Goal: Task Accomplishment & Management: Manage account settings

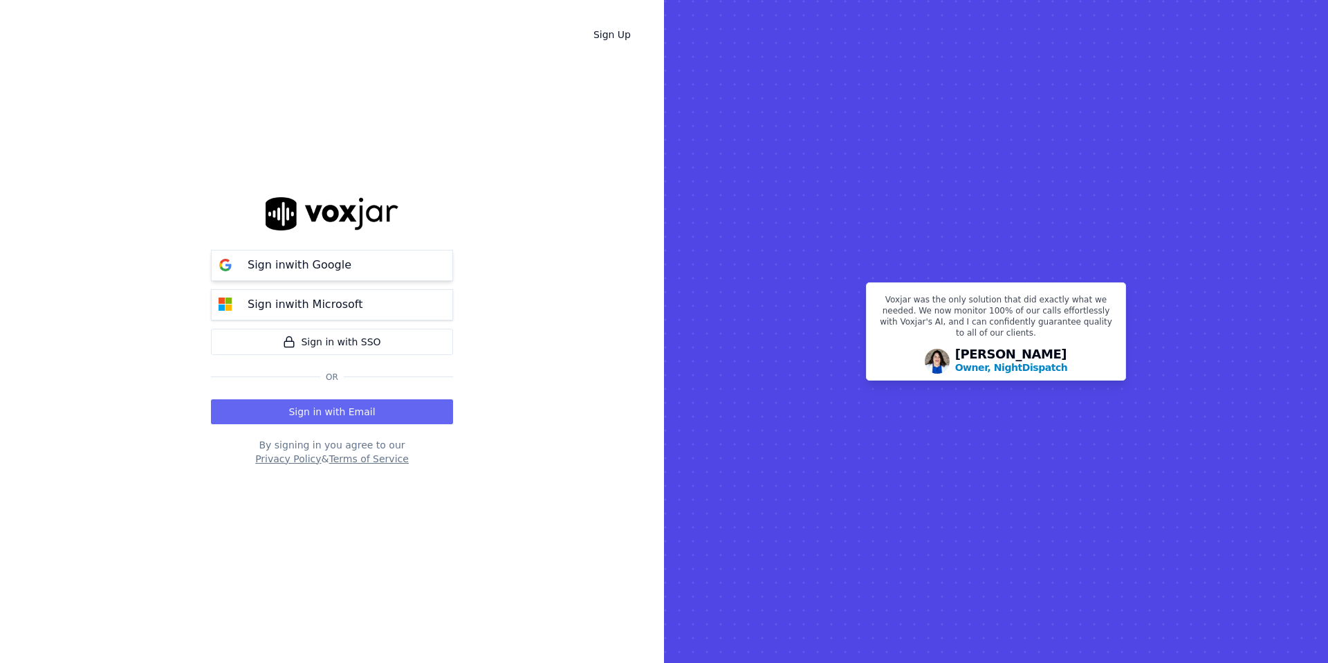
click at [350, 273] on div "Sign in with Google" at bounding box center [299, 265] width 120 height 17
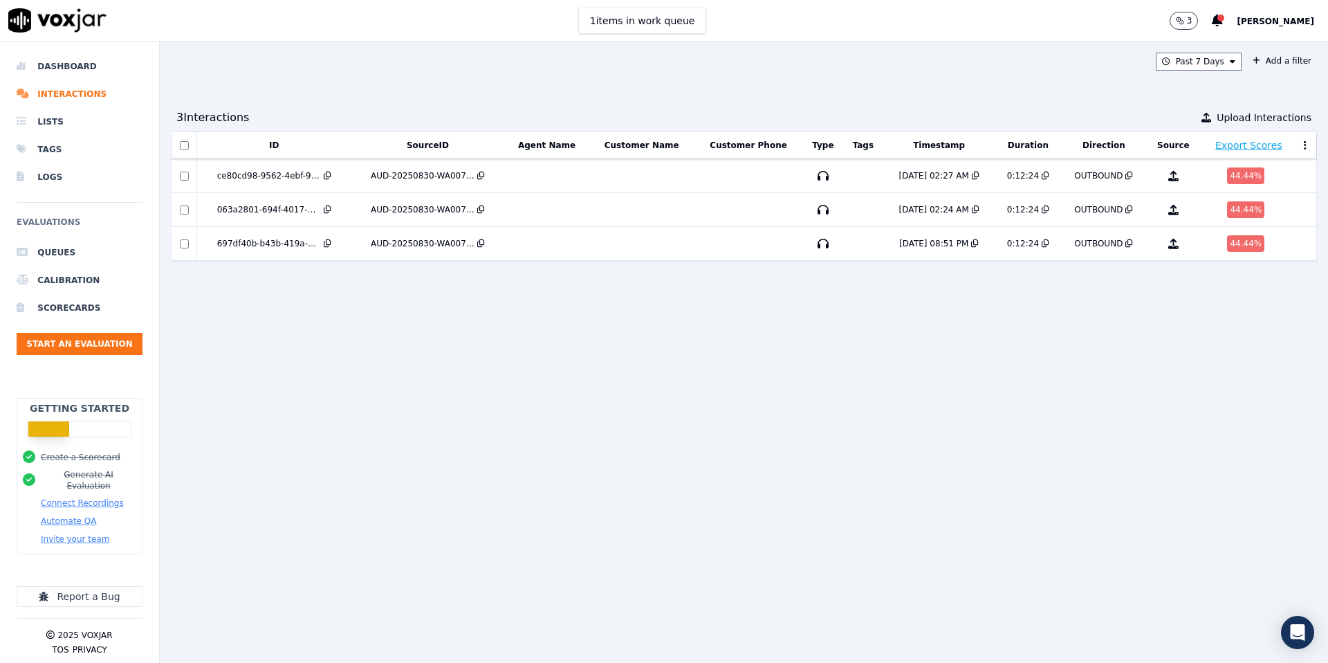
click at [1265, 18] on span "[PERSON_NAME]" at bounding box center [1275, 22] width 77 height 10
click at [1216, 46] on div "Settings" at bounding box center [1245, 46] width 148 height 22
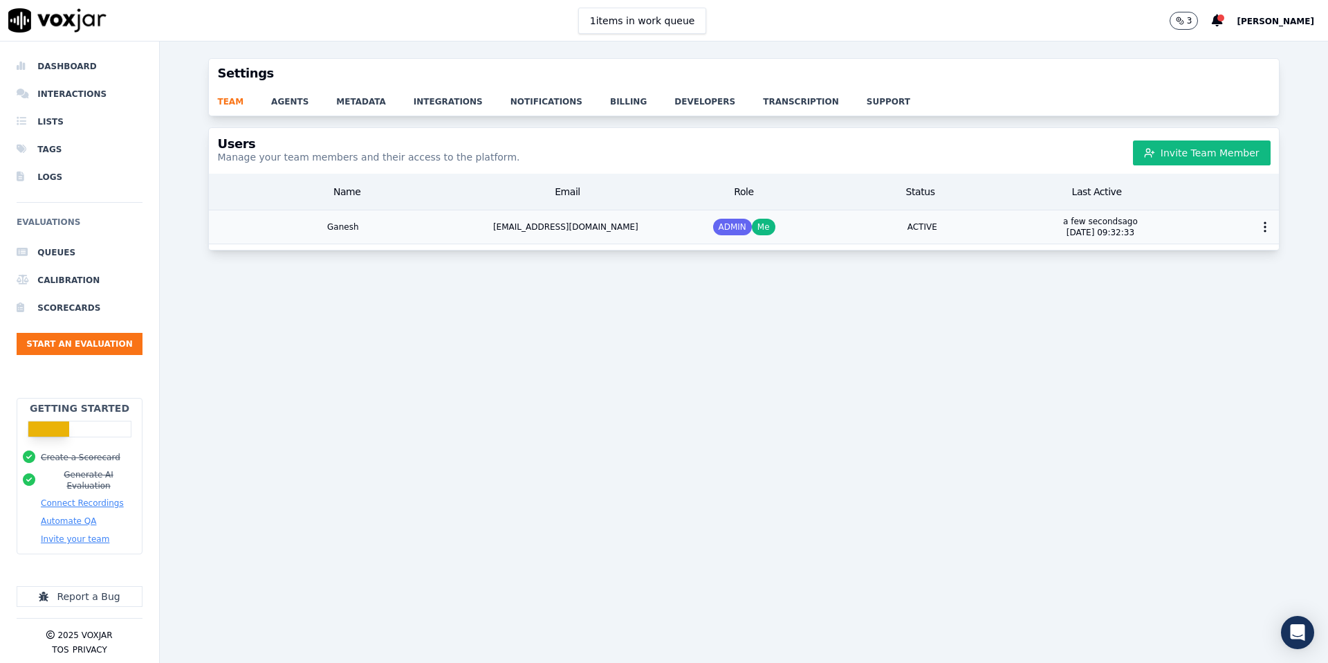
click at [415, 223] on div "Ganesh" at bounding box center [343, 226] width 268 height 33
click at [286, 100] on link "agents" at bounding box center [303, 97] width 65 height 19
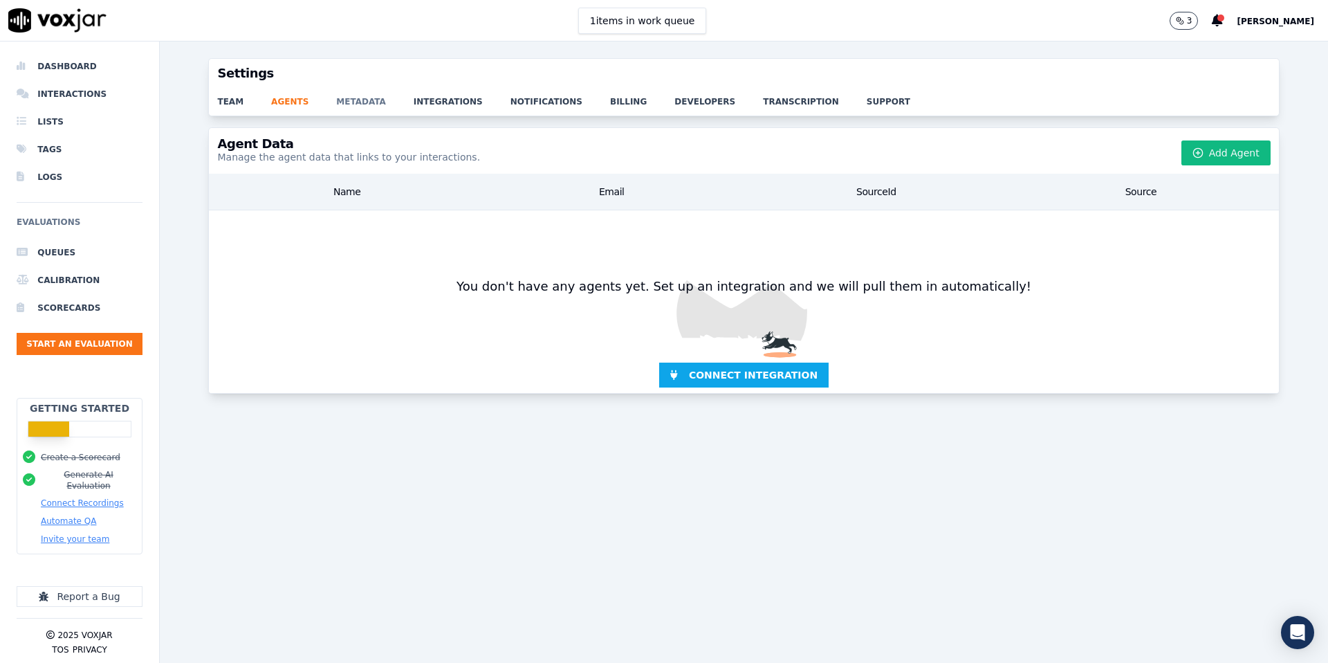
click at [358, 98] on link "metadata" at bounding box center [374, 97] width 77 height 19
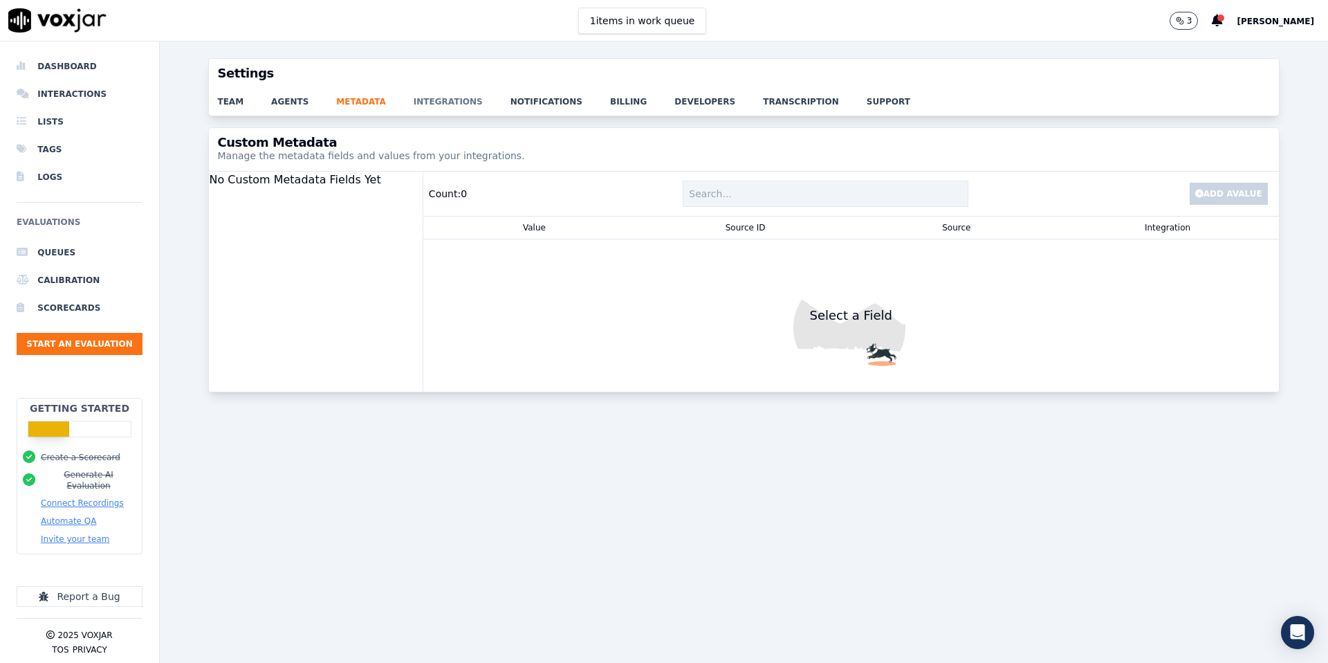
click at [450, 99] on link "integrations" at bounding box center [462, 97] width 97 height 19
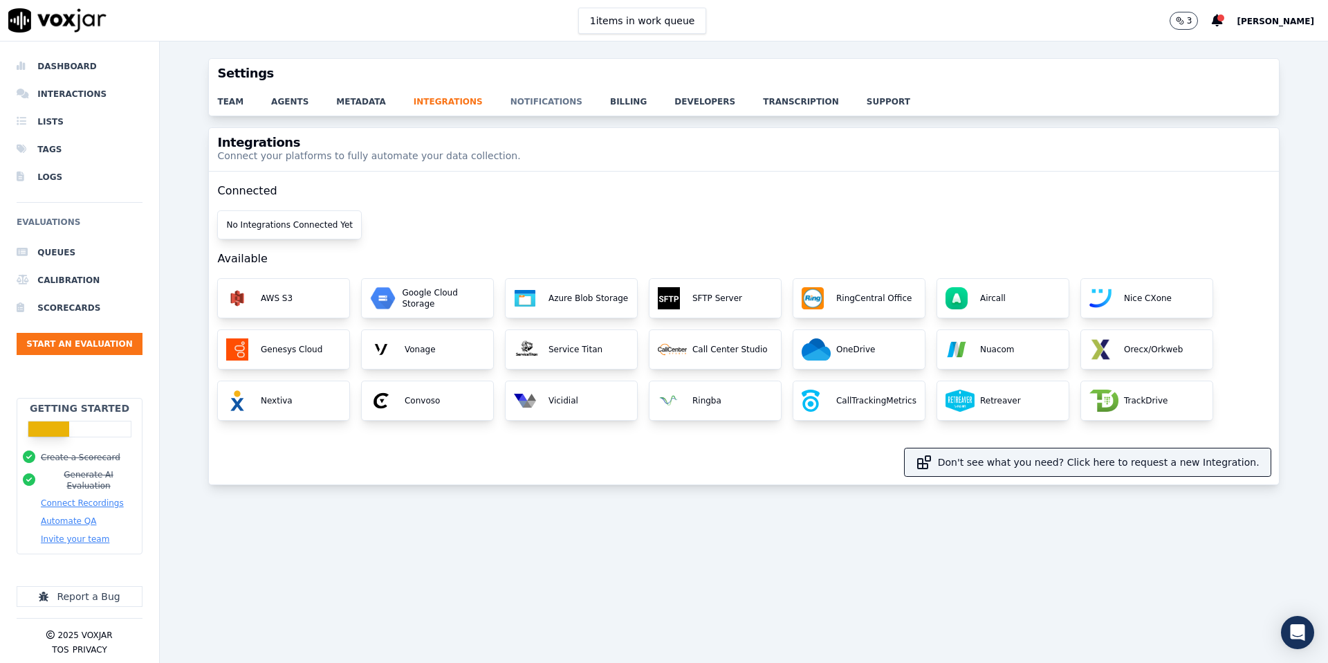
click at [511, 101] on link "notifications" at bounding box center [561, 97] width 100 height 19
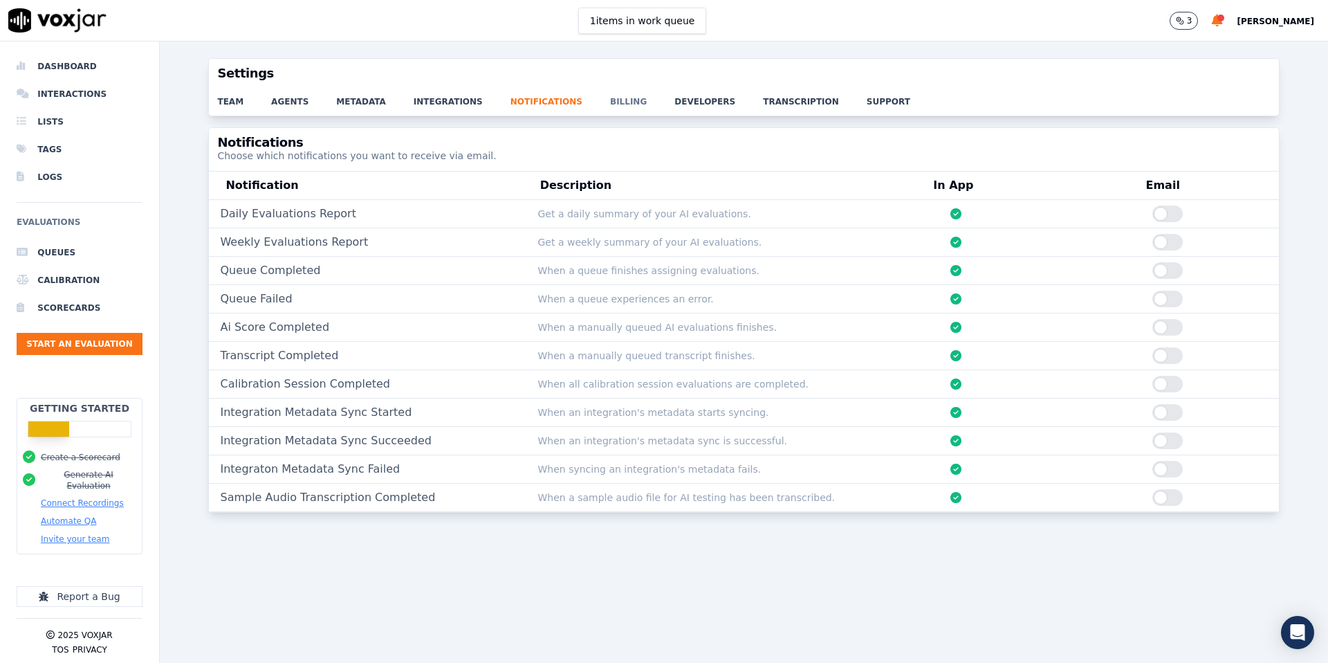
click at [625, 102] on link "billing" at bounding box center [642, 97] width 64 height 19
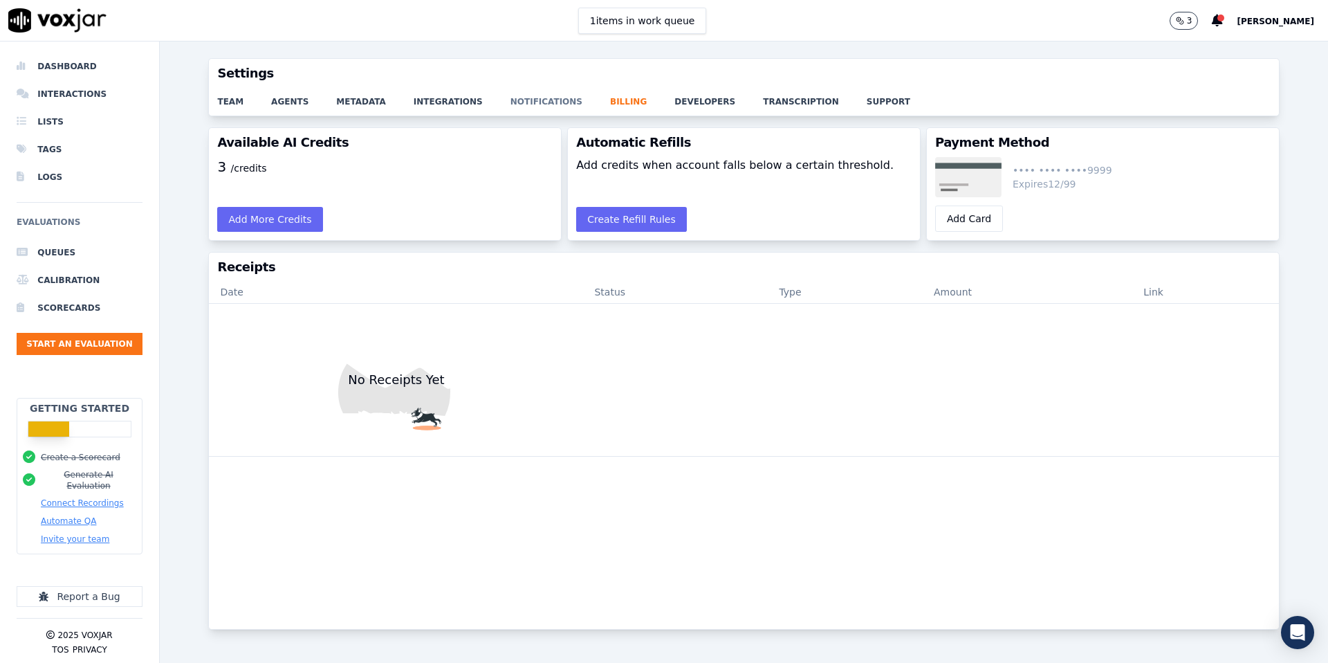
click at [545, 102] on link "notifications" at bounding box center [561, 97] width 100 height 19
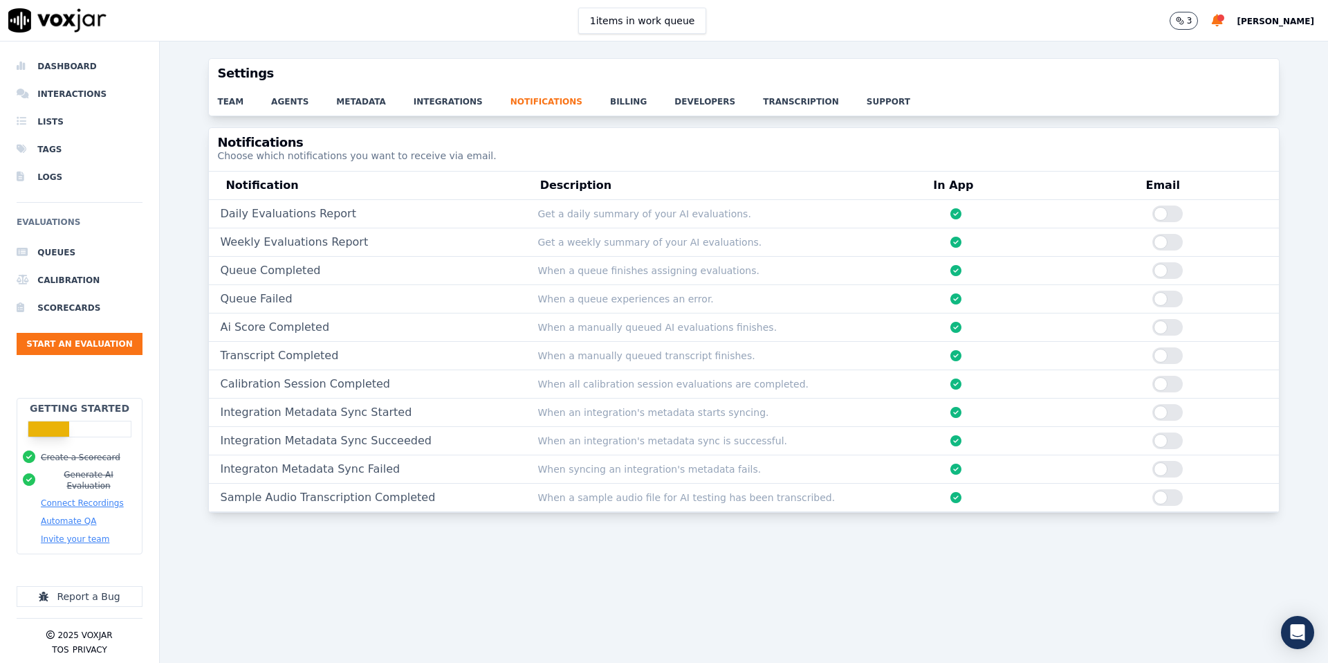
click at [1177, 201] on div "Daily Evaluations Report Get a daily summary of your AI evaluations." at bounding box center [744, 214] width 1070 height 28
click at [1175, 217] on div at bounding box center [1168, 213] width 30 height 17
click at [1179, 248] on div at bounding box center [1168, 242] width 30 height 17
click at [616, 104] on link "billing" at bounding box center [642, 97] width 64 height 19
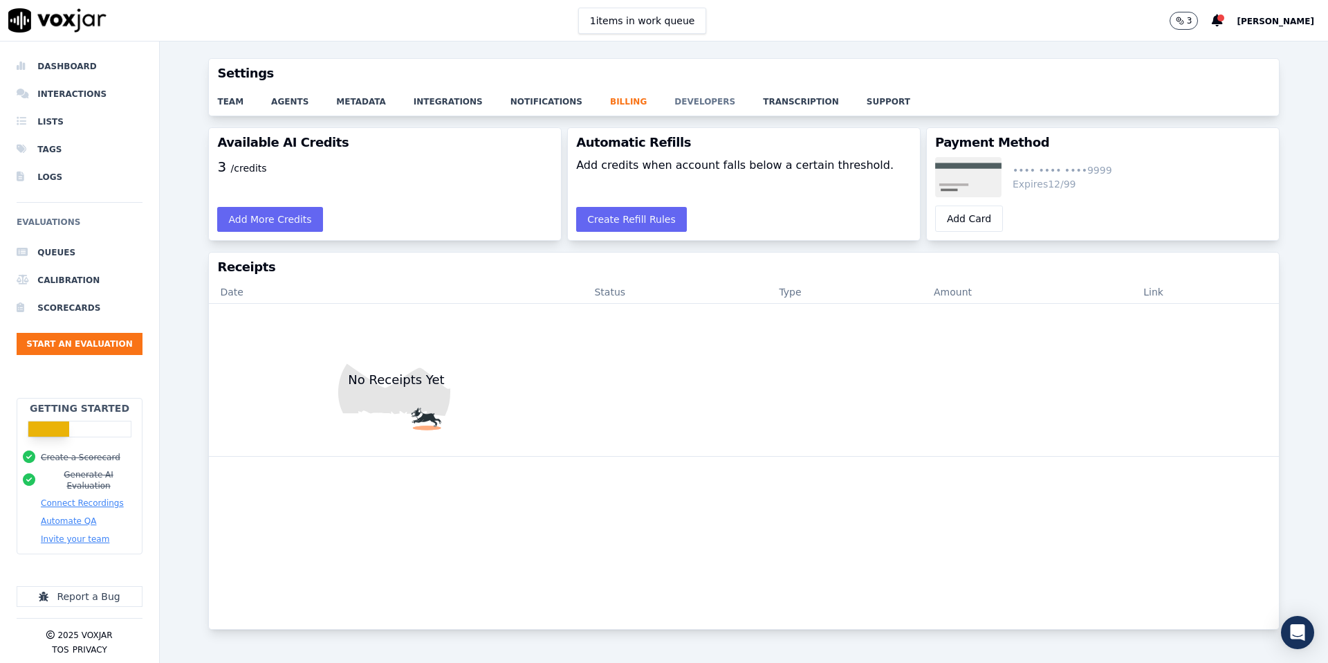
click at [697, 97] on link "developers" at bounding box center [719, 97] width 89 height 19
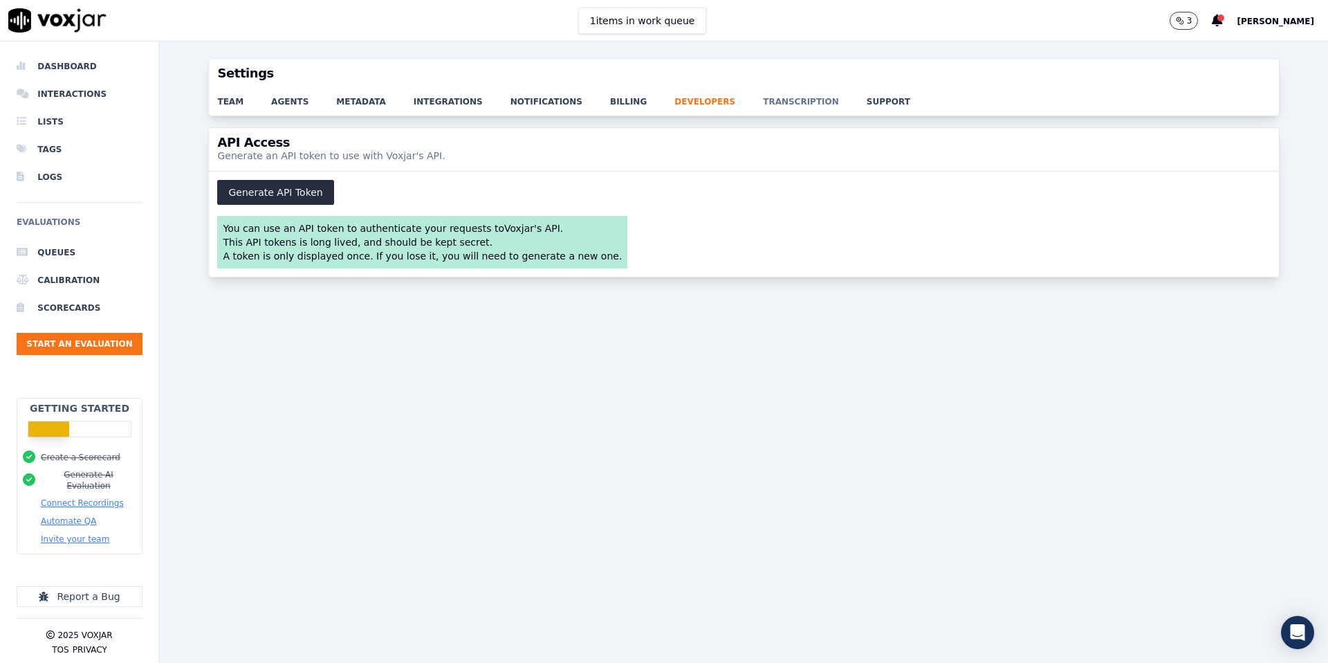
click at [764, 89] on link "transcription" at bounding box center [815, 97] width 104 height 19
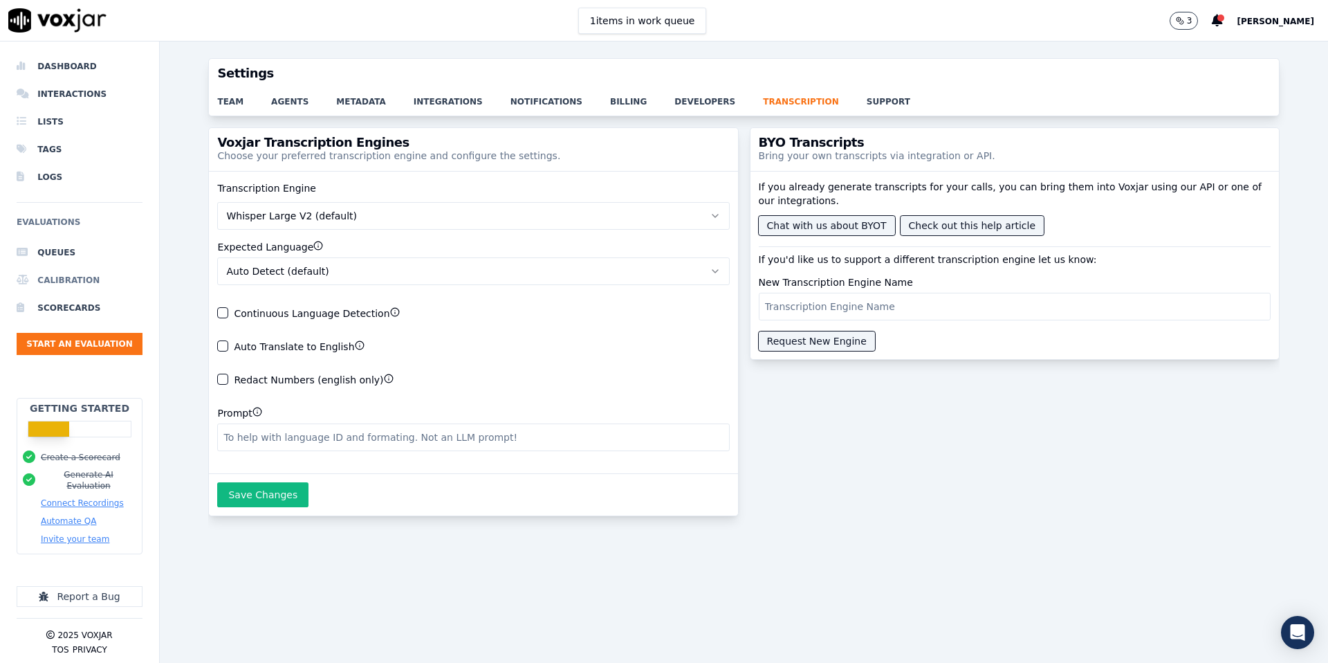
drag, startPoint x: 81, startPoint y: 348, endPoint x: 63, endPoint y: 277, distance: 73.5
click at [63, 277] on ul "Queues Calibration Scorecards Start an Evaluation" at bounding box center [80, 302] width 126 height 127
click at [63, 277] on li "Calibration" at bounding box center [80, 280] width 126 height 28
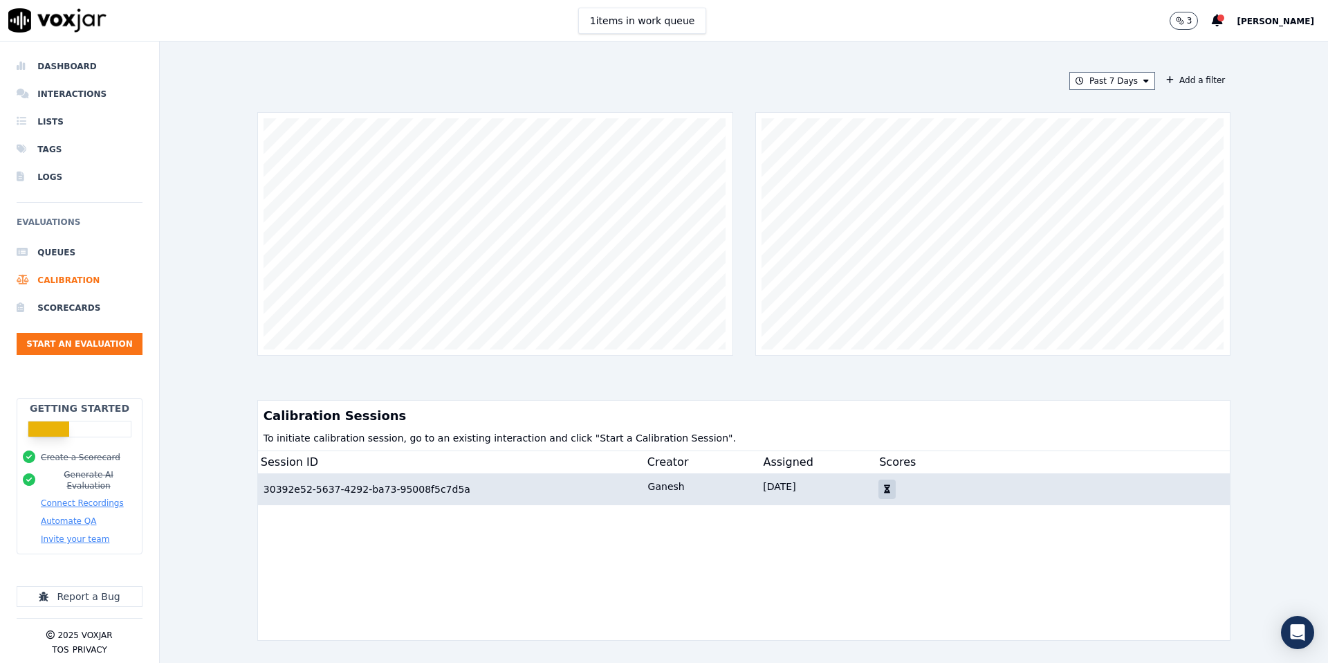
click at [432, 493] on div "30392e52-5637-4292-ba73-95008f5c7d5a" at bounding box center [456, 489] width 385 height 14
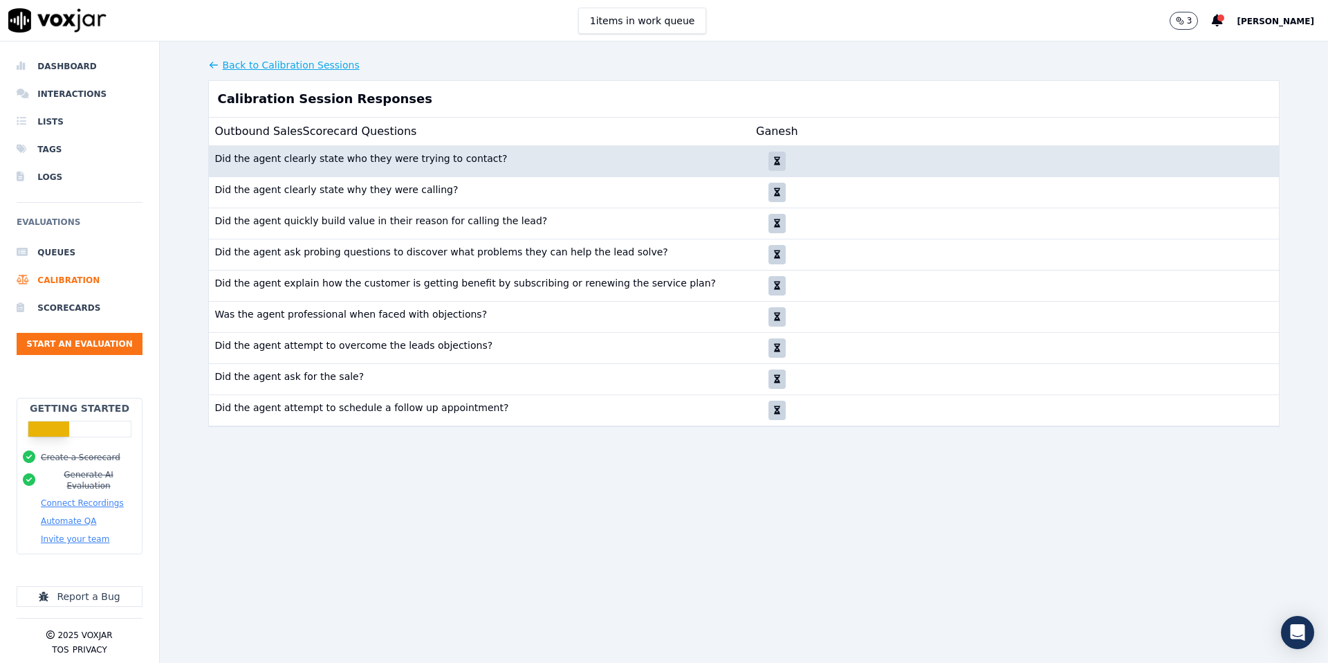
click at [613, 165] on div "Did the agent clearly state who they were trying to contact?" at bounding box center [478, 161] width 529 height 19
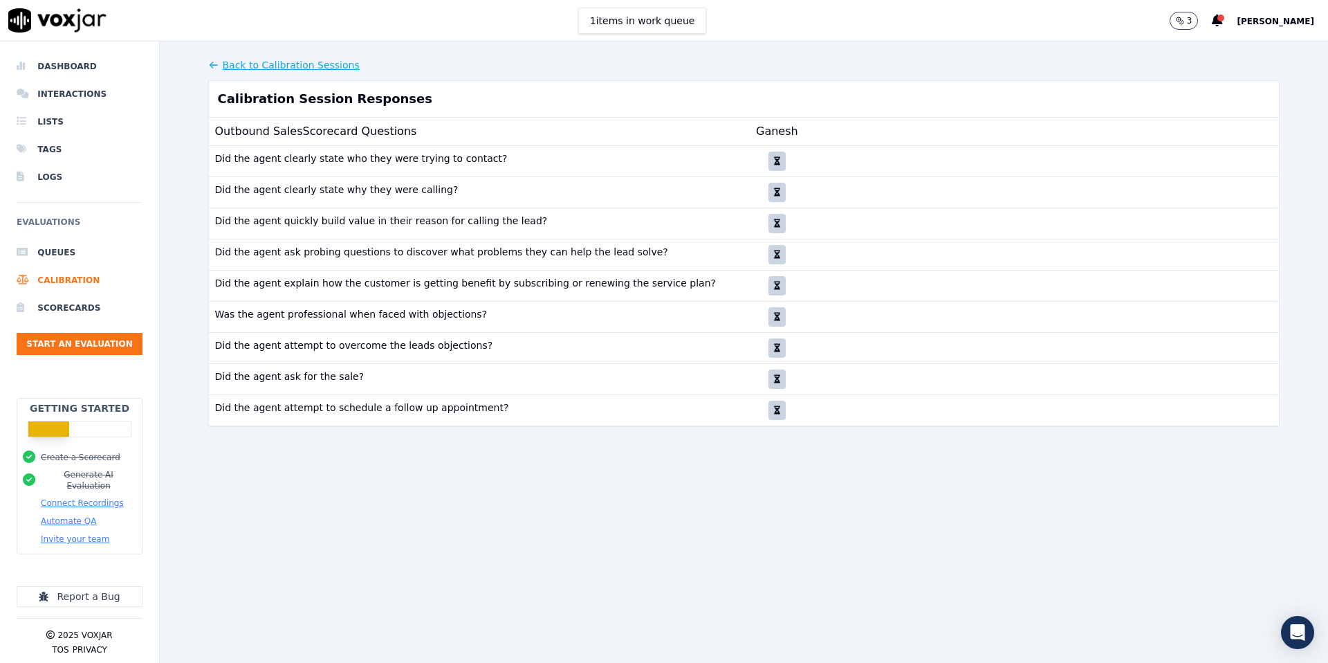
click at [56, 220] on h6 "Evaluations" at bounding box center [80, 226] width 126 height 25
click at [59, 248] on li "Queues" at bounding box center [80, 253] width 126 height 28
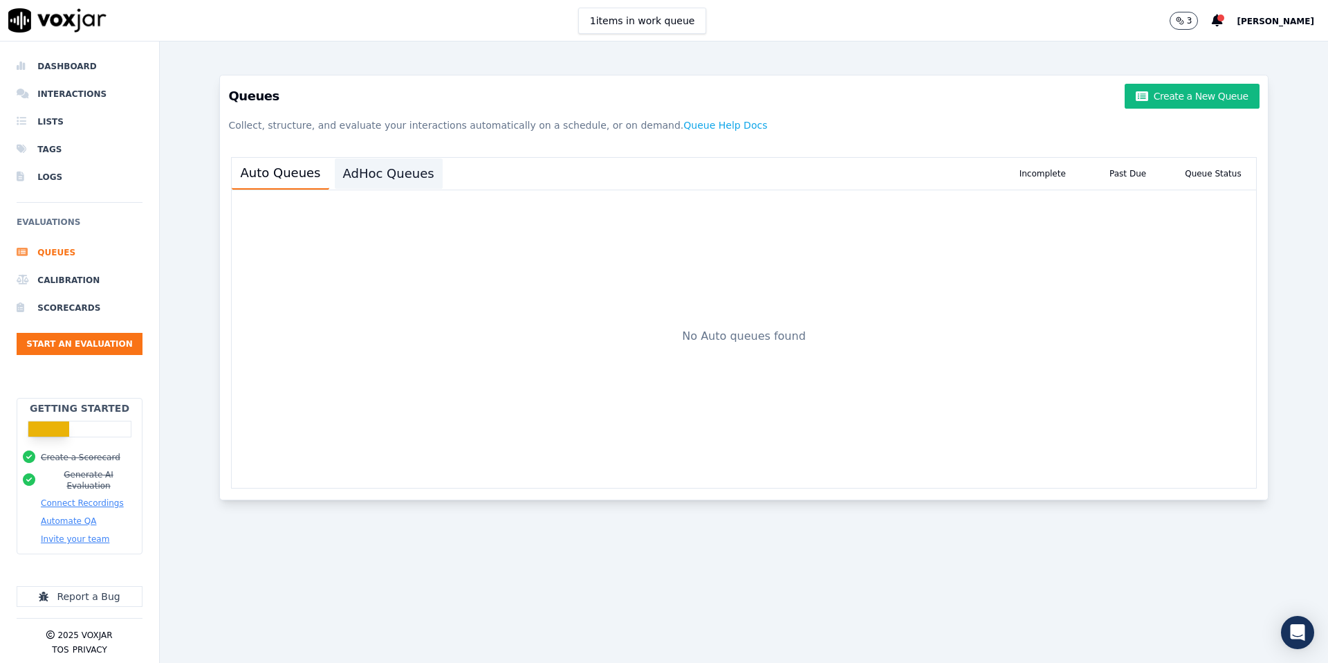
click at [405, 161] on button "AdHoc Queues" at bounding box center [389, 173] width 108 height 30
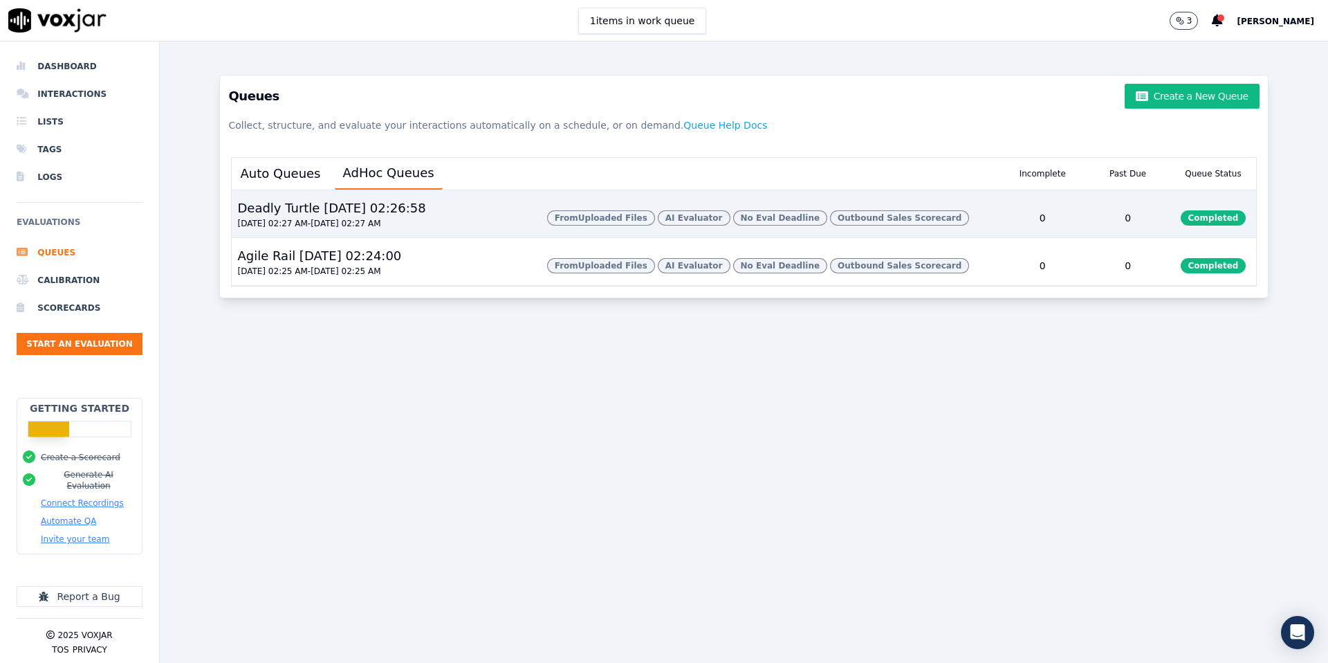
click at [563, 223] on span "From Uploaded Files" at bounding box center [601, 217] width 108 height 15
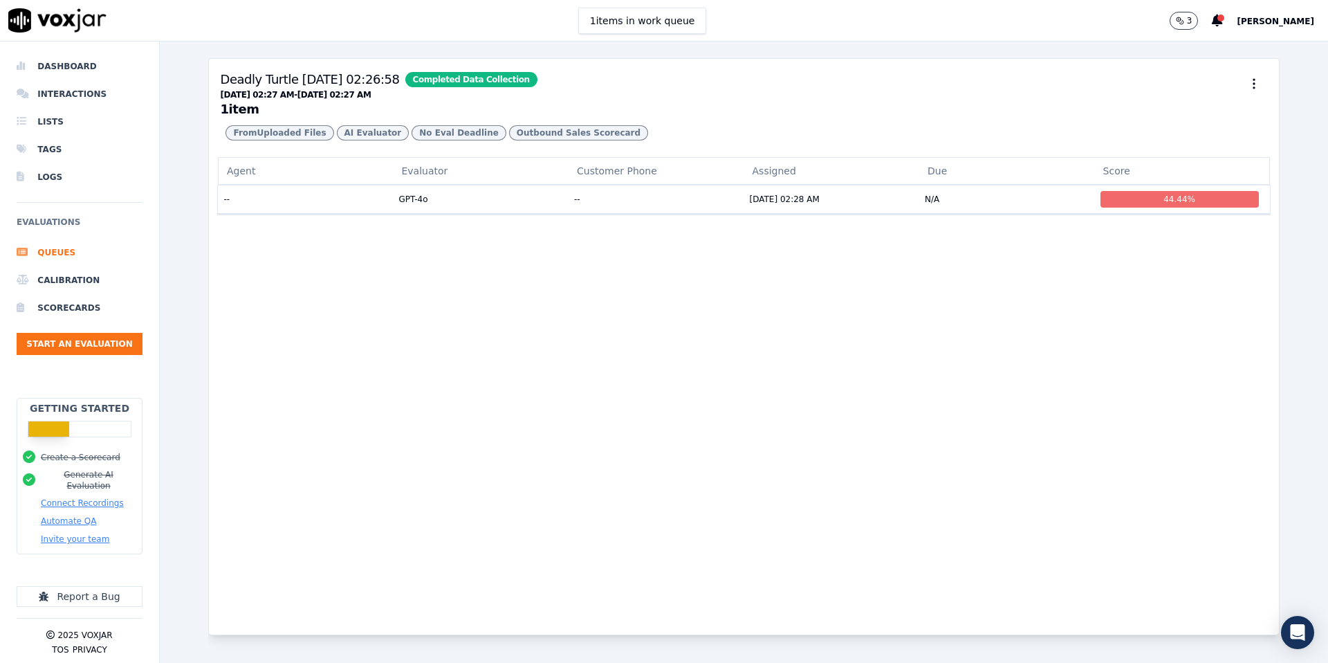
click at [412, 138] on span "AI Evaluator" at bounding box center [459, 132] width 95 height 15
click at [412, 132] on span "AI Evaluator" at bounding box center [459, 132] width 95 height 15
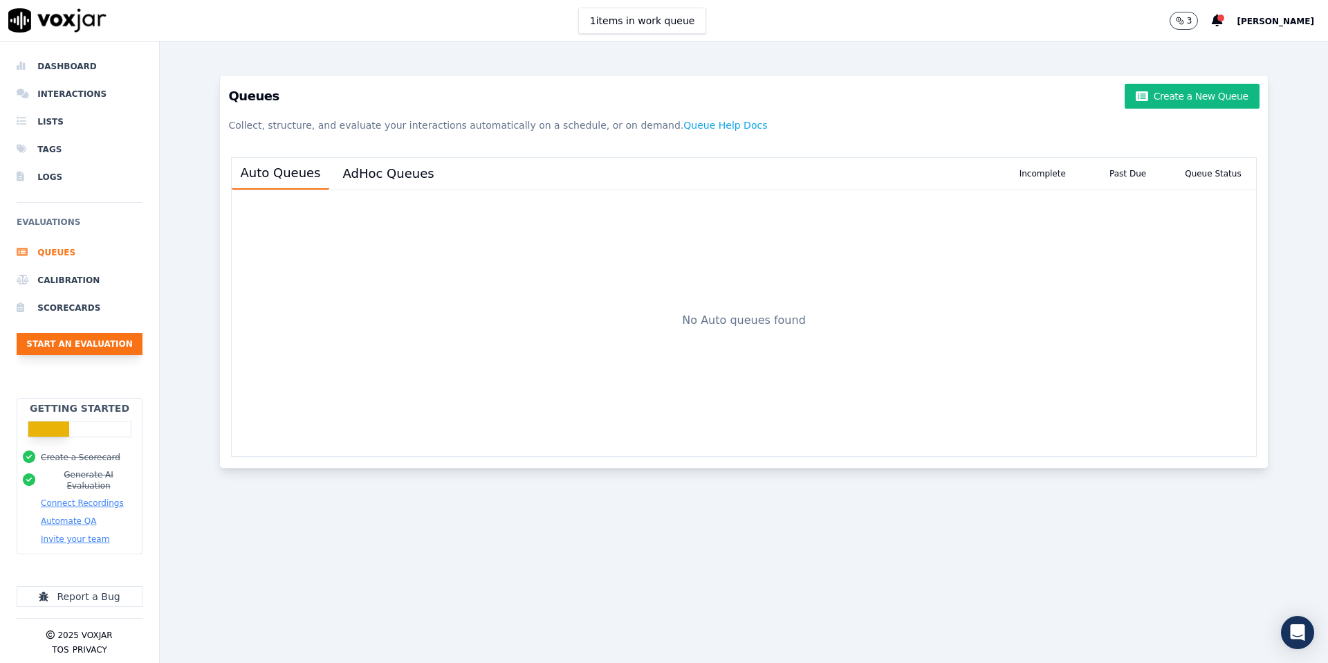
click at [81, 351] on button "Start an Evaluation" at bounding box center [80, 344] width 126 height 22
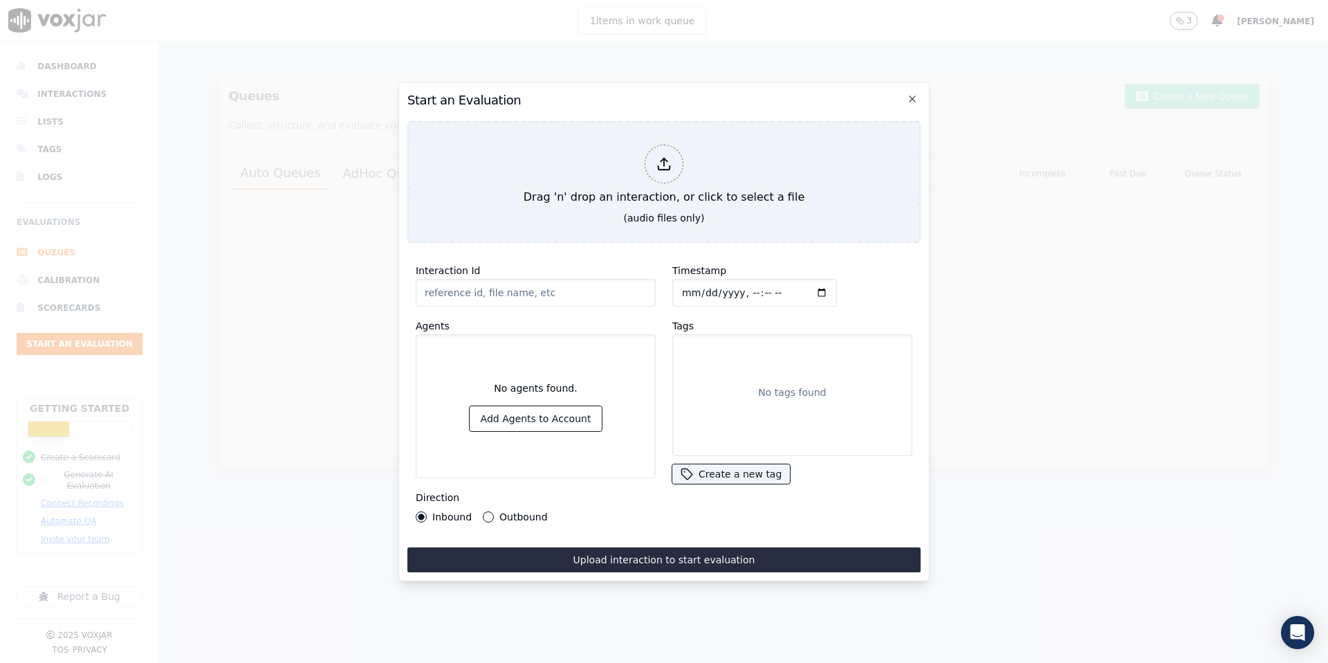
click at [913, 104] on h2 "Start an Evaluation" at bounding box center [663, 100] width 513 height 19
click at [912, 98] on icon "button" at bounding box center [913, 99] width 6 height 6
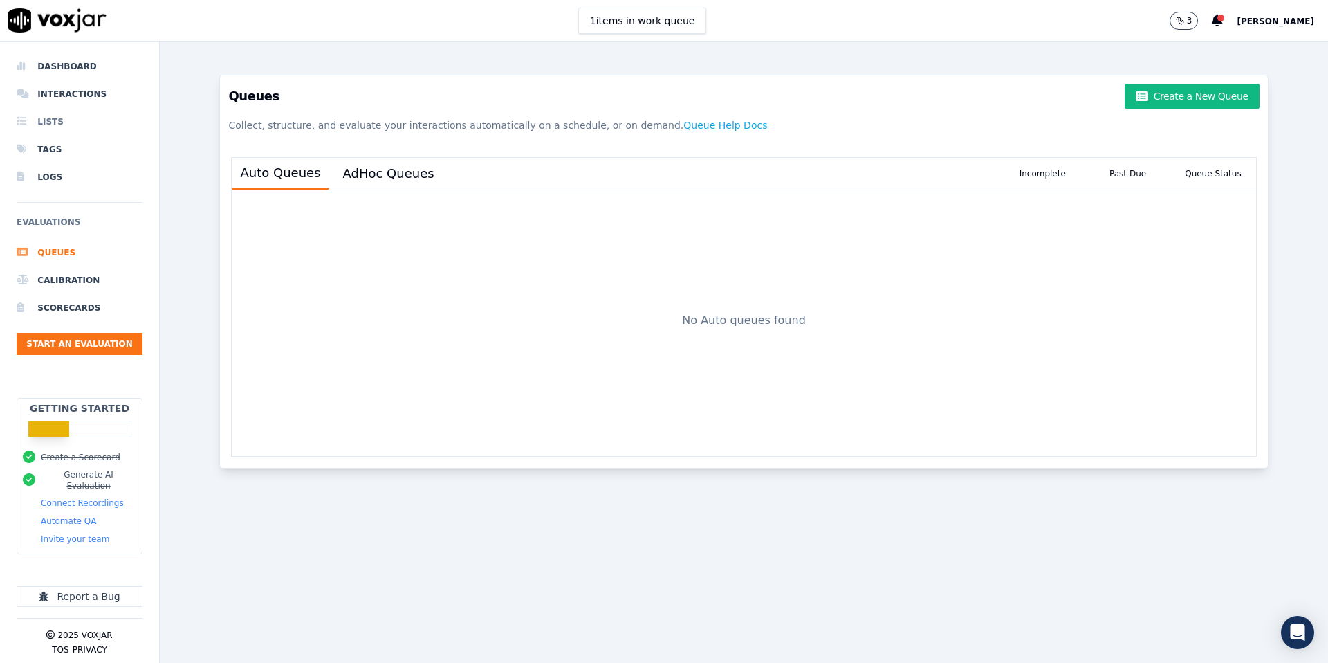
click at [51, 125] on li "Lists" at bounding box center [80, 122] width 126 height 28
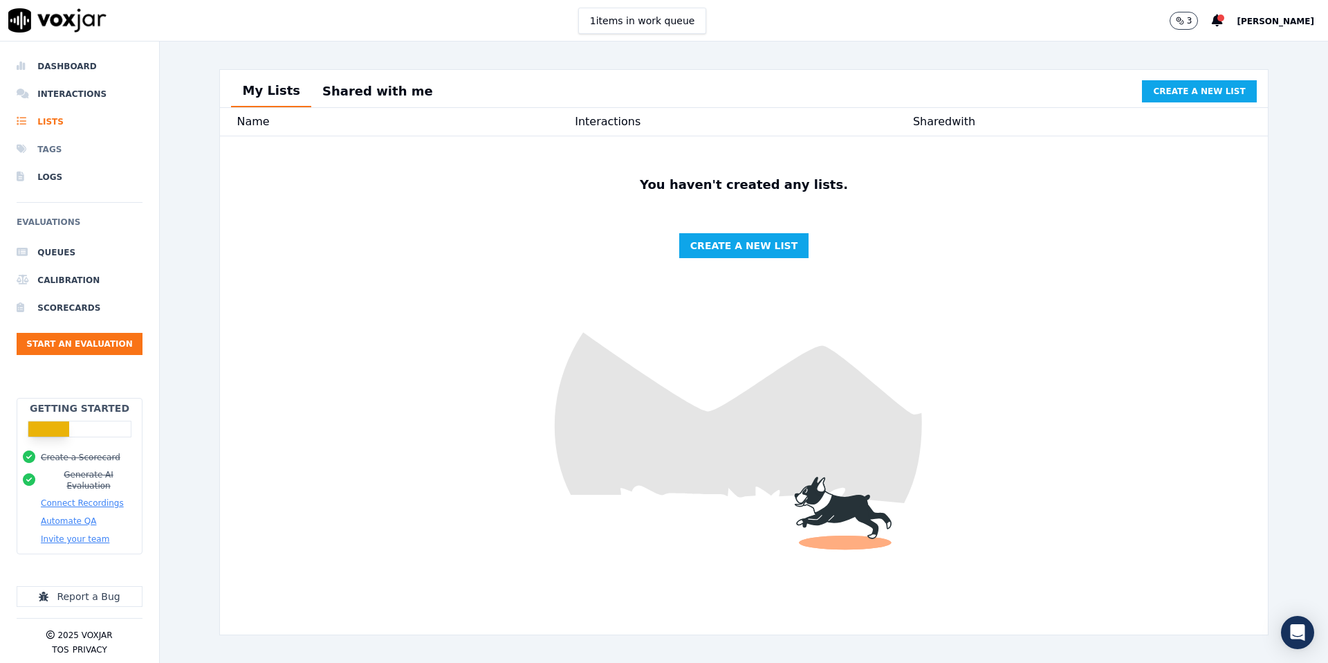
click at [78, 146] on li "Tags" at bounding box center [80, 150] width 126 height 28
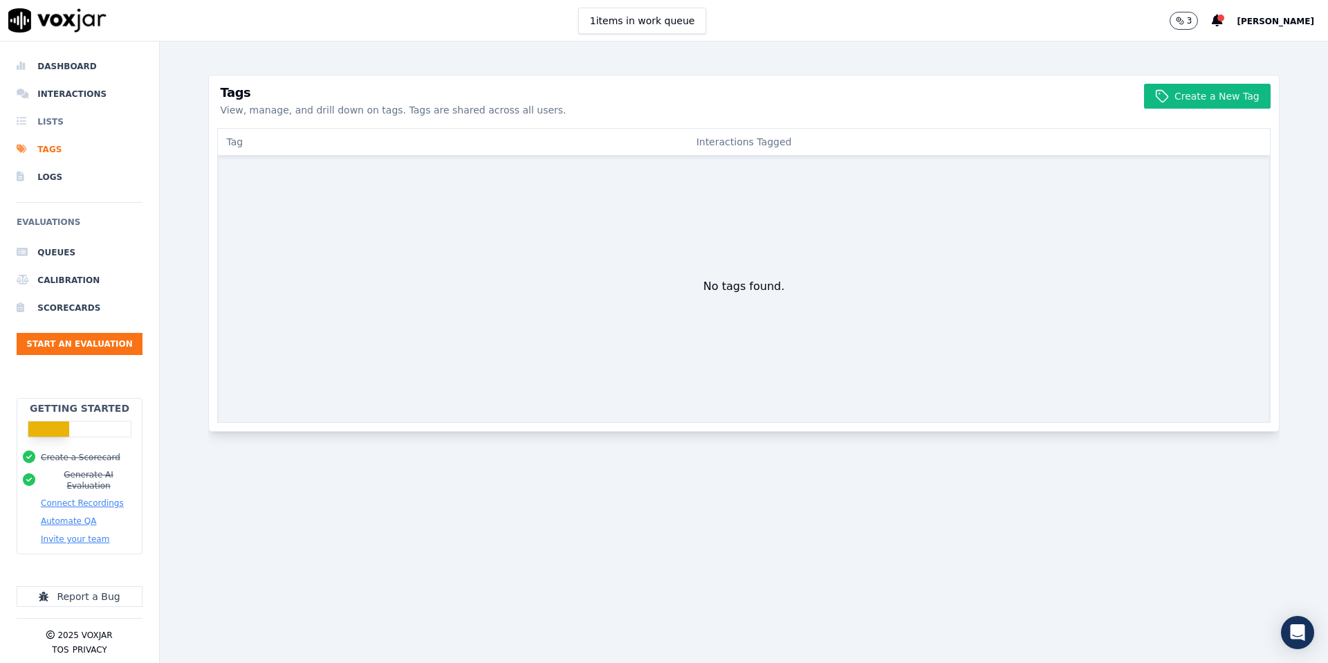
click at [39, 116] on li "Lists" at bounding box center [80, 122] width 126 height 28
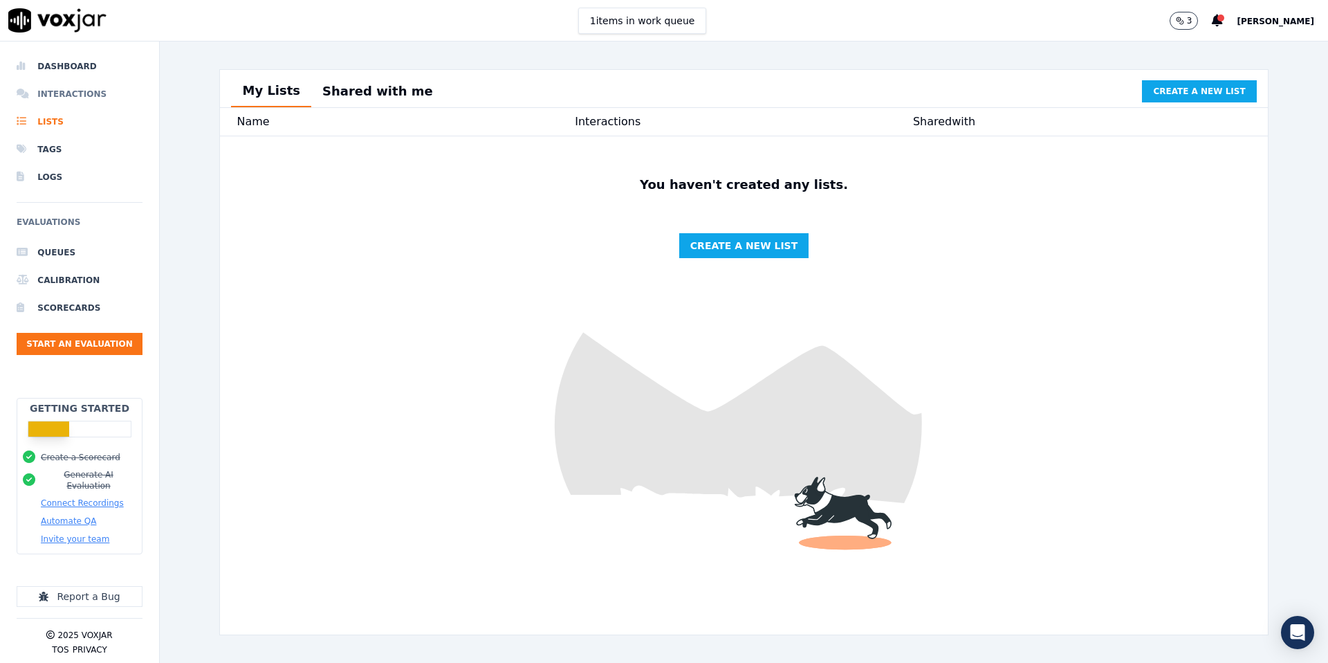
click at [59, 95] on li "Interactions" at bounding box center [80, 94] width 126 height 28
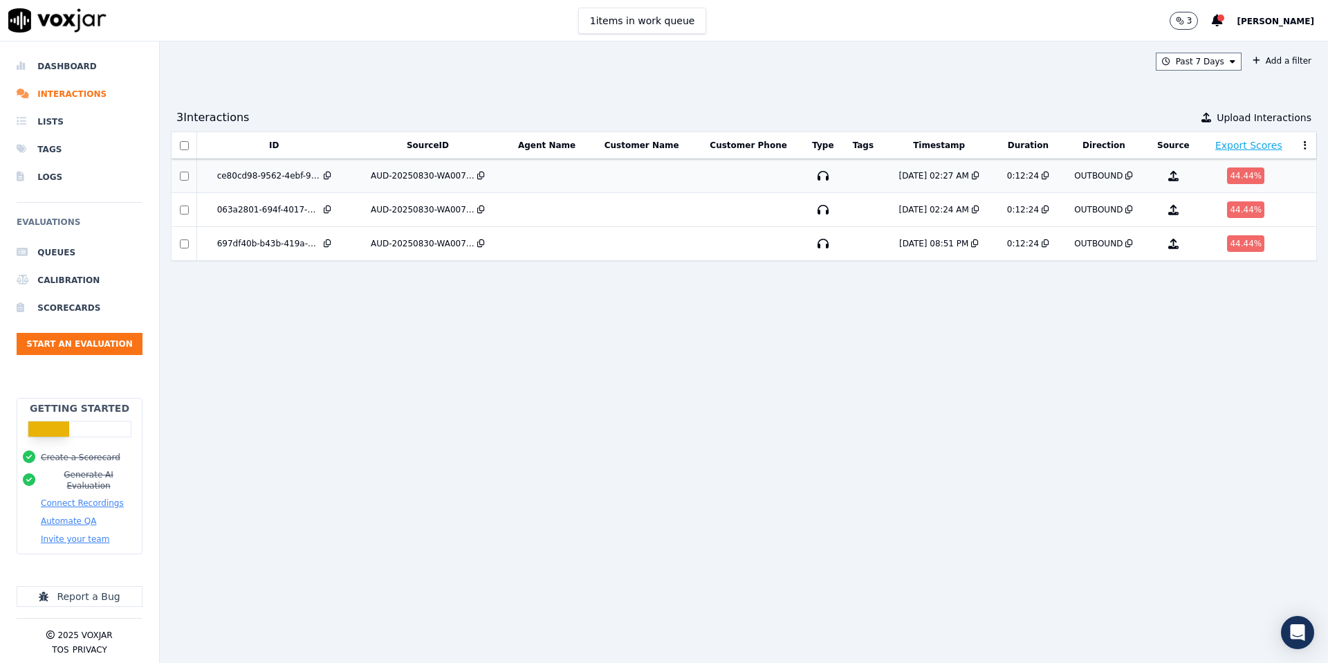
click at [435, 175] on div "AUD-20250830-WA0072.mp3" at bounding box center [423, 175] width 104 height 11
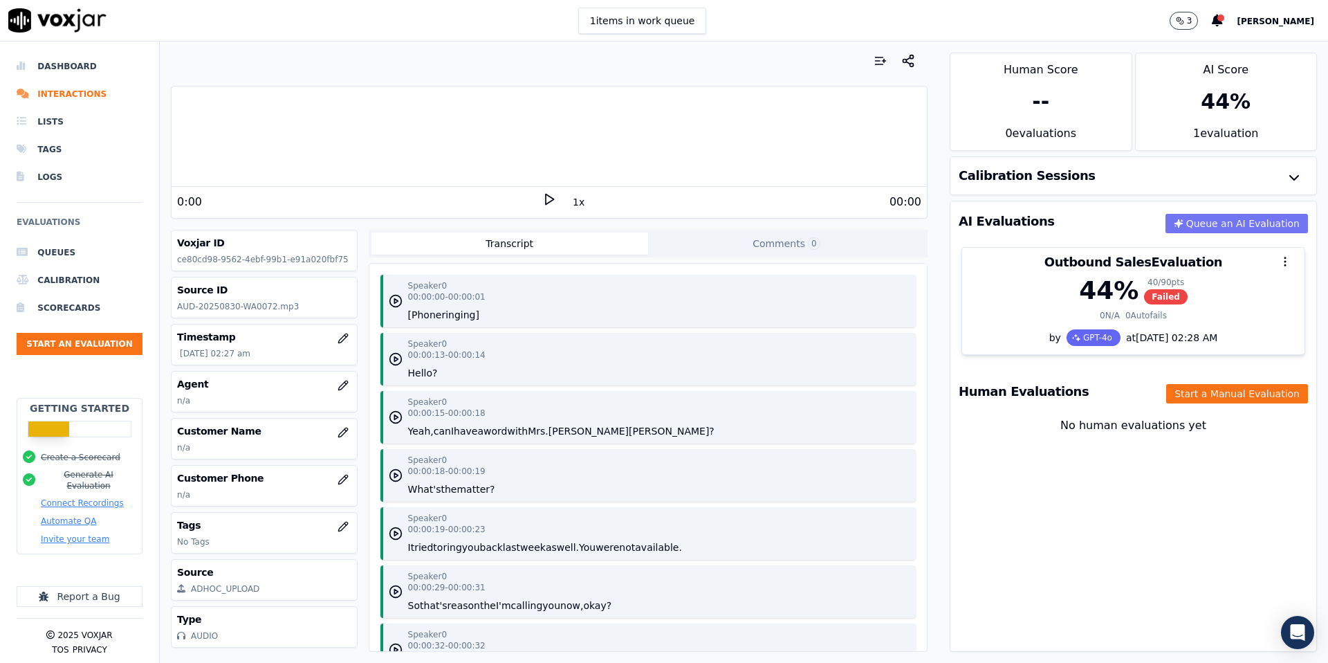
click at [1237, 229] on button "Queue an AI Evaluation" at bounding box center [1237, 223] width 143 height 19
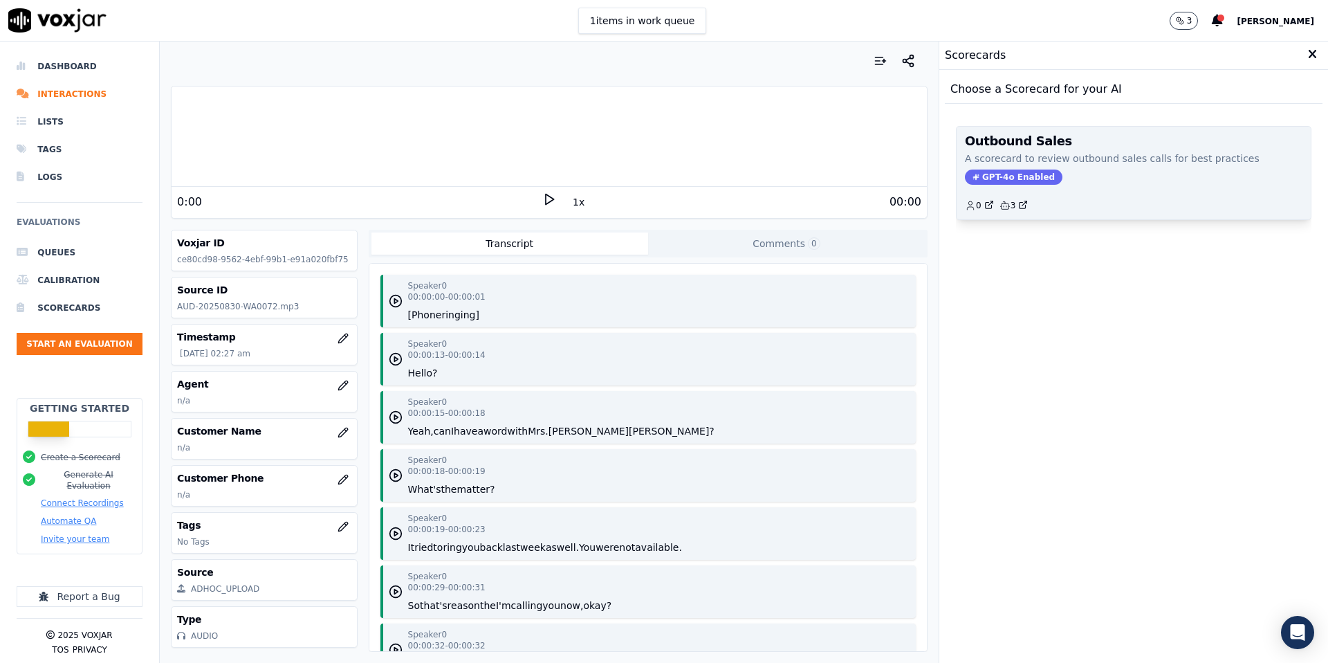
click at [1091, 193] on div "0 3" at bounding box center [1134, 200] width 338 height 22
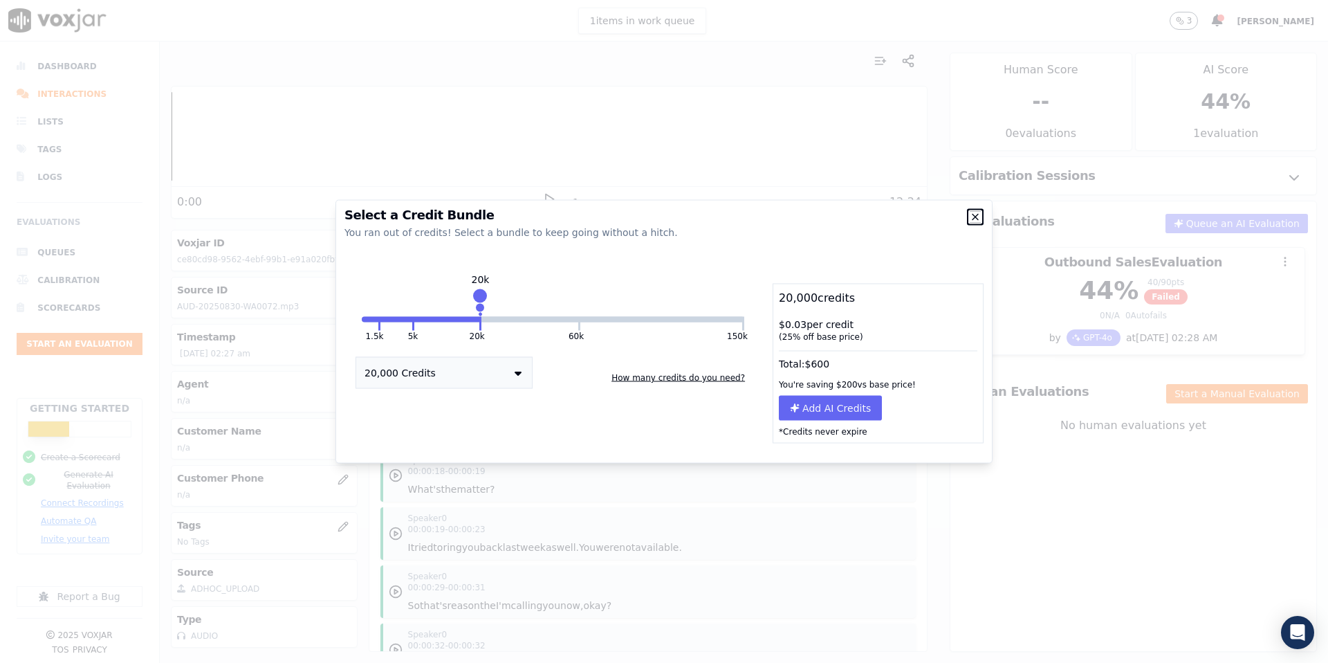
click at [978, 218] on icon "button" at bounding box center [975, 217] width 11 height 11
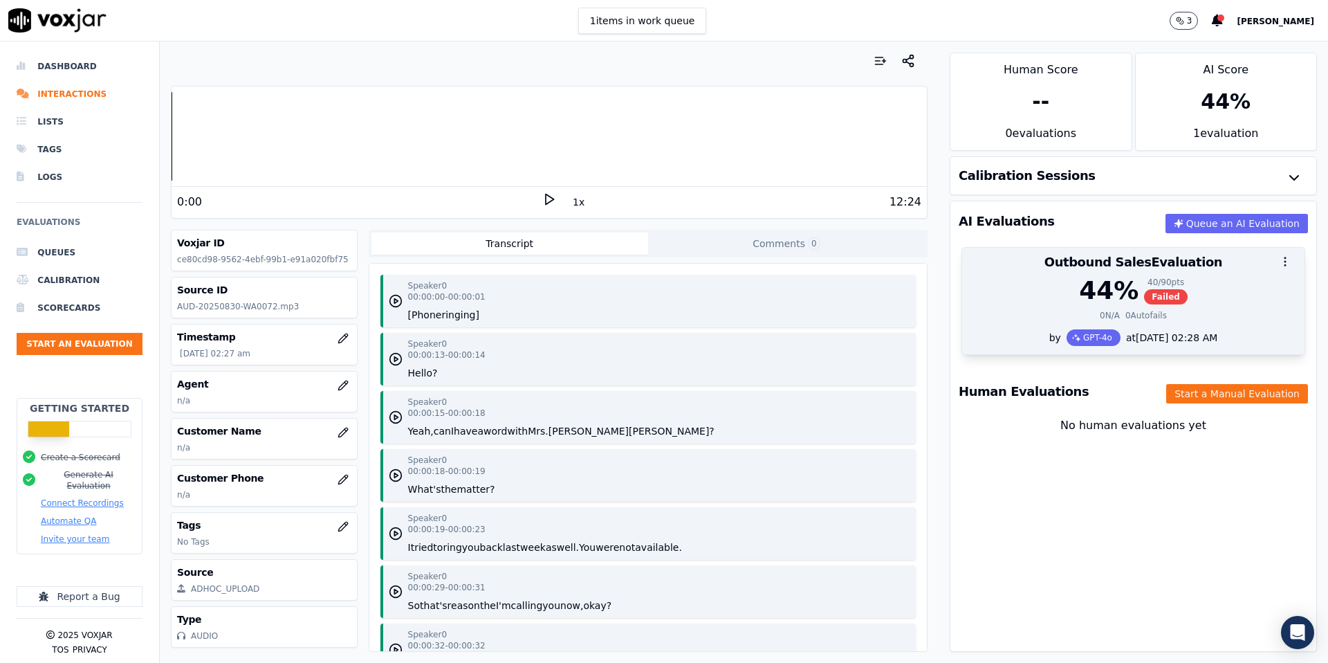
click at [1287, 270] on button "button" at bounding box center [1286, 262] width 28 height 28
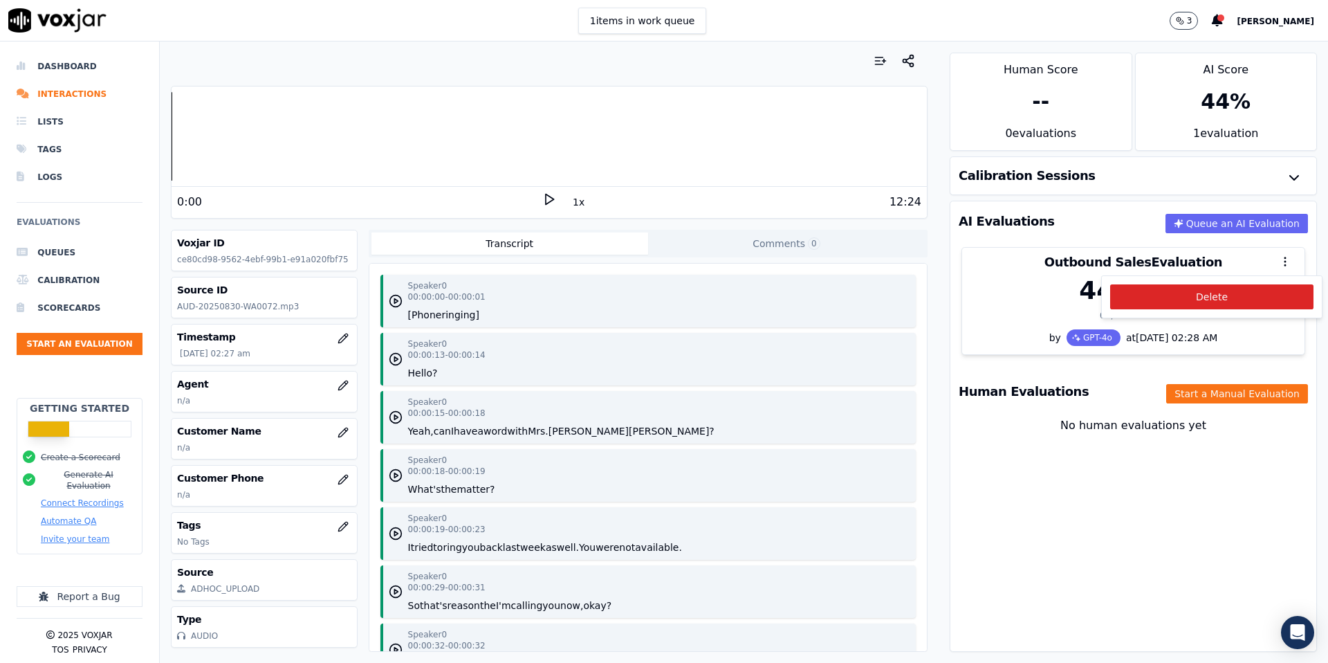
click at [1168, 378] on div "Human Evaluations Start a Manual Evaluation" at bounding box center [1134, 392] width 366 height 40
click at [1115, 184] on div "Calibration Sessions" at bounding box center [1134, 175] width 366 height 37
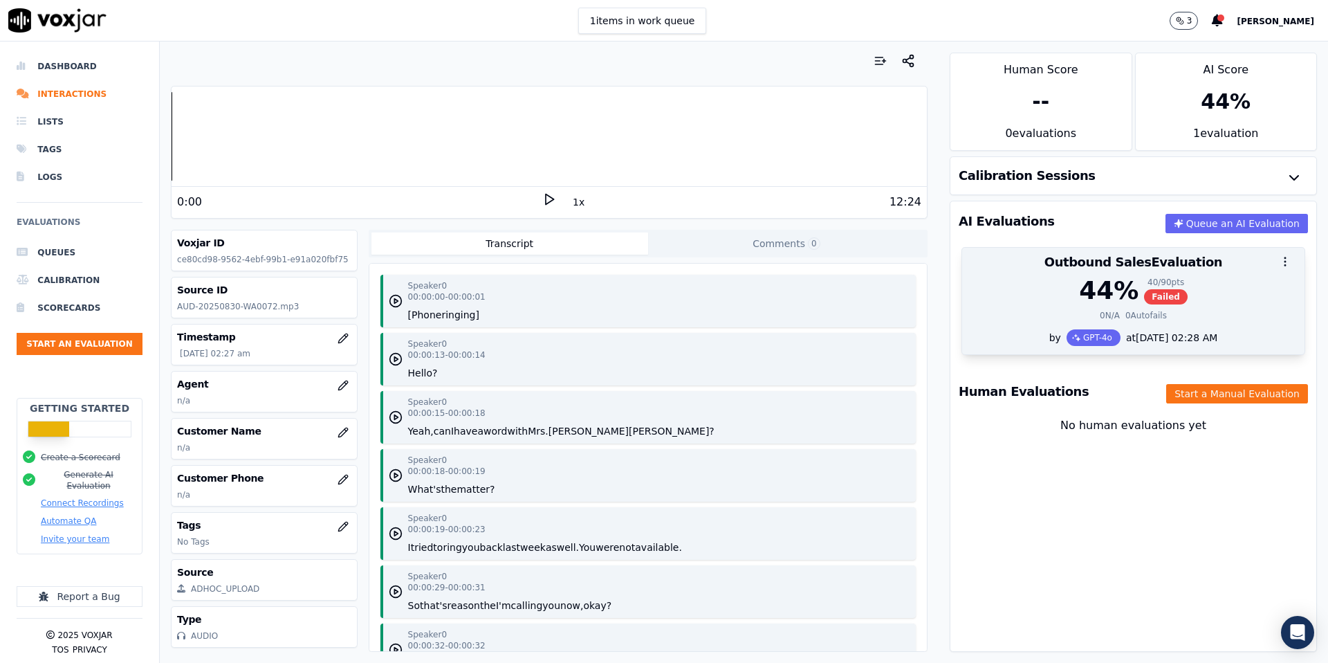
click at [1298, 264] on button "button" at bounding box center [1286, 262] width 28 height 28
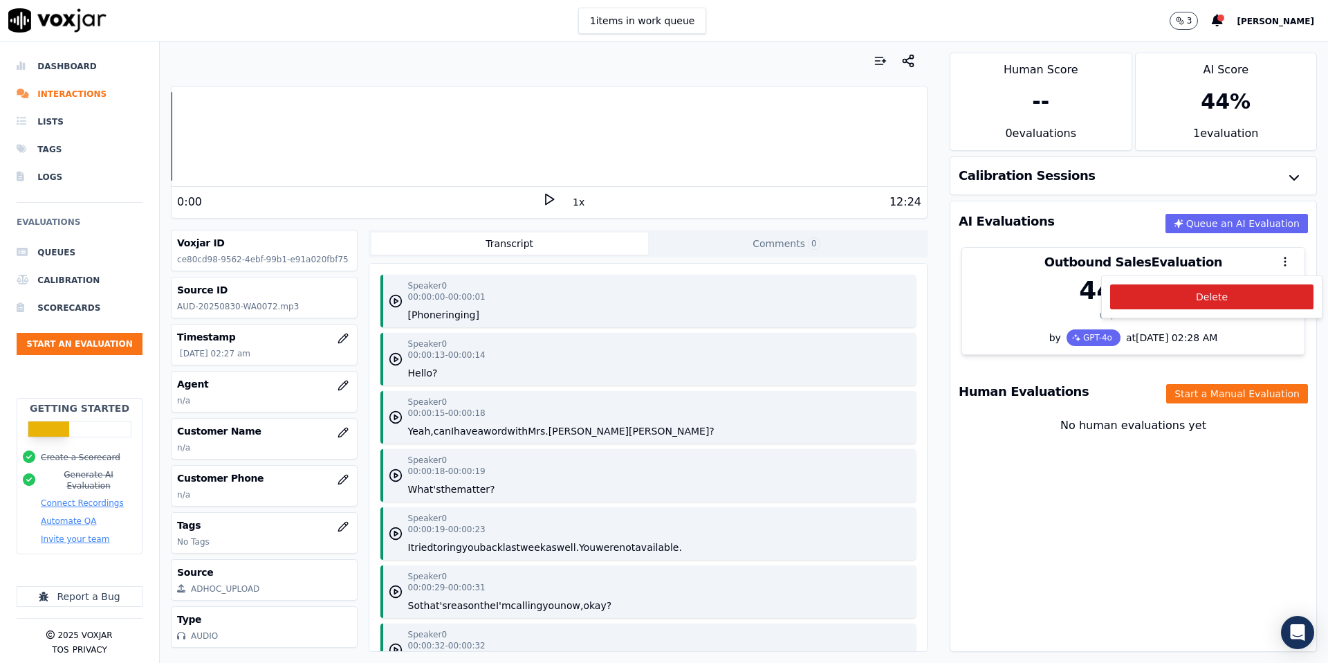
click at [1139, 421] on div "No human evaluations yet" at bounding box center [1134, 442] width 344 height 50
click at [1130, 415] on div "No human evaluations yet" at bounding box center [1134, 442] width 366 height 61
click at [1217, 83] on div "44 %" at bounding box center [1226, 101] width 181 height 47
click at [257, 293] on h3 "Source ID" at bounding box center [264, 290] width 174 height 14
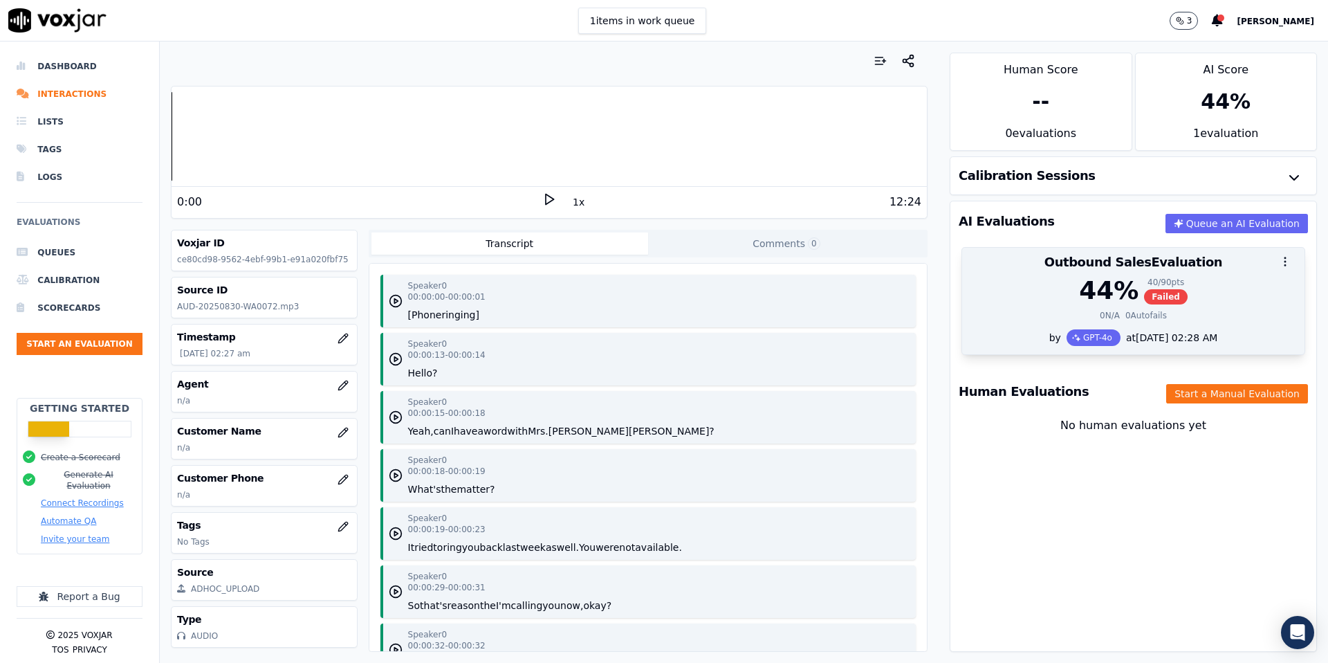
click at [1285, 262] on circle "button" at bounding box center [1285, 261] width 1 height 1
click at [1148, 257] on div at bounding box center [1133, 262] width 342 height 28
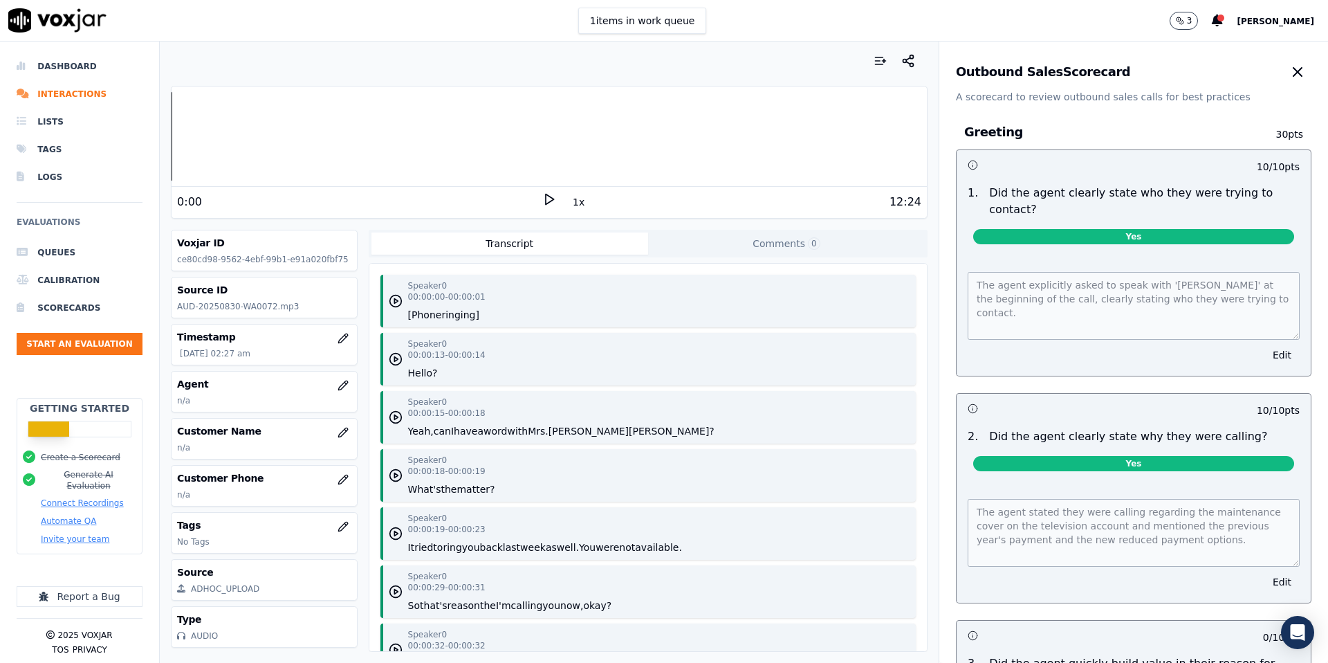
click at [1059, 88] on div "Outbound Sales Scorecard A scorecard to review outbound sales calls for best pr…" at bounding box center [1133, 73] width 389 height 62
click at [1292, 66] on icon "button" at bounding box center [1298, 72] width 17 height 17
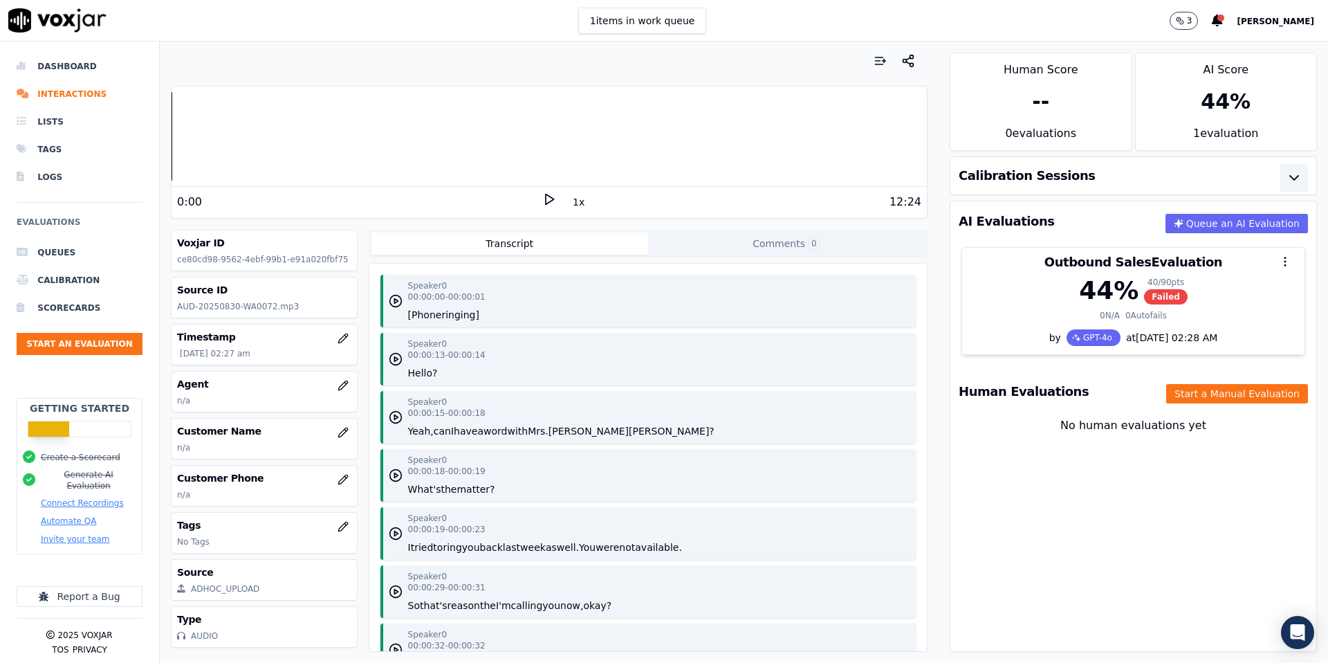
click at [1286, 174] on icon "button" at bounding box center [1294, 177] width 17 height 17
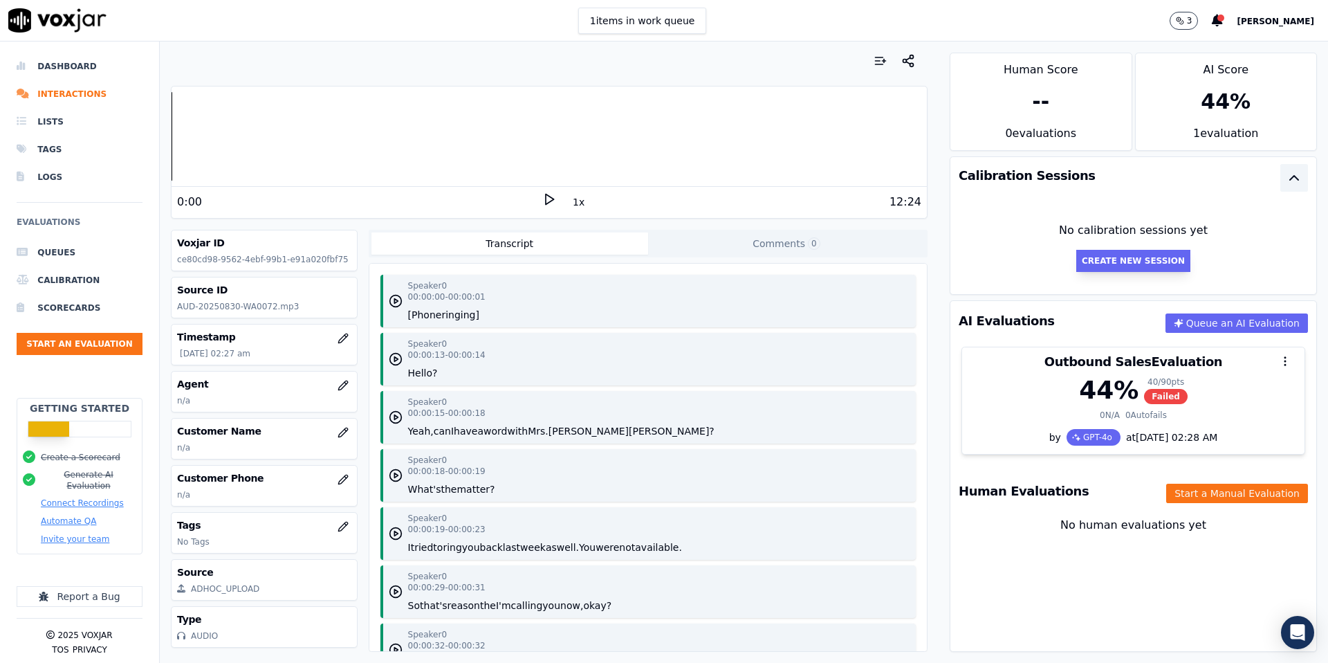
click at [1148, 258] on button "Create New Session" at bounding box center [1133, 261] width 114 height 22
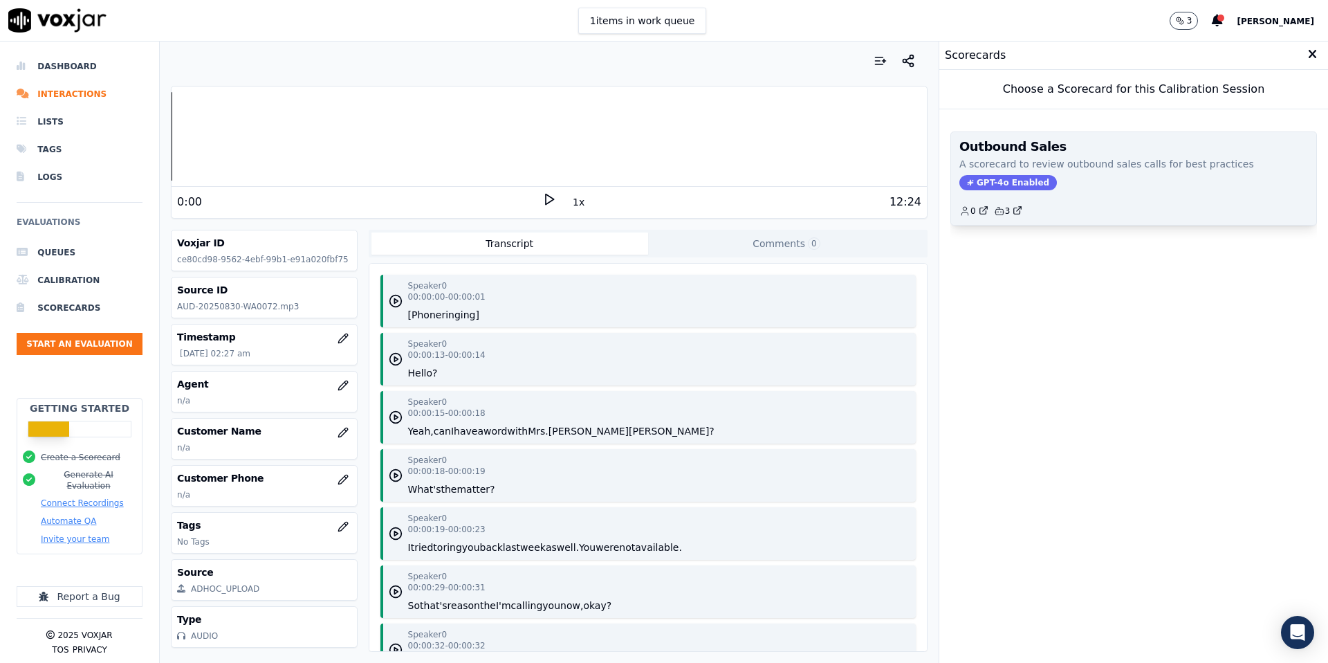
click at [1143, 210] on div "0 3" at bounding box center [1134, 205] width 349 height 22
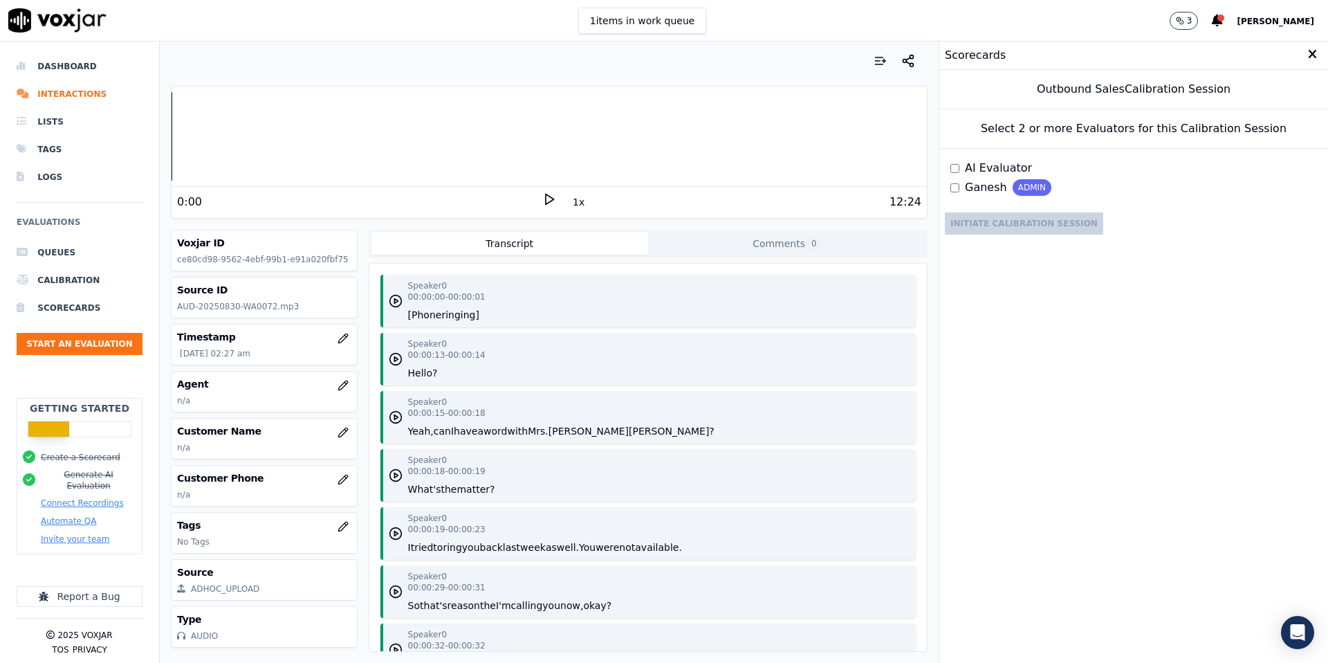
click at [1024, 169] on span "AI Evaluator" at bounding box center [998, 168] width 67 height 17
click at [1149, 128] on div "Select 2 or more Evaluators for this Calibration Session" at bounding box center [1133, 128] width 389 height 39
click at [1312, 57] on icon at bounding box center [1312, 54] width 9 height 12
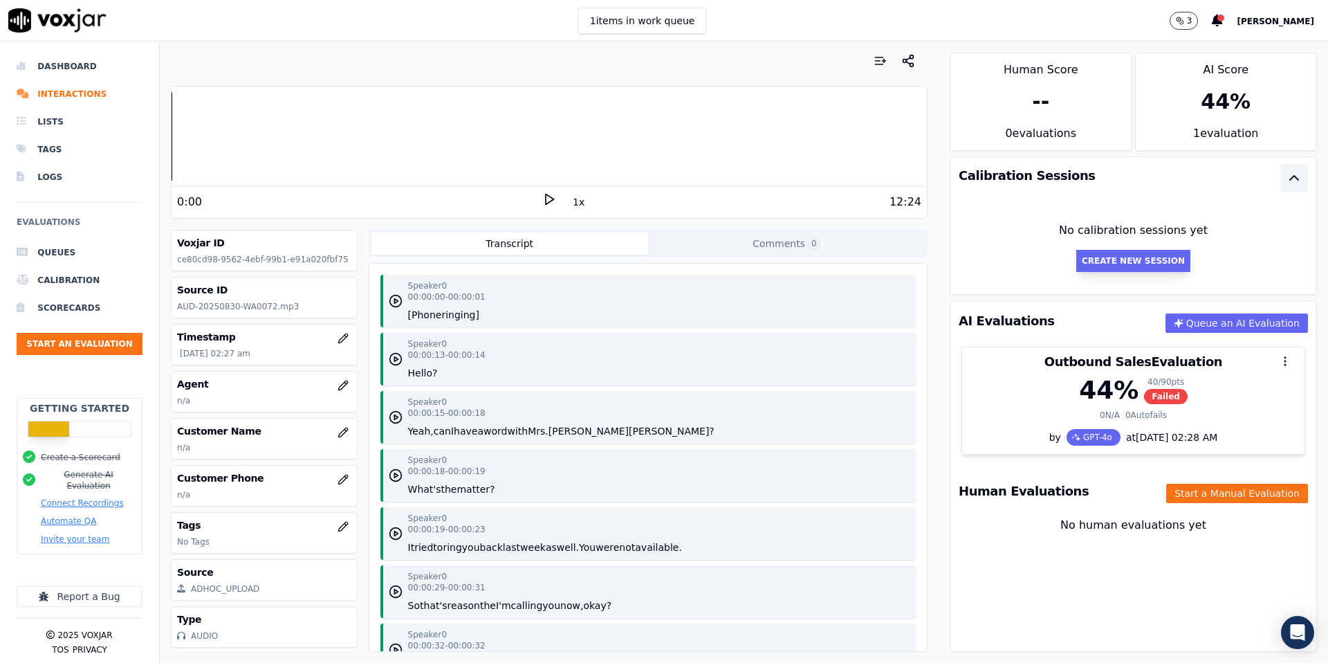
click at [1110, 263] on button "Create New Session" at bounding box center [1133, 261] width 114 height 22
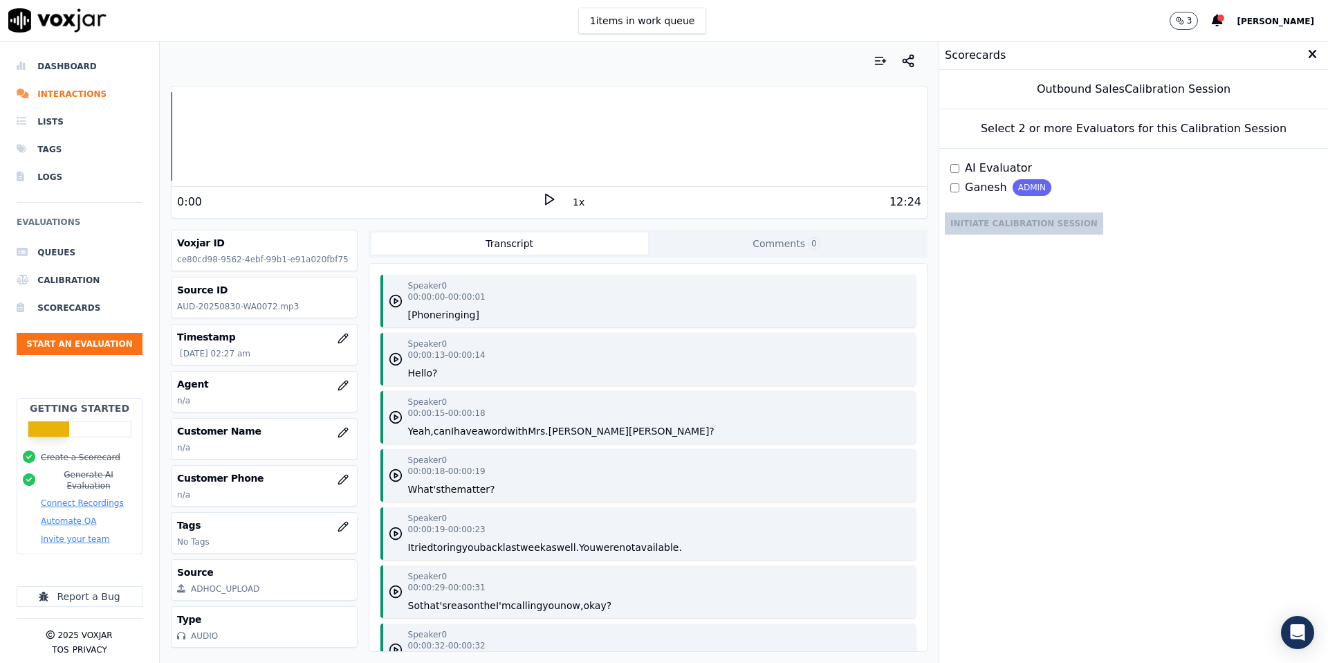
click at [1318, 52] on div "Scorecards" at bounding box center [1133, 56] width 389 height 28
click at [1308, 54] on icon at bounding box center [1312, 54] width 9 height 12
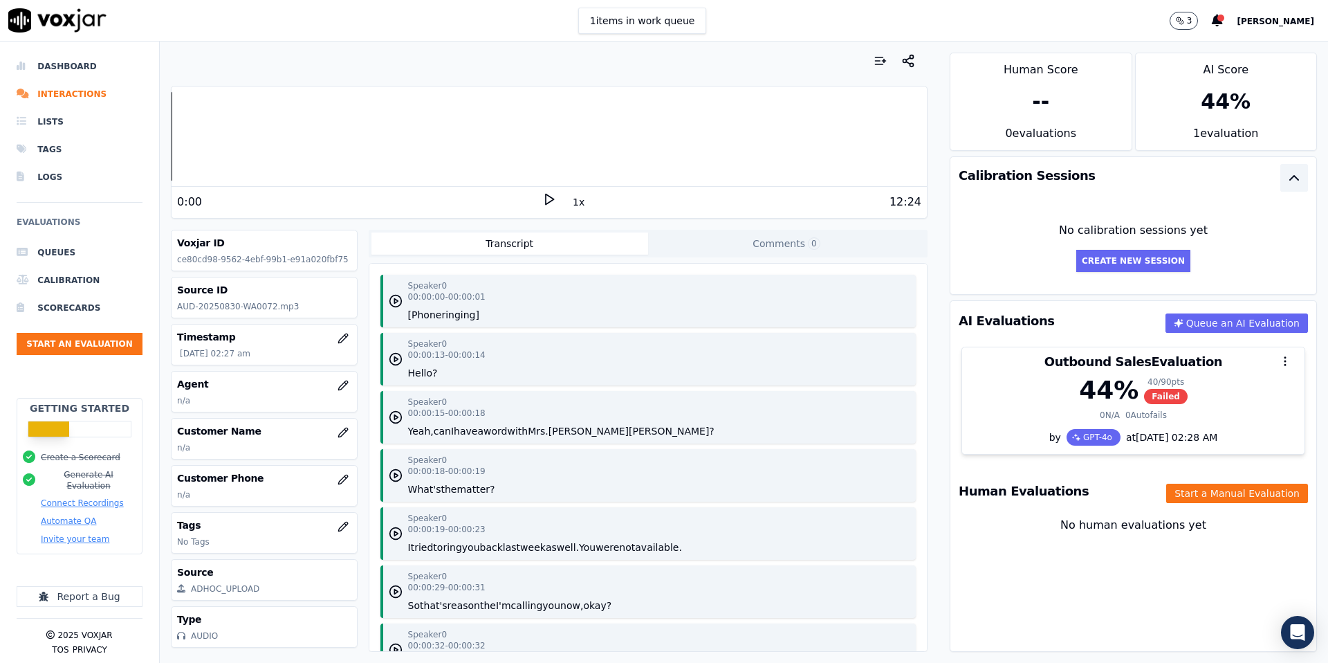
click at [1187, 17] on p "3" at bounding box center [1190, 20] width 6 height 11
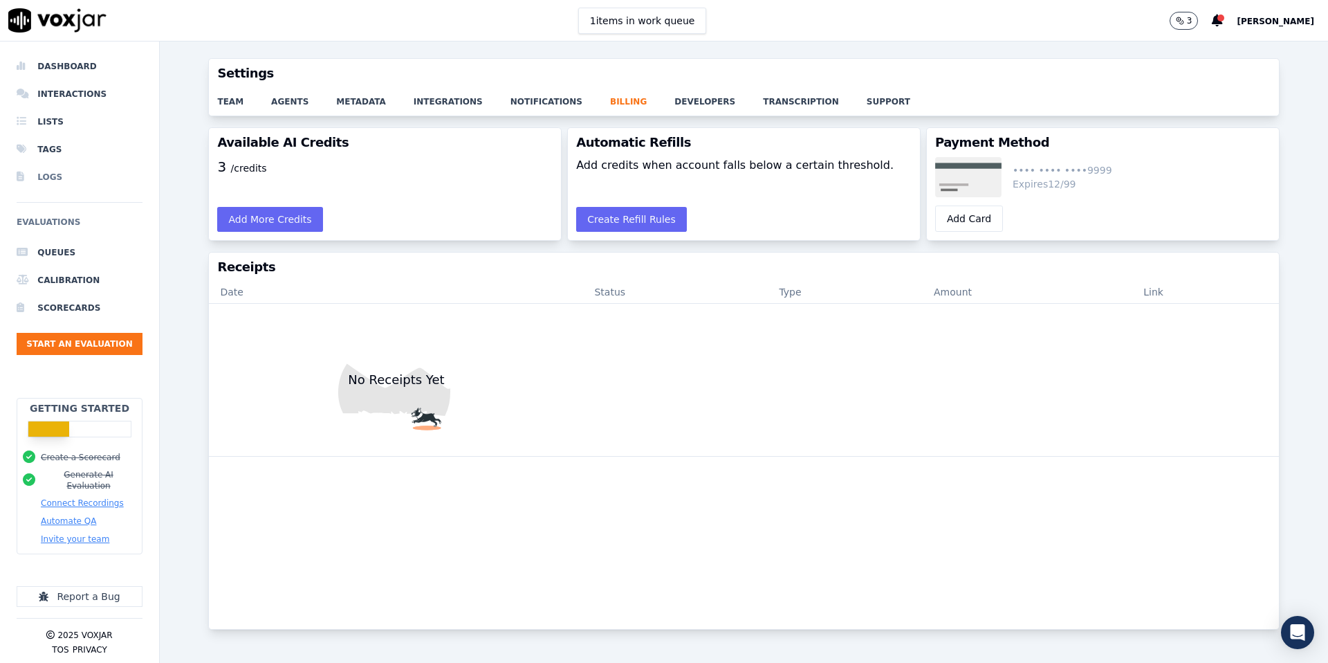
click at [47, 181] on li "Logs" at bounding box center [80, 177] width 126 height 28
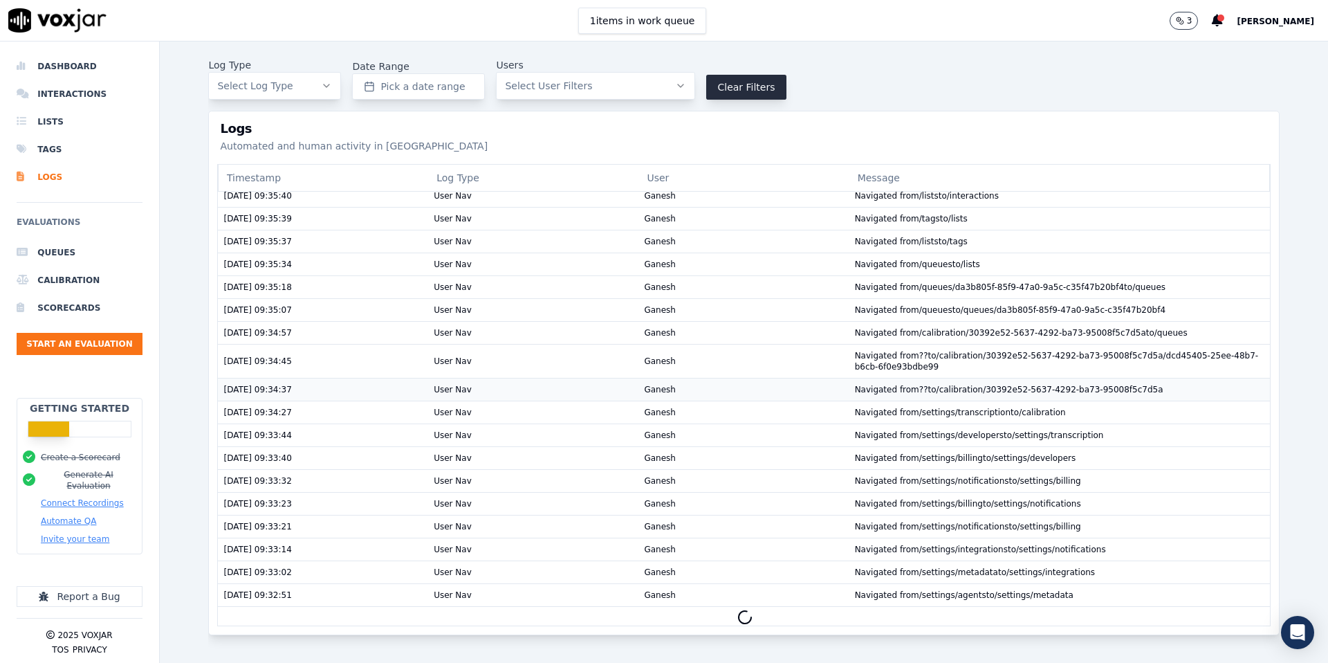
scroll to position [57, 0]
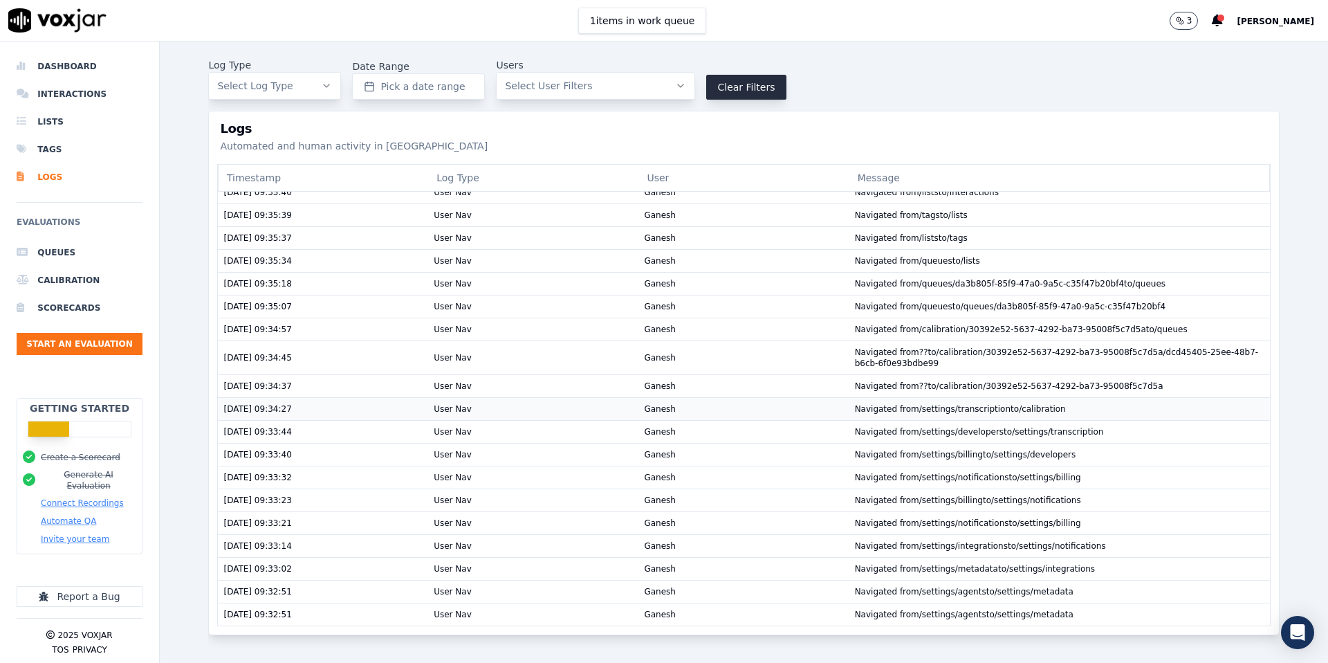
click at [935, 408] on td "Navigated from /settings/transcription to /calibration" at bounding box center [1060, 408] width 421 height 23
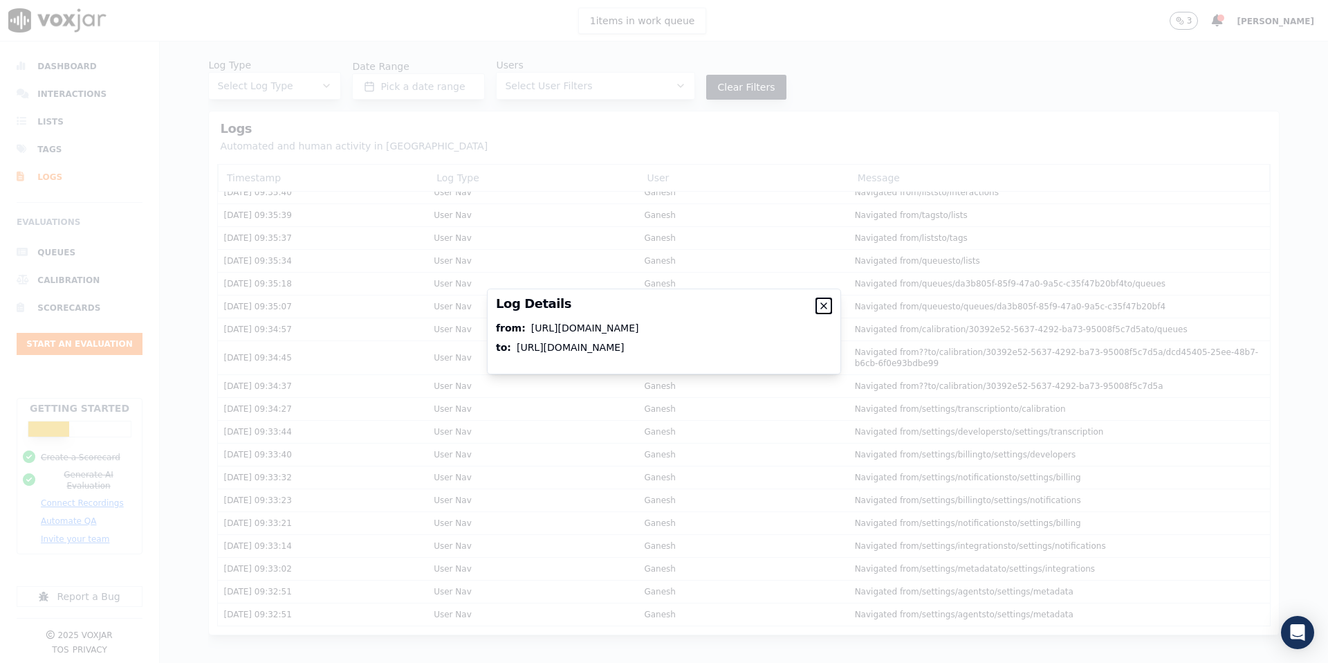
click at [825, 304] on icon "button" at bounding box center [823, 305] width 11 height 11
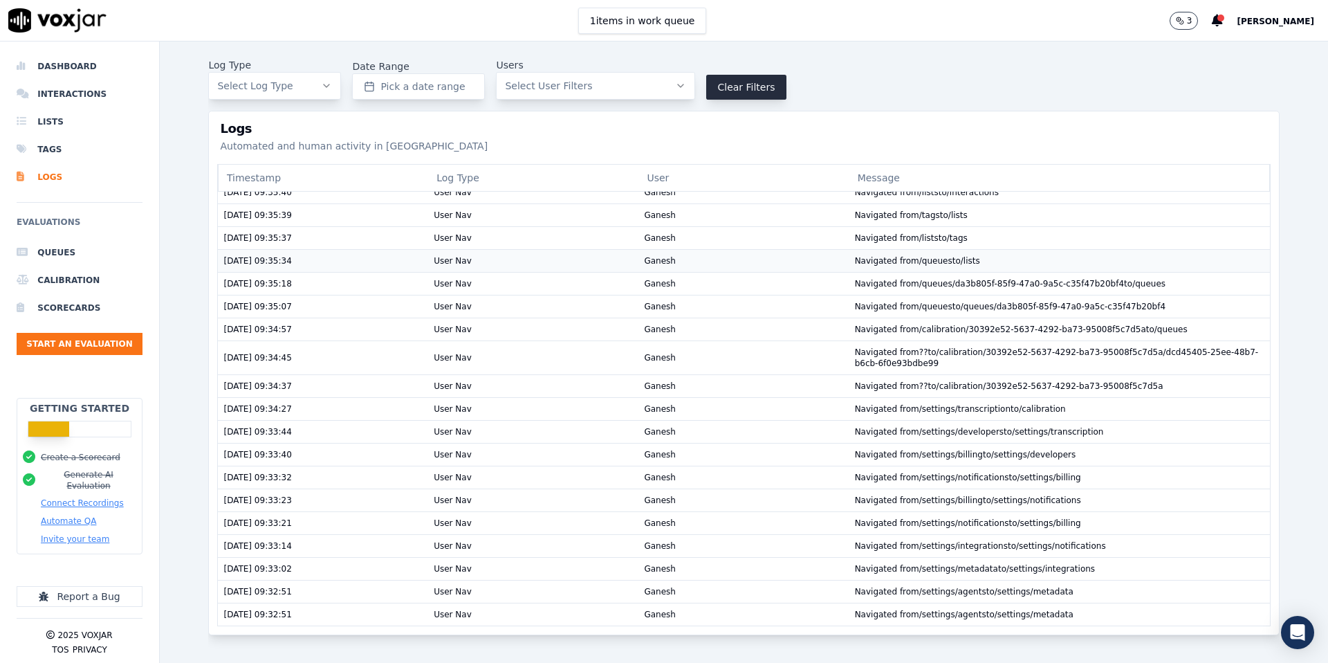
click at [266, 262] on td "03/09/2025, 09:35:34" at bounding box center [323, 260] width 210 height 23
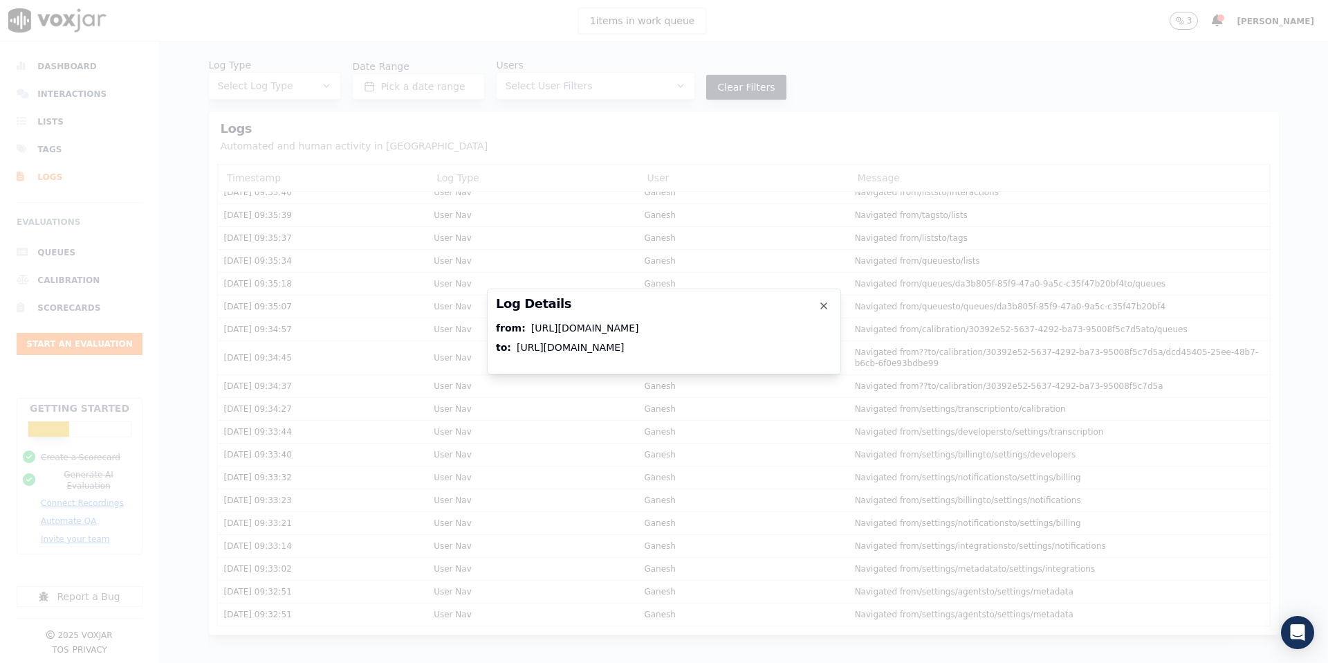
click at [820, 313] on div "Log Details from : https://app.voxjar.com/queues to : https://app.voxjar.com/li…" at bounding box center [664, 331] width 354 height 86
click at [824, 307] on icon "button" at bounding box center [823, 305] width 11 height 11
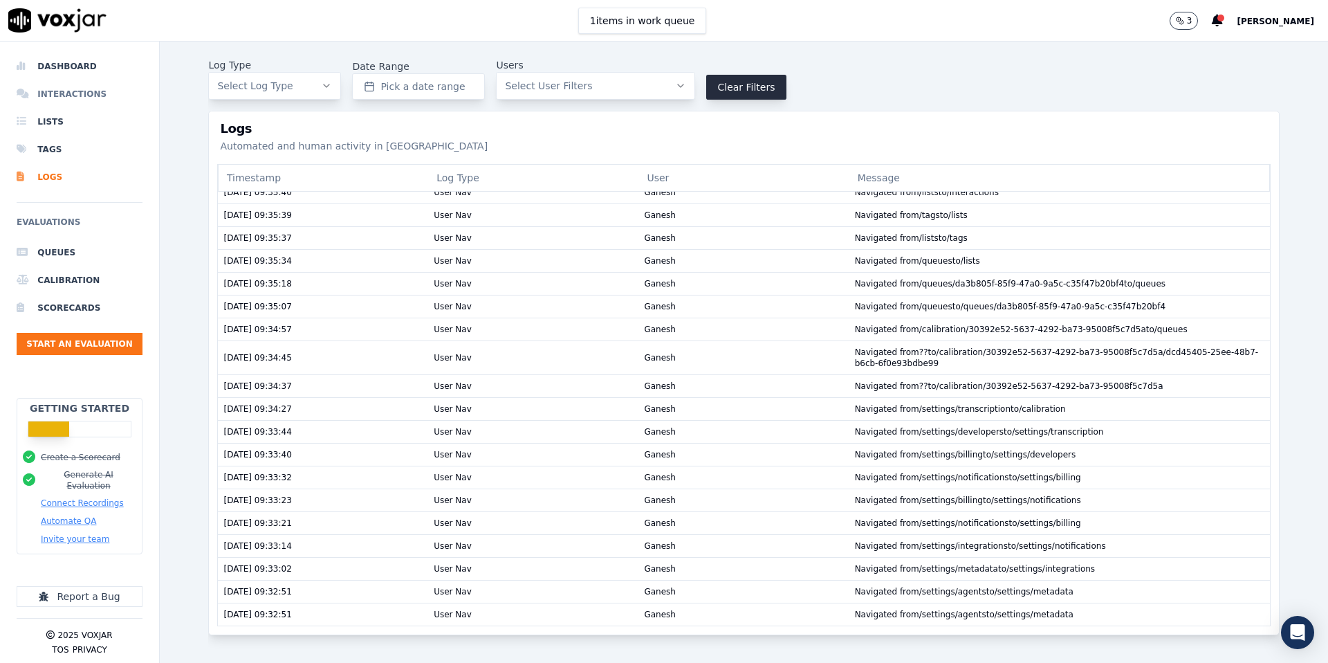
click at [68, 100] on li "Interactions" at bounding box center [80, 94] width 126 height 28
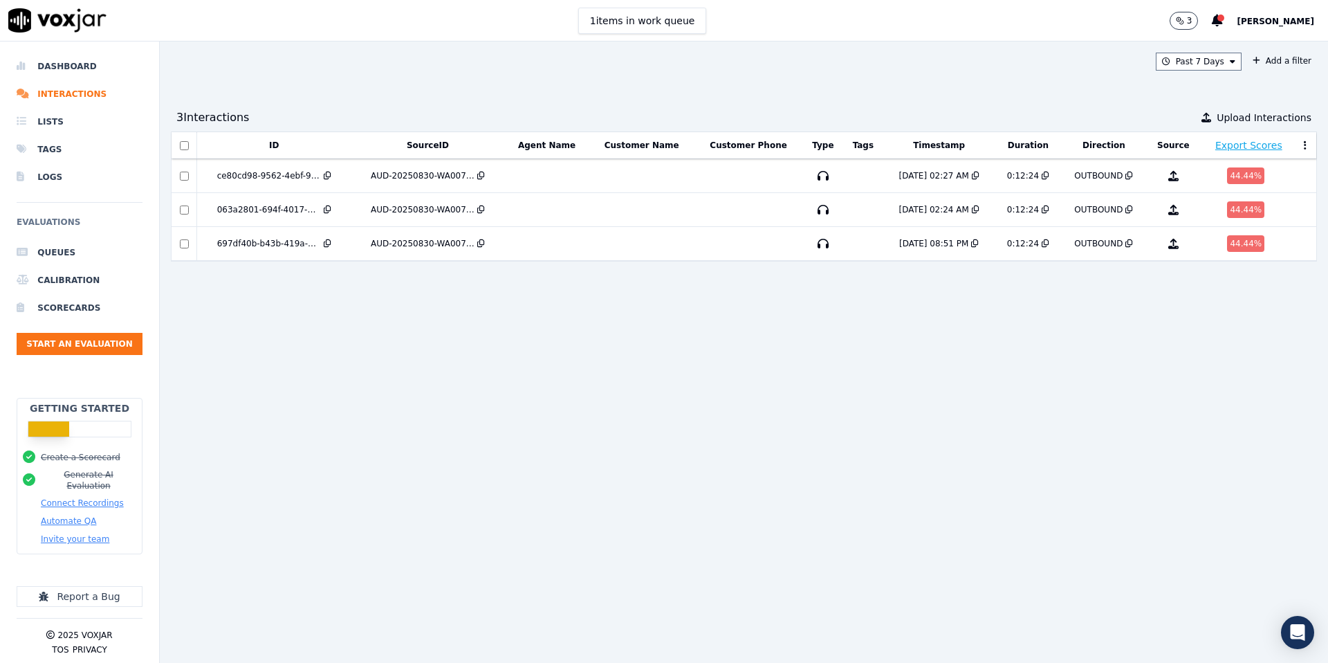
click at [1303, 149] on button at bounding box center [1306, 145] width 14 height 21
click at [1278, 167] on button "Edit Columns" at bounding box center [1265, 169] width 93 height 22
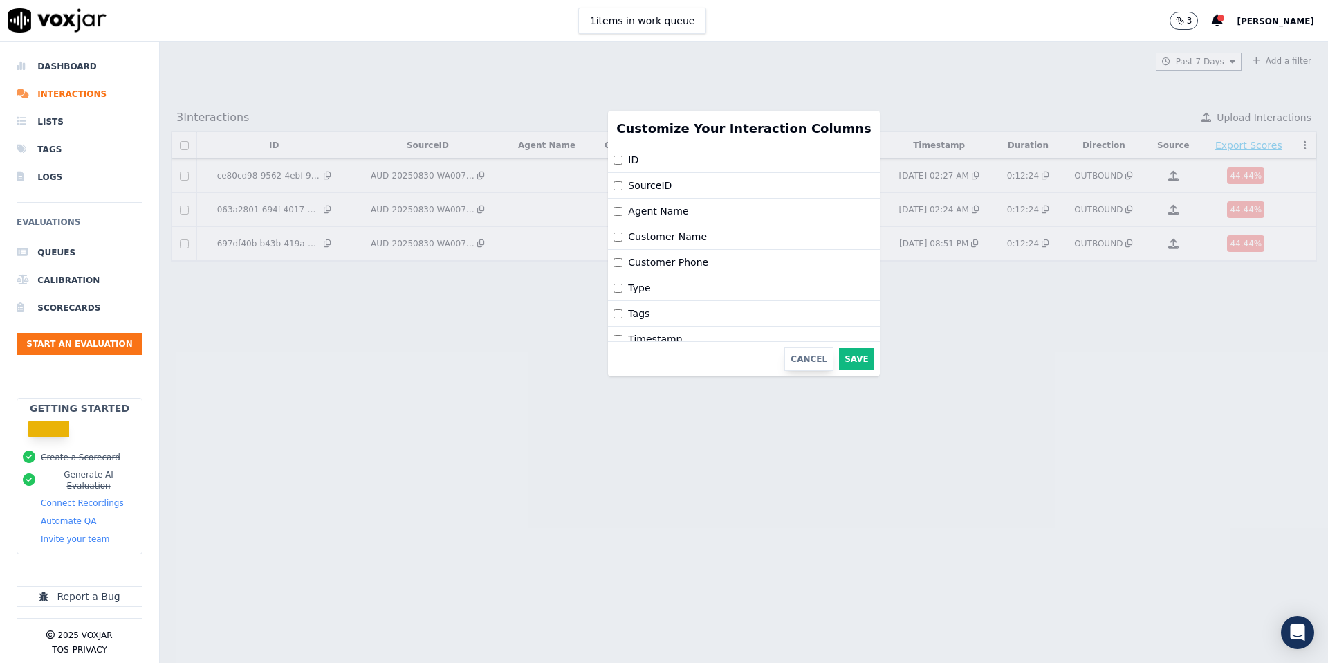
click at [785, 356] on button "Cancel" at bounding box center [809, 359] width 49 height 24
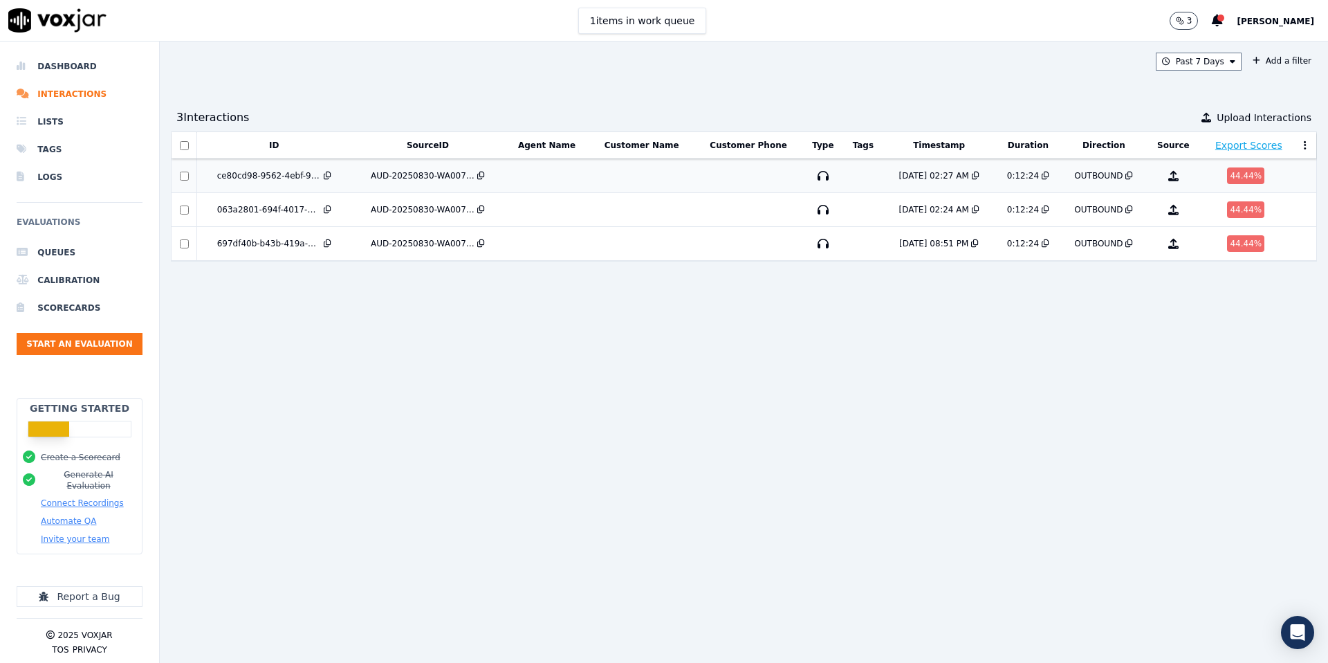
click at [1112, 175] on div "OUTBOUND" at bounding box center [1098, 175] width 48 height 11
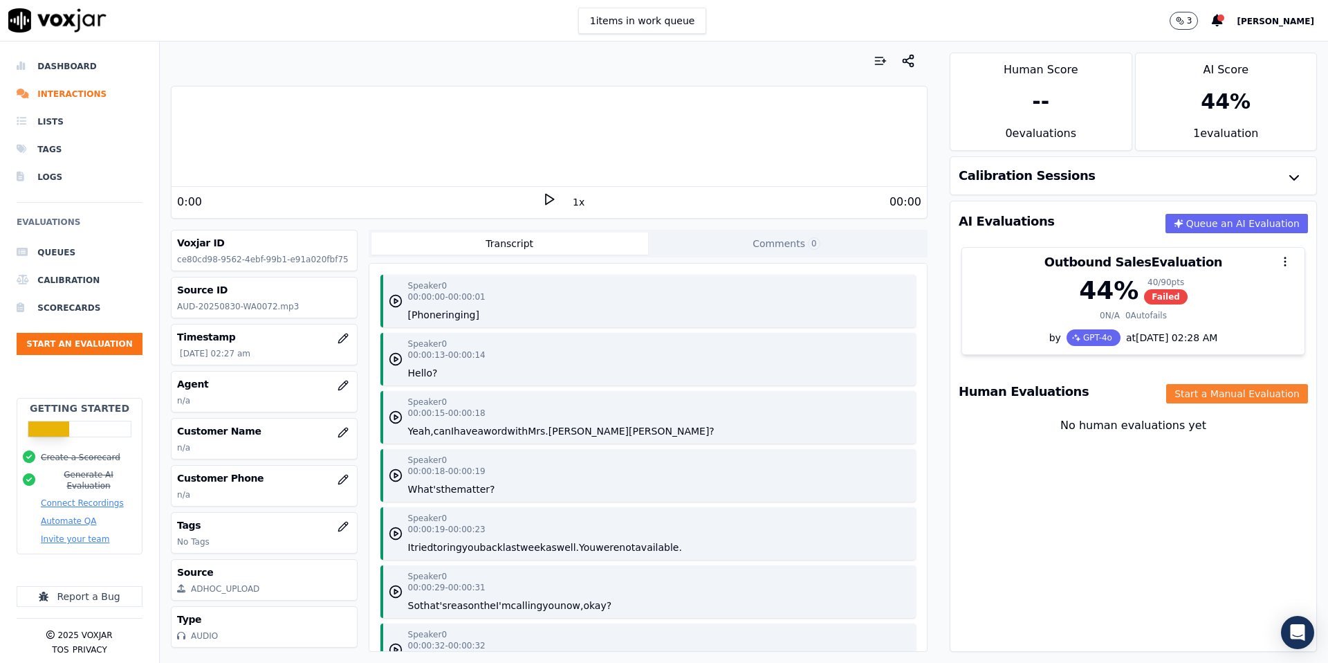
click at [1234, 392] on button "Start a Manual Evaluation" at bounding box center [1237, 393] width 142 height 19
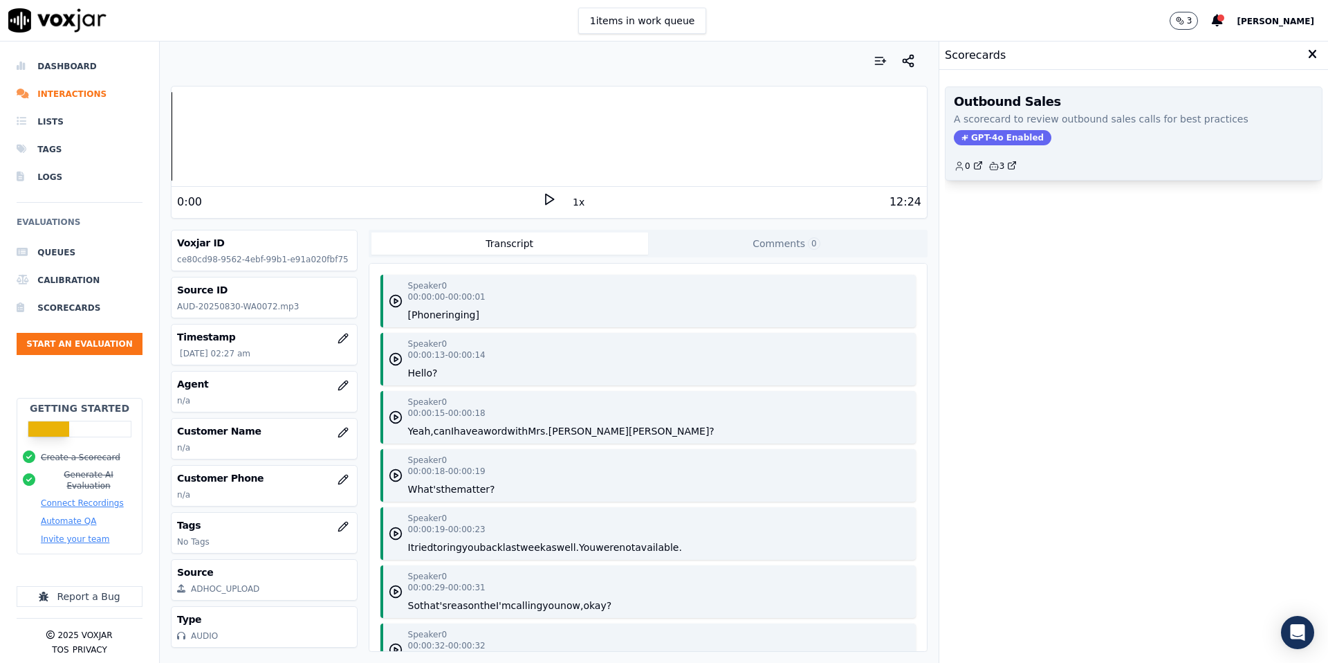
click at [1170, 163] on div "0 3" at bounding box center [1134, 160] width 360 height 22
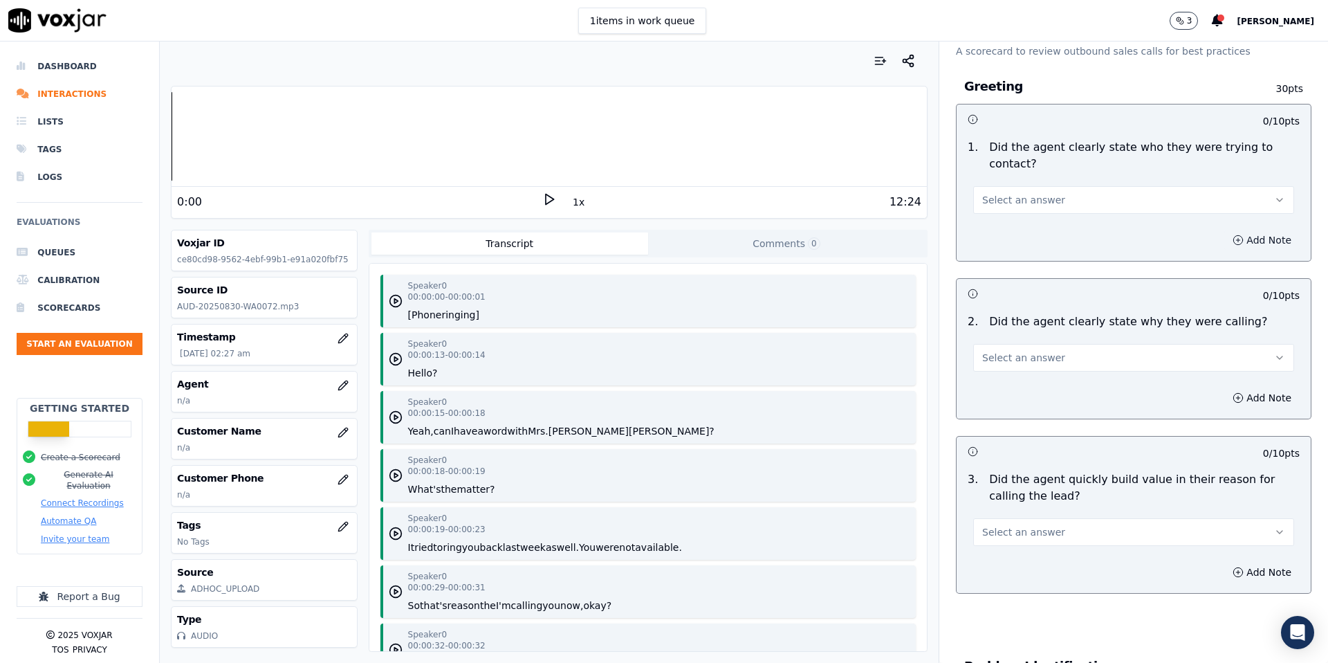
scroll to position [56, 0]
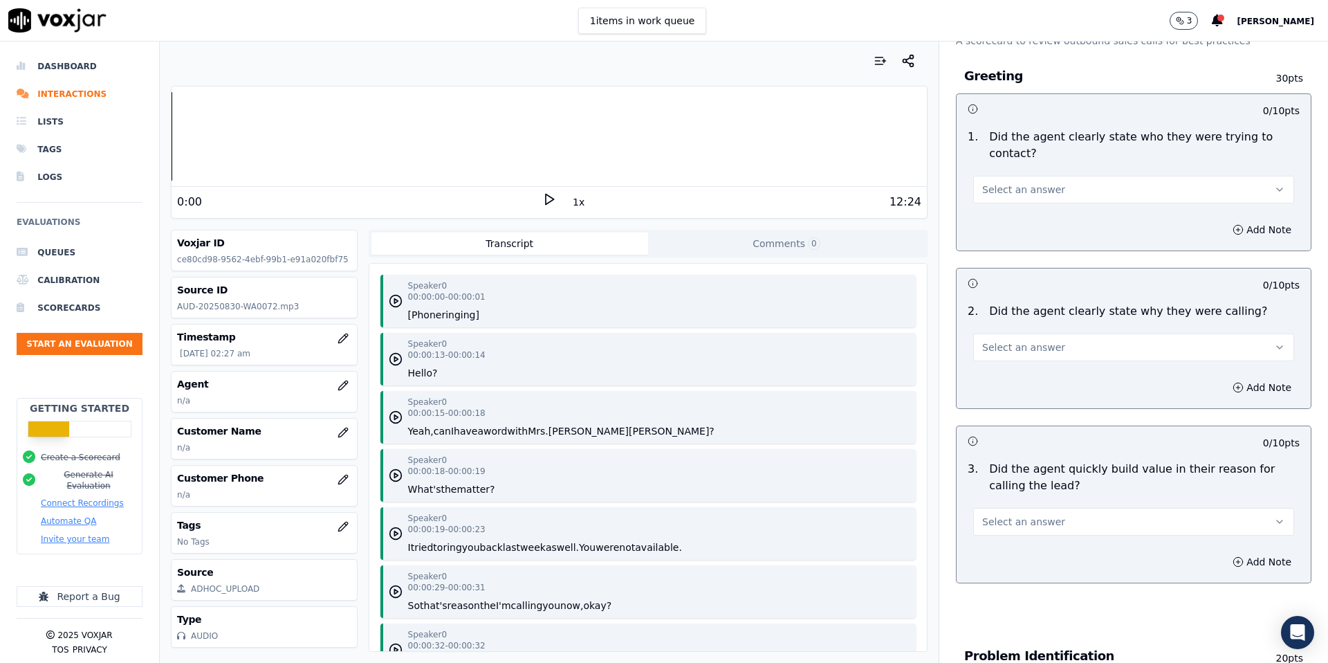
click at [1251, 126] on div "1 . Did the agent clearly state who they were trying to contact? Select an answ…" at bounding box center [1134, 166] width 354 height 86
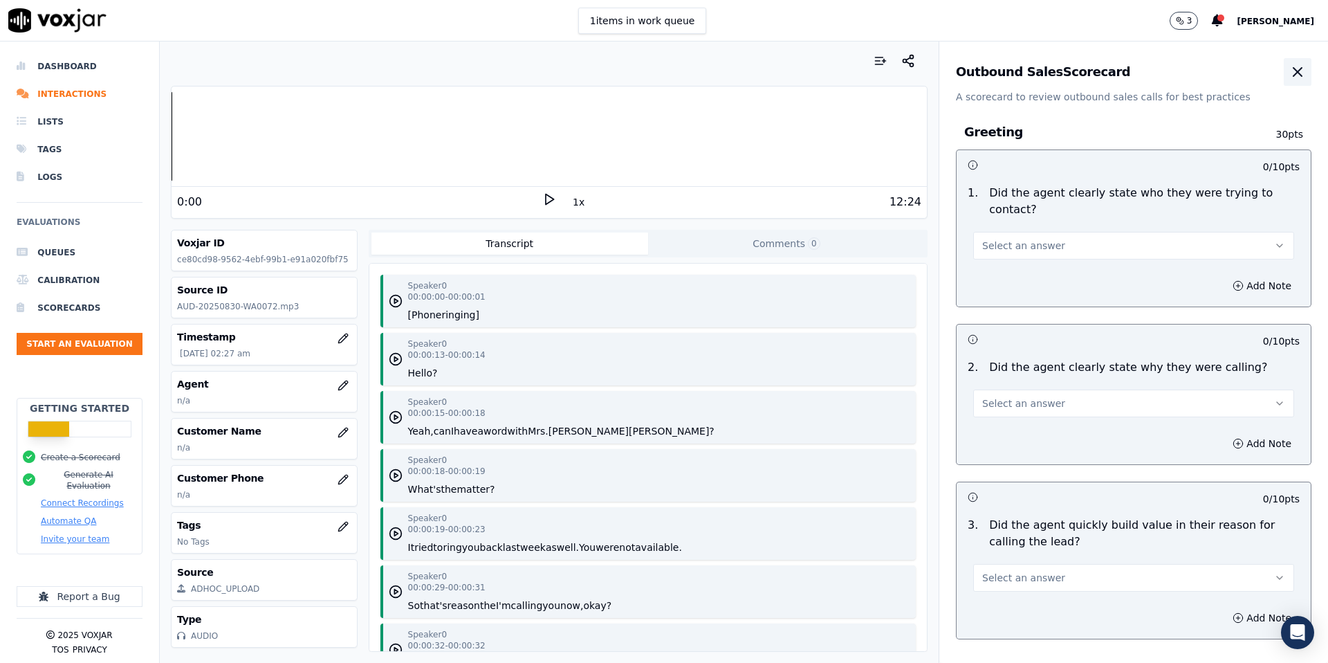
click at [1303, 69] on icon "button" at bounding box center [1298, 72] width 17 height 17
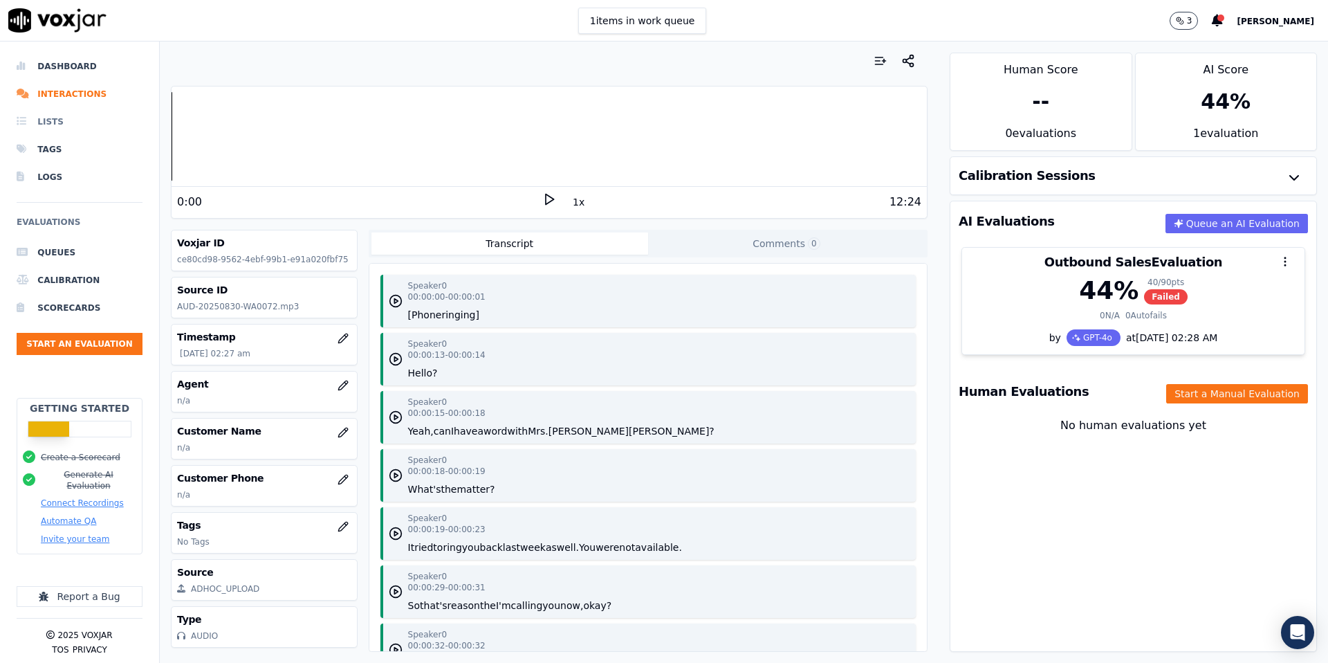
click at [42, 122] on li "Lists" at bounding box center [80, 122] width 126 height 28
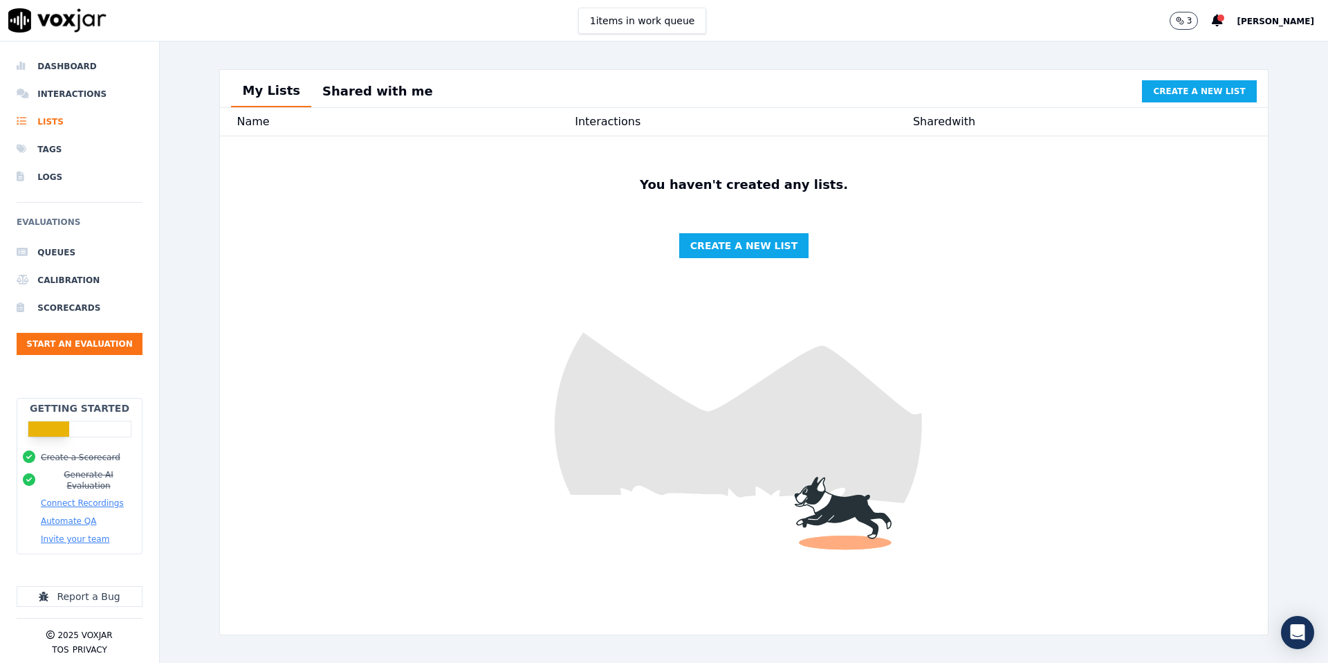
click at [382, 98] on button "Shared with me" at bounding box center [377, 91] width 133 height 30
click at [267, 95] on button "My Lists" at bounding box center [271, 91] width 80 height 30
click at [1204, 86] on span "Create a new list" at bounding box center [1199, 91] width 92 height 11
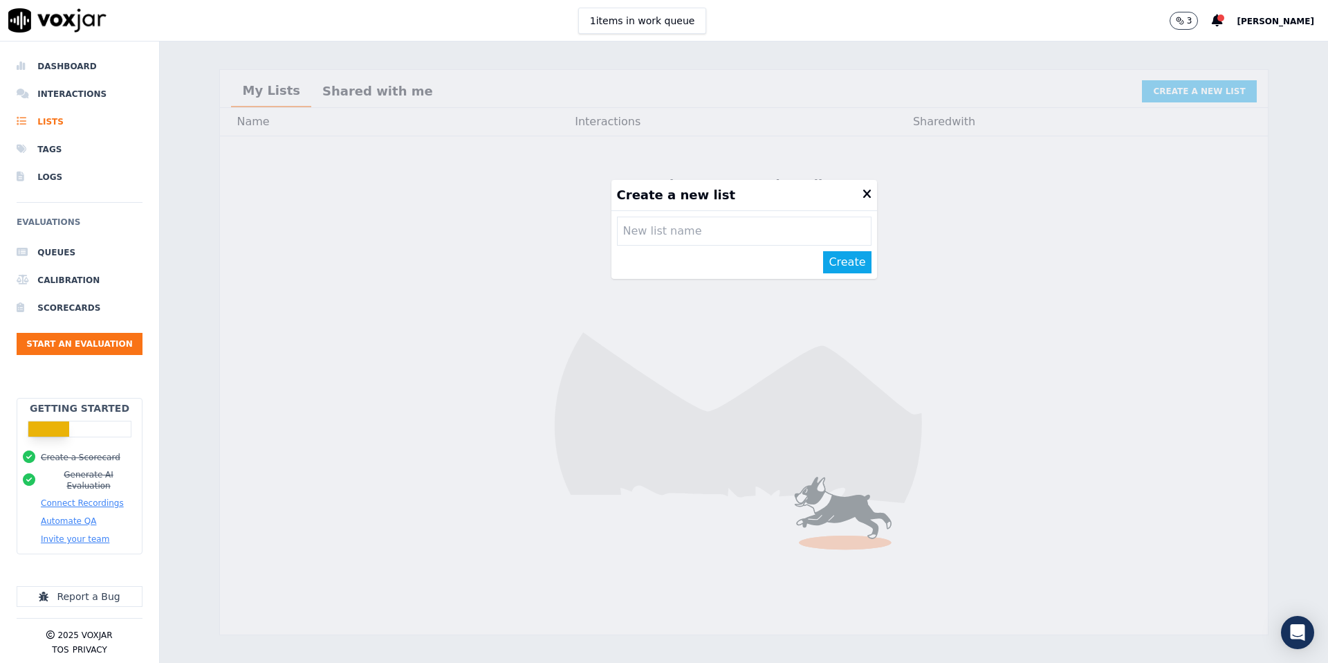
click at [865, 193] on icon at bounding box center [867, 194] width 9 height 12
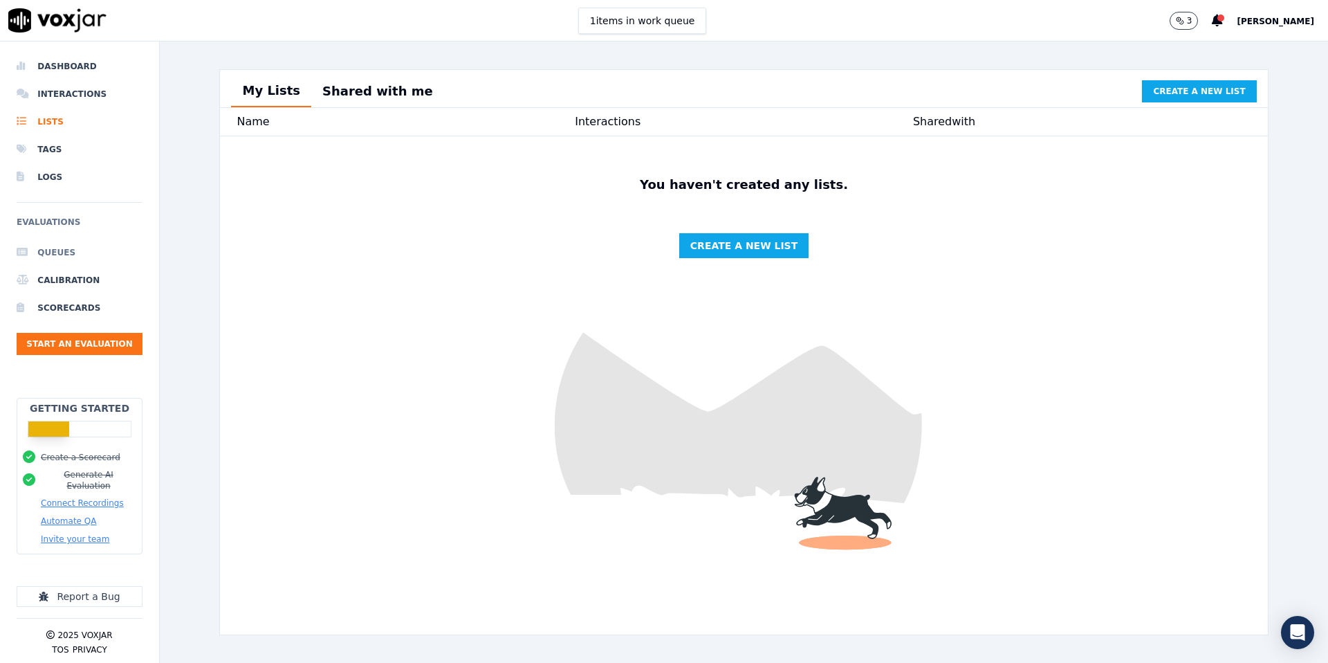
click at [53, 248] on li "Queues" at bounding box center [80, 253] width 126 height 28
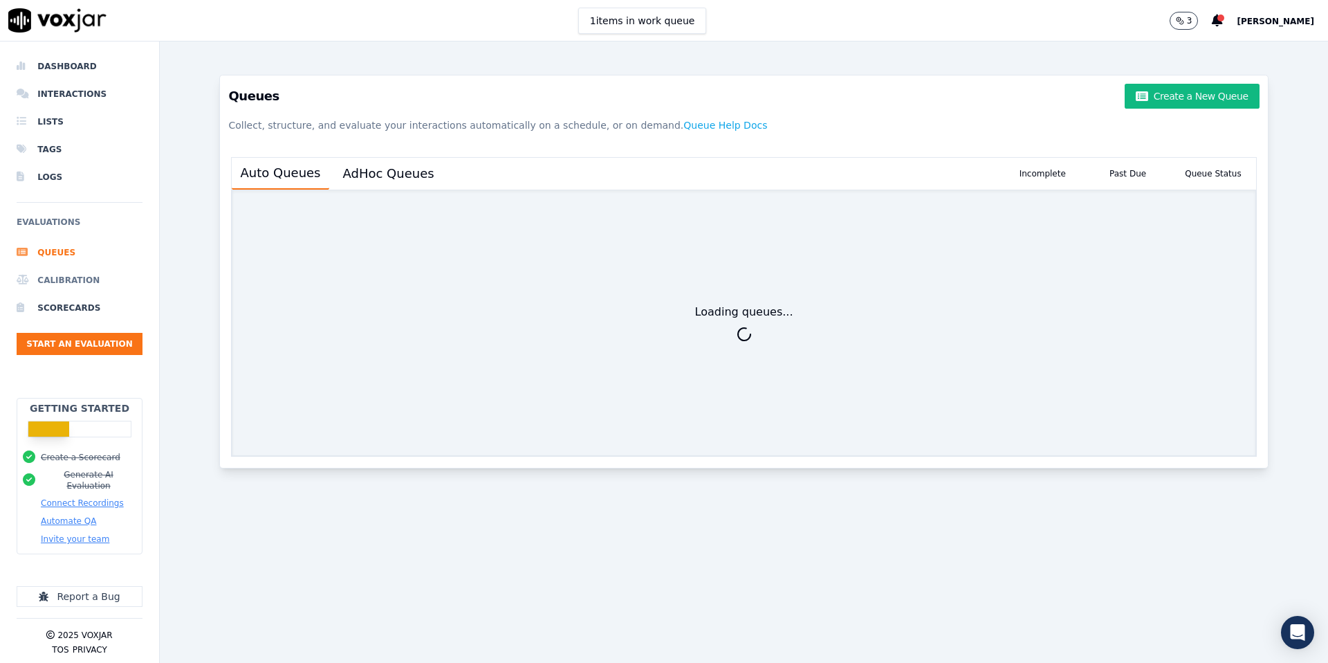
click at [64, 277] on li "Calibration" at bounding box center [80, 280] width 126 height 28
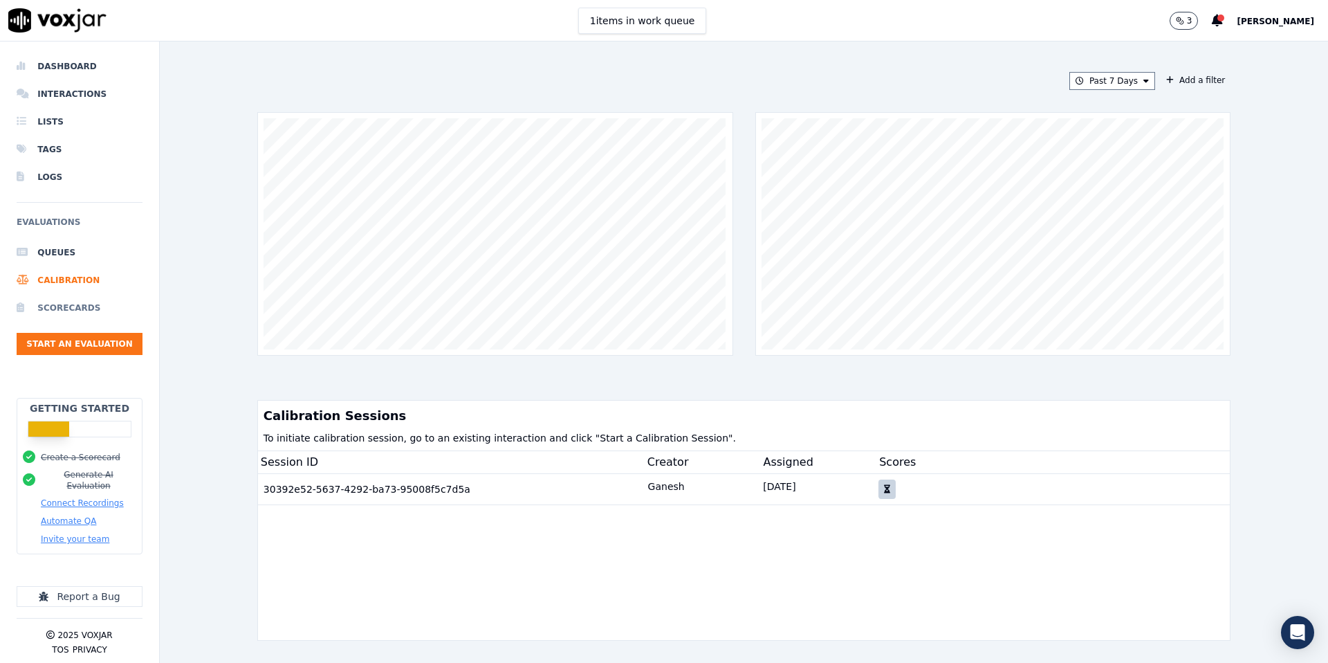
click at [64, 313] on li "Scorecards" at bounding box center [80, 308] width 126 height 28
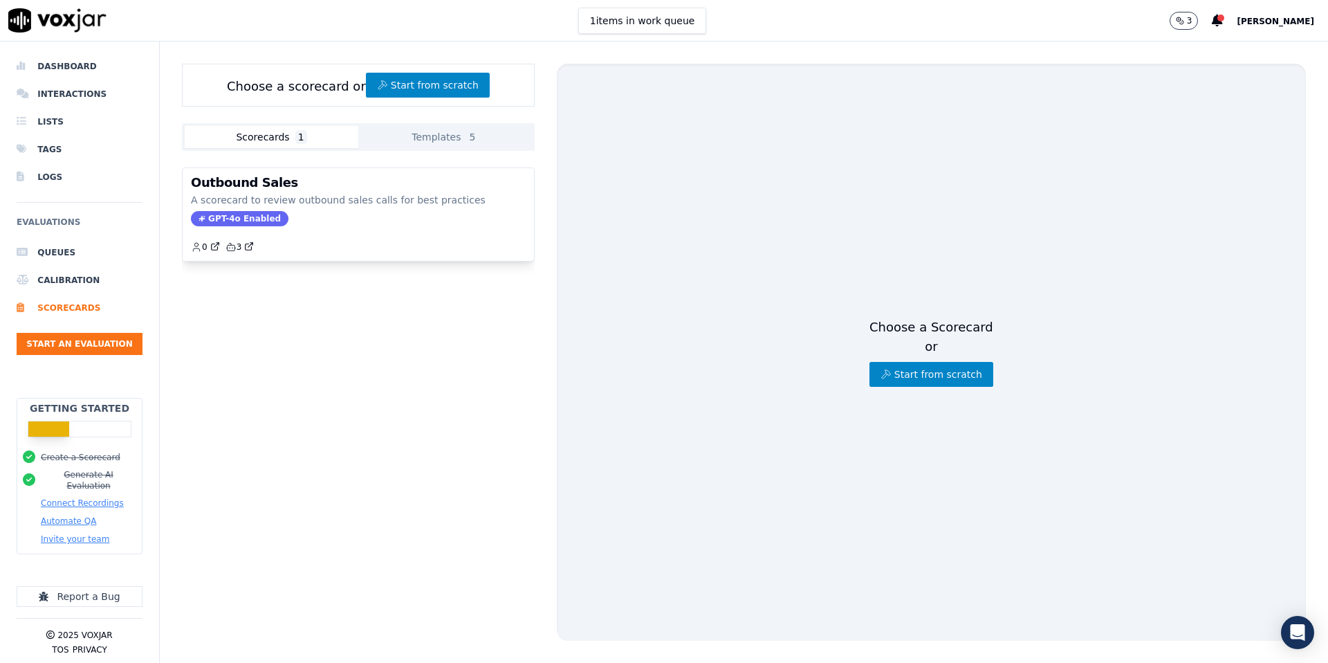
click at [488, 138] on button "Templates 5" at bounding box center [445, 137] width 174 height 22
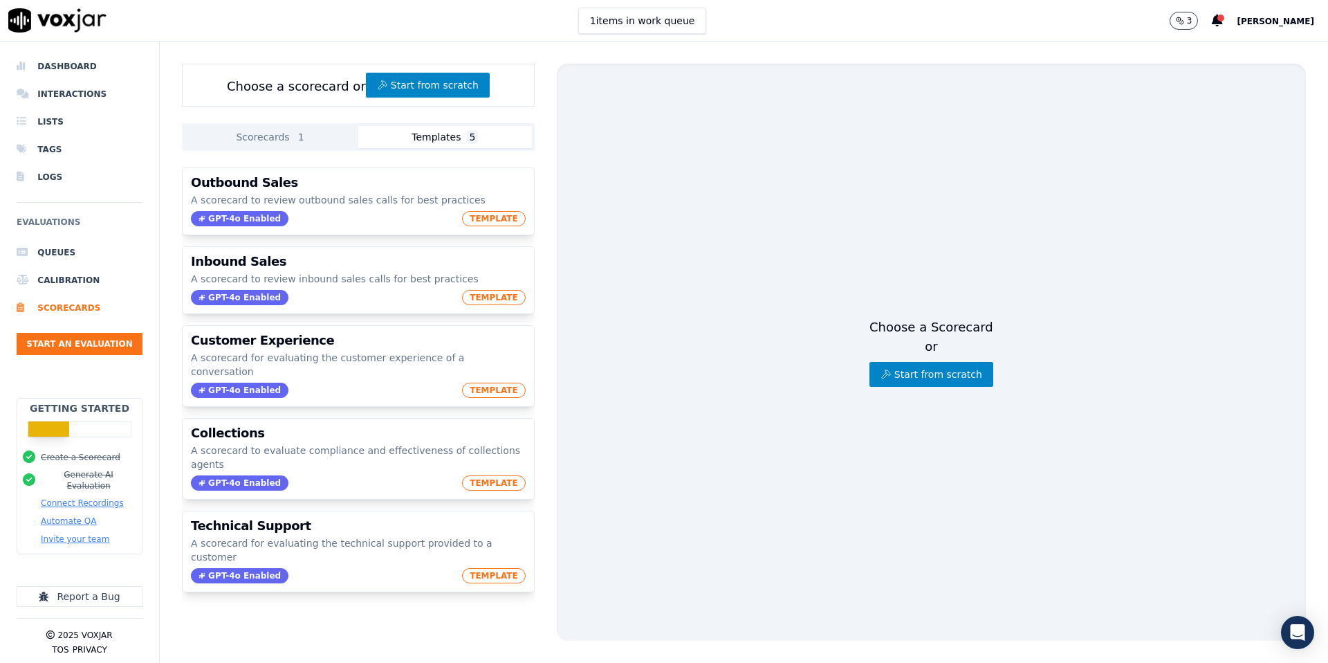
click at [248, 138] on button "Scorecards 1" at bounding box center [272, 137] width 174 height 22
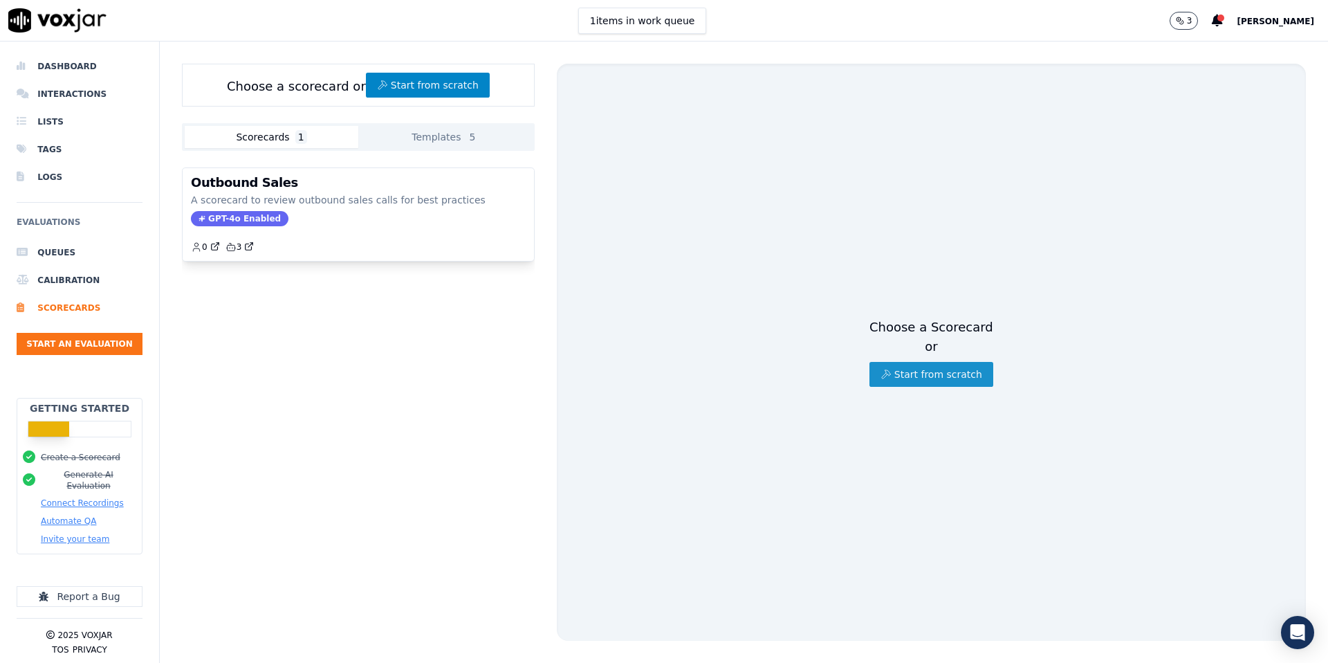
click at [906, 375] on button "Start from scratch" at bounding box center [932, 374] width 124 height 25
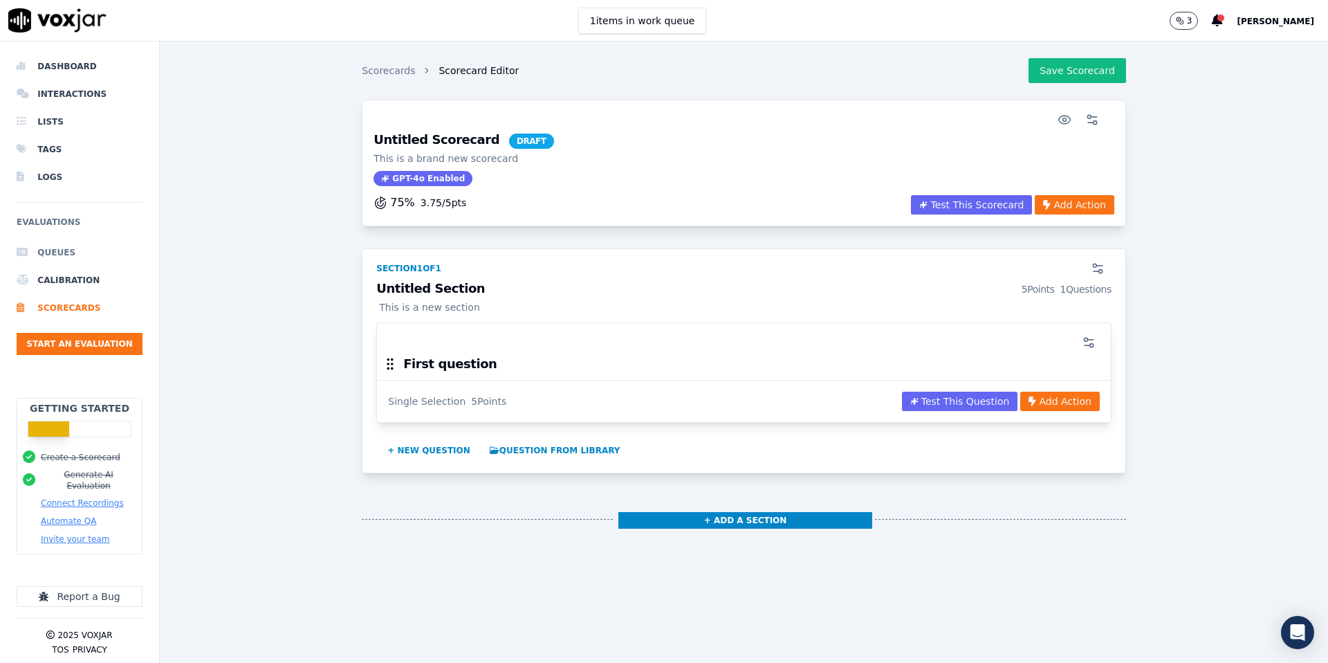
click at [42, 260] on li "Queues" at bounding box center [80, 253] width 126 height 28
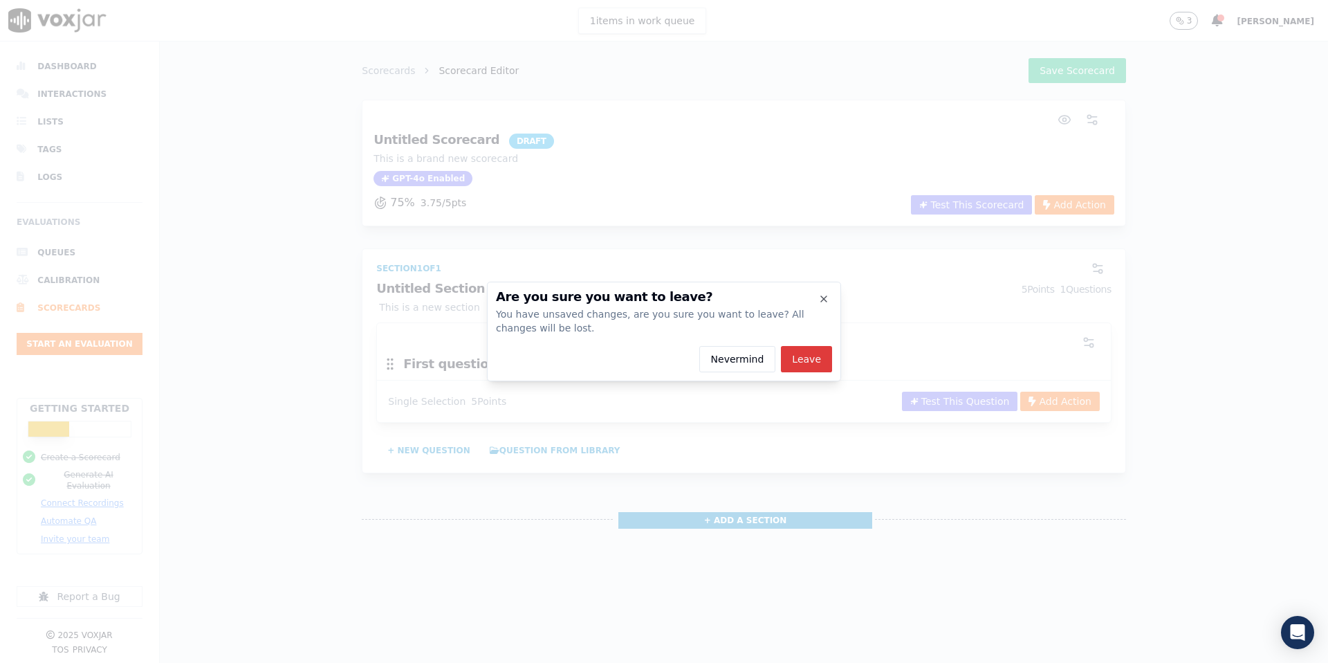
click at [805, 354] on button "Leave" at bounding box center [806, 359] width 51 height 26
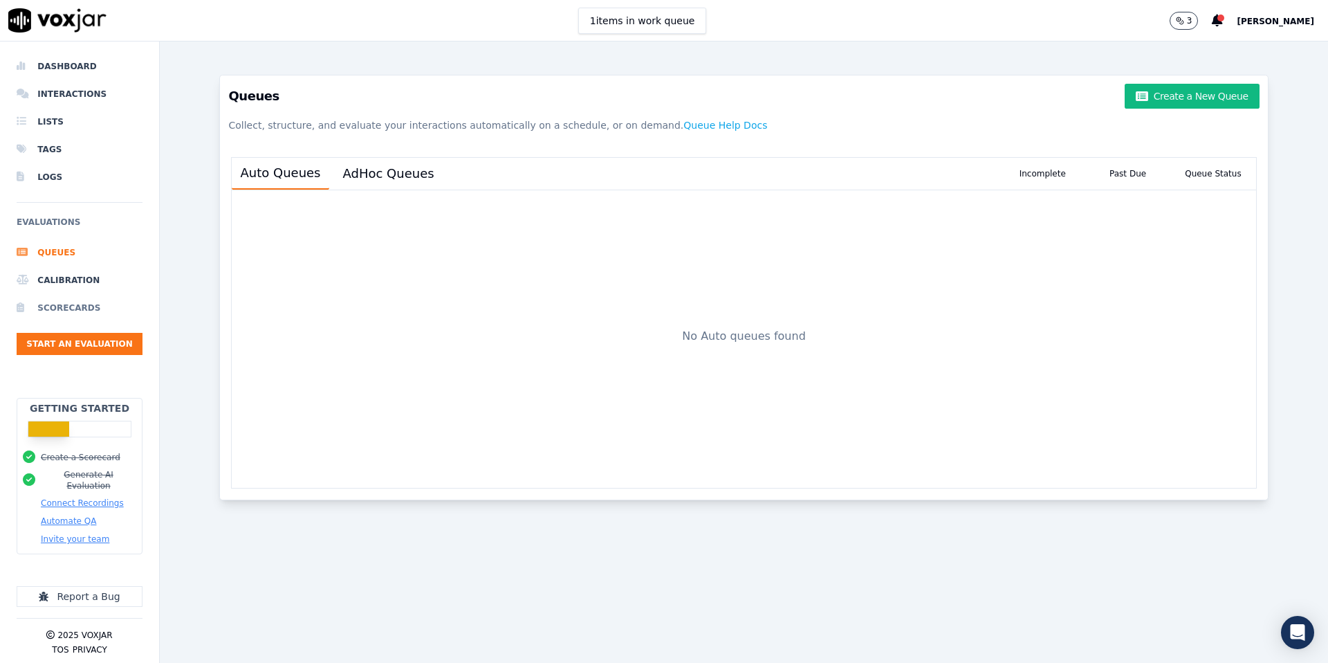
click at [67, 309] on li "Scorecards" at bounding box center [80, 308] width 126 height 28
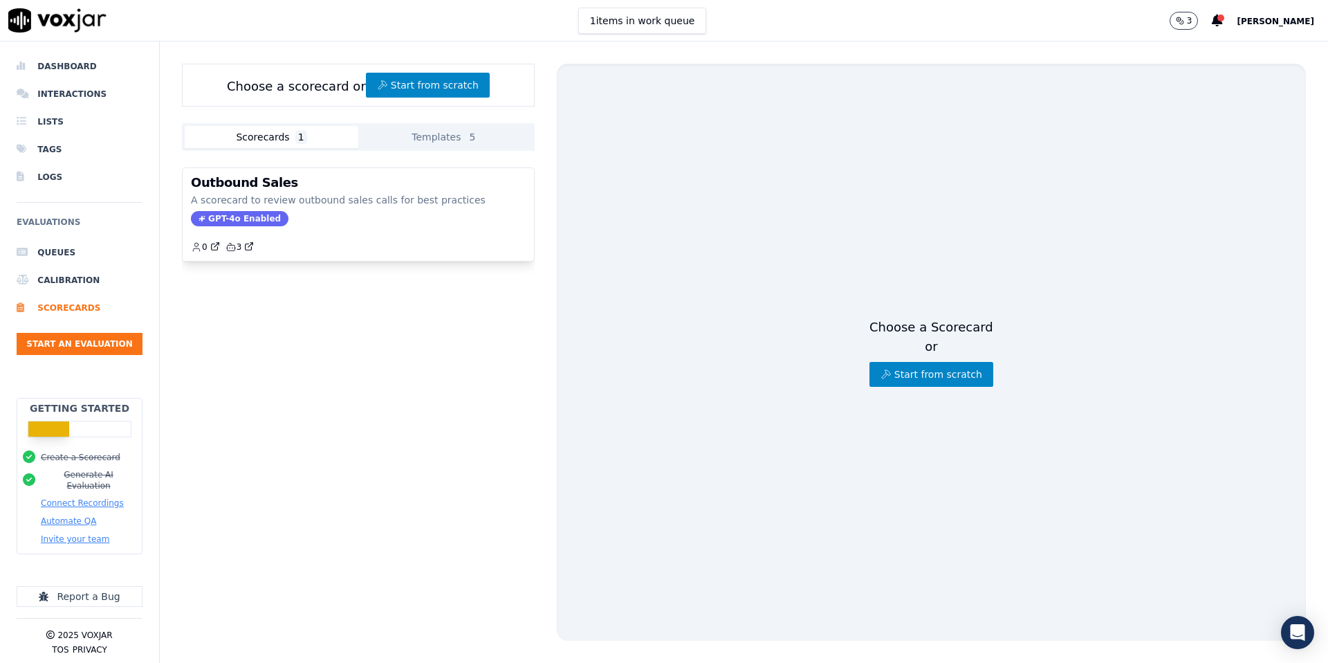
click at [459, 141] on button "Templates 5" at bounding box center [445, 137] width 174 height 22
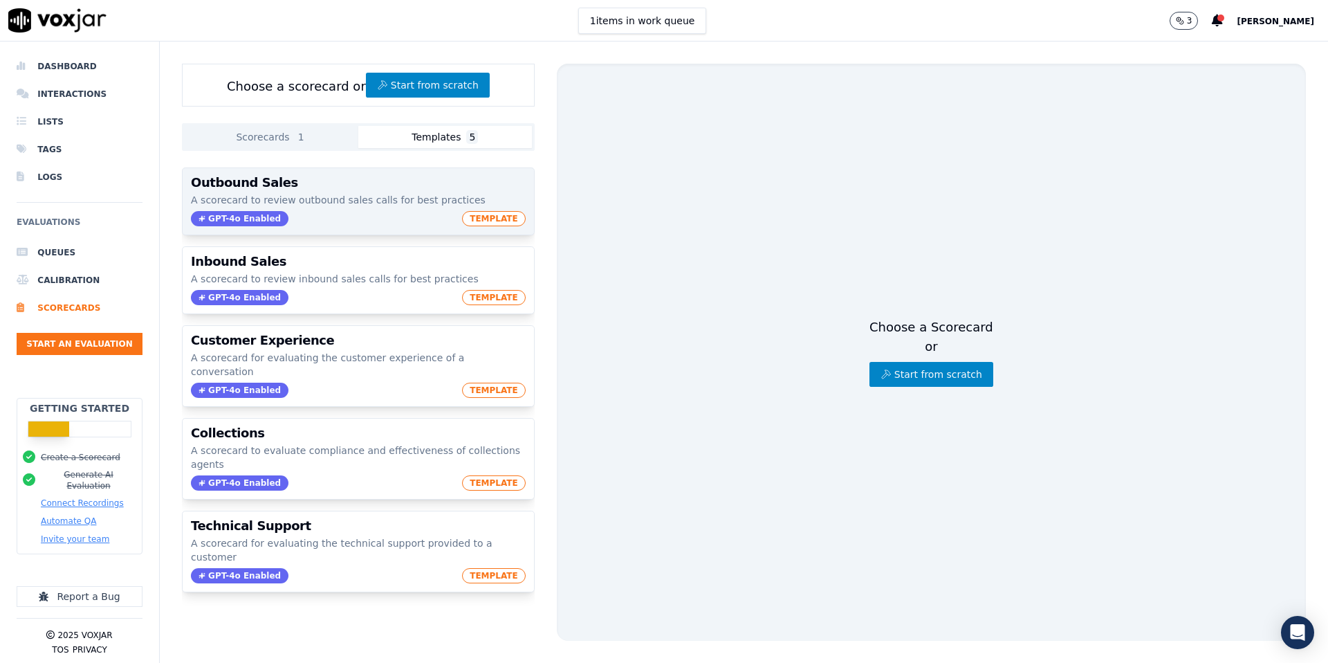
click at [387, 199] on p "A scorecard to review outbound sales calls for best practices" at bounding box center [358, 200] width 335 height 14
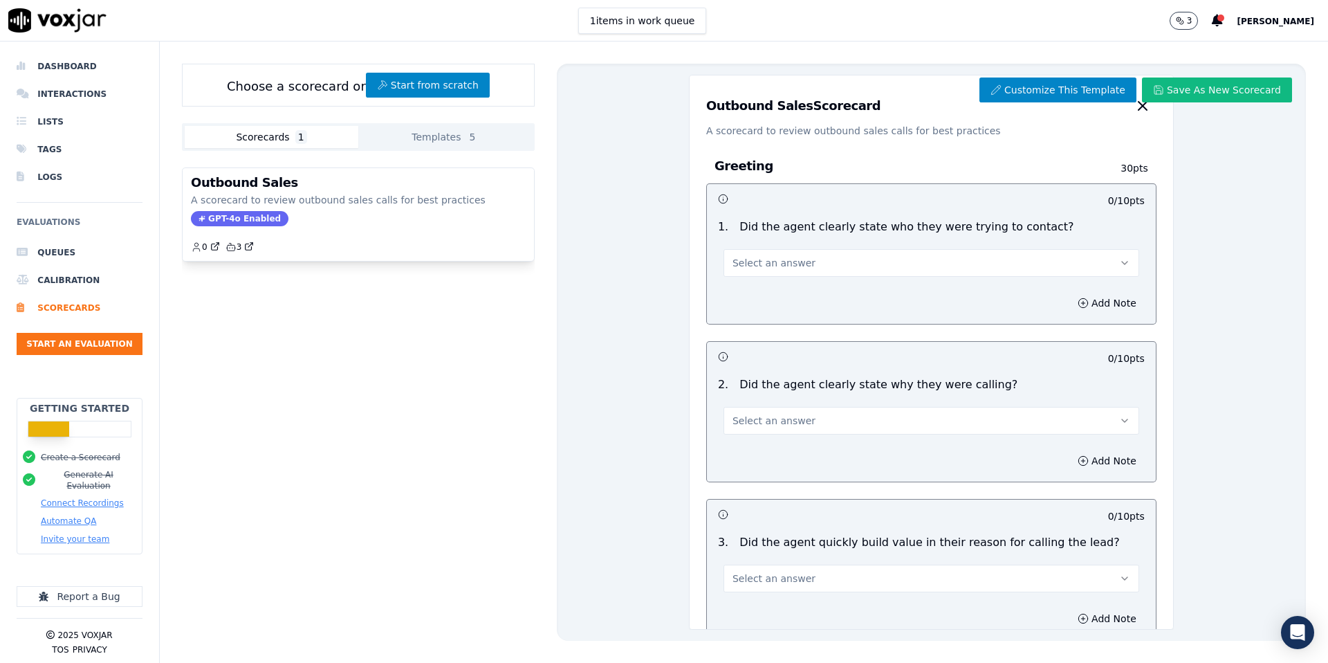
click at [262, 136] on button "Scorecards 1" at bounding box center [272, 137] width 174 height 22
click at [409, 144] on button "Templates 5" at bounding box center [445, 137] width 174 height 22
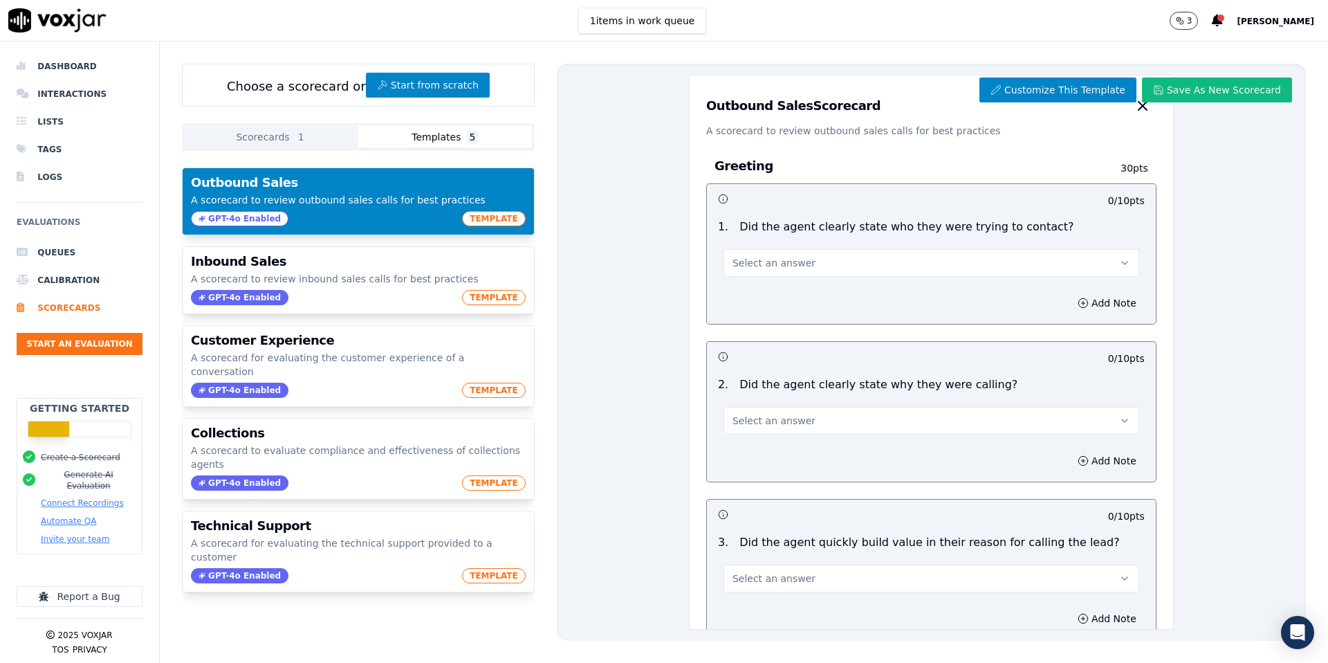
click at [370, 211] on div "GPT-4o Enabled TEMPLATE" at bounding box center [358, 218] width 335 height 15
click at [365, 203] on p "A scorecard to review outbound sales calls for best practices" at bounding box center [358, 200] width 335 height 14
click at [300, 134] on span "1" at bounding box center [301, 137] width 12 height 14
click at [477, 143] on button "Templates 5" at bounding box center [445, 137] width 174 height 22
click at [280, 203] on p "A scorecard to review outbound sales calls for best practices" at bounding box center [358, 200] width 335 height 14
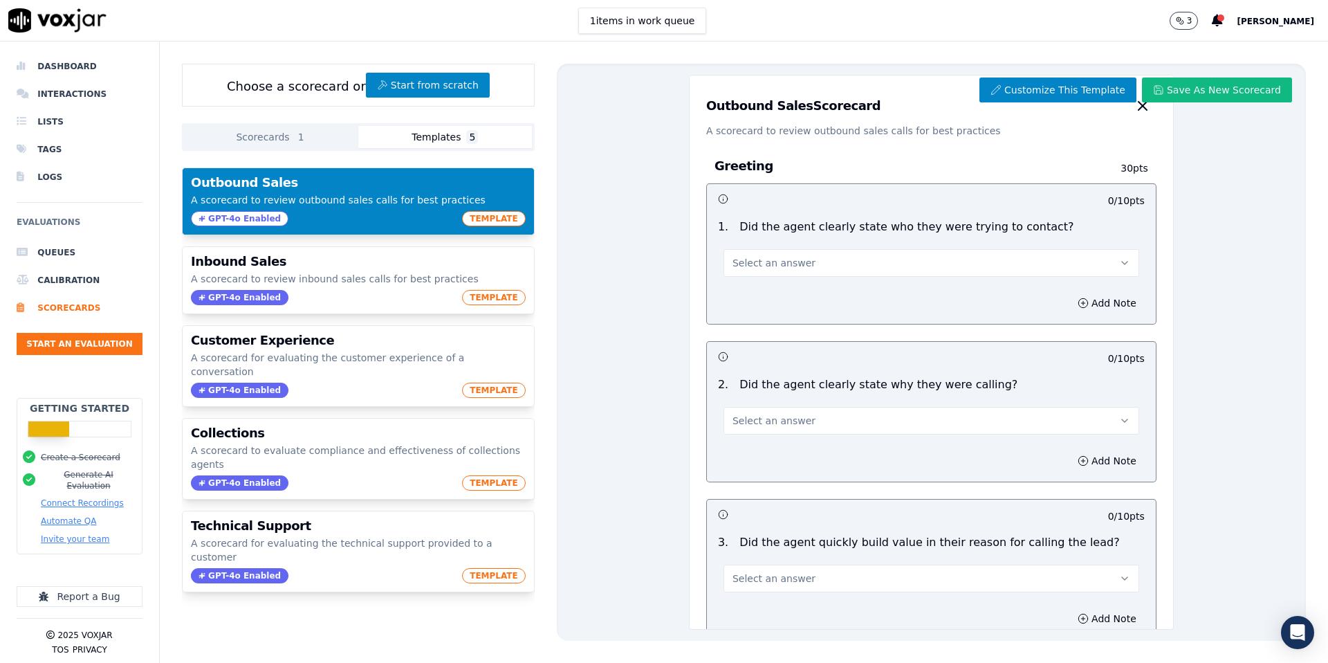
click at [375, 187] on h3 "Outbound Sales" at bounding box center [358, 182] width 335 height 12
click at [358, 214] on div "GPT-4o Enabled TEMPLATE" at bounding box center [358, 218] width 335 height 15
click at [638, 210] on div "Customize This Template Save As New Scorecard Outbound Sales Scorecard A scorec…" at bounding box center [931, 352] width 749 height 577
click at [1053, 84] on button "Customize This Template" at bounding box center [1058, 89] width 157 height 25
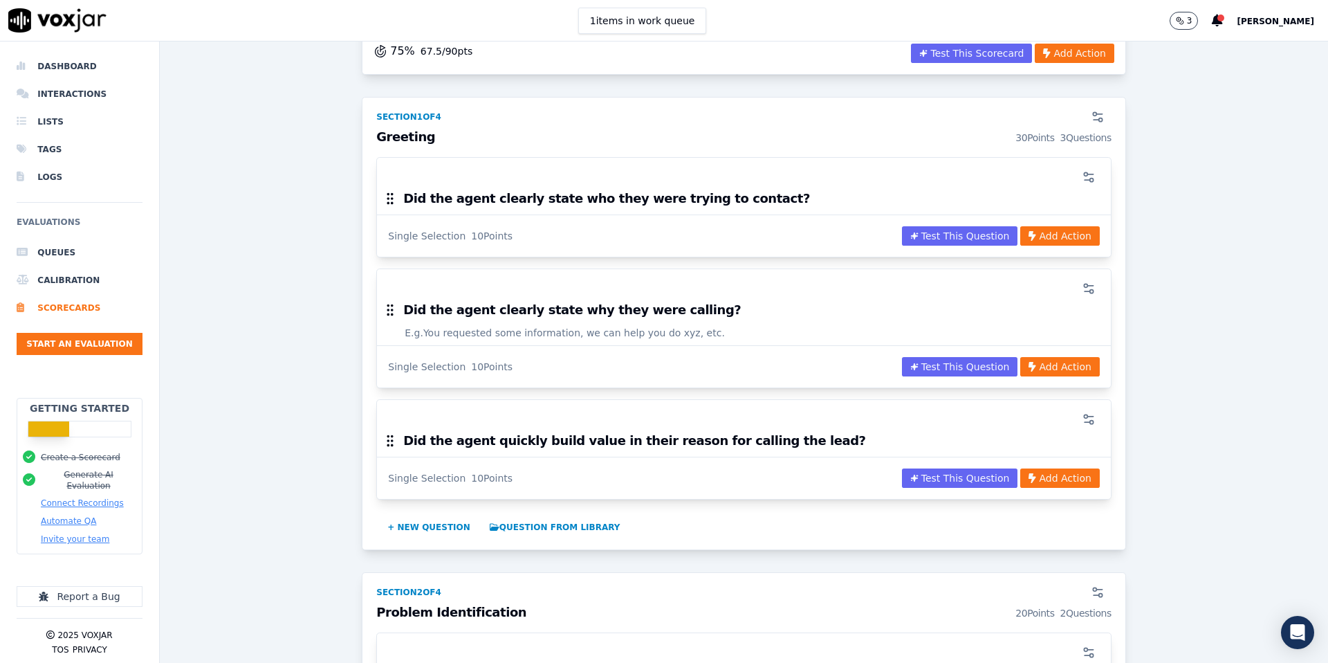
scroll to position [154, 0]
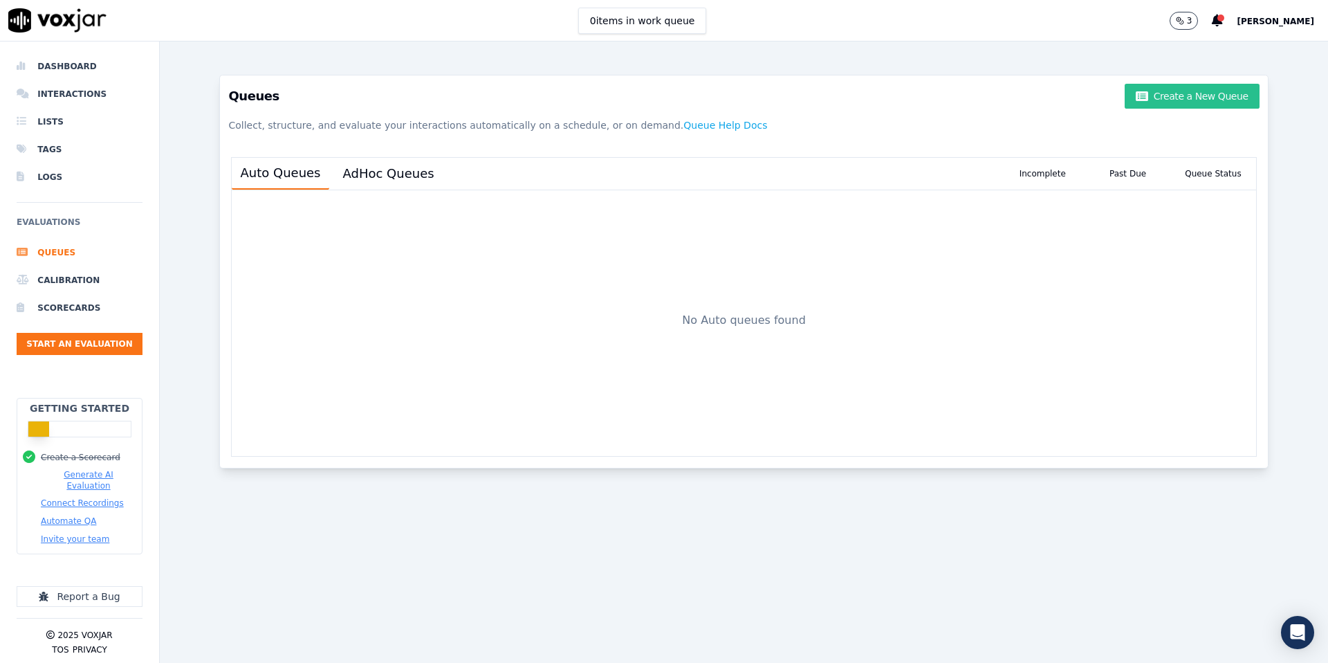
click at [1208, 95] on button "Create a New Queue" at bounding box center [1192, 96] width 134 height 25
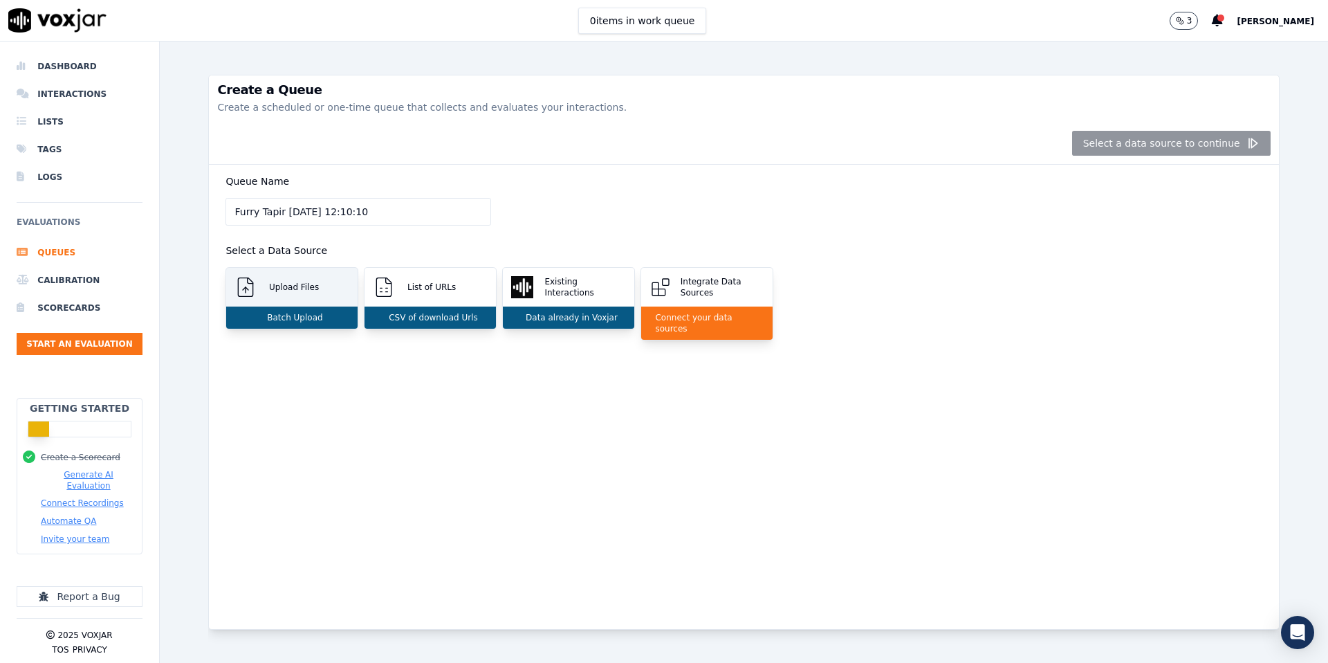
click at [295, 302] on div "Upload Files" at bounding box center [291, 287] width 131 height 39
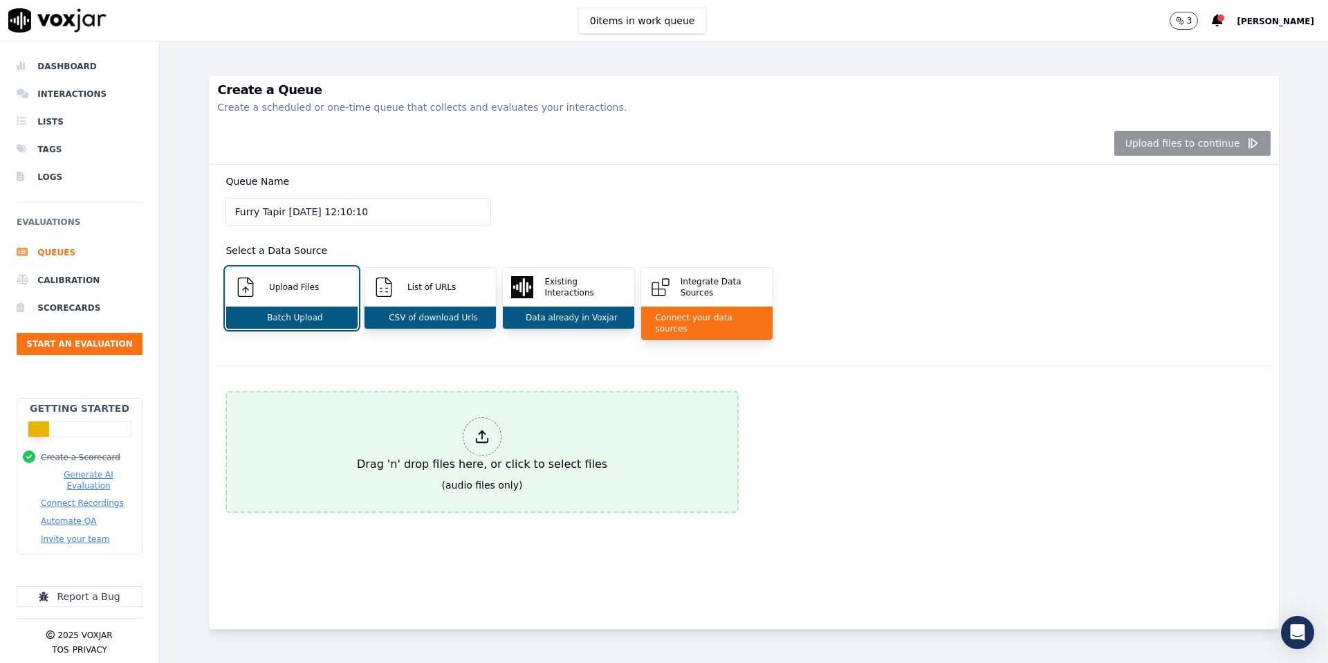
click at [480, 429] on icon at bounding box center [482, 436] width 15 height 15
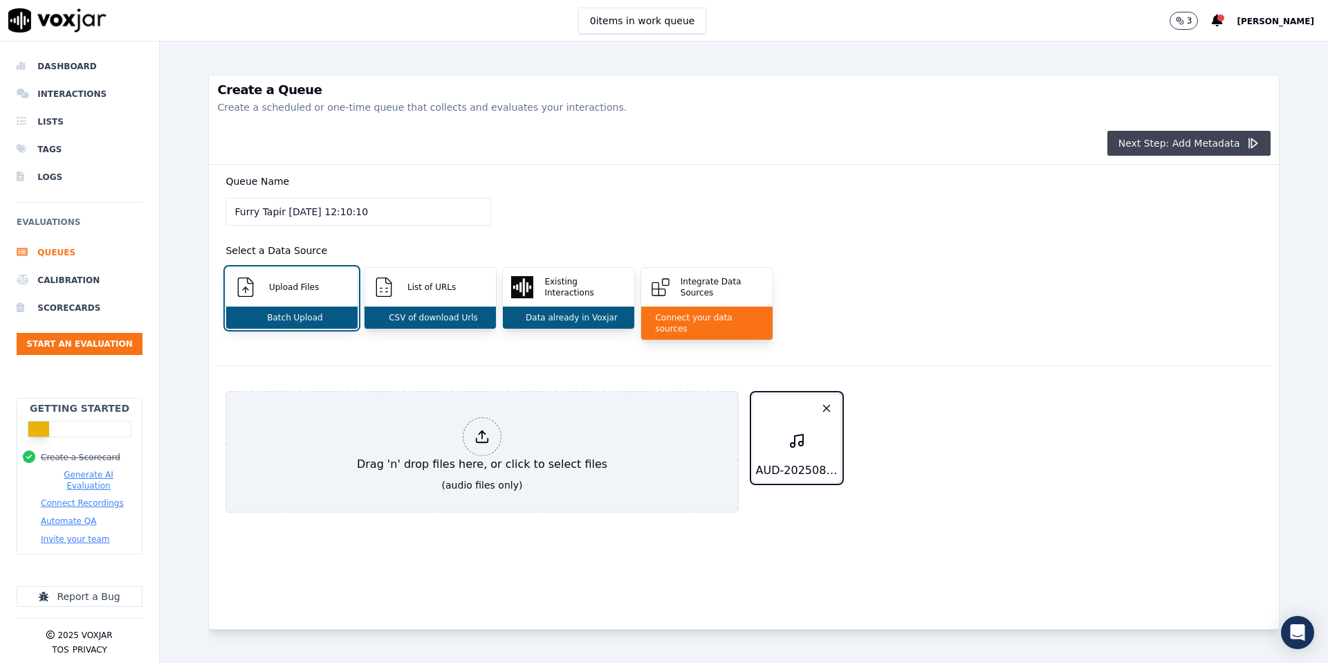
click at [1213, 147] on button "Next Step: Add Metadata" at bounding box center [1189, 143] width 163 height 25
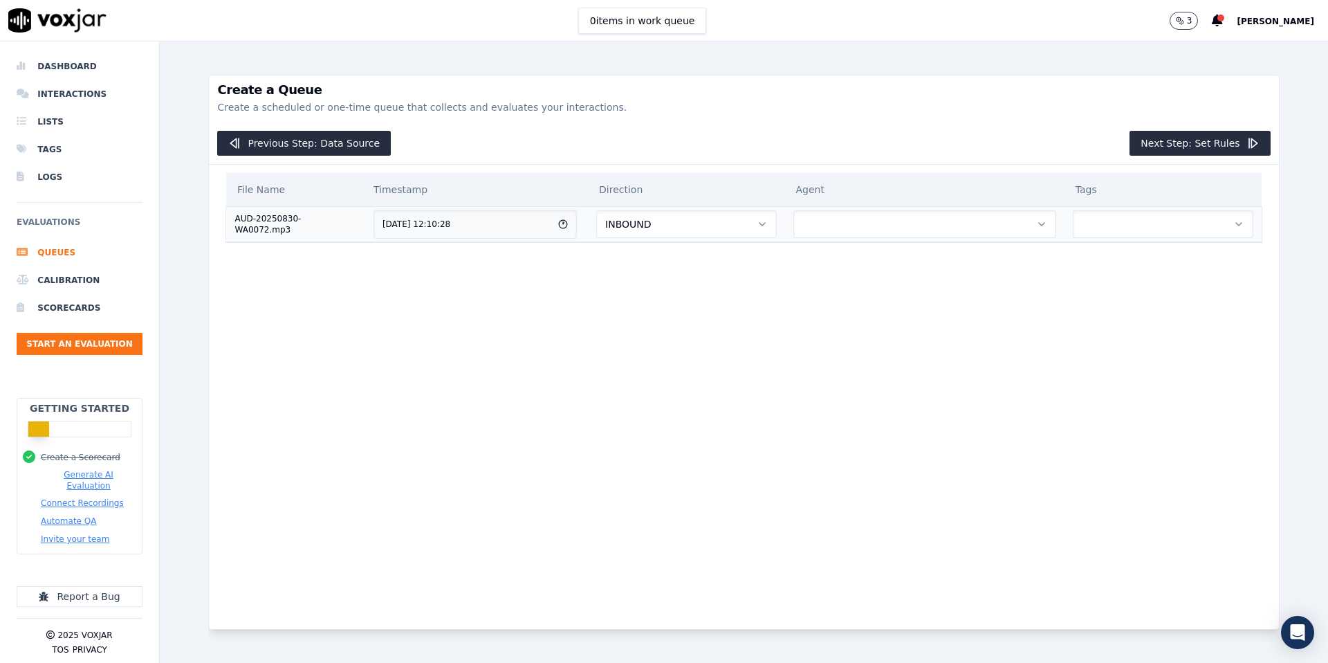
click at [681, 221] on button "INBOUND" at bounding box center [686, 224] width 180 height 28
click at [668, 279] on div "OUTBOUND" at bounding box center [700, 283] width 158 height 22
click at [881, 235] on button "button" at bounding box center [925, 224] width 263 height 28
click at [870, 262] on div "[PERSON_NAME]" at bounding box center [933, 261] width 239 height 22
click at [1096, 230] on button "button" at bounding box center [1163, 224] width 181 height 28
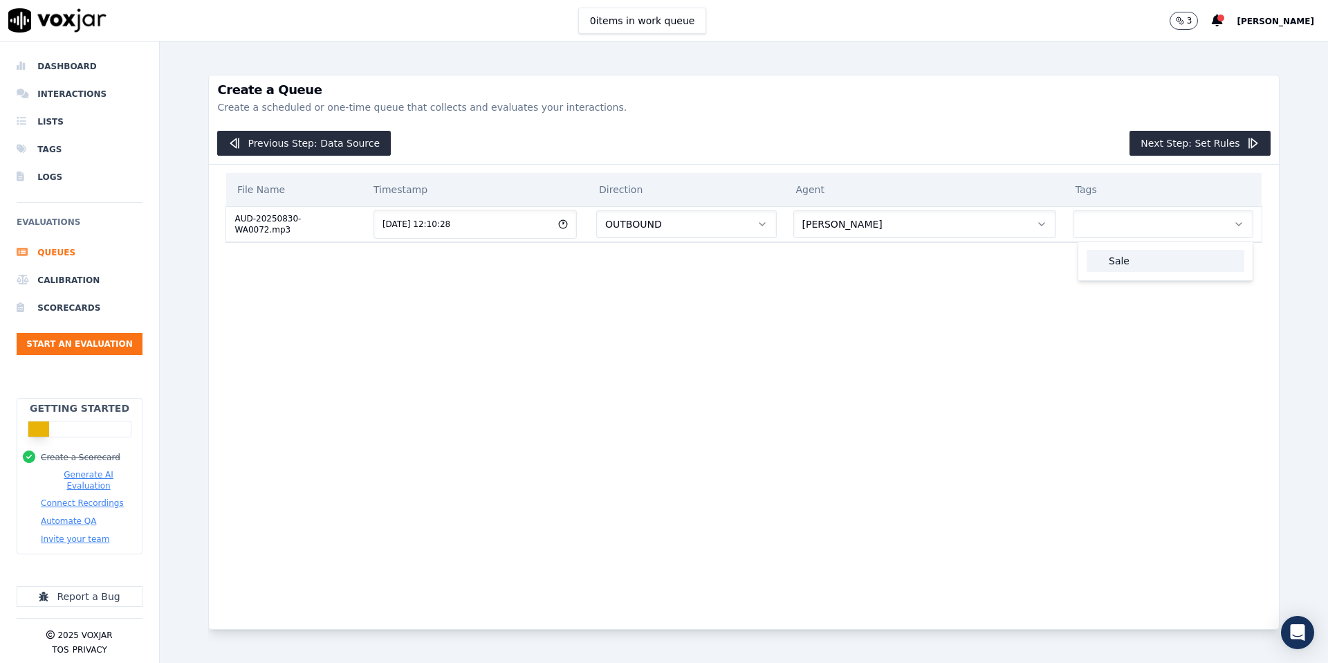
click at [1101, 262] on span at bounding box center [1097, 261] width 10 height 10
click at [1199, 149] on button "Next Step: Set Rules" at bounding box center [1200, 143] width 140 height 25
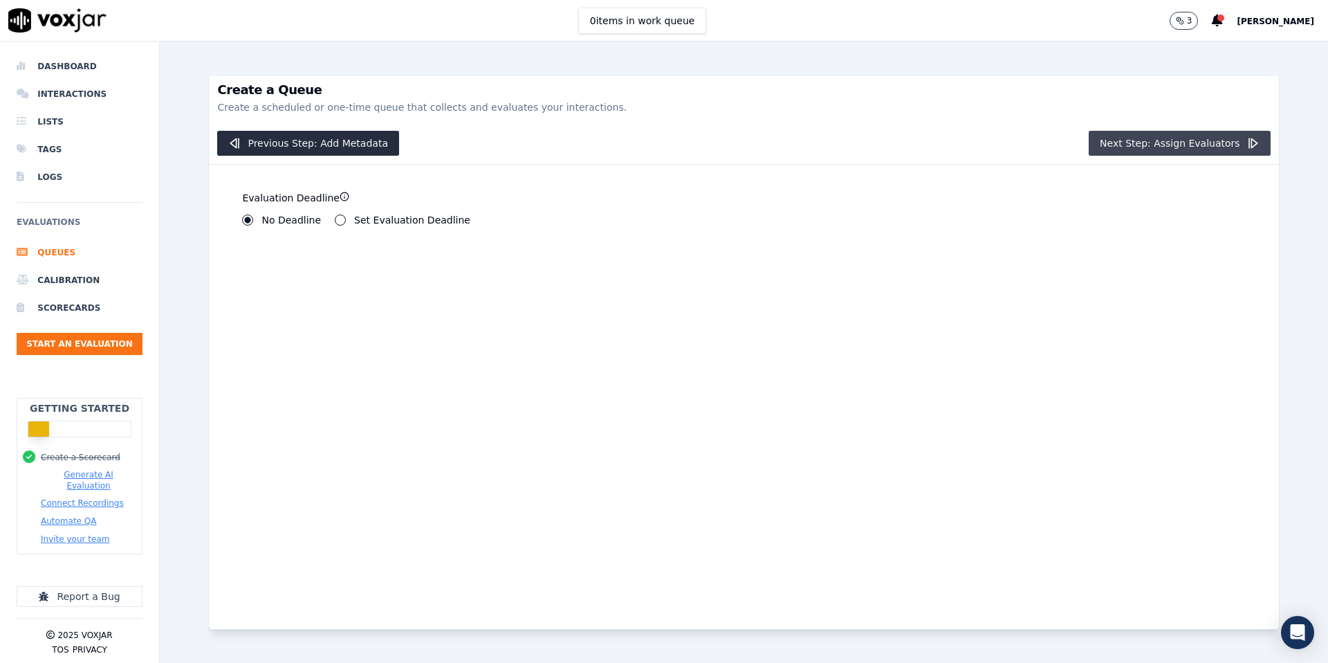
click at [1195, 140] on button "Next Step: Assign Evaluators" at bounding box center [1180, 143] width 182 height 25
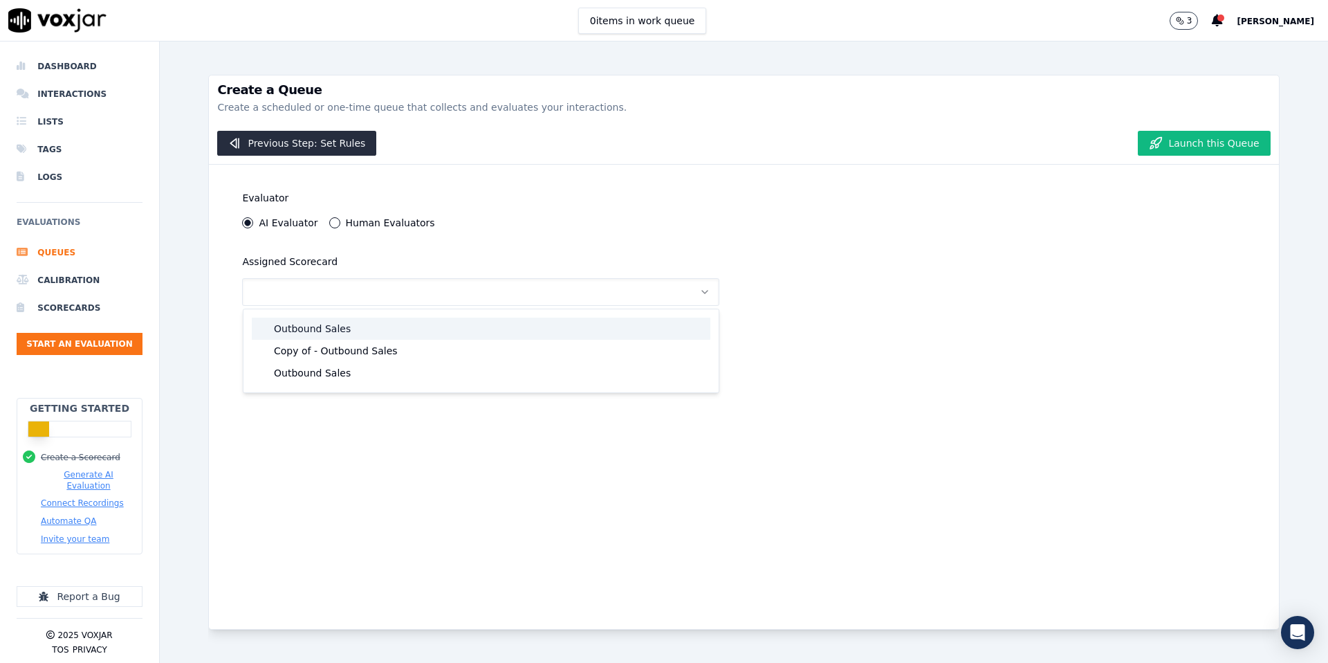
click at [362, 326] on div "Outbound Sales" at bounding box center [481, 329] width 459 height 22
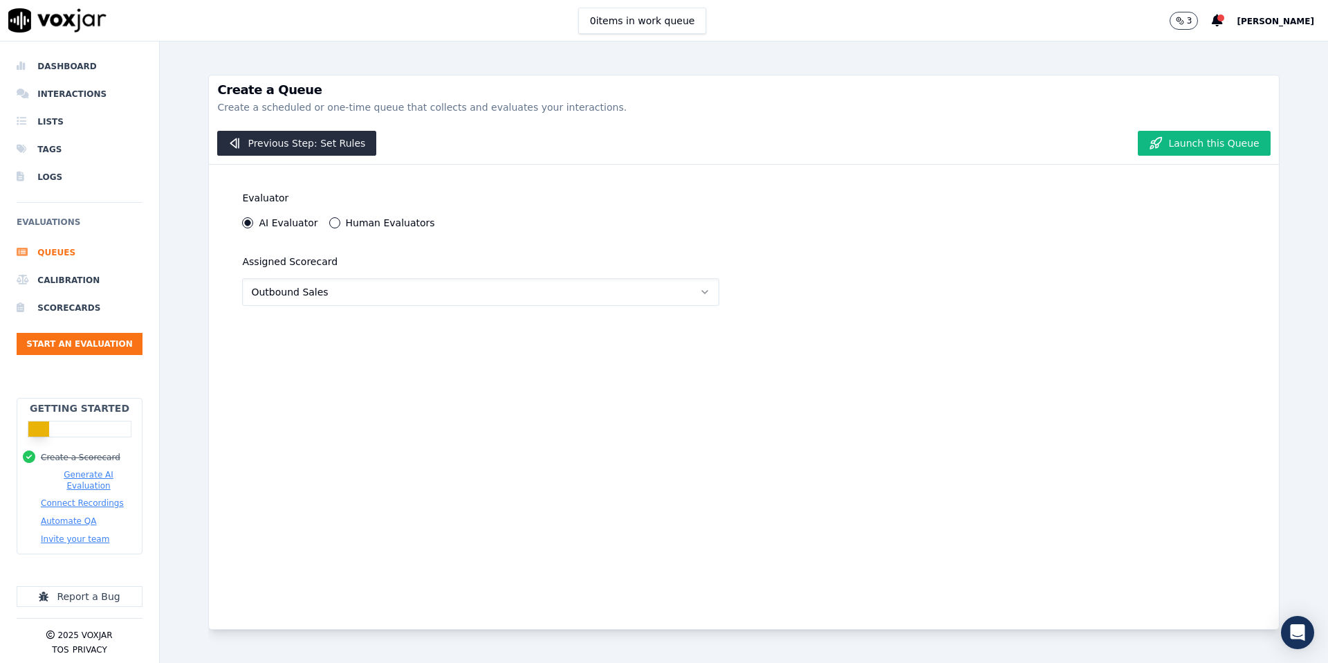
click at [460, 285] on button "Outbound Sales" at bounding box center [480, 292] width 477 height 28
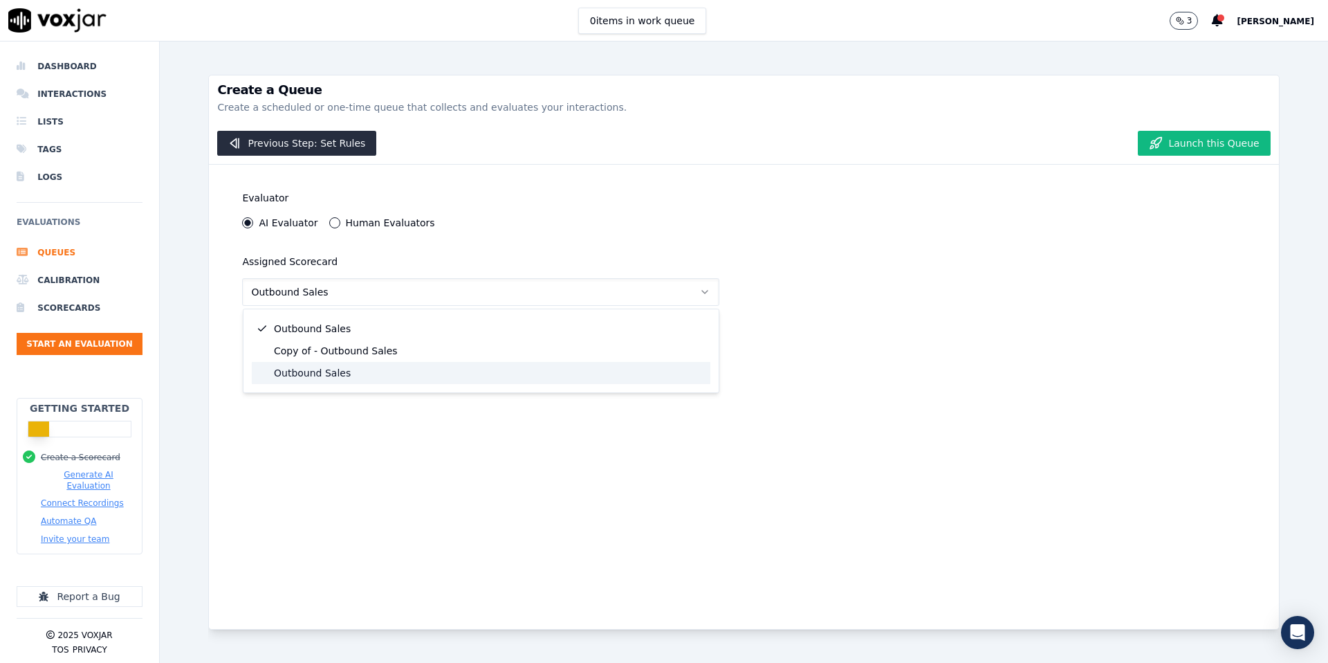
click at [415, 367] on div "Outbound Sales" at bounding box center [481, 373] width 459 height 22
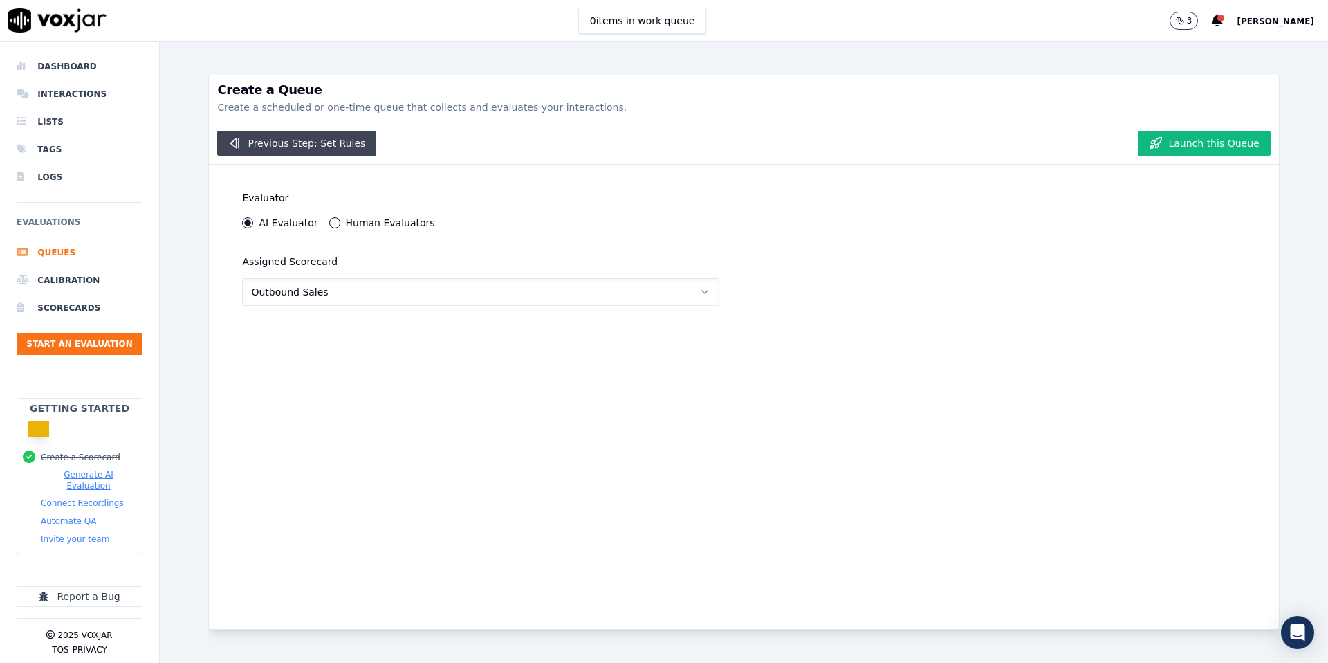
click at [280, 143] on button "Previous Step: Set Rules" at bounding box center [296, 143] width 159 height 25
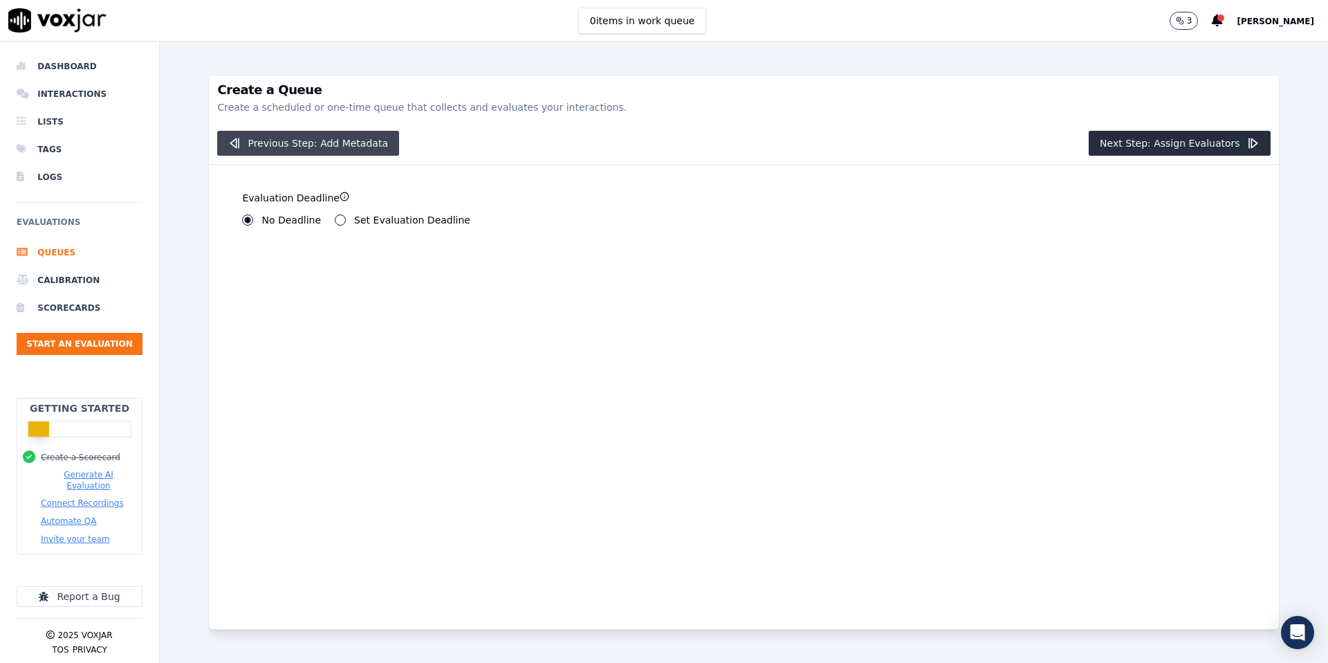
click at [231, 141] on icon "button" at bounding box center [235, 143] width 14 height 14
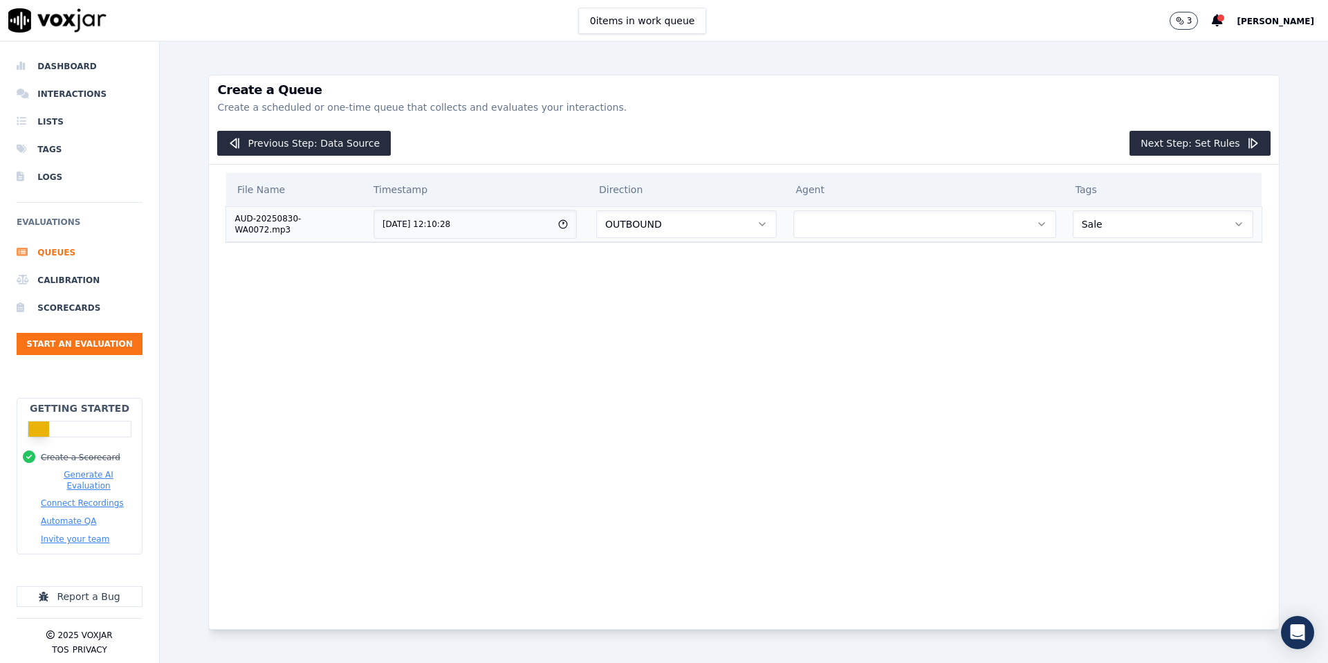
click at [861, 217] on button "button" at bounding box center [925, 224] width 263 height 28
click at [854, 265] on div "[PERSON_NAME]" at bounding box center [933, 261] width 239 height 22
click at [739, 232] on button "OUTBOUND" at bounding box center [686, 224] width 180 height 28
click at [717, 282] on div "OUTBOUND" at bounding box center [700, 283] width 158 height 22
click at [282, 147] on button "Previous Step: Data Source" at bounding box center [304, 143] width 174 height 25
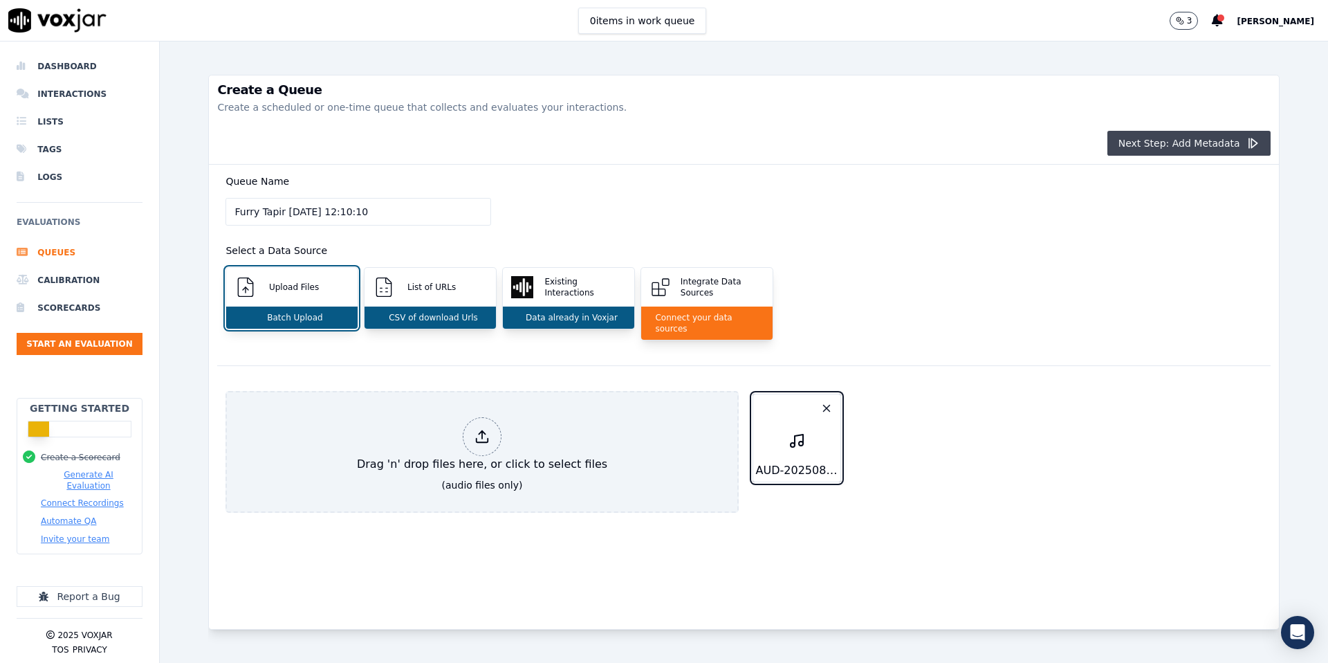
click at [1182, 143] on button "Next Step: Add Metadata" at bounding box center [1189, 143] width 163 height 25
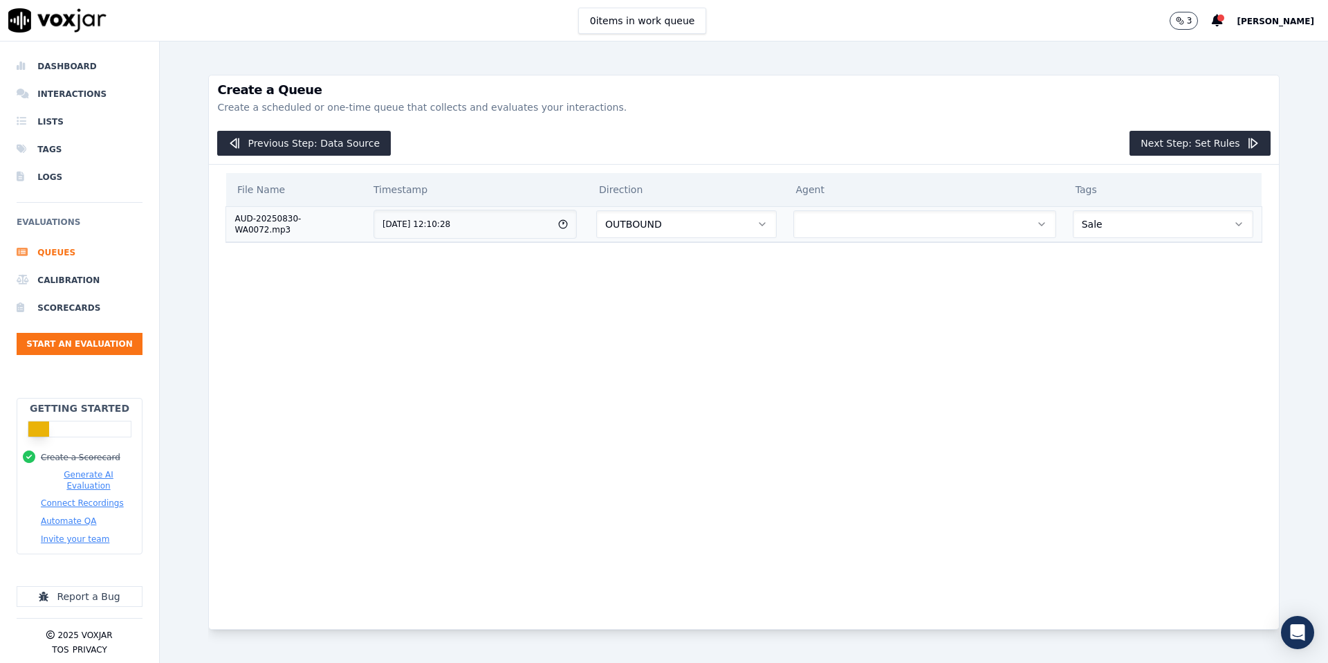
click at [863, 232] on button "button" at bounding box center [925, 224] width 263 height 28
click at [854, 259] on div "[PERSON_NAME]" at bounding box center [933, 261] width 239 height 22
click at [1118, 228] on button "Sale" at bounding box center [1163, 224] width 181 height 28
click at [1111, 269] on div "Sale" at bounding box center [1166, 261] width 158 height 22
click at [1227, 142] on button "Next Step: Set Rules" at bounding box center [1200, 143] width 140 height 25
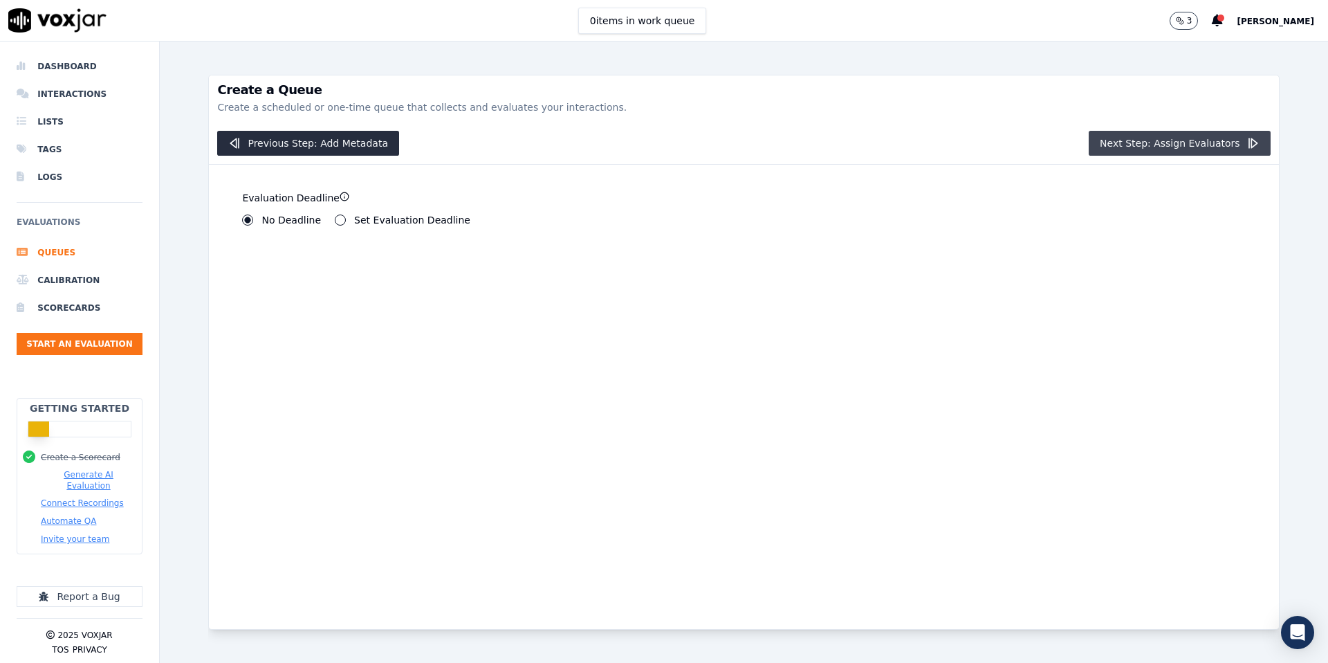
click at [1191, 140] on button "Next Step: Assign Evaluators" at bounding box center [1180, 143] width 182 height 25
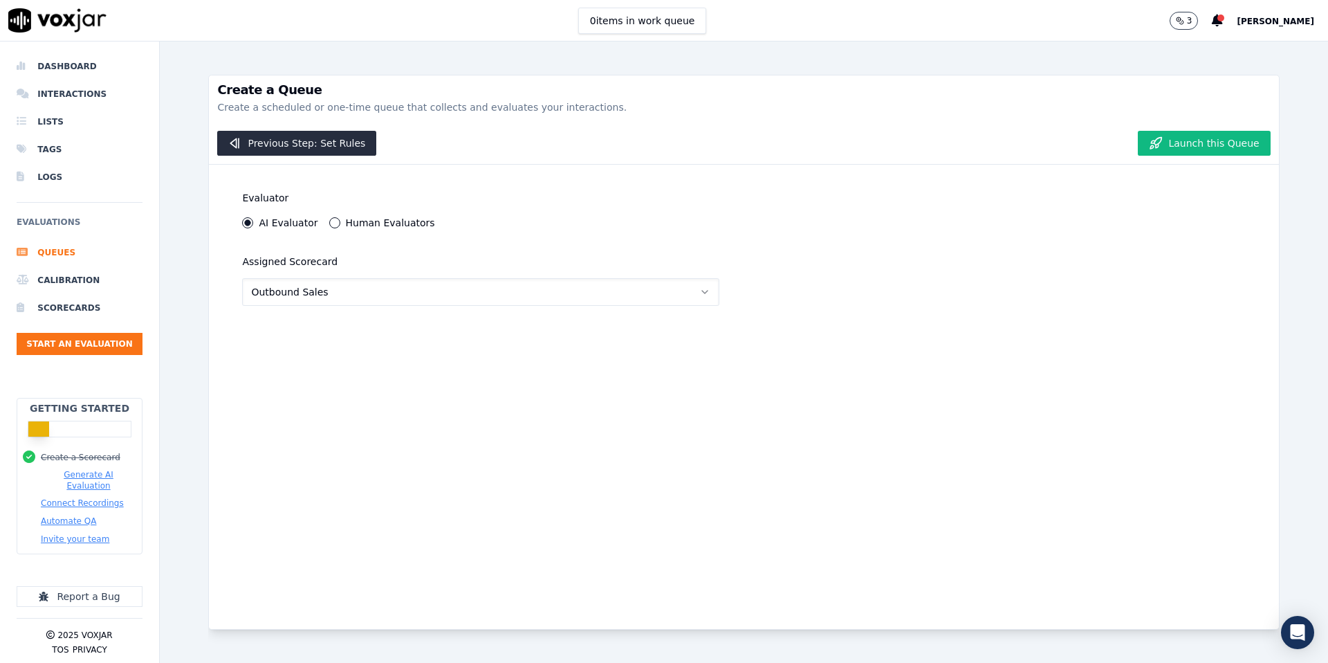
click at [358, 288] on button "Outbound Sales" at bounding box center [480, 292] width 477 height 28
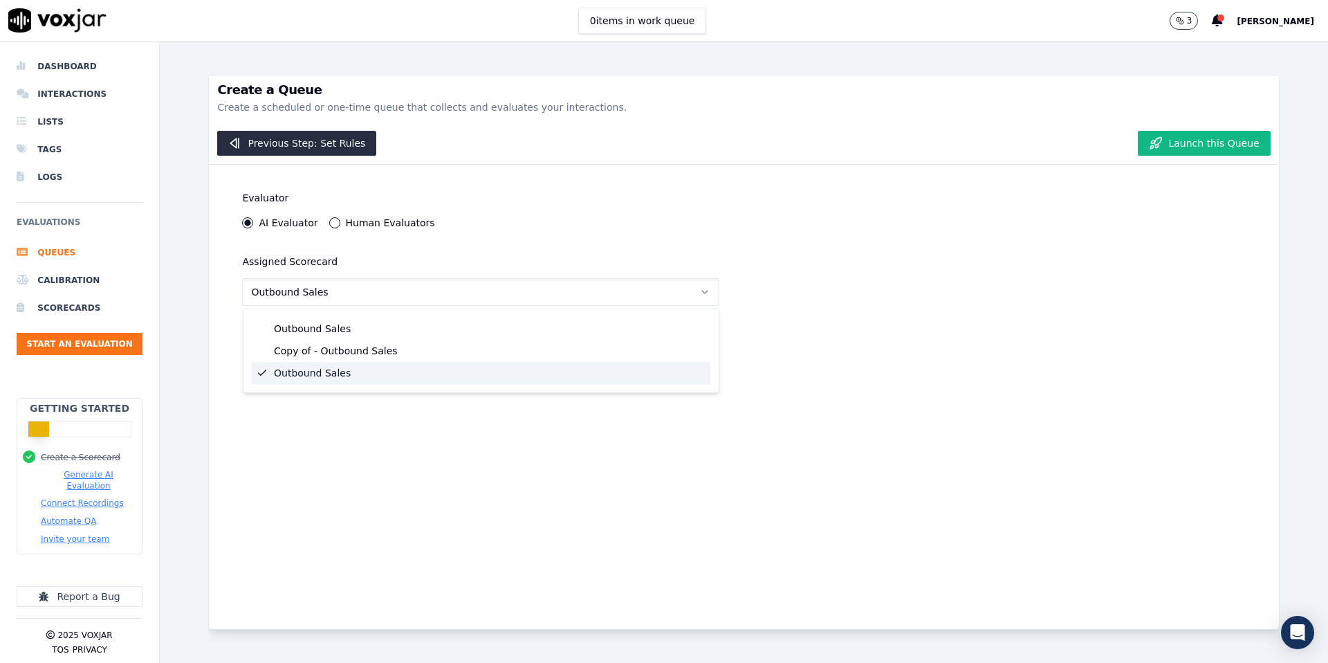
click at [331, 374] on div "Outbound Sales" at bounding box center [481, 373] width 459 height 22
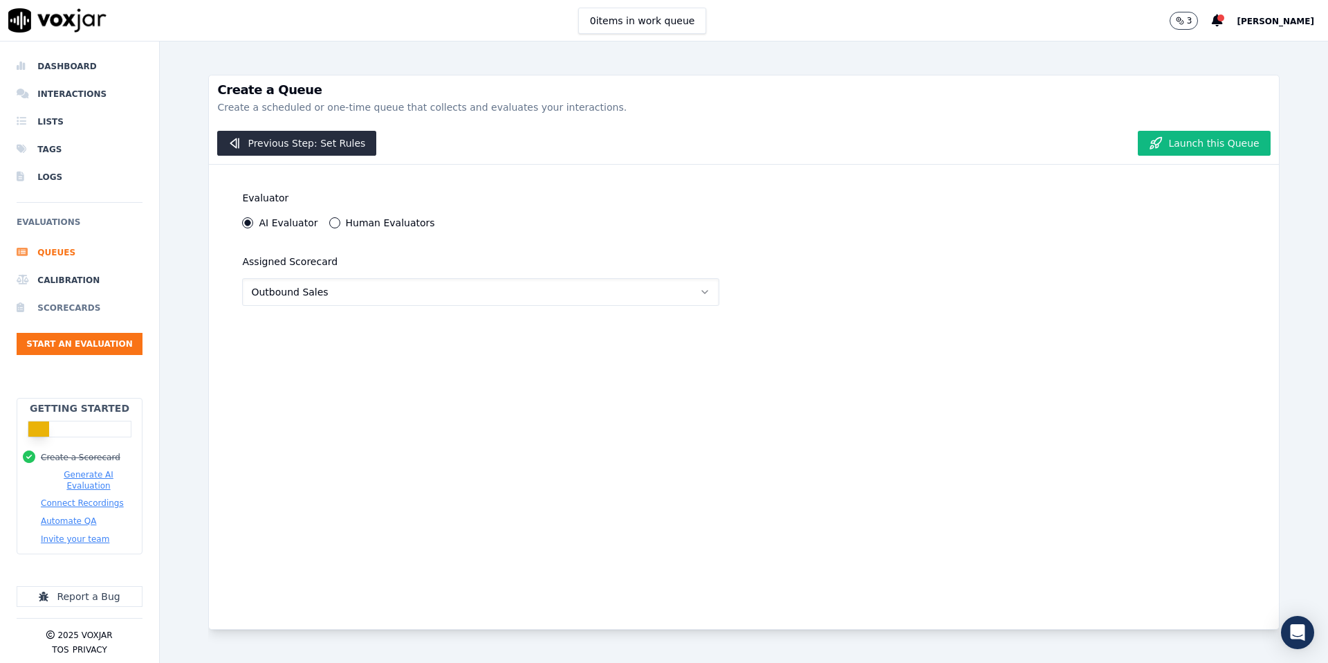
click at [59, 308] on li "Scorecards" at bounding box center [80, 308] width 126 height 28
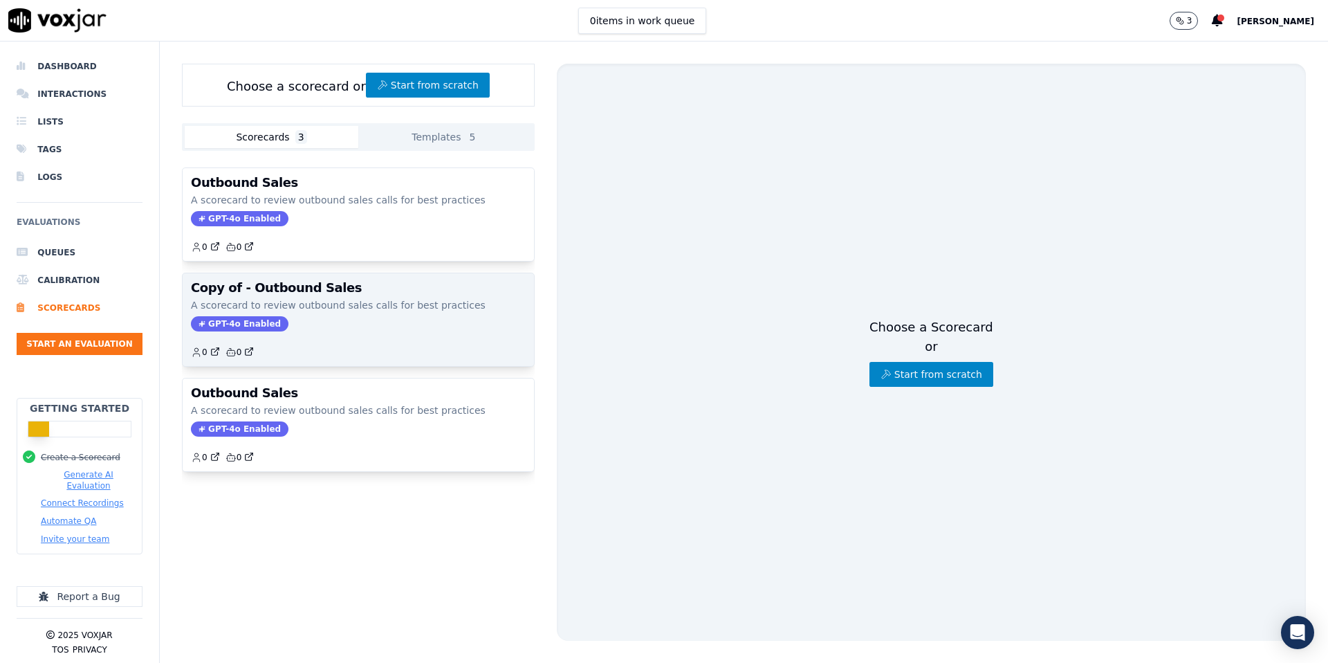
click at [359, 313] on div "Copy of - Outbound Sales A scorecard to review outbound sales calls for best pr…" at bounding box center [358, 319] width 351 height 93
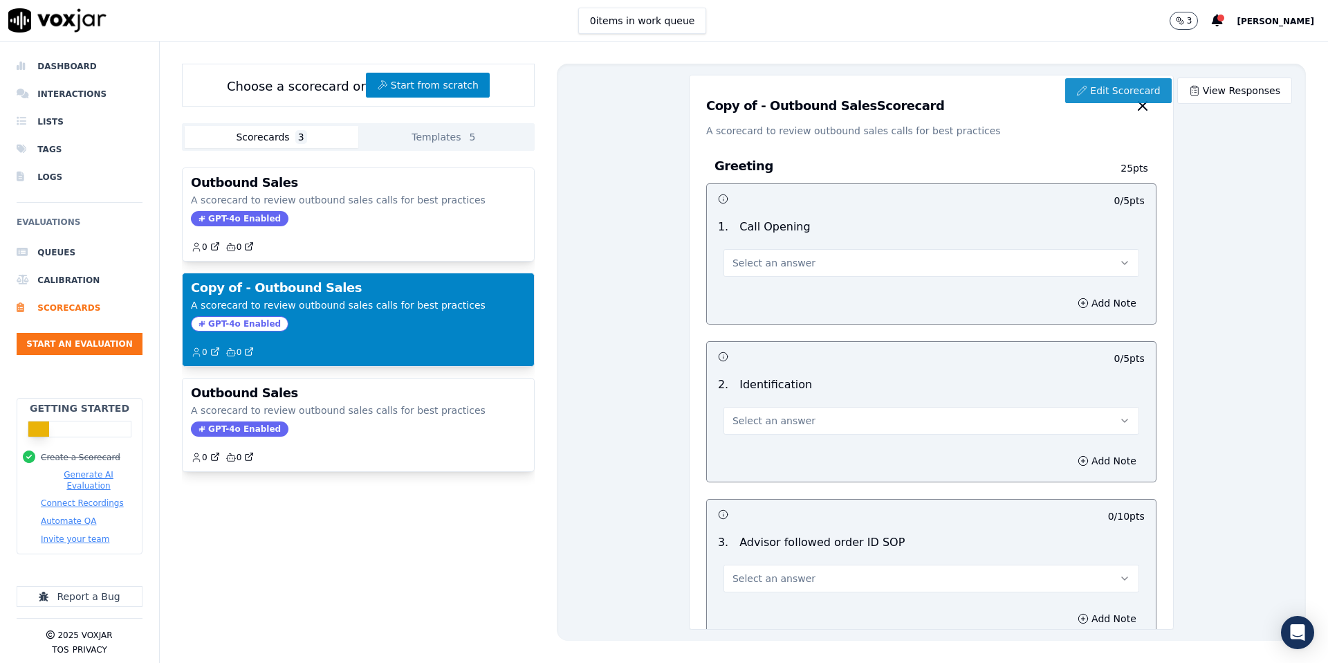
click at [1099, 92] on link "Edit Scorecard" at bounding box center [1118, 90] width 106 height 25
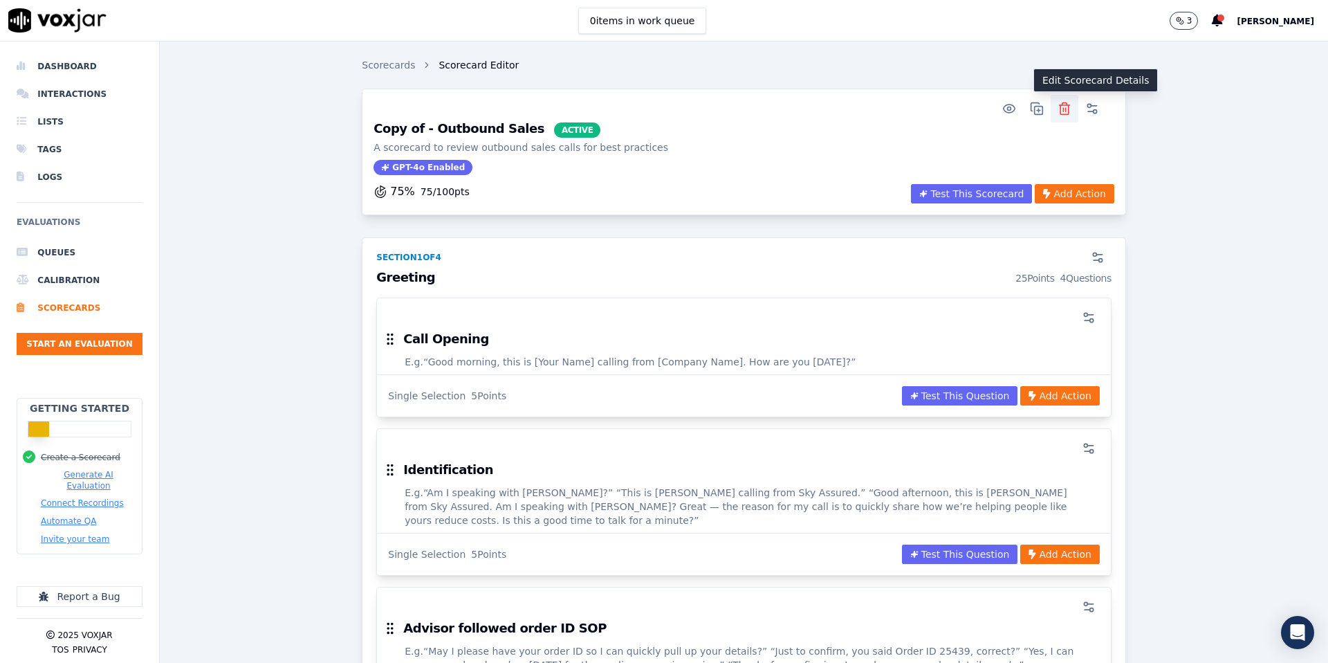
click at [1065, 107] on icon "button" at bounding box center [1065, 109] width 14 height 14
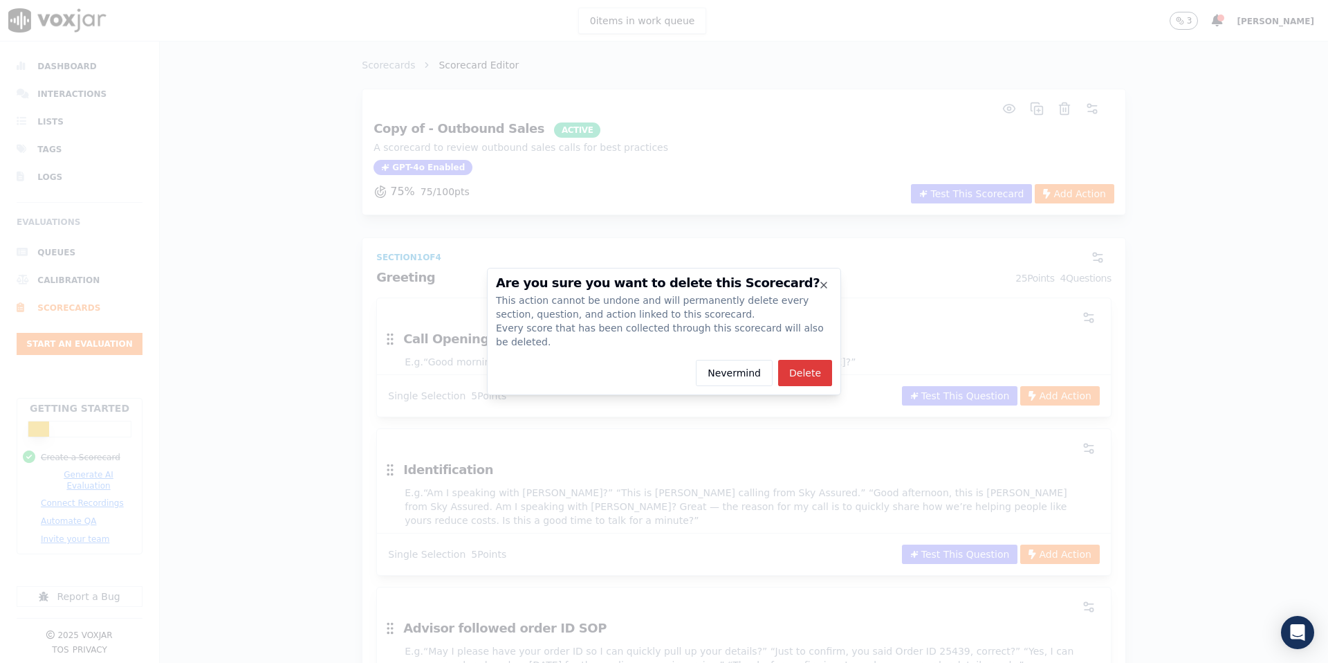
click at [798, 372] on button "Delete" at bounding box center [805, 373] width 54 height 26
click at [825, 284] on icon "button" at bounding box center [823, 284] width 11 height 11
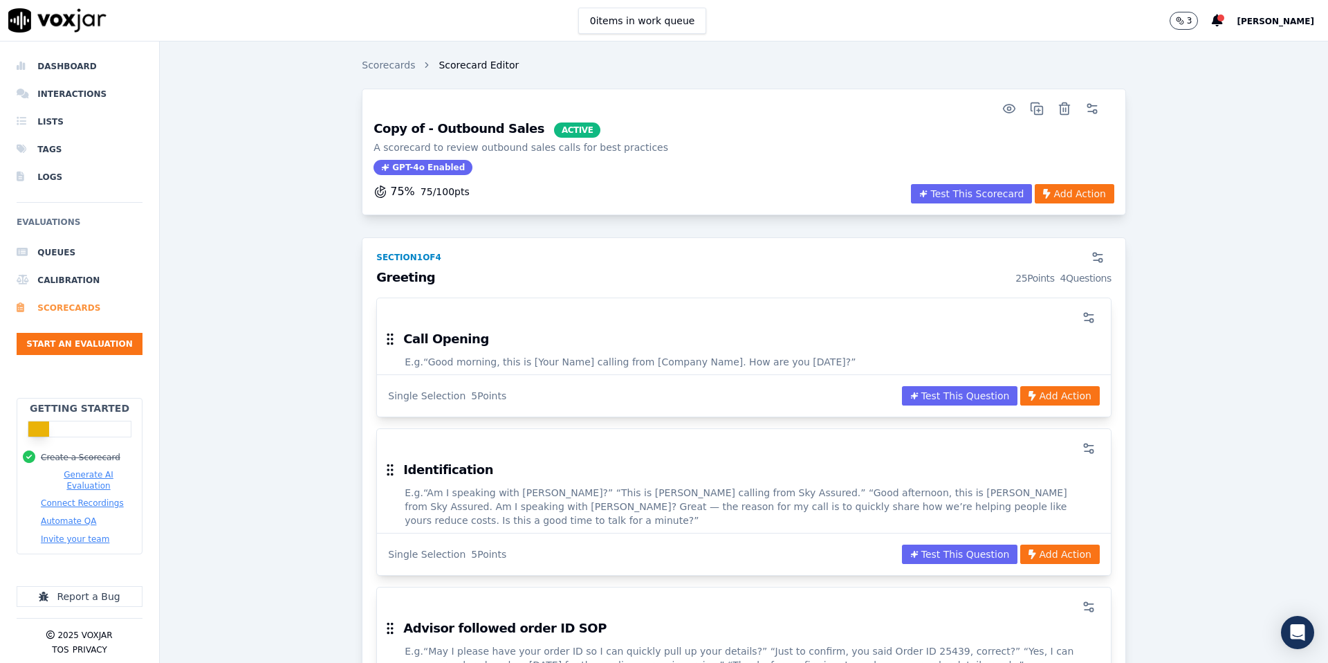
click at [73, 303] on li "Scorecards" at bounding box center [80, 308] width 126 height 28
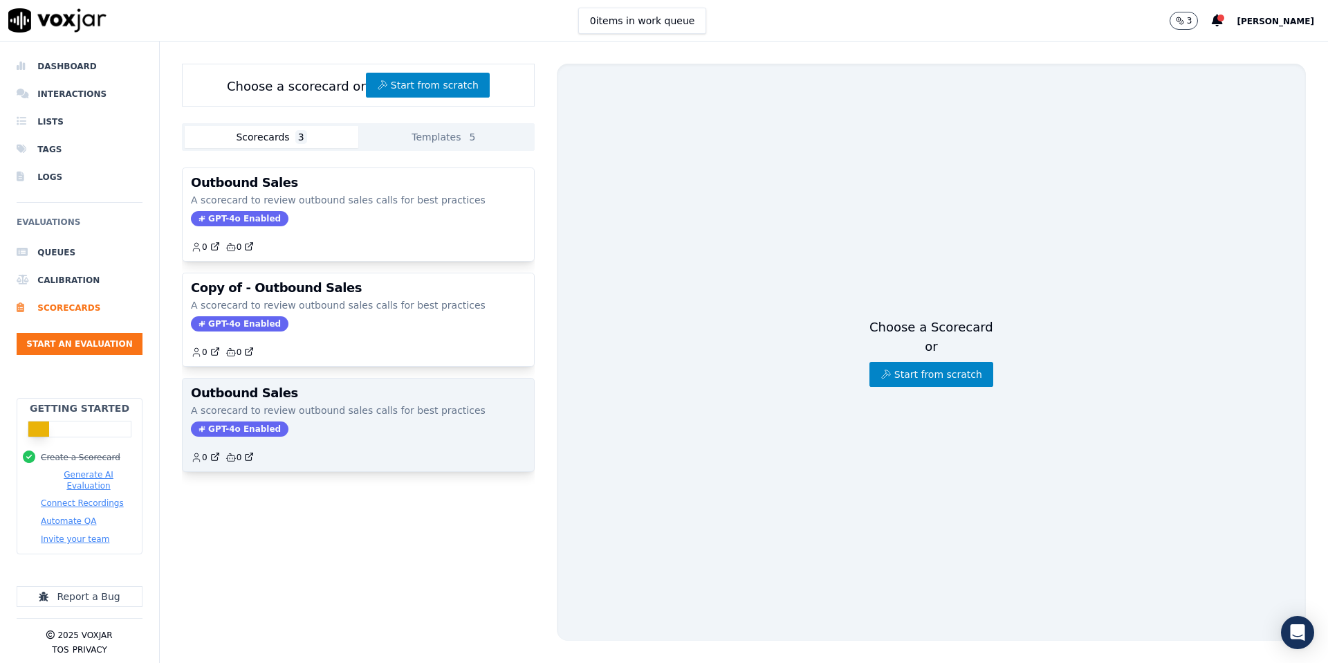
click at [322, 416] on p "A scorecard to review outbound sales calls for best practices" at bounding box center [358, 410] width 335 height 14
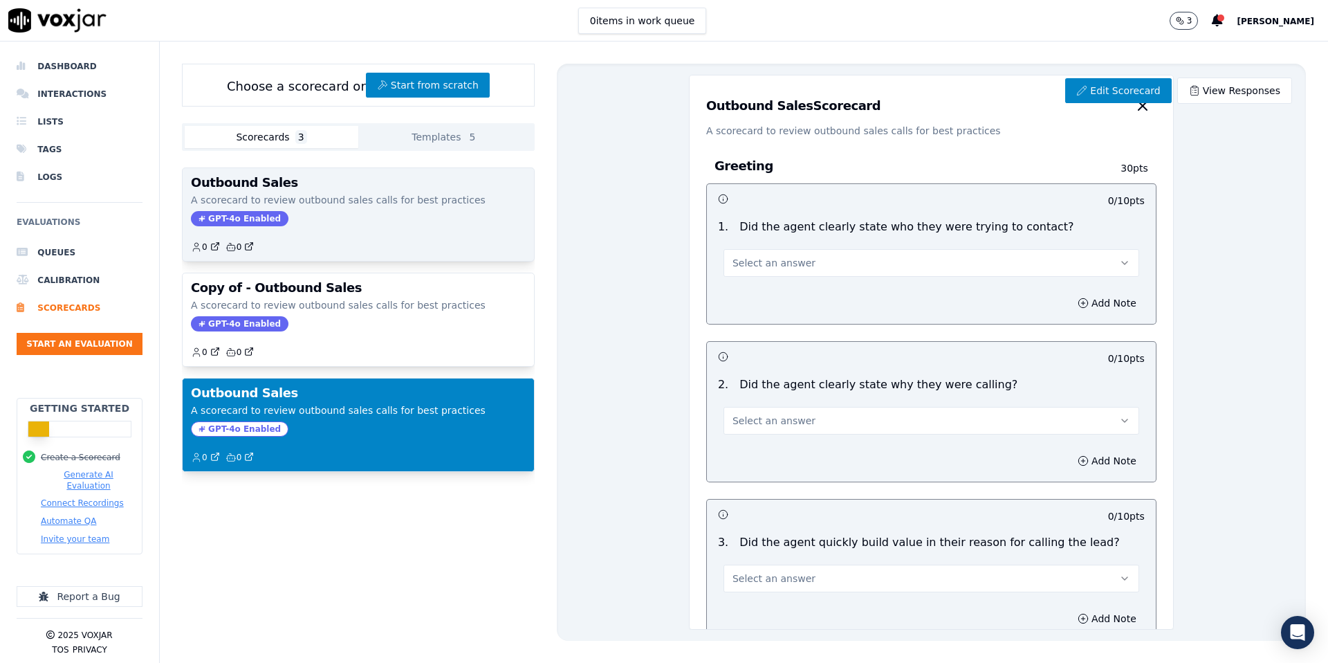
click at [398, 239] on div "0 0" at bounding box center [358, 241] width 335 height 22
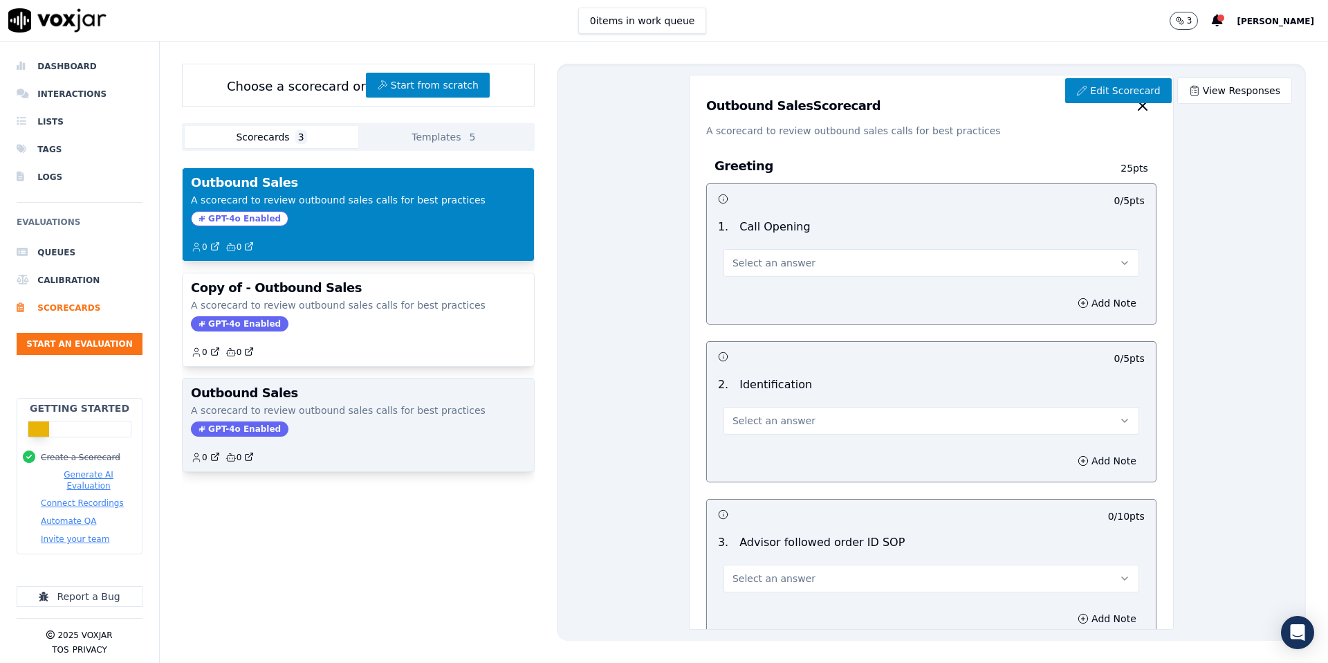
click at [374, 414] on p "A scorecard to review outbound sales calls for best practices" at bounding box center [358, 410] width 335 height 14
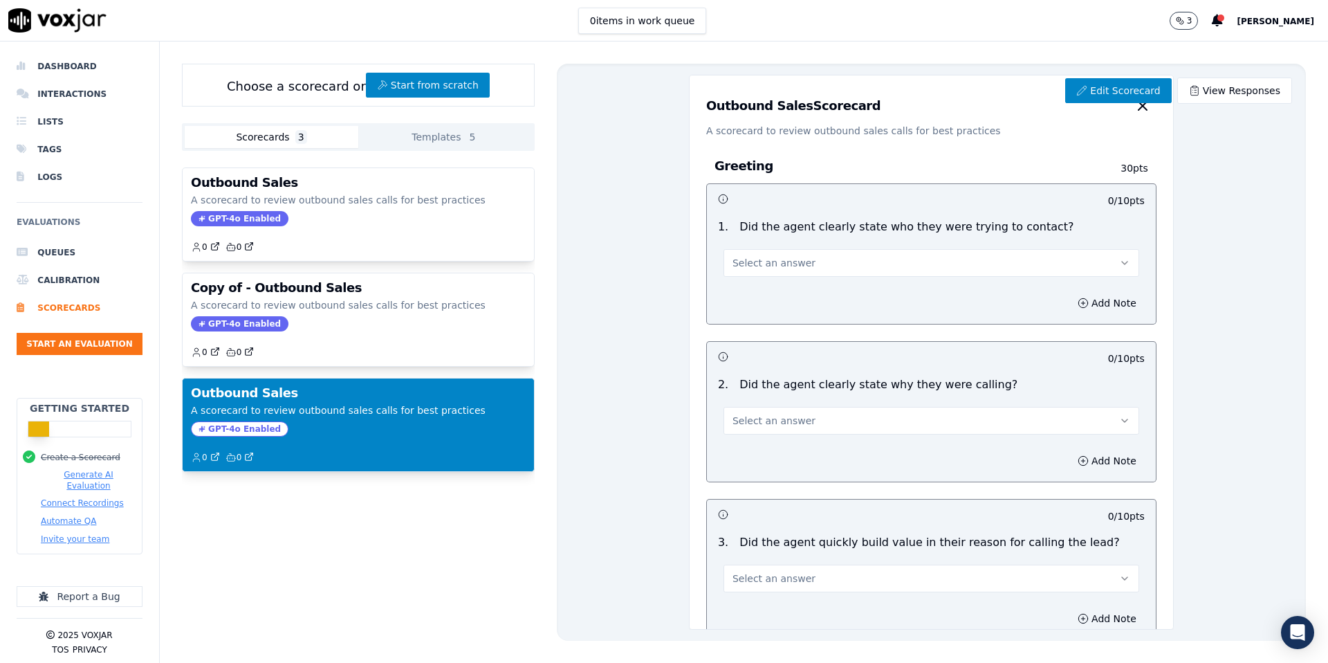
click at [457, 134] on button "Templates 5" at bounding box center [445, 137] width 174 height 22
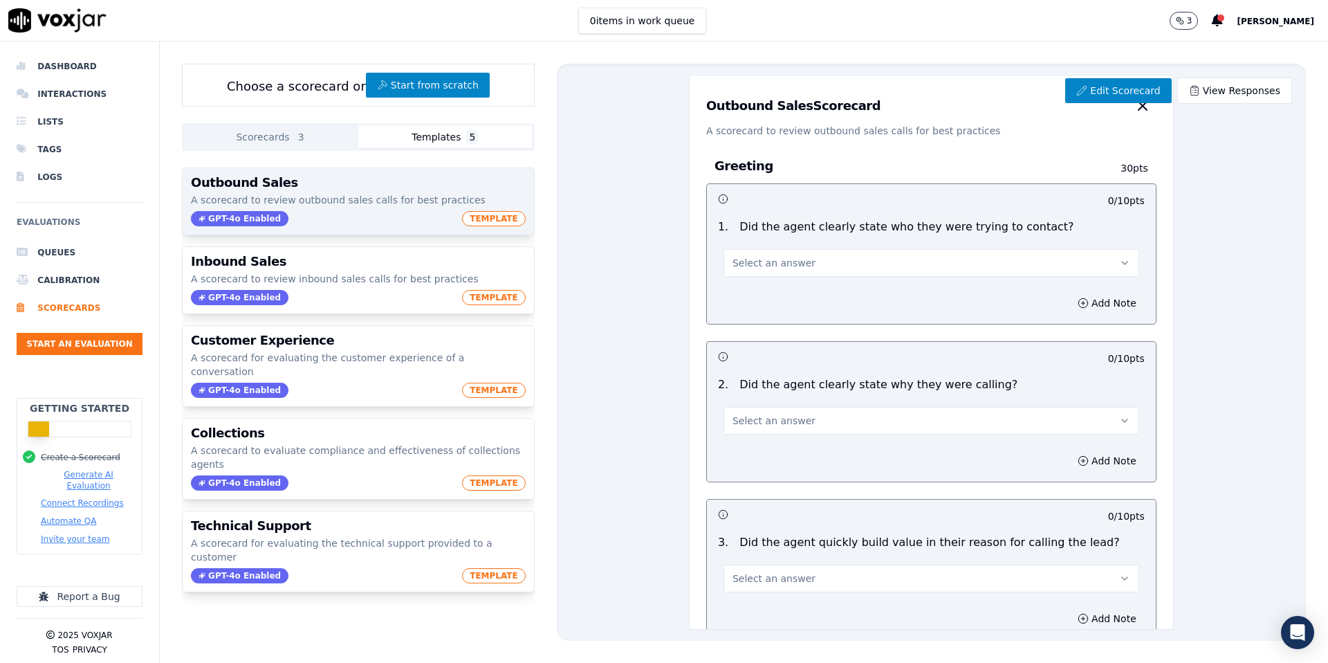
click at [385, 205] on p "A scorecard to review outbound sales calls for best practices" at bounding box center [358, 200] width 335 height 14
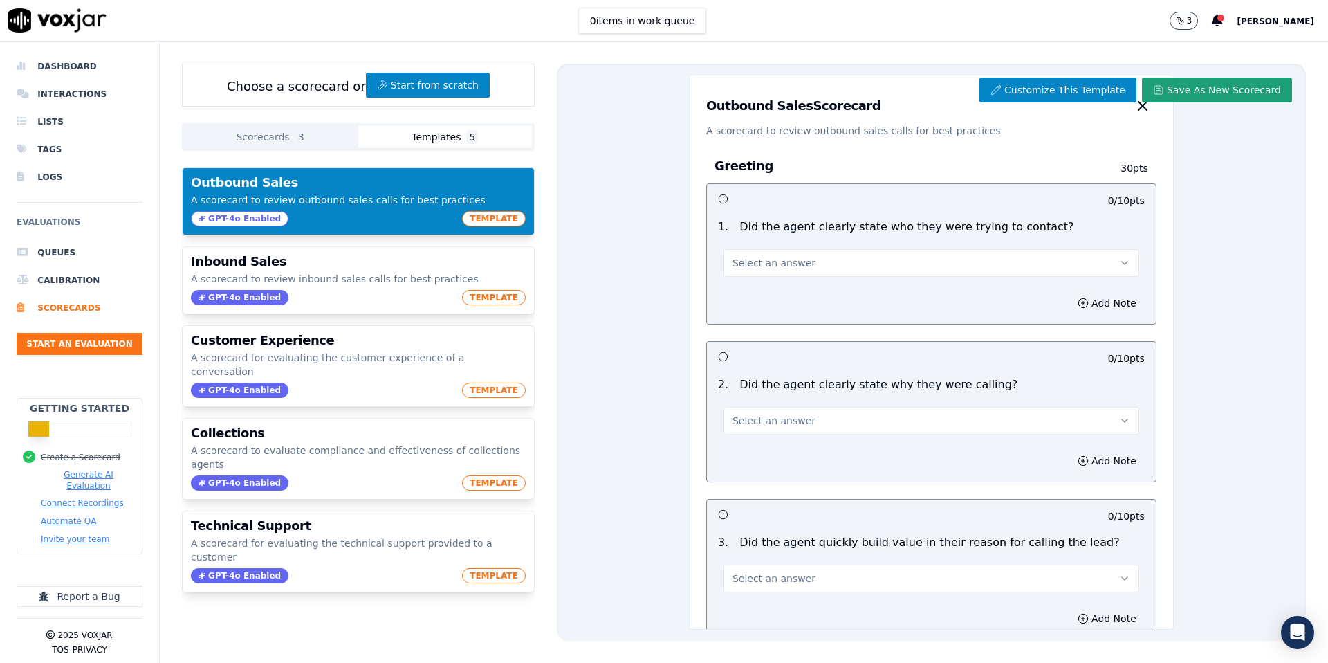
click at [1204, 95] on button "Save As New Scorecard" at bounding box center [1217, 89] width 150 height 25
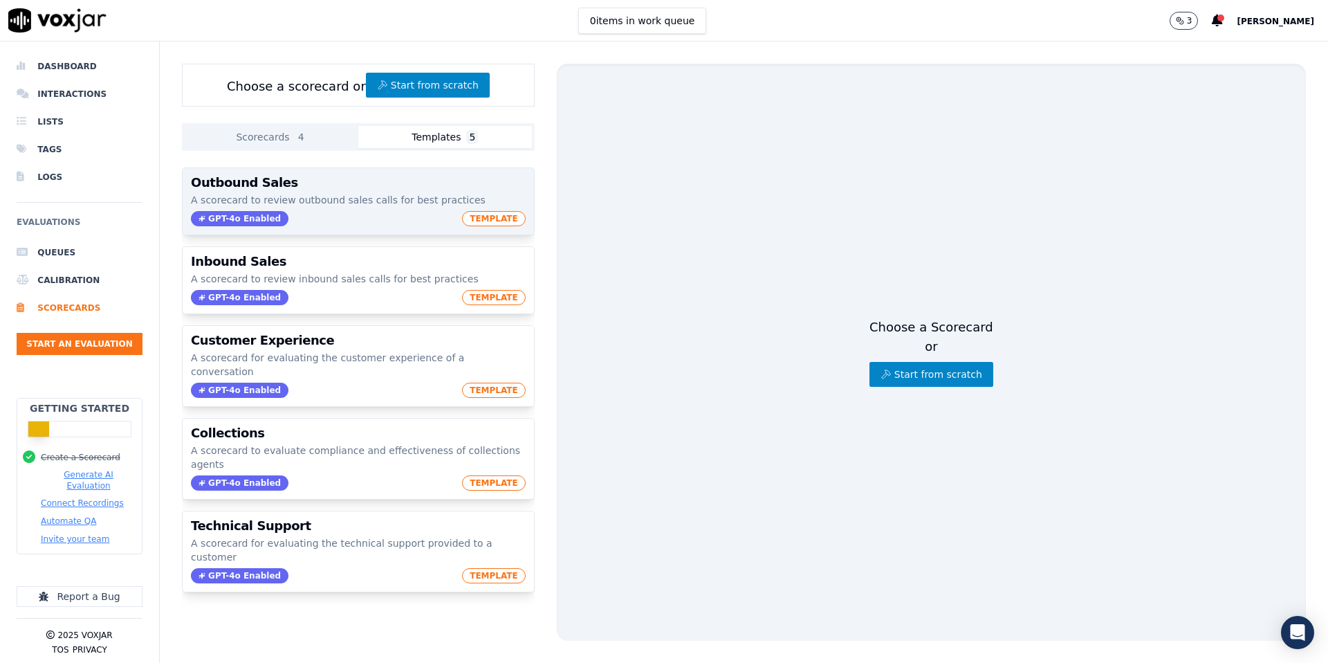
click at [324, 186] on h3 "Outbound Sales" at bounding box center [358, 182] width 335 height 12
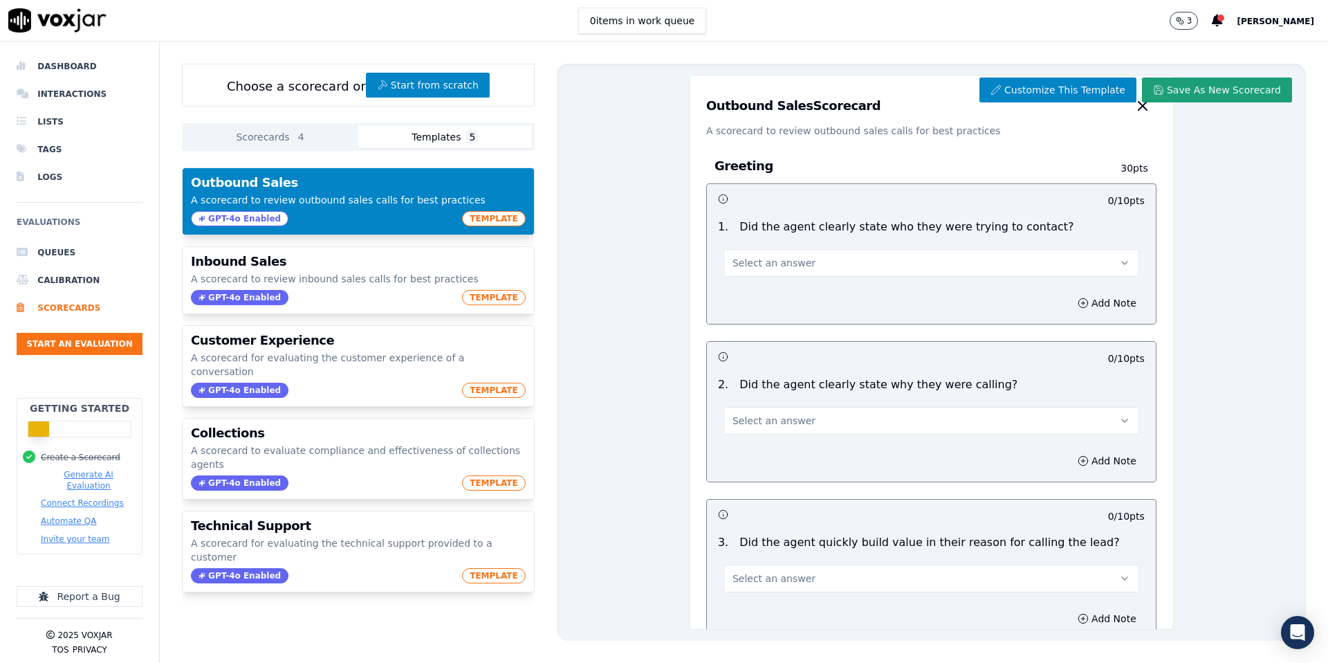
click at [1227, 91] on button "Save As New Scorecard" at bounding box center [1217, 89] width 150 height 25
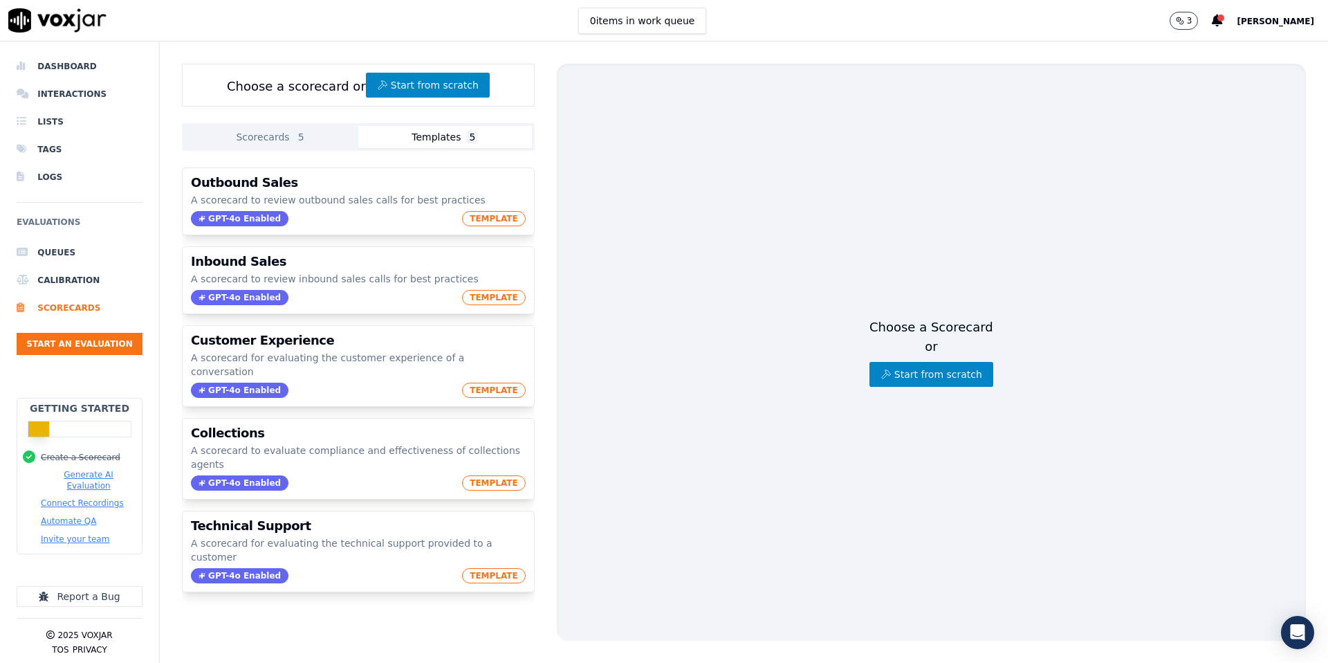
click at [325, 138] on button "Scorecards 5" at bounding box center [272, 137] width 174 height 22
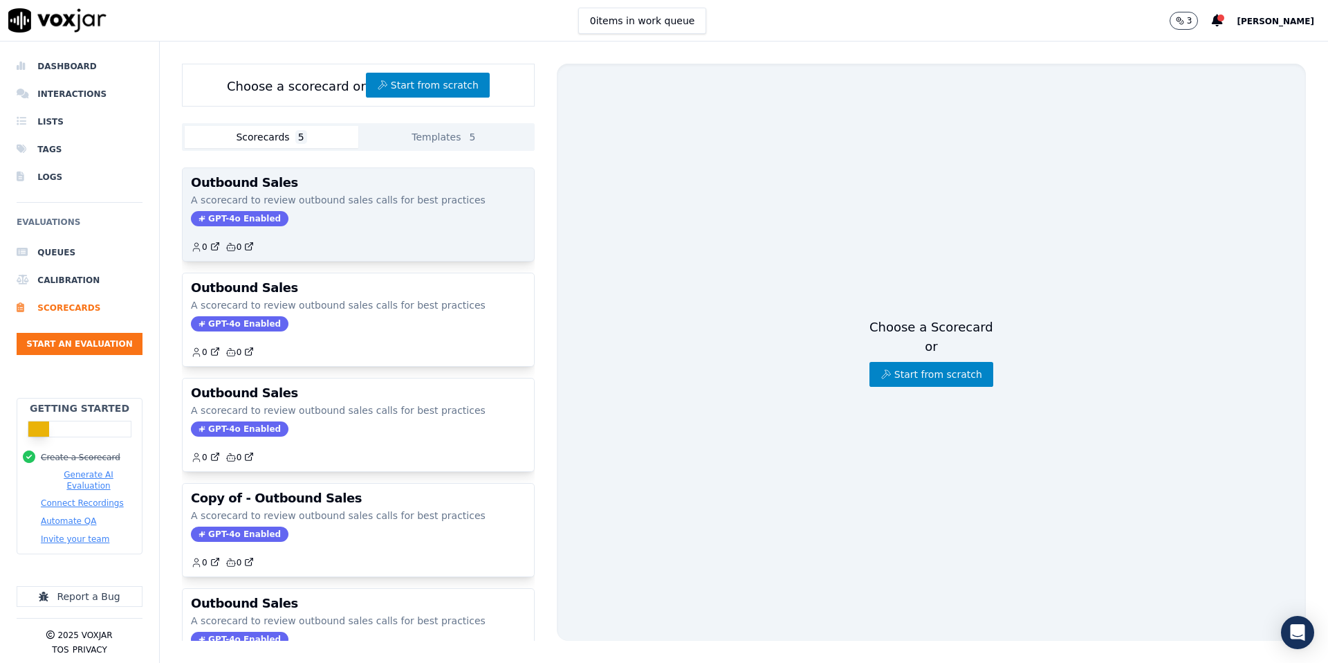
click at [415, 240] on div "0 0" at bounding box center [358, 241] width 335 height 22
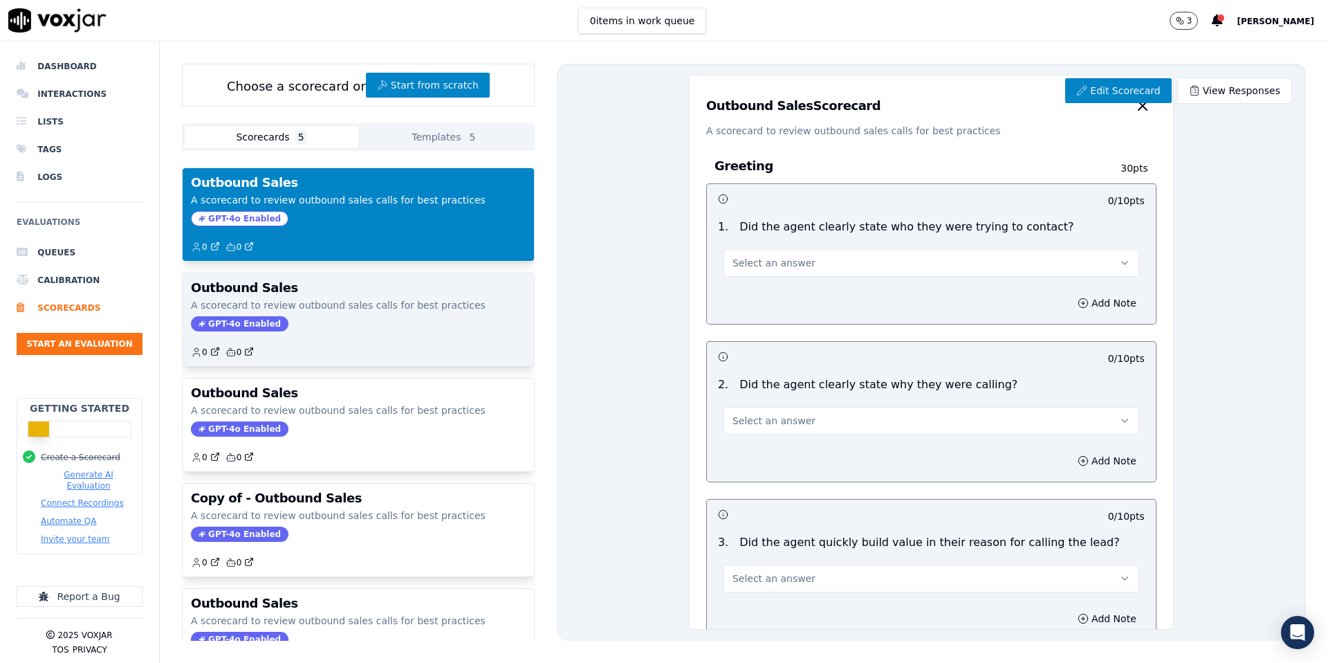
click at [393, 314] on div "Outbound Sales A scorecard to review outbound sales calls for best practices GP…" at bounding box center [358, 319] width 351 height 93
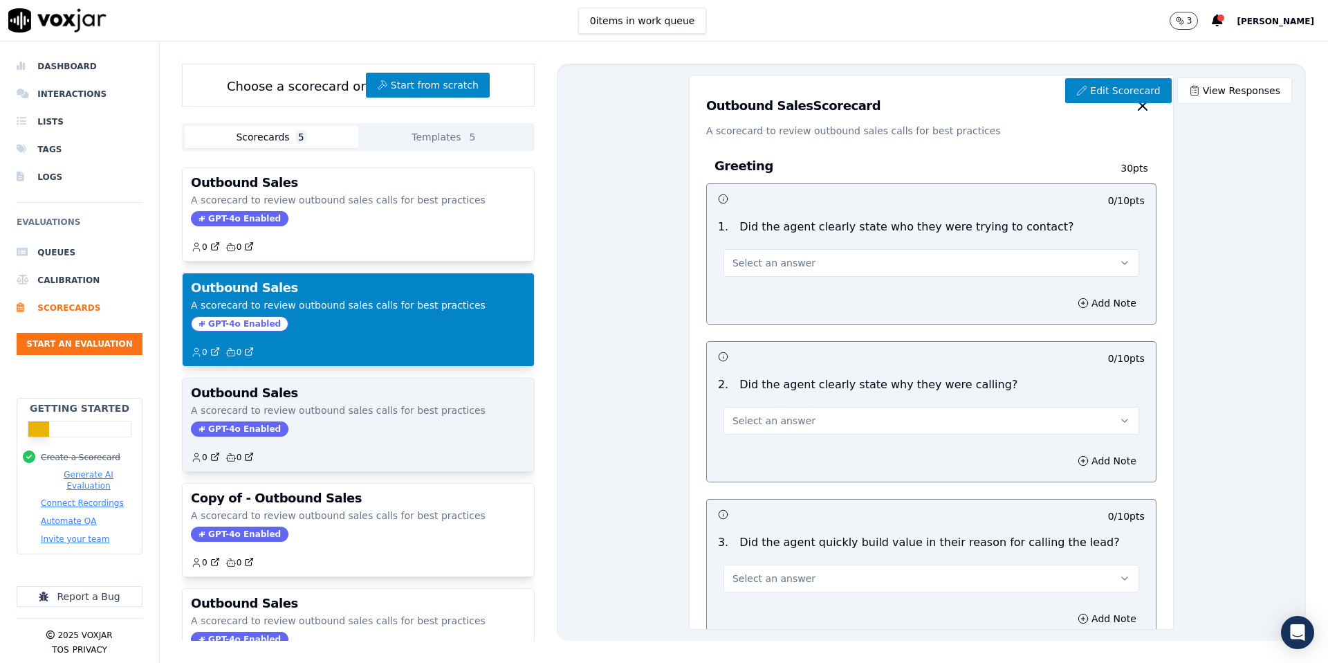
click at [382, 389] on h3 "Outbound Sales" at bounding box center [358, 393] width 335 height 12
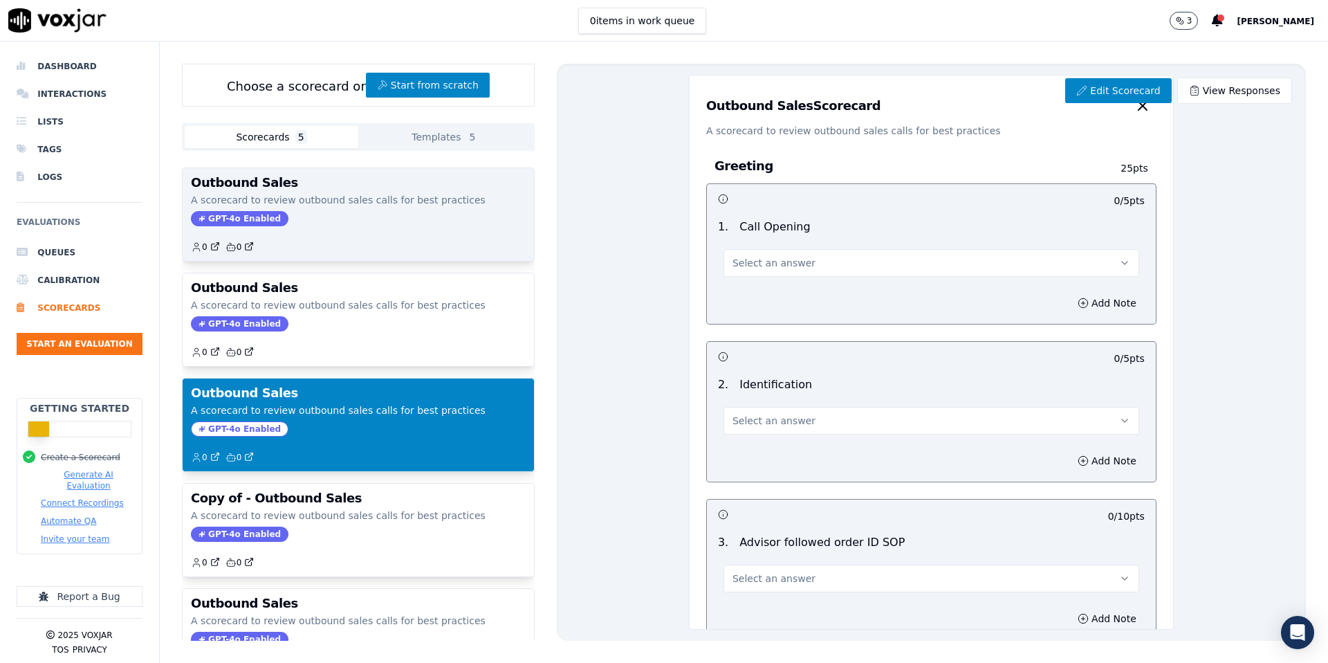
click at [412, 221] on div "GPT-4o Enabled" at bounding box center [358, 218] width 335 height 15
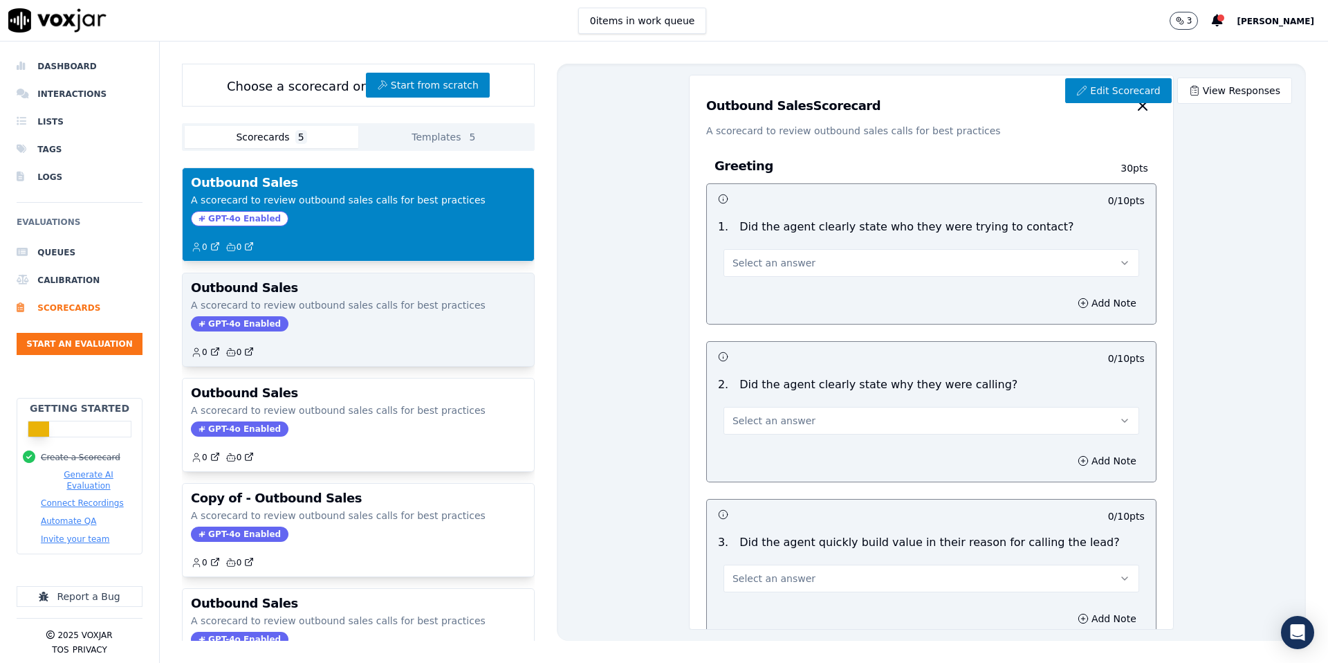
click at [298, 320] on div "GPT-4o Enabled" at bounding box center [358, 323] width 335 height 15
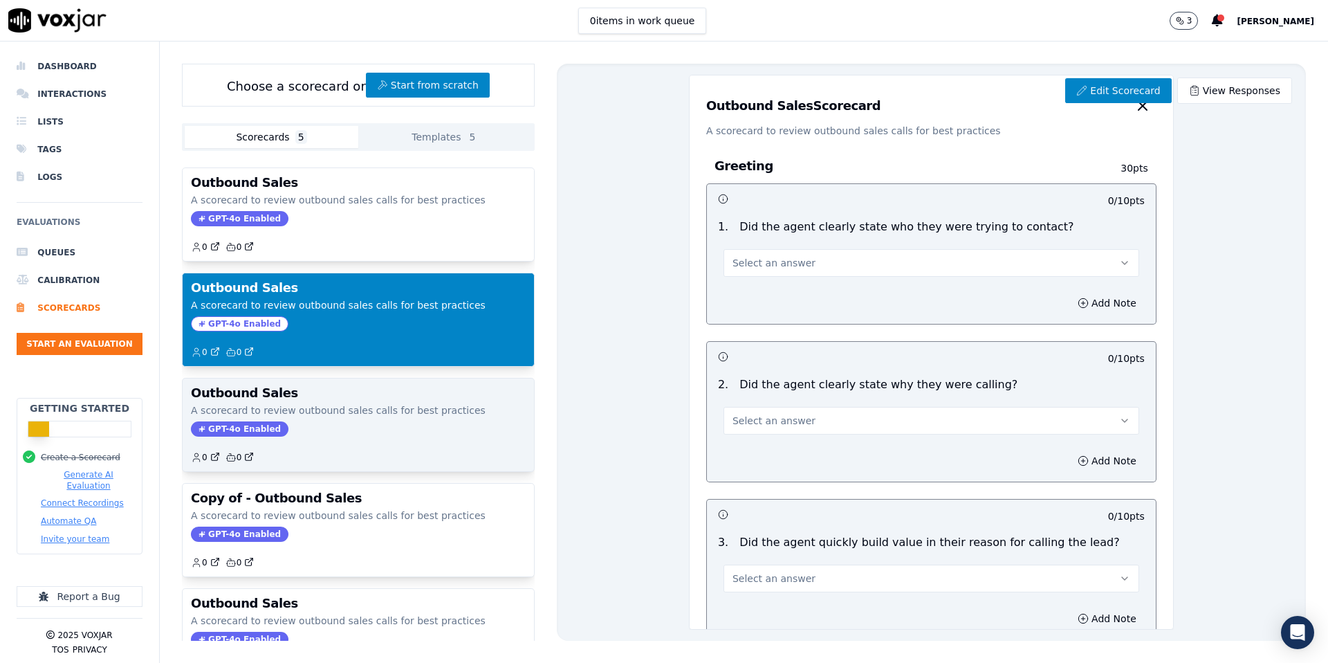
click at [299, 411] on p "A scorecard to review outbound sales calls for best practices" at bounding box center [358, 410] width 335 height 14
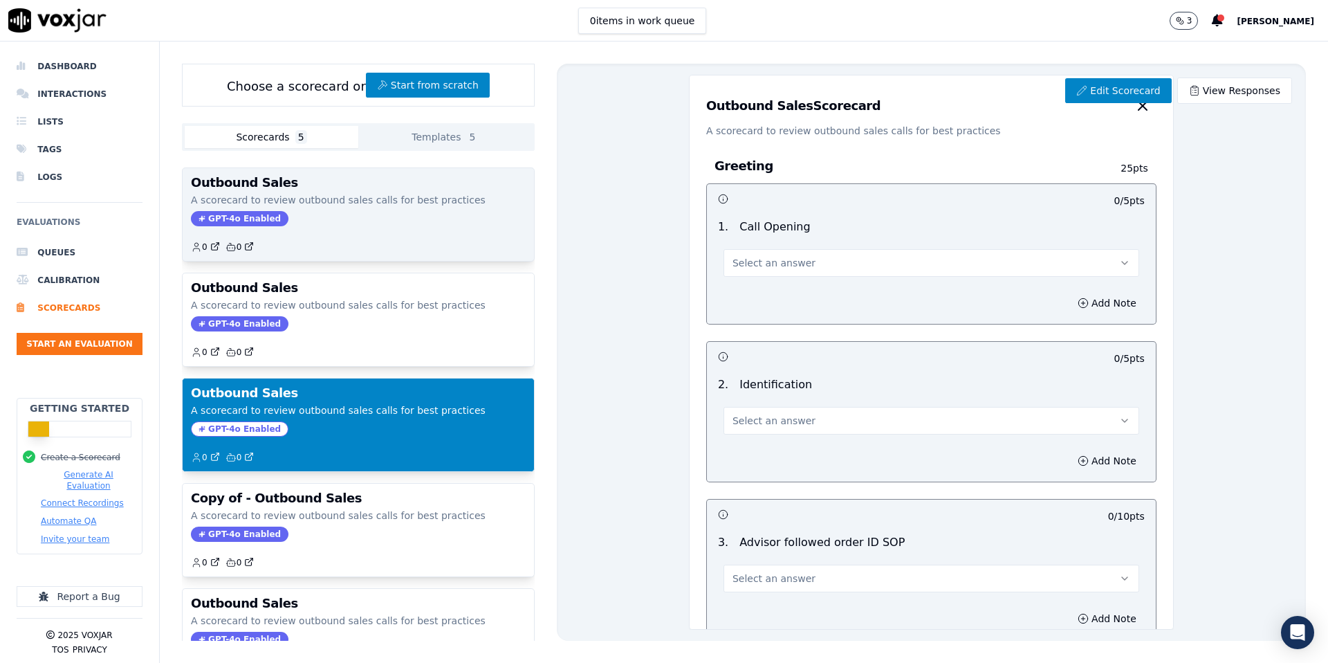
click at [345, 217] on div "GPT-4o Enabled" at bounding box center [358, 218] width 335 height 15
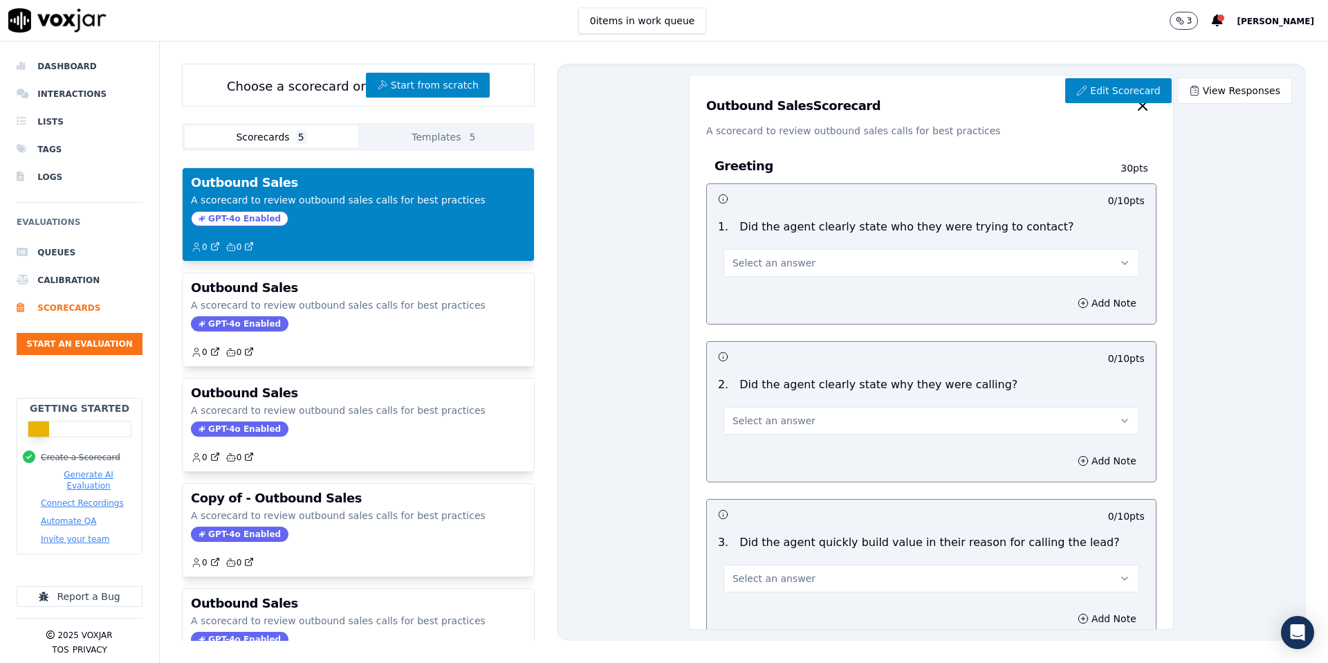
click at [468, 133] on span "5" at bounding box center [472, 137] width 12 height 14
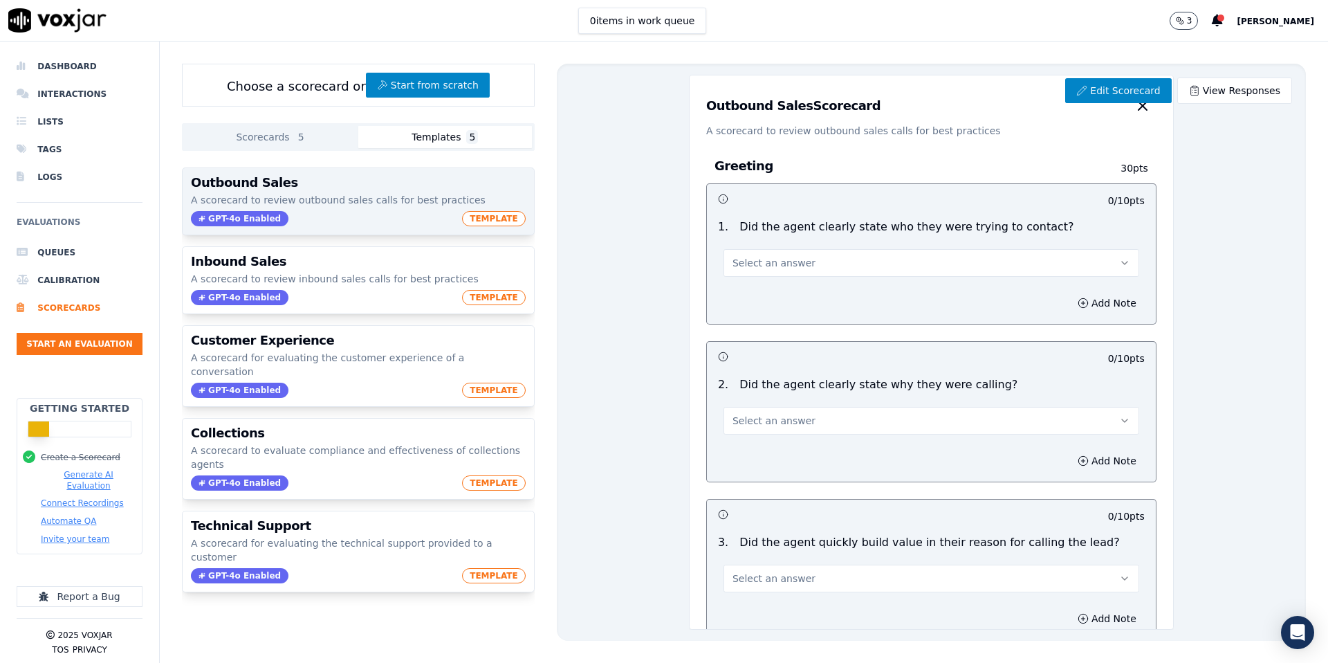
click at [409, 190] on div "Outbound Sales A scorecard to review outbound sales calls for best practices GP…" at bounding box center [358, 201] width 351 height 66
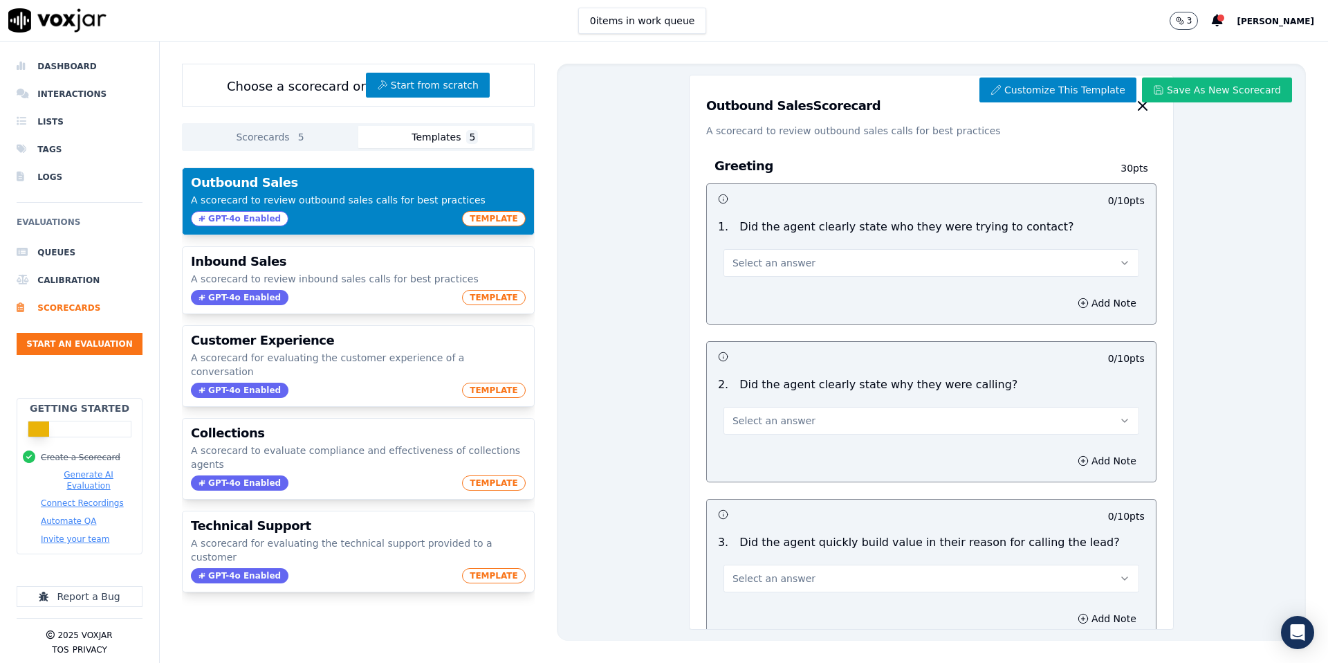
click at [988, 259] on button "Select an answer" at bounding box center [932, 263] width 416 height 28
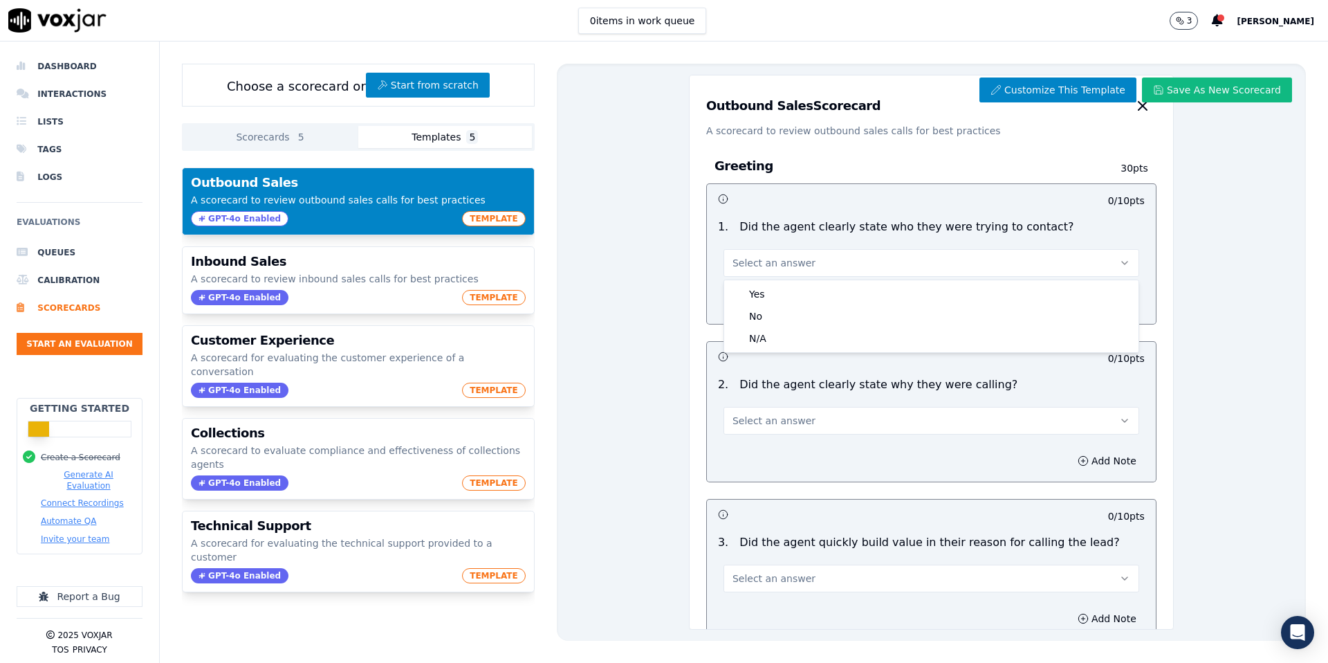
click at [379, 214] on div "GPT-4o Enabled TEMPLATE" at bounding box center [358, 218] width 335 height 15
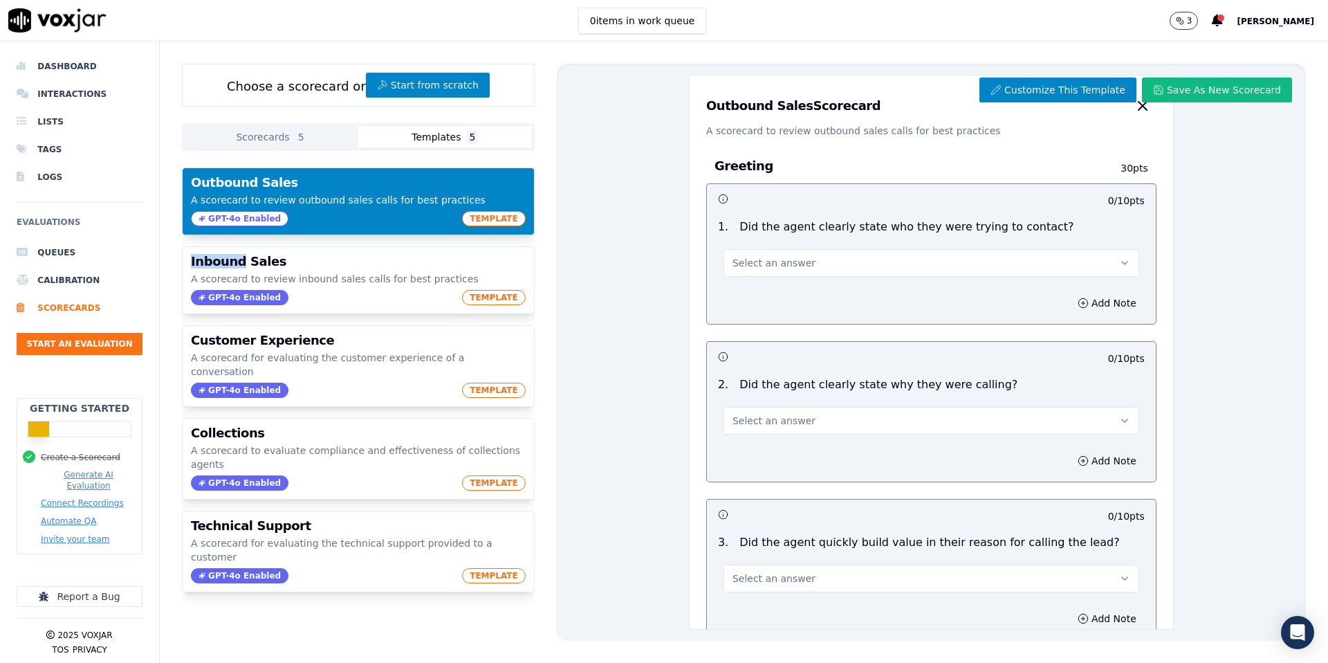
click at [379, 214] on div "GPT-4o Enabled TEMPLATE" at bounding box center [358, 218] width 335 height 15
click at [1045, 83] on button "Customize This Template" at bounding box center [1058, 89] width 157 height 25
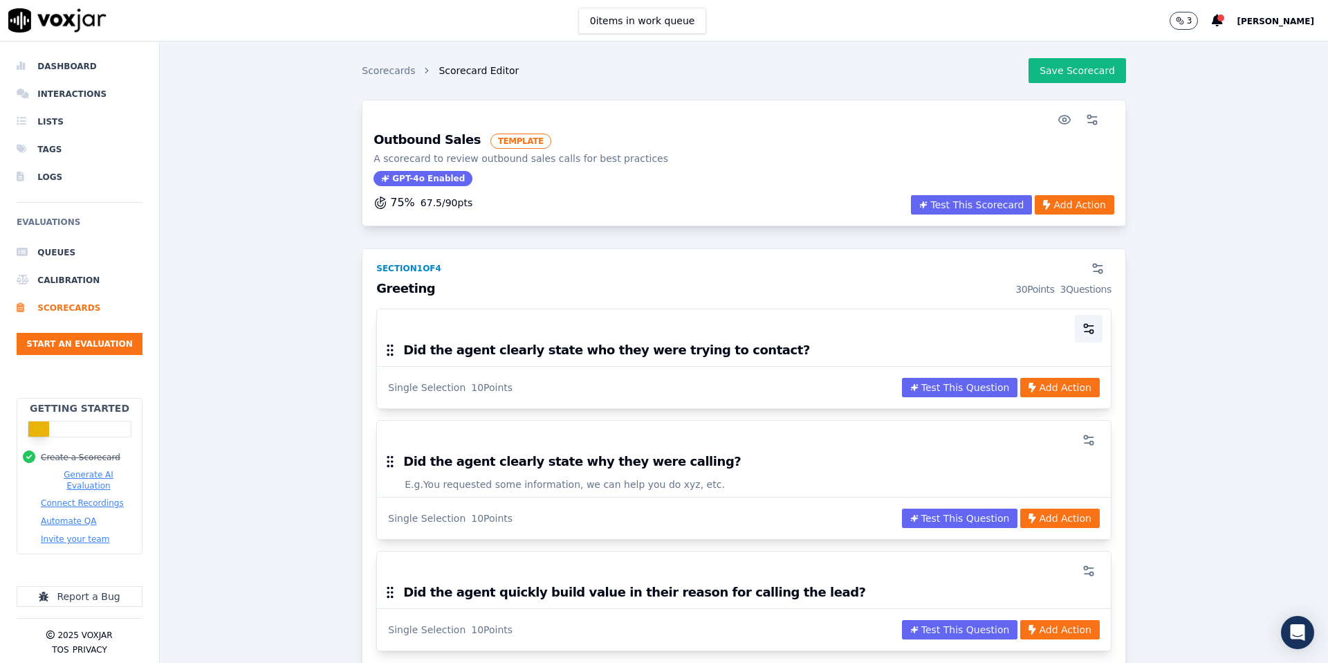
click at [1092, 326] on icon "button" at bounding box center [1089, 329] width 14 height 14
click at [718, 80] on div "Scorecards Scorecard Editor Save Scorecard Outbound Sales TEMPLATE A scorecard …" at bounding box center [744, 352] width 1168 height 621
click at [57, 306] on li "Scorecards" at bounding box center [80, 308] width 126 height 28
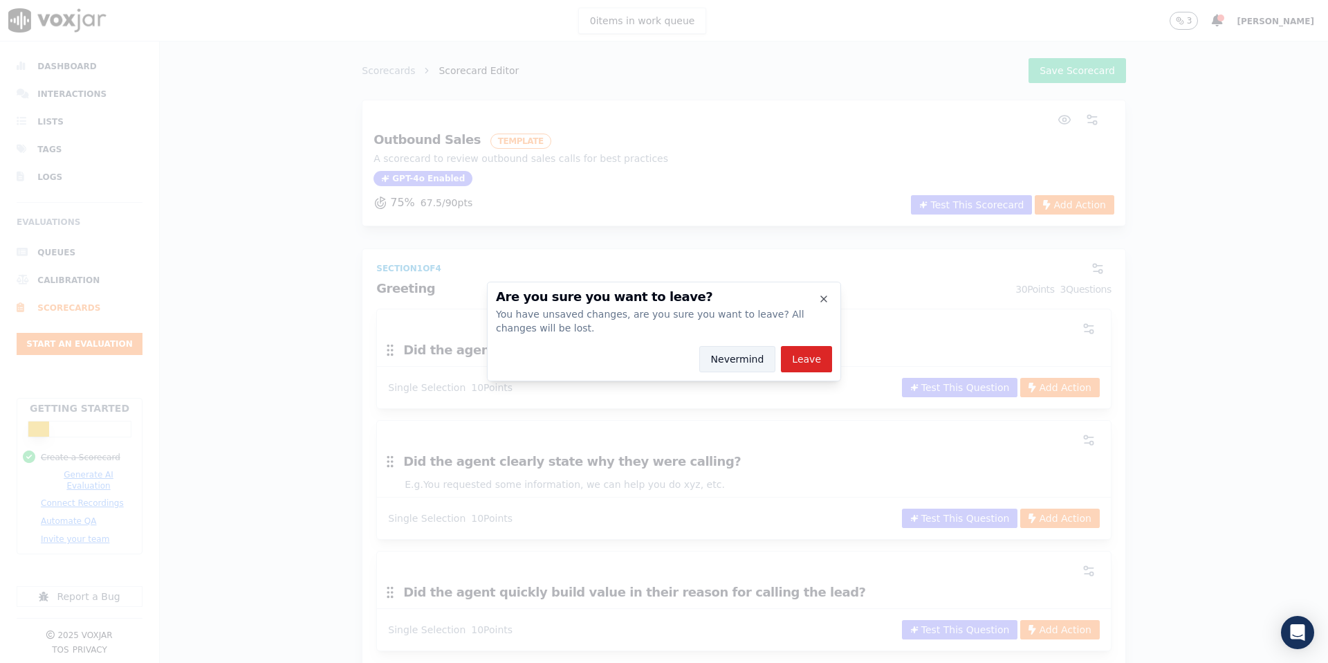
click at [741, 356] on button "Nevermind" at bounding box center [737, 359] width 77 height 26
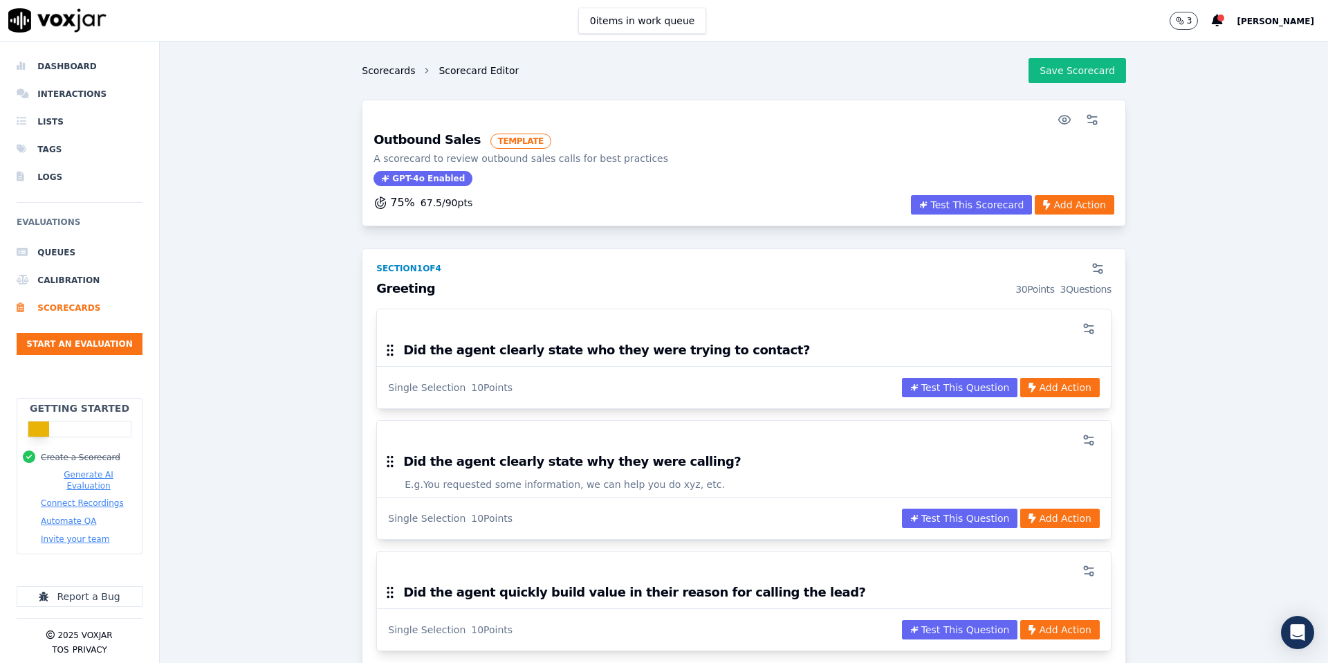
click at [383, 70] on link "Scorecards" at bounding box center [388, 71] width 53 height 14
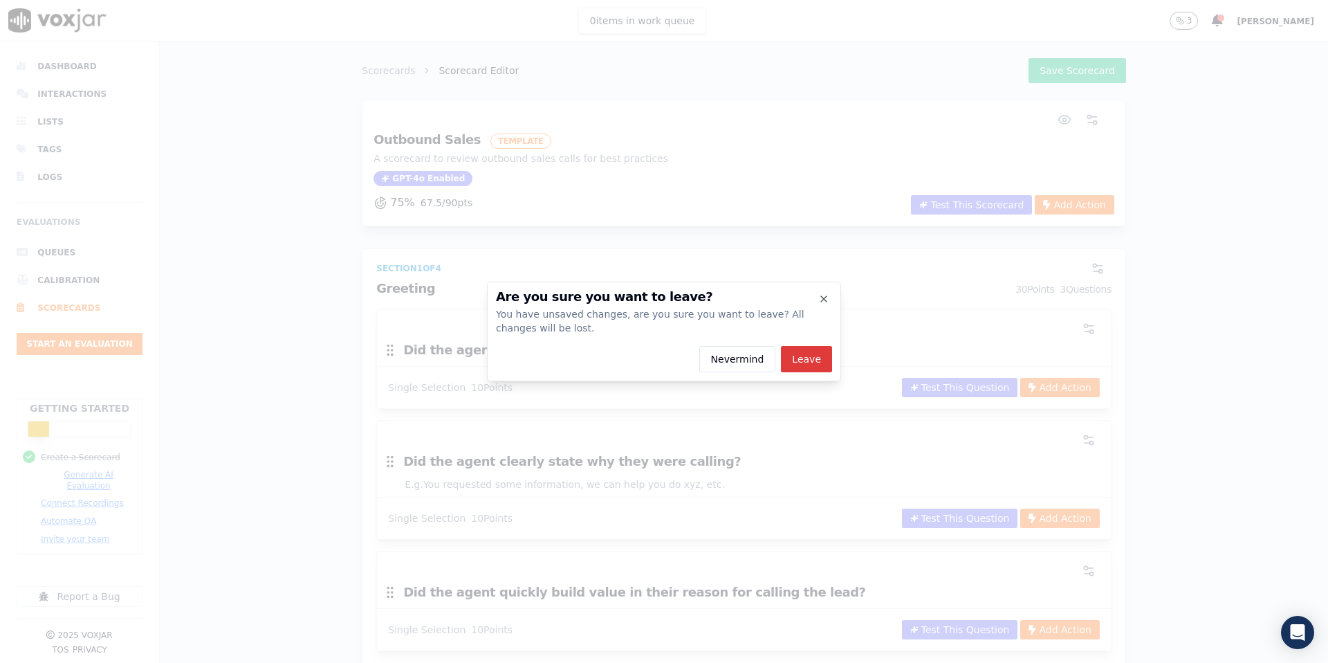
click at [810, 358] on button "Leave" at bounding box center [806, 359] width 51 height 26
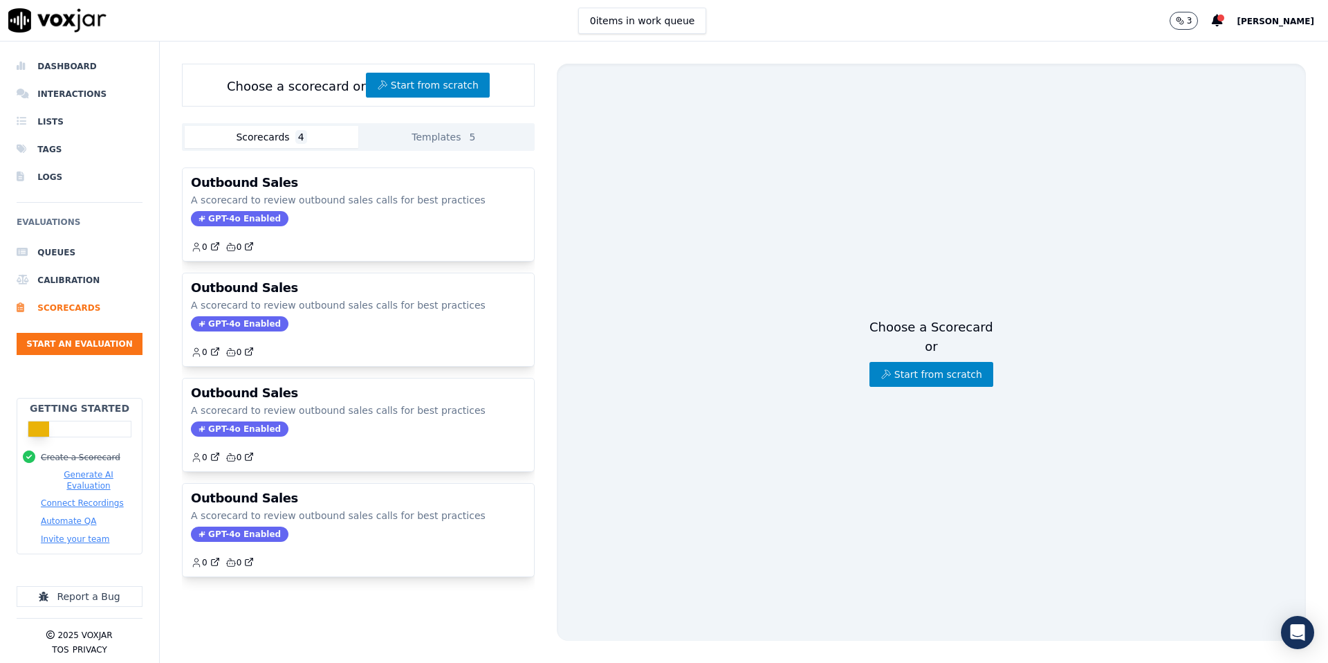
click at [262, 131] on button "Scorecards 4" at bounding box center [272, 137] width 174 height 22
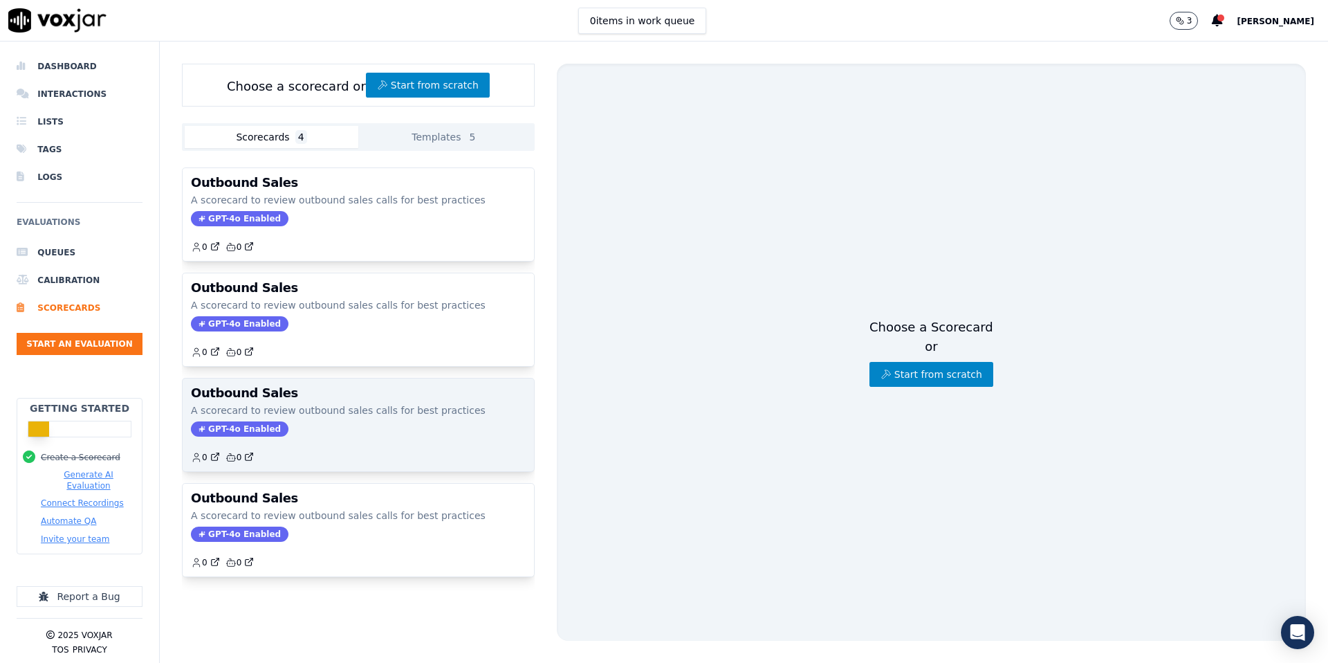
click at [279, 400] on div "Outbound Sales A scorecard to review outbound sales calls for best practices GP…" at bounding box center [358, 424] width 351 height 93
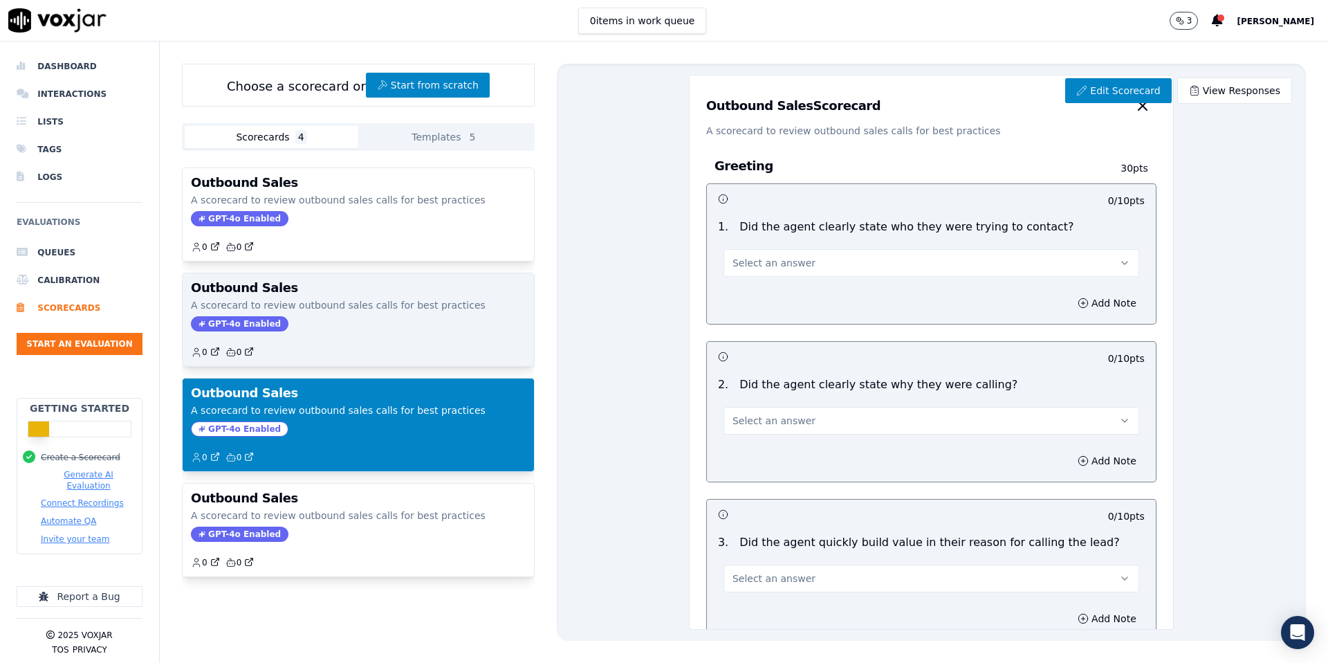
click at [300, 340] on div "0 0" at bounding box center [358, 347] width 335 height 22
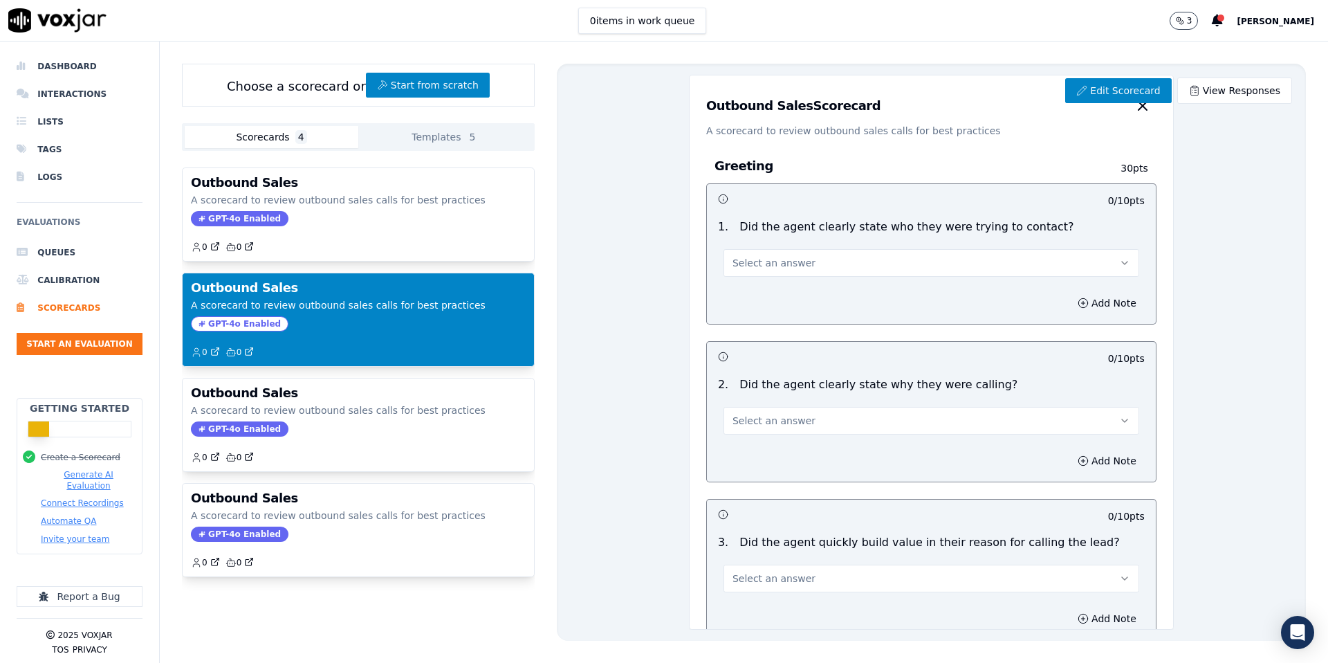
click at [288, 140] on button "Scorecards 4" at bounding box center [272, 137] width 174 height 22
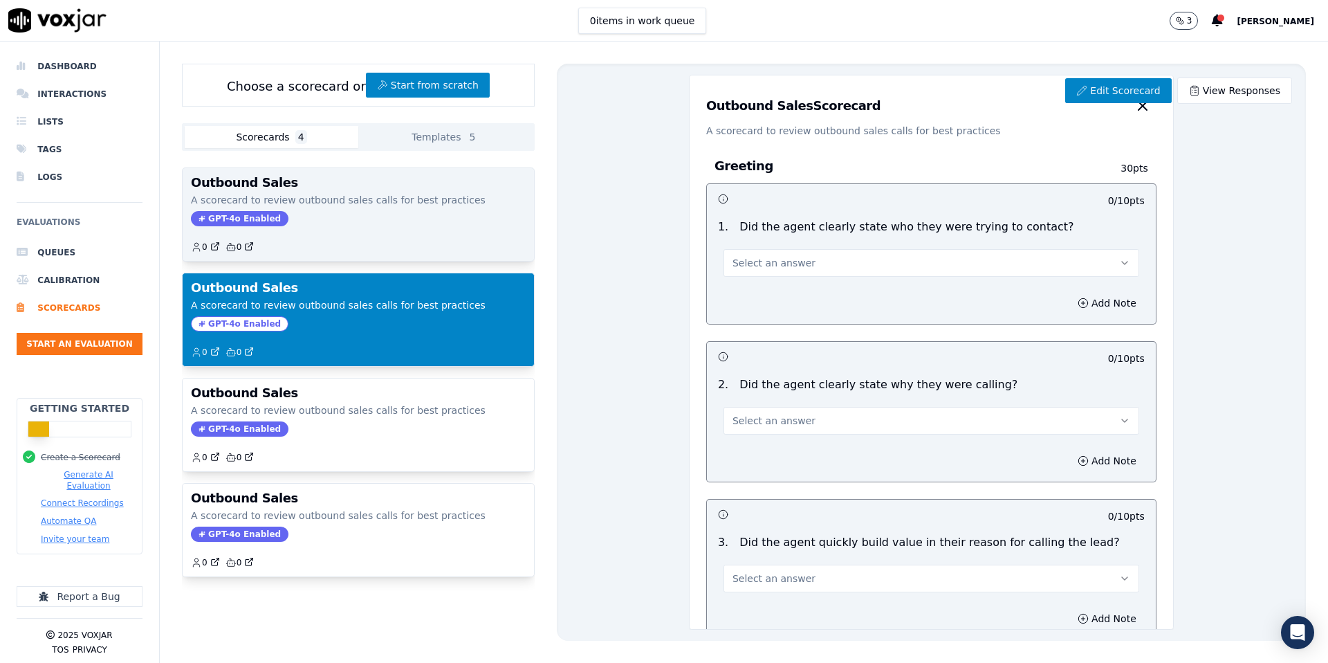
click at [290, 214] on div "GPT-4o Enabled" at bounding box center [358, 218] width 335 height 15
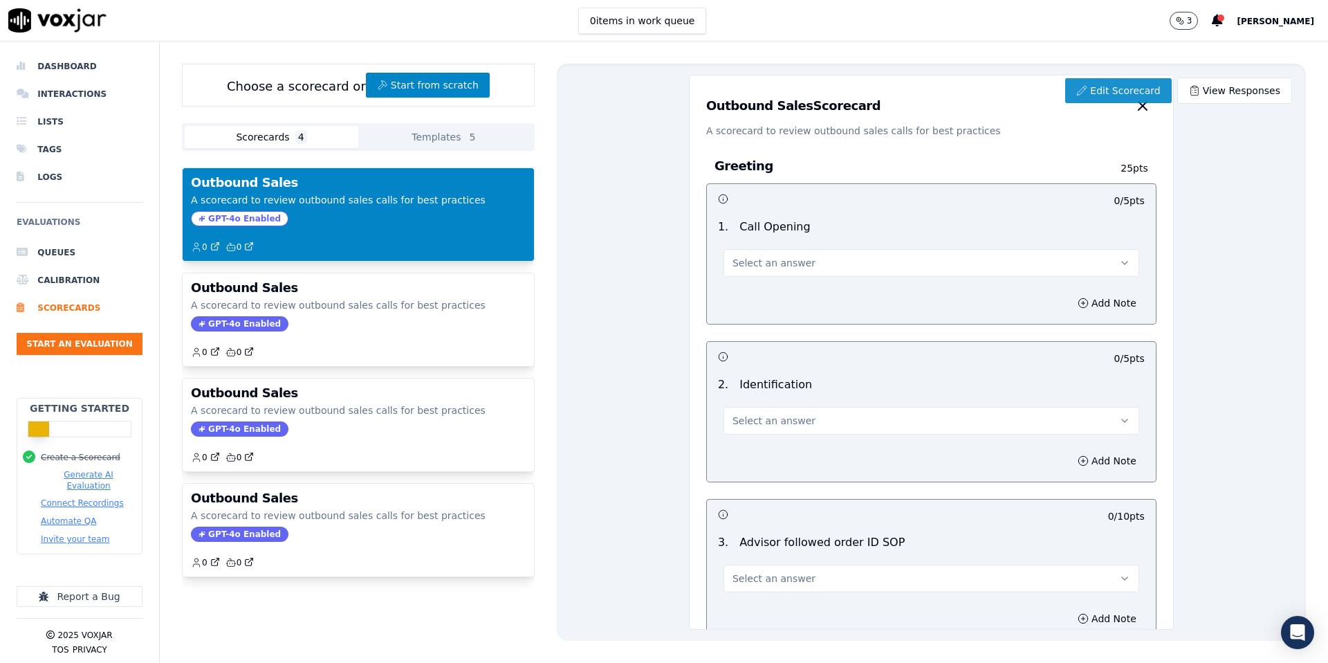
click at [1096, 95] on link "Edit Scorecard" at bounding box center [1118, 90] width 106 height 25
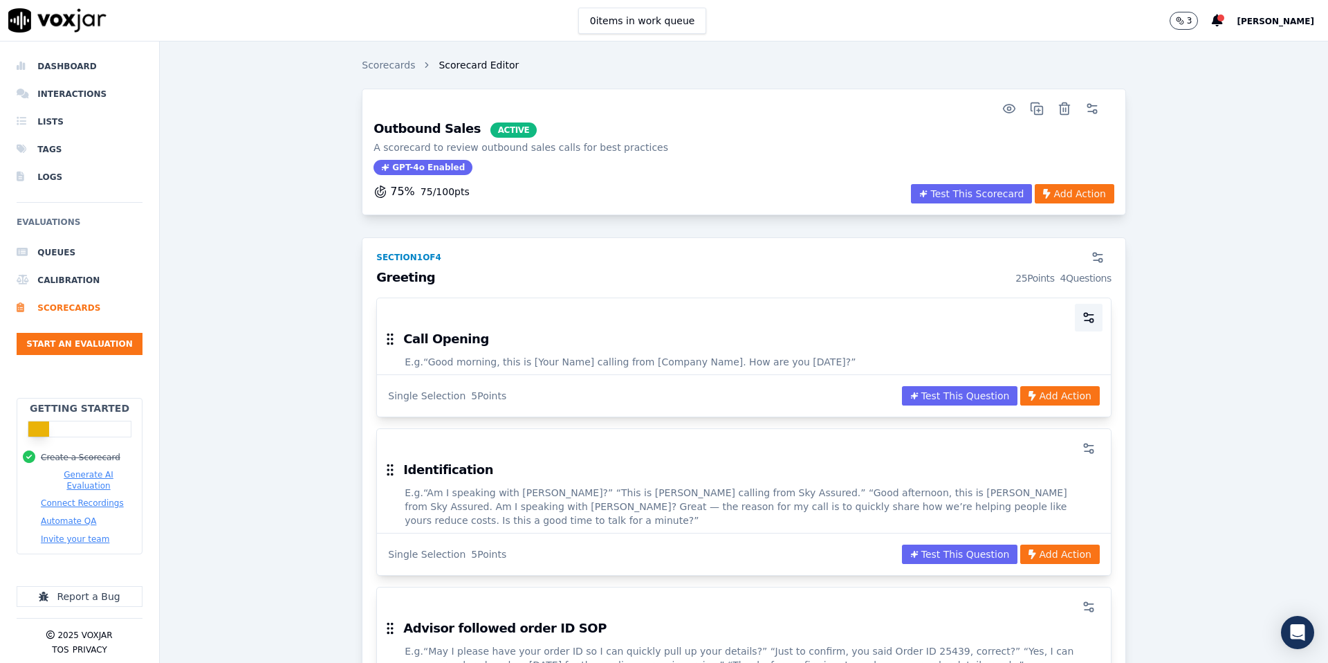
click at [1088, 312] on icon "button" at bounding box center [1089, 318] width 14 height 14
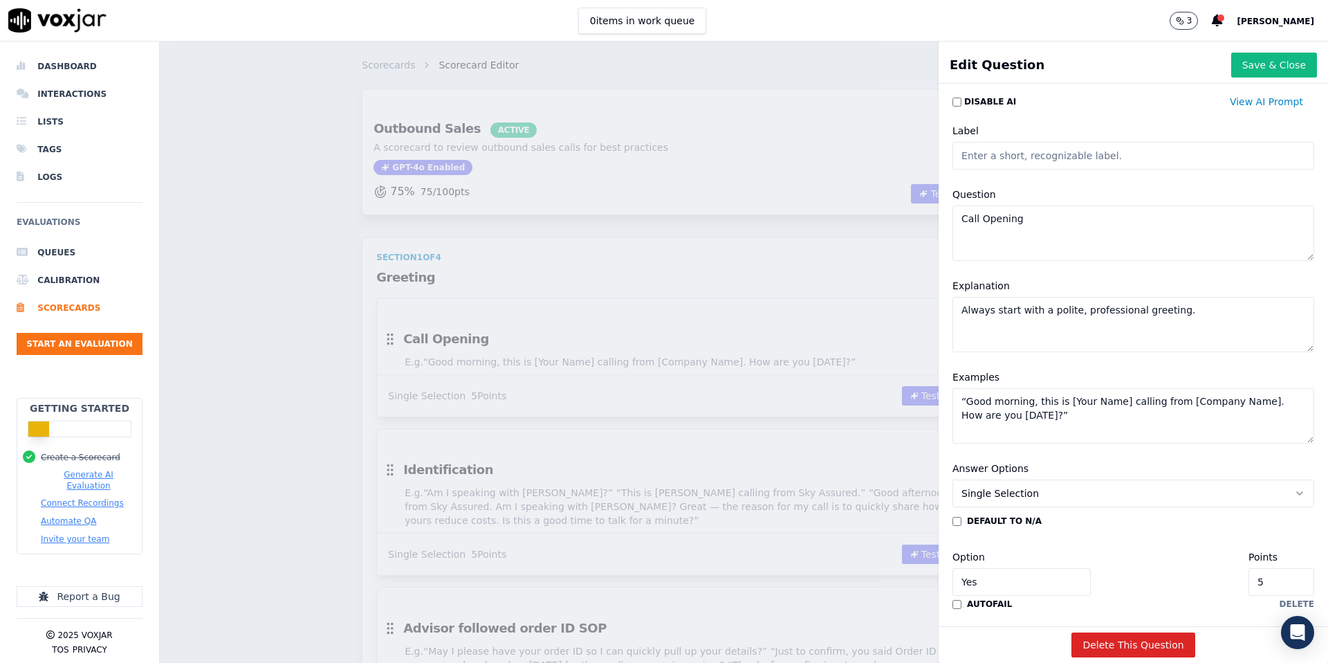
click at [1029, 417] on textarea "“Good morning, this is [Your Name] calling from [Company Name]. How are you tod…" at bounding box center [1134, 415] width 362 height 55
click at [966, 401] on textarea "“Good morning, this is [Your Name] calling from [Company Name]. How are you tod…" at bounding box center [1134, 415] width 362 height 55
type textarea "Good morning, this is [Your Name] calling from [Company Name]. How are you toda…"
click at [1093, 225] on textarea "Call Opening" at bounding box center [1134, 232] width 362 height 55
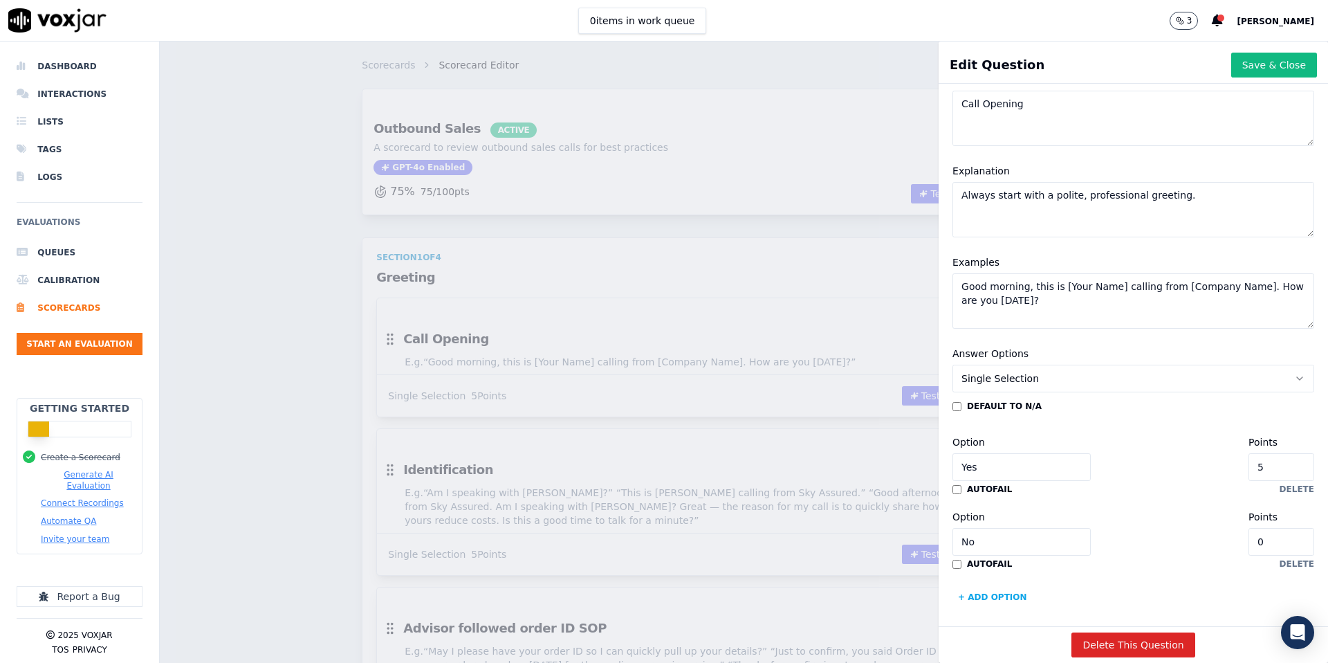
scroll to position [122, 0]
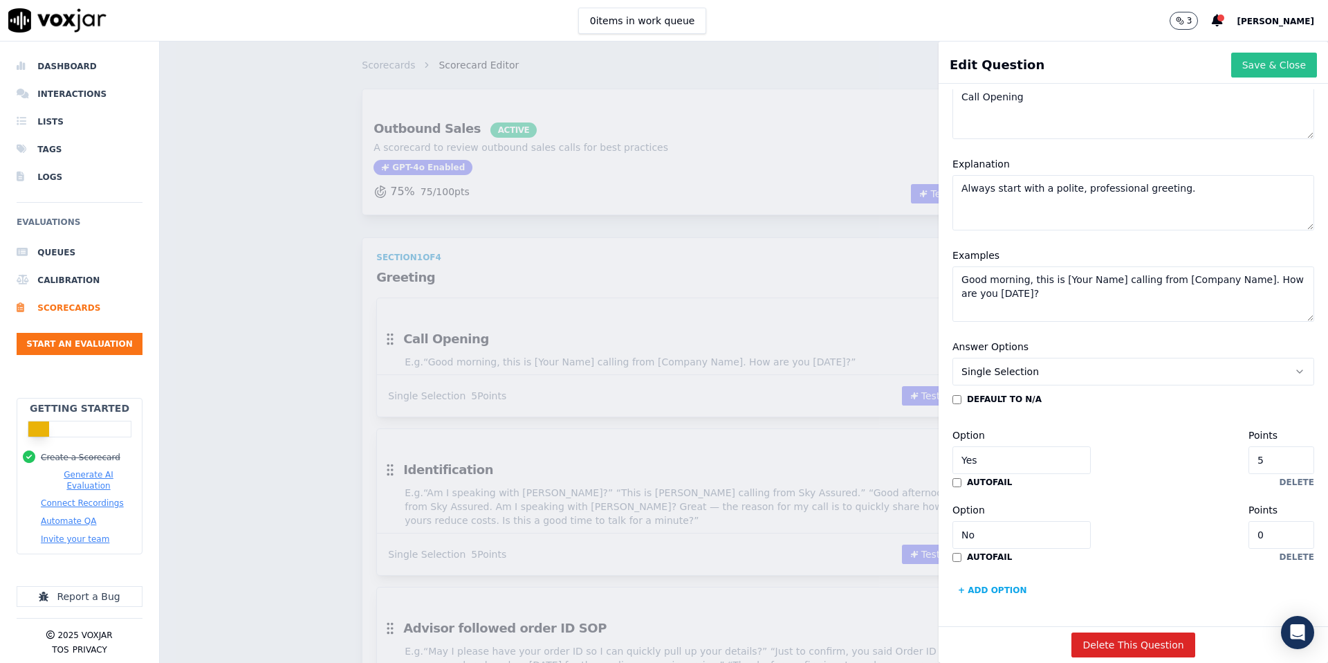
click at [1291, 66] on button "Save & Close" at bounding box center [1274, 65] width 86 height 25
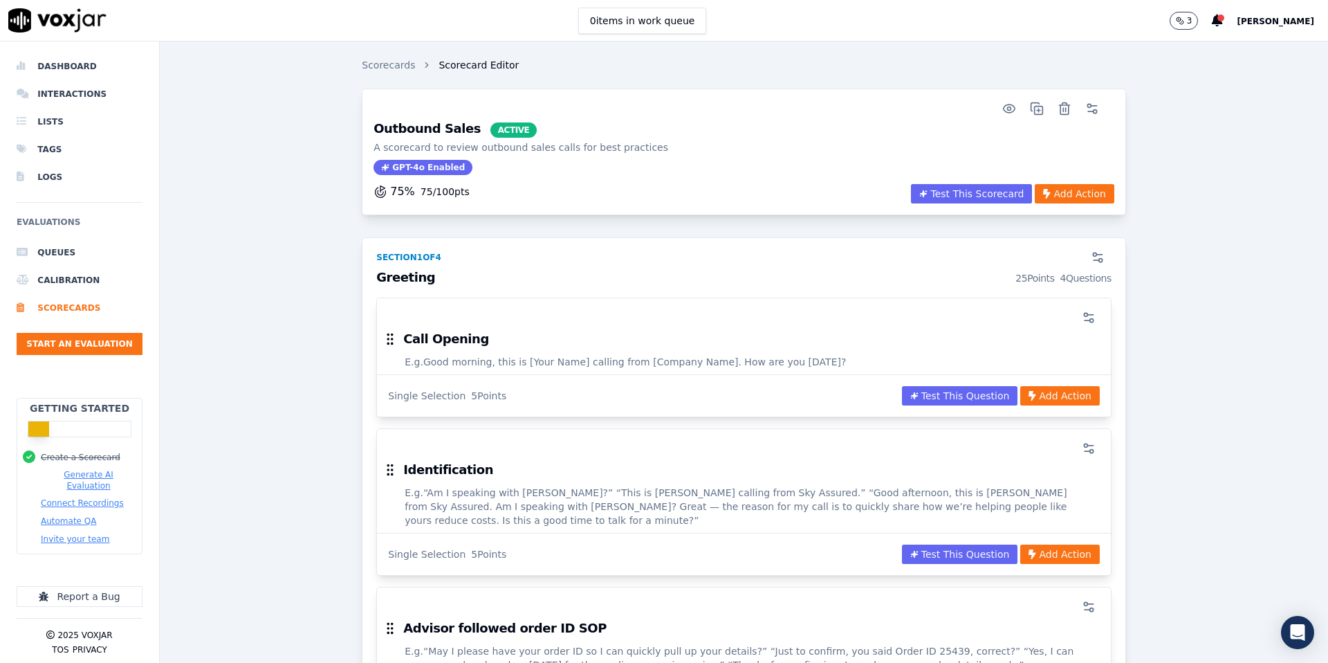
scroll to position [37, 0]
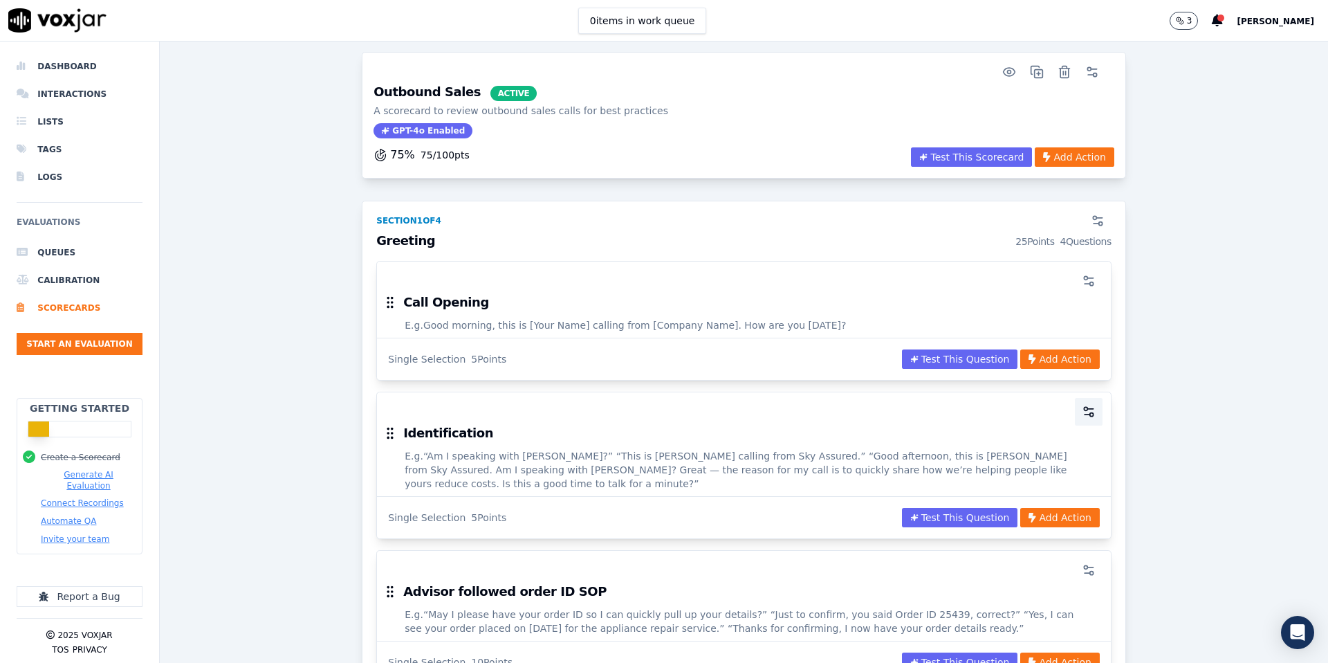
click at [1090, 412] on icon "button" at bounding box center [1089, 412] width 14 height 14
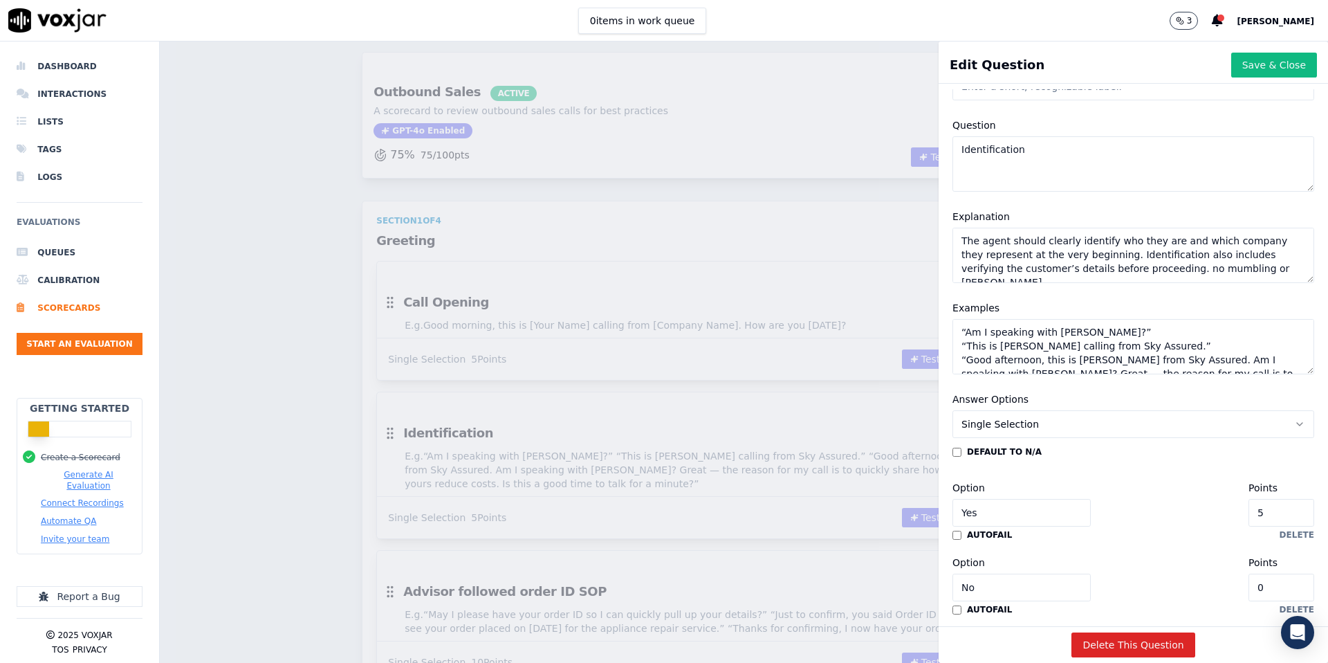
scroll to position [74, 0]
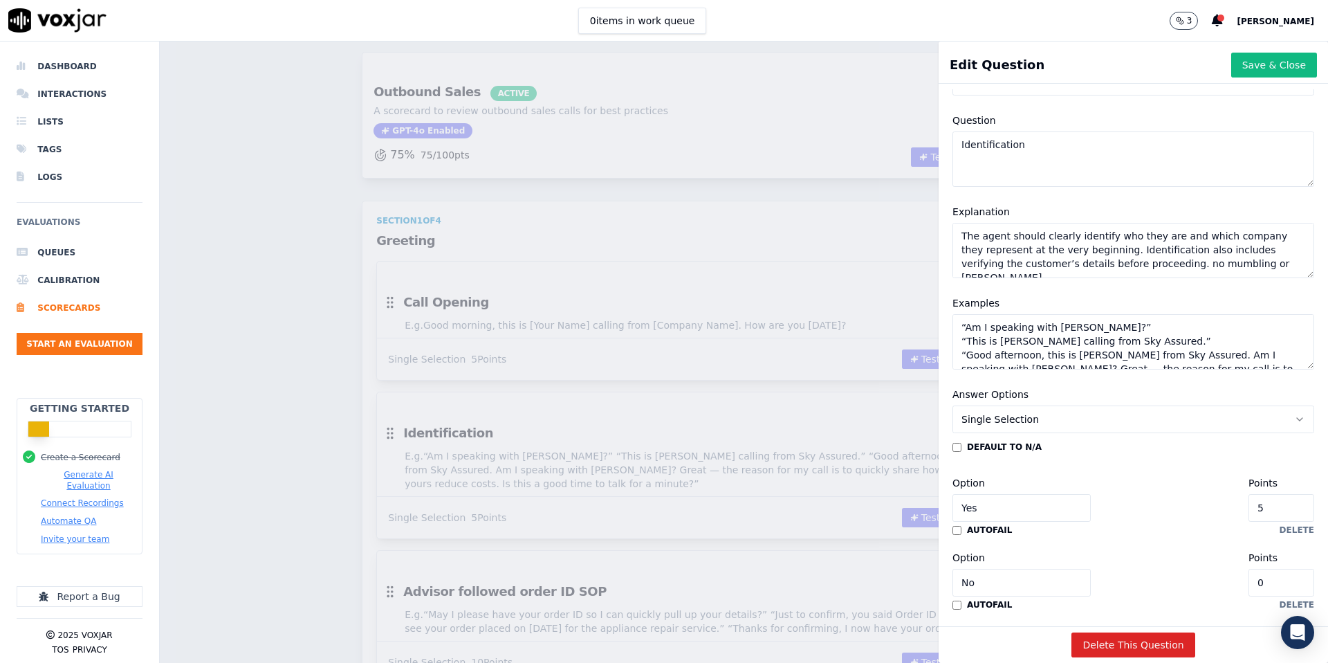
click at [1134, 329] on textarea "“Am I speaking with Mr. Sharma?” “This is Anjali calling from Sky Assured.” “Go…" at bounding box center [1134, 341] width 362 height 55
click at [969, 327] on textarea "“Am I speaking with Mr. Sharma? “This is Anjali calling from Sky Assured.” “Goo…" at bounding box center [1134, 341] width 362 height 55
click at [966, 340] on textarea "Am I speaking with Mr. Sharma? “This is Anjali calling from Sky Assured.” “Good…" at bounding box center [1134, 341] width 362 height 55
click at [1148, 337] on textarea "Am I speaking with Mr. Sharma? This is Anjali calling from Sky Assured.” “Good …" at bounding box center [1134, 341] width 362 height 55
click at [966, 353] on textarea "Am I speaking with Mr. Sharma? This is Anjali calling from Sky Assured. “Good a…" at bounding box center [1134, 341] width 362 height 55
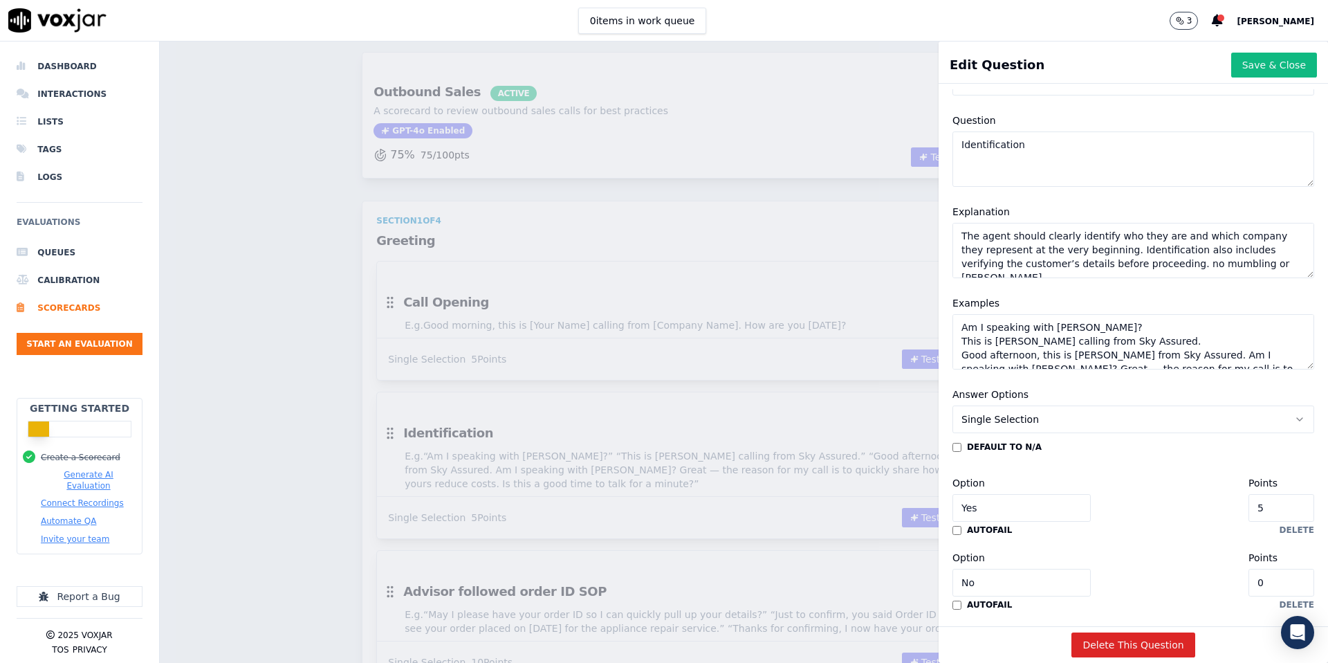
scroll to position [17, 0]
click at [1267, 338] on textarea "Am I speaking with Mr. Sharma? This is Anjali calling from Sky Assured. Good af…" at bounding box center [1134, 341] width 362 height 55
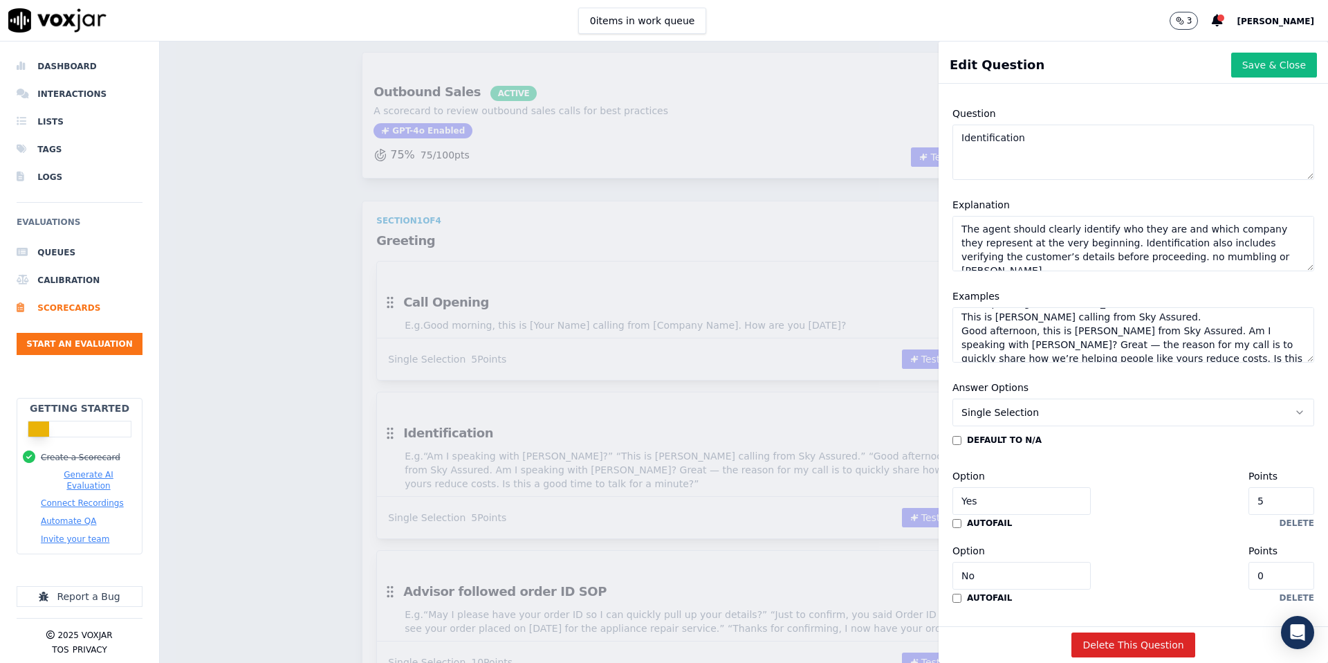
click at [1283, 356] on textarea "Am I speaking with Mr. Sharma? This is Anjali calling from Sky Assured. Good af…" at bounding box center [1134, 334] width 362 height 55
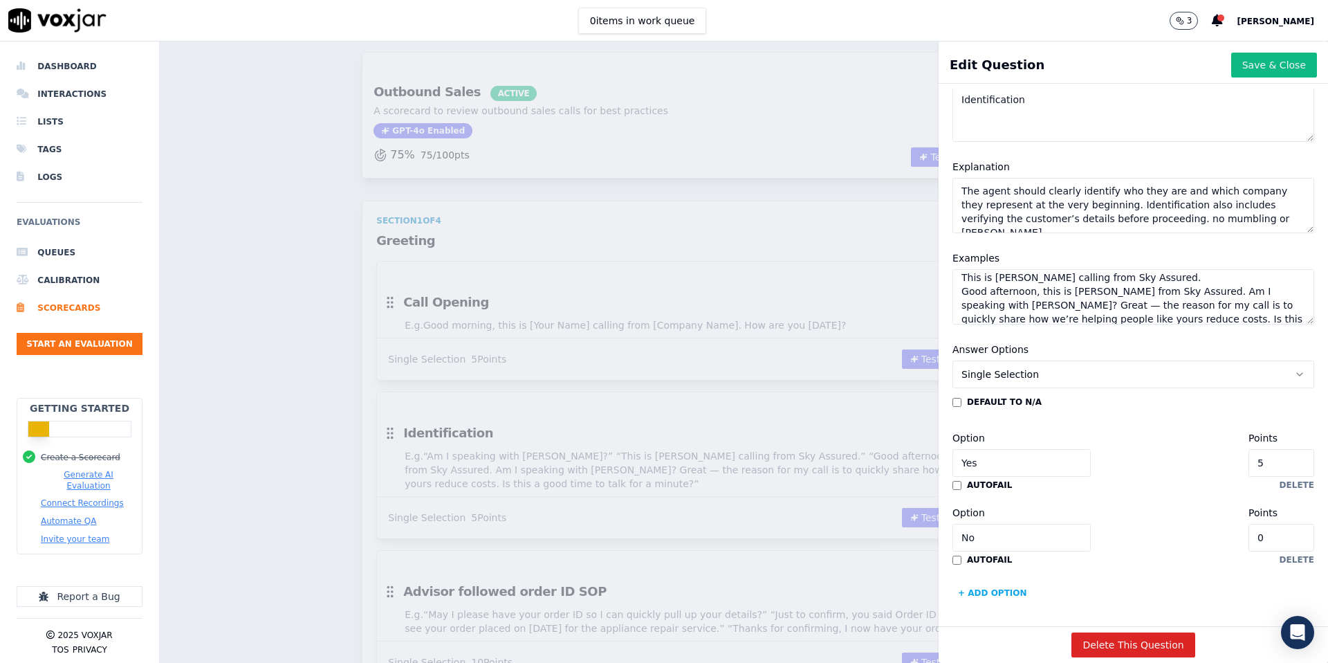
scroll to position [6, 0]
click at [1136, 289] on textarea "Am I speaking with [PERSON_NAME]? This is [PERSON_NAME] calling from Sky Assure…" at bounding box center [1134, 296] width 362 height 55
type textarea "Am I speaking with [PERSON_NAME]? This is [PERSON_NAME] calling from Sky Assure…"
click at [1272, 68] on button "Save & Close" at bounding box center [1274, 65] width 86 height 25
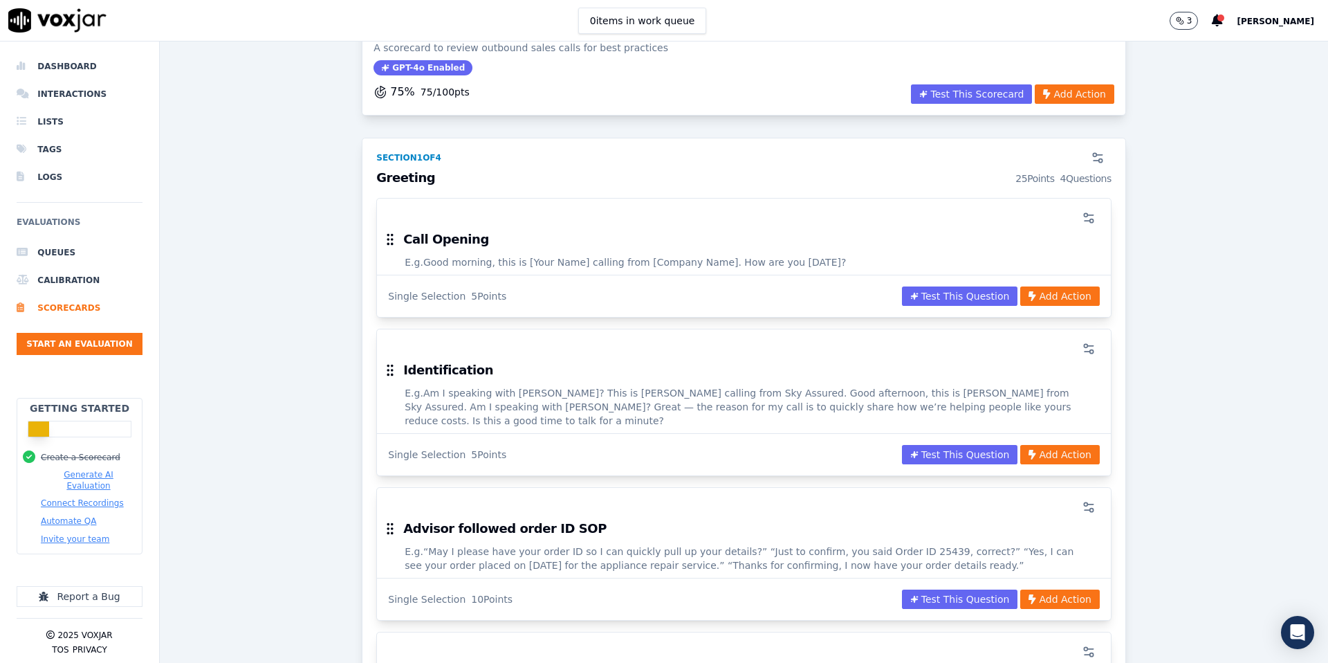
scroll to position [101, 0]
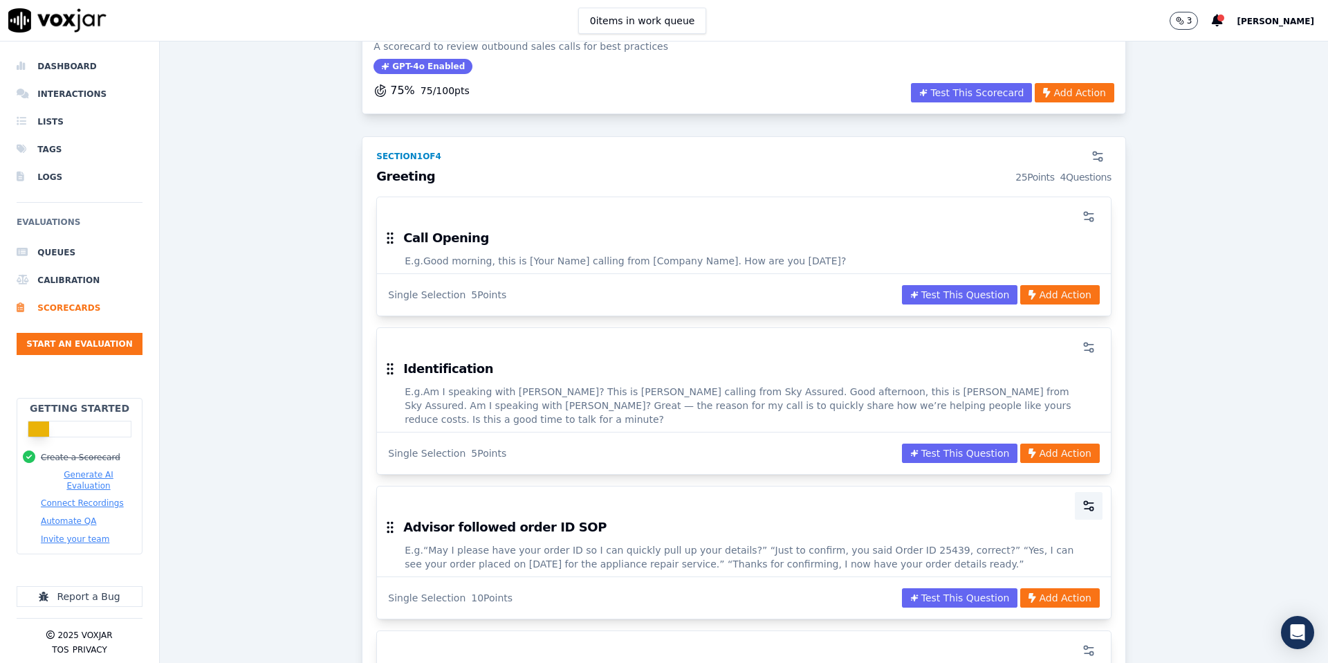
click at [1089, 499] on icon "button" at bounding box center [1089, 506] width 14 height 14
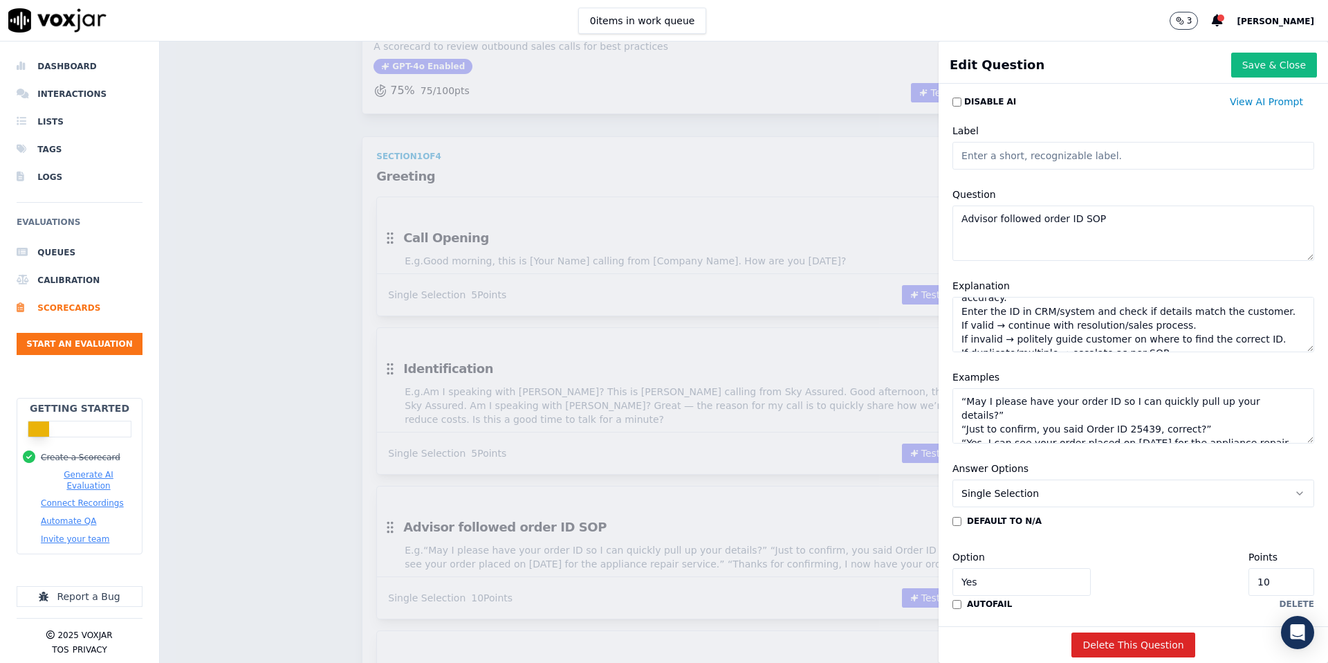
scroll to position [7, 0]
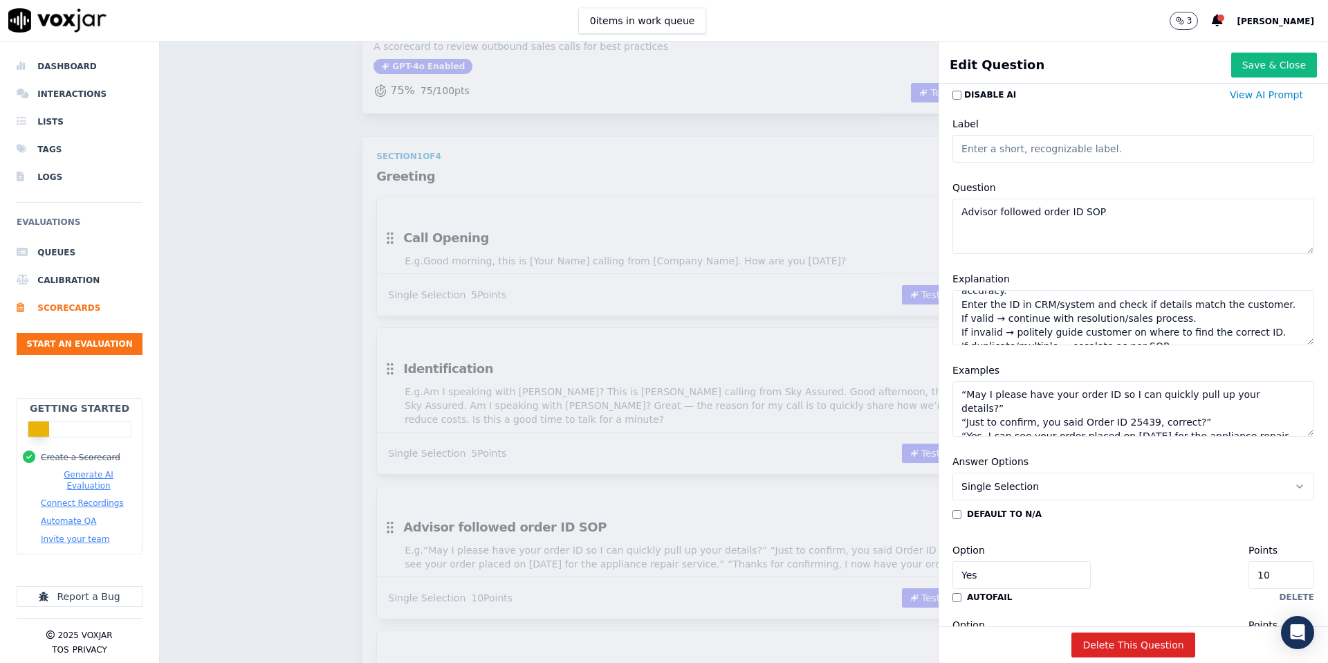
click at [967, 393] on textarea "“May I please have your order ID so I can quickly pull up your details?” “Just …" at bounding box center [1134, 408] width 362 height 55
click at [1287, 394] on textarea "May I please have your order ID so I can quickly pull up your details?” “Just t…" at bounding box center [1134, 408] width 362 height 55
click at [1204, 410] on textarea "May I please have your order ID so I can quickly pull up your details? “Just to…" at bounding box center [1134, 408] width 362 height 55
click at [967, 409] on textarea "May I please have your order ID so I can quickly pull up your details? “Just to…" at bounding box center [1134, 408] width 362 height 55
click at [969, 421] on textarea "May I please have your order ID so I can quickly pull up your details Just to c…" at bounding box center [1134, 408] width 362 height 55
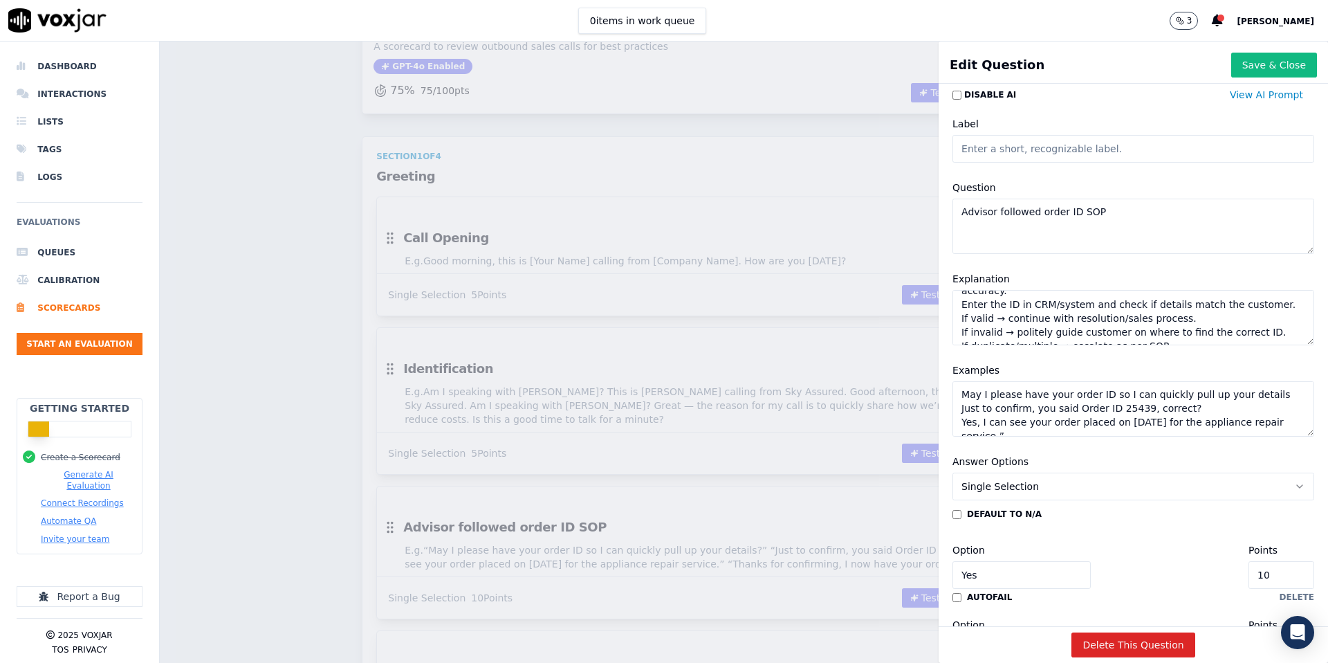
scroll to position [23, 0]
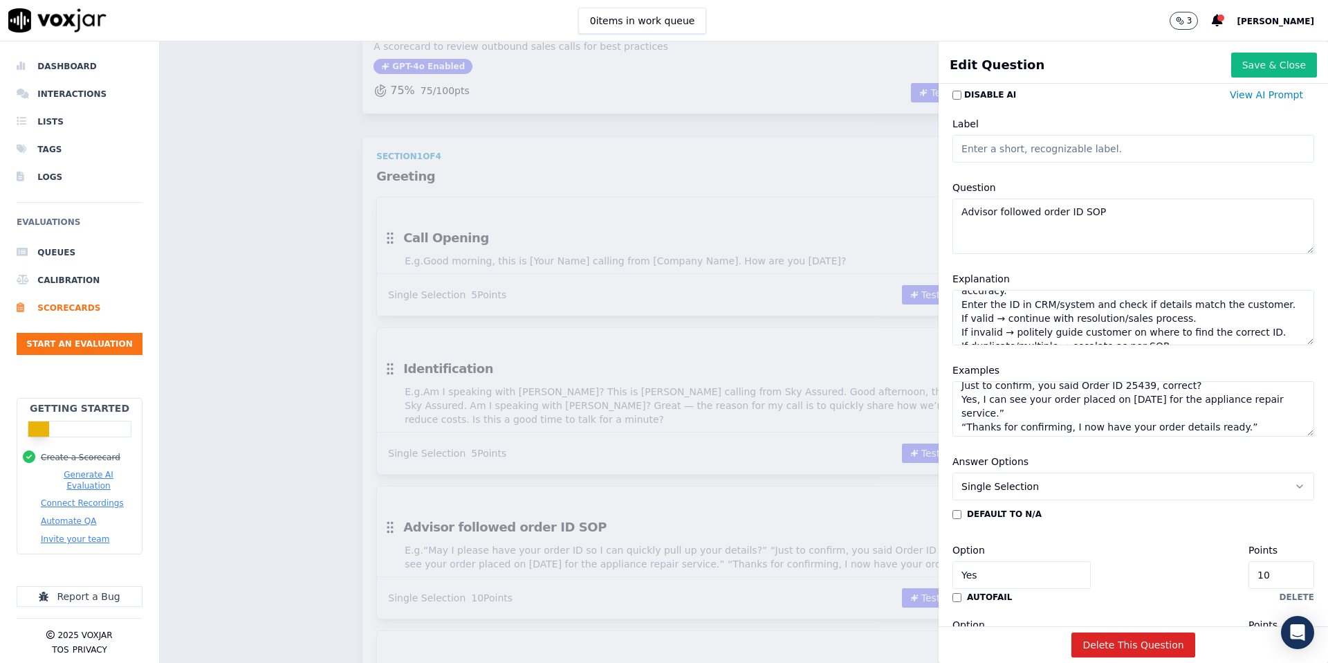
click at [1040, 415] on textarea "May I please have your order ID so I can quickly pull up your details Just to c…" at bounding box center [1134, 408] width 362 height 55
click at [968, 427] on textarea "May I please have your order ID so I can quickly pull up your details Just to c…" at bounding box center [1134, 408] width 362 height 55
click at [1247, 434] on textarea "May I please have your order ID so I can quickly pull up your details Just to c…" at bounding box center [1134, 408] width 362 height 55
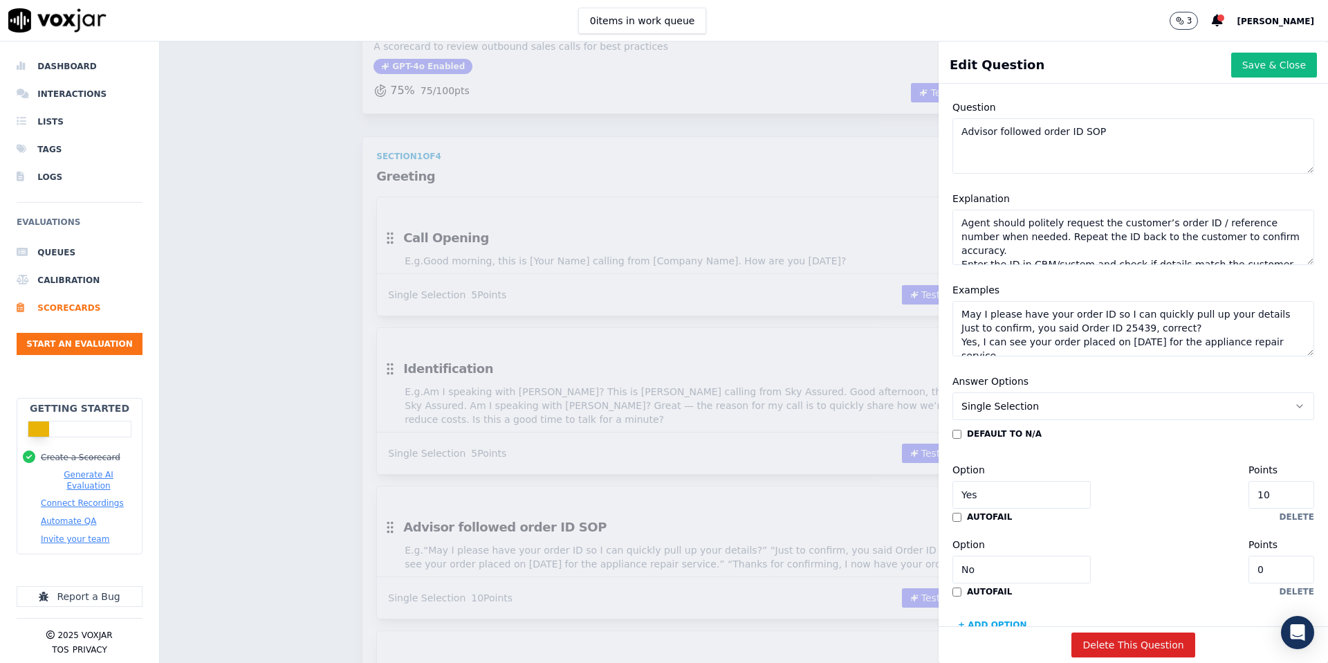
scroll to position [122, 0]
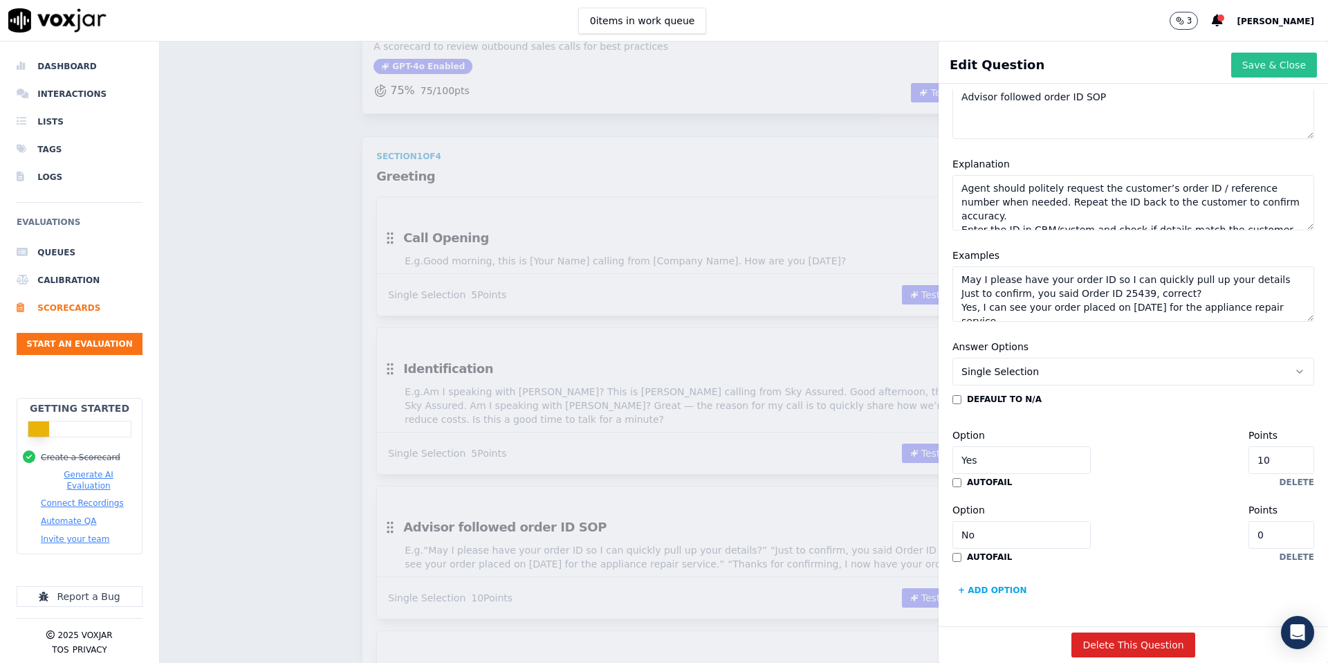
type textarea "May I please have your order ID so I can quickly pull up your details Just to c…"
click at [1258, 63] on button "Save & Close" at bounding box center [1274, 65] width 86 height 25
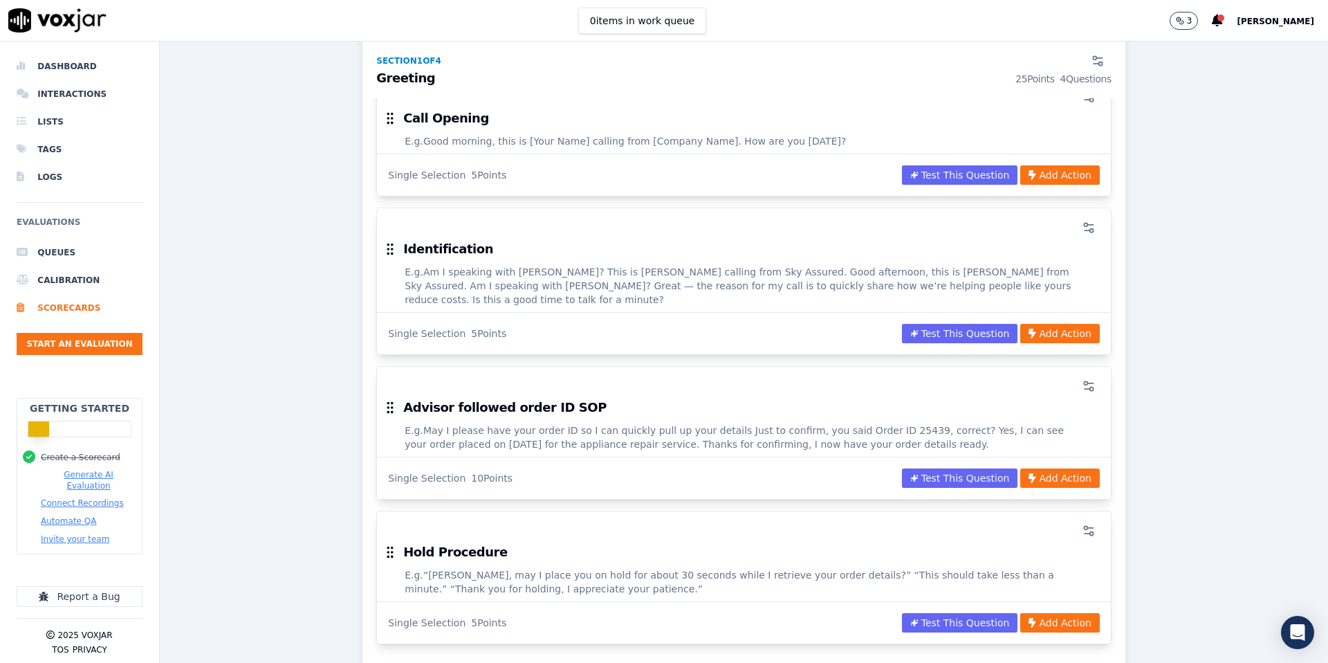
scroll to position [223, 0]
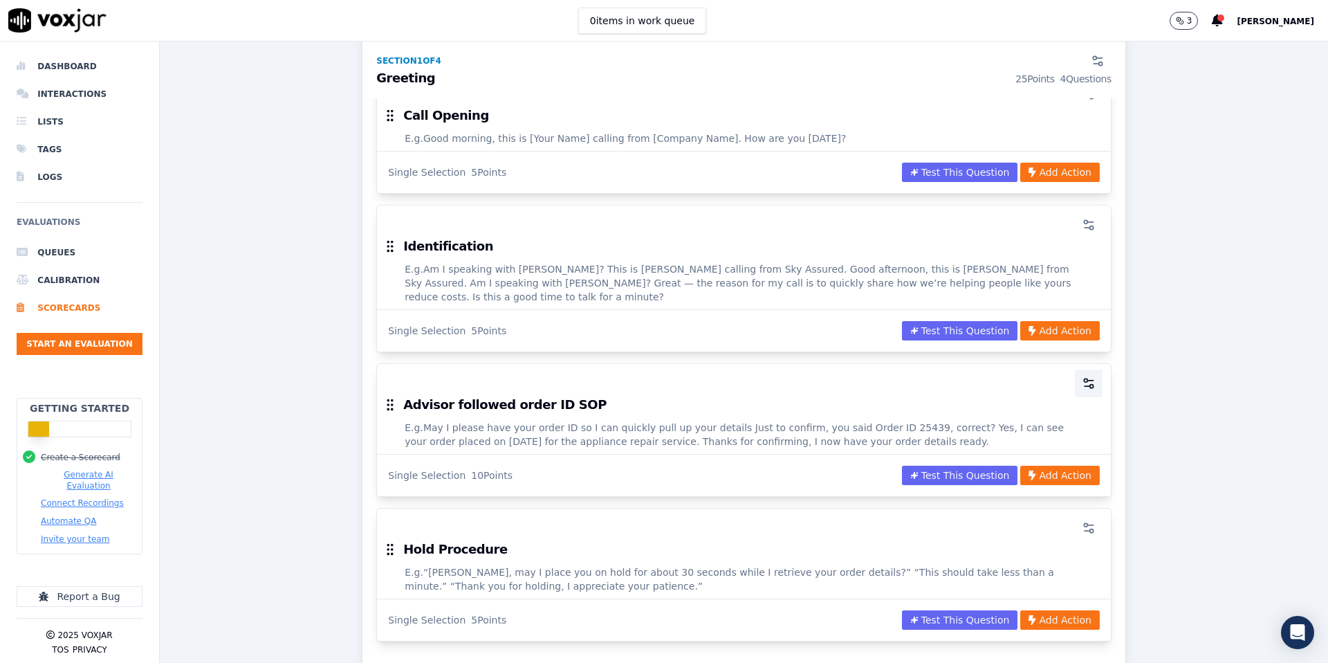
click at [1084, 378] on circle "button" at bounding box center [1085, 379] width 3 height 3
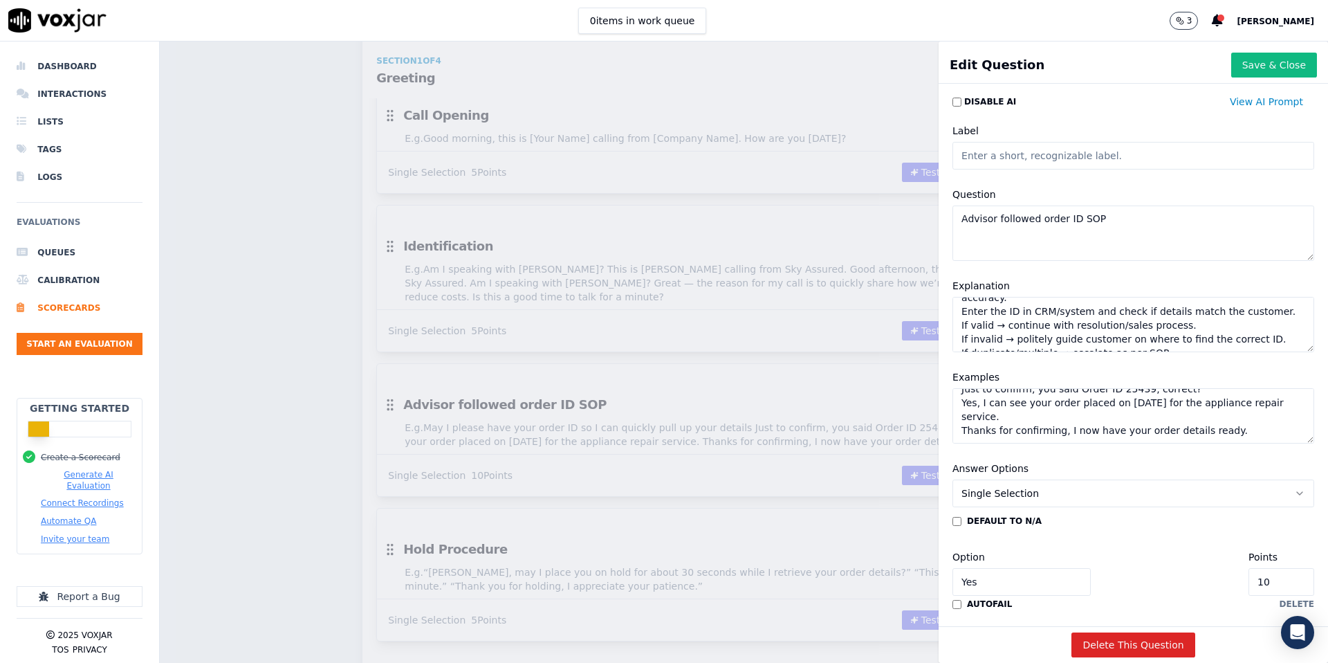
scroll to position [0, 0]
click at [1291, 68] on button "Save & Close" at bounding box center [1274, 65] width 86 height 25
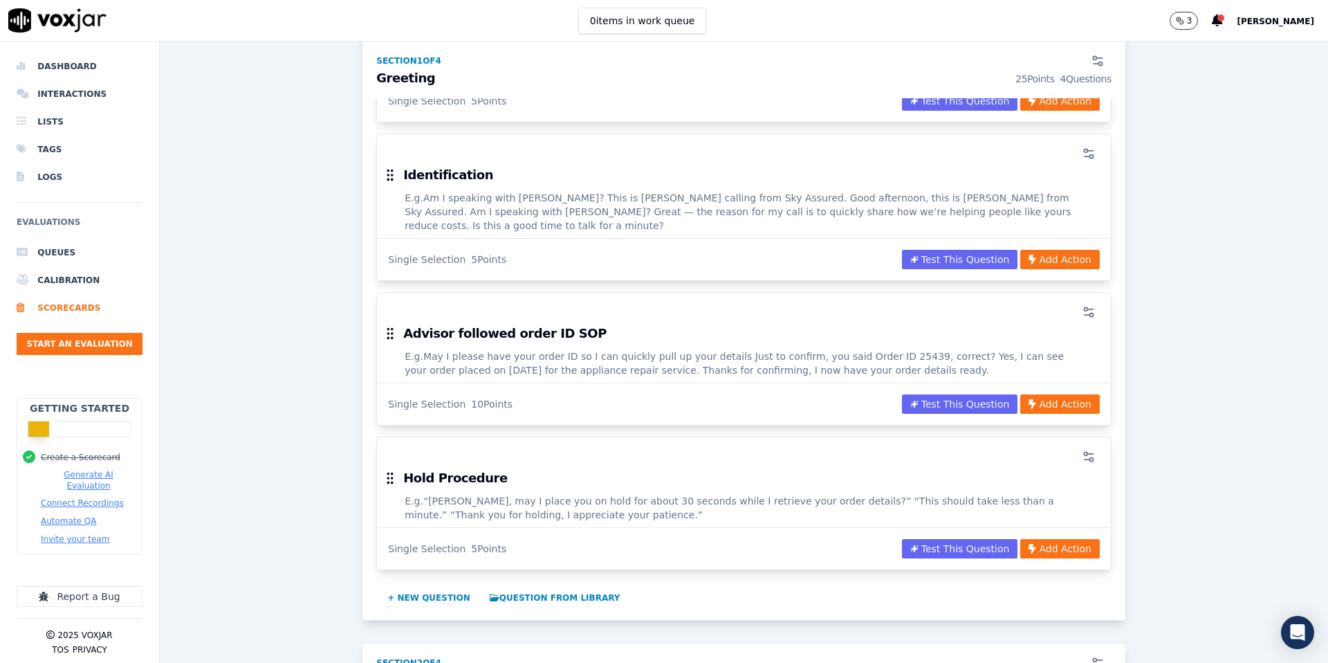
scroll to position [302, 0]
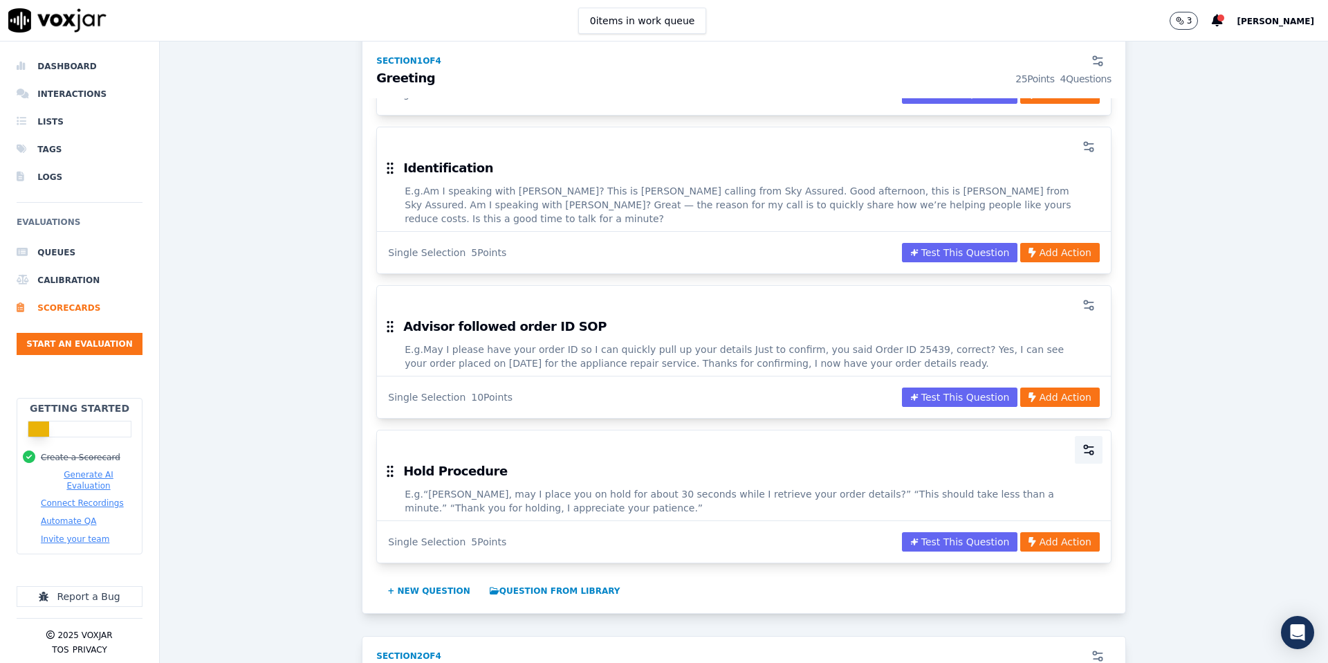
click at [1090, 443] on icon "button" at bounding box center [1089, 450] width 14 height 14
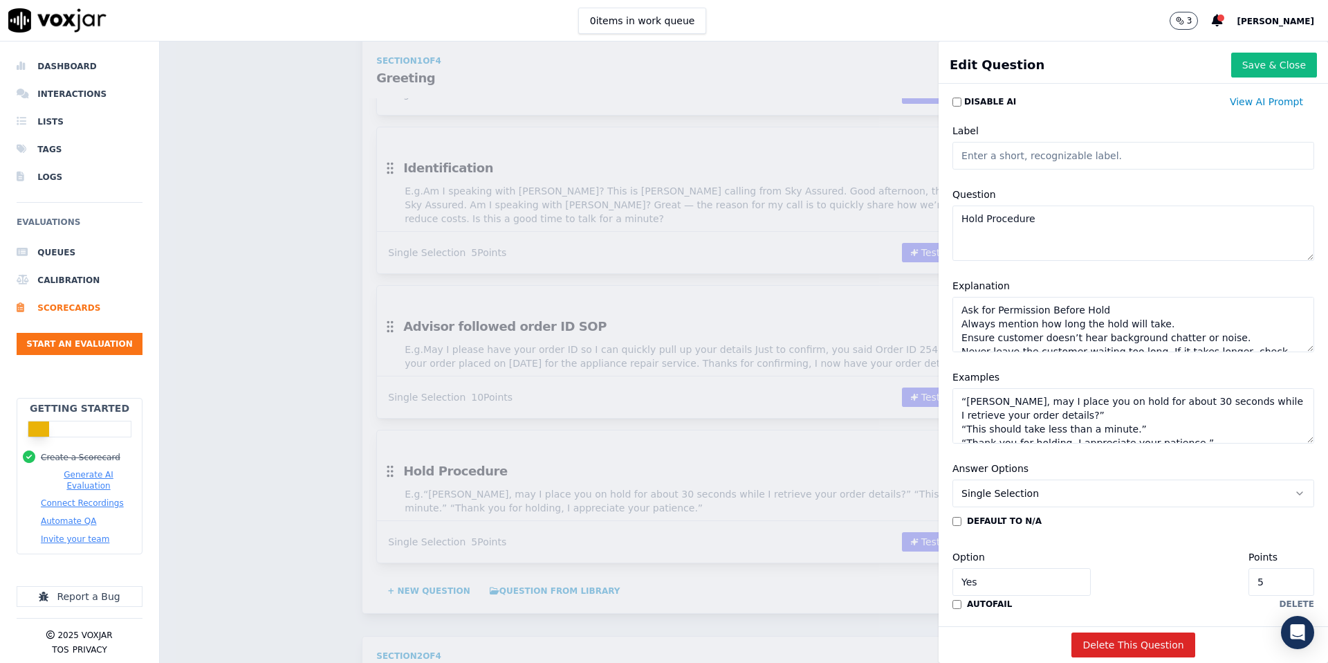
click at [966, 401] on textarea "“Mr. Kumar, may I place you on hold for about 30 seconds while I retrieve your …" at bounding box center [1134, 415] width 362 height 55
click at [1034, 411] on textarea "Mr. Kumar, may I place you on hold for about 30 seconds while I retrieve your o…" at bounding box center [1134, 415] width 362 height 55
click at [966, 428] on textarea "Mr. Kumar, may I place you on hold for about 30 seconds while I retrieve your o…" at bounding box center [1134, 415] width 362 height 55
click at [1156, 430] on textarea "Mr. Kumar, may I place you on hold for about 30 seconds while I retrieve your o…" at bounding box center [1134, 415] width 362 height 55
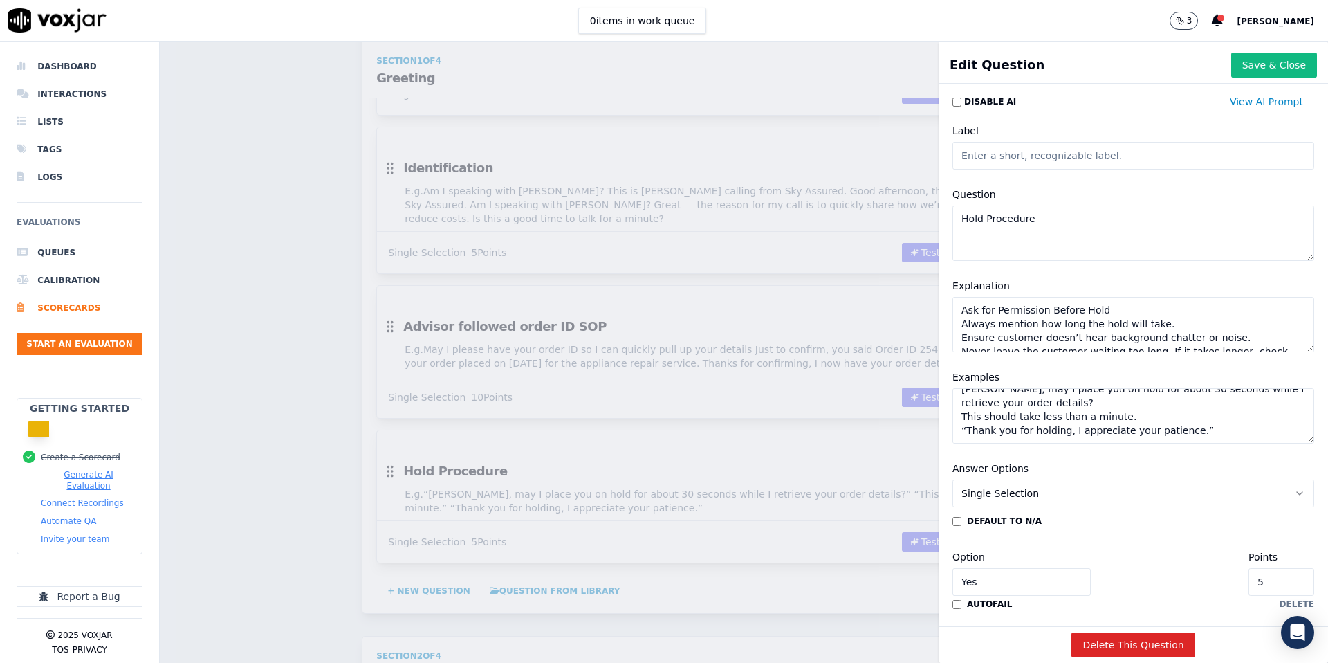
click at [968, 413] on textarea "Mr. Kumar, may I place you on hold for about 30 seconds while I retrieve your o…" at bounding box center [1134, 415] width 362 height 55
click at [1203, 417] on textarea "Mr. Kumar, may I place you on hold for about 30 seconds while I retrieve your o…" at bounding box center [1134, 415] width 362 height 55
type textarea "[PERSON_NAME], may I place you on hold for about 30 seconds while I retrieve yo…"
click at [1291, 60] on button "Save & Close" at bounding box center [1274, 65] width 86 height 25
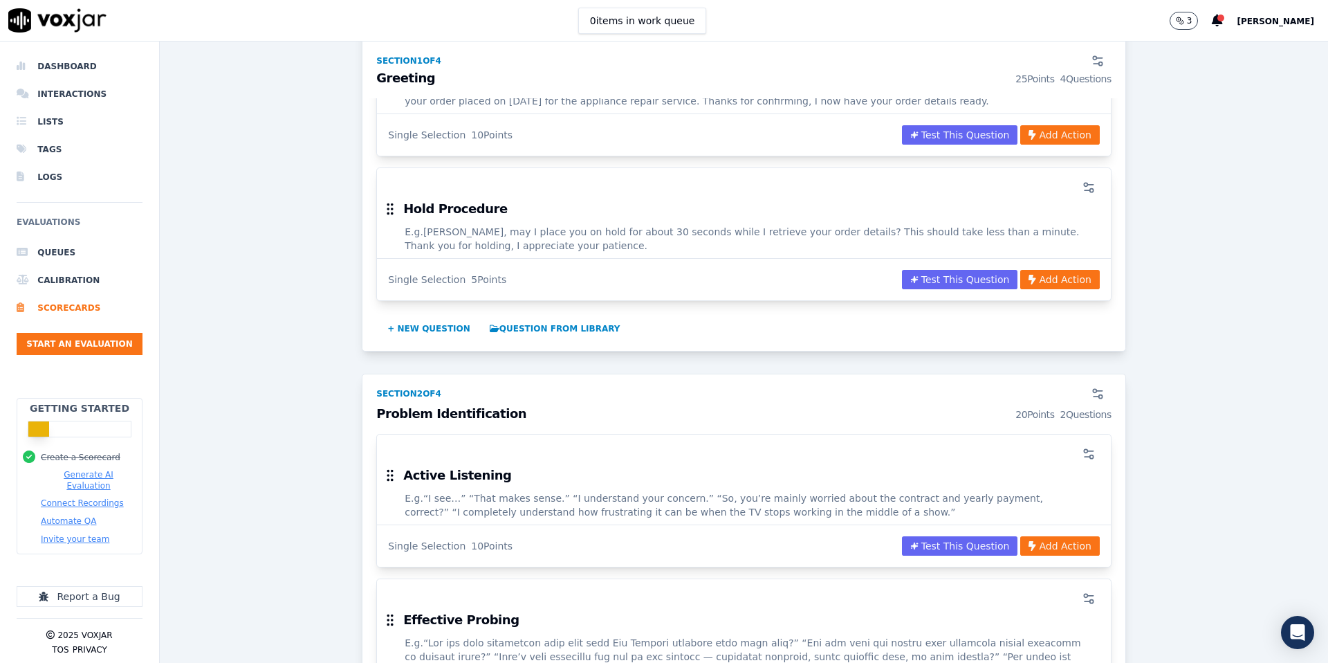
scroll to position [568, 0]
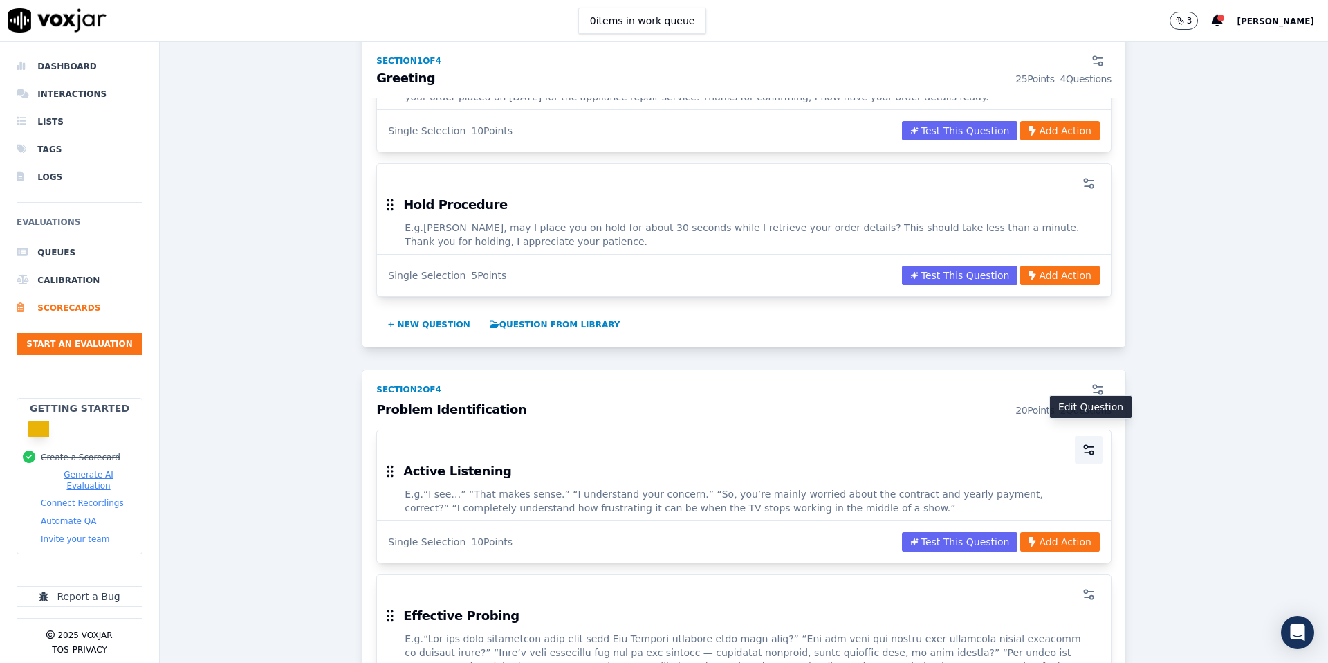
click at [1087, 443] on icon "button" at bounding box center [1089, 450] width 14 height 14
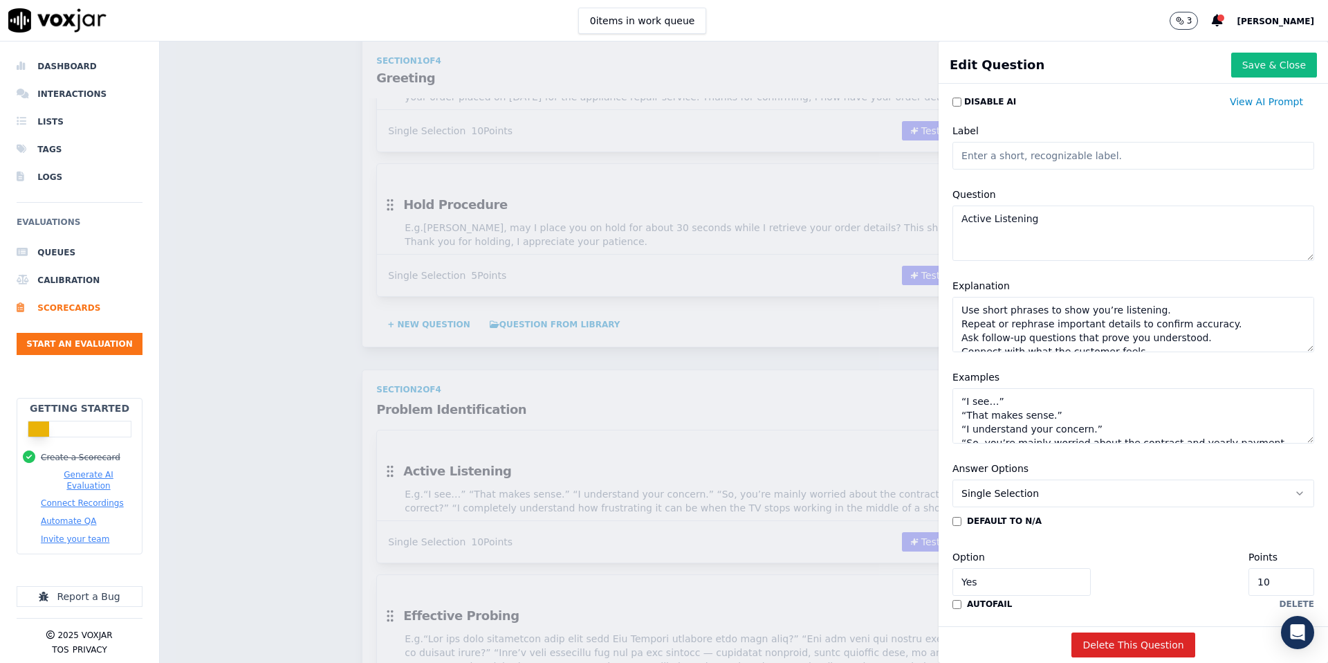
scroll to position [26, 0]
click at [1003, 398] on textarea "“I see…” “That makes sense.” “I understand your concern.” “So, you’re mainly wo…" at bounding box center [1134, 415] width 362 height 55
click at [967, 402] on textarea "“I see… “That makes sense.” “I understand your concern.” “So, you’re mainly wor…" at bounding box center [1134, 415] width 362 height 55
click at [969, 415] on textarea "I see… “That makes sense.” “I understand your concern.” “So, you’re mainly worr…" at bounding box center [1134, 415] width 362 height 55
click at [1123, 412] on textarea "I see… That makes sense.” “I understand your concern.” “So, you’re mainly worri…" at bounding box center [1134, 415] width 362 height 55
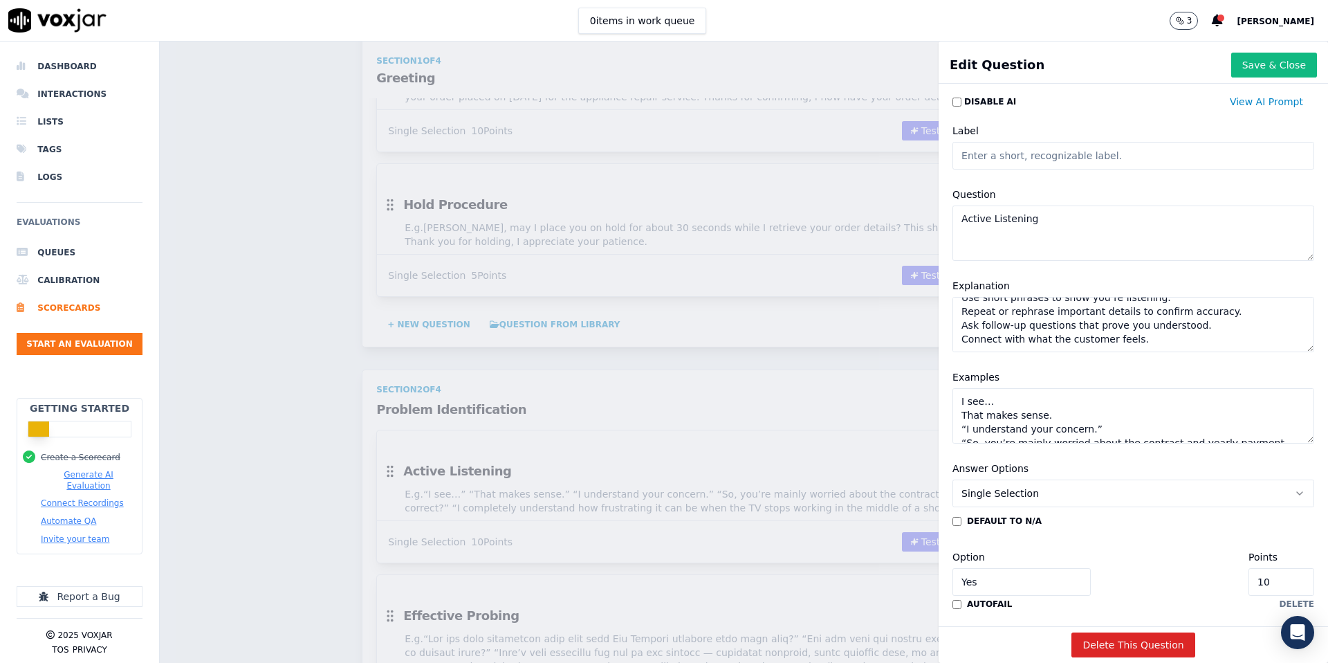
click at [1101, 429] on textarea "I see… That makes sense. “I understand your concern.” “So, you’re mainly worrie…" at bounding box center [1134, 415] width 362 height 55
click at [966, 429] on textarea "I see… That makes sense. “I understand your concern. “So, you’re mainly worried…" at bounding box center [1134, 415] width 362 height 55
click at [970, 411] on textarea "I see… That makes sense. I understand your concern. “So, you’re mainly worried …" at bounding box center [1134, 415] width 362 height 55
click at [1301, 410] on textarea "I see… That makes sense. I understand your concern. So, you’re mainly worried a…" at bounding box center [1134, 415] width 362 height 55
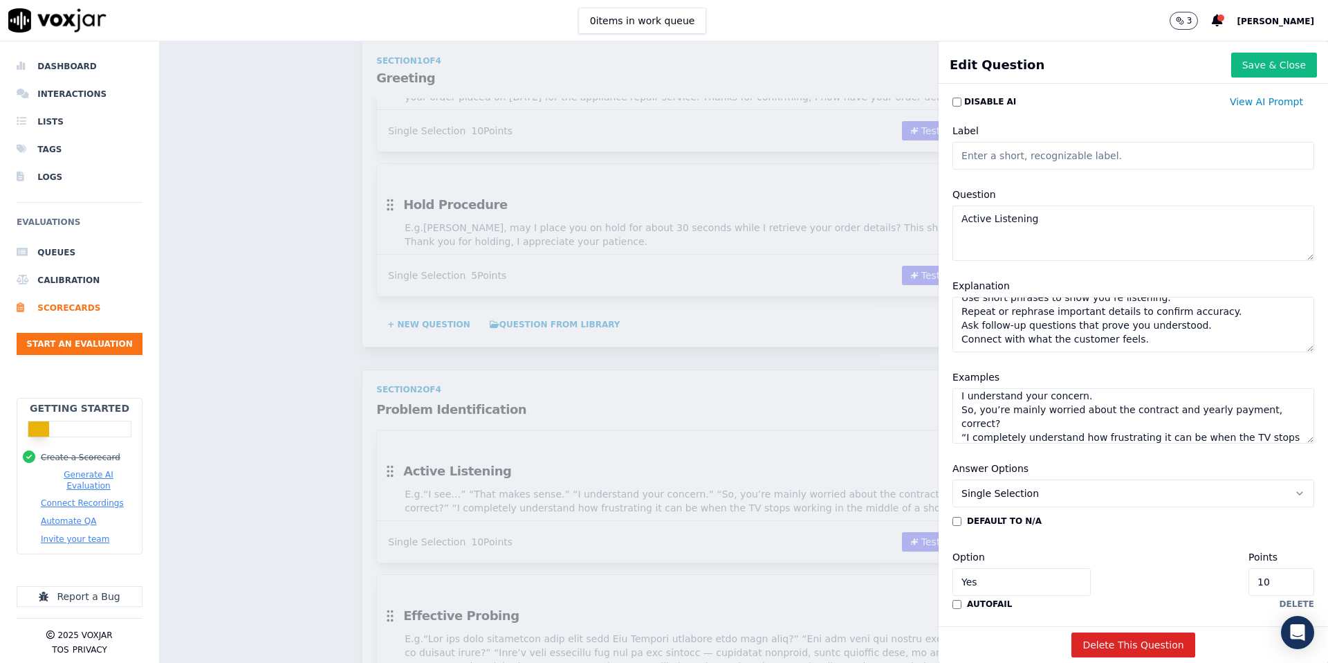
click at [966, 423] on textarea "I see… That makes sense. I understand your concern. So, you’re mainly worried a…" at bounding box center [1134, 415] width 362 height 55
click at [1107, 438] on textarea "I see… That makes sense. I understand your concern. So, you’re mainly worried a…" at bounding box center [1134, 415] width 362 height 55
type textarea "I see… That makes sense. I understand your concern. So, you’re mainly worried a…"
click at [1252, 66] on button "Save & Close" at bounding box center [1274, 65] width 86 height 25
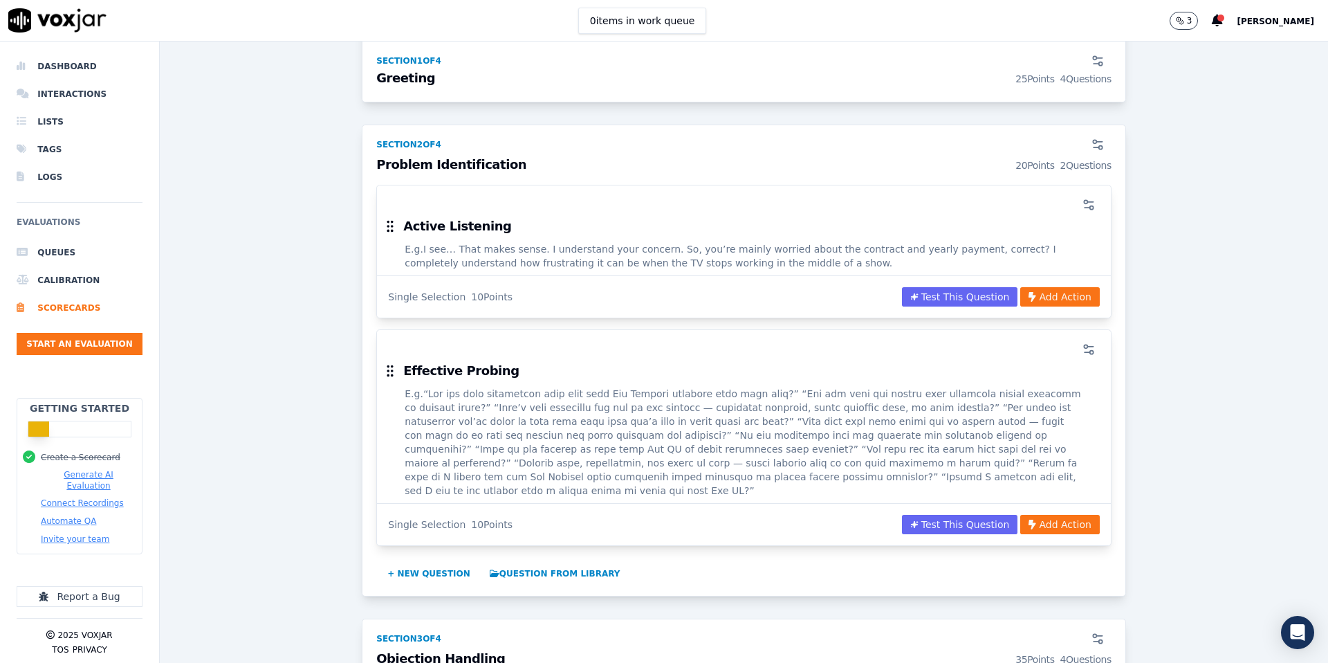
scroll to position [820, 0]
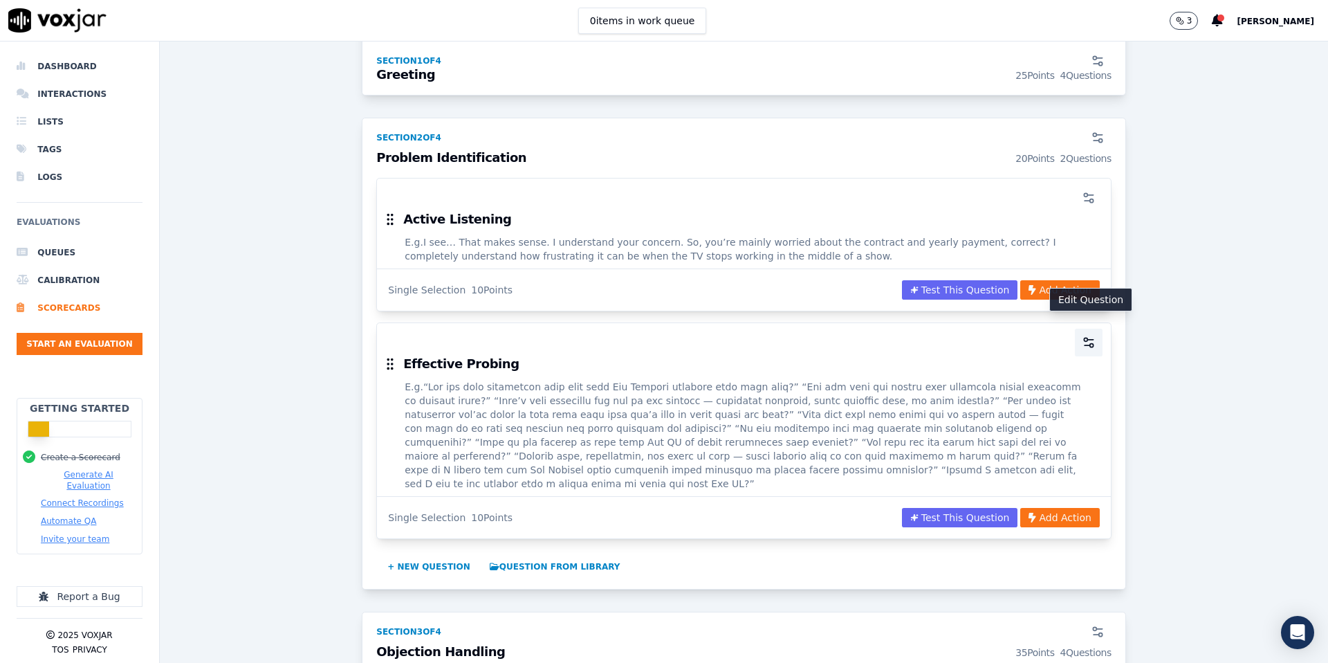
click at [1085, 336] on icon "button" at bounding box center [1089, 343] width 14 height 14
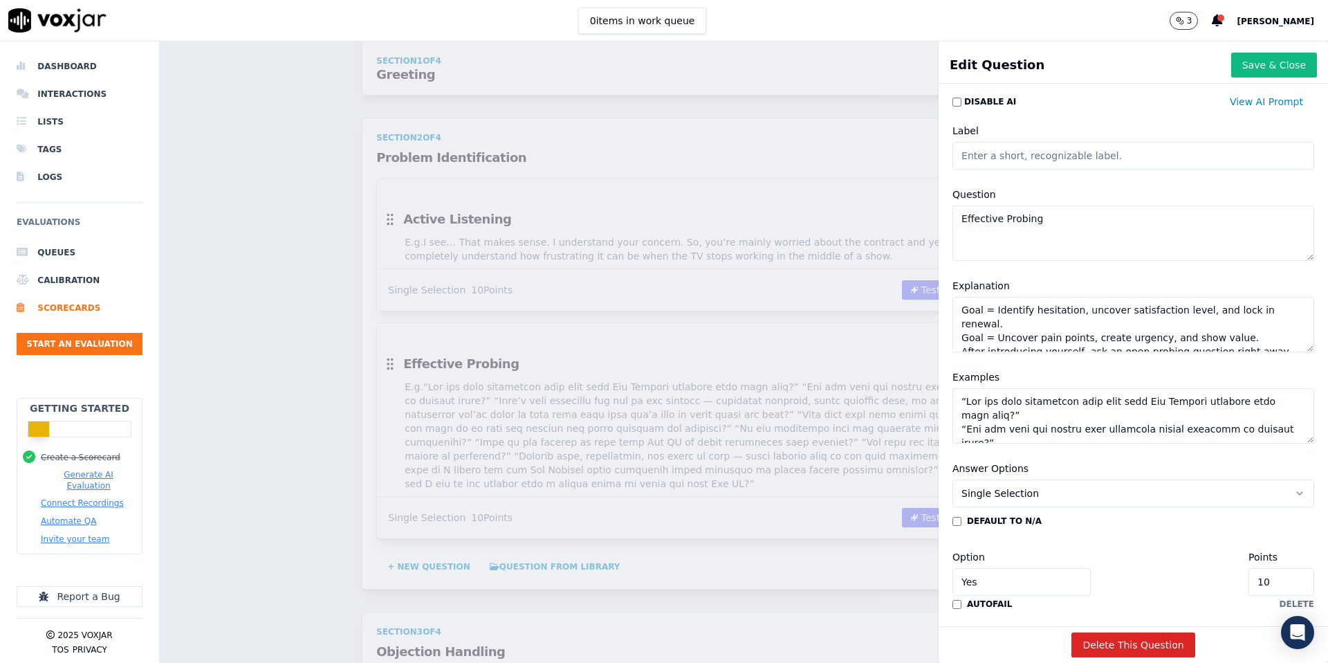
click at [967, 400] on textarea "Examples" at bounding box center [1134, 415] width 362 height 55
click at [1016, 414] on textarea "Examples" at bounding box center [1134, 415] width 362 height 55
click at [966, 428] on textarea "Examples" at bounding box center [1134, 415] width 362 height 55
click at [1296, 429] on textarea "Examples" at bounding box center [1134, 415] width 362 height 55
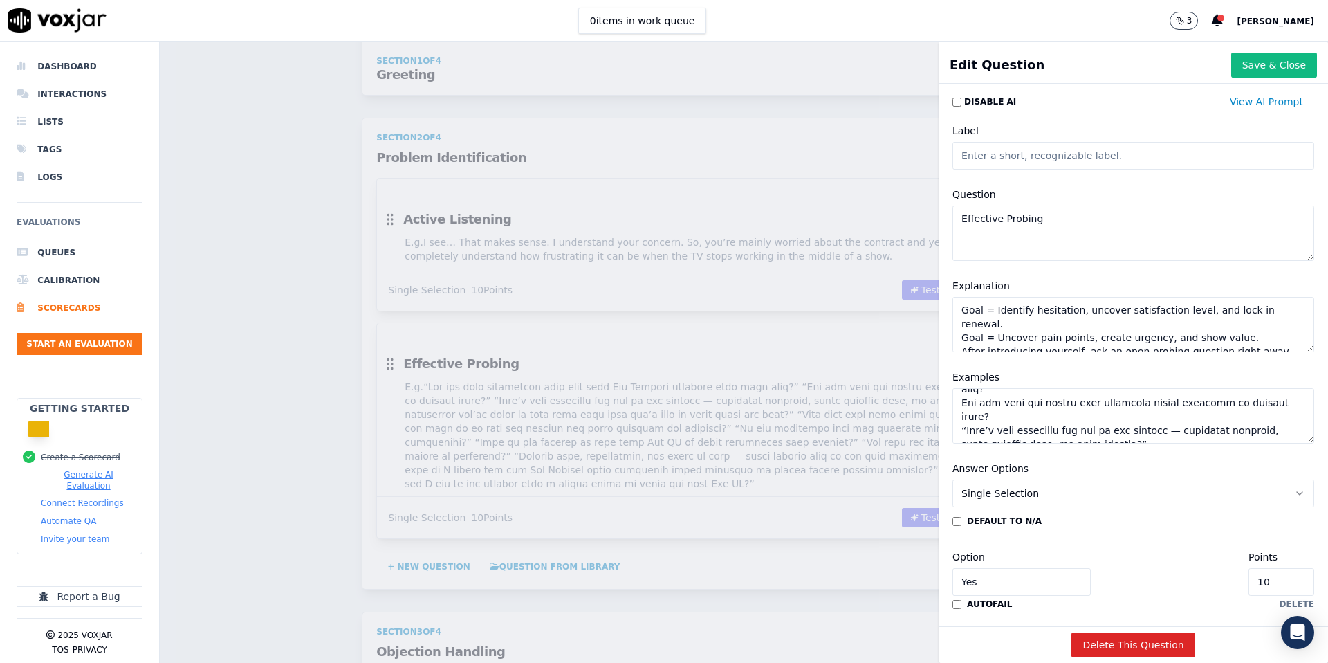
click at [967, 416] on textarea "Examples" at bounding box center [1134, 415] width 362 height 55
click at [1110, 425] on textarea "Examples" at bounding box center [1134, 415] width 362 height 55
click at [968, 422] on textarea "Examples" at bounding box center [1134, 415] width 362 height 55
click at [1133, 430] on textarea "Examples" at bounding box center [1134, 415] width 362 height 55
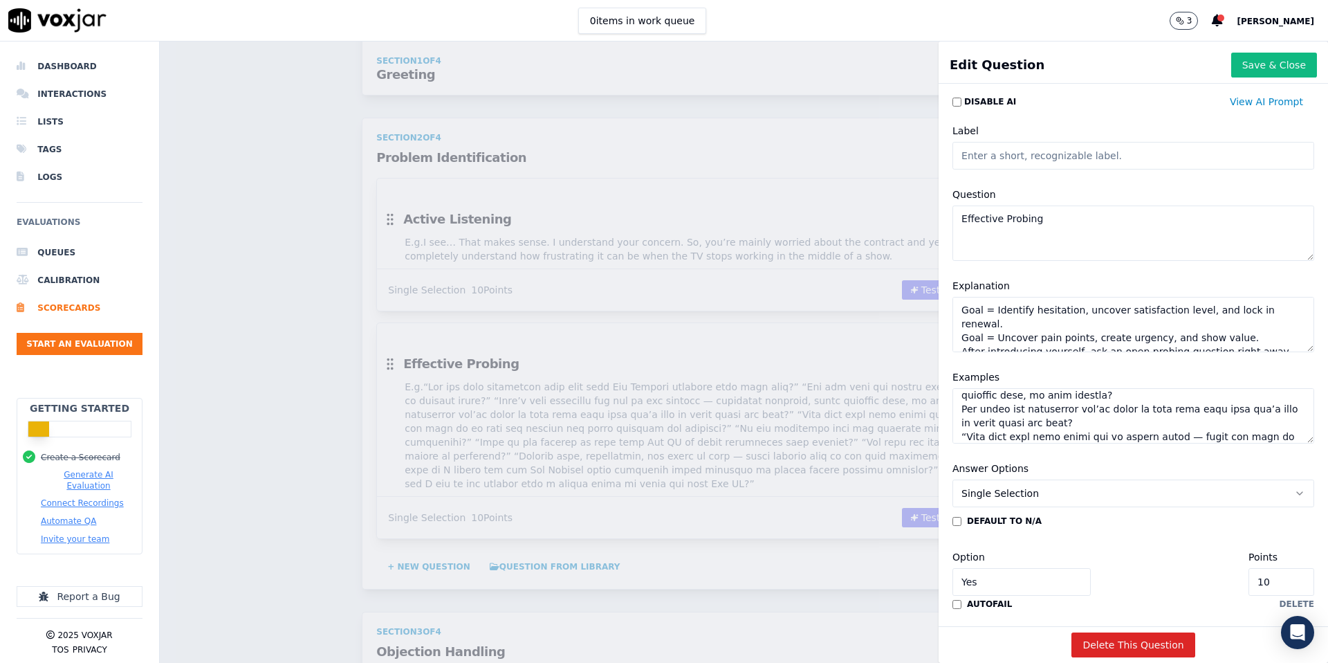
scroll to position [76, 0]
click at [967, 421] on textarea "Examples" at bounding box center [1134, 415] width 362 height 55
click at [1169, 434] on textarea "Examples" at bounding box center [1134, 415] width 362 height 55
click at [968, 423] on textarea "Examples" at bounding box center [1134, 415] width 362 height 55
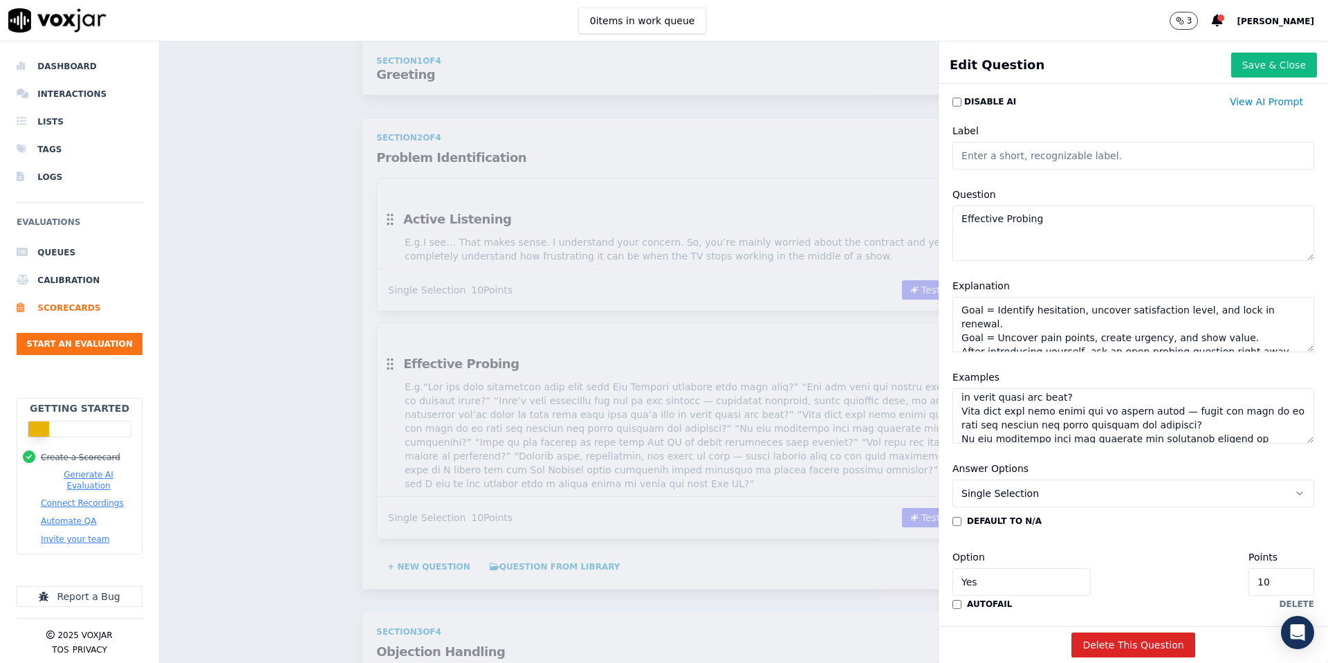
click at [1300, 425] on textarea "Examples" at bounding box center [1134, 415] width 362 height 55
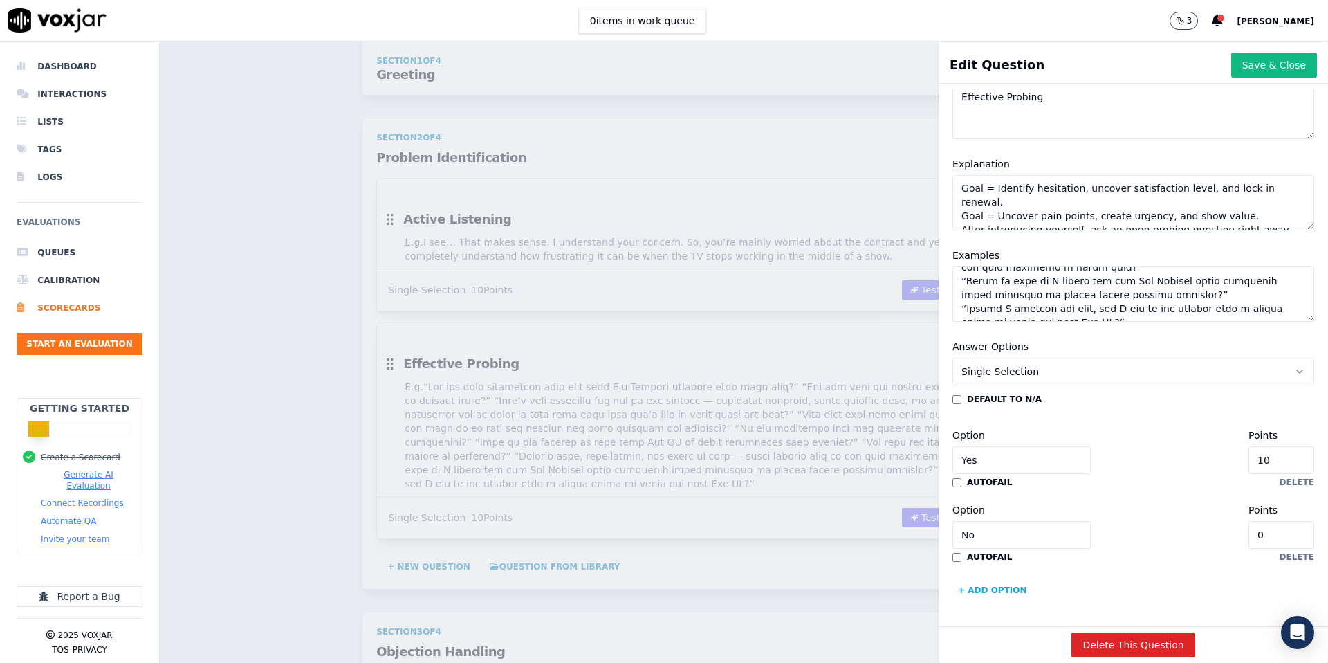
click at [1061, 295] on textarea "Examples" at bounding box center [1134, 293] width 362 height 55
click at [968, 299] on textarea "Examples" at bounding box center [1134, 293] width 362 height 55
click at [966, 285] on textarea "Examples" at bounding box center [1134, 293] width 362 height 55
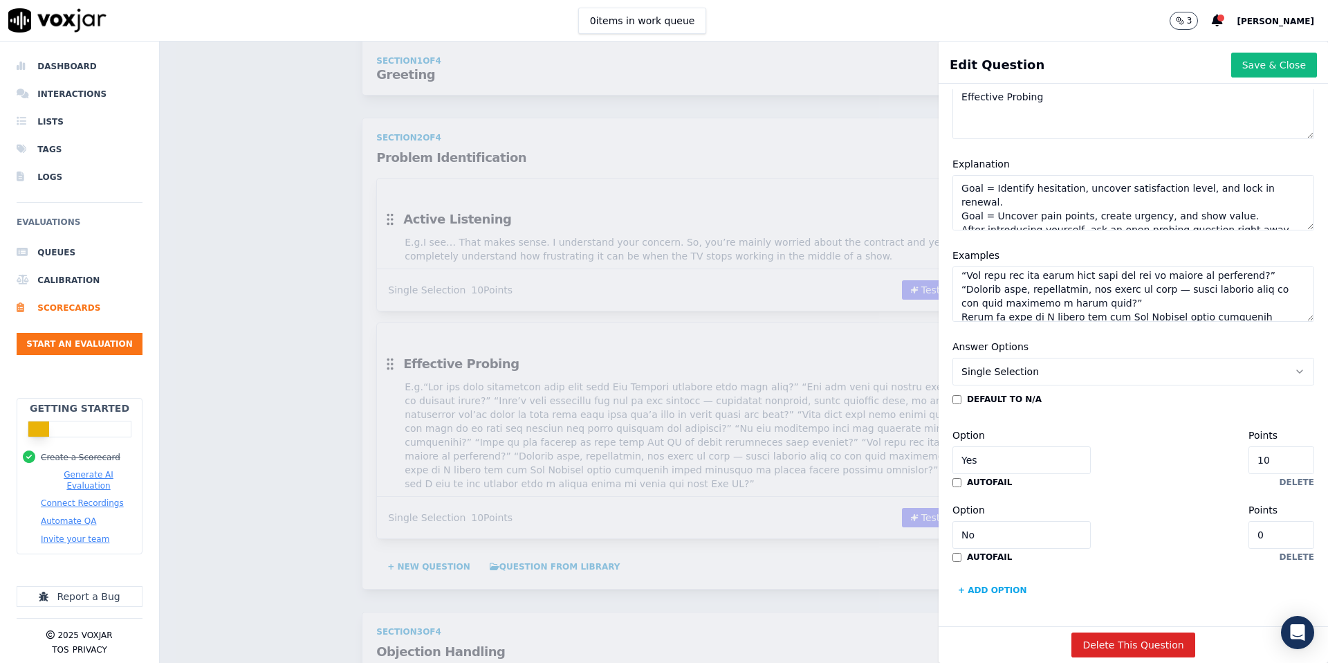
click at [1180, 298] on textarea "Examples" at bounding box center [1134, 293] width 362 height 55
click at [1144, 281] on textarea "How has your experience been with your Sky Assured coverage this past year? Did…" at bounding box center [1134, 293] width 362 height 55
click at [969, 279] on textarea "How has your experience been with your Sky Assured coverage this past year? Did…" at bounding box center [1134, 293] width 362 height 55
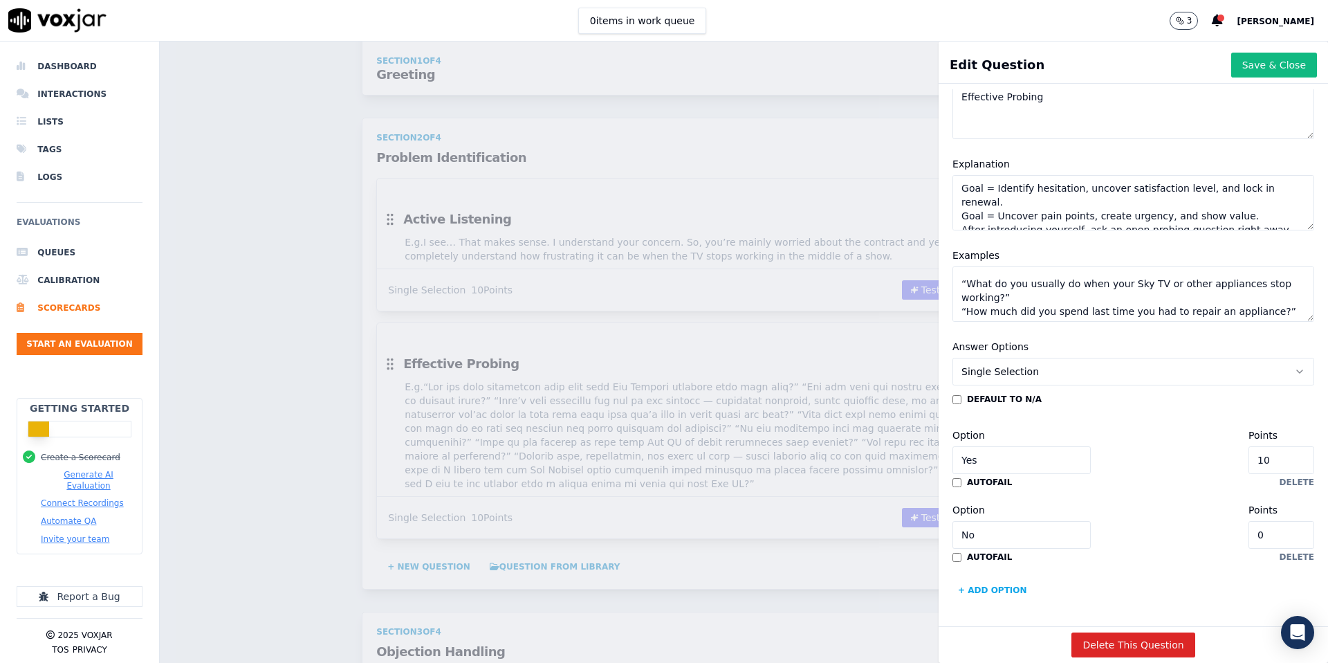
click at [967, 282] on textarea "How has your experience been with your Sky Assured coverage this past year? Did…" at bounding box center [1134, 293] width 362 height 55
click at [1276, 281] on textarea "How has your experience been with your Sky Assured coverage this past year? Did…" at bounding box center [1134, 293] width 362 height 55
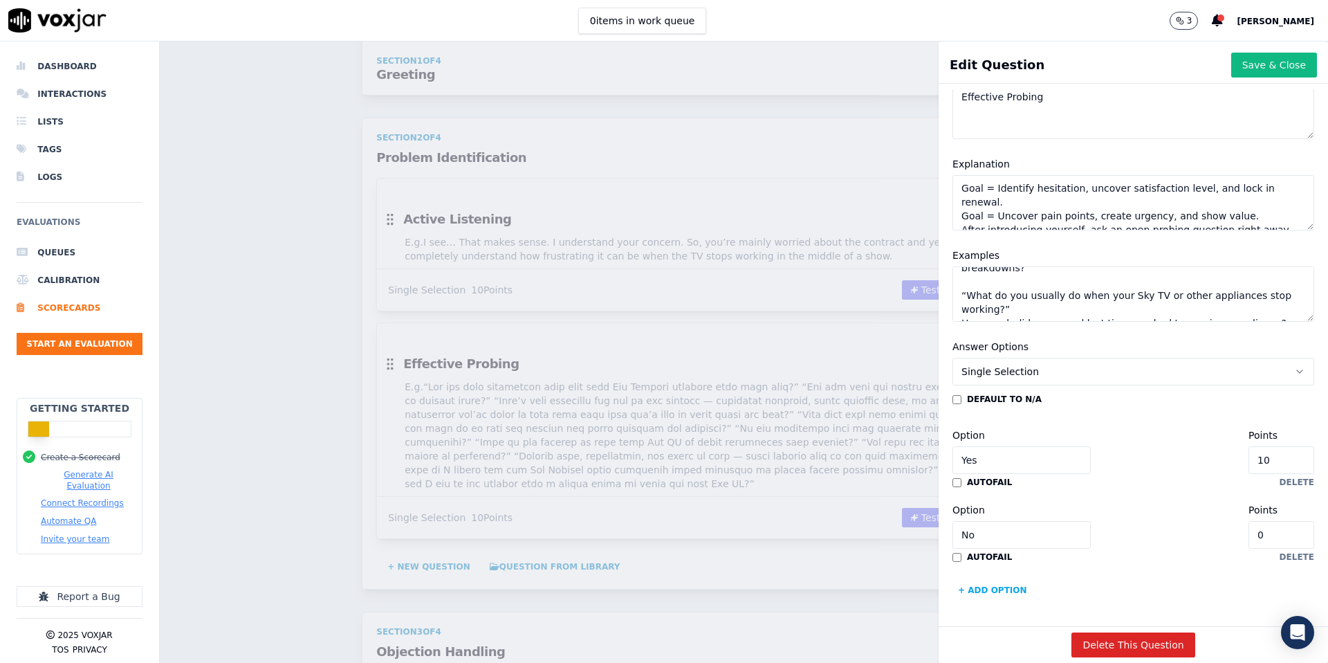
scroll to position [156, 0]
click at [1161, 295] on textarea "How has your experience been with your Sky Assured coverage this past year? Did…" at bounding box center [1134, 293] width 362 height 55
click at [968, 279] on textarea "How has your experience been with your Sky Assured coverage this past year? Did…" at bounding box center [1134, 293] width 362 height 55
click at [1085, 292] on textarea "How has your experience been with your Sky Assured coverage this past year? Did…" at bounding box center [1134, 293] width 362 height 55
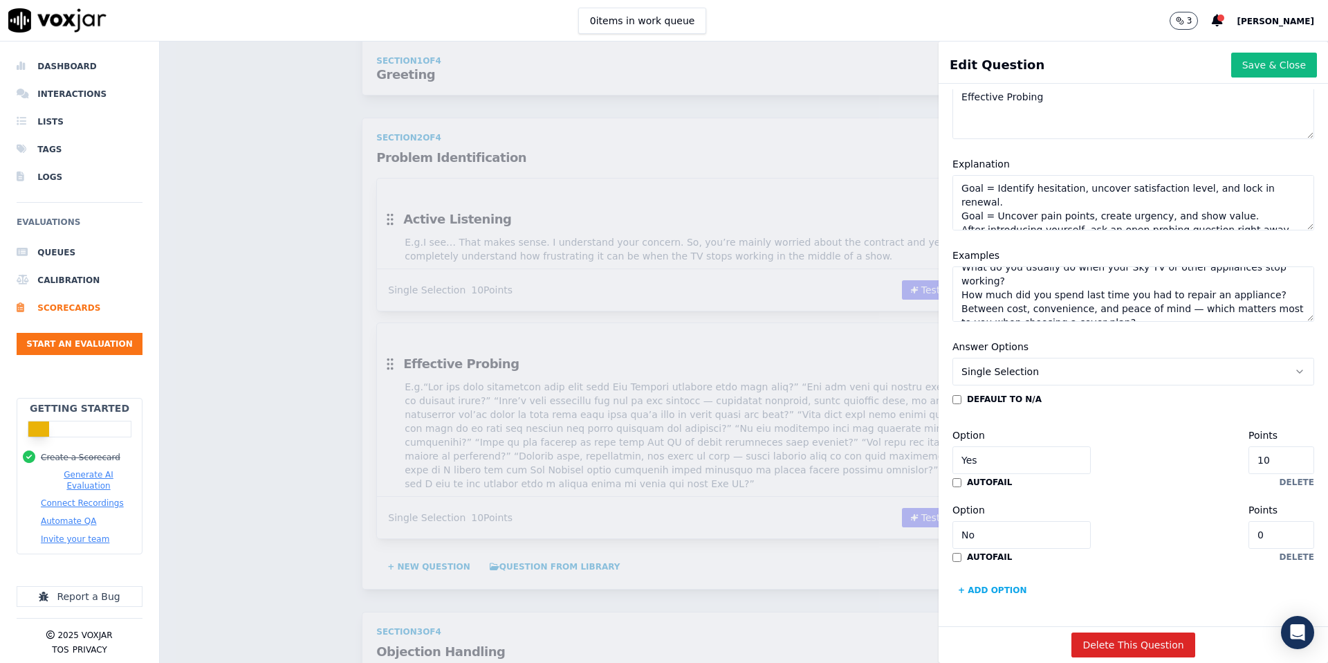
scroll to position [220, 0]
type textarea "How has your experience been with your Sky Assured coverage this past year? Did…"
click at [1266, 72] on button "Save & Close" at bounding box center [1274, 65] width 86 height 25
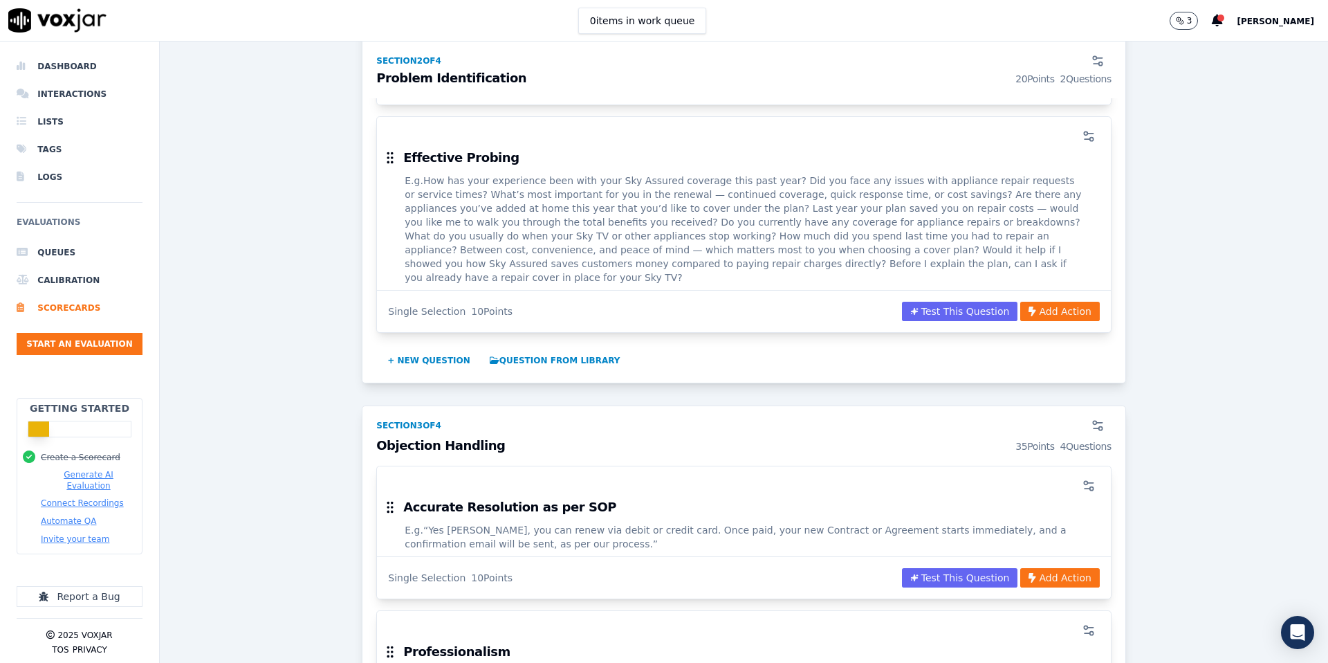
scroll to position [1049, 0]
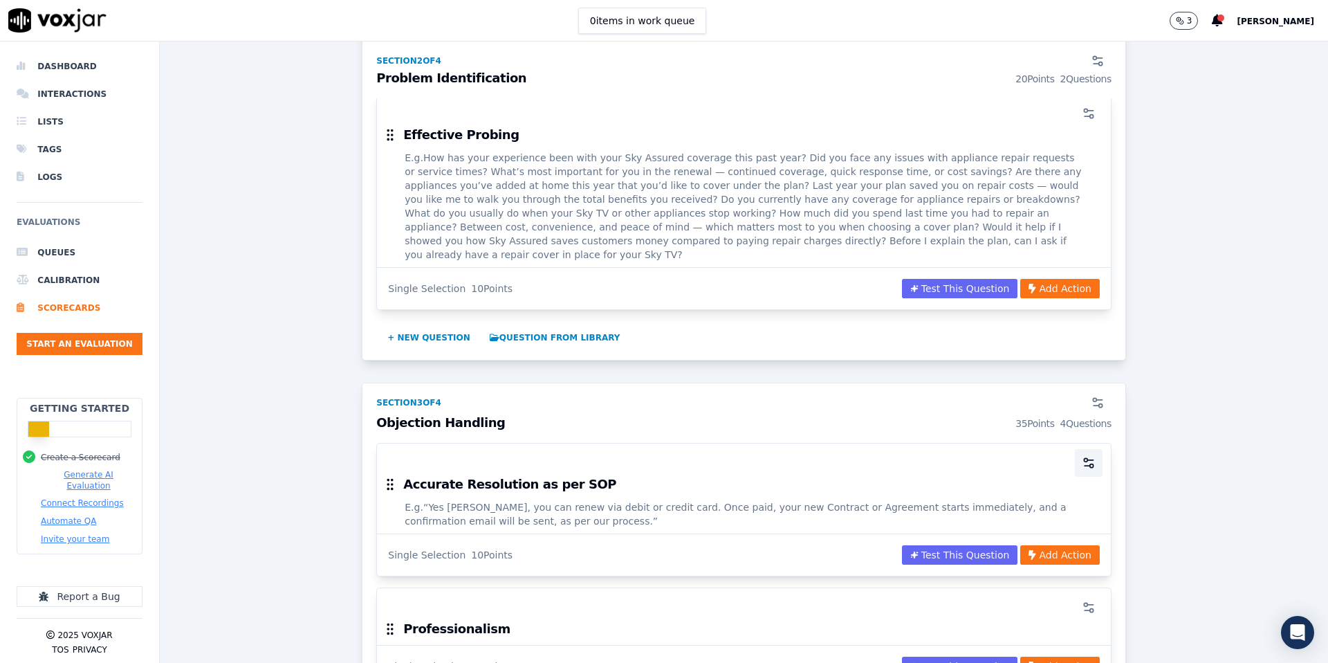
click at [1086, 456] on icon "button" at bounding box center [1089, 463] width 14 height 14
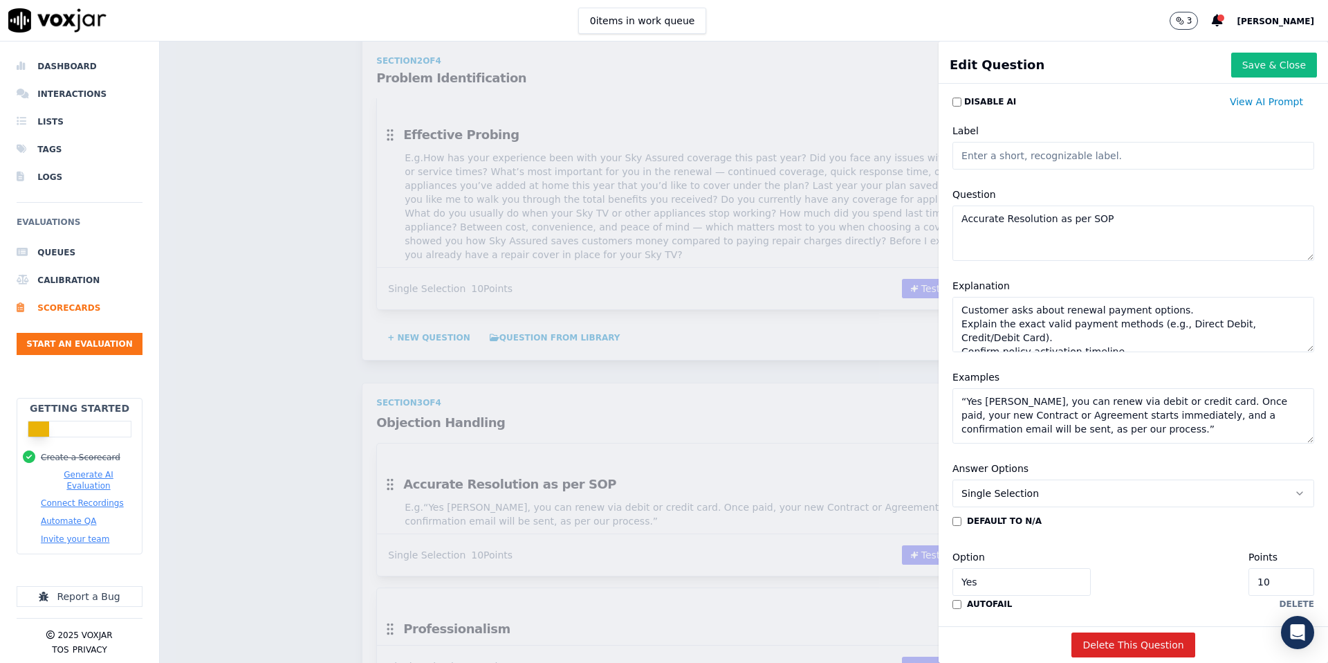
scroll to position [40, 0]
click at [968, 412] on textarea "“Yes Mr. Shah, you can renew via debit or credit card. Once paid, your new Cont…" at bounding box center [1134, 415] width 362 height 55
click at [1094, 424] on textarea "Yes Mr. Shah, you can renew via debit or credit card. Once paid, your new Contr…" at bounding box center [1134, 415] width 362 height 55
type textarea "Yes Mr. Shah, you can renew via debit or credit card. Once paid, your new Contr…"
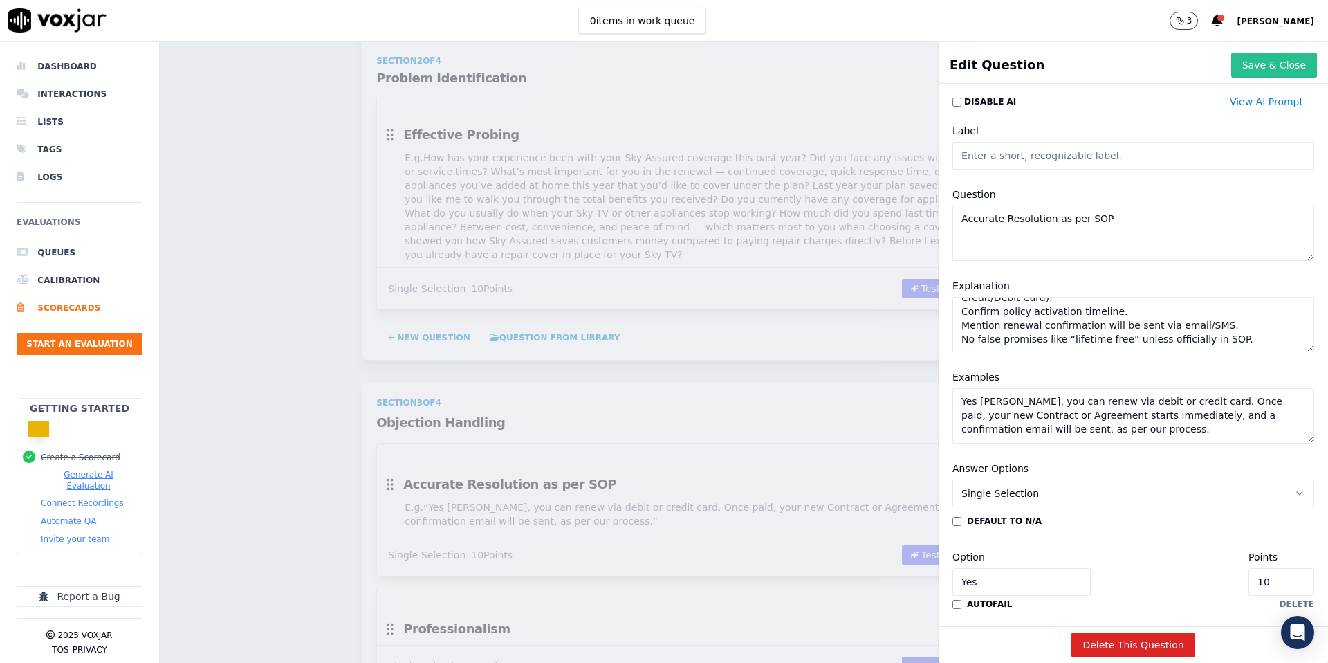
click at [1292, 60] on button "Save & Close" at bounding box center [1274, 65] width 86 height 25
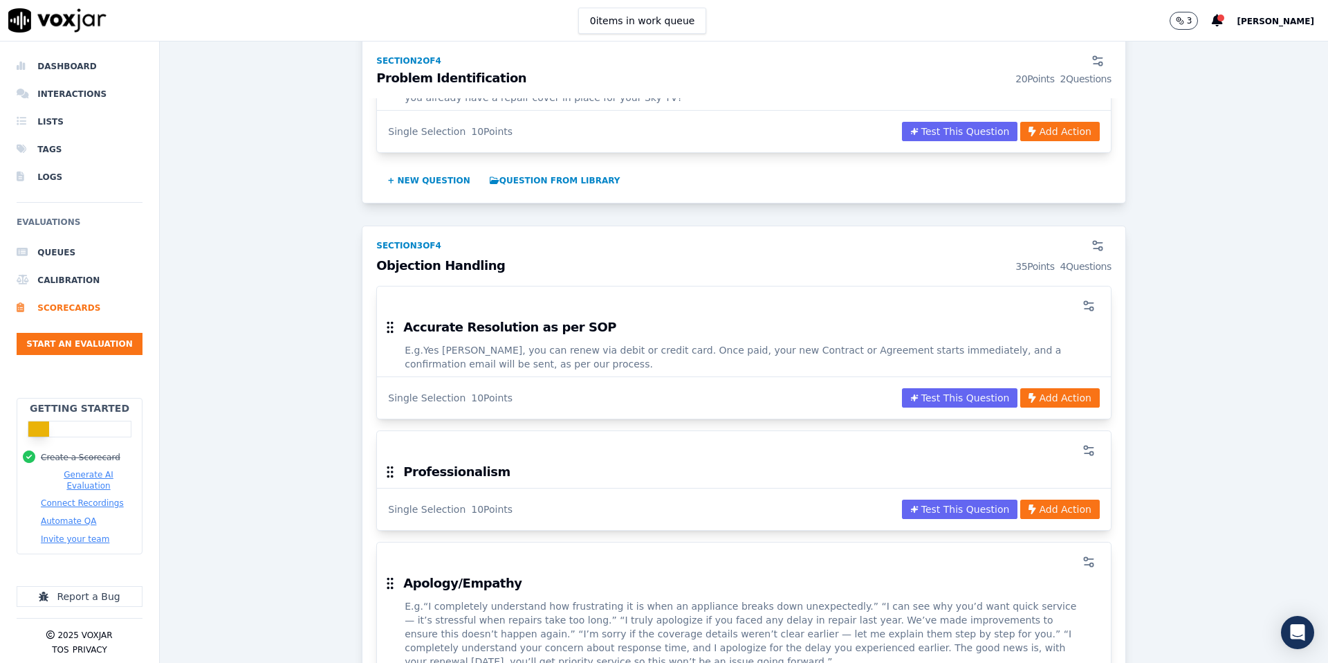
scroll to position [1218, 0]
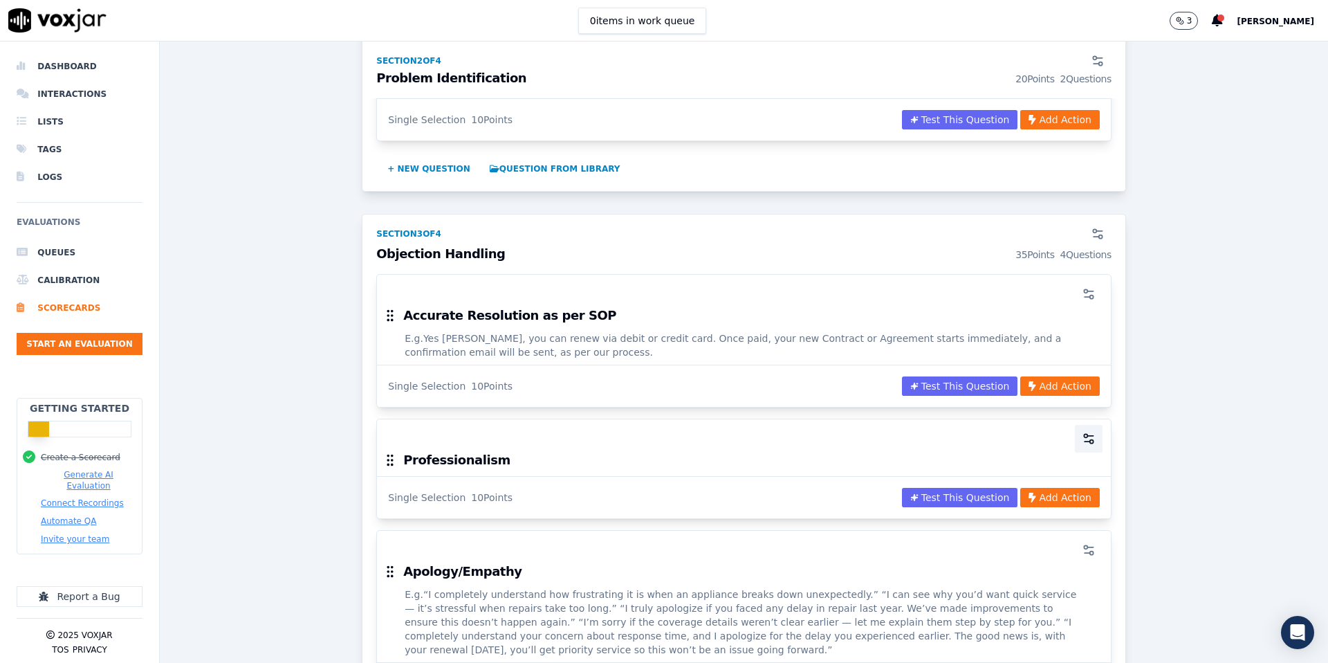
click at [1082, 432] on icon "button" at bounding box center [1089, 439] width 14 height 14
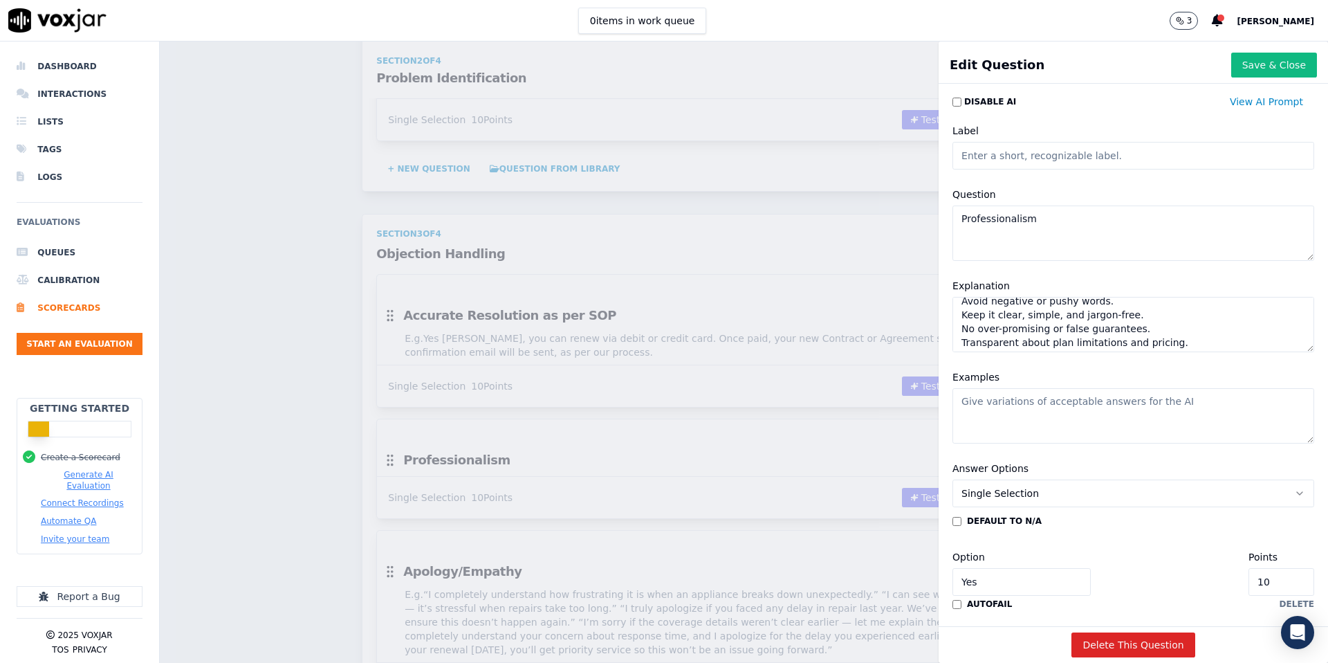
scroll to position [123, 0]
click at [1277, 66] on button "Save & Close" at bounding box center [1274, 65] width 86 height 25
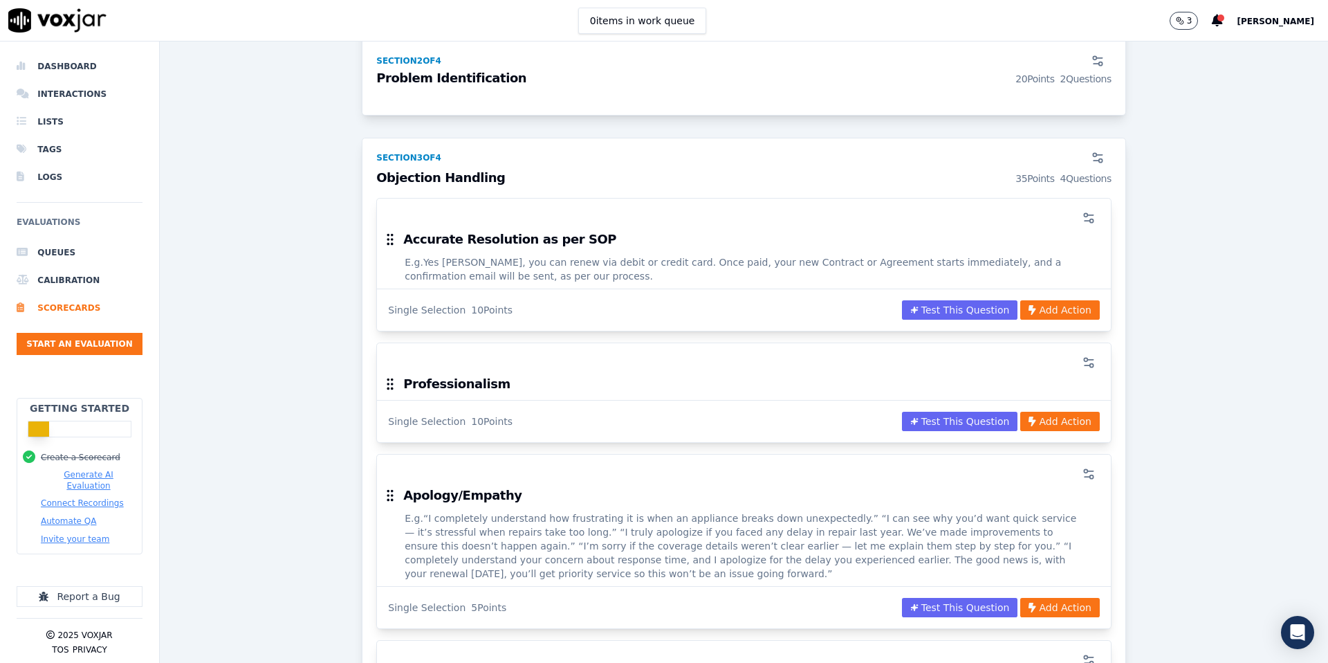
scroll to position [1304, 0]
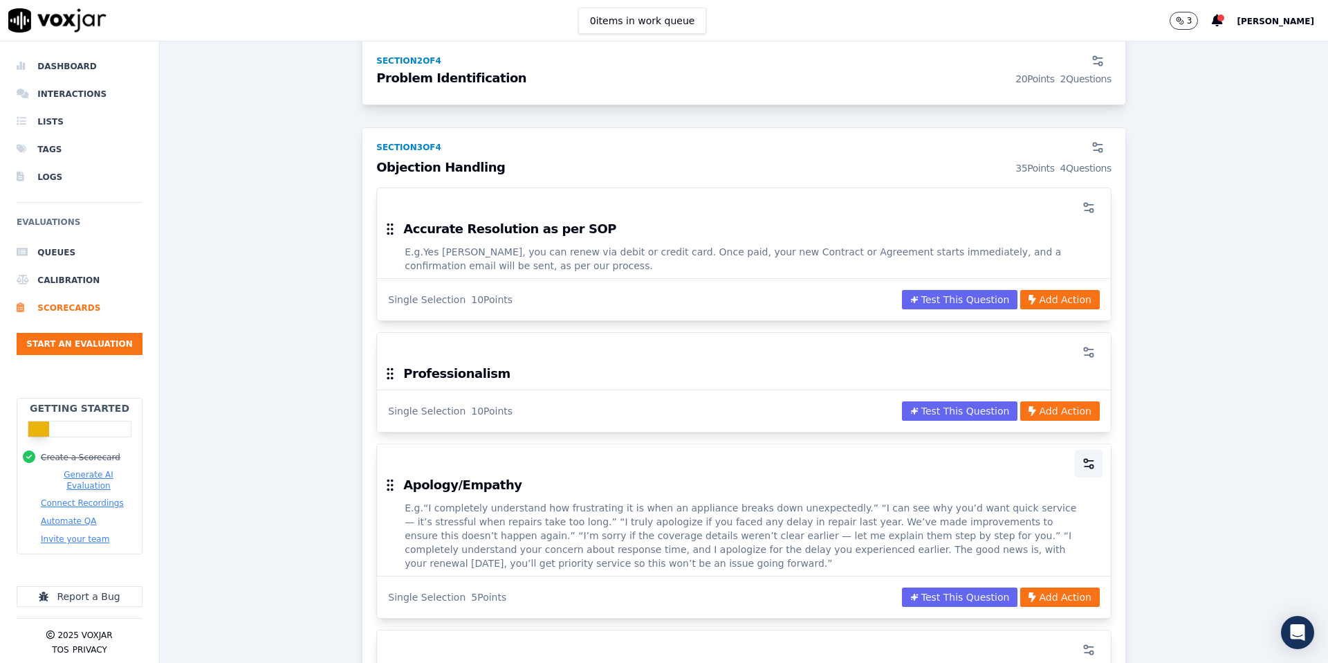
click at [1085, 457] on icon "button" at bounding box center [1089, 464] width 14 height 14
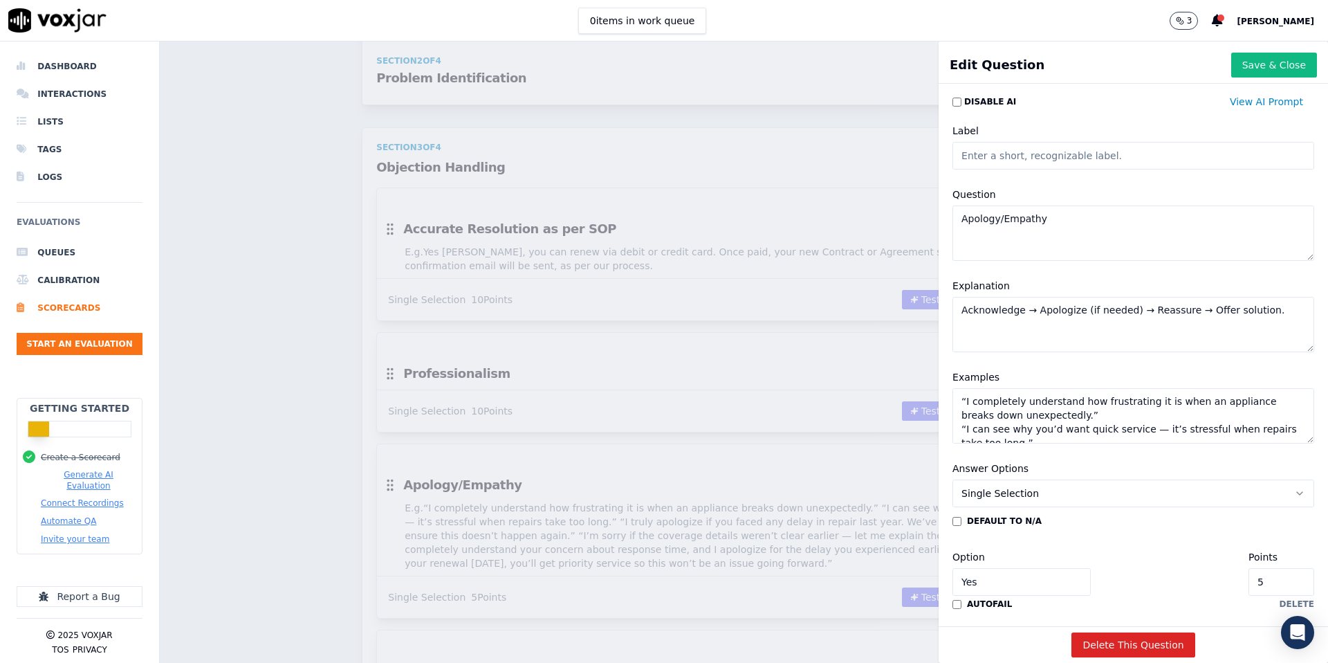
click at [967, 402] on textarea "“I completely understand how frustrating it is when an appliance breaks down un…" at bounding box center [1134, 415] width 362 height 55
click at [1035, 411] on textarea "I completely understand how frustrating it is when an appliance breaks down une…" at bounding box center [1134, 415] width 362 height 55
click at [966, 430] on textarea "I completely understand how frustrating it is when an appliance breaks down une…" at bounding box center [1134, 415] width 362 height 55
click at [1022, 441] on textarea "I completely understand how frustrating it is when an appliance breaks down une…" at bounding box center [1134, 415] width 362 height 55
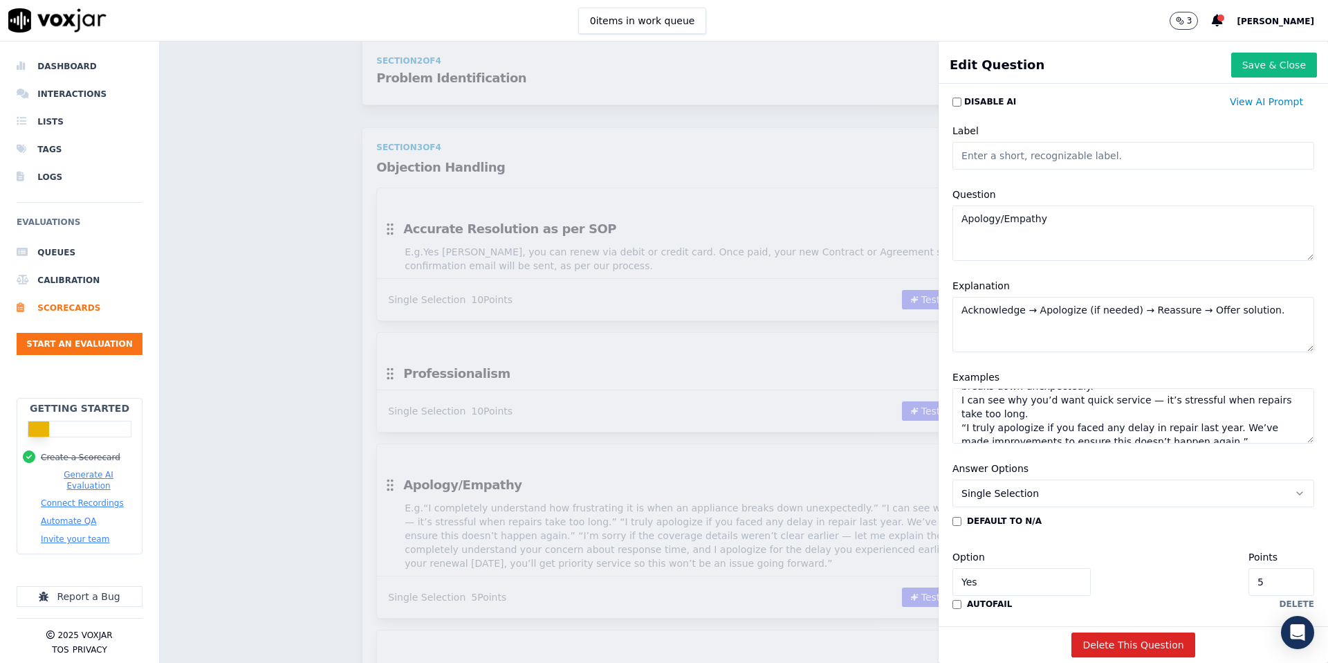
click at [966, 427] on textarea "I completely understand how frustrating it is when an appliance breaks down une…" at bounding box center [1134, 415] width 362 height 55
click at [1239, 439] on textarea "I completely understand how frustrating it is when an appliance breaks down une…" at bounding box center [1134, 415] width 362 height 55
click at [964, 419] on textarea "I completely understand how frustrating it is when an appliance breaks down une…" at bounding box center [1134, 415] width 362 height 55
click at [1063, 439] on textarea "I completely understand how frustrating it is when an appliance breaks down une…" at bounding box center [1134, 415] width 362 height 55
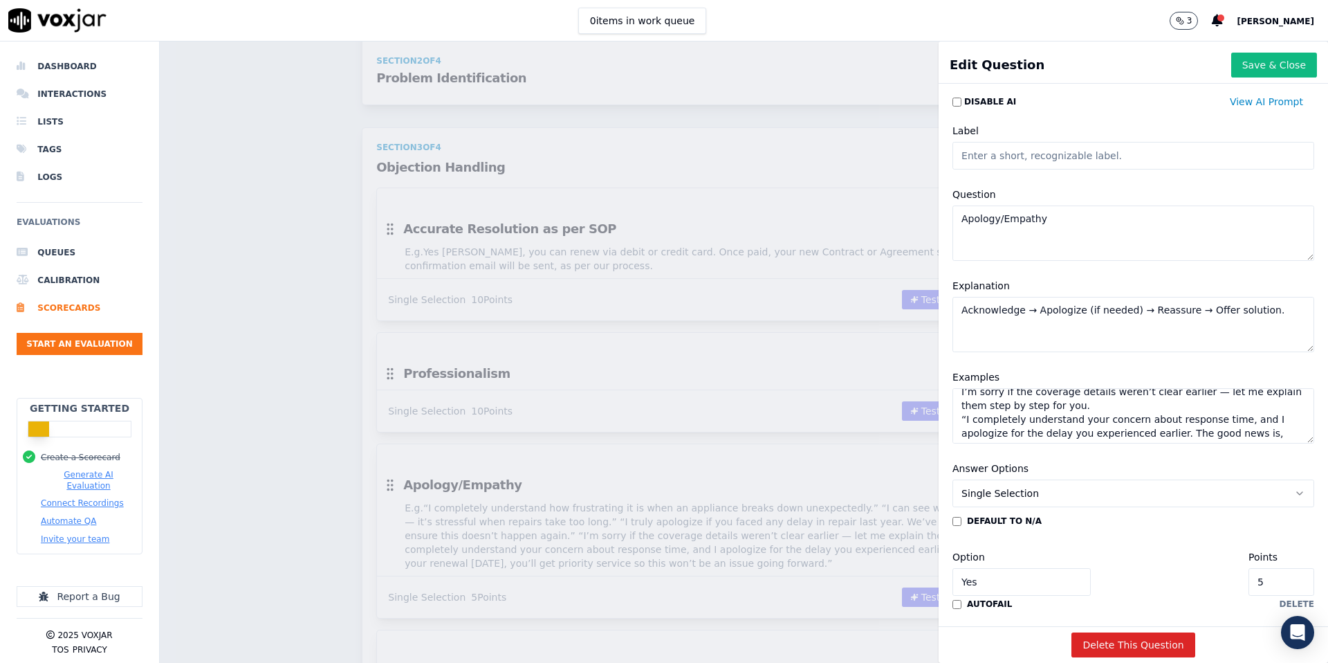
scroll to position [93, 0]
click at [967, 421] on textarea "I completely understand how frustrating it is when an appliance breaks down une…" at bounding box center [1134, 415] width 362 height 55
click at [1299, 430] on textarea "I completely understand how frustrating it is when an appliance breaks down une…" at bounding box center [1134, 415] width 362 height 55
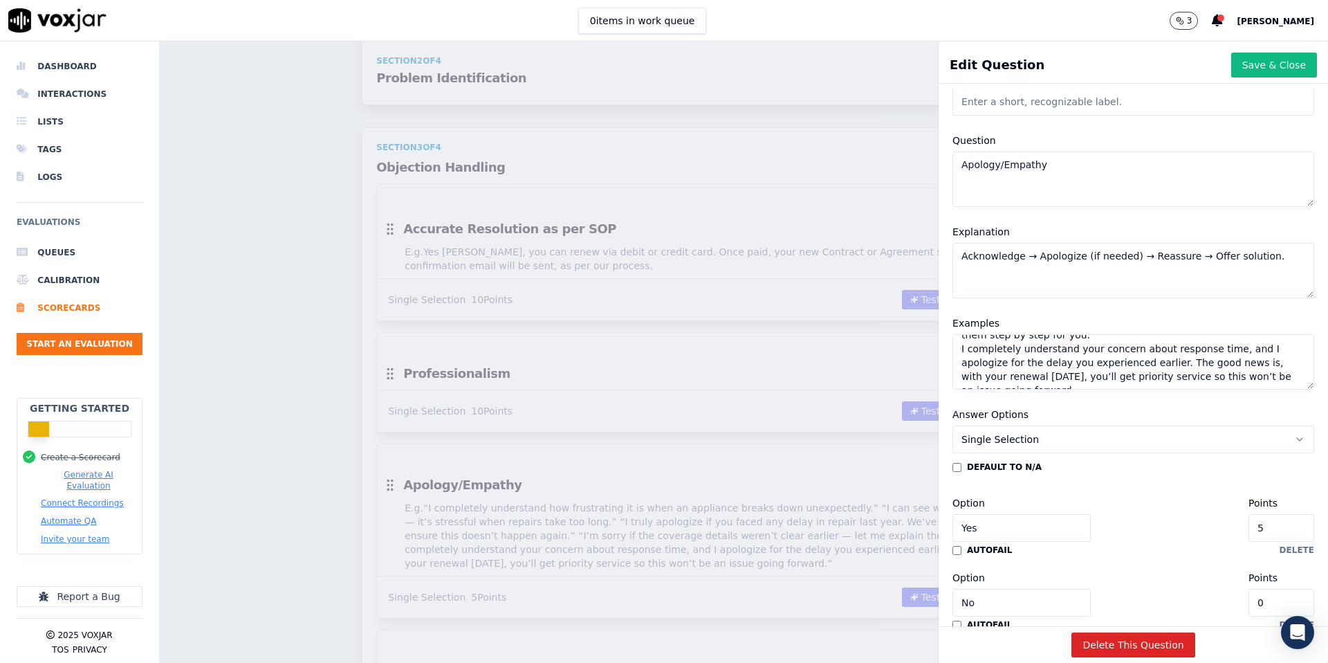
scroll to position [58, 0]
type textarea "I completely understand how frustrating it is when an appliance breaks down une…"
click at [1274, 59] on button "Save & Close" at bounding box center [1274, 65] width 86 height 25
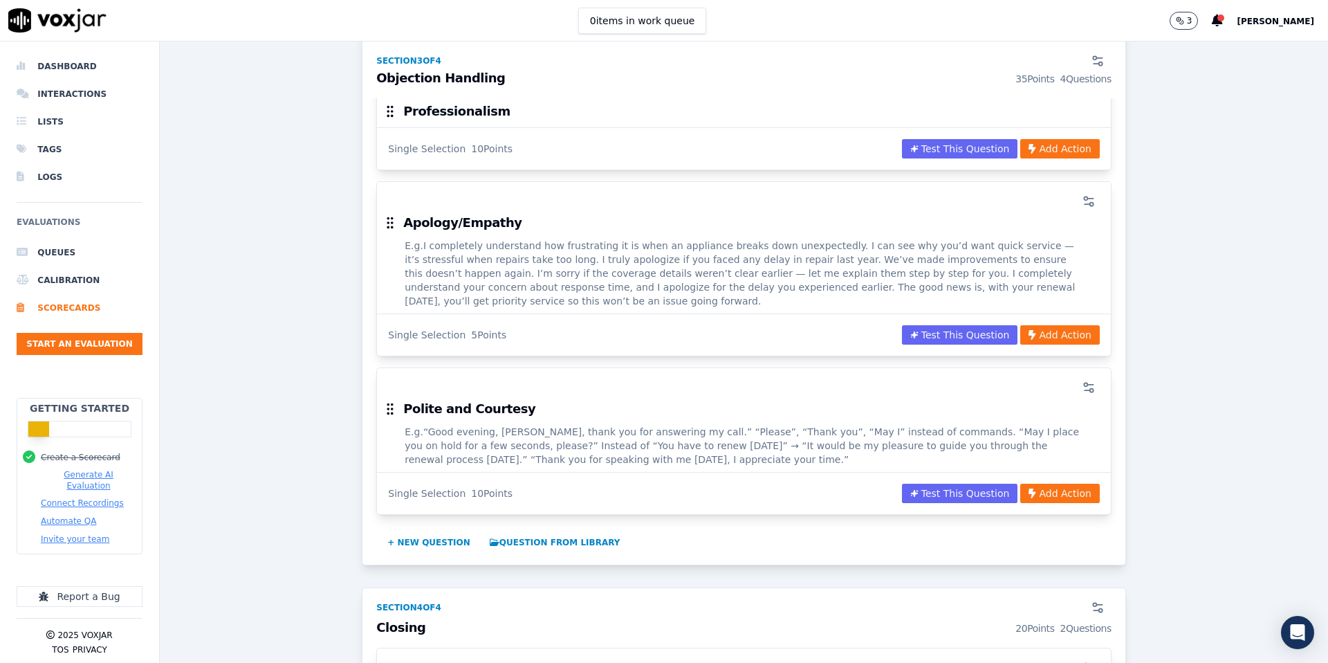
scroll to position [1573, 0]
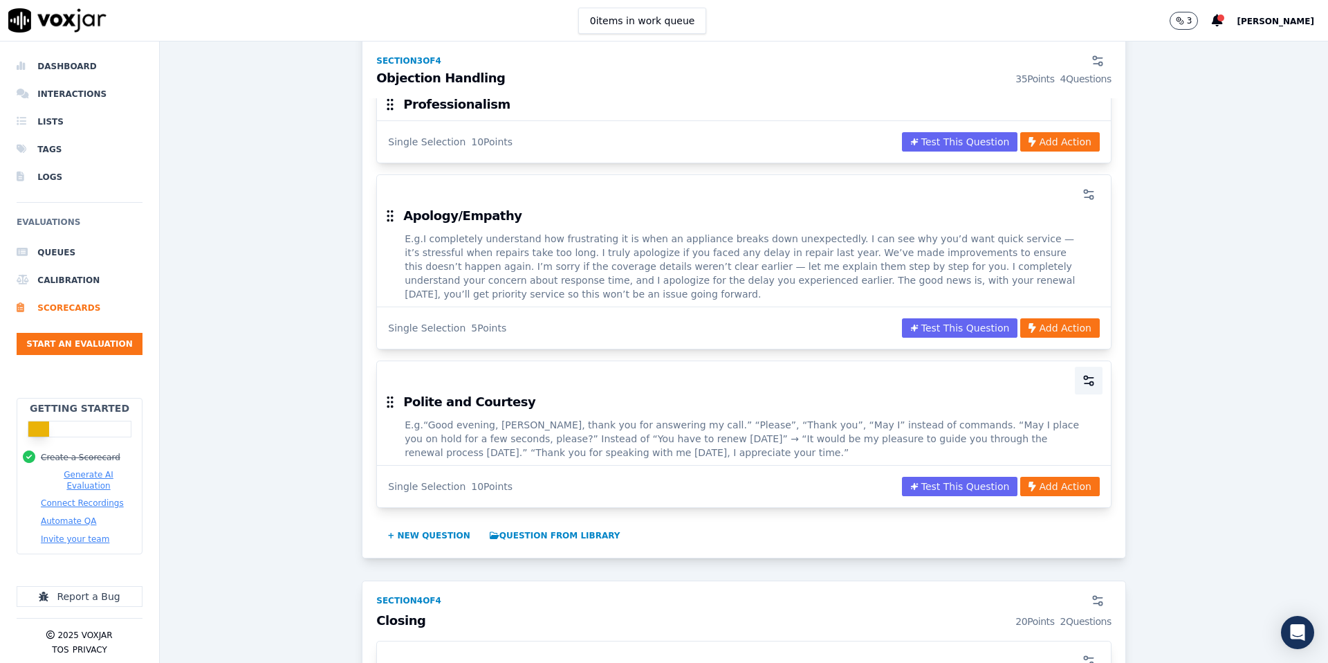
click at [1087, 374] on icon "button" at bounding box center [1089, 381] width 14 height 14
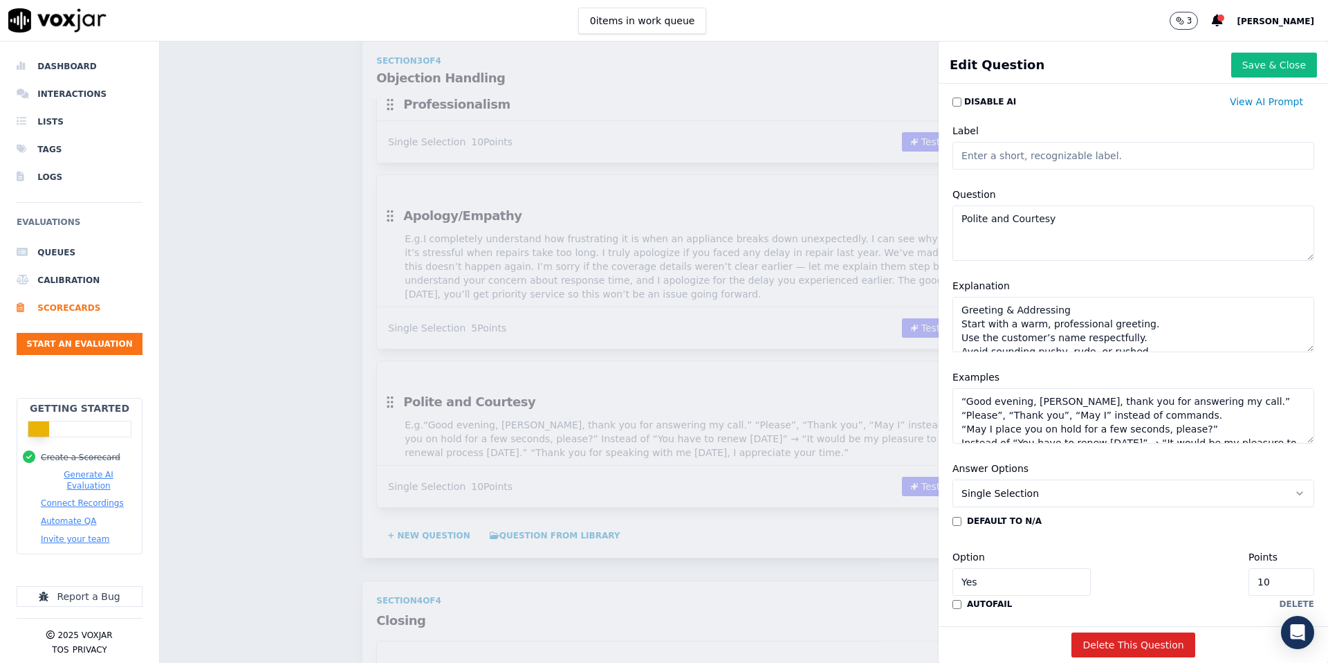
click at [969, 399] on textarea "“Good evening, Mr. Shah, thank you for answering my call.” “Please”, “Thank you…" at bounding box center [1134, 415] width 362 height 55
click at [1257, 396] on textarea "Good evening, Mr. Shah, thank you for answering my call.” “Please”, “Thank you”…" at bounding box center [1134, 415] width 362 height 55
click at [968, 414] on textarea "Good evening, Mr. Shah, thank you for answering my call. “Please”, “Thank you”,…" at bounding box center [1134, 415] width 362 height 55
click at [1211, 429] on textarea "Good evening, Mr. Shah, thank you for answering my call. Please”, “Thank you”, …" at bounding box center [1134, 415] width 362 height 55
click at [967, 430] on textarea "Good evening, Mr. Shah, thank you for answering my call. Please”, “Thank you”, …" at bounding box center [1134, 415] width 362 height 55
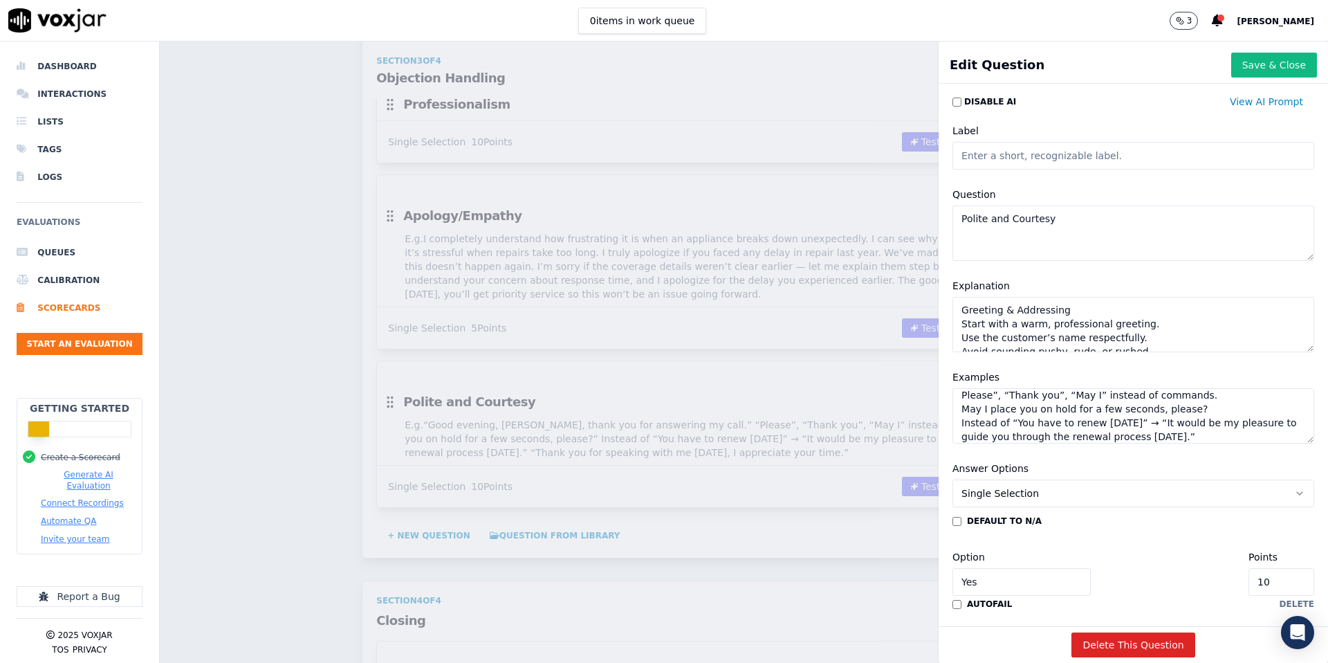
scroll to position [23, 0]
click at [1153, 430] on textarea "Good evening, Mr. Shah, thank you for answering my call. Please”, “Thank you”, …" at bounding box center [1134, 415] width 362 height 55
click at [1146, 417] on textarea "Good evening, Mr. Shah, thank you for answering my call. Please”, “Thank you”, …" at bounding box center [1134, 415] width 362 height 55
click at [969, 434] on textarea "Good evening, Mr. Shah, thank you for answering my call. Please”, “Thank you”, …" at bounding box center [1134, 415] width 362 height 55
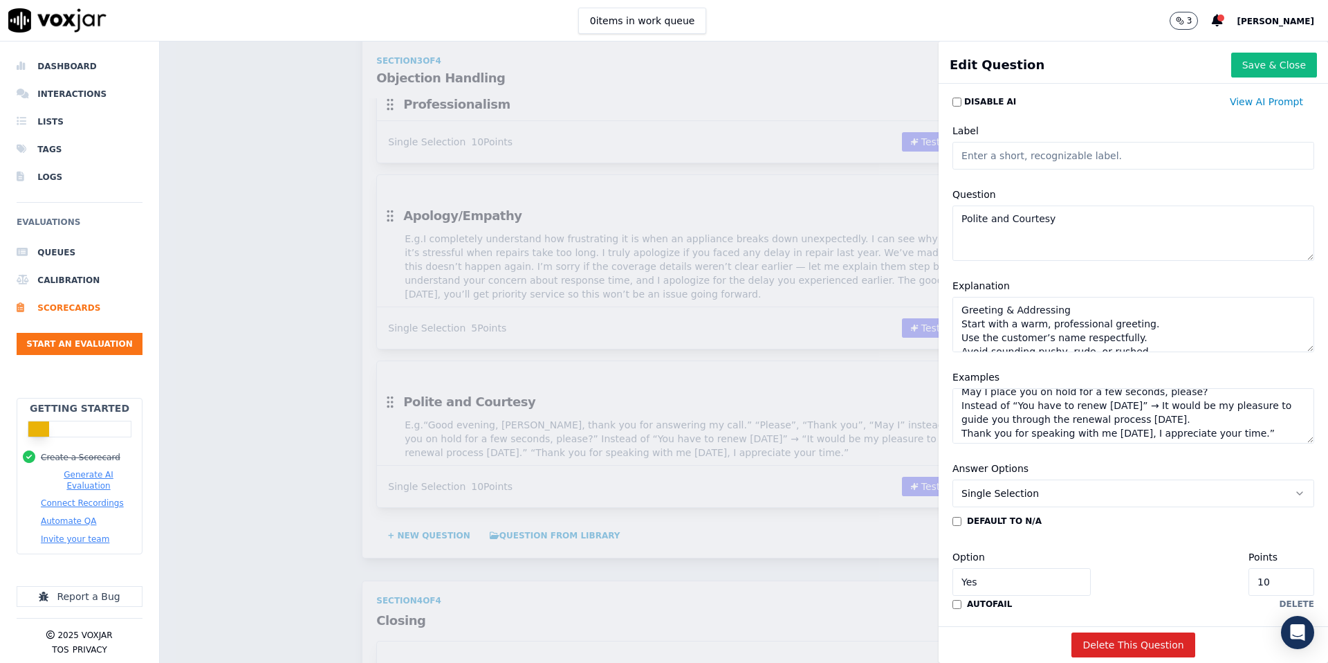
click at [1252, 436] on textarea "Good evening, Mr. Shah, thank you for answering my call. Please”, “Thank you”, …" at bounding box center [1134, 415] width 362 height 55
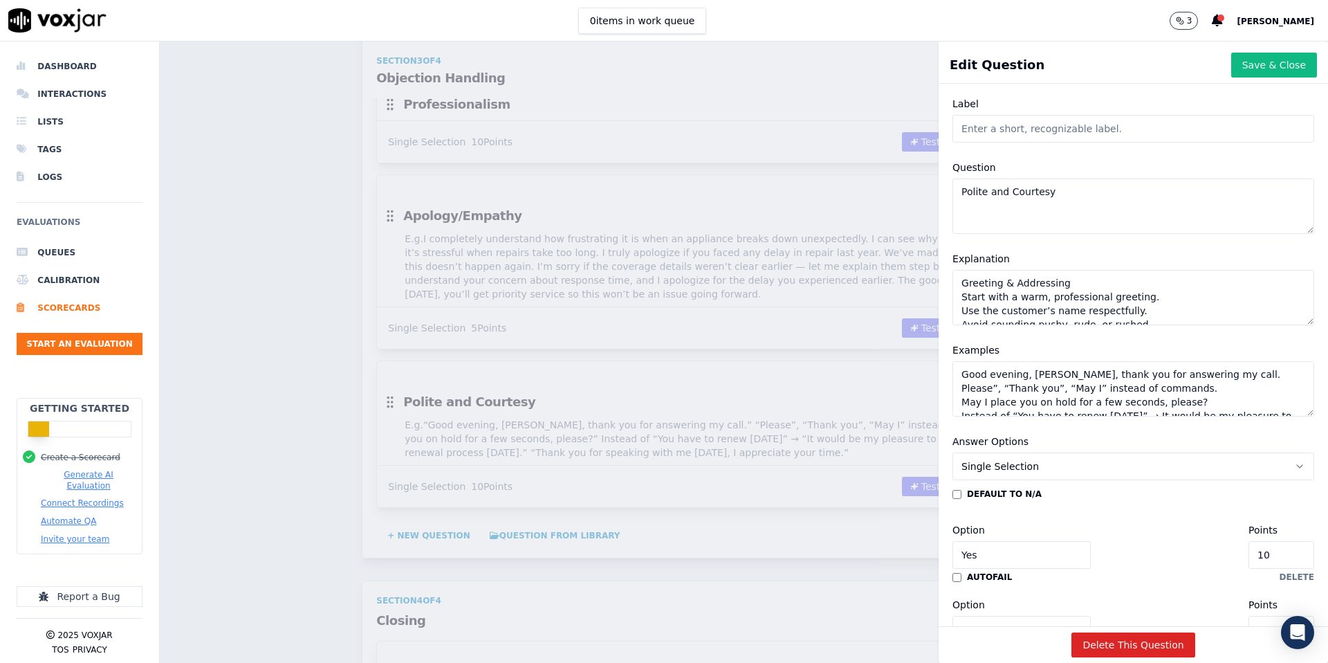
scroll to position [0, 0]
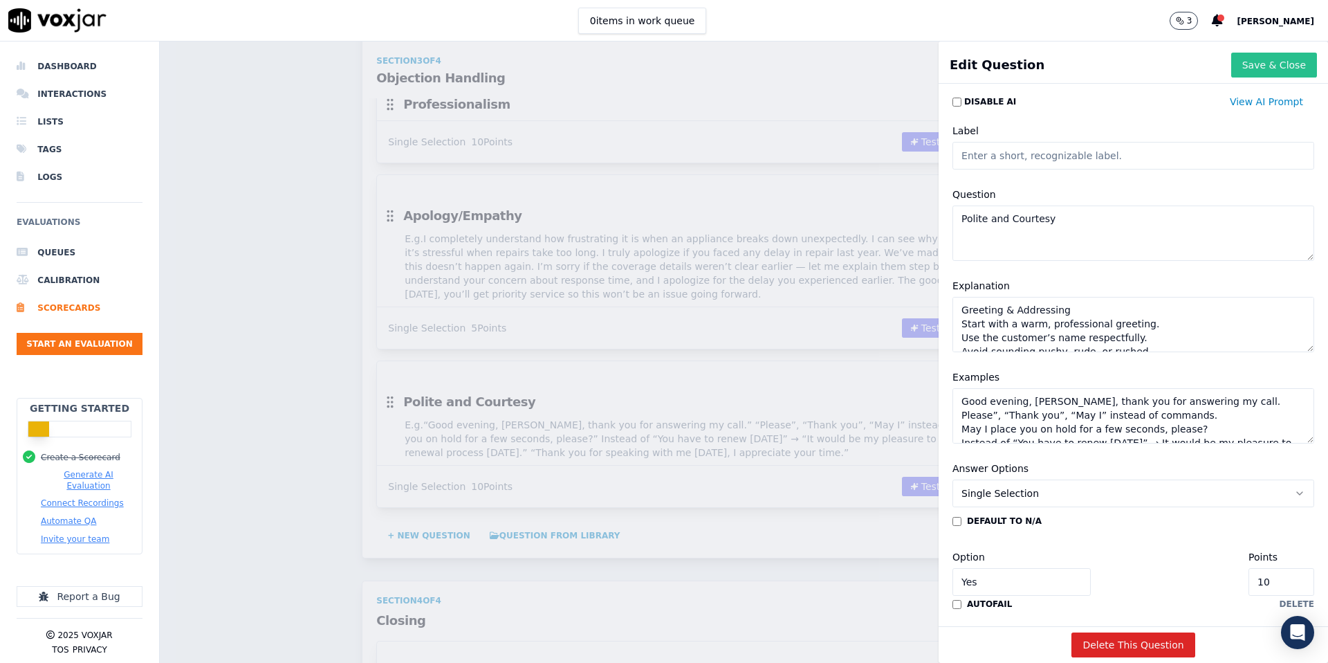
type textarea "Good evening, [PERSON_NAME], thank you for answering my call. Please”, “Thank y…"
click at [1268, 64] on button "Save & Close" at bounding box center [1274, 65] width 86 height 25
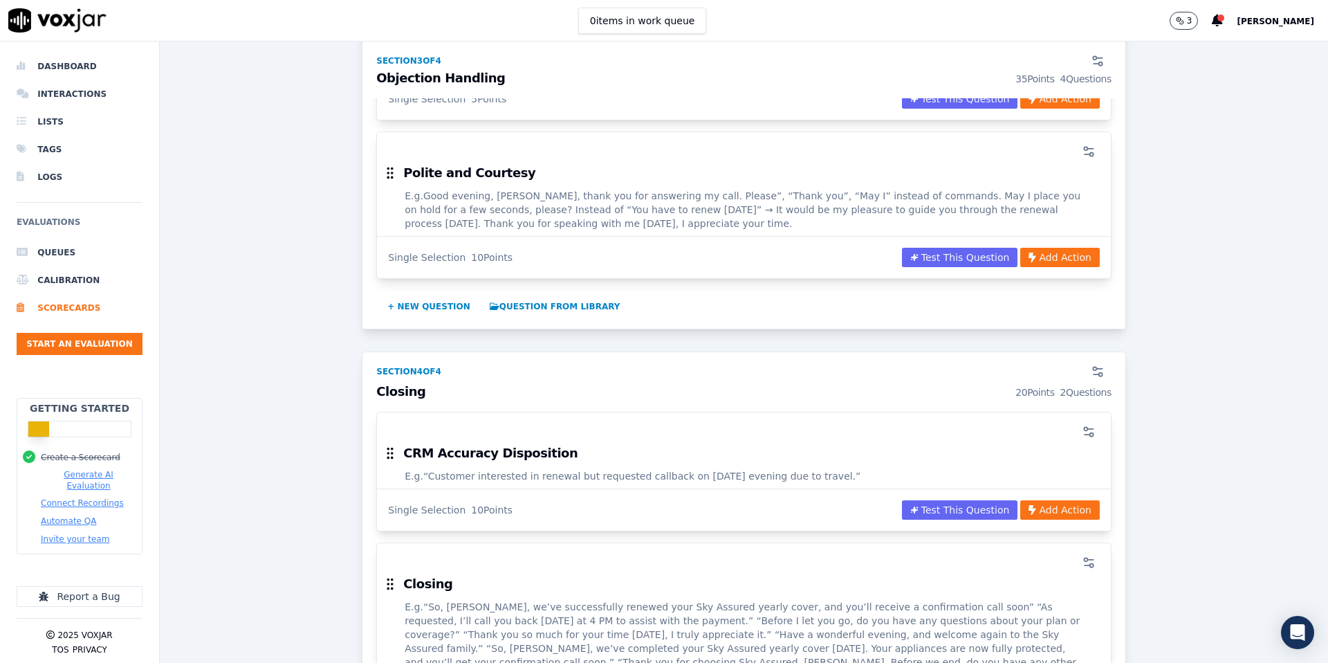
scroll to position [1813, 0]
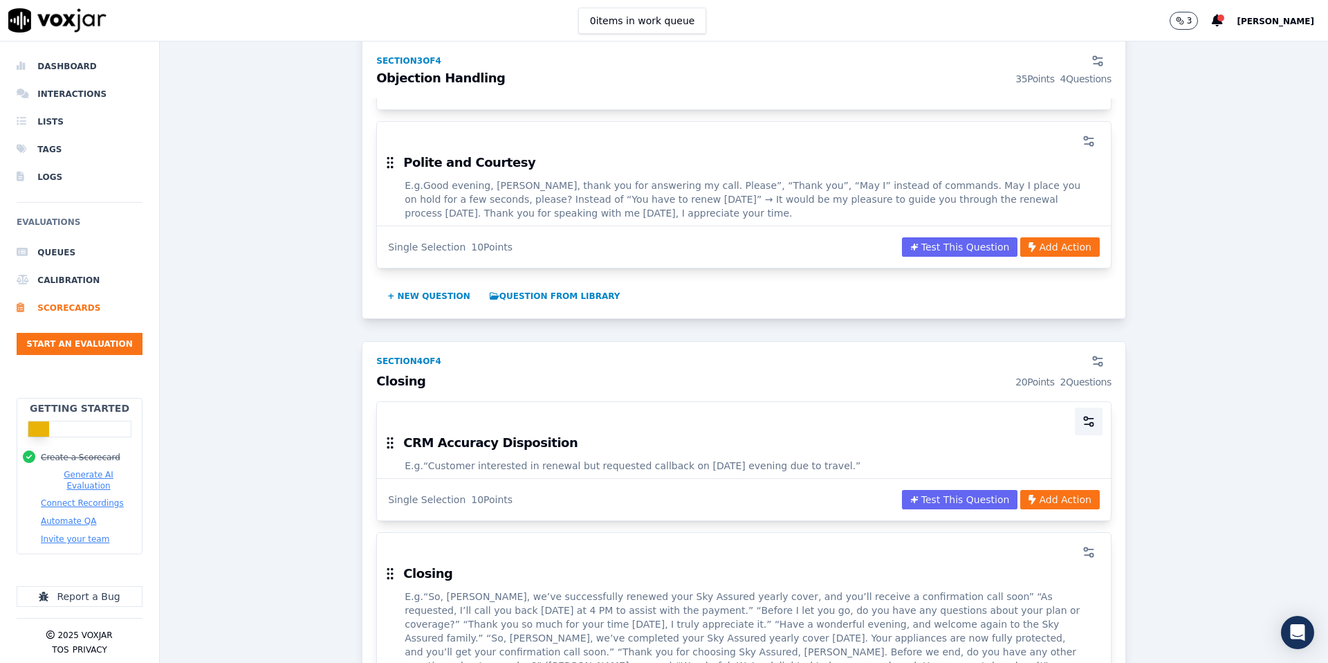
click at [1085, 414] on icon "button" at bounding box center [1089, 421] width 14 height 14
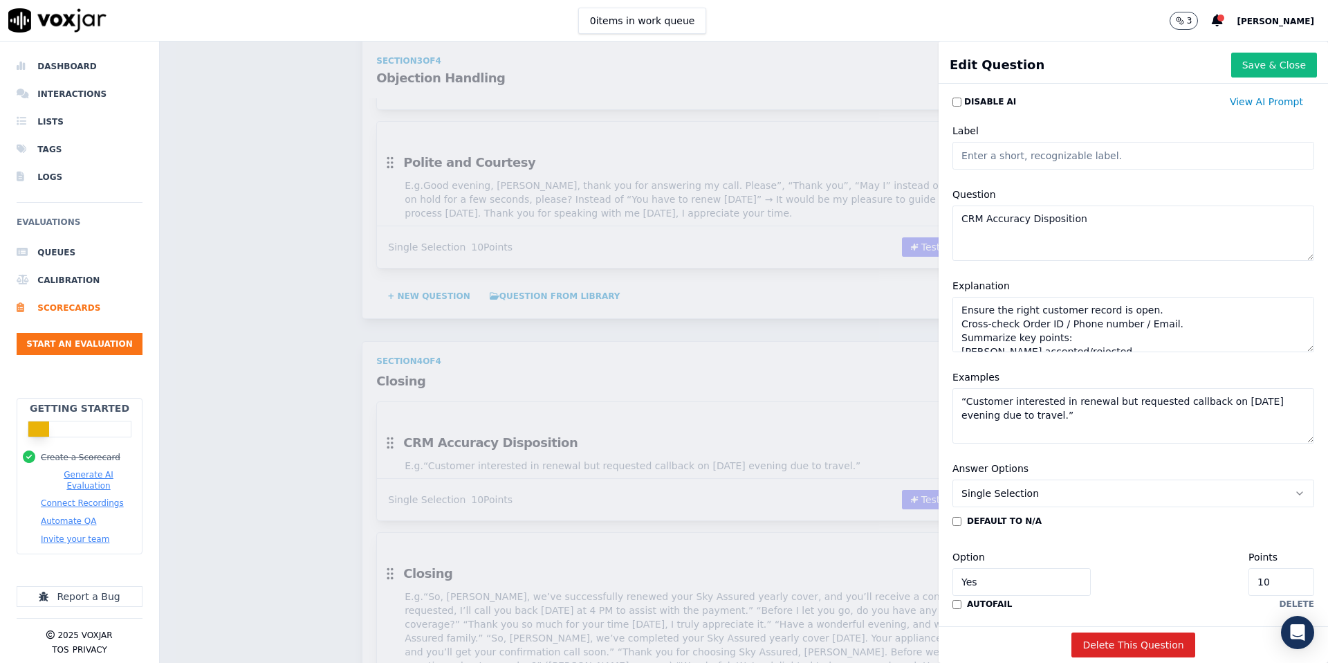
click at [967, 401] on textarea "“Customer interested in renewal but requested callback on 5th Sept evening due …" at bounding box center [1134, 415] width 362 height 55
click at [1131, 430] on textarea "Customer interested in renewal but requested callback on 5th Sept evening due t…" at bounding box center [1134, 415] width 362 height 55
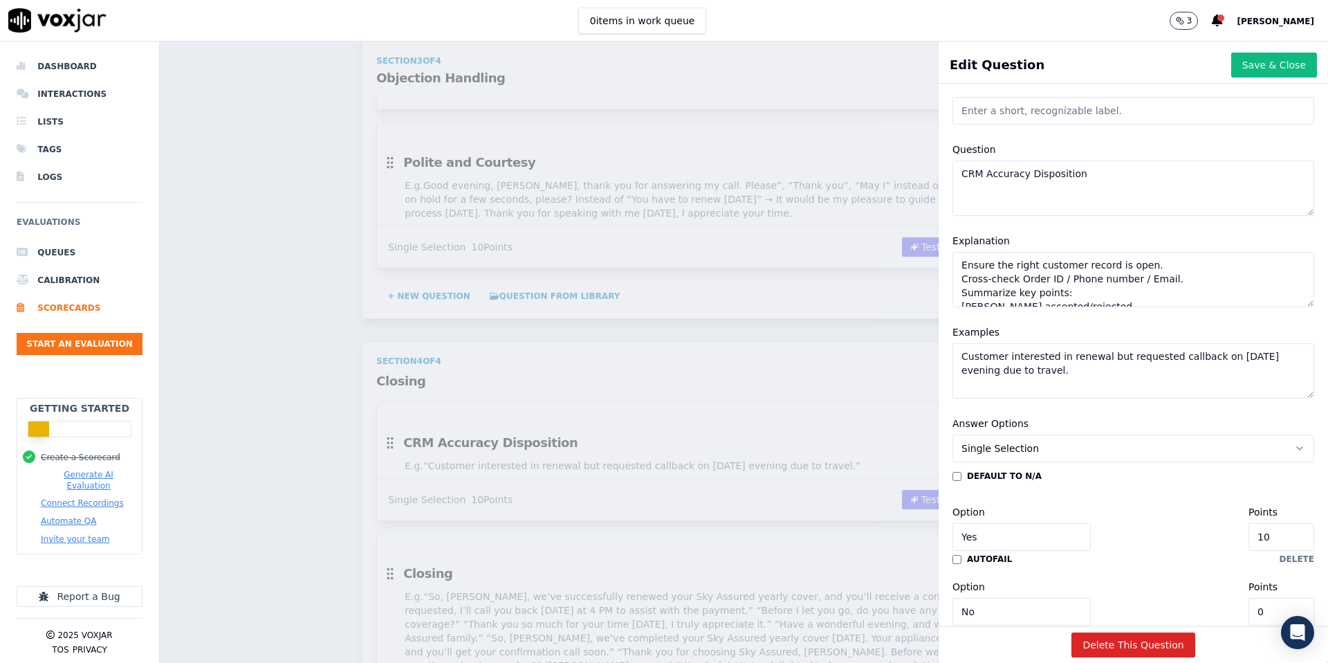
scroll to position [0, 0]
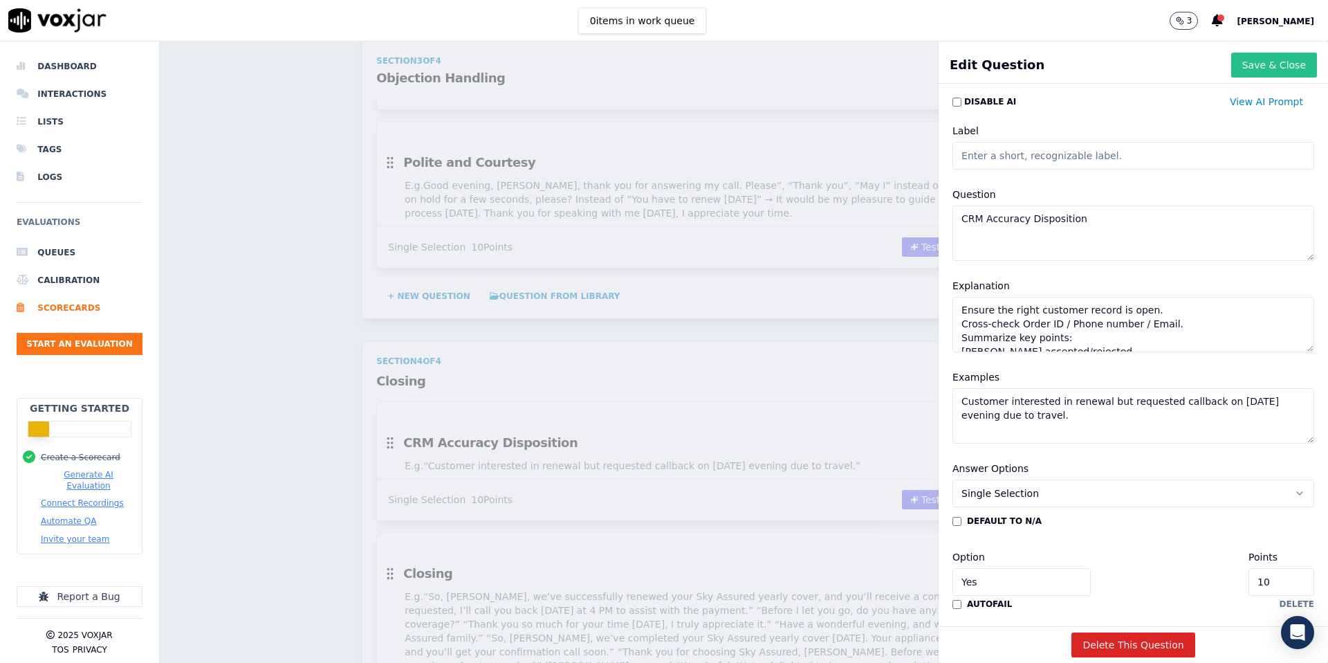
type textarea "Customer interested in renewal but requested callback on [DATE] evening due to …"
click at [1265, 66] on button "Save & Close" at bounding box center [1274, 65] width 86 height 25
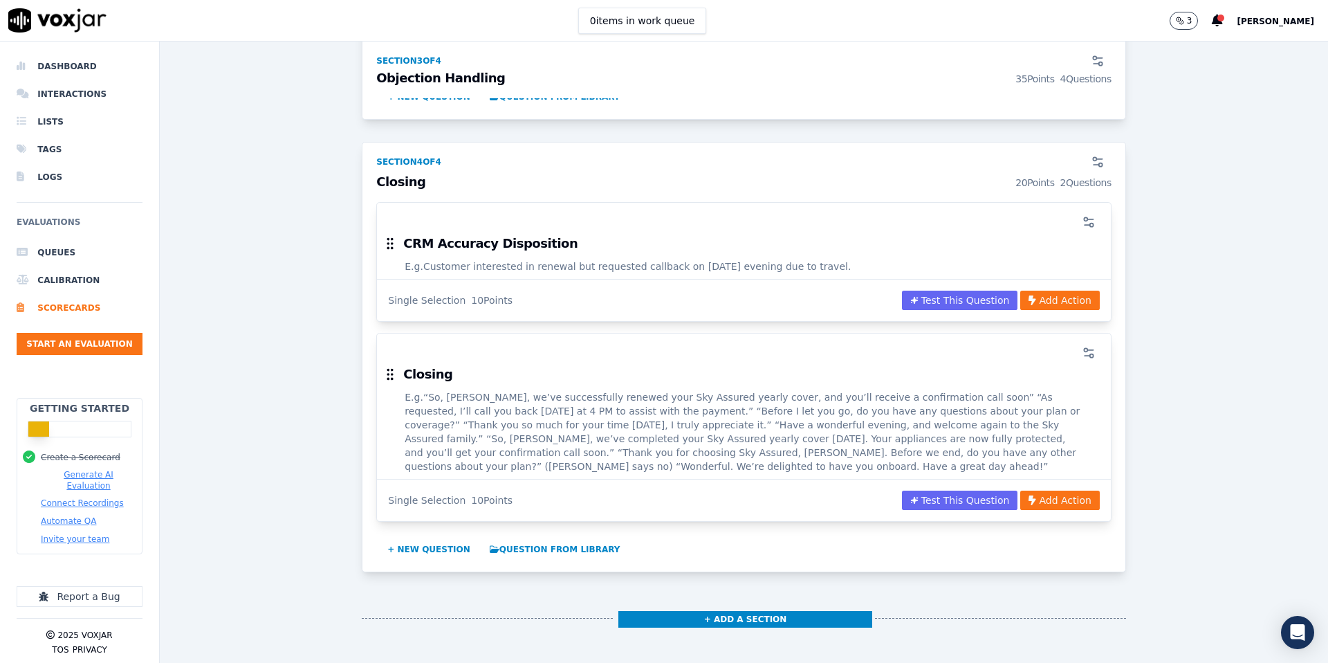
scroll to position [2069, 0]
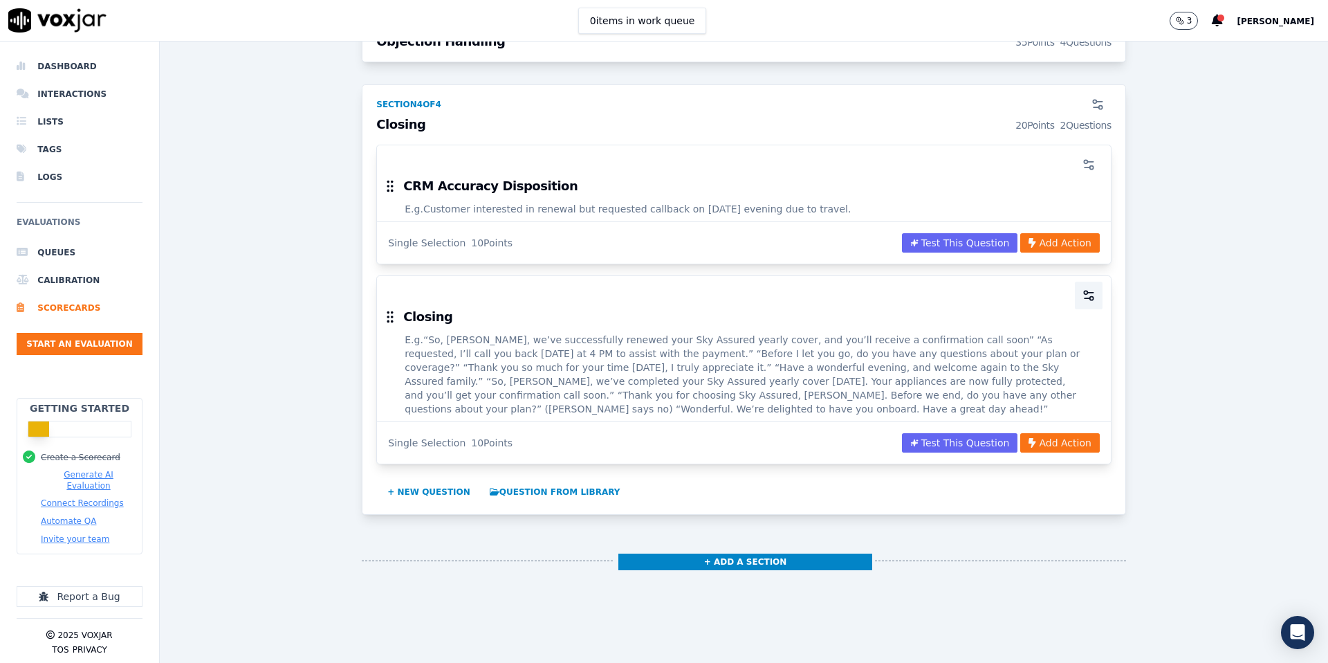
click at [1083, 288] on icon "button" at bounding box center [1089, 295] width 14 height 14
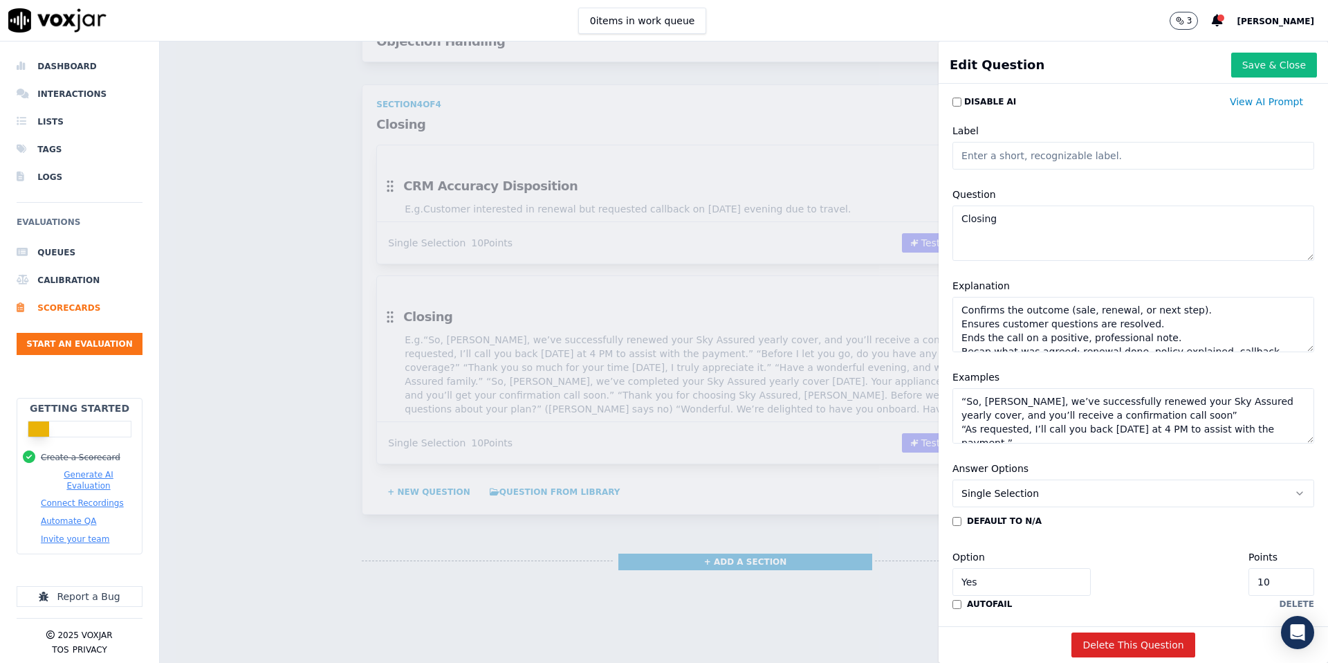
click at [968, 401] on textarea "“So, Mr. Shah, we’ve successfully renewed your Sky Assured yearly cover, and yo…" at bounding box center [1134, 415] width 362 height 55
click at [1173, 416] on textarea "So, Mr. Shah, we’ve successfully renewed your Sky Assured yearly cover, and you…" at bounding box center [1134, 415] width 362 height 55
click at [967, 425] on textarea "So, Mr. Shah, we’ve successfully renewed your Sky Assured yearly cover, and you…" at bounding box center [1134, 415] width 362 height 55
click at [1306, 425] on textarea "So, Mr. Shah, we’ve successfully renewed your Sky Assured yearly cover, and you…" at bounding box center [1134, 415] width 362 height 55
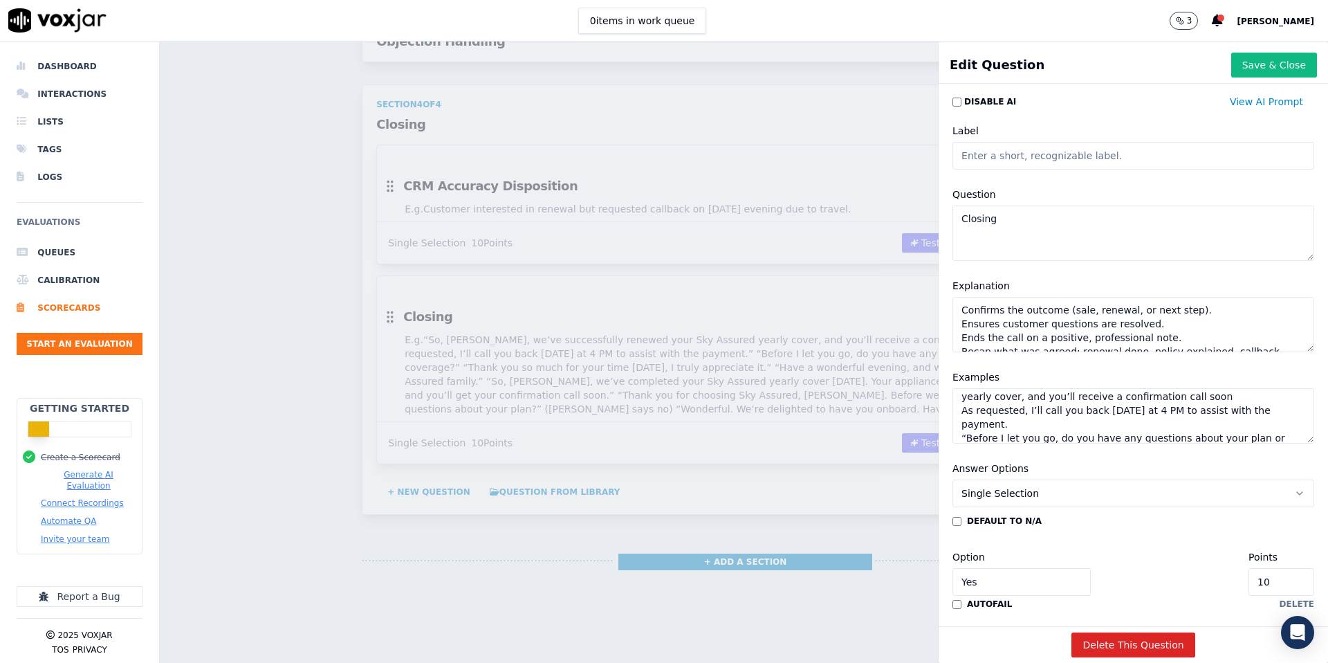
click at [969, 424] on textarea "So, Mr. Shah, we’ve successfully renewed your Sky Assured yearly cover, and you…" at bounding box center [1134, 415] width 362 height 55
click at [1308, 423] on textarea "So, Mr. Shah, we’ve successfully renewed your Sky Assured yearly cover, and you…" at bounding box center [1134, 415] width 362 height 55
click at [968, 434] on textarea "So, Mr. Shah, we’ve successfully renewed your Sky Assured yearly cover, and you…" at bounding box center [1134, 415] width 362 height 55
click at [1249, 437] on textarea "So, Mr. Shah, we’ve successfully renewed your Sky Assured yearly cover, and you…" at bounding box center [1134, 415] width 362 height 55
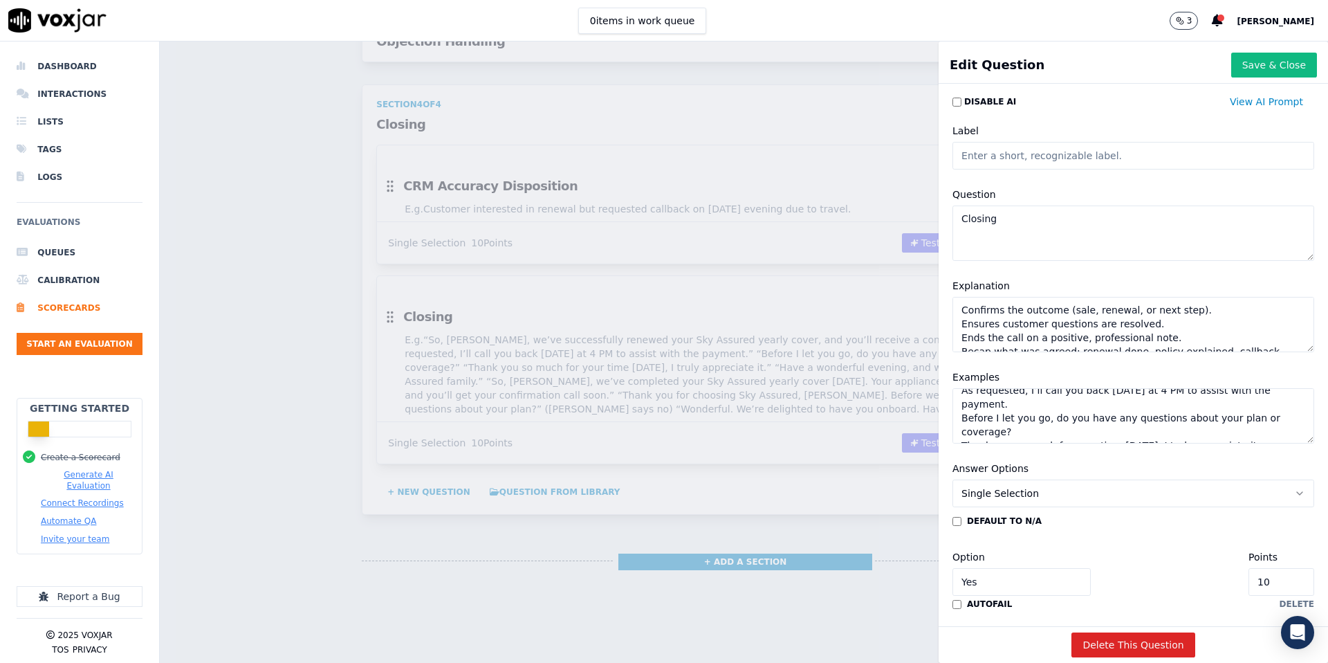
scroll to position [44, 0]
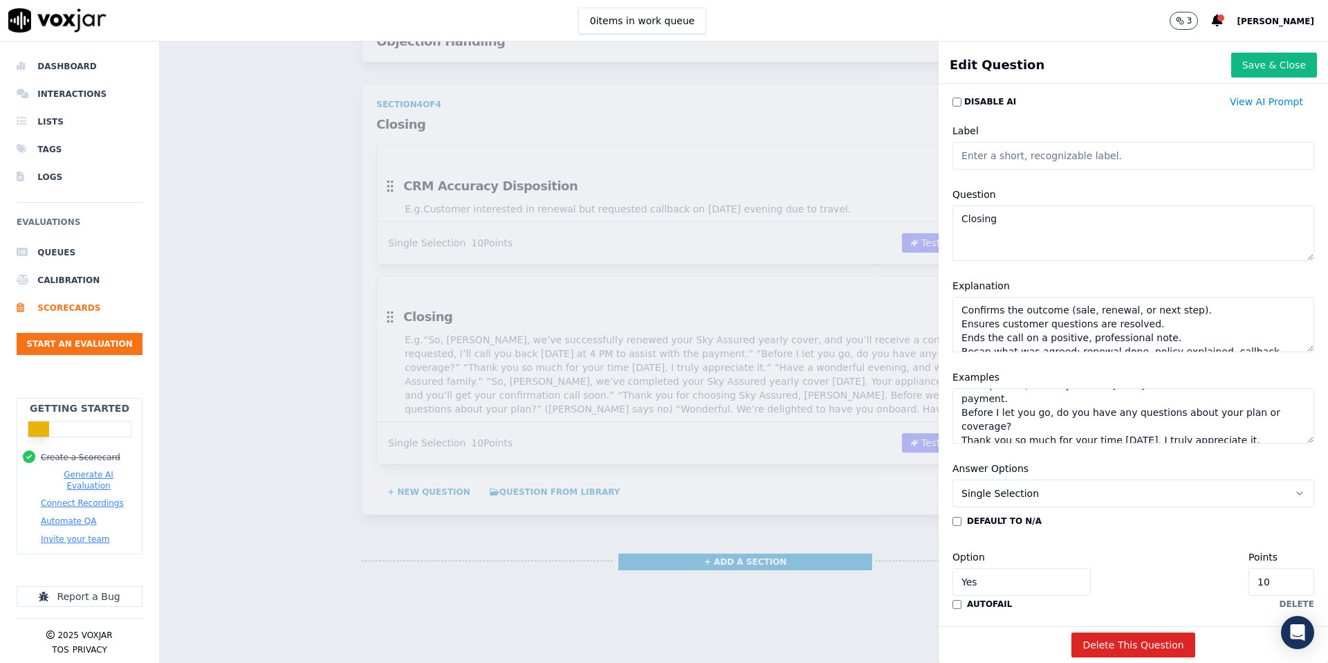
click at [966, 425] on textarea "So, Mr. Shah, we’ve successfully renewed your Sky Assured yearly cover, and you…" at bounding box center [1134, 415] width 362 height 55
click at [1296, 426] on textarea "So, Mr. Shah, we’ve successfully renewed your Sky Assured yearly cover, and you…" at bounding box center [1134, 415] width 362 height 55
click at [967, 424] on textarea "So, Mr. Shah, we’ve successfully renewed your Sky Assured yearly cover, and you…" at bounding box center [1134, 415] width 362 height 55
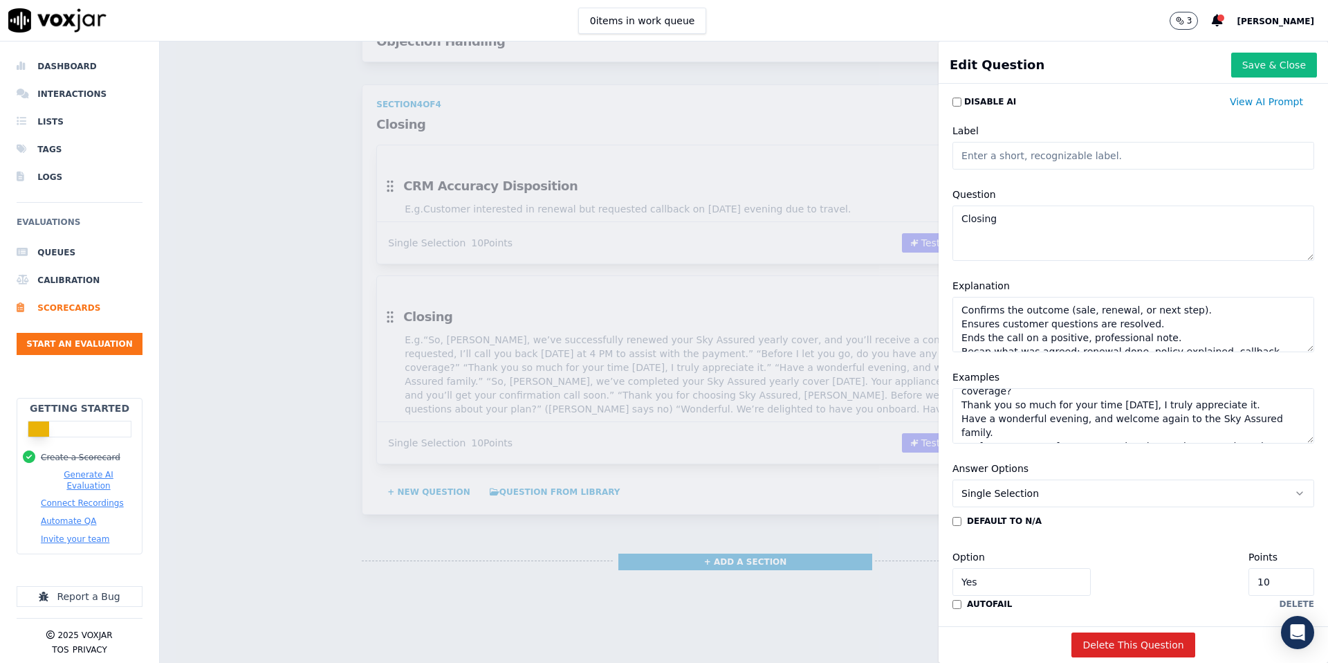
scroll to position [82, 0]
click at [1009, 429] on textarea "So, Mr. Shah, we’ve successfully renewed your Sky Assured yearly cover, and you…" at bounding box center [1134, 415] width 362 height 55
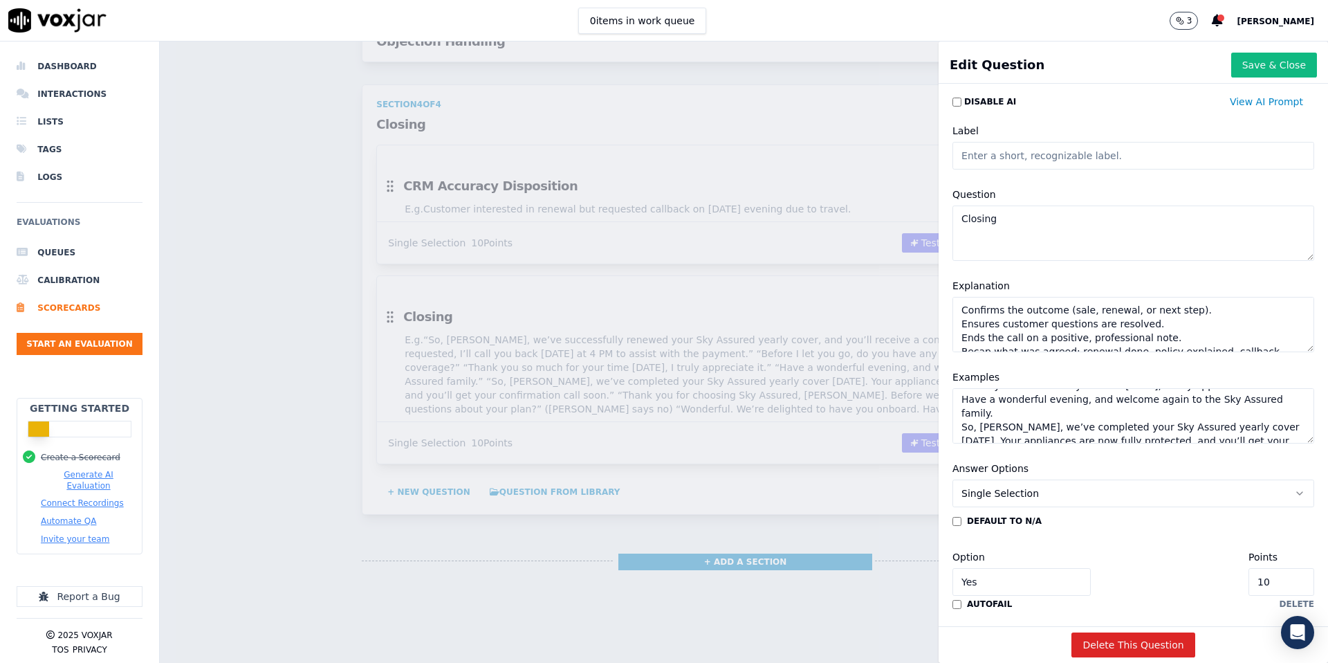
scroll to position [103, 0]
click at [969, 420] on textarea "So, Mr. Shah, we’ve successfully renewed your Sky Assured yearly cover, and you…" at bounding box center [1134, 415] width 362 height 55
click at [1147, 439] on textarea "So, Mr. Shah, we’ve successfully renewed your Sky Assured yearly cover, and you…" at bounding box center [1134, 415] width 362 height 55
click at [969, 437] on textarea "So, Mr. Shah, we’ve successfully renewed your Sky Assured yearly cover, and you…" at bounding box center [1134, 415] width 362 height 55
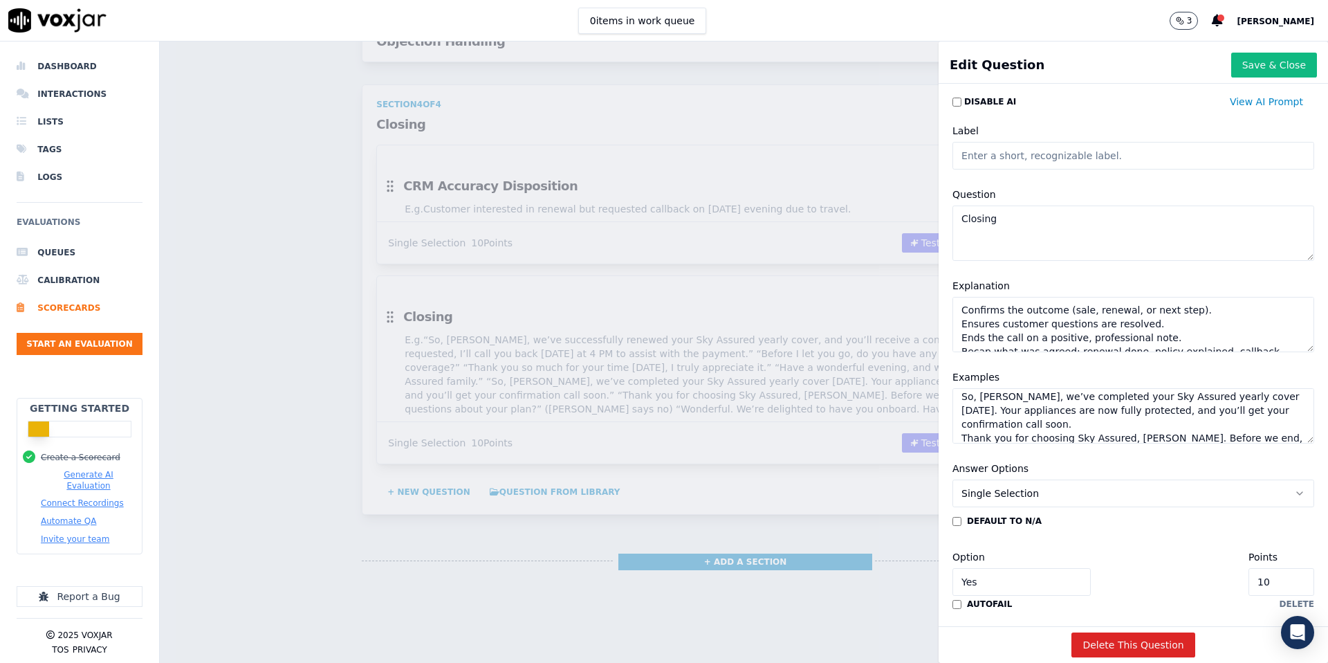
scroll to position [130, 0]
click at [1299, 437] on textarea "So, Mr. Shah, we’ve successfully renewed your Sky Assured yearly cover, and you…" at bounding box center [1134, 415] width 362 height 55
type textarea "So, [PERSON_NAME], we’ve successfully renewed your Sky Assured yearly cover, an…"
click at [1259, 65] on button "Save & Close" at bounding box center [1274, 65] width 86 height 25
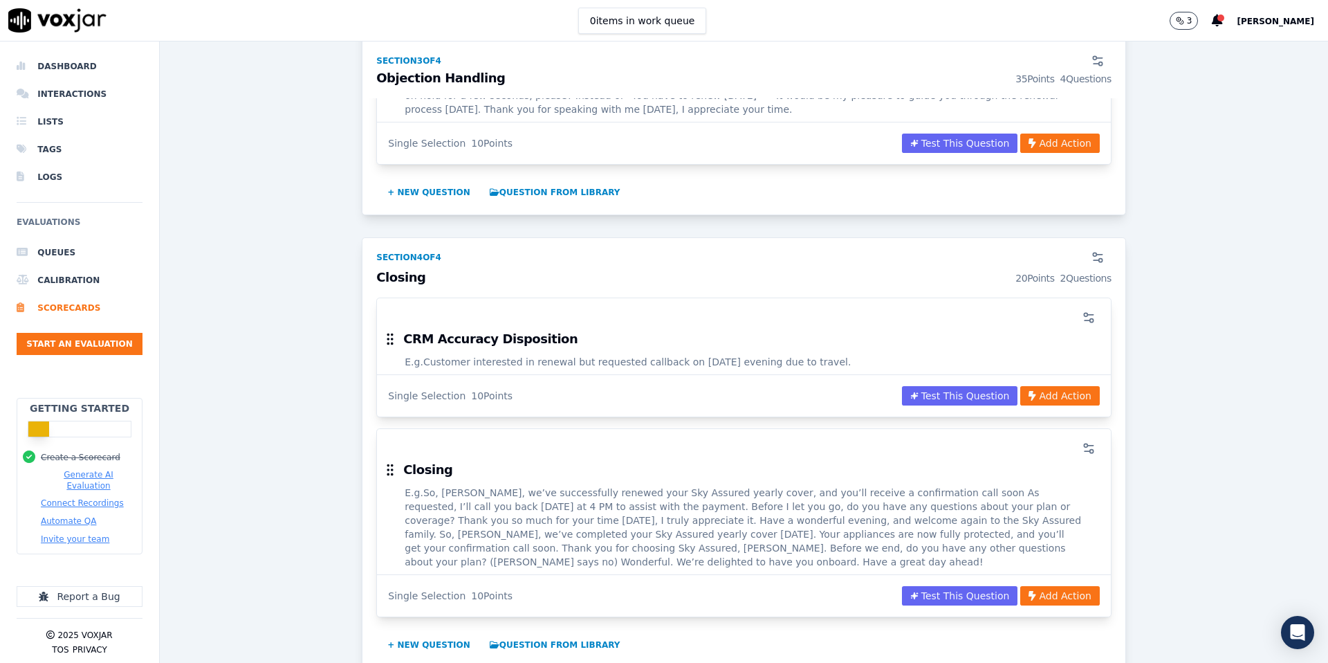
scroll to position [1981, 0]
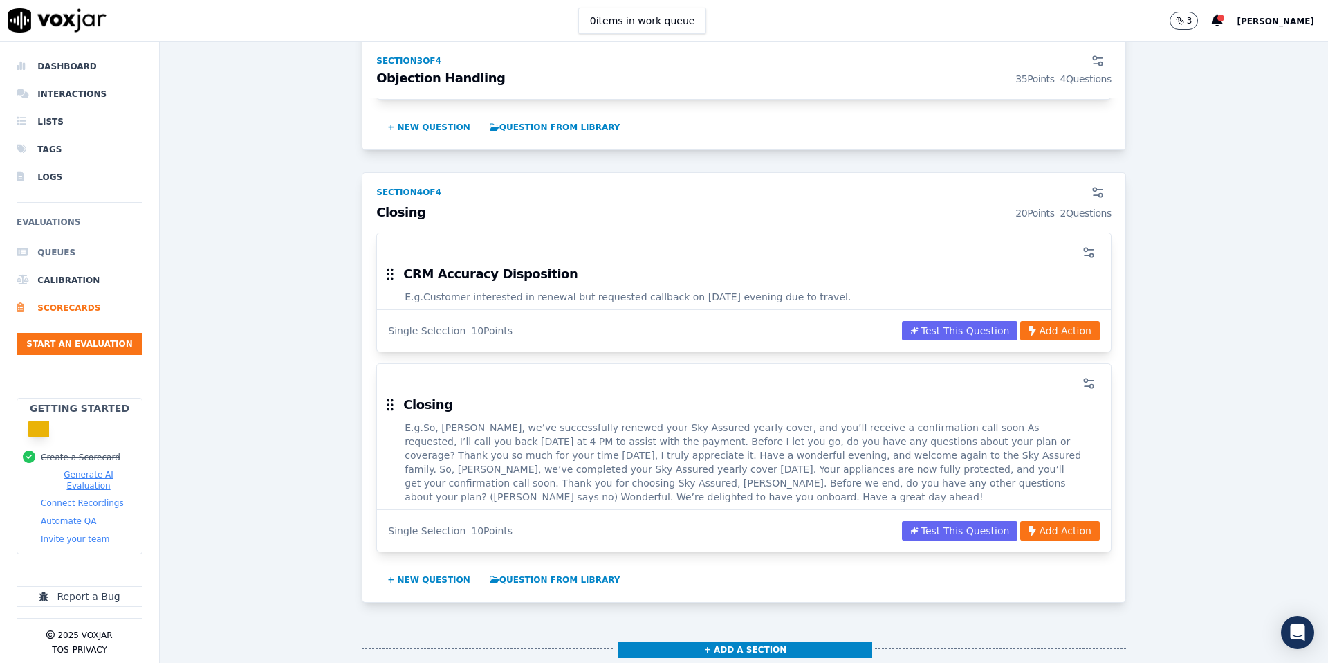
click at [48, 247] on li "Queues" at bounding box center [80, 253] width 126 height 28
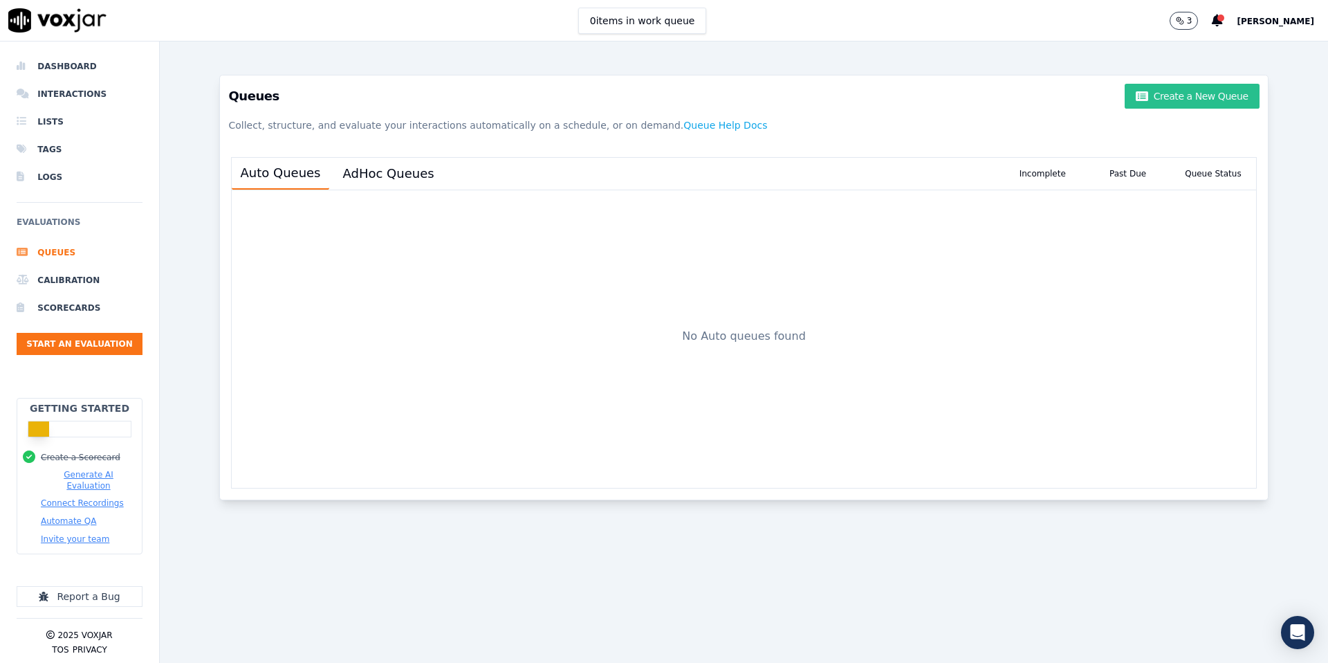
click at [1213, 98] on button "Create a New Queue" at bounding box center [1192, 96] width 134 height 25
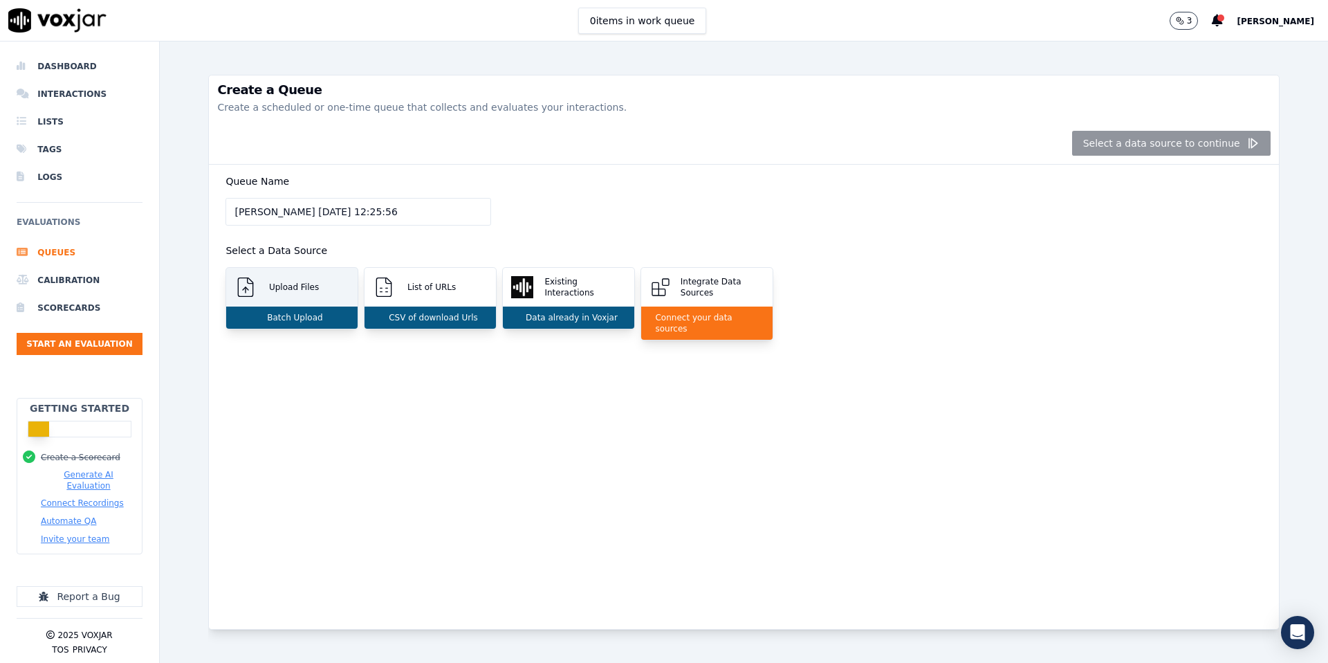
click at [296, 314] on p "Batch Upload" at bounding box center [292, 317] width 61 height 11
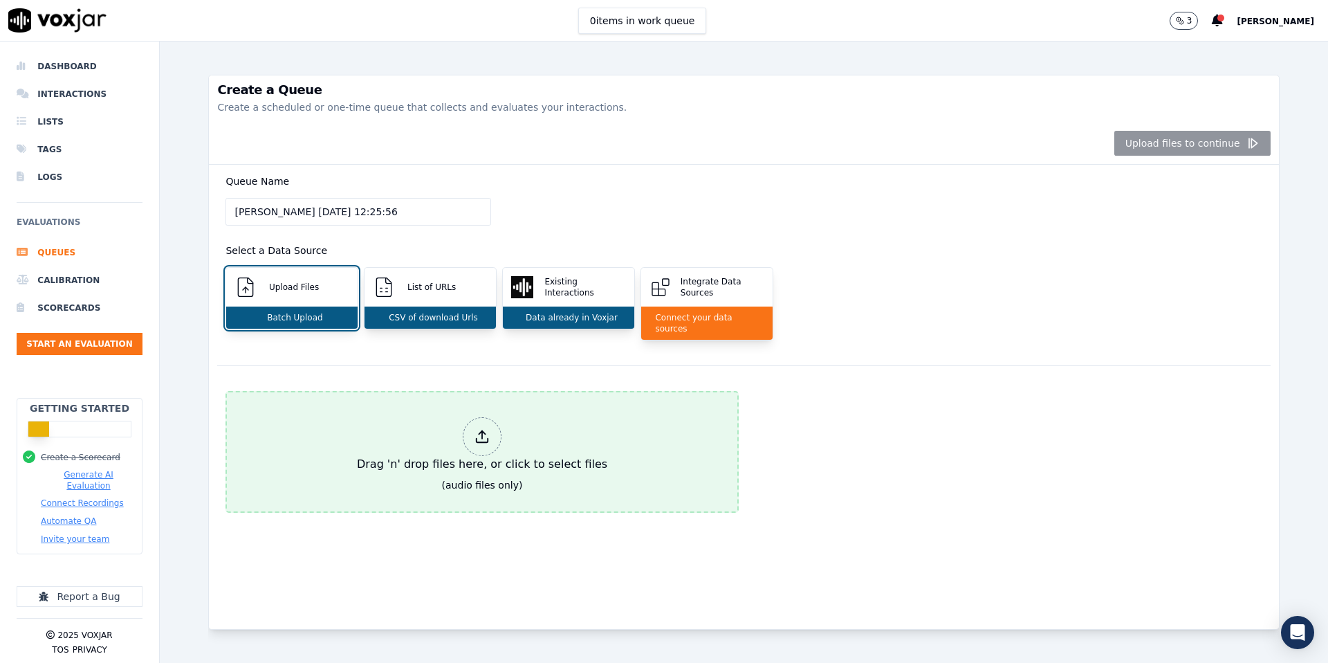
click at [484, 429] on icon at bounding box center [482, 436] width 15 height 15
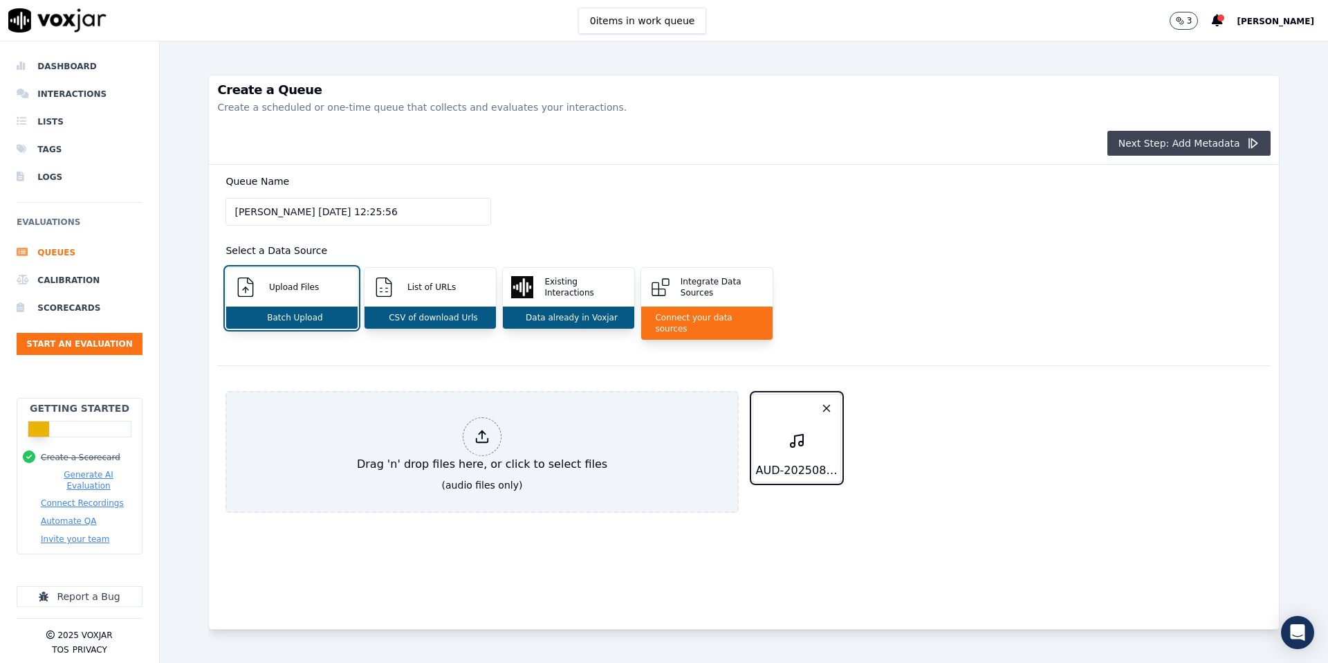
click at [1198, 138] on button "Next Step: Add Metadata" at bounding box center [1189, 143] width 163 height 25
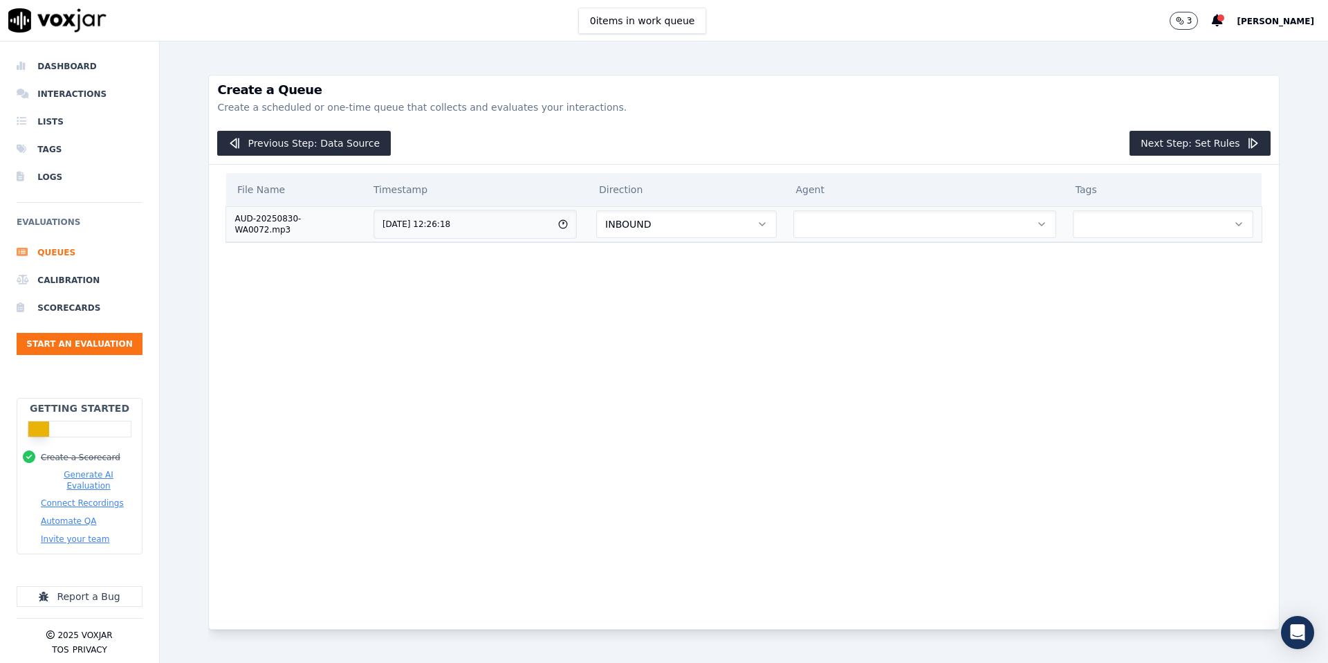
click at [639, 221] on span "INBOUND" at bounding box center [628, 224] width 46 height 14
click at [654, 277] on div "OUTBOUND" at bounding box center [700, 283] width 158 height 22
click at [850, 218] on button "button" at bounding box center [925, 224] width 263 height 28
click at [855, 260] on div "[PERSON_NAME]" at bounding box center [933, 261] width 239 height 22
click at [1107, 229] on button "button" at bounding box center [1163, 224] width 181 height 28
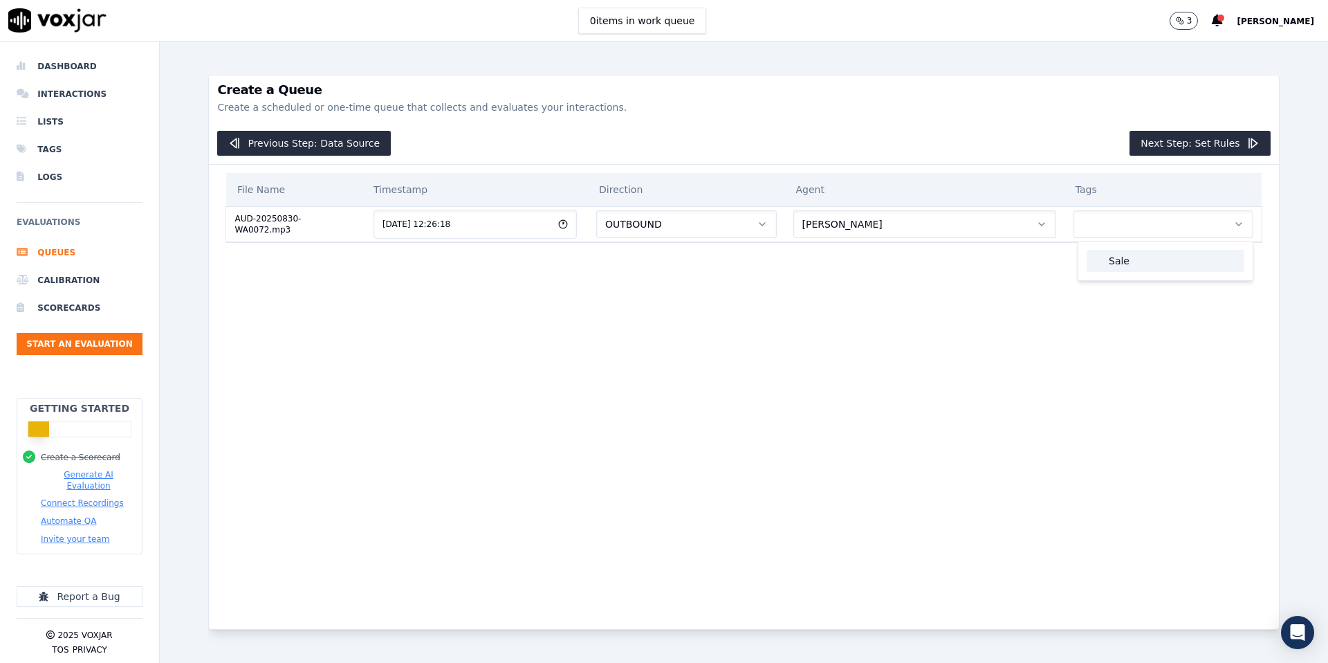
click at [1117, 266] on div "Sale" at bounding box center [1166, 261] width 158 height 22
click at [1225, 146] on button "Next Step: Set Rules" at bounding box center [1200, 143] width 140 height 25
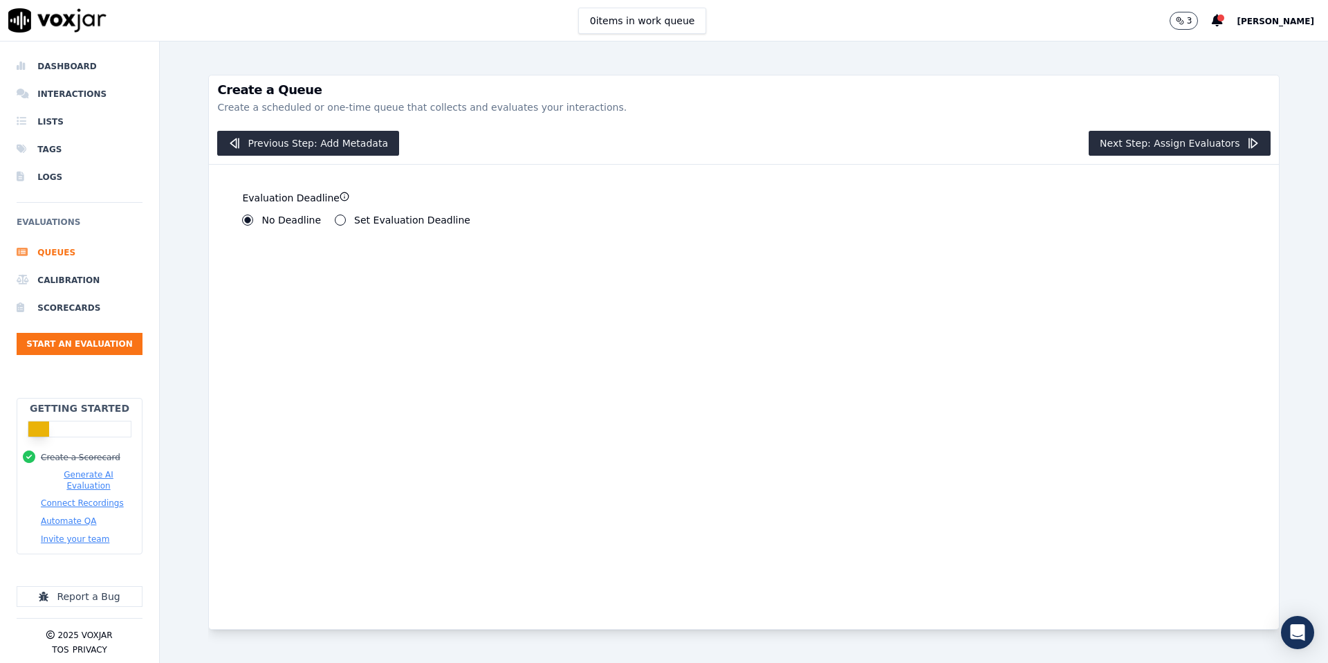
click at [267, 220] on label "No Deadline" at bounding box center [291, 220] width 59 height 10
click at [253, 220] on button "No Deadline" at bounding box center [247, 219] width 11 height 11
click at [1126, 151] on button "Next Step: Assign Evaluators" at bounding box center [1180, 143] width 182 height 25
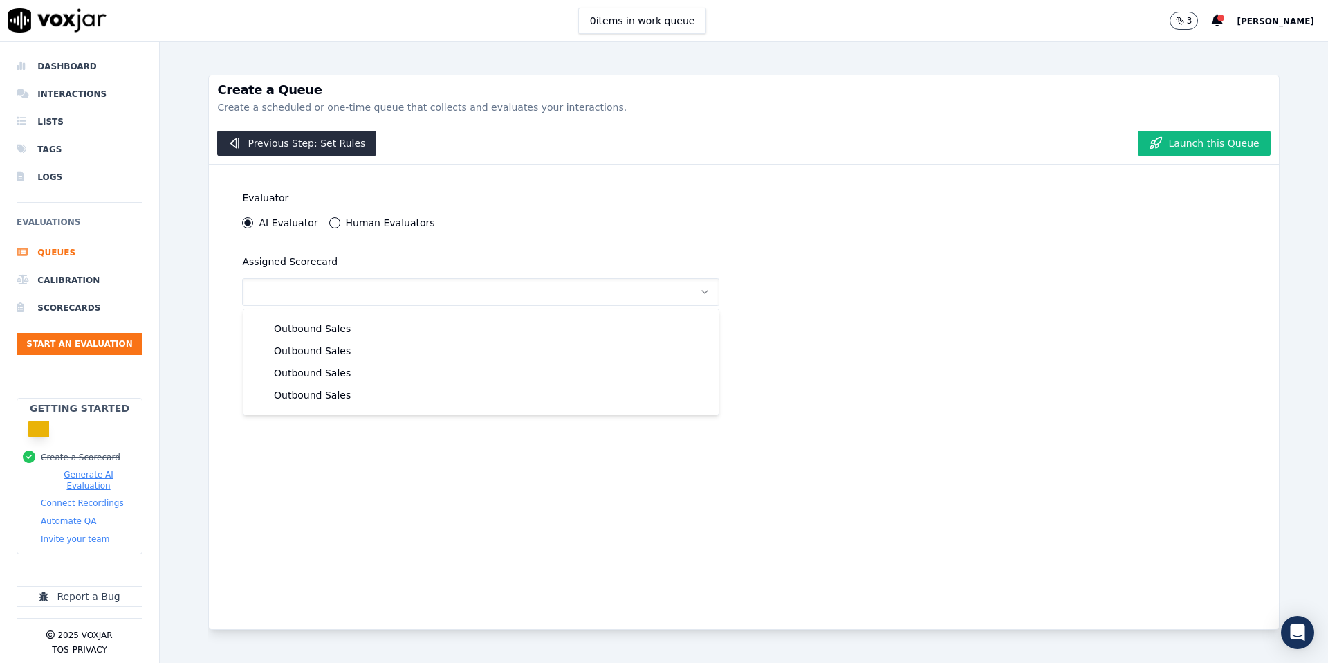
click at [261, 227] on label "AI Evaluator" at bounding box center [288, 223] width 59 height 10
click at [253, 227] on button "AI Evaluator" at bounding box center [247, 222] width 11 height 11
click at [279, 223] on label "AI Evaluator" at bounding box center [288, 223] width 59 height 10
click at [253, 223] on button "AI Evaluator" at bounding box center [247, 222] width 11 height 11
click at [334, 306] on div "Assigned Scorecard" at bounding box center [480, 279] width 493 height 69
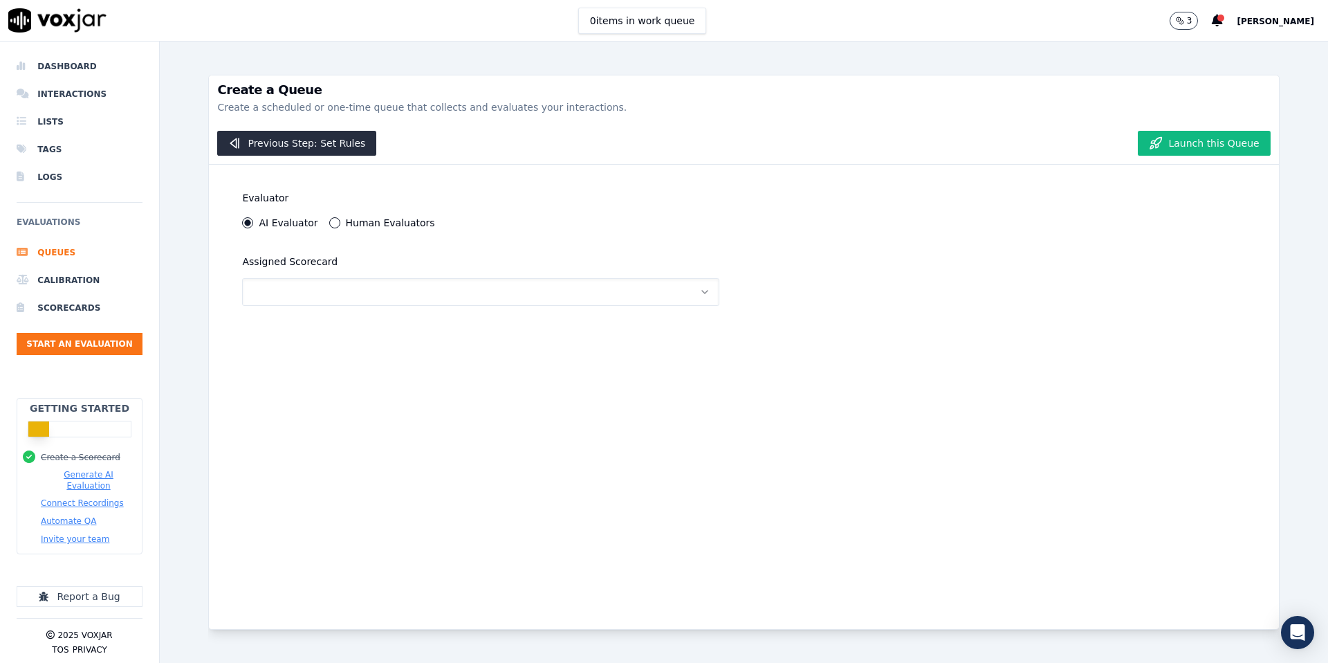
click at [335, 297] on button "button" at bounding box center [480, 292] width 477 height 28
click at [327, 329] on div "Outbound Sales" at bounding box center [481, 329] width 459 height 22
click at [1187, 144] on button "Launch this Queue" at bounding box center [1204, 143] width 132 height 25
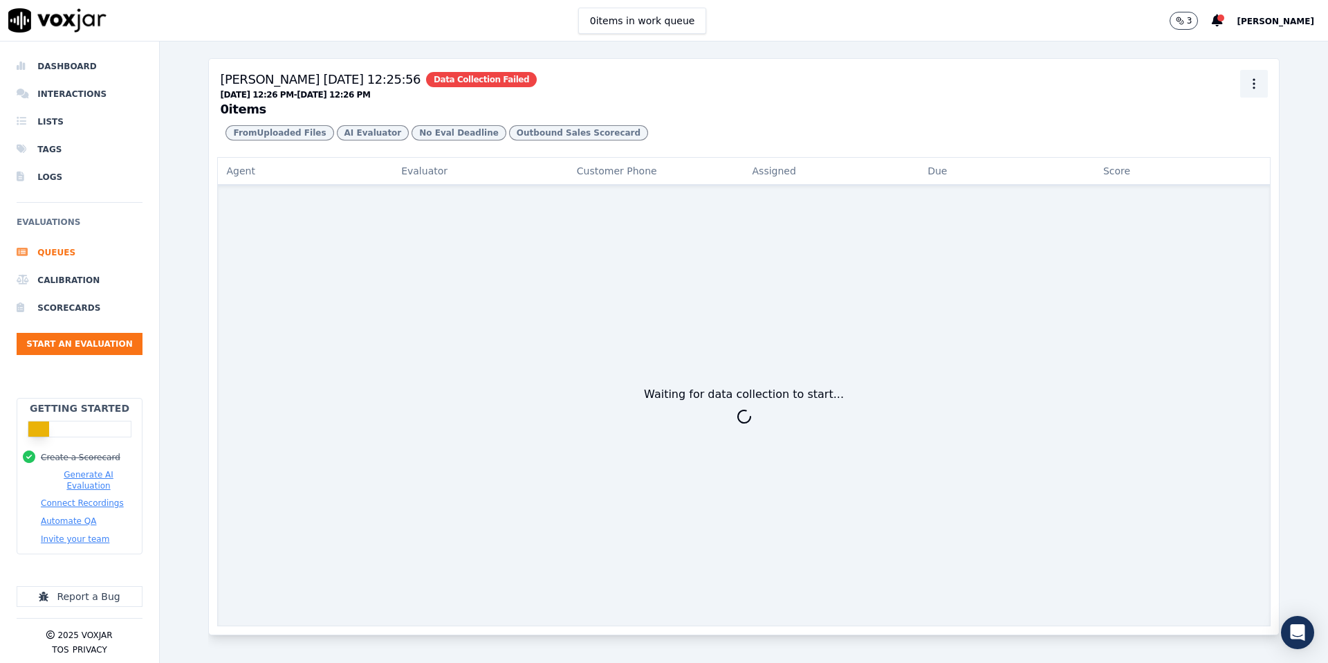
click at [1253, 81] on icon "button" at bounding box center [1254, 84] width 14 height 14
click at [1235, 151] on div "Delete" at bounding box center [1254, 159] width 82 height 22
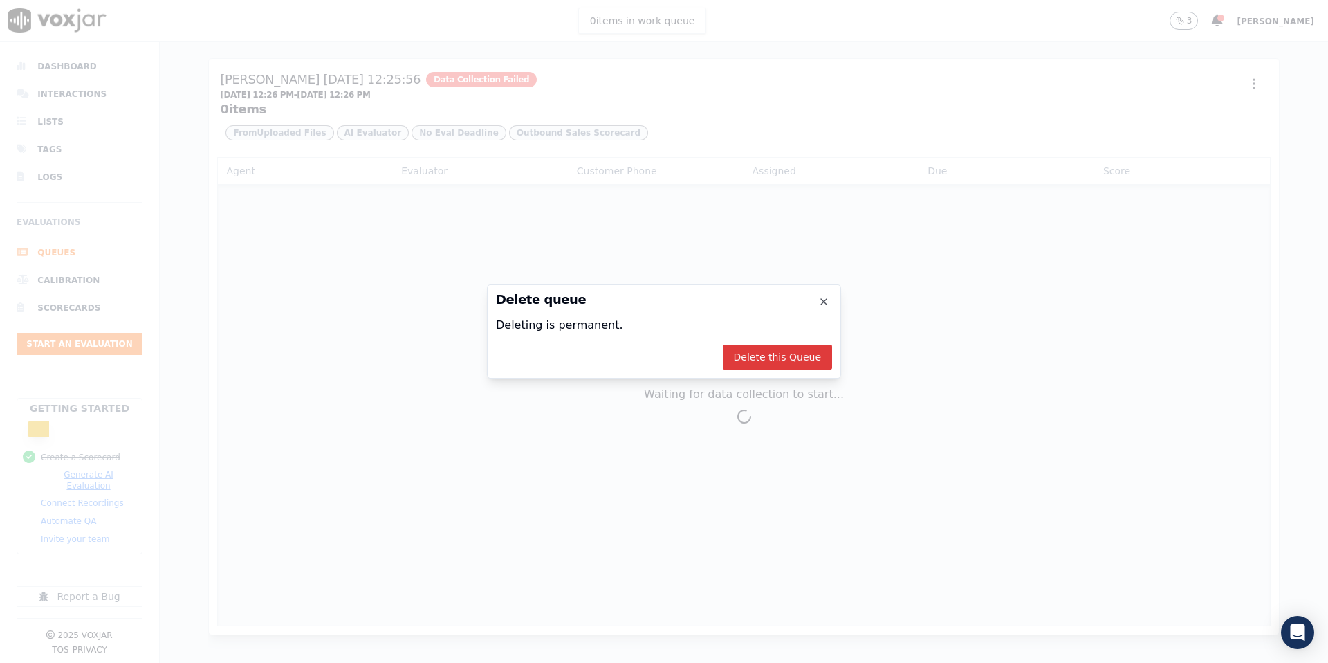
click at [783, 363] on button "Delete this Queue" at bounding box center [777, 357] width 109 height 25
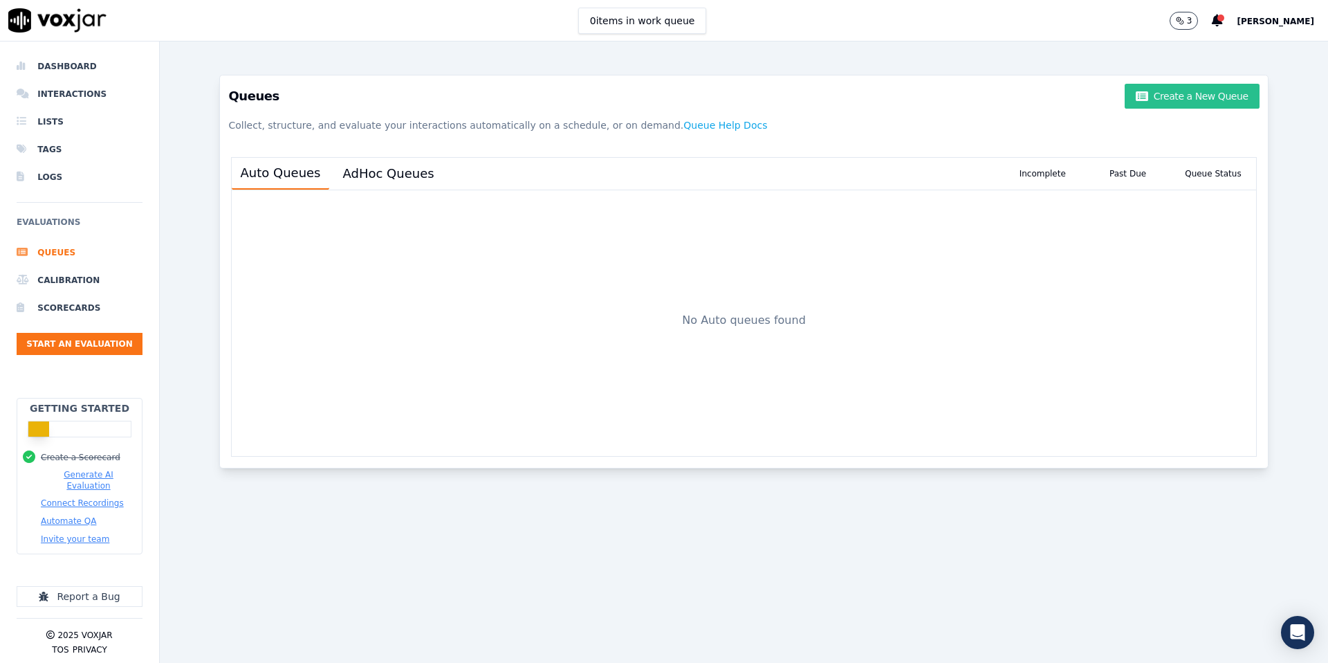
click at [1206, 101] on button "Create a New Queue" at bounding box center [1192, 96] width 134 height 25
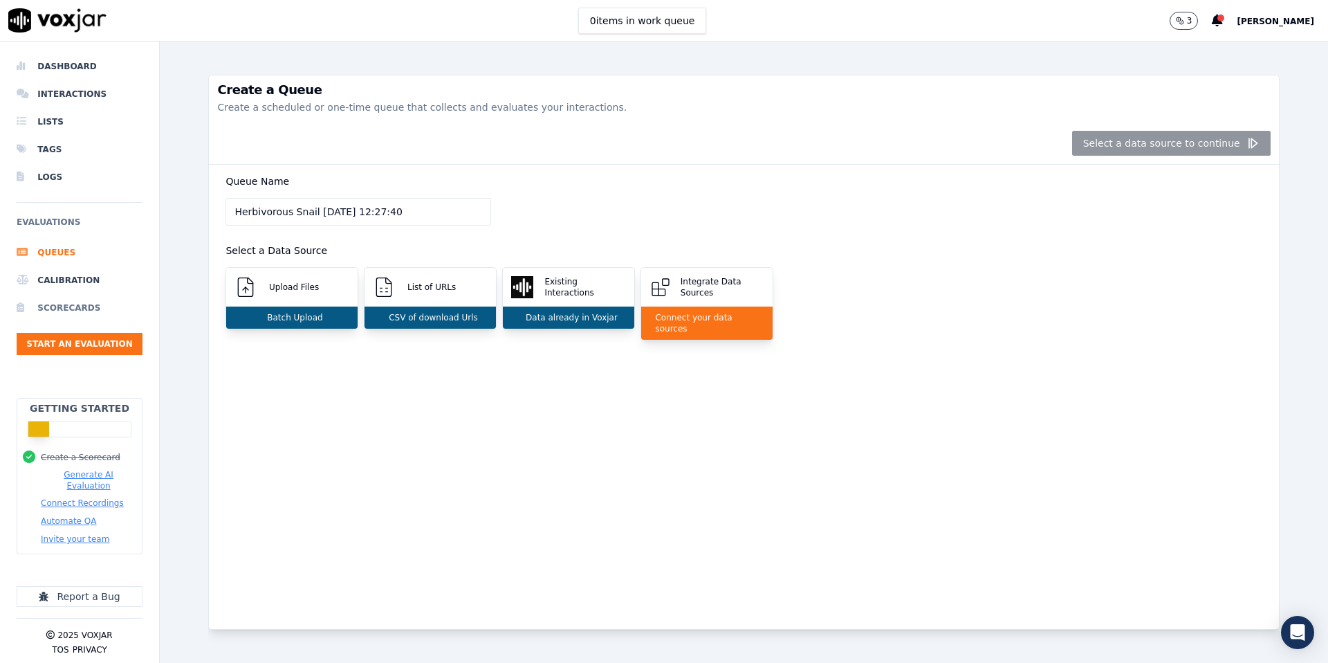
click at [50, 309] on li "Scorecards" at bounding box center [80, 308] width 126 height 28
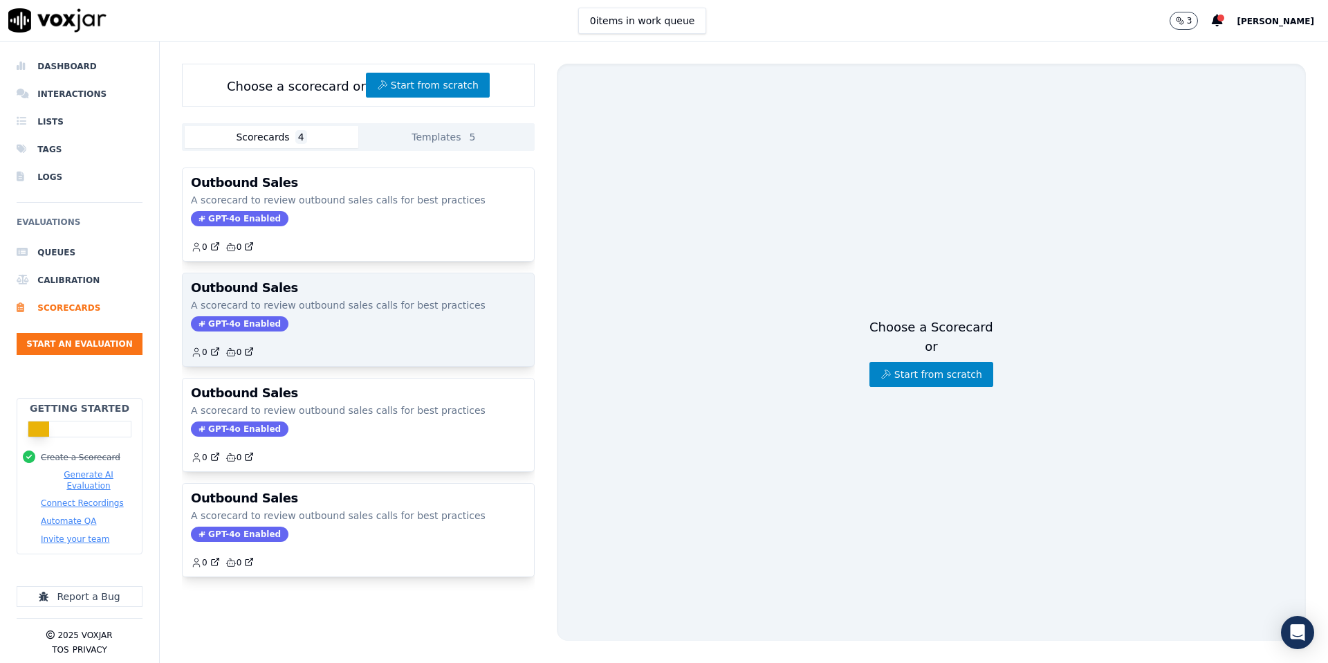
click at [320, 342] on div "0 0" at bounding box center [358, 347] width 335 height 22
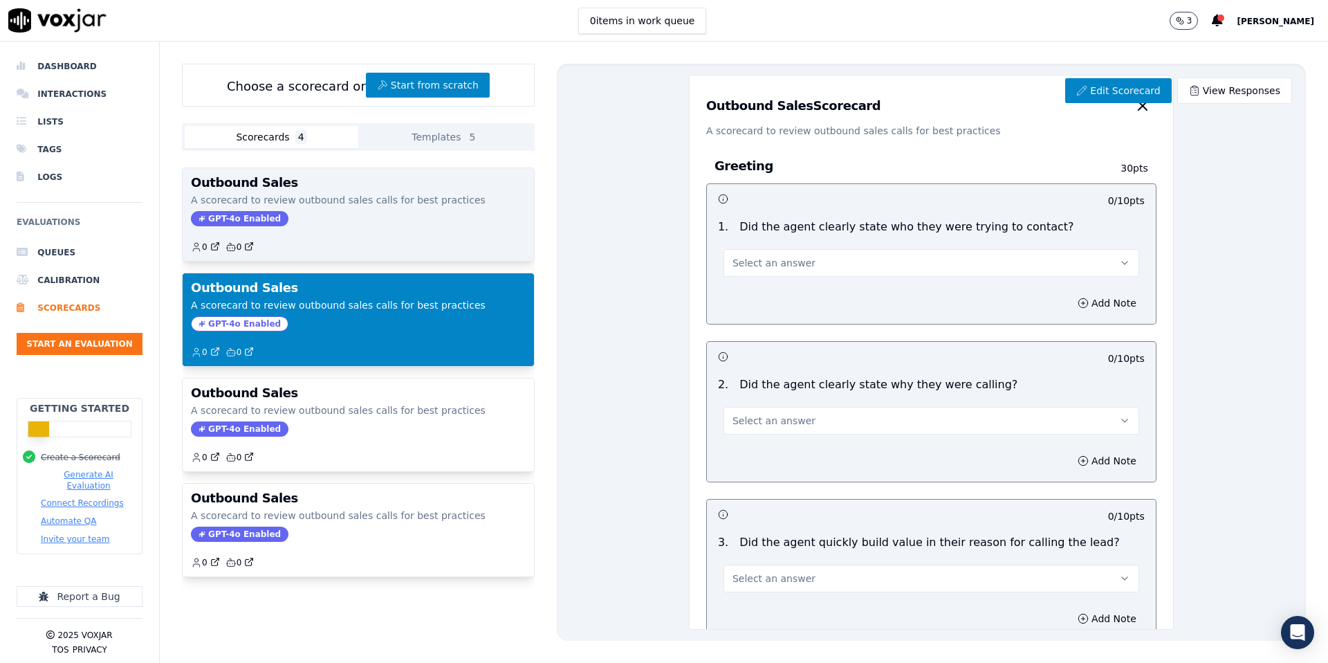
click at [322, 231] on div "0 0" at bounding box center [358, 241] width 335 height 22
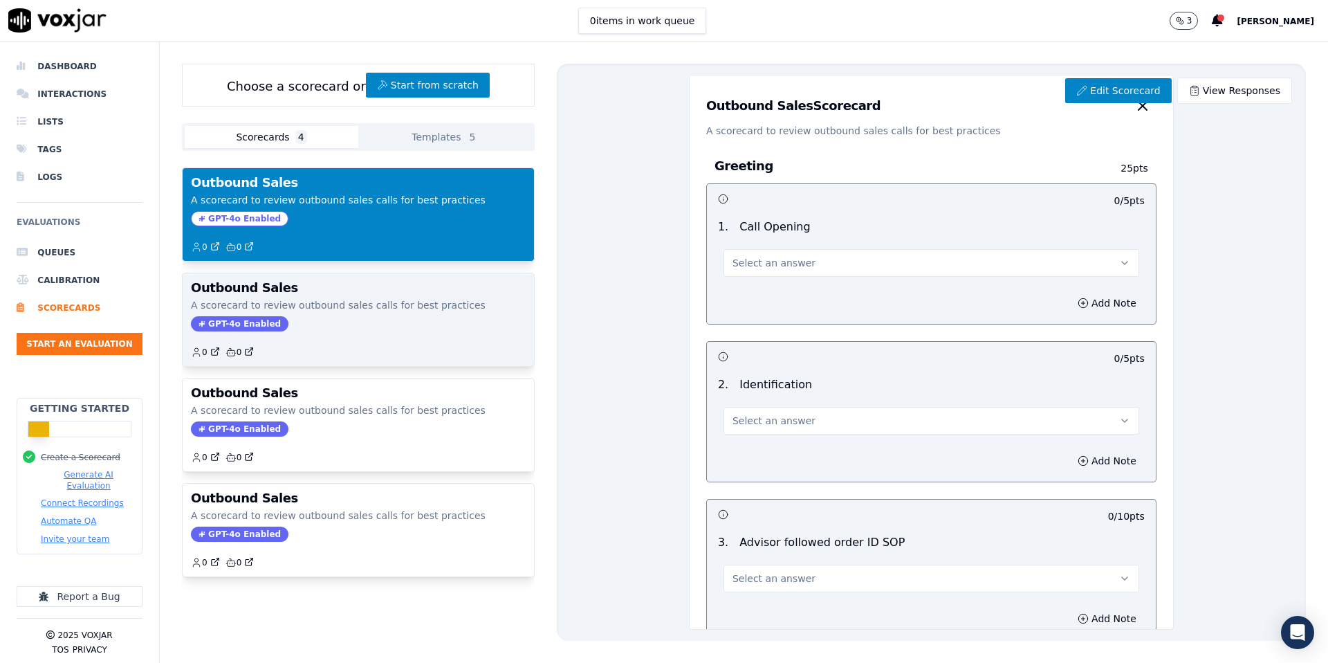
click at [340, 316] on div "GPT-4o Enabled" at bounding box center [358, 323] width 335 height 15
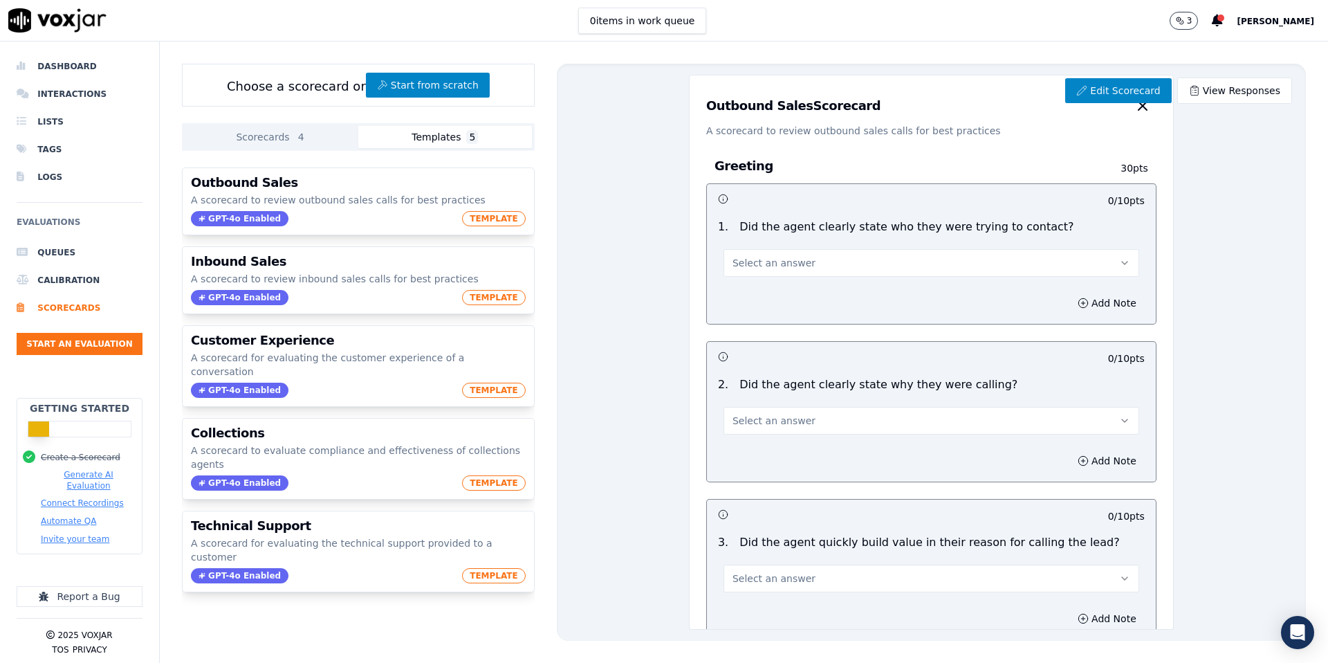
click at [430, 136] on button "Templates 5" at bounding box center [445, 137] width 174 height 22
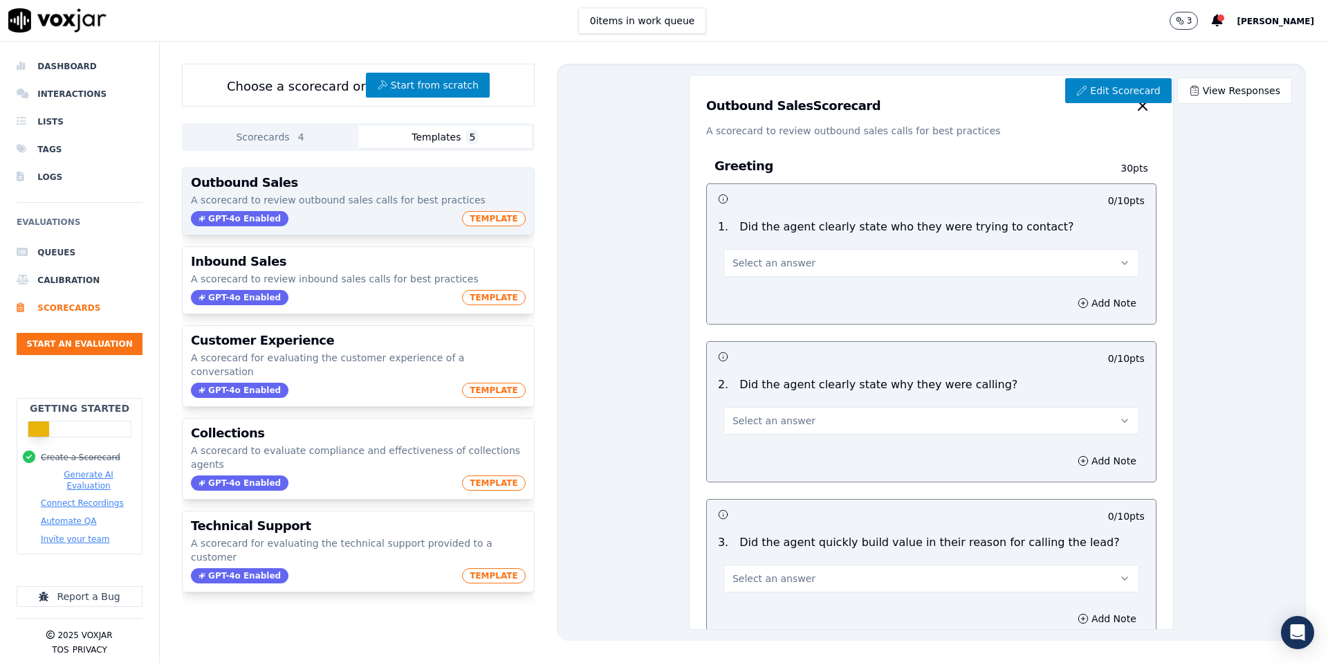
click at [368, 196] on p "A scorecard to review outbound sales calls for best practices" at bounding box center [358, 200] width 335 height 14
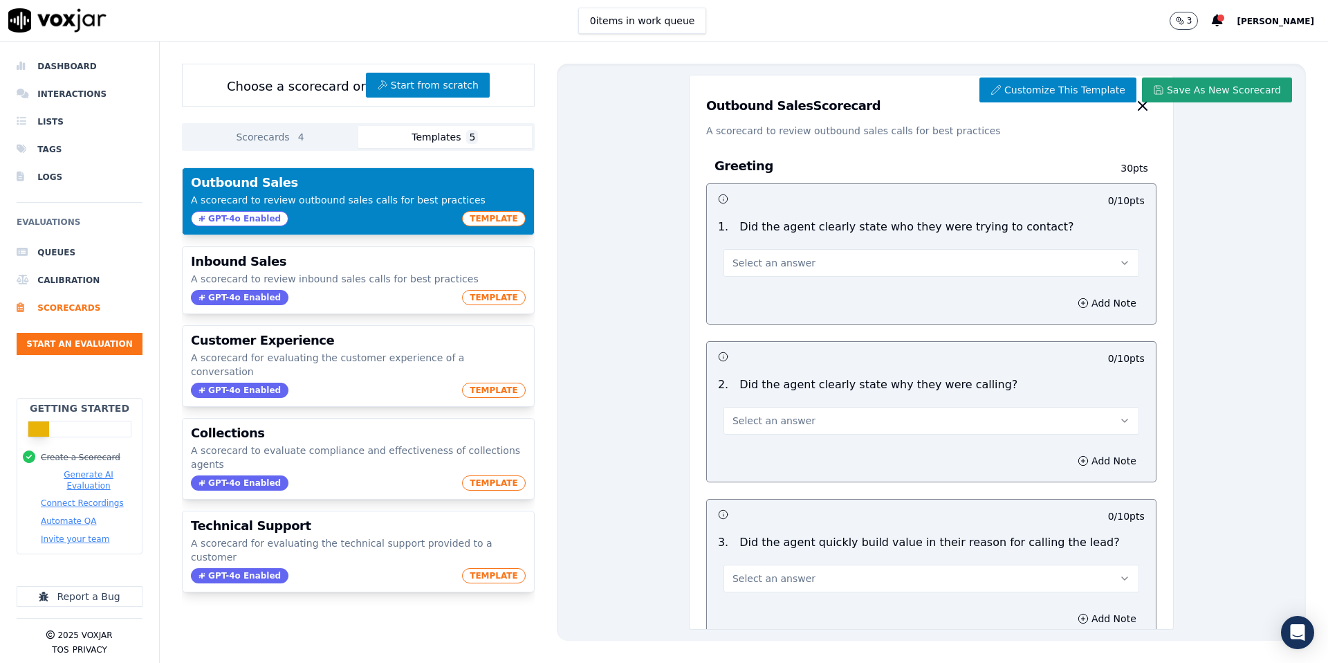
click at [1218, 96] on button "Save As New Scorecard" at bounding box center [1217, 89] width 150 height 25
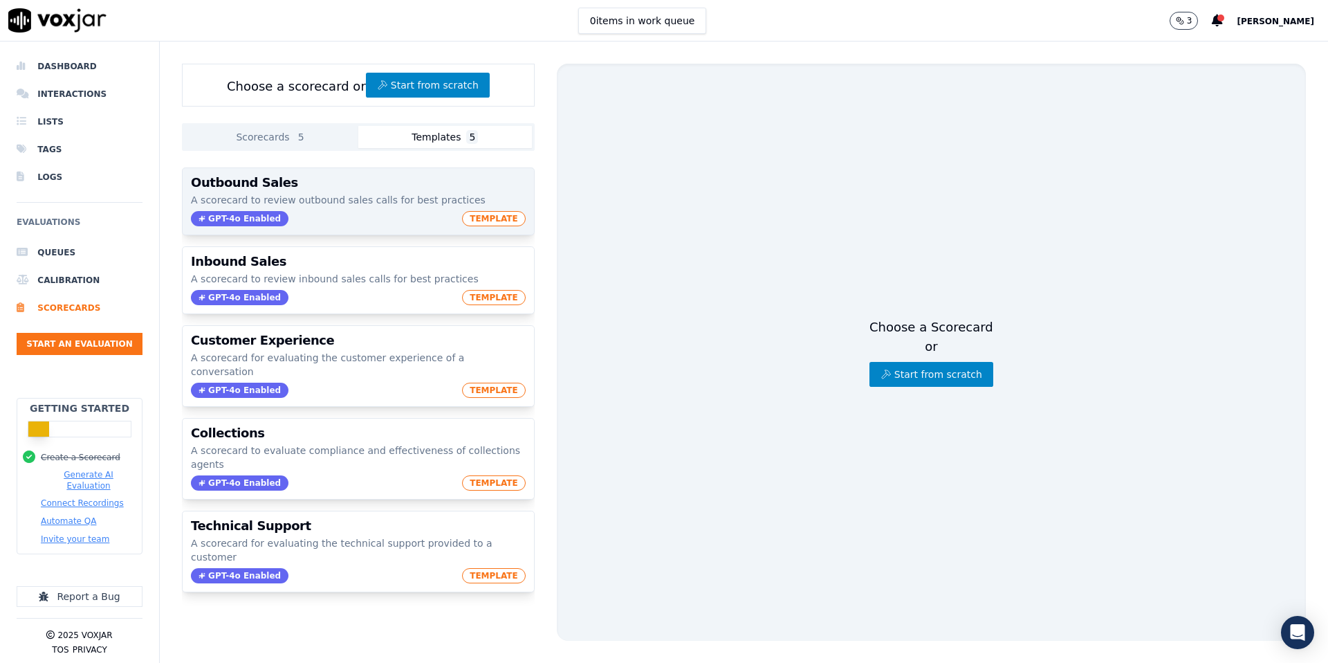
click at [314, 203] on p "A scorecard to review outbound sales calls for best practices" at bounding box center [358, 200] width 335 height 14
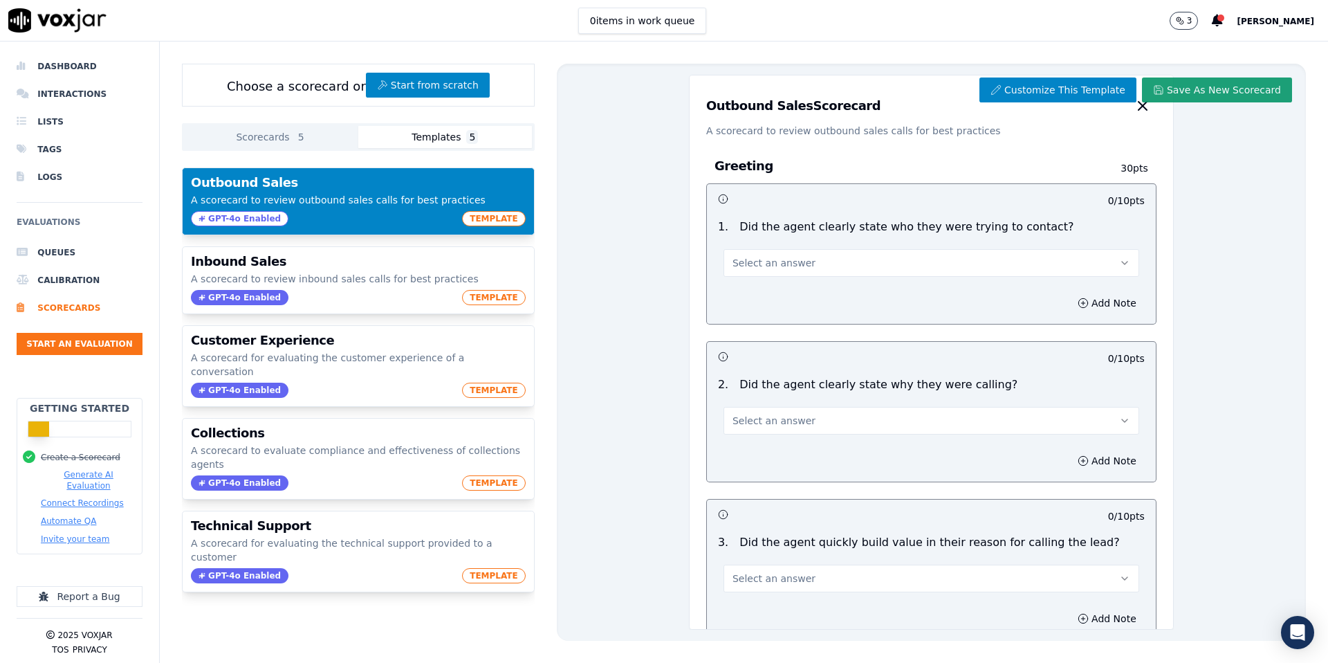
click at [1189, 88] on button "Save As New Scorecard" at bounding box center [1217, 89] width 150 height 25
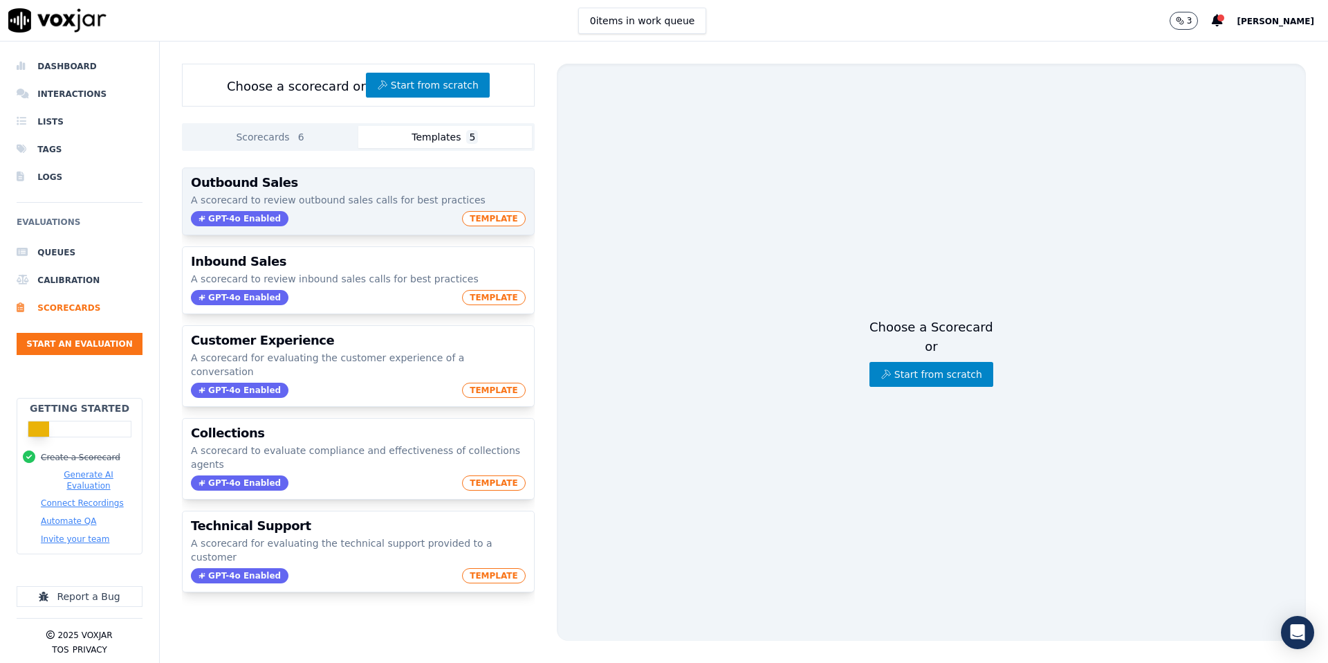
click at [343, 209] on div "Outbound Sales A scorecard to review outbound sales calls for best practices GP…" at bounding box center [358, 201] width 351 height 66
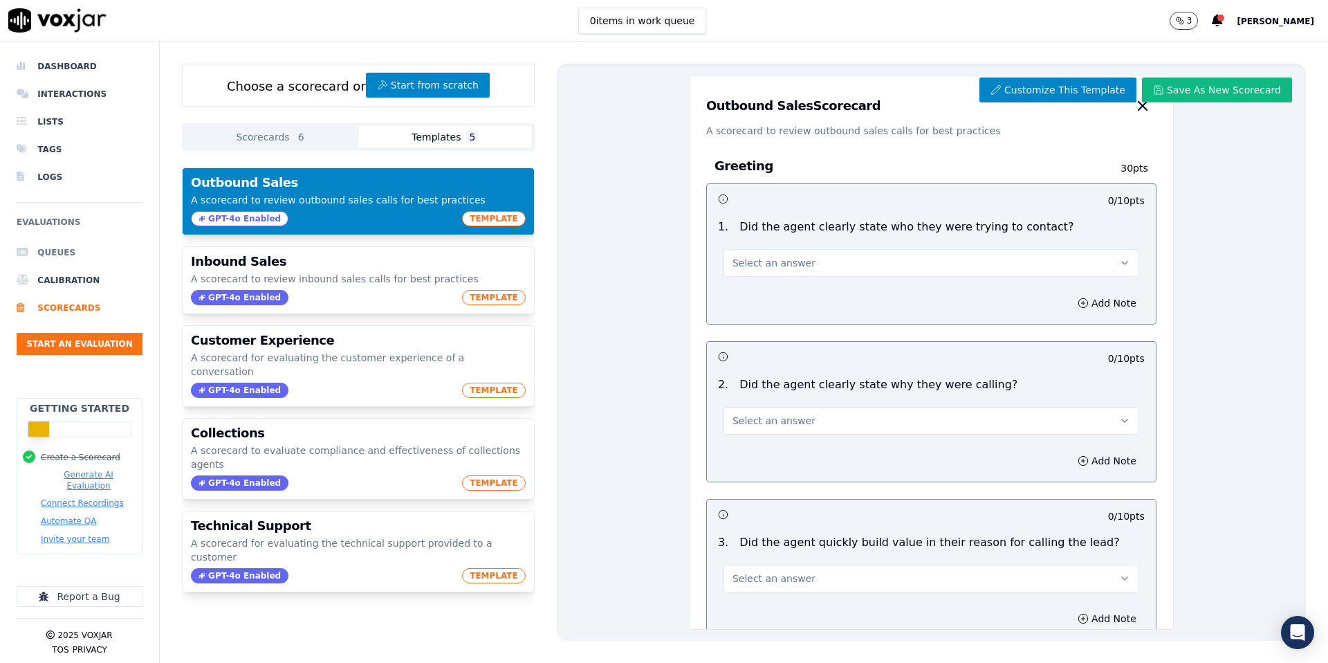
click at [58, 250] on li "Queues" at bounding box center [80, 253] width 126 height 28
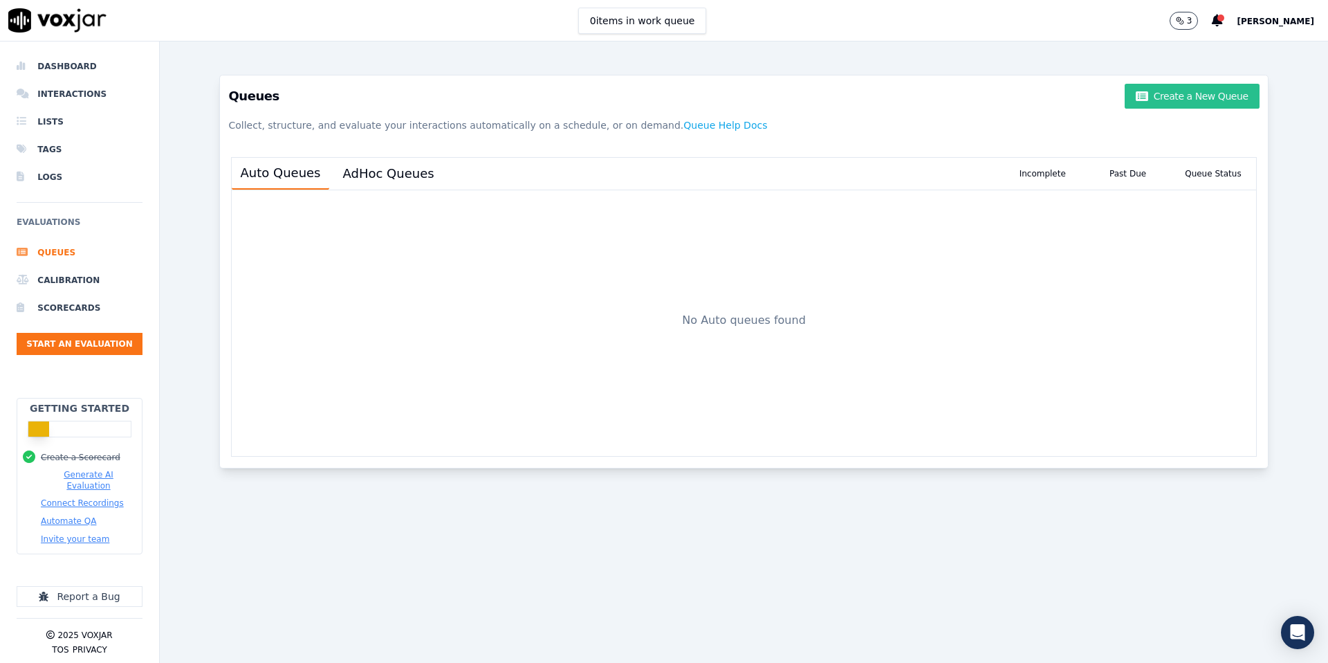
click at [1175, 100] on button "Create a New Queue" at bounding box center [1192, 96] width 134 height 25
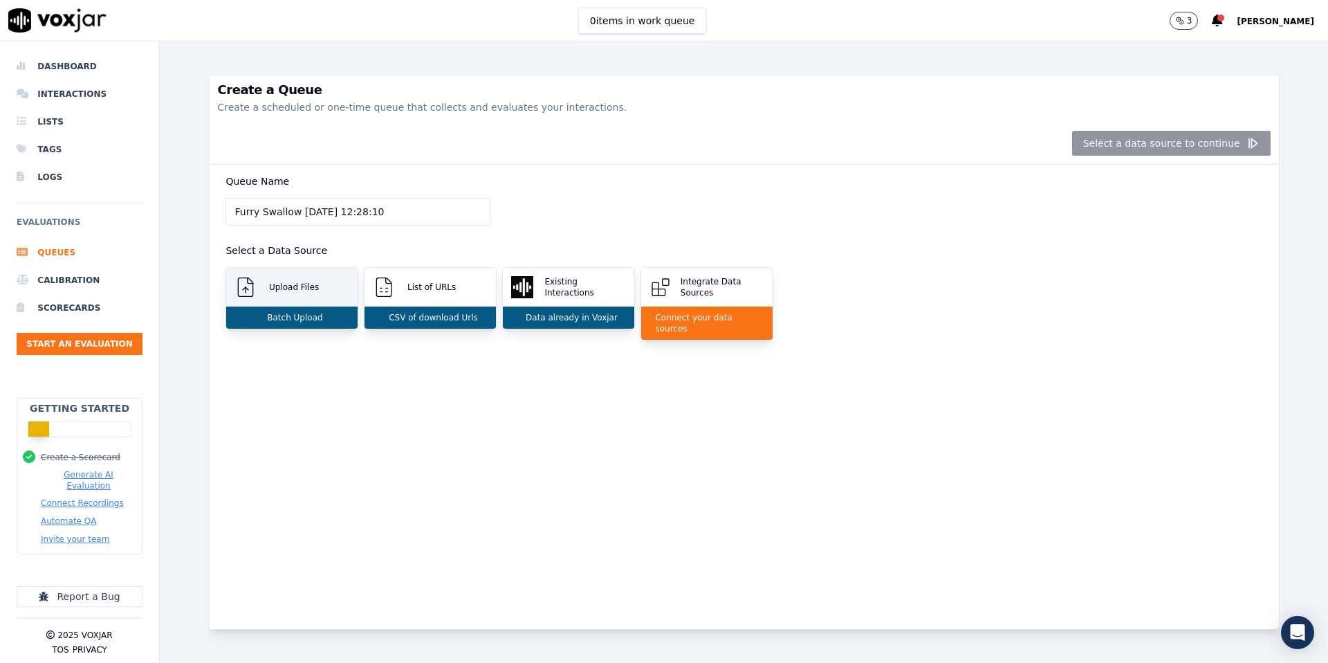
click at [290, 314] on p "Batch Upload" at bounding box center [292, 317] width 61 height 11
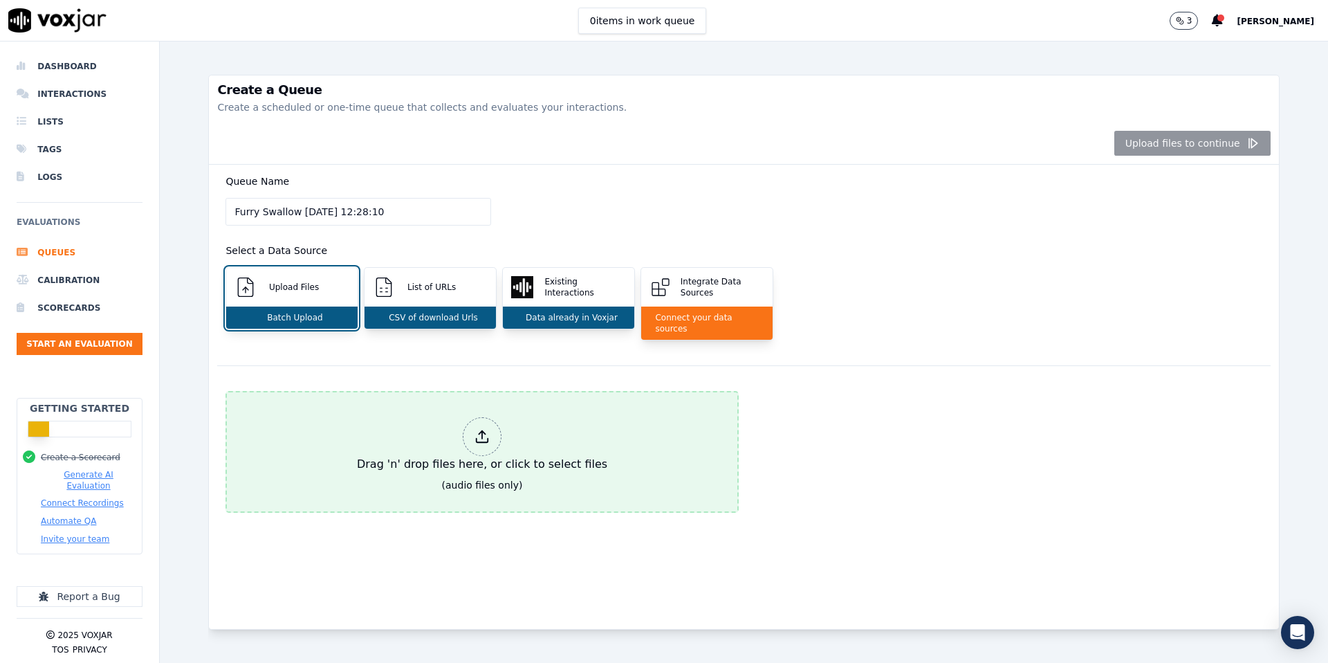
click at [480, 441] on div at bounding box center [482, 436] width 39 height 39
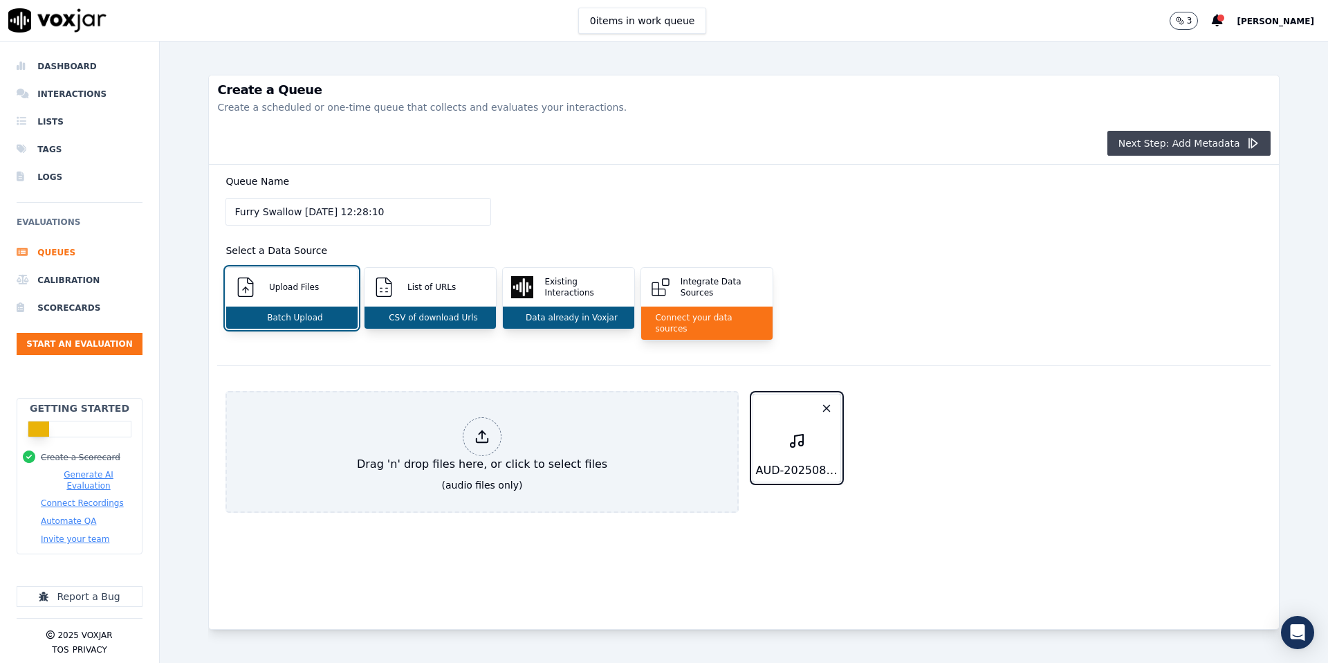
click at [1171, 143] on button "Next Step: Add Metadata" at bounding box center [1189, 143] width 163 height 25
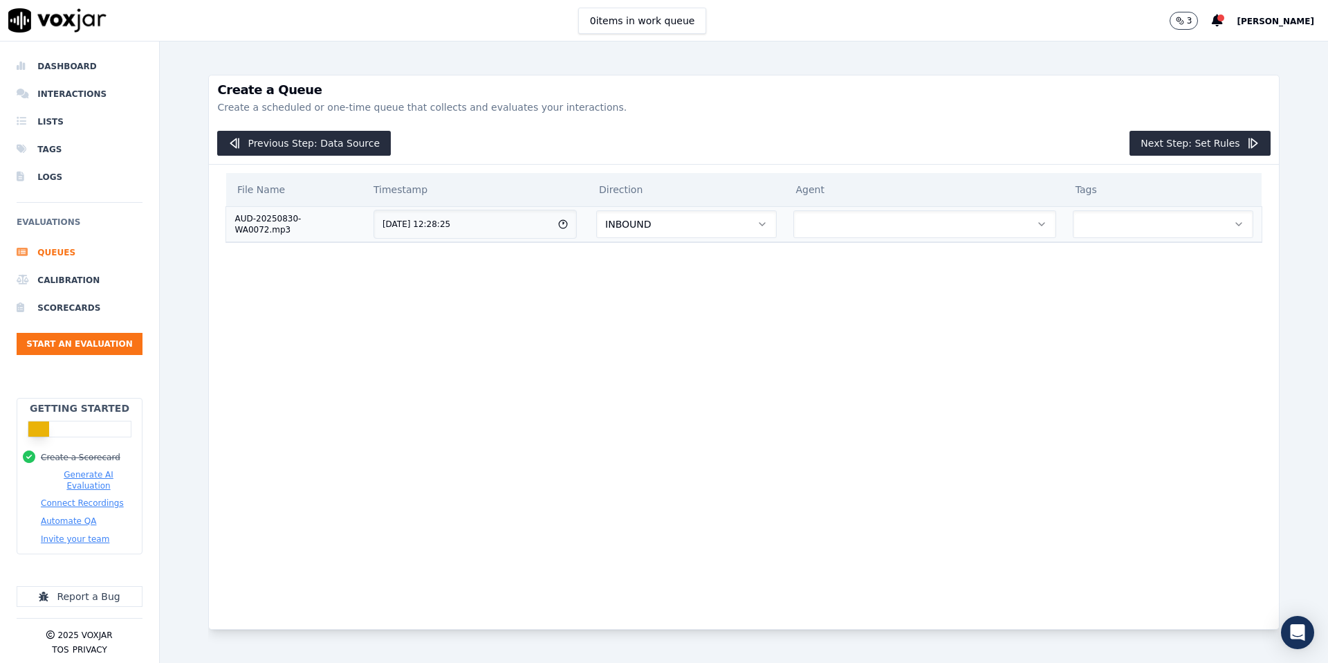
click at [727, 217] on button "INBOUND" at bounding box center [686, 224] width 180 height 28
click at [698, 281] on div "OUTBOUND" at bounding box center [701, 283] width 157 height 22
click at [871, 212] on button "button" at bounding box center [925, 224] width 263 height 28
click at [871, 266] on div "[PERSON_NAME]" at bounding box center [933, 261] width 238 height 22
click at [1092, 223] on button "button" at bounding box center [1163, 224] width 181 height 28
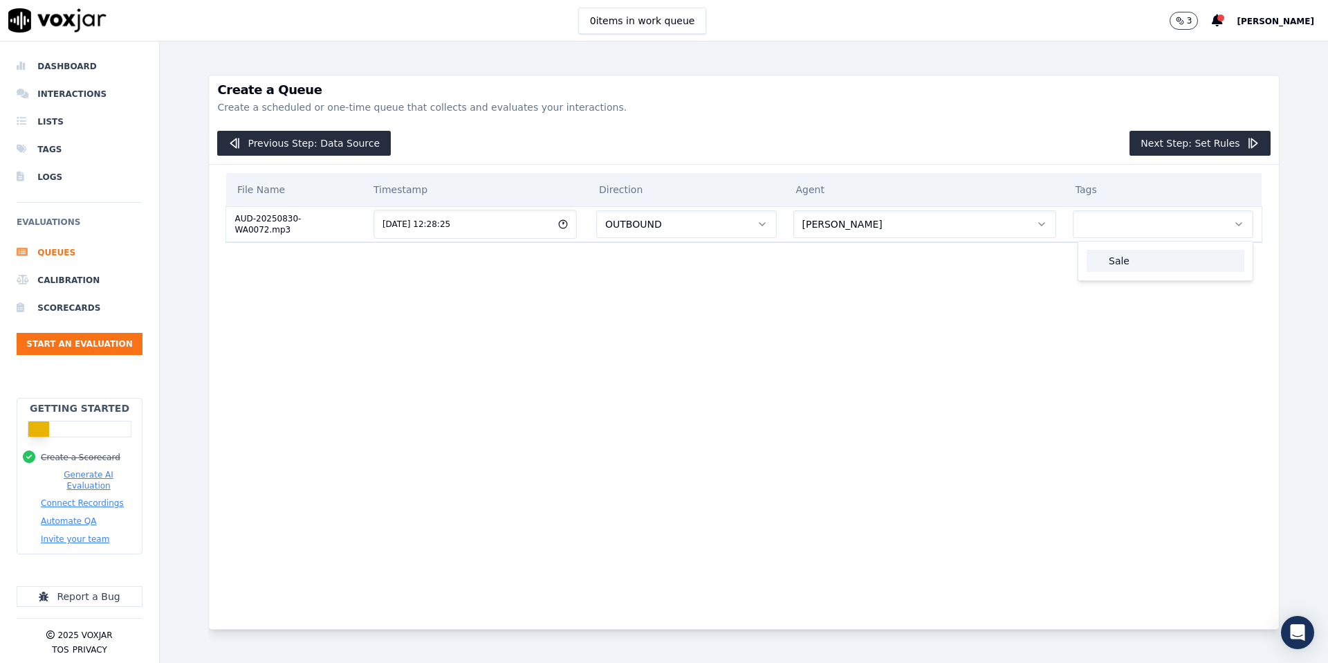
click at [1119, 261] on div "Sale" at bounding box center [1166, 261] width 158 height 22
click at [1224, 136] on button "Next Step: Set Rules" at bounding box center [1200, 143] width 140 height 25
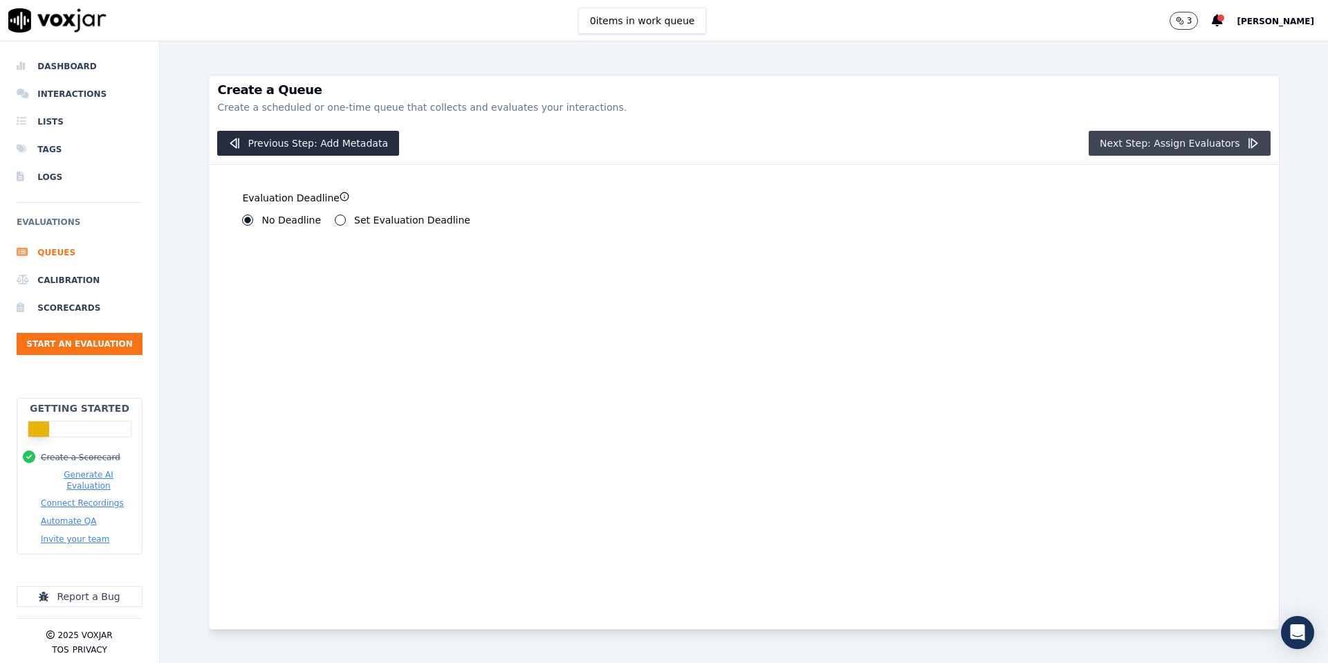
click at [1156, 149] on button "Next Step: Assign Evaluators" at bounding box center [1180, 143] width 182 height 25
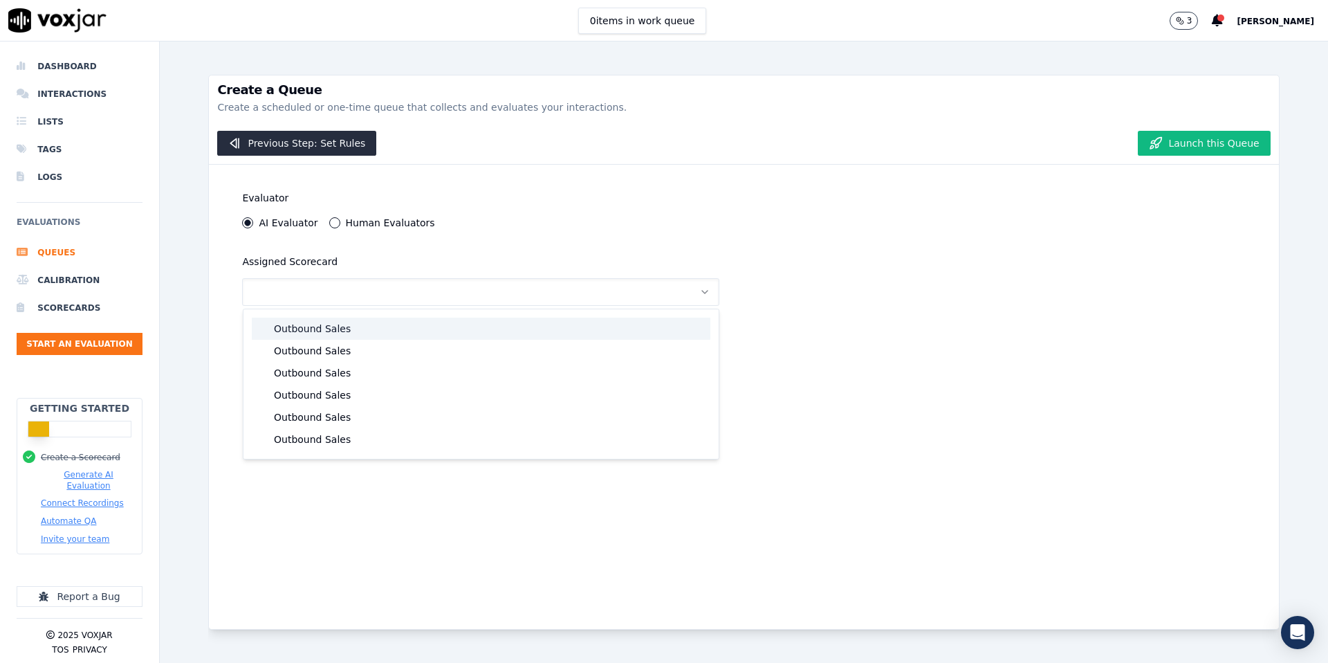
click at [340, 328] on div "Outbound Sales" at bounding box center [481, 329] width 459 height 22
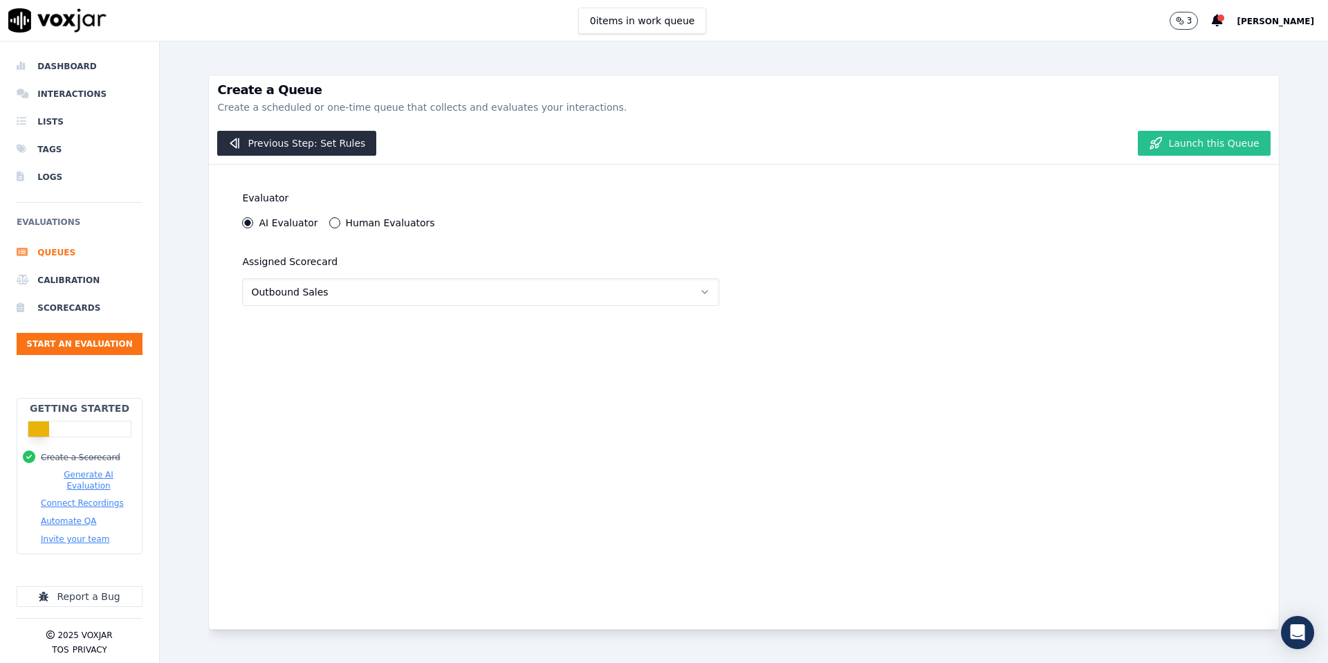
click at [1238, 140] on button "Launch this Queue" at bounding box center [1204, 143] width 132 height 25
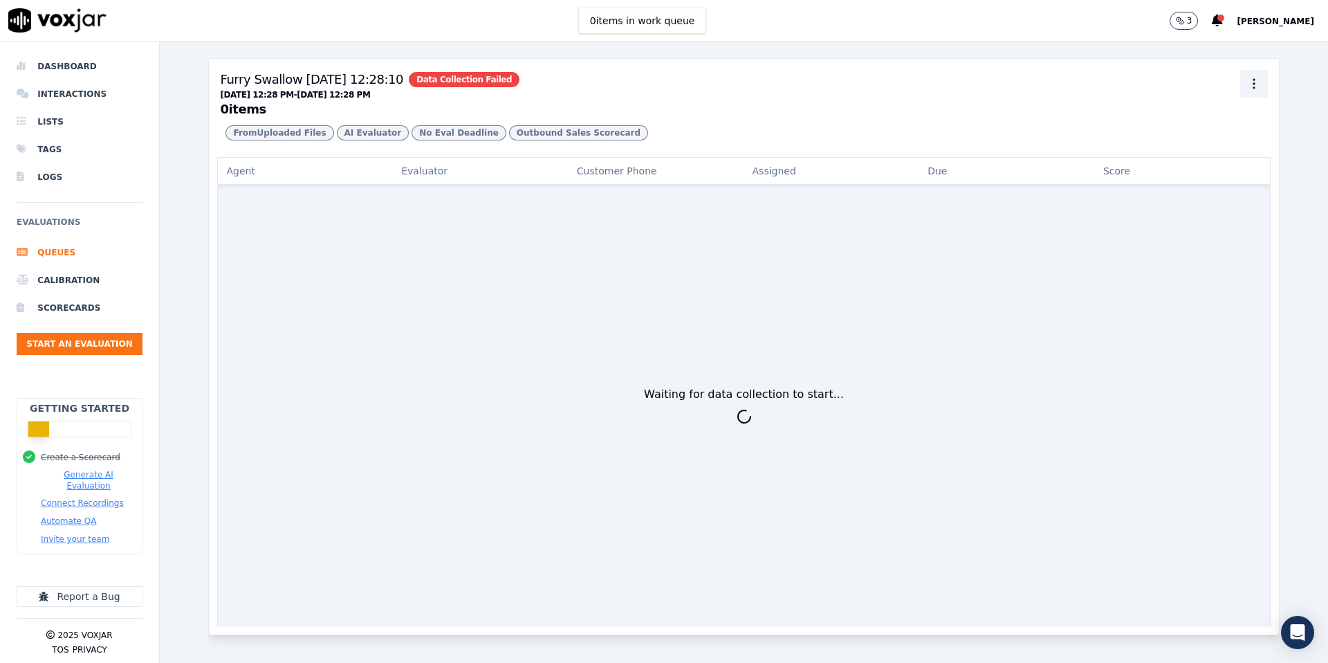
click at [1254, 84] on circle "button" at bounding box center [1254, 83] width 1 height 1
click at [1240, 158] on div "Delete" at bounding box center [1254, 159] width 82 height 22
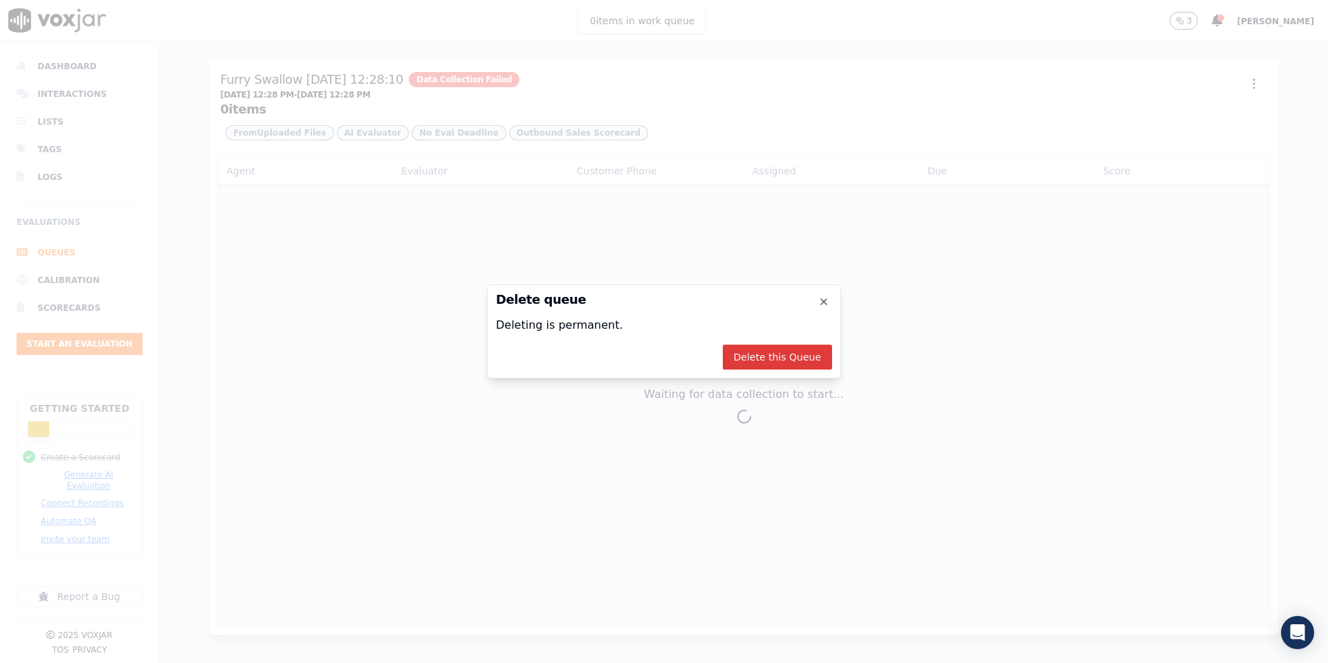
click at [773, 347] on button "Delete this Queue" at bounding box center [777, 357] width 109 height 25
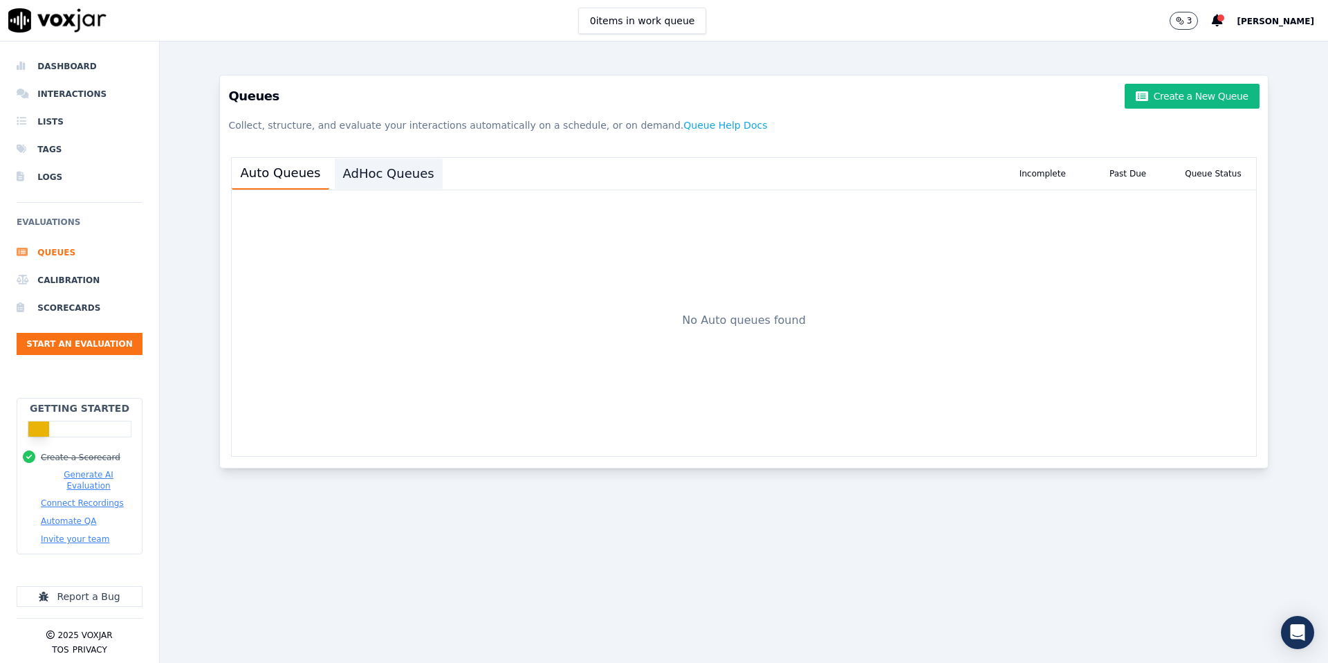
click at [350, 180] on button "AdHoc Queues" at bounding box center [389, 173] width 108 height 30
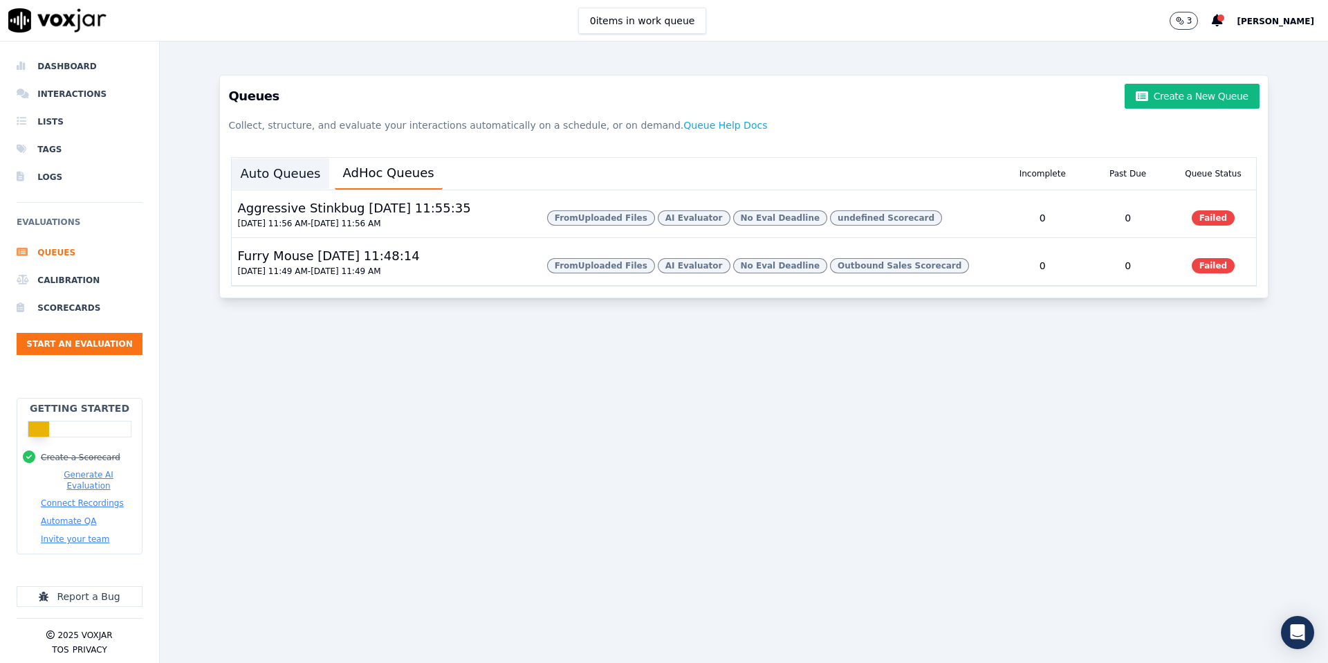
click at [257, 171] on button "Auto Queues" at bounding box center [280, 173] width 97 height 30
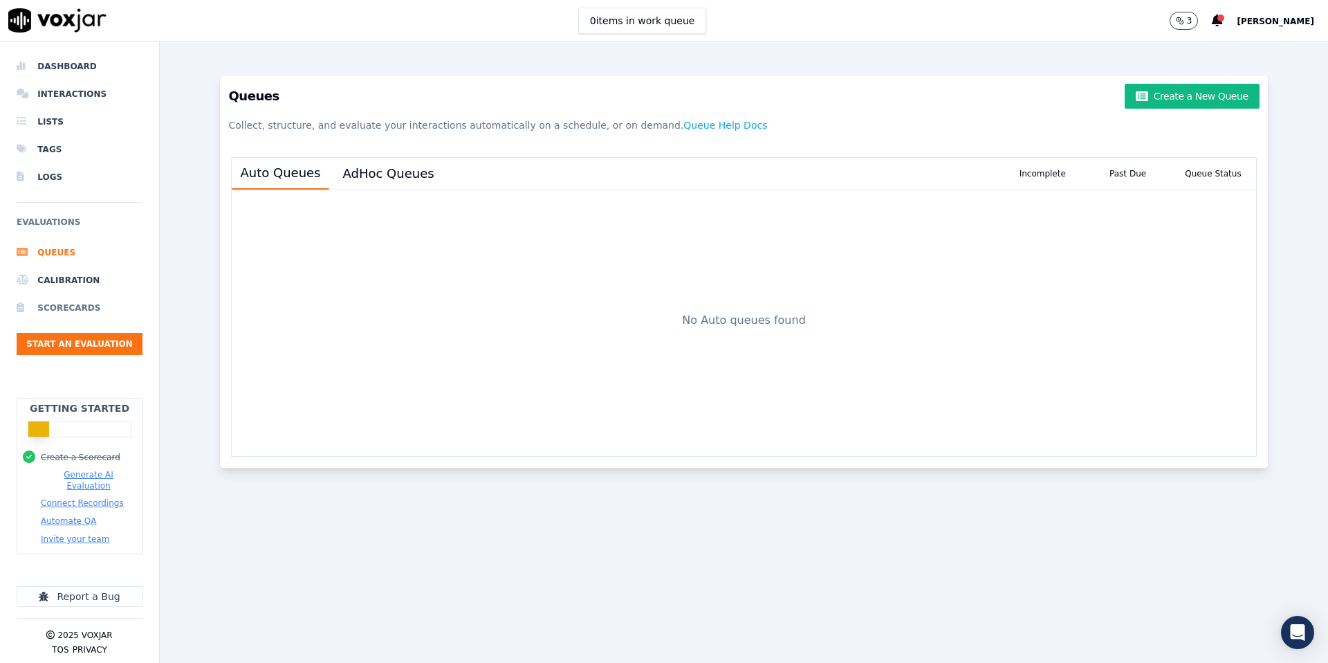
click at [64, 307] on li "Scorecards" at bounding box center [80, 308] width 126 height 28
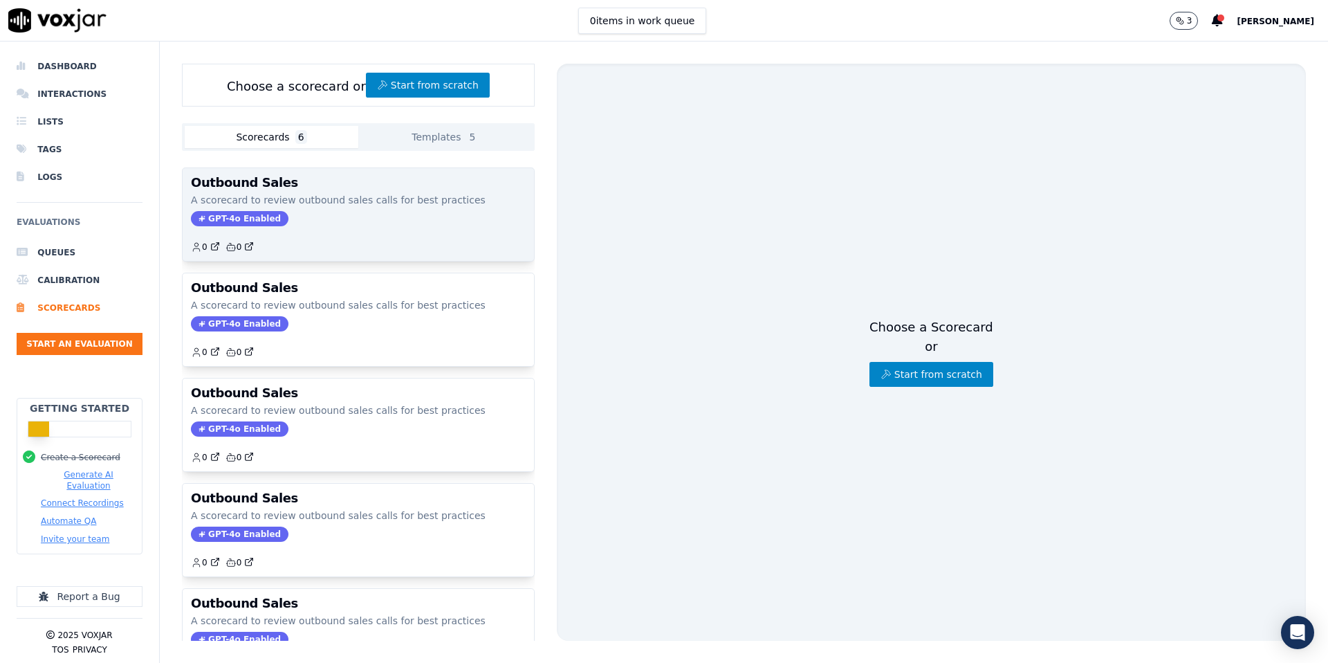
click at [311, 223] on div "GPT-4o Enabled" at bounding box center [358, 218] width 335 height 15
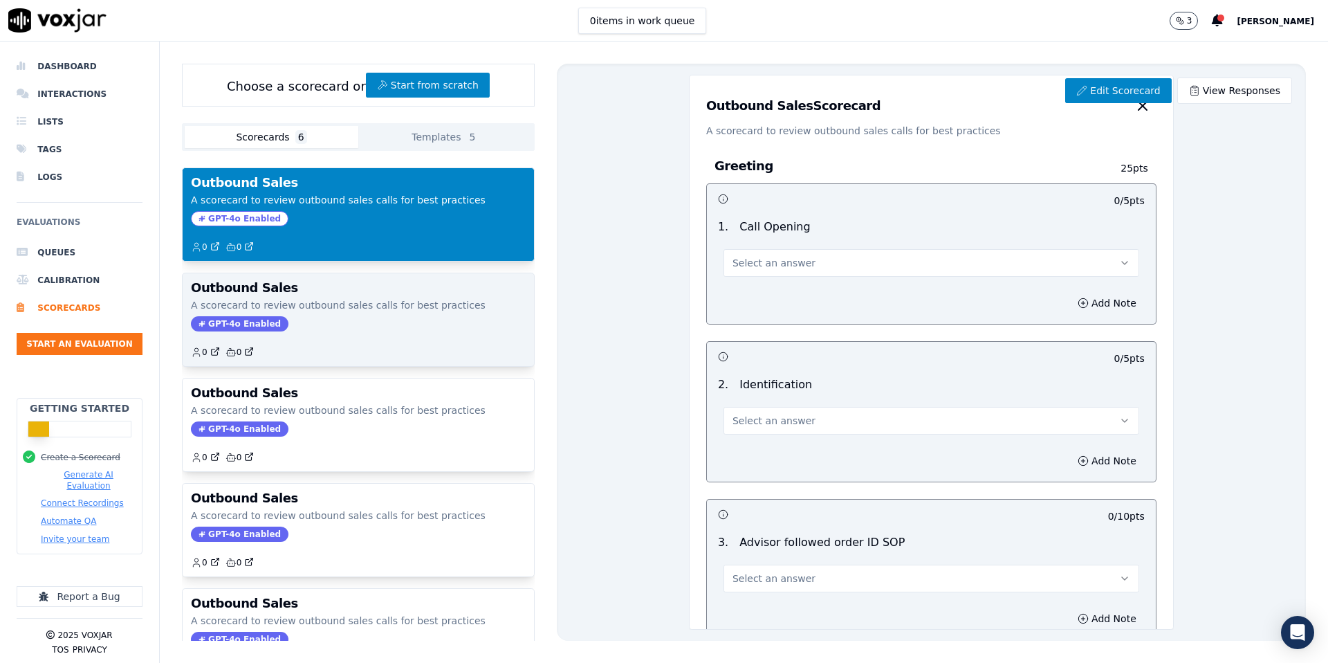
click at [319, 302] on p "A scorecard to review outbound sales calls for best practices" at bounding box center [358, 305] width 335 height 14
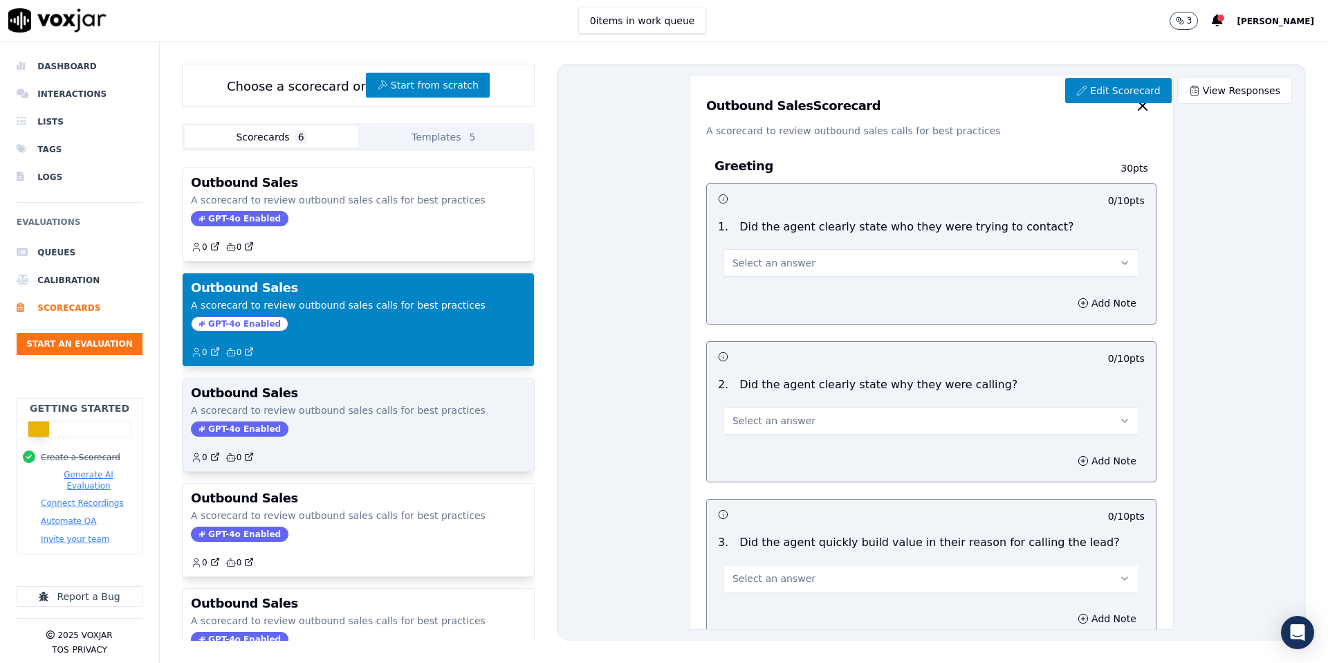
click at [313, 417] on div "Outbound Sales A scorecard to review outbound sales calls for best practices GP…" at bounding box center [358, 424] width 351 height 93
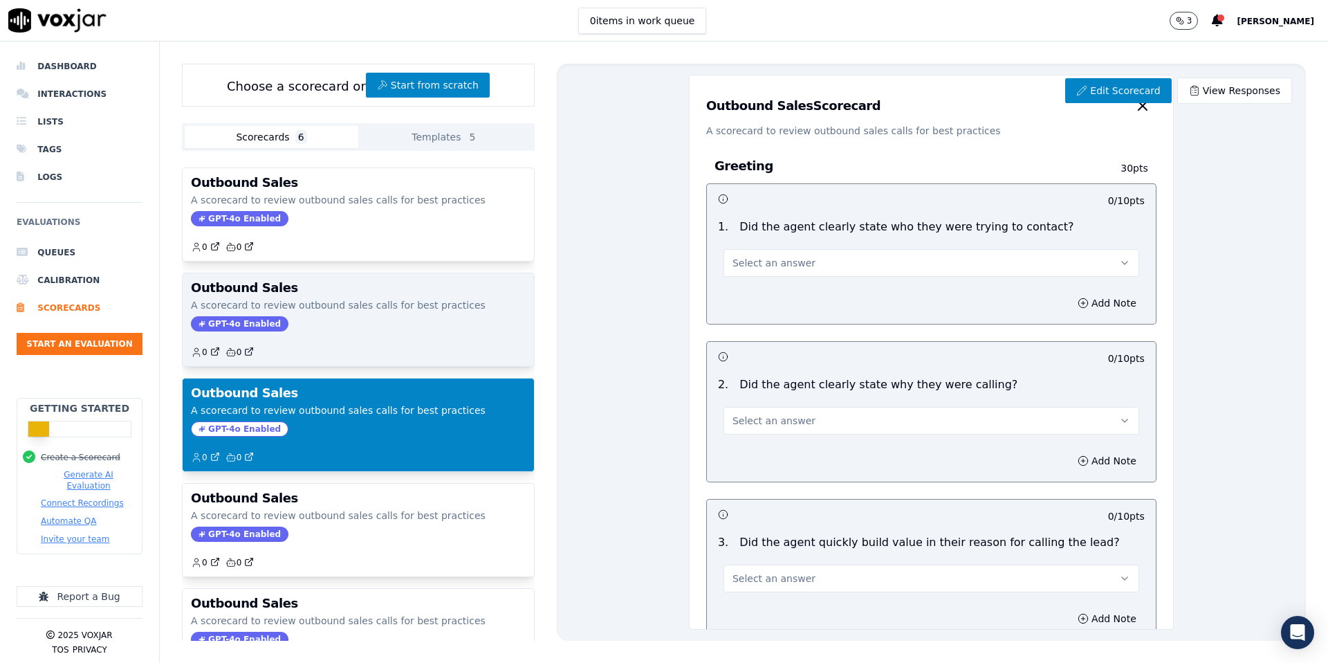
click at [340, 306] on p "A scorecard to review outbound sales calls for best practices" at bounding box center [358, 305] width 335 height 14
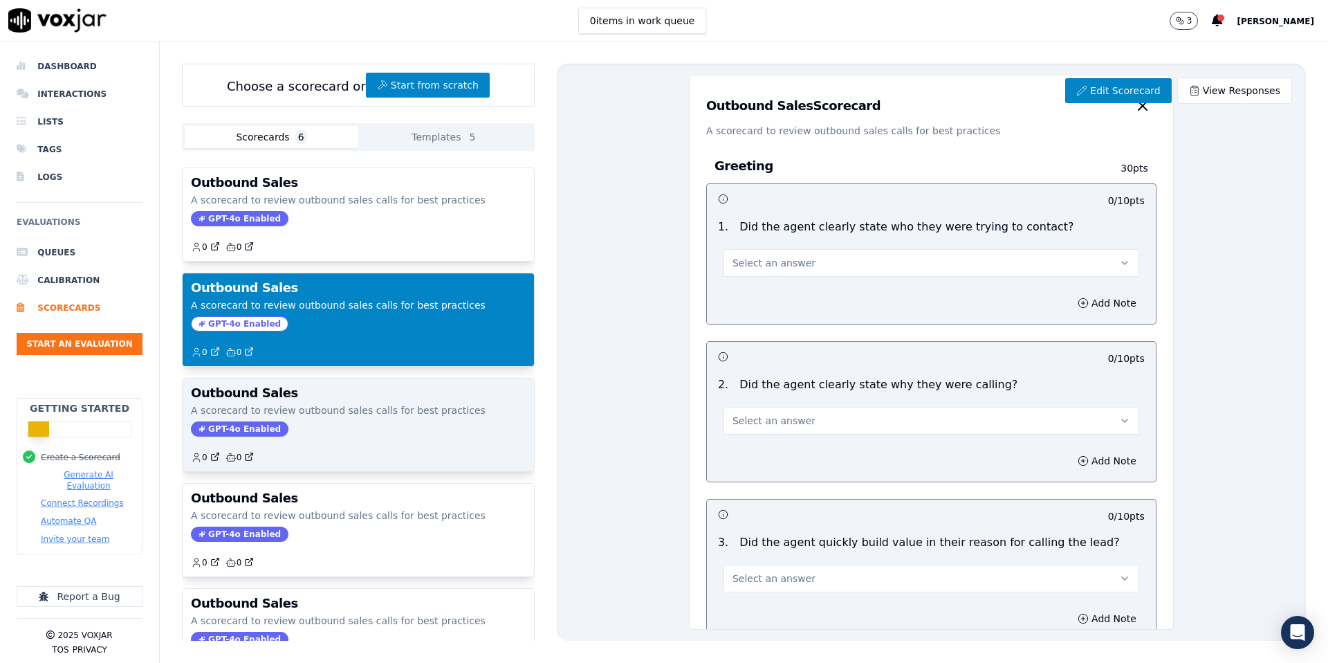
click at [304, 393] on h3 "Outbound Sales" at bounding box center [358, 393] width 335 height 12
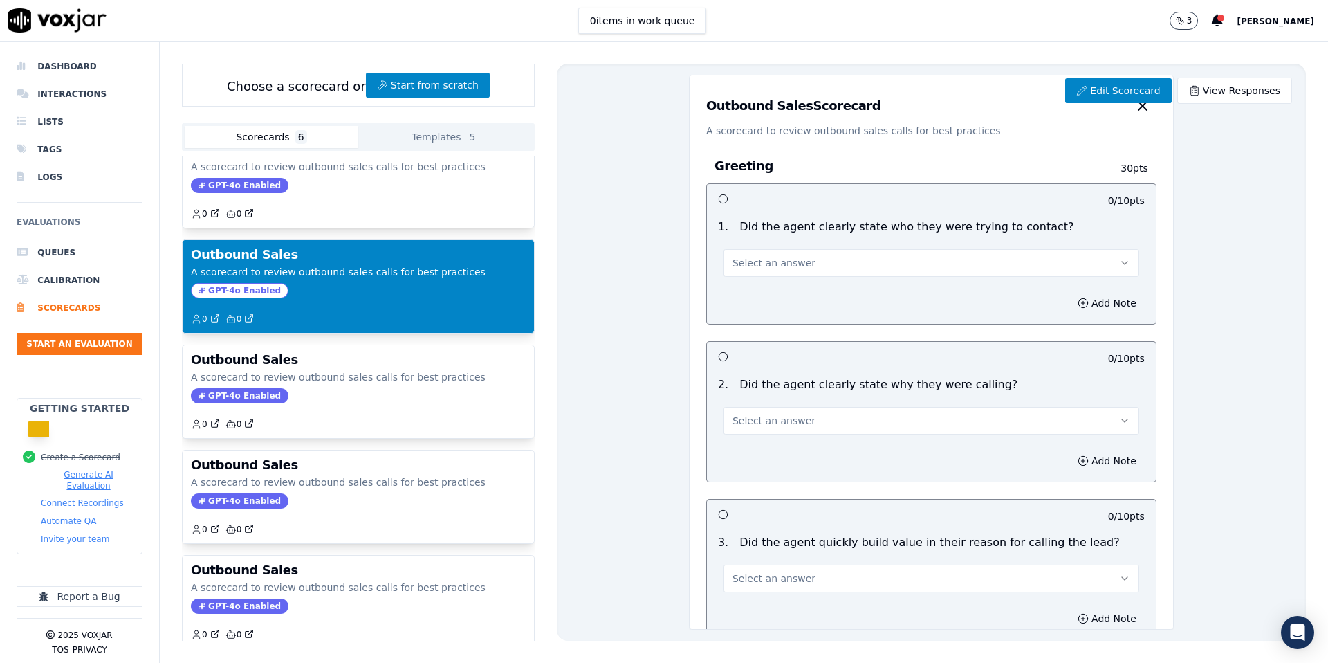
scroll to position [158, 0]
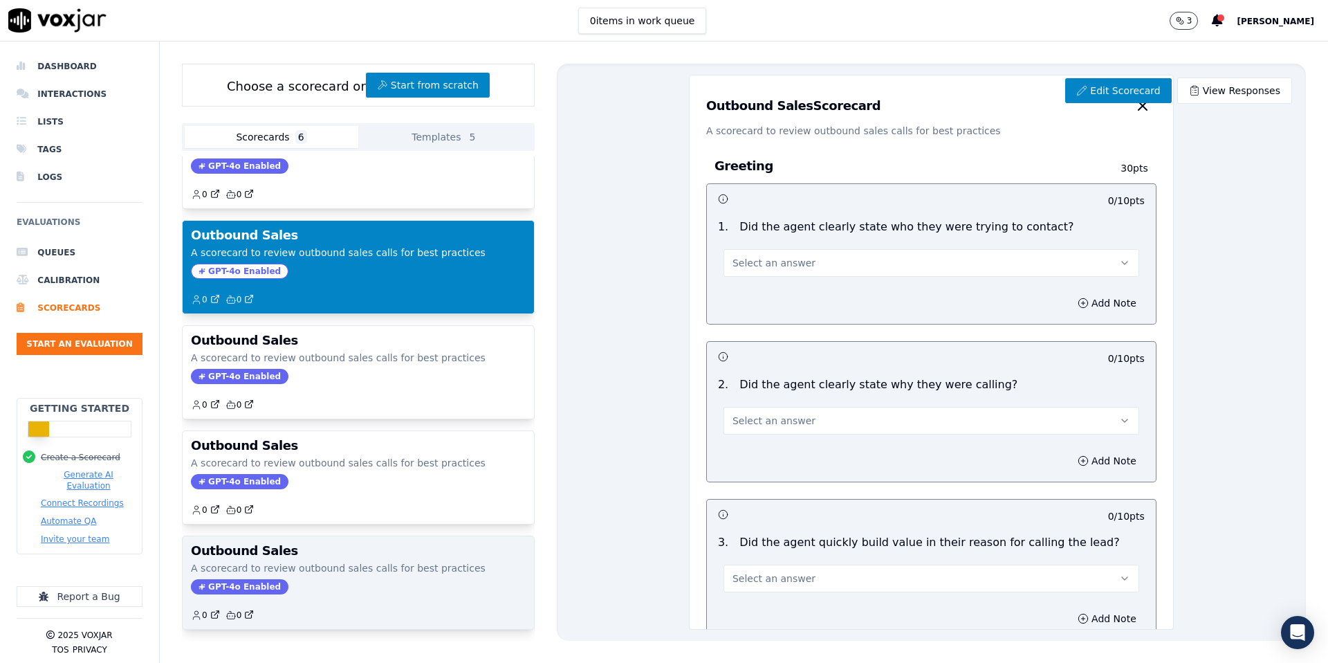
click at [283, 597] on div "Outbound Sales A scorecard to review outbound sales calls for best practices GP…" at bounding box center [358, 582] width 351 height 93
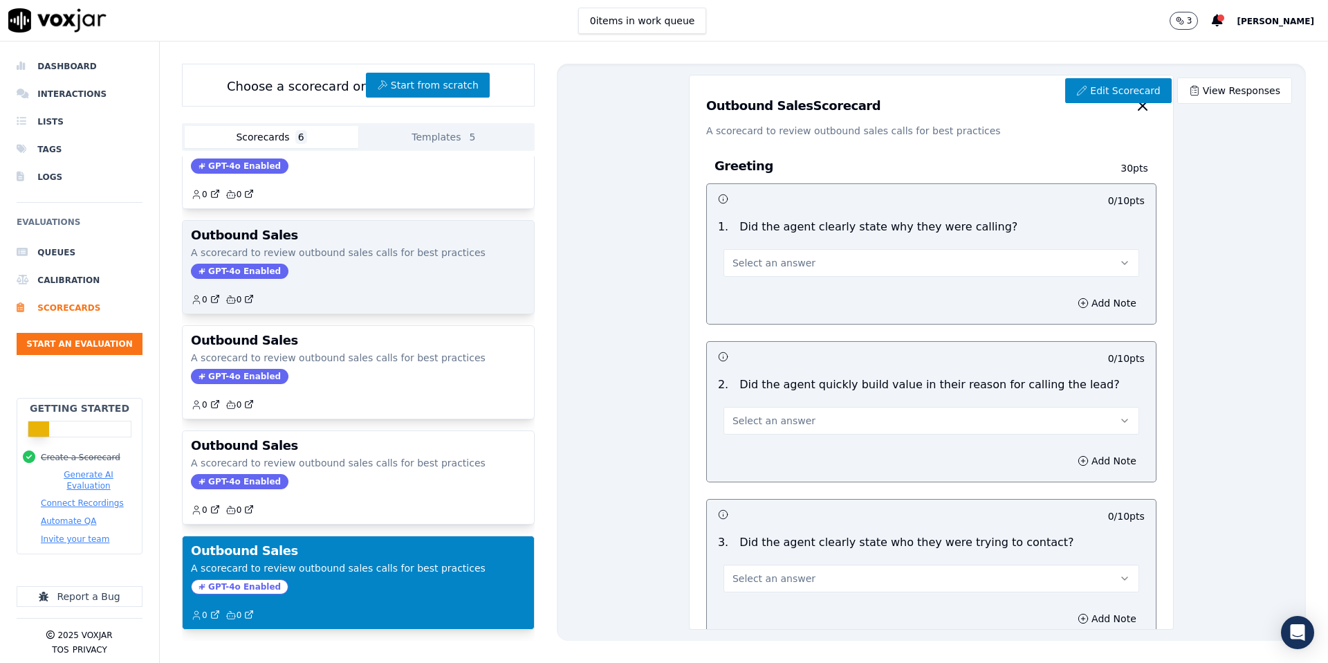
click at [320, 266] on div "GPT-4o Enabled" at bounding box center [358, 271] width 335 height 15
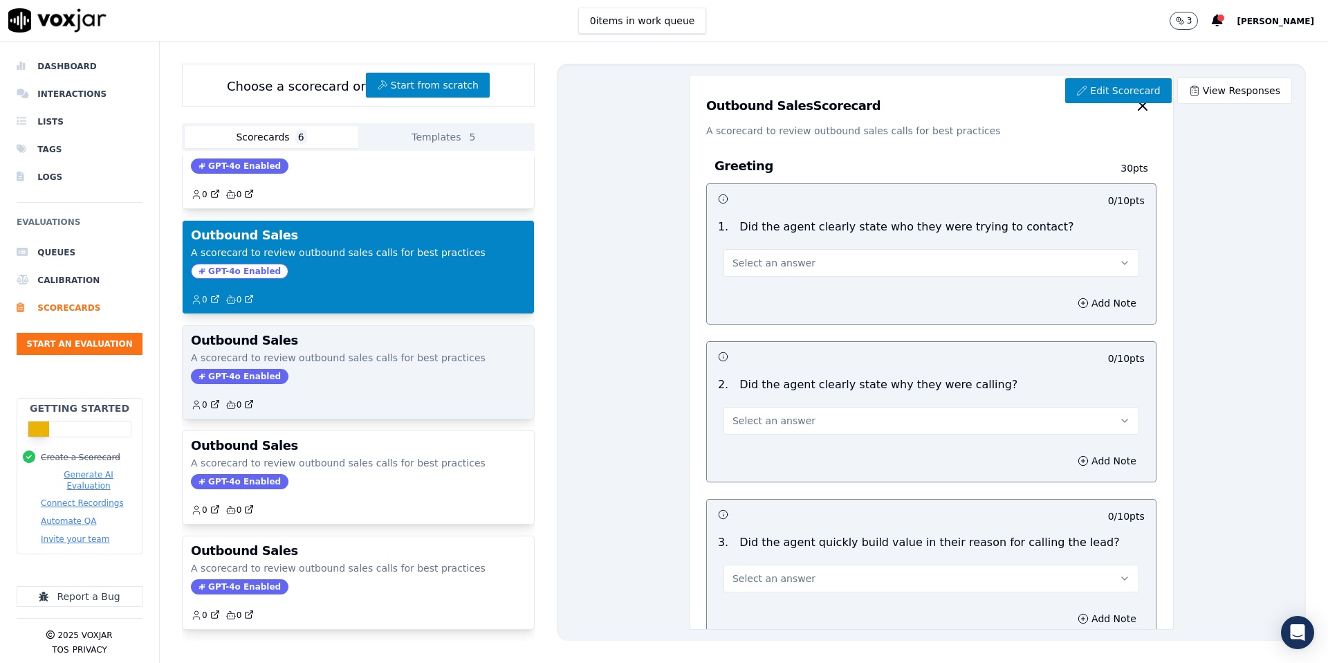
click at [307, 356] on p "A scorecard to review outbound sales calls for best practices" at bounding box center [358, 358] width 335 height 14
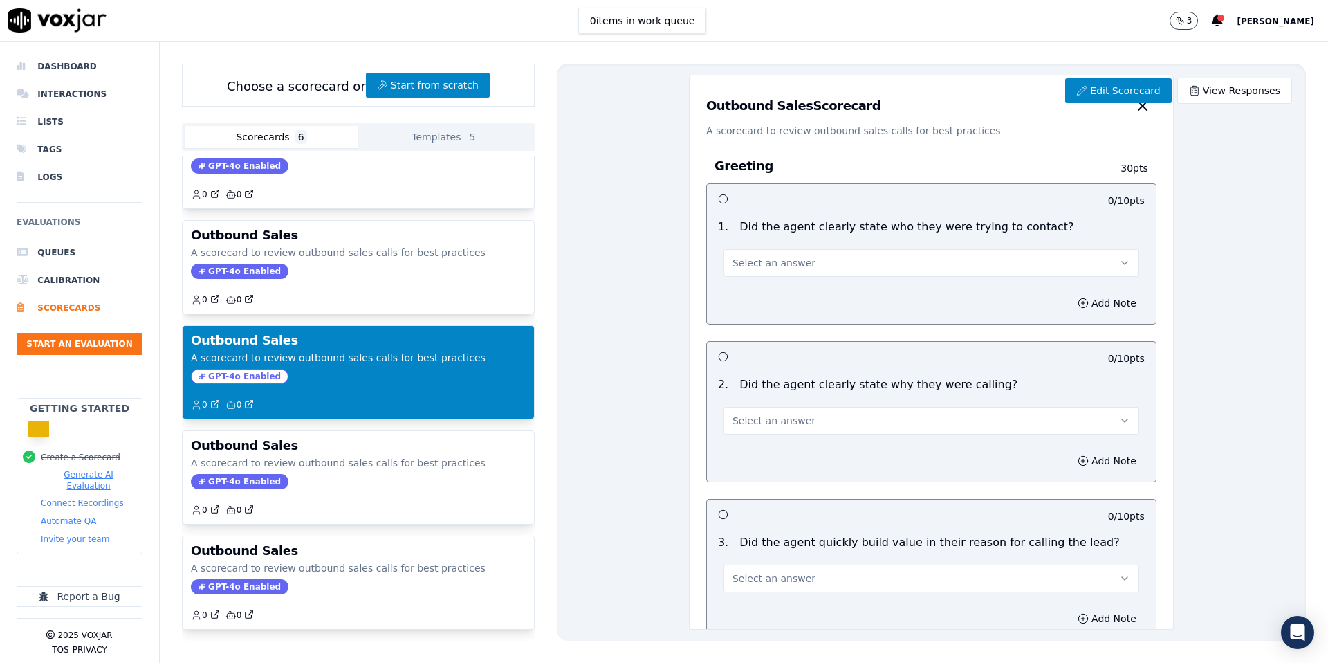
scroll to position [0, 0]
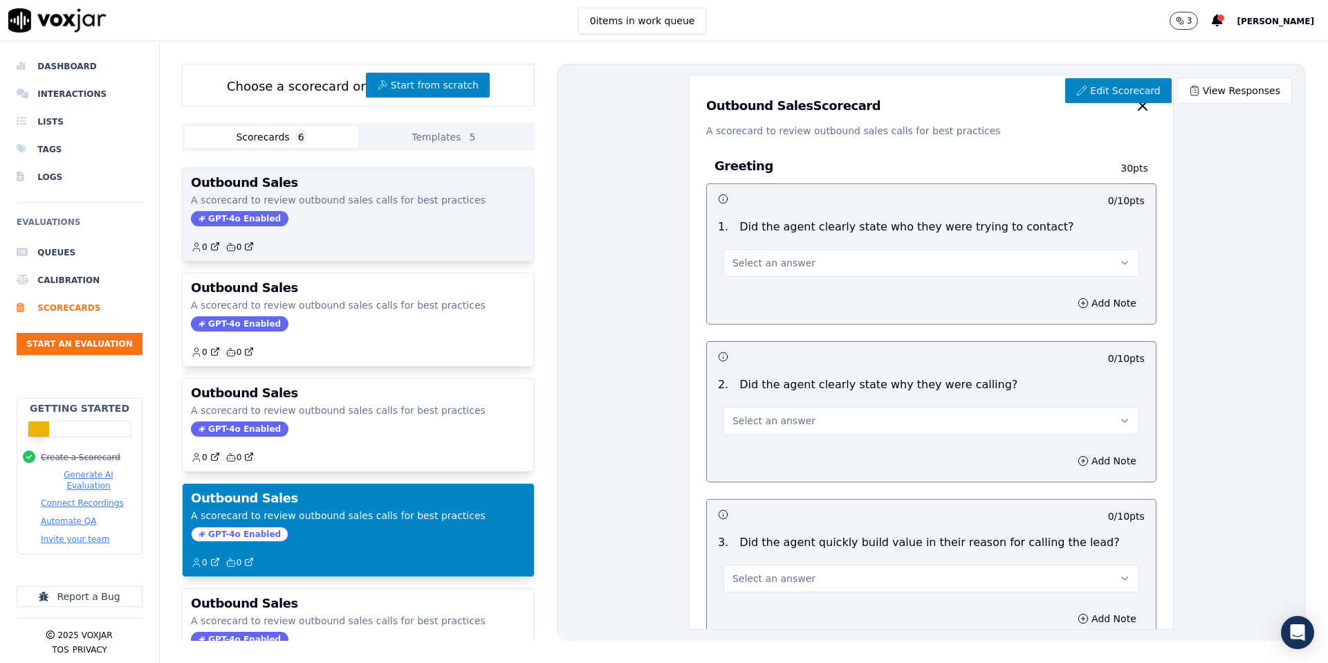
click at [345, 236] on div "0 0" at bounding box center [358, 241] width 335 height 22
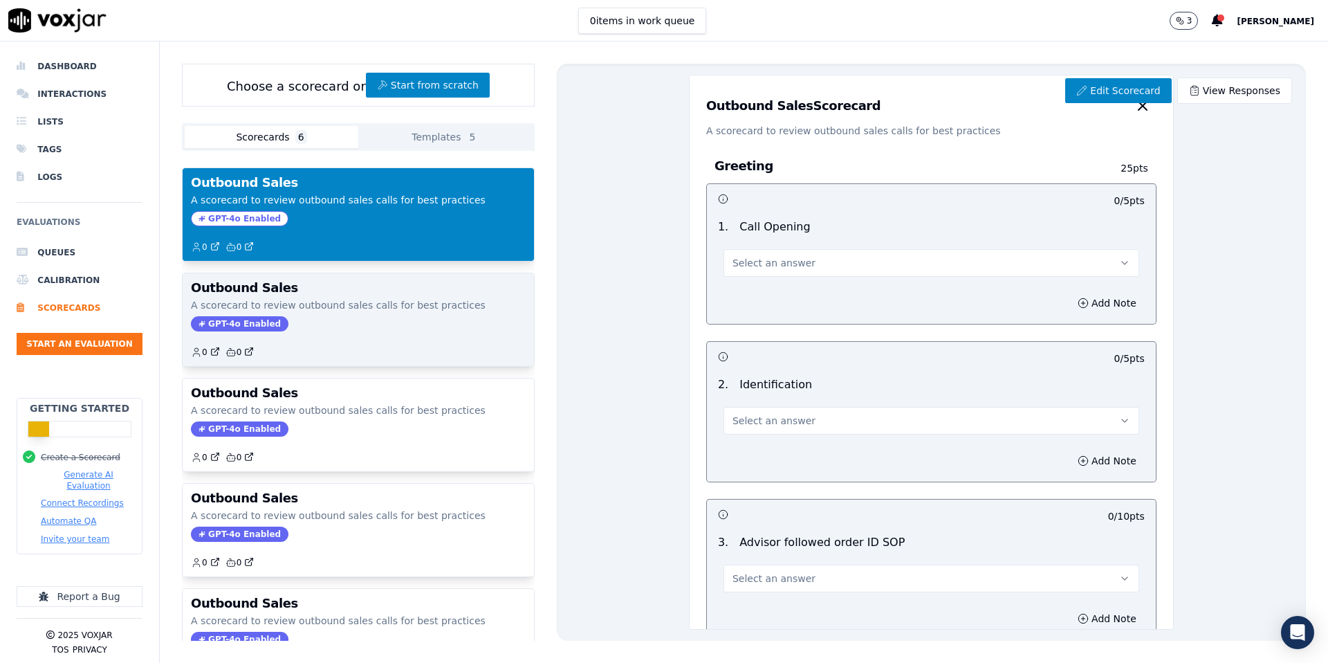
click at [350, 311] on p "A scorecard to review outbound sales calls for best practices" at bounding box center [358, 305] width 335 height 14
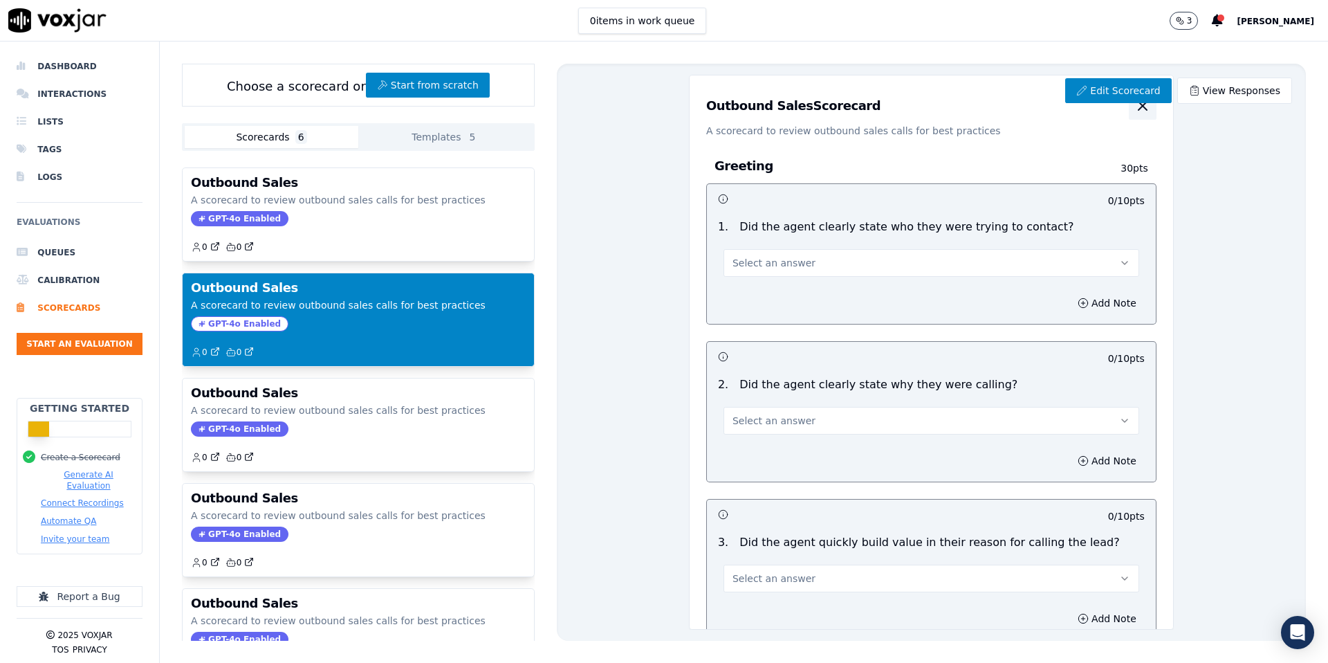
click at [1143, 106] on icon "button" at bounding box center [1143, 106] width 8 height 8
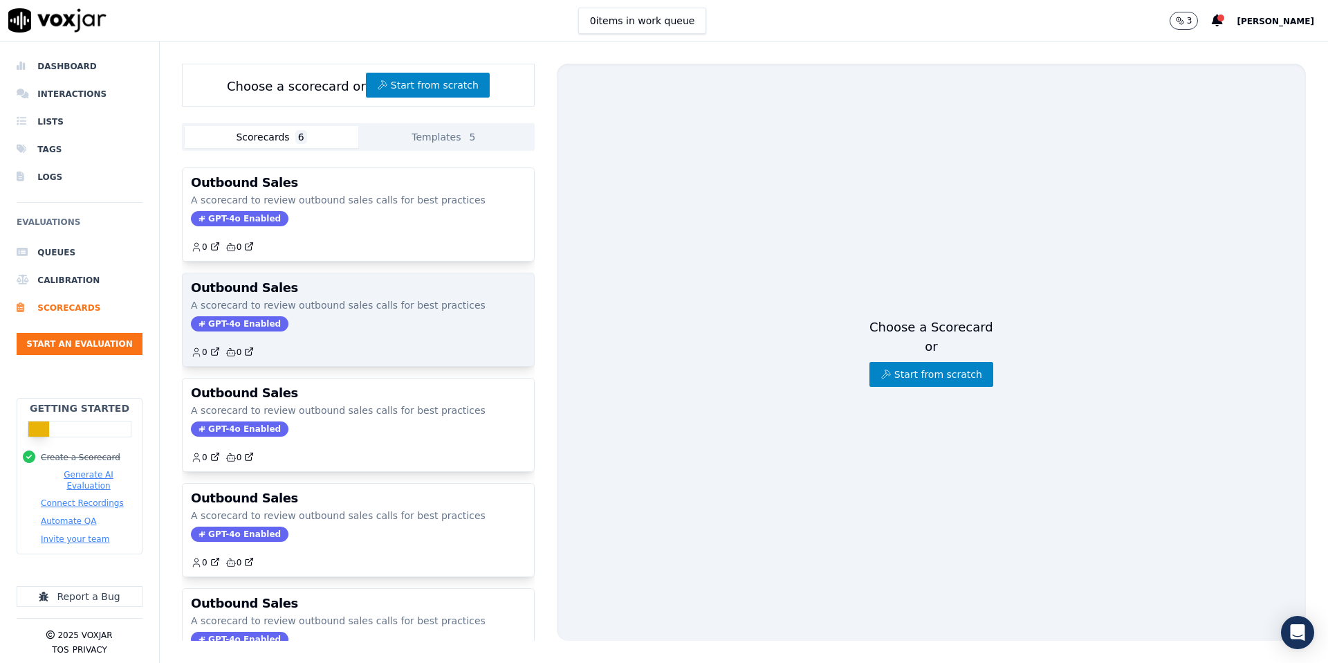
click at [378, 327] on div "GPT-4o Enabled" at bounding box center [358, 323] width 335 height 15
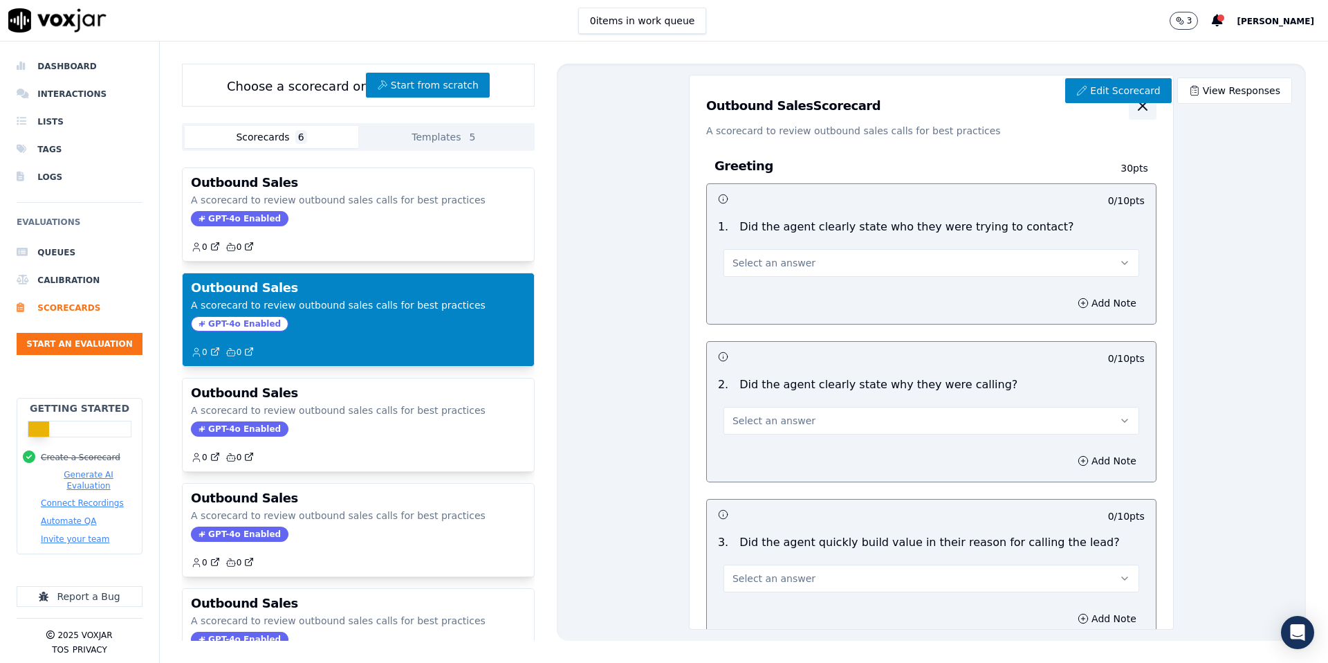
click at [1141, 111] on icon "button" at bounding box center [1143, 106] width 17 height 17
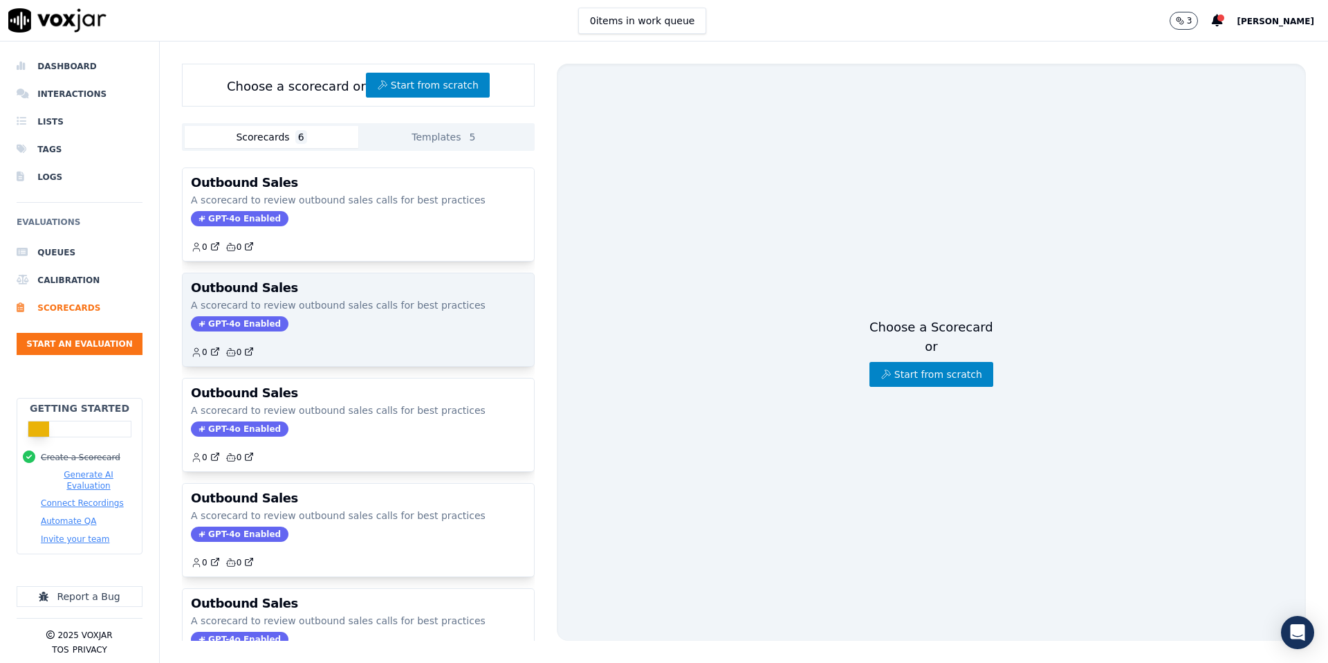
click at [439, 334] on div "Outbound Sales A scorecard to review outbound sales calls for best practices GP…" at bounding box center [358, 319] width 351 height 93
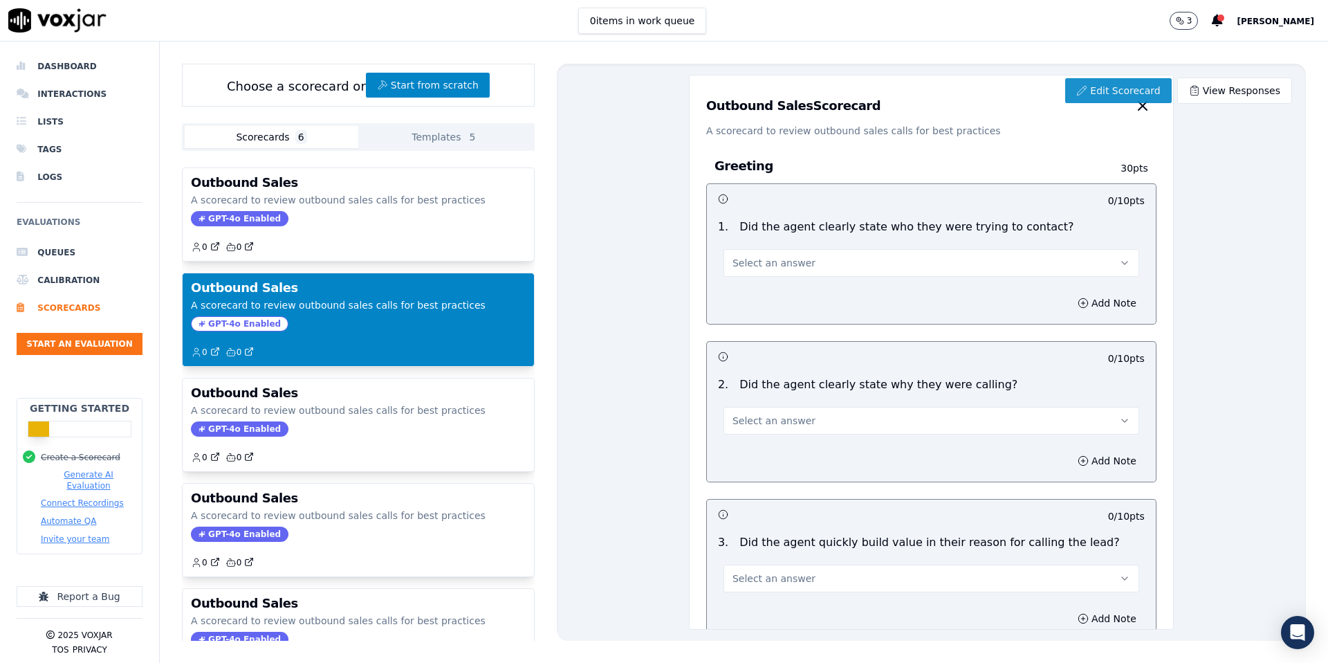
click at [1100, 88] on link "Edit Scorecard" at bounding box center [1118, 90] width 106 height 25
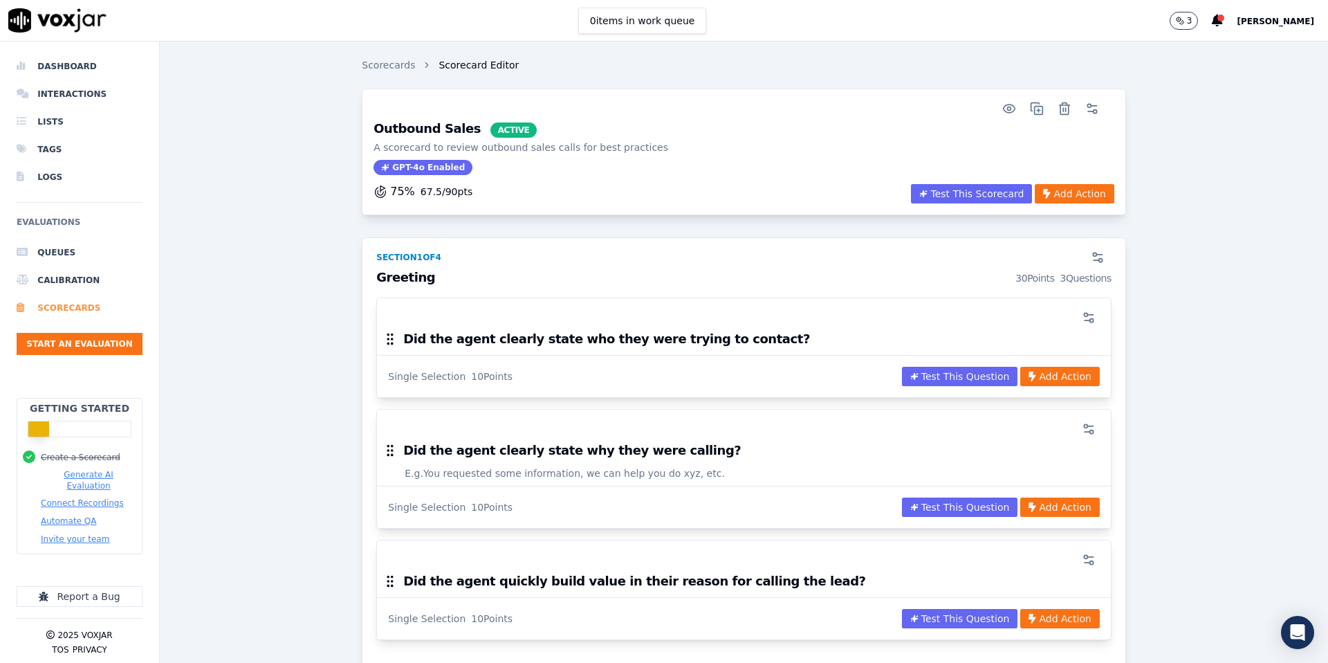
click at [71, 304] on li "Scorecards" at bounding box center [80, 308] width 126 height 28
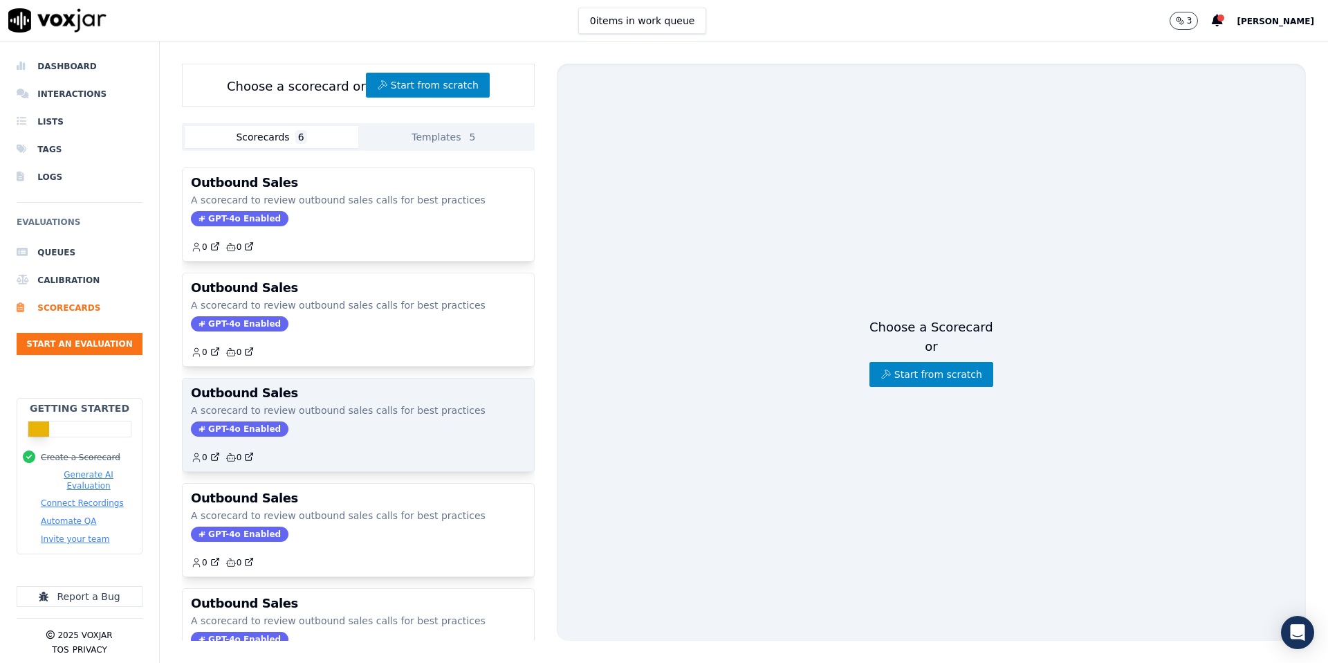
click at [322, 430] on div "GPT-4o Enabled" at bounding box center [358, 428] width 335 height 15
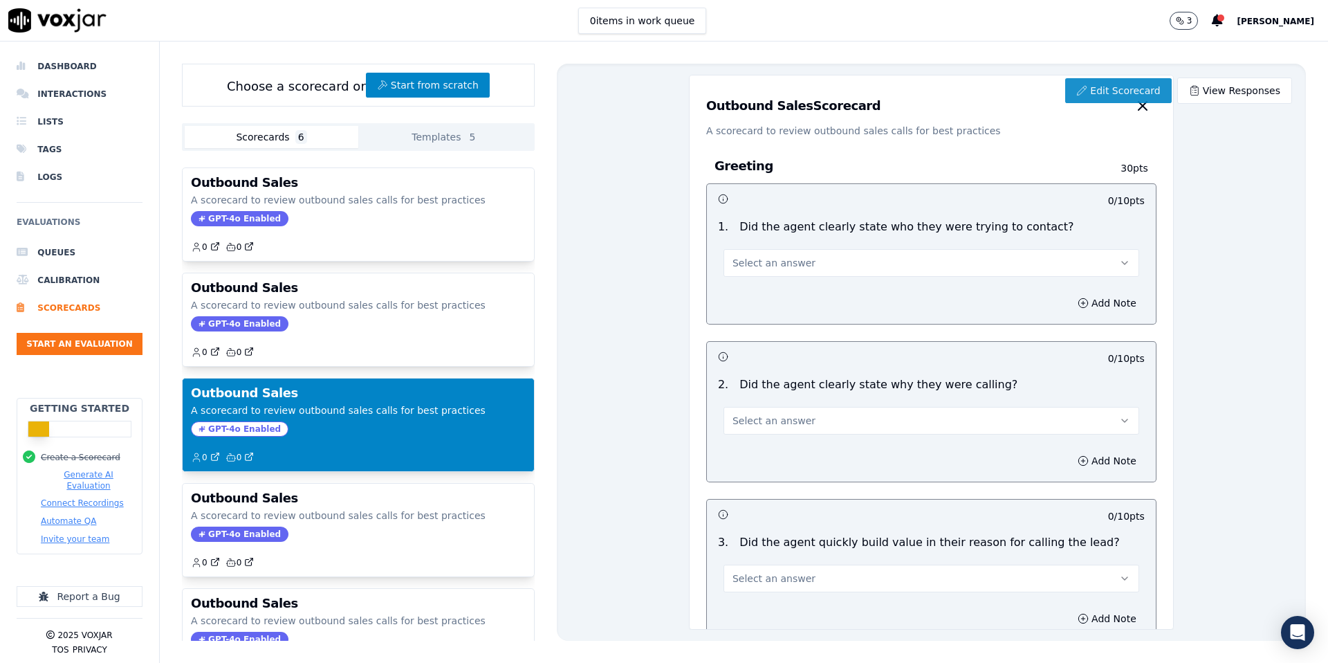
click at [1112, 95] on link "Edit Scorecard" at bounding box center [1118, 90] width 106 height 25
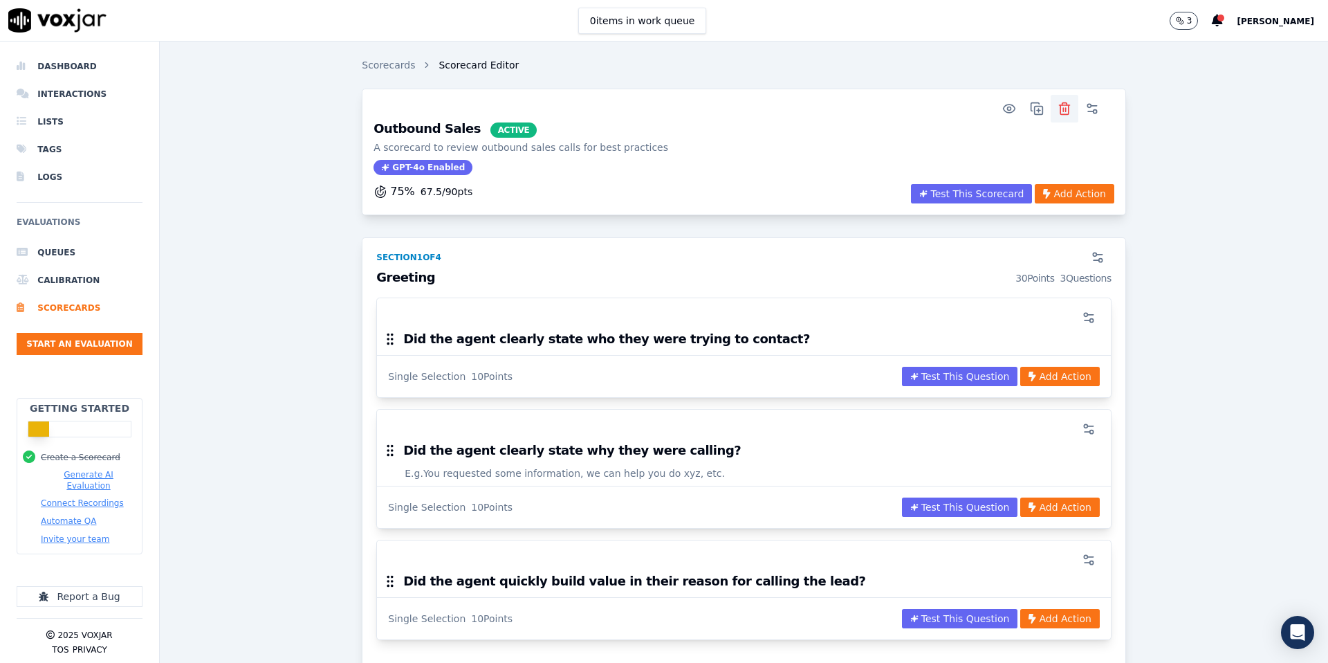
click at [1064, 109] on icon "button" at bounding box center [1065, 109] width 14 height 14
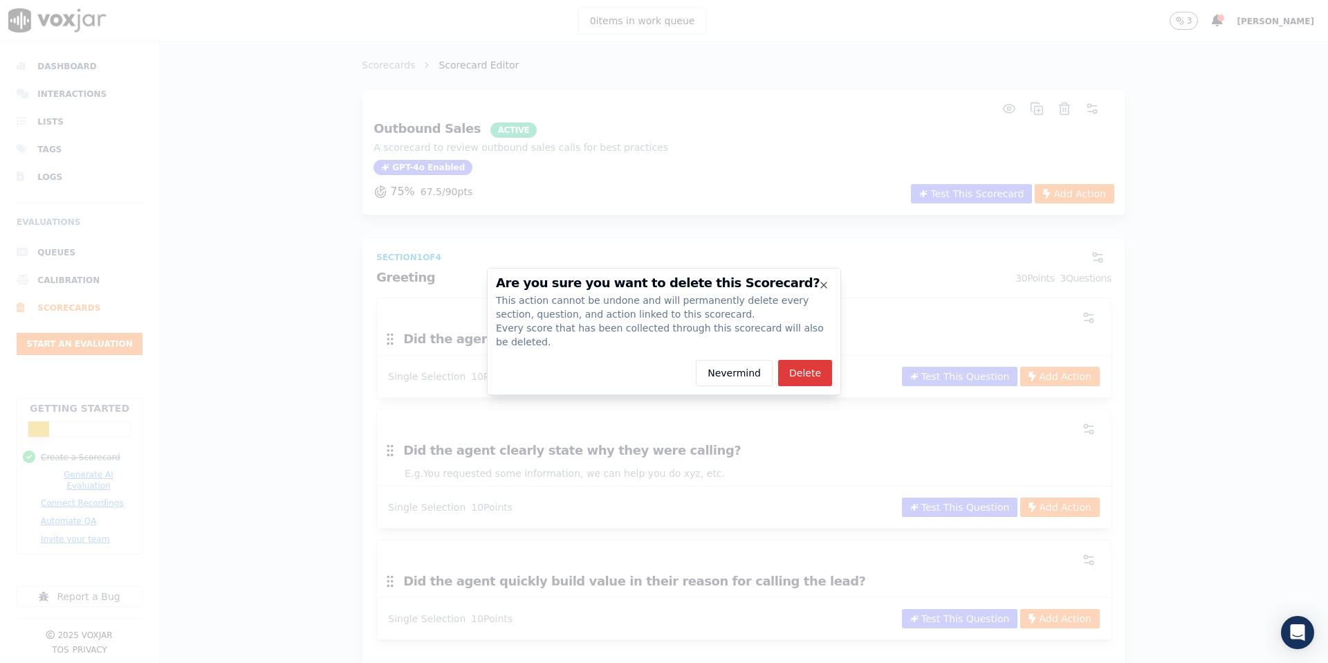
click at [804, 367] on button "Delete" at bounding box center [805, 373] width 54 height 26
click at [825, 283] on icon "button" at bounding box center [824, 285] width 6 height 6
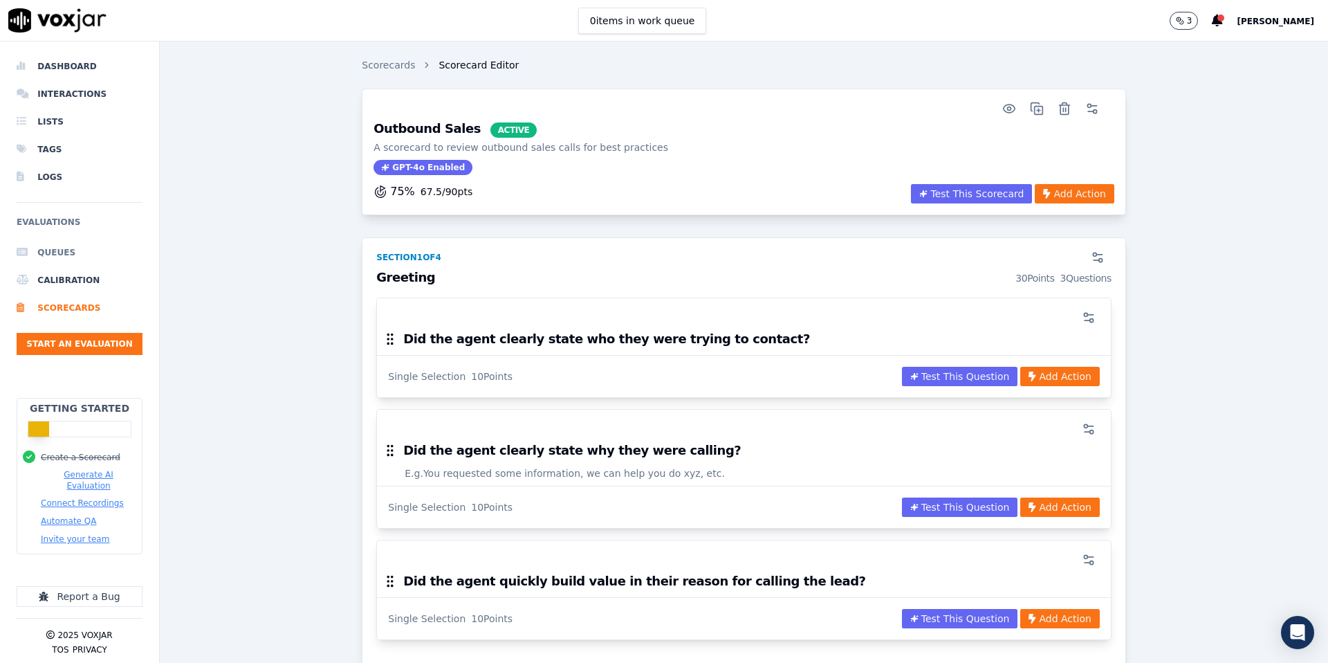
click at [47, 259] on li "Queues" at bounding box center [80, 253] width 126 height 28
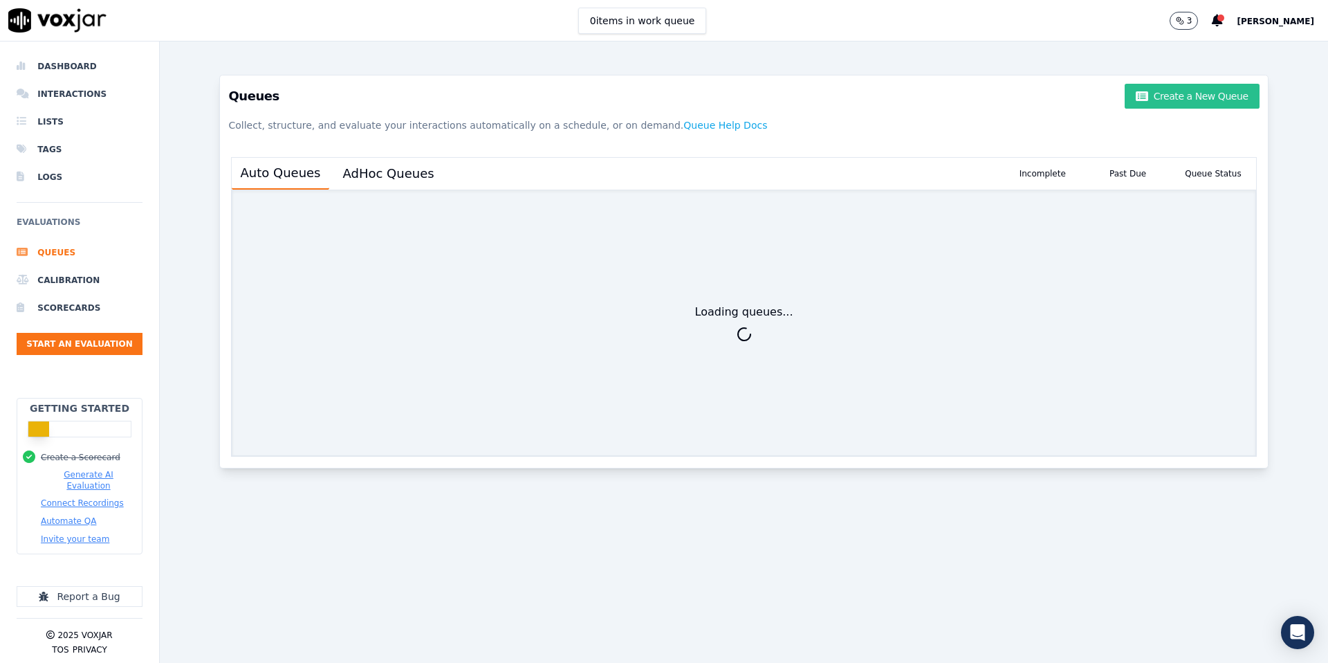
click at [1194, 95] on button "Create a New Queue" at bounding box center [1192, 96] width 134 height 25
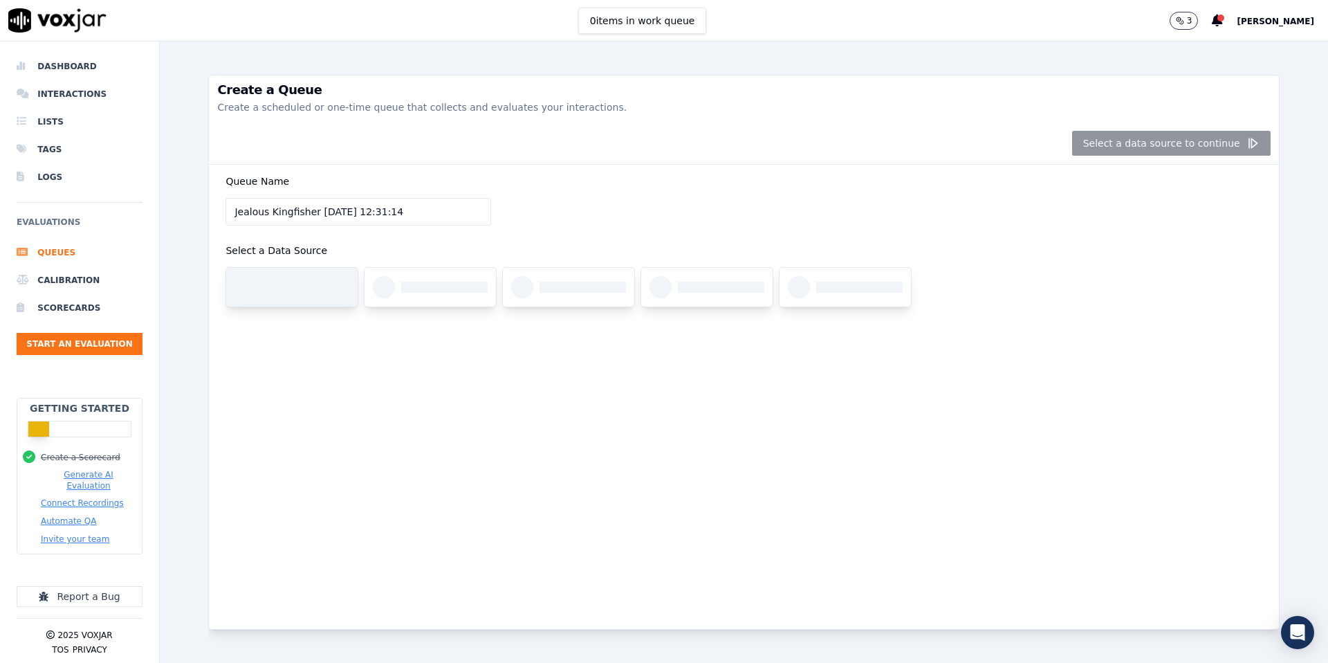
click at [317, 300] on div at bounding box center [291, 287] width 131 height 39
click at [315, 285] on div at bounding box center [306, 287] width 86 height 11
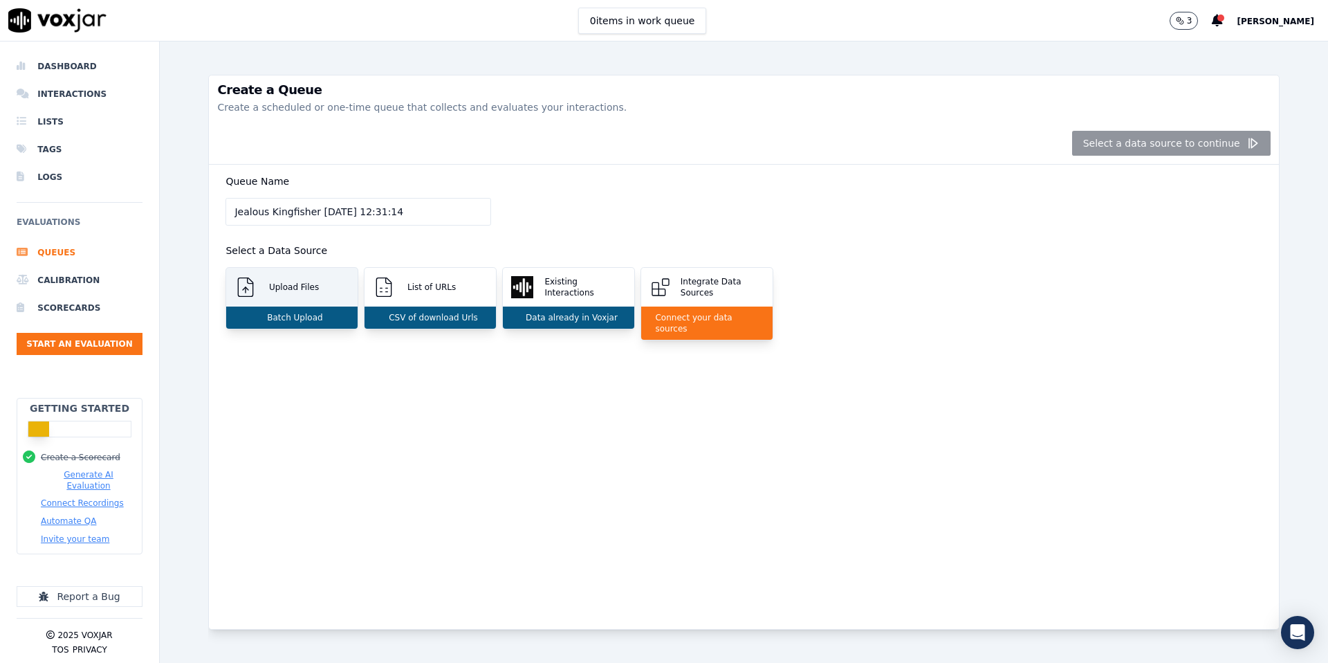
click at [279, 309] on div "Batch Upload" at bounding box center [291, 317] width 131 height 22
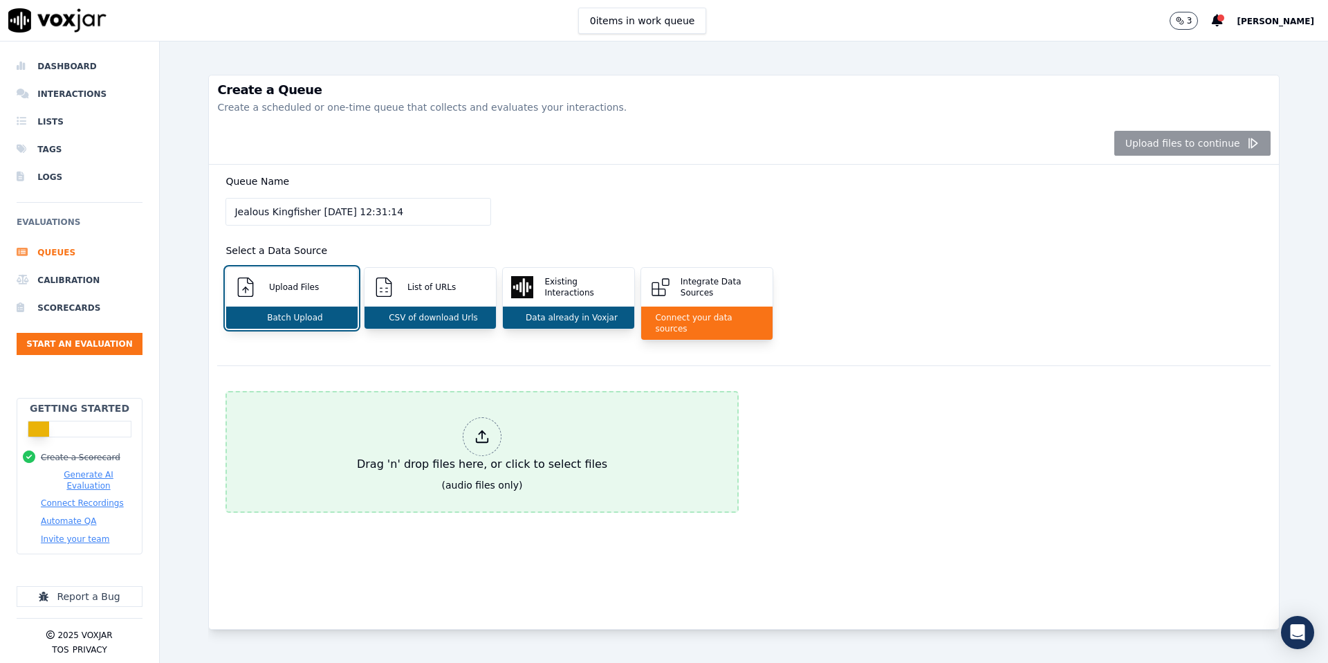
click at [473, 443] on div "Drag 'n' drop files here, or click to select files" at bounding box center [482, 445] width 262 height 66
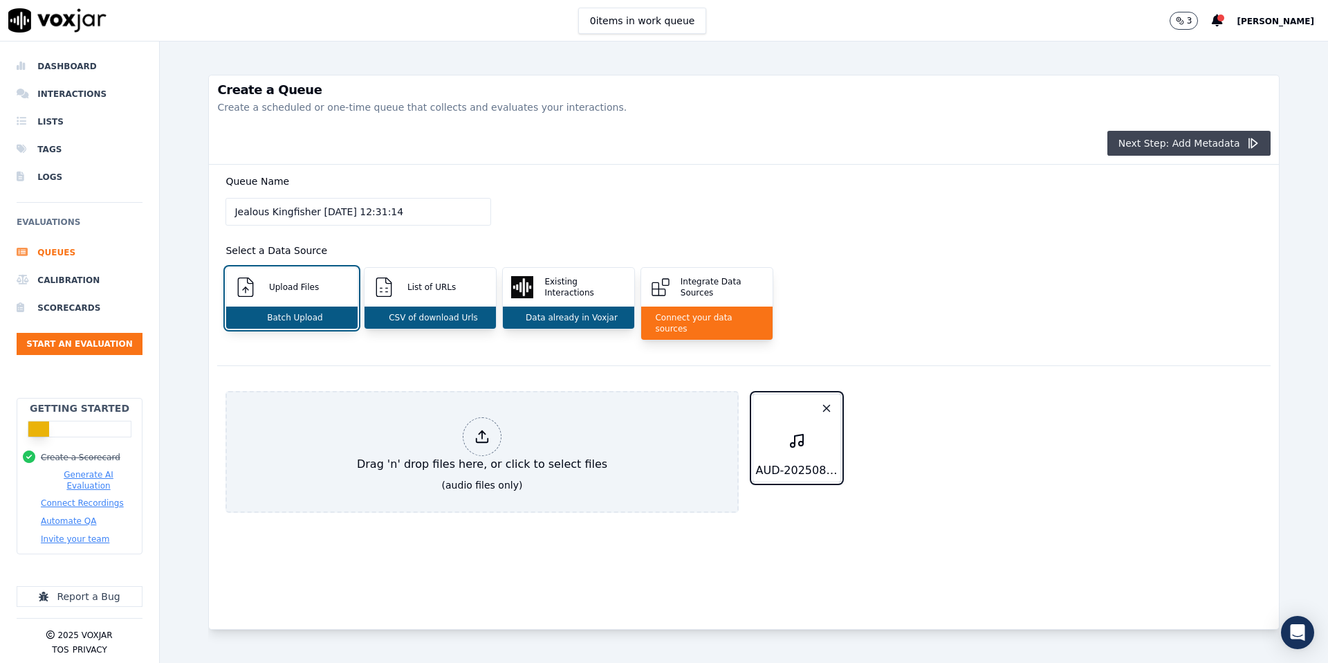
click at [1190, 137] on button "Next Step: Add Metadata" at bounding box center [1189, 143] width 163 height 25
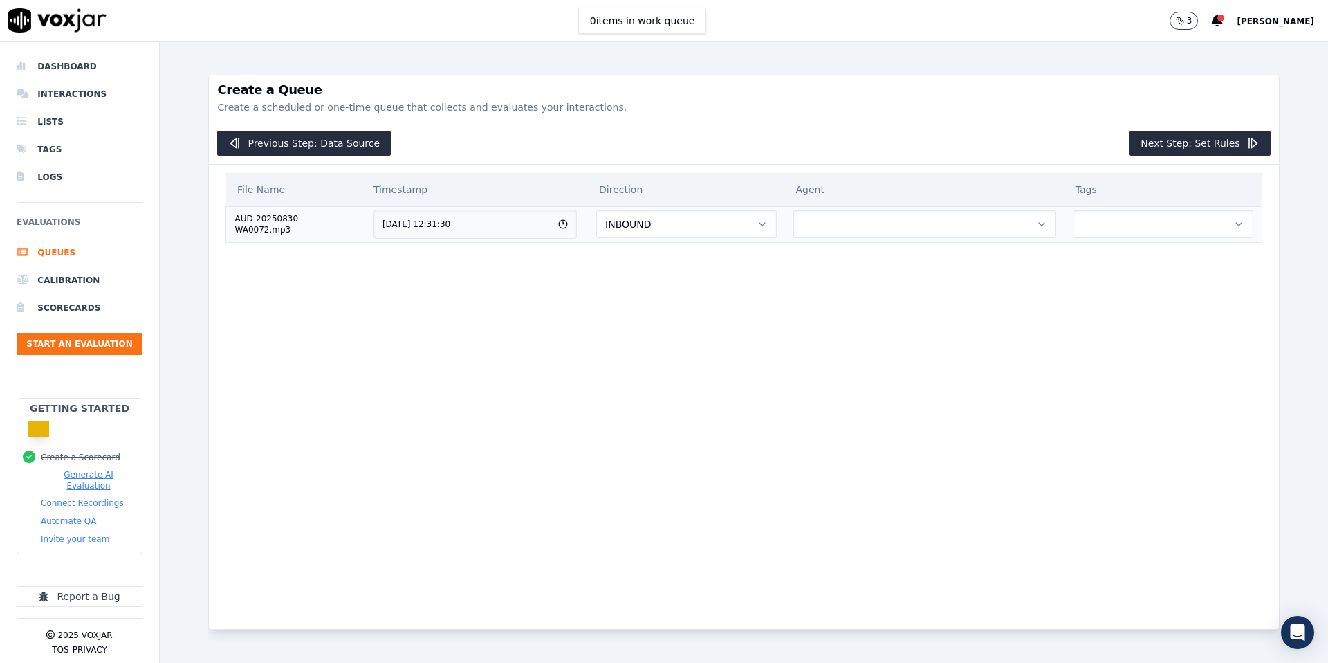
click at [680, 228] on button "INBOUND" at bounding box center [686, 224] width 180 height 28
click at [660, 280] on div "OUTBOUND" at bounding box center [700, 283] width 158 height 22
click at [852, 223] on button "button" at bounding box center [925, 224] width 263 height 28
click at [850, 260] on div "[PERSON_NAME]" at bounding box center [932, 261] width 239 height 22
click at [1114, 226] on button "button" at bounding box center [1163, 224] width 181 height 28
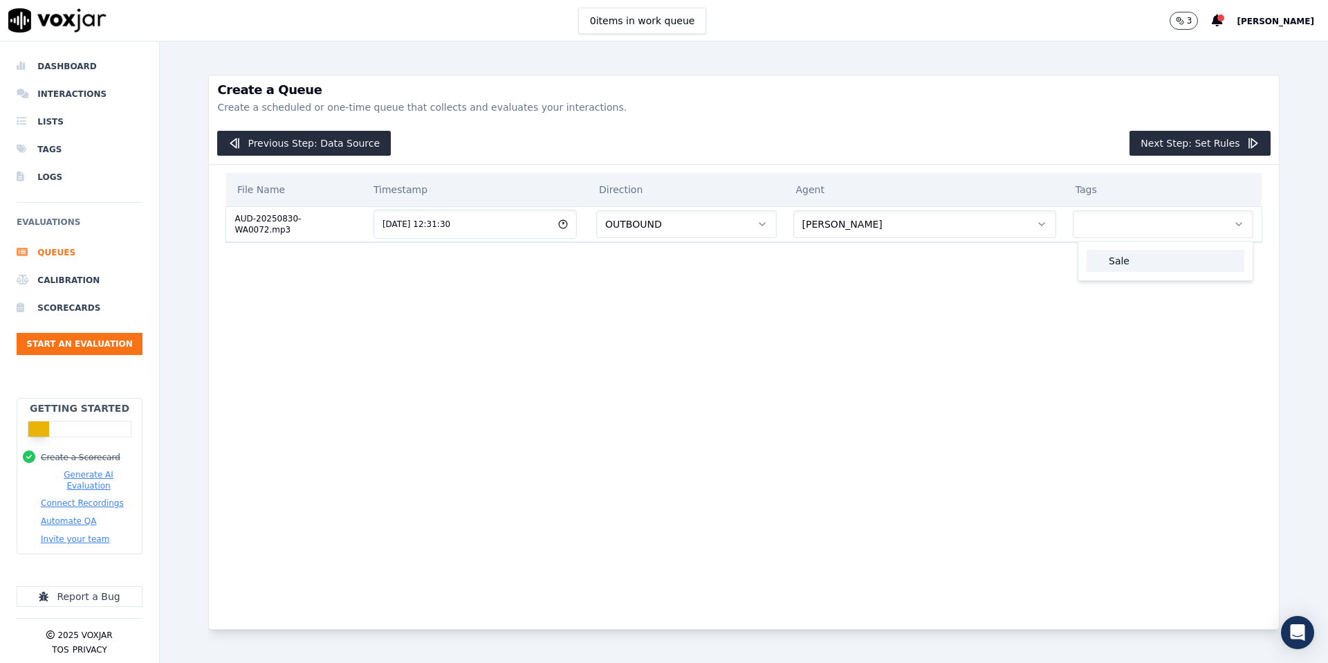
click at [1109, 262] on div "Sale" at bounding box center [1166, 261] width 158 height 22
click at [1178, 143] on button "Next Step: Set Rules" at bounding box center [1200, 143] width 140 height 25
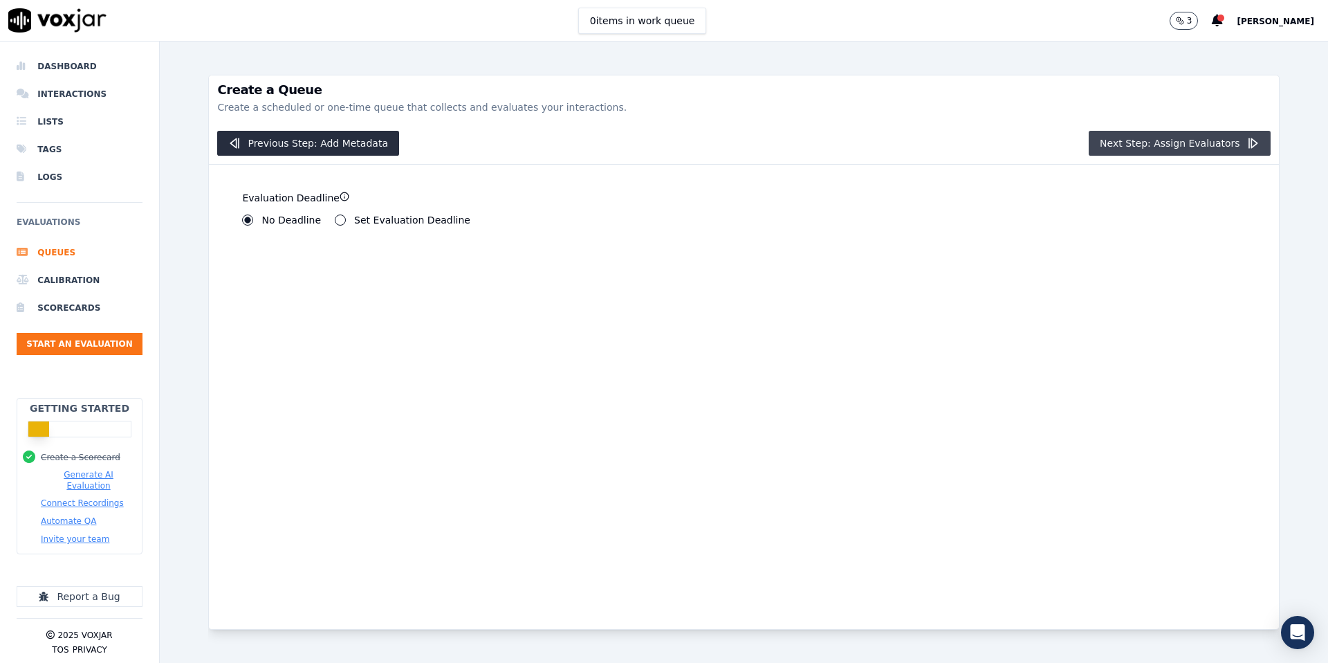
click at [1148, 145] on button "Next Step: Assign Evaluators" at bounding box center [1180, 143] width 182 height 25
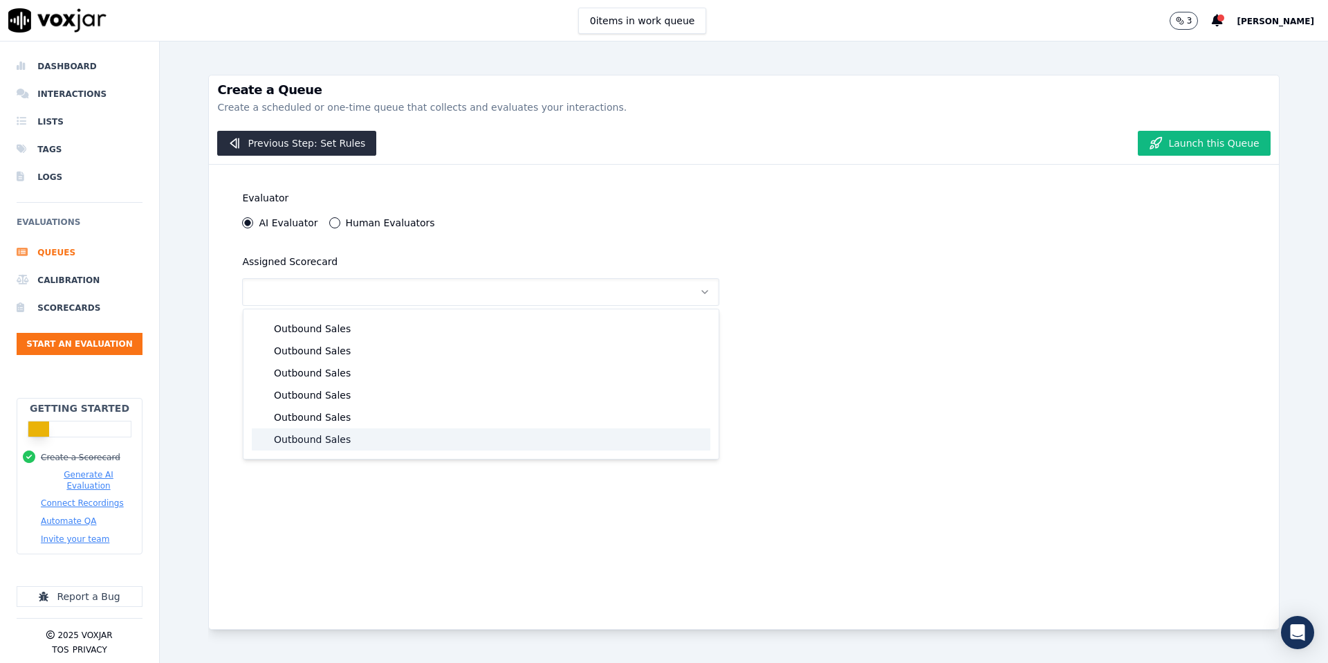
click at [293, 434] on div "Outbound Sales" at bounding box center [481, 439] width 459 height 22
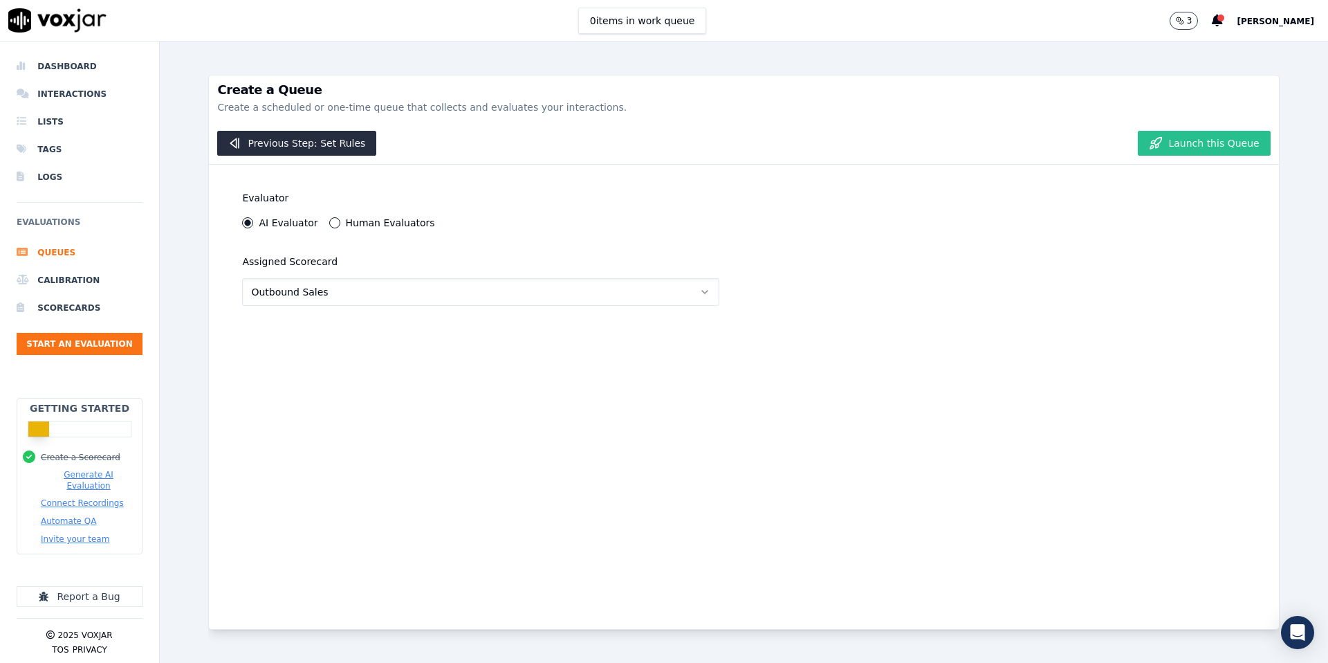
click at [1207, 147] on button "Launch this Queue" at bounding box center [1204, 143] width 132 height 25
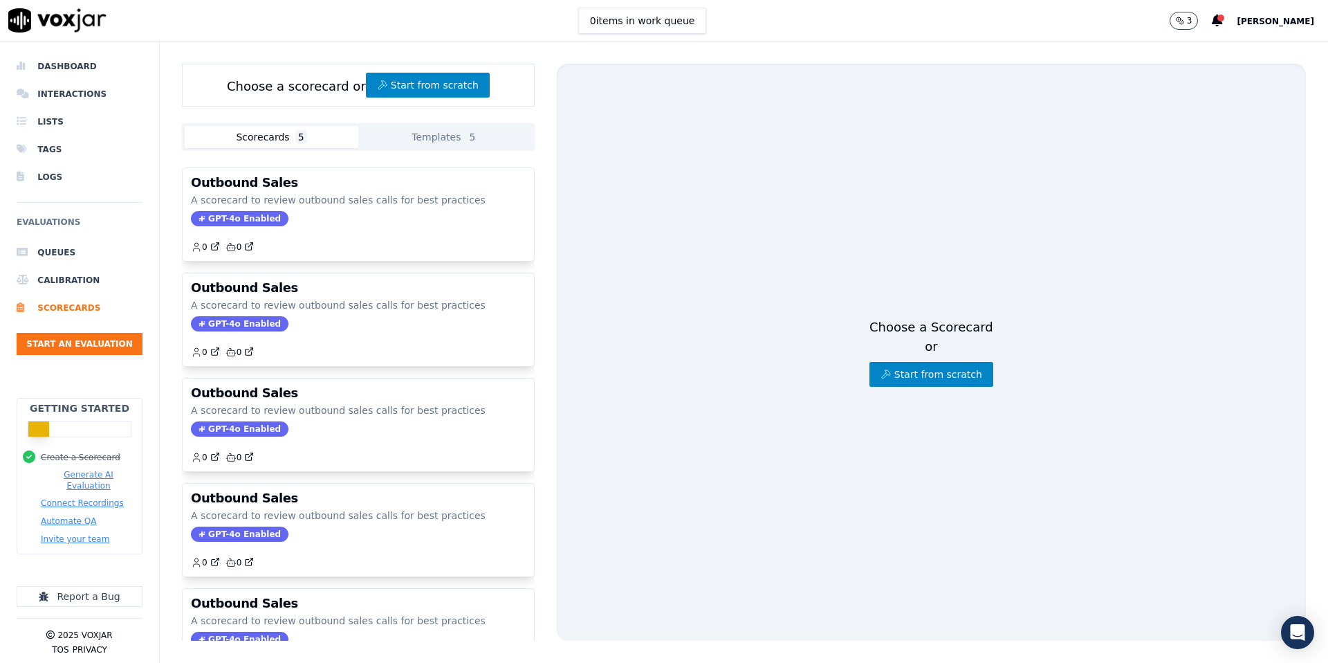
click at [430, 131] on button "Templates 5" at bounding box center [445, 137] width 174 height 22
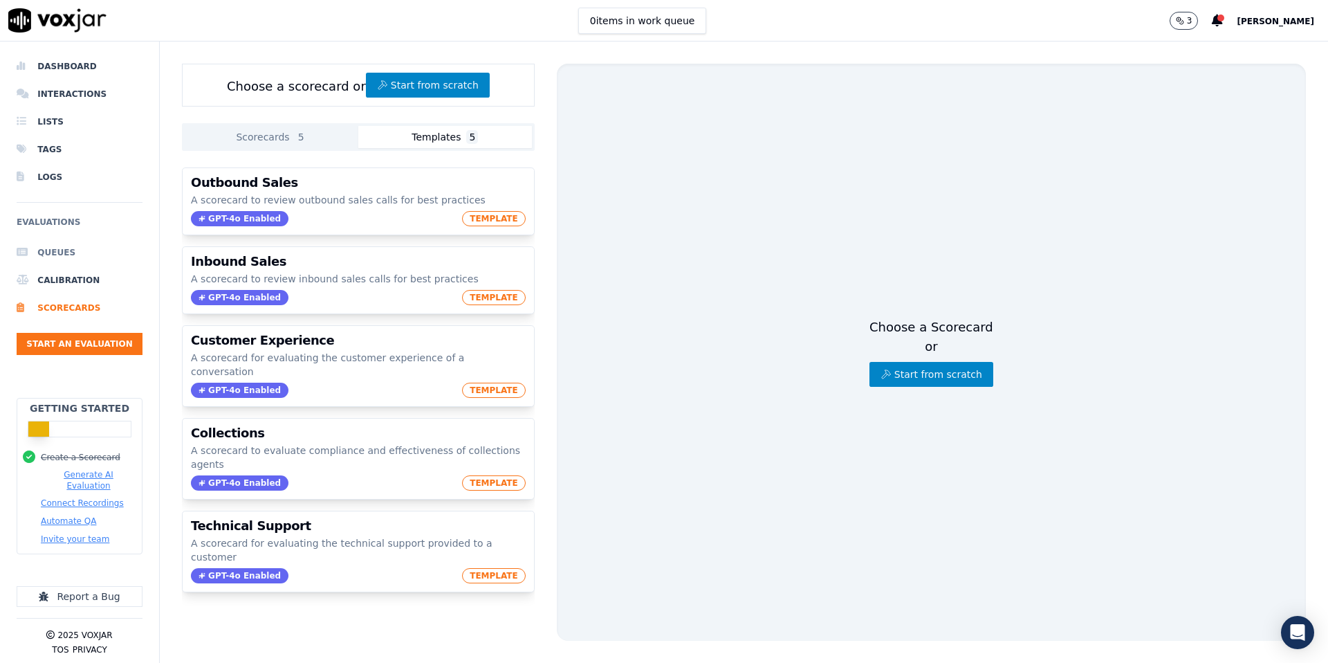
click at [60, 254] on li "Queues" at bounding box center [80, 253] width 126 height 28
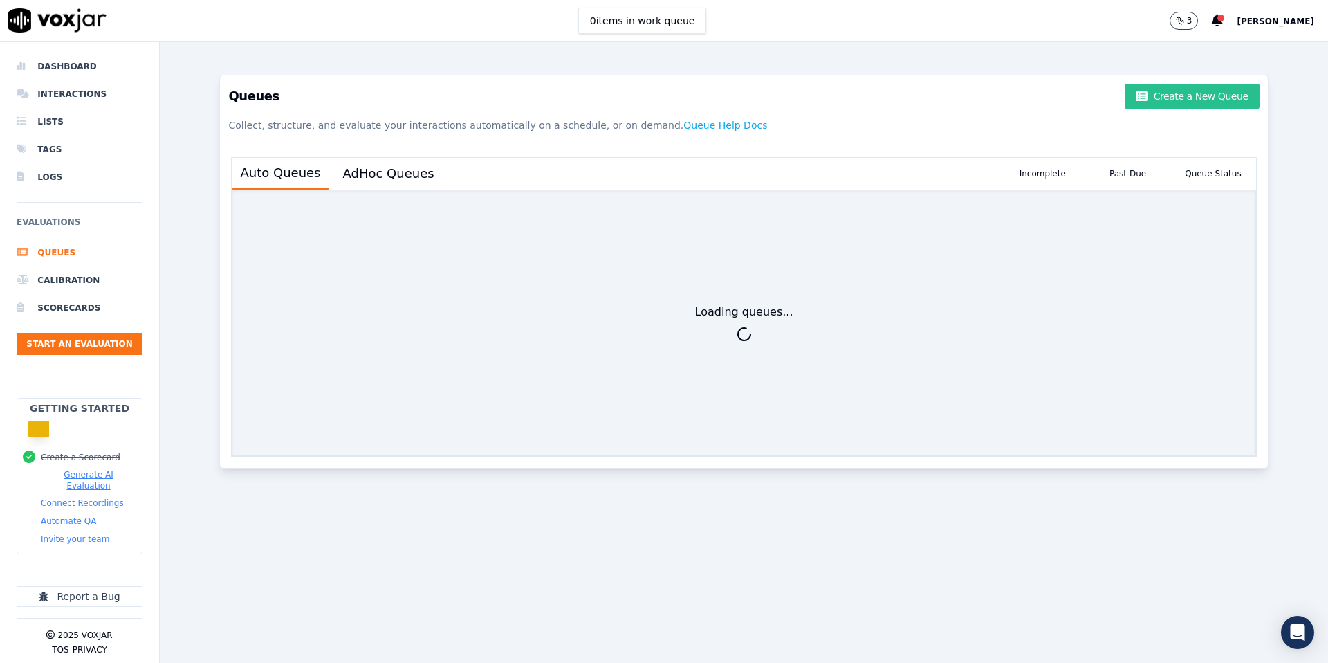
click at [1216, 97] on button "Create a New Queue" at bounding box center [1192, 96] width 134 height 25
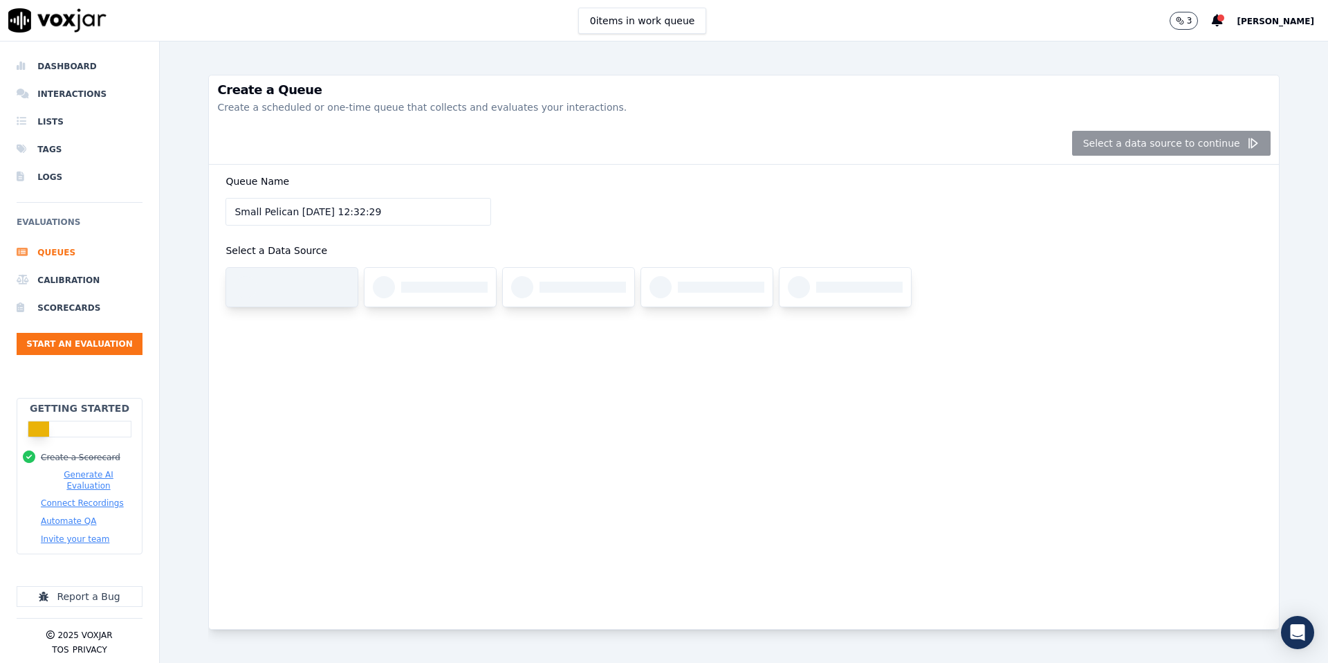
click at [313, 286] on div at bounding box center [306, 287] width 86 height 11
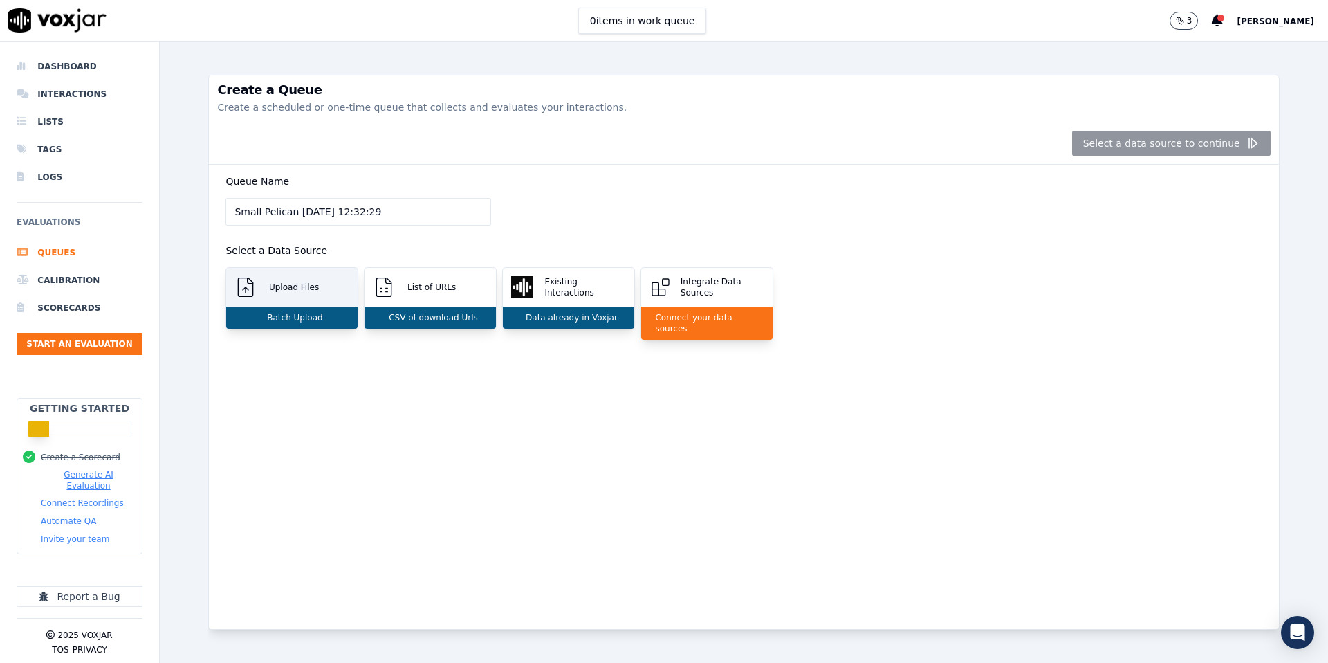
click at [307, 306] on div "Batch Upload" at bounding box center [291, 317] width 131 height 22
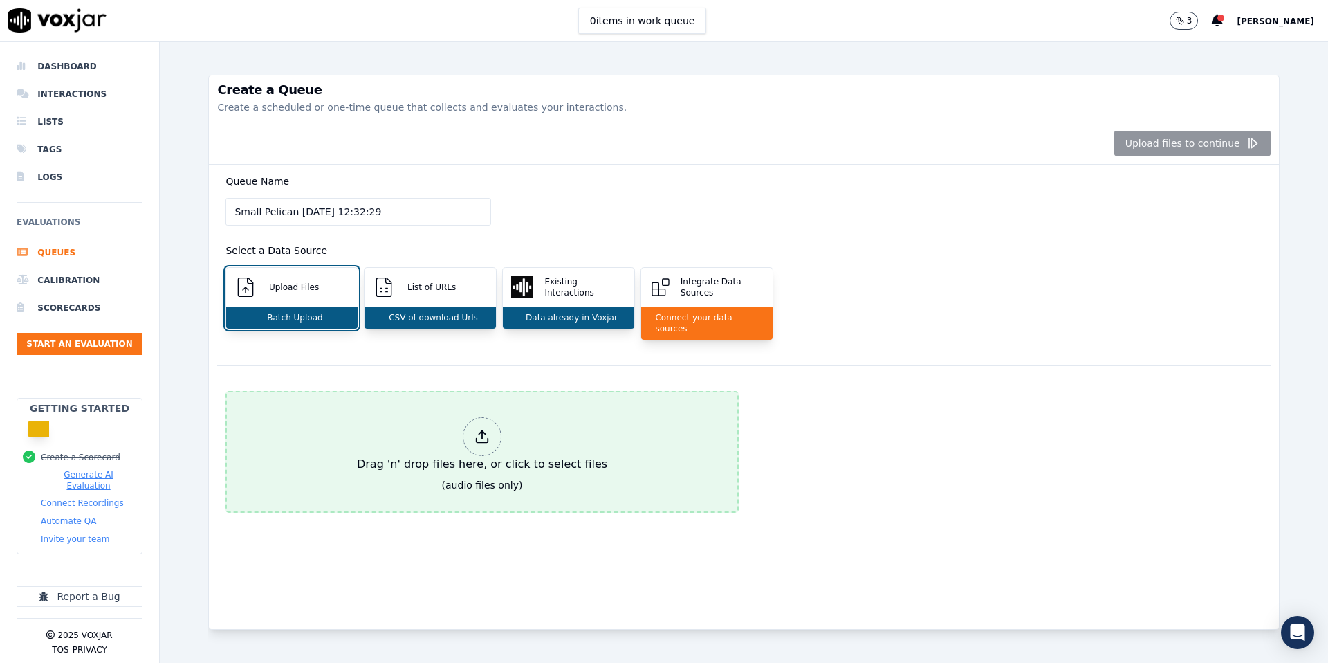
click at [475, 429] on icon at bounding box center [482, 436] width 15 height 15
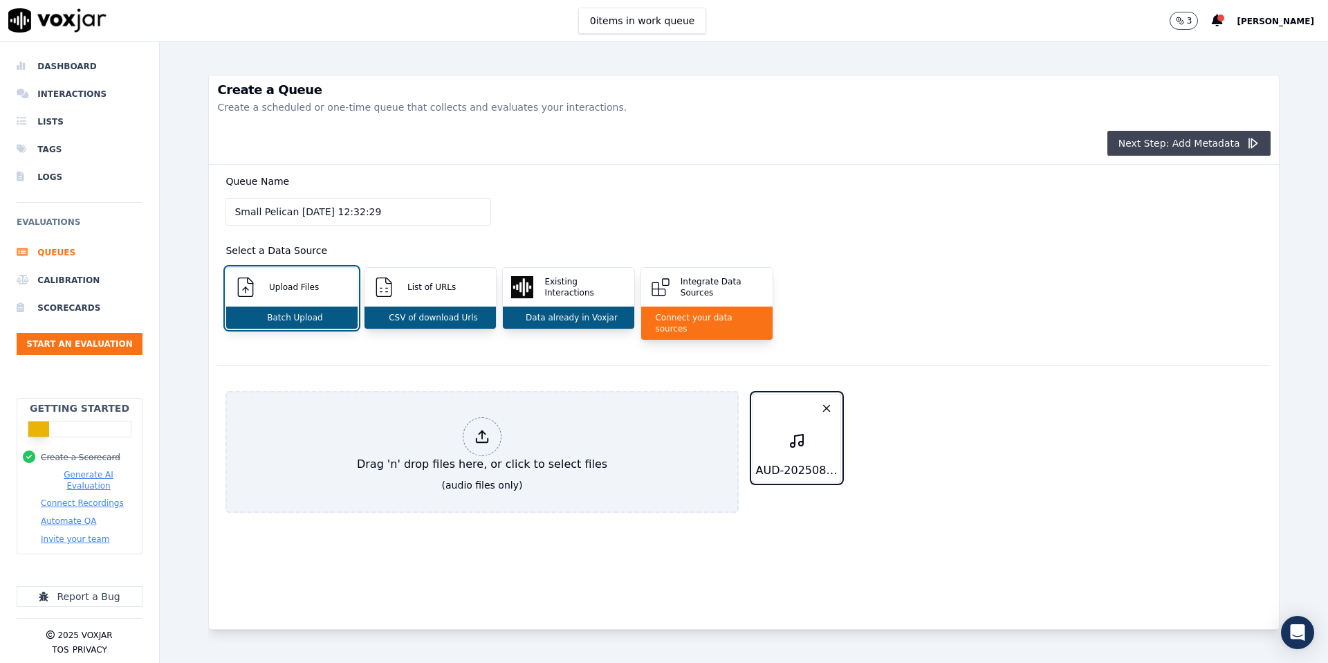
click at [1213, 147] on button "Next Step: Add Metadata" at bounding box center [1189, 143] width 163 height 25
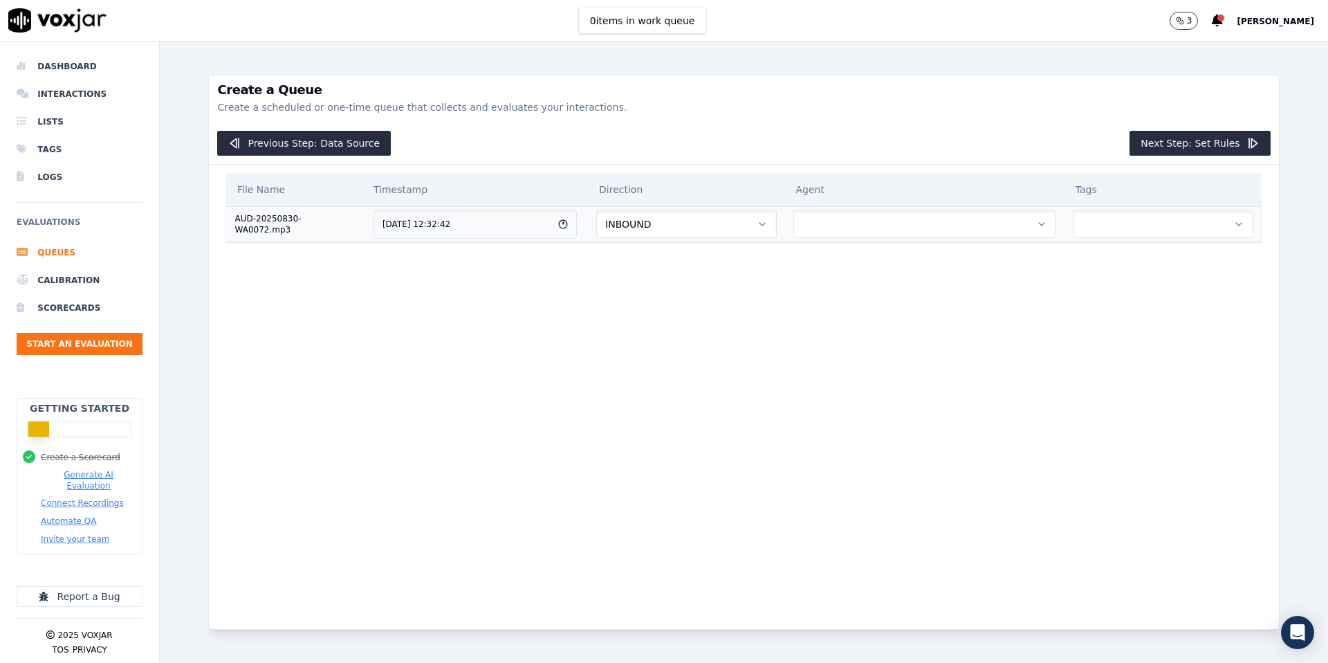
click at [733, 220] on button "INBOUND" at bounding box center [686, 224] width 180 height 28
click at [705, 282] on div "OUTBOUND" at bounding box center [701, 283] width 157 height 22
click at [881, 212] on button "button" at bounding box center [925, 224] width 263 height 28
click at [872, 264] on div "[PERSON_NAME]" at bounding box center [933, 261] width 238 height 22
click at [1103, 221] on button "button" at bounding box center [1163, 224] width 181 height 28
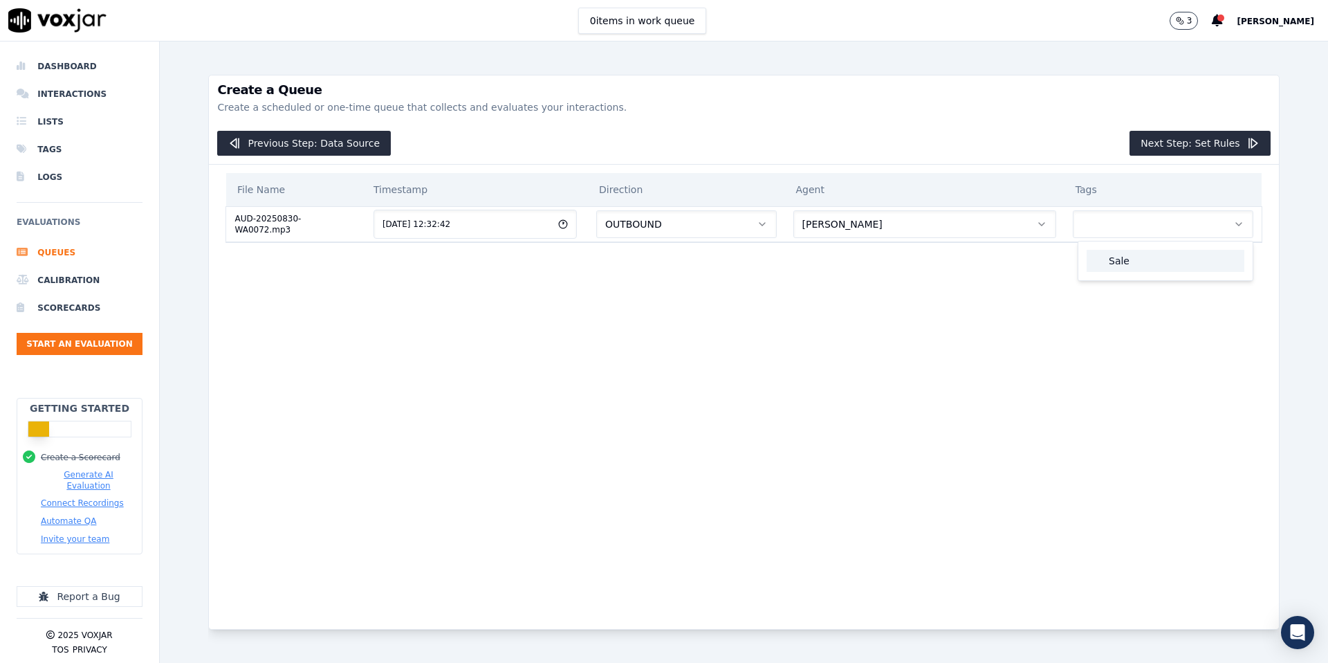
click at [1104, 260] on div "Sale" at bounding box center [1166, 261] width 158 height 22
click at [1209, 144] on button "Next Step: Set Rules" at bounding box center [1200, 143] width 140 height 25
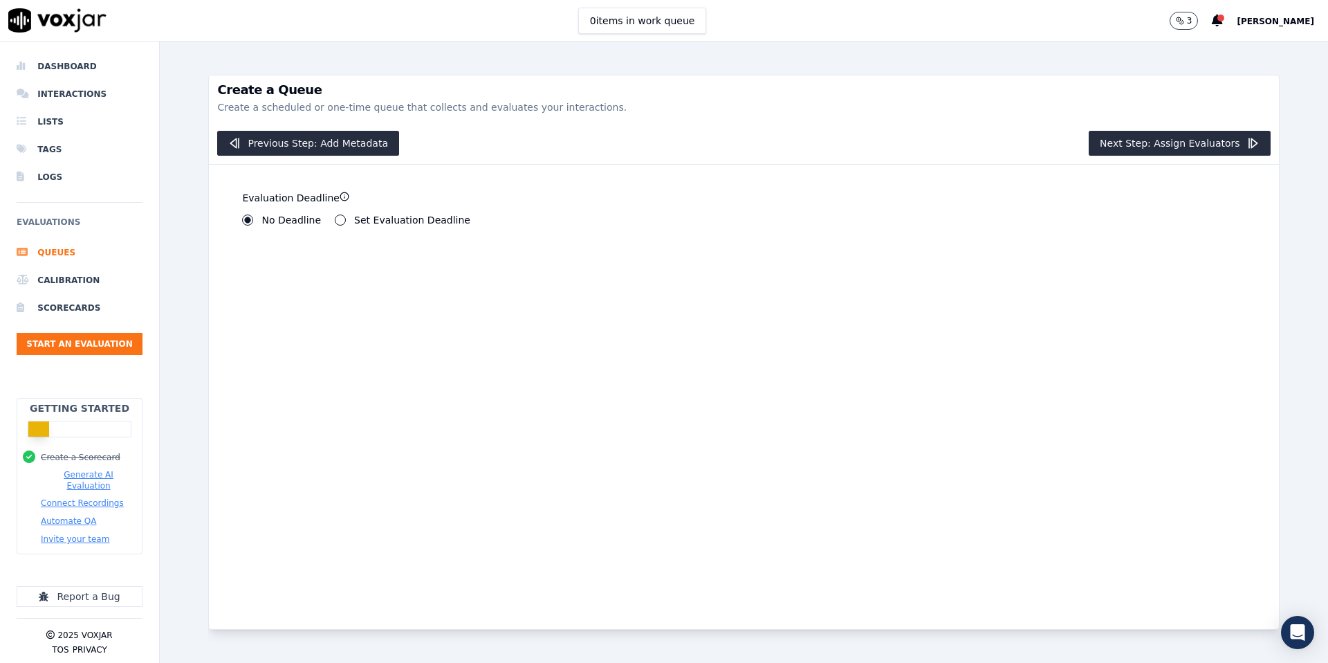
click at [335, 221] on button "Set Evaluation Deadline" at bounding box center [340, 219] width 11 height 11
click at [270, 218] on label "No Deadline" at bounding box center [291, 220] width 59 height 10
click at [253, 218] on button "No Deadline" at bounding box center [247, 219] width 11 height 11
click at [1150, 145] on button "Next Step: Assign Evaluators" at bounding box center [1180, 143] width 182 height 25
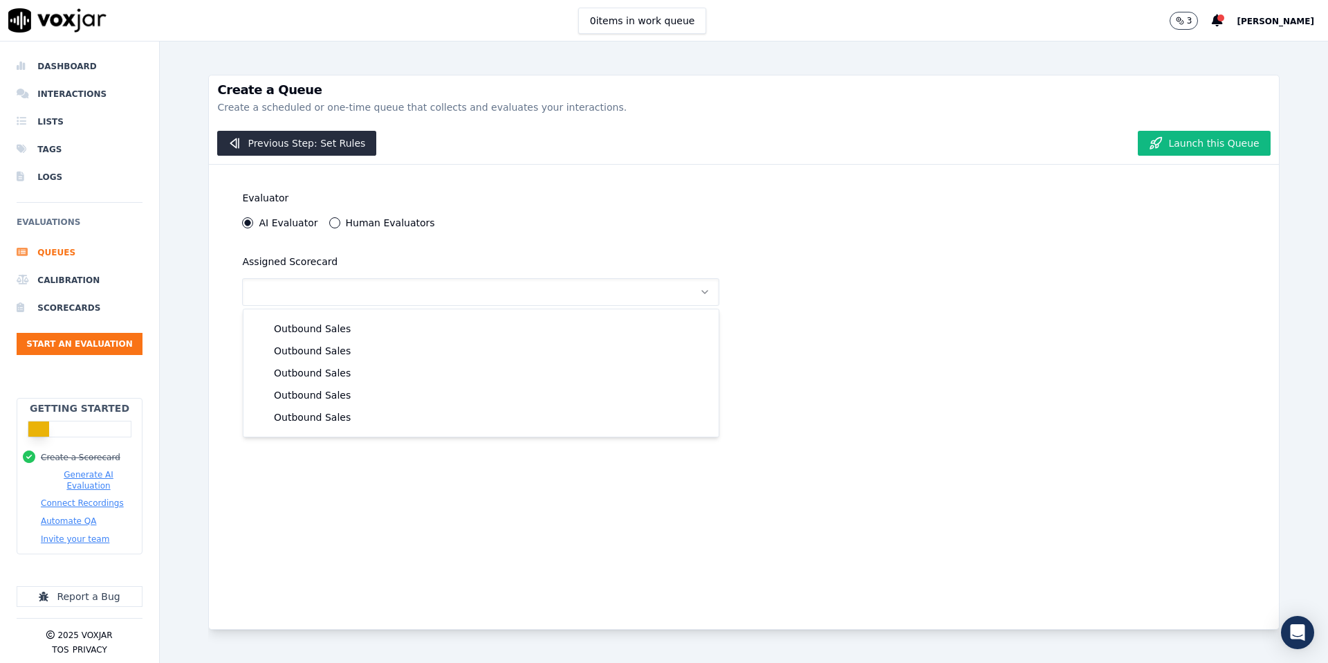
click at [372, 226] on label "Human Evaluators" at bounding box center [390, 223] width 89 height 10
click at [340, 226] on button "Human Evaluators" at bounding box center [334, 222] width 11 height 11
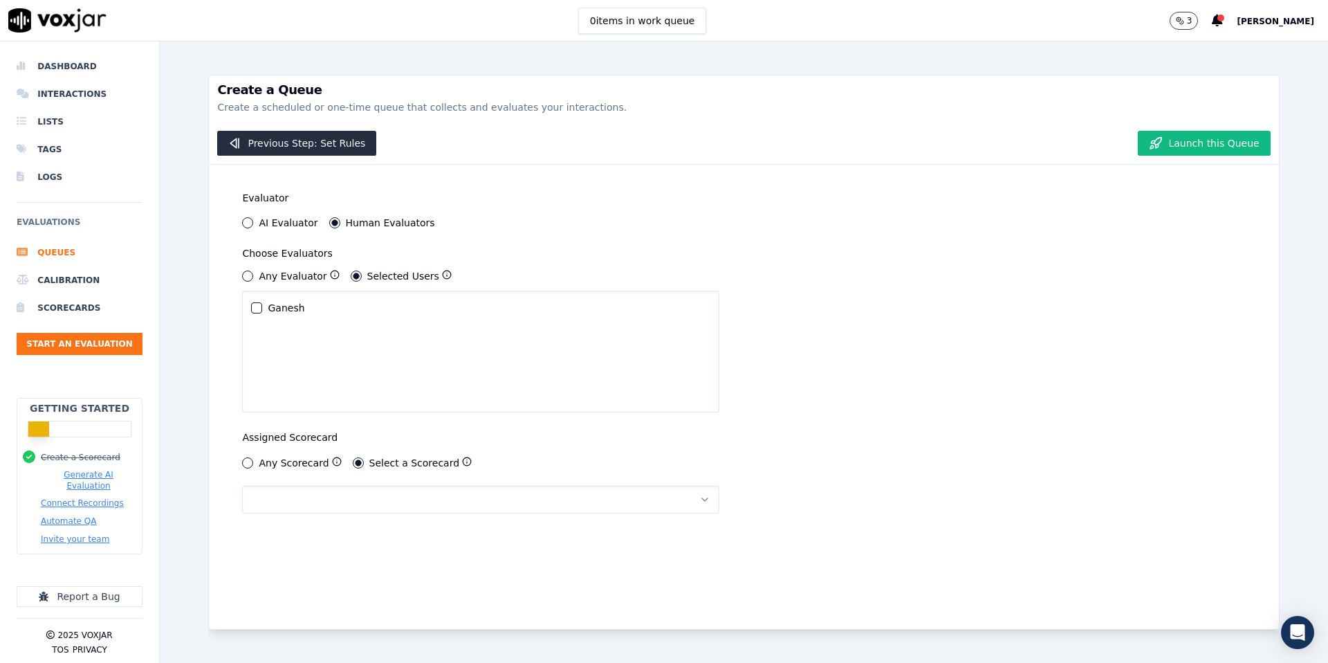
click at [289, 309] on label "Ganesh" at bounding box center [286, 308] width 37 height 10
click at [262, 309] on button "Ganesh" at bounding box center [256, 307] width 11 height 11
click at [291, 466] on label "Any Scorecard" at bounding box center [294, 463] width 70 height 10
click at [253, 466] on button "Any Scorecard" at bounding box center [247, 462] width 11 height 11
click at [363, 465] on div "Select a Scorecard" at bounding box center [413, 463] width 120 height 12
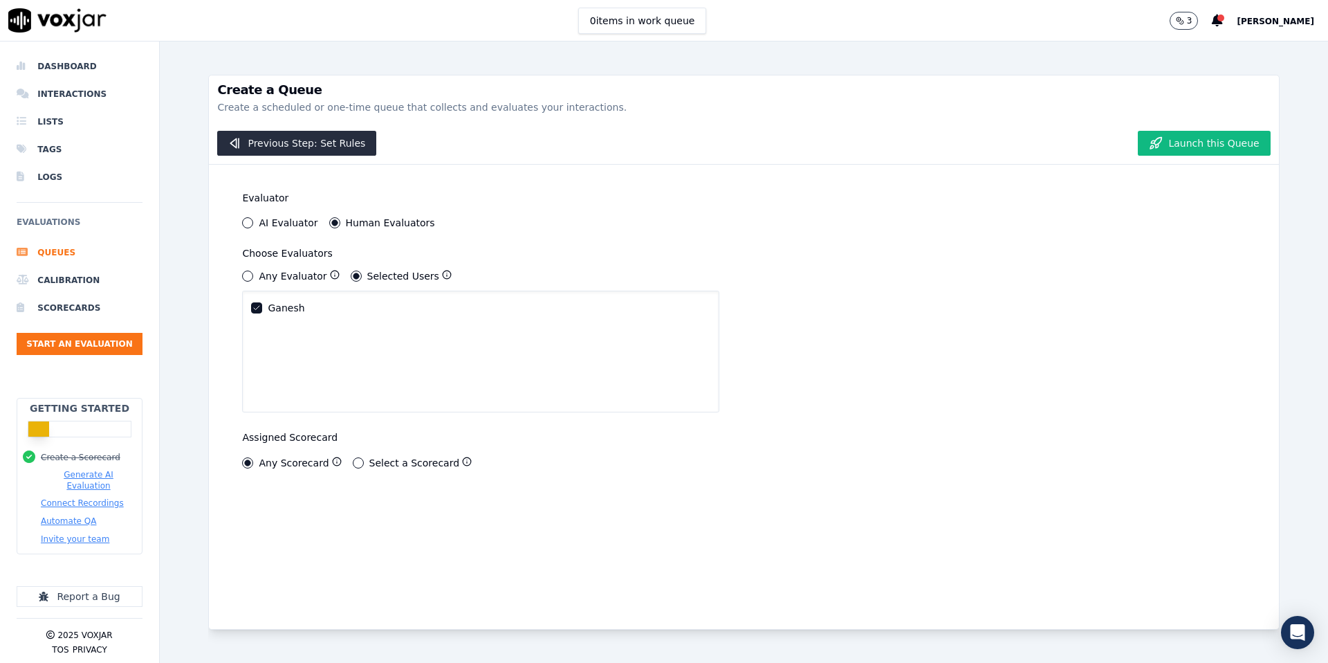
click at [253, 279] on div "Any Evaluator" at bounding box center [290, 276] width 97 height 12
click at [244, 273] on button "Any Evaluator" at bounding box center [247, 276] width 11 height 11
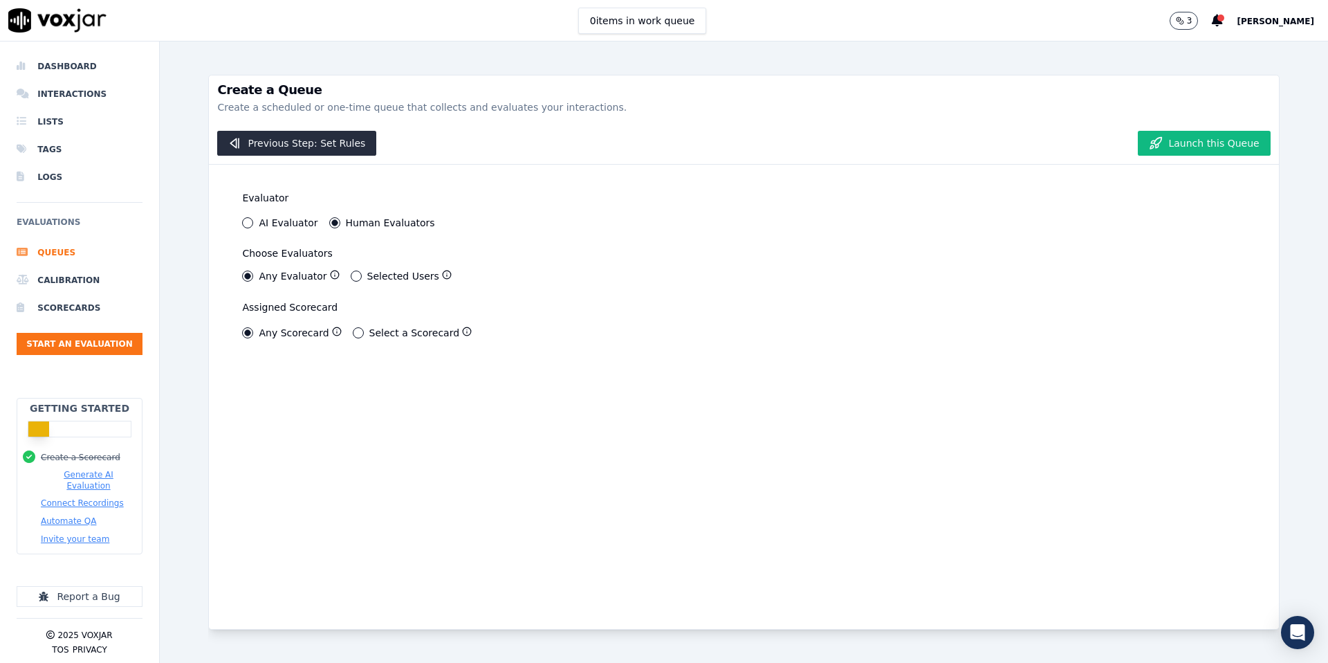
click at [353, 332] on button "Select a Scorecard" at bounding box center [358, 332] width 11 height 11
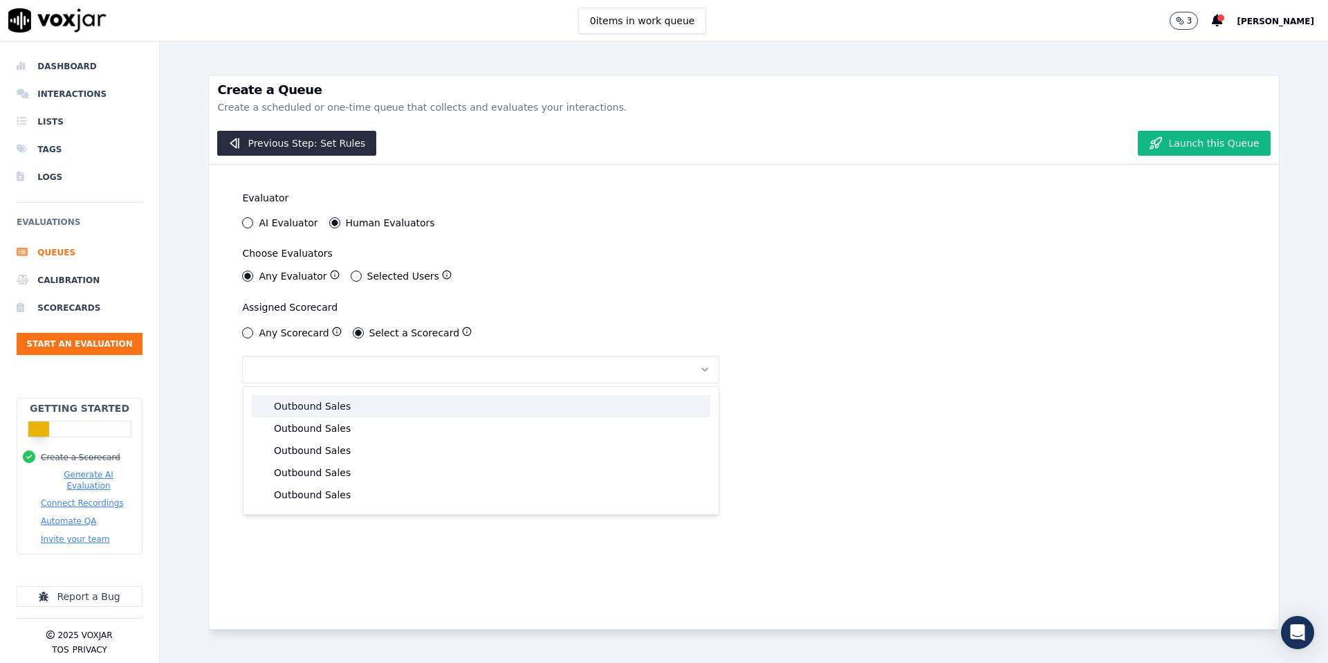
click at [303, 409] on div "Outbound Sales" at bounding box center [481, 406] width 459 height 22
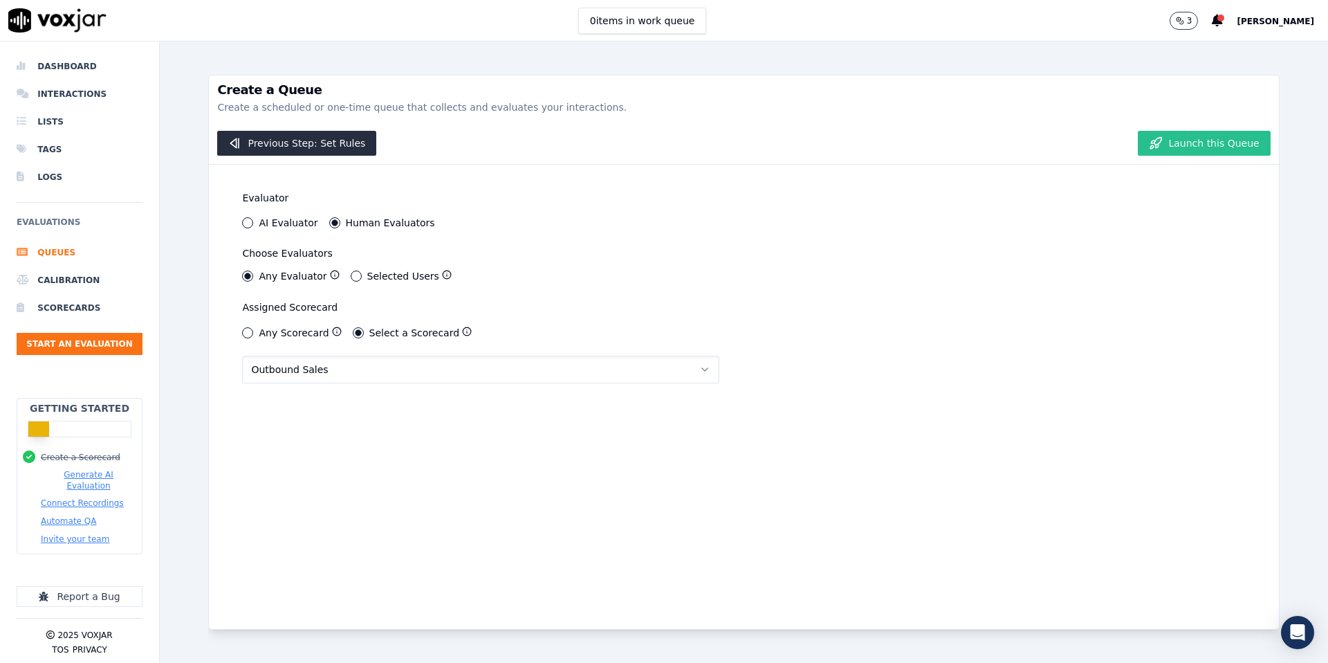
click at [1225, 149] on button "Launch this Queue" at bounding box center [1204, 143] width 132 height 25
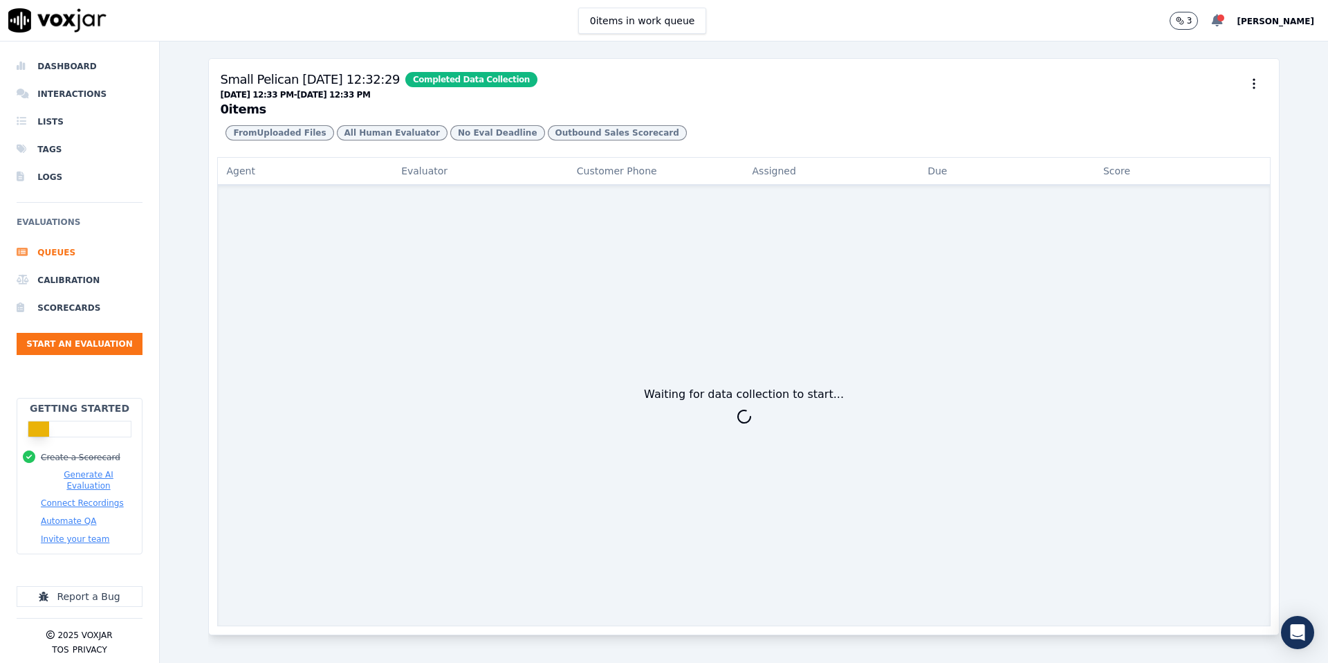
click at [1218, 20] on div at bounding box center [1221, 18] width 7 height 7
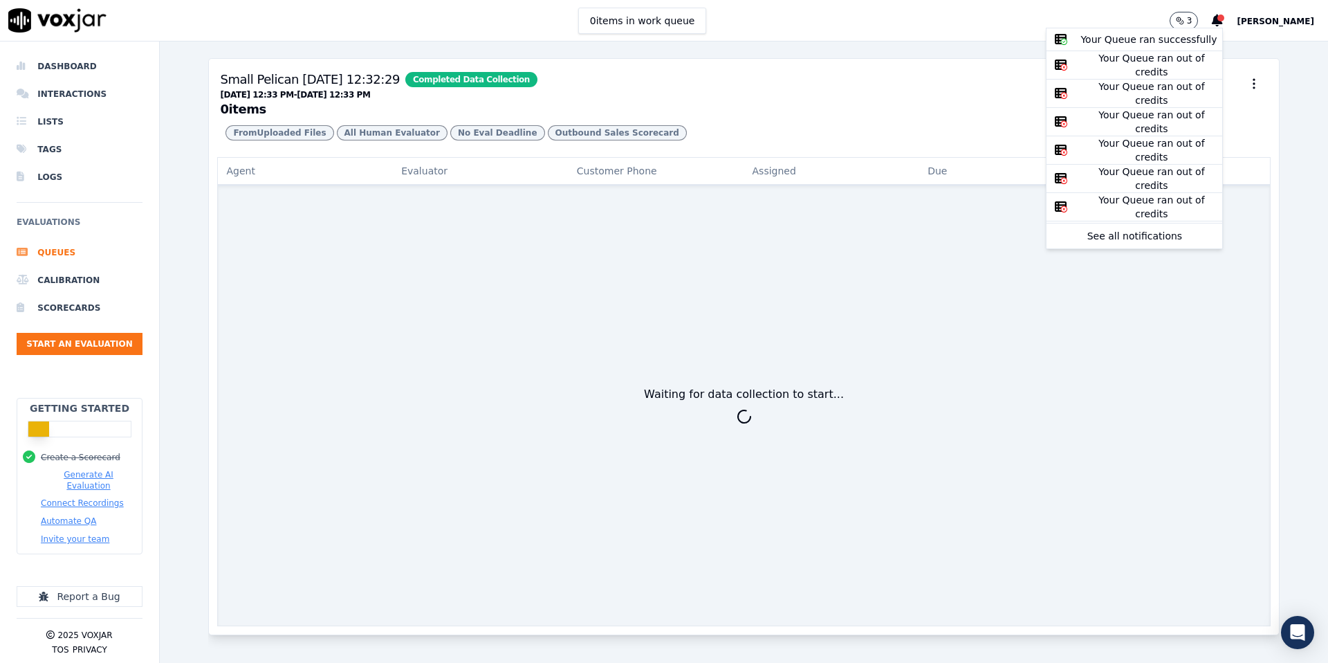
click at [773, 268] on div "Waiting for data collection to start..." at bounding box center [743, 406] width 1053 height 441
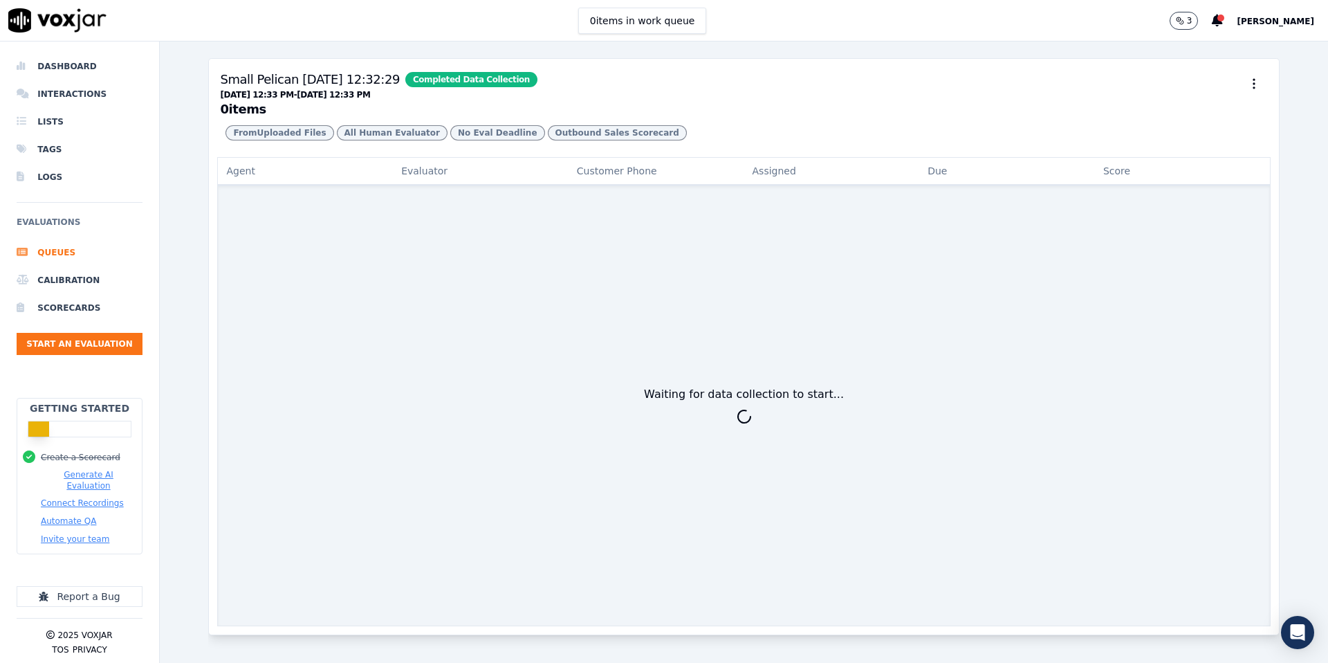
click at [403, 309] on div "Waiting for data collection to start..." at bounding box center [743, 406] width 1053 height 441
click at [421, 179] on button "Evaluator" at bounding box center [481, 171] width 176 height 28
click at [598, 175] on div "Customer Phone" at bounding box center [657, 171] width 176 height 28
click at [751, 174] on button "Assigned" at bounding box center [832, 171] width 176 height 28
click at [921, 175] on button "Due" at bounding box center [1007, 171] width 176 height 28
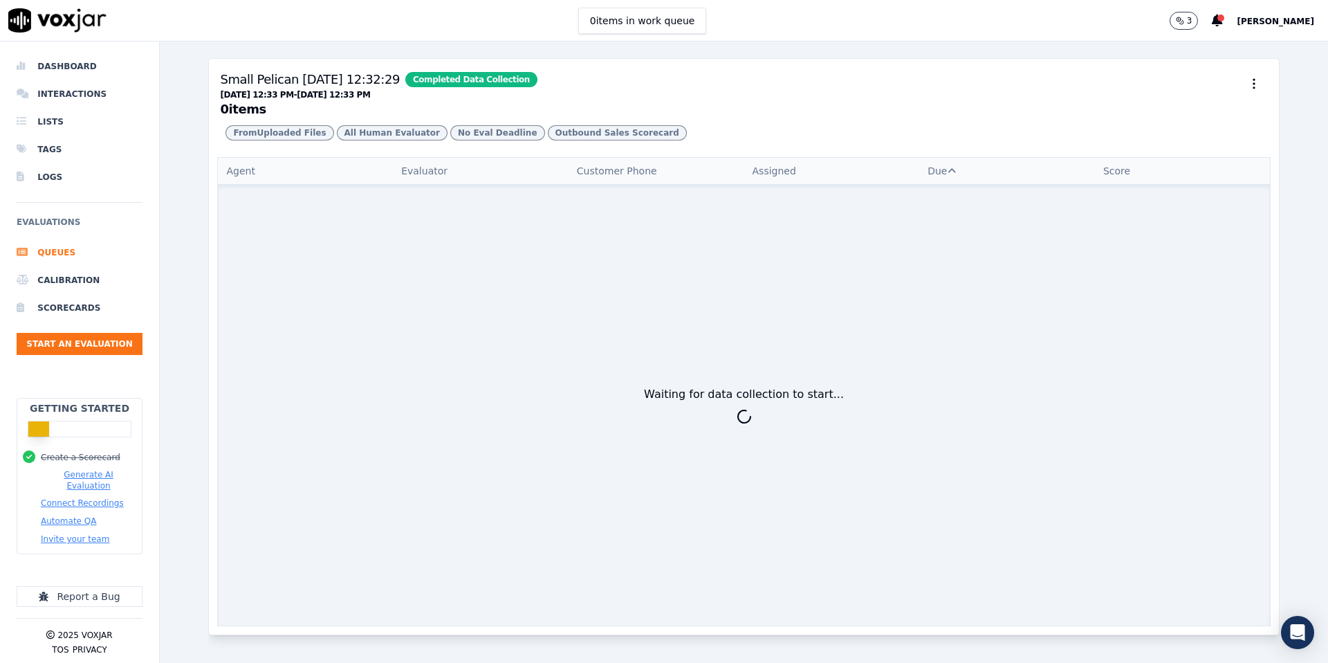
click at [1087, 165] on button "Due" at bounding box center [1007, 171] width 176 height 28
click at [1108, 176] on button "Score" at bounding box center [1183, 171] width 176 height 28
click at [52, 66] on li "Dashboard" at bounding box center [80, 67] width 126 height 28
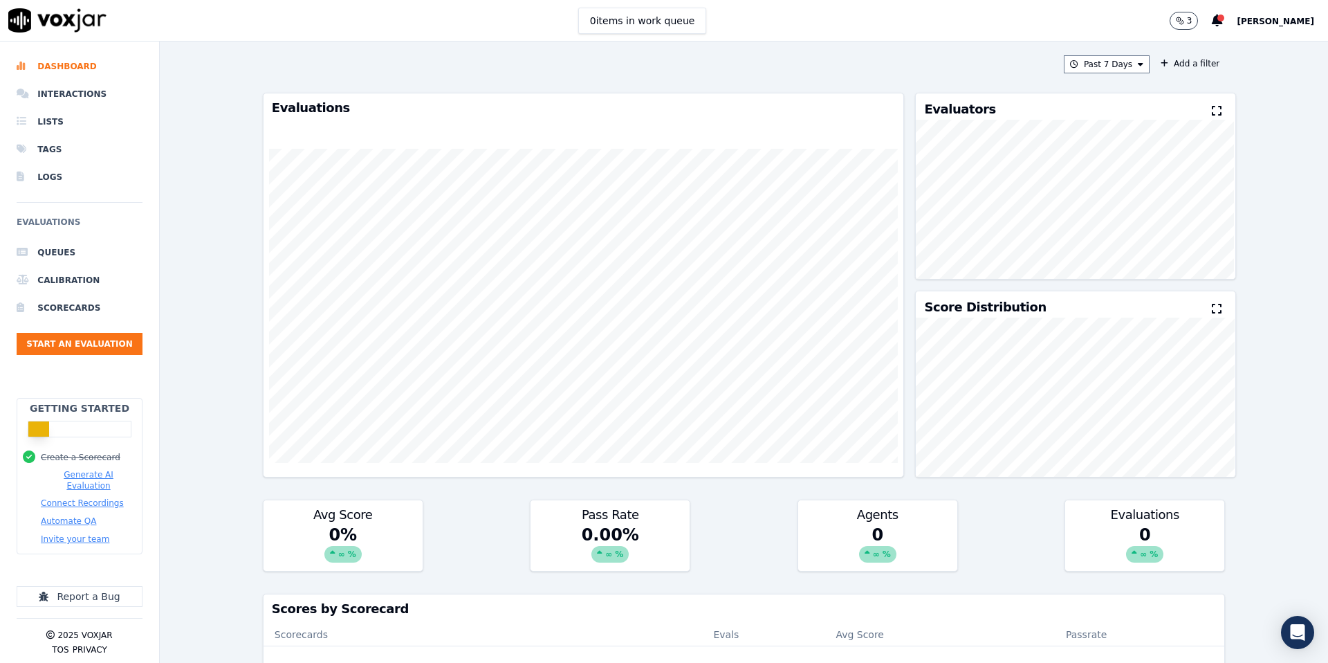
click at [1187, 22] on p "3" at bounding box center [1190, 20] width 6 height 11
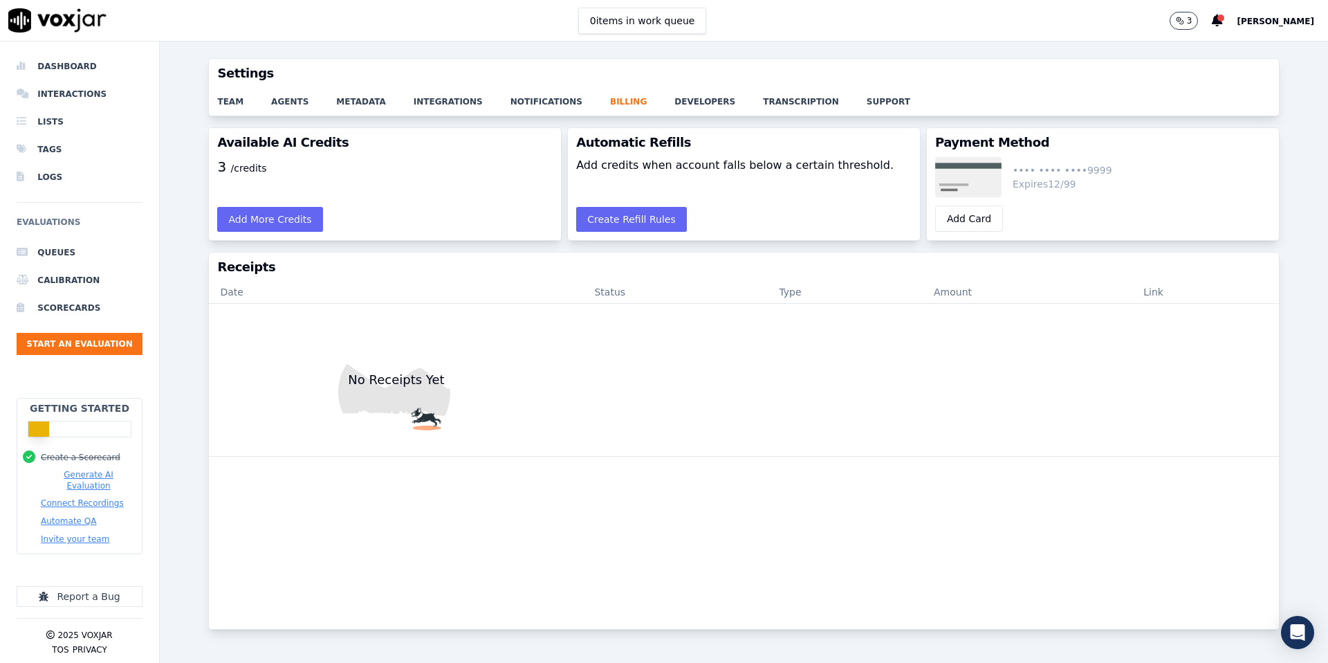
click at [1187, 21] on p "3" at bounding box center [1190, 20] width 6 height 11
click at [1212, 21] on icon at bounding box center [1217, 21] width 11 height 12
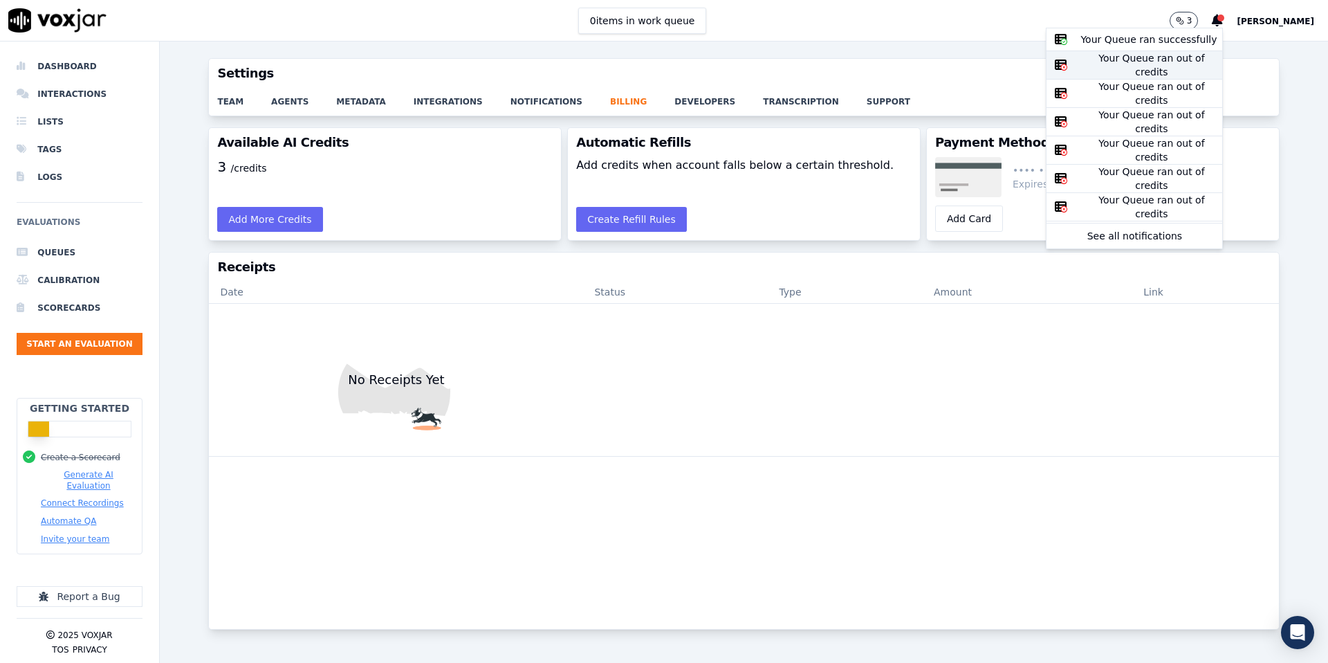
click at [1140, 60] on div "Your Queue ran out of credits" at bounding box center [1152, 65] width 142 height 28
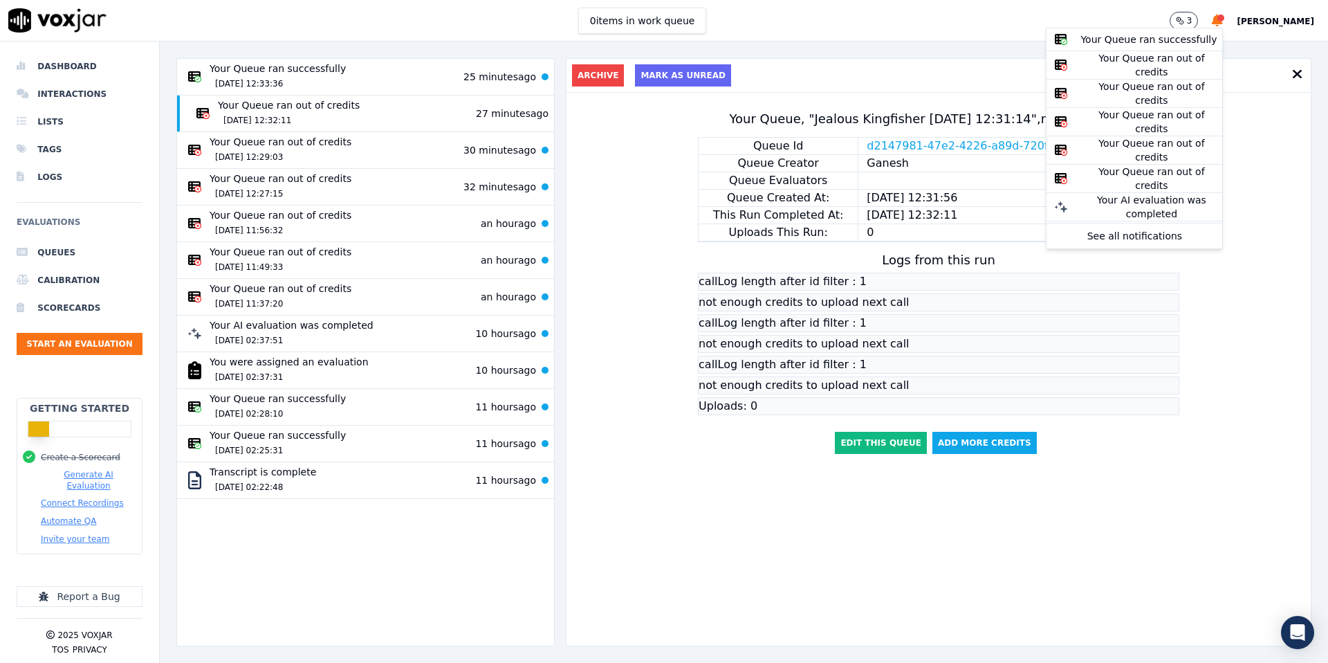
click at [1295, 72] on icon at bounding box center [1297, 74] width 10 height 14
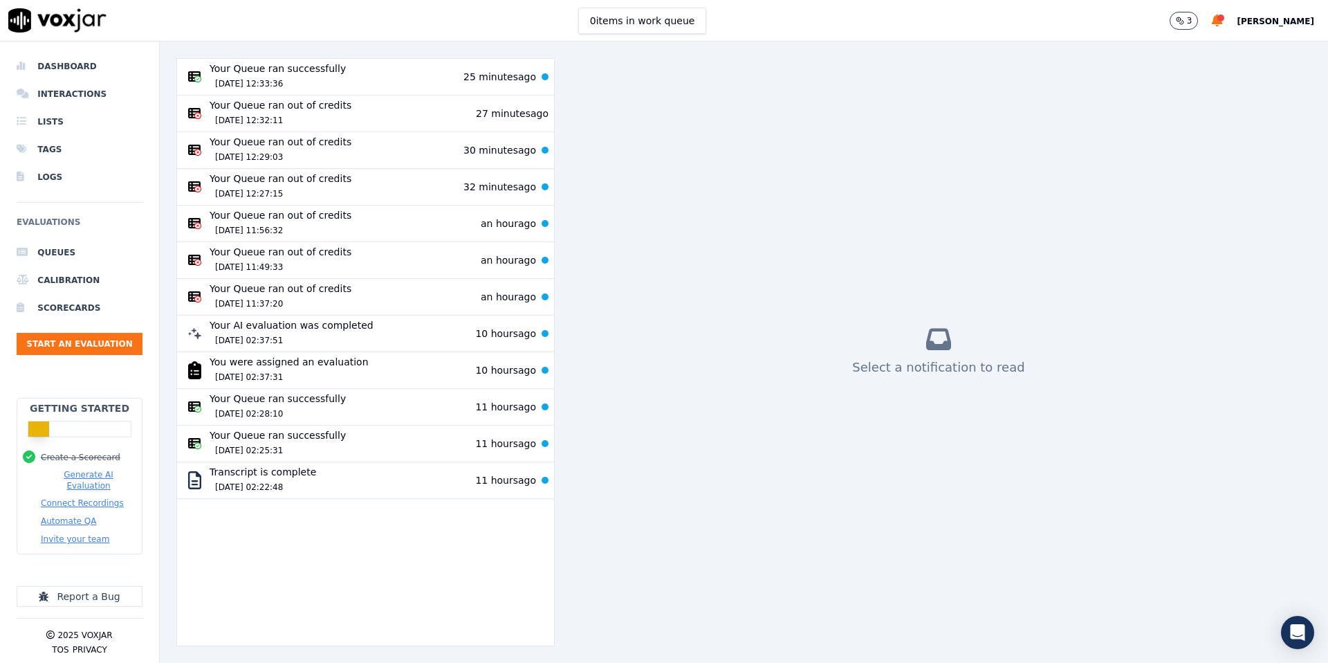
click at [1262, 24] on span "[PERSON_NAME]" at bounding box center [1275, 22] width 77 height 10
click at [1218, 18] on div at bounding box center [1221, 18] width 7 height 7
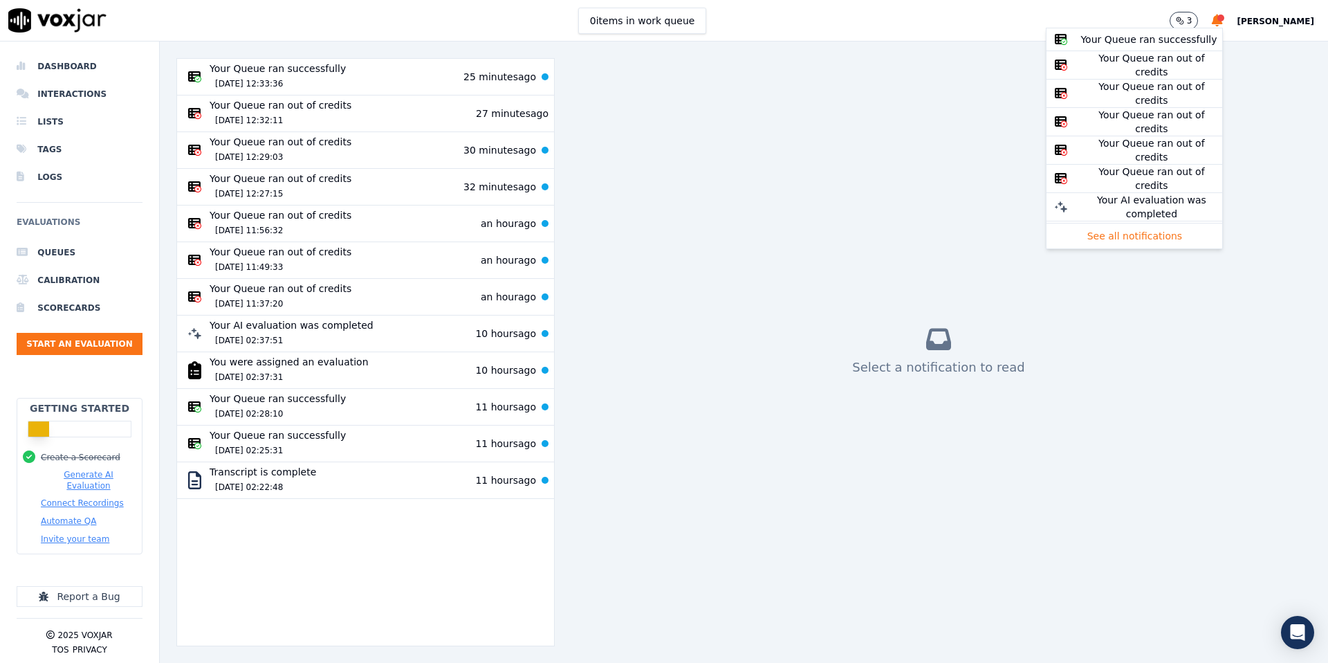
click at [1159, 232] on button "See all notifications" at bounding box center [1135, 235] width 176 height 25
click at [435, 119] on div "Your Queue ran out of credits [DATE] 12:32:11 27 minutes ago" at bounding box center [366, 113] width 366 height 30
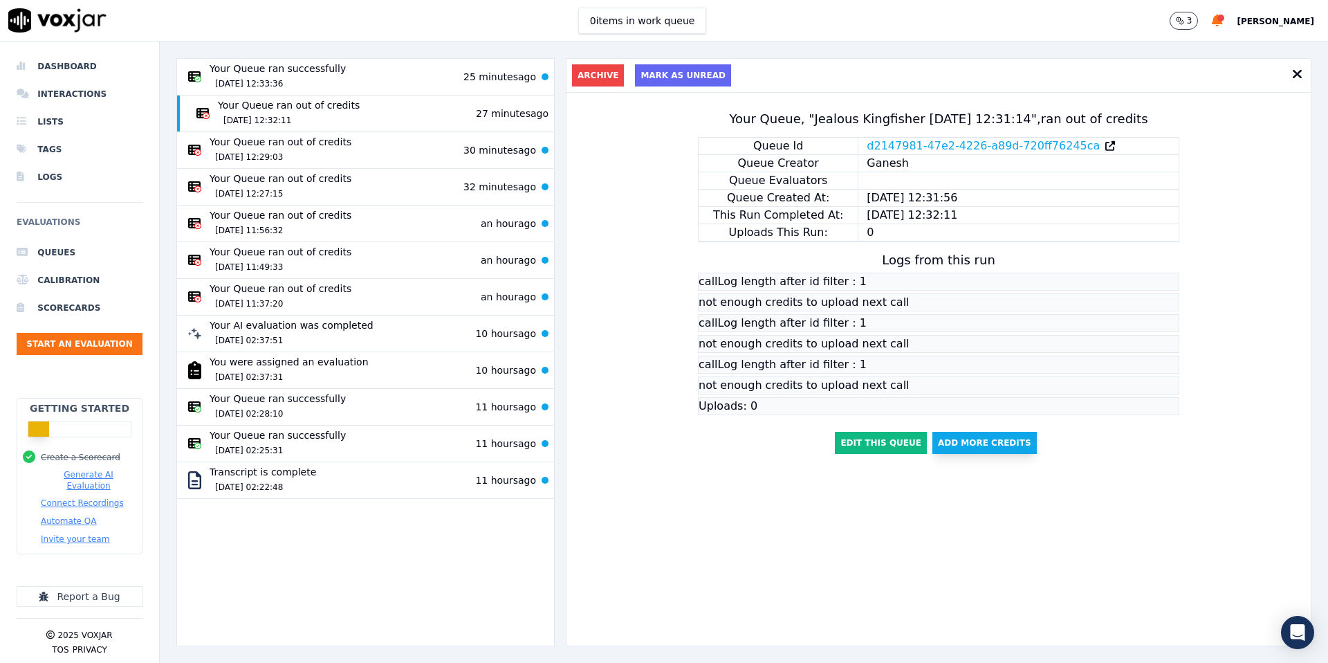
click at [970, 438] on button "Add More Credits" at bounding box center [985, 443] width 104 height 22
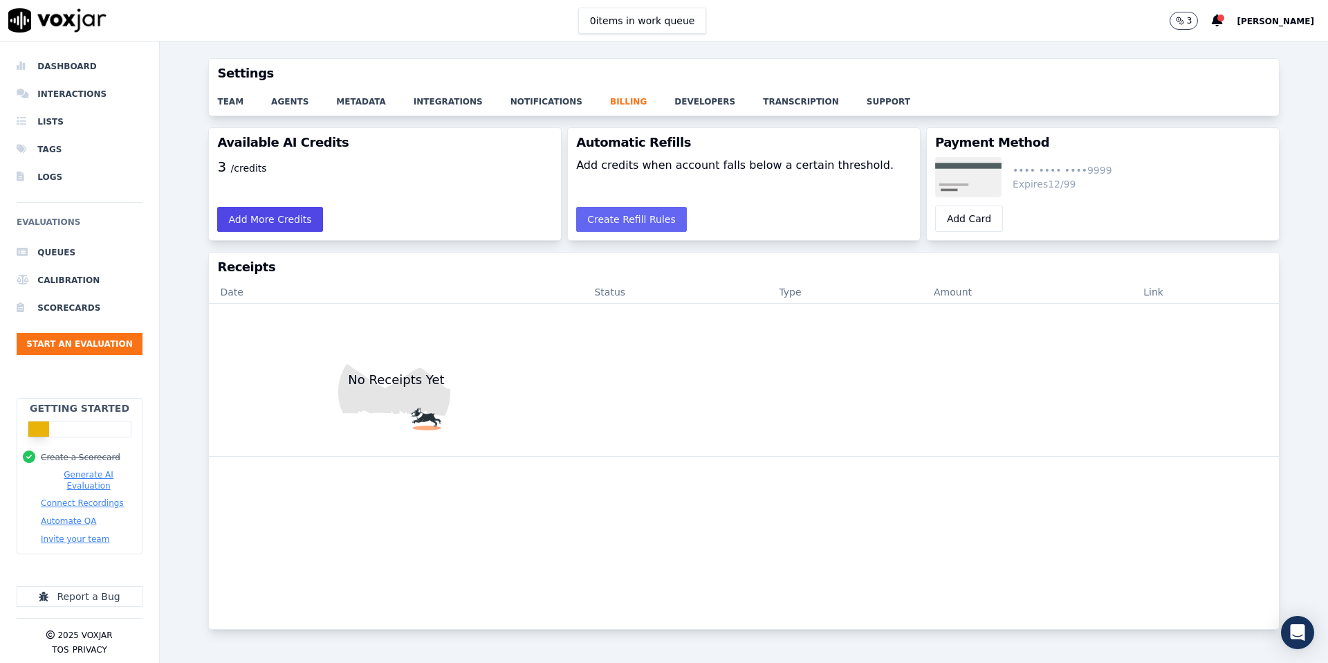
click at [291, 223] on button "Add More Credits" at bounding box center [269, 219] width 105 height 25
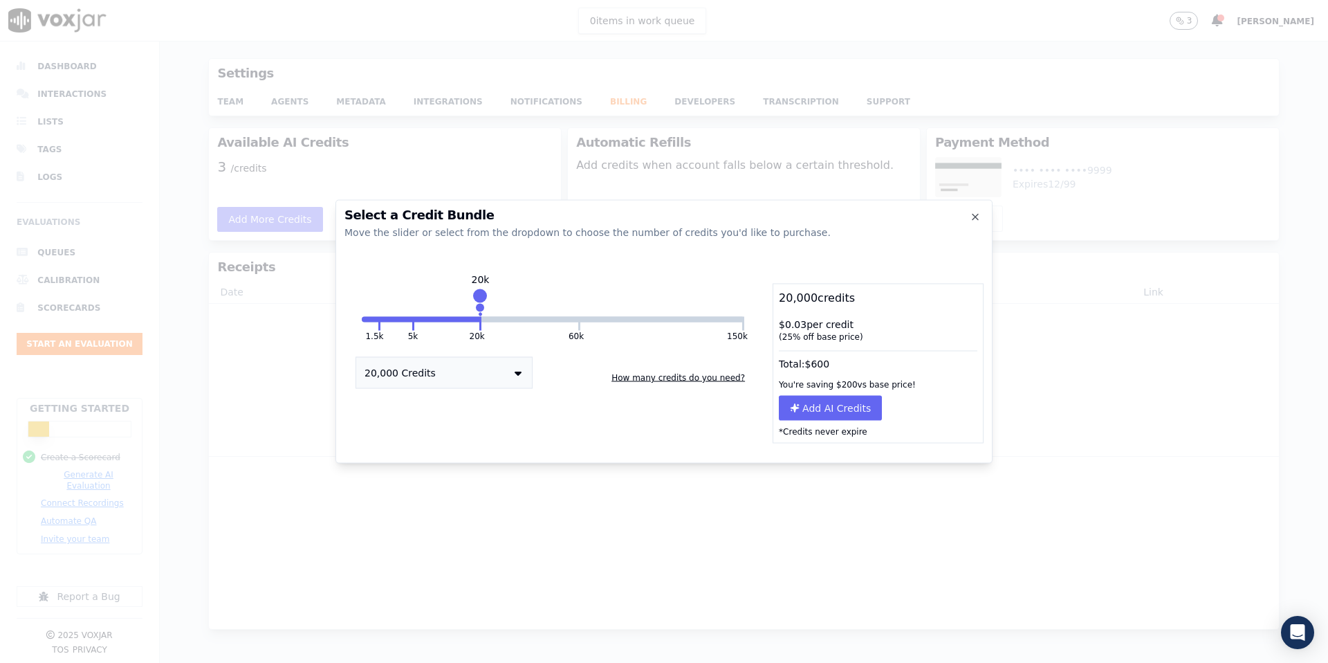
click at [412, 377] on button "20,000 Credits" at bounding box center [444, 373] width 177 height 32
click at [405, 394] on div "1,500 Credits" at bounding box center [444, 398] width 176 height 19
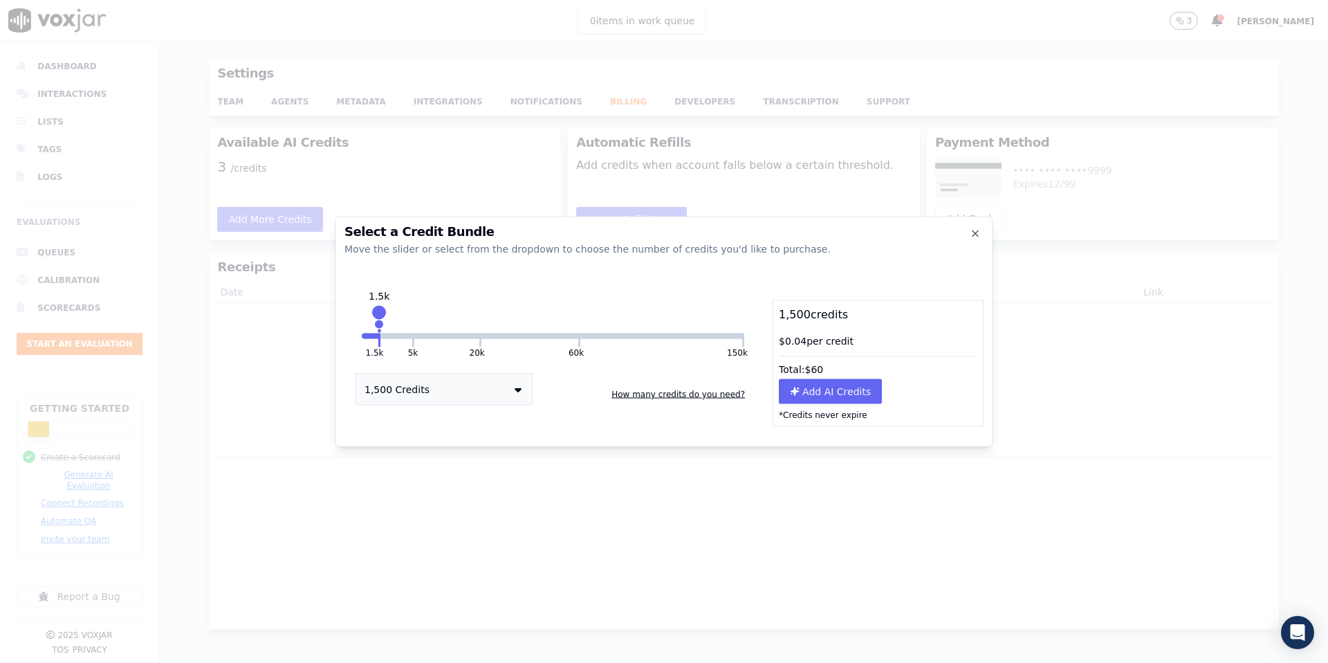
click at [643, 395] on button "How many credits do you need?" at bounding box center [678, 394] width 145 height 22
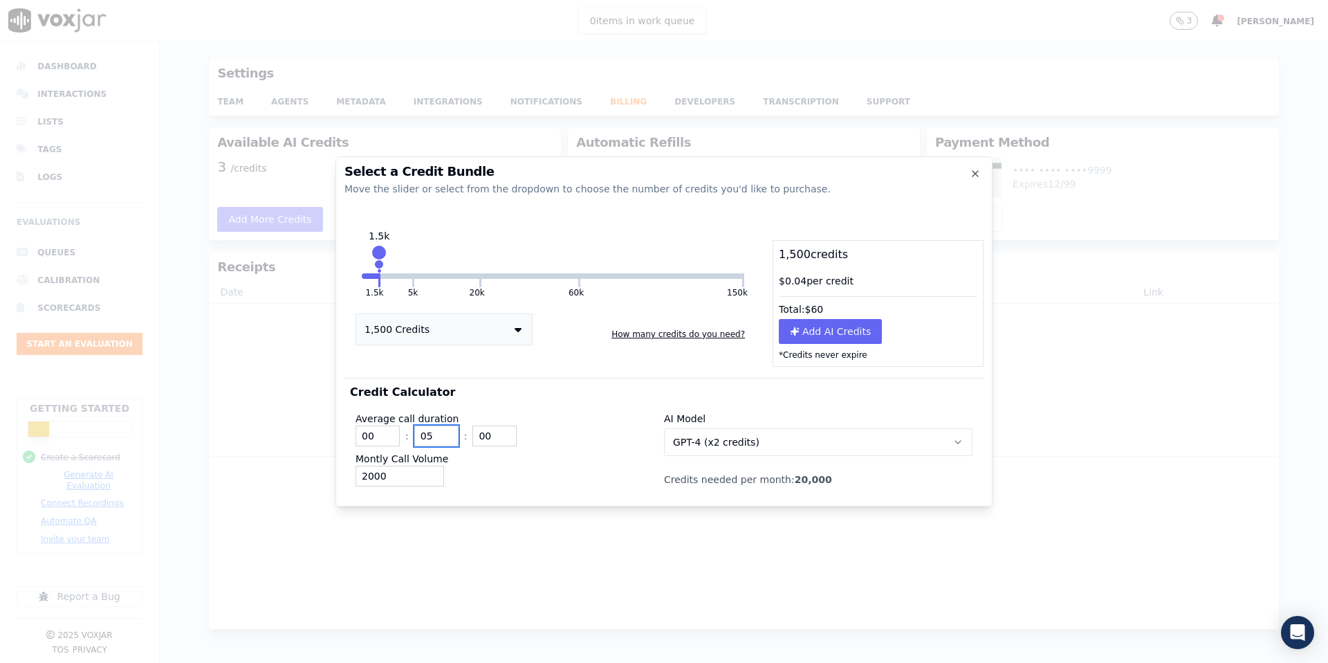
click at [433, 437] on input "05" at bounding box center [436, 435] width 44 height 21
type input "12"
click at [490, 467] on div "2000" at bounding box center [510, 476] width 309 height 21
click at [728, 443] on span "GPT-4 (x2 credits)" at bounding box center [716, 442] width 86 height 14
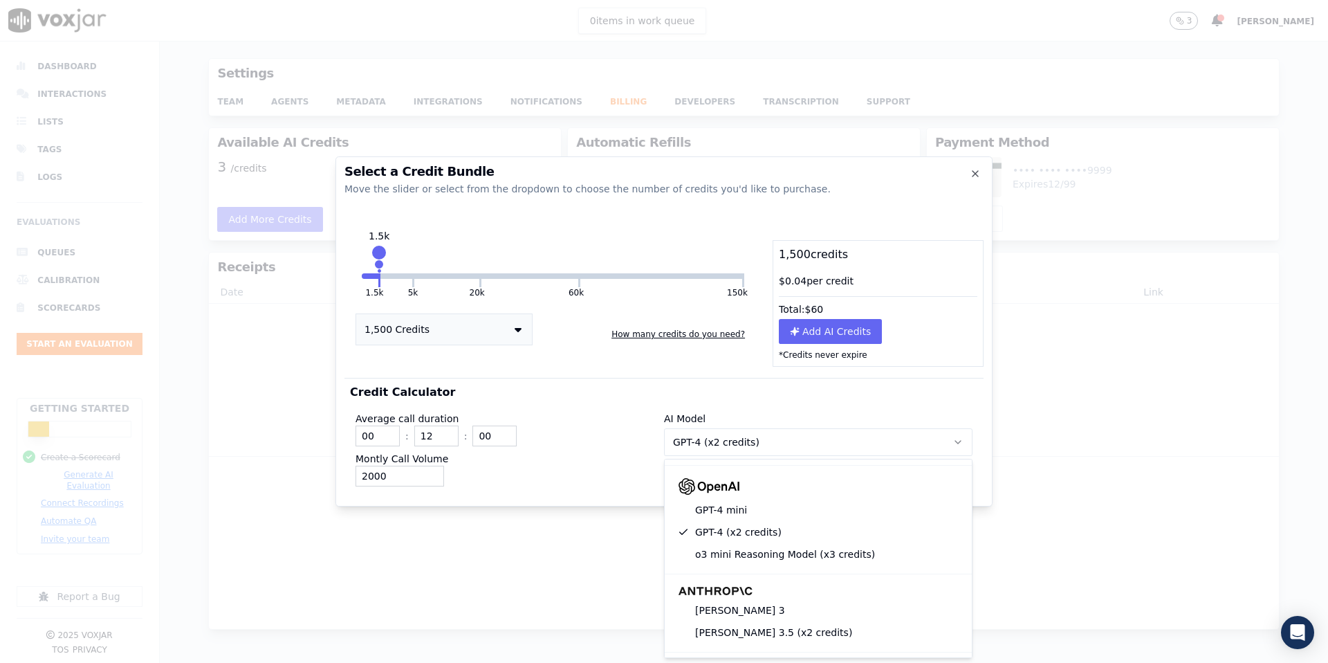
scroll to position [170, 0]
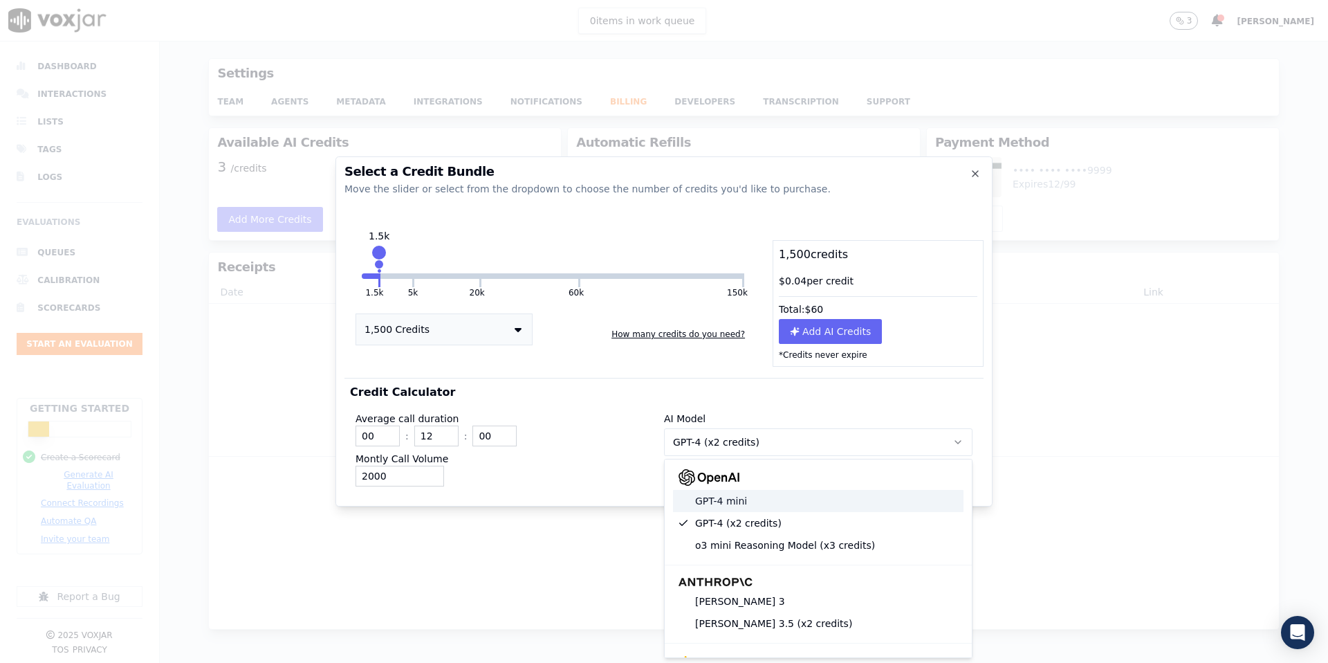
click at [724, 503] on div "GPT-4 mini" at bounding box center [818, 501] width 291 height 22
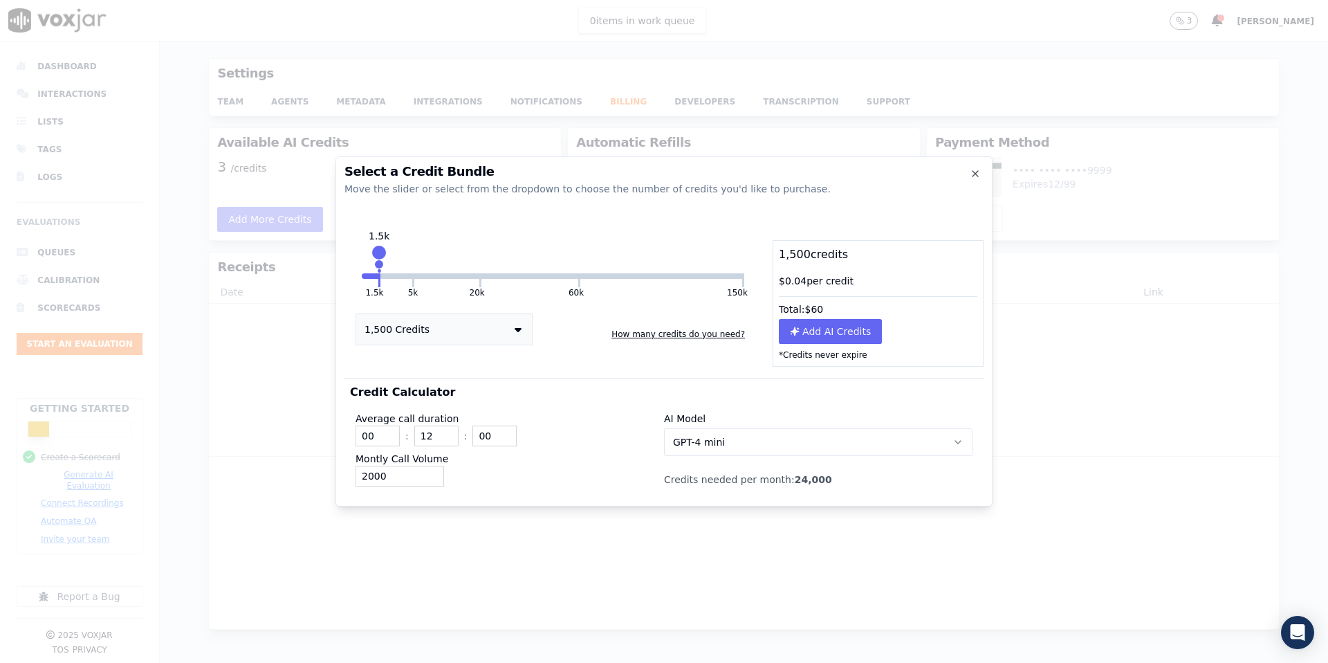
click at [704, 439] on span "GPT-4 mini" at bounding box center [699, 442] width 52 height 14
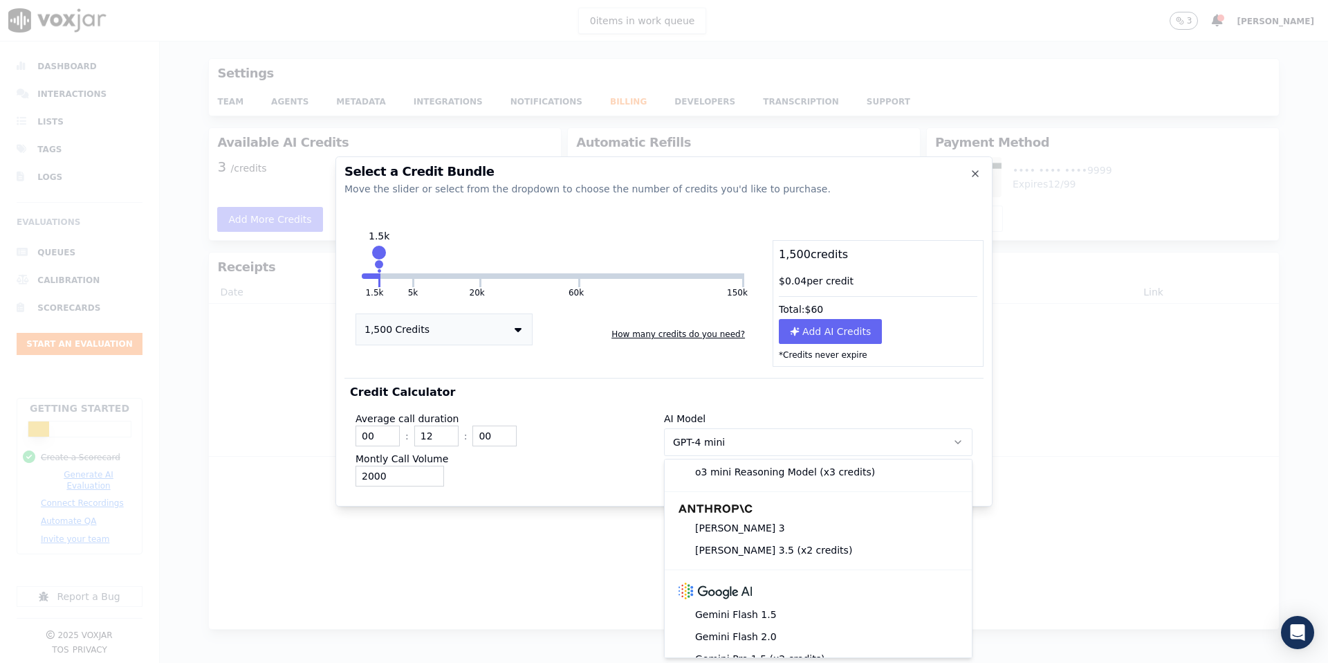
scroll to position [264, 0]
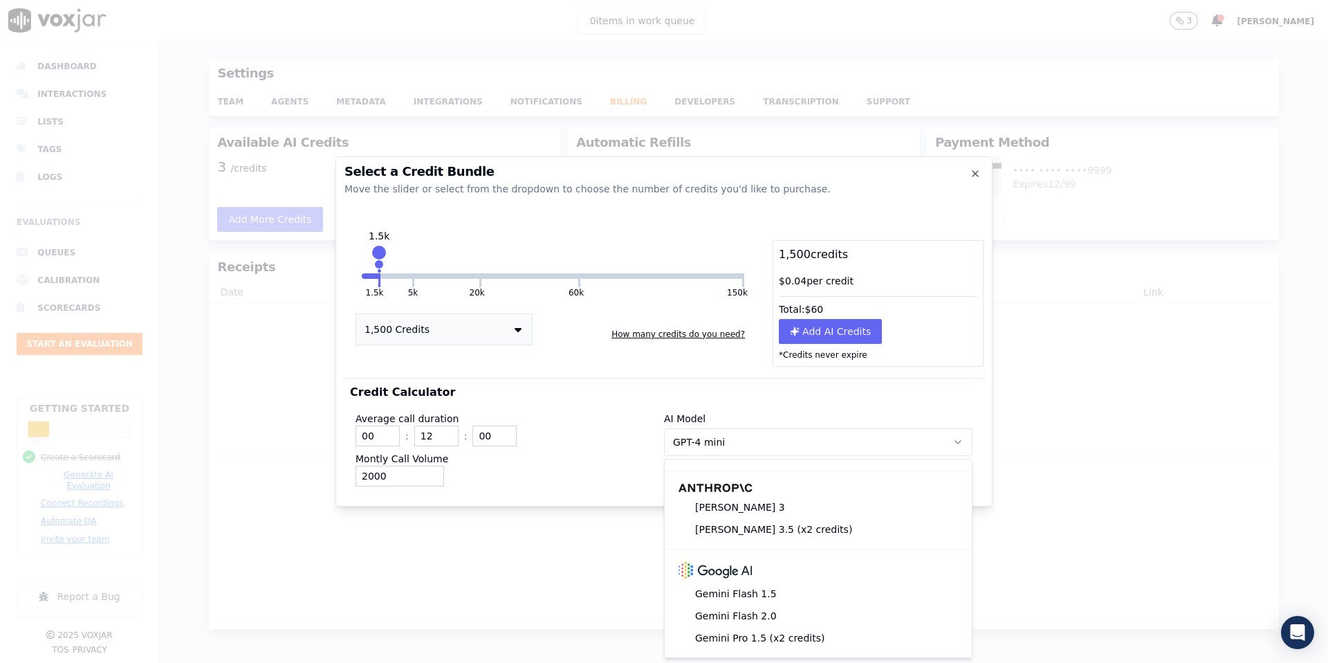
click at [548, 515] on div at bounding box center [664, 331] width 1328 height 663
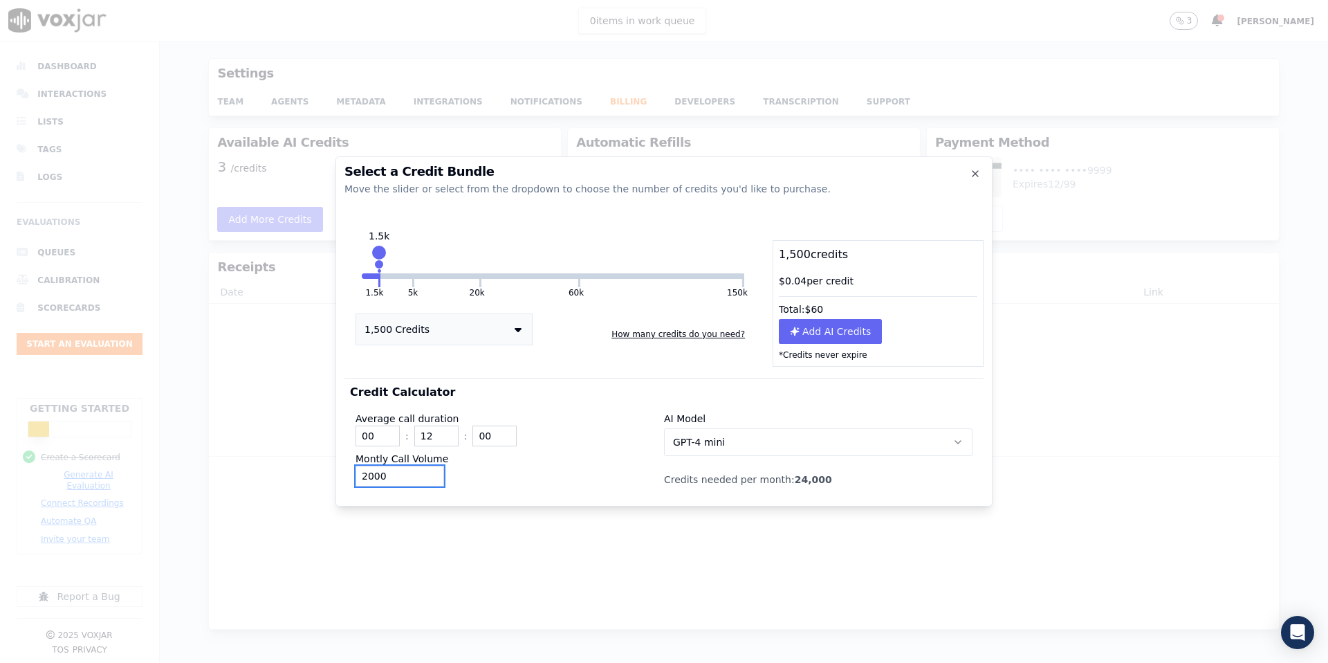
click at [401, 470] on input "2000" at bounding box center [400, 476] width 89 height 21
type input "1"
type input "2000"
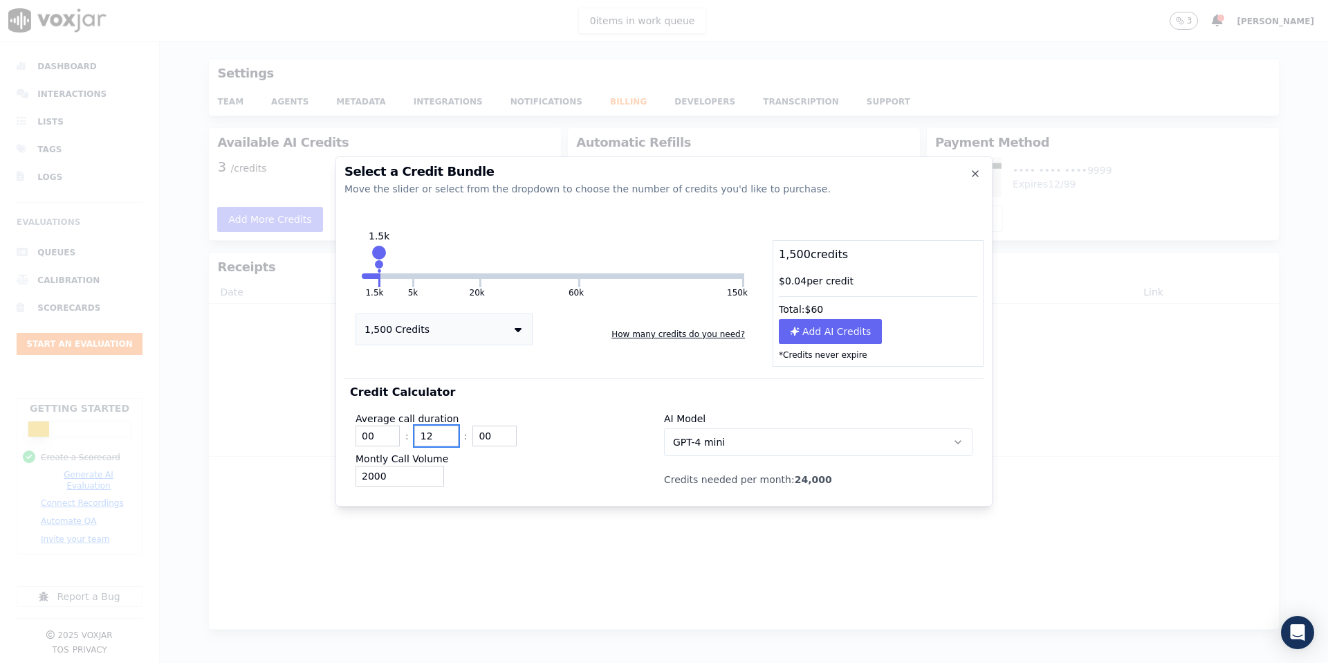
click at [436, 436] on input "12" at bounding box center [436, 435] width 44 height 21
type input "15"
click at [523, 482] on div "2000" at bounding box center [510, 476] width 309 height 21
click at [682, 499] on div "Select a Credit Bundle Move the slider or select from the dropdown to choose th…" at bounding box center [664, 331] width 657 height 350
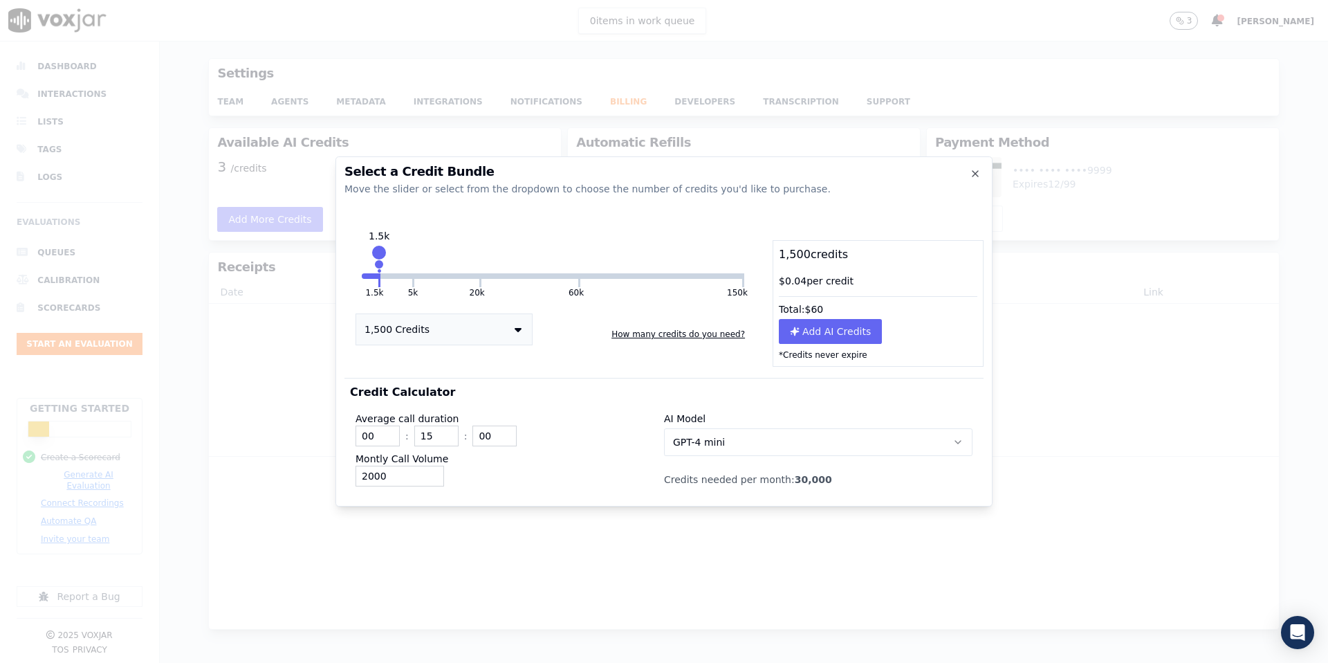
click at [515, 338] on button at bounding box center [518, 329] width 7 height 32
click at [473, 400] on div "20,000 Credits" at bounding box center [444, 394] width 176 height 19
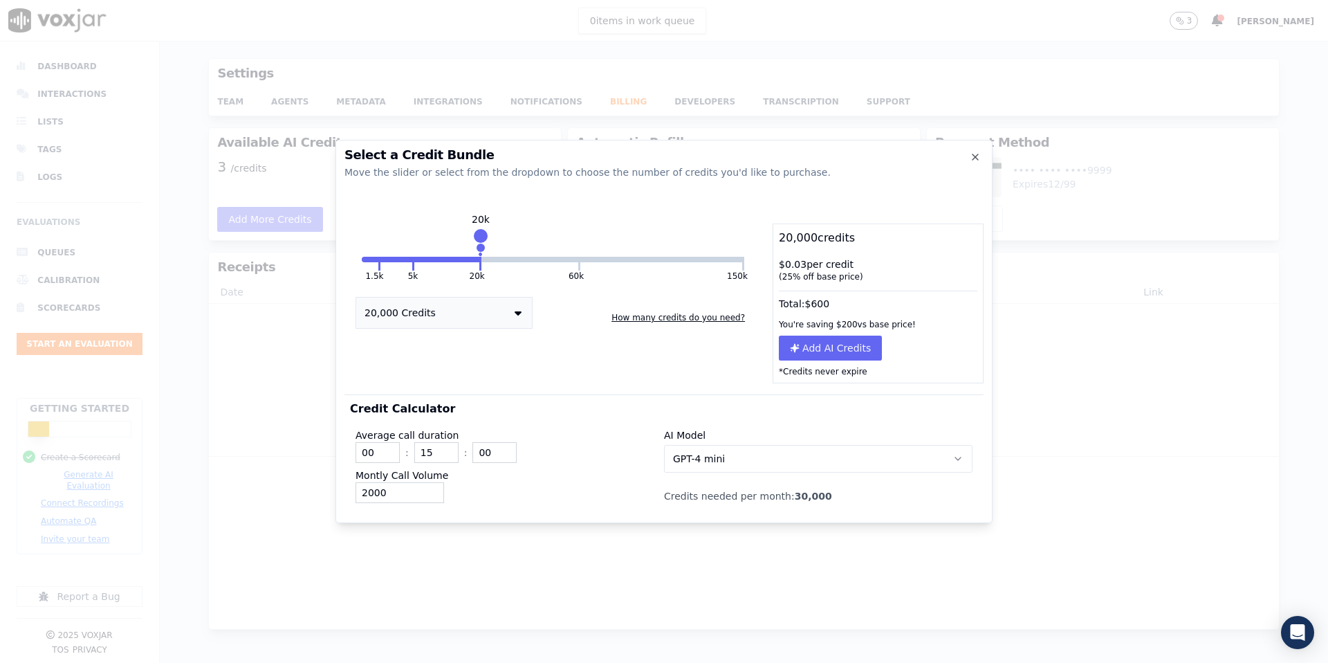
click at [481, 240] on div at bounding box center [480, 235] width 19 height 19
click at [378, 259] on button at bounding box center [379, 264] width 2 height 14
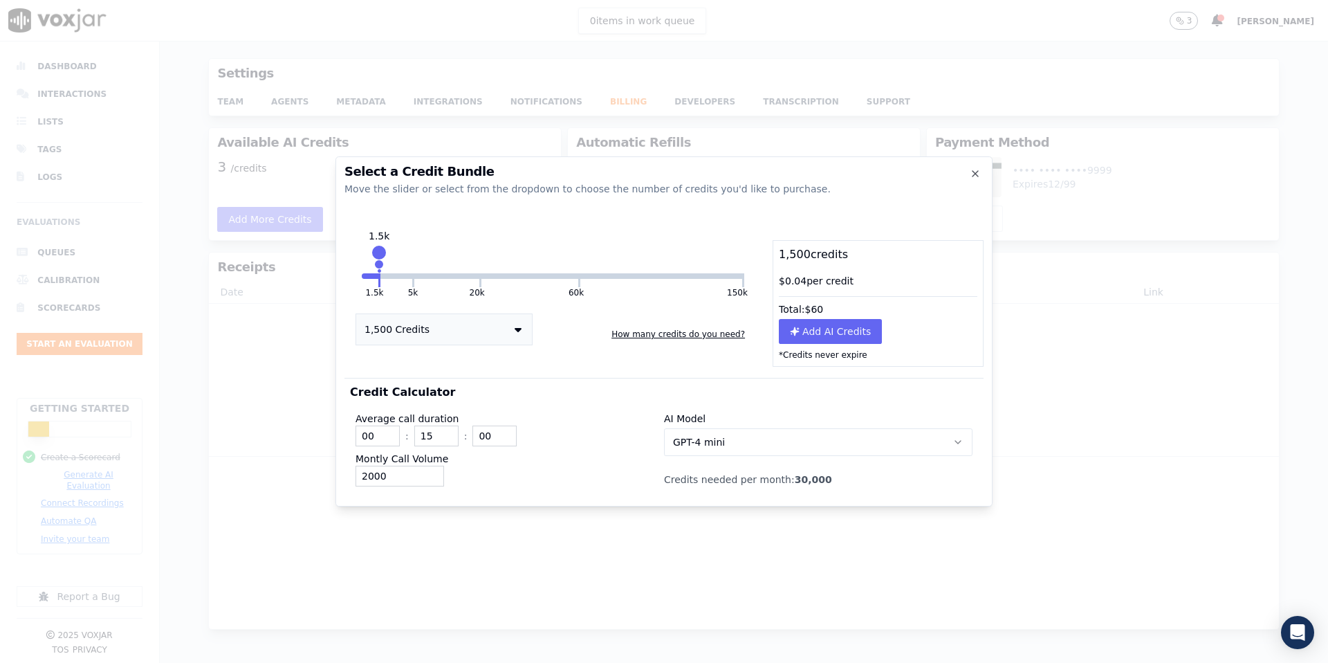
click at [366, 273] on button "1.5k" at bounding box center [370, 276] width 16 height 6
click at [371, 277] on button "1.5k" at bounding box center [370, 276] width 16 height 6
click at [975, 175] on icon "button" at bounding box center [975, 173] width 11 height 11
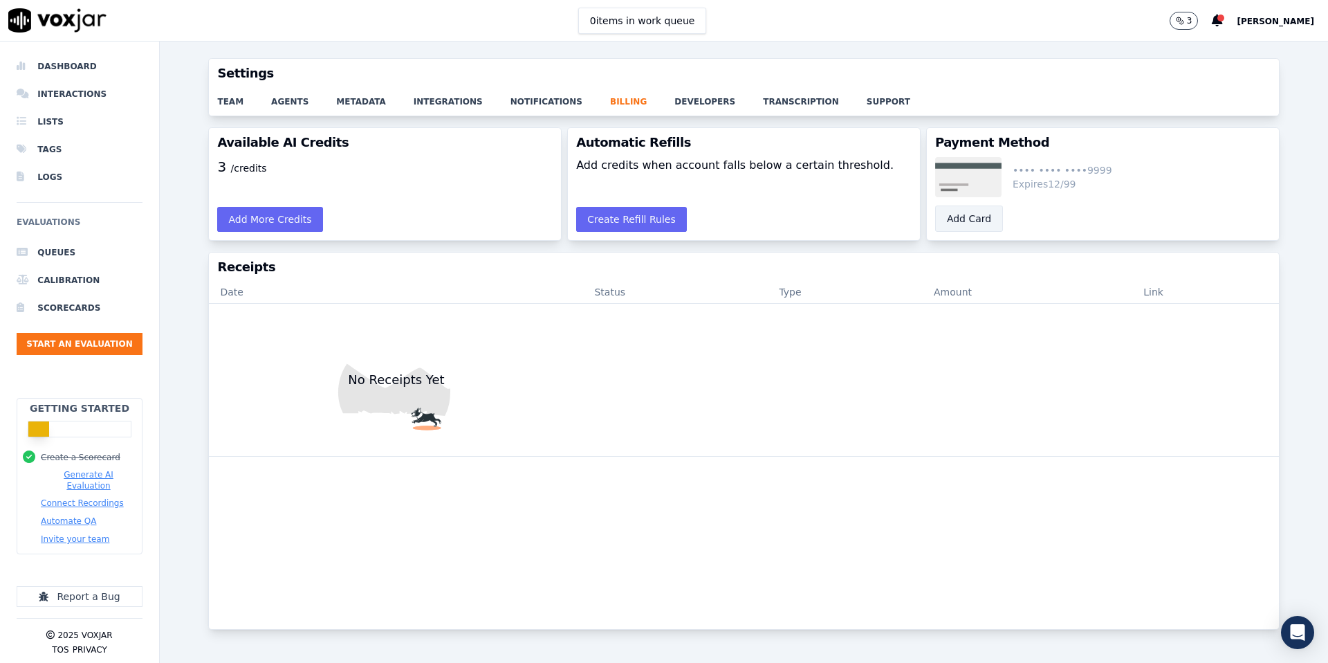
click at [966, 218] on button "Add Card" at bounding box center [969, 218] width 68 height 26
click at [1212, 16] on icon at bounding box center [1217, 21] width 11 height 12
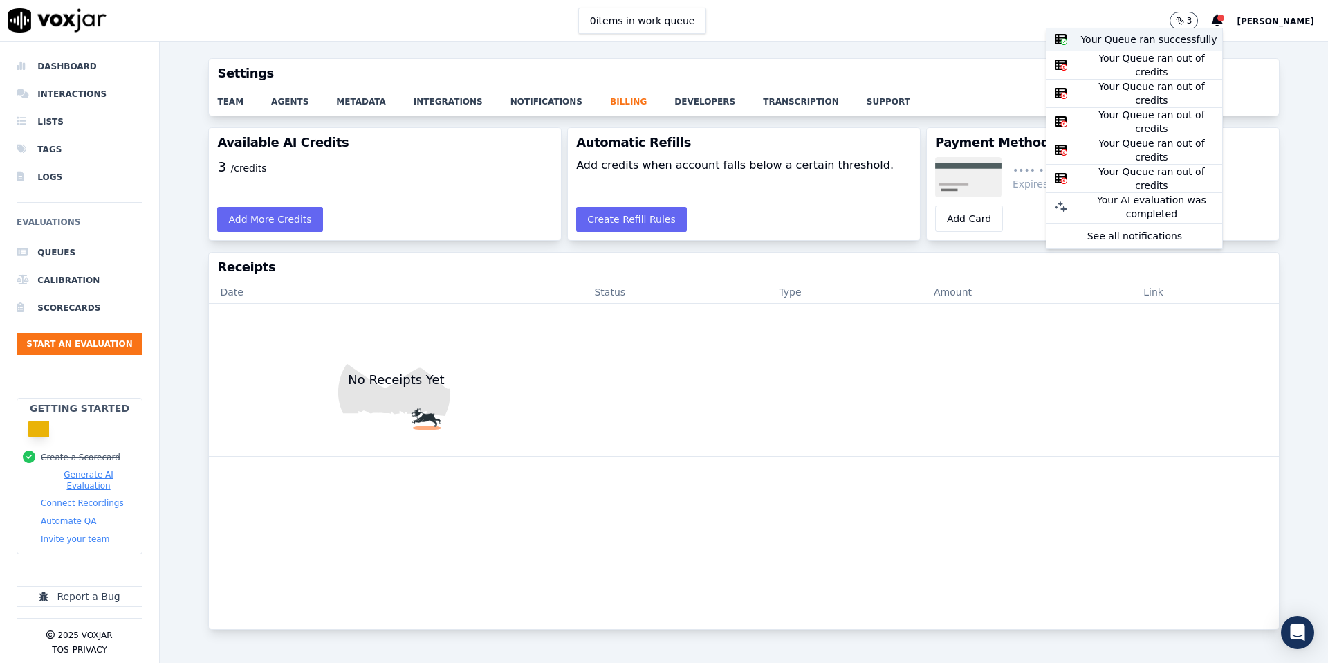
click at [1103, 44] on div "Your Queue ran successfully" at bounding box center [1152, 40] width 142 height 14
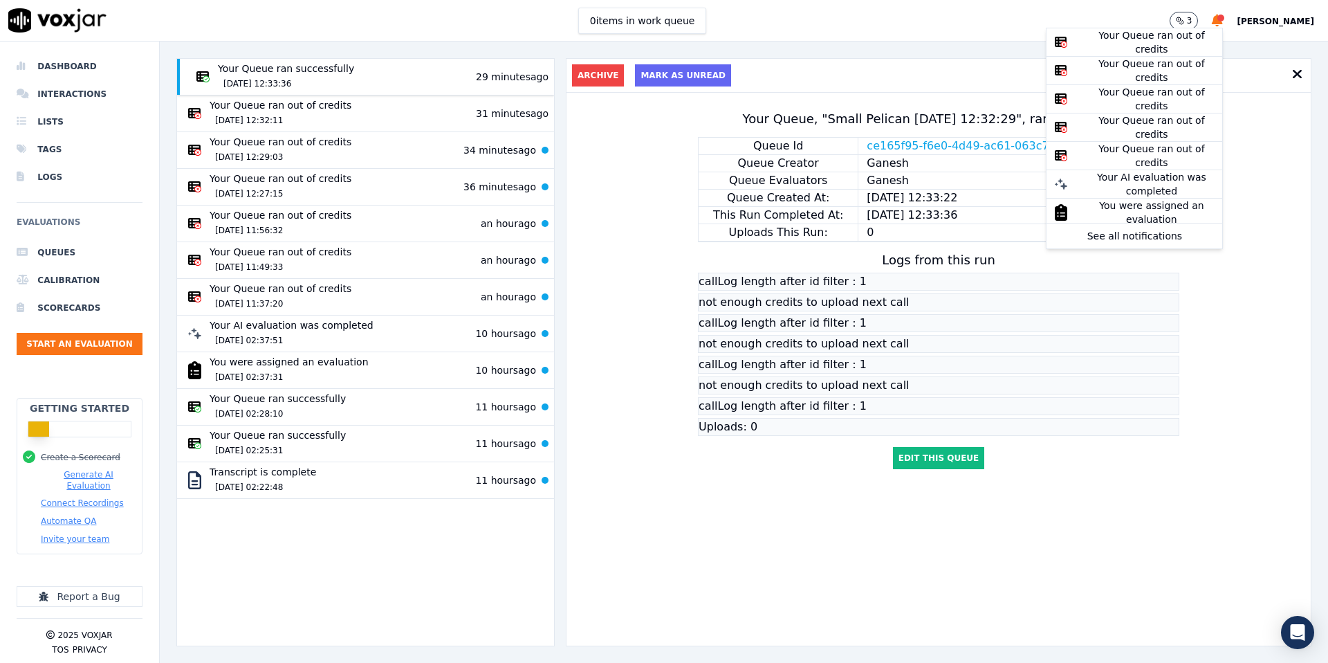
click at [526, 81] on div "Your Queue ran successfully [DATE] 12:33:36 29 minutes ago" at bounding box center [370, 77] width 358 height 30
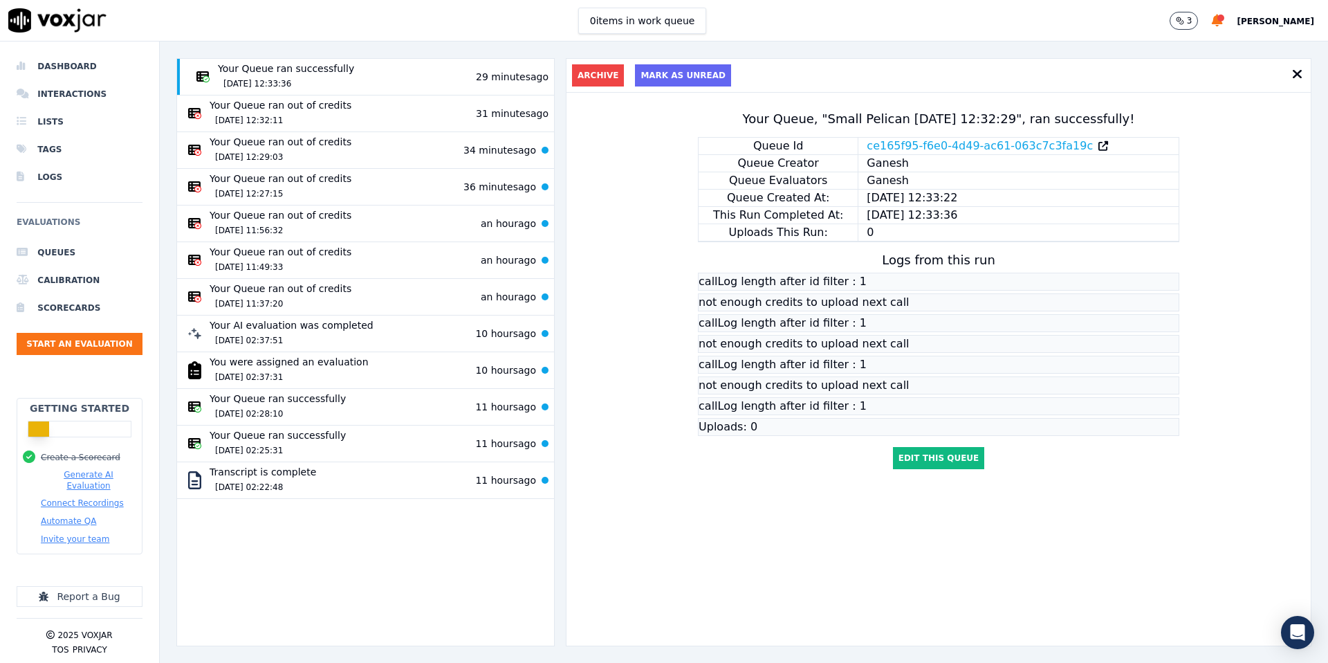
click at [1301, 75] on icon at bounding box center [1297, 74] width 10 height 14
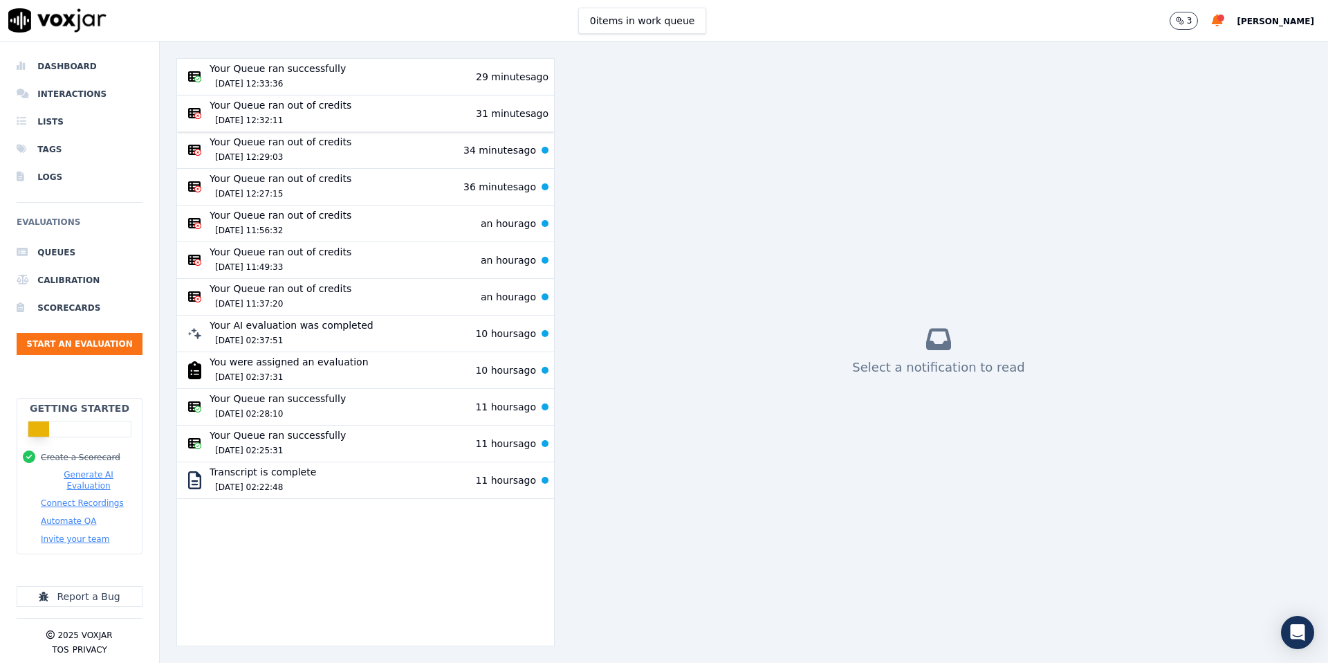
click at [266, 117] on div "[DATE] 12:32:11" at bounding box center [281, 120] width 142 height 17
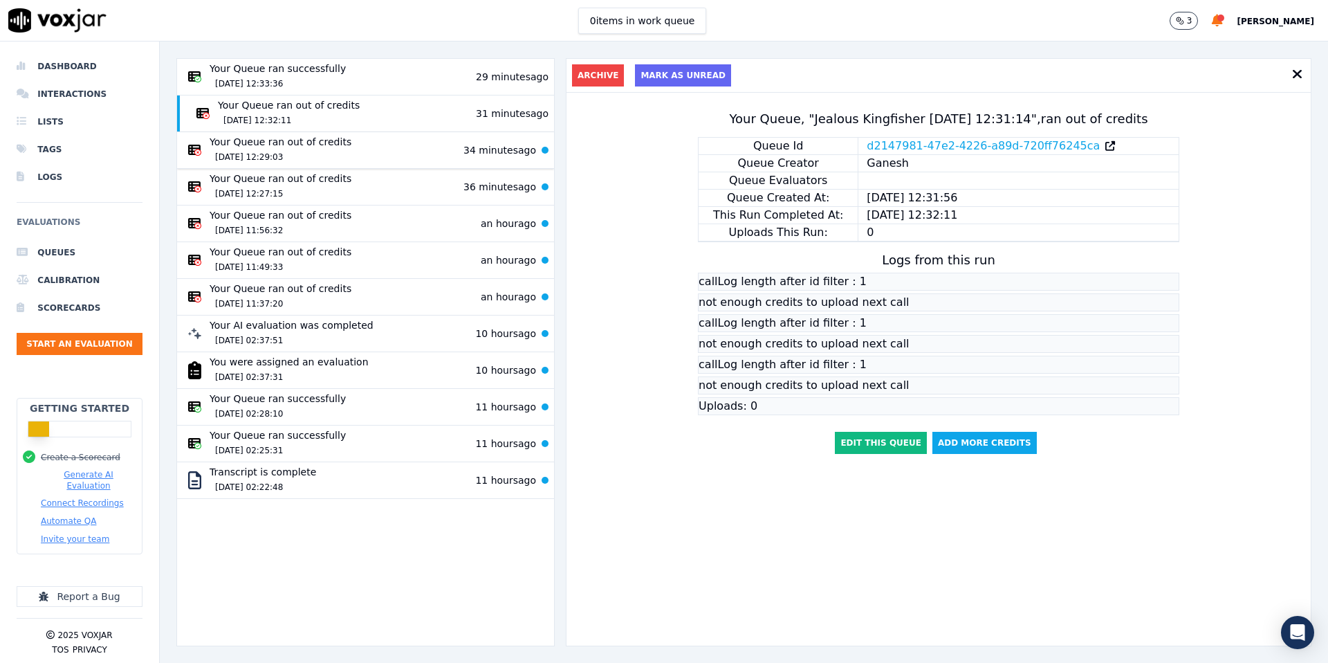
click at [218, 146] on div "Your Queue ran out of credits [DATE] 12:29:03" at bounding box center [281, 150] width 142 height 30
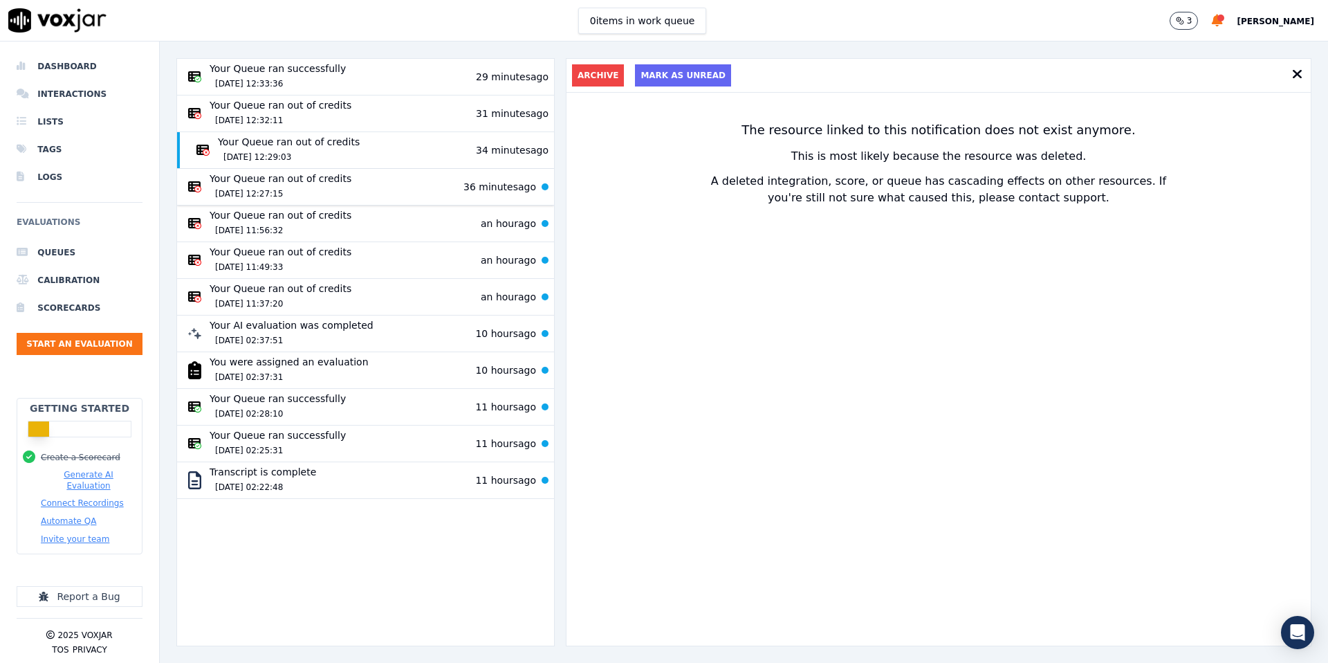
click at [253, 184] on div "Your Queue ran out of credits [DATE] 12:27:15" at bounding box center [281, 187] width 142 height 30
click at [367, 235] on div "Your Queue ran out of credits [DATE] 11:56:32 an hour ago" at bounding box center [360, 223] width 354 height 30
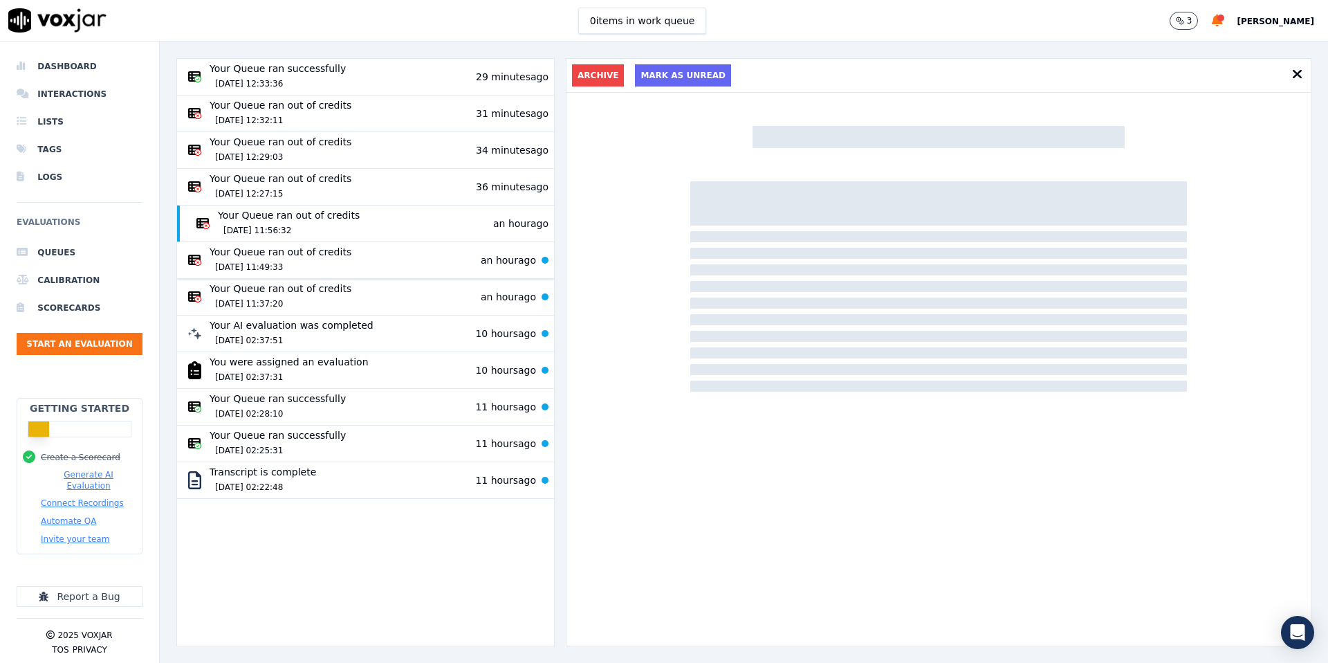
click at [342, 257] on div "Your Queue ran out of credits [DATE] 11:49:33" at bounding box center [281, 260] width 142 height 30
click at [338, 300] on div "[DATE] 11:37:20" at bounding box center [281, 303] width 142 height 17
click at [333, 348] on div "[DATE] 02:37:51" at bounding box center [292, 340] width 164 height 17
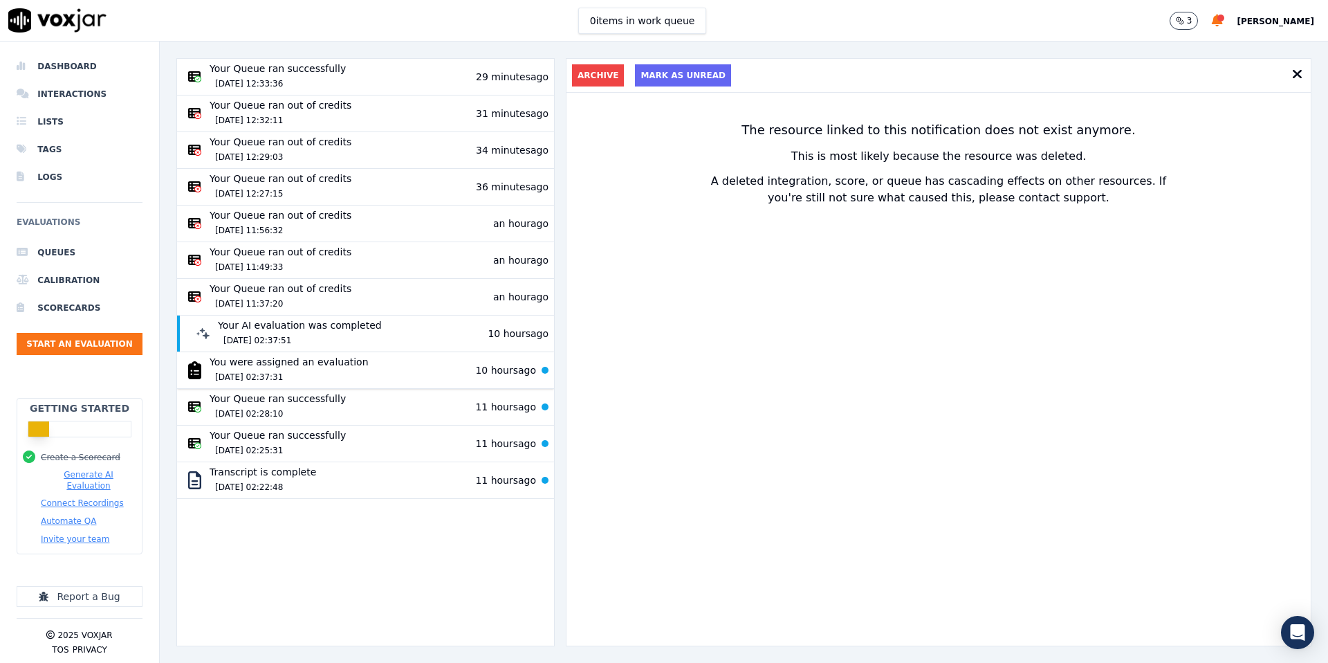
click at [331, 361] on div "You were assigned an evaluation [DATE] 02:37:31" at bounding box center [289, 370] width 158 height 30
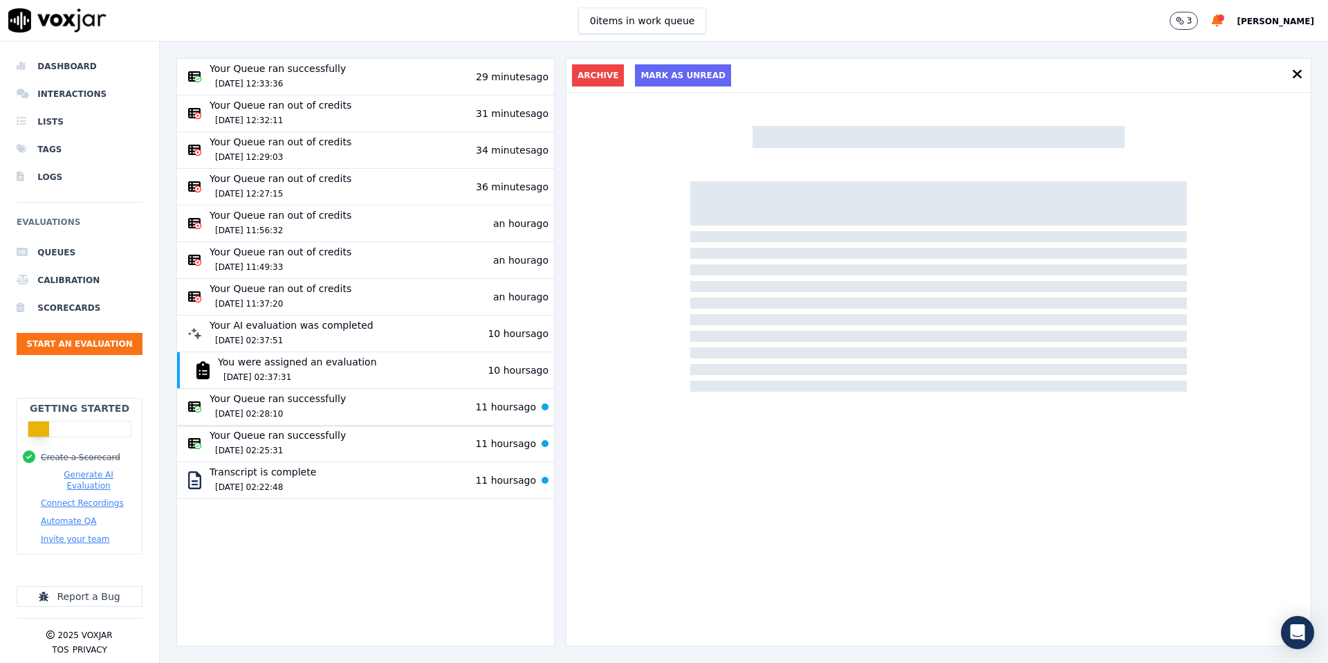
click at [326, 389] on div "Your Queue ran successfully [DATE] 02:28:10 11 hours ago" at bounding box center [359, 407] width 365 height 36
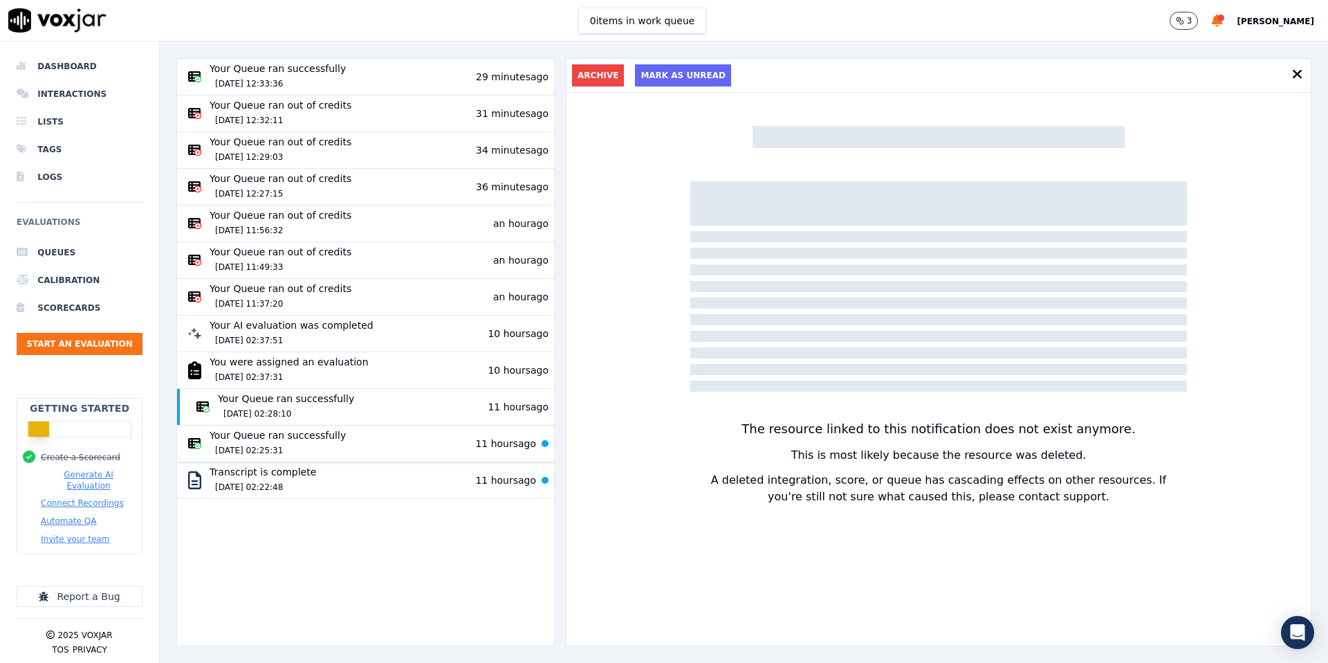
click at [323, 439] on div "Your Queue ran successfully 03/09/2025 02:25:31" at bounding box center [278, 443] width 136 height 30
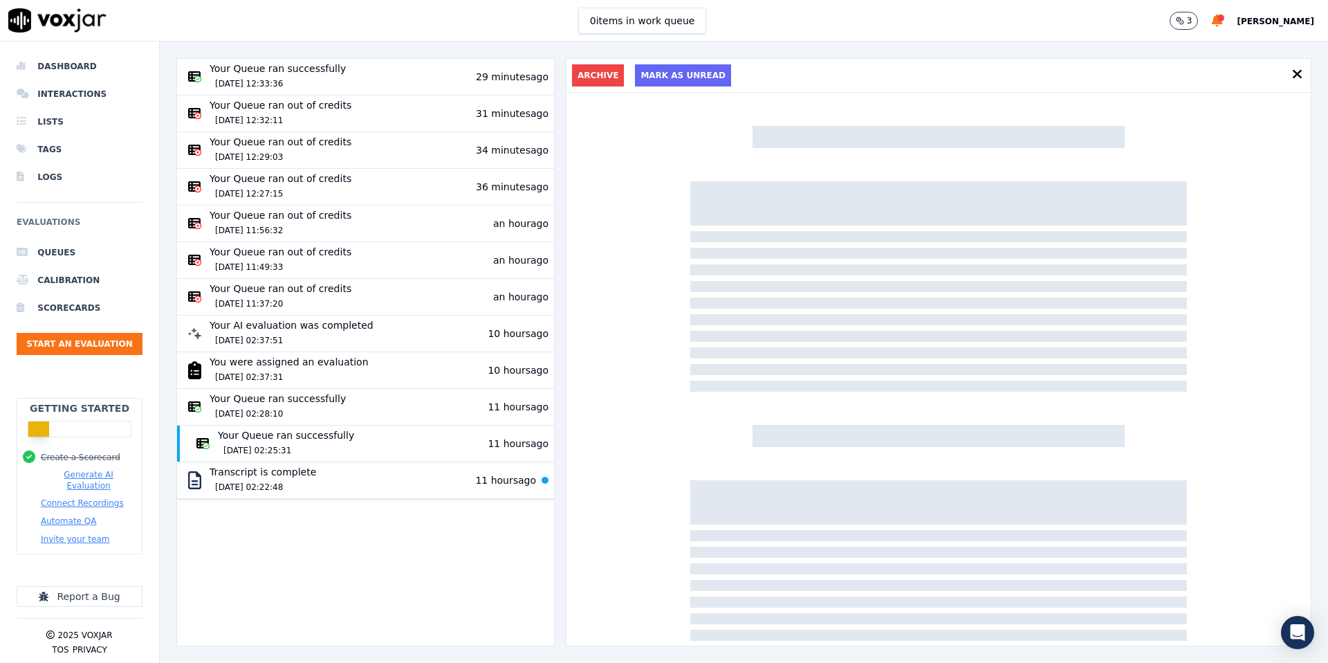
click at [315, 488] on div "Transcript is complete 03/09/2025 02:22:48 11 hours ago" at bounding box center [360, 480] width 354 height 30
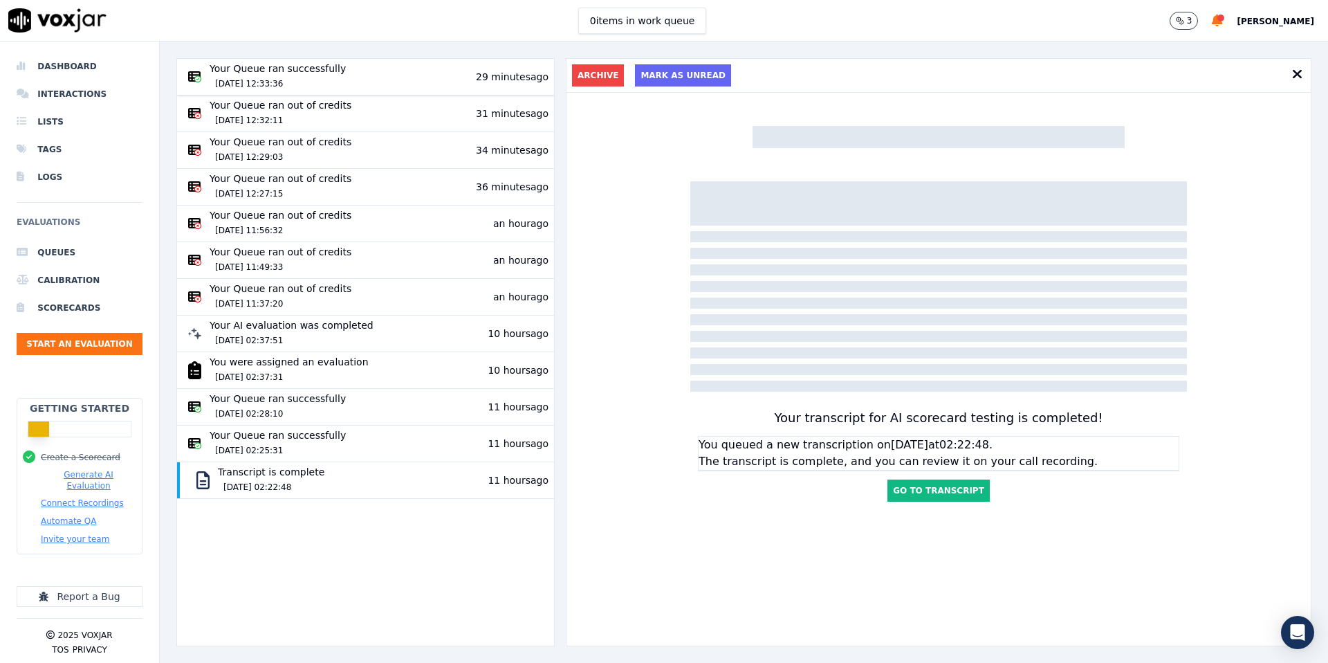
click at [333, 74] on div "Your Queue ran successfully 03/09/2025 12:33:36" at bounding box center [278, 77] width 136 height 30
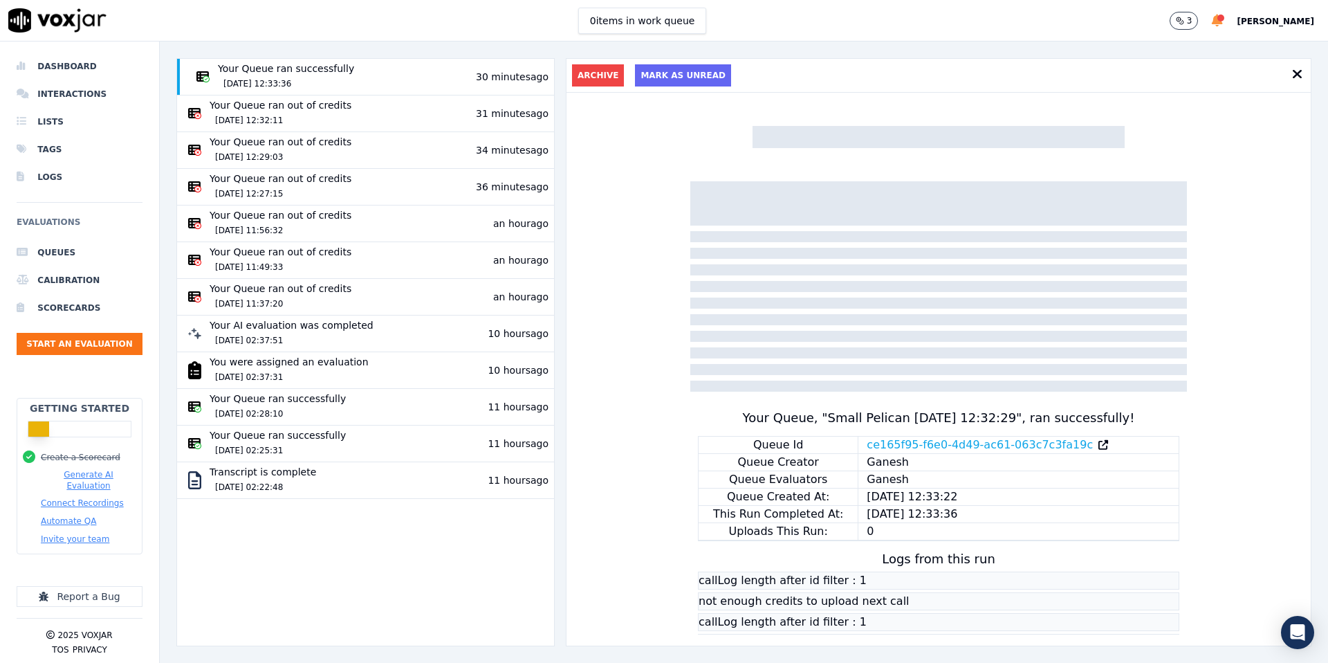
click at [1212, 21] on icon at bounding box center [1217, 21] width 11 height 12
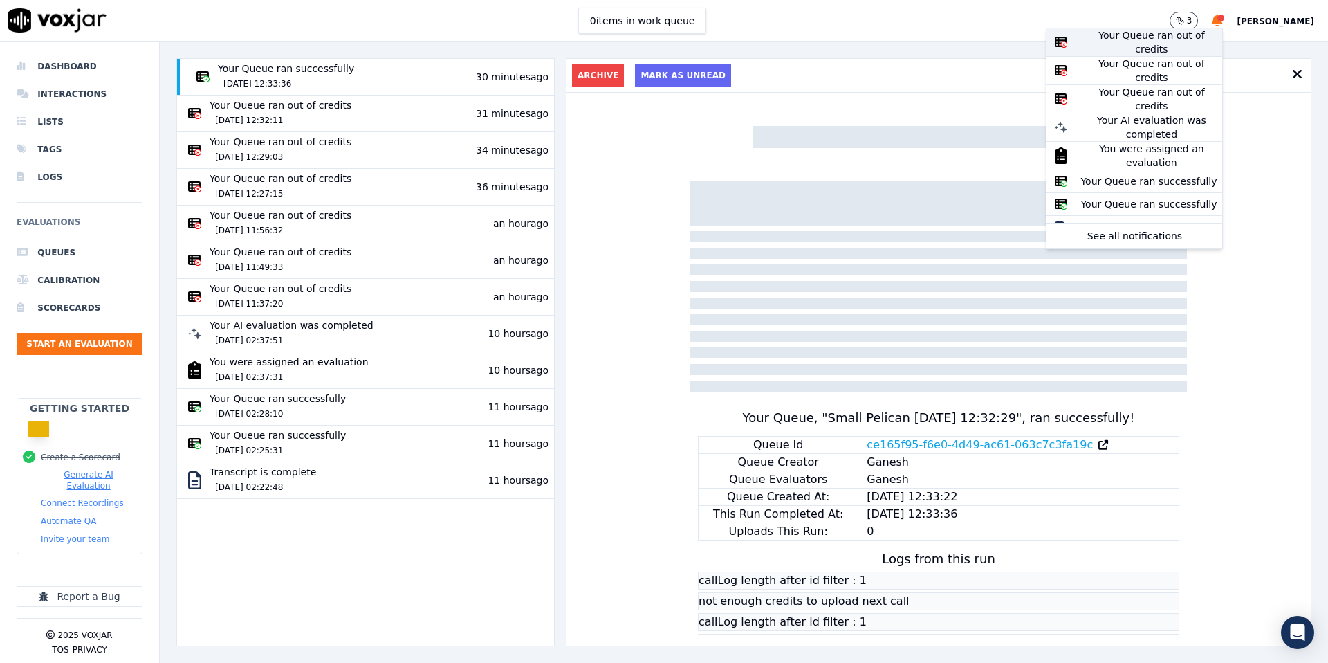
click at [1106, 42] on div "Your Queue ran out of credits" at bounding box center [1152, 42] width 142 height 28
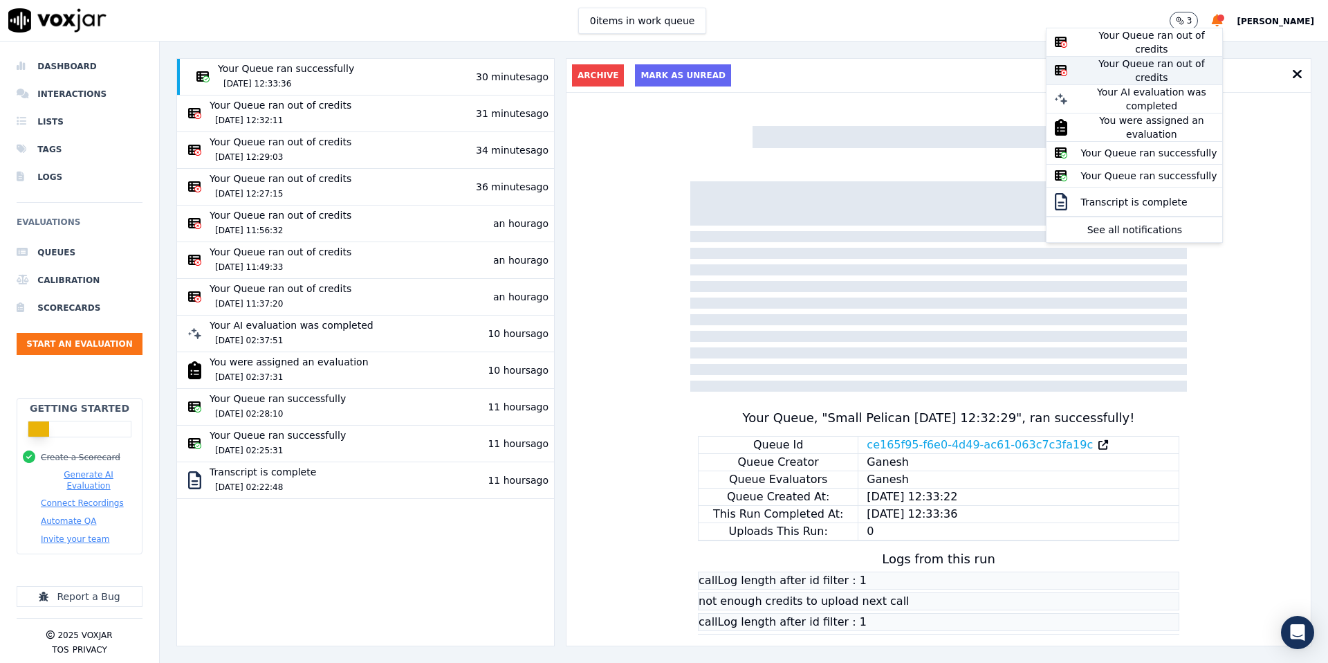
click at [1101, 64] on div "Your Queue ran out of credits" at bounding box center [1152, 71] width 142 height 28
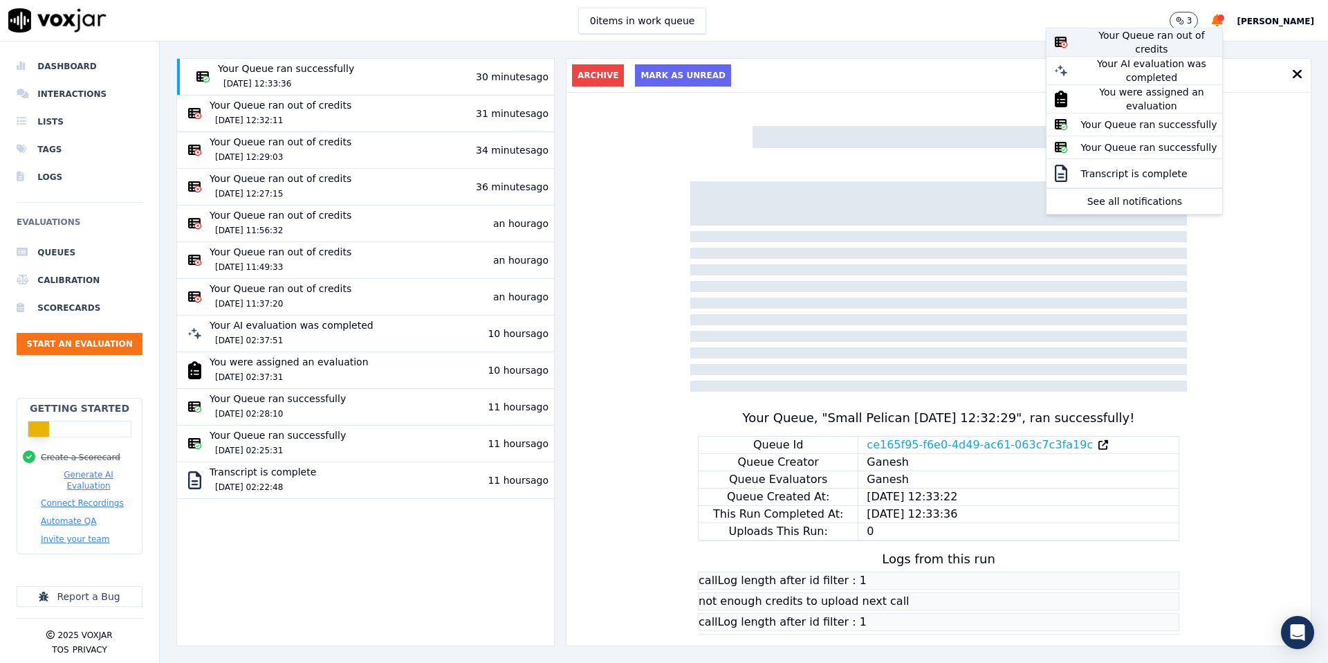
click at [1106, 42] on div "Your Queue ran out of credits" at bounding box center [1152, 42] width 142 height 28
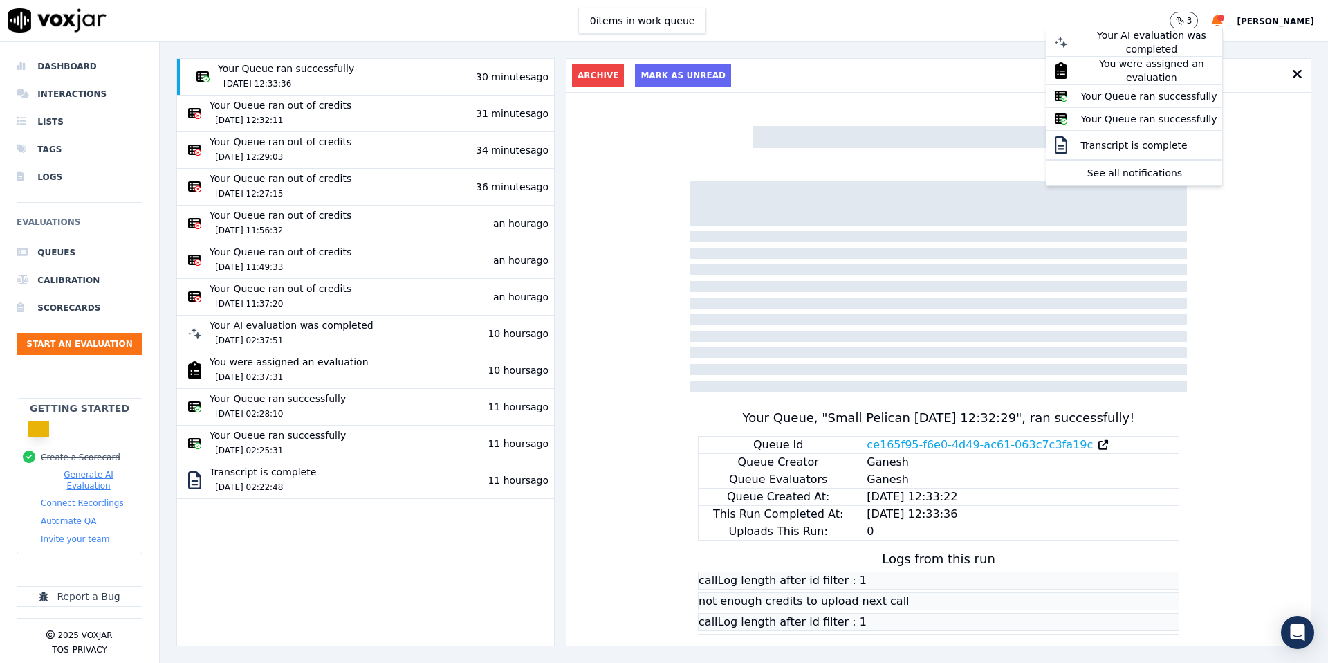
click at [1106, 42] on div "Your AI evaluation was completed" at bounding box center [1152, 42] width 142 height 28
click at [1106, 42] on div "You were assigned an evaluation" at bounding box center [1152, 42] width 142 height 28
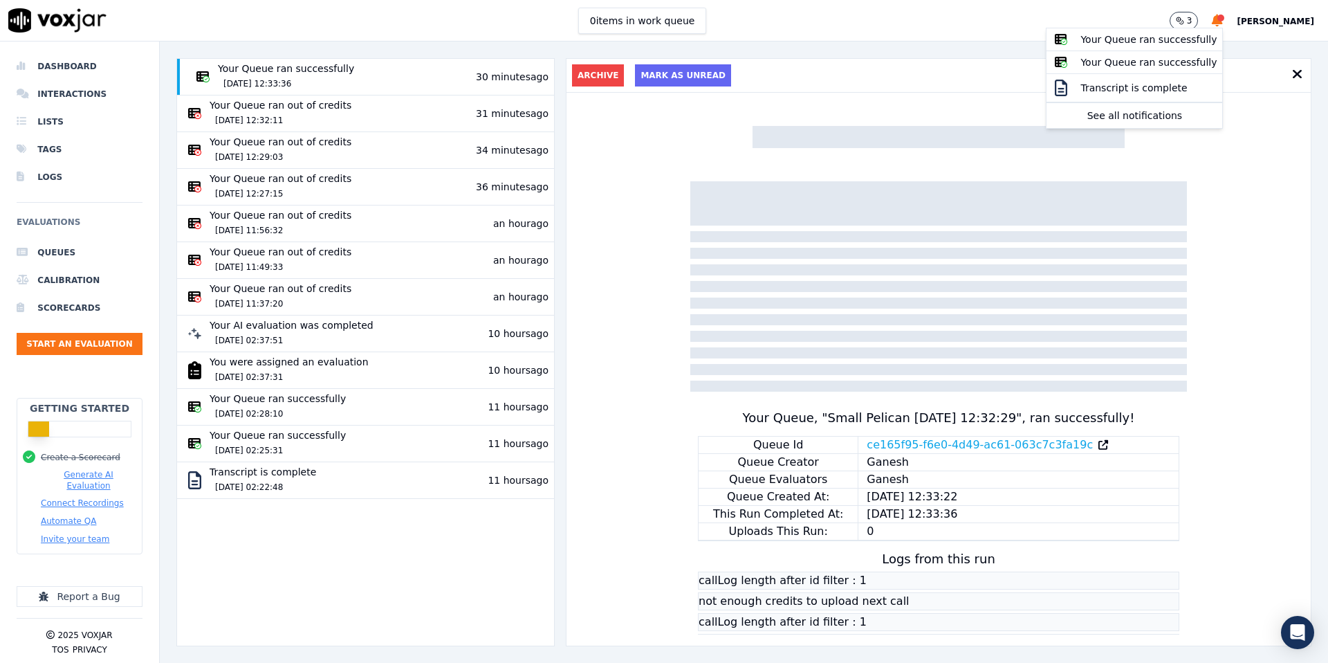
click at [1106, 42] on div "Your Queue ran successfully" at bounding box center [1152, 40] width 142 height 14
click at [1106, 42] on div "Transcript is complete" at bounding box center [1152, 42] width 142 height 14
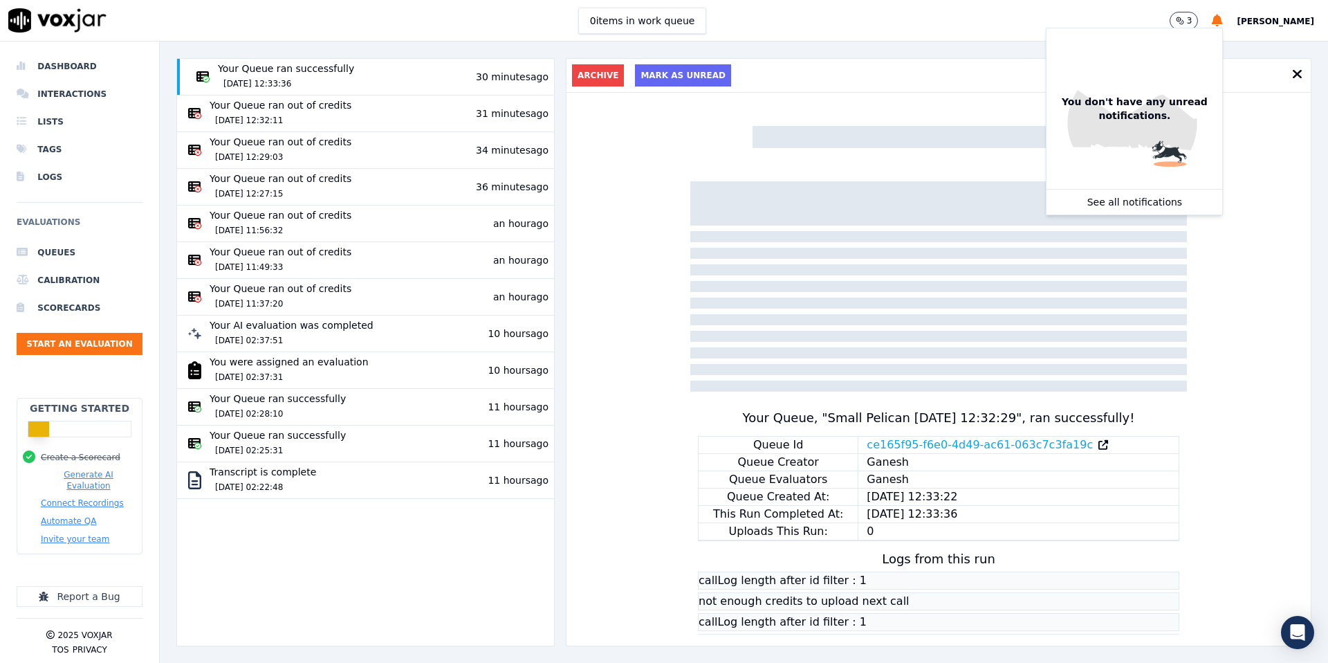
click at [1240, 141] on div "Archive Mark as Unread Your Queue, " Small Pelican 03/09/2025, 12:32:29 ", ran …" at bounding box center [939, 352] width 746 height 588
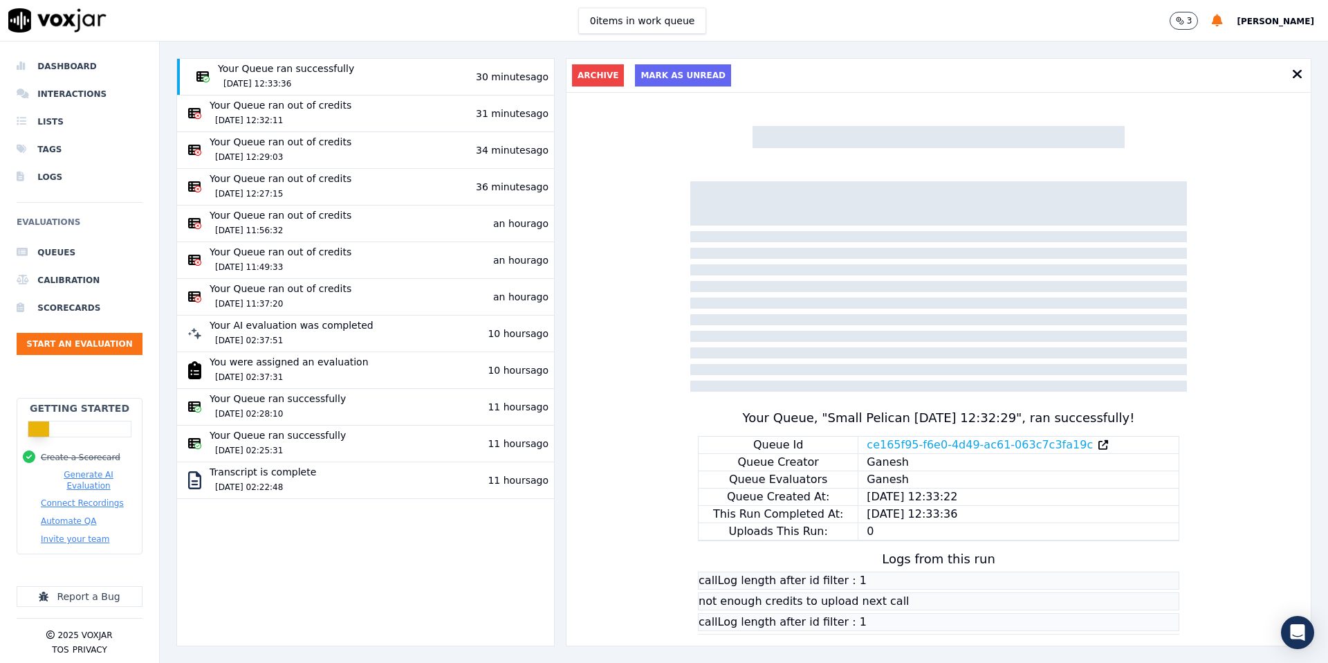
click at [1298, 73] on icon at bounding box center [1297, 74] width 10 height 14
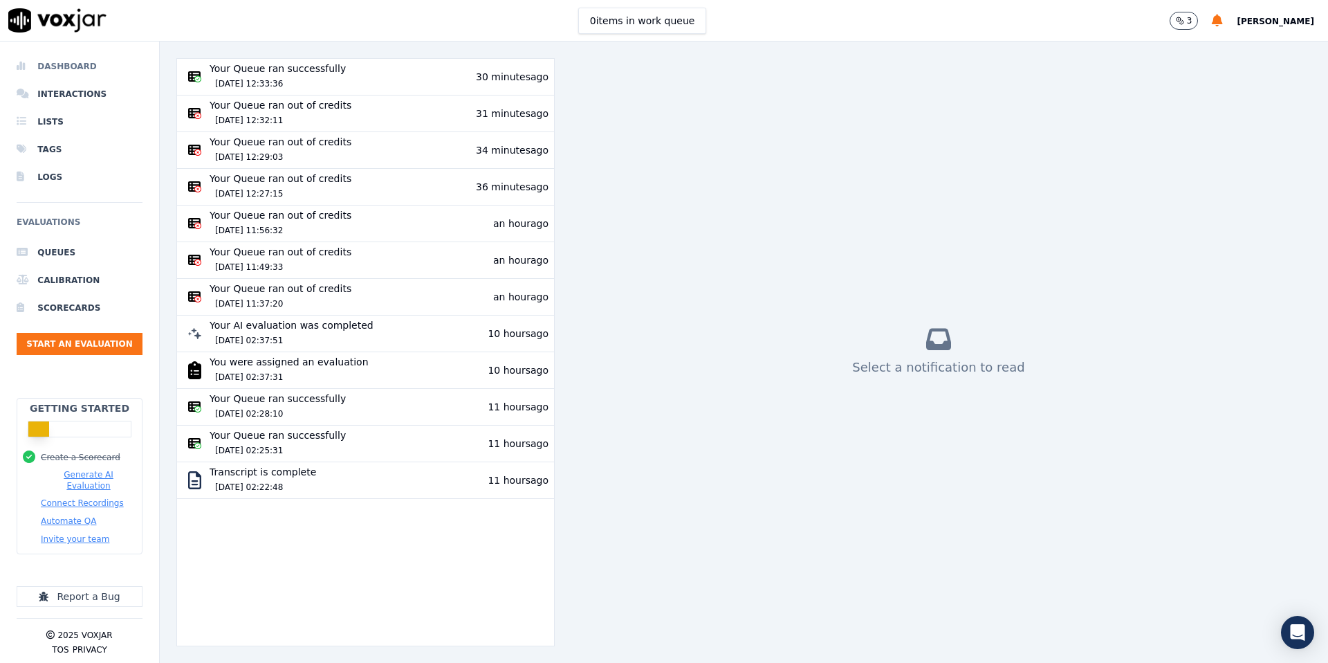
click at [64, 66] on li "Dashboard" at bounding box center [80, 67] width 126 height 28
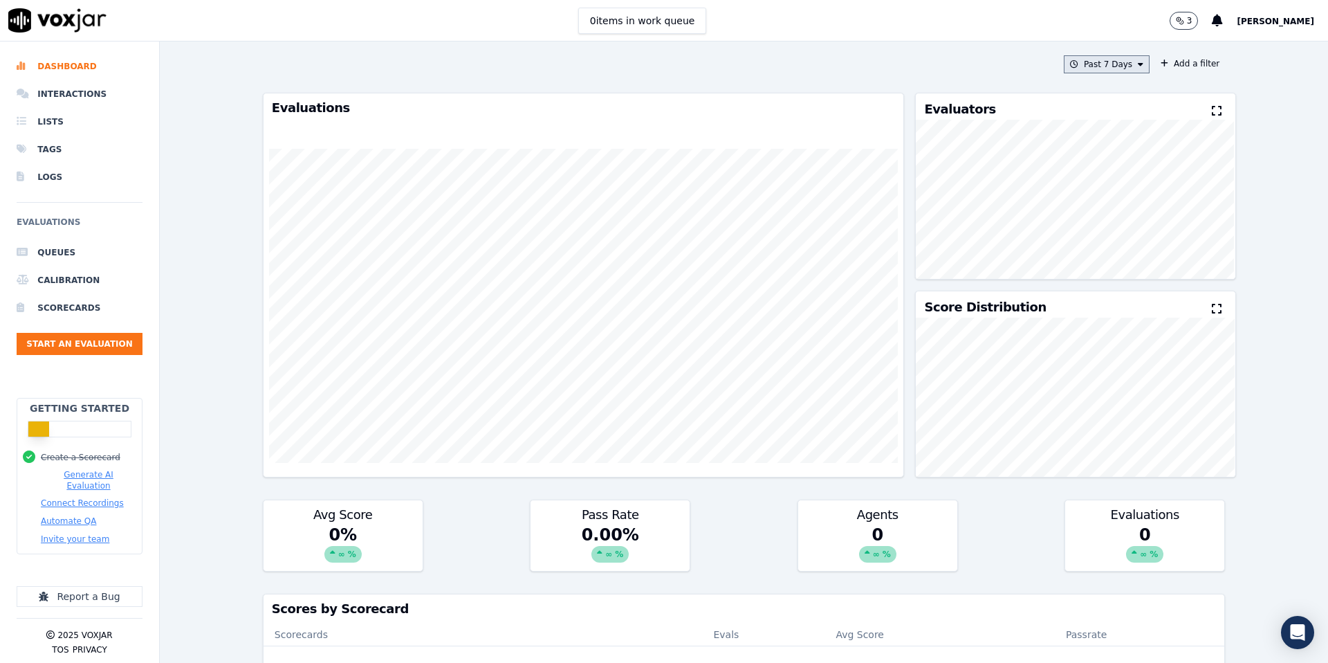
click at [1101, 65] on button "Past 7 Days" at bounding box center [1107, 64] width 86 height 18
click at [1091, 196] on label "This Year" at bounding box center [1103, 189] width 74 height 17
click at [1129, 226] on button "Add" at bounding box center [1129, 223] width 27 height 22
click at [1187, 21] on p "3" at bounding box center [1190, 20] width 6 height 11
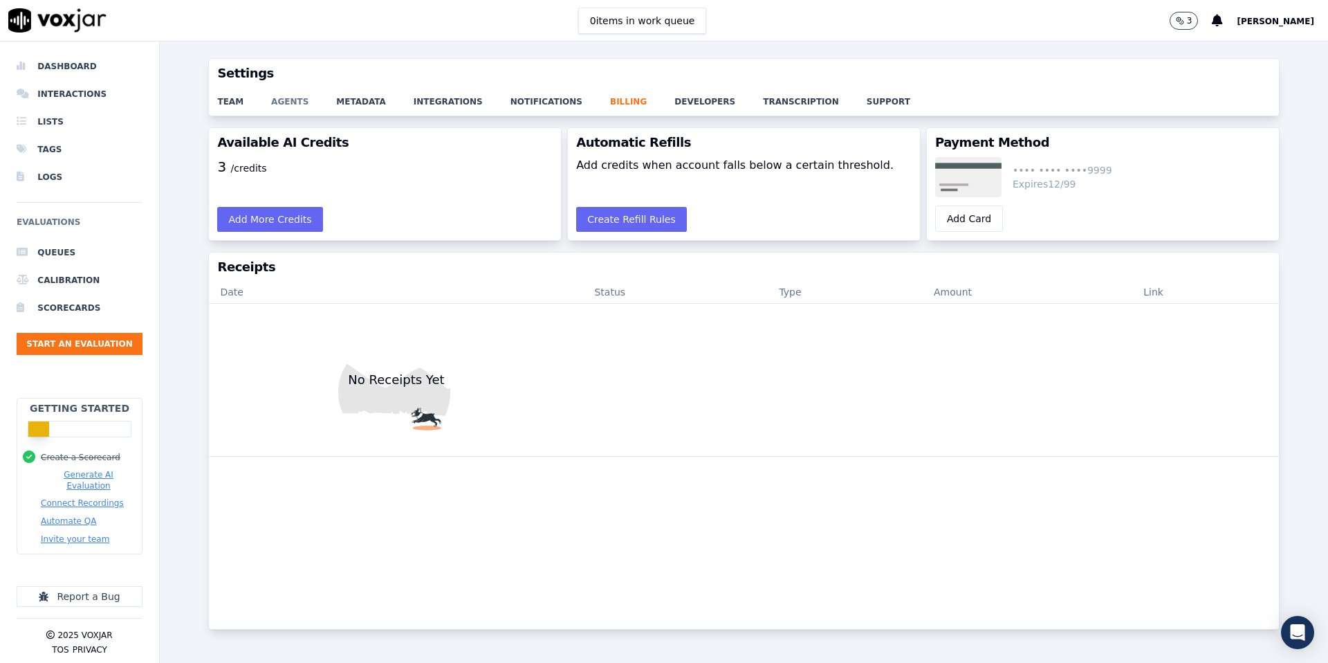
click at [284, 107] on link "agents" at bounding box center [303, 97] width 65 height 19
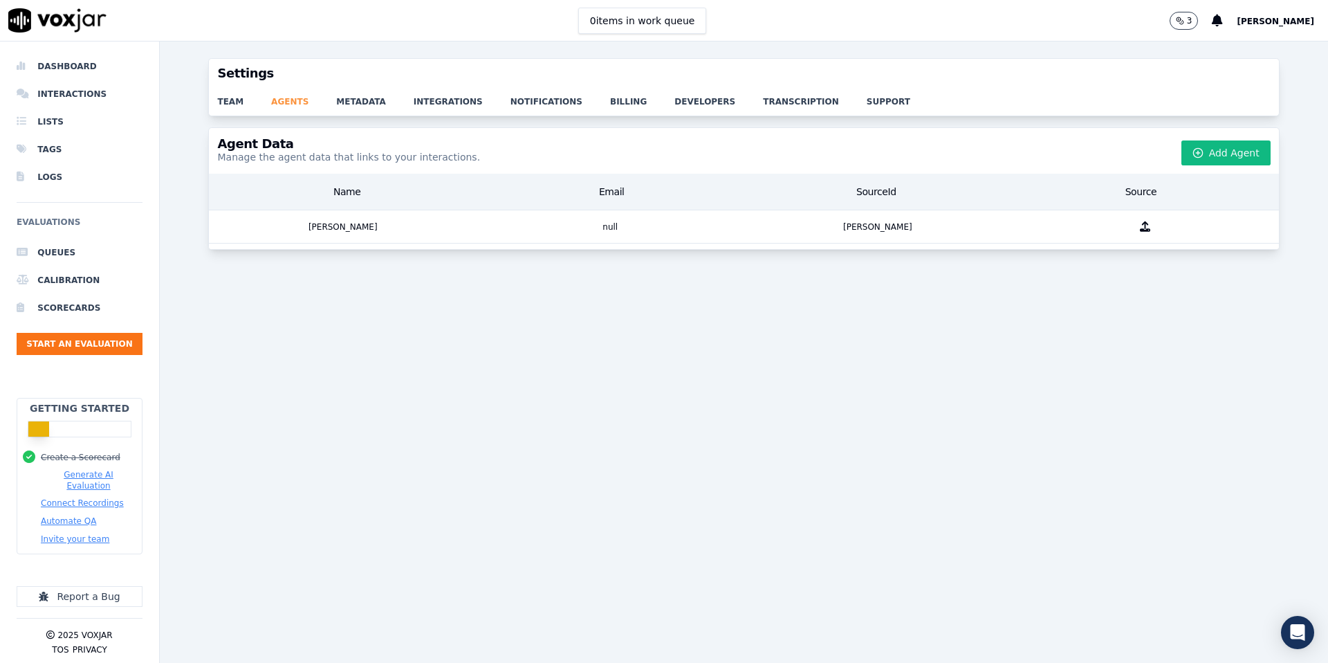
click at [324, 99] on link "agents" at bounding box center [303, 97] width 65 height 19
click at [340, 100] on link "metadata" at bounding box center [374, 97] width 77 height 19
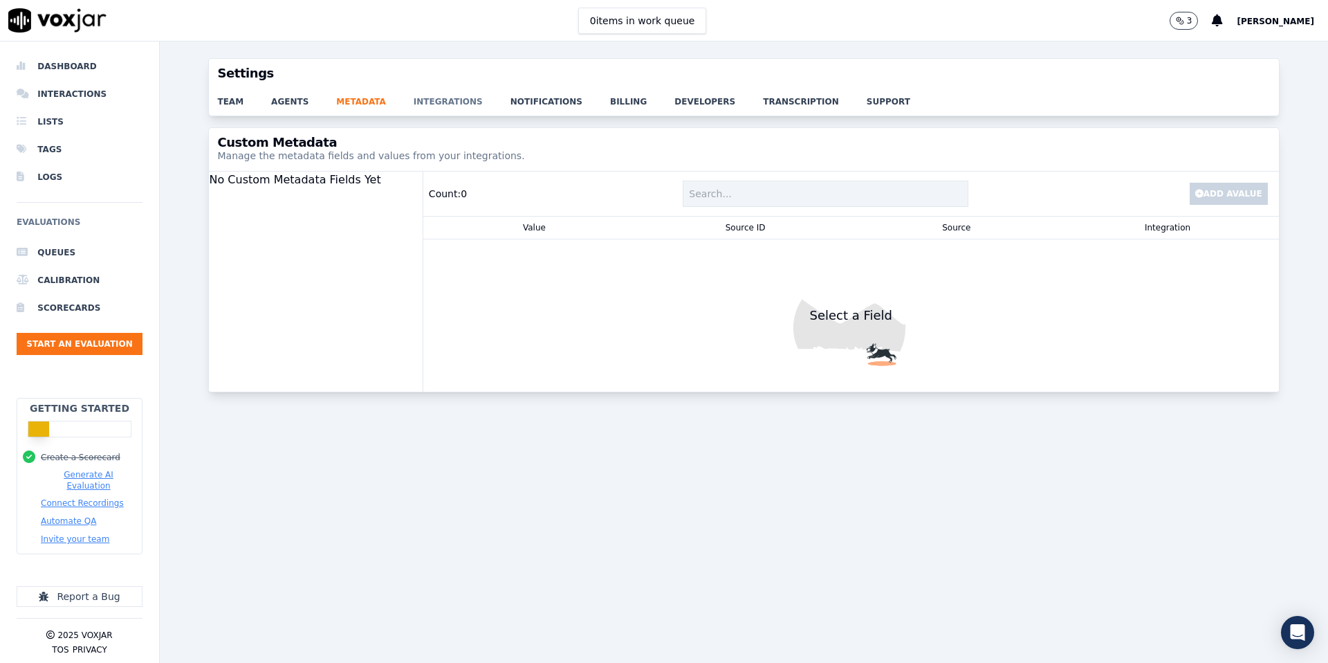
click at [428, 97] on link "integrations" at bounding box center [462, 97] width 97 height 19
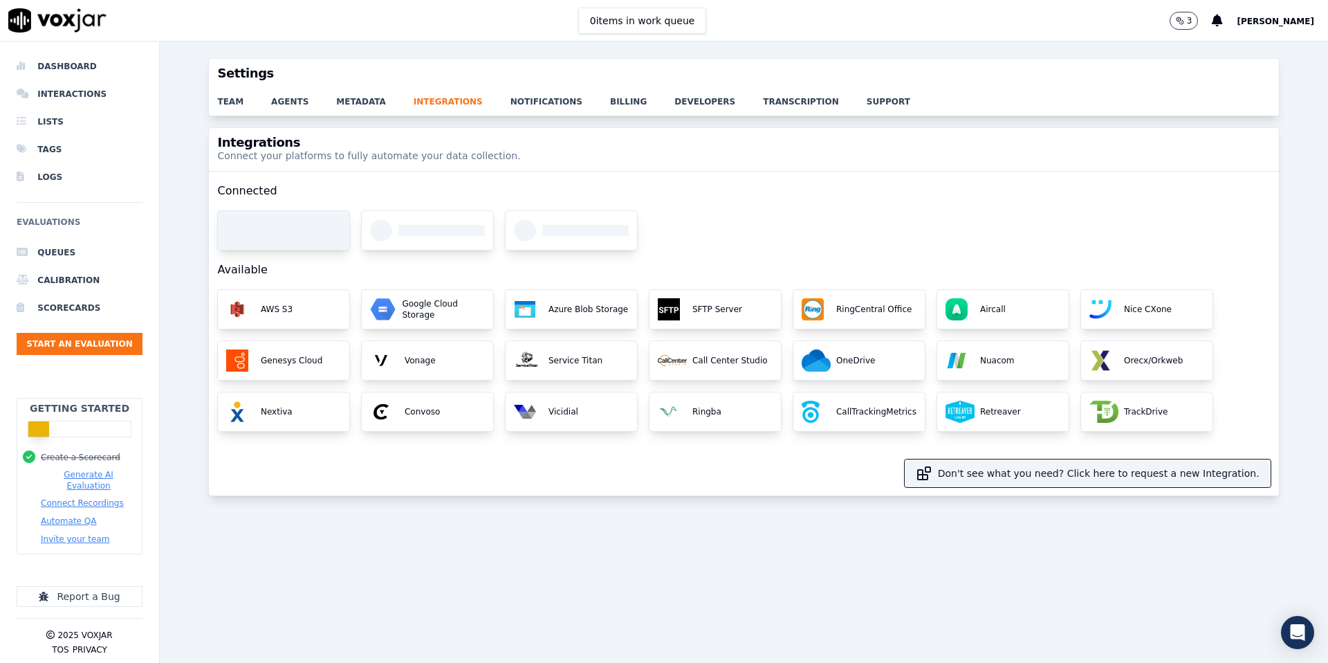
click at [267, 232] on div at bounding box center [298, 230] width 86 height 11
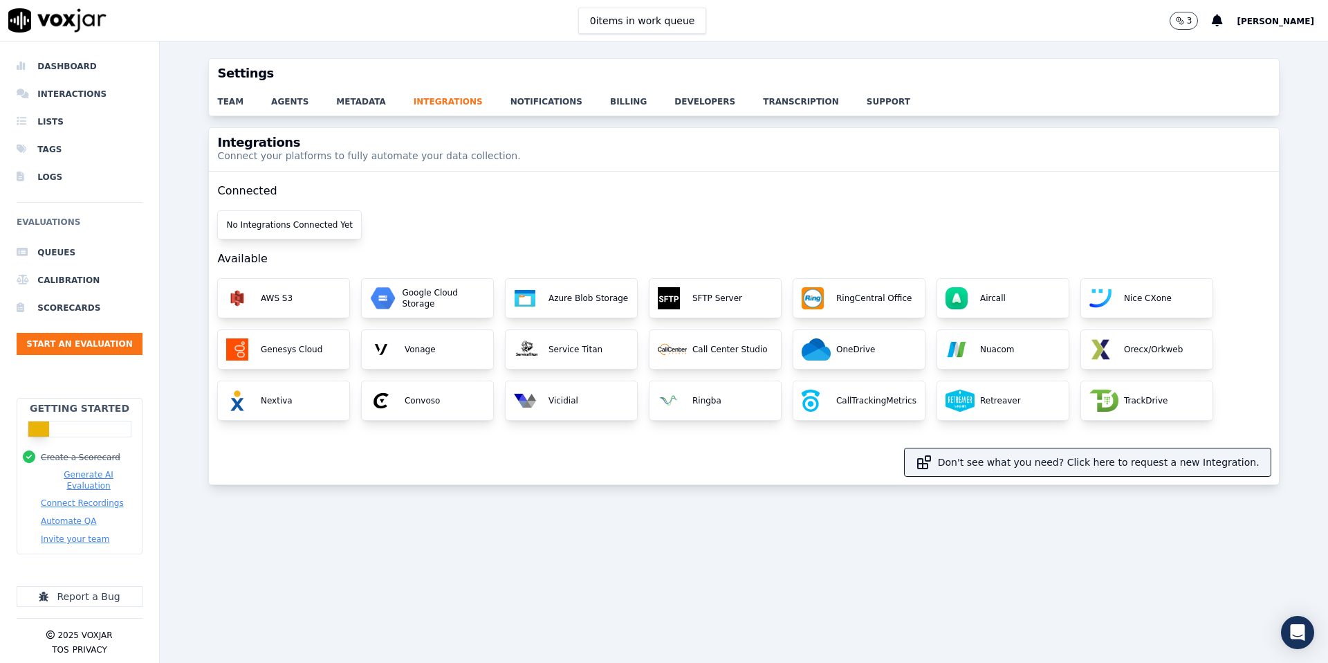
click at [416, 201] on h2 "Connected" at bounding box center [743, 191] width 1053 height 39
click at [511, 108] on div "team agents metadata integrations notifications billing developers transcriptio…" at bounding box center [744, 102] width 1070 height 28
click at [532, 100] on link "notifications" at bounding box center [561, 97] width 100 height 19
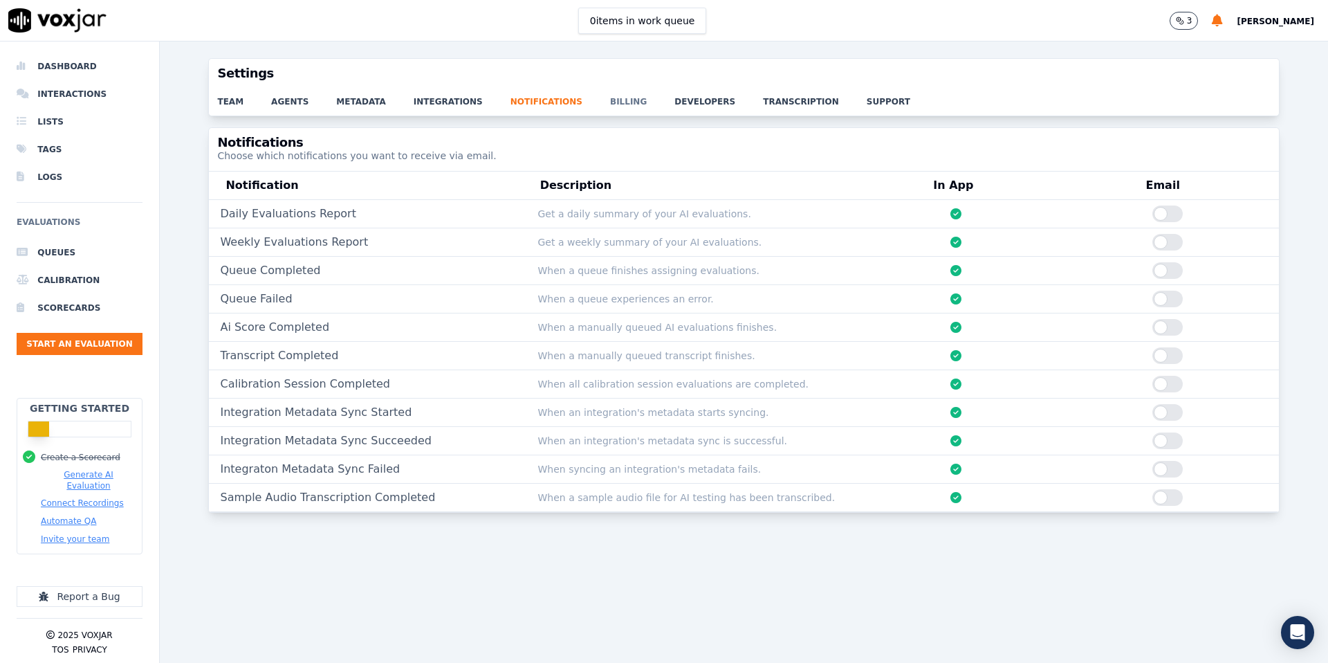
click at [610, 95] on link "billing" at bounding box center [642, 97] width 64 height 19
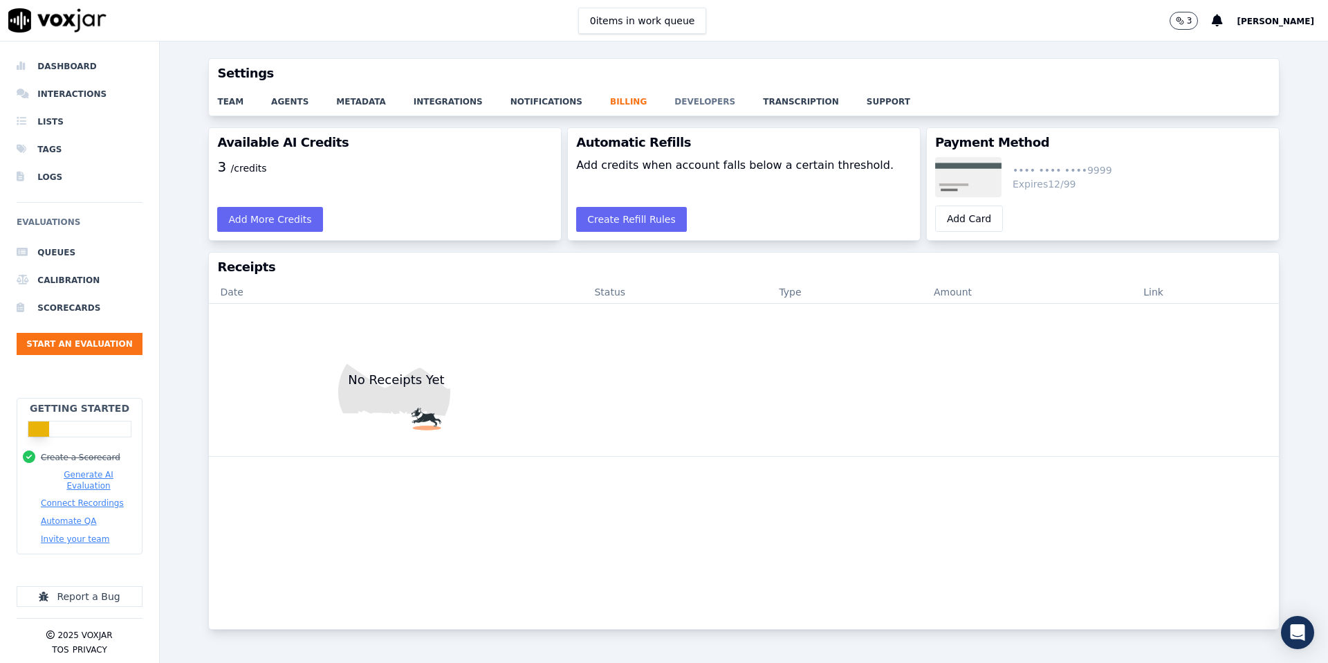
click at [675, 98] on link "developers" at bounding box center [719, 97] width 89 height 19
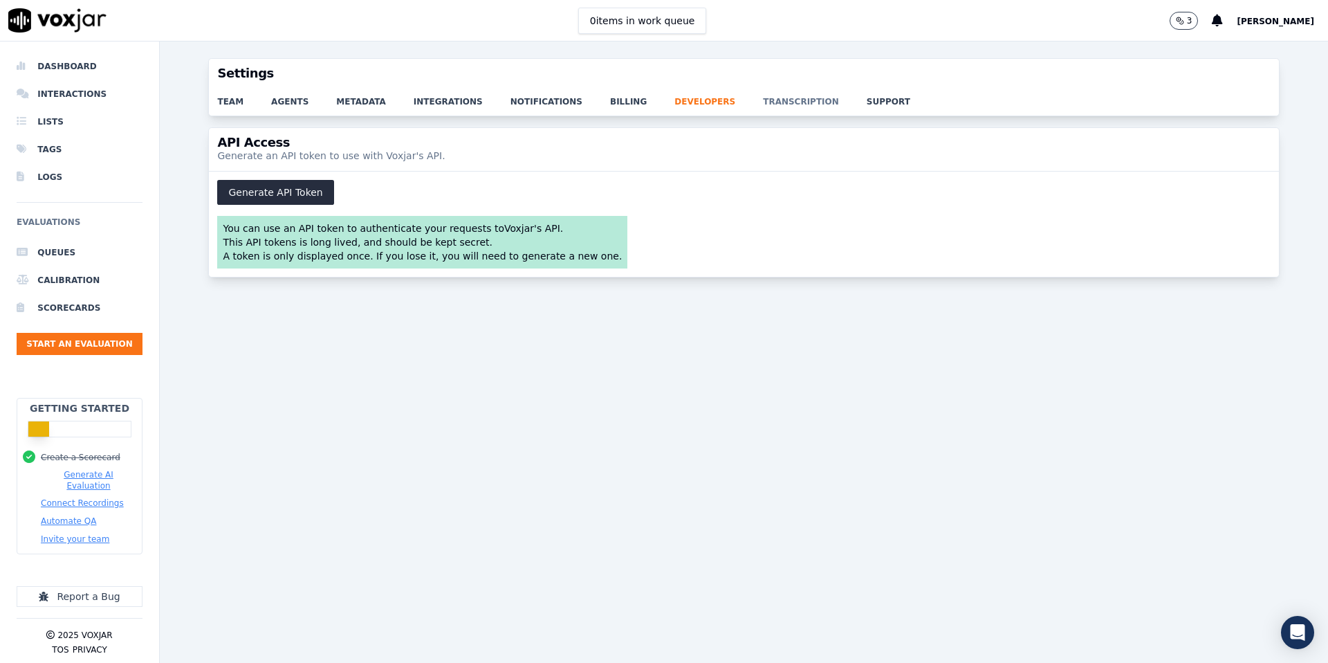
click at [763, 103] on link "transcription" at bounding box center [815, 97] width 104 height 19
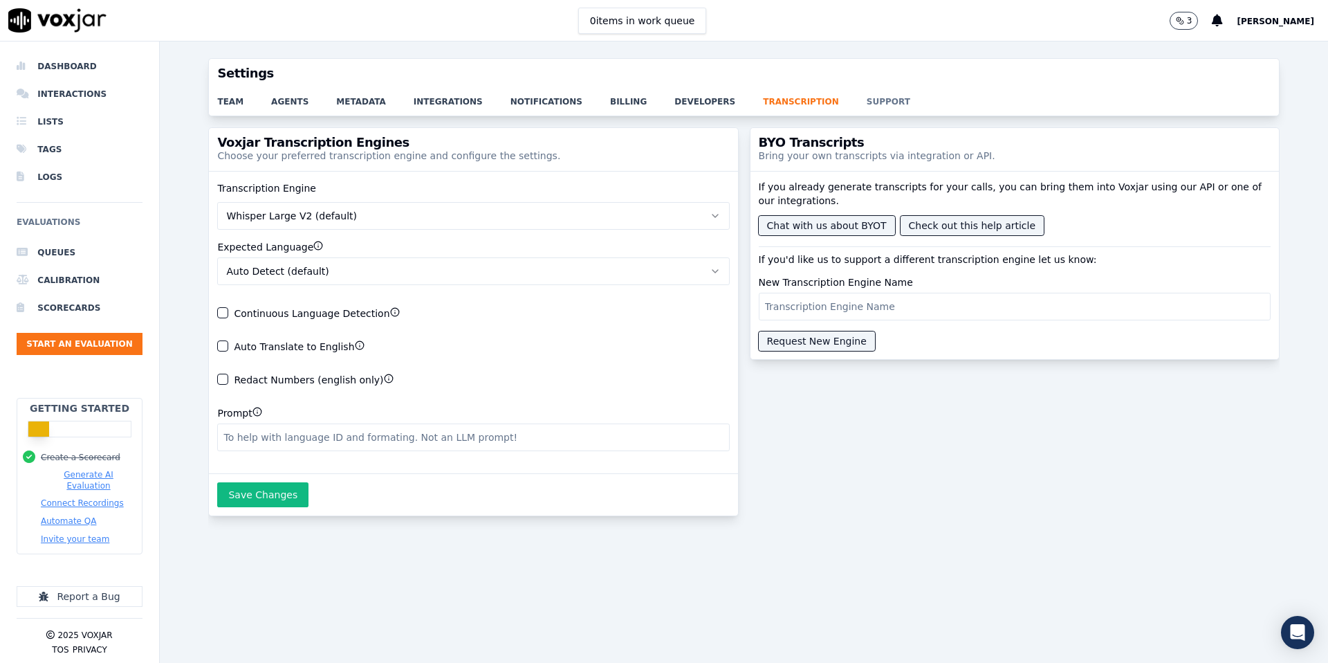
click at [867, 107] on link "support" at bounding box center [902, 97] width 71 height 19
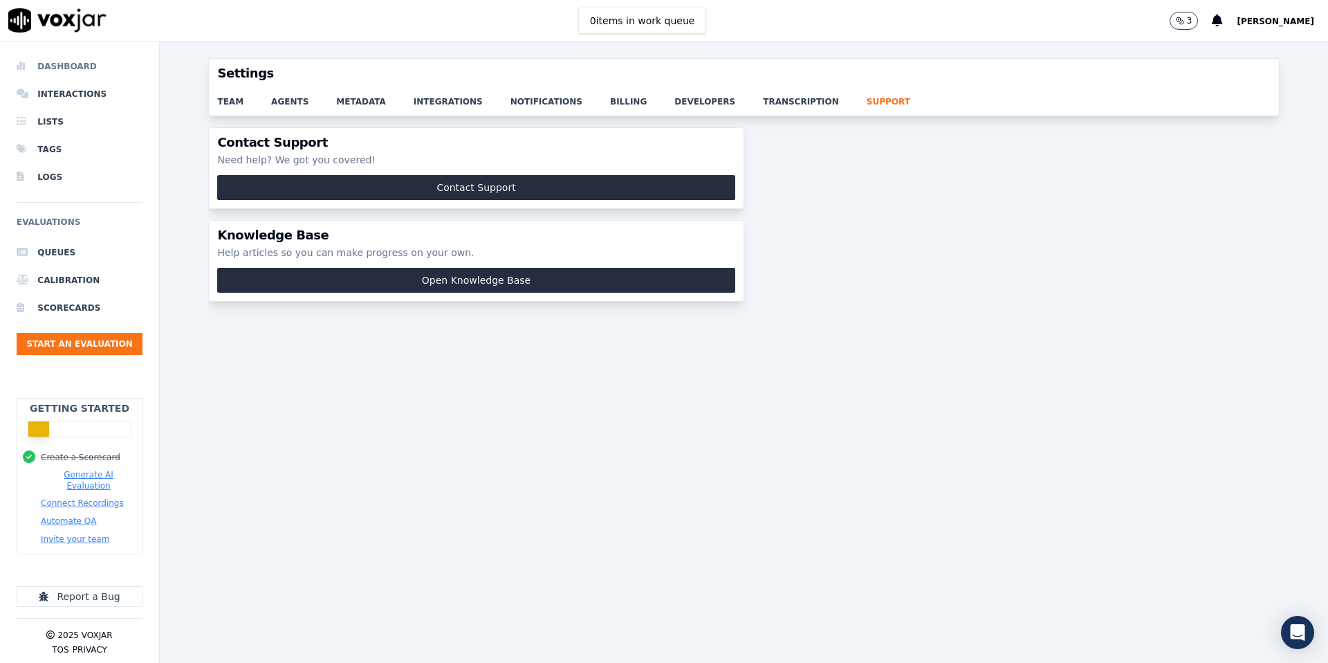
click at [80, 66] on li "Dashboard" at bounding box center [80, 67] width 126 height 28
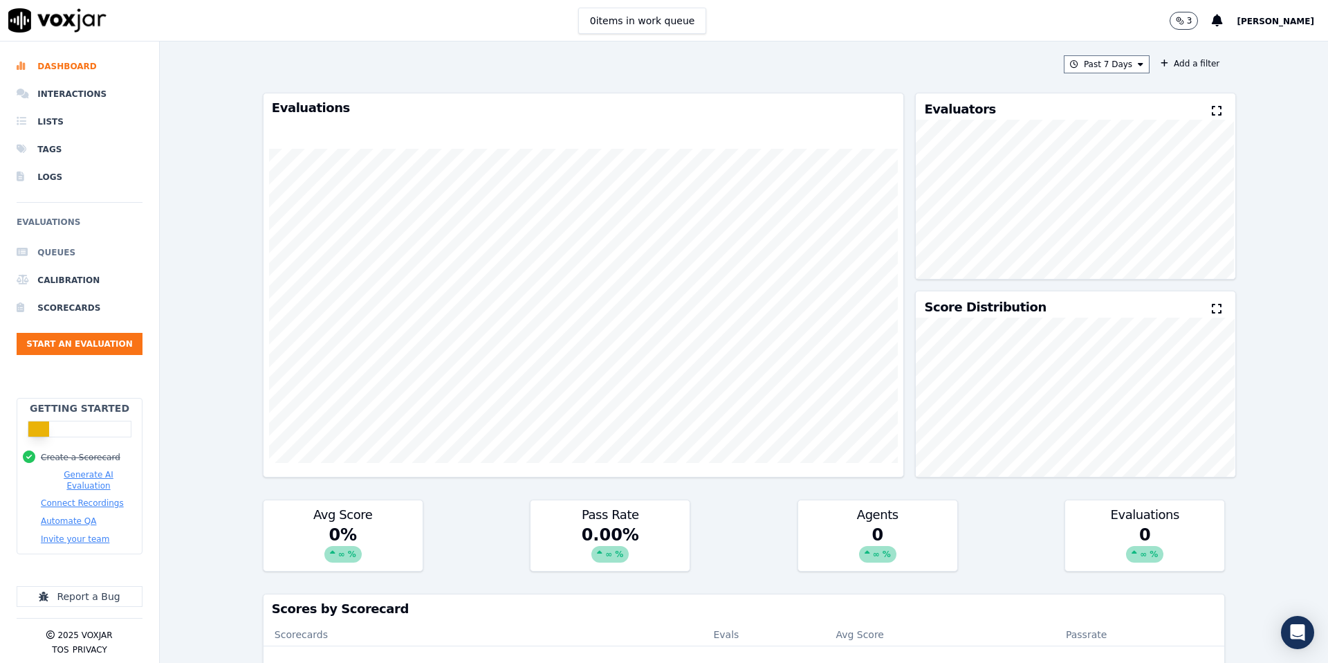
click at [55, 251] on li "Queues" at bounding box center [80, 253] width 126 height 28
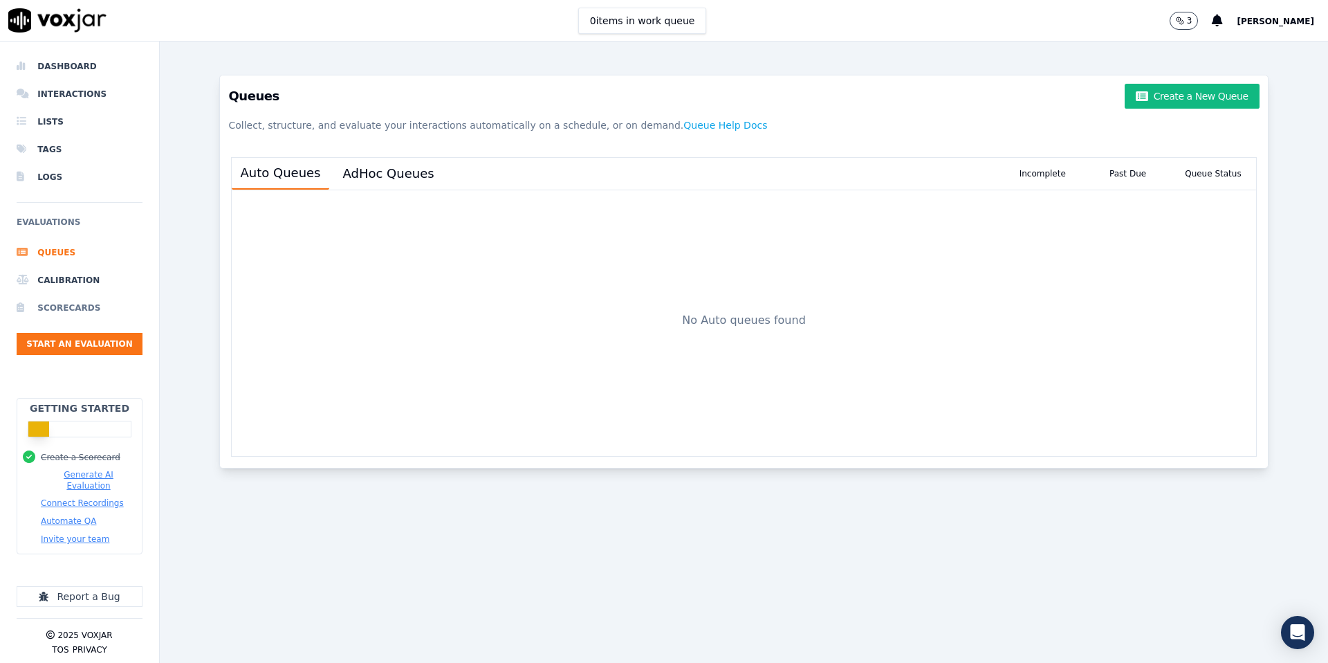
click at [45, 313] on li "Scorecards" at bounding box center [80, 308] width 126 height 28
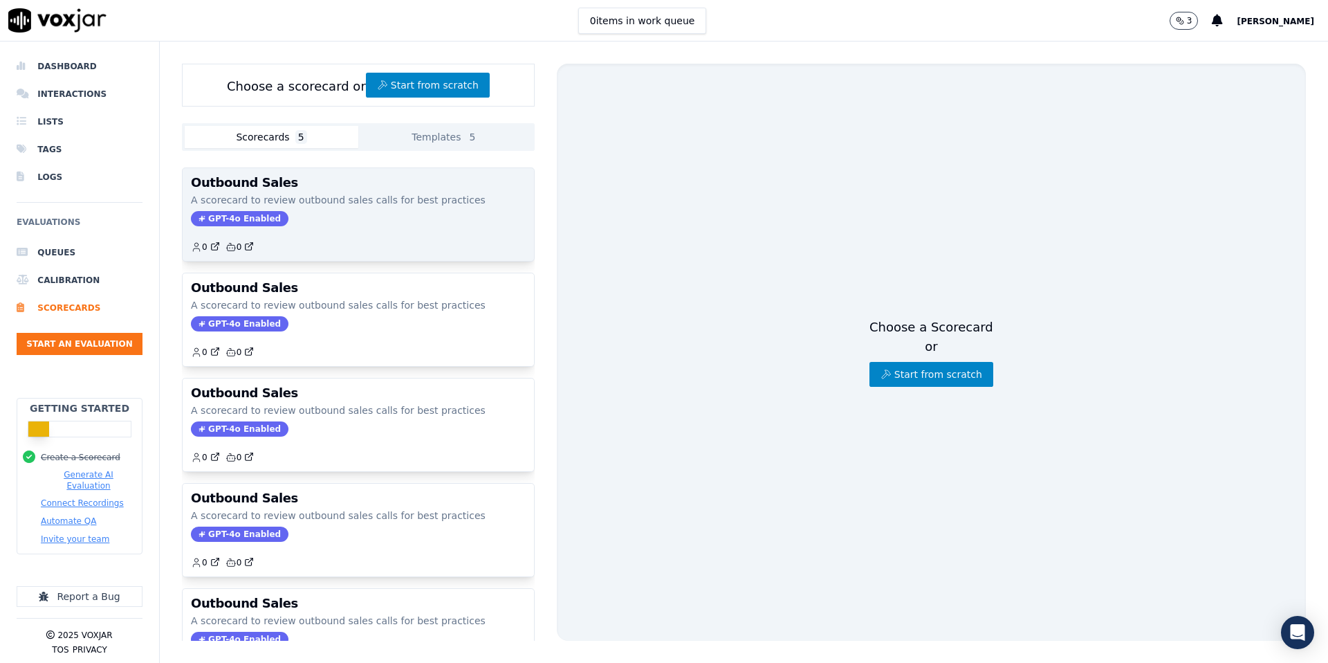
click at [293, 252] on div "0 0" at bounding box center [358, 241] width 335 height 22
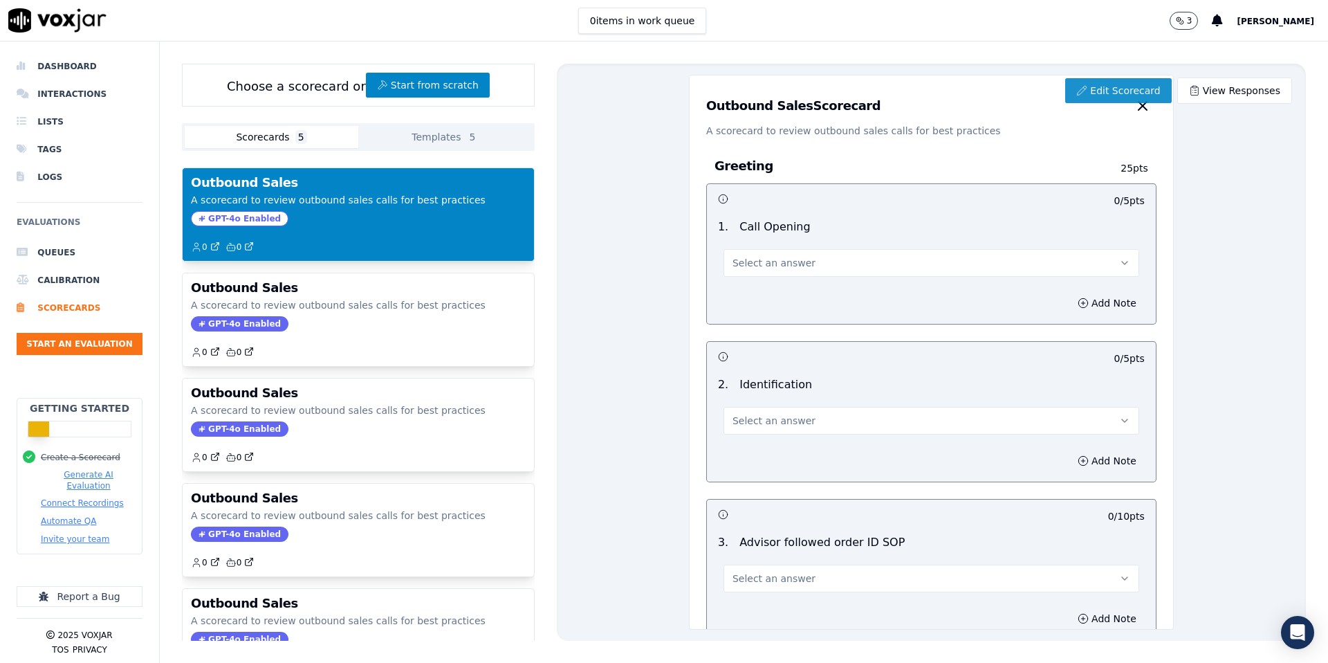
click at [1113, 91] on link "Edit Scorecard" at bounding box center [1118, 90] width 106 height 25
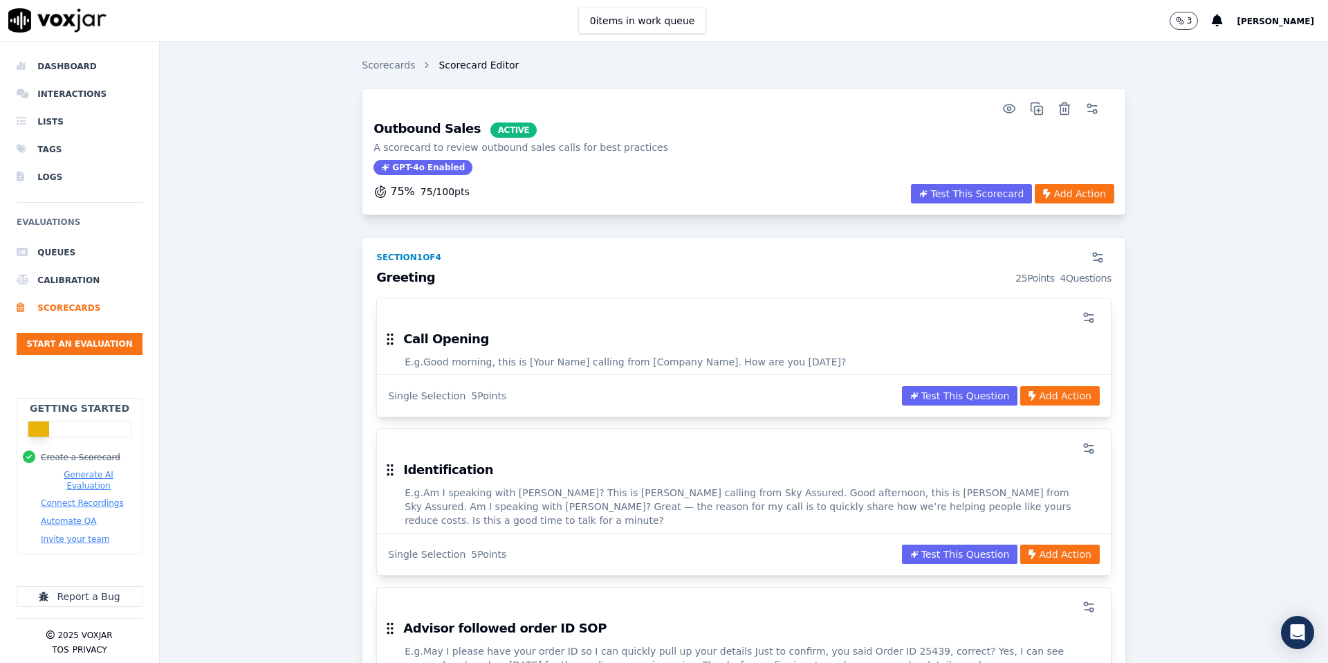
click at [935, 392] on button "Test This Question" at bounding box center [960, 395] width 116 height 19
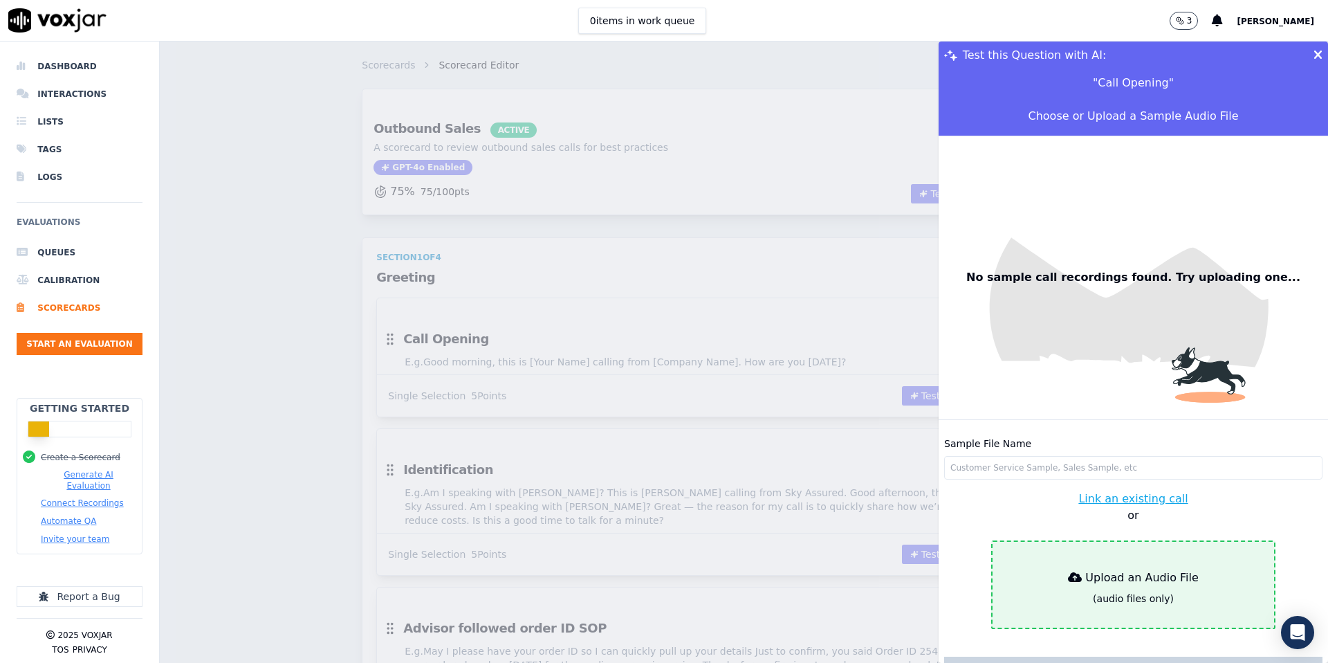
click at [1134, 596] on div "(audio files only)" at bounding box center [1133, 599] width 81 height 14
type input "AUD-20250830-WA0072.mp3"
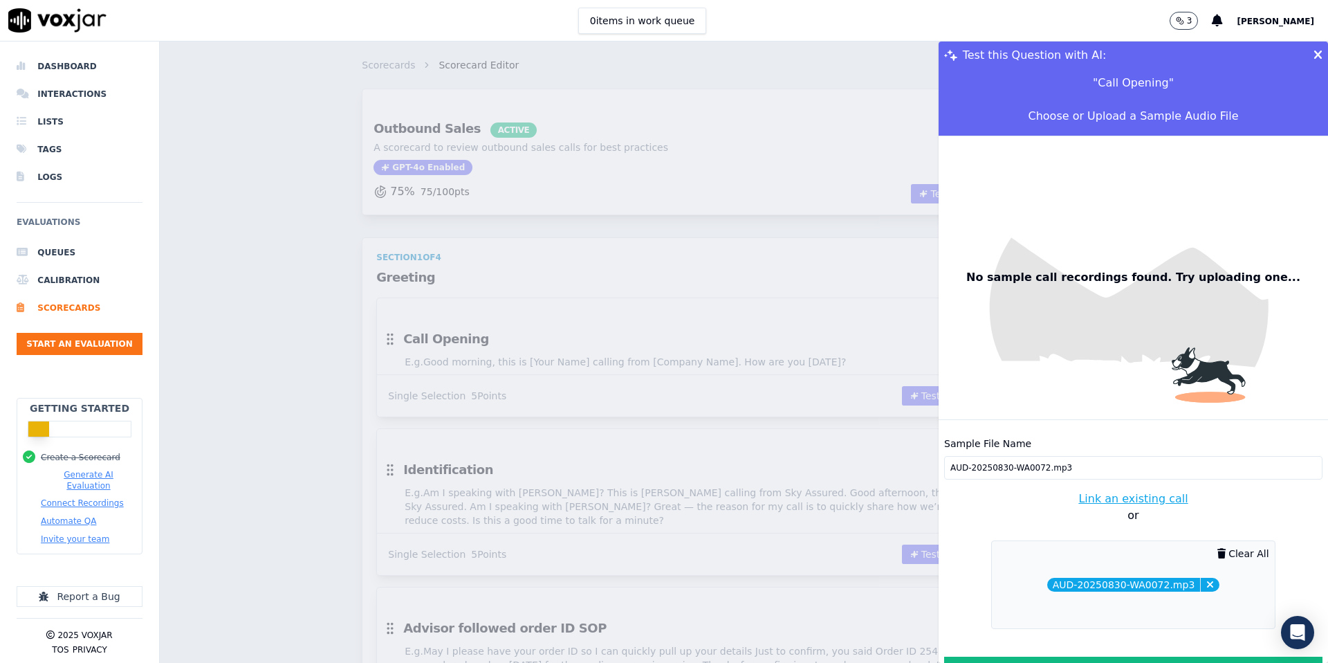
scroll to position [21, 0]
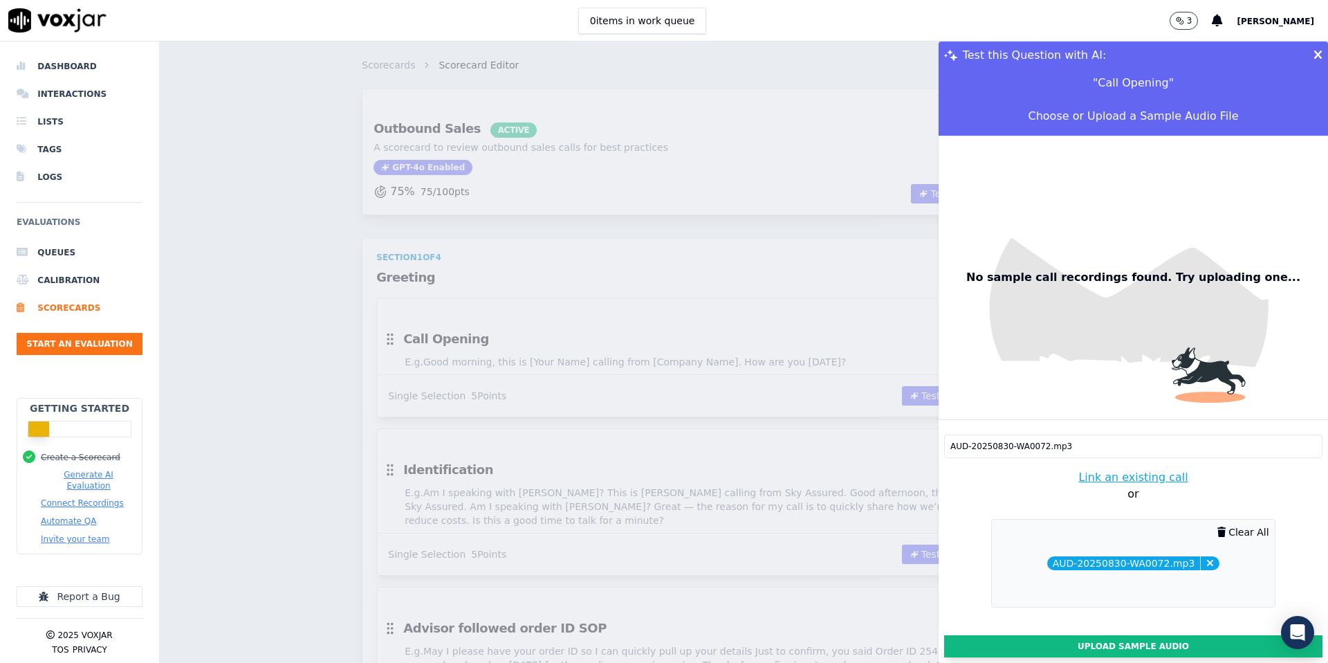
click at [1110, 649] on button "Upload Sample Audio" at bounding box center [1133, 646] width 378 height 22
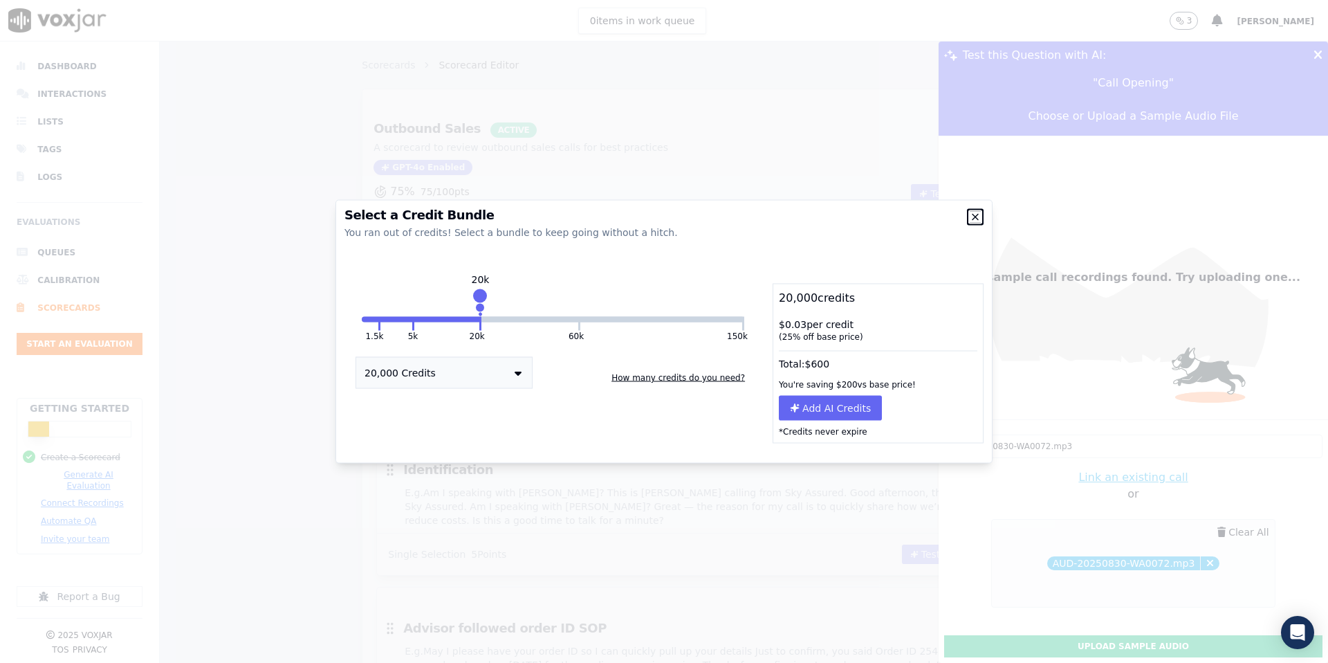
click at [977, 214] on icon "button" at bounding box center [976, 217] width 6 height 6
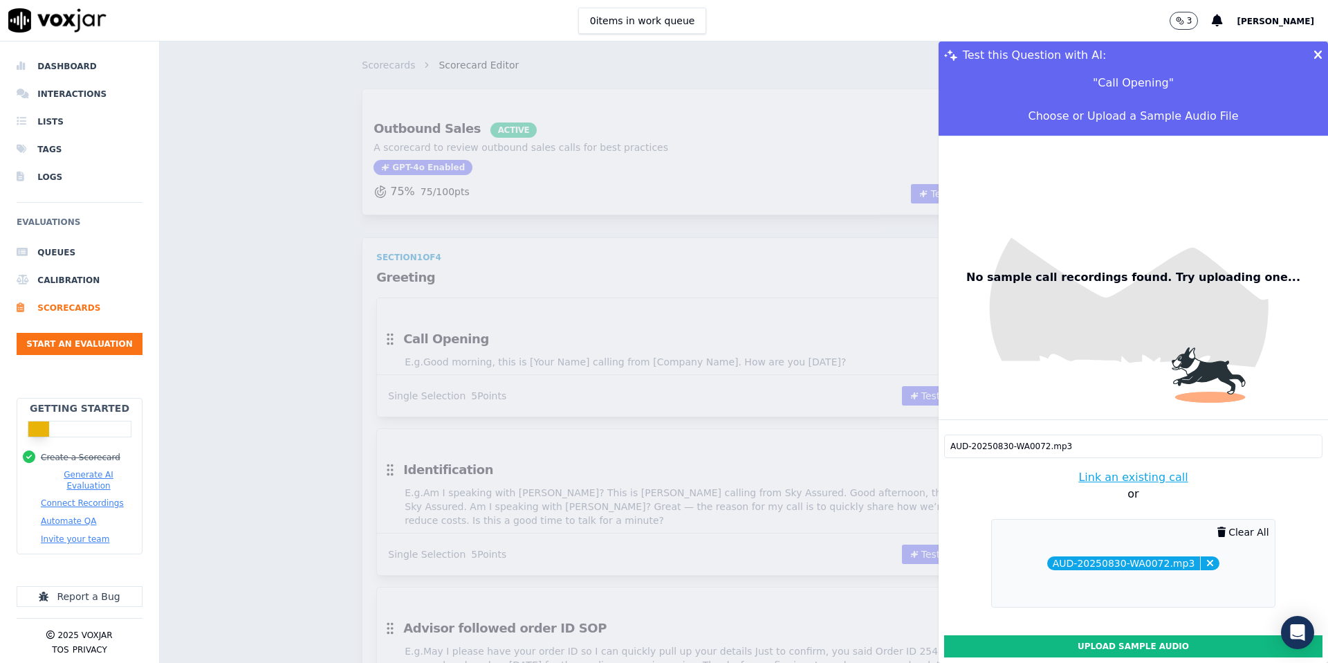
click at [1088, 446] on input "AUD-20250830-WA0072.mp3" at bounding box center [1133, 446] width 378 height 24
click at [1119, 577] on div "AUD-20250830-WA0072.mp3 Clear All" at bounding box center [1133, 563] width 284 height 89
click at [1119, 360] on img at bounding box center [1133, 278] width 378 height 378
click at [1025, 445] on input "AUD-20250830-WA0072.mp3" at bounding box center [1133, 446] width 378 height 24
click at [1072, 447] on input "AUD-20250830-WA0072.mp3" at bounding box center [1133, 446] width 378 height 24
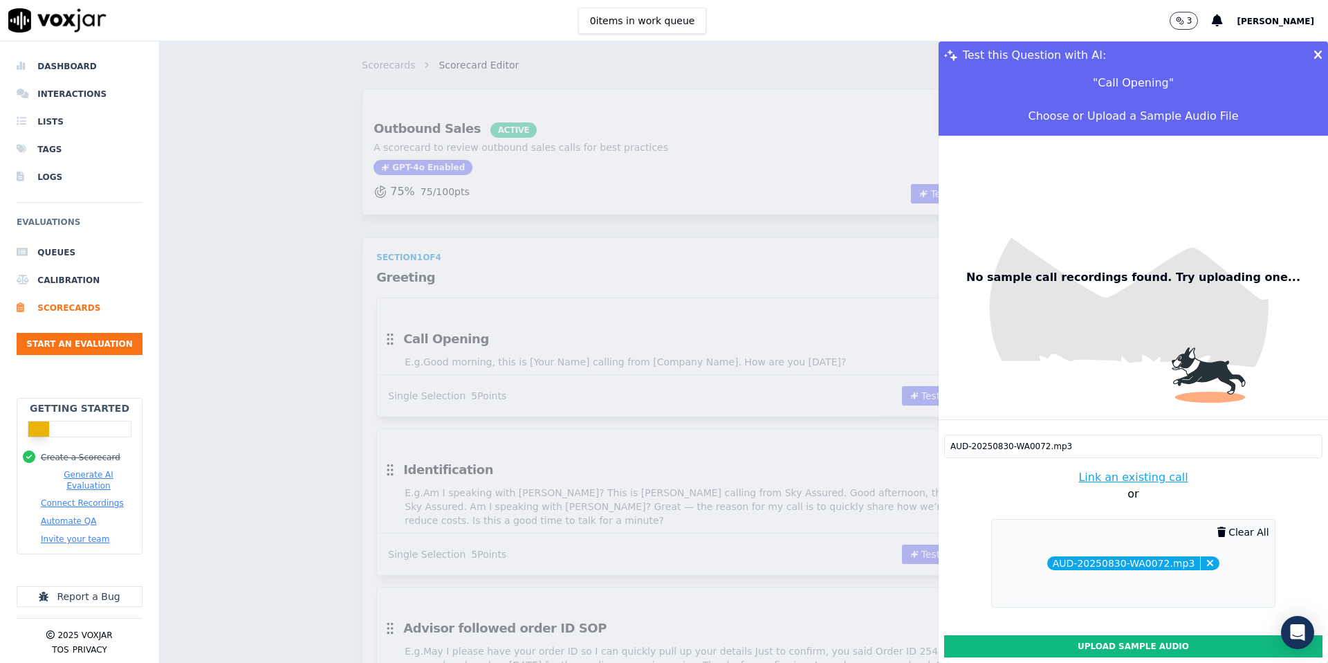
click at [1072, 447] on input "AUD-20250830-WA0072.mp3" at bounding box center [1133, 446] width 378 height 24
click at [1128, 446] on input "AUD-20250830-WA0072.mp3" at bounding box center [1133, 446] width 378 height 24
click at [1135, 477] on button "Link an existing call" at bounding box center [1133, 477] width 109 height 17
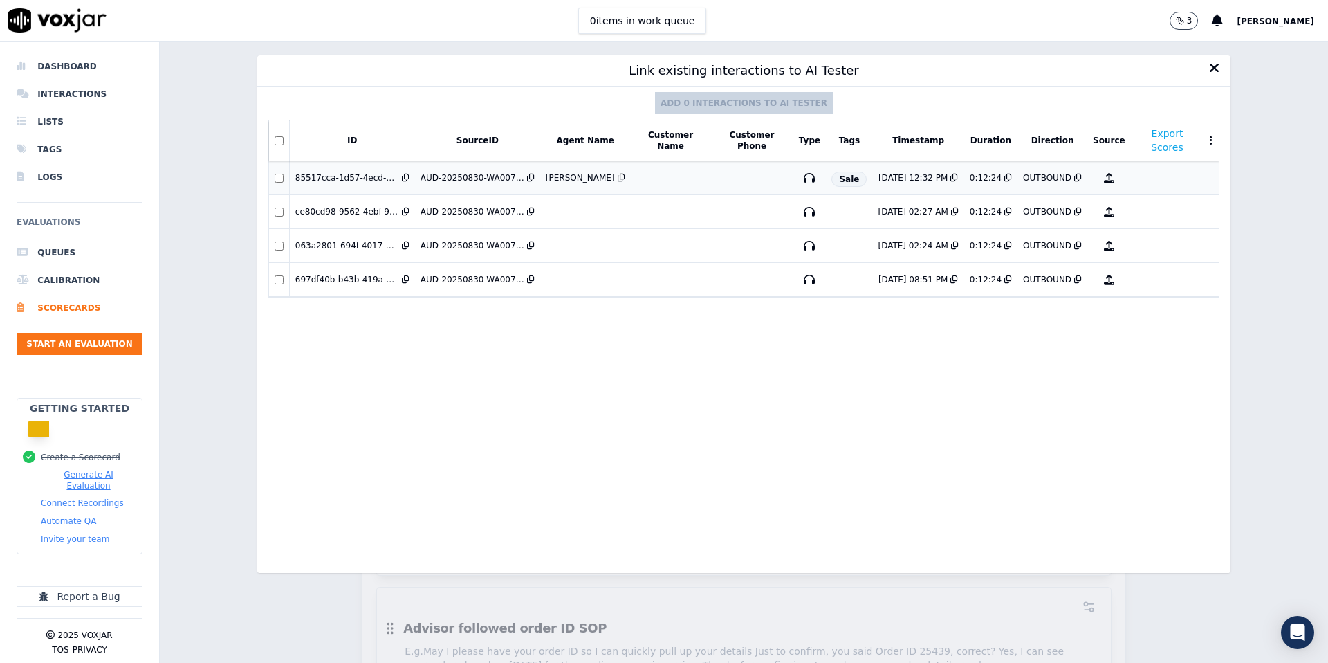
click at [852, 172] on span "Sale" at bounding box center [849, 179] width 35 height 15
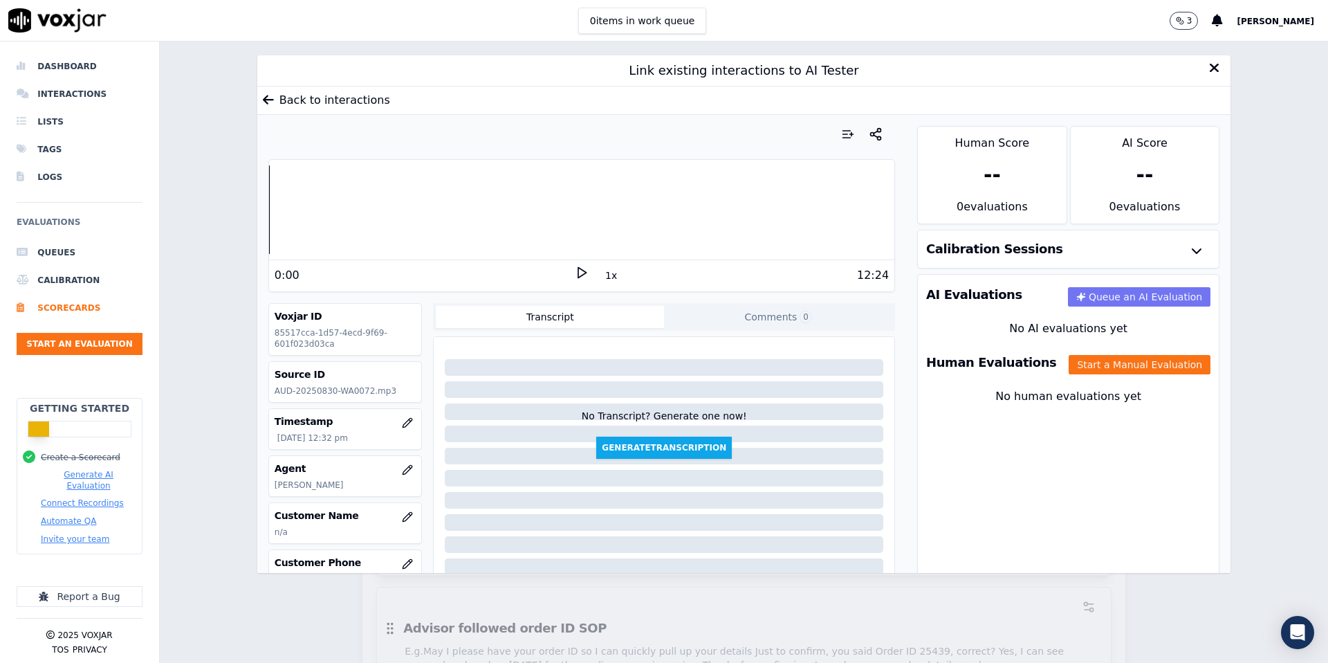
click at [1148, 300] on button "Queue an AI Evaluation" at bounding box center [1139, 296] width 143 height 19
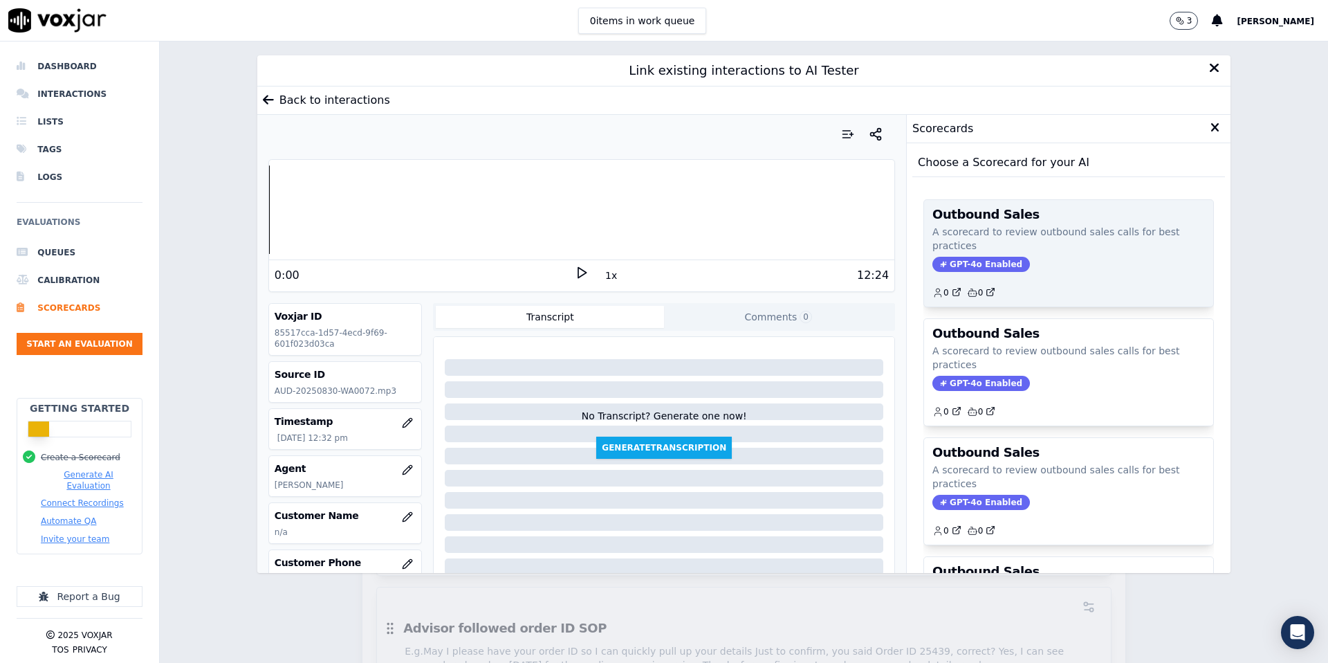
click at [1047, 277] on div "0 0" at bounding box center [1069, 287] width 273 height 22
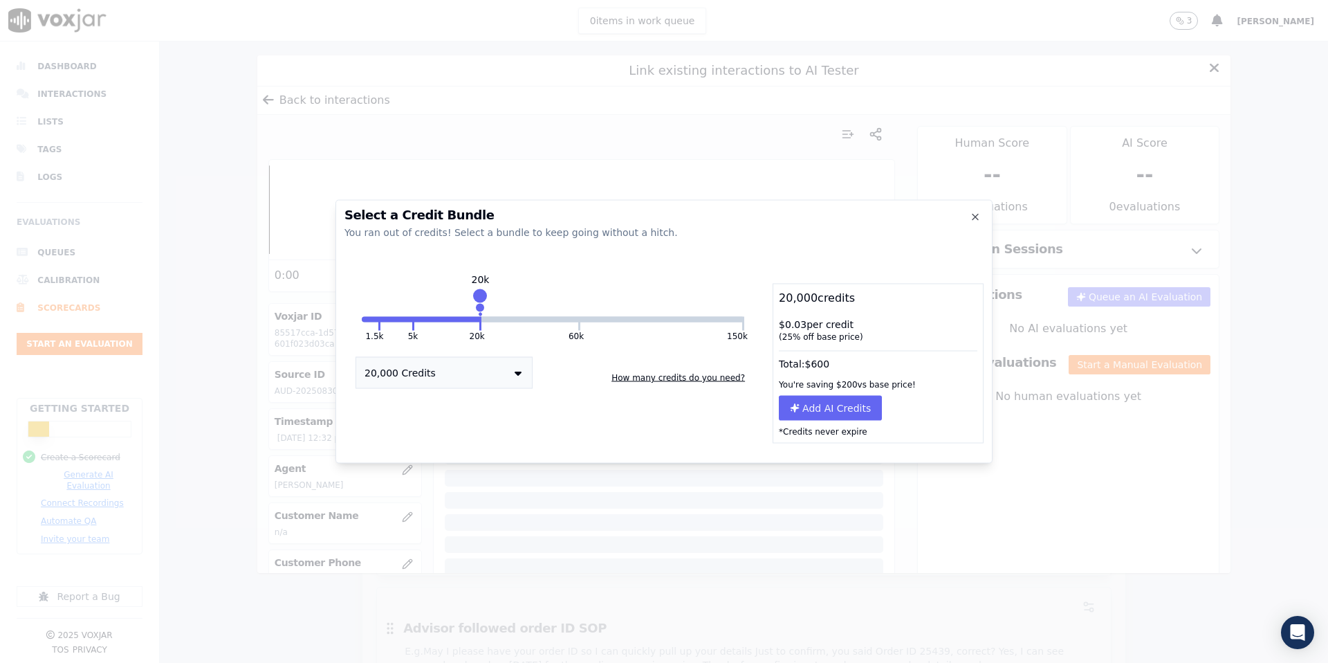
click at [645, 379] on button "How many credits do you need?" at bounding box center [678, 378] width 145 height 22
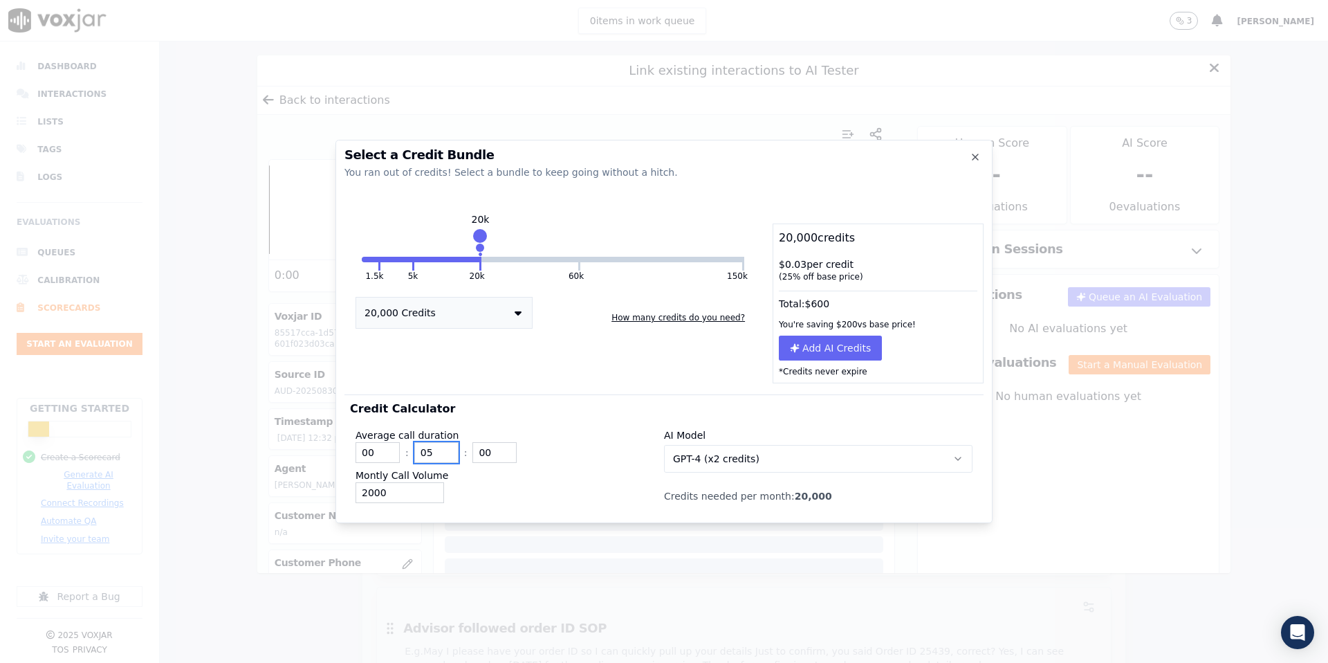
click at [436, 452] on input "05" at bounding box center [436, 452] width 44 height 21
click at [431, 453] on input "20" at bounding box center [436, 452] width 44 height 21
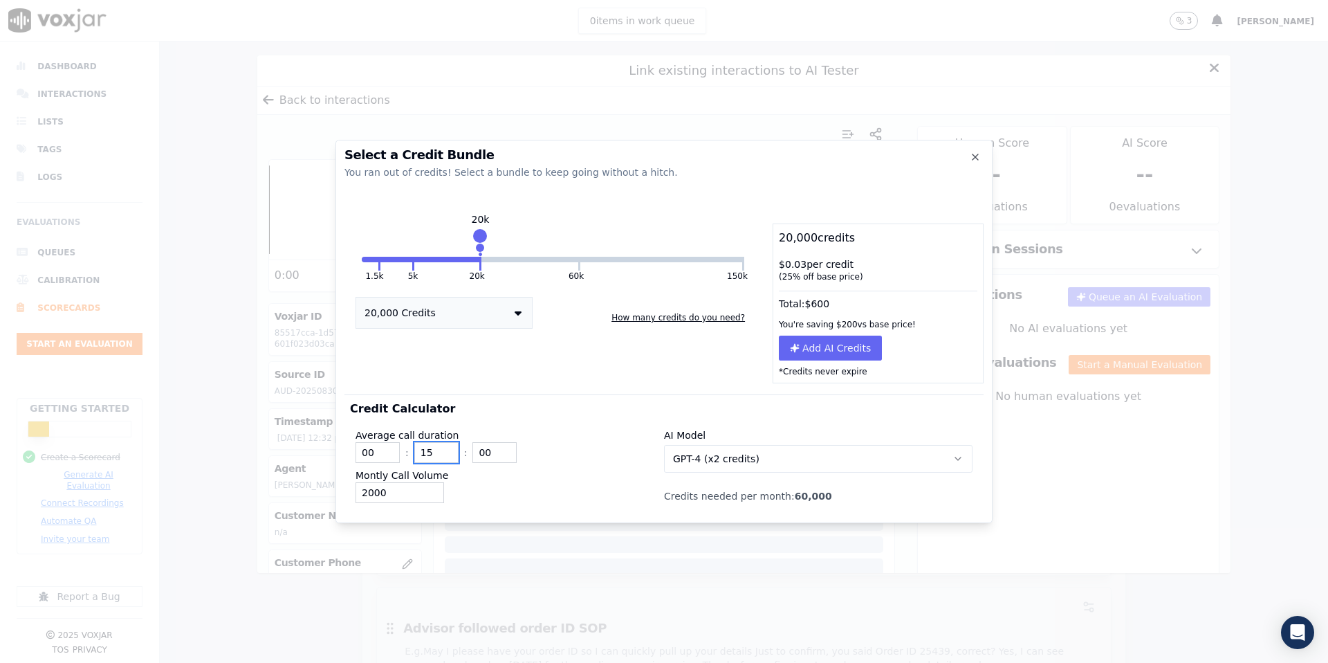
type input "15"
click at [484, 478] on div "Montly Call Volume 2000" at bounding box center [510, 485] width 309 height 35
click at [248, 131] on div at bounding box center [664, 331] width 1328 height 663
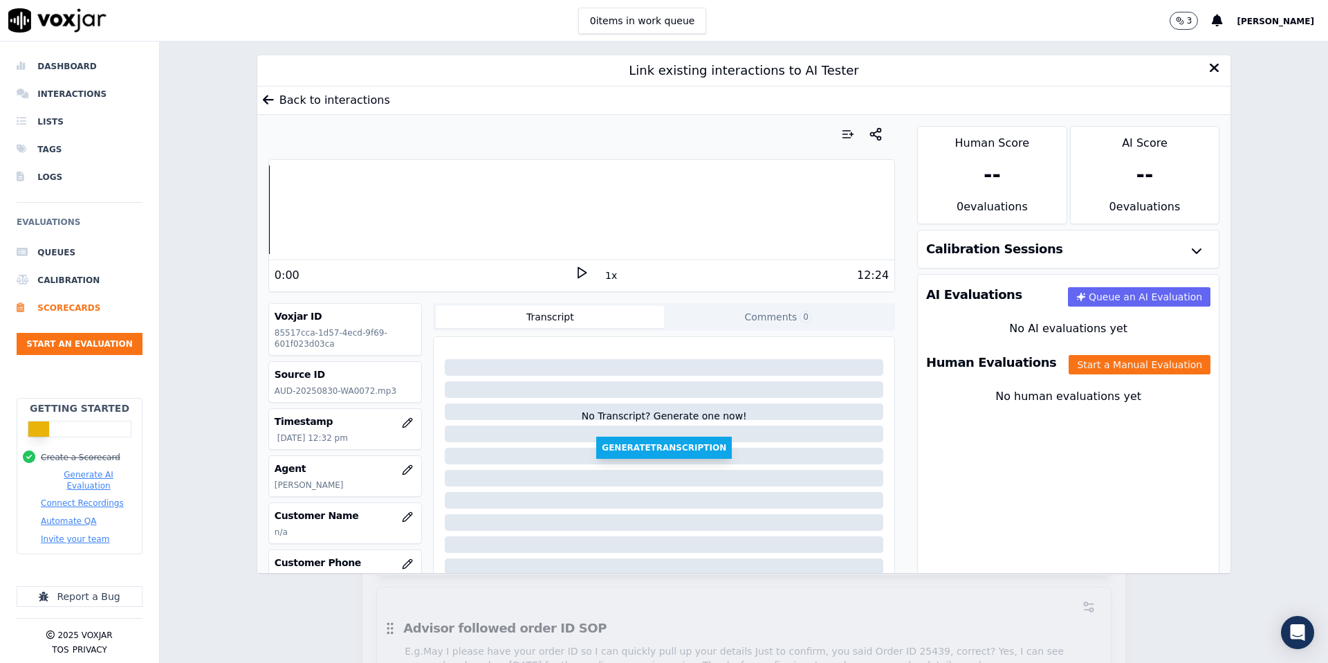
click at [639, 446] on button "Generate Transcription" at bounding box center [664, 448] width 136 height 22
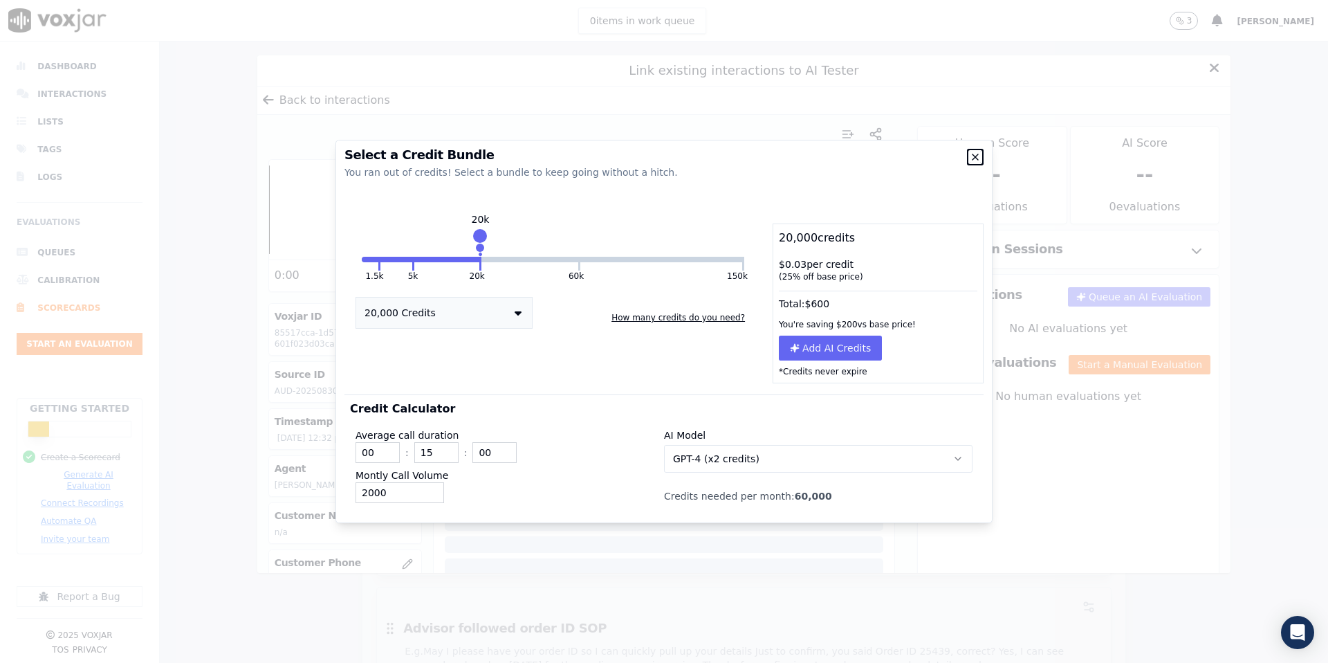
click at [978, 162] on icon "button" at bounding box center [975, 157] width 11 height 11
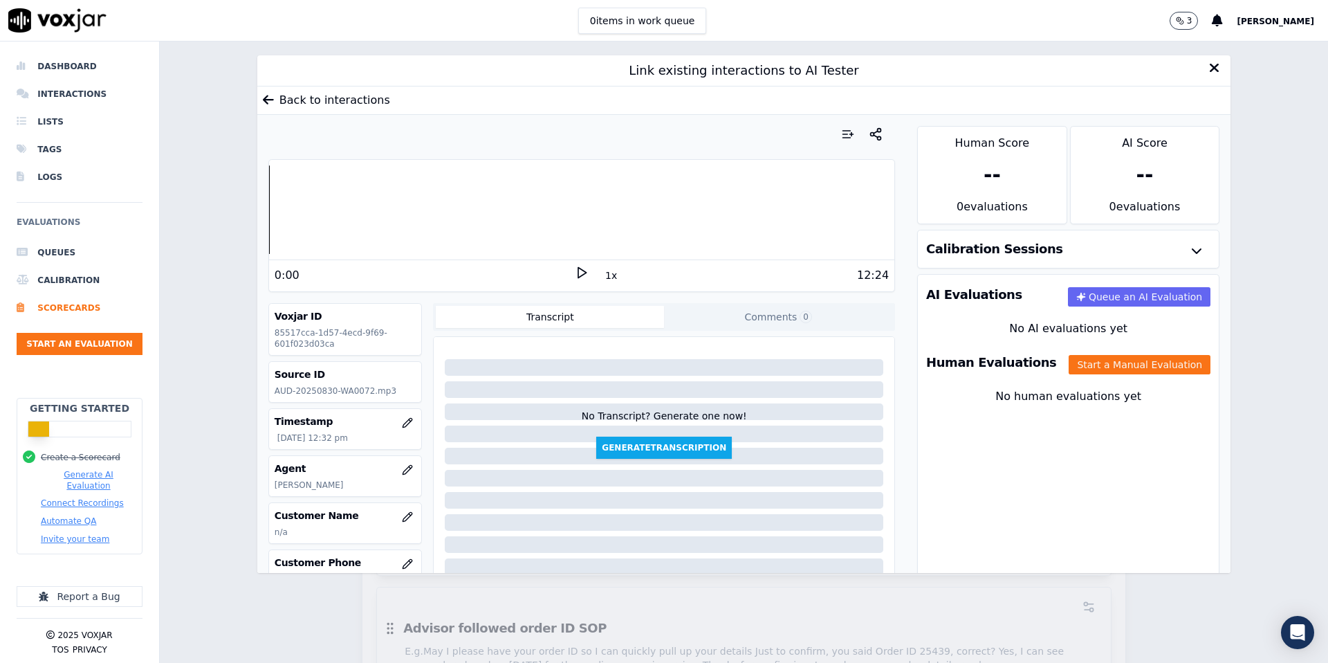
click at [582, 275] on polygon at bounding box center [582, 273] width 8 height 10
click at [304, 98] on button "Back to interactions" at bounding box center [326, 100] width 138 height 28
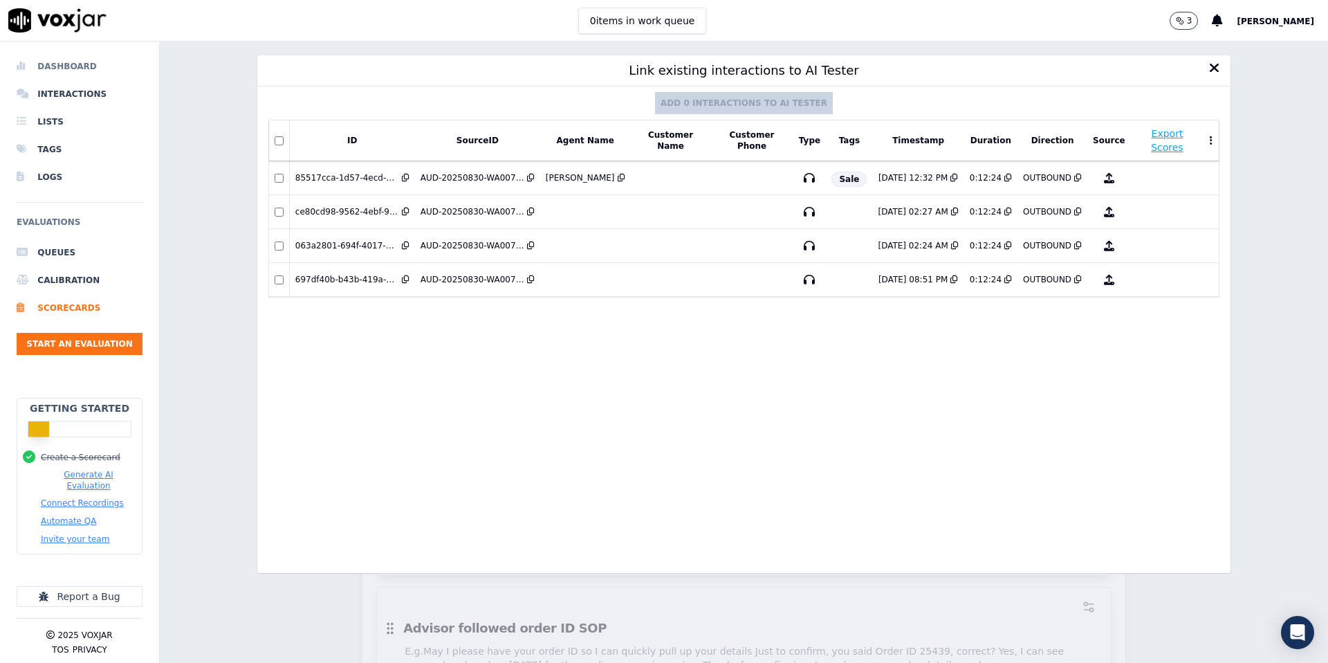
click at [83, 67] on li "Dashboard" at bounding box center [80, 67] width 126 height 28
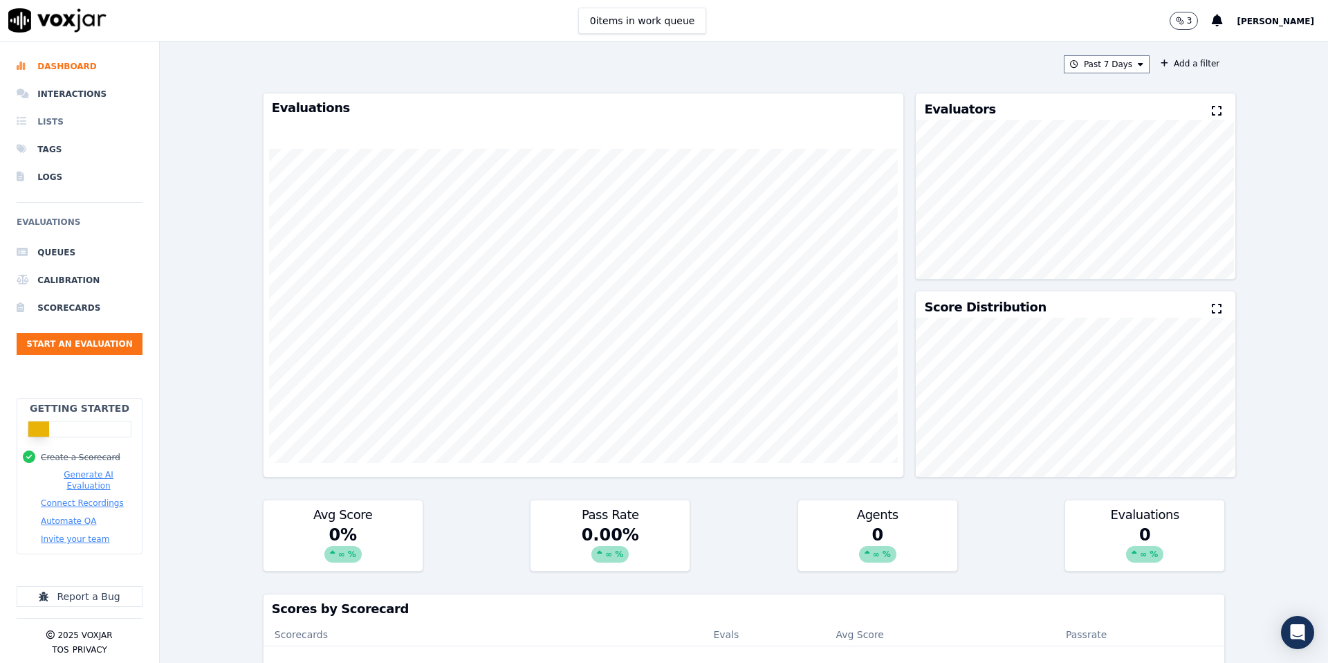
click at [55, 123] on li "Lists" at bounding box center [80, 122] width 126 height 28
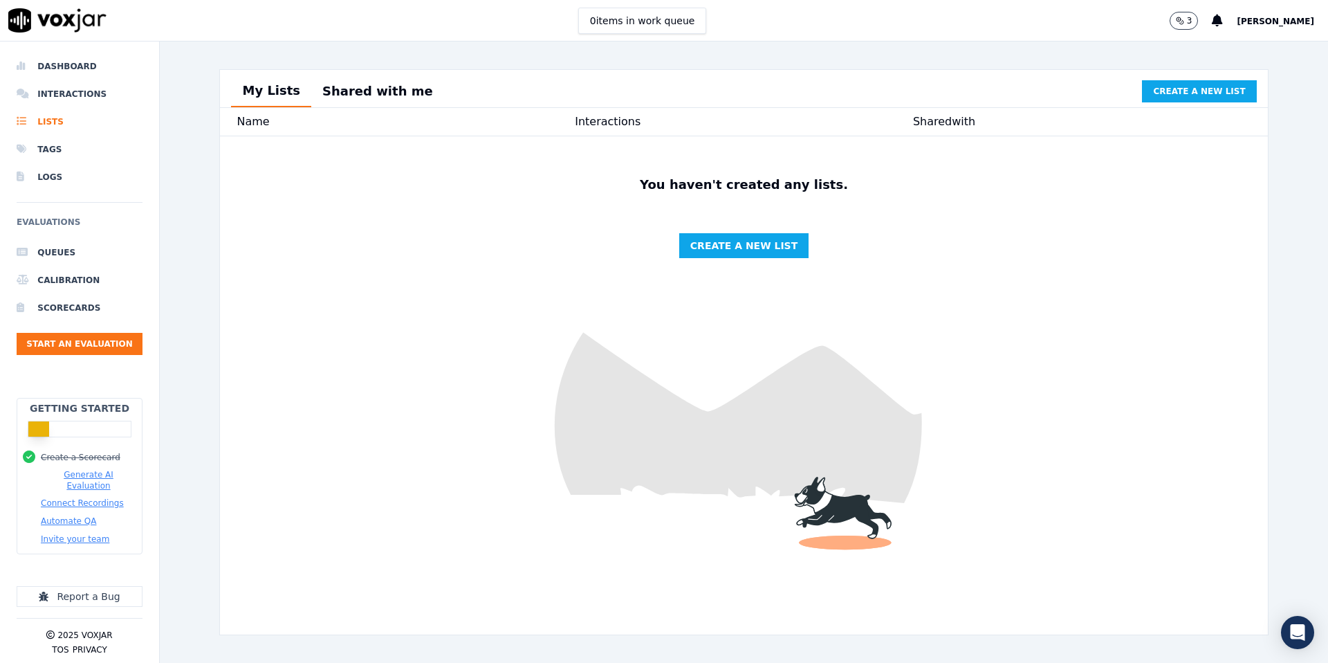
click at [355, 85] on button "Shared with me" at bounding box center [377, 91] width 133 height 30
click at [272, 98] on button "My Lists" at bounding box center [271, 91] width 80 height 30
click at [713, 239] on span "Create a new list" at bounding box center [743, 246] width 107 height 14
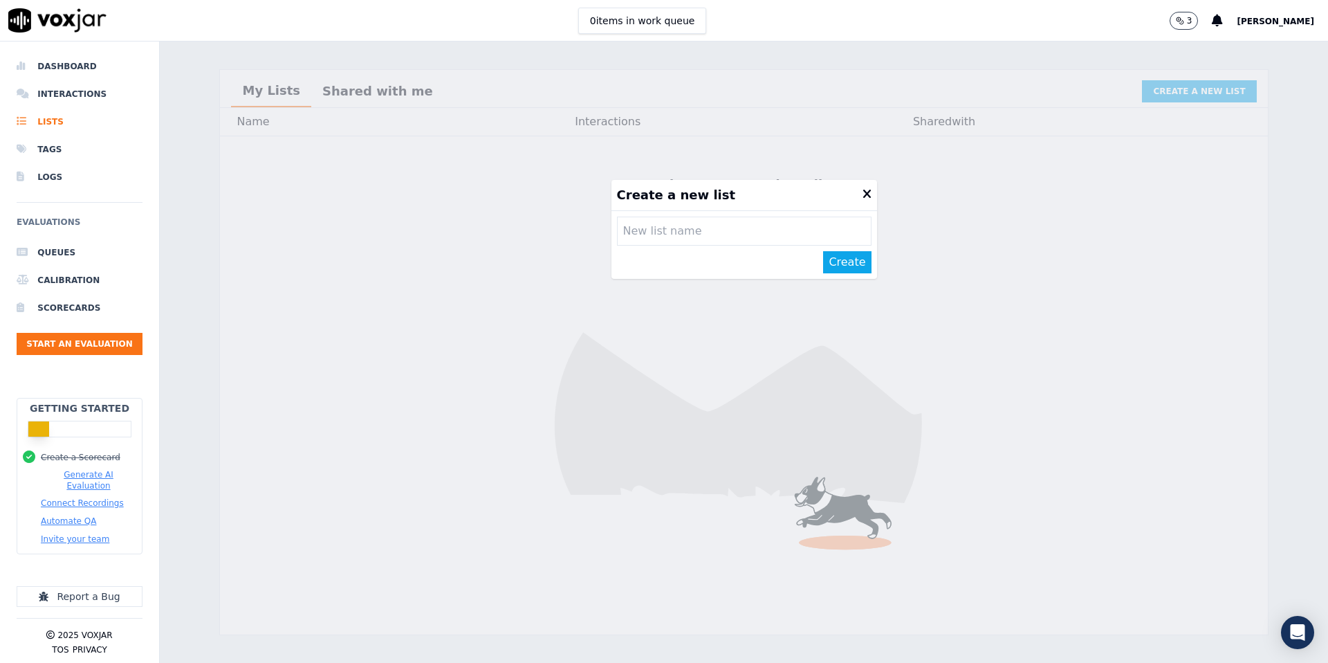
click at [864, 197] on icon at bounding box center [867, 194] width 9 height 12
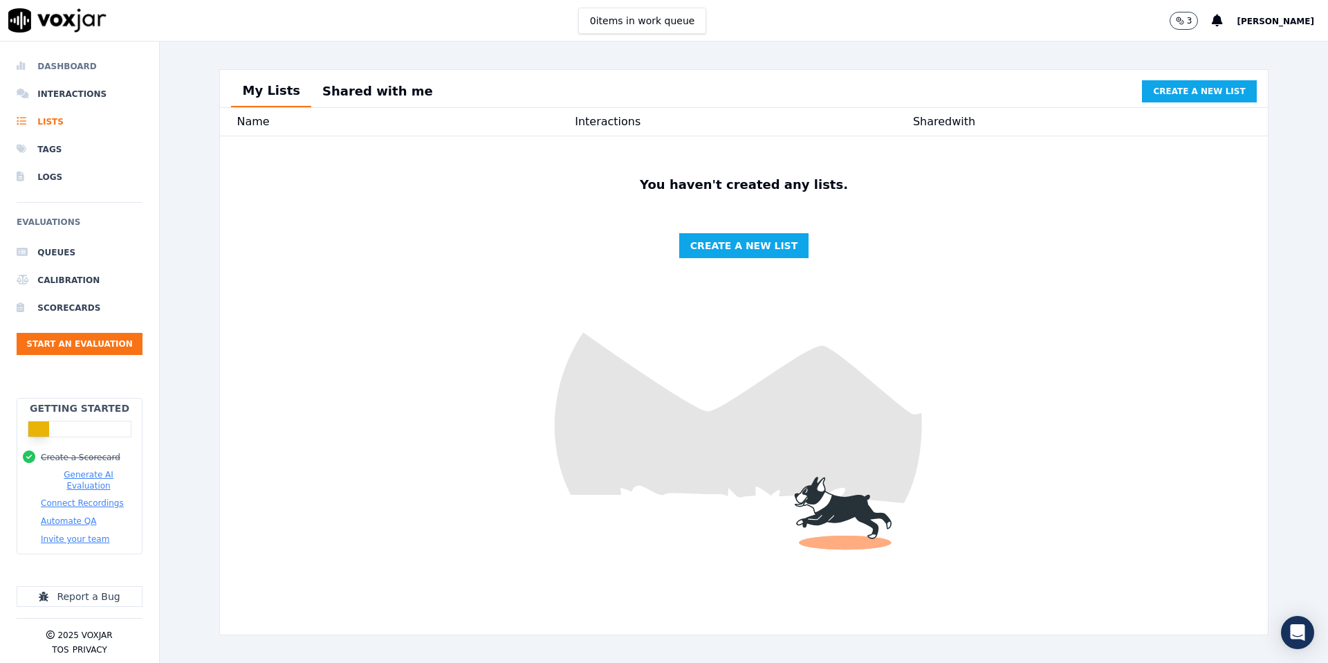
click at [62, 68] on li "Dashboard" at bounding box center [80, 67] width 126 height 28
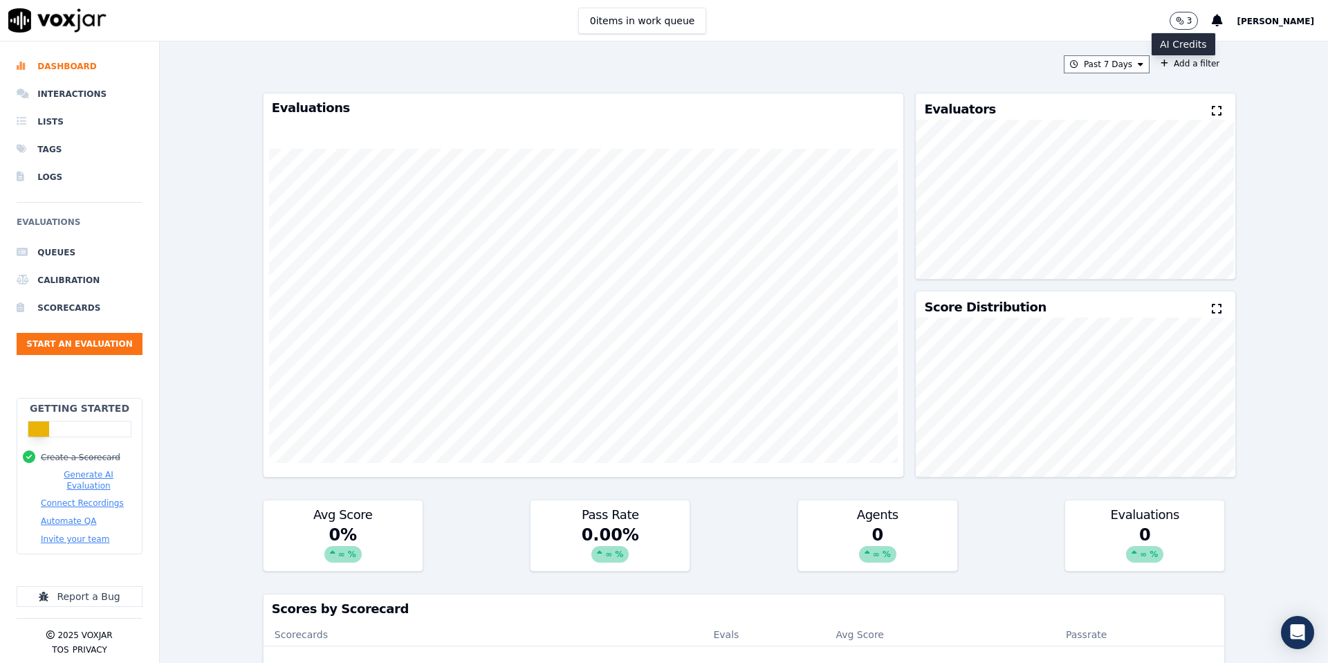
click at [1187, 25] on p "3" at bounding box center [1190, 20] width 6 height 11
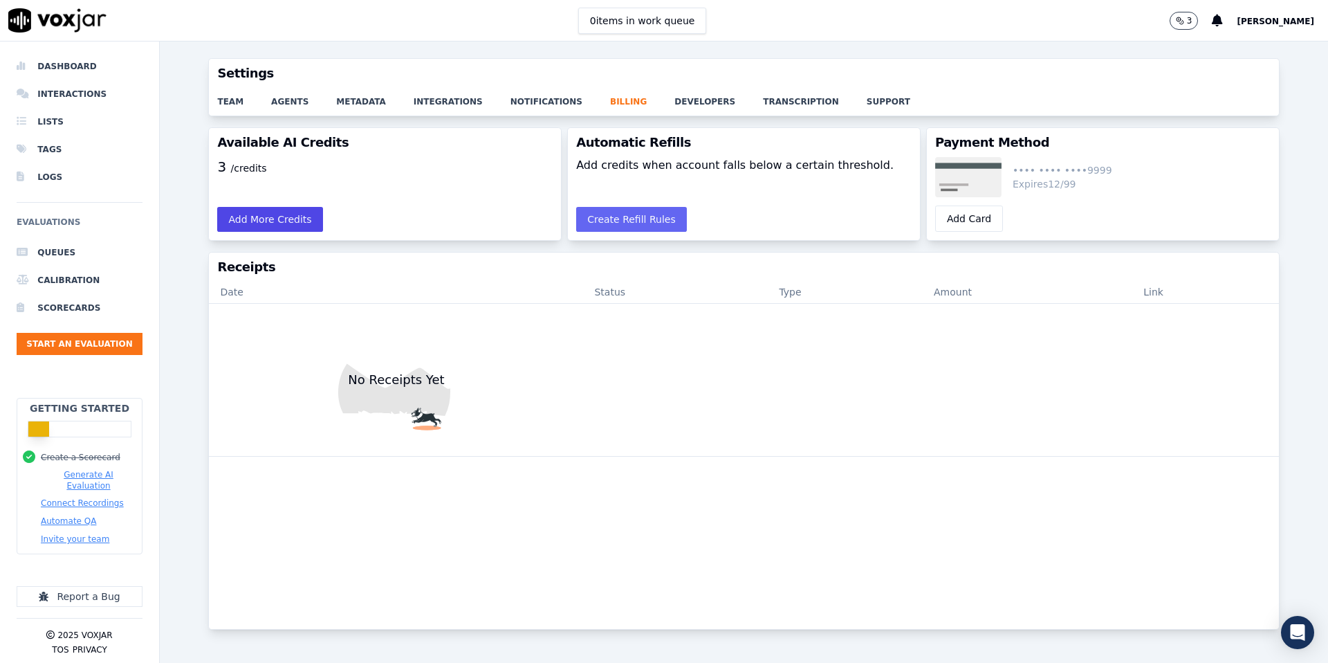
click at [294, 222] on button "Add More Credits" at bounding box center [269, 219] width 105 height 25
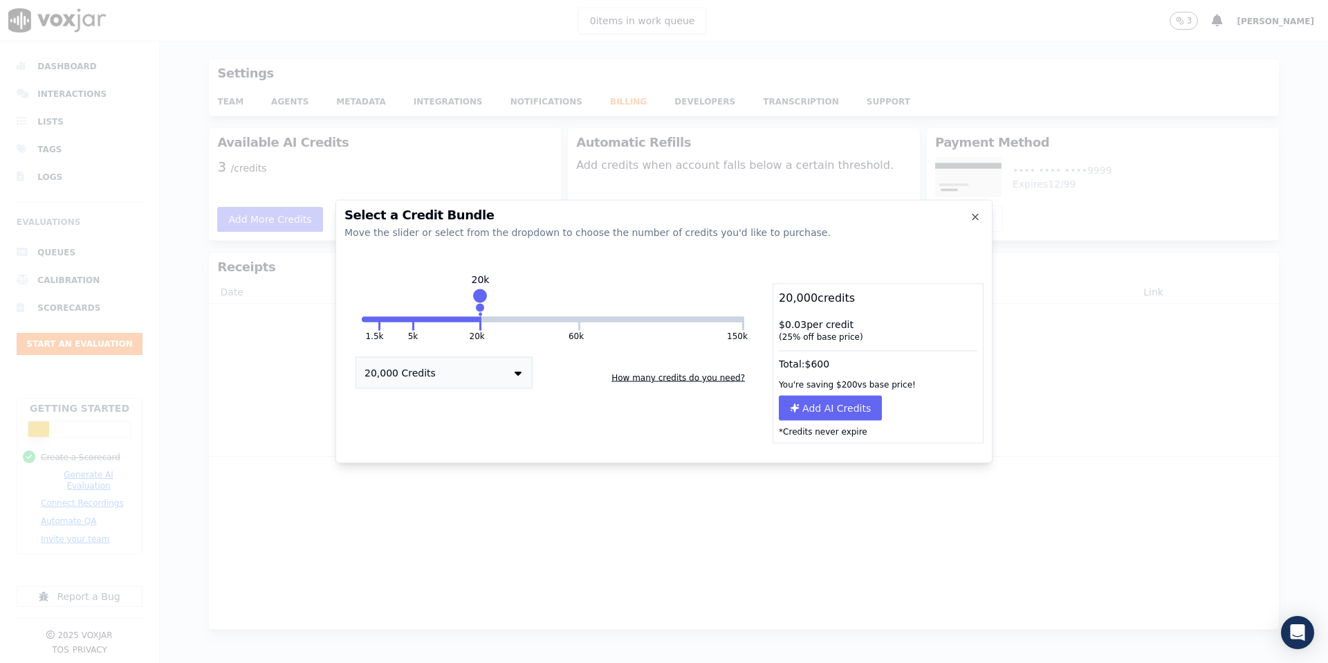
click at [380, 323] on div "1.5k 5k 20k 60k 150k 20k 20,000 Credits How many credits do you need?" at bounding box center [553, 364] width 417 height 160
click at [380, 322] on div "1.5k 5k 20k 60k 150k 20k 20,000 Credits How many credits do you need?" at bounding box center [553, 364] width 417 height 160
click at [377, 318] on button "1.5k" at bounding box center [370, 320] width 16 height 6
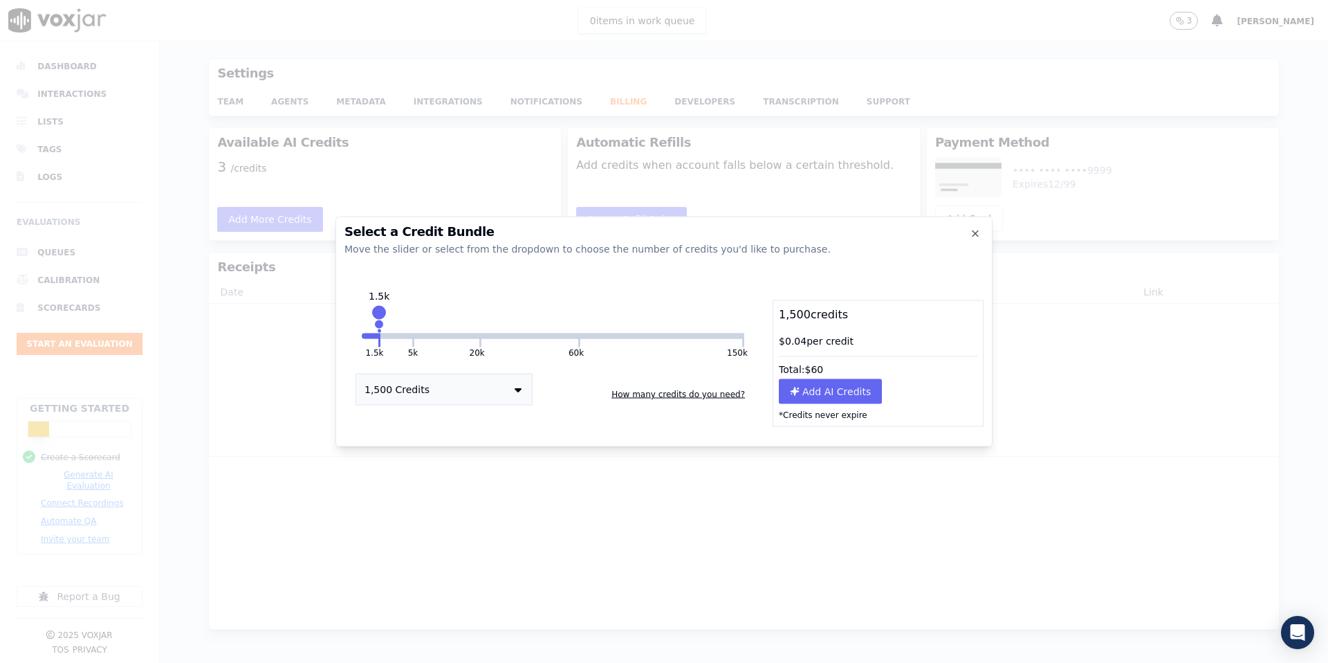
click at [507, 387] on button "1,500 Credits" at bounding box center [444, 390] width 177 height 32
click at [640, 395] on button "How many credits do you need?" at bounding box center [678, 394] width 145 height 22
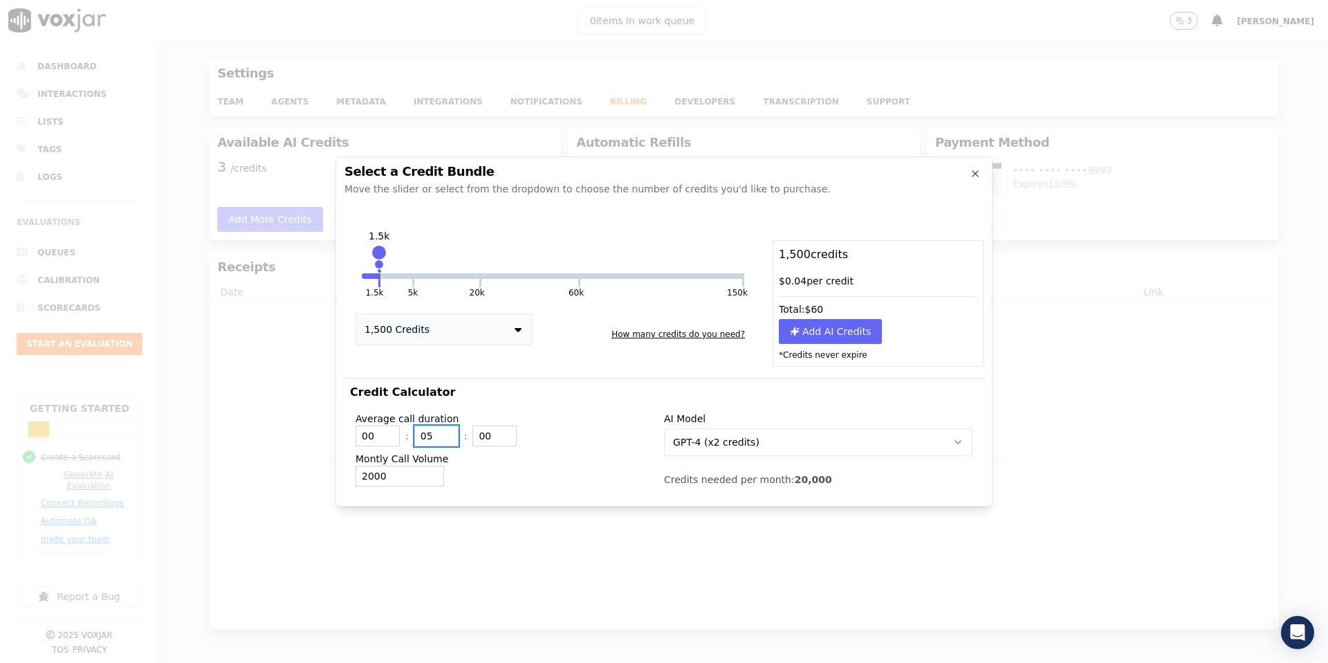
click at [434, 437] on input "05" at bounding box center [436, 435] width 44 height 21
type input "15"
click at [511, 476] on div "2000" at bounding box center [510, 476] width 309 height 21
click at [579, 280] on button at bounding box center [579, 280] width 2 height 14
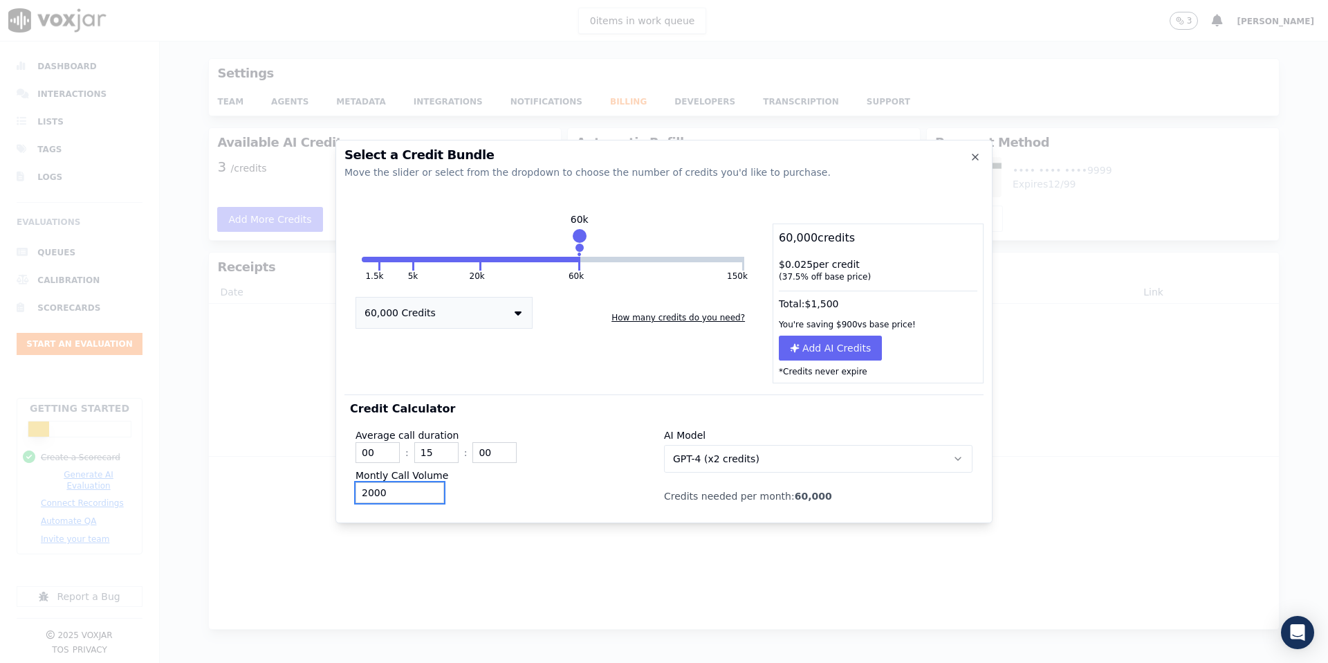
click at [398, 492] on input "2000" at bounding box center [400, 492] width 89 height 21
type input "1000"
click at [522, 520] on div "Select a Credit Bundle Move the slider or select from the dropdown to choose th…" at bounding box center [664, 331] width 657 height 383
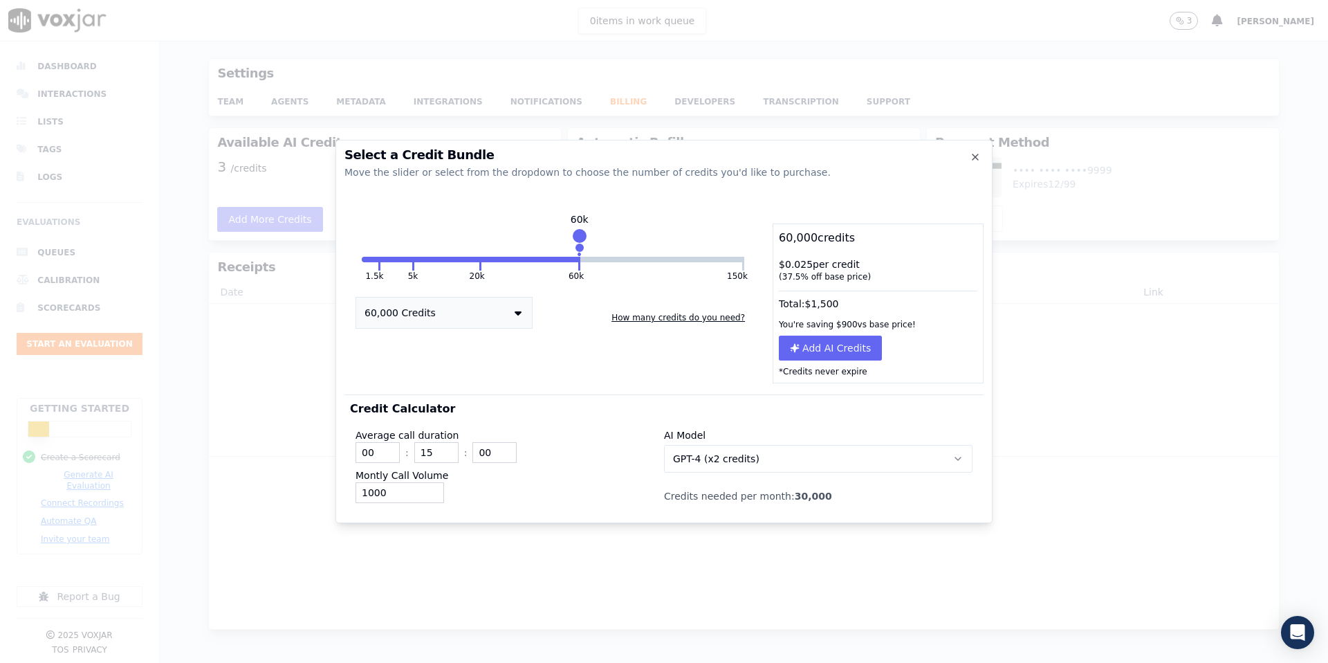
click at [532, 263] on div "1.5k 5k 20k 60k 150k 60k 60,000 Credits How many credits do you need?" at bounding box center [553, 303] width 417 height 160
click at [481, 264] on div "1.5k 5k 20k 60k 150k 60k 60,000 Credits How many credits do you need?" at bounding box center [553, 303] width 417 height 160
click at [560, 488] on div "1000" at bounding box center [510, 492] width 309 height 21
drag, startPoint x: 580, startPoint y: 238, endPoint x: 526, endPoint y: 237, distance: 54.0
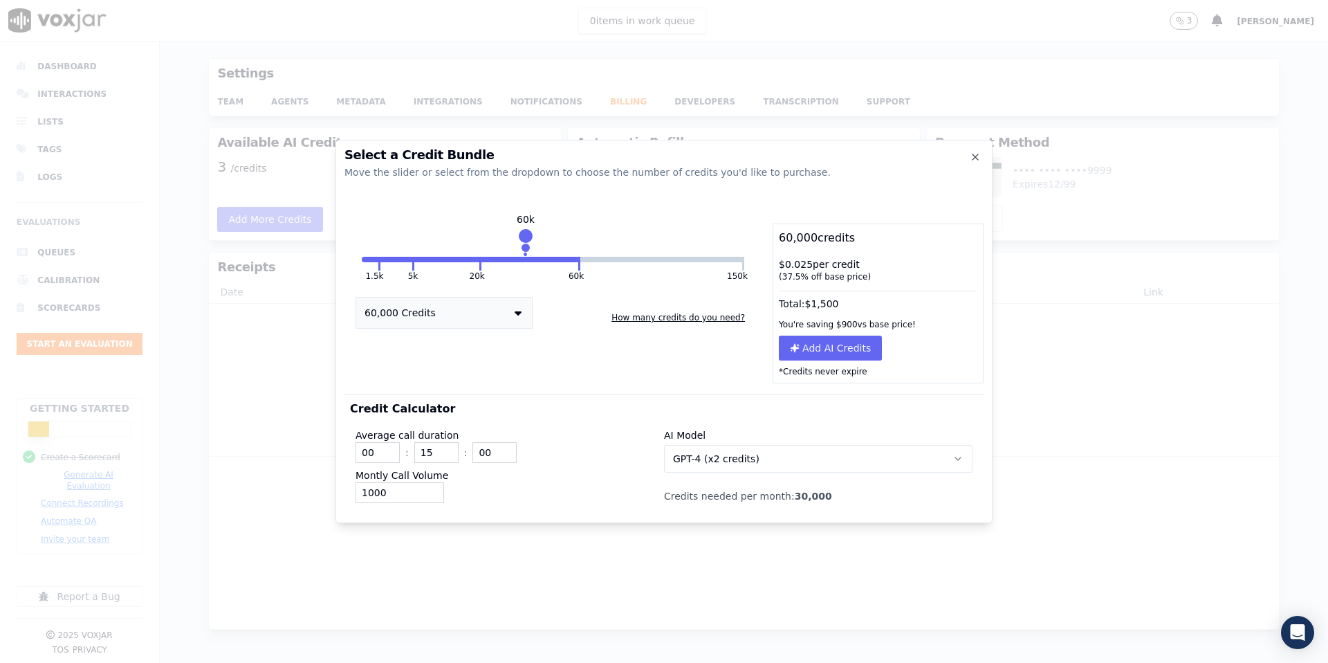
click at [526, 237] on div at bounding box center [525, 235] width 19 height 19
click at [488, 254] on div "1.5k 5k 20k 60k 150k 60k 60,000 Credits How many credits do you need?" at bounding box center [553, 303] width 417 height 160
click at [529, 258] on button "60k" at bounding box center [530, 260] width 97 height 6
click at [478, 258] on button "20k" at bounding box center [446, 260] width 65 height 6
click at [499, 307] on button "20,000 Credits" at bounding box center [444, 313] width 177 height 32
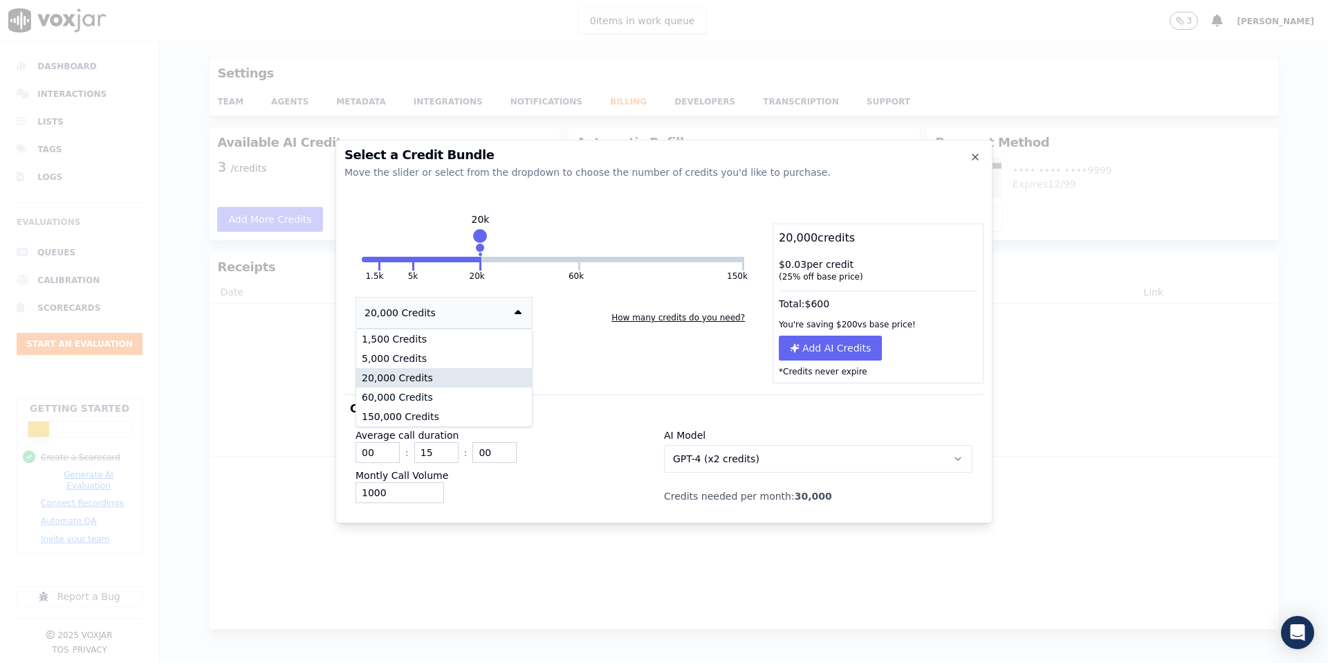
click at [470, 372] on div "20,000 Credits" at bounding box center [444, 377] width 176 height 19
click at [377, 265] on div "1.5k 5k 20k 60k 150k 20k 20,000 Credits How many credits do you need?" at bounding box center [553, 303] width 417 height 160
click at [381, 264] on div "1.5k 5k 20k 60k 150k 20k 20,000 Credits How many credits do you need?" at bounding box center [553, 303] width 417 height 160
click at [416, 257] on button "20k" at bounding box center [446, 260] width 65 height 6
click at [433, 302] on button "20,000 Credits" at bounding box center [444, 313] width 177 height 32
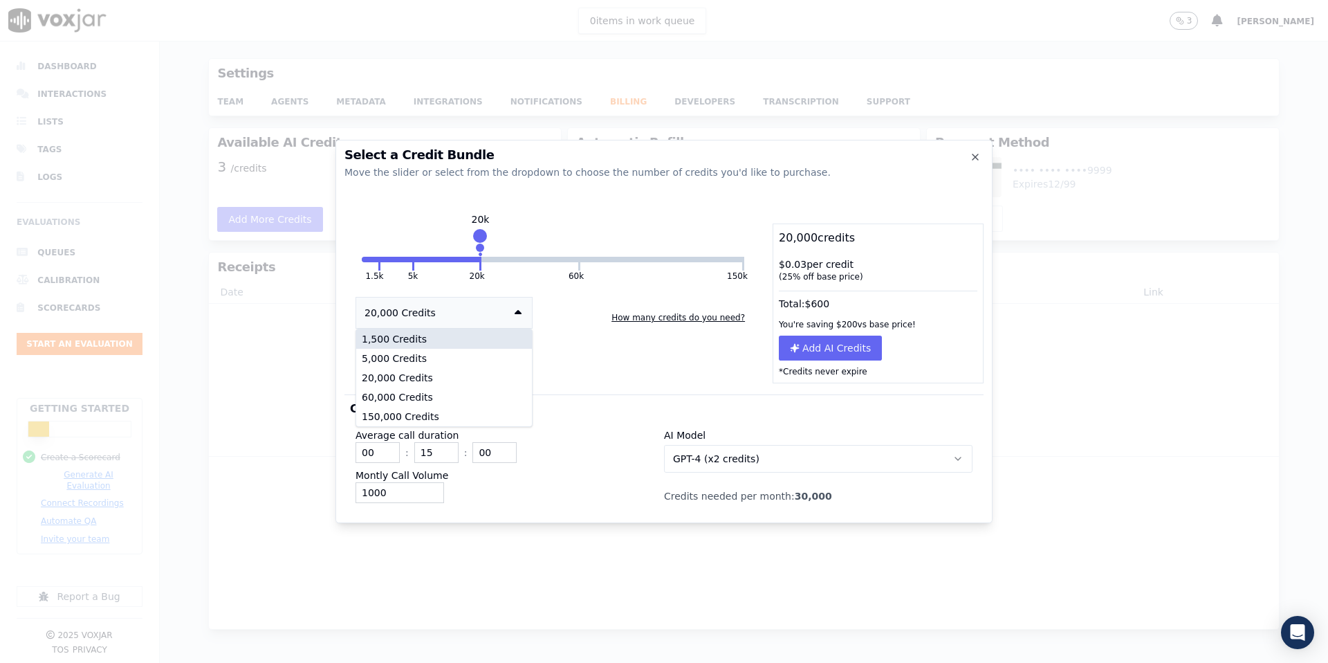
click at [416, 339] on div "1,500 Credits" at bounding box center [444, 338] width 176 height 19
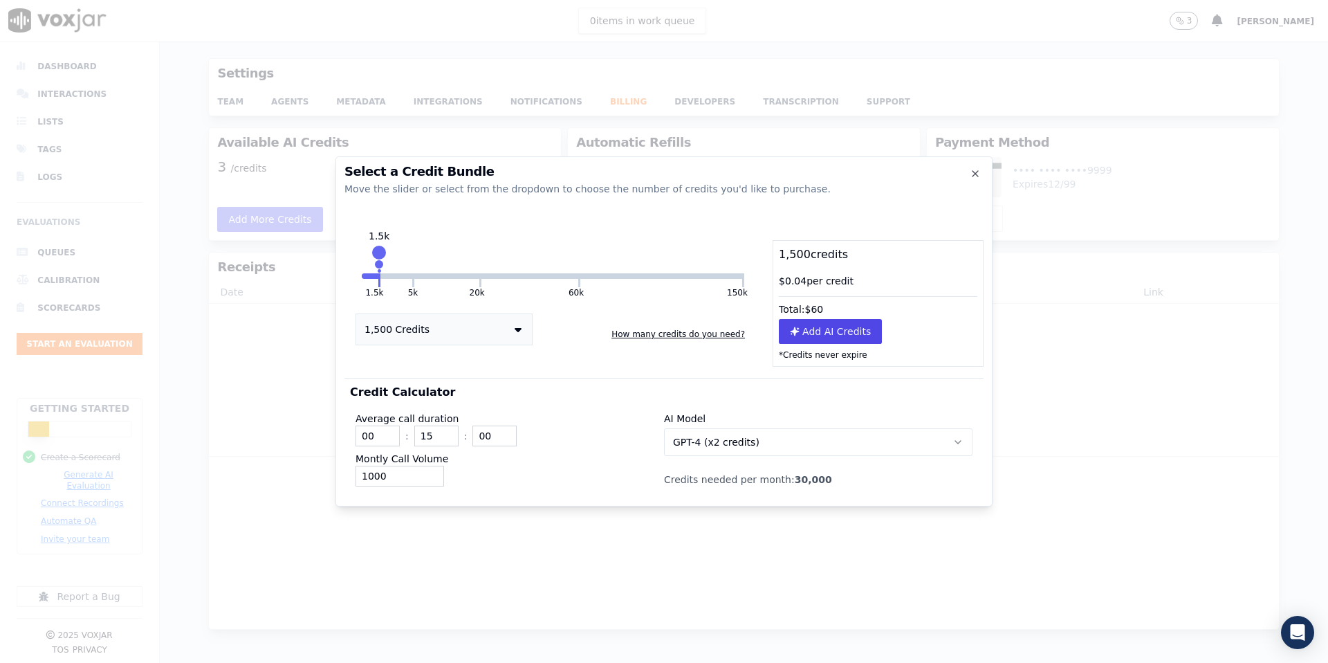
click at [823, 330] on button "Add AI Credits" at bounding box center [830, 331] width 103 height 25
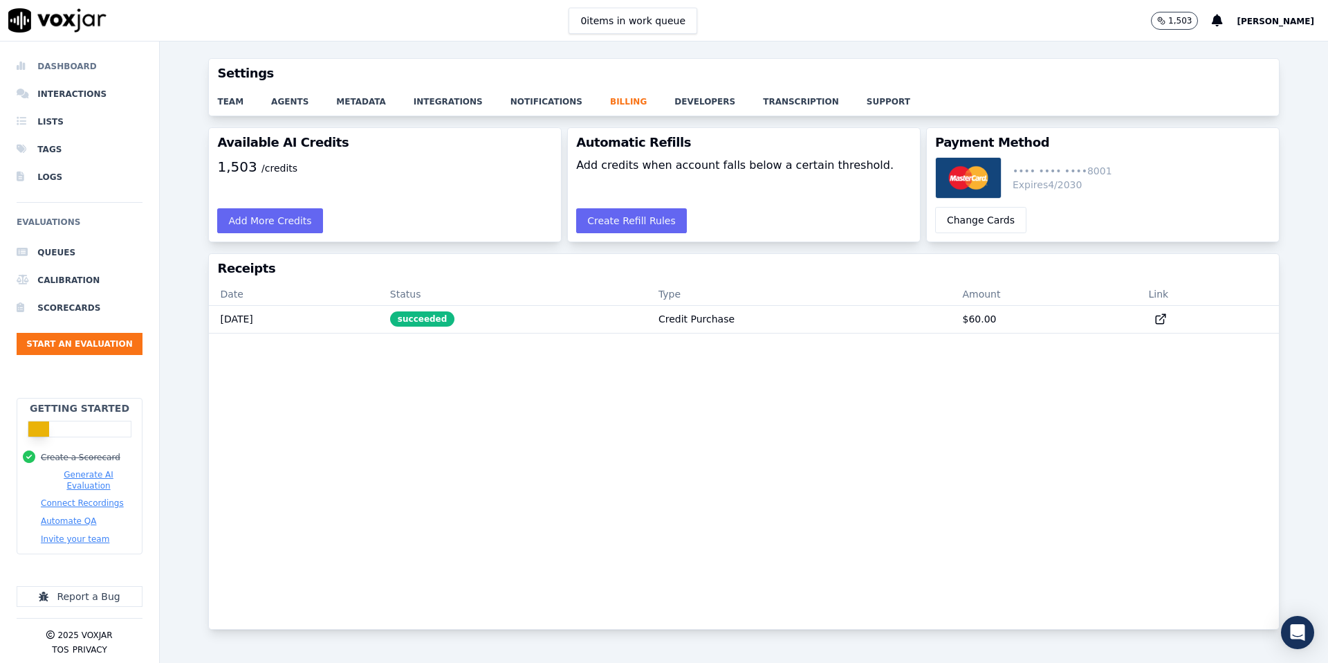
click at [71, 67] on li "Dashboard" at bounding box center [80, 67] width 126 height 28
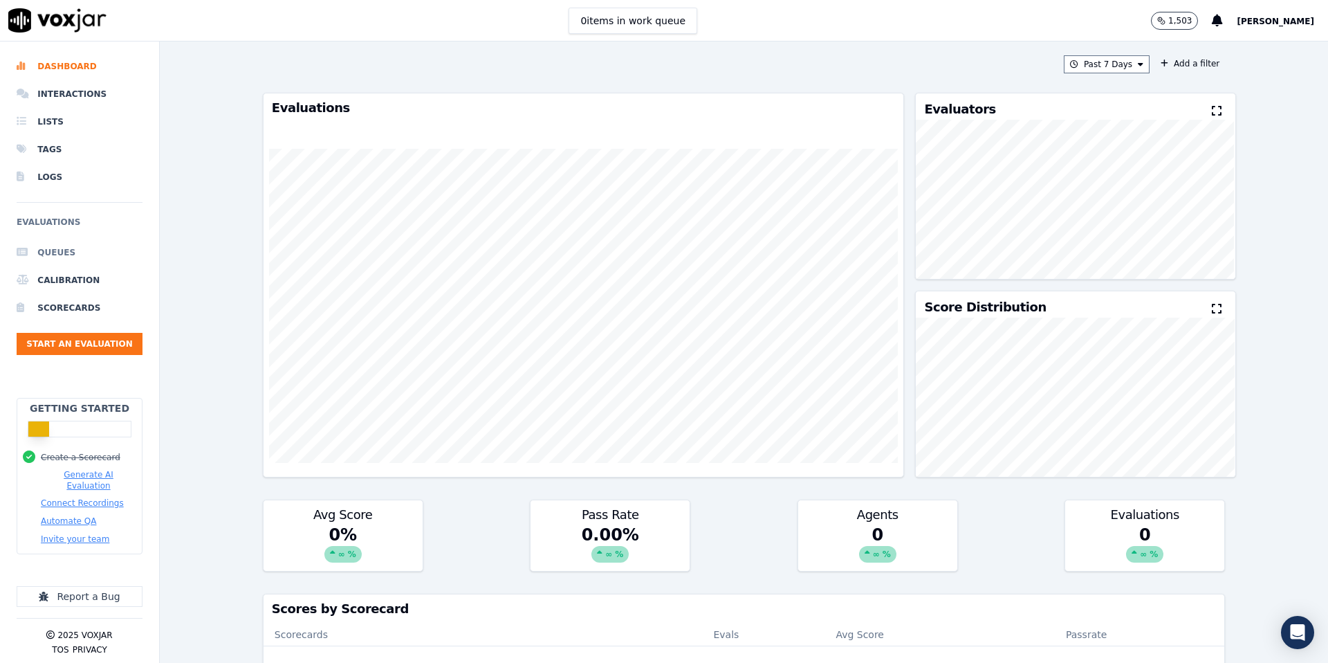
click at [62, 255] on li "Queues" at bounding box center [80, 253] width 126 height 28
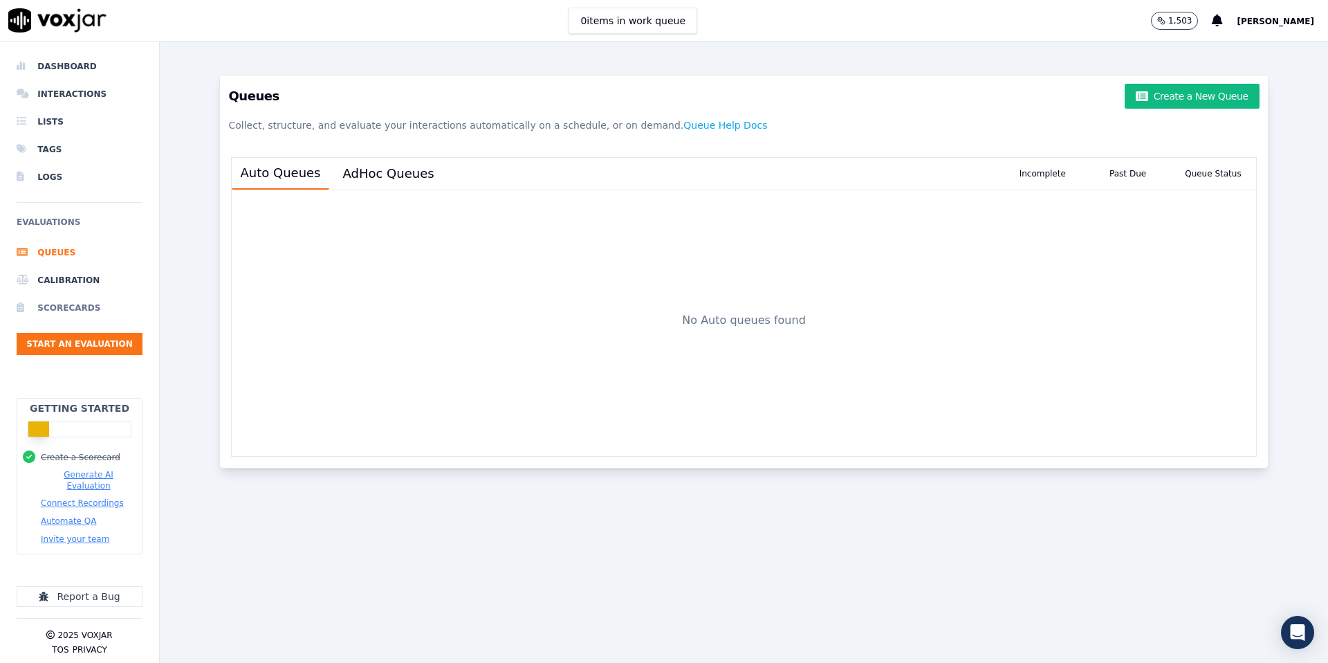
click at [62, 309] on li "Scorecards" at bounding box center [80, 308] width 126 height 28
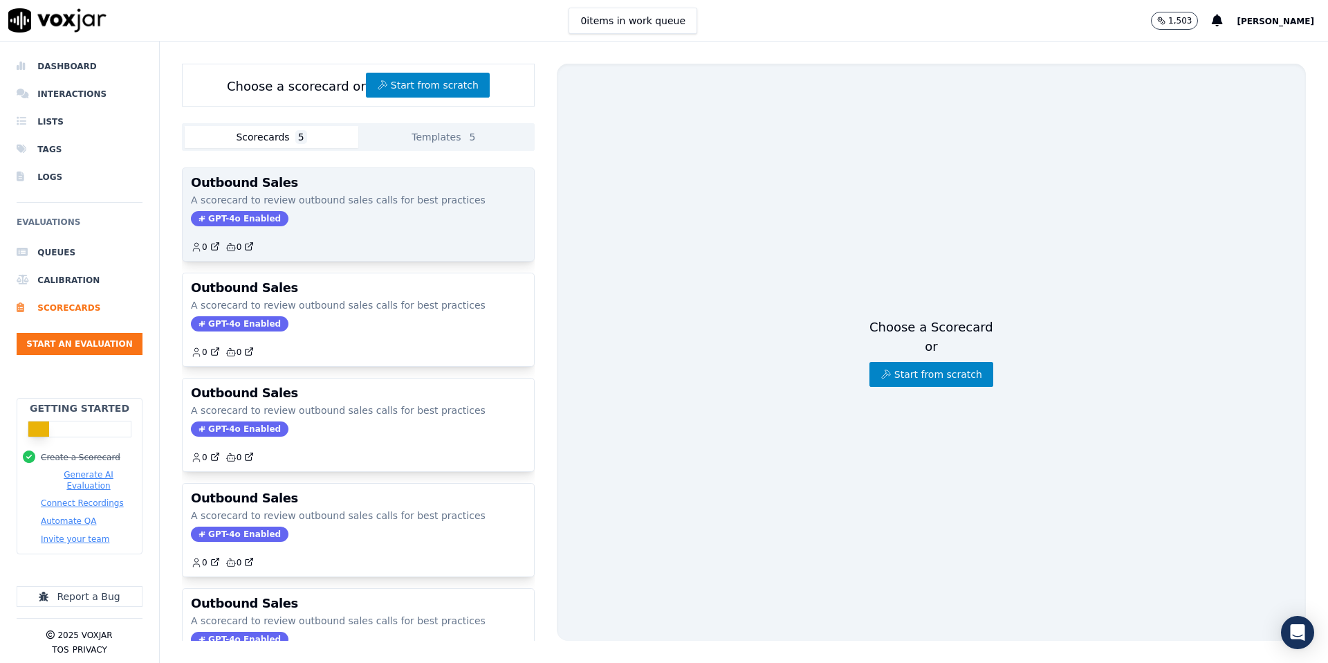
click at [387, 237] on div "0 0" at bounding box center [358, 241] width 335 height 22
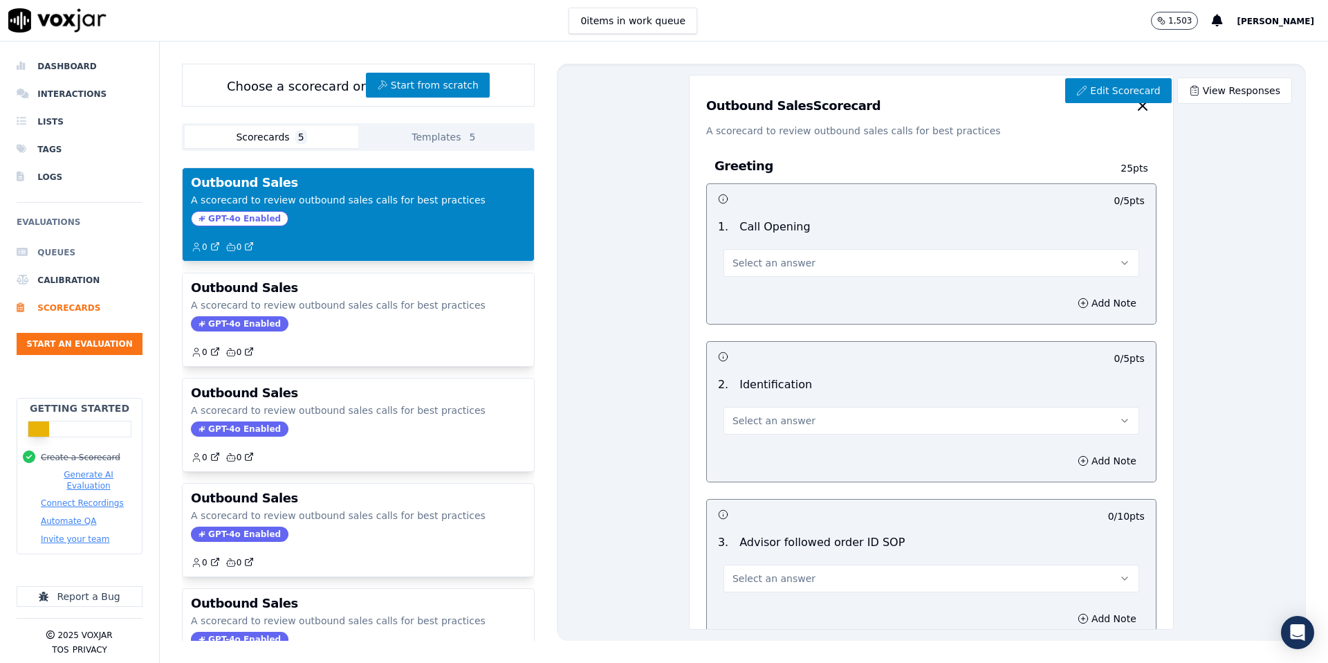
click at [57, 244] on li "Queues" at bounding box center [80, 253] width 126 height 28
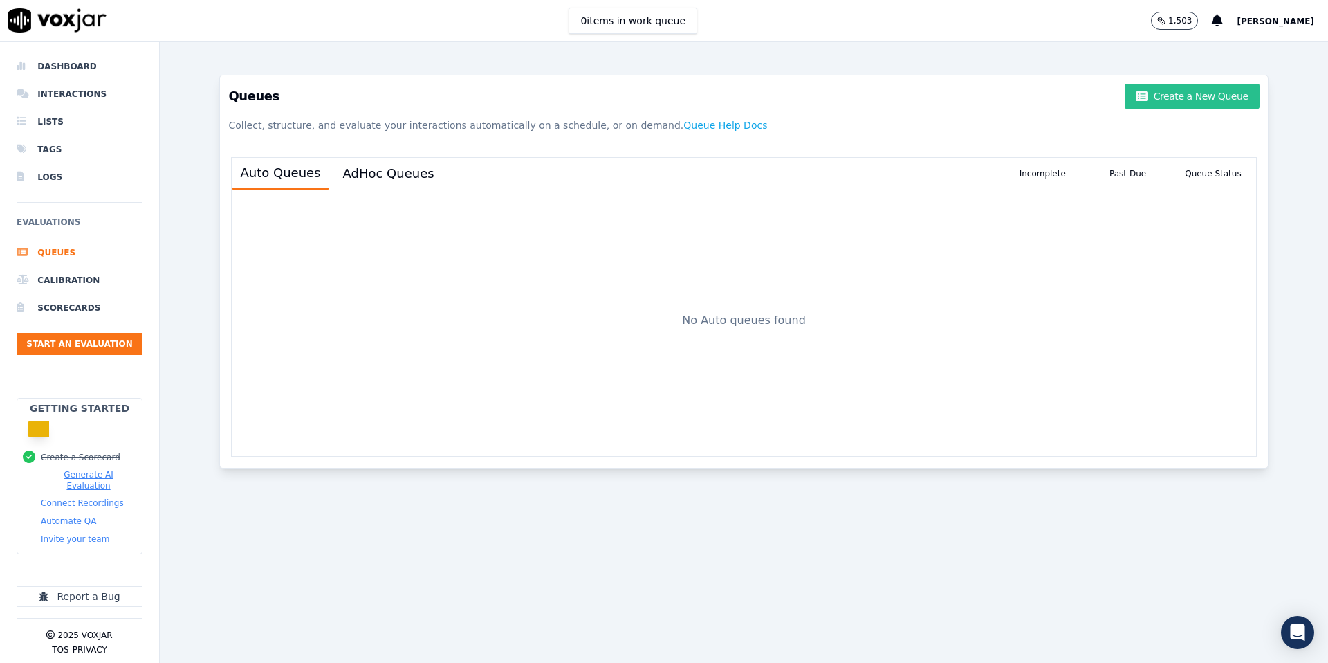
click at [1157, 98] on button "Create a New Queue" at bounding box center [1192, 96] width 134 height 25
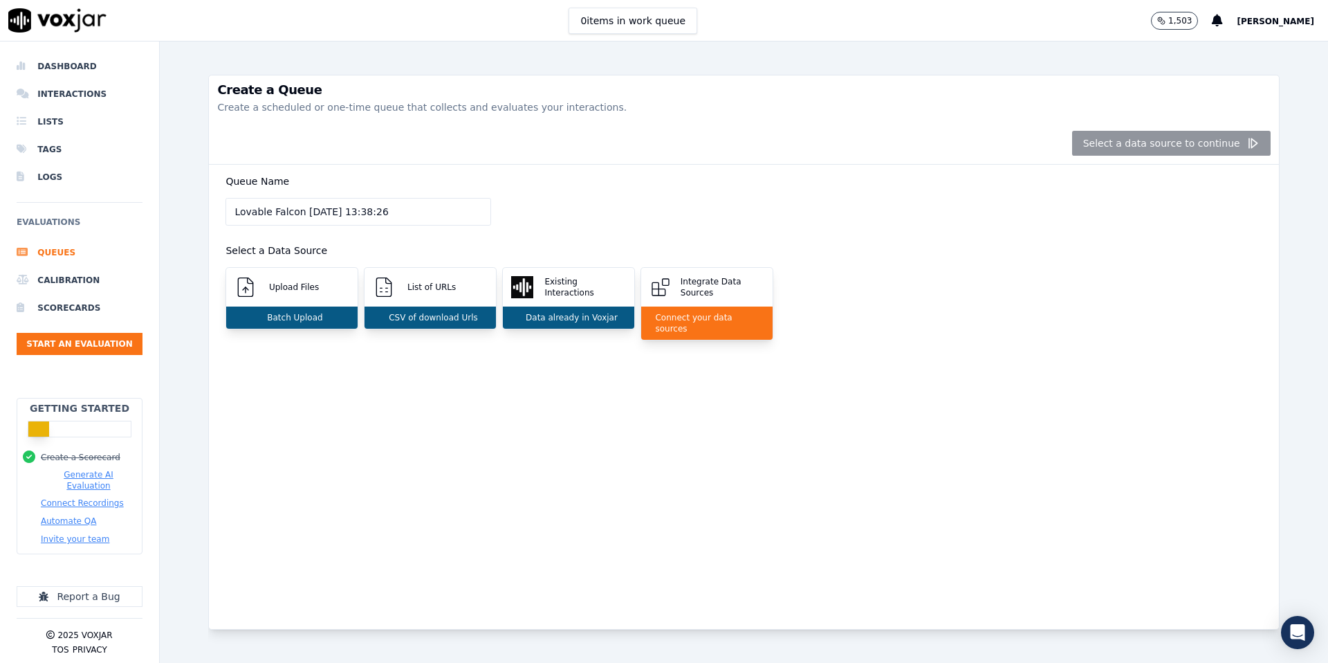
click at [305, 282] on p "Upload Files" at bounding box center [291, 287] width 55 height 11
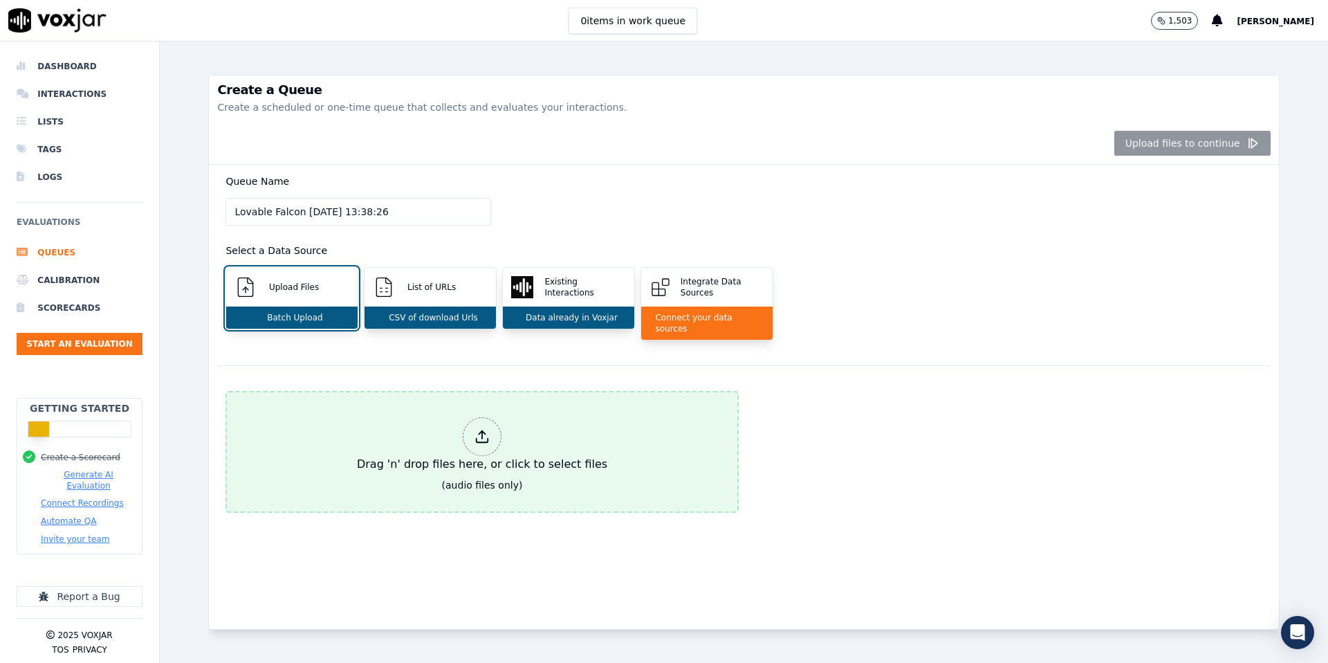
click at [477, 429] on icon at bounding box center [482, 436] width 15 height 15
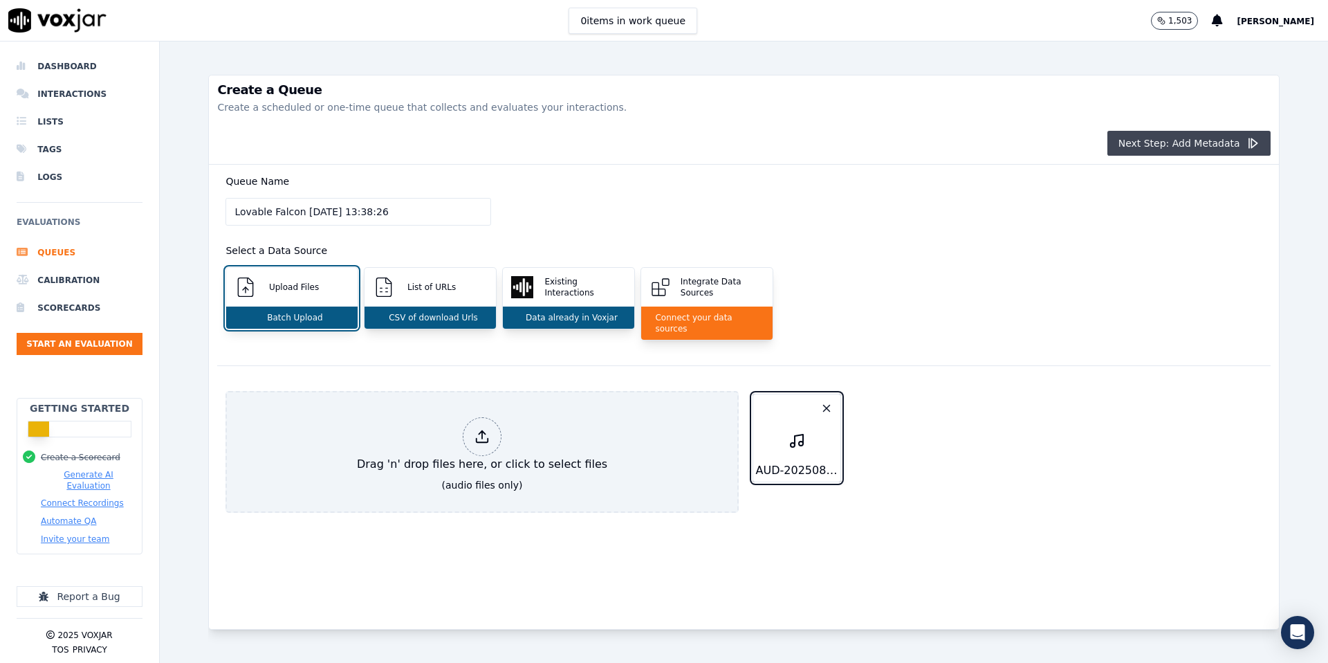
click at [1189, 150] on button "Next Step: Add Metadata" at bounding box center [1189, 143] width 163 height 25
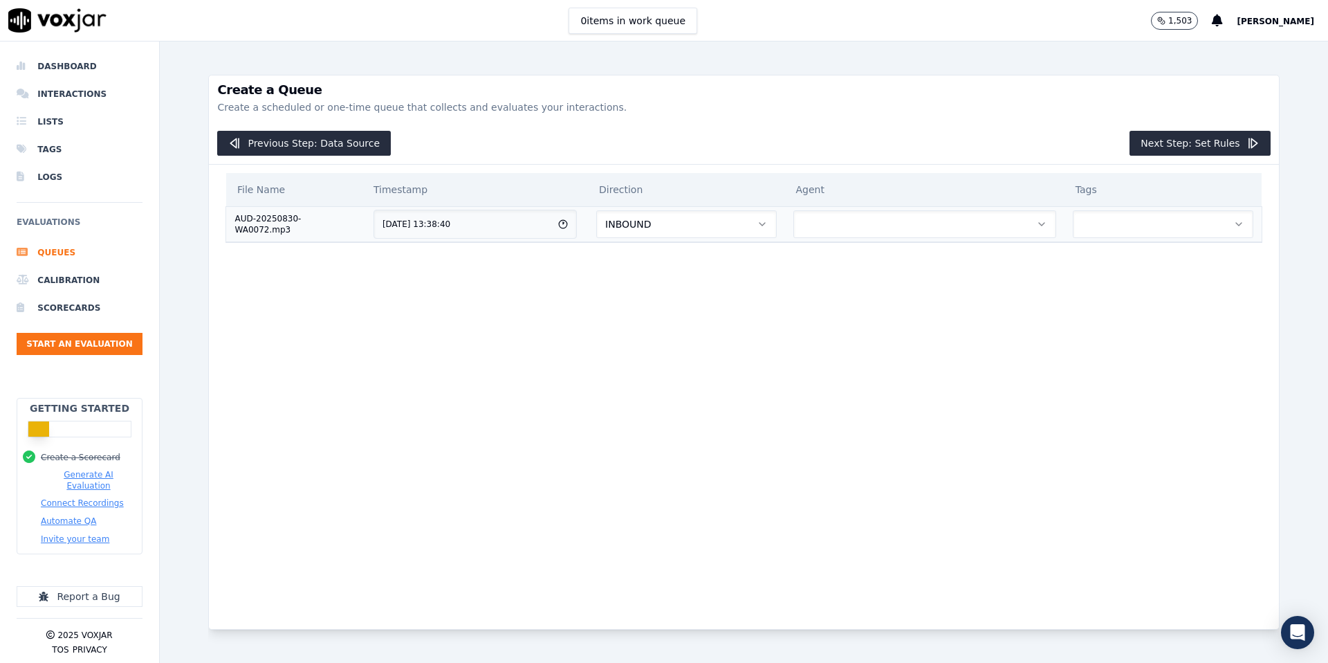
click at [688, 230] on button "INBOUND" at bounding box center [686, 224] width 180 height 28
click at [676, 279] on div "OUTBOUND" at bounding box center [701, 283] width 157 height 22
click at [887, 226] on button "button" at bounding box center [925, 224] width 263 height 28
click at [874, 255] on div "[PERSON_NAME]" at bounding box center [934, 261] width 238 height 22
click at [1166, 228] on button "button" at bounding box center [1163, 224] width 181 height 28
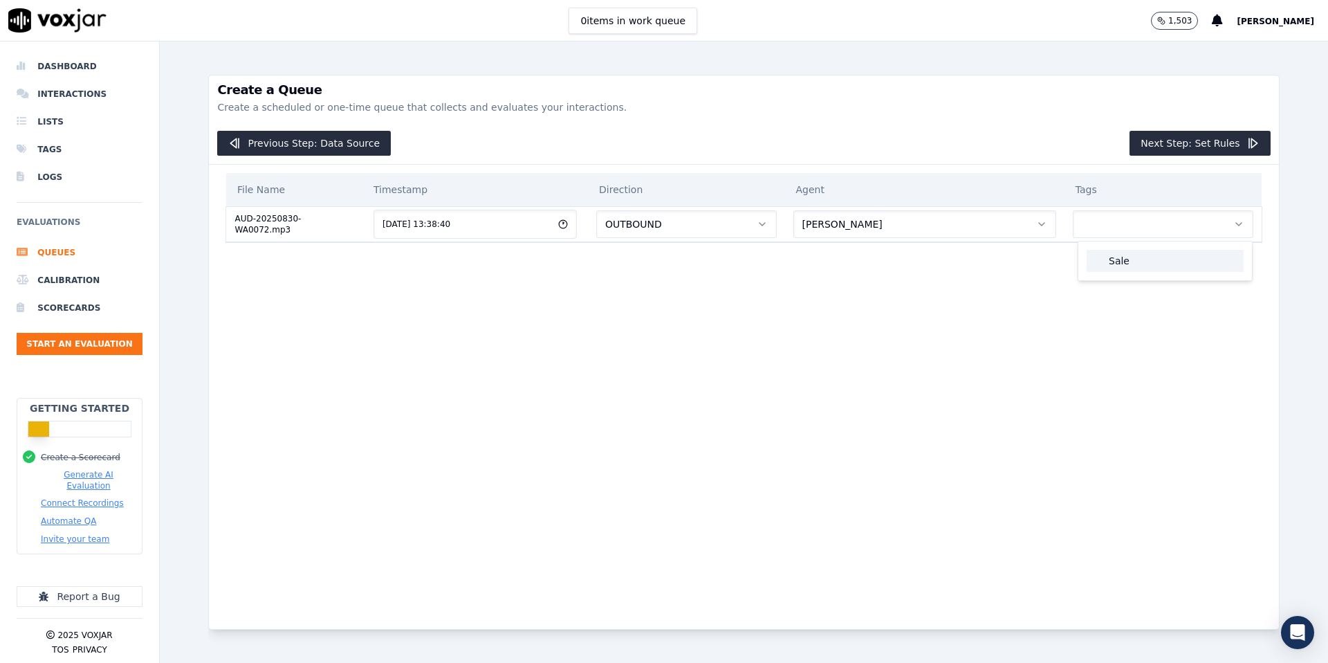
click at [1145, 257] on div "Sale" at bounding box center [1165, 261] width 157 height 22
click at [1175, 149] on button "Next Step: Set Rules" at bounding box center [1200, 143] width 140 height 25
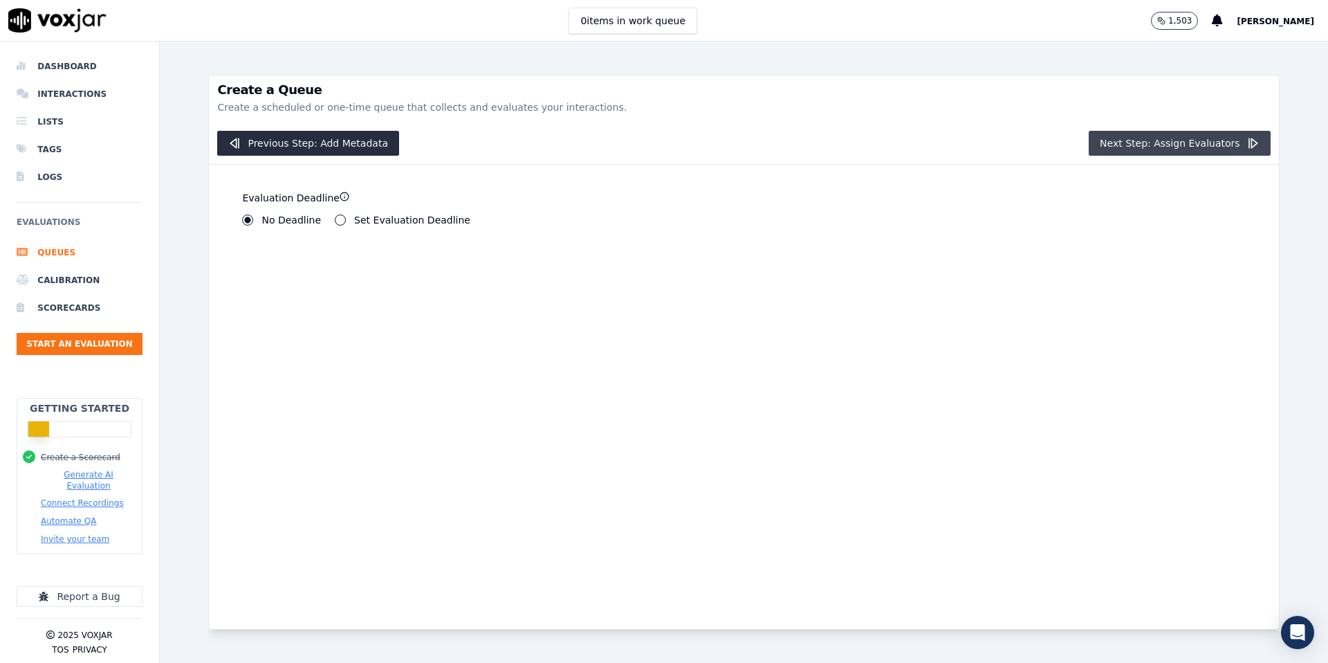
click at [1239, 144] on button "Next Step: Assign Evaluators" at bounding box center [1180, 143] width 182 height 25
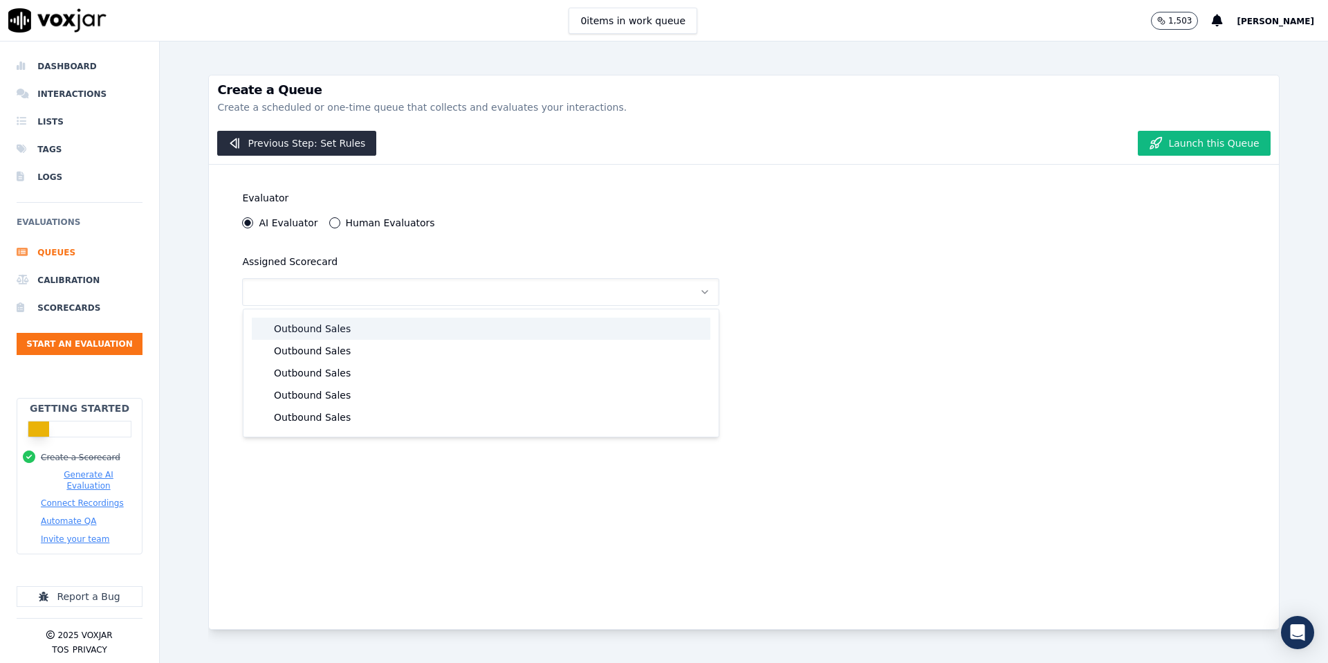
click at [318, 329] on div "Outbound Sales" at bounding box center [481, 329] width 459 height 22
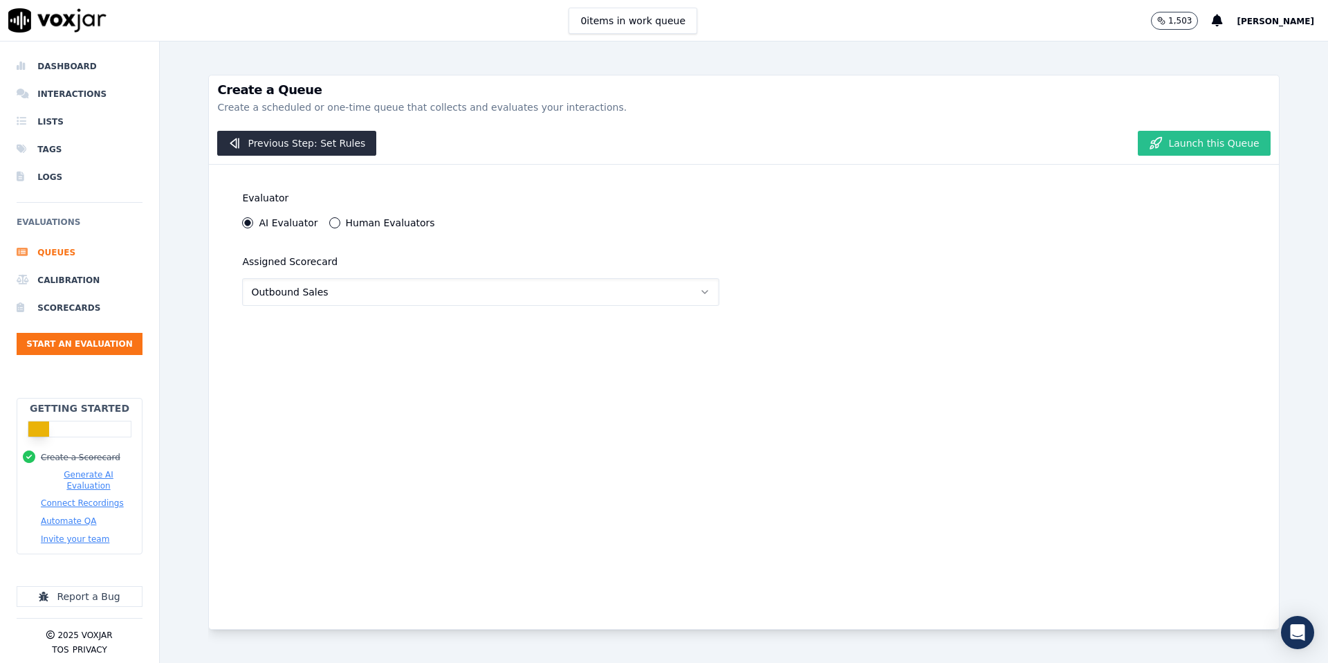
click at [1235, 139] on button "Launch this Queue" at bounding box center [1204, 143] width 132 height 25
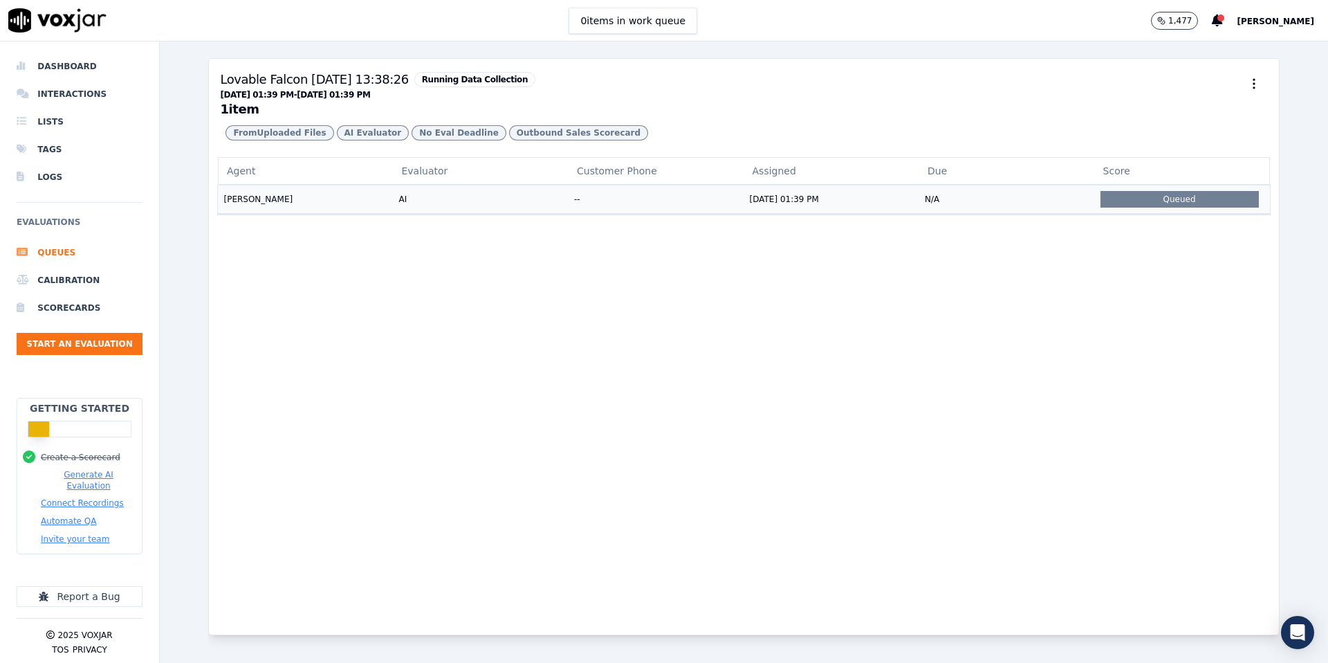
click at [788, 195] on td "[DATE] 01:39 PM" at bounding box center [832, 199] width 176 height 28
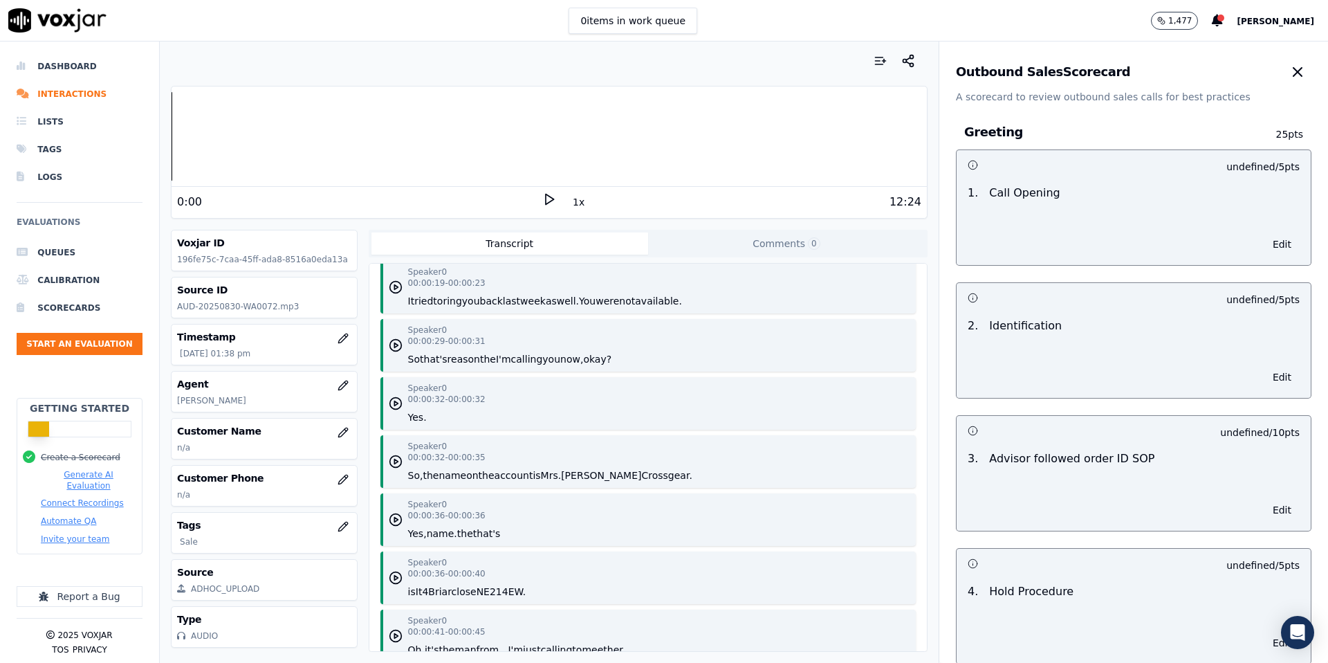
scroll to position [258, 0]
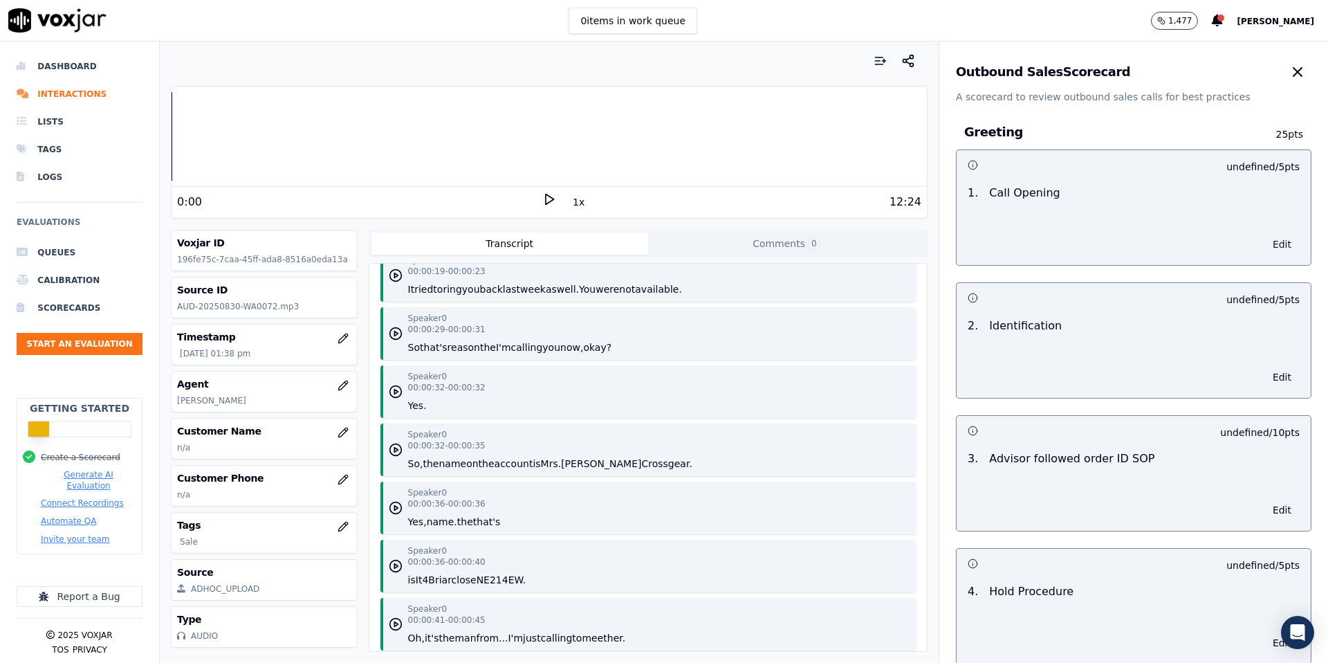
click at [1278, 246] on button "Edit" at bounding box center [1282, 244] width 35 height 19
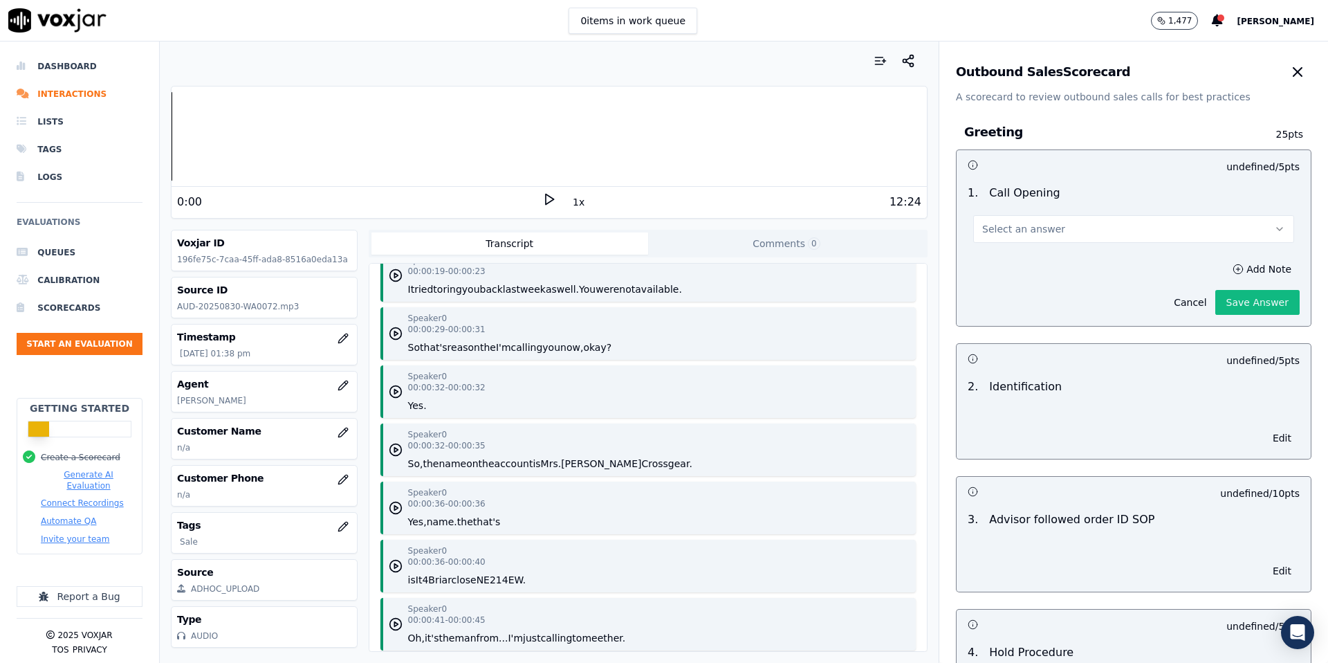
click at [1231, 226] on button "Select an answer" at bounding box center [1133, 229] width 321 height 28
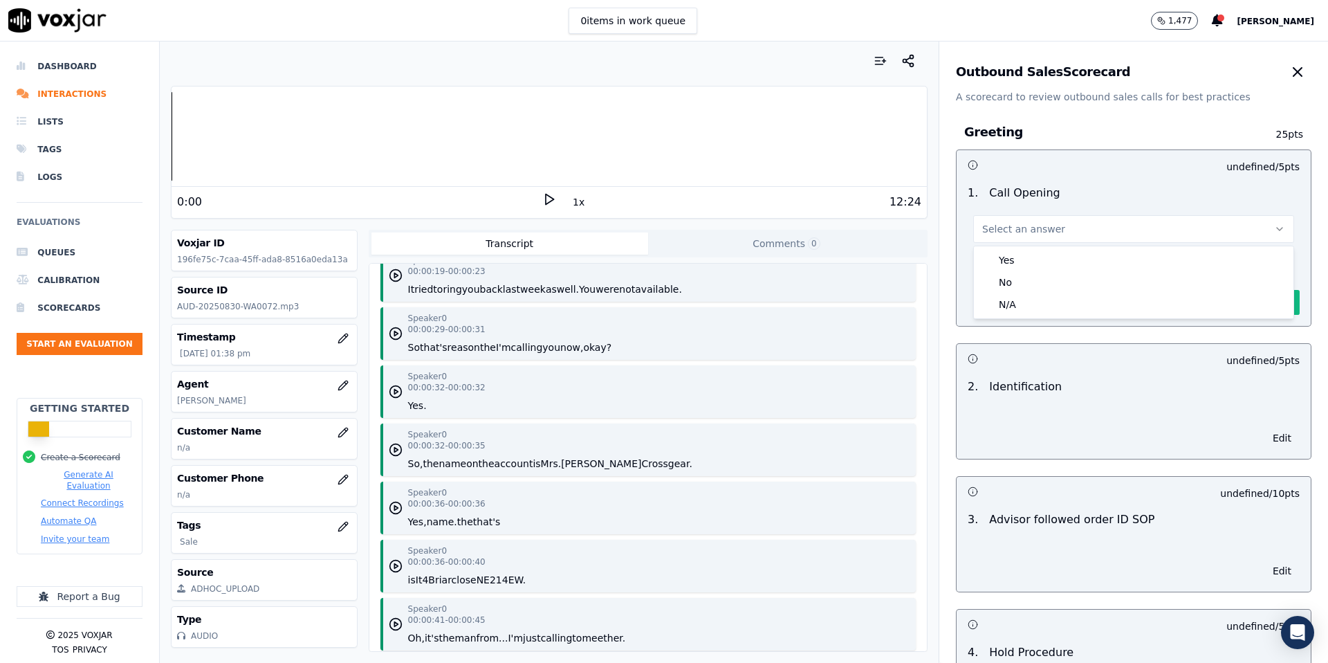
click at [1231, 226] on button "Select an answer" at bounding box center [1133, 229] width 321 height 28
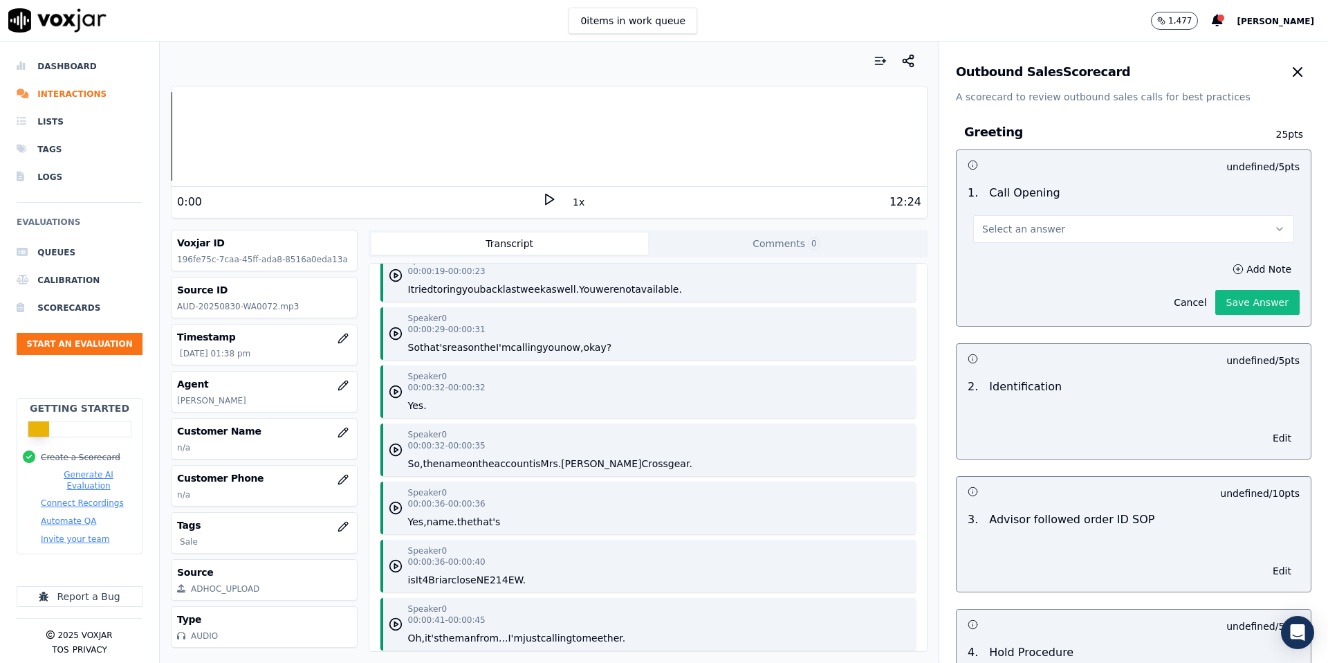
click at [1180, 167] on div at bounding box center [1161, 167] width 55 height 14
click at [1187, 300] on button "Cancel" at bounding box center [1190, 302] width 49 height 19
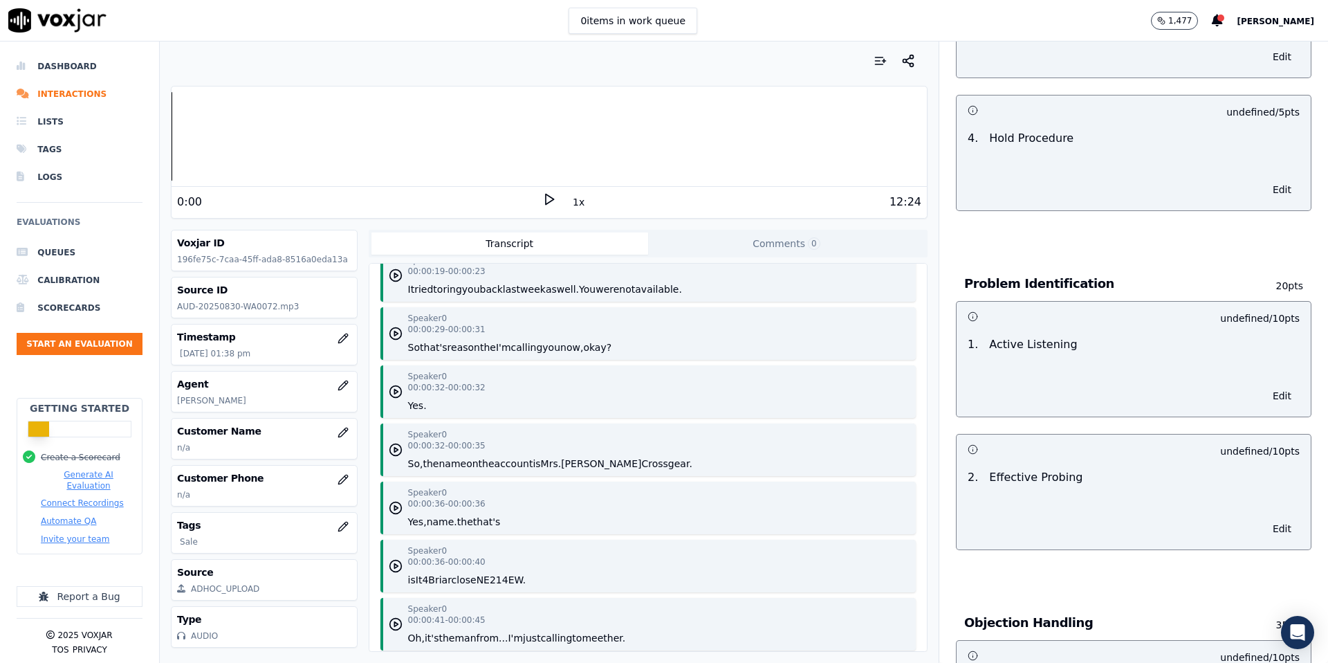
scroll to position [0, 0]
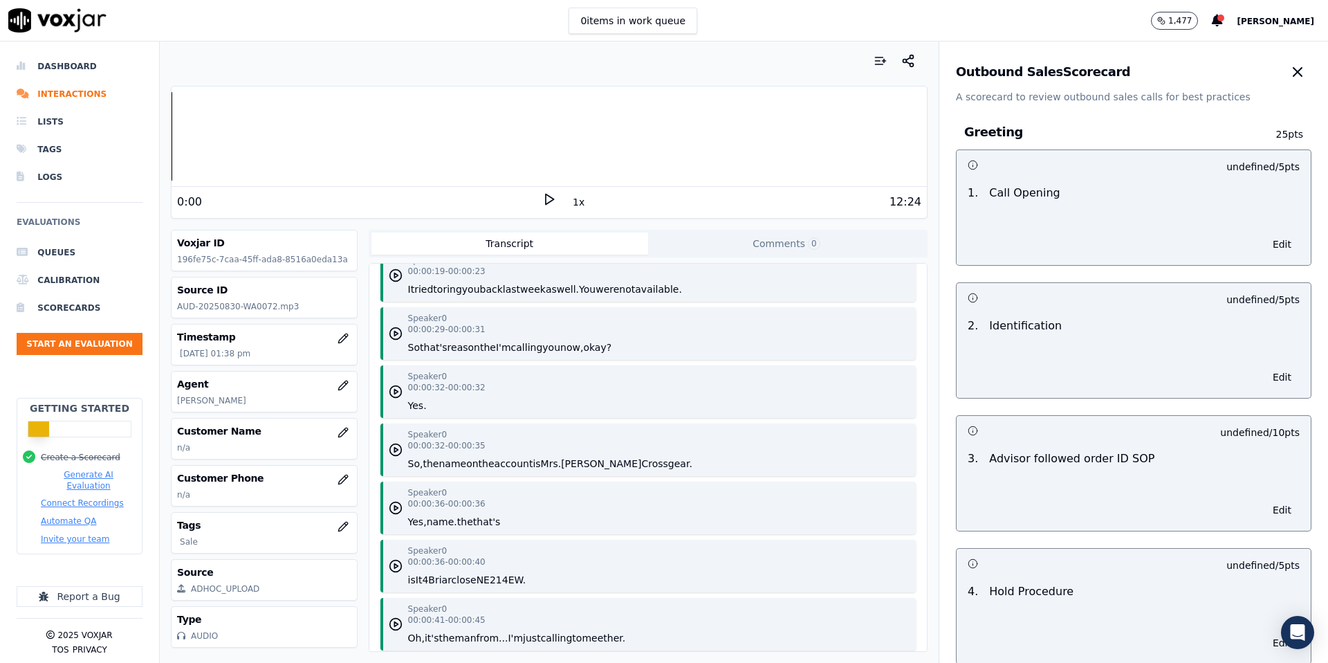
click at [548, 200] on icon at bounding box center [549, 199] width 14 height 14
click at [1239, 209] on div at bounding box center [1133, 206] width 343 height 11
click at [56, 347] on button "Start an Evaluation" at bounding box center [80, 344] width 126 height 22
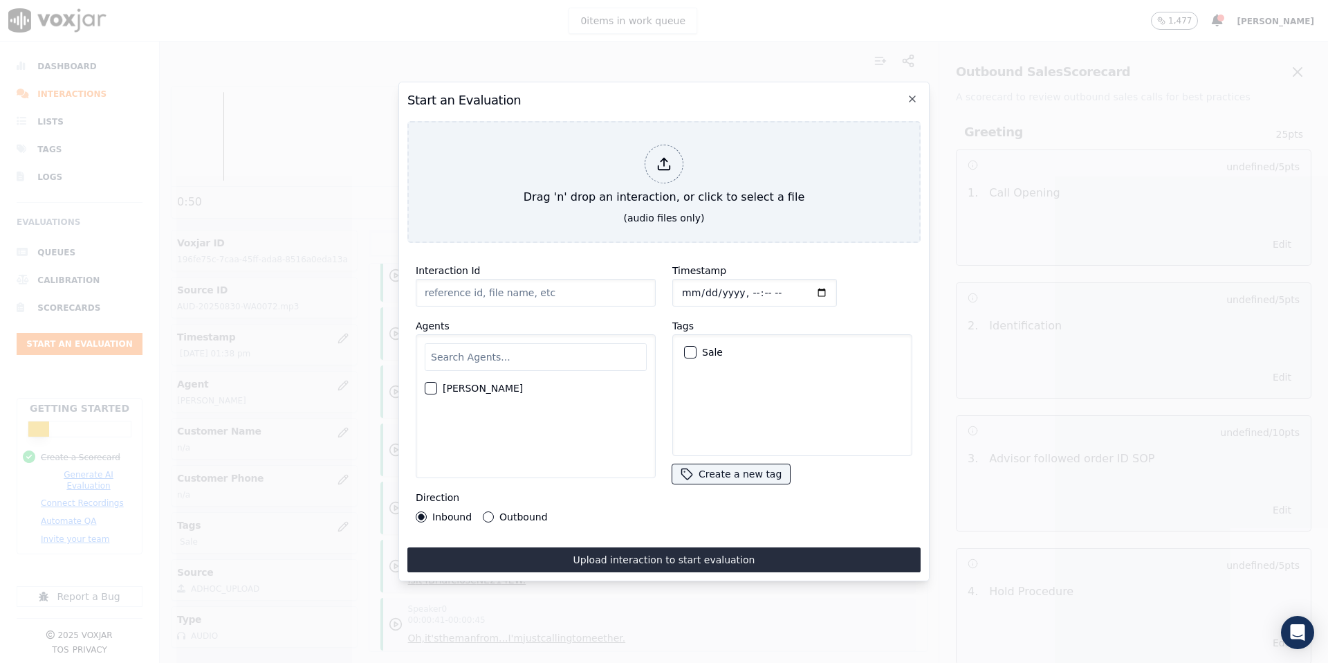
click at [438, 386] on div "[PERSON_NAME]" at bounding box center [536, 388] width 222 height 24
click at [915, 98] on icon "button" at bounding box center [912, 98] width 11 height 11
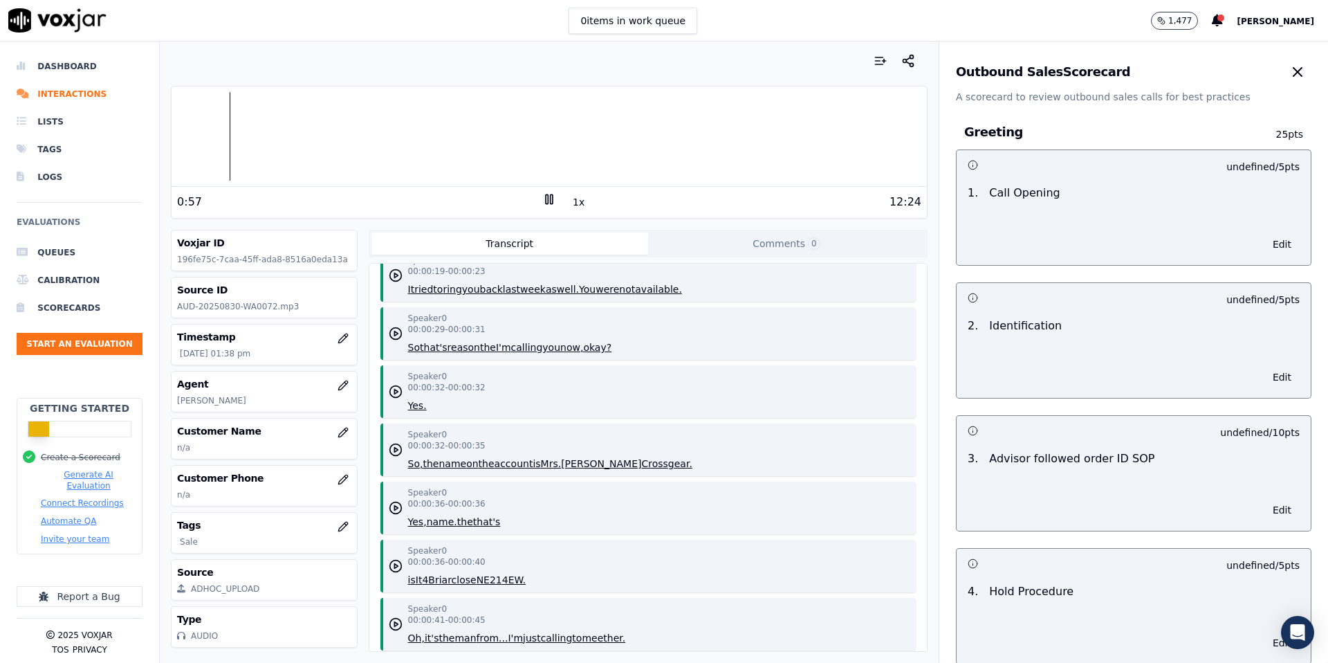
click at [987, 204] on div at bounding box center [1133, 206] width 343 height 11
click at [1286, 241] on button "Edit" at bounding box center [1282, 244] width 35 height 19
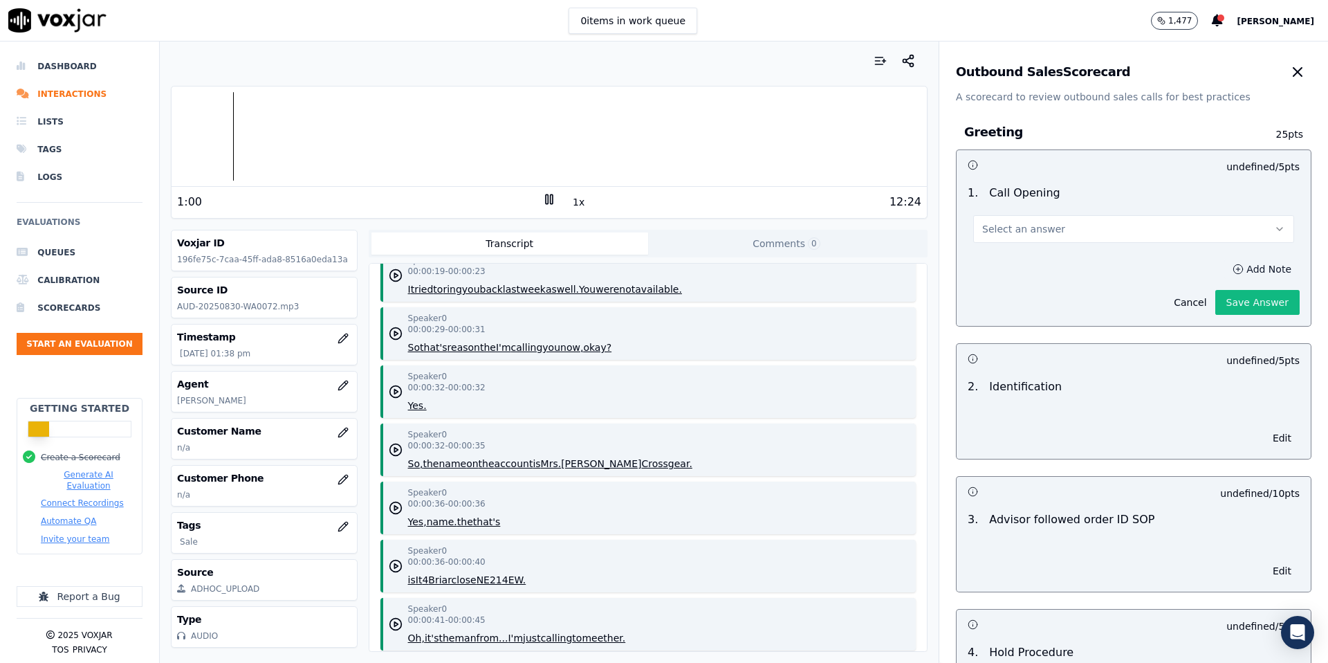
click at [1264, 268] on button "Add Note" at bounding box center [1262, 268] width 75 height 19
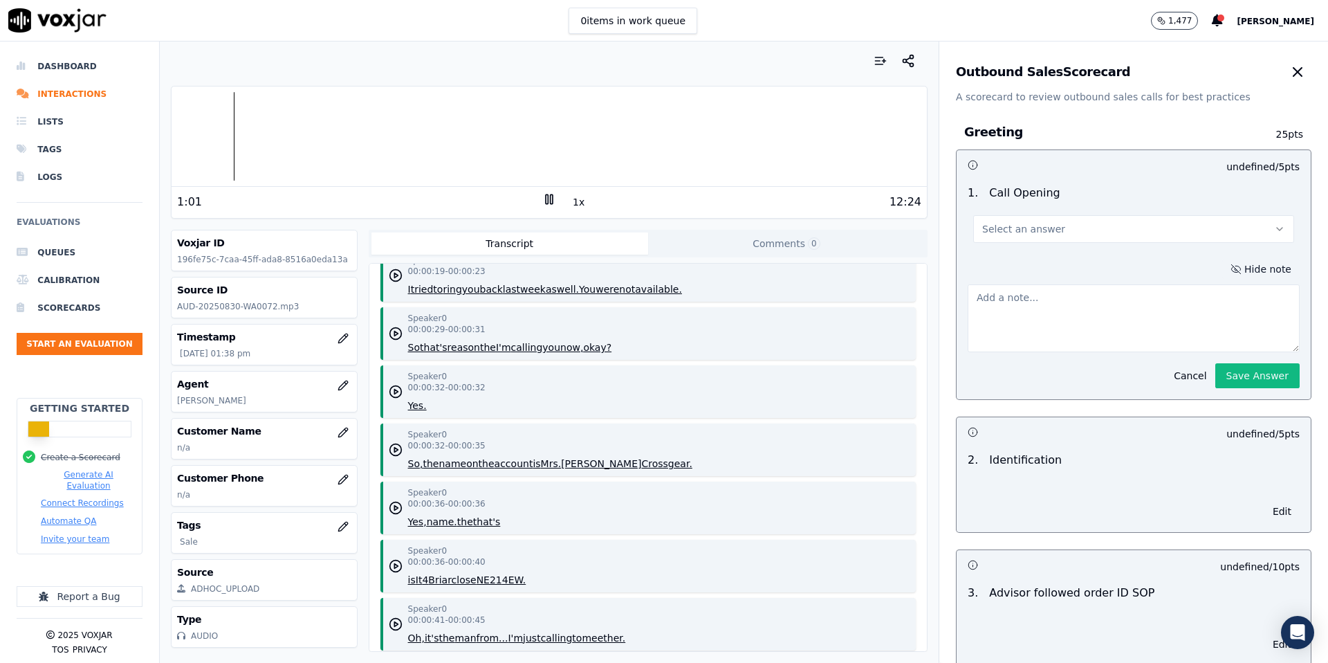
click at [1264, 268] on button "Hide note" at bounding box center [1260, 268] width 77 height 19
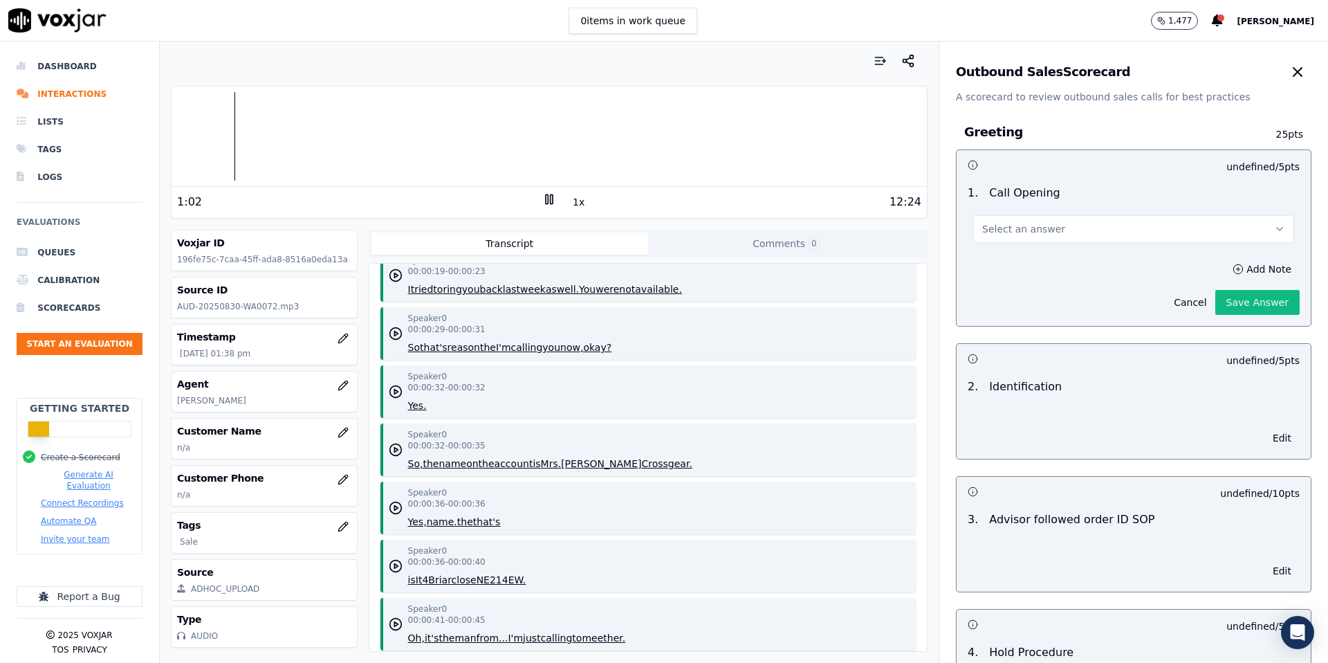
click at [1164, 228] on button "Select an answer" at bounding box center [1133, 229] width 321 height 28
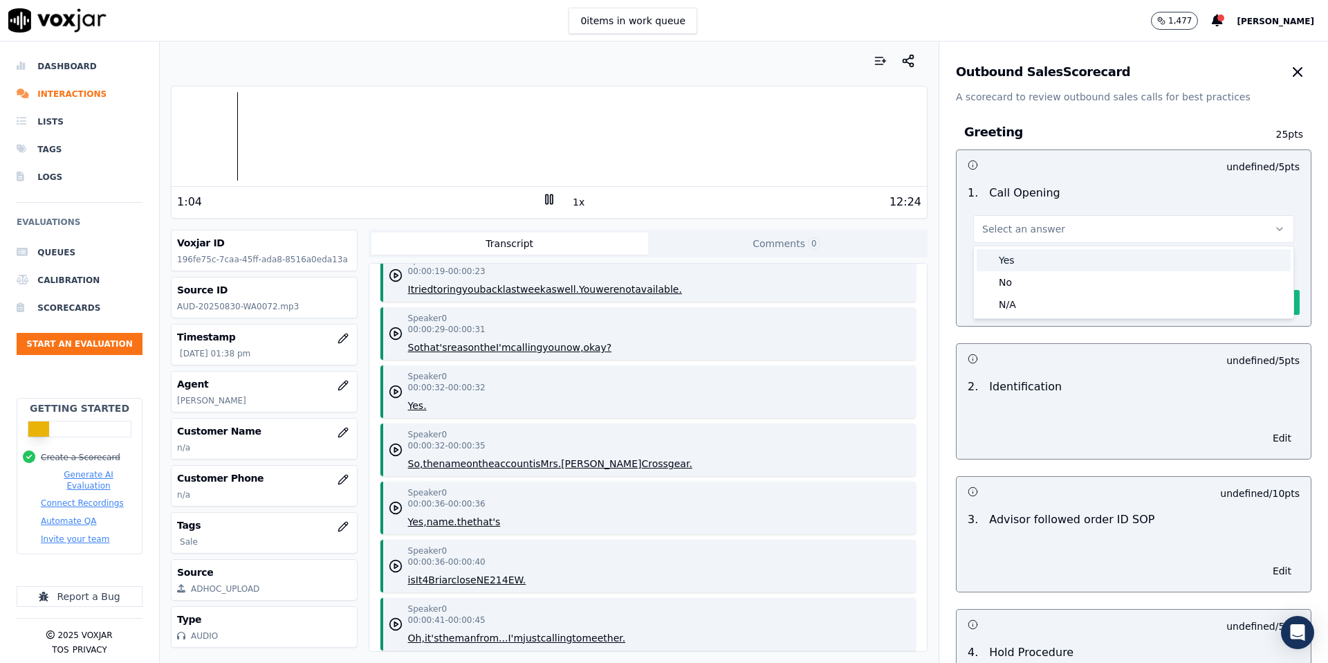
click at [1100, 265] on div "Yes" at bounding box center [1134, 260] width 314 height 22
click at [1099, 262] on div "Yes" at bounding box center [1134, 260] width 314 height 22
click at [1297, 73] on icon "button" at bounding box center [1298, 72] width 8 height 8
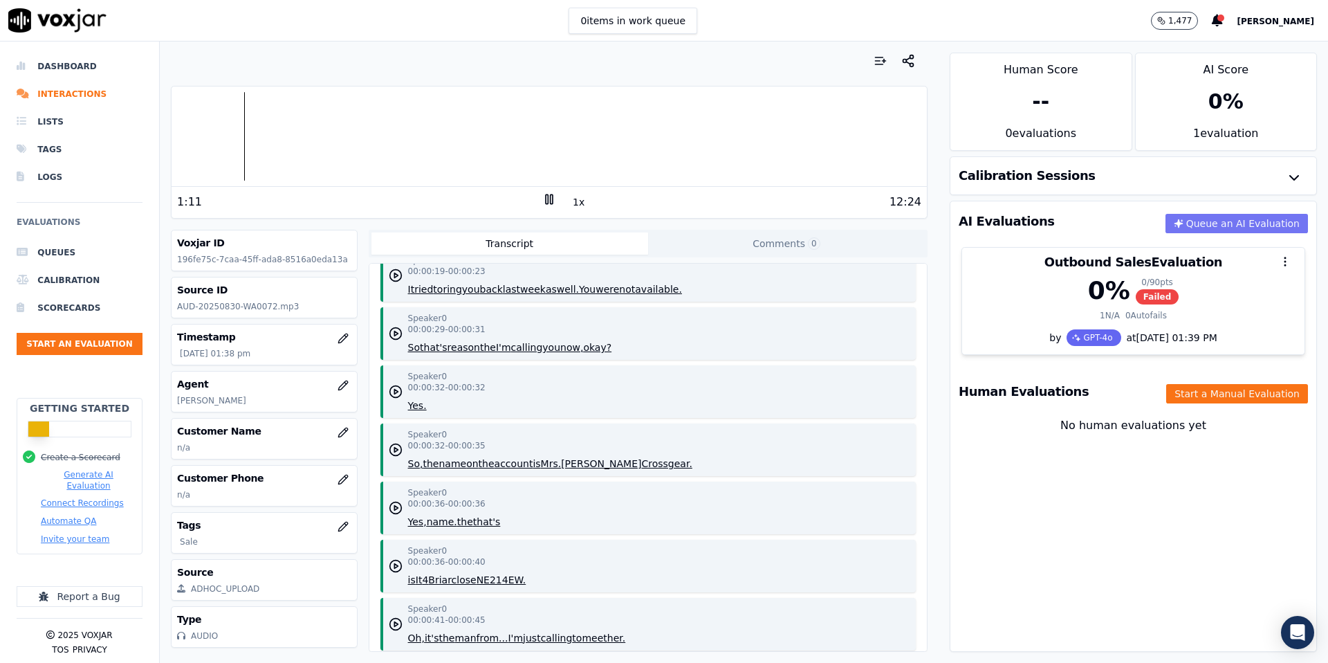
click at [1260, 225] on button "Queue an AI Evaluation" at bounding box center [1237, 223] width 143 height 19
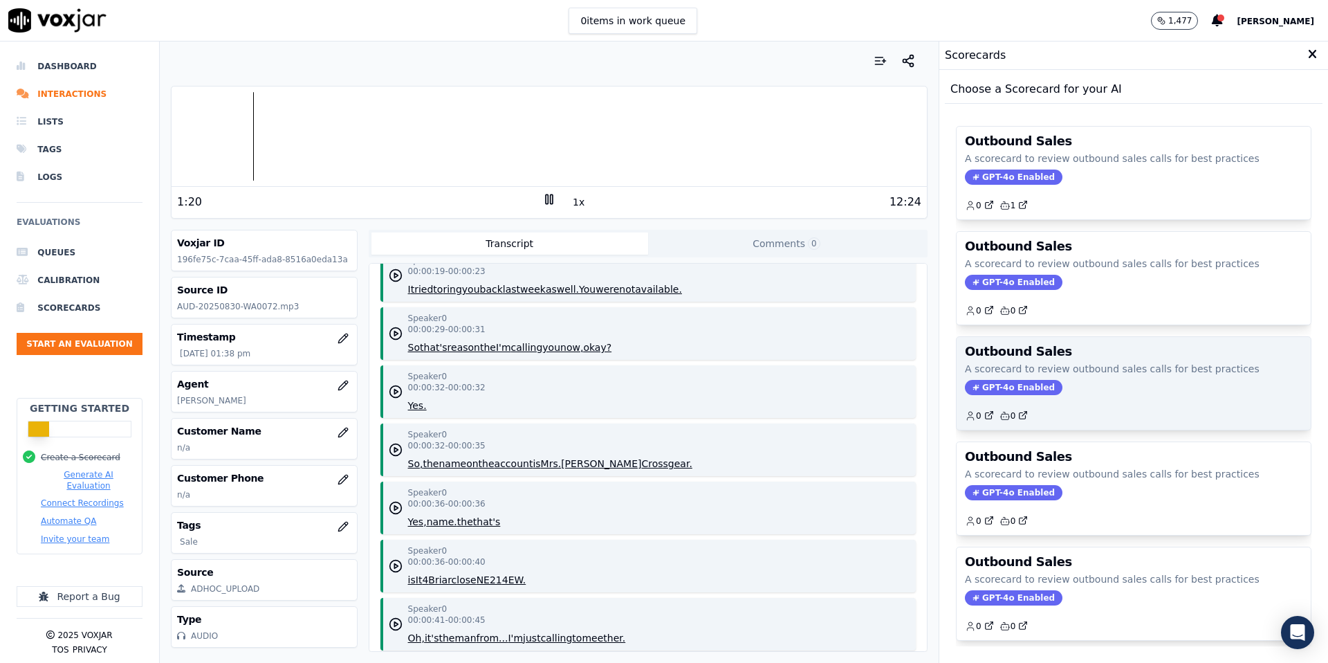
click at [1061, 366] on p "A scorecard to review outbound sales calls for best practices" at bounding box center [1134, 369] width 338 height 14
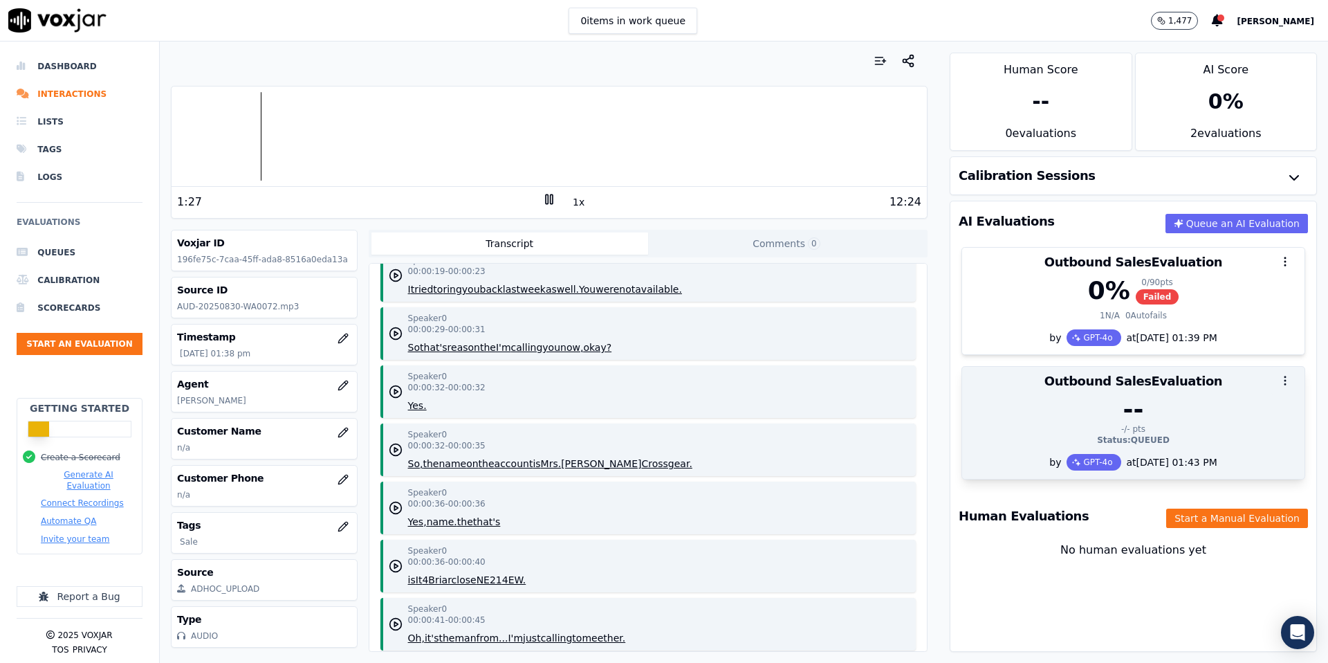
click at [1284, 383] on icon "button" at bounding box center [1285, 380] width 12 height 12
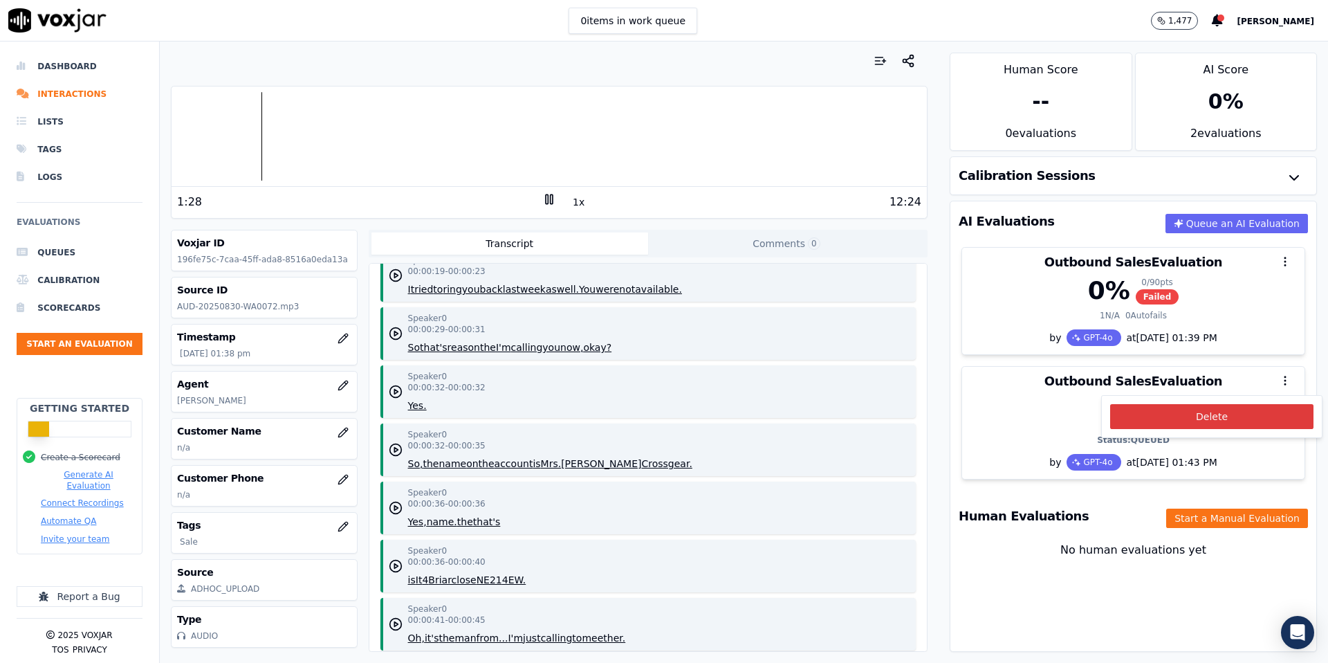
click at [1248, 412] on button "Delete" at bounding box center [1211, 416] width 203 height 25
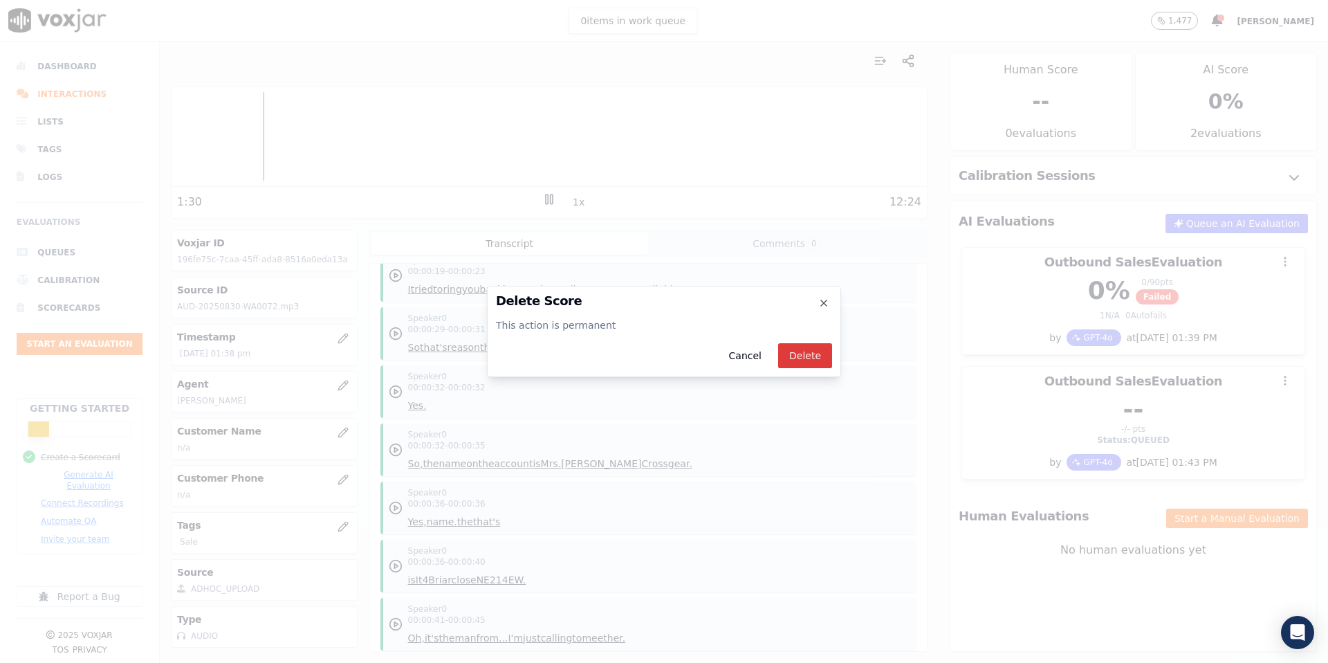
click at [807, 359] on button "Delete" at bounding box center [805, 355] width 54 height 25
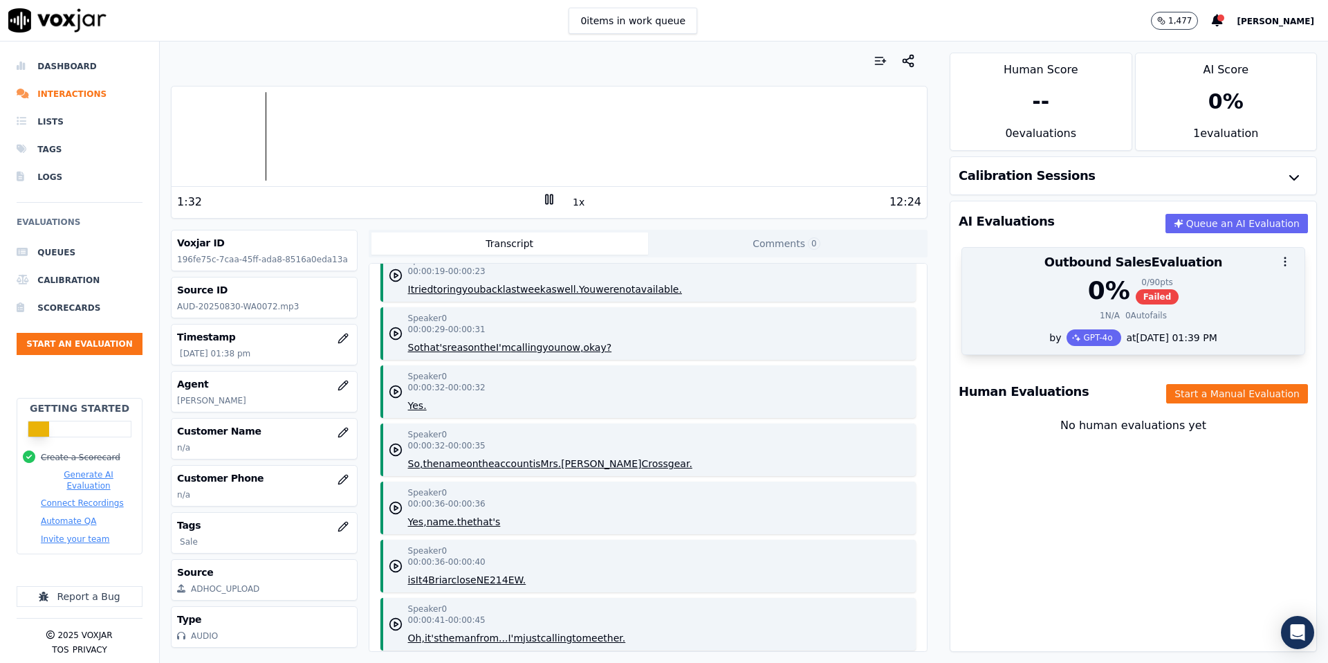
click at [1290, 257] on icon "button" at bounding box center [1285, 261] width 12 height 12
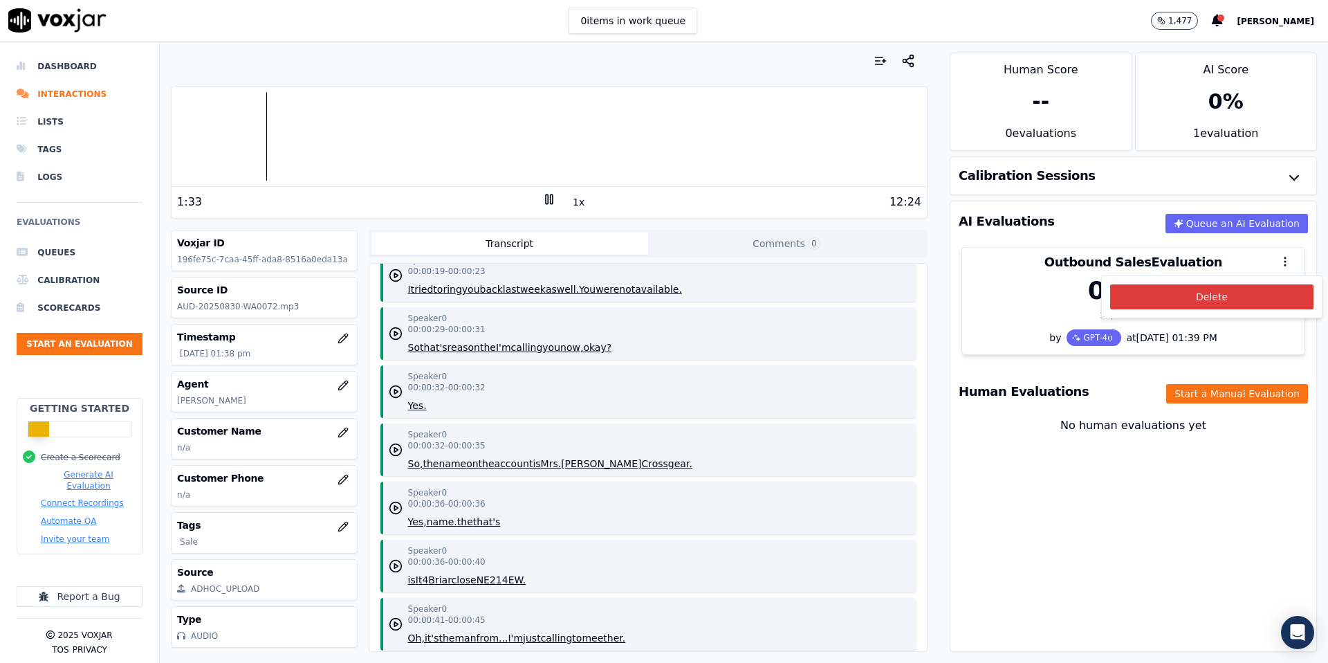
click at [1231, 304] on button "Delete" at bounding box center [1211, 296] width 203 height 25
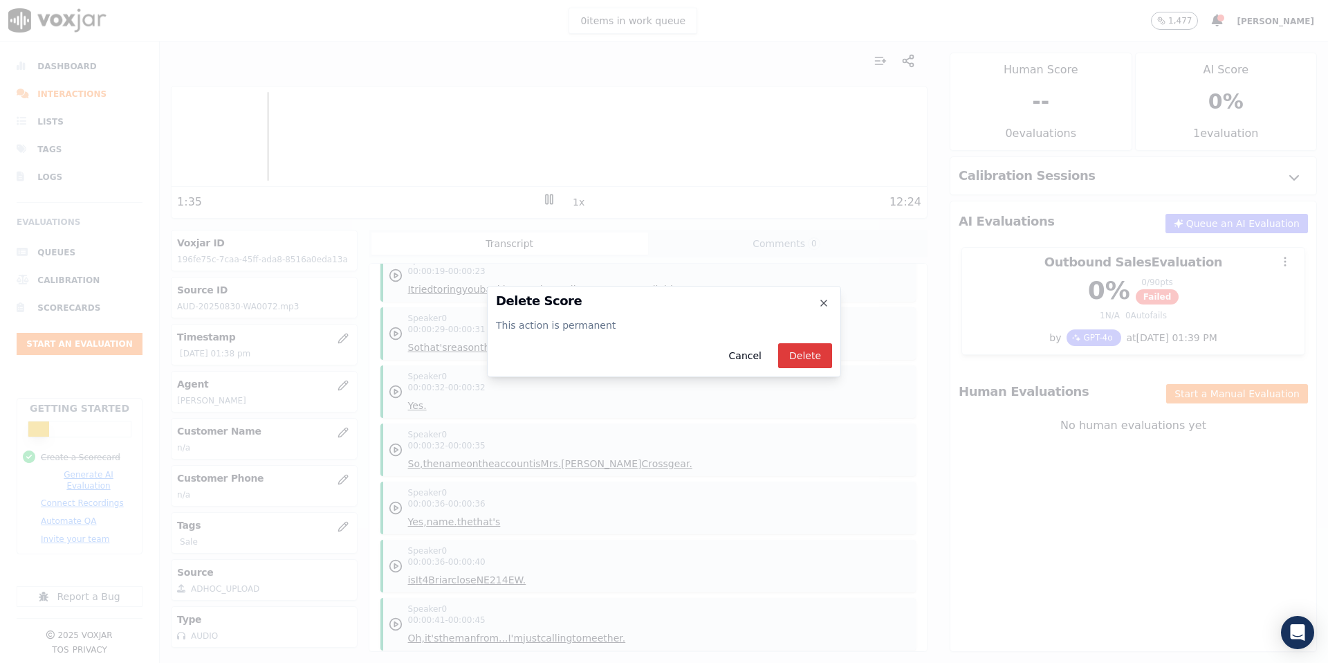
click at [808, 362] on button "Delete" at bounding box center [805, 355] width 54 height 25
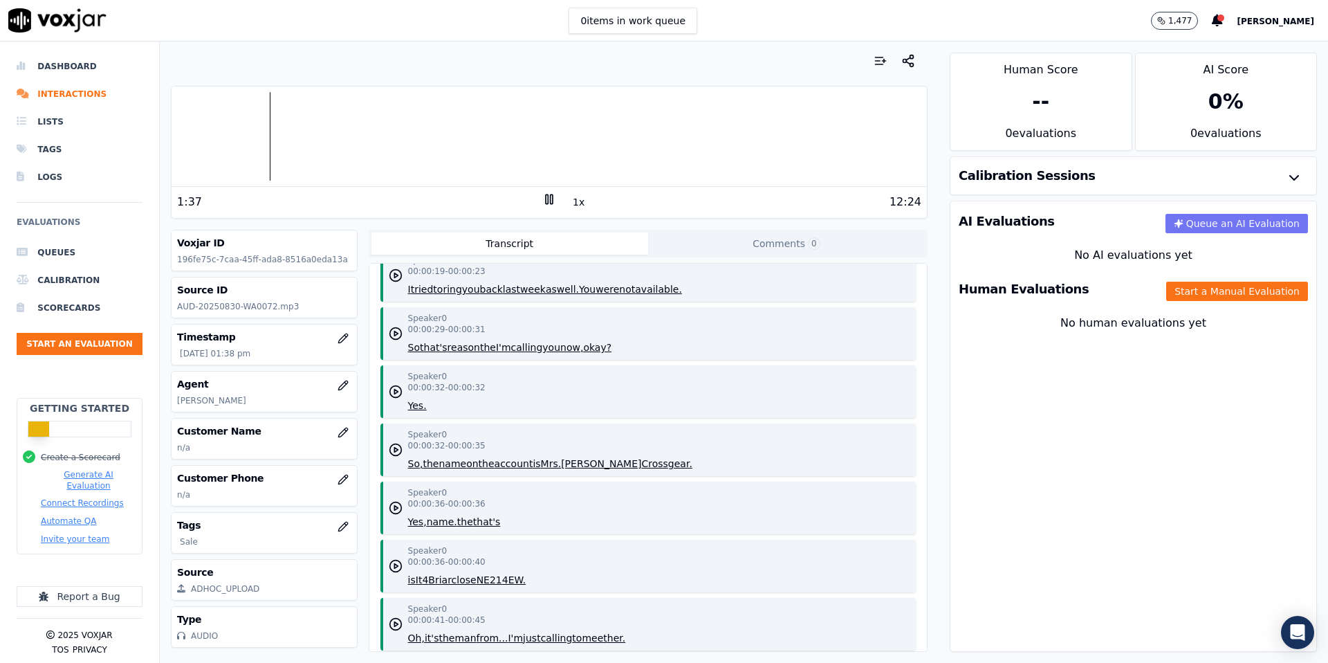
click at [1254, 228] on button "Queue an AI Evaluation" at bounding box center [1237, 223] width 143 height 19
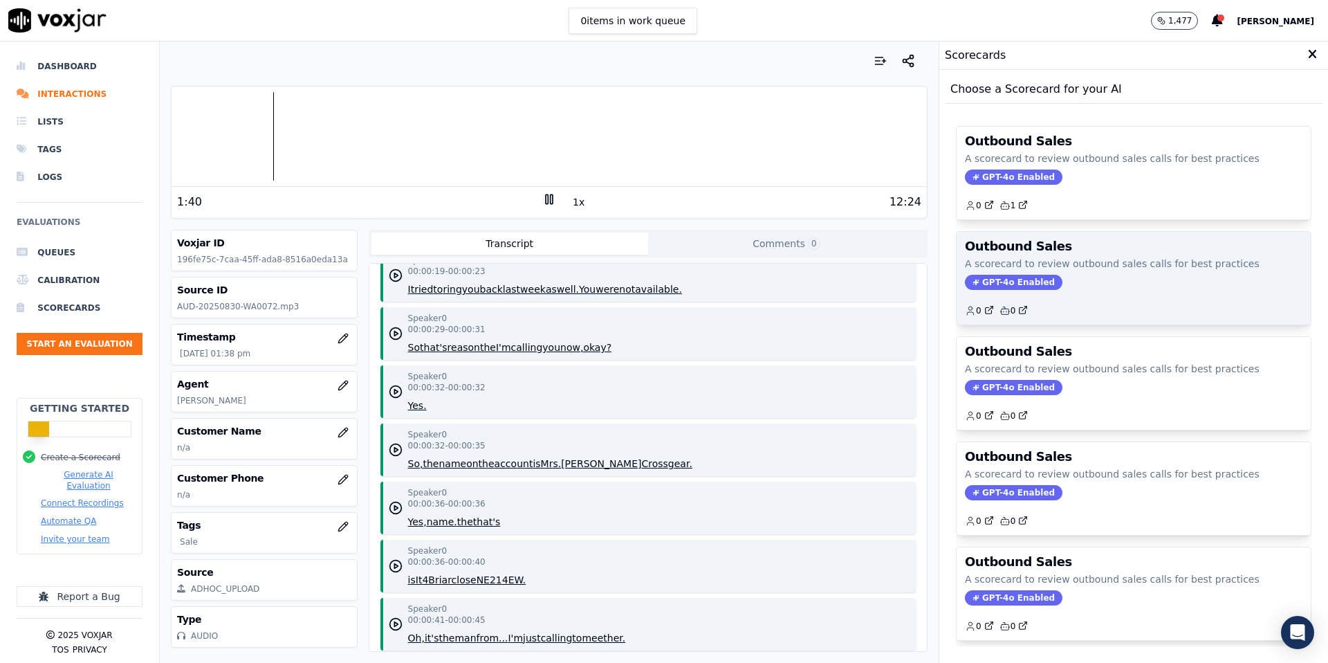
click at [1101, 267] on p "A scorecard to review outbound sales calls for best practices" at bounding box center [1134, 264] width 338 height 14
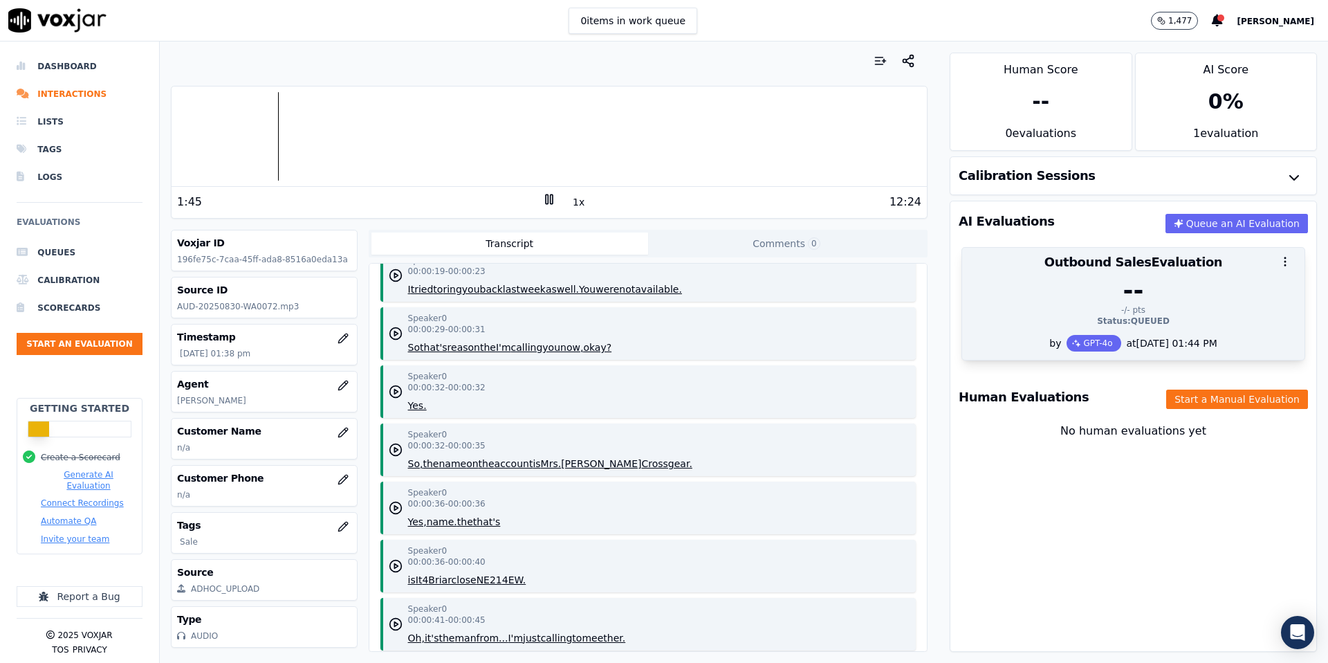
click at [1186, 286] on div "--" at bounding box center [1134, 291] width 326 height 28
click at [1285, 265] on circle "button" at bounding box center [1285, 265] width 1 height 1
click at [1090, 303] on div "--" at bounding box center [1134, 291] width 326 height 28
click at [1077, 348] on div "GPT-4o" at bounding box center [1094, 343] width 54 height 17
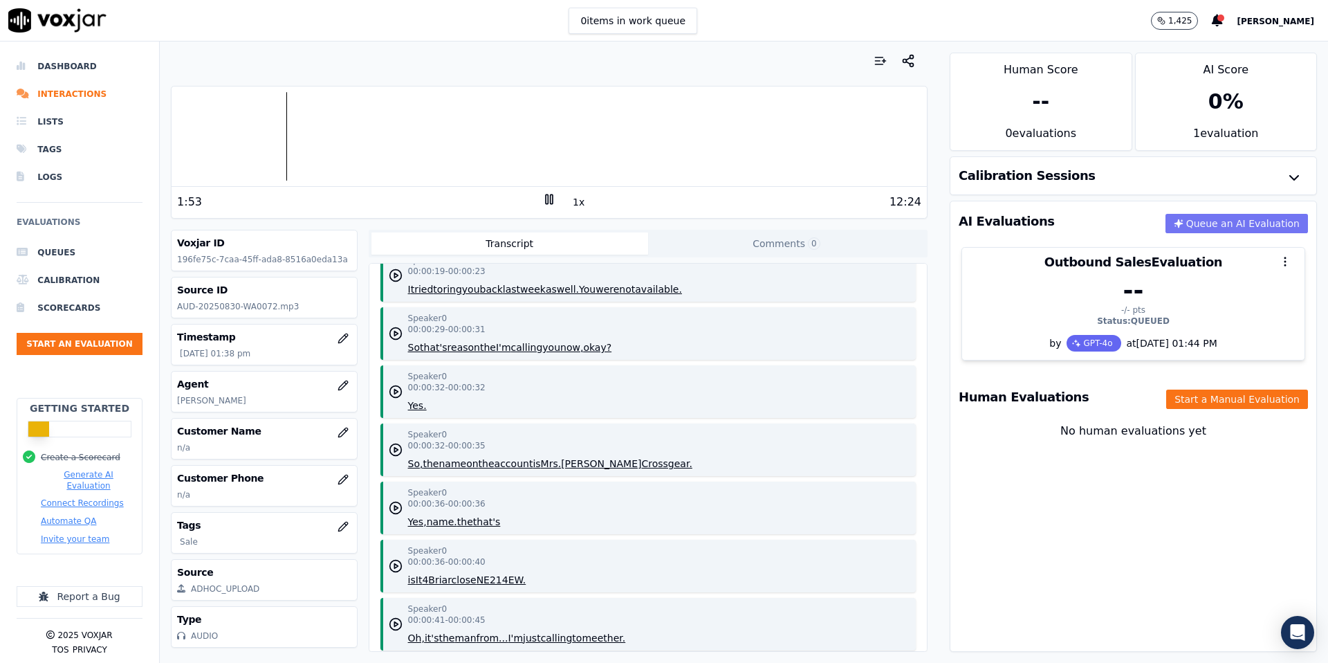
click at [1254, 224] on button "Queue an AI Evaluation" at bounding box center [1237, 223] width 143 height 19
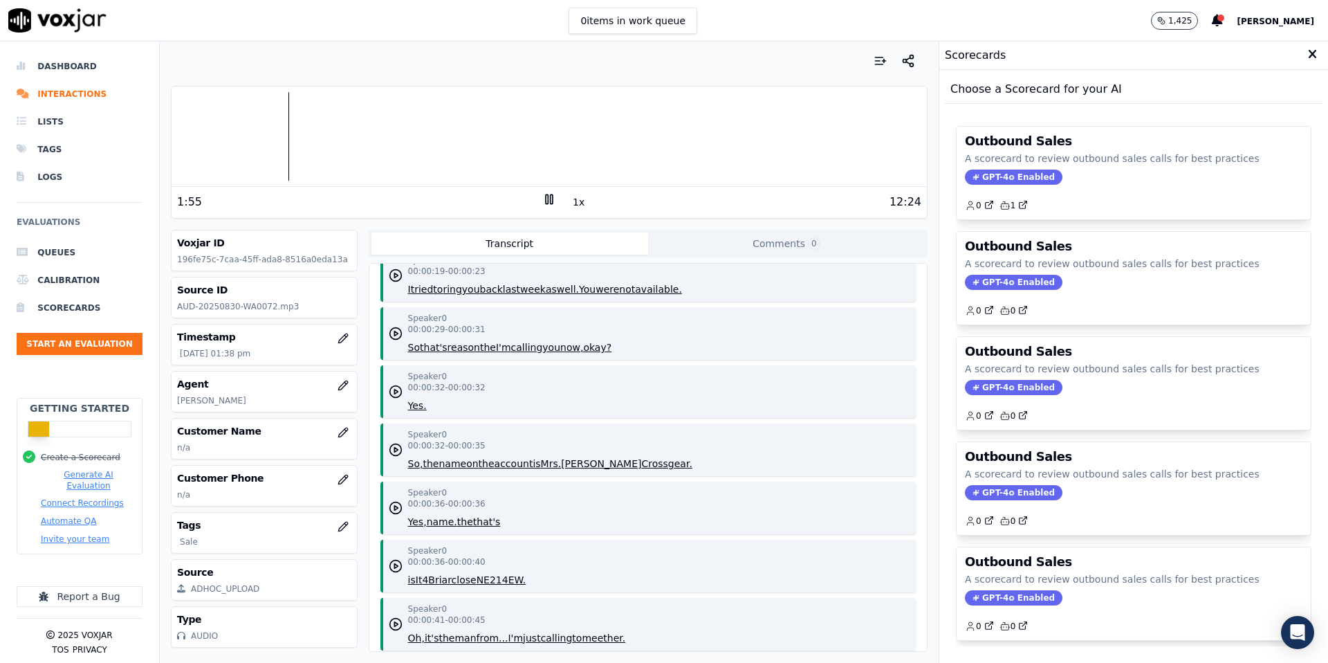
click at [1312, 50] on icon at bounding box center [1312, 54] width 9 height 12
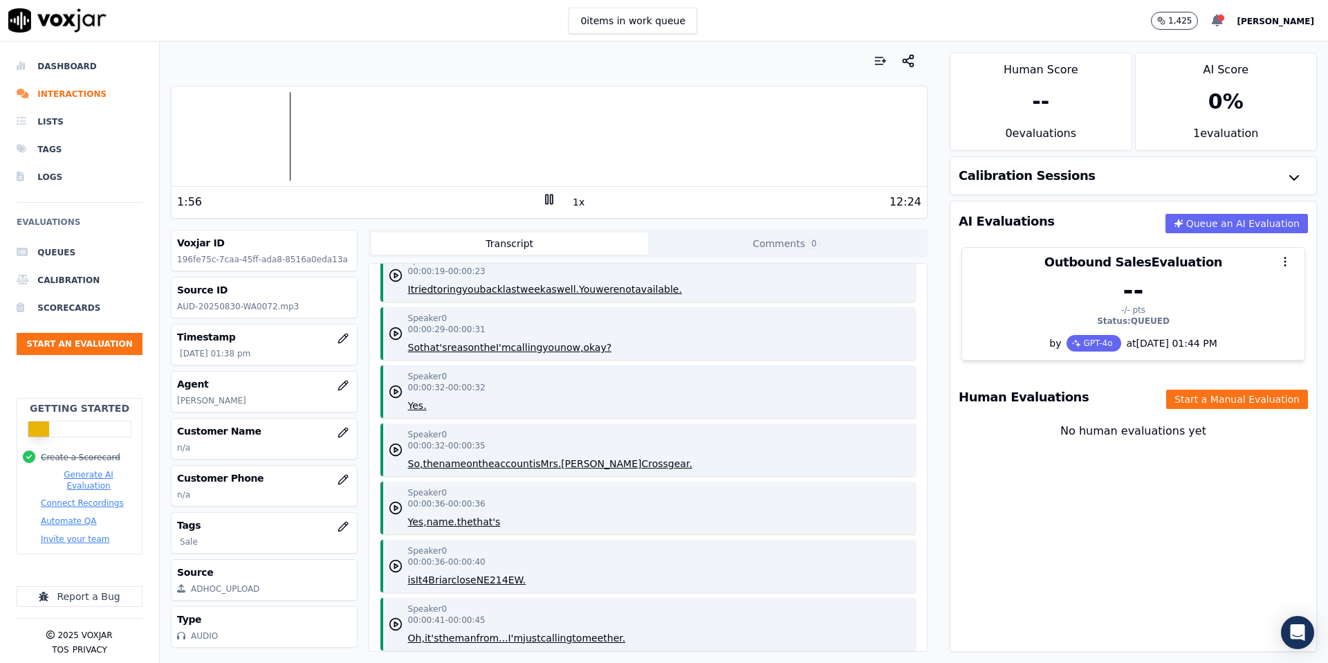
click at [1212, 21] on icon at bounding box center [1217, 21] width 11 height 12
click at [66, 257] on li "Queues" at bounding box center [80, 253] width 126 height 28
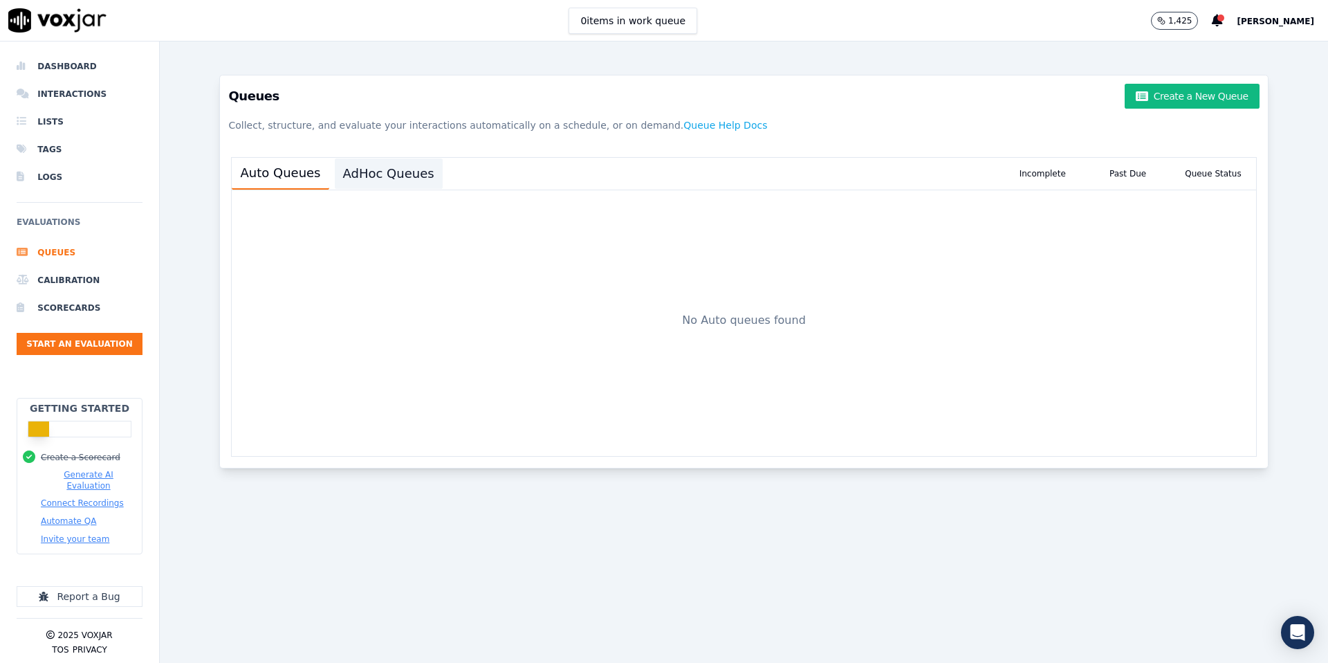
click at [389, 175] on button "AdHoc Queues" at bounding box center [389, 173] width 108 height 30
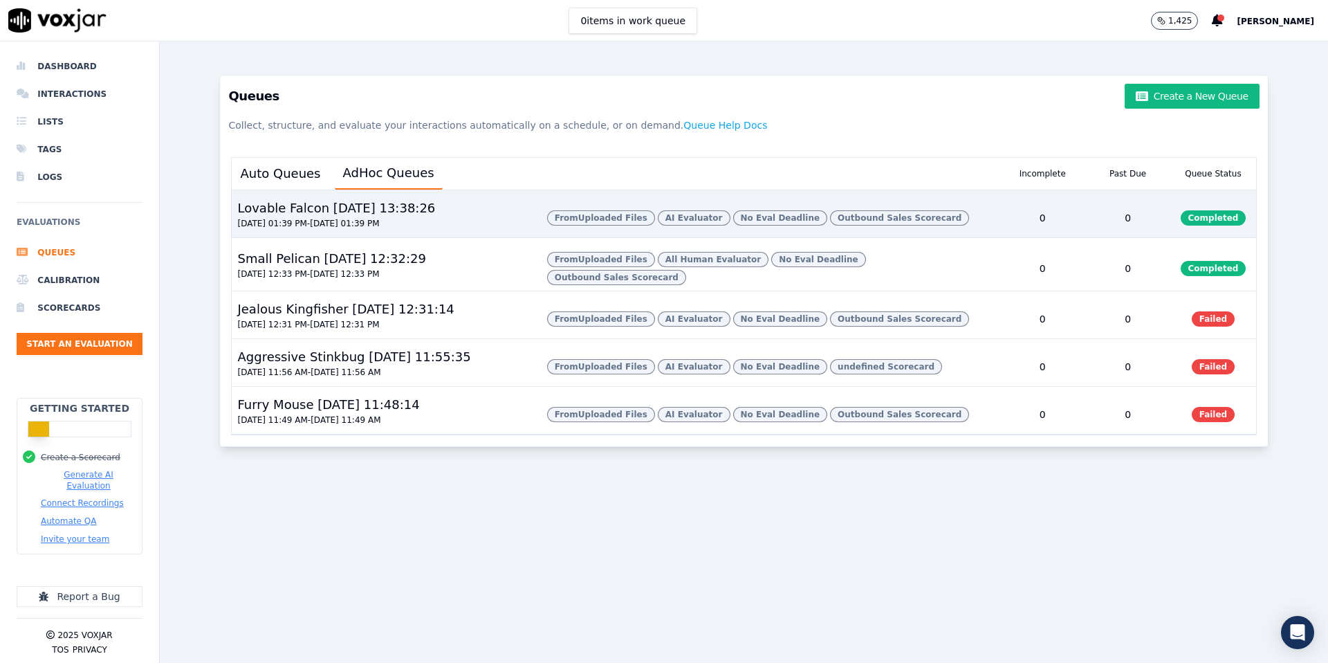
click at [555, 222] on span "From Uploaded Files" at bounding box center [601, 217] width 108 height 15
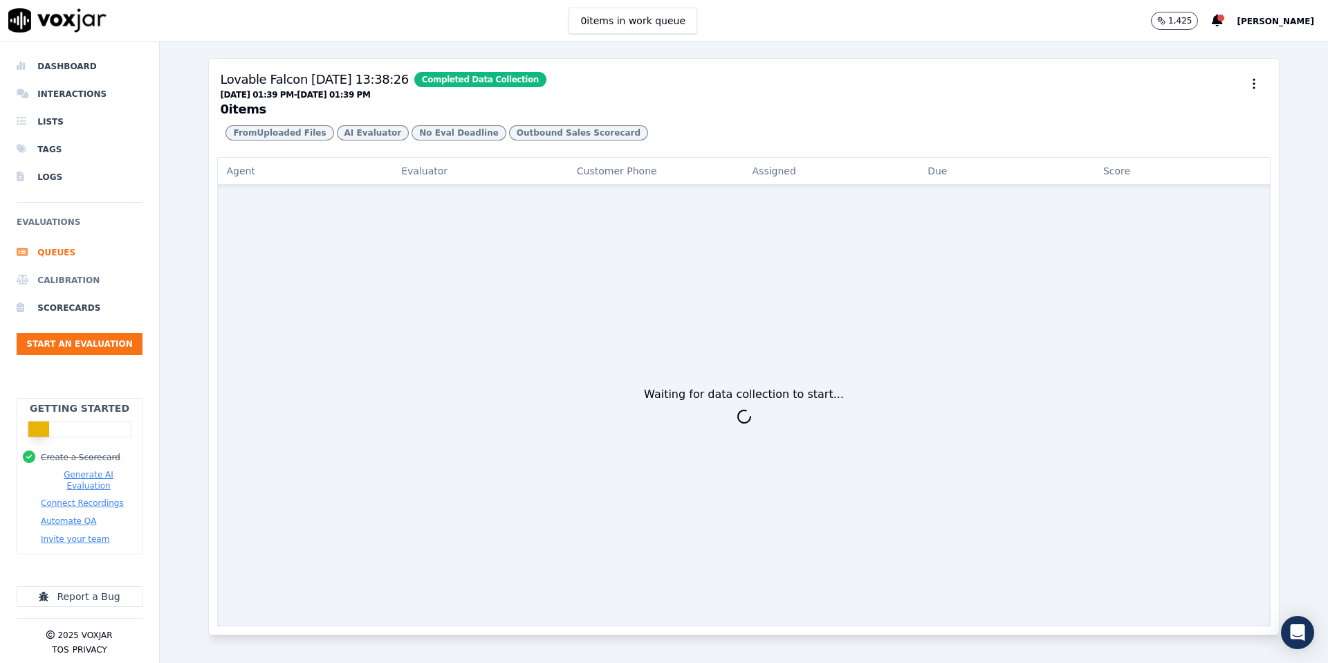
click at [64, 276] on li "Calibration" at bounding box center [80, 280] width 126 height 28
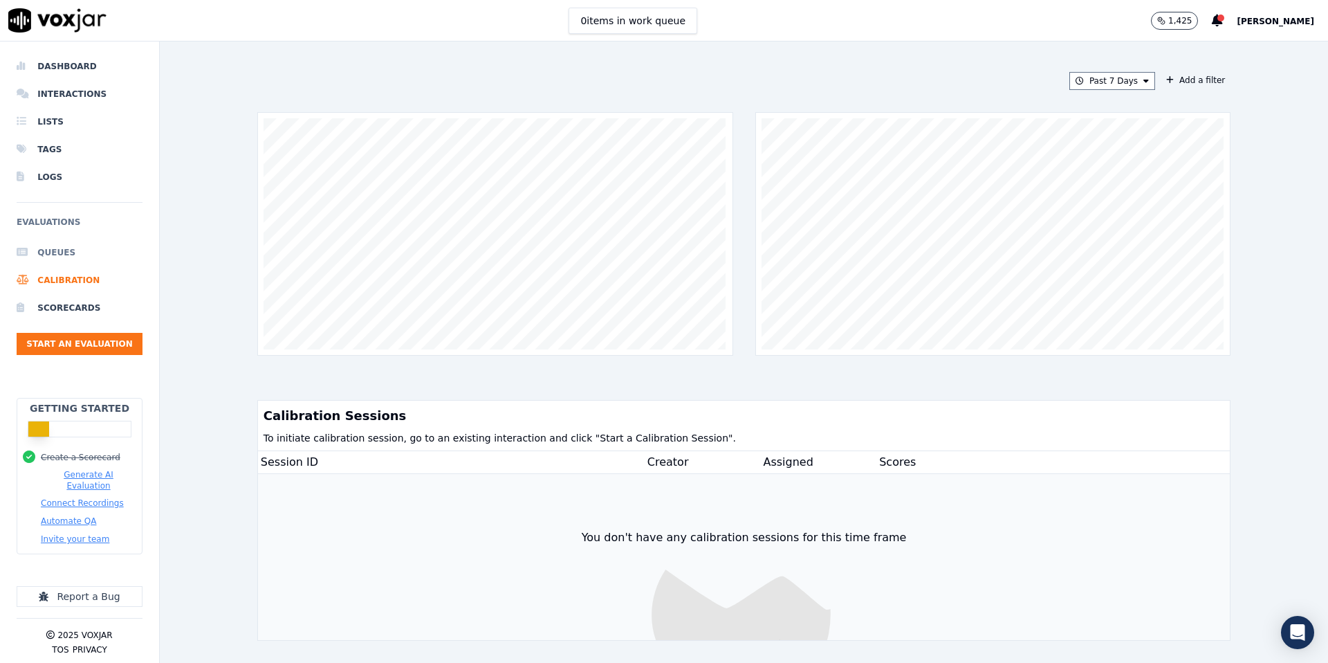
click at [50, 257] on li "Queues" at bounding box center [80, 253] width 126 height 28
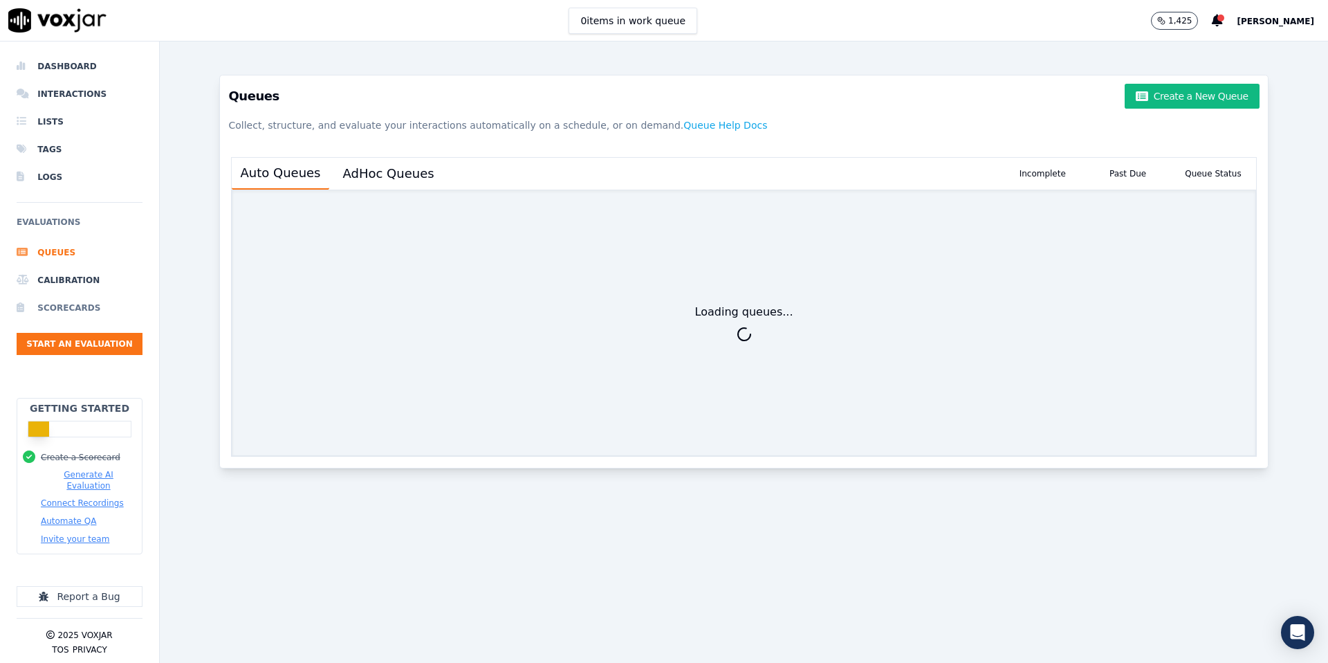
click at [70, 311] on li "Scorecards" at bounding box center [80, 308] width 126 height 28
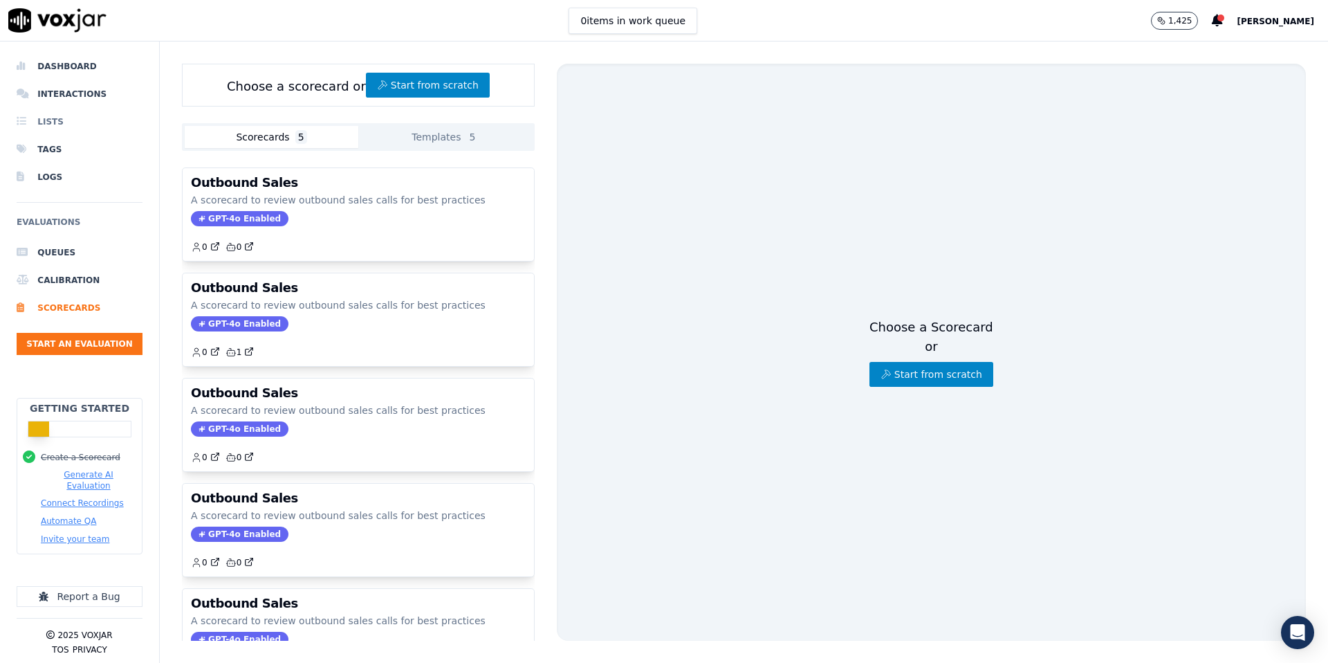
click at [51, 120] on li "Lists" at bounding box center [80, 122] width 126 height 28
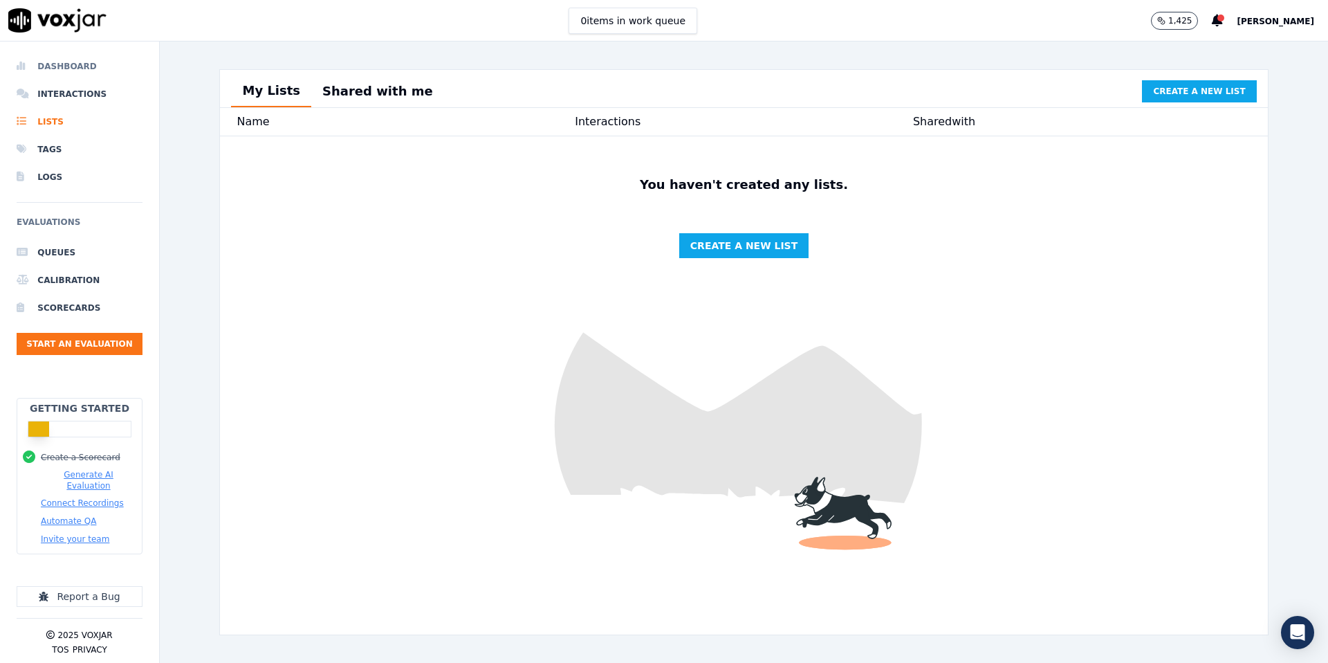
click at [55, 70] on li "Dashboard" at bounding box center [80, 67] width 126 height 28
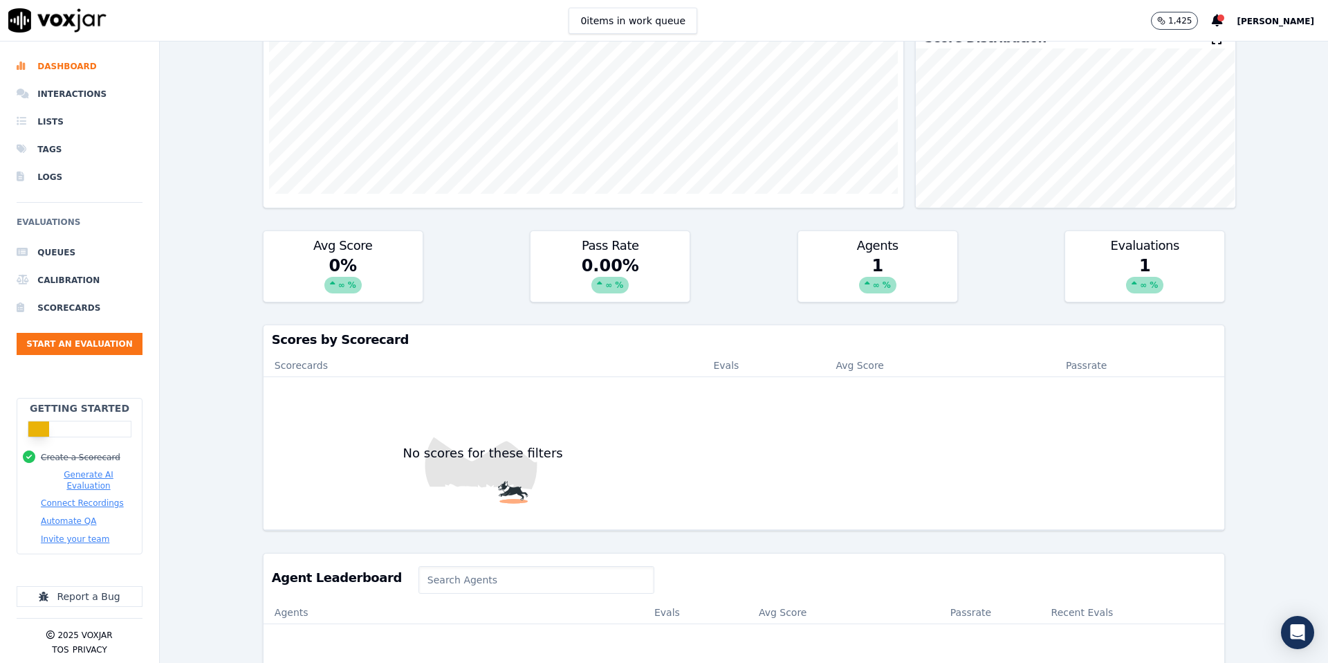
scroll to position [403, 0]
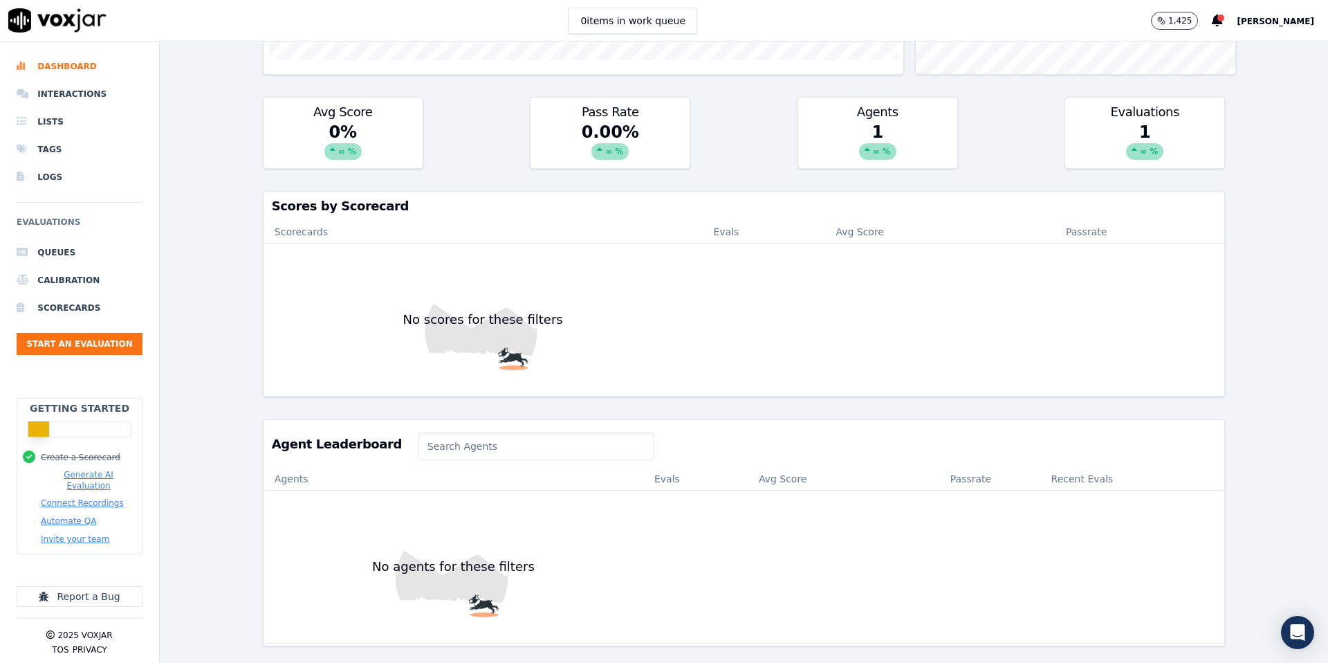
click at [861, 154] on div "∞ %" at bounding box center [877, 151] width 37 height 17
click at [1128, 121] on div "1 ∞ %" at bounding box center [1144, 144] width 159 height 47
click at [1144, 155] on div "∞ %" at bounding box center [1144, 151] width 37 height 17
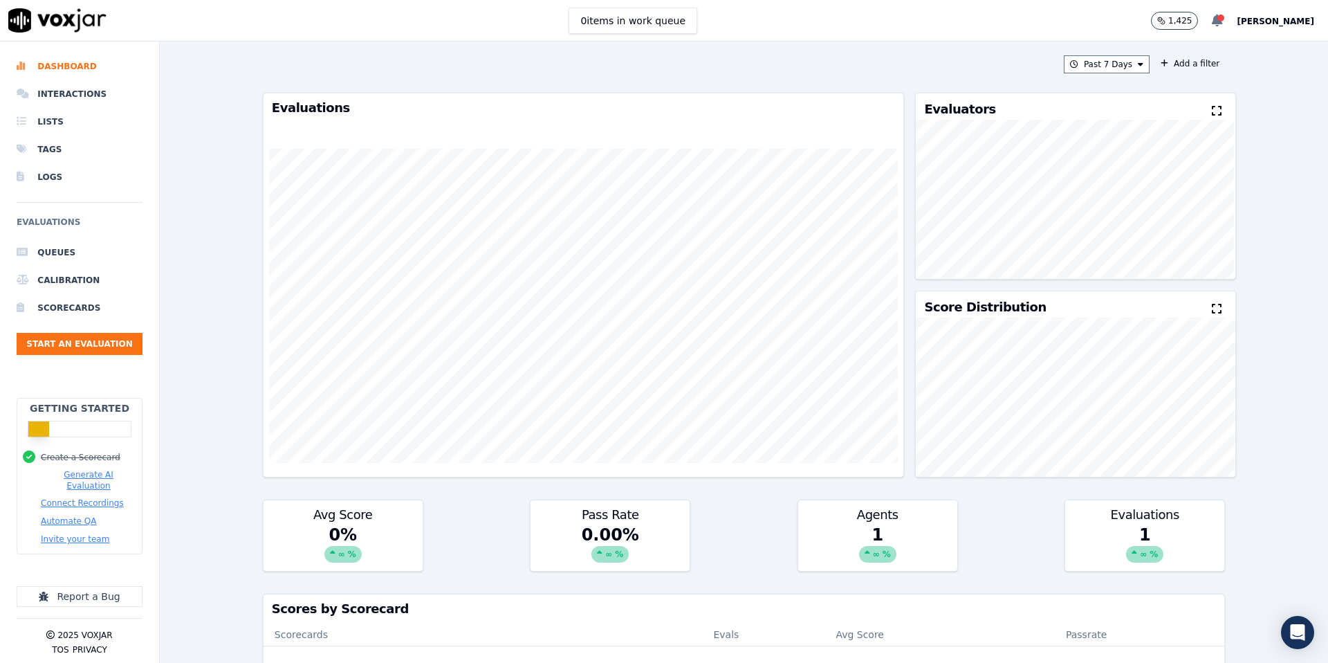
click at [1218, 19] on div at bounding box center [1221, 18] width 7 height 7
click at [64, 304] on li "Scorecards" at bounding box center [80, 308] width 126 height 28
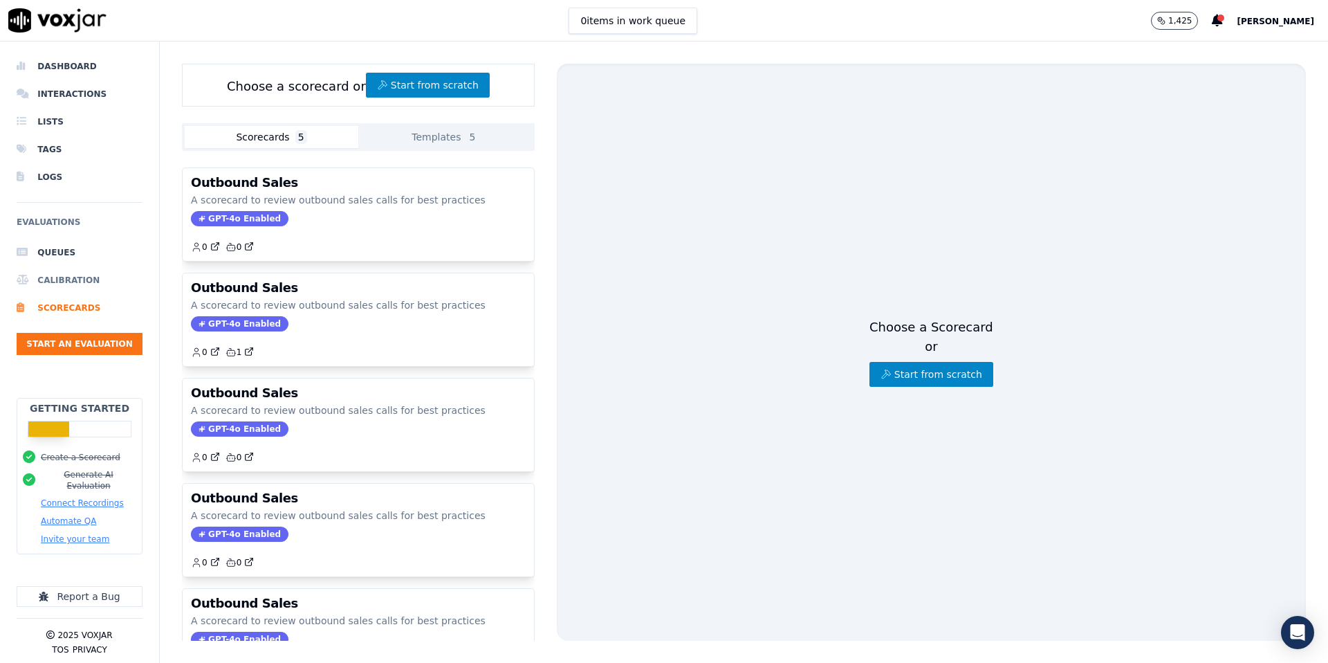
click at [43, 287] on li "Calibration" at bounding box center [80, 280] width 126 height 28
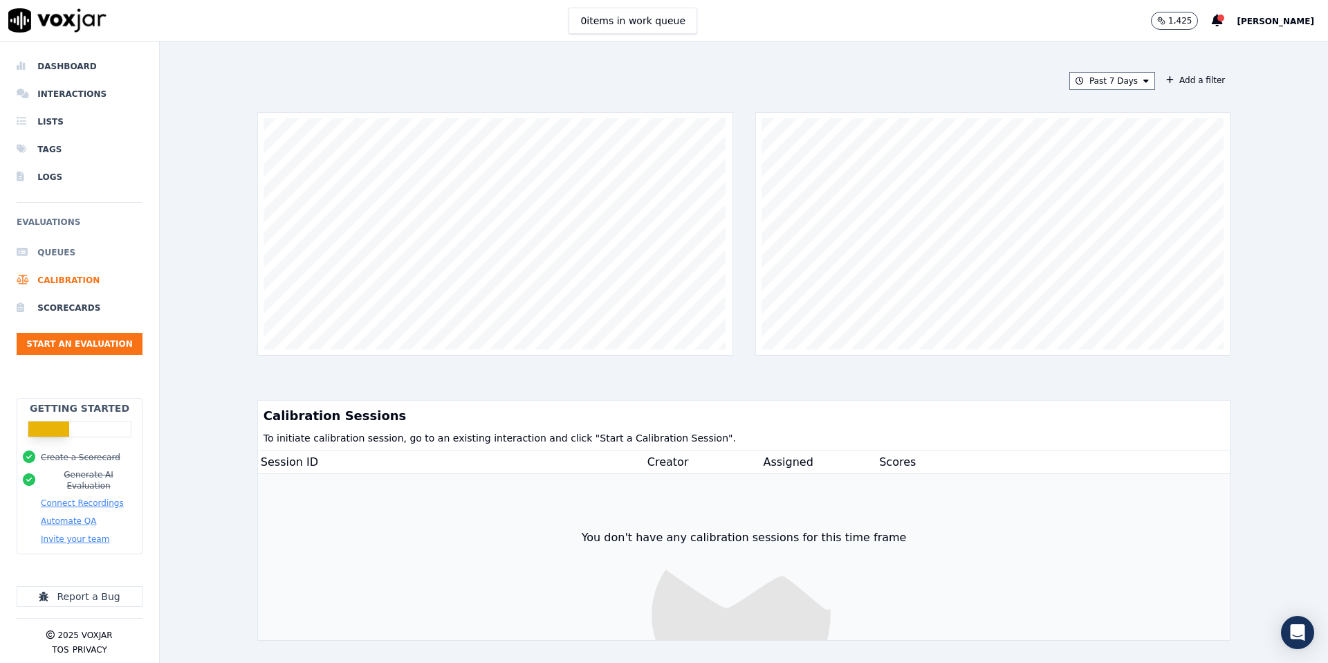
click at [55, 244] on li "Queues" at bounding box center [80, 253] width 126 height 28
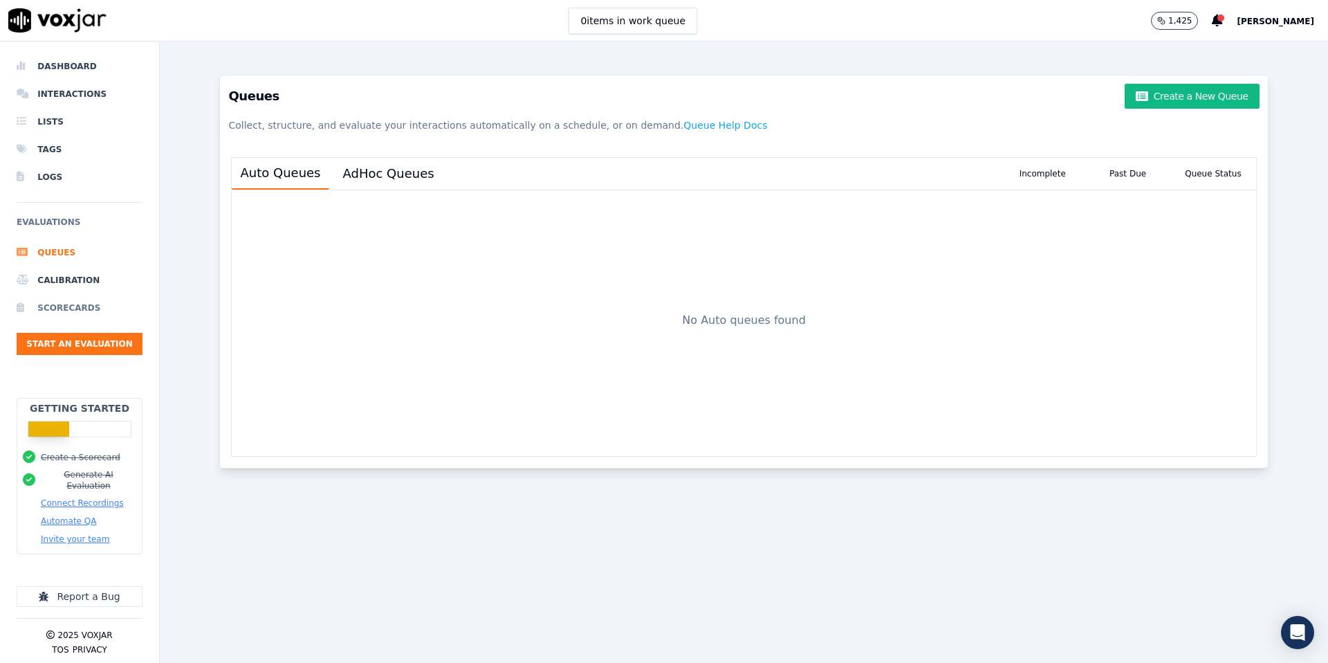
click at [71, 297] on li "Scorecards" at bounding box center [80, 308] width 126 height 28
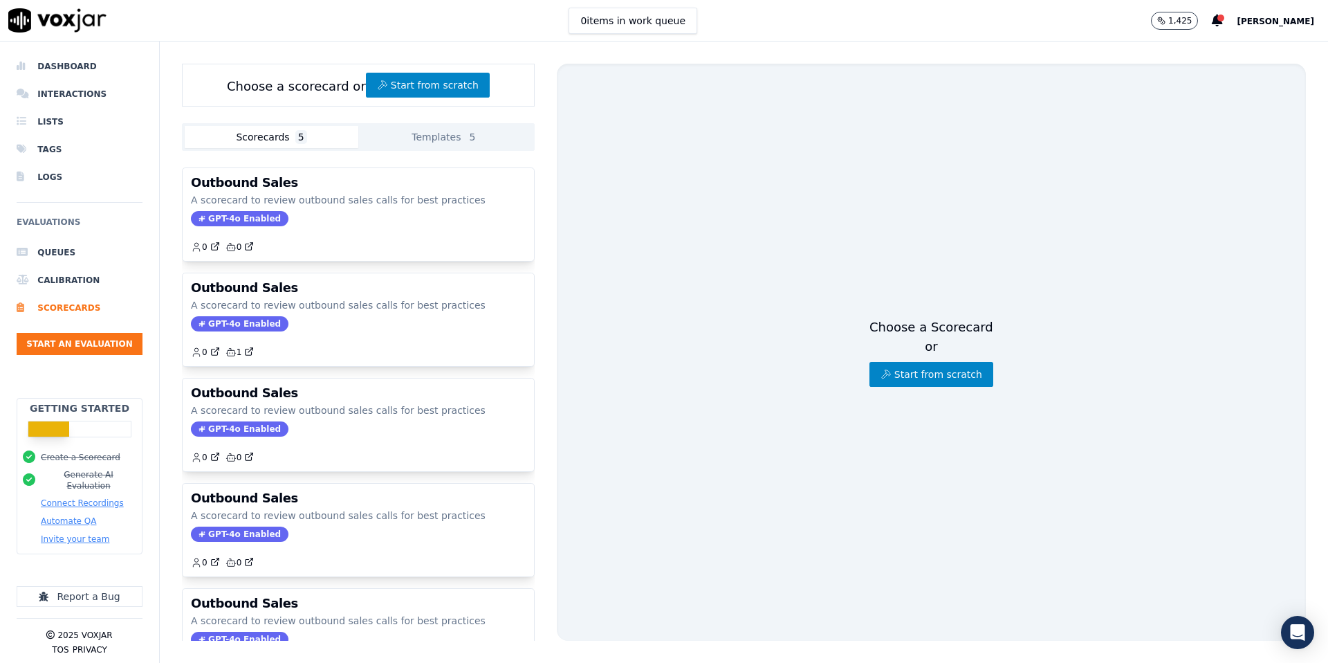
click at [86, 497] on button "Connect Recordings" at bounding box center [82, 502] width 83 height 11
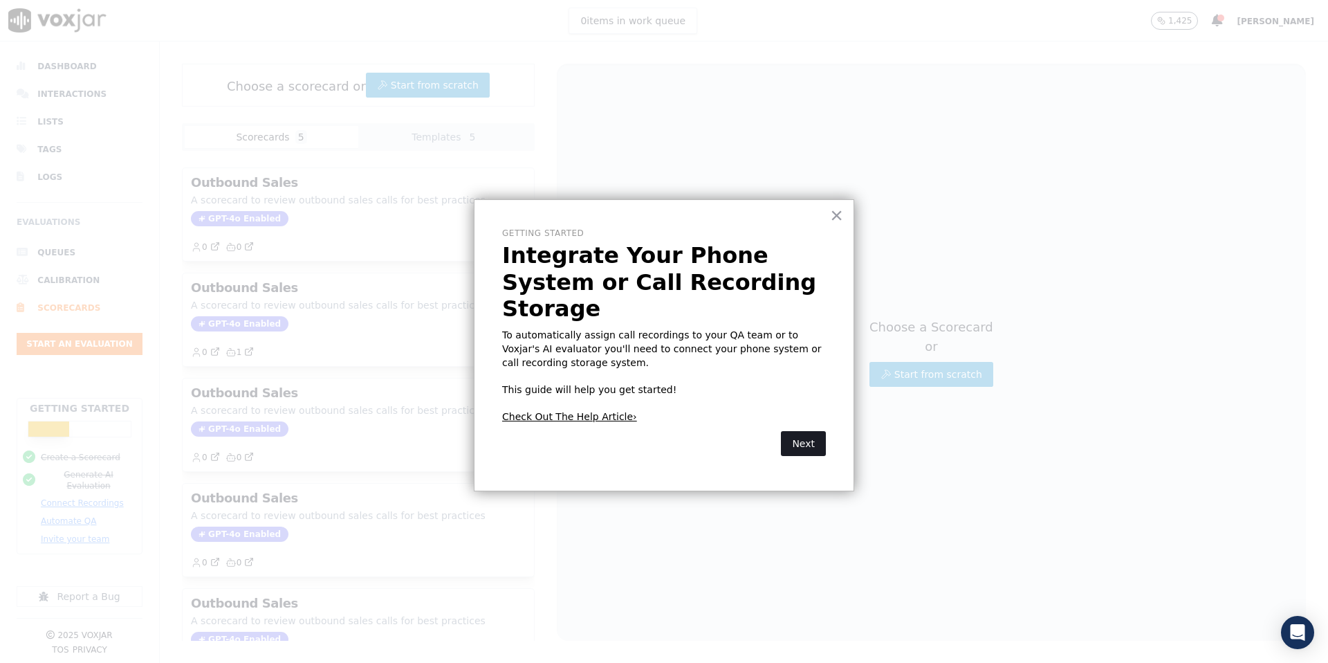
click at [808, 431] on button "Next" at bounding box center [803, 443] width 45 height 25
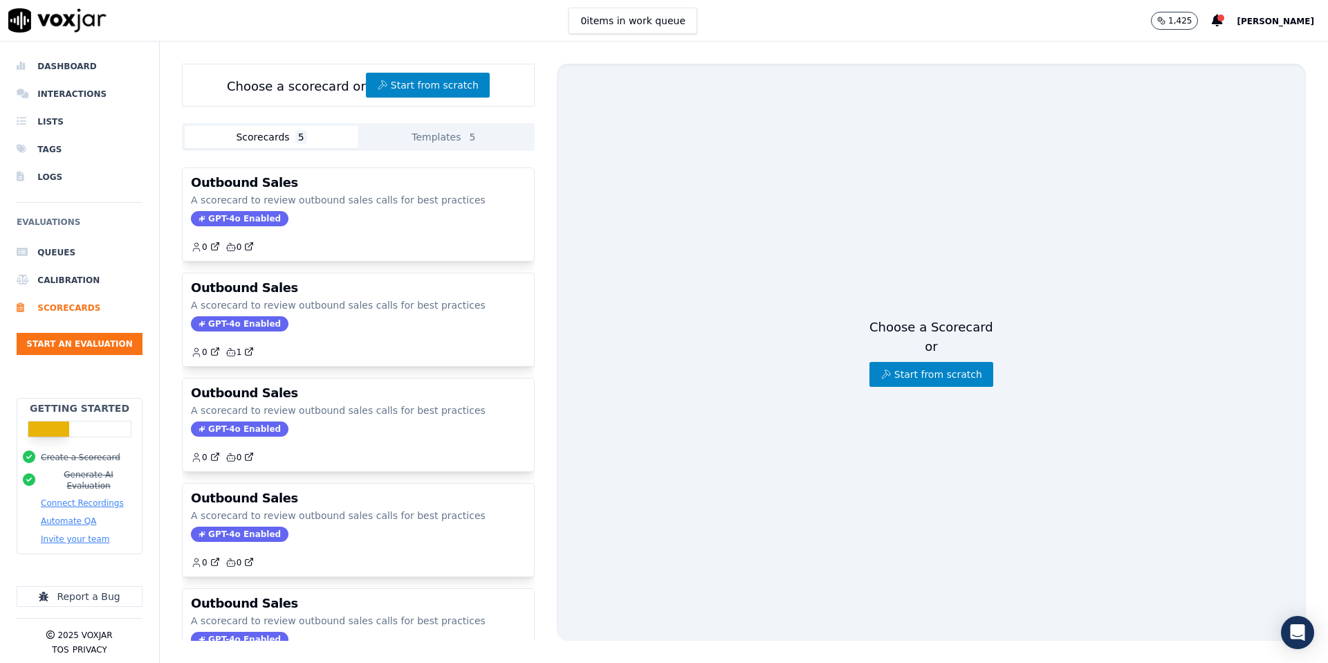
click at [78, 437] on div at bounding box center [80, 429] width 104 height 17
click at [63, 98] on li "Interactions" at bounding box center [80, 94] width 126 height 28
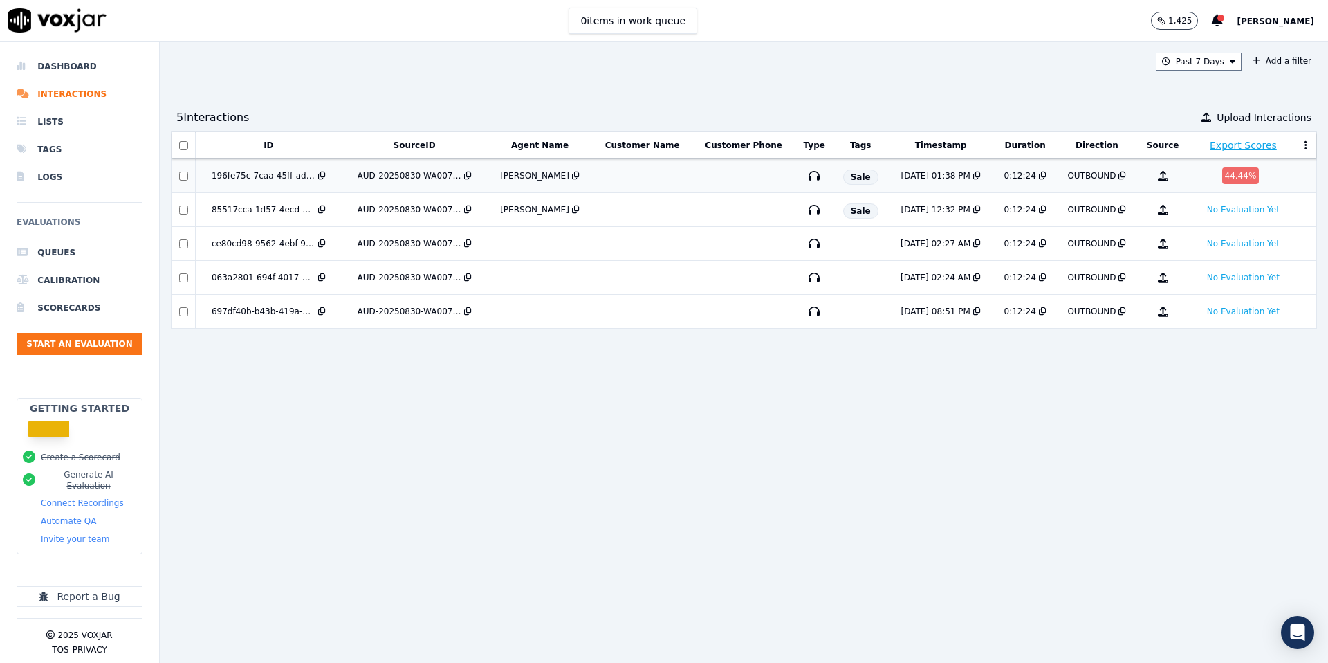
click at [1228, 178] on div "44.44 %" at bounding box center [1240, 175] width 37 height 17
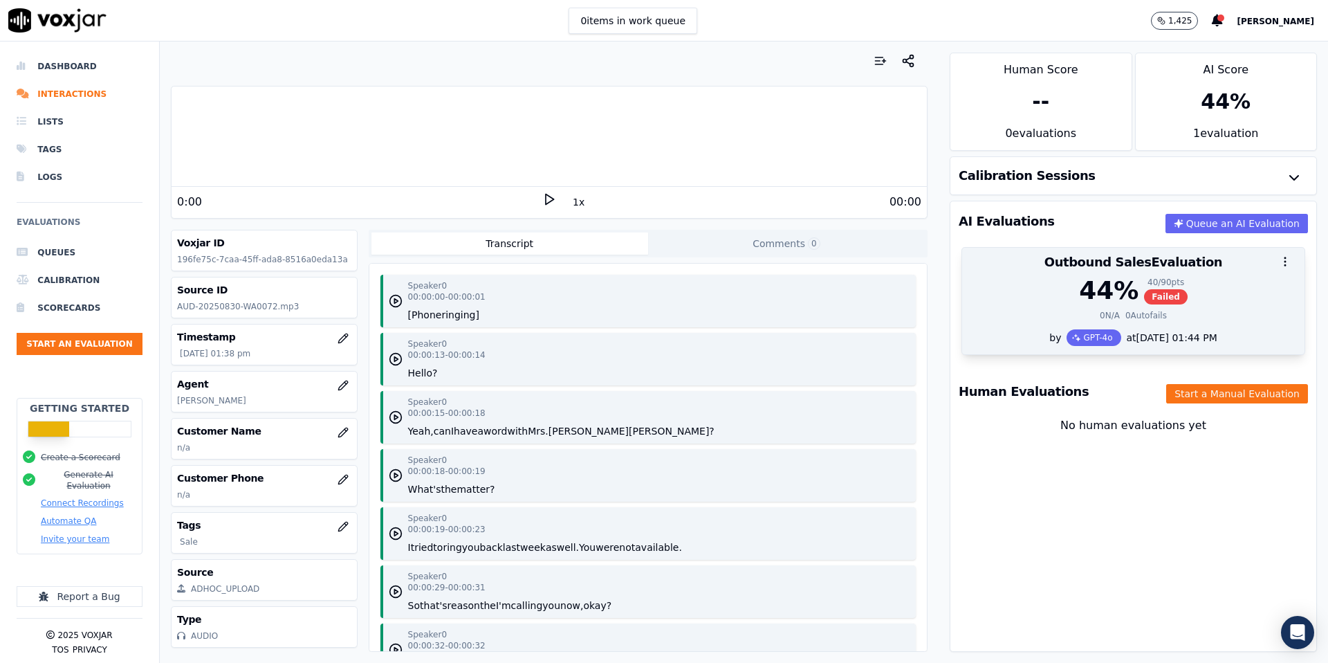
click at [1088, 295] on div "44 %" at bounding box center [1108, 291] width 59 height 28
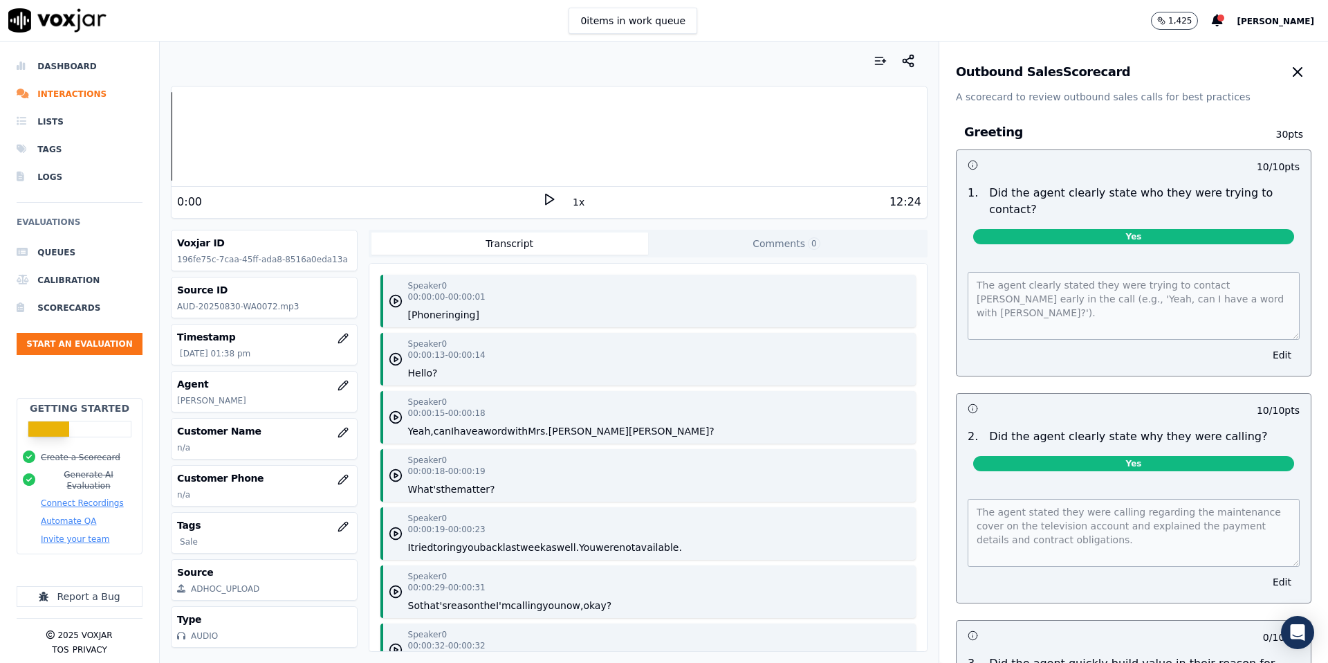
click at [544, 199] on icon at bounding box center [549, 199] width 14 height 14
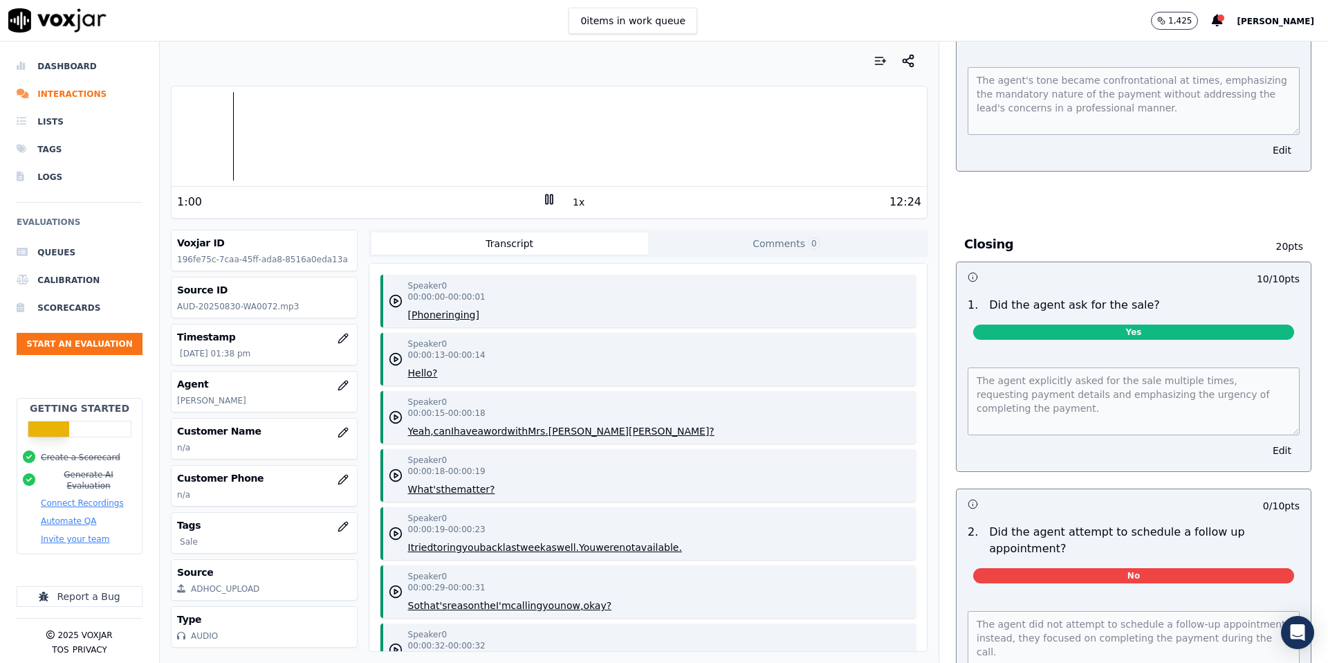
scroll to position [1832, 0]
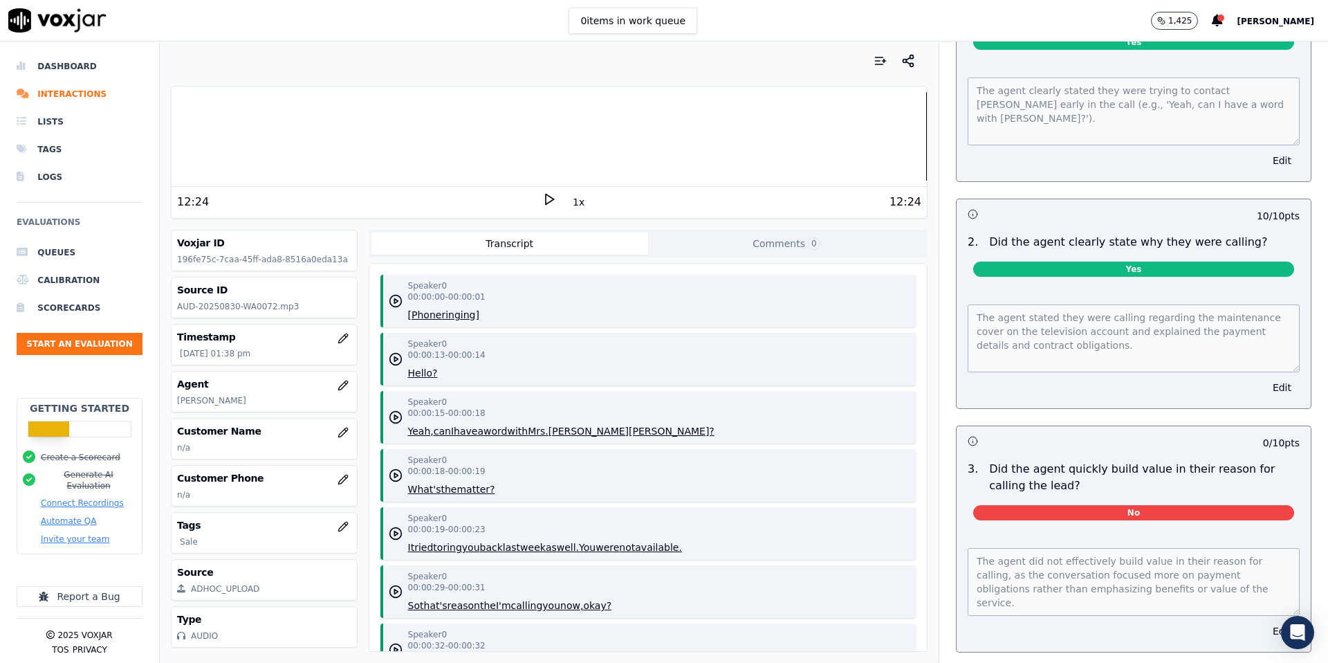
scroll to position [0, 0]
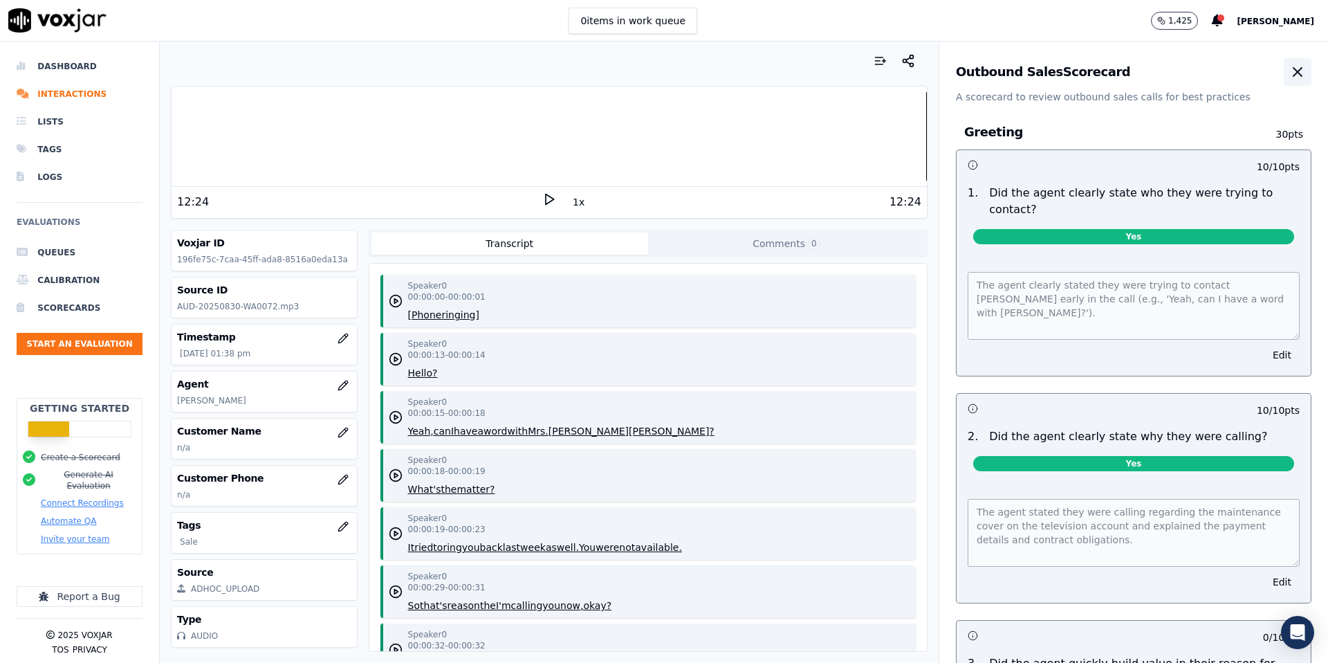
click at [1298, 71] on icon "button" at bounding box center [1298, 72] width 8 height 8
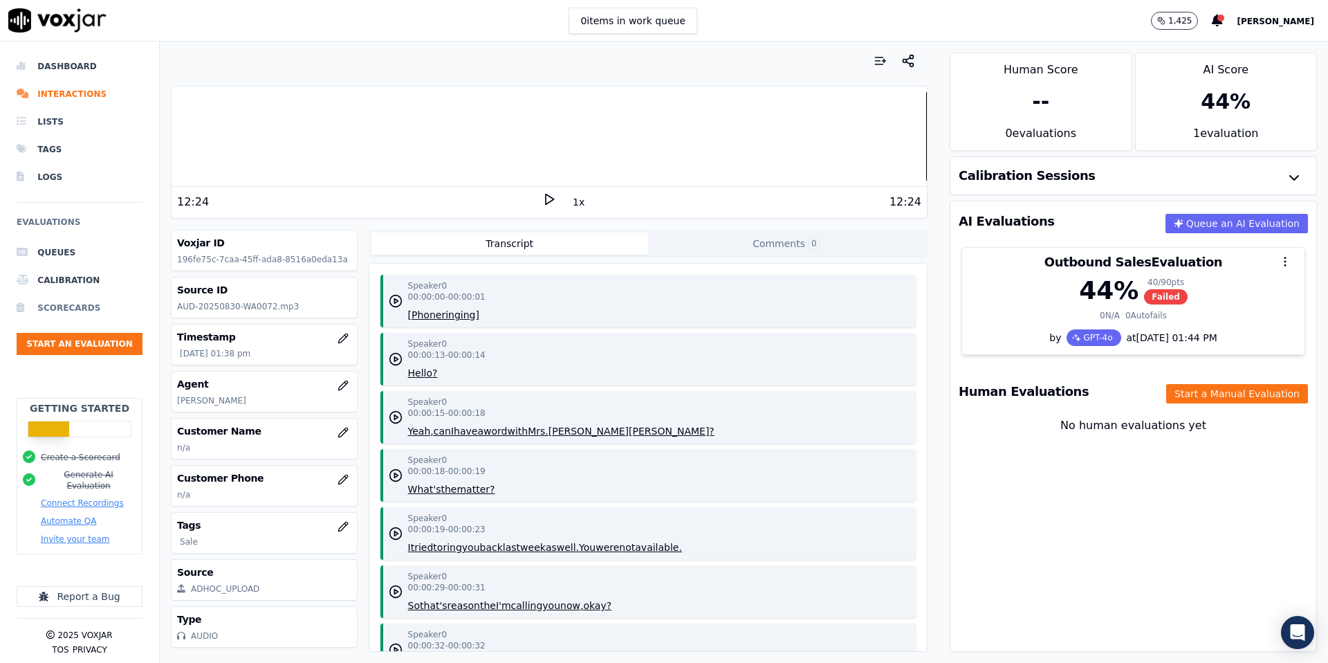
click at [62, 312] on li "Scorecards" at bounding box center [80, 308] width 126 height 28
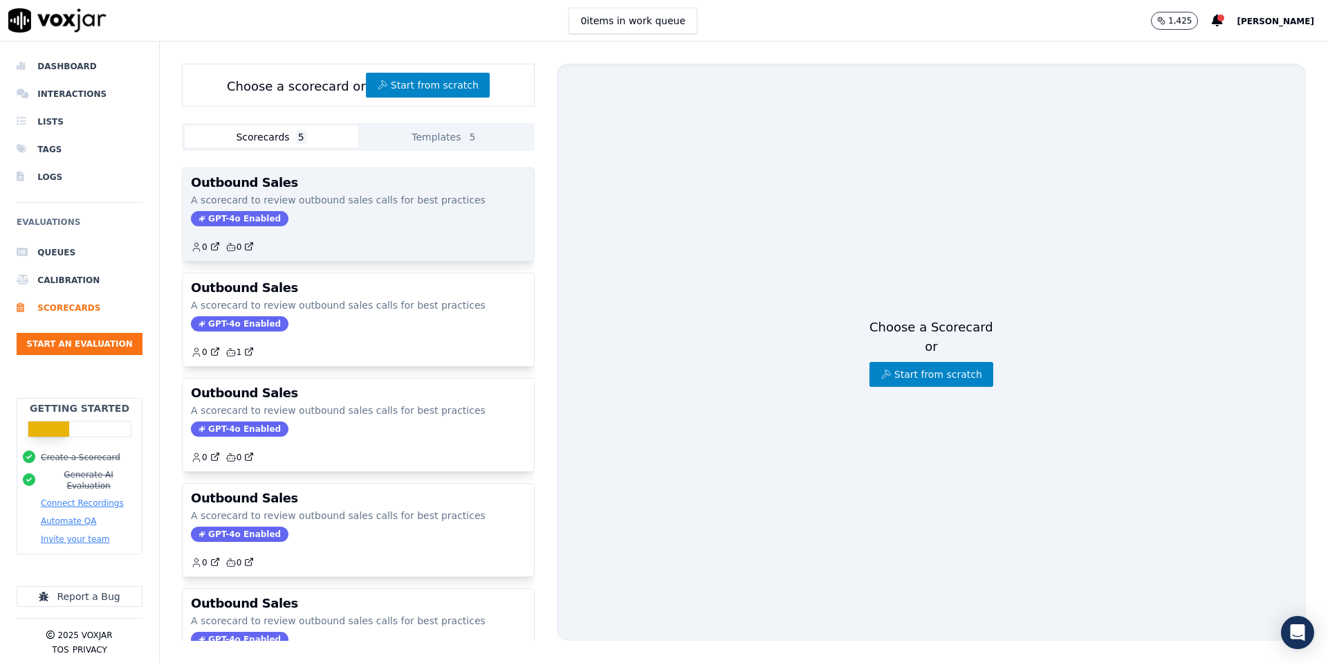
click at [378, 244] on div "0 0" at bounding box center [358, 241] width 335 height 22
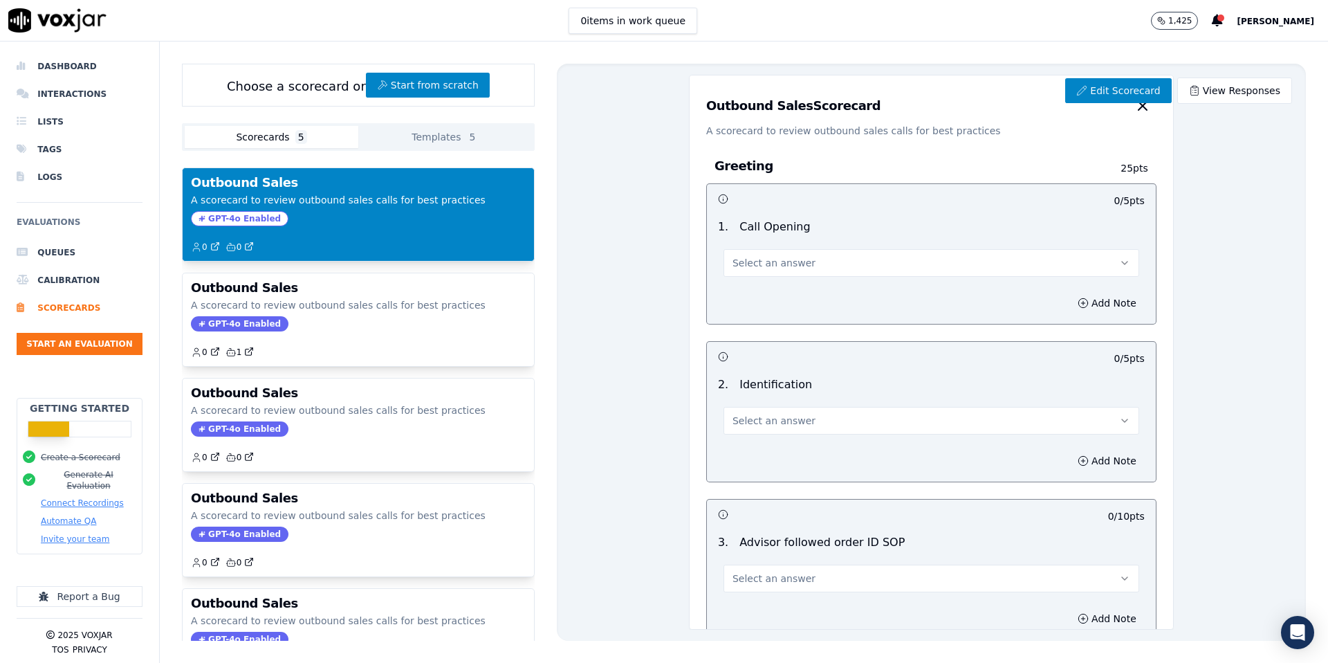
click at [864, 259] on button "Select an answer" at bounding box center [932, 263] width 416 height 28
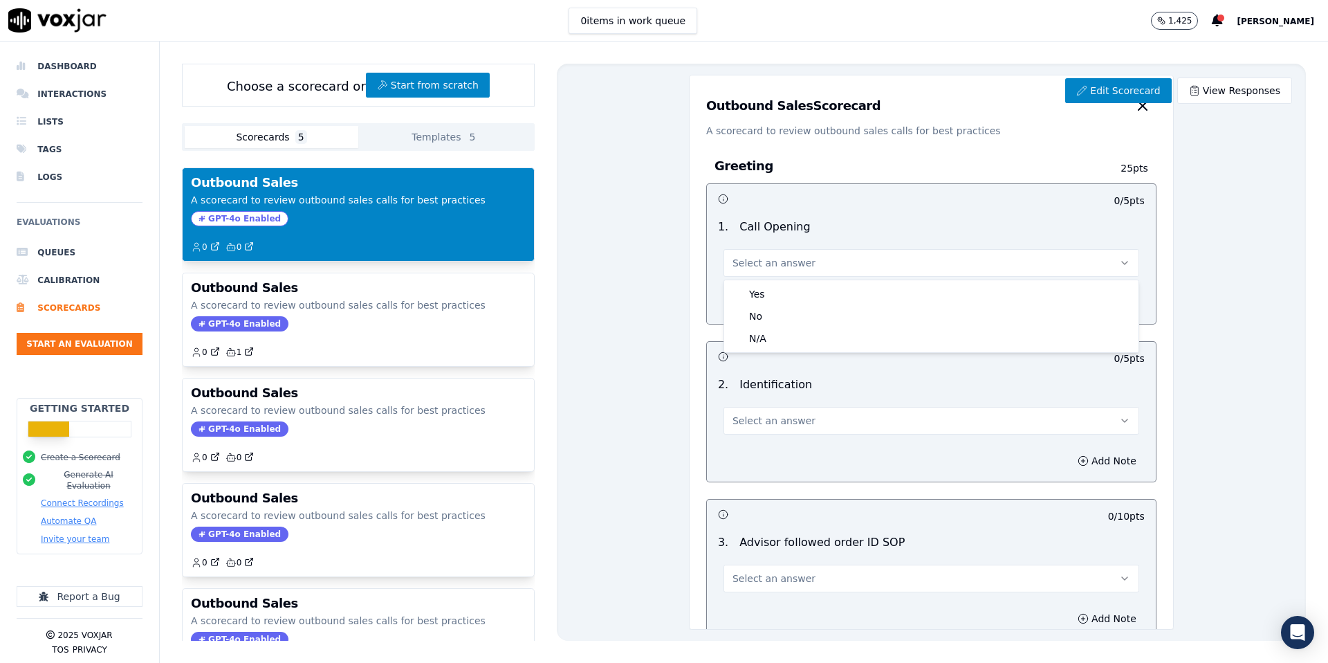
click at [864, 259] on button "Select an answer" at bounding box center [932, 263] width 416 height 28
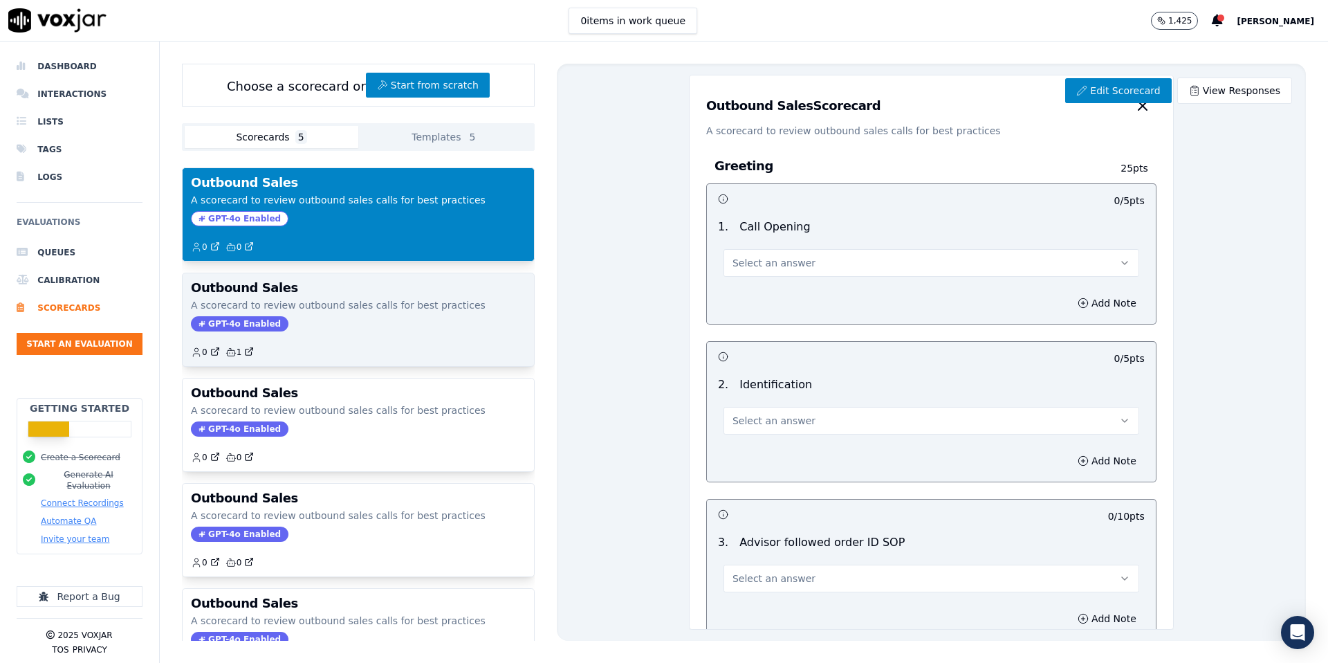
click at [363, 358] on div "Outbound Sales A scorecard to review outbound sales calls for best practices GP…" at bounding box center [358, 319] width 351 height 93
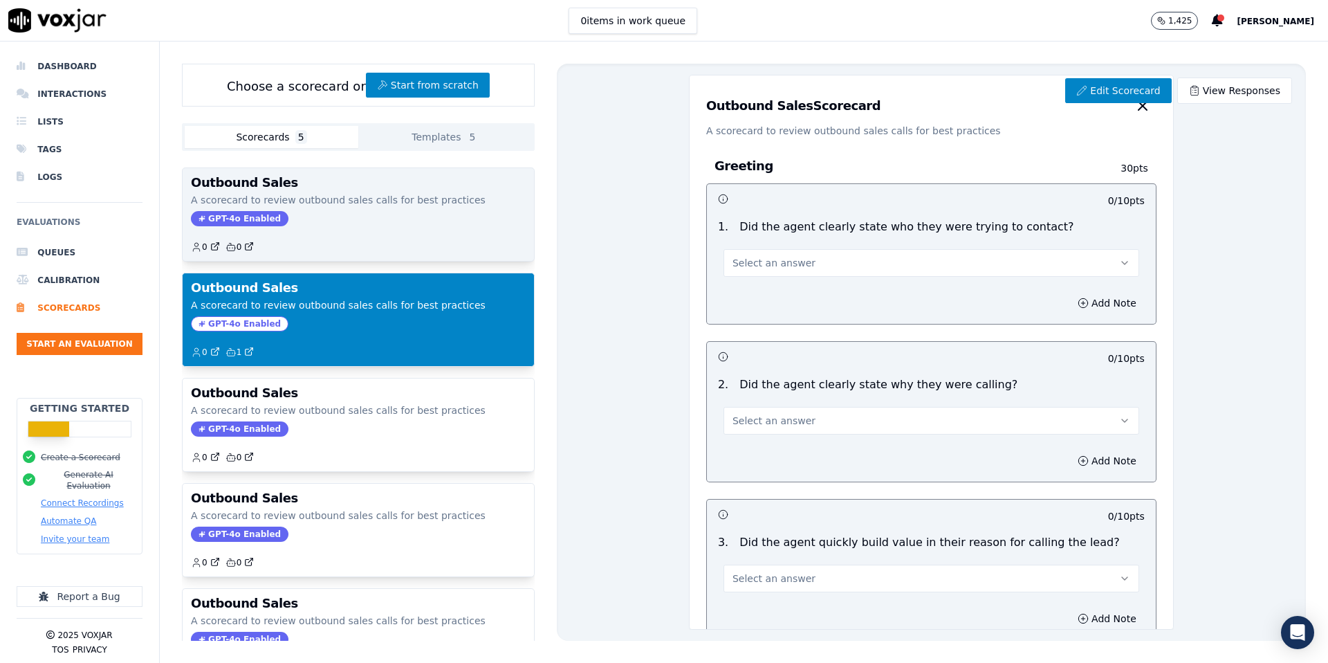
click at [356, 250] on div "0 0" at bounding box center [358, 241] width 335 height 22
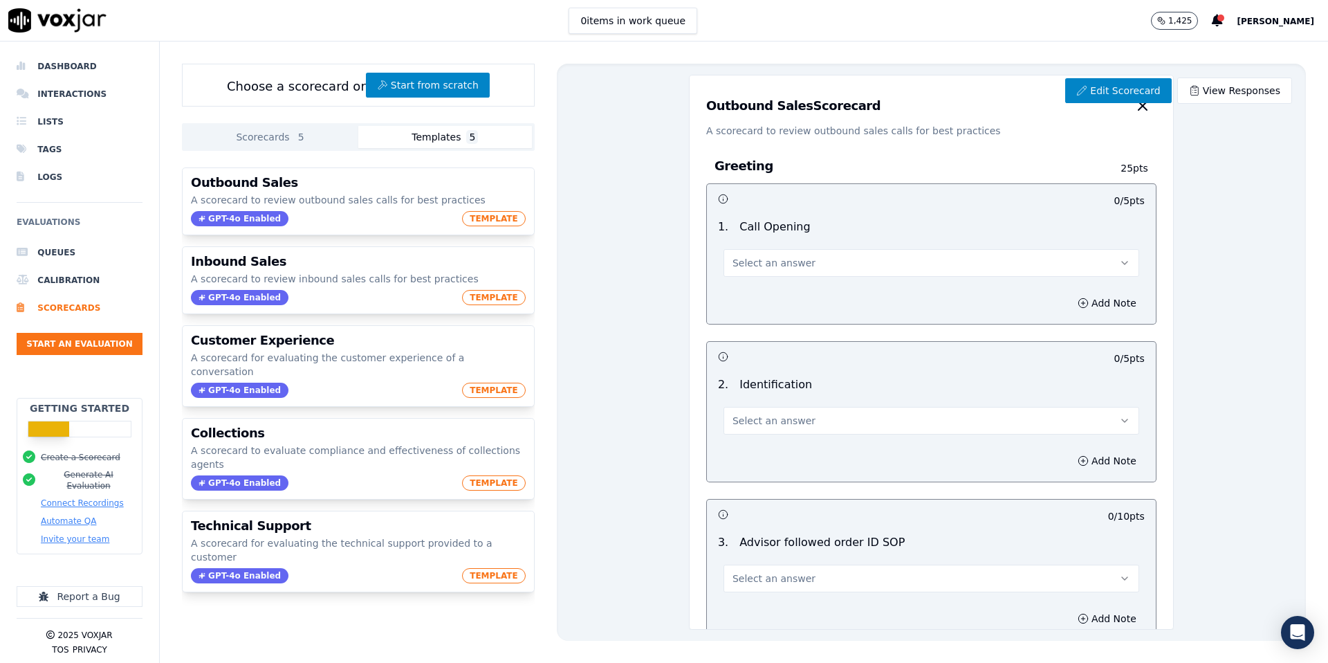
click at [439, 131] on button "Templates 5" at bounding box center [445, 137] width 174 height 22
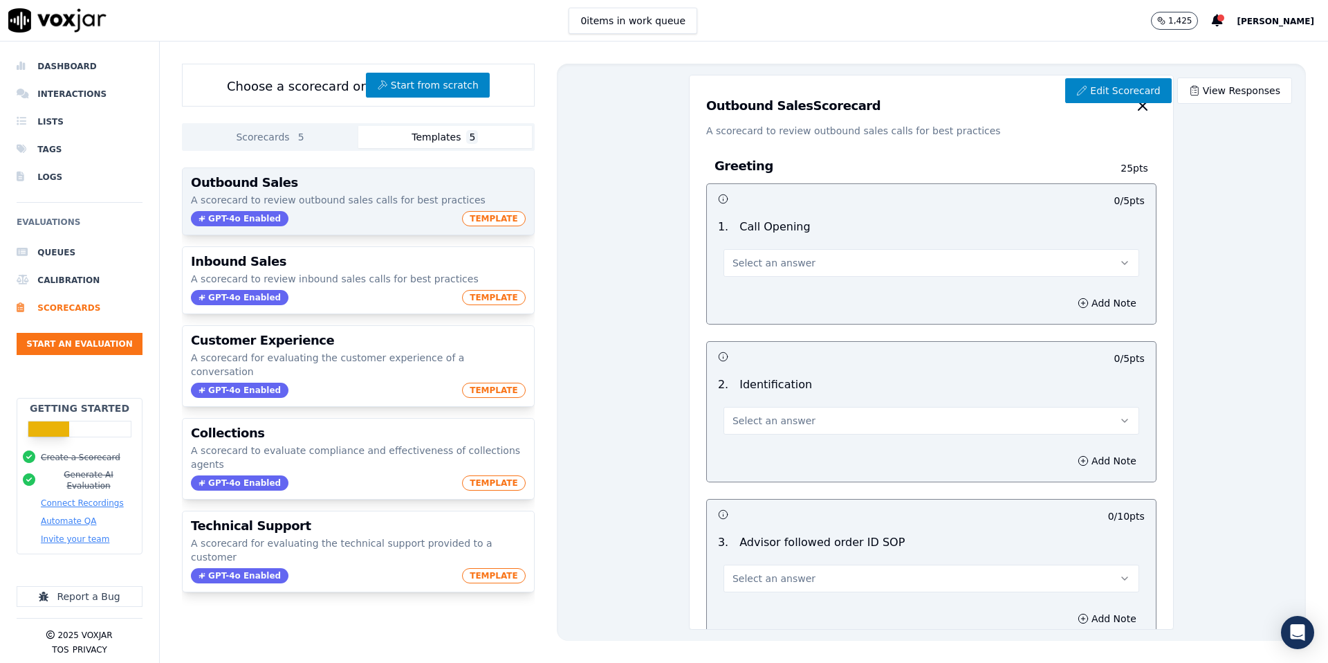
click at [395, 202] on p "A scorecard to review outbound sales calls for best practices" at bounding box center [358, 200] width 335 height 14
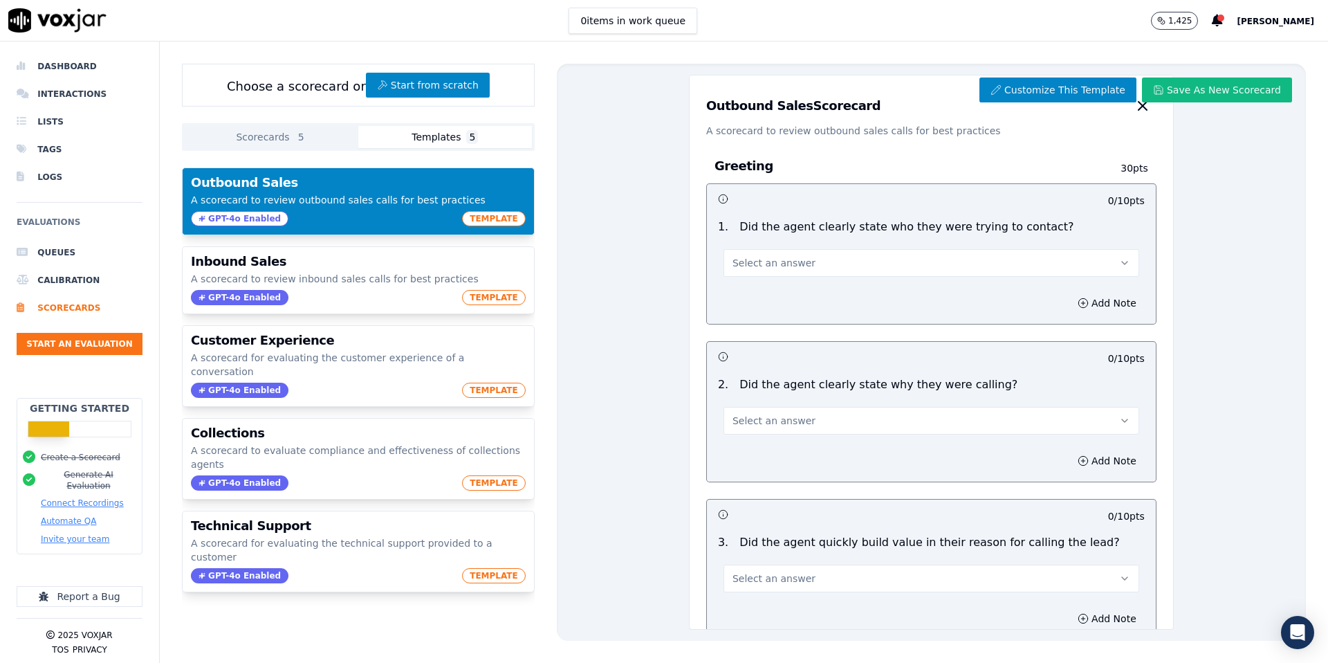
click at [793, 266] on span "Select an answer" at bounding box center [774, 263] width 83 height 14
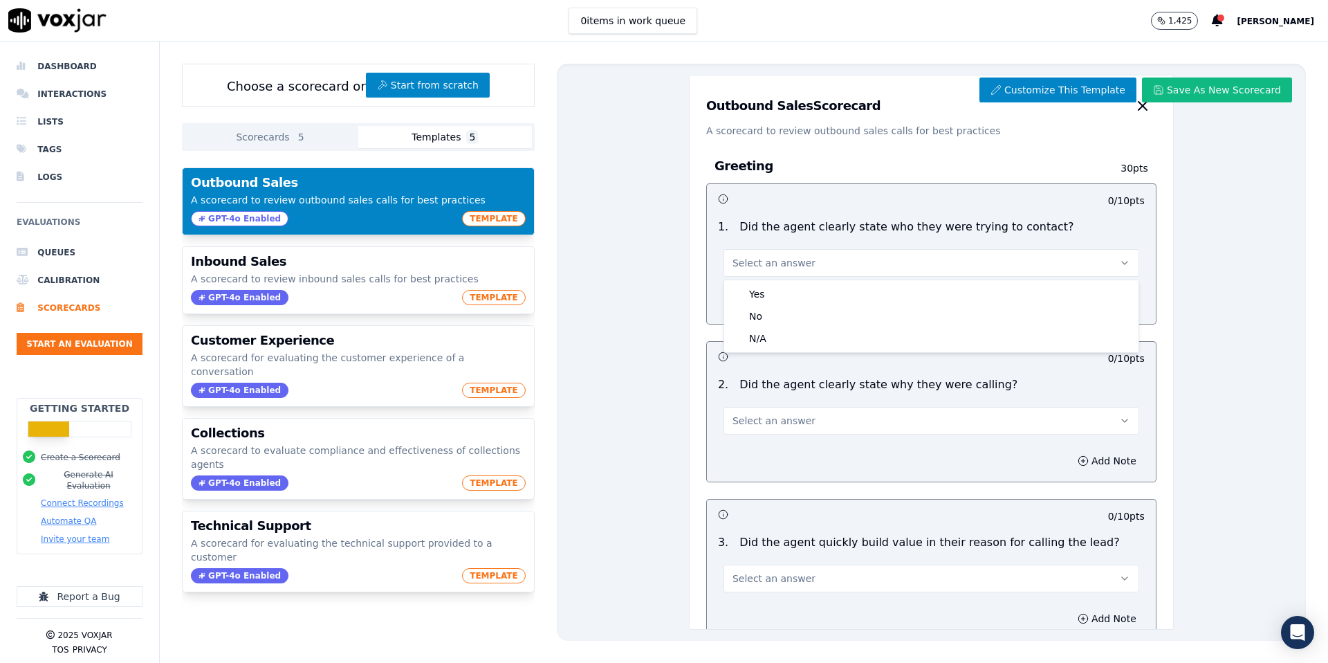
click at [793, 266] on span "Select an answer" at bounding box center [774, 263] width 83 height 14
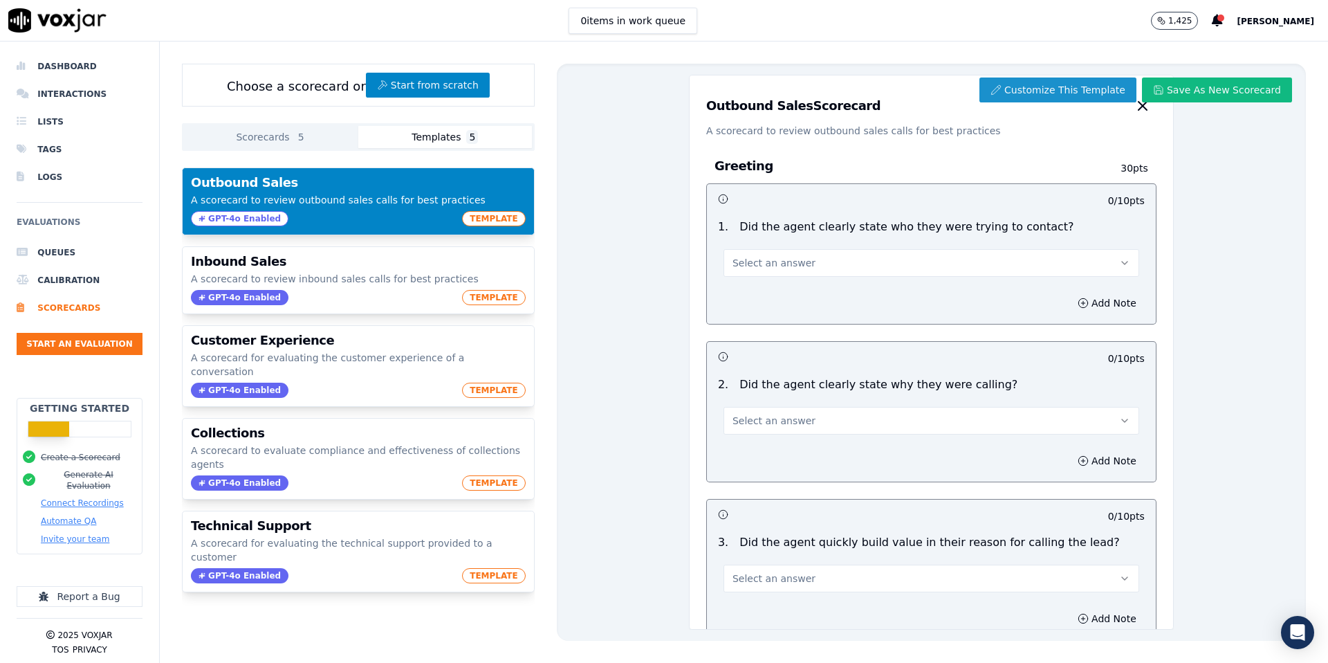
click at [1085, 89] on button "Customize This Template" at bounding box center [1058, 89] width 157 height 25
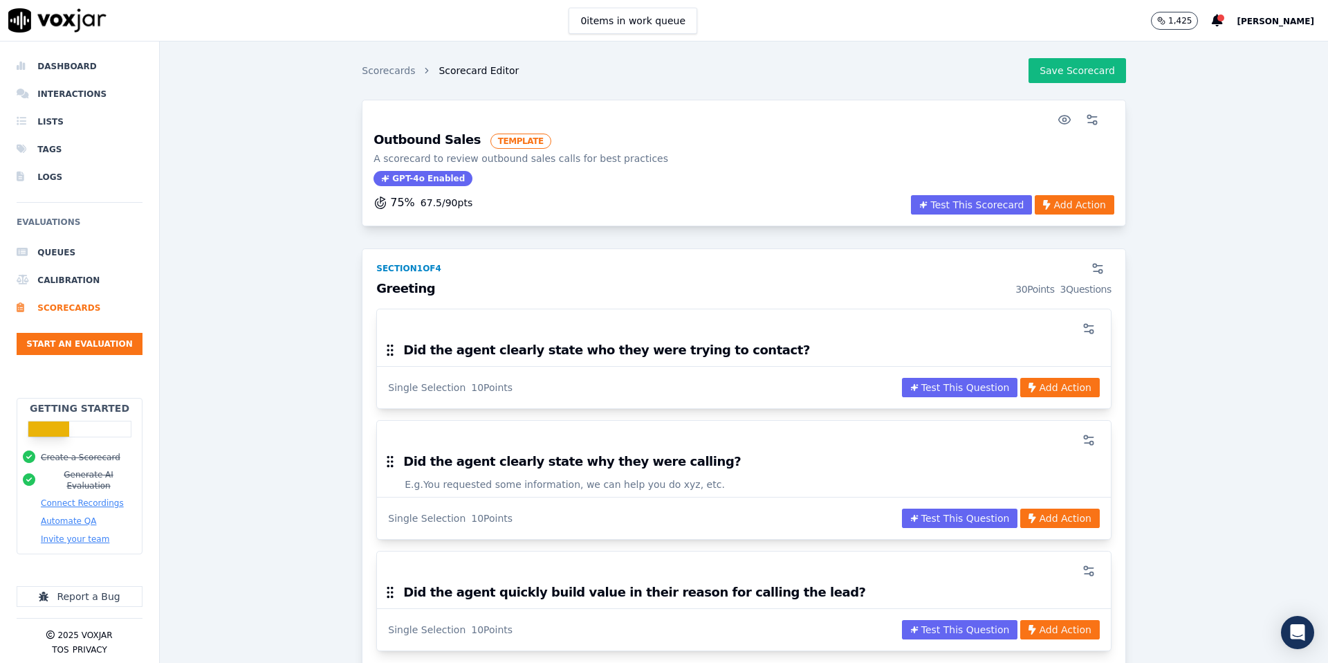
scroll to position [7, 0]
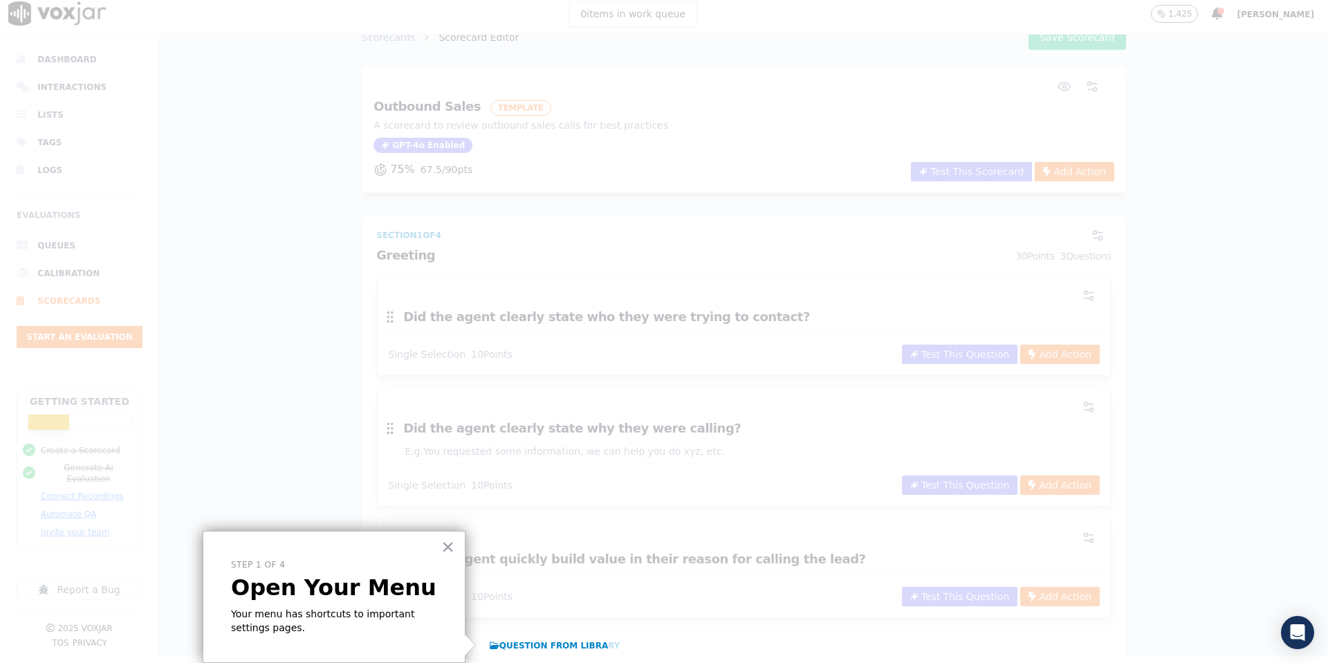
click at [356, 604] on div "× Step 1 of 4 Open Your Menu Your menu has shortcuts to important settings page…" at bounding box center [334, 597] width 263 height 132
click at [451, 542] on button "×" at bounding box center [447, 546] width 13 height 22
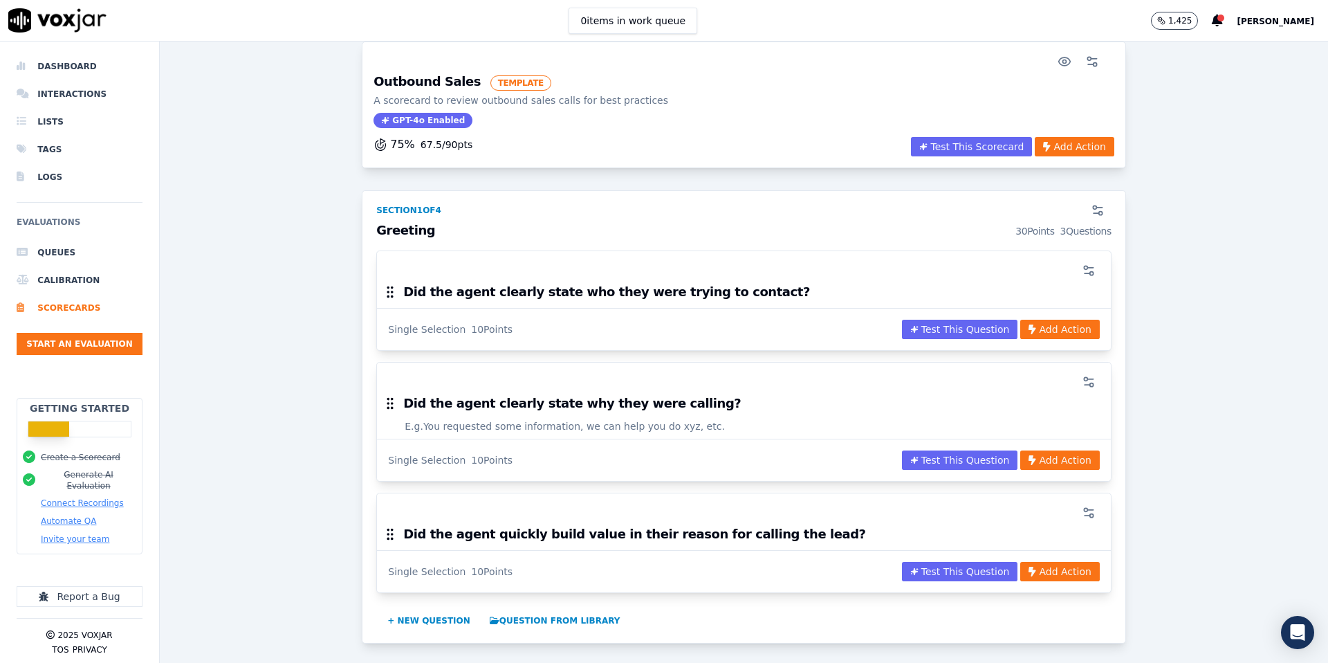
scroll to position [60, 0]
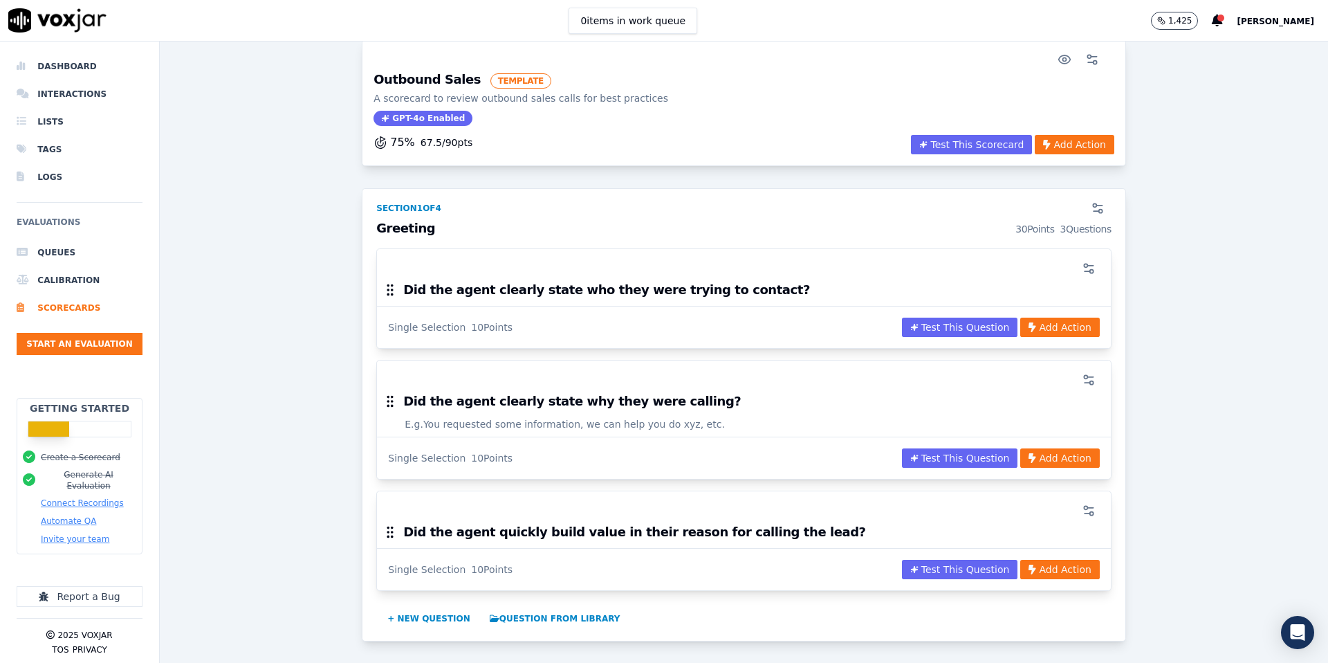
click at [746, 285] on div "Did the agent clearly state who they were trying to contact?" at bounding box center [744, 294] width 734 height 24
click at [1089, 263] on icon "button" at bounding box center [1089, 269] width 14 height 14
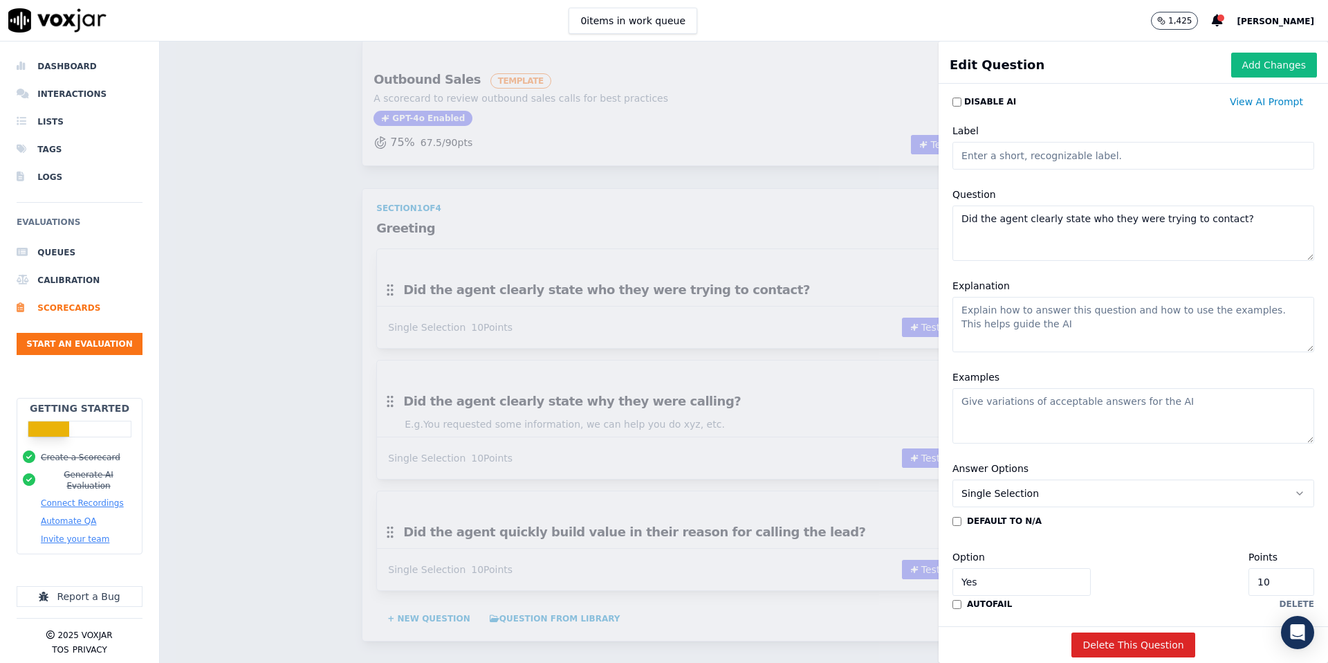
click at [1254, 220] on textarea "Did the agent clearly state who they were trying to contact?" at bounding box center [1134, 232] width 362 height 55
paste textarea "Did the advisor greet the customer professionally and introduce self/company?"
type textarea "Did the advisor greet the customer professionally and introduce self/company?"
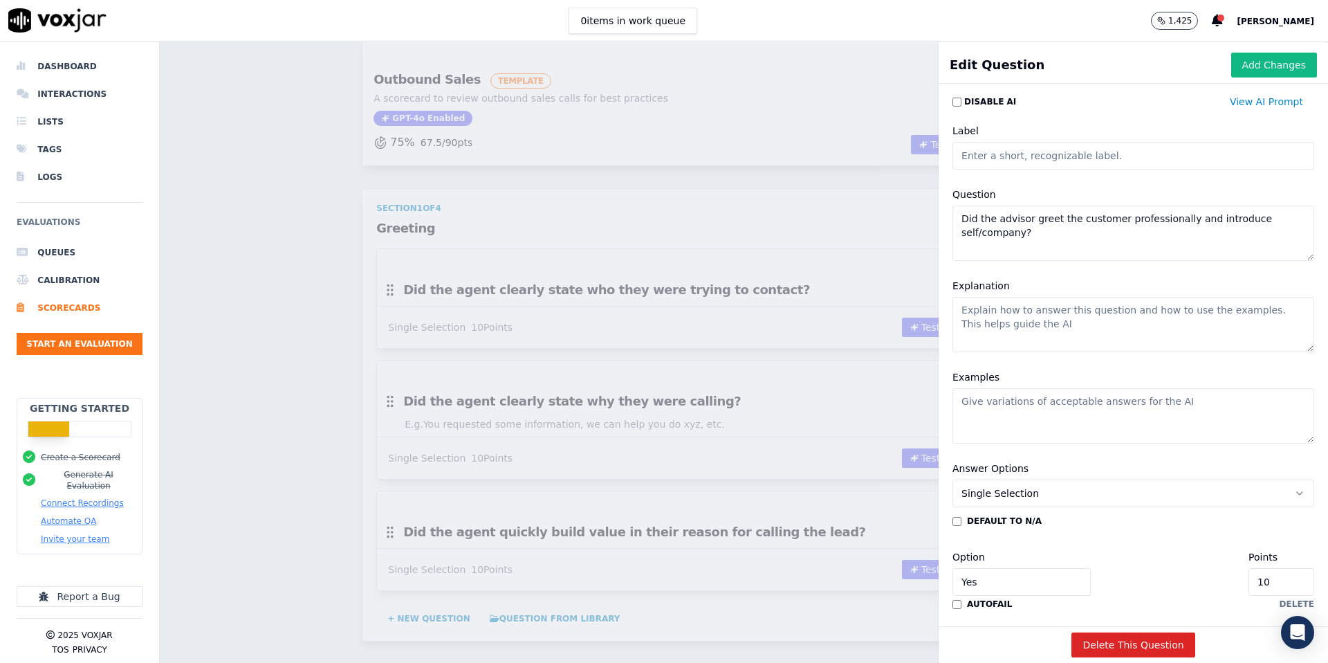
click at [1287, 587] on input "10" at bounding box center [1282, 582] width 66 height 28
type input "1"
type input "5"
click at [1281, 64] on button "Add Changes" at bounding box center [1274, 65] width 86 height 25
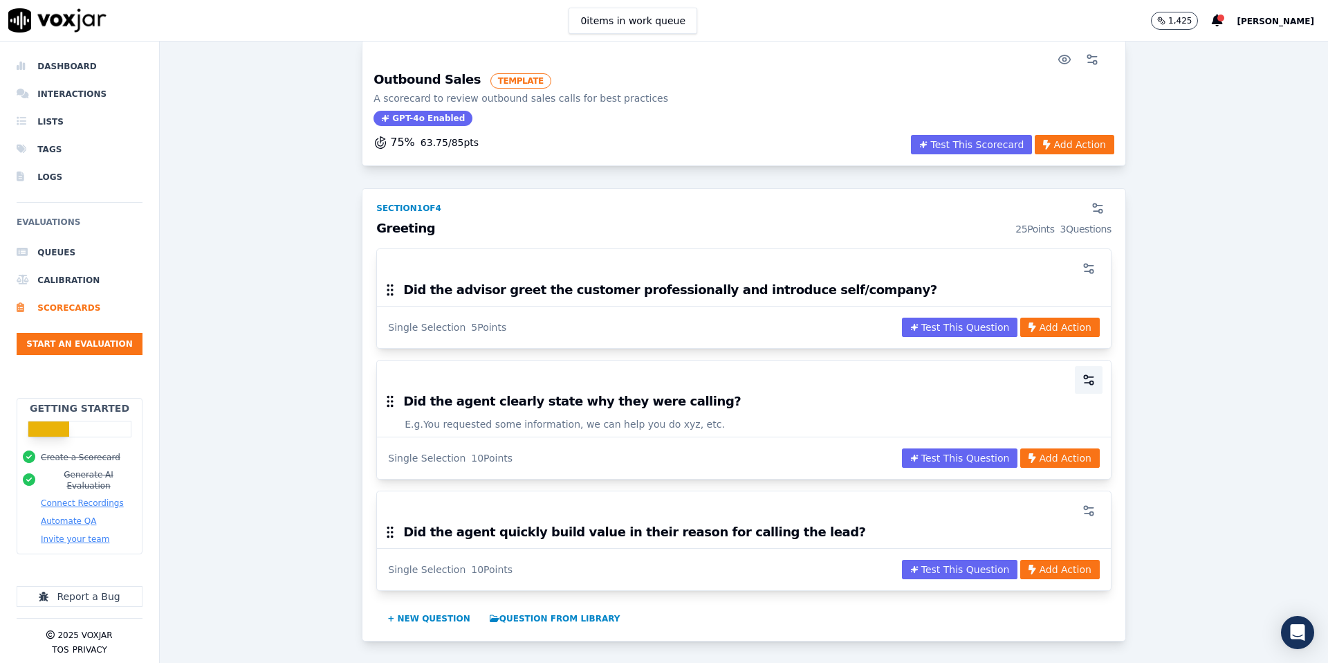
click at [1088, 384] on icon "button" at bounding box center [1089, 380] width 14 height 14
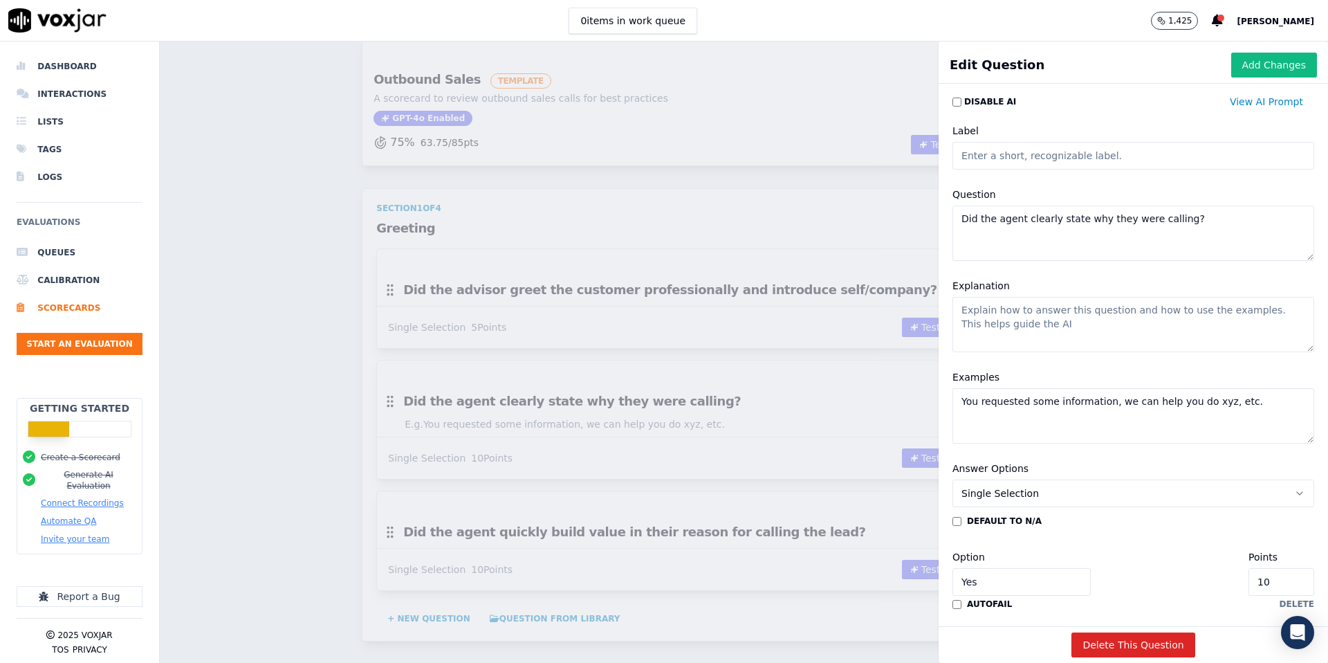
click at [1217, 228] on textarea "Did the agent clearly state why they were calling?" at bounding box center [1134, 232] width 362 height 55
paste textarea "Did the advisor clearly state the purpose (Sky Assured renewal)?"
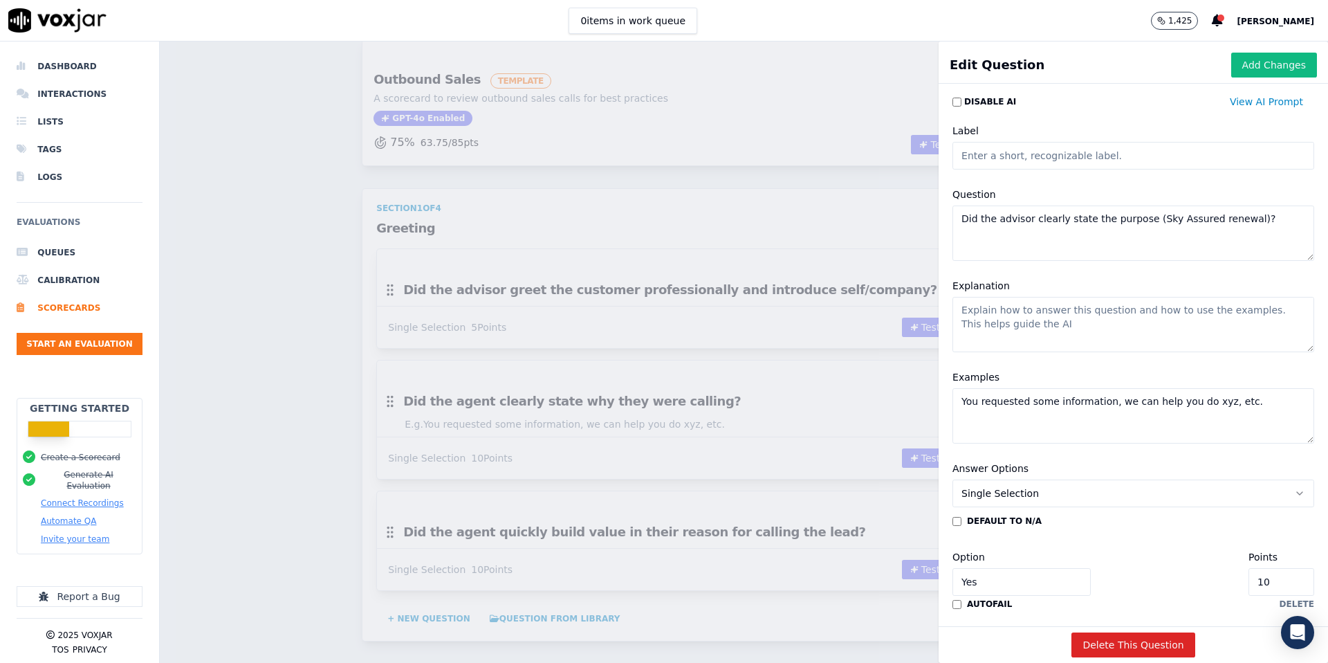
type textarea "Did the advisor clearly state the purpose (Sky Assured renewal)?"
click at [1290, 580] on input "10" at bounding box center [1282, 582] width 66 height 28
type input "1"
type input "5"
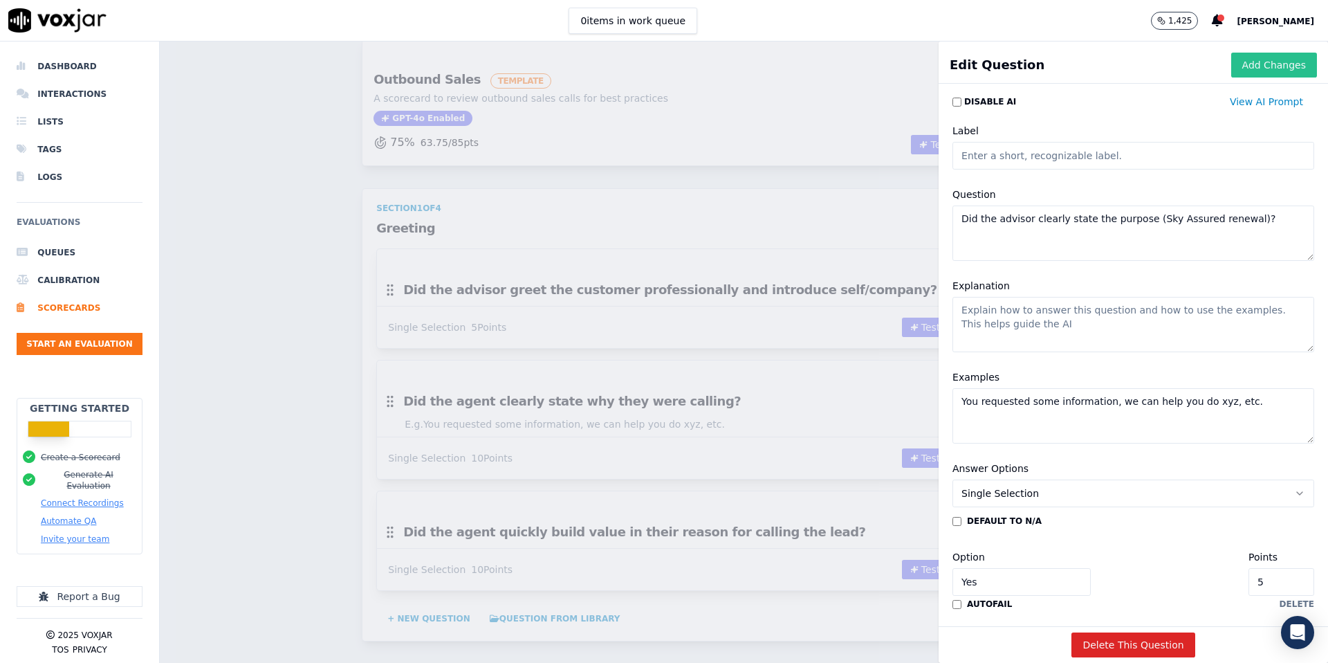
click at [1269, 64] on button "Add Changes" at bounding box center [1274, 65] width 86 height 25
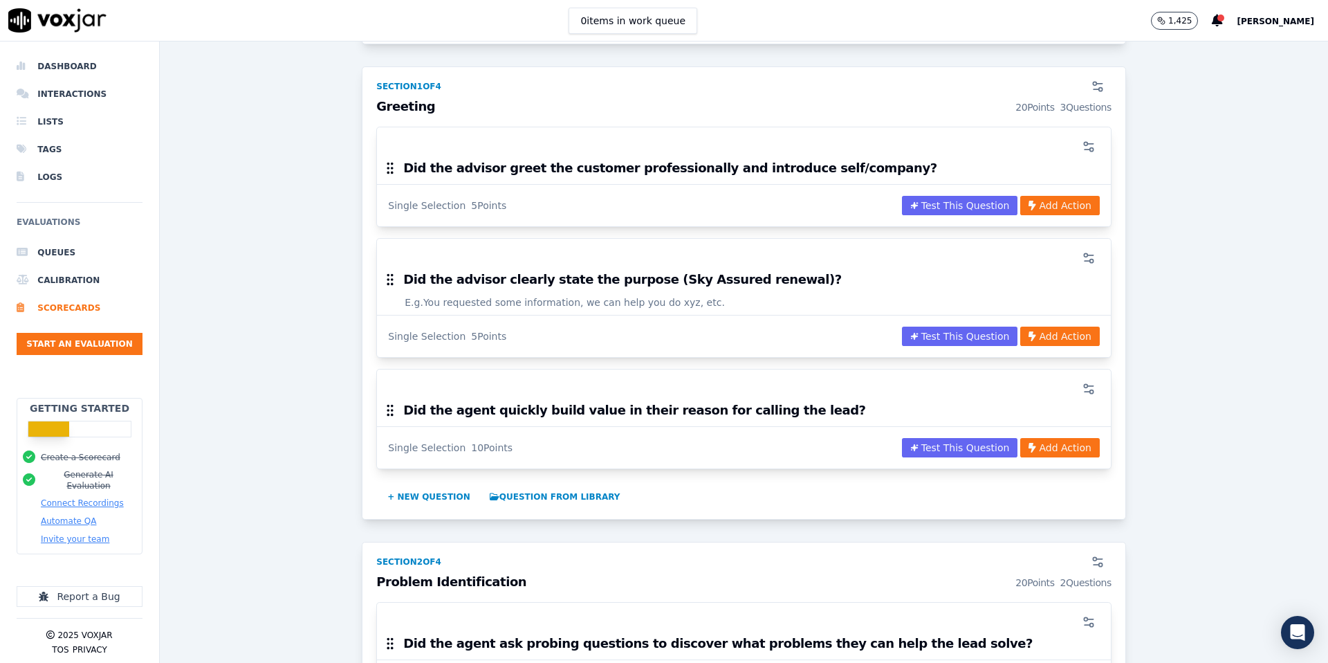
scroll to position [217, 0]
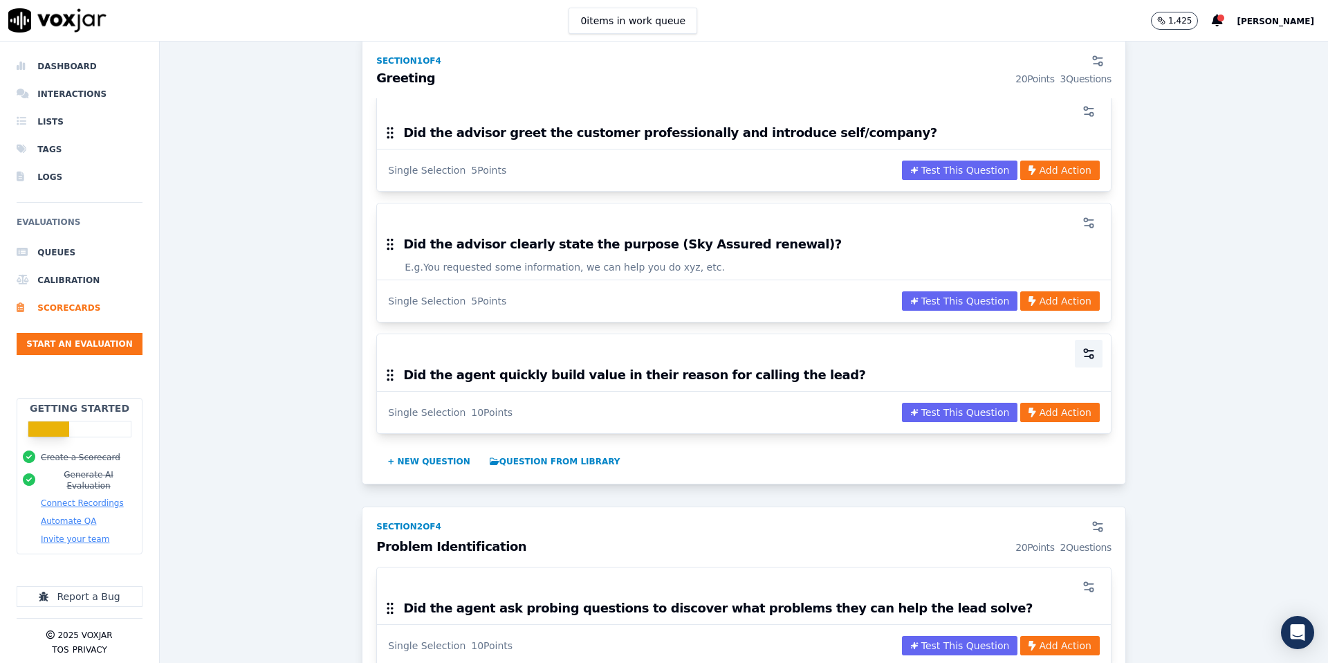
click at [1088, 351] on icon "button" at bounding box center [1089, 354] width 14 height 14
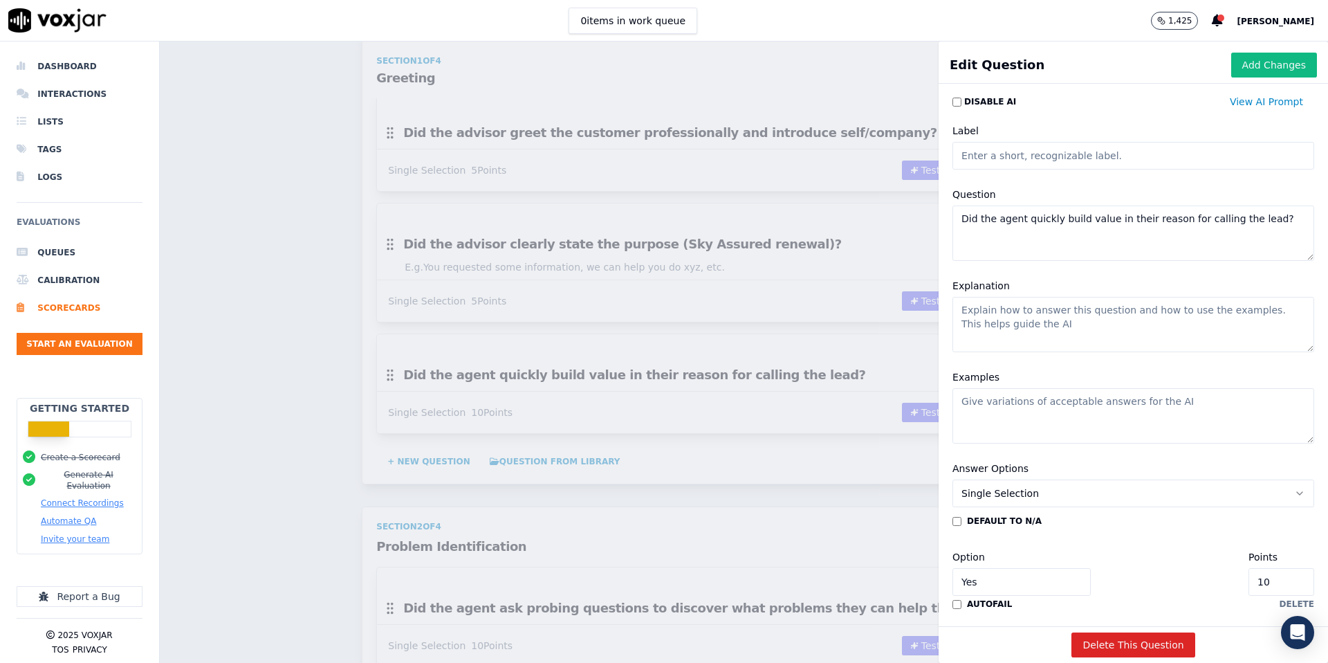
click at [1272, 218] on textarea "Did the agent quickly build value in their reason for calling the lead?" at bounding box center [1134, 232] width 362 height 55
paste textarea "Did the advisor confirm they are speaking with the right customer (name/ID)?"
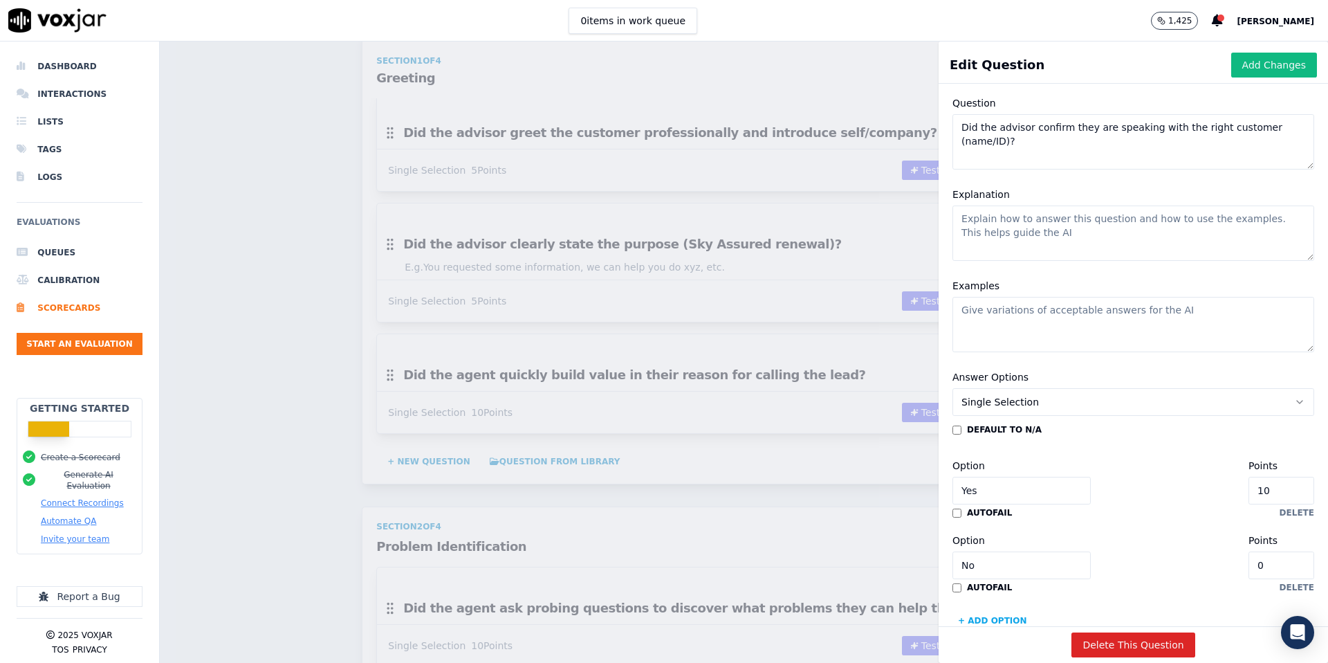
scroll to position [92, 0]
type textarea "Did the advisor confirm they are speaking with the right customer (name/ID)?"
click at [1274, 68] on button "Add Changes" at bounding box center [1274, 65] width 86 height 25
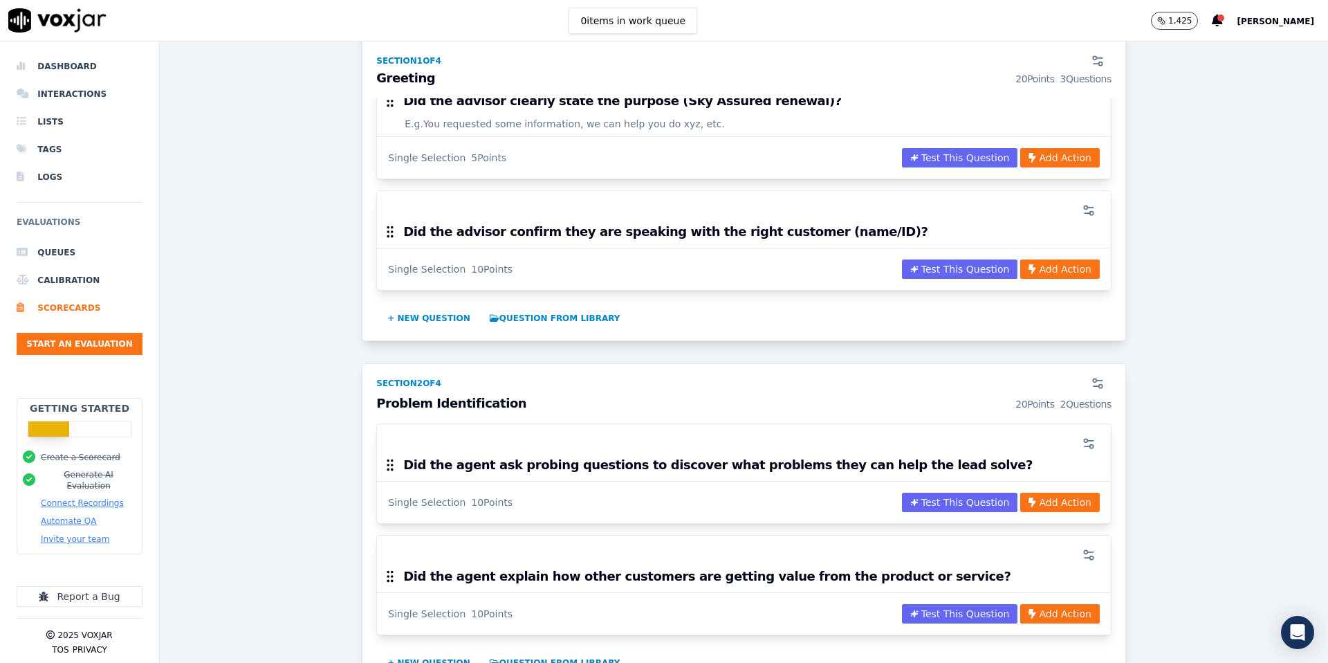
scroll to position [399, 0]
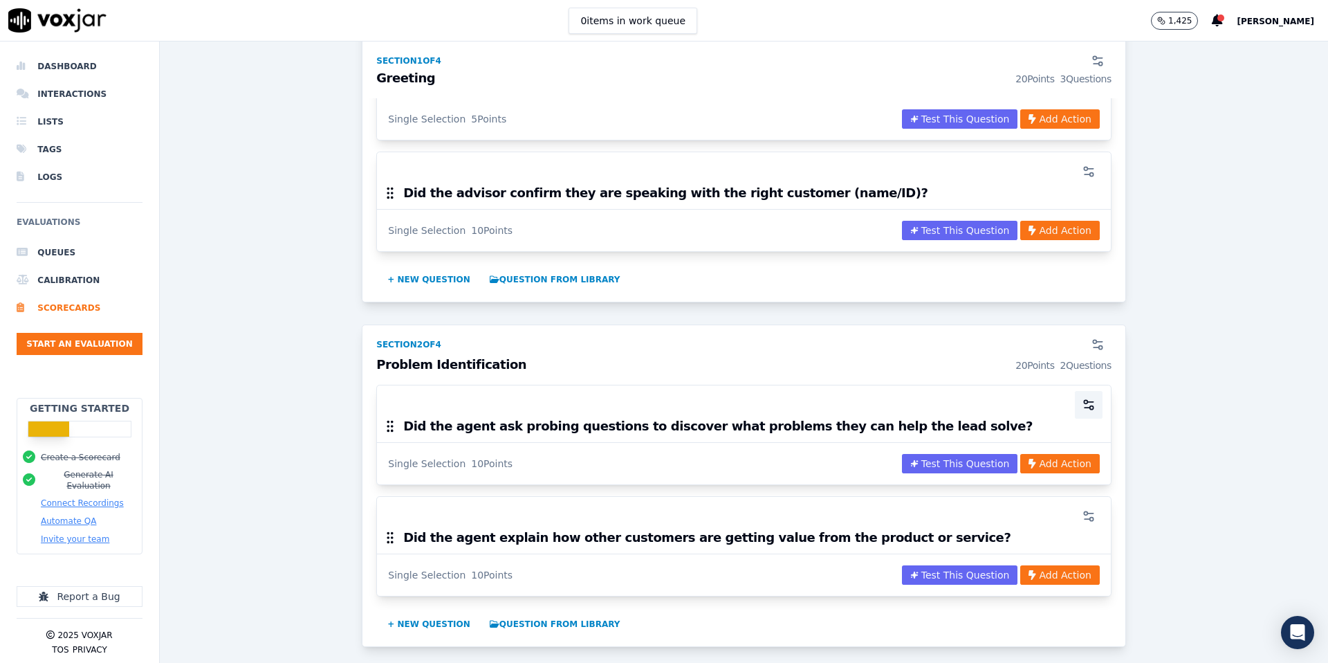
click at [1088, 401] on circle "button" at bounding box center [1085, 401] width 3 height 3
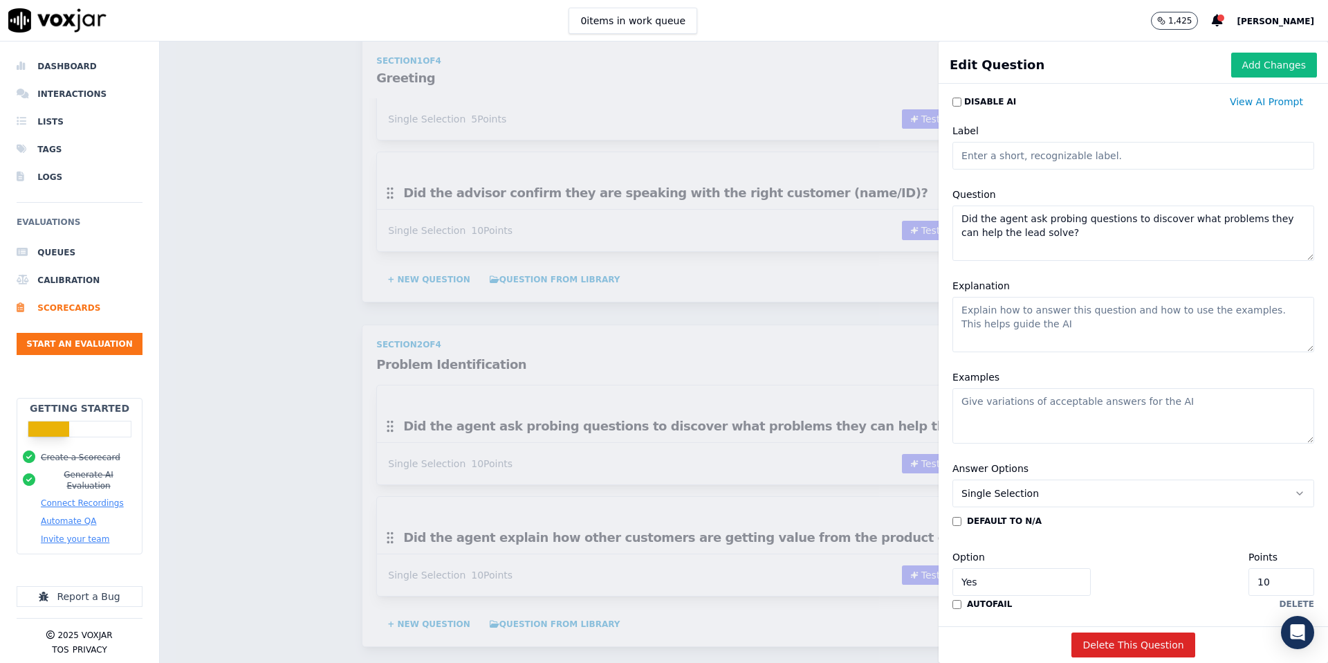
click at [1081, 244] on textarea "Did the agent ask probing questions to discover what problems they can help the…" at bounding box center [1134, 232] width 362 height 55
paste textarea "Did the advisor follow the SOP to confirm the customer’s order ID/coverage deta…"
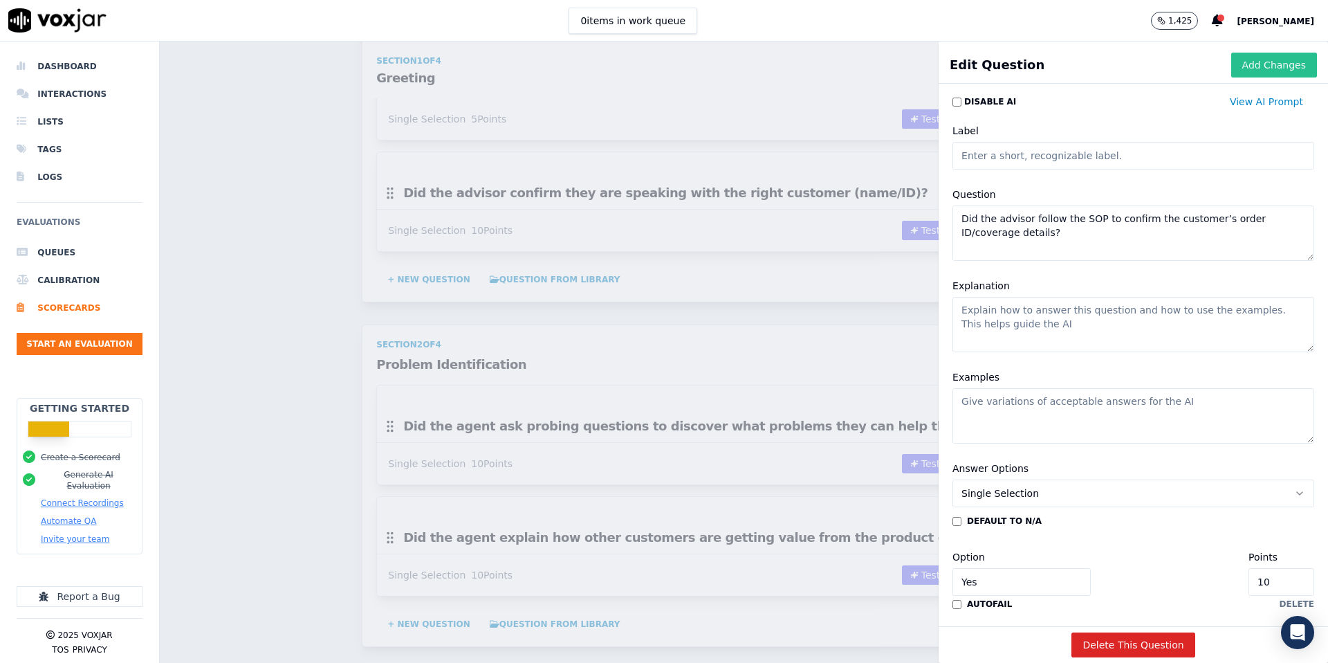
type textarea "Did the advisor follow the SOP to confirm the customer’s order ID/coverage deta…"
click at [1281, 68] on button "Add Changes" at bounding box center [1274, 65] width 86 height 25
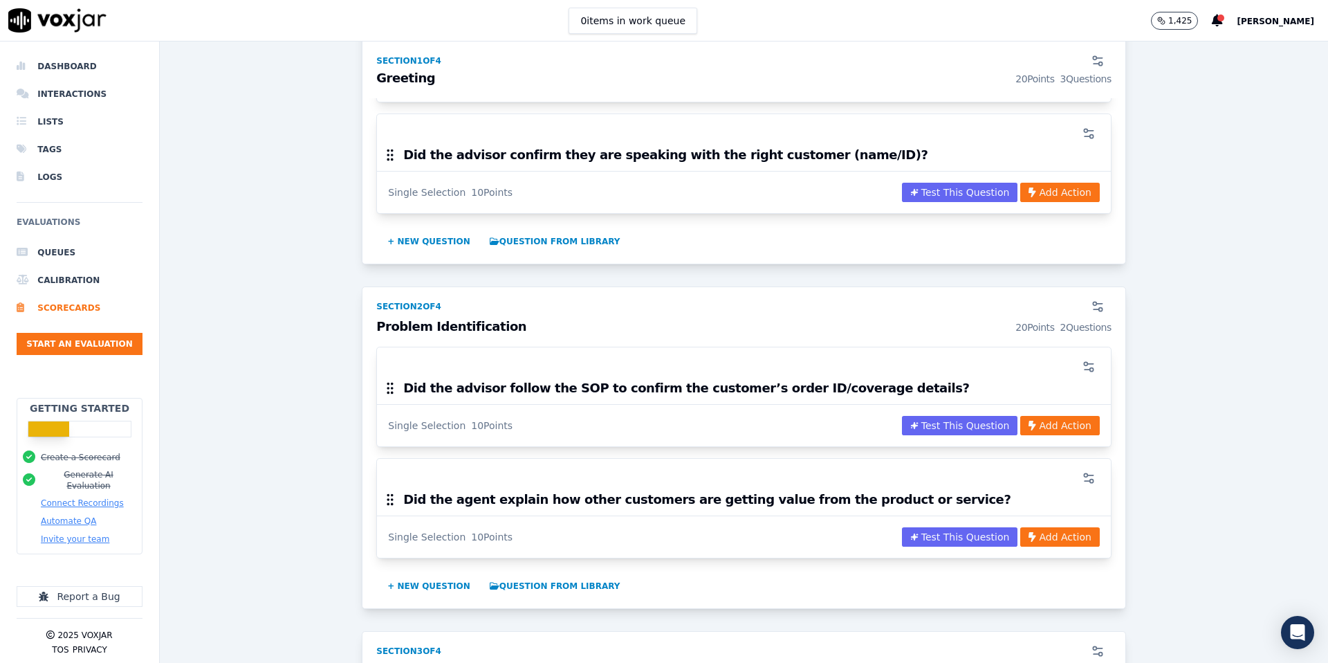
scroll to position [434, 0]
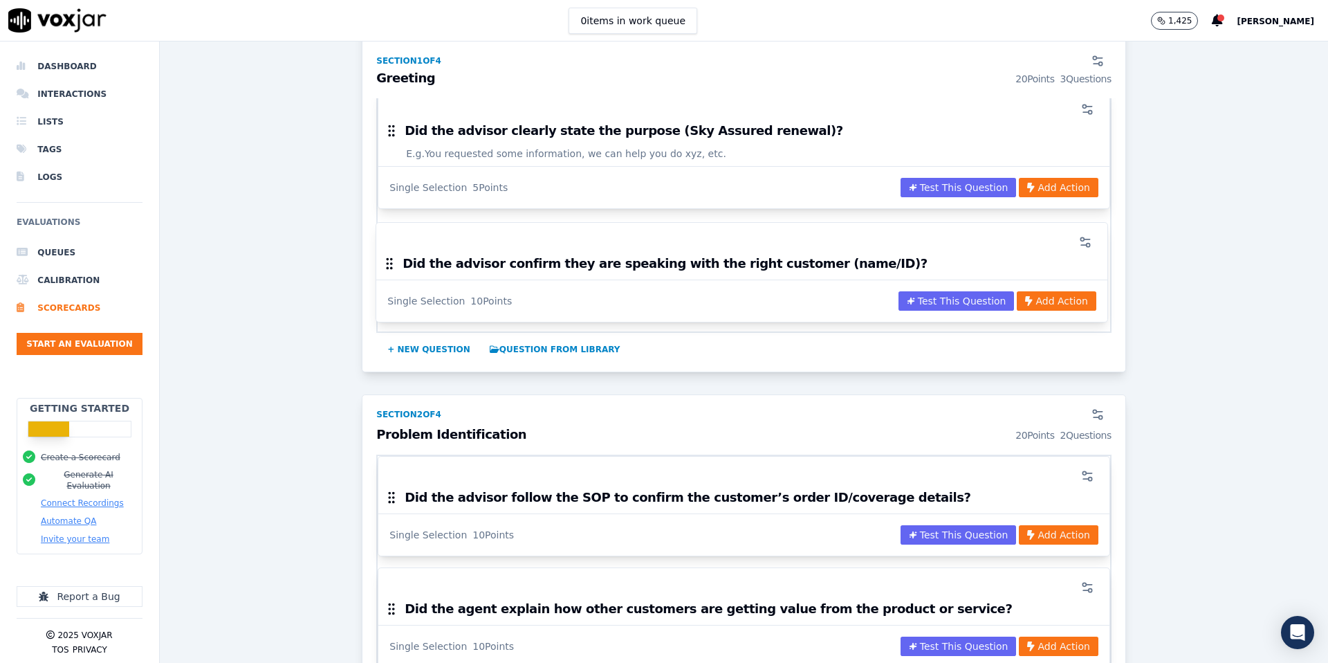
drag, startPoint x: 389, startPoint y: 158, endPoint x: 389, endPoint y: 262, distance: 103.8
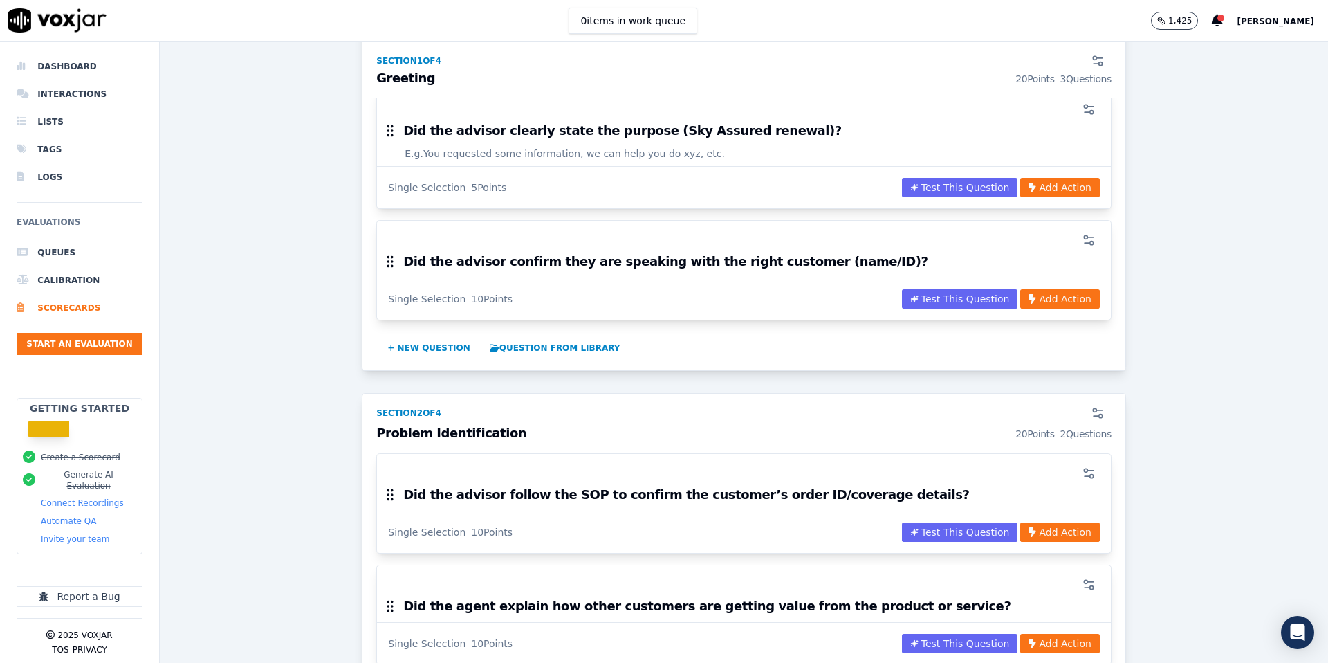
click at [378, 259] on div "Did the advisor confirm they are speaking with the right customer (name/ID)?" at bounding box center [652, 261] width 551 height 15
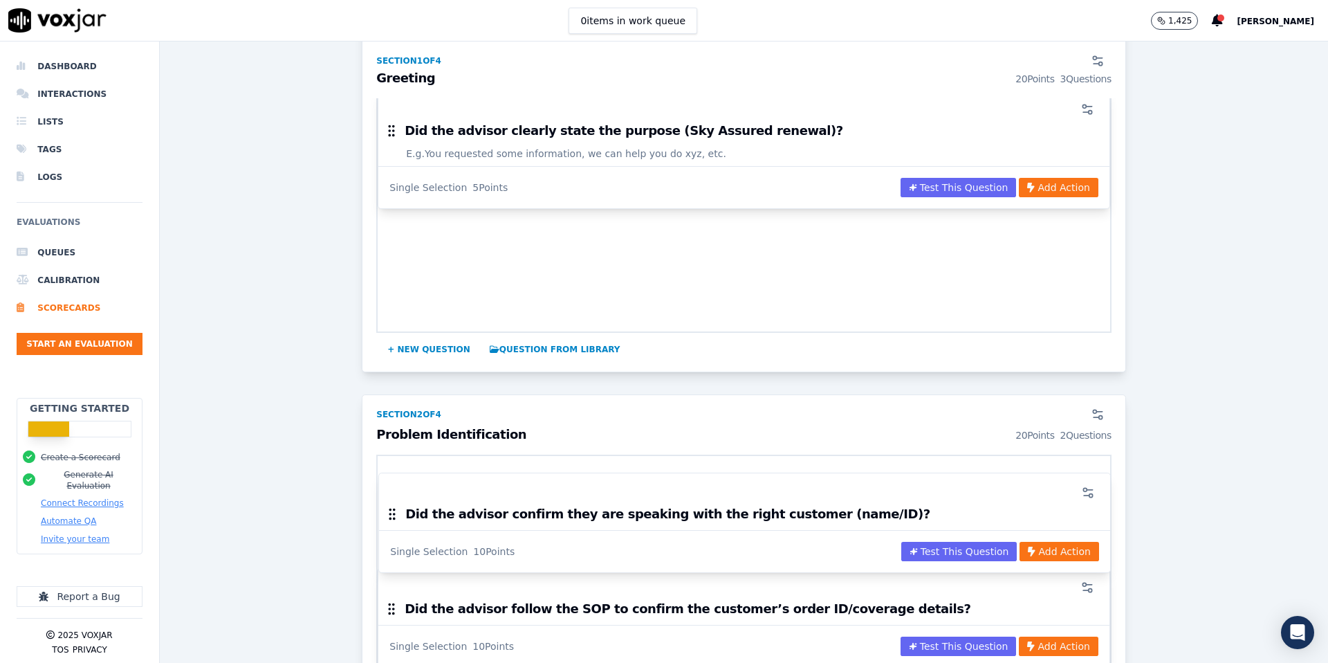
drag, startPoint x: 389, startPoint y: 261, endPoint x: 392, endPoint y: 509, distance: 248.4
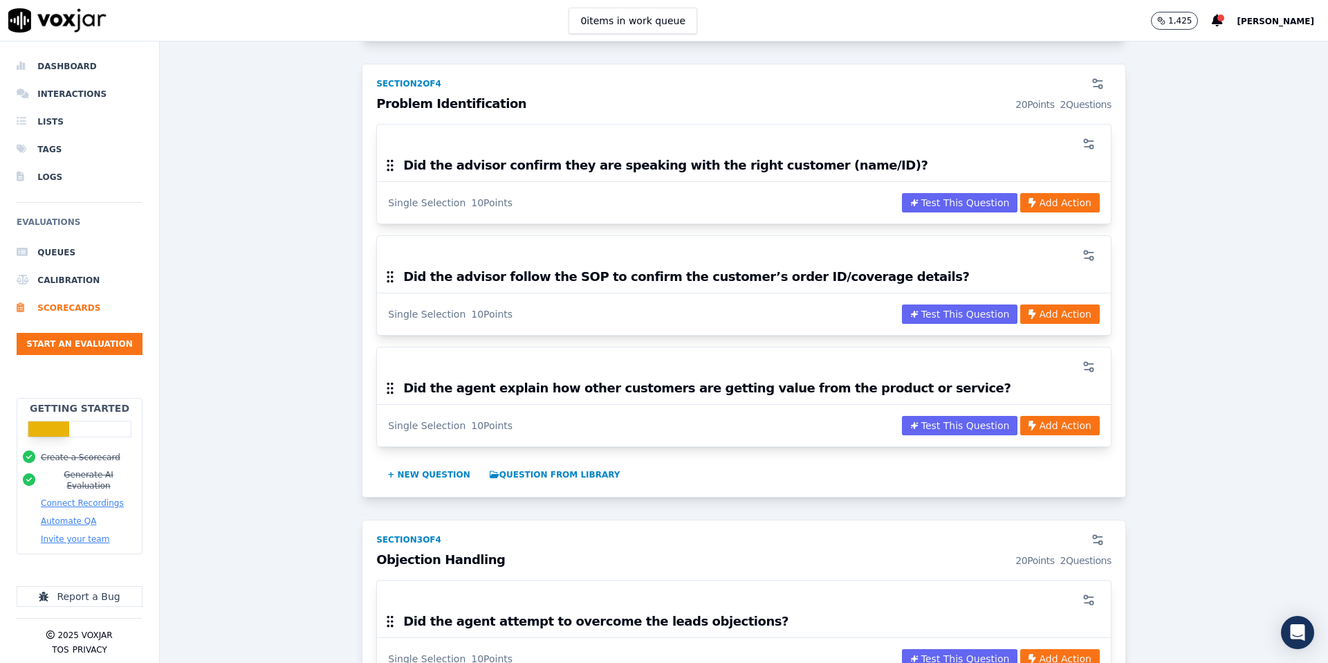
scroll to position [532, 0]
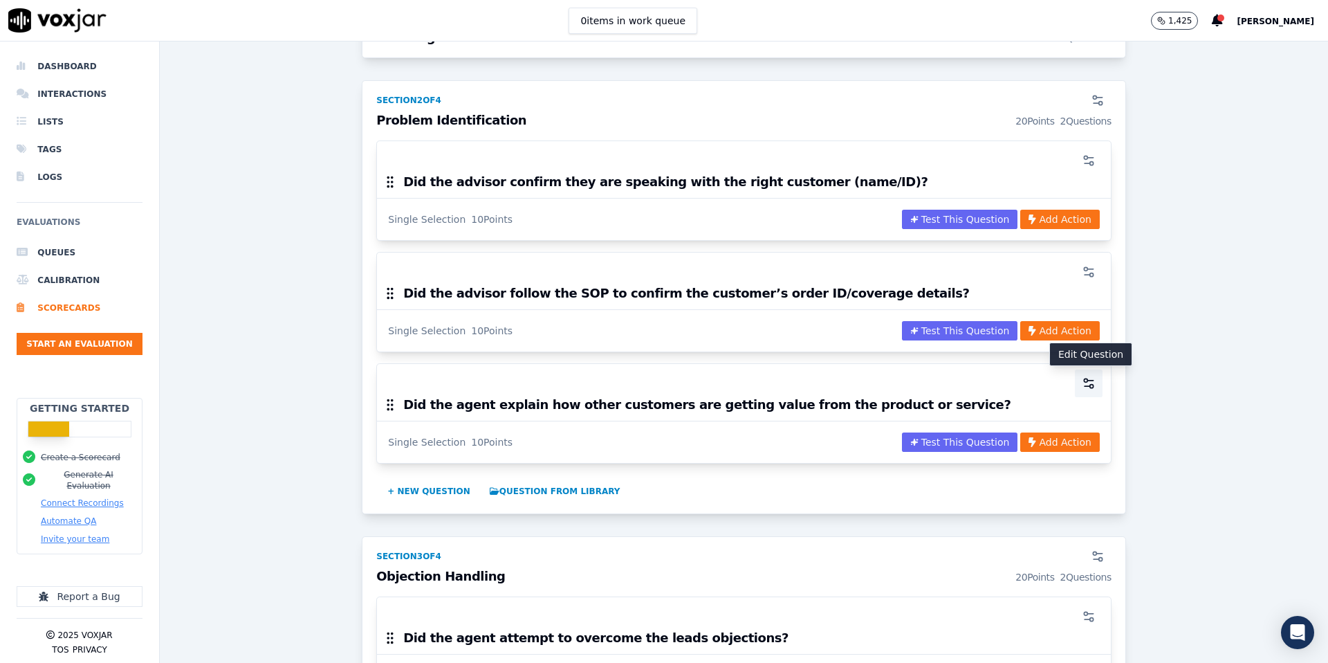
click at [1088, 380] on icon "button" at bounding box center [1089, 383] width 14 height 14
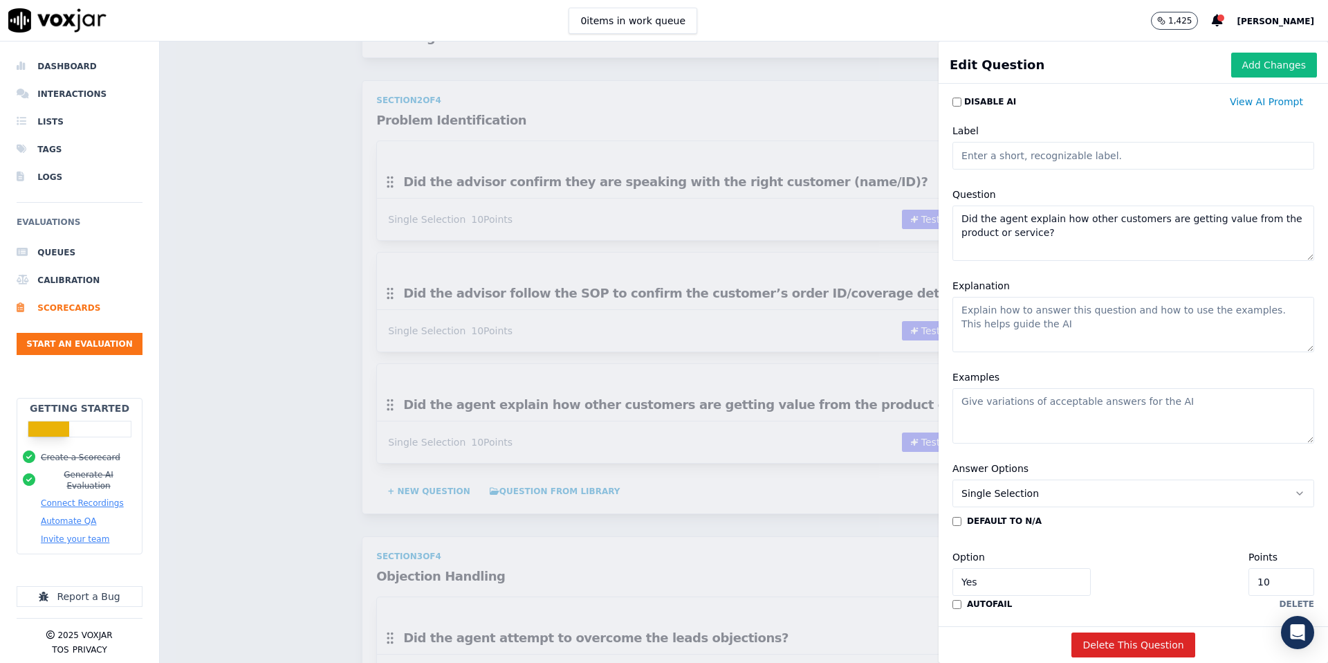
click at [1080, 252] on textarea "Did the agent explain how other customers are getting value from the product or…" at bounding box center [1134, 232] width 362 height 55
paste textarea "Did the advisor acknowledge and respond to customer concerns correctly?"
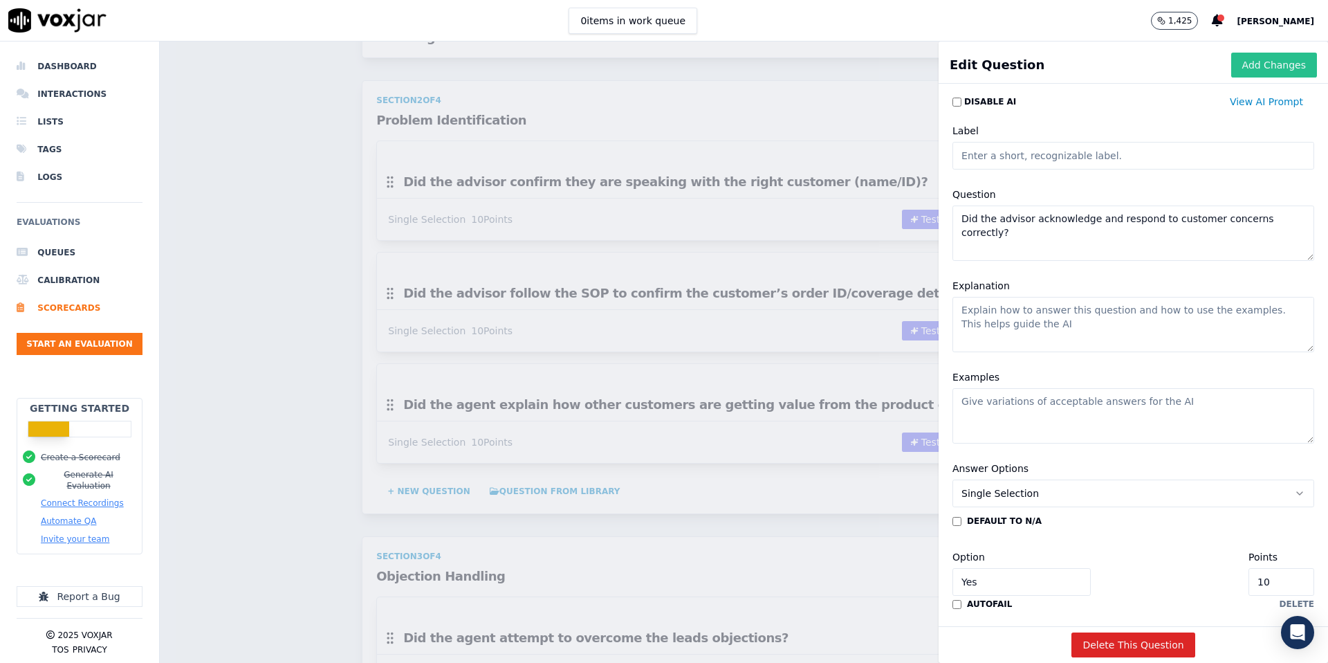
type textarea "Did the advisor acknowledge and respond to customer concerns correctly?"
click at [1282, 63] on button "Add Changes" at bounding box center [1274, 65] width 86 height 25
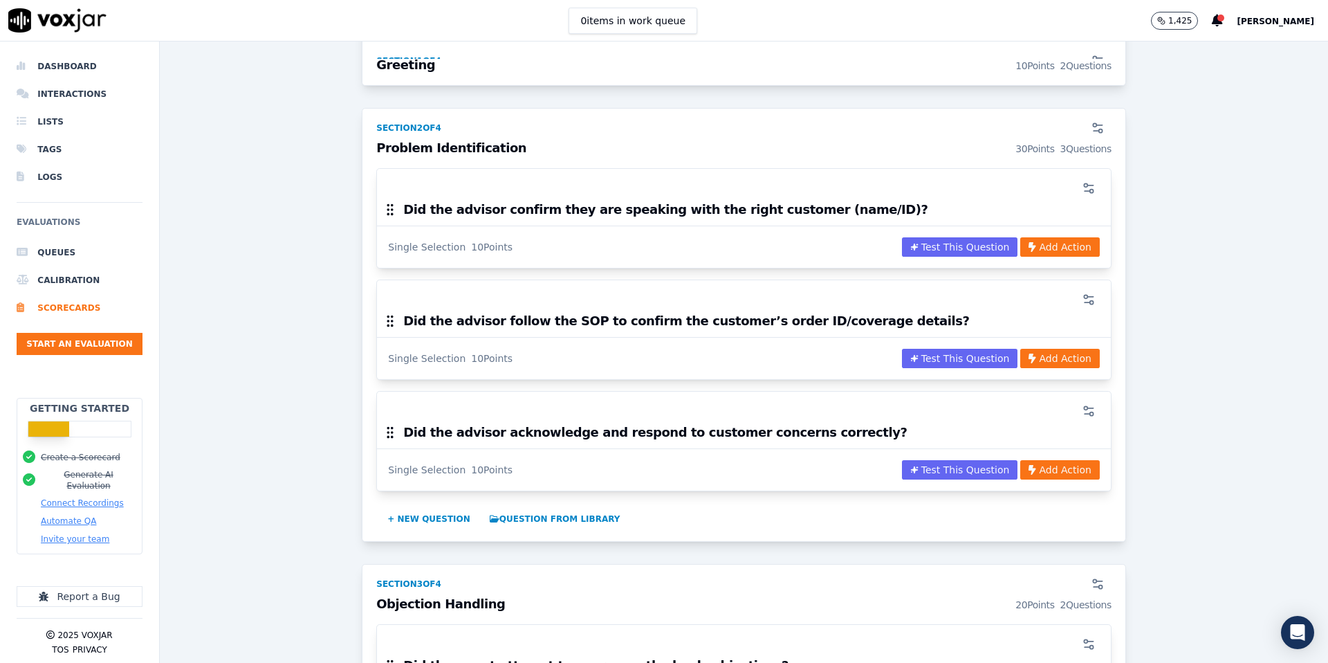
scroll to position [540, 0]
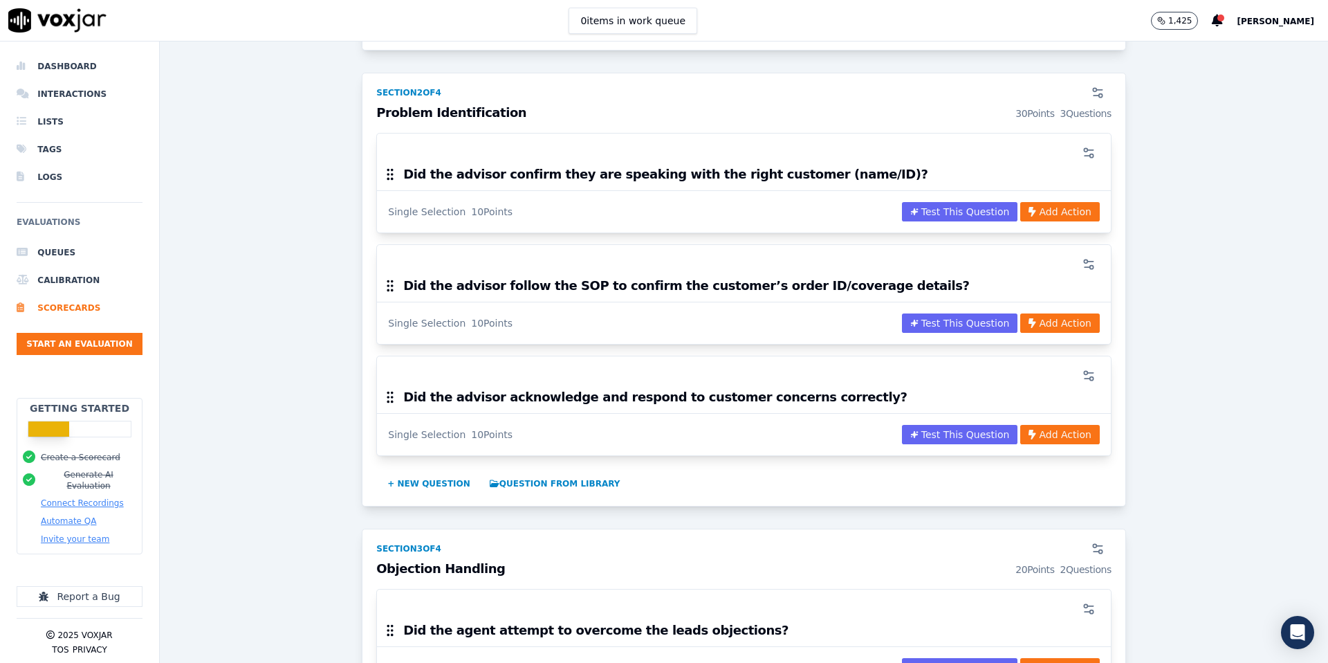
click at [504, 372] on div at bounding box center [743, 376] width 717 height 28
click at [463, 113] on h3 "Problem Identification 30 Points 3 Questions" at bounding box center [743, 114] width 735 height 14
click at [1101, 90] on icon "button" at bounding box center [1100, 90] width 6 height 0
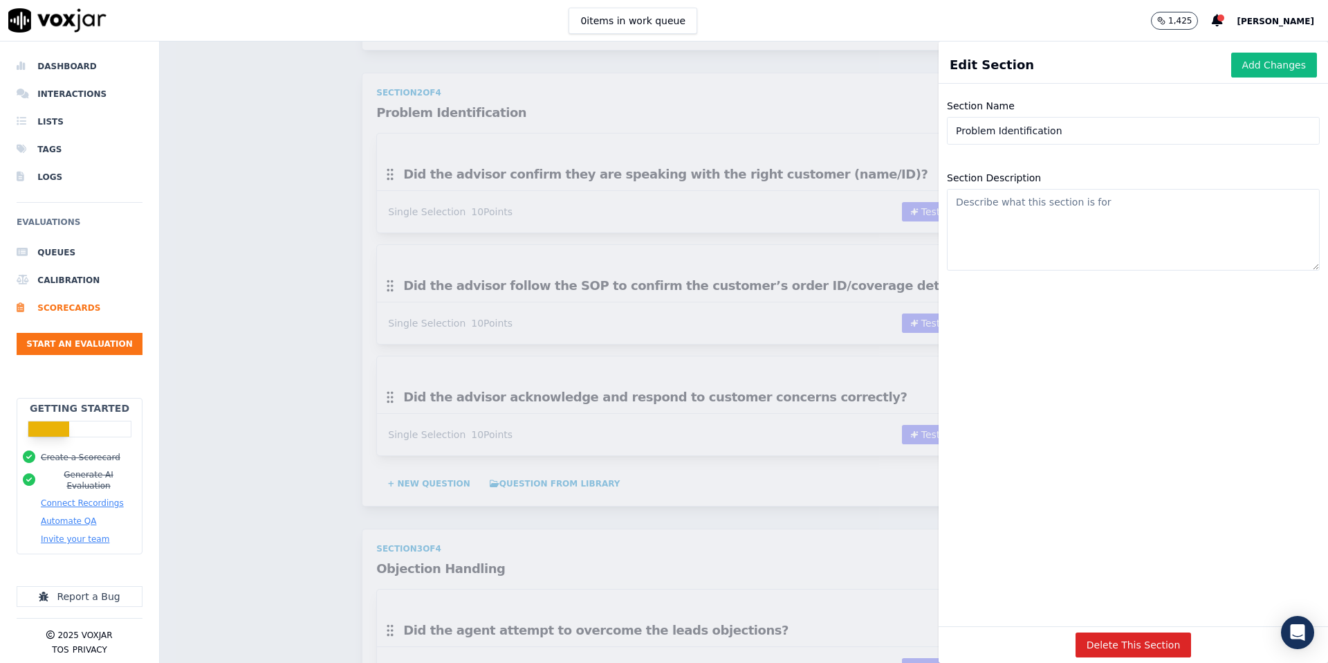
click at [894, 115] on div "Scorecards Scorecard Editor Save Scorecard Outbound Sales TEMPLATE A scorecard …" at bounding box center [744, 352] width 1168 height 621
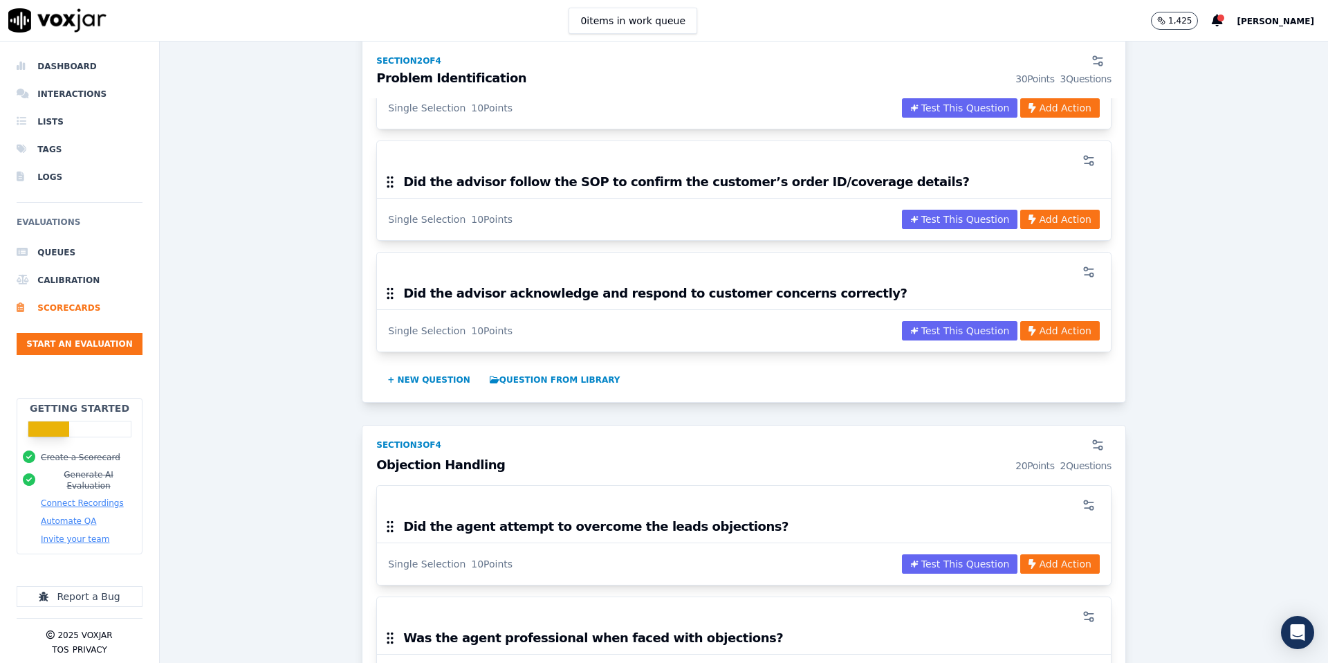
scroll to position [688, 0]
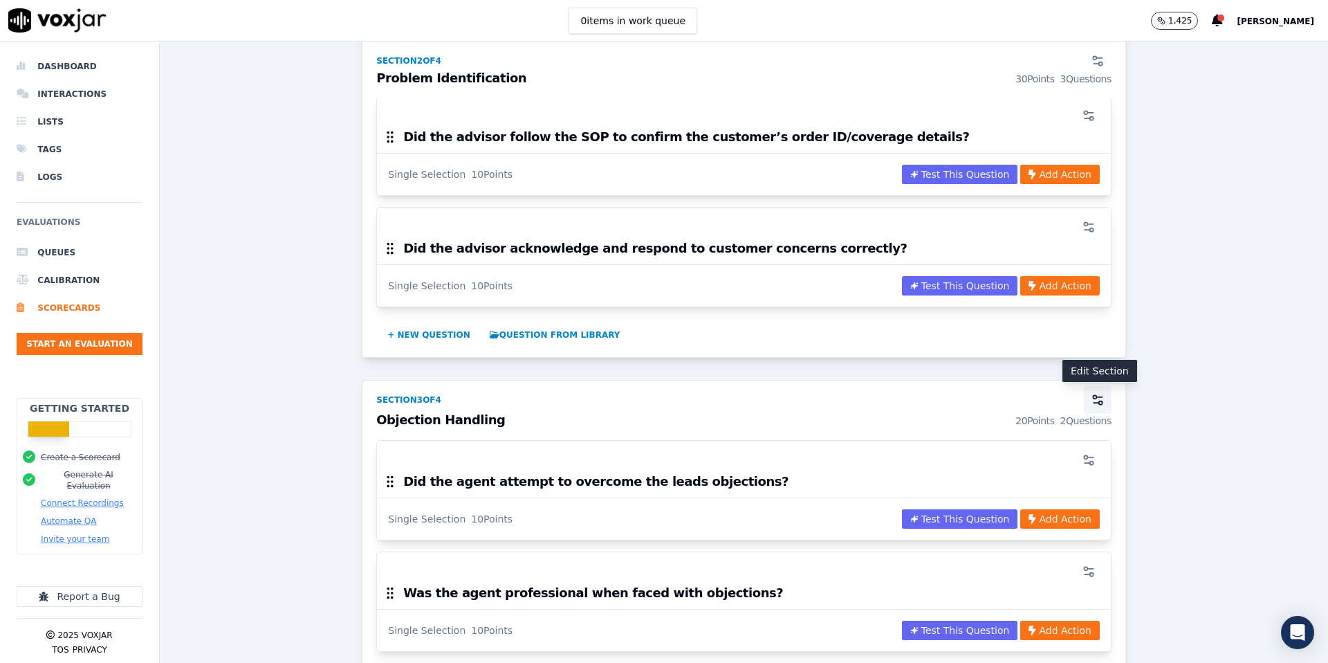
click at [1099, 405] on icon "button" at bounding box center [1098, 400] width 14 height 14
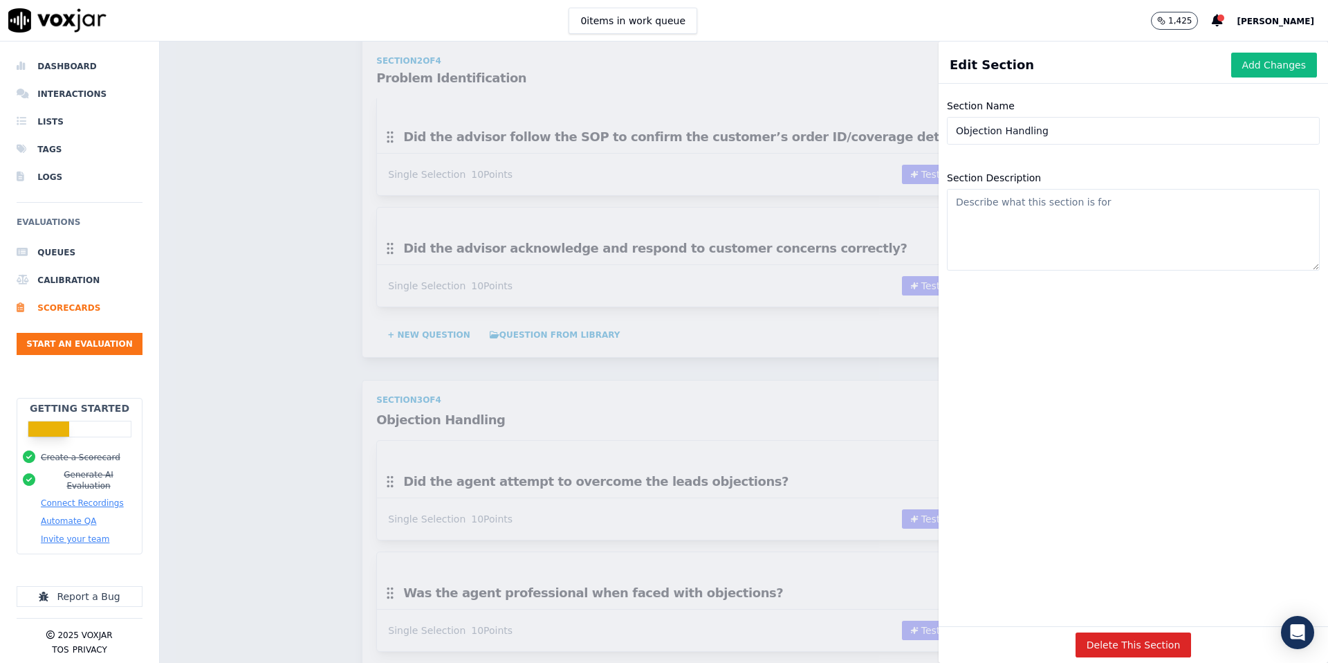
click at [1080, 127] on input "Objection Handling" at bounding box center [1133, 131] width 373 height 28
paste input "Engagement & Listening"
type input "Engagement & Listening"
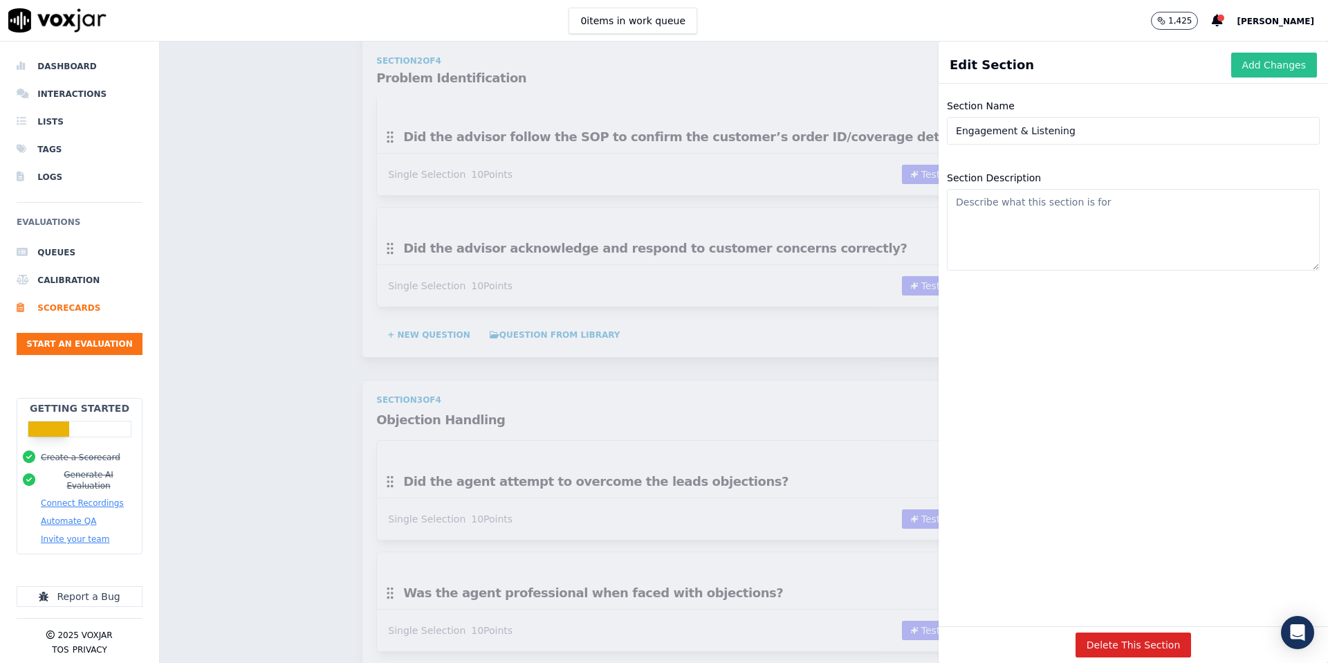
click at [1258, 73] on button "Add Changes" at bounding box center [1274, 65] width 86 height 25
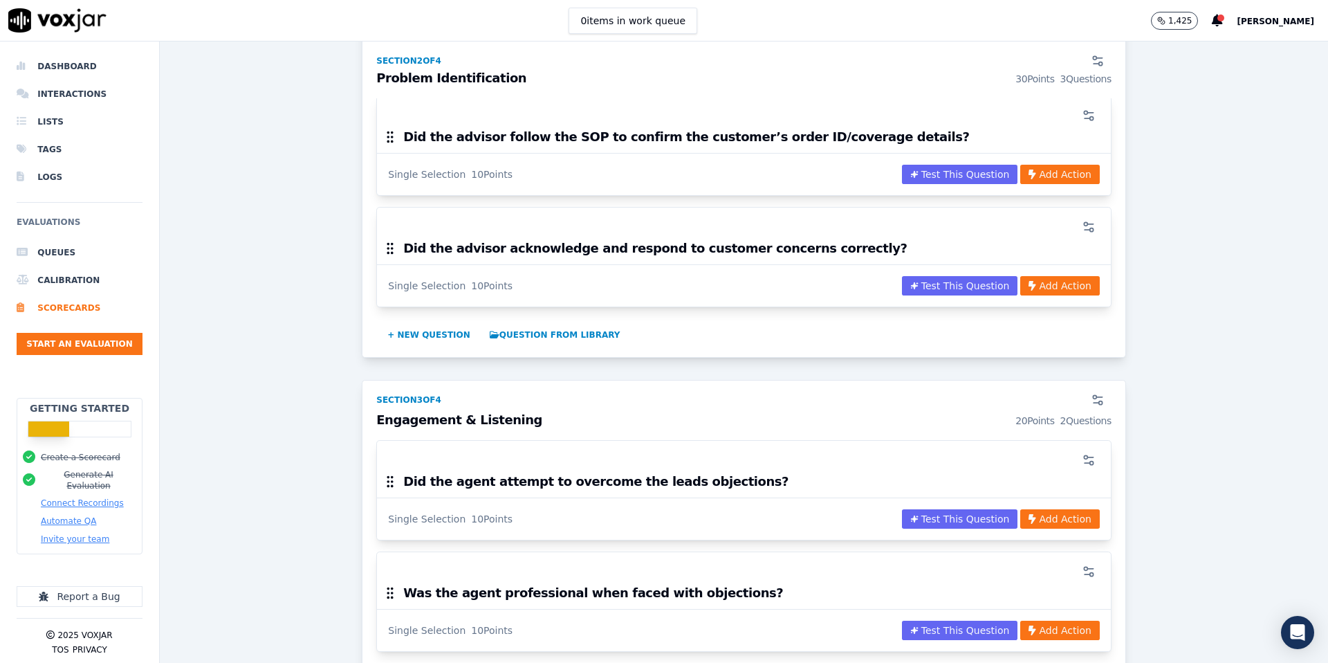
scroll to position [693, 0]
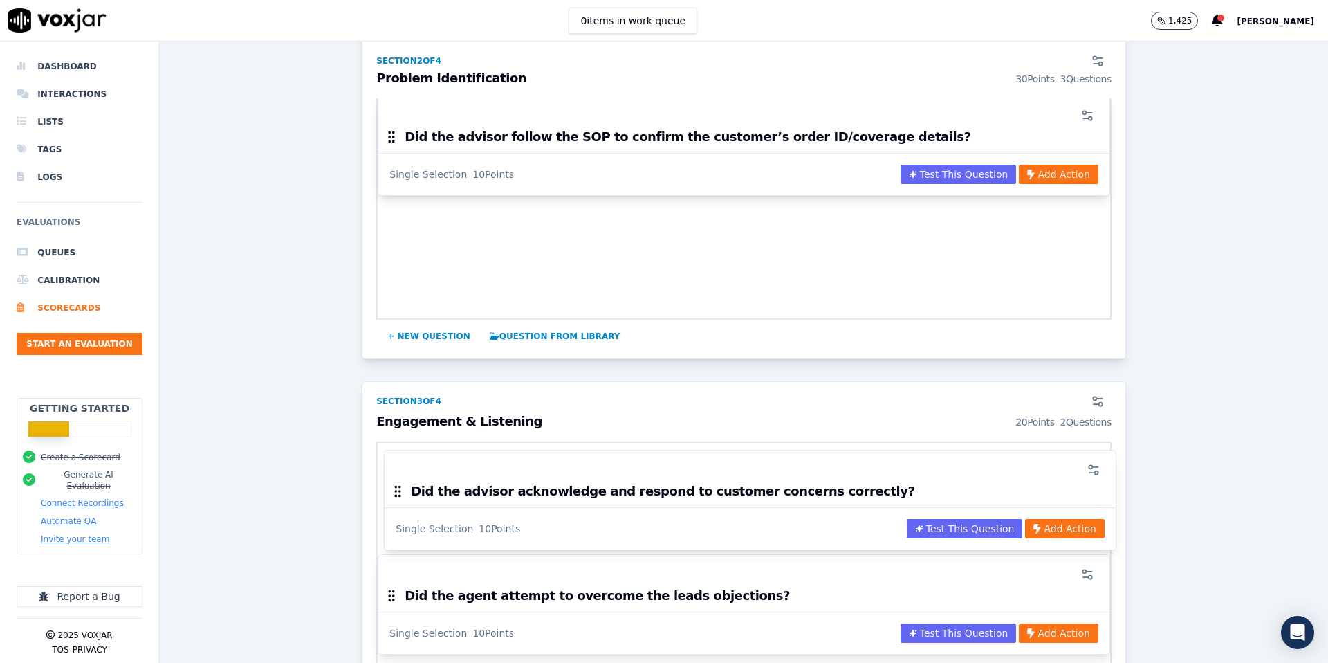
drag, startPoint x: 390, startPoint y: 246, endPoint x: 400, endPoint y: 489, distance: 243.0
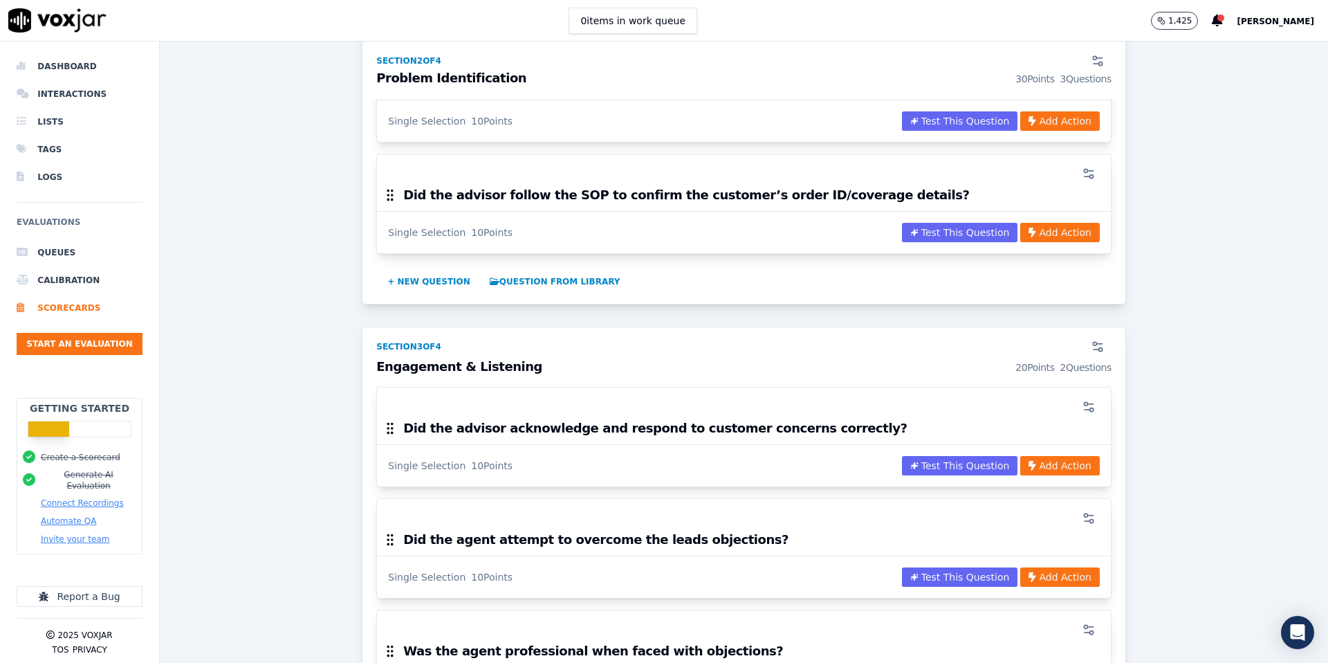
scroll to position [632, 0]
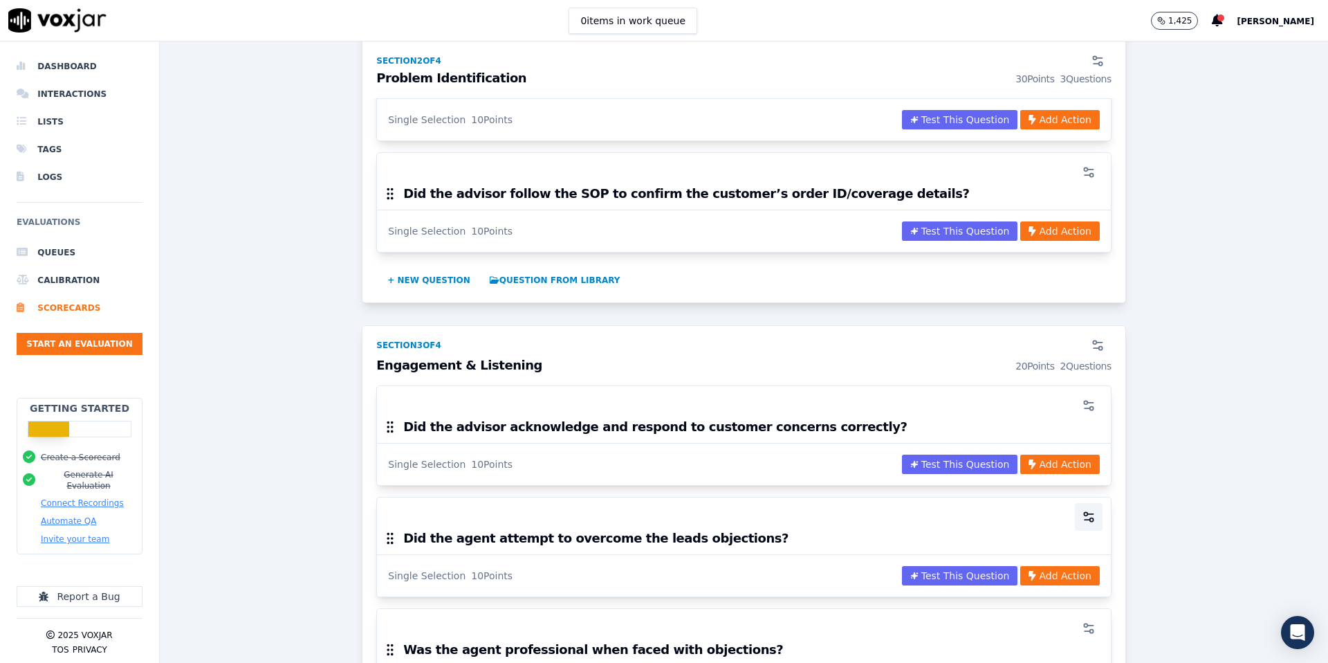
click at [1090, 510] on icon "button" at bounding box center [1089, 517] width 14 height 14
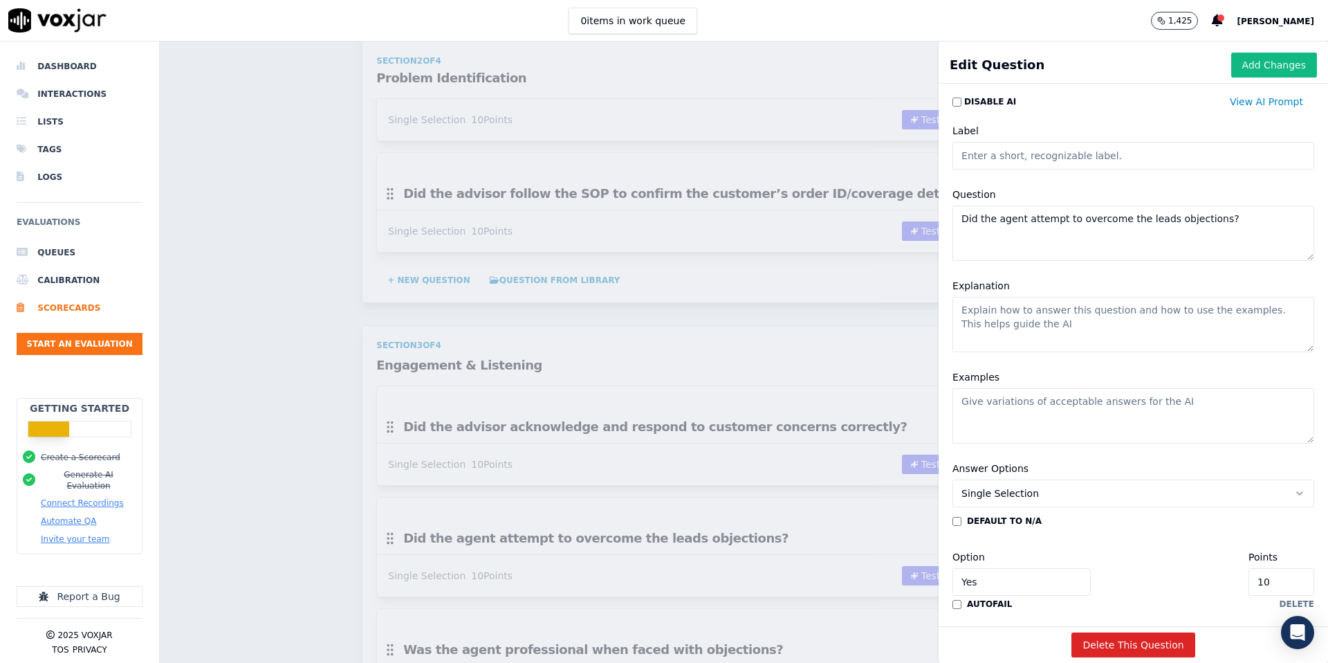
click at [1216, 230] on textarea "Did the agent attempt to overcome the leads objections?" at bounding box center [1134, 232] width 362 height 55
paste textarea "Did the advisor ask relevant, open-ended questions to uncover needs/objections?"
type textarea "Did the advisor ask relevant, open-ended questions to uncover needs/objections?"
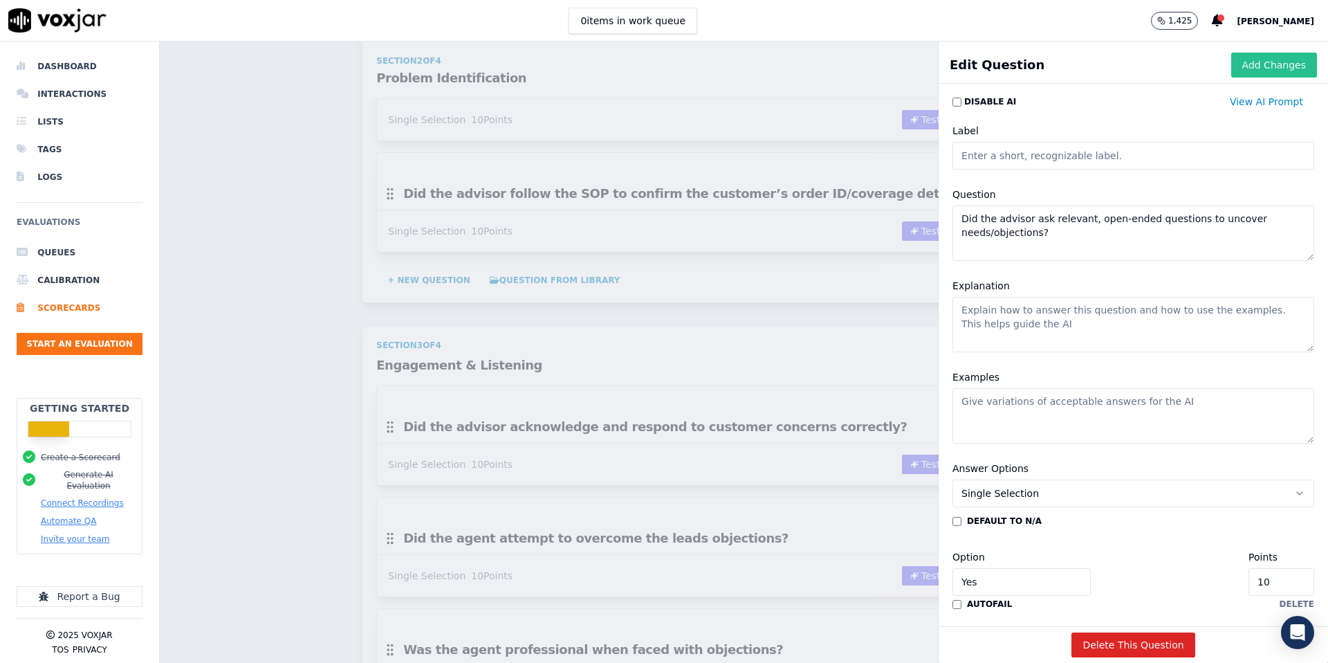
click at [1267, 66] on button "Add Changes" at bounding box center [1274, 65] width 86 height 25
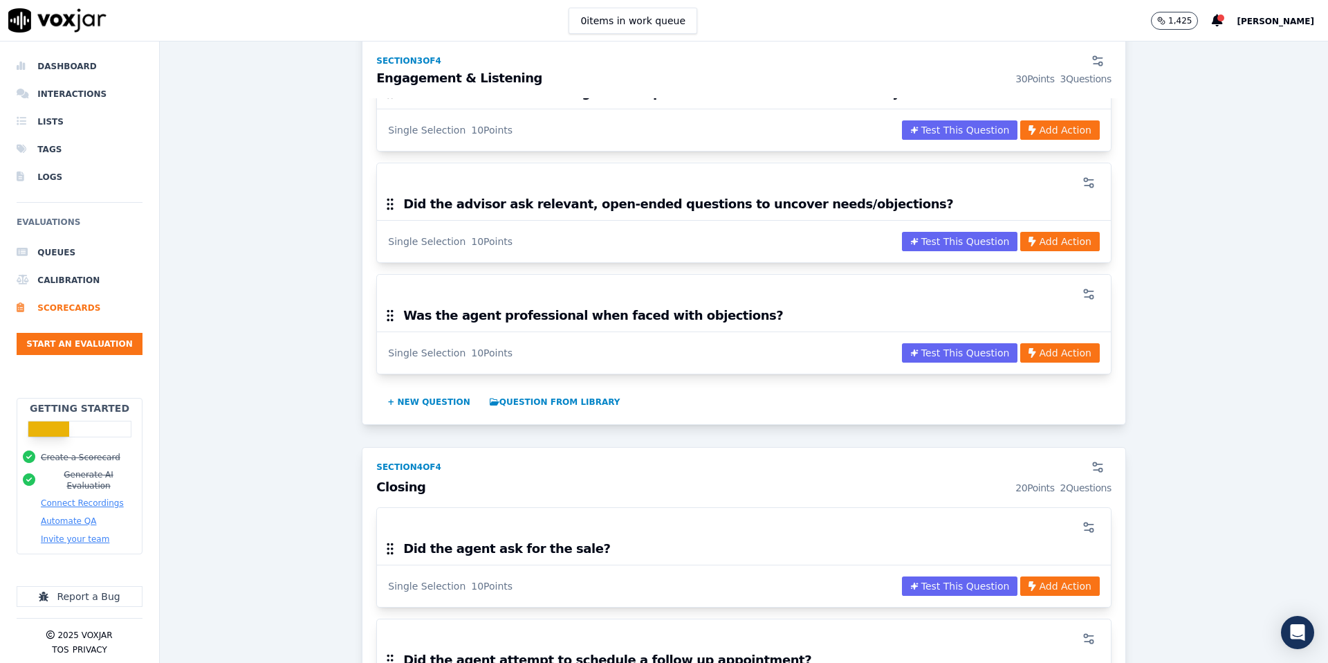
scroll to position [1003, 0]
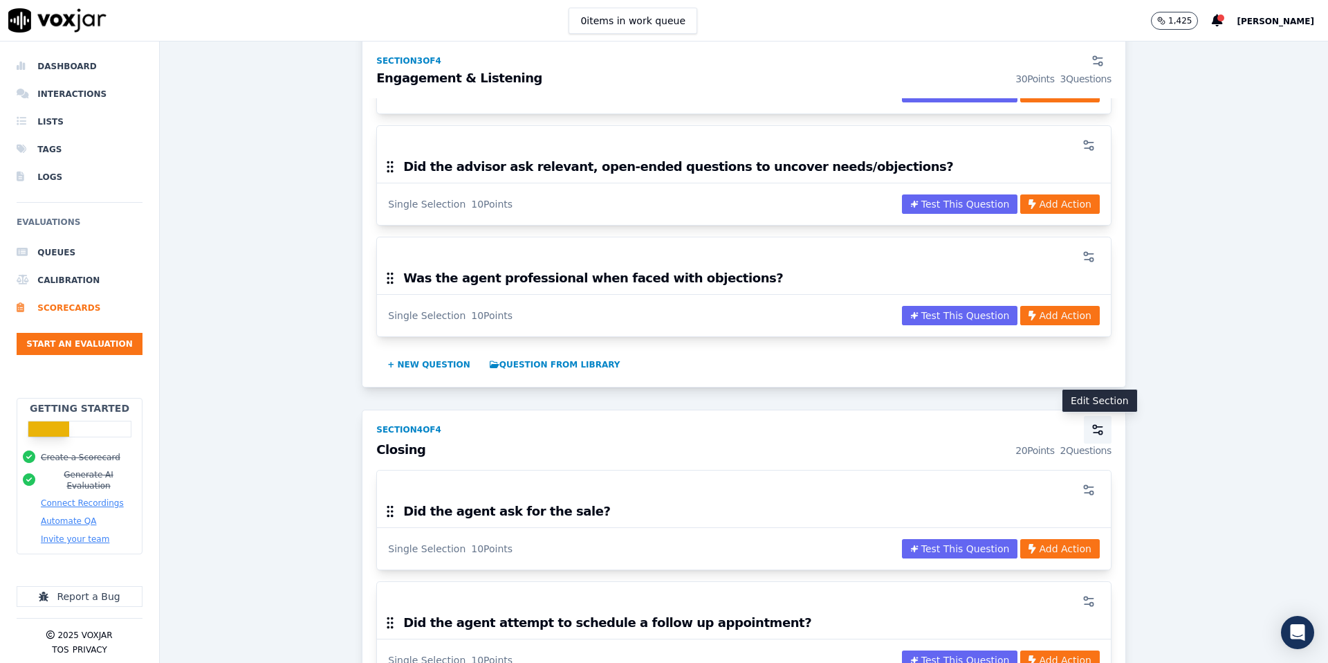
click at [1098, 424] on icon "button" at bounding box center [1098, 430] width 14 height 14
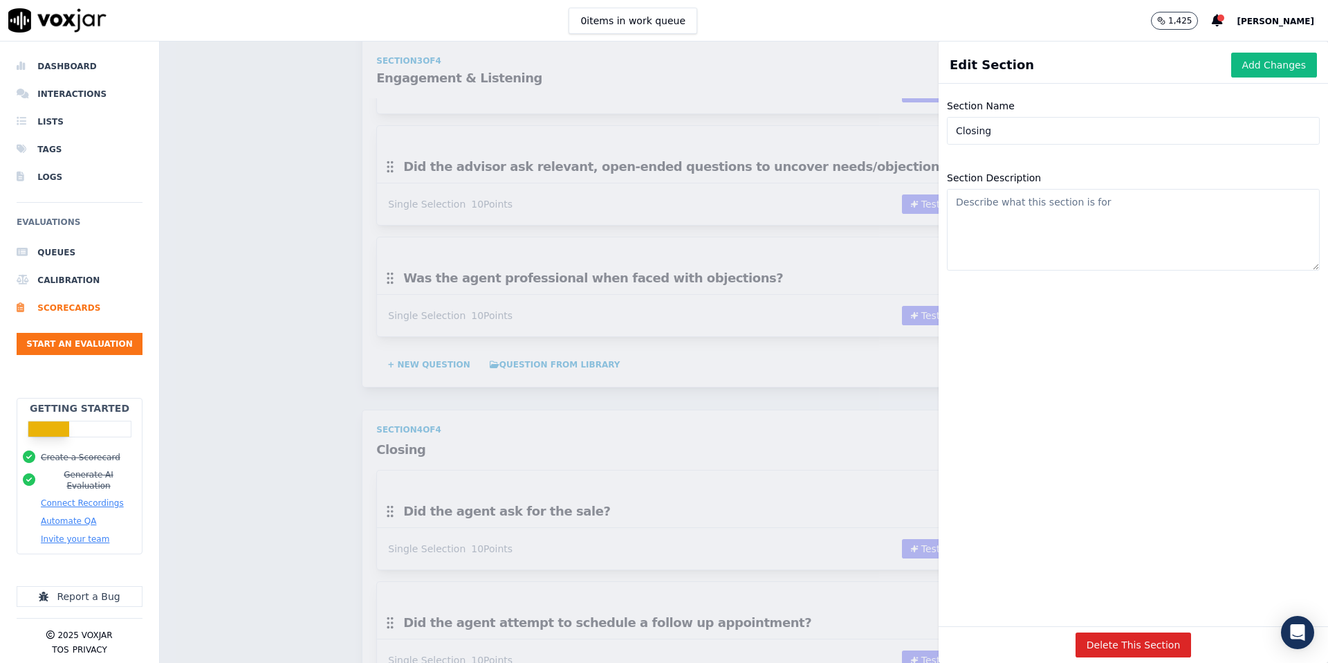
click at [1039, 132] on input "Closing" at bounding box center [1133, 131] width 373 height 28
paste input "Product Pitch & Resolution"
type input "Product Pitch & Resolution"
click at [1298, 64] on button "Add Changes" at bounding box center [1274, 65] width 86 height 25
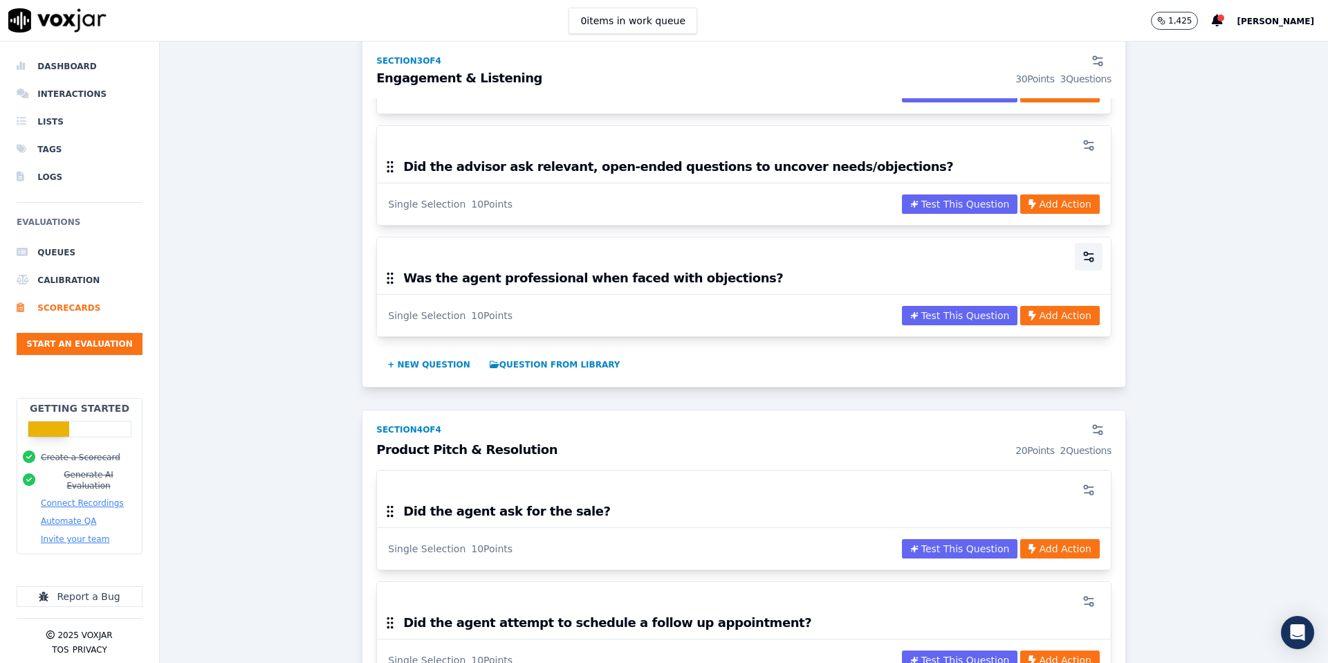
click at [1086, 255] on icon "button" at bounding box center [1089, 257] width 14 height 14
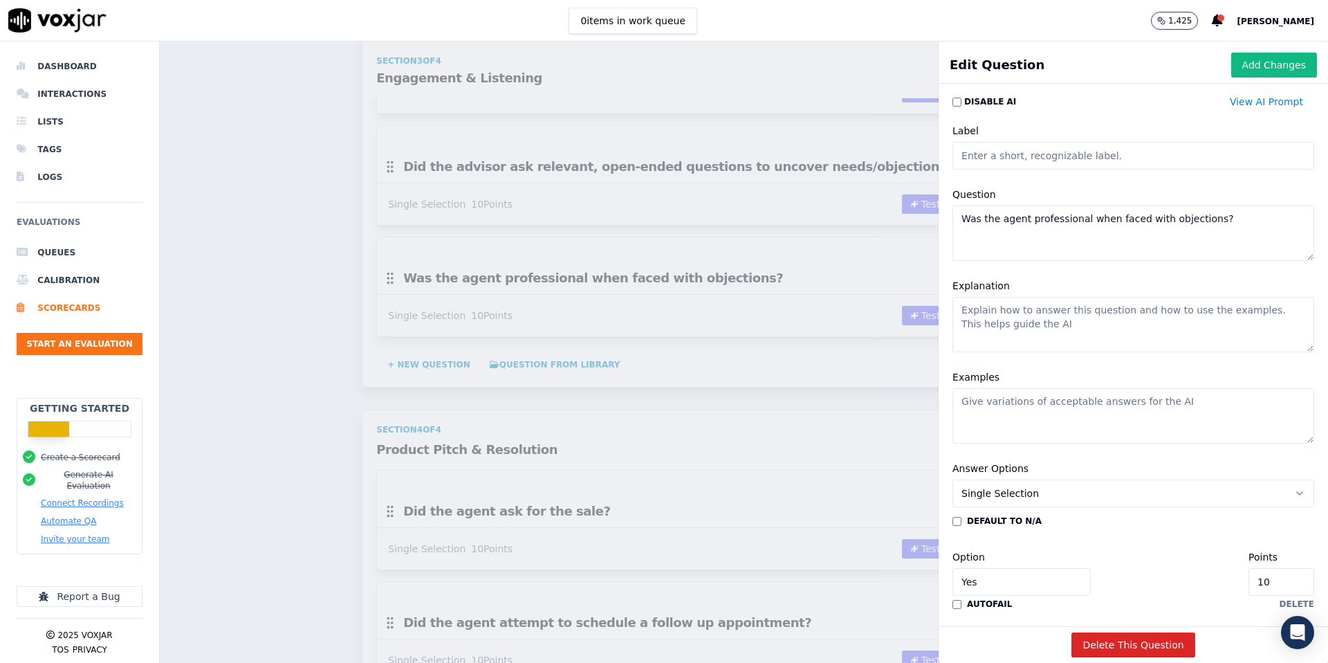
click at [1227, 214] on textarea "Was the agent professional when faced with objections?" at bounding box center [1134, 232] width 362 height 55
paste textarea "Were the customer’s queries resolved with correct information per SOP?"
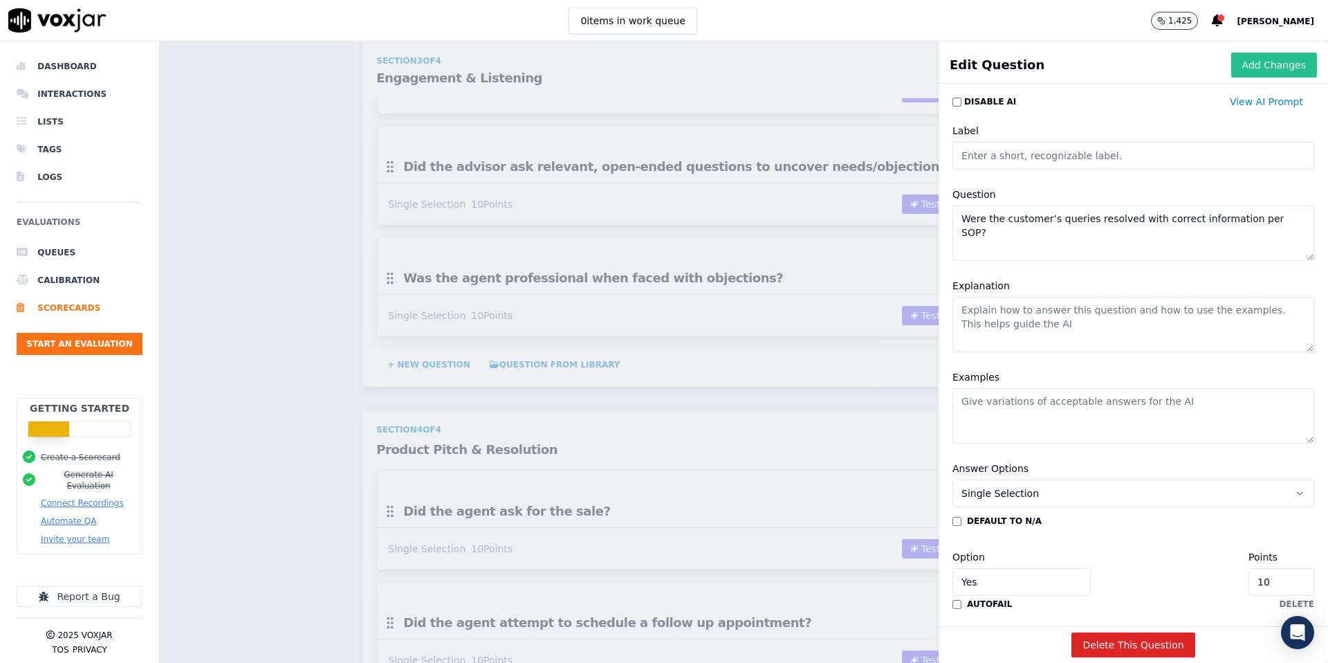
type textarea "Were the customer’s queries resolved with correct information per SOP?"
click at [1267, 68] on button "Add Changes" at bounding box center [1274, 65] width 86 height 25
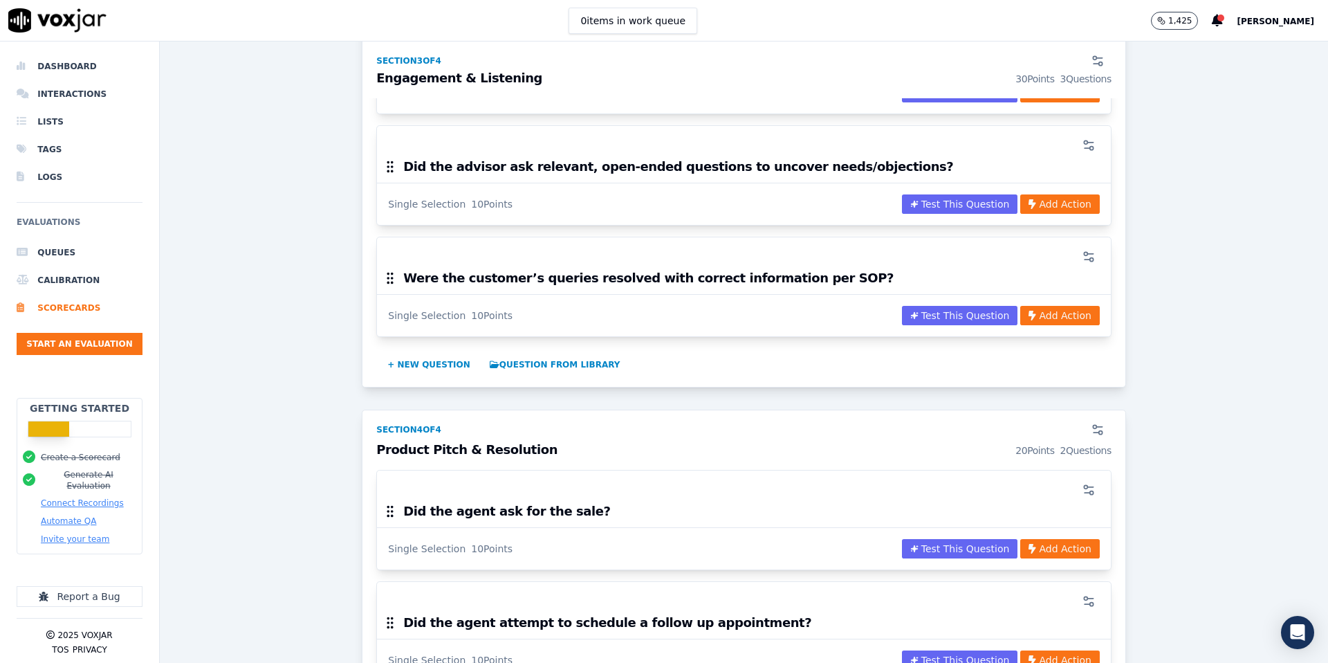
scroll to position [1010, 0]
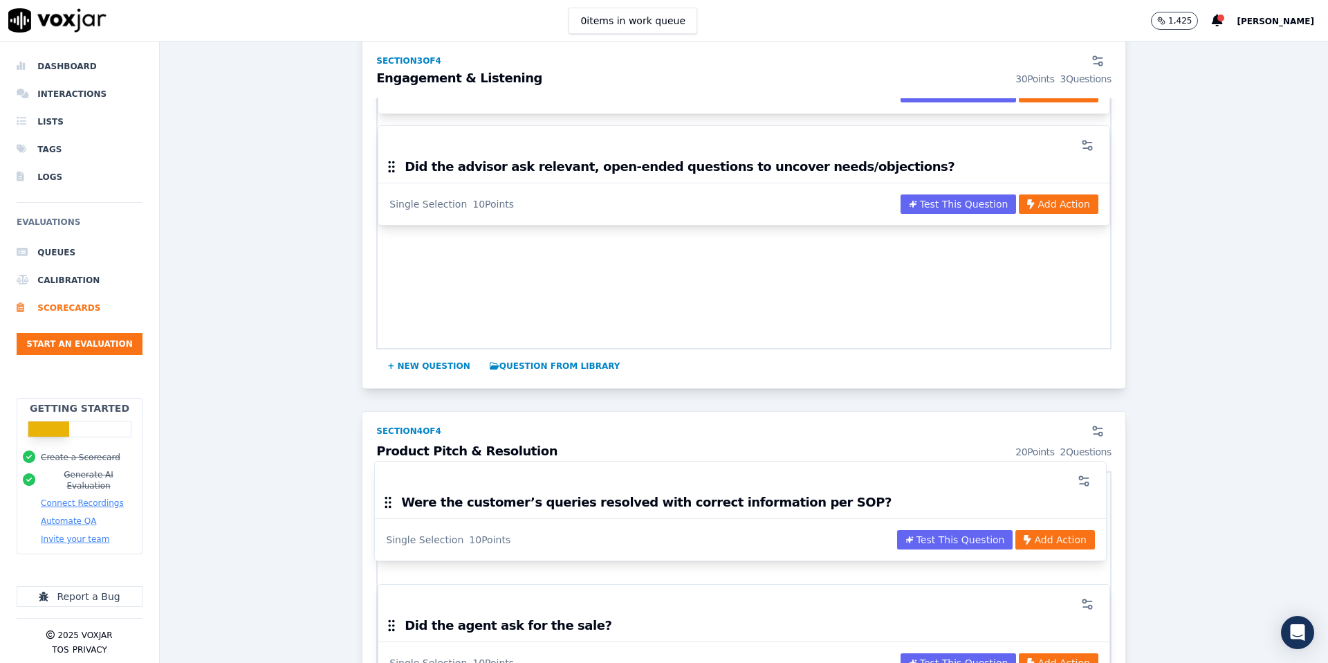
drag, startPoint x: 387, startPoint y: 278, endPoint x: 385, endPoint y: 503, distance: 224.9
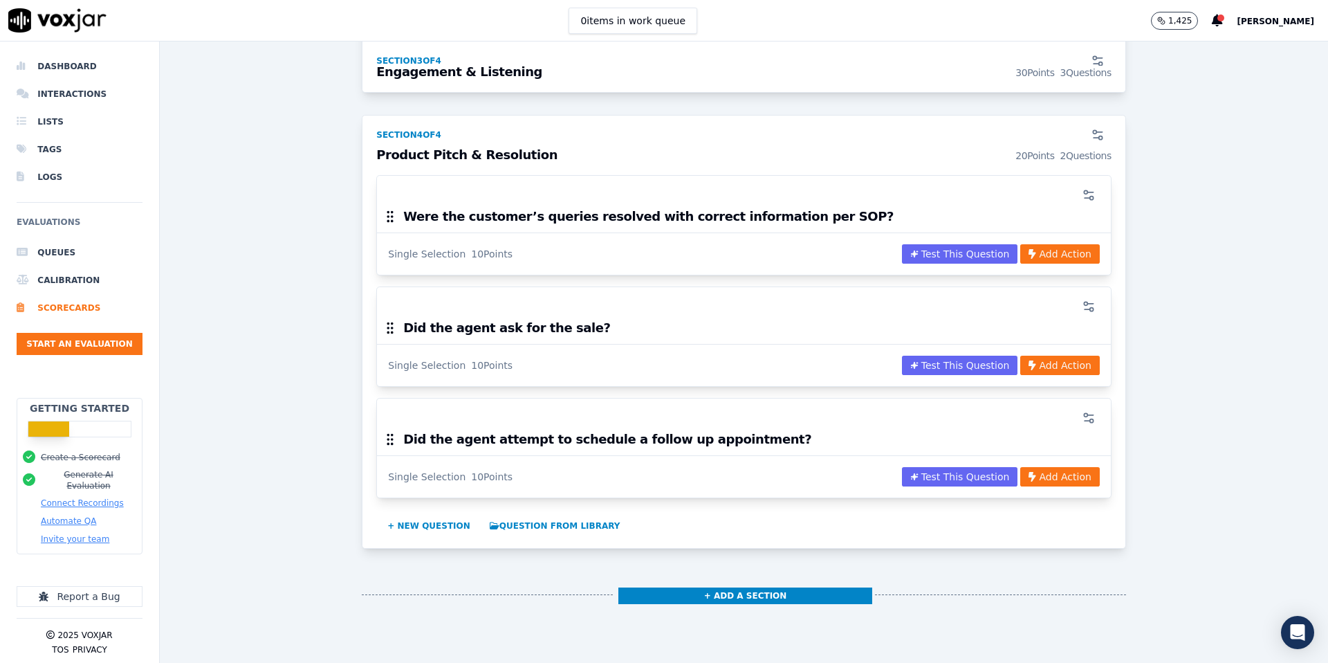
scroll to position [1190, 0]
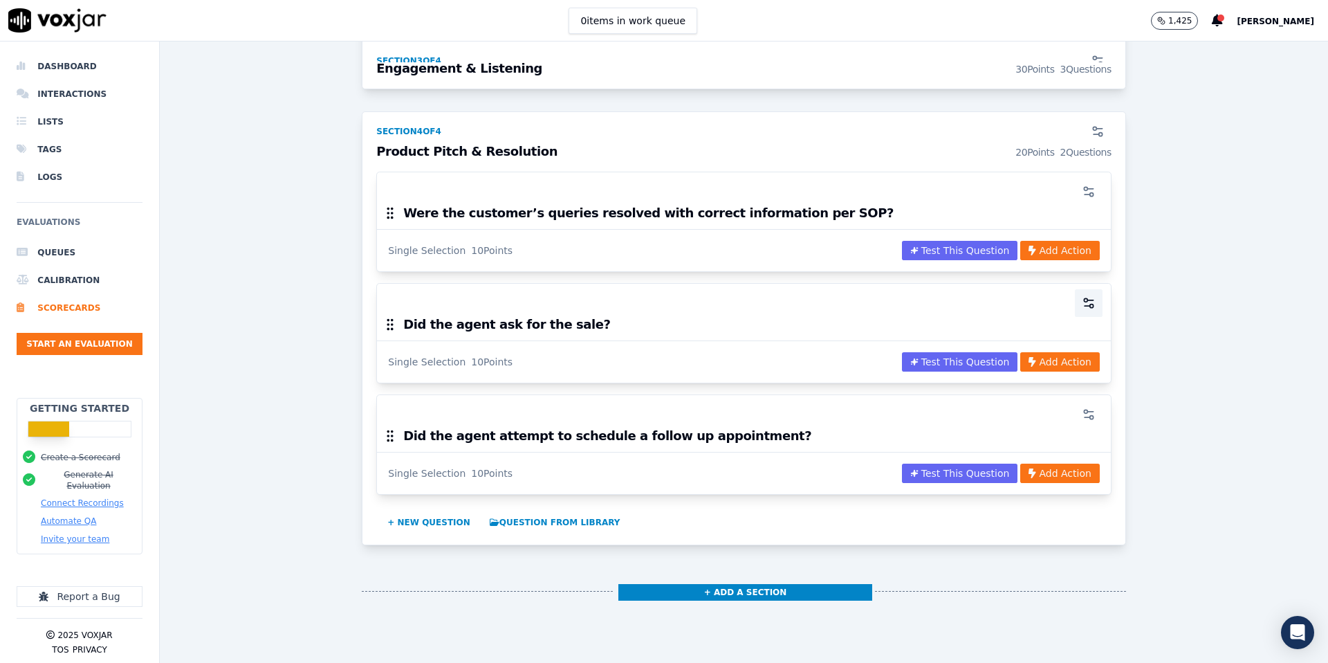
click at [1091, 300] on icon "button" at bounding box center [1091, 300] width 6 height 0
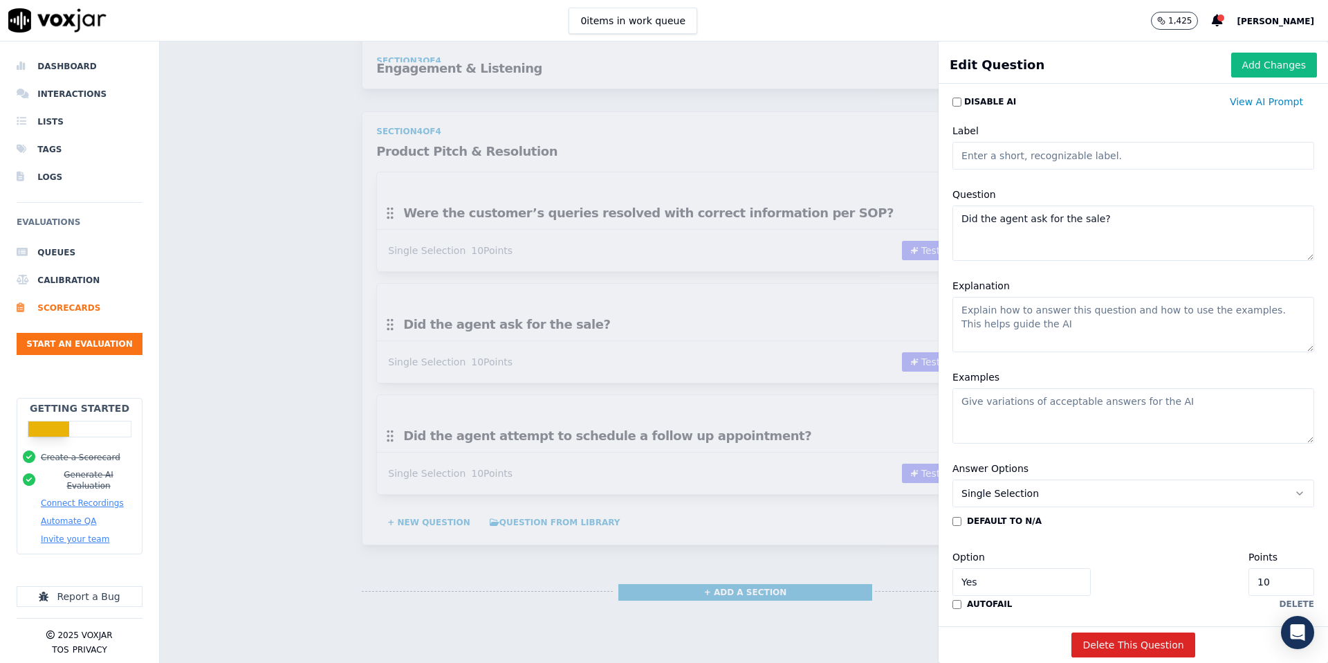
click at [1133, 231] on textarea "Did the agent ask for the sale?" at bounding box center [1134, 232] width 362 height 55
paste textarea "dvisor highlight benefits of renewal (savings, convenience, priority service)"
type textarea "Did the advisor highlight benefits of renewal (savings, convenience, priority s…"
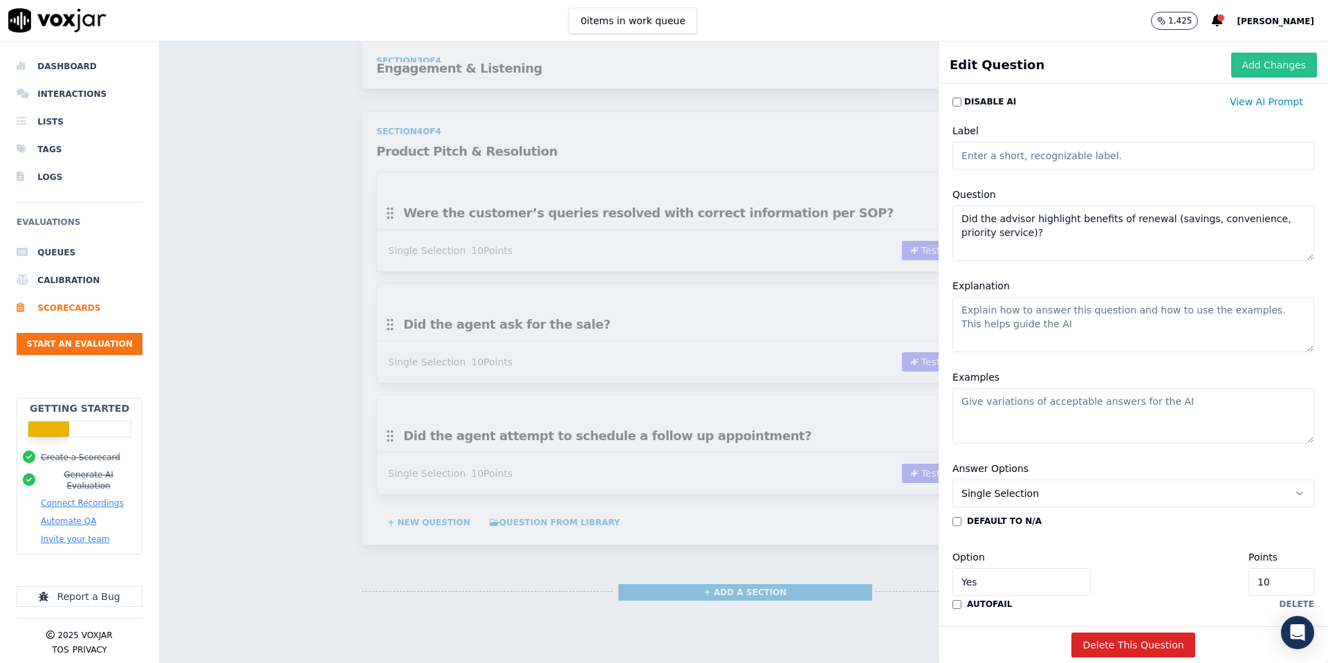
click at [1288, 71] on button "Add Changes" at bounding box center [1274, 65] width 86 height 25
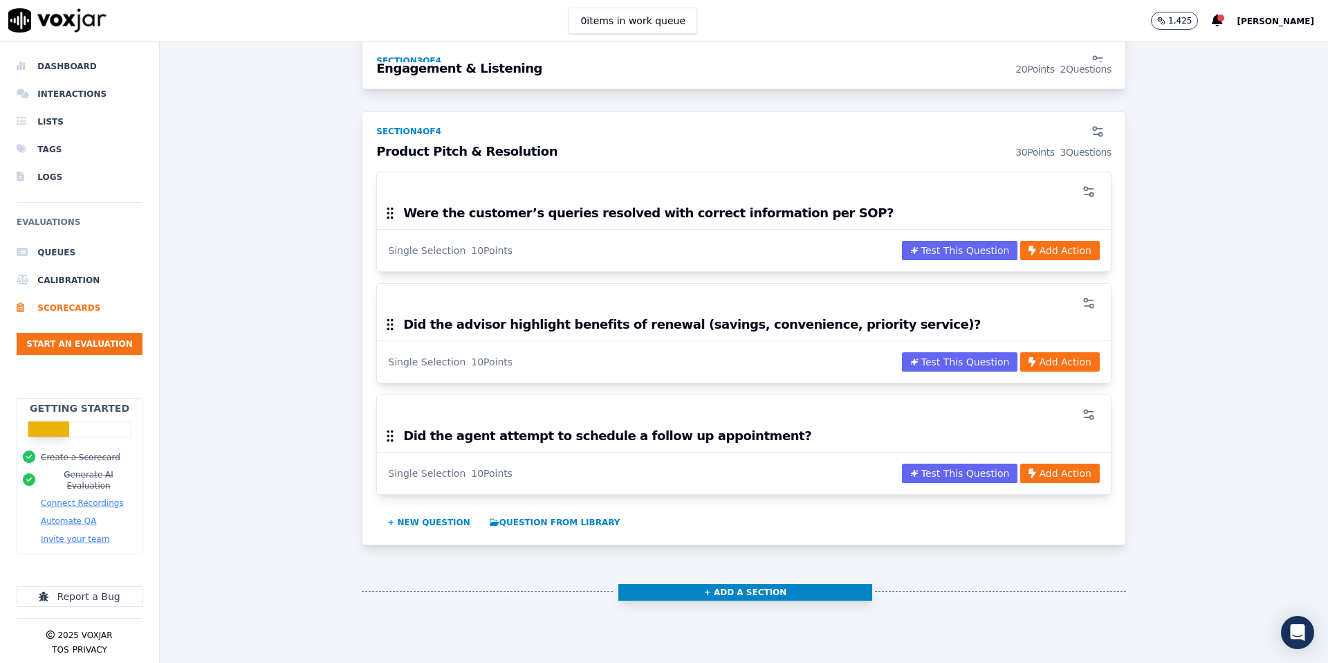
click at [704, 592] on button "+ Add a section" at bounding box center [745, 592] width 255 height 17
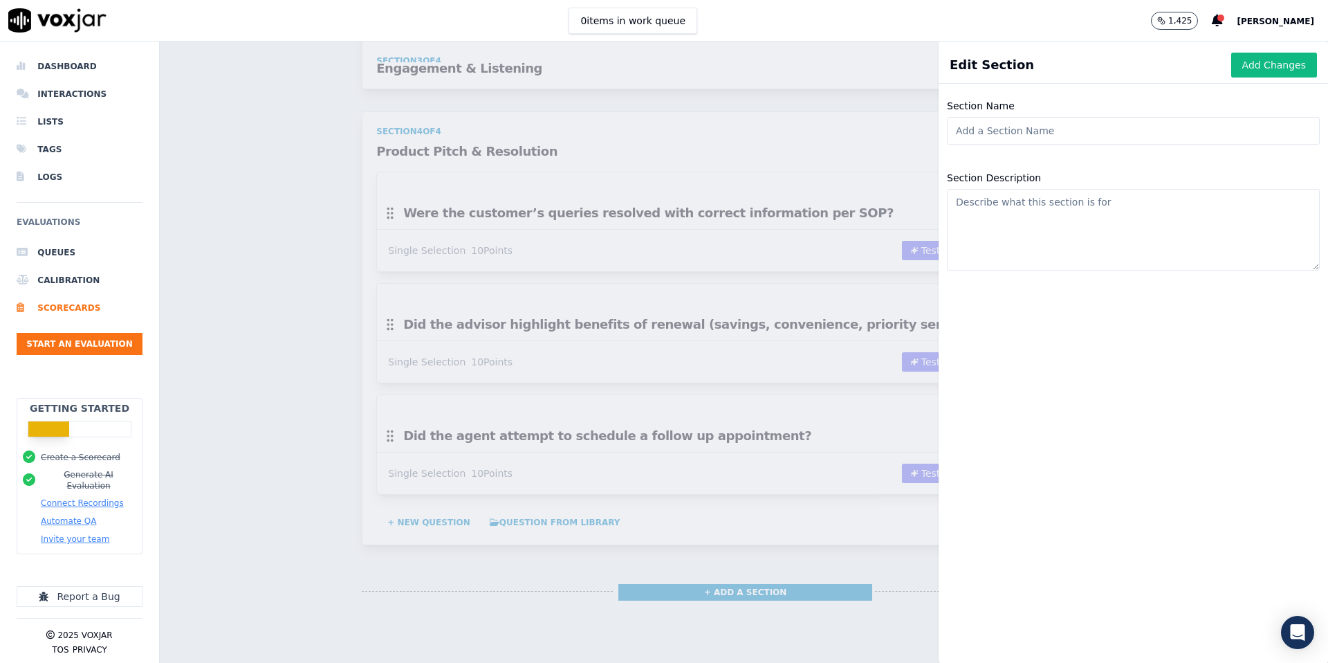
click at [1027, 138] on input "Section Name" at bounding box center [1133, 131] width 373 height 28
paste input "Professionalism"
type input "Professionalism"
click at [1281, 66] on button "Add Changes" at bounding box center [1274, 65] width 86 height 25
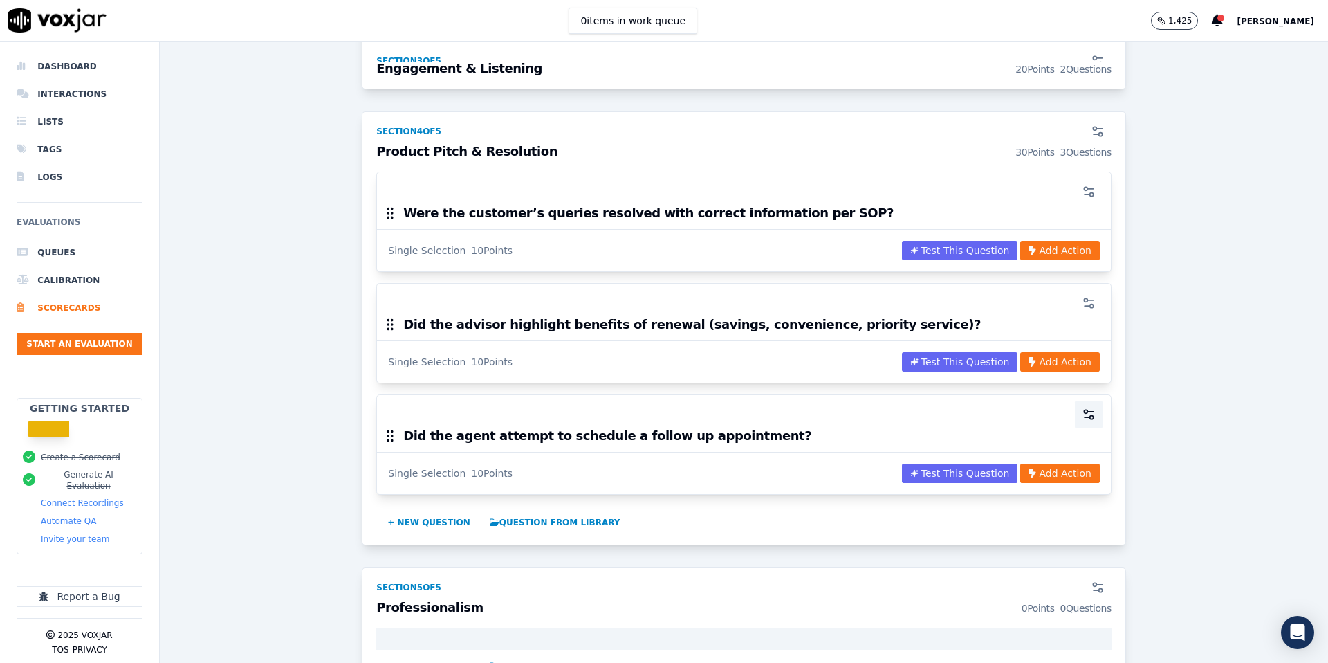
click at [1089, 412] on icon "button" at bounding box center [1089, 414] width 14 height 14
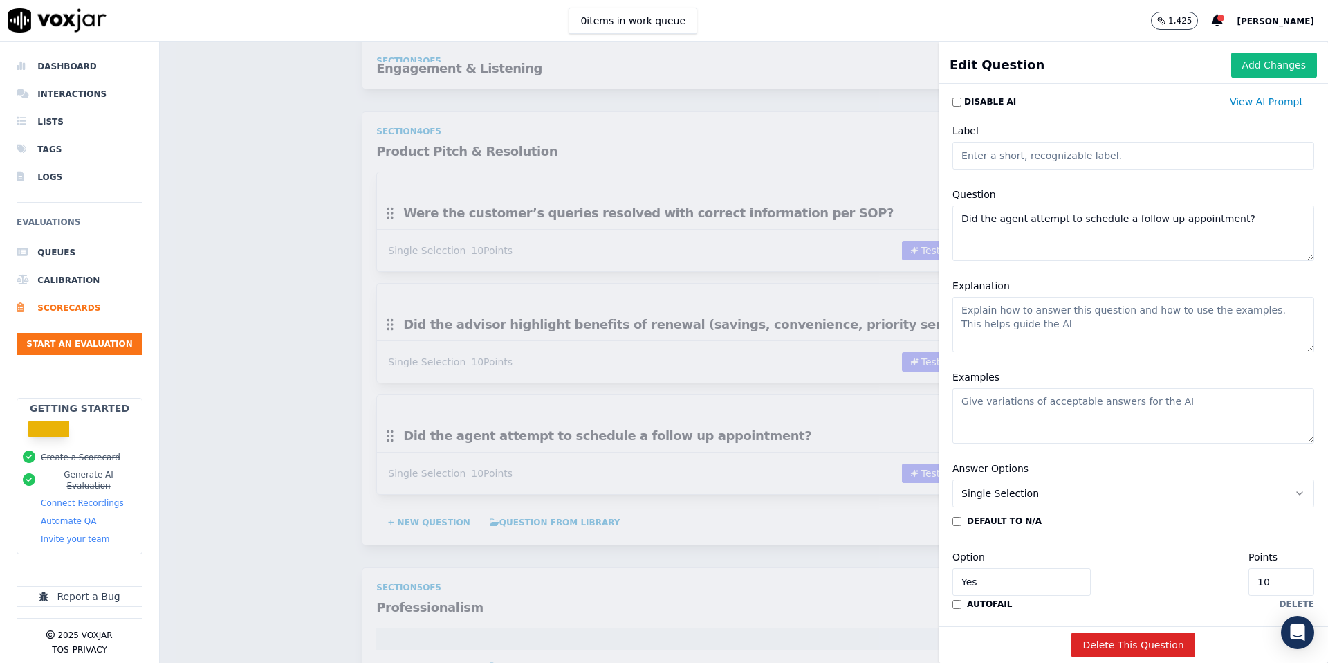
click at [1254, 218] on textarea "Did the agent attempt to schedule a follow up appointment?" at bounding box center [1134, 232] width 362 height 55
paste textarea "Did the advisor remain polite, patient, and respectful throughout?"
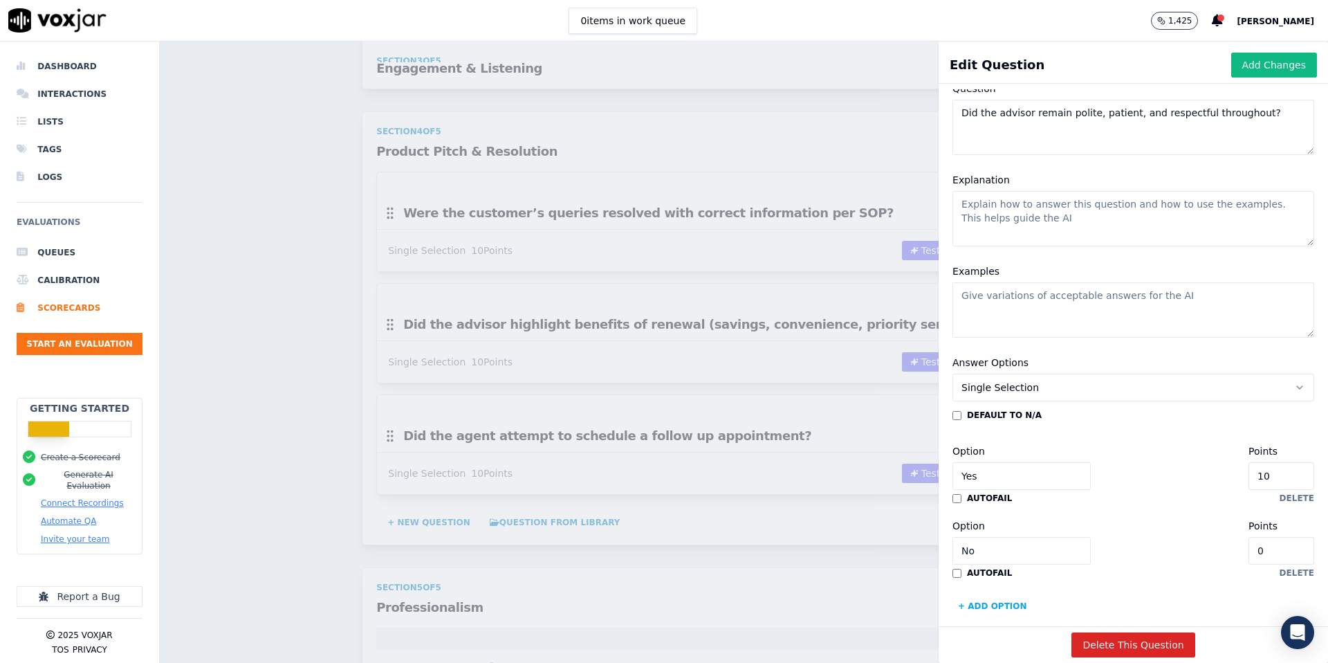
scroll to position [122, 0]
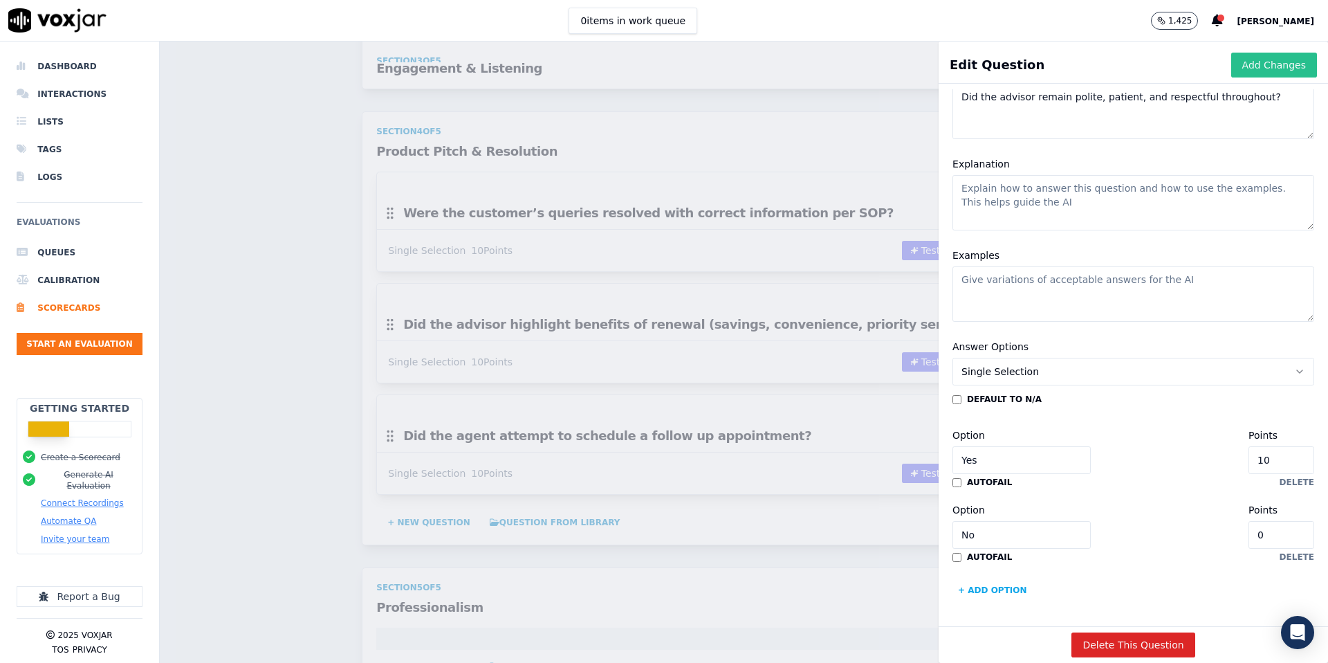
type textarea "Did the advisor remain polite, patient, and respectful throughout?"
click at [1279, 60] on button "Add Changes" at bounding box center [1274, 65] width 86 height 25
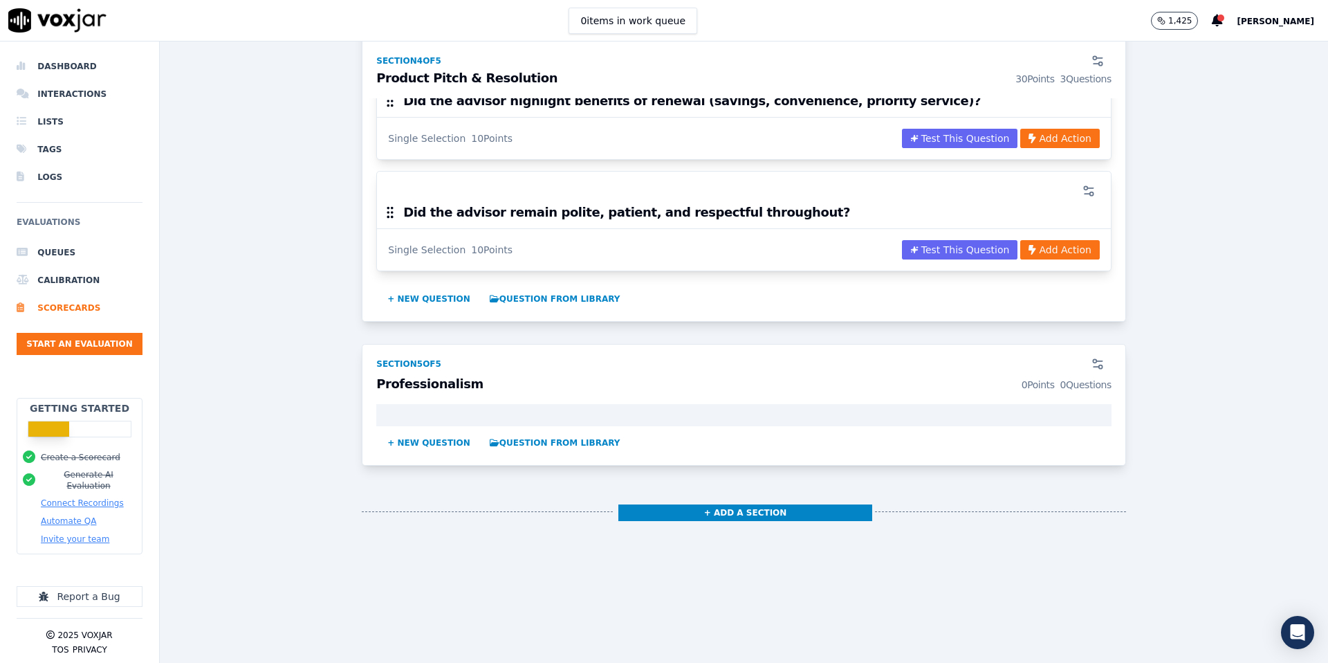
scroll to position [1418, 0]
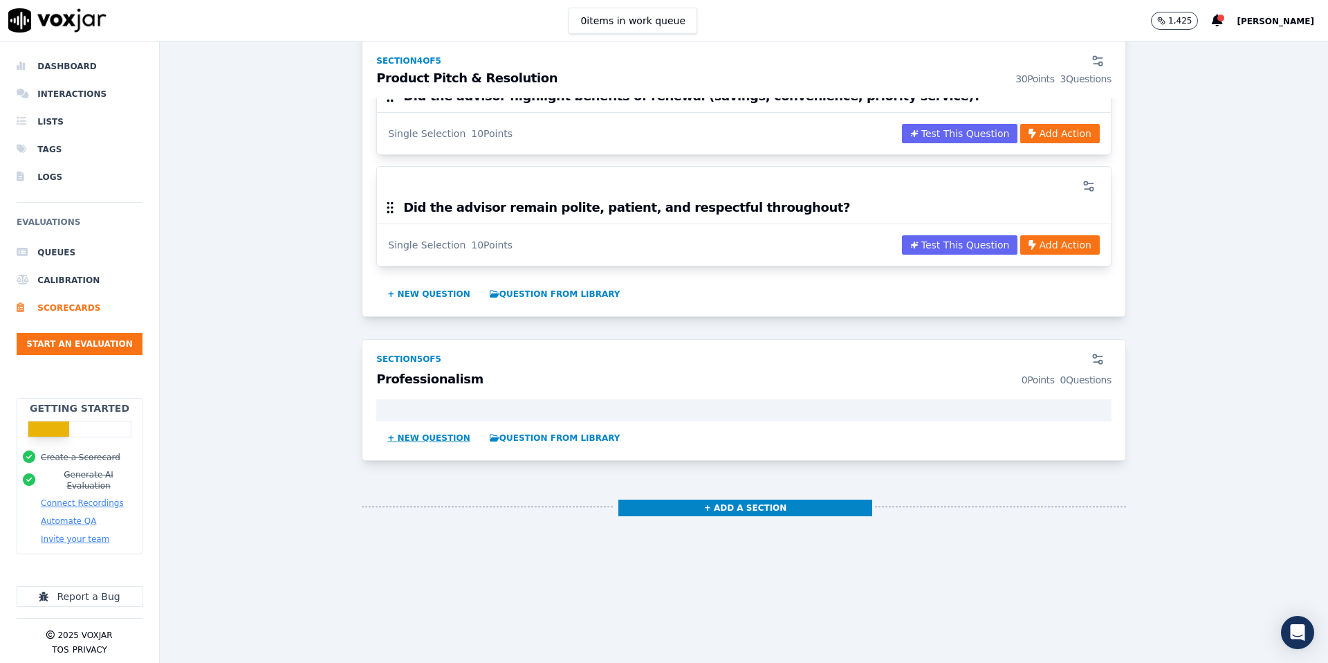
click at [425, 441] on button "+ New question" at bounding box center [429, 438] width 94 height 22
click at [687, 340] on div "Scorecards Scorecard Editor Save Scorecard Outbound Sales TEMPLATE A scorecard …" at bounding box center [744, 352] width 1168 height 621
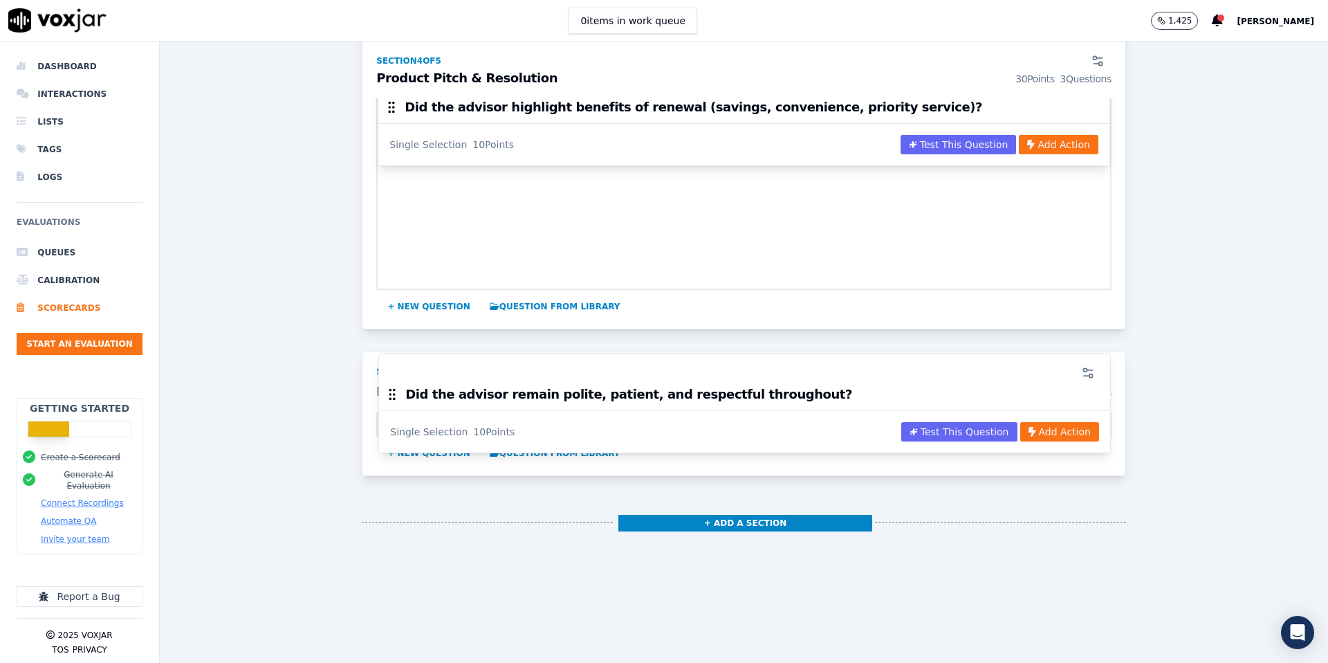
drag, startPoint x: 392, startPoint y: 218, endPoint x: 394, endPoint y: 394, distance: 176.4
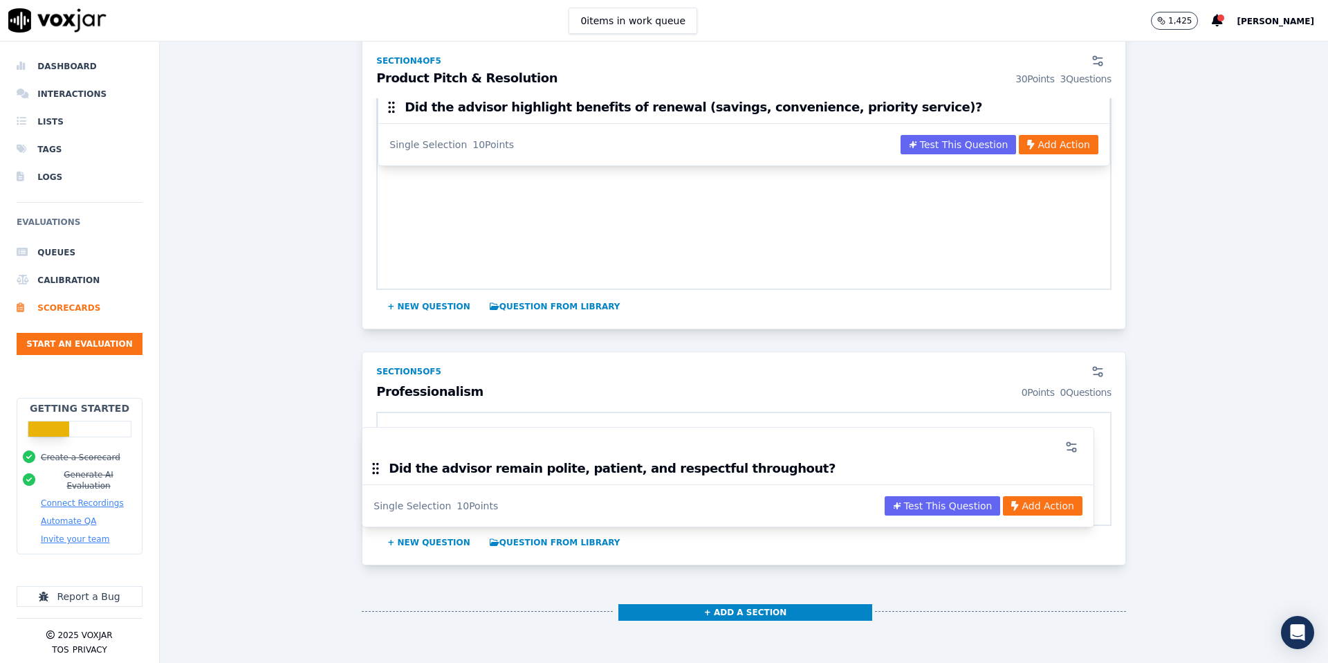
drag, startPoint x: 389, startPoint y: 219, endPoint x: 376, endPoint y: 468, distance: 250.1
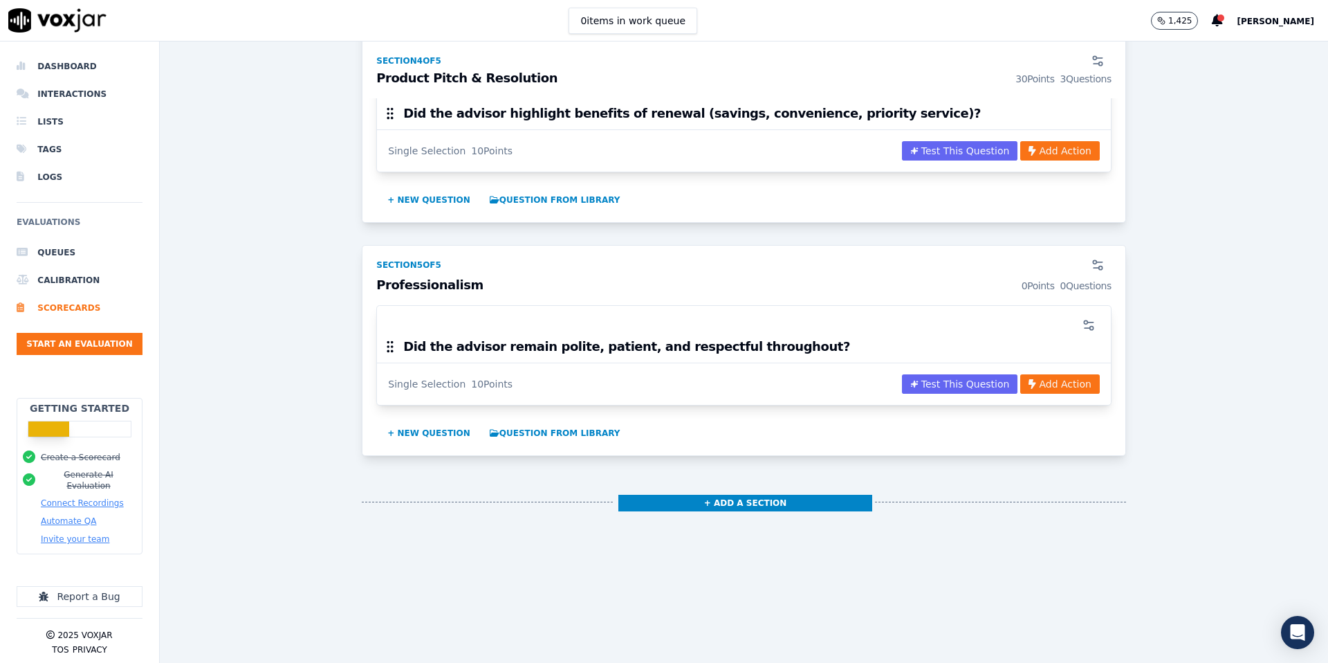
scroll to position [1400, 0]
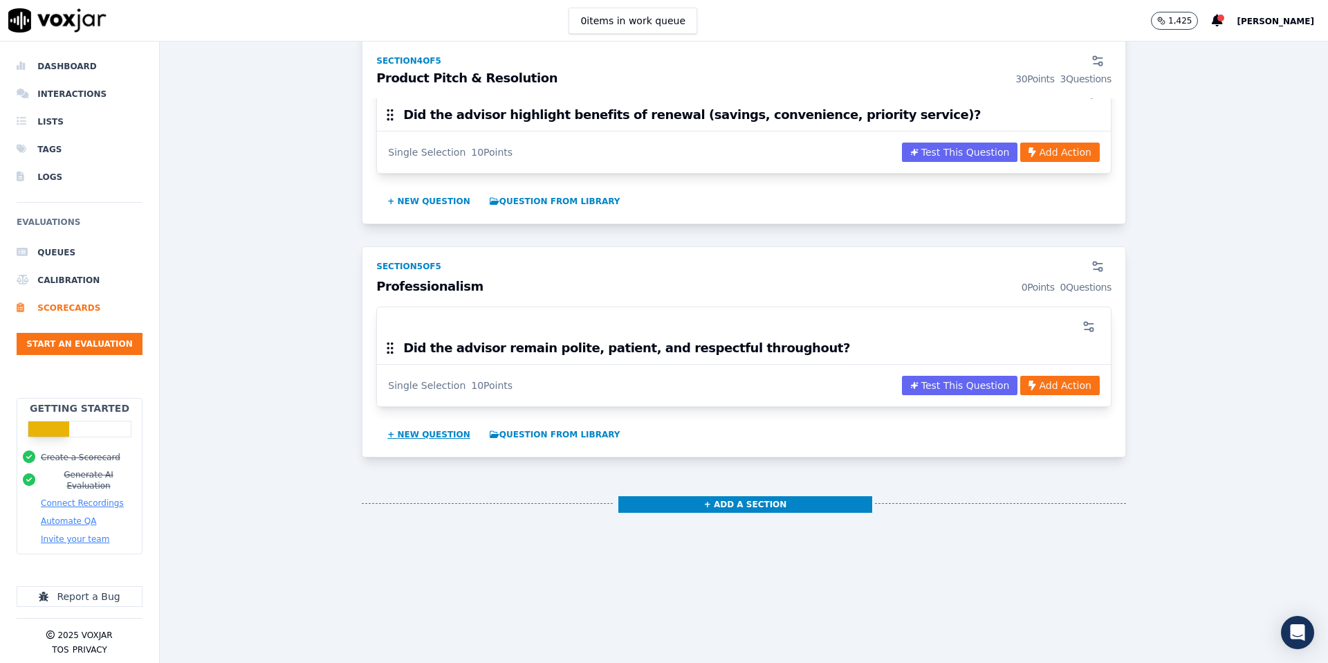
click at [442, 435] on button "+ New question" at bounding box center [429, 434] width 94 height 22
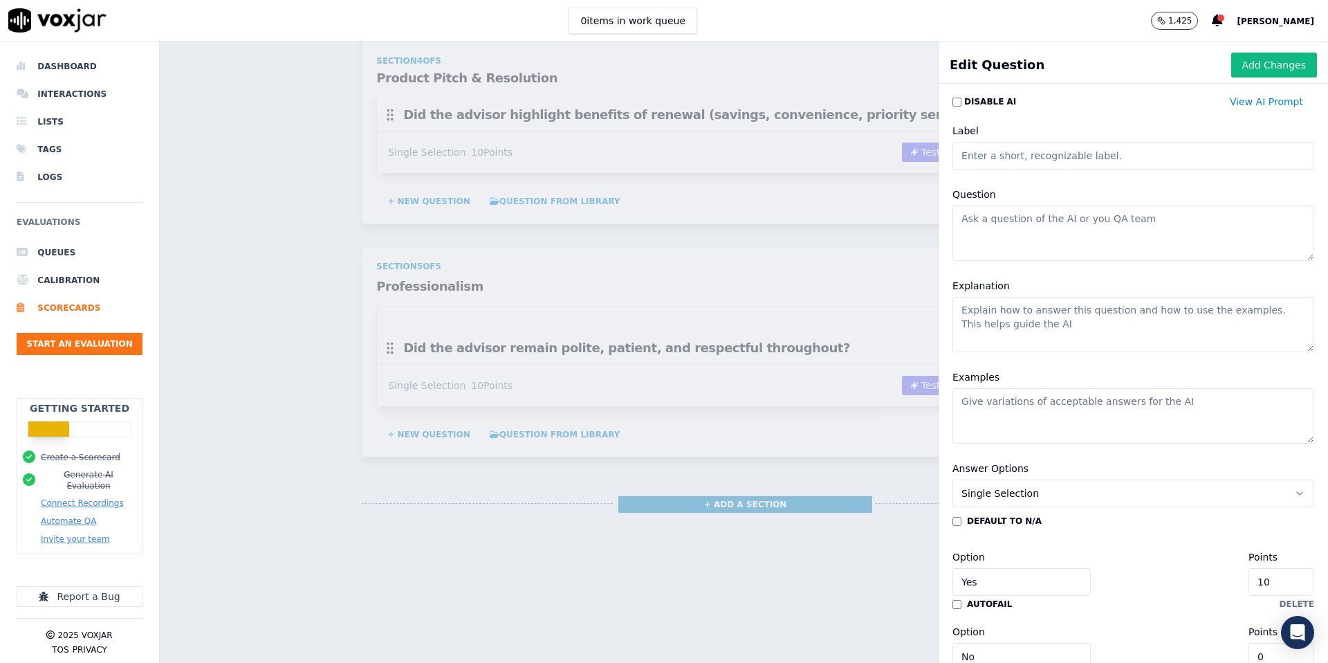
click at [1034, 205] on textarea "Question" at bounding box center [1134, 232] width 362 height 55
paste textarea "Did the advisor apologize or empathize appropriately when required?"
type textarea "Did the advisor apologize or empathize appropriately when required?"
click at [1289, 69] on button "Add Changes" at bounding box center [1274, 65] width 86 height 25
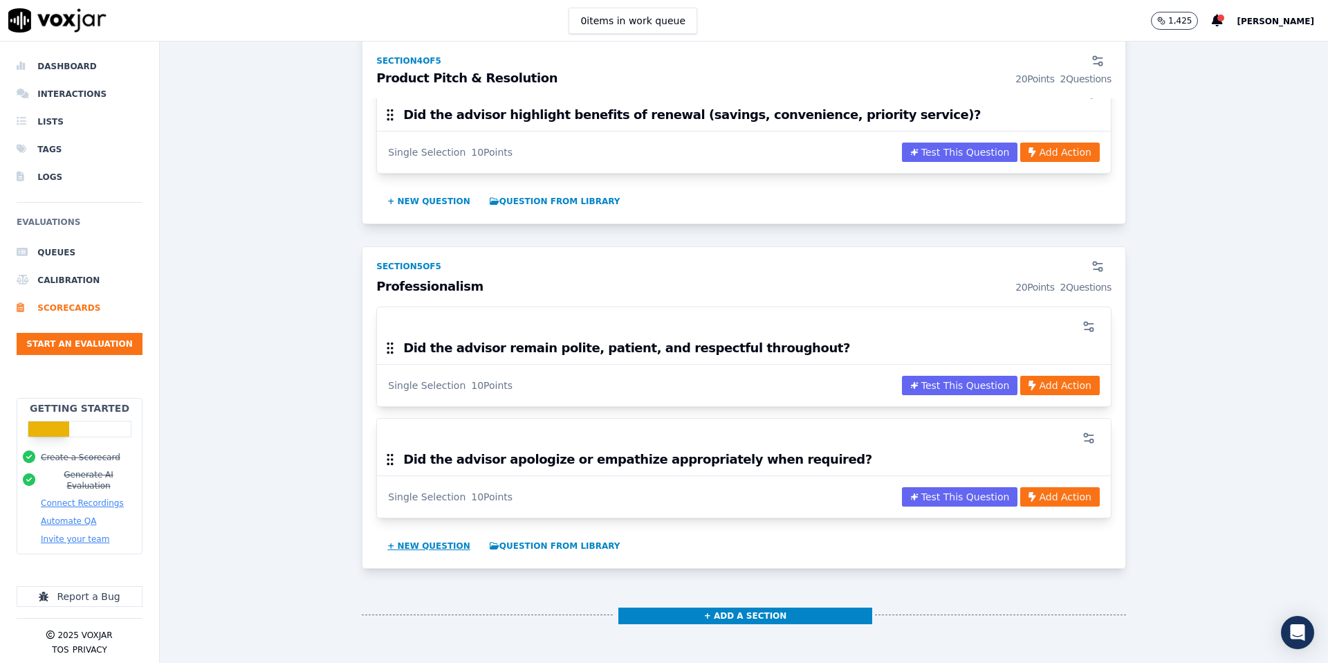
click at [437, 541] on button "+ New question" at bounding box center [429, 546] width 94 height 22
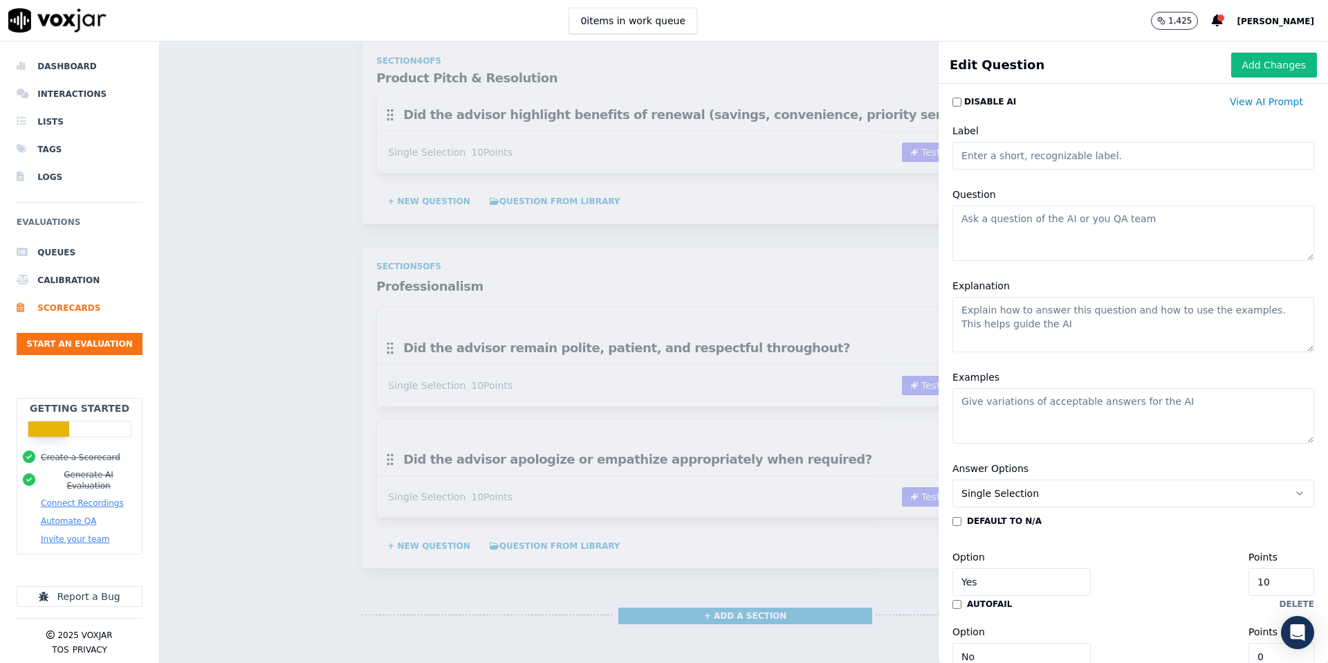
click at [825, 484] on div "Scorecards Scorecard Editor Save Scorecard Outbound Sales TEMPLATE A scorecard …" at bounding box center [744, 352] width 1168 height 621
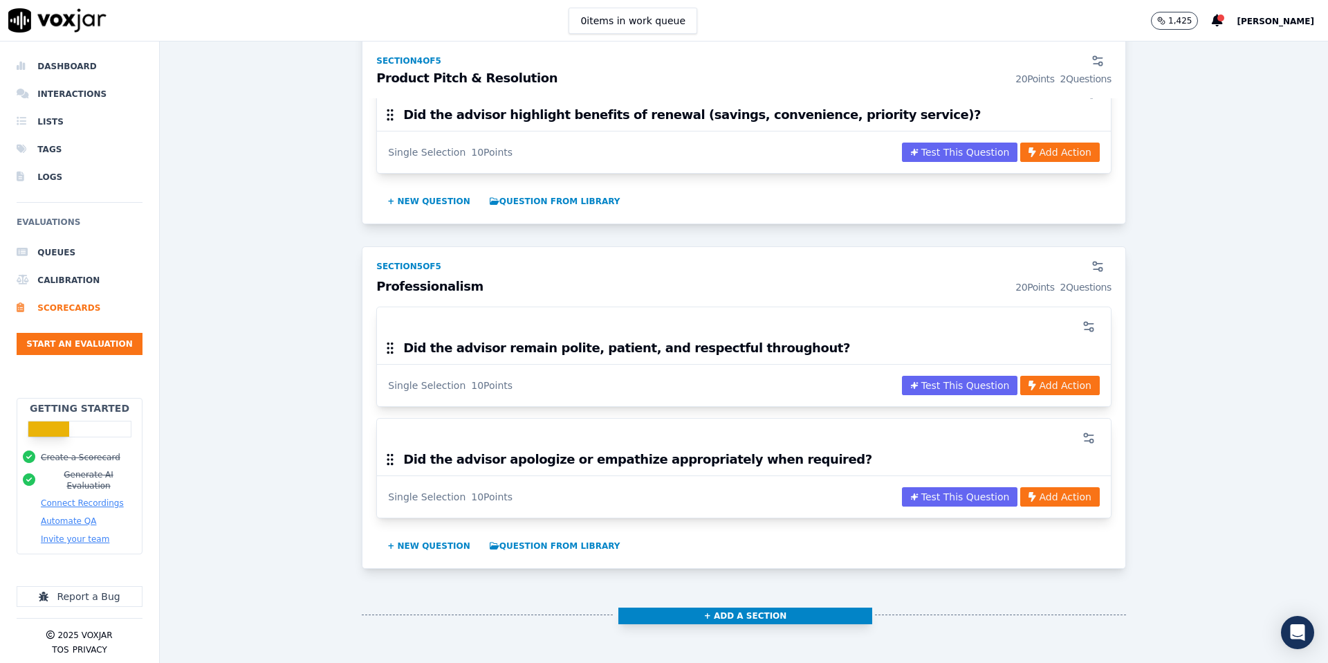
click at [710, 612] on button "+ Add a section" at bounding box center [745, 615] width 255 height 17
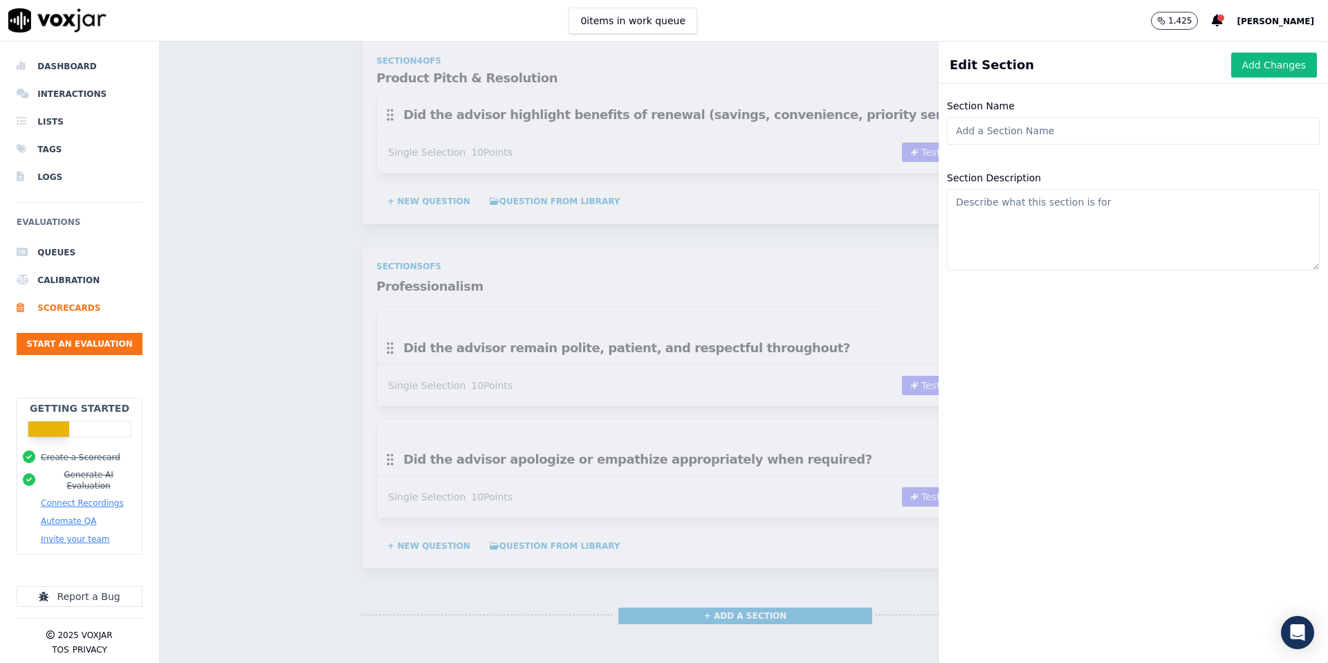
click at [997, 127] on input "Section Name" at bounding box center [1133, 131] width 373 height 28
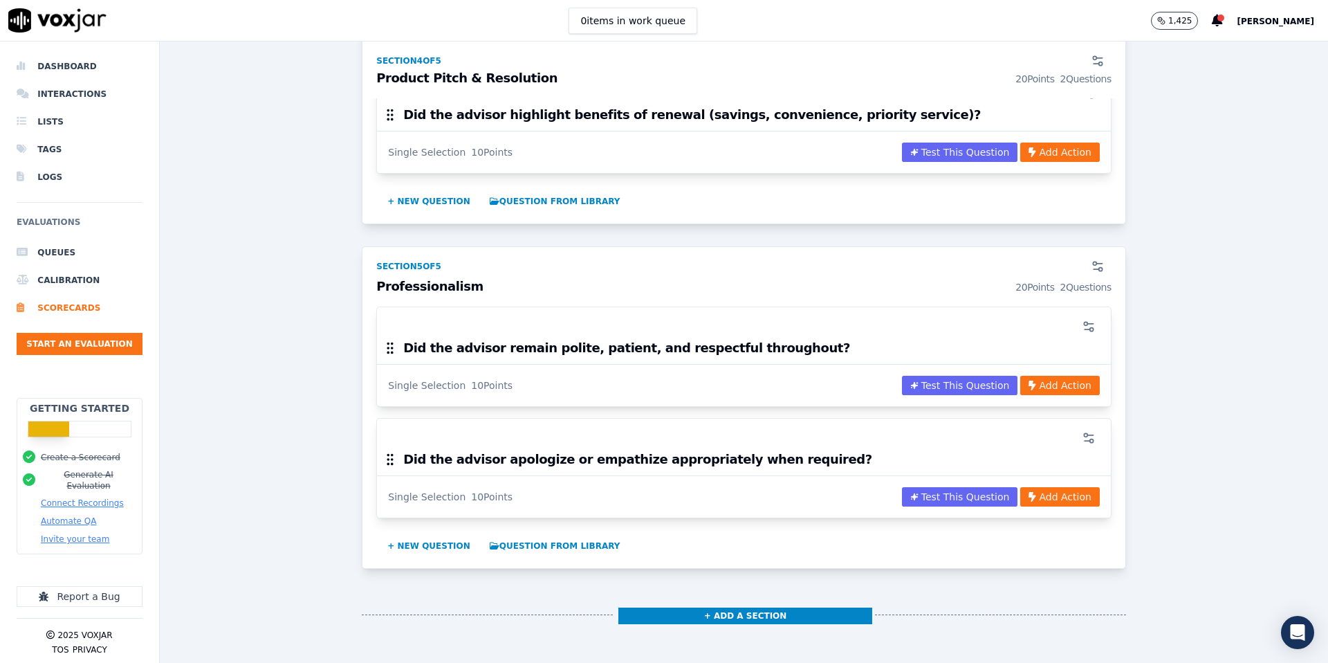
click at [235, 657] on div "Scorecards Scorecard Editor Save Scorecard Outbound Sales TEMPLATE A scorecard …" at bounding box center [744, 352] width 1168 height 621
click at [680, 608] on button "+ Add a section" at bounding box center [745, 615] width 255 height 17
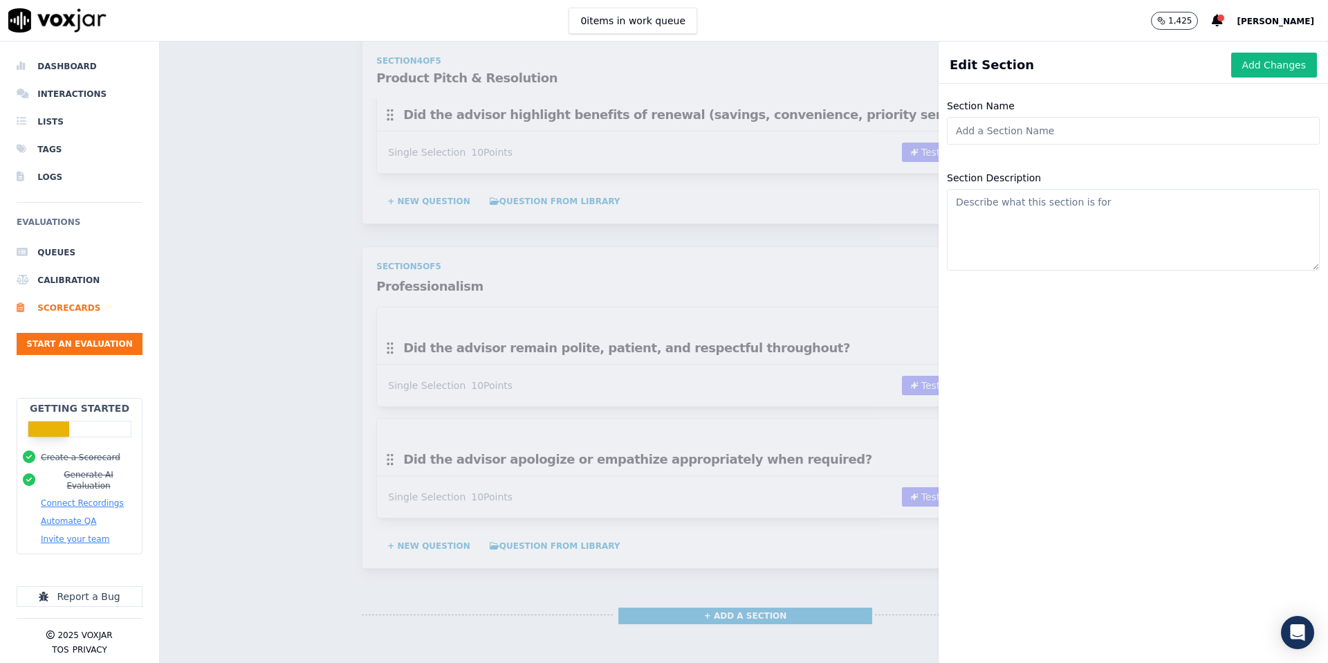
click at [1072, 137] on input "Section Name" at bounding box center [1133, 131] width 373 height 28
paste input "Call Handling"
type input "Call Handling"
click at [1281, 60] on button "Add Changes" at bounding box center [1274, 65] width 86 height 25
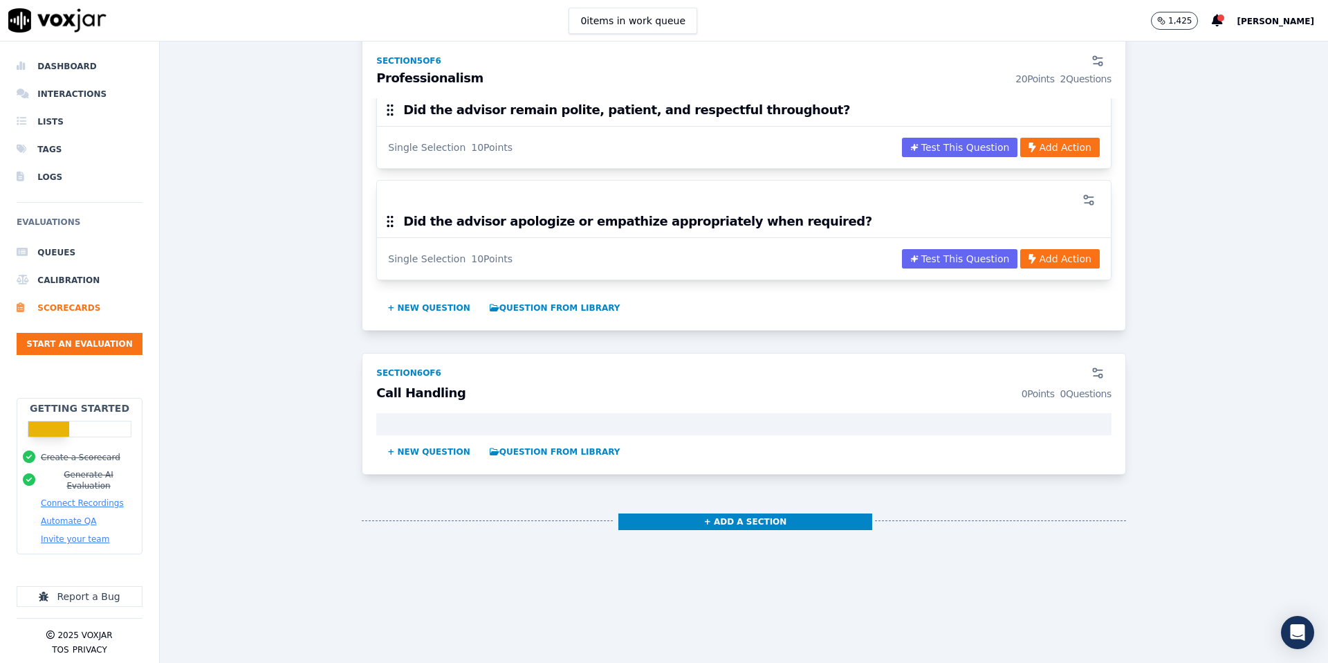
scroll to position [1655, 0]
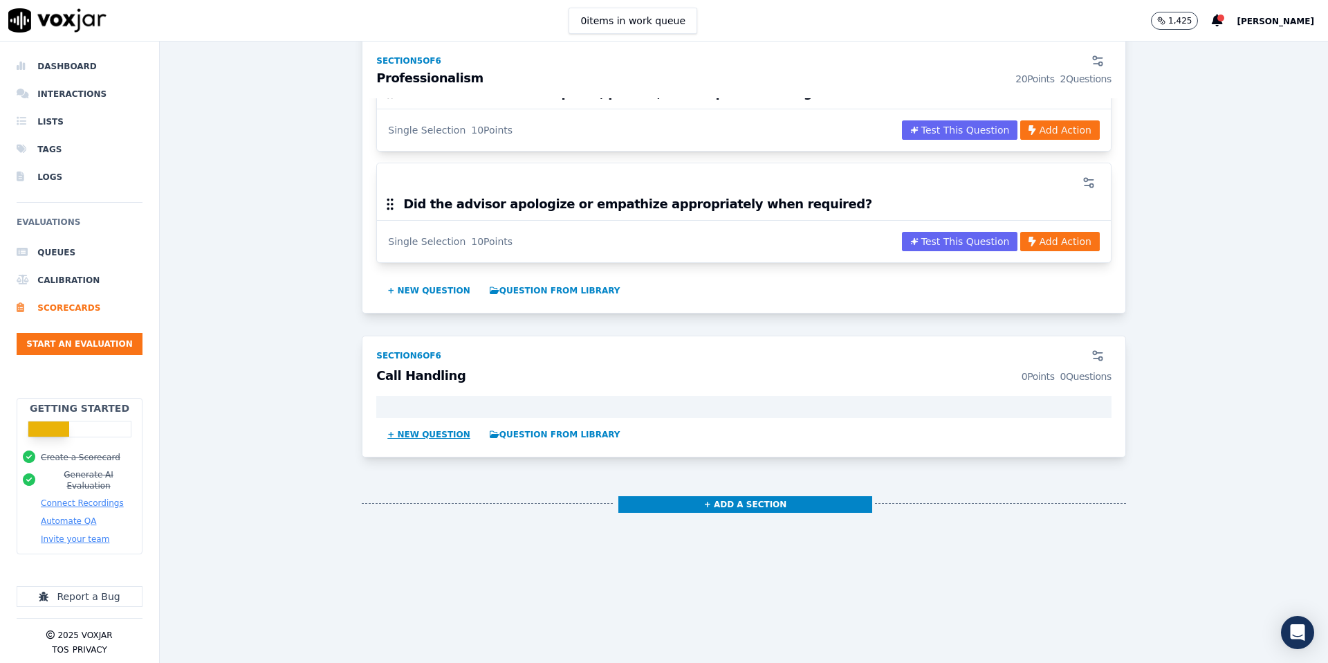
click at [438, 434] on button "+ New question" at bounding box center [429, 434] width 94 height 22
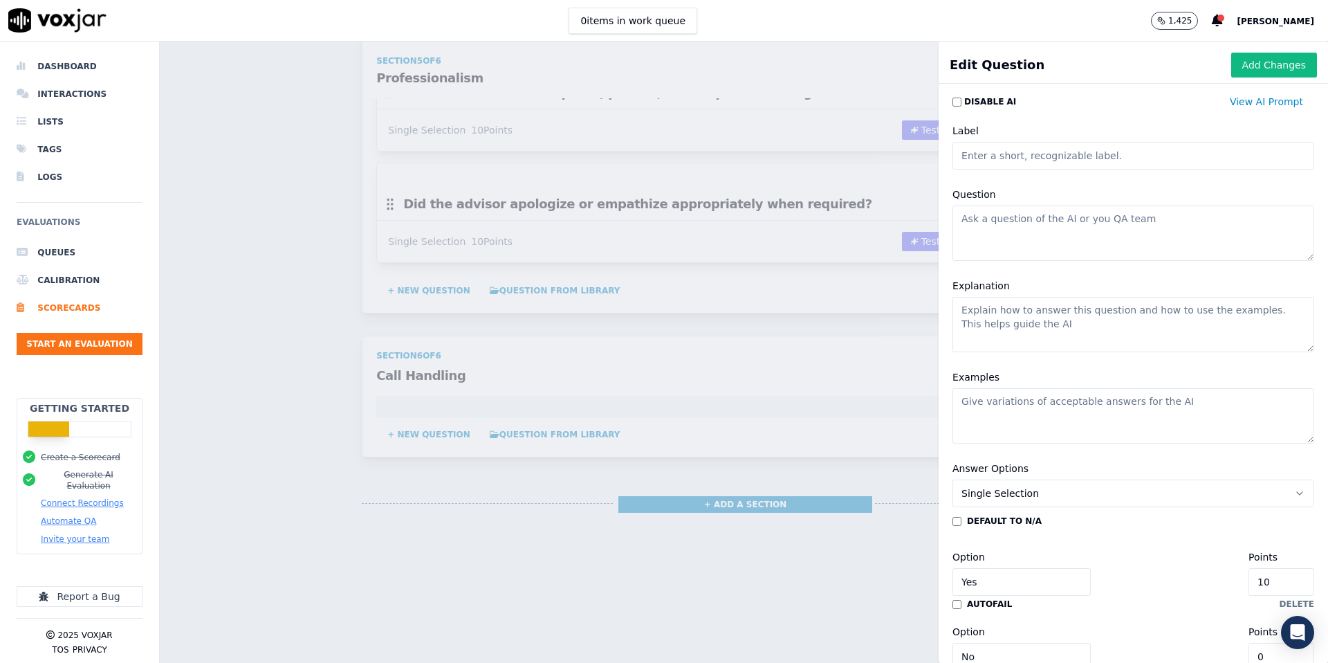
click at [1029, 218] on textarea "Question" at bounding box center [1134, 232] width 362 height 55
paste textarea "If placed on hold, did the advisor follow SOP (ask permission, give time estima…"
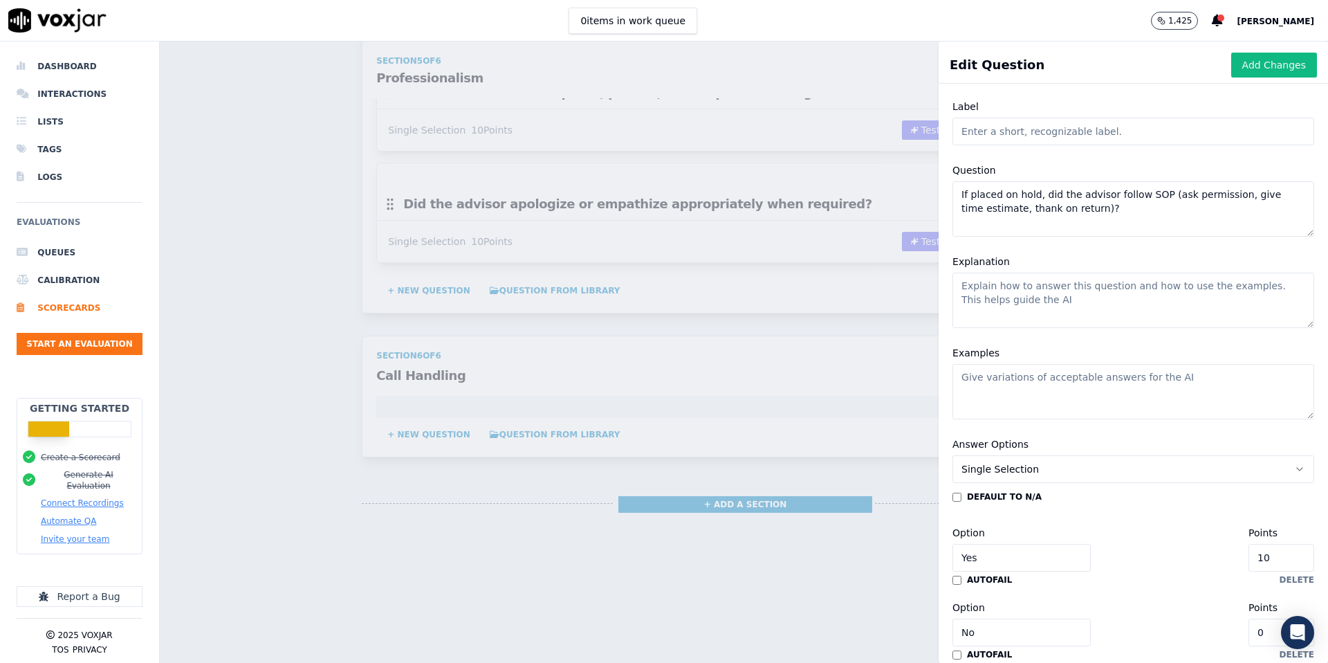
scroll to position [85, 0]
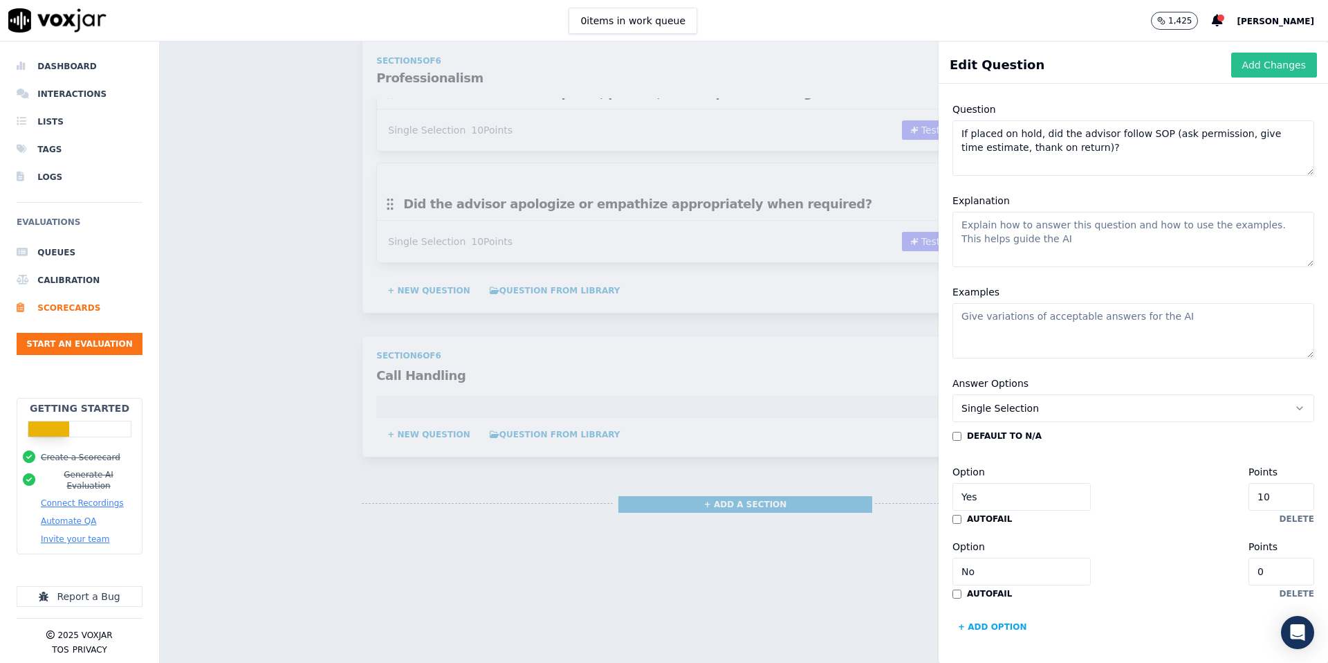
type textarea "If placed on hold, did the advisor follow SOP (ask permission, give time estima…"
click at [1276, 66] on button "Add Changes" at bounding box center [1274, 65] width 86 height 25
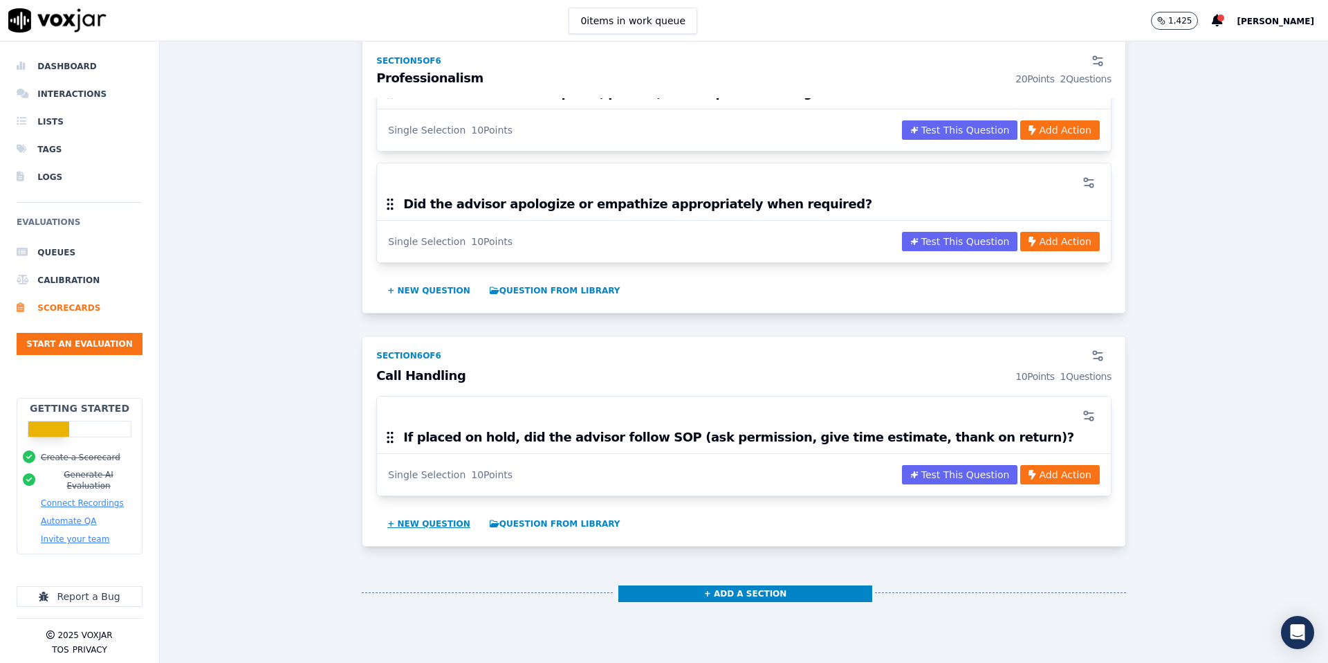
click at [402, 520] on button "+ New question" at bounding box center [429, 524] width 94 height 22
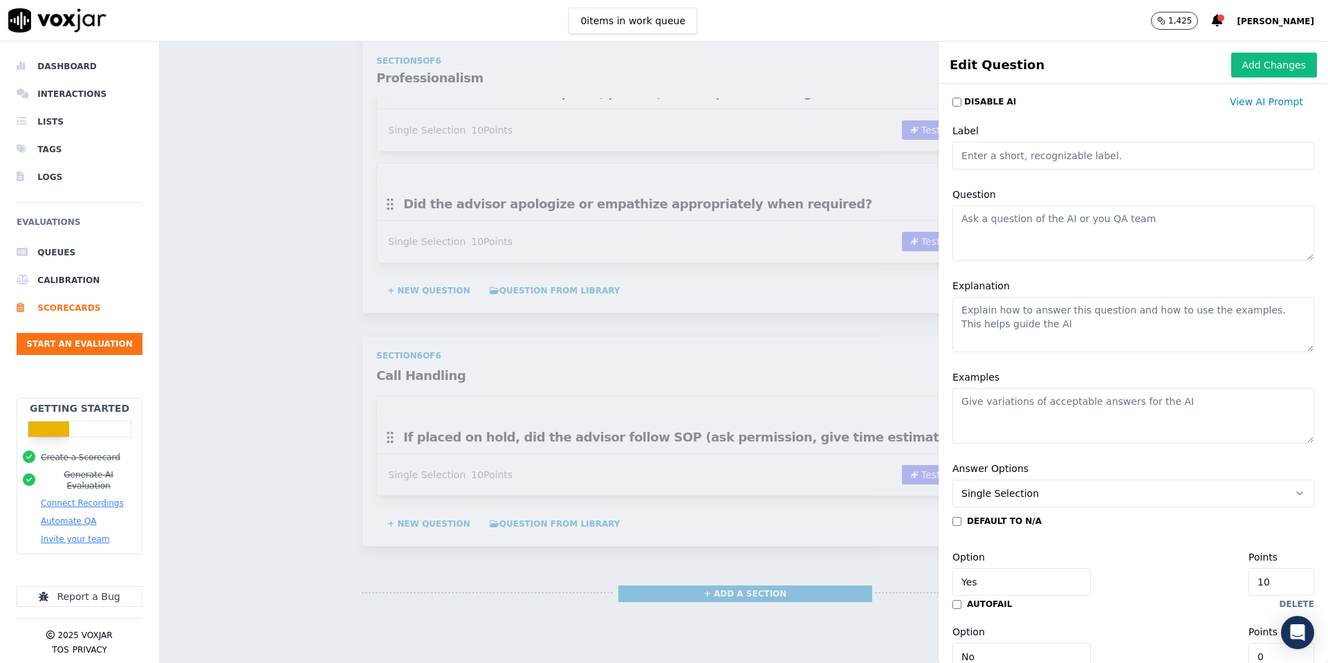
click at [1027, 217] on textarea "Question" at bounding box center [1134, 232] width 362 height 55
paste textarea "Was the CRM updated correctly with notes, disposition, and next steps?"
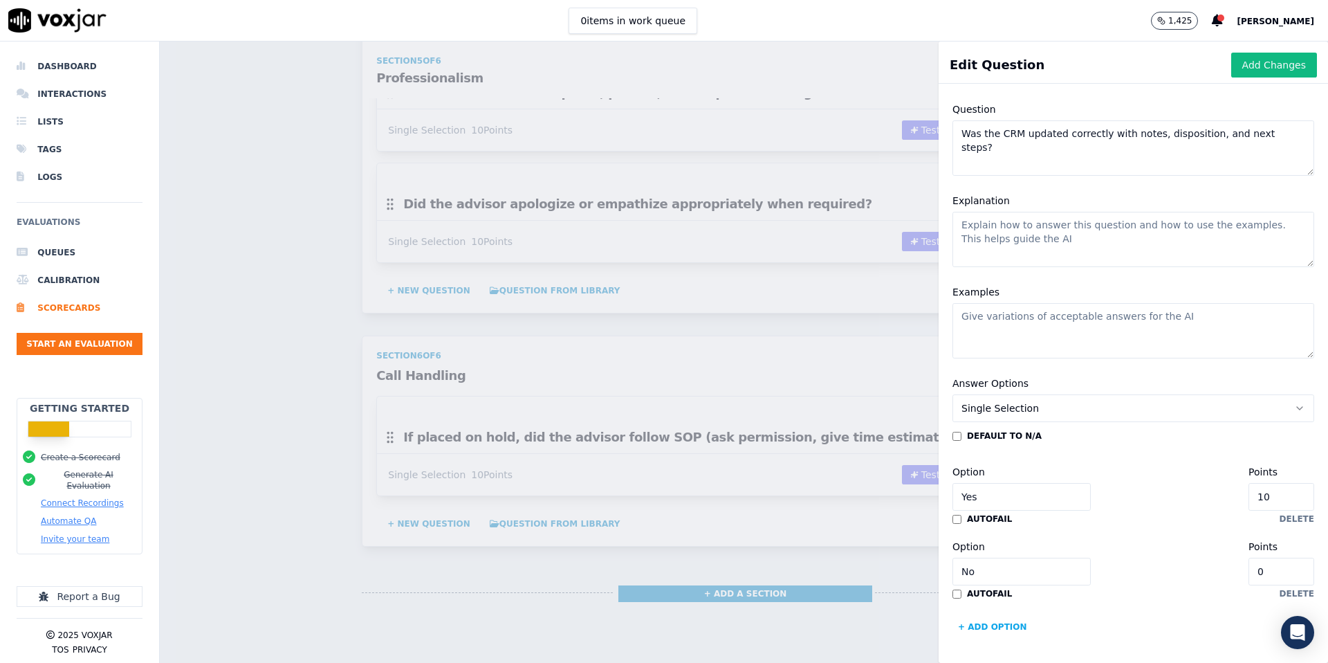
scroll to position [0, 0]
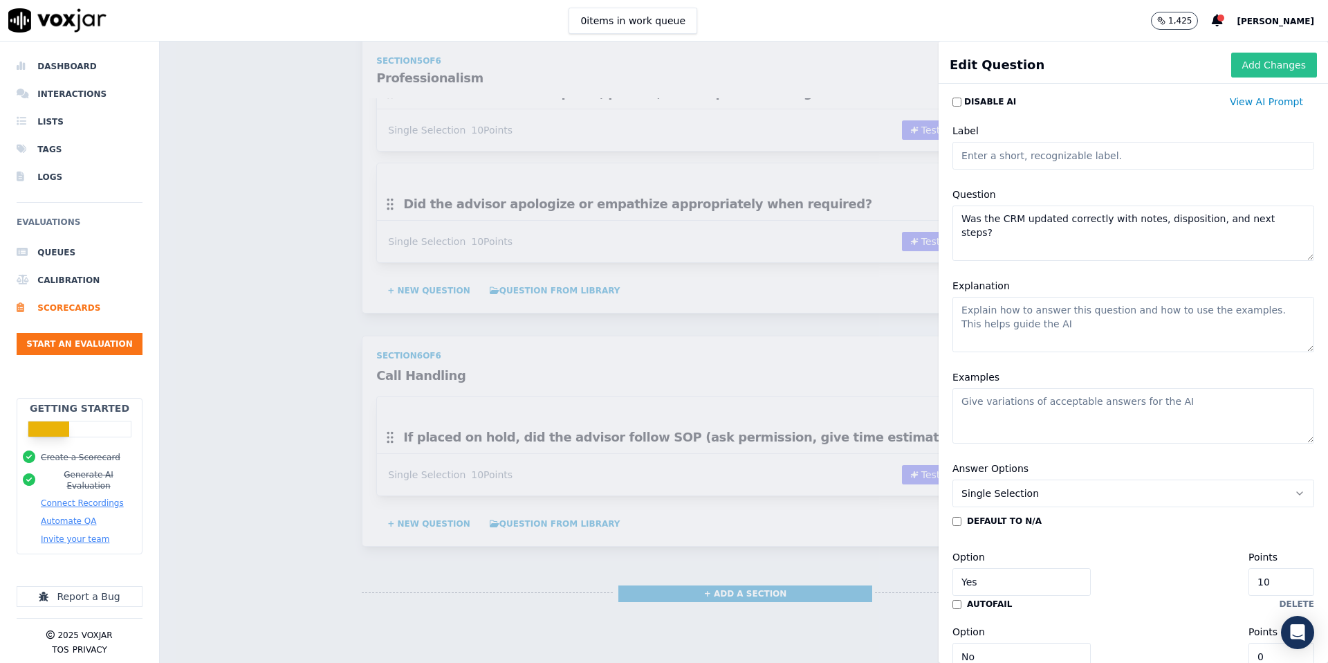
type textarea "Was the CRM updated correctly with notes, disposition, and next steps?"
click at [1301, 73] on button "Add Changes" at bounding box center [1274, 65] width 86 height 25
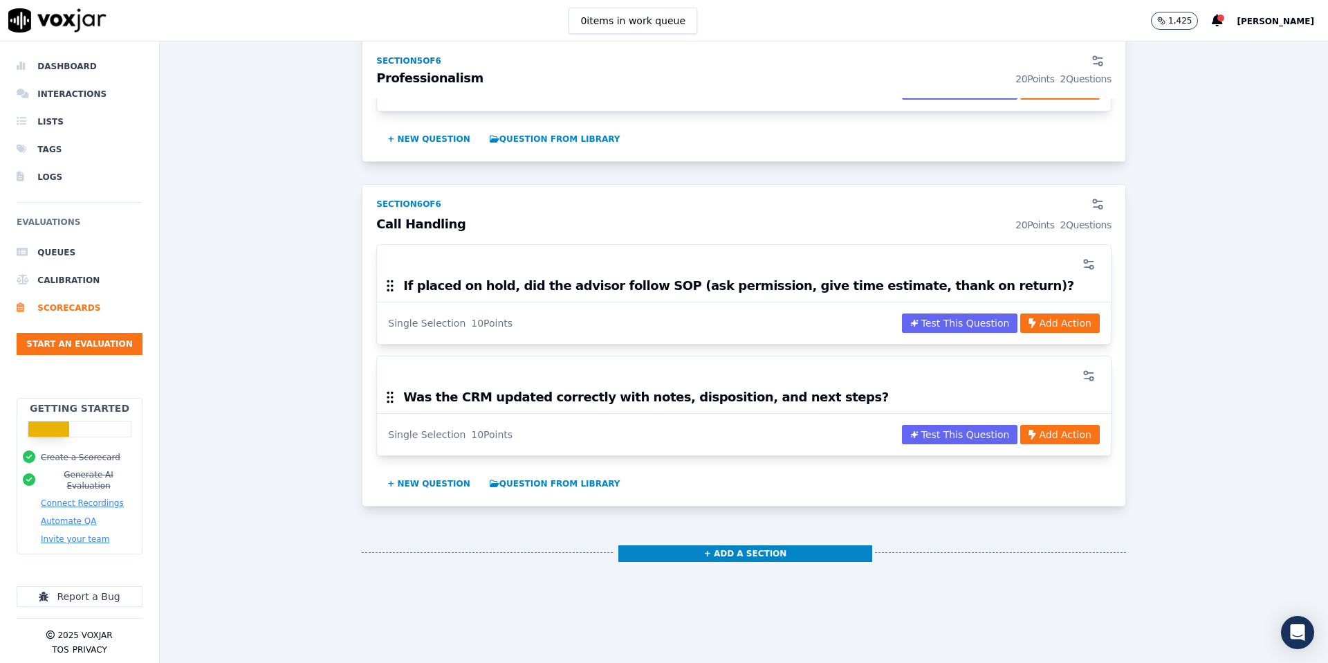
scroll to position [1855, 0]
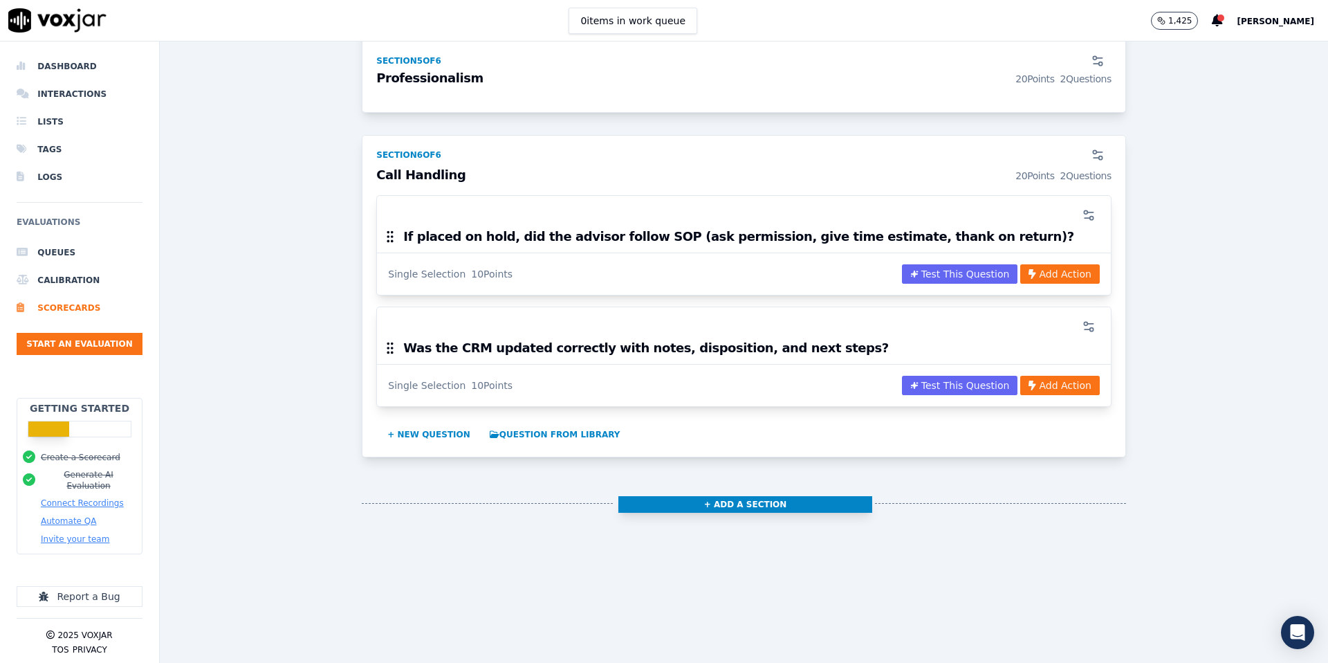
click at [702, 508] on button "+ Add a section" at bounding box center [745, 504] width 255 height 17
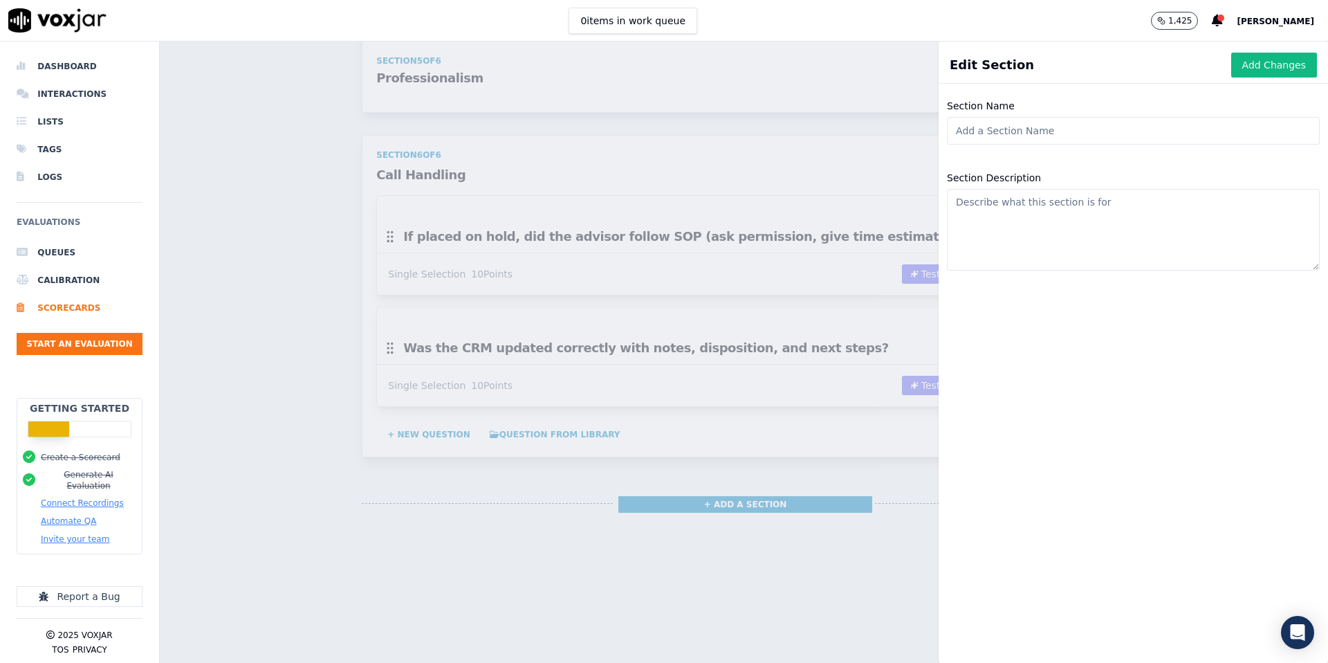
click at [1037, 134] on input "Section Name" at bounding box center [1133, 131] width 373 height 28
paste input "Closing"
type input "Closing"
click at [1281, 66] on button "Add Changes" at bounding box center [1274, 65] width 86 height 25
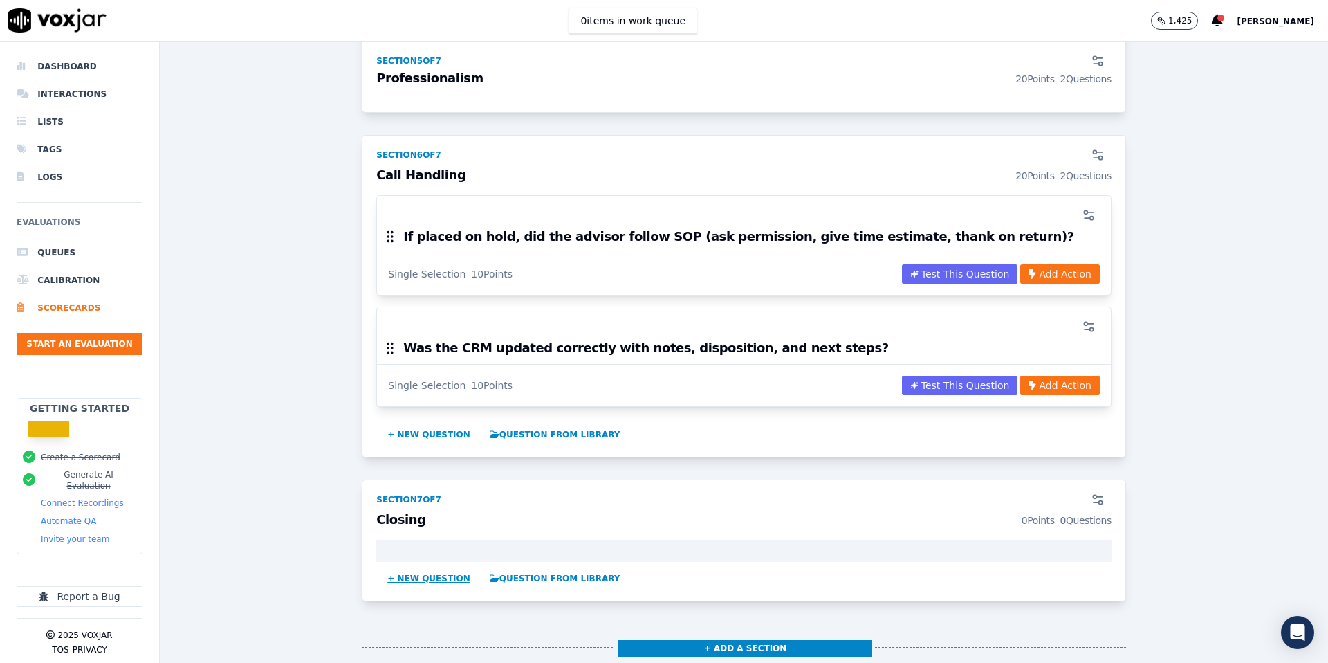
click at [412, 585] on button "+ New question" at bounding box center [429, 578] width 94 height 22
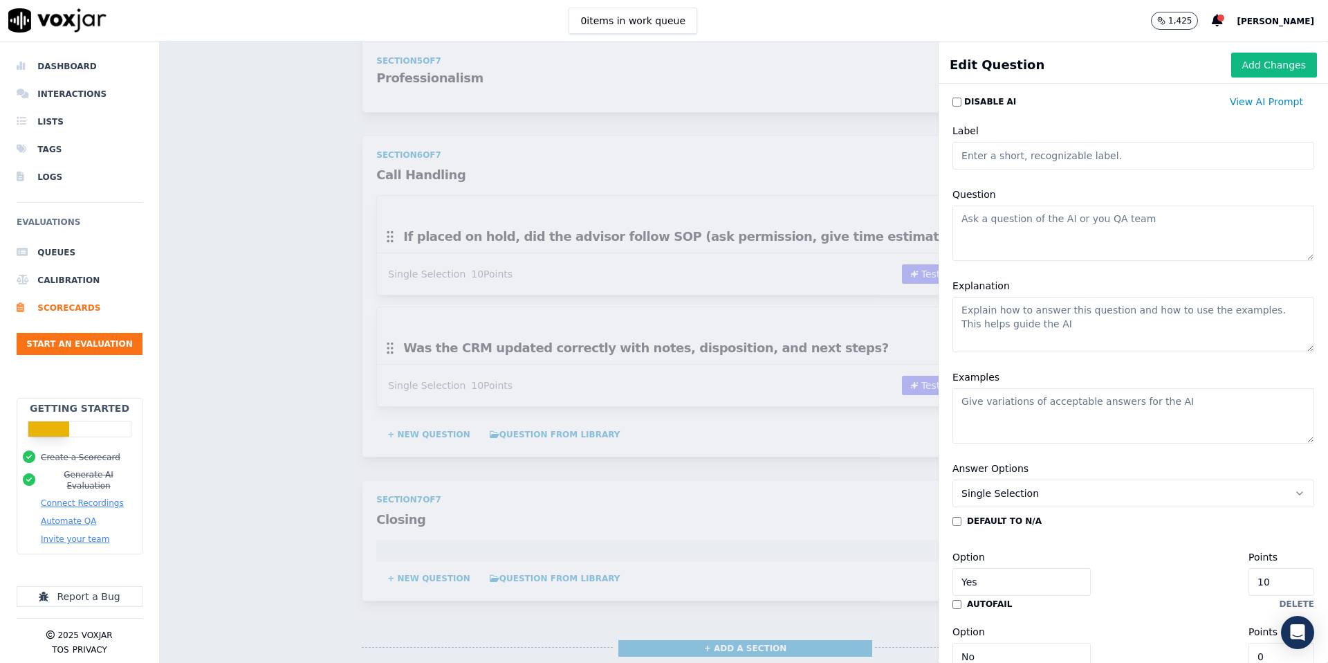
click at [982, 219] on textarea "Question" at bounding box center [1134, 232] width 362 height 55
paste textarea "Did the advisor summarize renewal details or next steps clearly?"
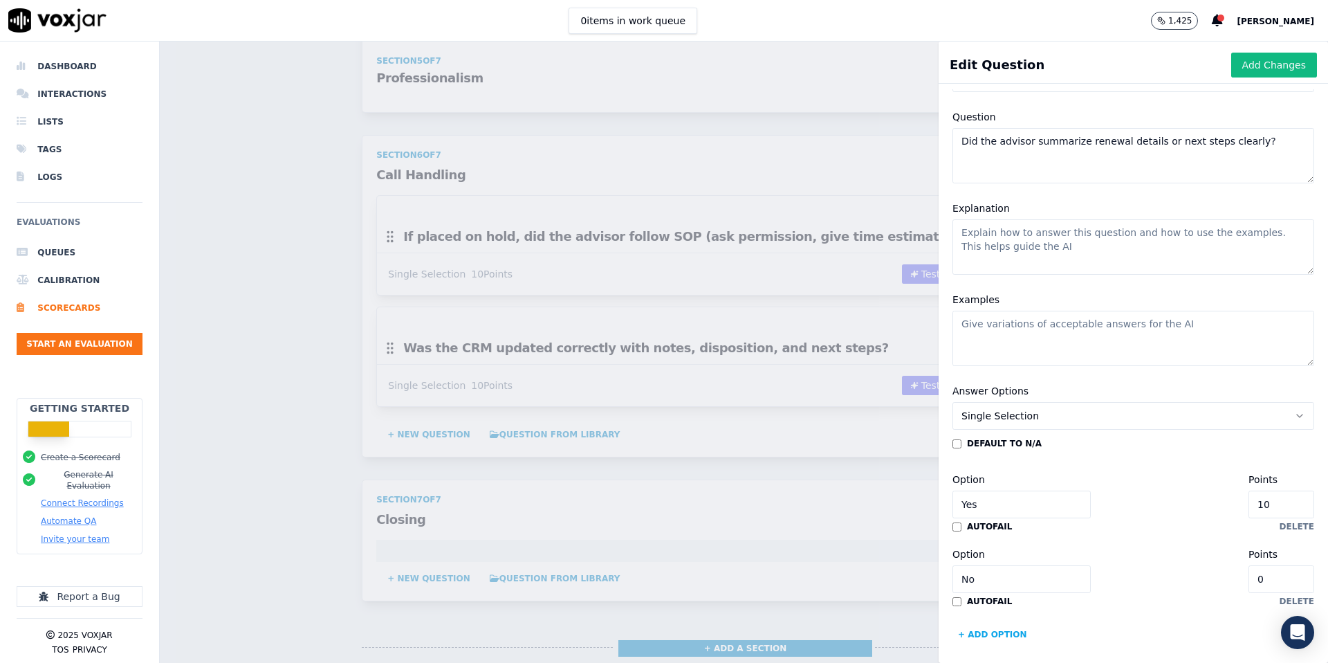
scroll to position [85, 0]
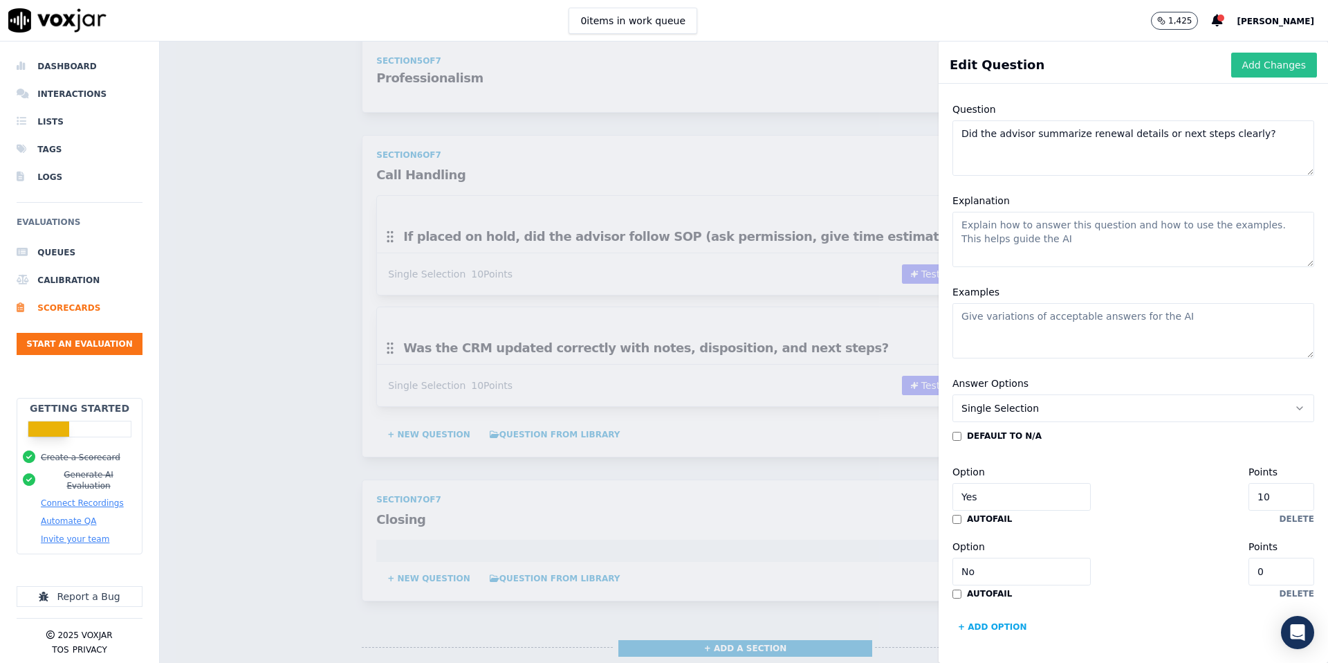
type textarea "Did the advisor summarize renewal details or next steps clearly?"
click at [1303, 57] on button "Add Changes" at bounding box center [1274, 65] width 86 height 25
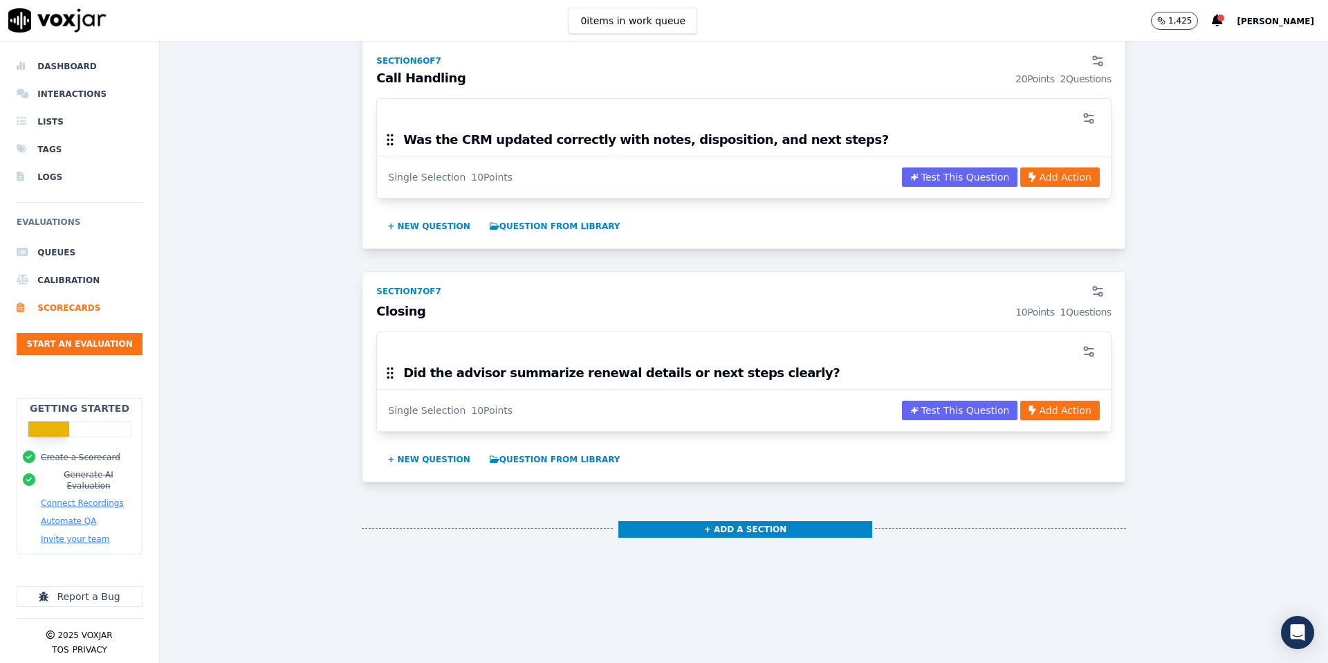
scroll to position [2085, 0]
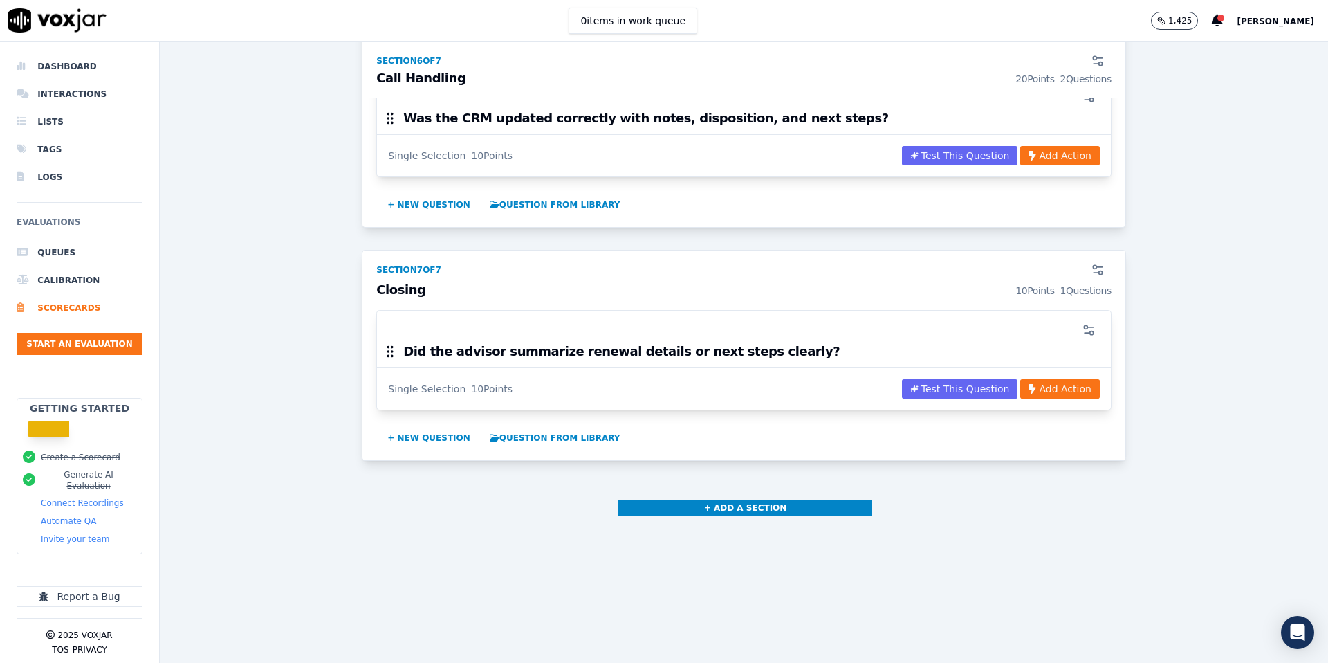
click at [423, 441] on button "+ New question" at bounding box center [429, 438] width 94 height 22
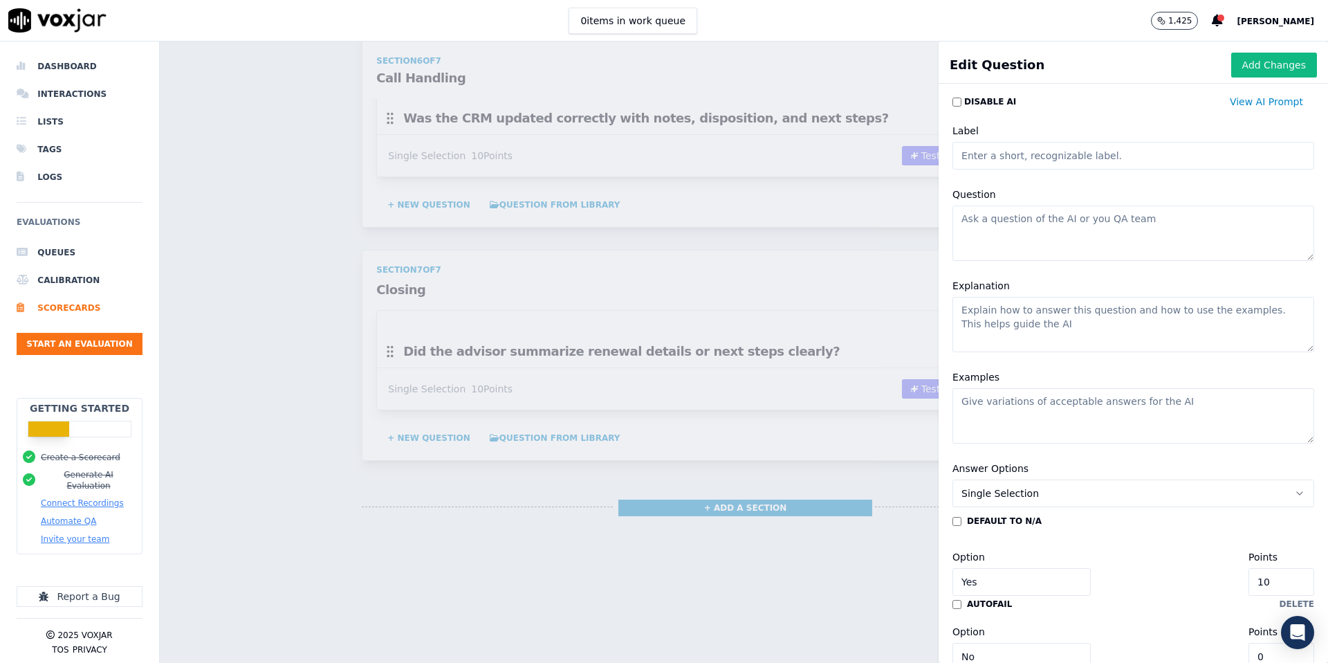
click at [988, 228] on textarea "Question" at bounding box center [1134, 232] width 362 height 55
paste textarea "Did the advisor thank the customer and close the call professionally?"
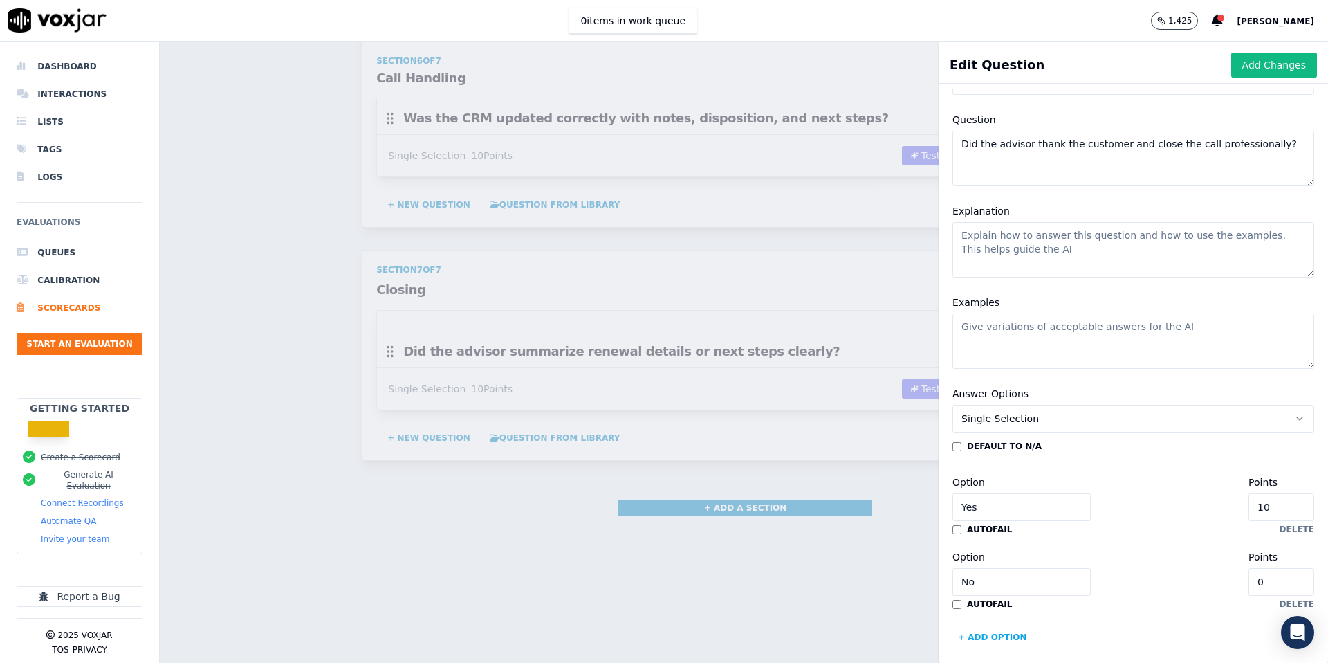
scroll to position [85, 0]
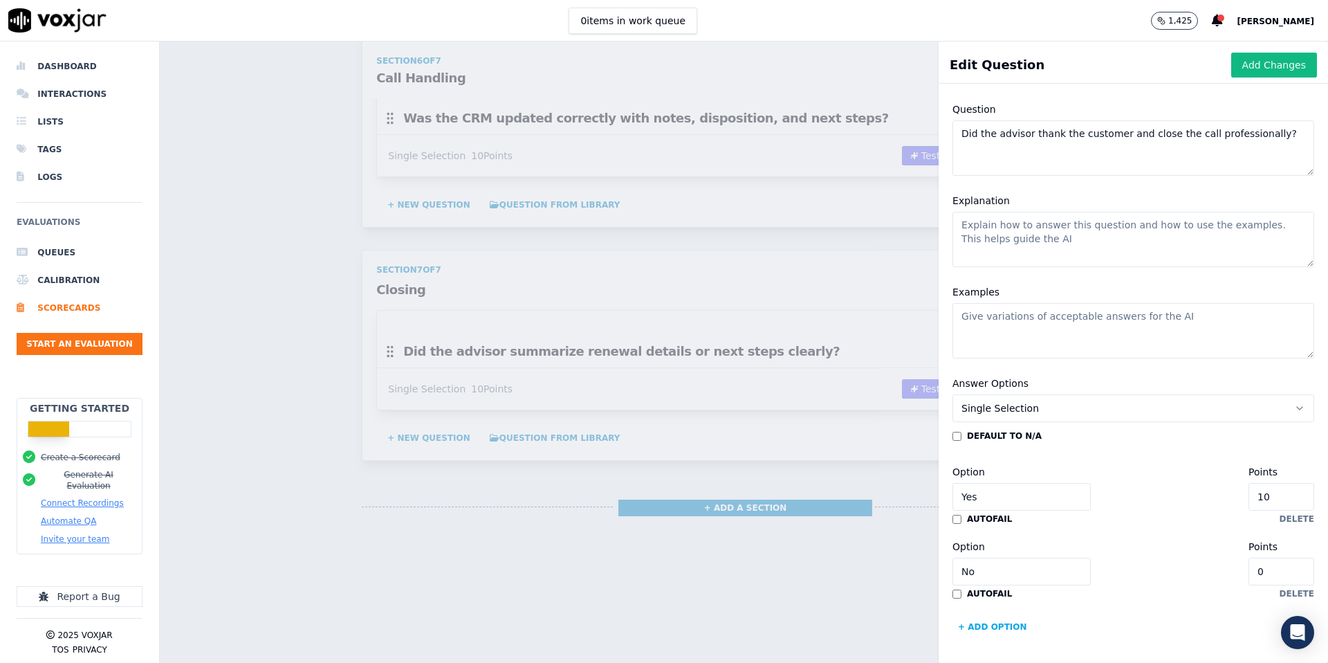
type textarea "Did the advisor thank the customer and close the call professionally?"
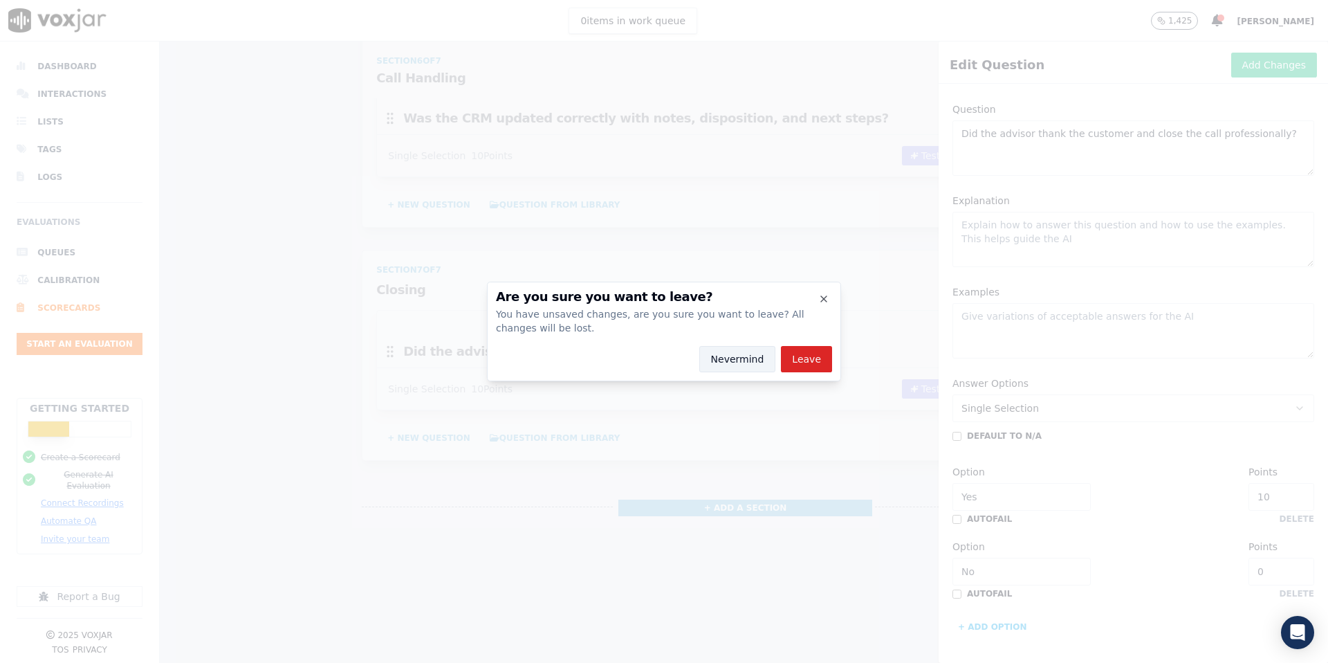
click at [739, 358] on button "Nevermind" at bounding box center [737, 359] width 77 height 26
click at [730, 356] on button "Nevermind" at bounding box center [737, 359] width 77 height 26
click at [733, 355] on button "Nevermind" at bounding box center [737, 359] width 77 height 26
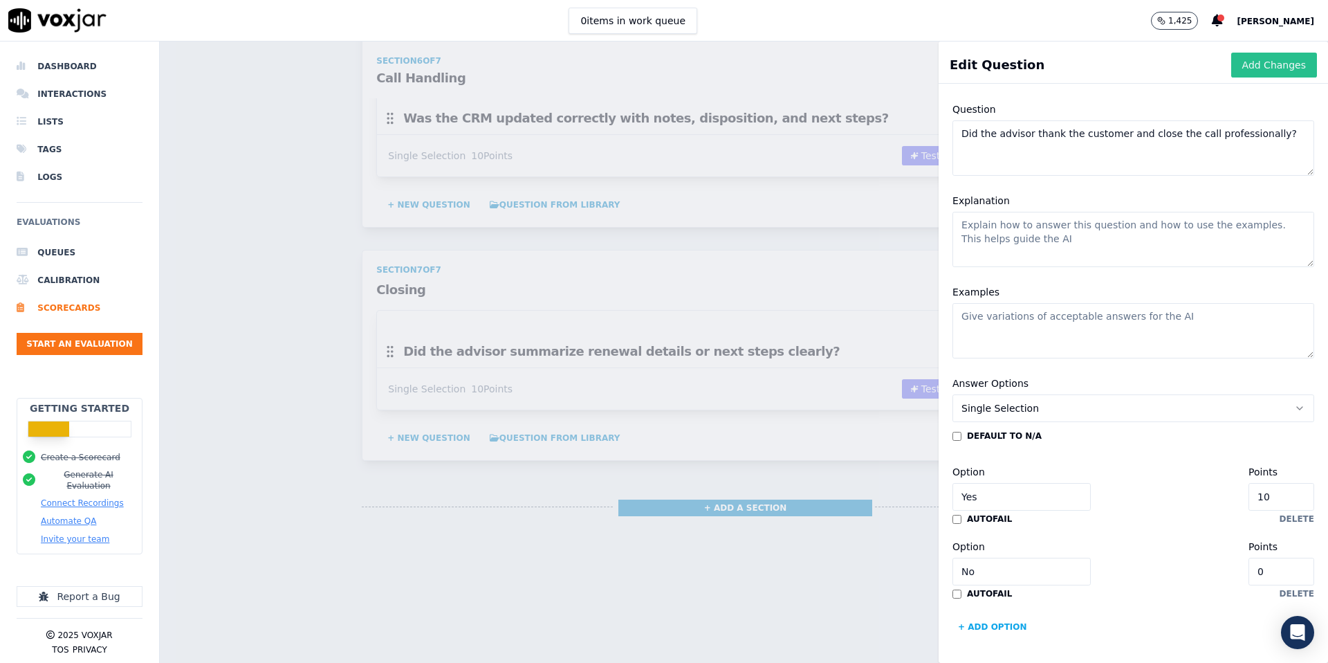
click at [1283, 63] on button "Add Changes" at bounding box center [1274, 65] width 86 height 25
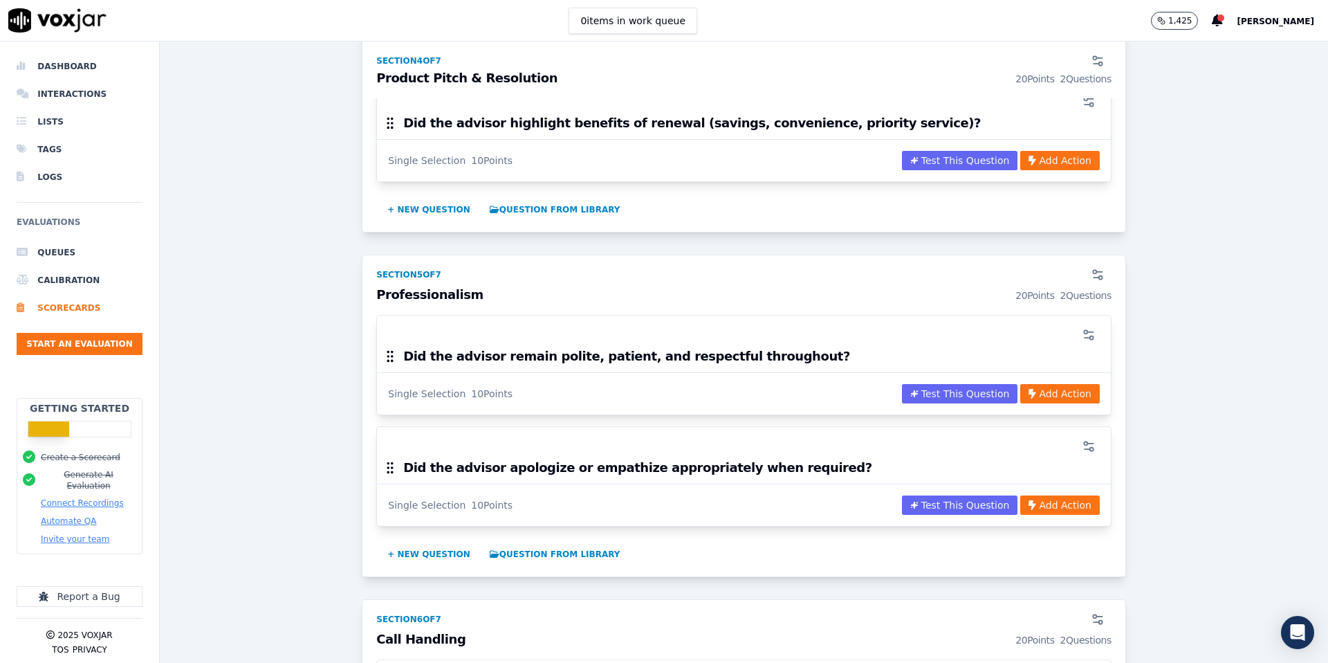
scroll to position [1305, 0]
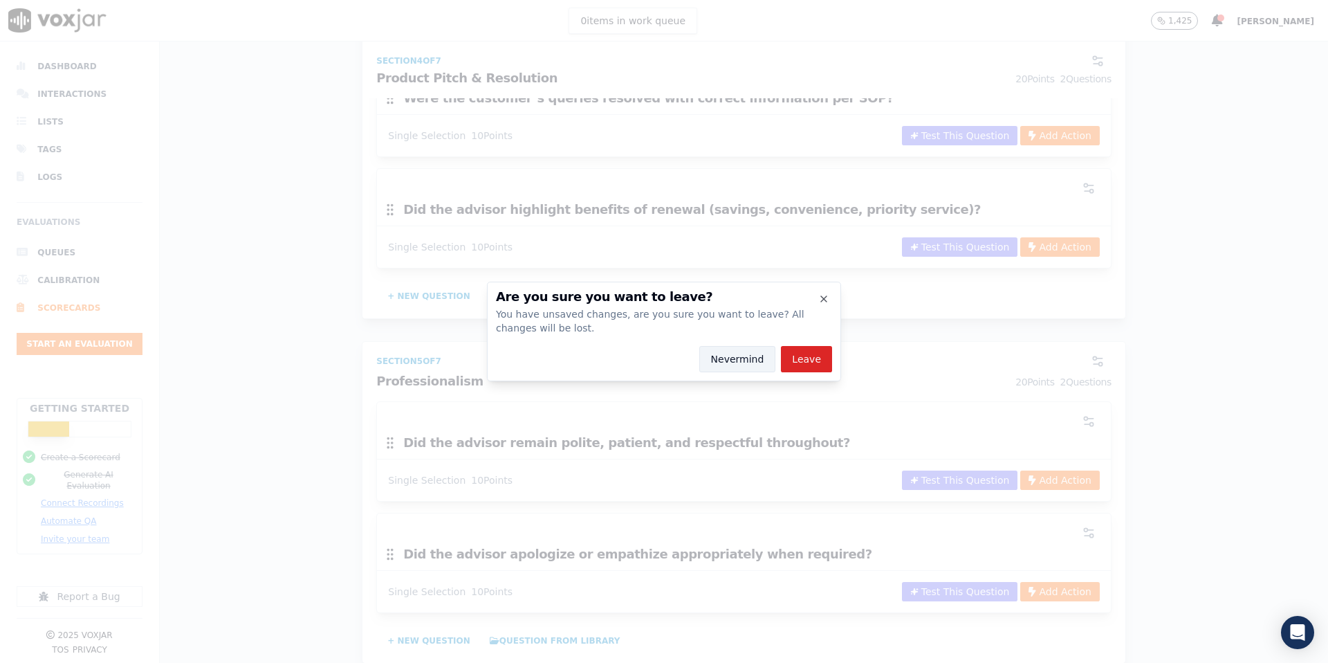
click at [733, 360] on button "Nevermind" at bounding box center [737, 359] width 77 height 26
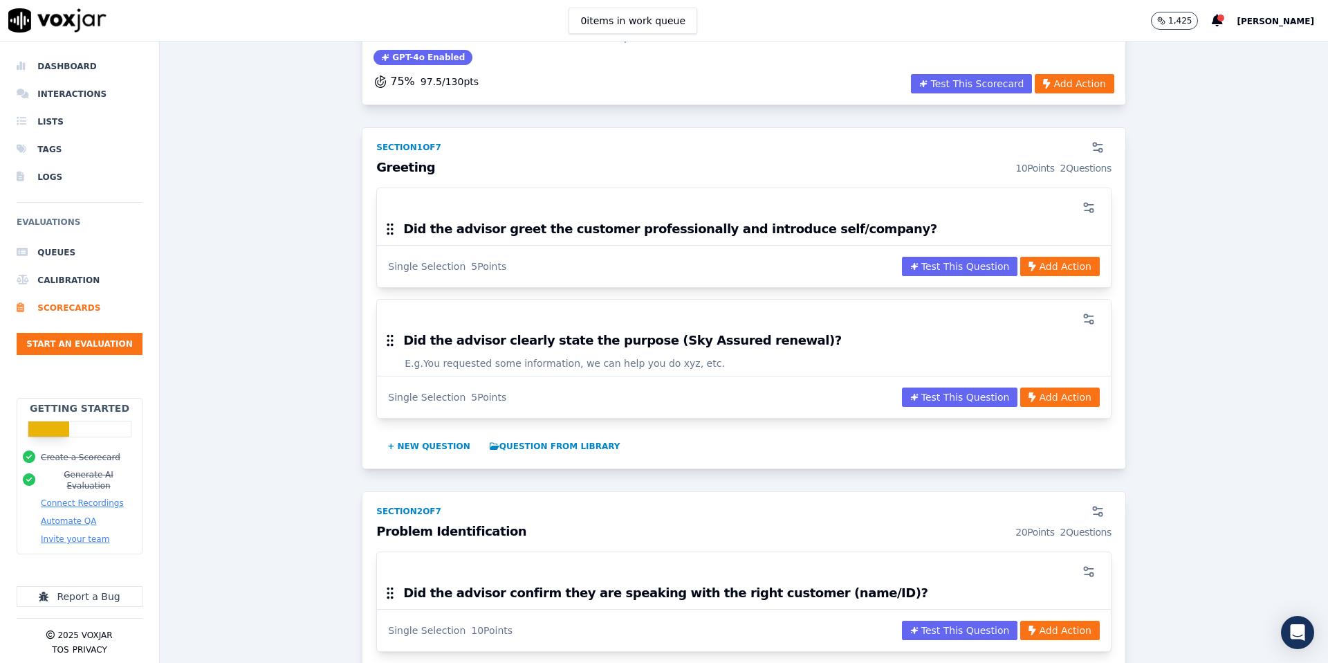
scroll to position [0, 0]
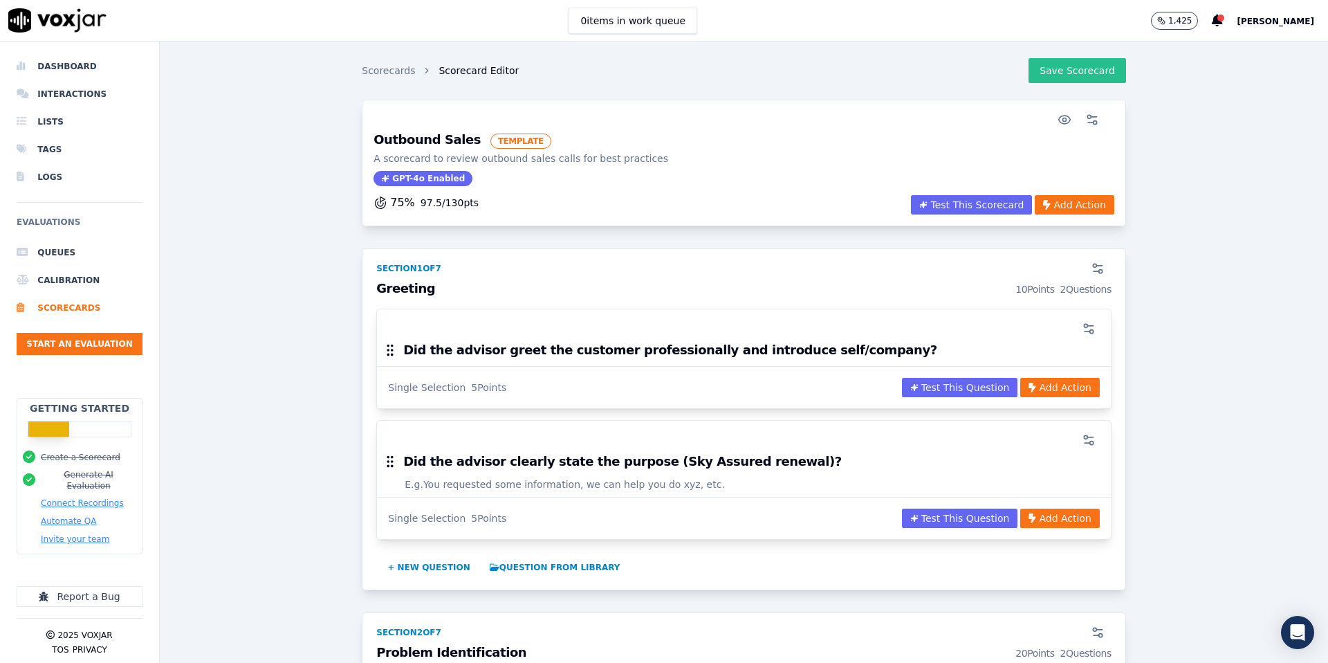
click at [1097, 72] on button "Save Scorecard" at bounding box center [1078, 70] width 98 height 25
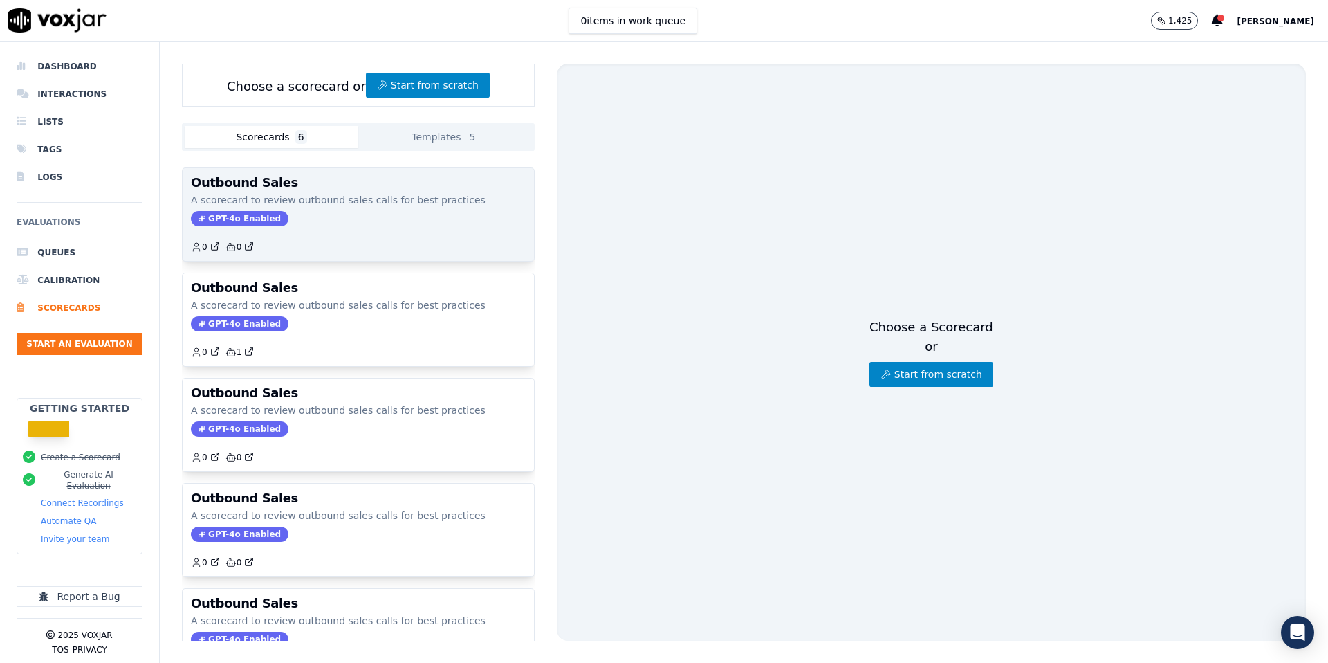
click at [433, 201] on p "A scorecard to review outbound sales calls for best practices" at bounding box center [358, 200] width 335 height 14
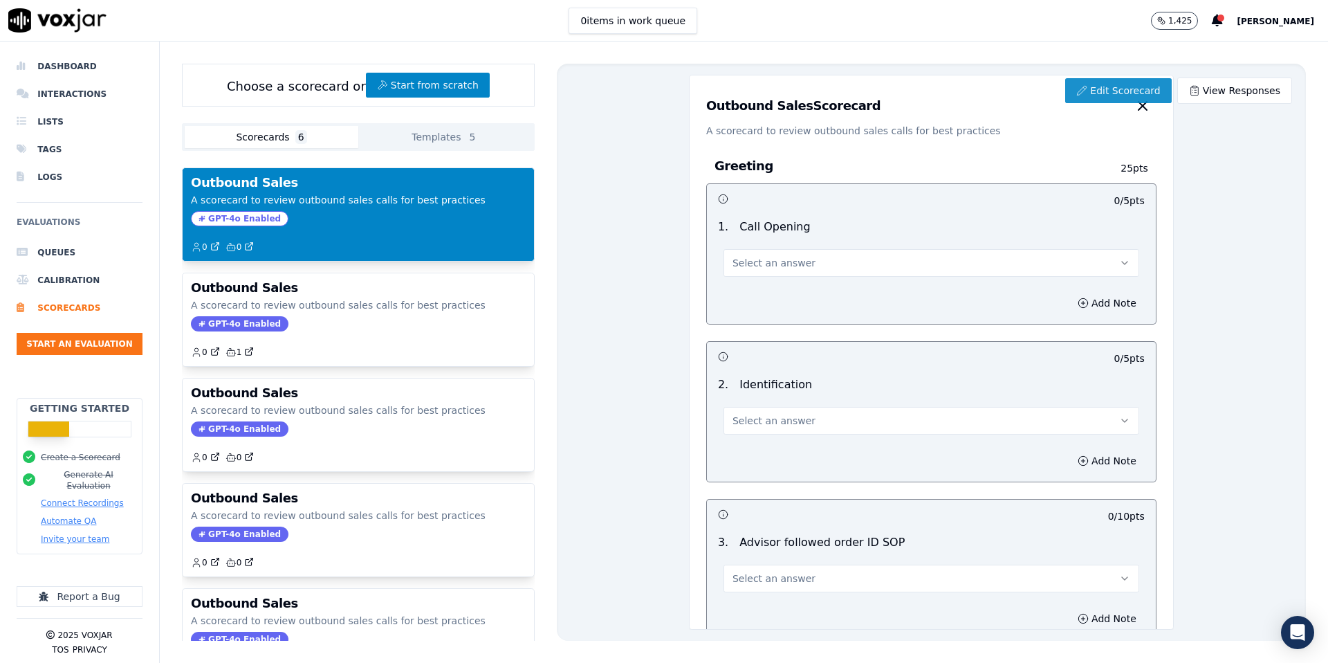
click at [1095, 86] on link "Edit Scorecard" at bounding box center [1118, 90] width 106 height 25
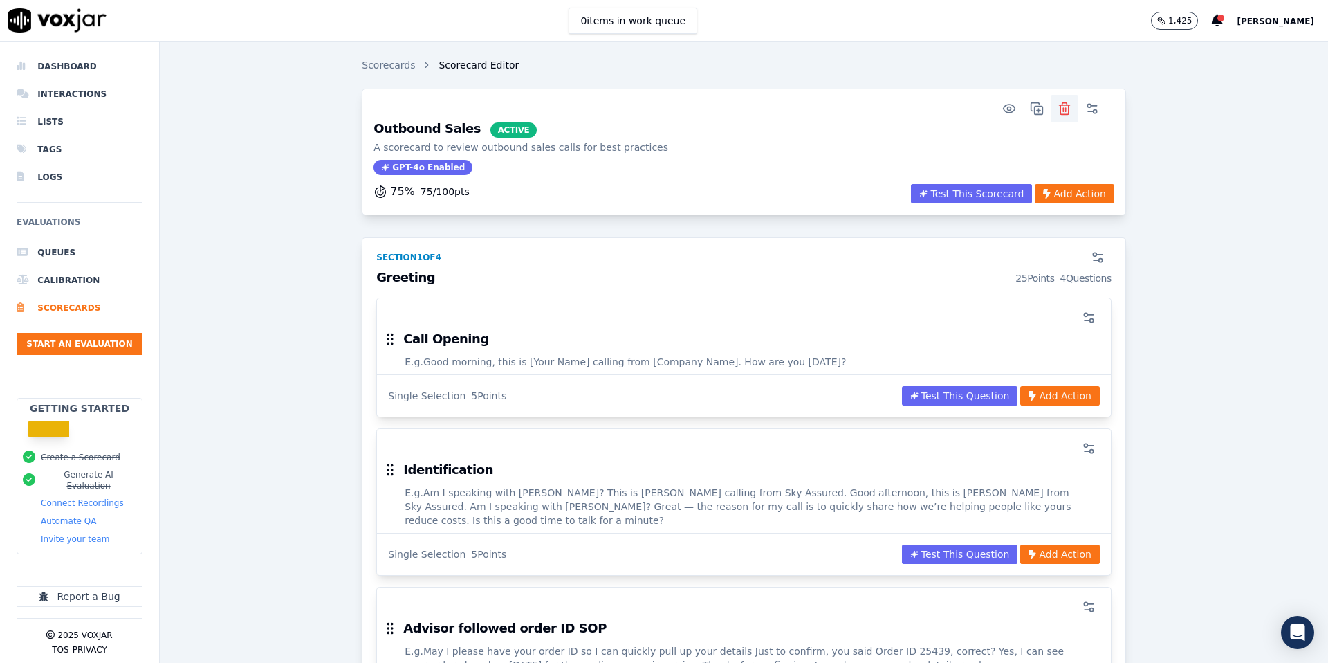
click at [1064, 107] on icon "button" at bounding box center [1065, 109] width 14 height 14
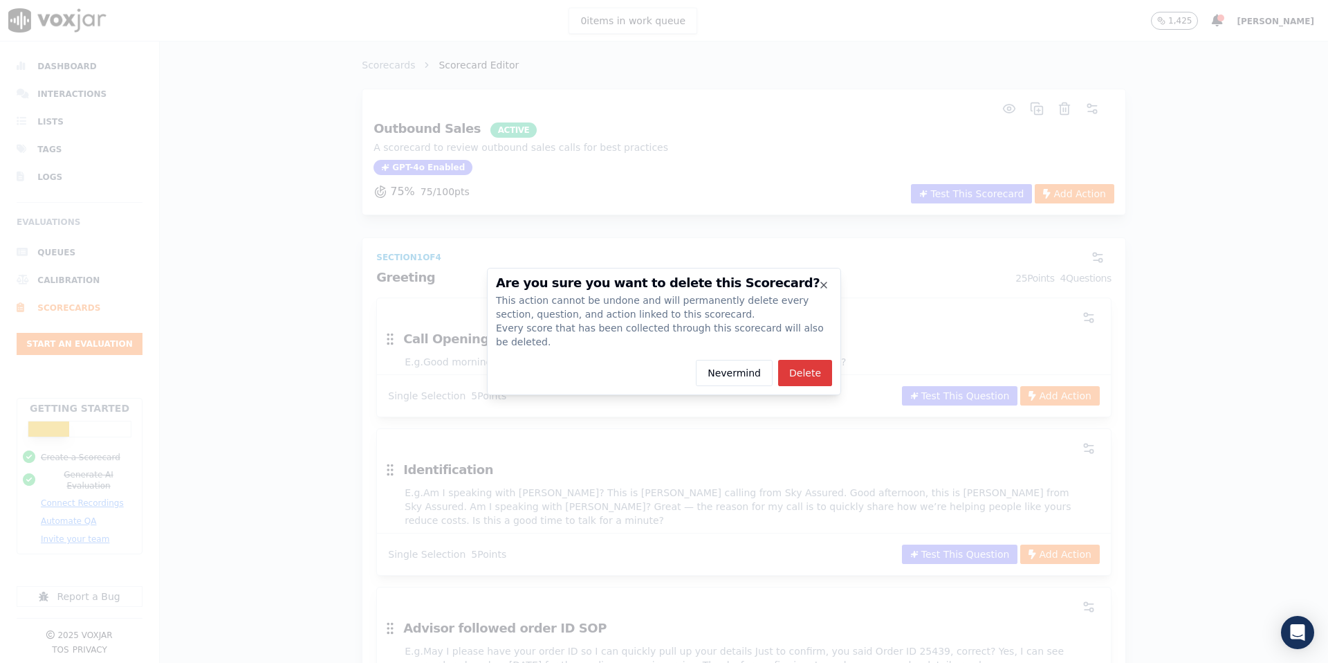
click at [805, 367] on button "Delete" at bounding box center [805, 373] width 54 height 26
click at [717, 367] on div "Nevermind Deleting" at bounding box center [664, 373] width 336 height 26
click at [825, 284] on icon "button" at bounding box center [824, 285] width 6 height 6
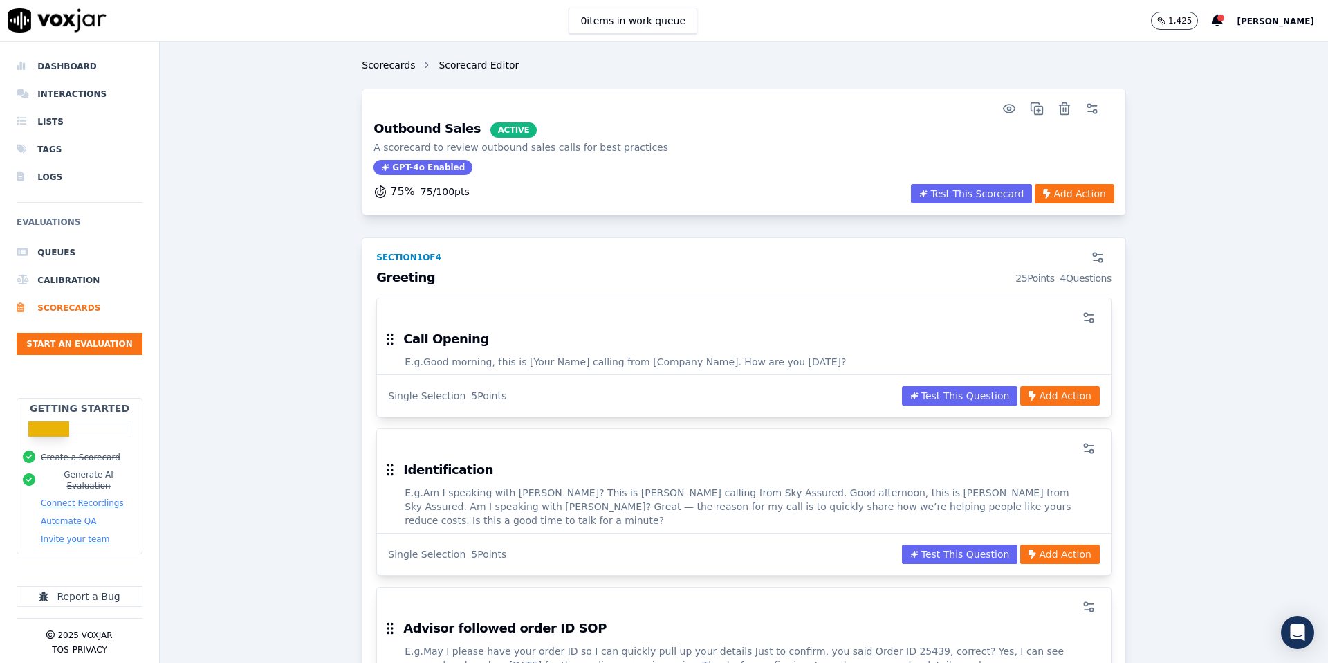
click at [383, 68] on link "Scorecards" at bounding box center [388, 65] width 53 height 14
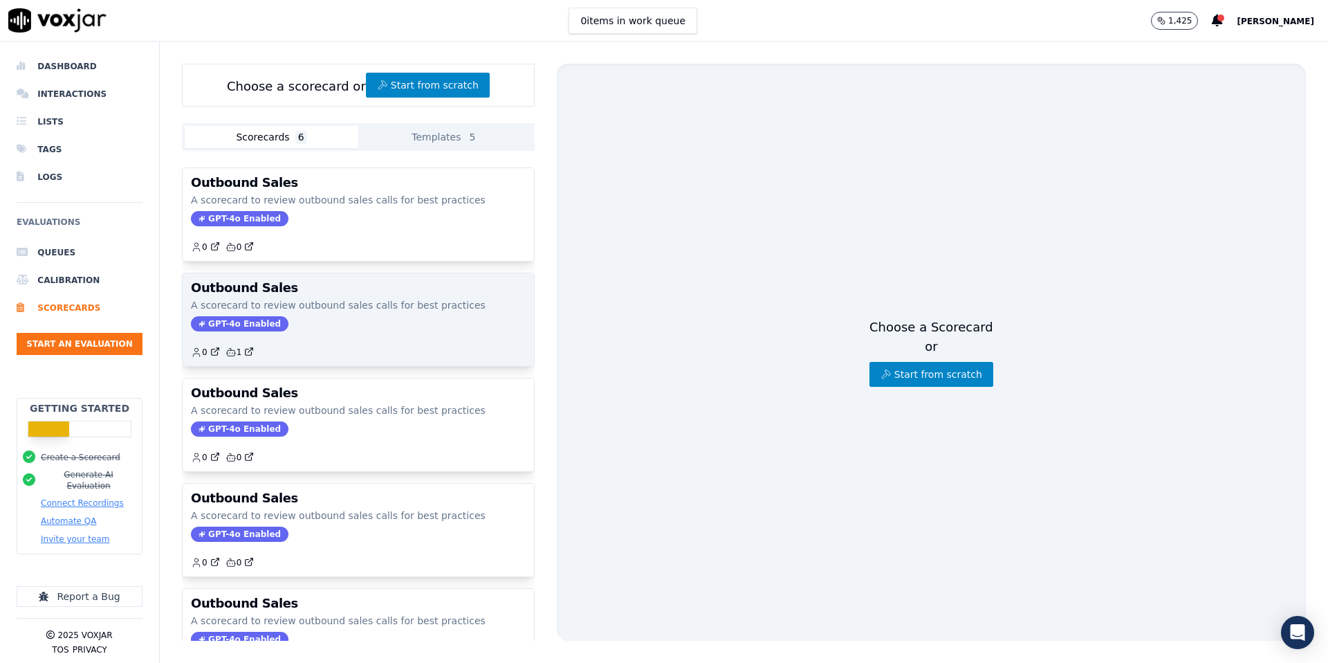
click at [293, 314] on div "Outbound Sales A scorecard to review outbound sales calls for best practices GP…" at bounding box center [358, 319] width 351 height 93
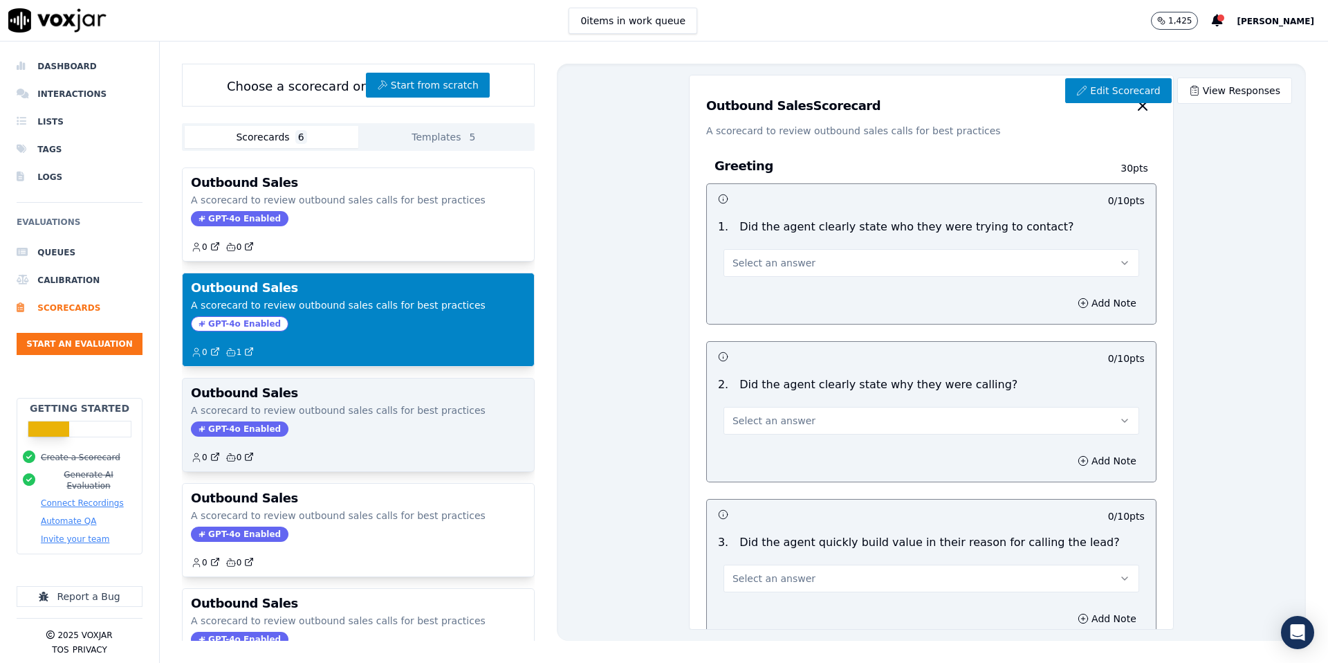
click at [310, 410] on p "A scorecard to review outbound sales calls for best practices" at bounding box center [358, 410] width 335 height 14
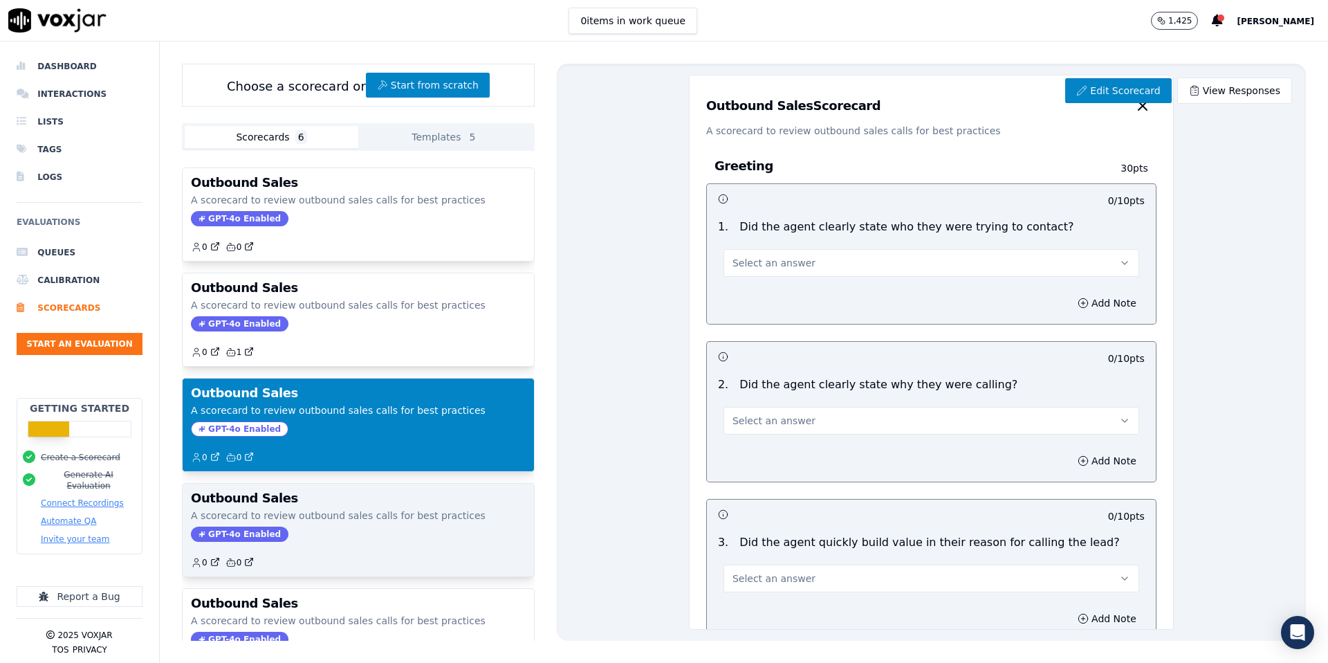
click at [327, 506] on div "Outbound Sales A scorecard to review outbound sales calls for best practices GP…" at bounding box center [358, 530] width 351 height 93
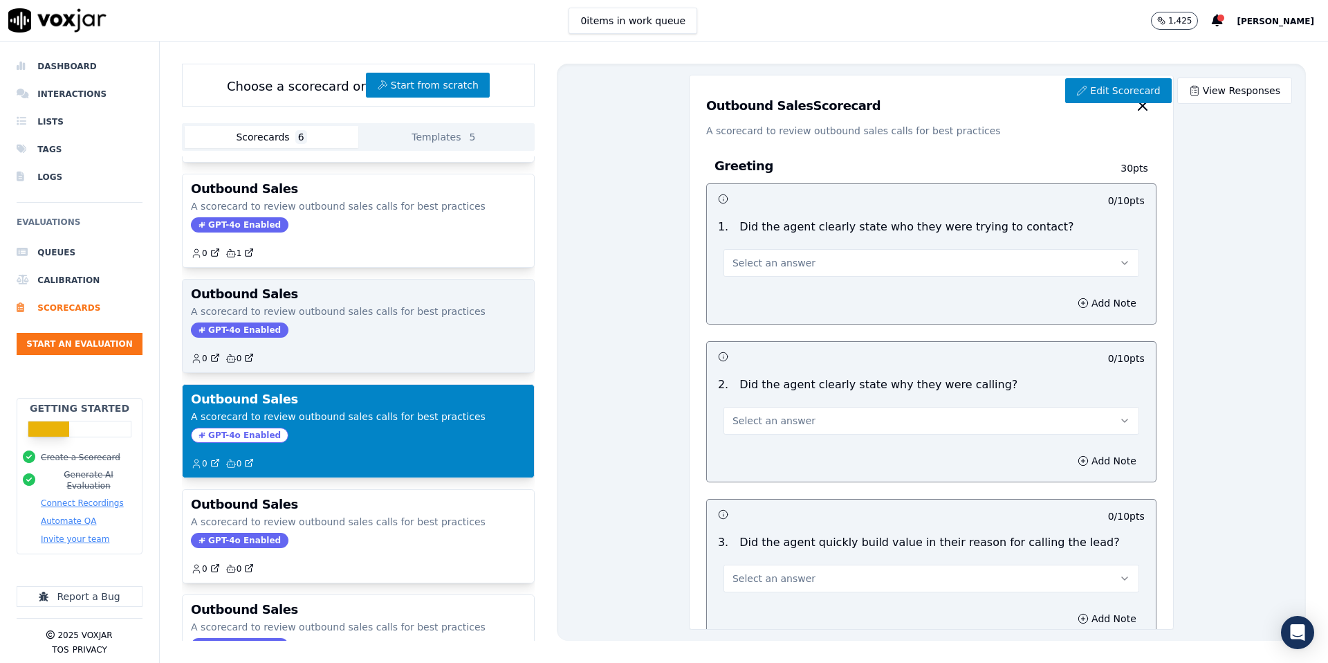
scroll to position [158, 0]
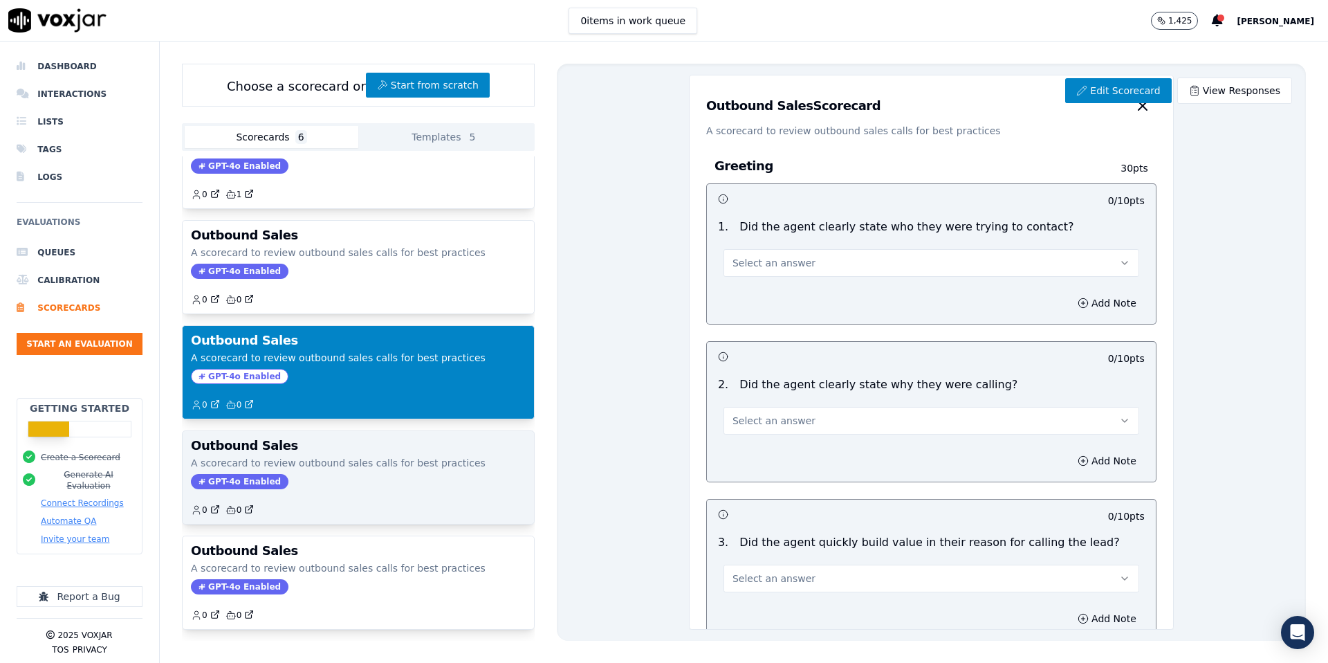
click at [339, 463] on p "A scorecard to review outbound sales calls for best practices" at bounding box center [358, 463] width 335 height 14
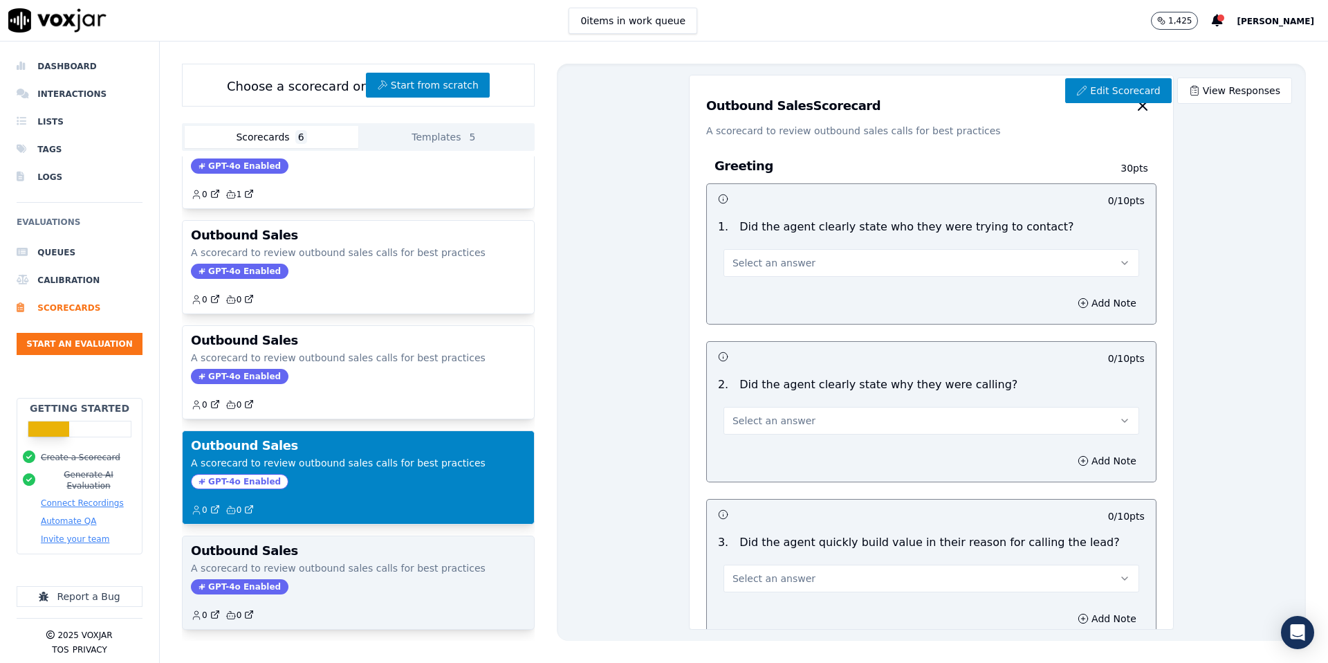
click at [324, 546] on h3 "Outbound Sales" at bounding box center [358, 550] width 335 height 12
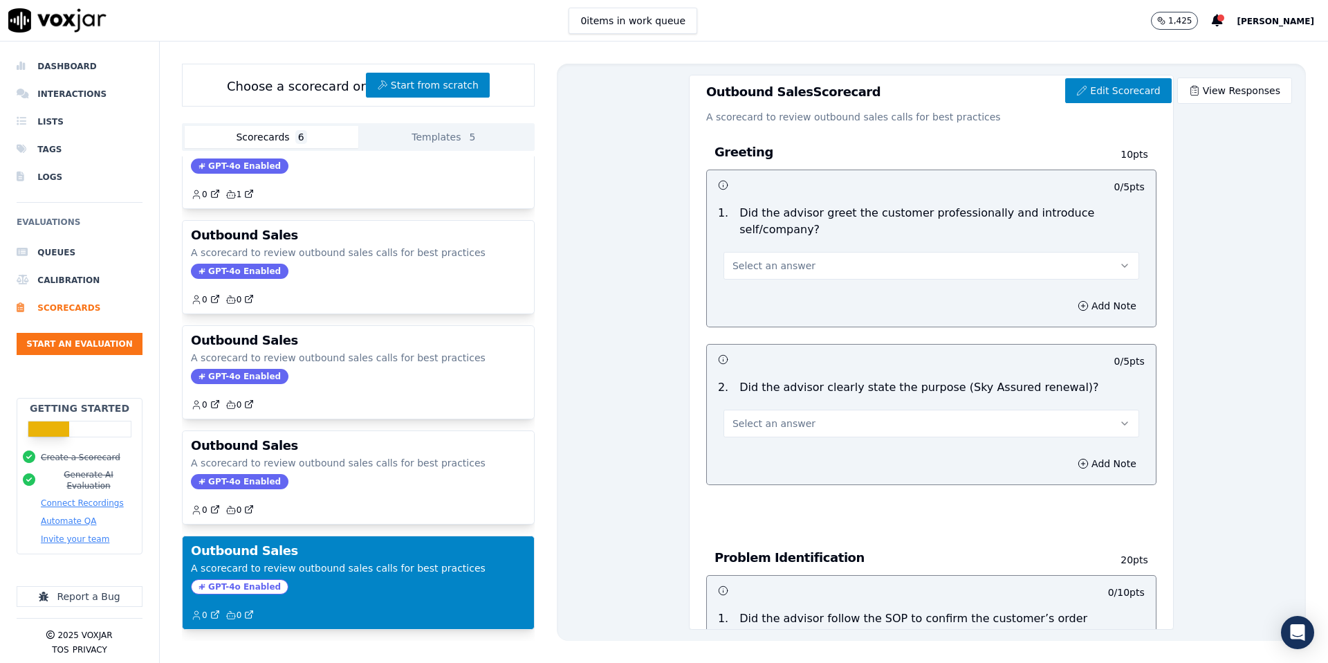
scroll to position [0, 0]
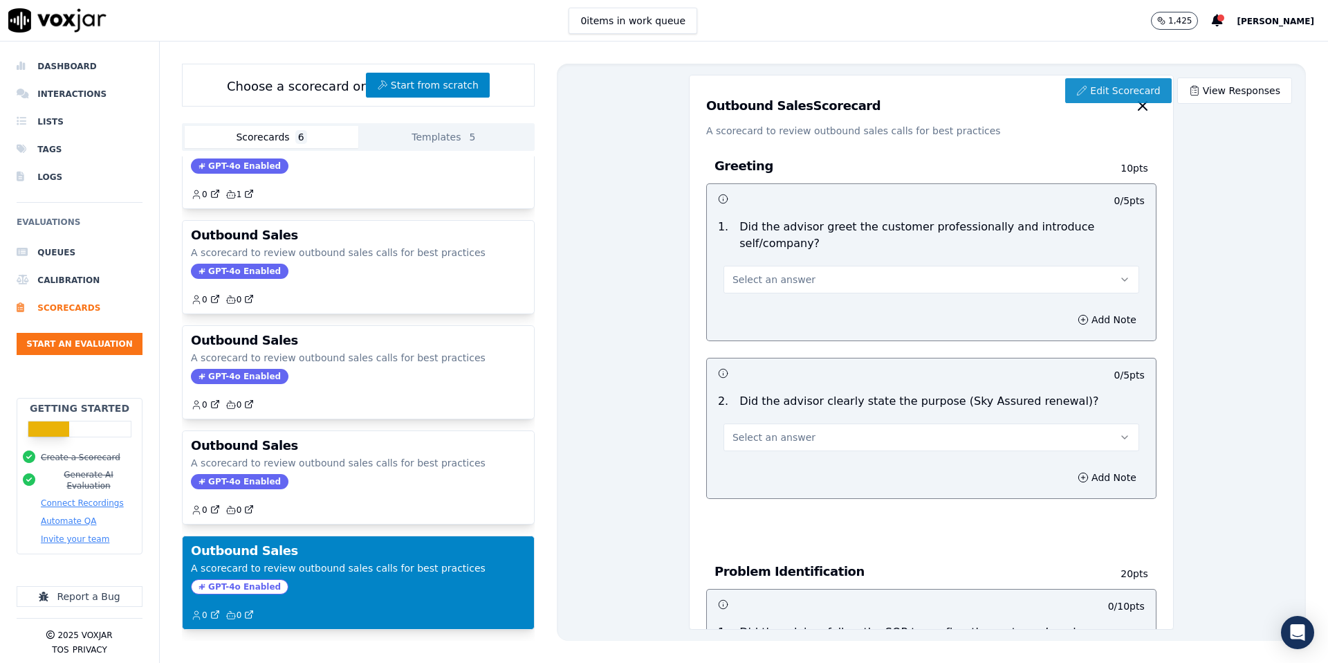
click at [1108, 91] on link "Edit Scorecard" at bounding box center [1118, 90] width 106 height 25
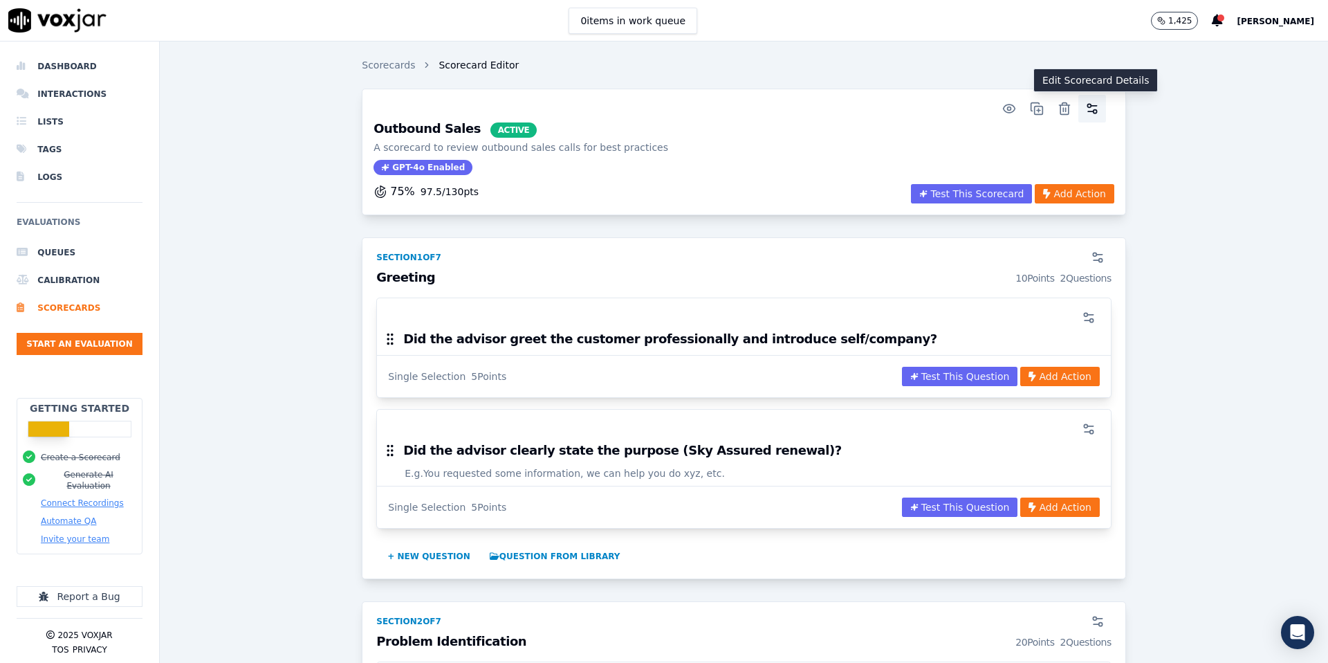
click at [1090, 111] on icon "button" at bounding box center [1091, 111] width 6 height 0
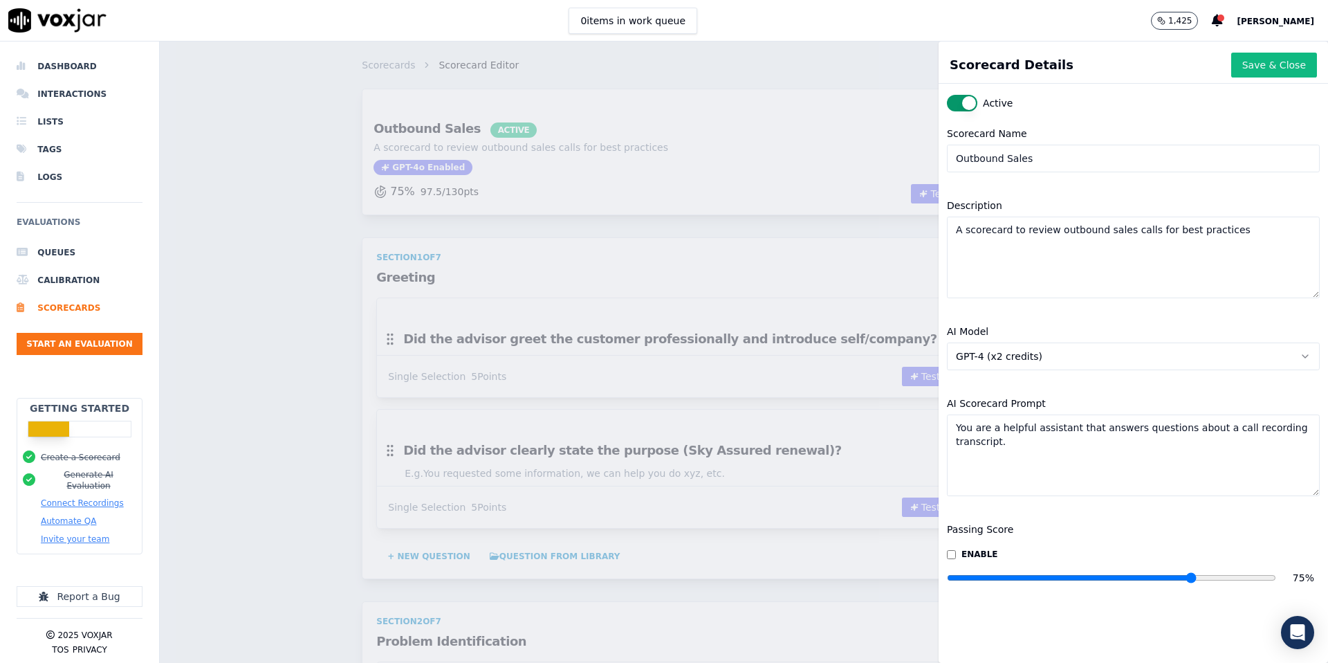
click at [954, 153] on input "Outbound Sales" at bounding box center [1133, 159] width 373 height 28
type input "New Outbound Sales"
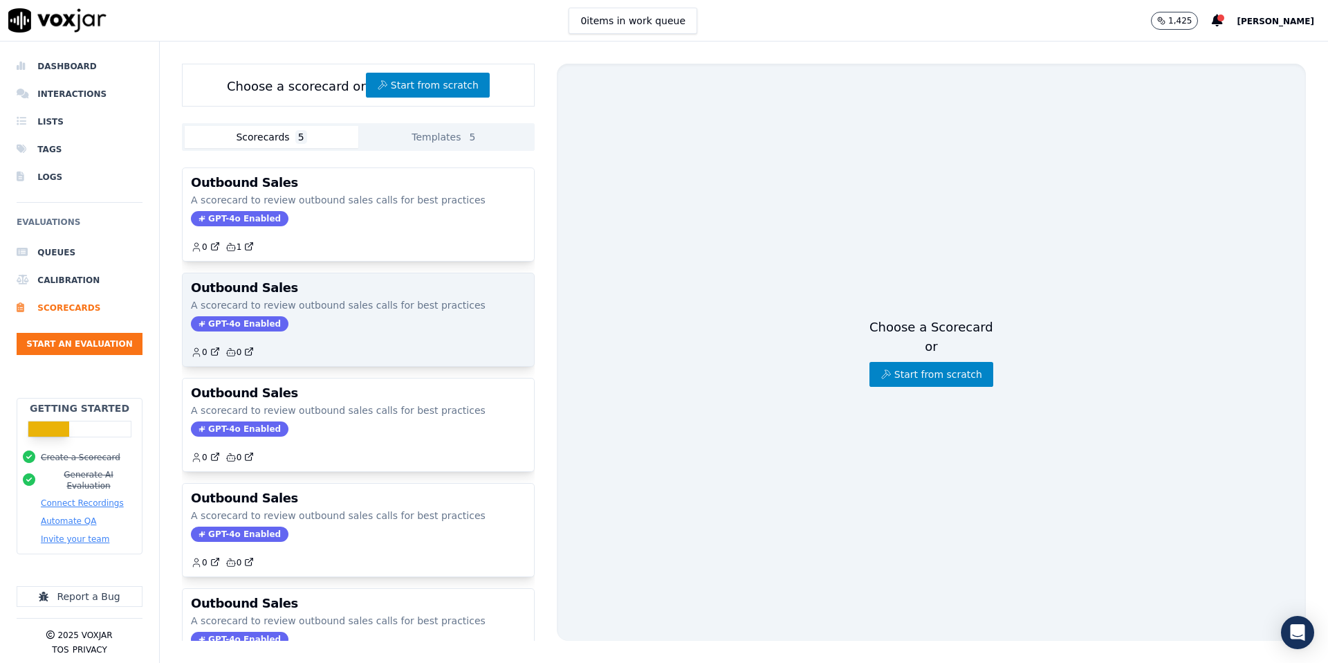
scroll to position [53, 0]
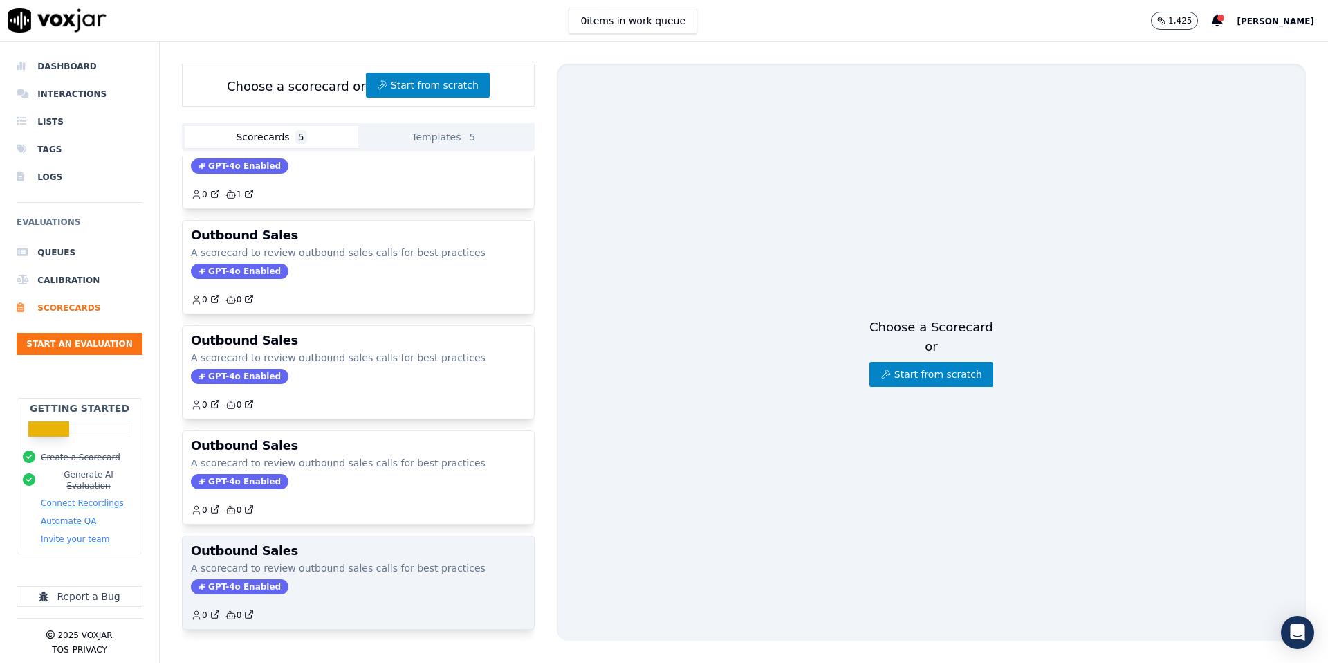
click at [345, 569] on p "A scorecard to review outbound sales calls for best practices" at bounding box center [358, 568] width 335 height 14
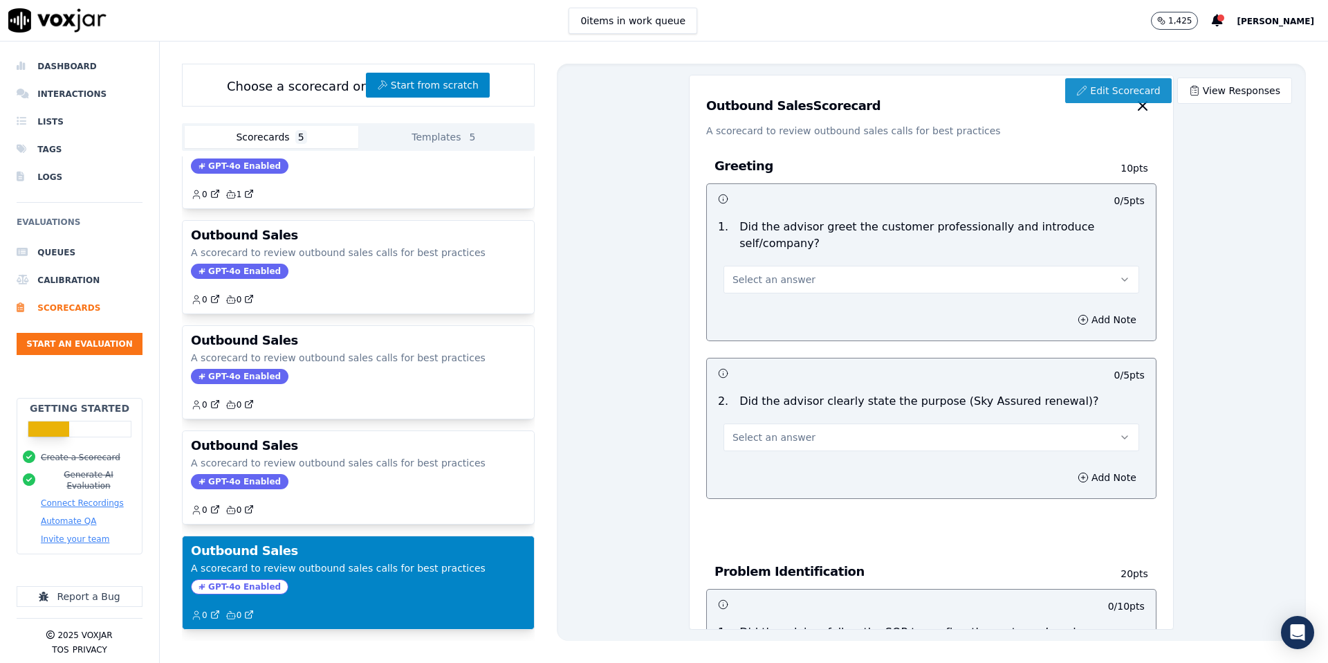
click at [1116, 89] on link "Edit Scorecard" at bounding box center [1118, 90] width 106 height 25
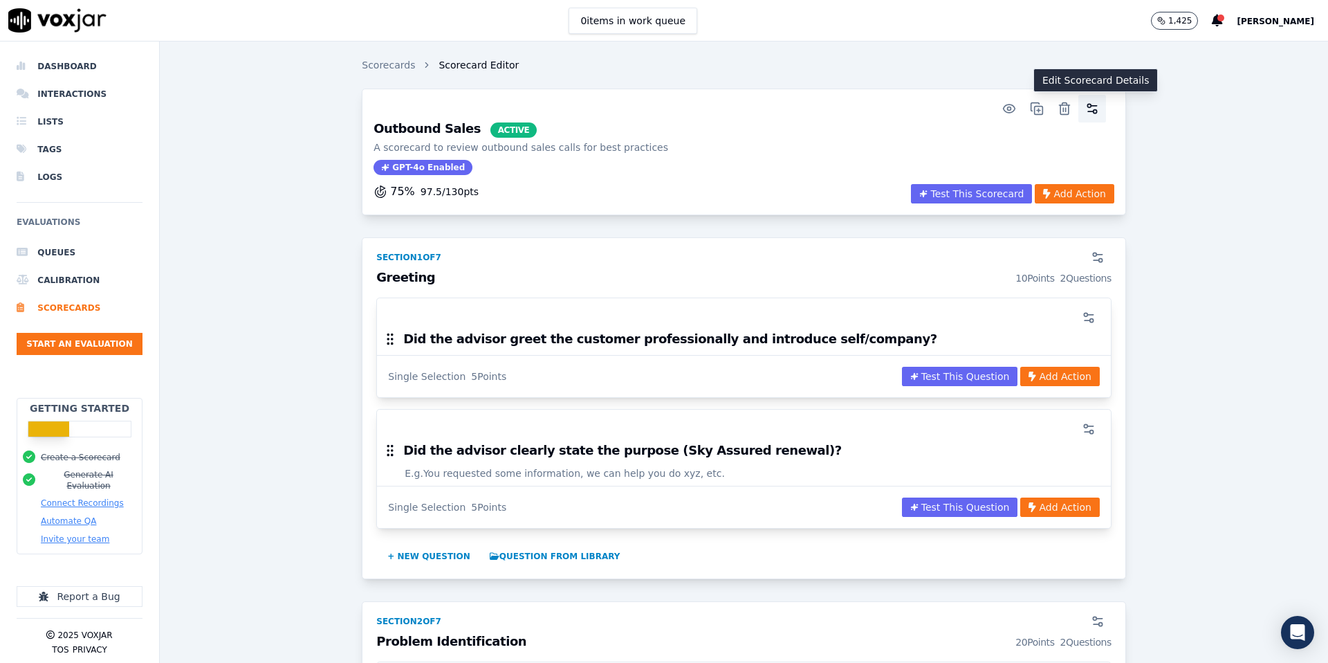
click at [1090, 110] on icon "button" at bounding box center [1092, 109] width 14 height 14
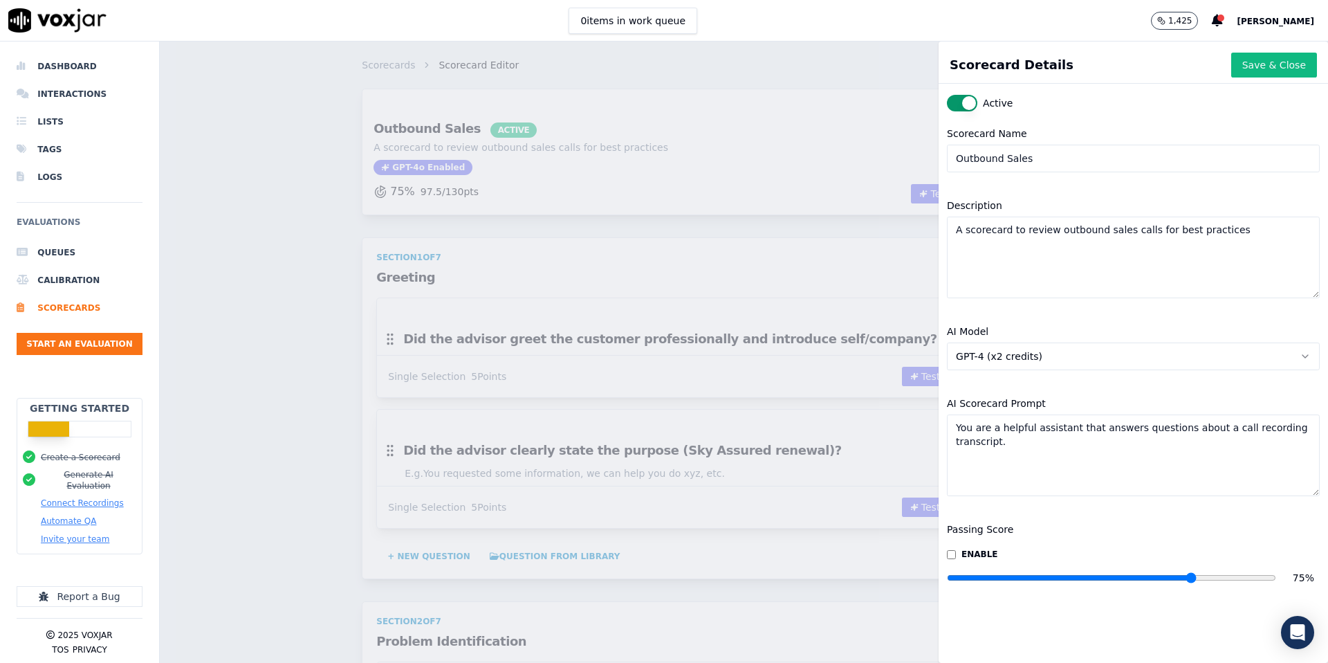
click at [957, 149] on input "Outbound Sales" at bounding box center [1133, 159] width 373 height 28
type input "New Outbound Sales"
click at [1272, 68] on button "Save & Close" at bounding box center [1274, 65] width 86 height 25
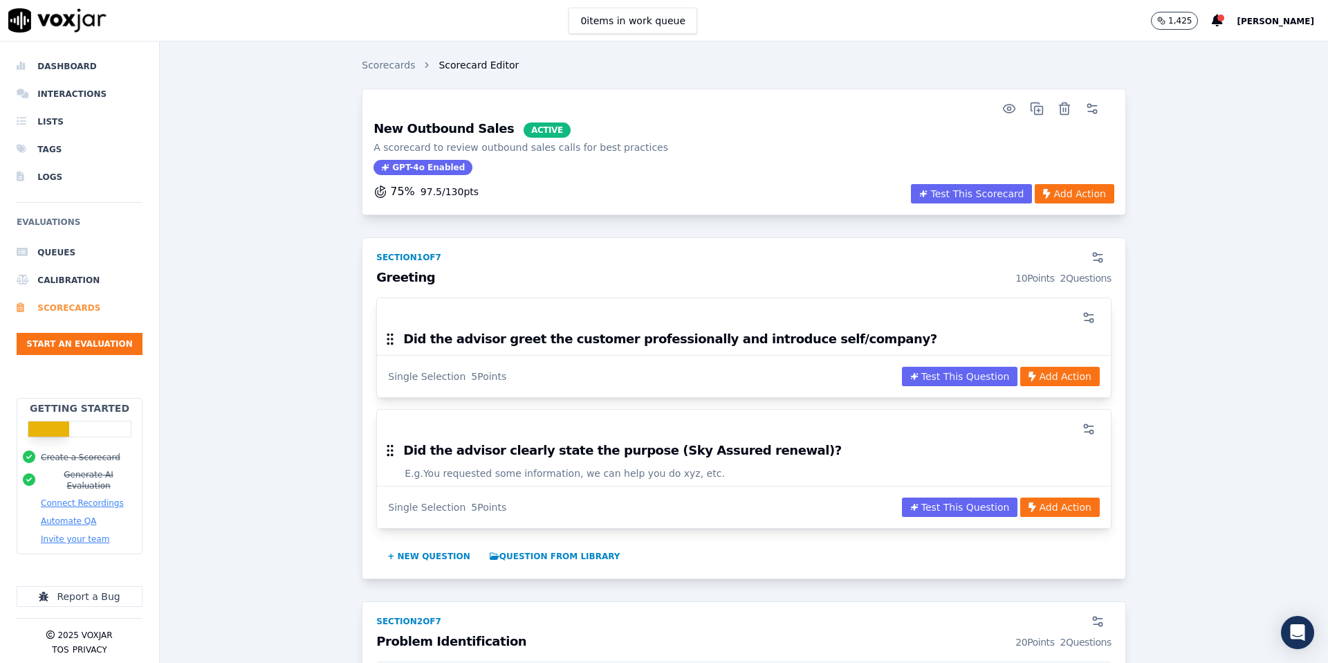
click at [61, 306] on li "Scorecards" at bounding box center [80, 308] width 126 height 28
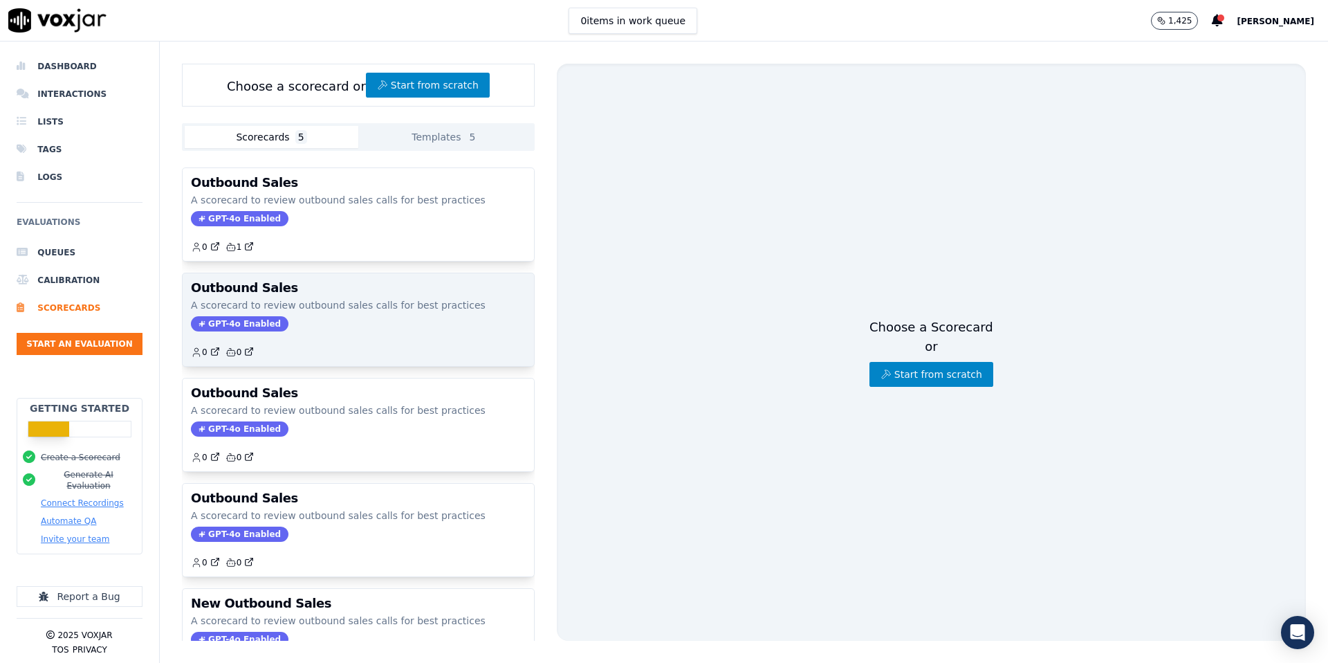
scroll to position [53, 0]
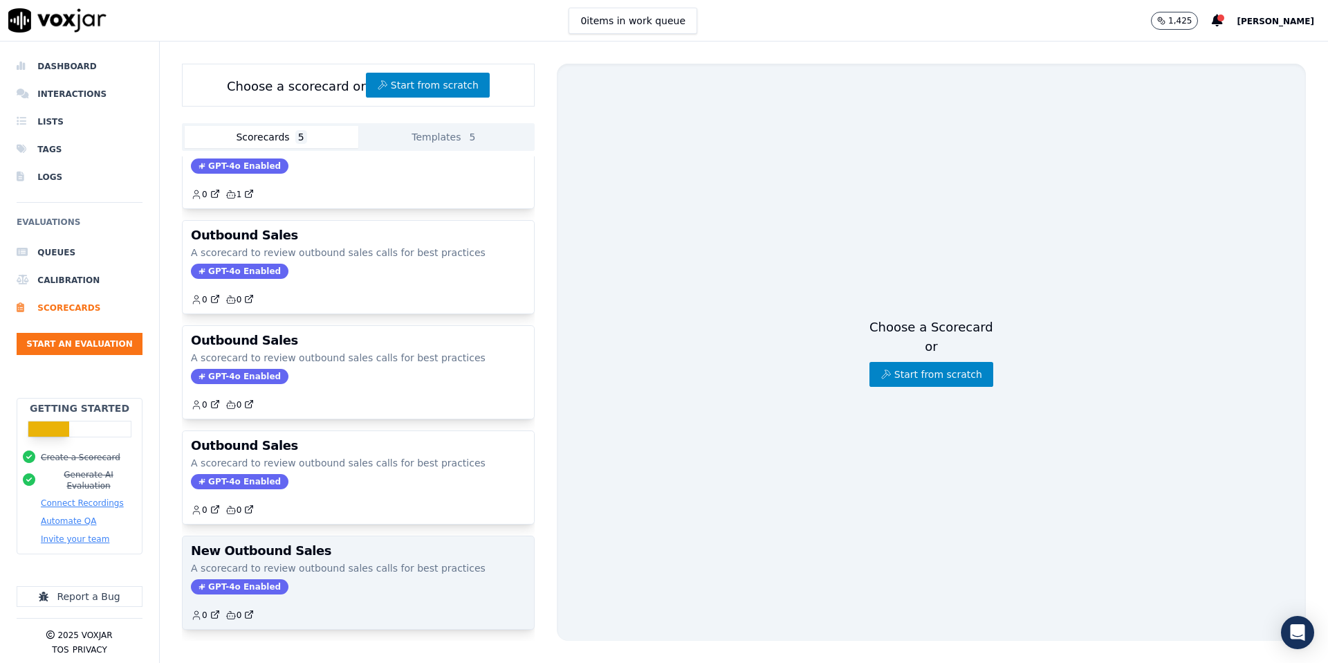
click at [309, 566] on p "A scorecard to review outbound sales calls for best practices" at bounding box center [358, 568] width 335 height 14
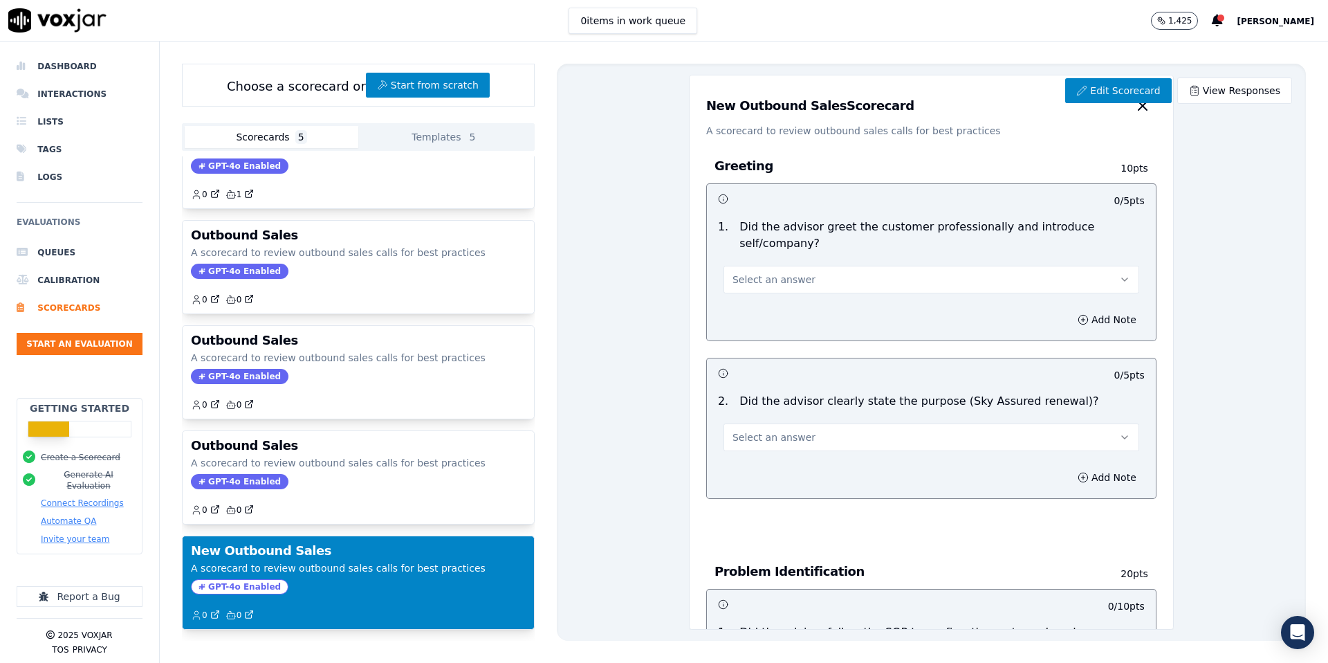
click at [394, 553] on h3 "New Outbound Sales" at bounding box center [358, 550] width 335 height 12
click at [1097, 99] on link "Edit Scorecard" at bounding box center [1118, 90] width 106 height 25
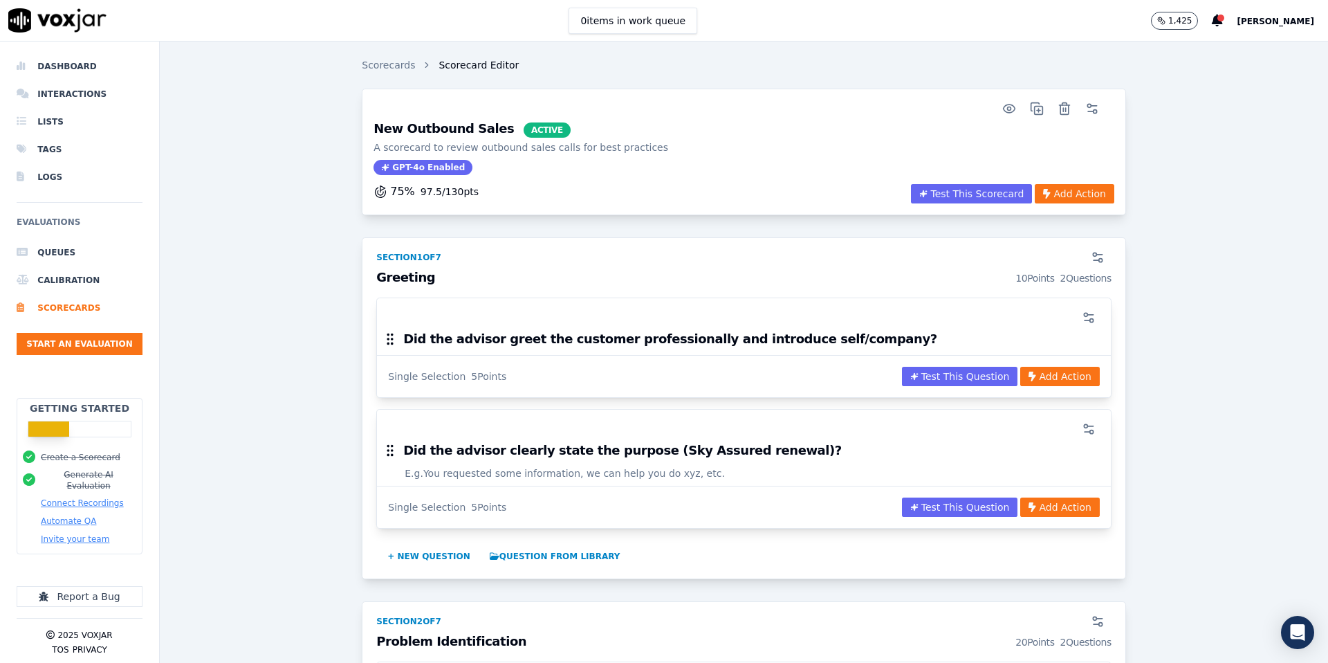
click at [58, 252] on li "Queues" at bounding box center [80, 253] width 126 height 28
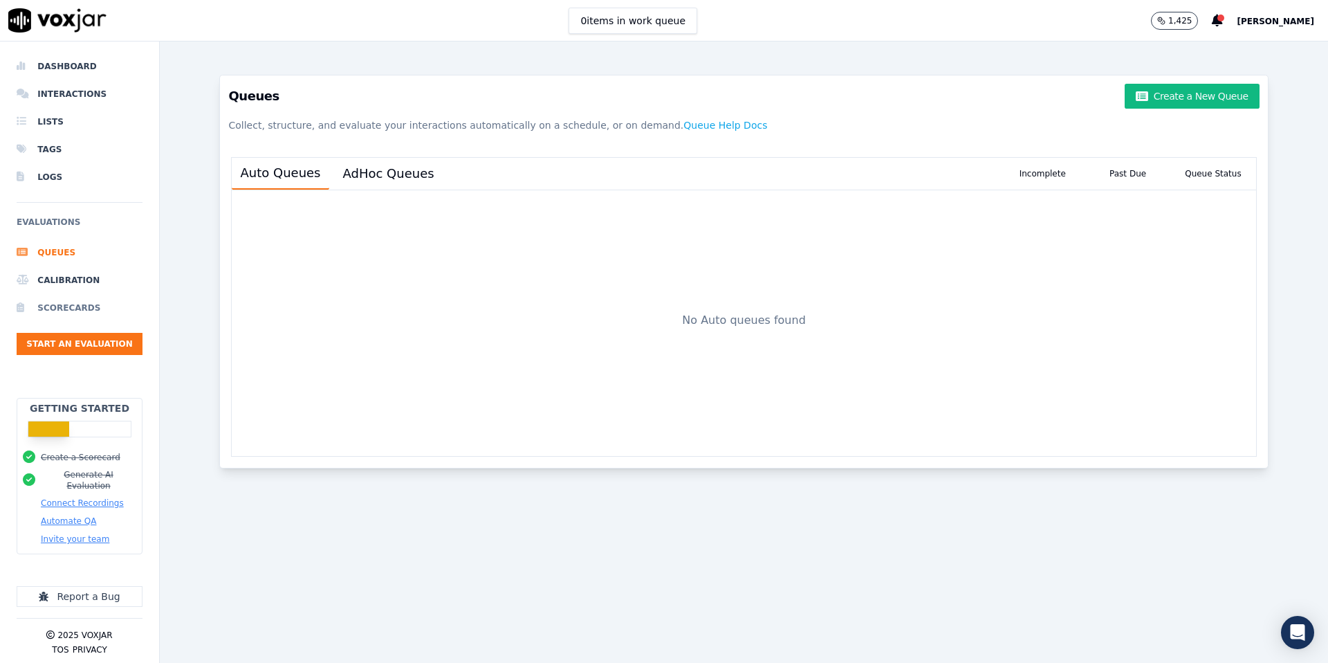
click at [72, 302] on li "Scorecards" at bounding box center [80, 308] width 126 height 28
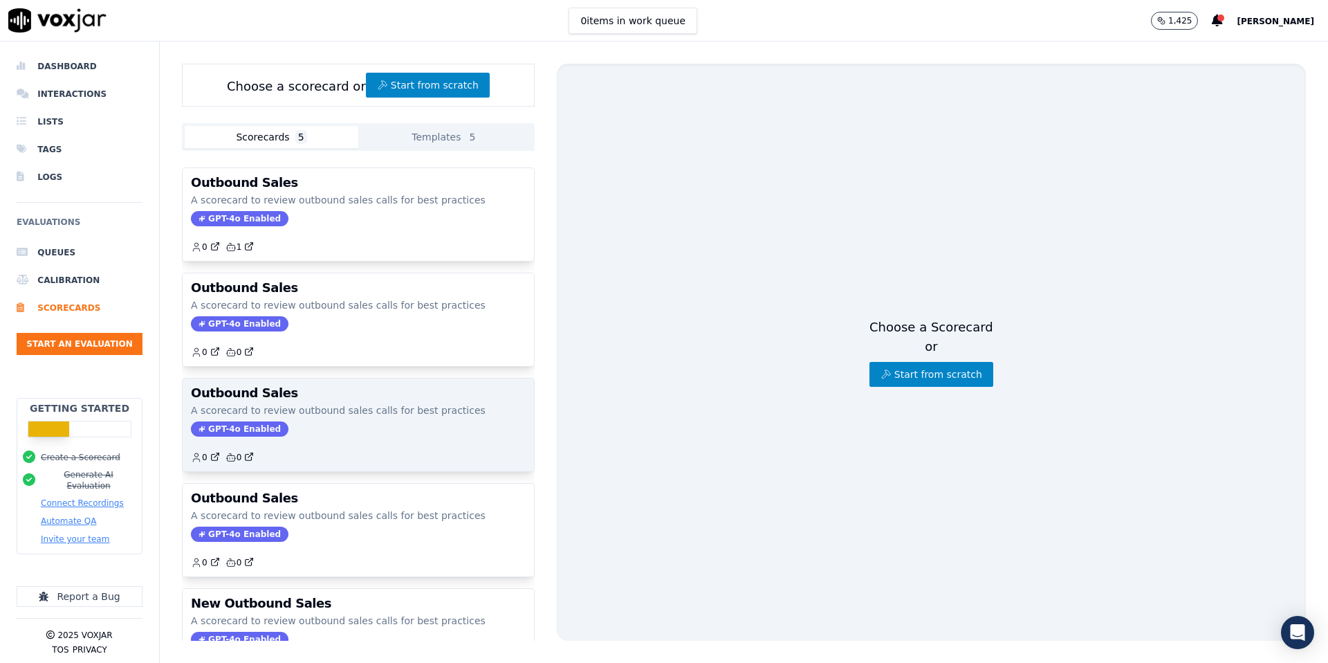
scroll to position [53, 0]
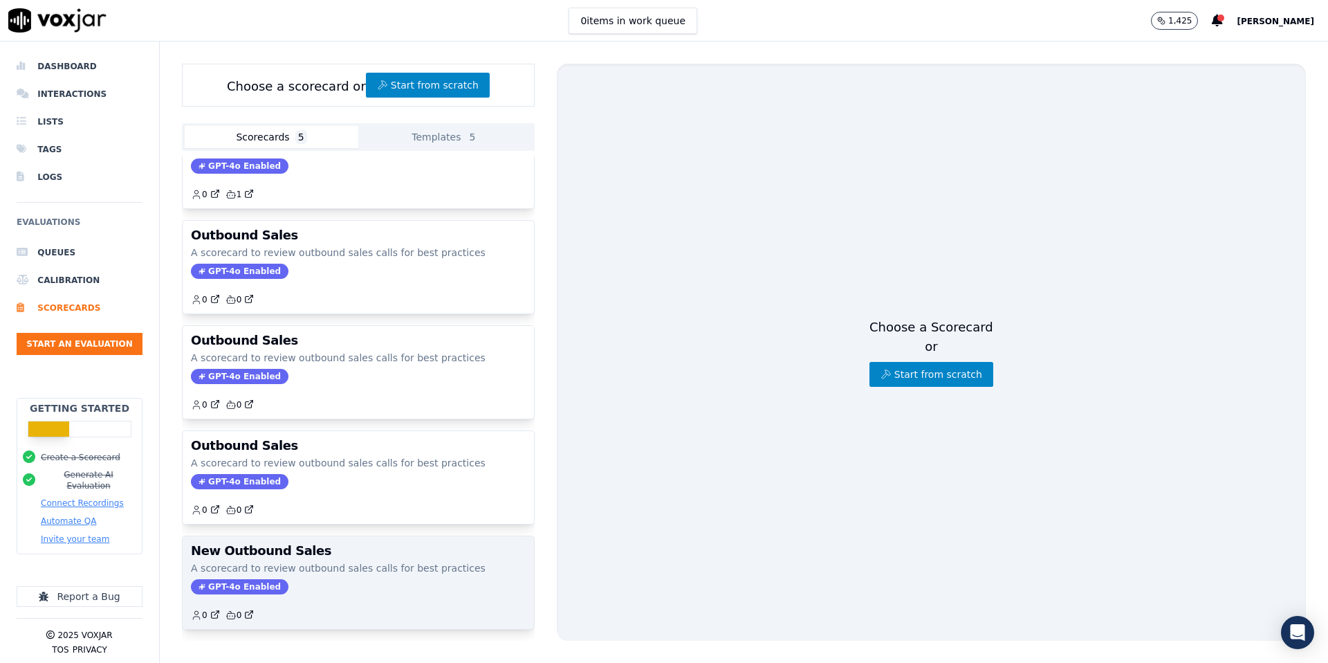
click at [288, 605] on div "0 0" at bounding box center [358, 609] width 335 height 22
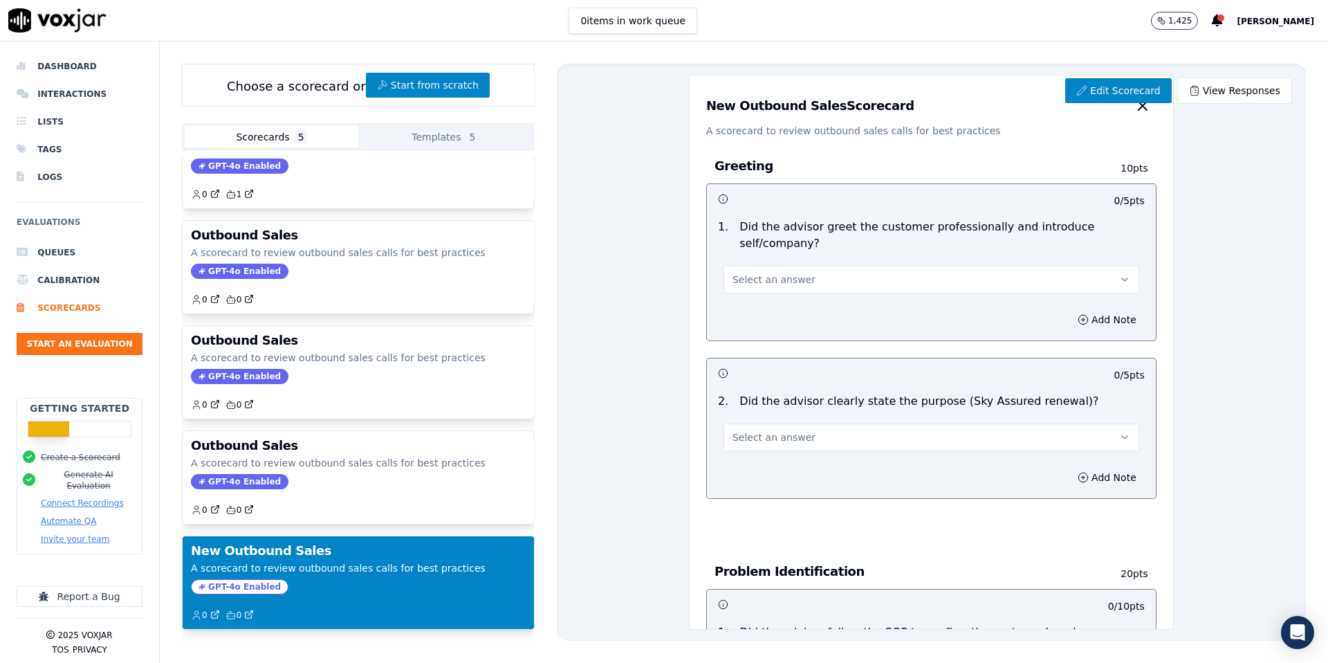
click at [861, 266] on button "Select an answer" at bounding box center [932, 280] width 416 height 28
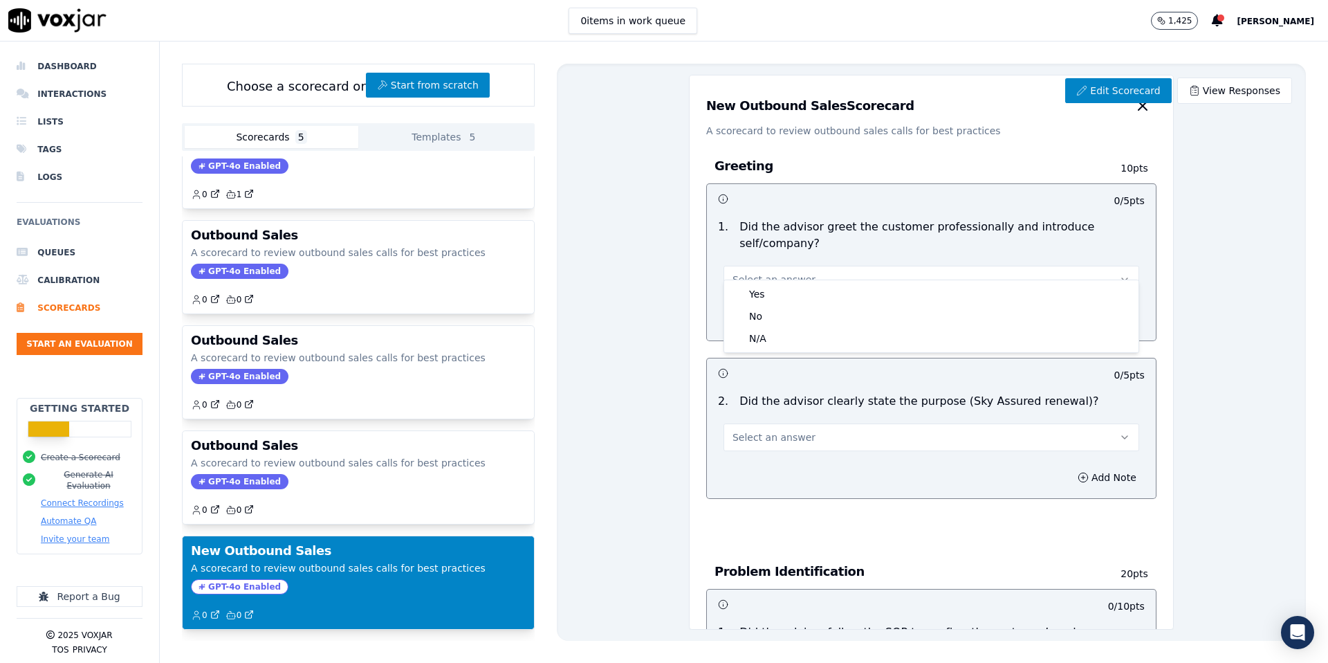
click at [861, 266] on button "Select an answer" at bounding box center [932, 280] width 416 height 28
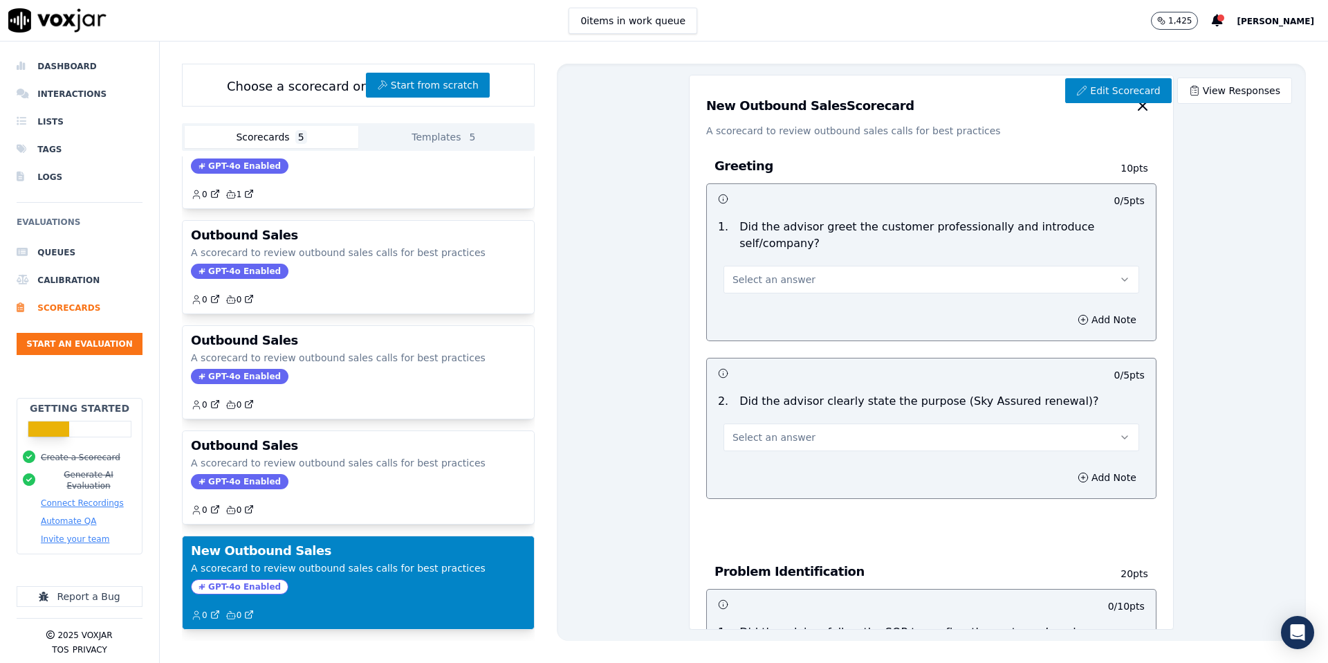
click at [836, 423] on button "Select an answer" at bounding box center [932, 437] width 416 height 28
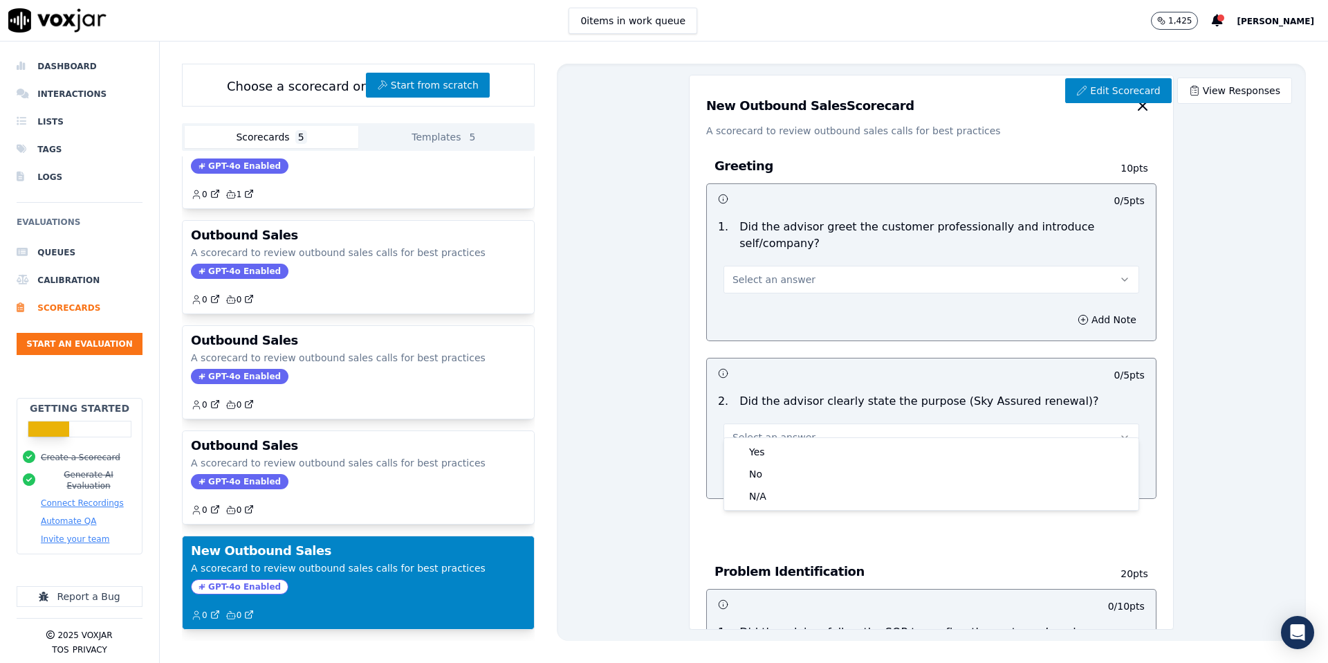
click at [836, 423] on button "Select an answer" at bounding box center [932, 437] width 416 height 28
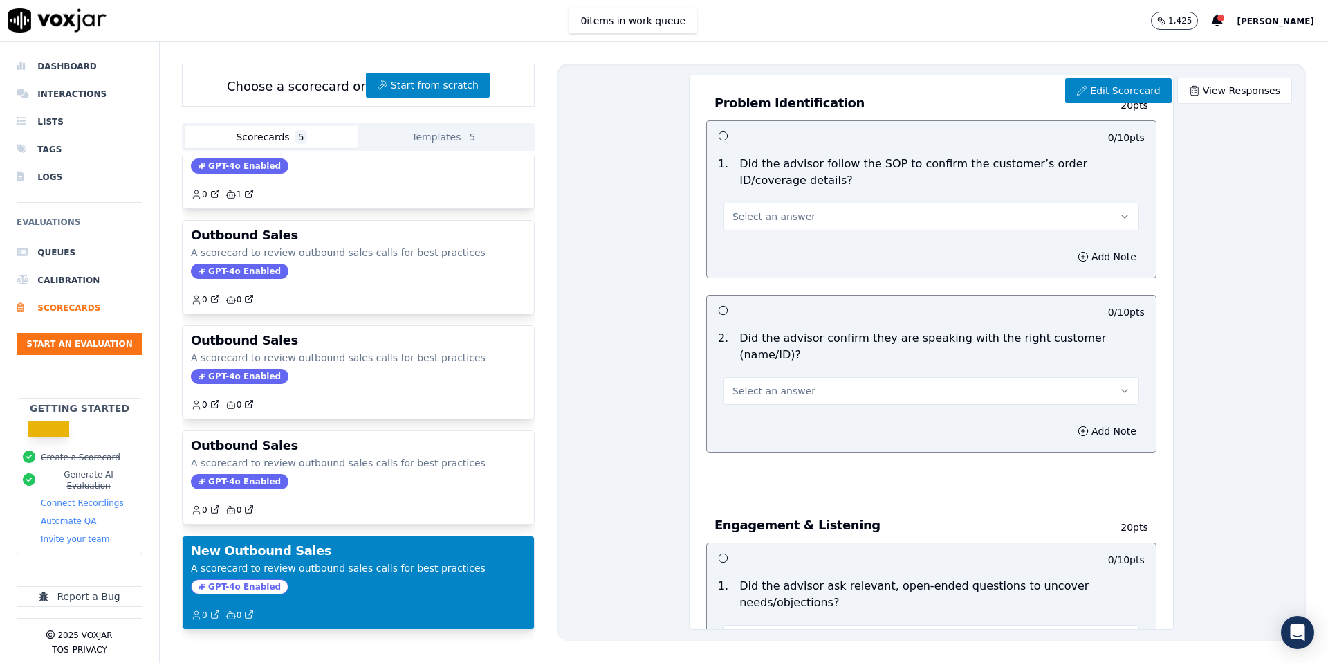
scroll to position [473, 0]
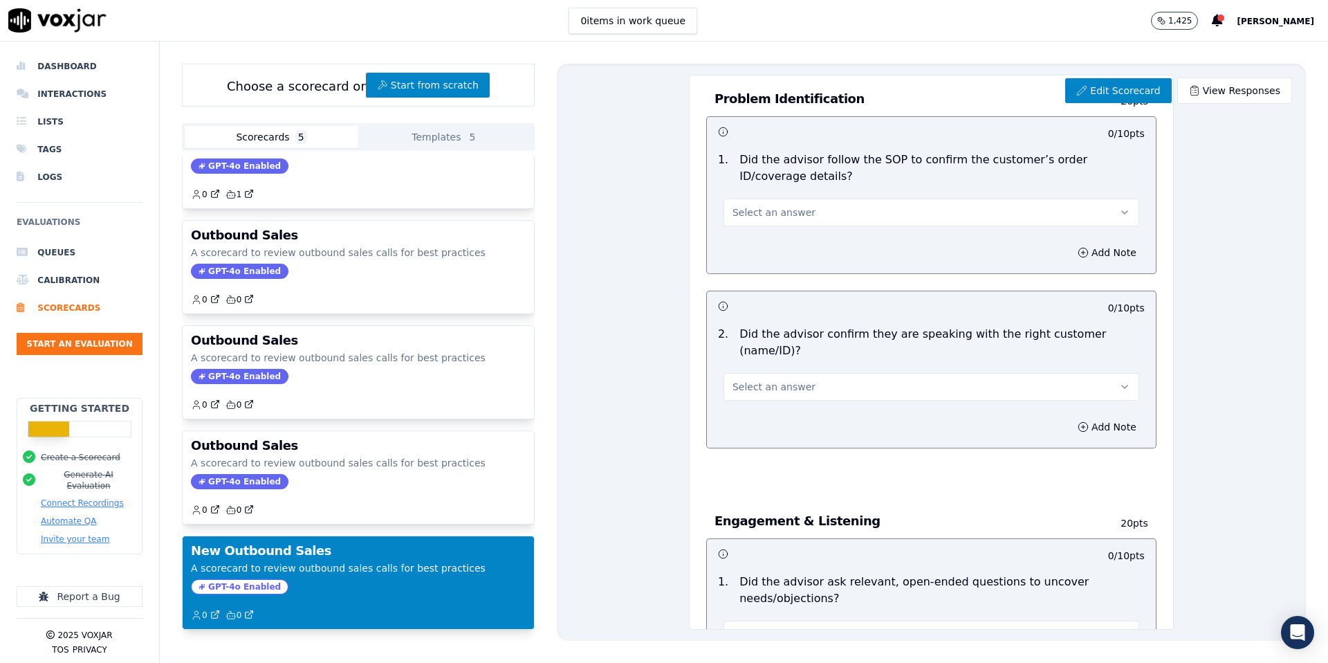
click at [791, 205] on span "Select an answer" at bounding box center [774, 212] width 83 height 14
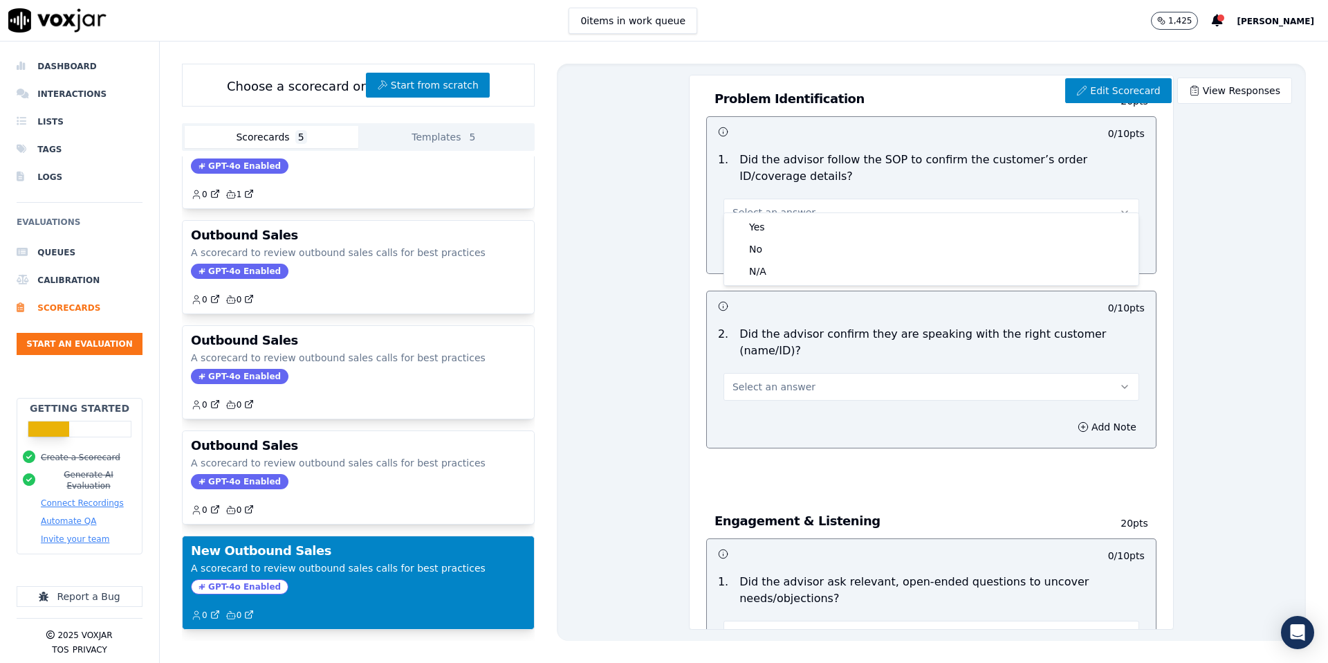
click at [791, 205] on span "Select an answer" at bounding box center [774, 212] width 83 height 14
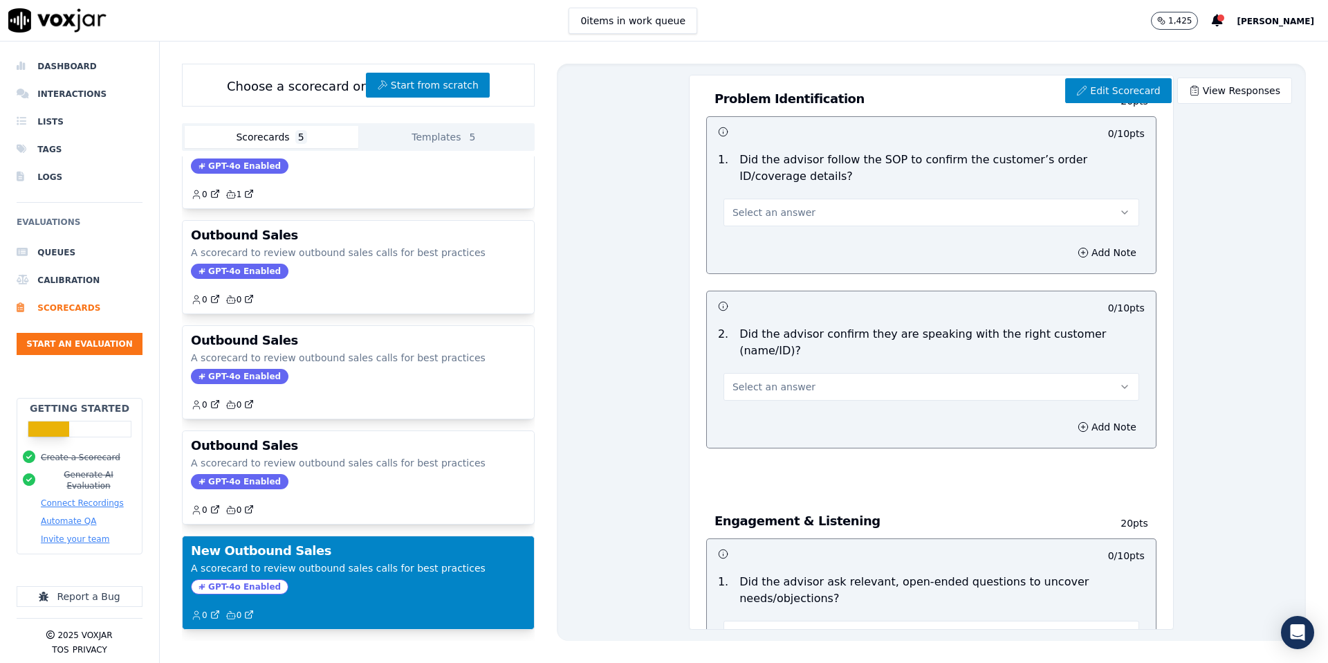
click at [792, 380] on span "Select an answer" at bounding box center [774, 387] width 83 height 14
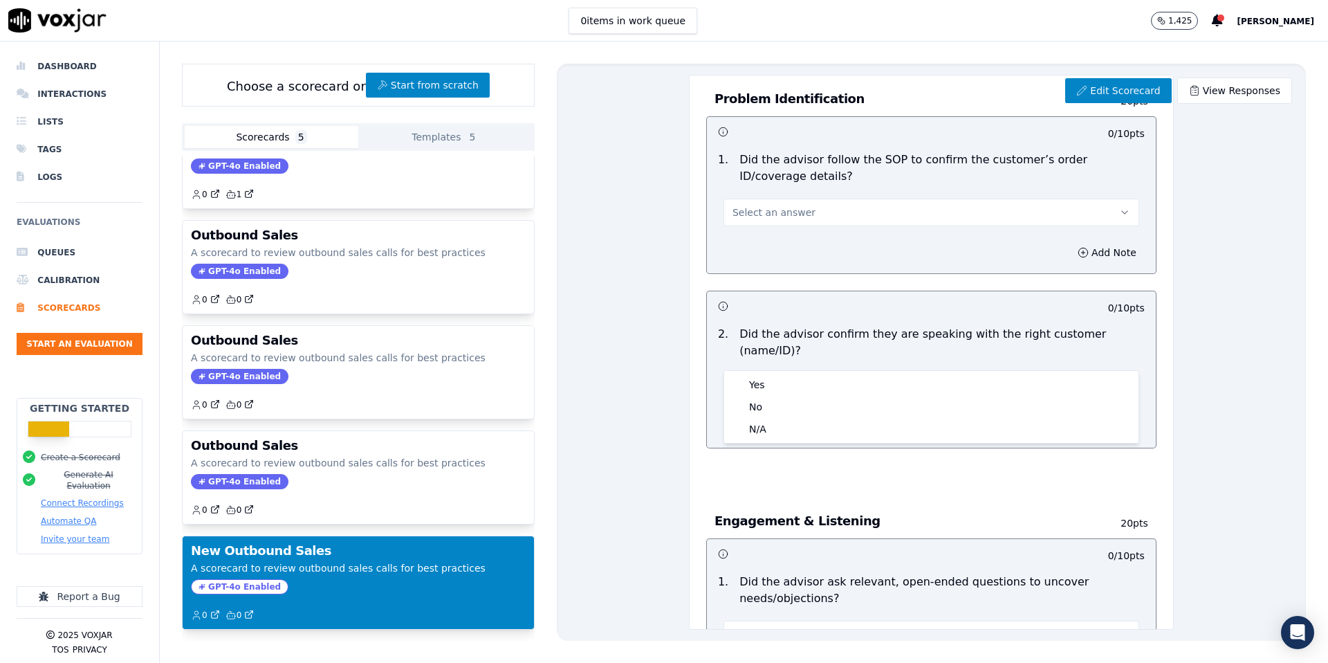
click at [792, 380] on span "Select an answer" at bounding box center [774, 387] width 83 height 14
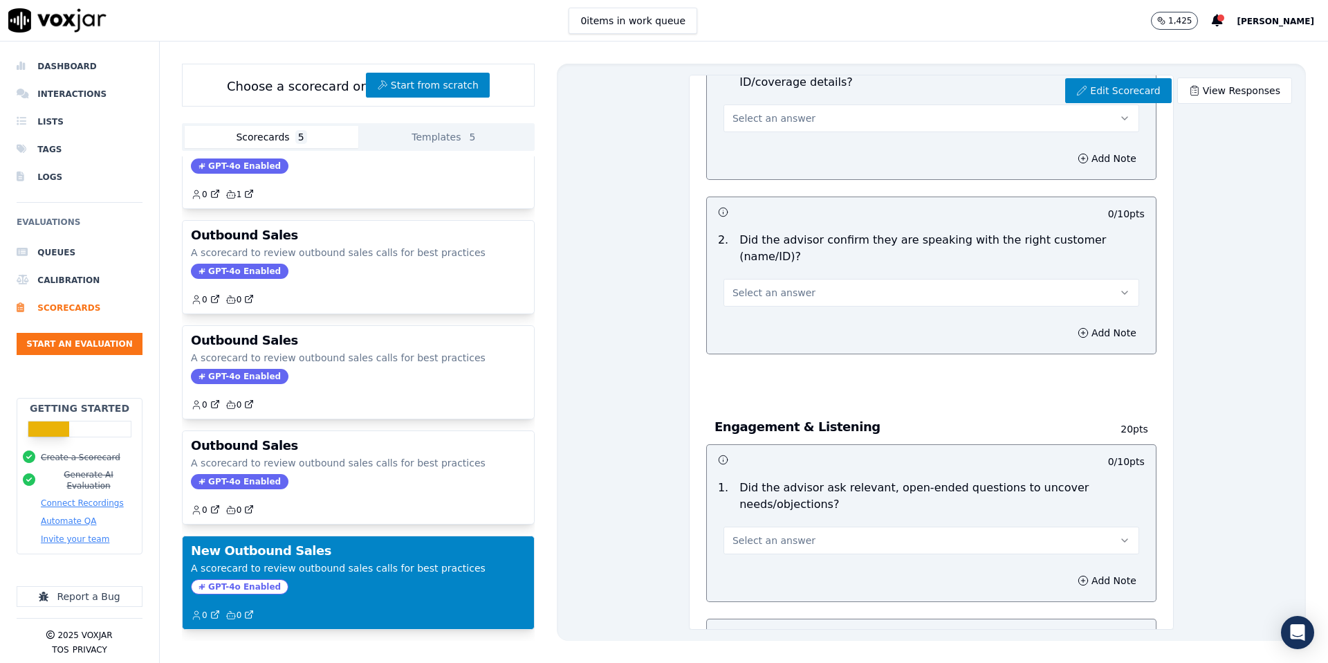
scroll to position [595, 0]
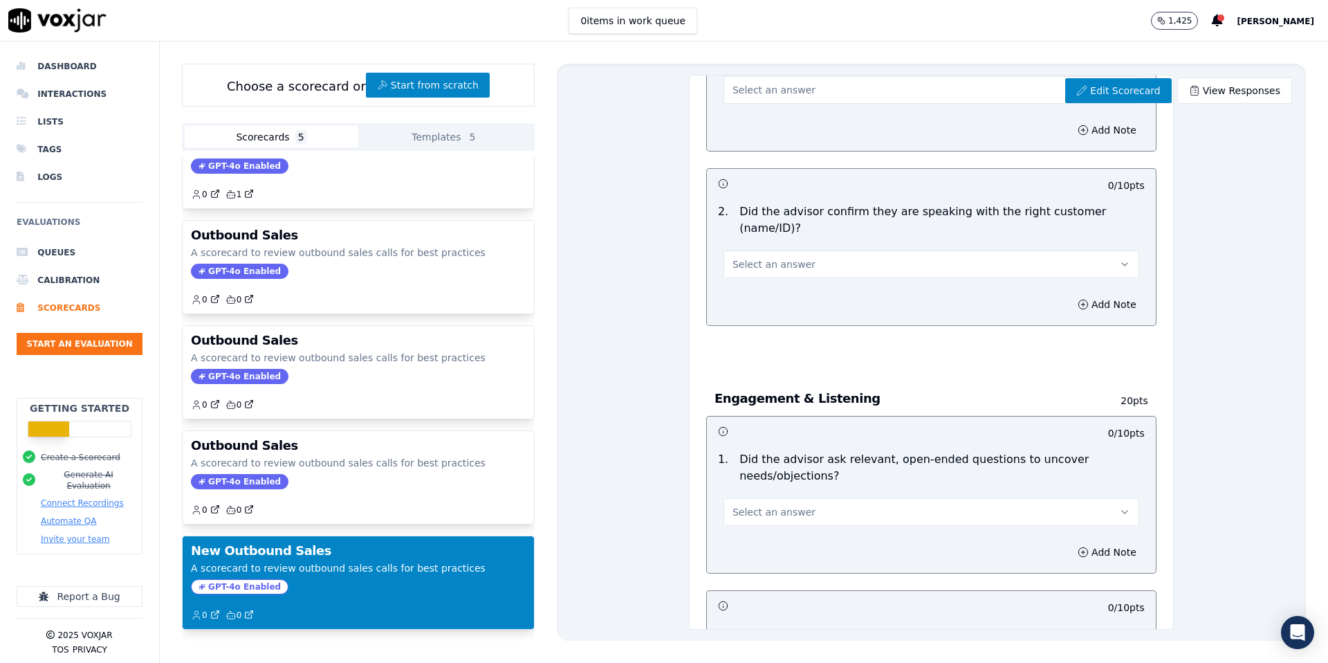
click at [796, 505] on span "Select an answer" at bounding box center [774, 512] width 83 height 14
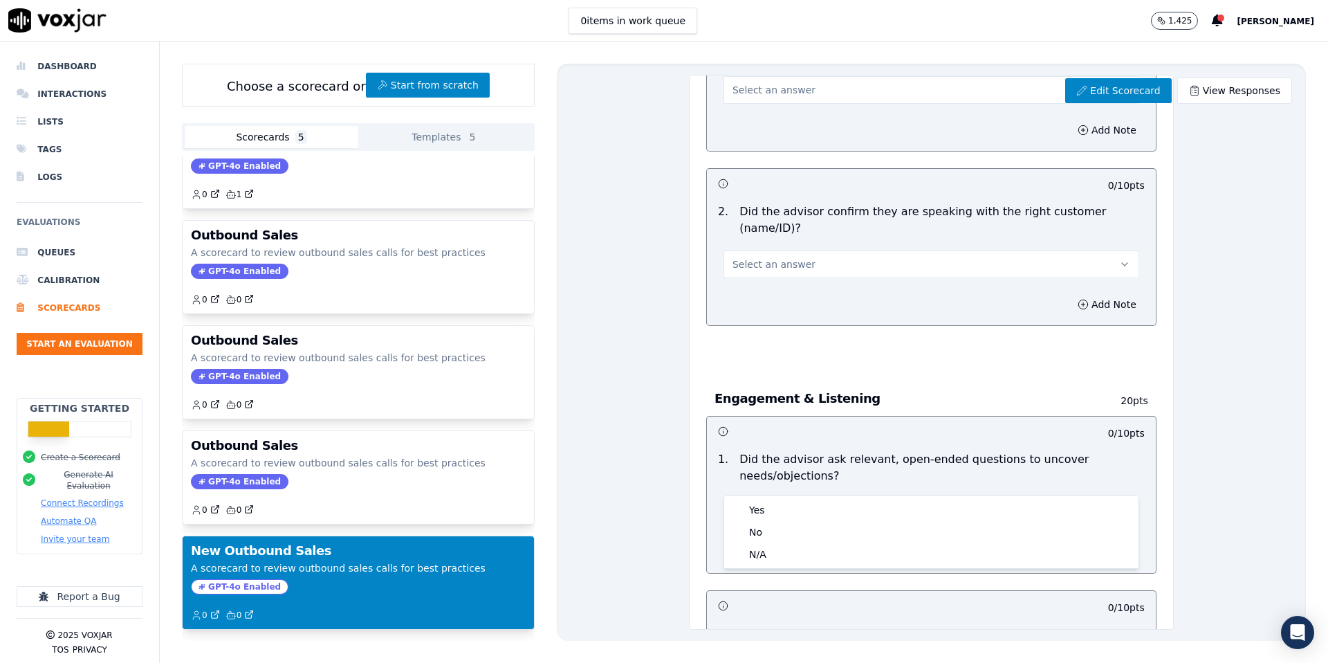
click at [796, 505] on span "Select an answer" at bounding box center [774, 512] width 83 height 14
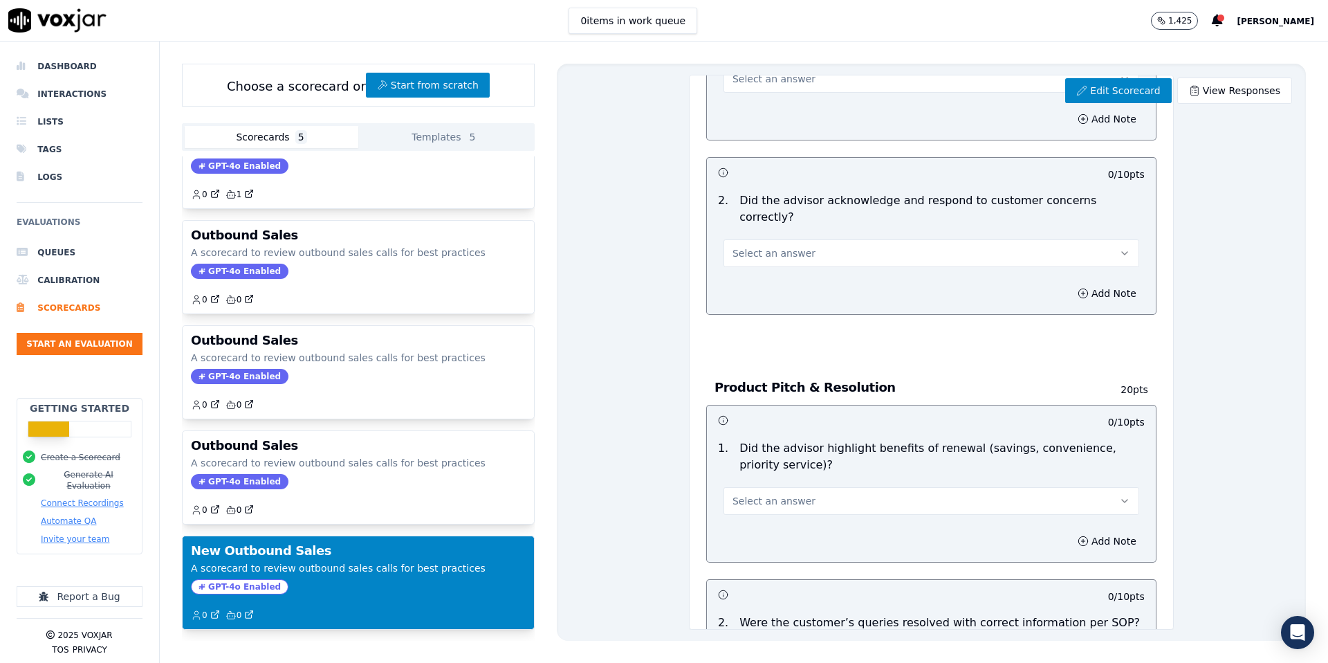
scroll to position [1038, 0]
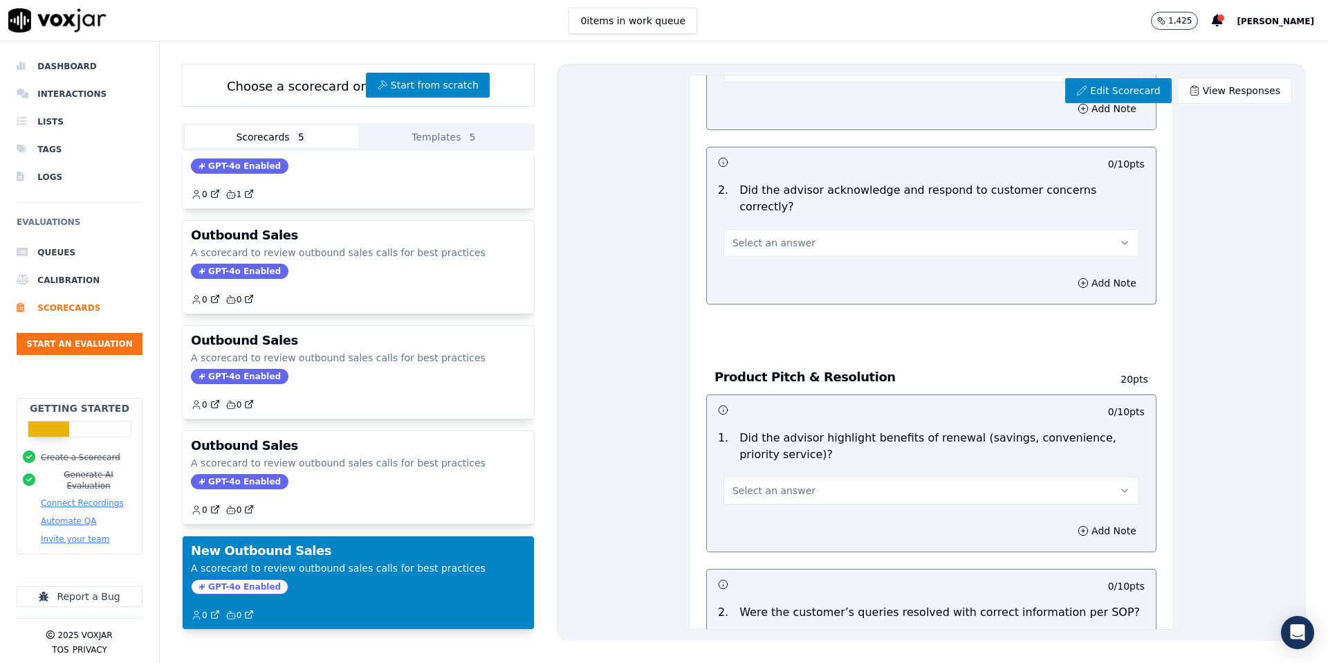
click at [762, 229] on button "Select an answer" at bounding box center [932, 243] width 416 height 28
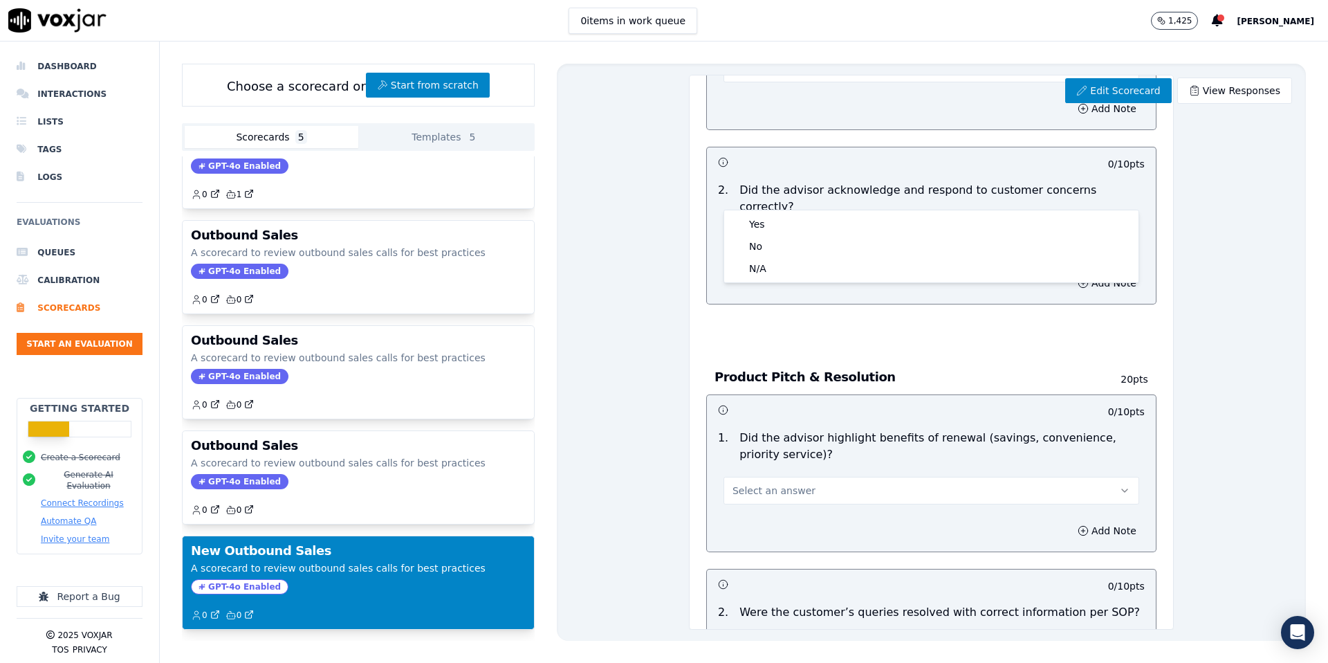
click at [762, 229] on button "Select an answer" at bounding box center [932, 243] width 416 height 28
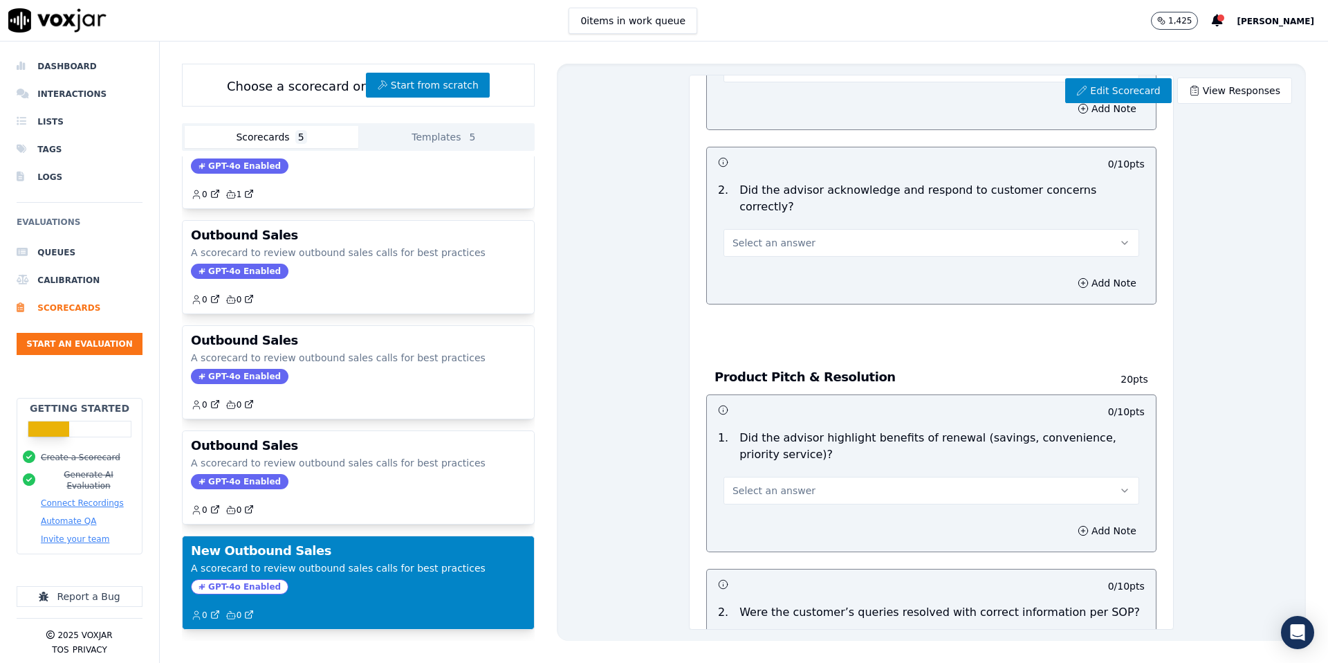
click at [783, 484] on span "Select an answer" at bounding box center [774, 491] width 83 height 14
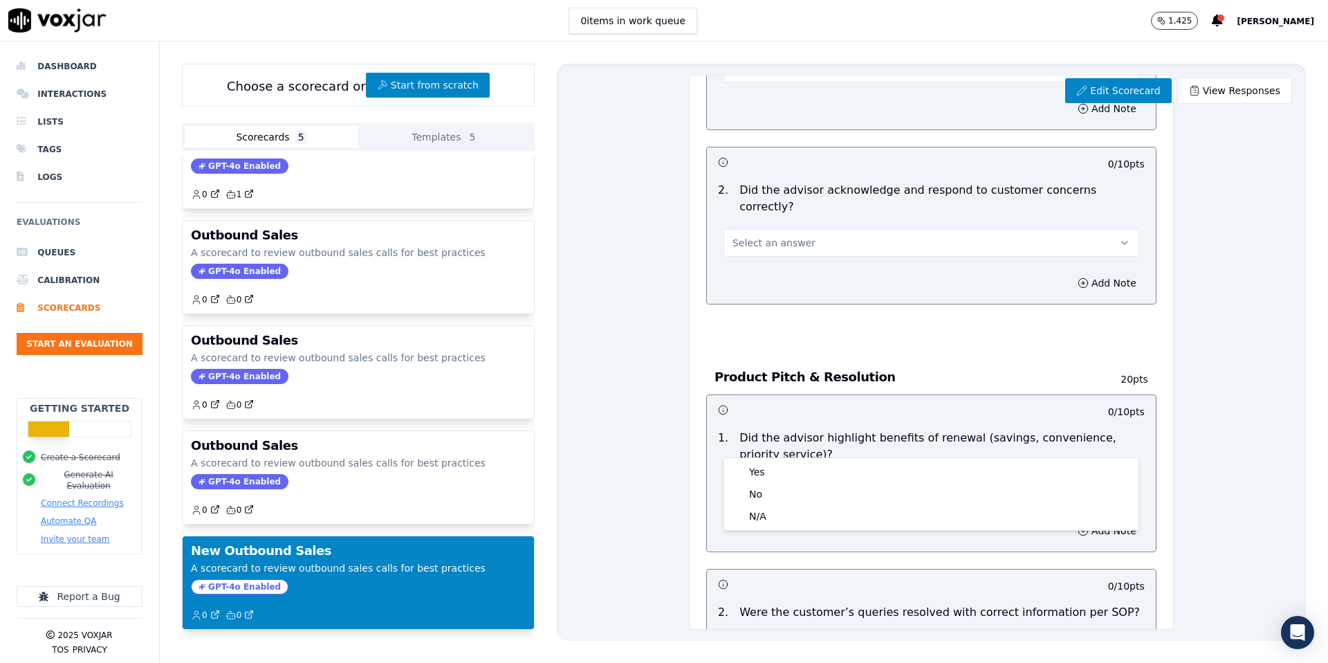
click at [783, 484] on span "Select an answer" at bounding box center [774, 491] width 83 height 14
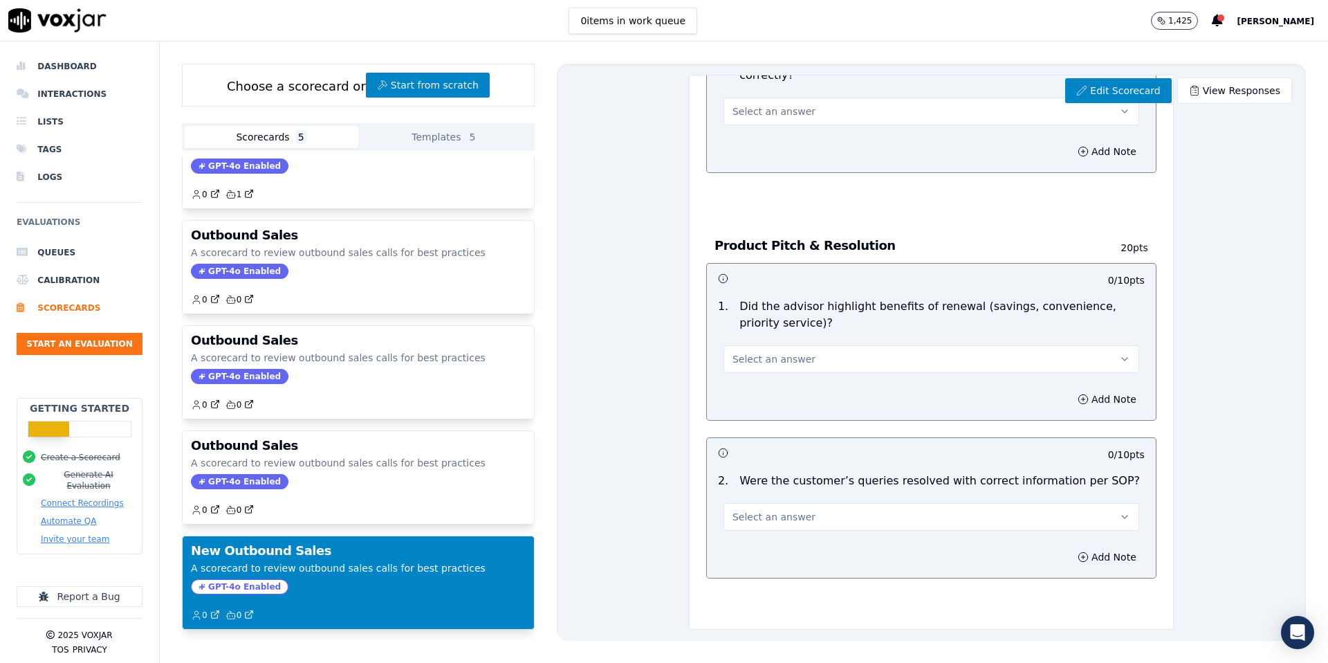
scroll to position [1183, 0]
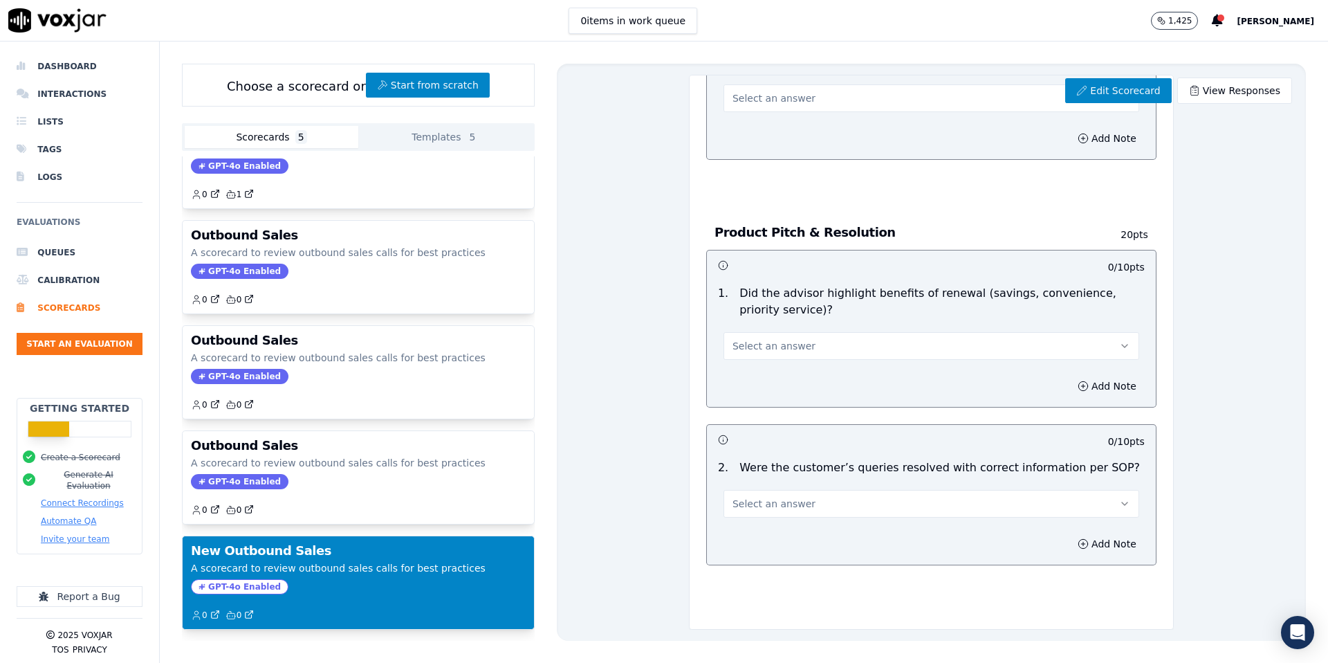
click at [780, 497] on span "Select an answer" at bounding box center [774, 504] width 83 height 14
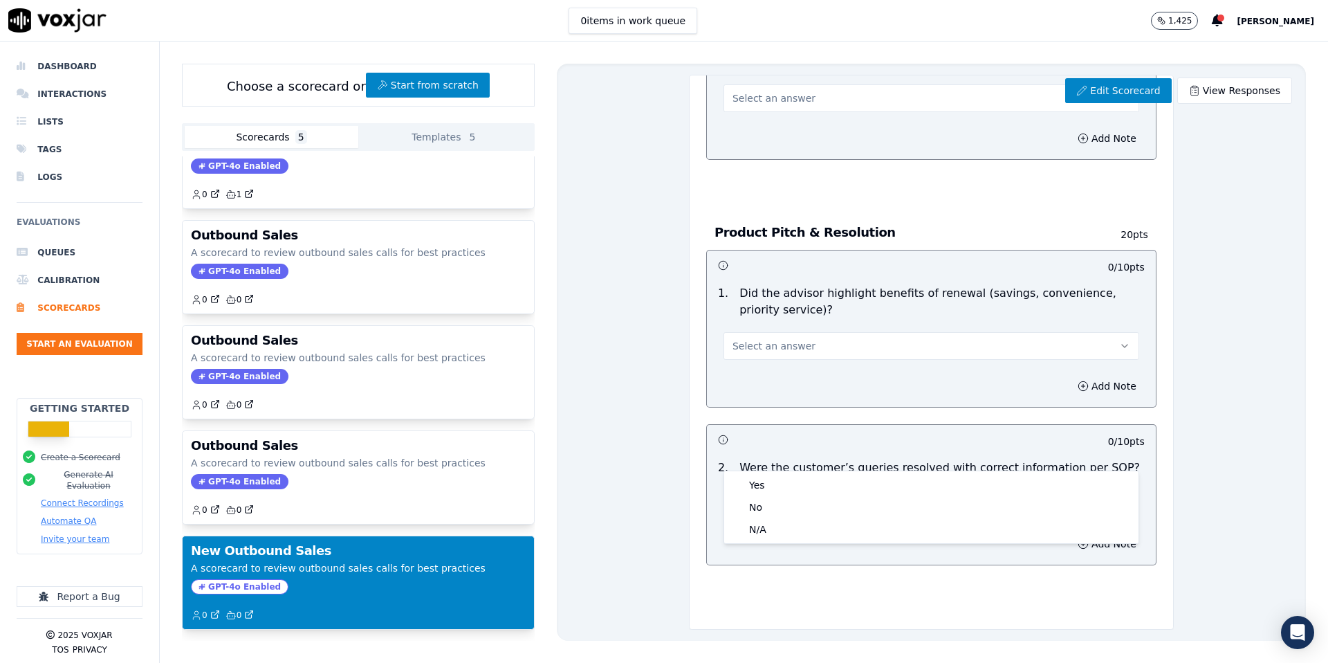
click at [780, 497] on span "Select an answer" at bounding box center [774, 504] width 83 height 14
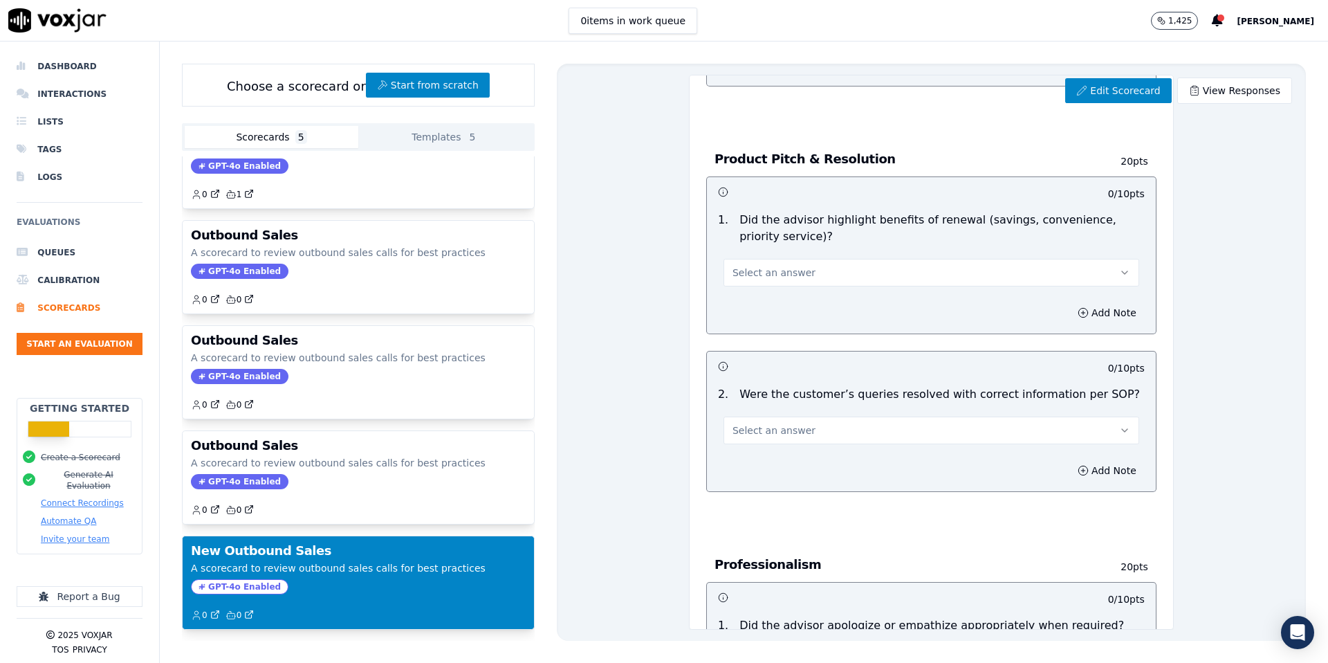
scroll to position [1240, 0]
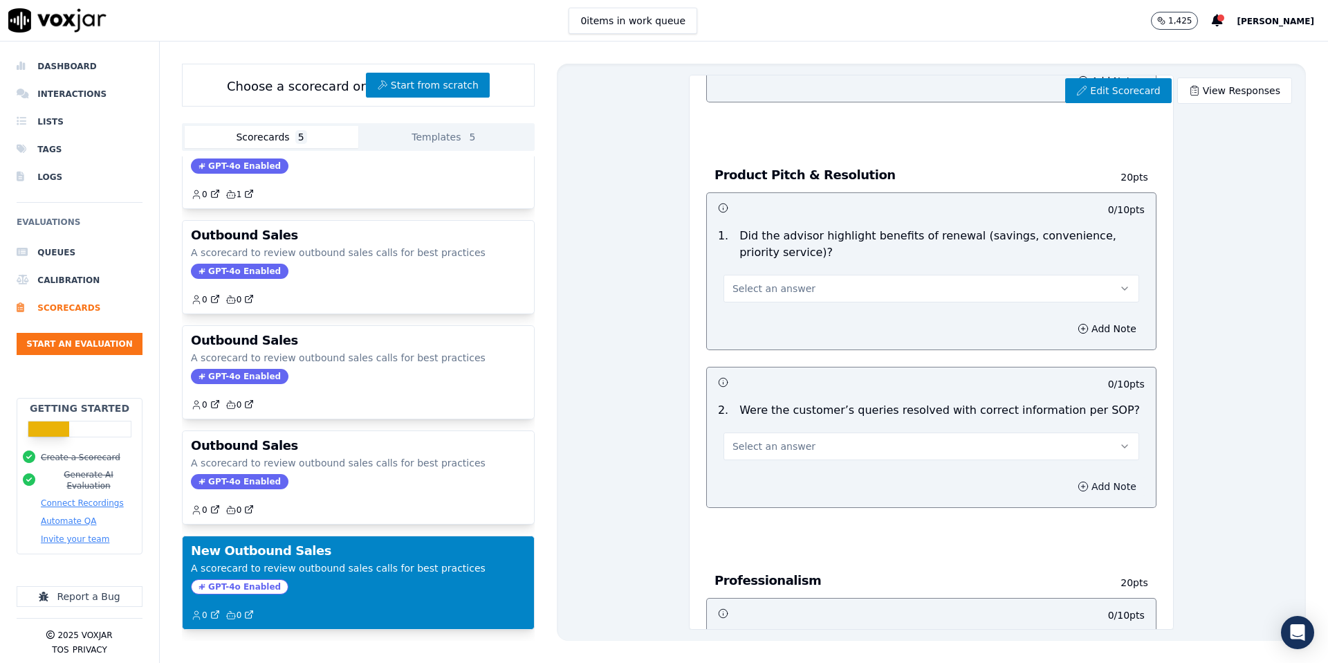
click at [1109, 477] on button "Add Note" at bounding box center [1107, 486] width 75 height 19
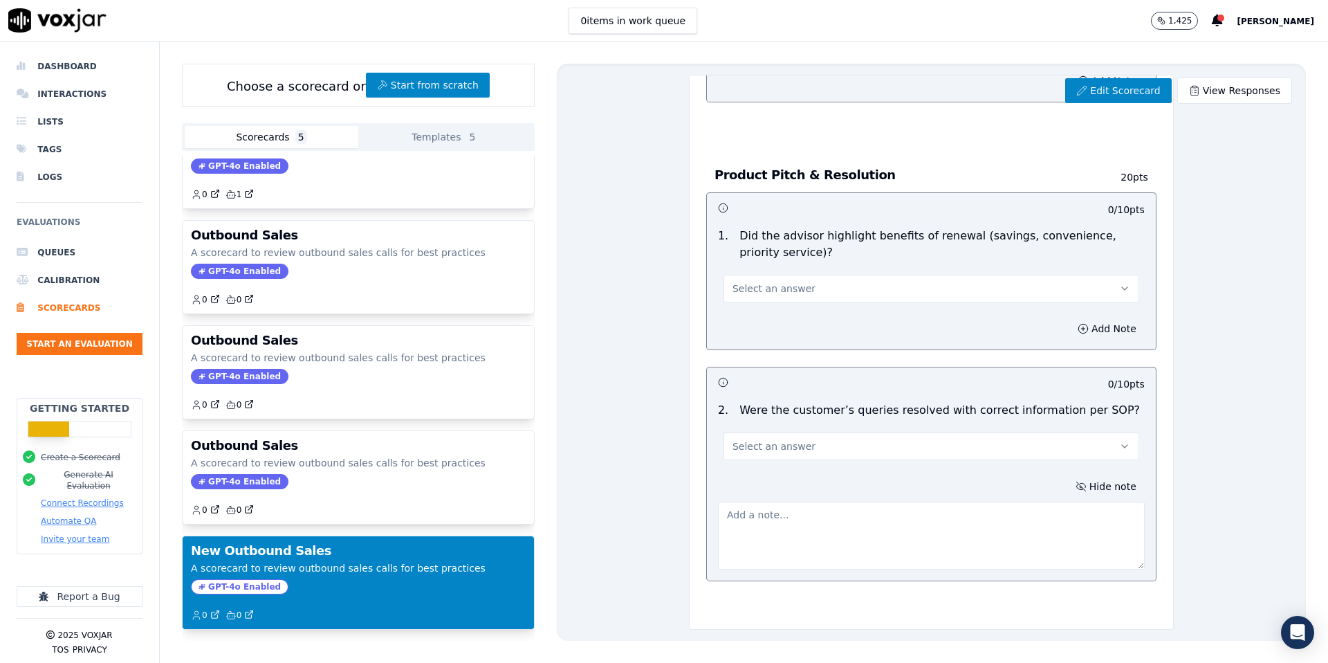
click at [937, 502] on textarea at bounding box center [931, 536] width 427 height 68
click at [1118, 477] on button "Hide note" at bounding box center [1105, 486] width 77 height 19
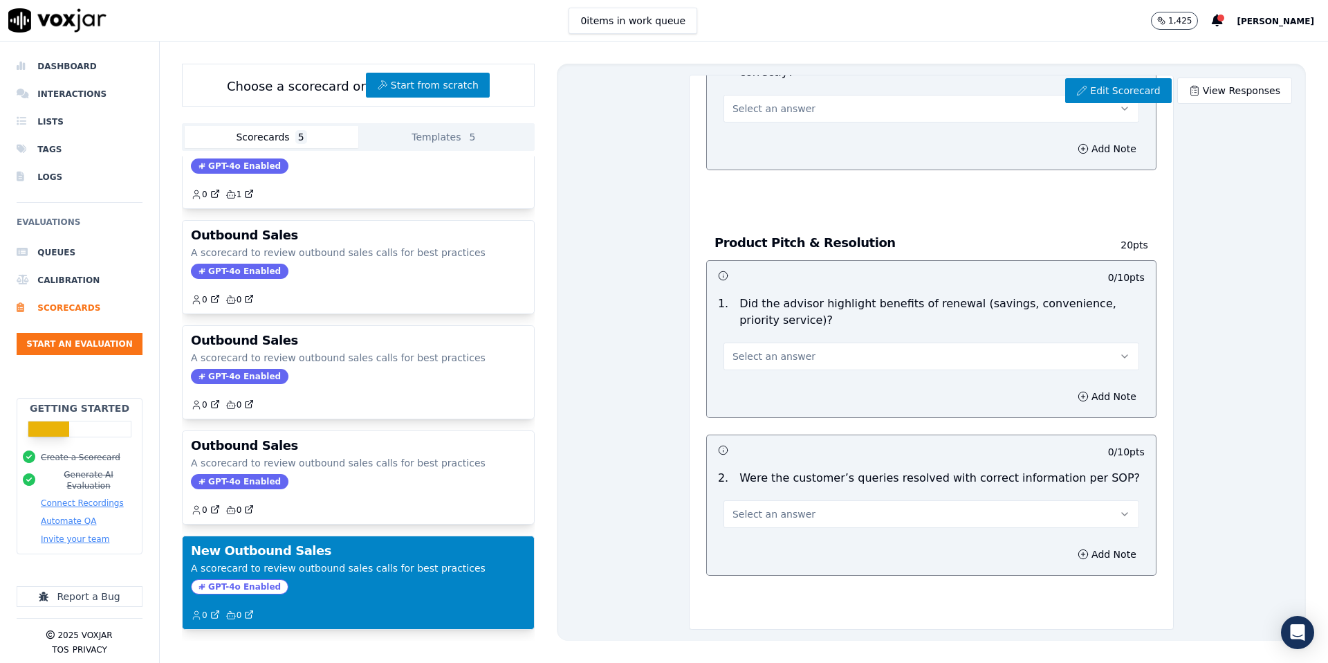
scroll to position [1174, 0]
click at [1133, 89] on link "Edit Scorecard" at bounding box center [1118, 90] width 106 height 25
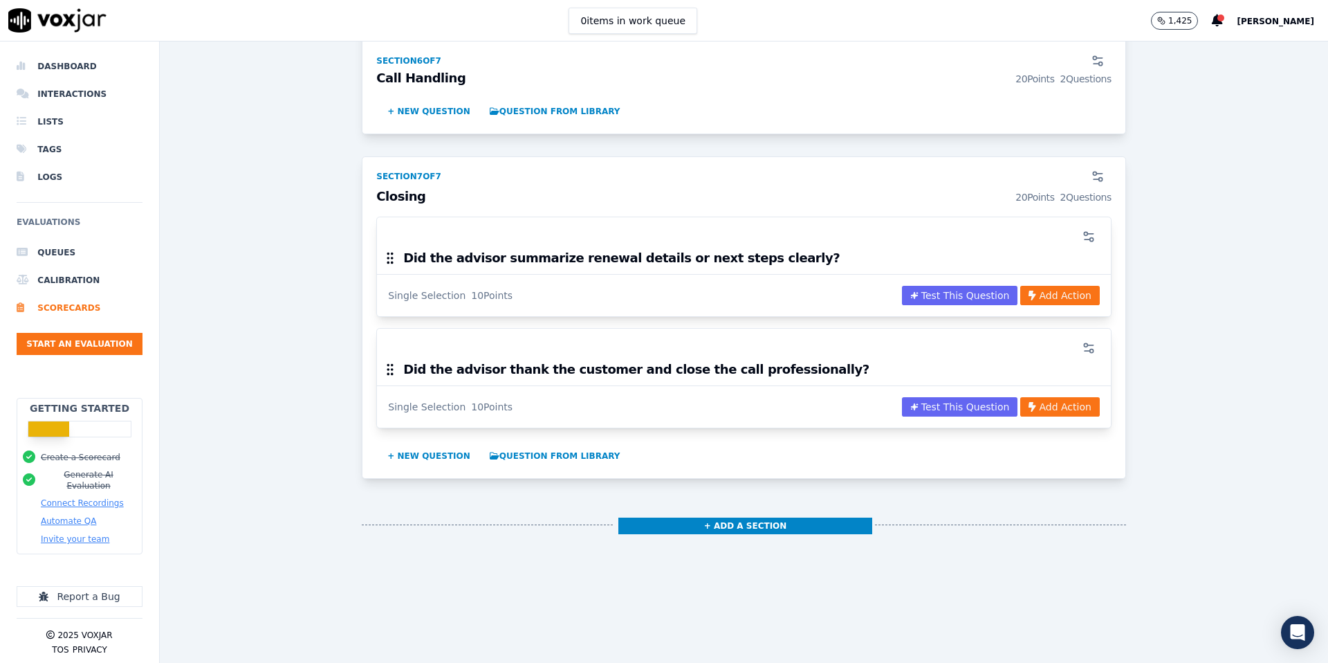
scroll to position [2187, 0]
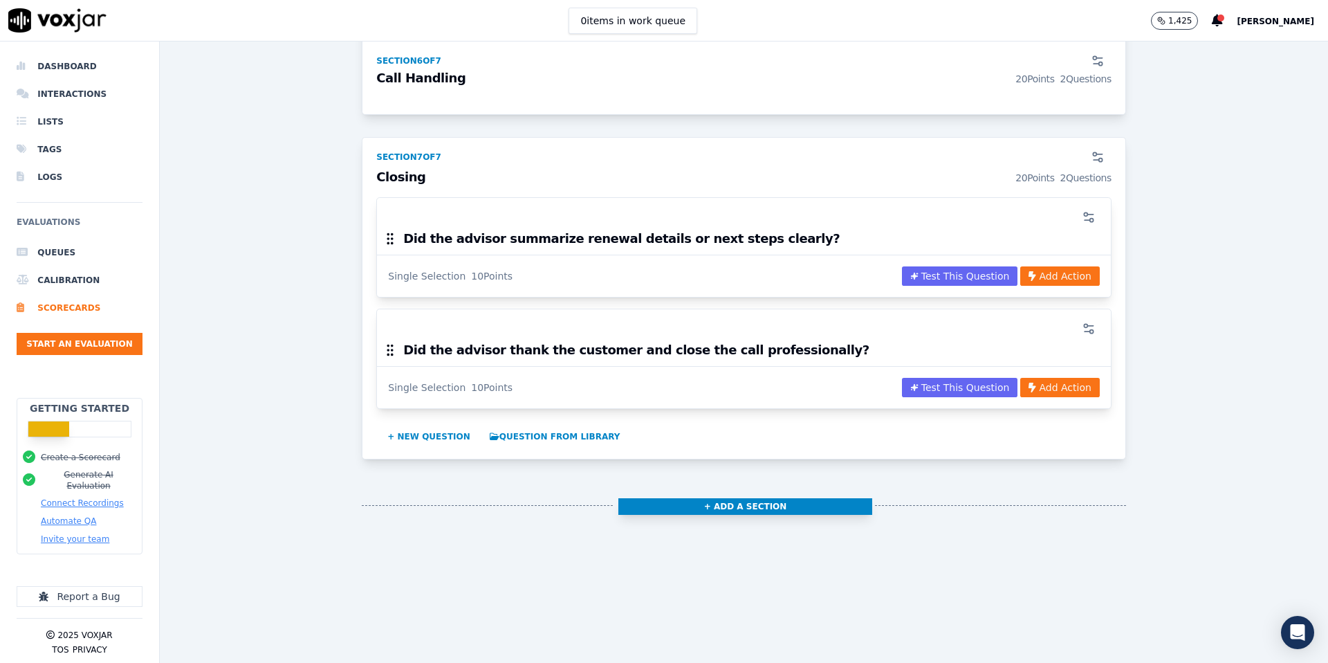
click at [796, 508] on button "+ Add a section" at bounding box center [745, 506] width 255 height 17
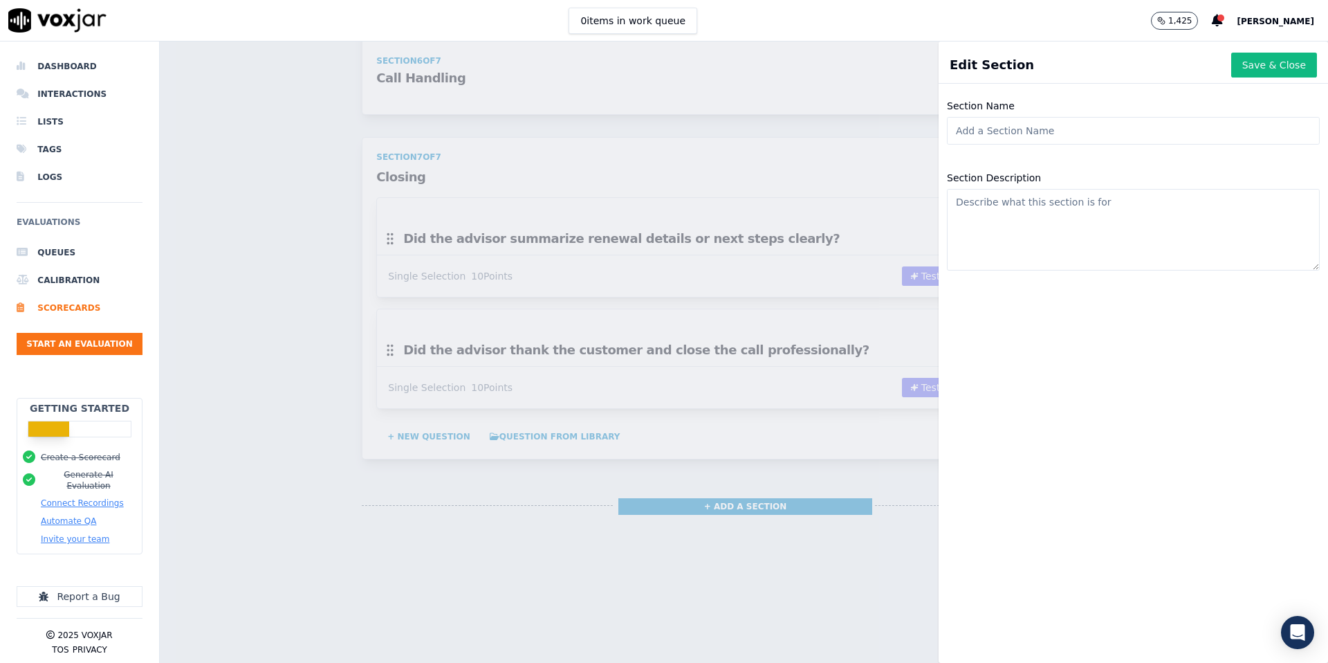
click at [1056, 118] on input "Section Name" at bounding box center [1133, 131] width 373 height 28
type input "Compliance - POA and Vulnerability"
click at [1284, 62] on button "Save & Close" at bounding box center [1274, 65] width 86 height 25
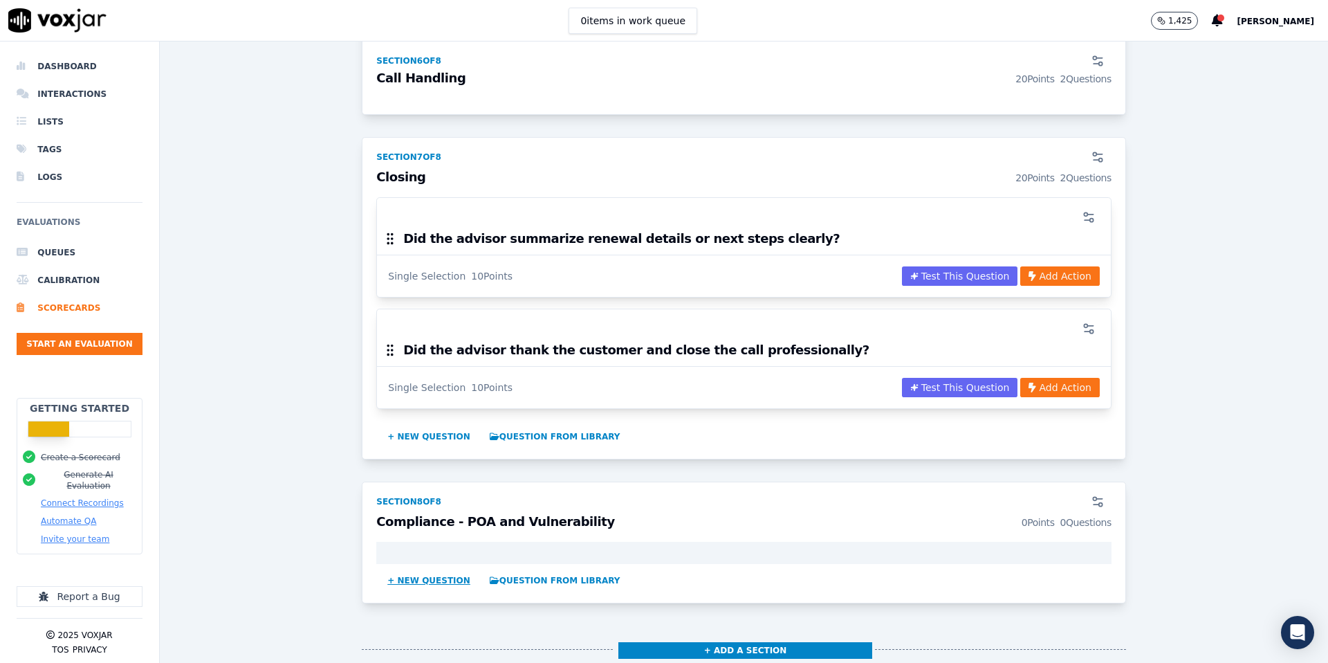
click at [402, 572] on button "+ New question" at bounding box center [429, 580] width 94 height 22
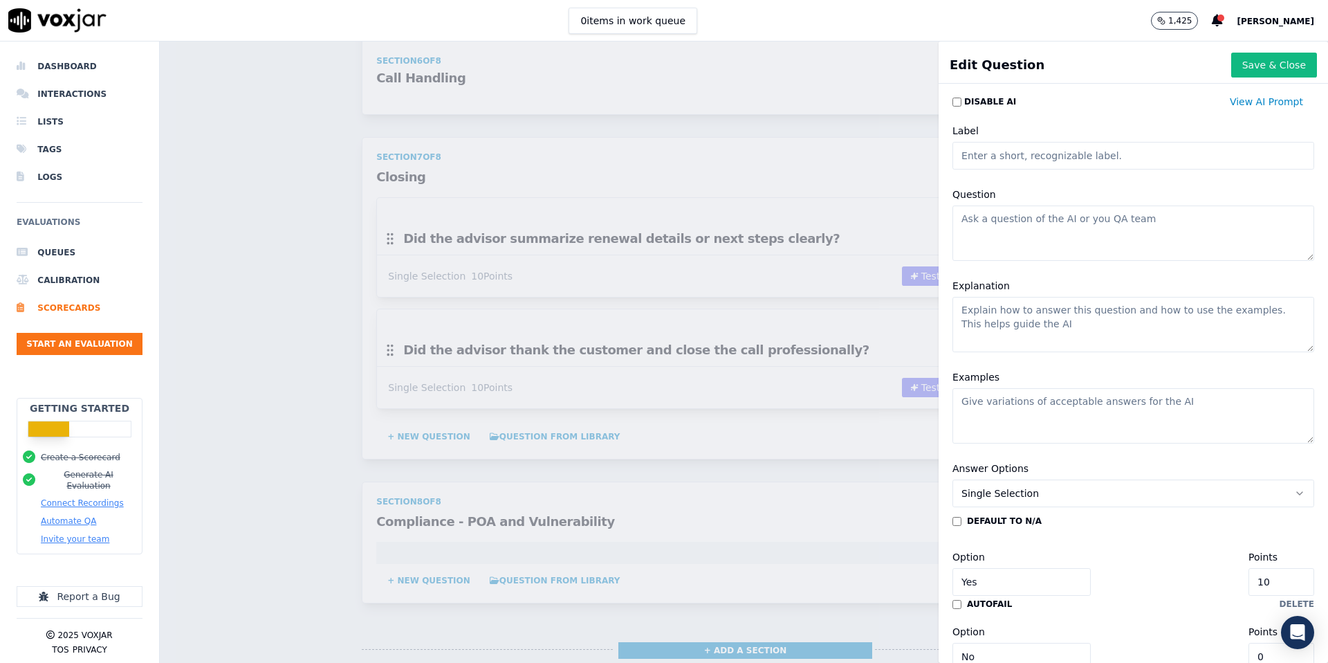
click at [1023, 226] on textarea "Question" at bounding box center [1134, 232] width 362 height 55
type textarea "D"
click at [1153, 230] on textarea "Did the Advisor confirm if the customer has Power of Attroney (POA), when appro…" at bounding box center [1134, 232] width 362 height 55
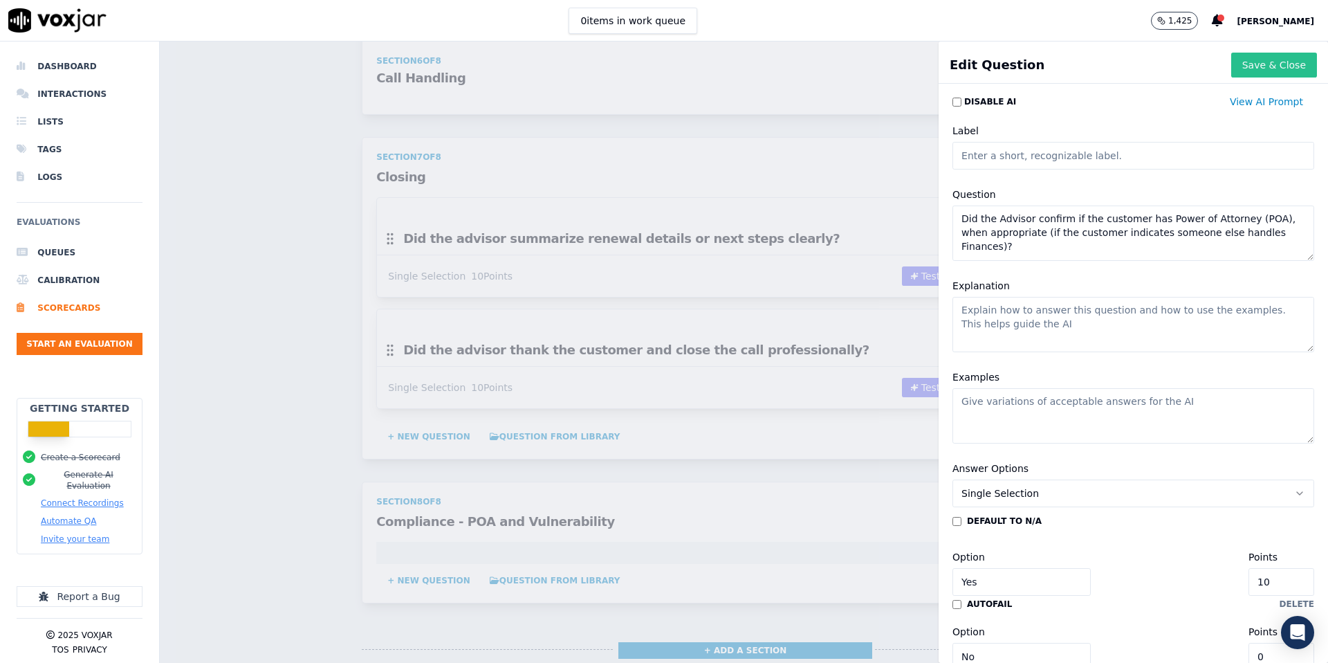
type textarea "Did the Advisor confirm if the customer has Power of Attorney (POA), when appro…"
click at [1278, 64] on button "Save & Close" at bounding box center [1274, 65] width 86 height 25
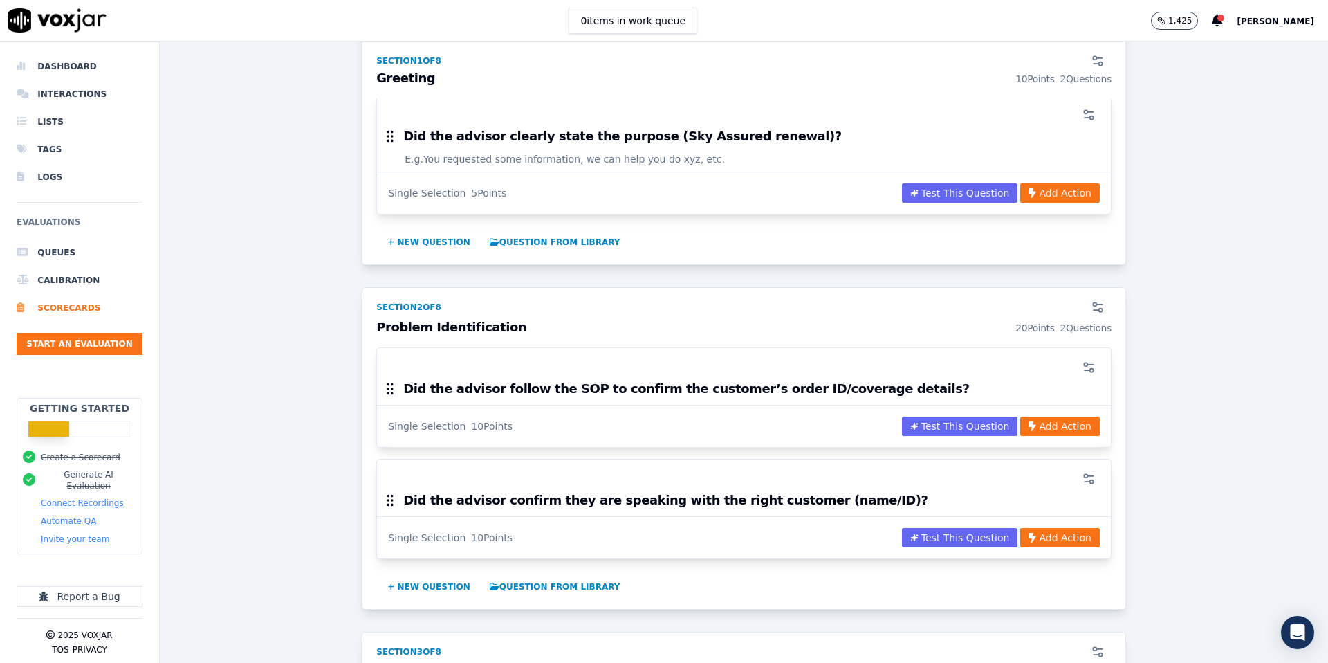
scroll to position [320, 0]
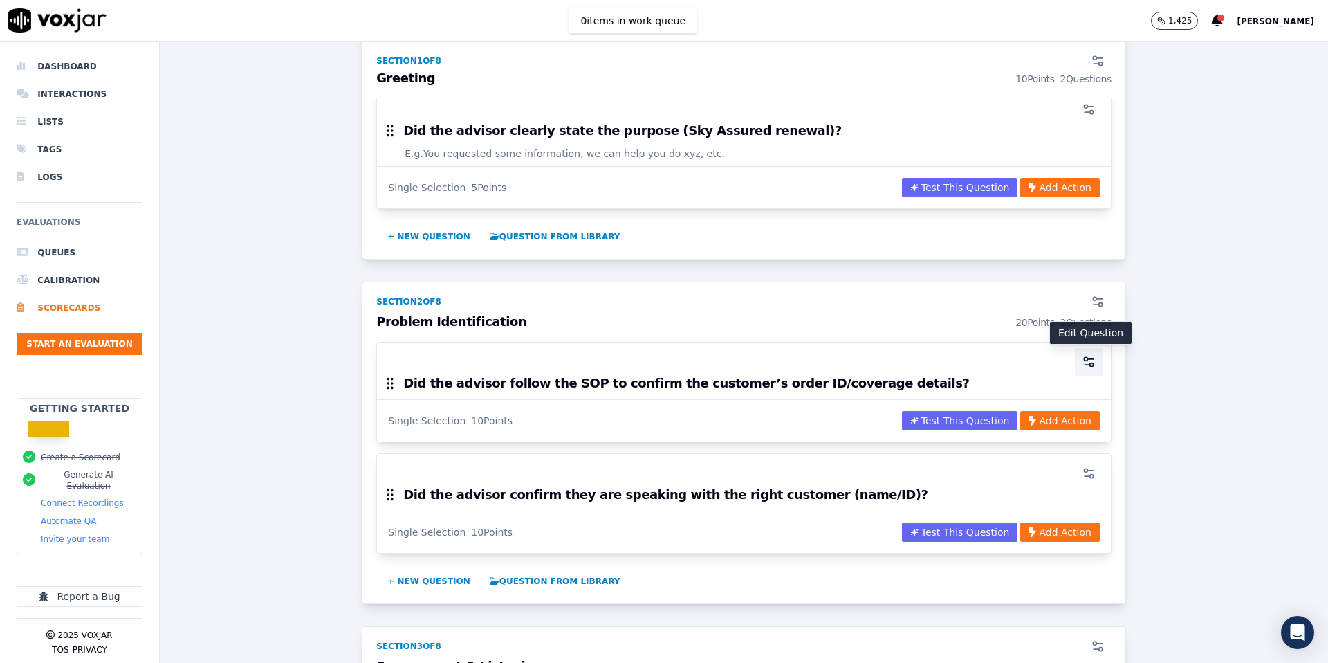
click at [1086, 355] on icon "button" at bounding box center [1089, 362] width 14 height 14
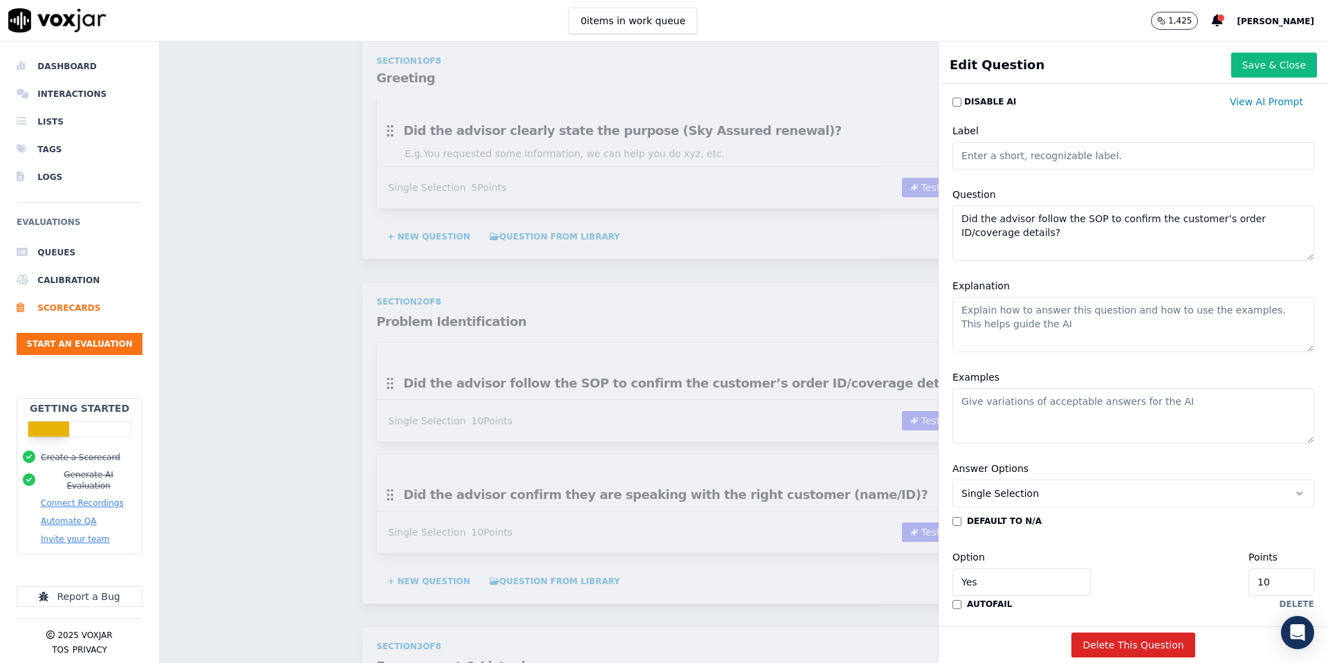
click at [1291, 580] on input "10" at bounding box center [1282, 582] width 66 height 28
type input "1"
type input "5"
click at [1281, 70] on button "Save & Close" at bounding box center [1274, 65] width 86 height 25
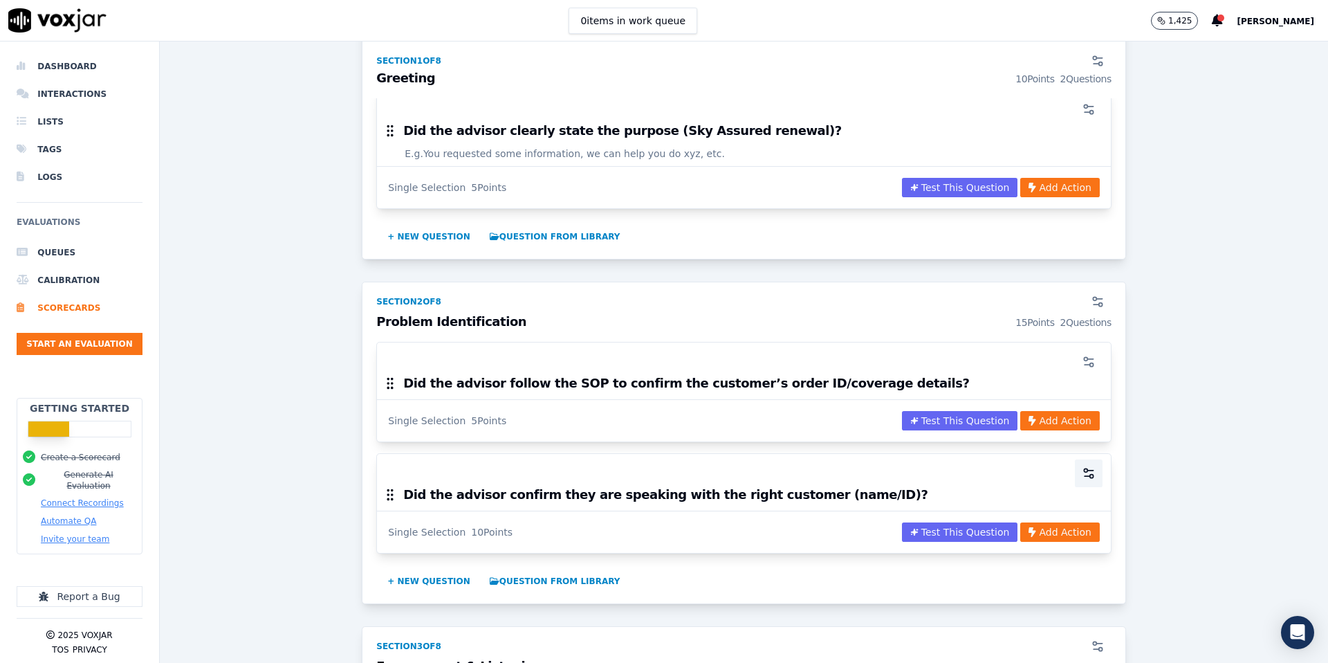
click at [1089, 473] on icon "button" at bounding box center [1089, 473] width 14 height 14
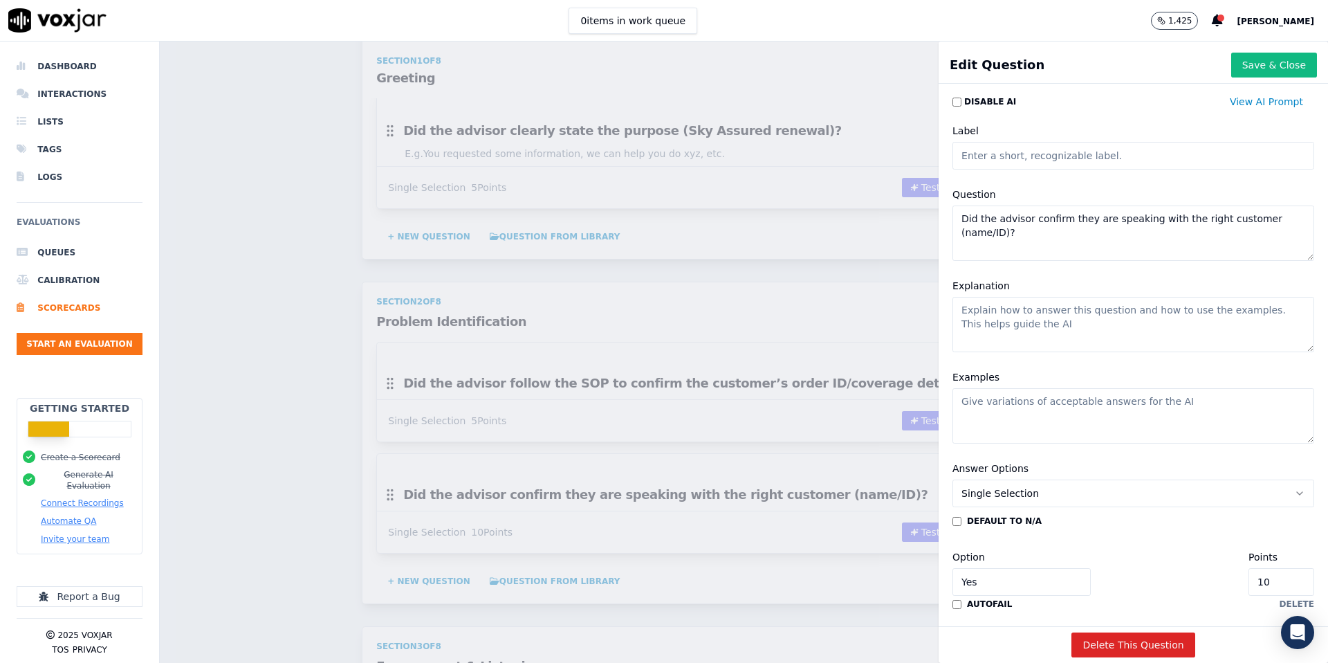
click at [1290, 573] on input "10" at bounding box center [1282, 582] width 66 height 28
type input "5"
click at [1247, 66] on button "Save & Close" at bounding box center [1274, 65] width 86 height 25
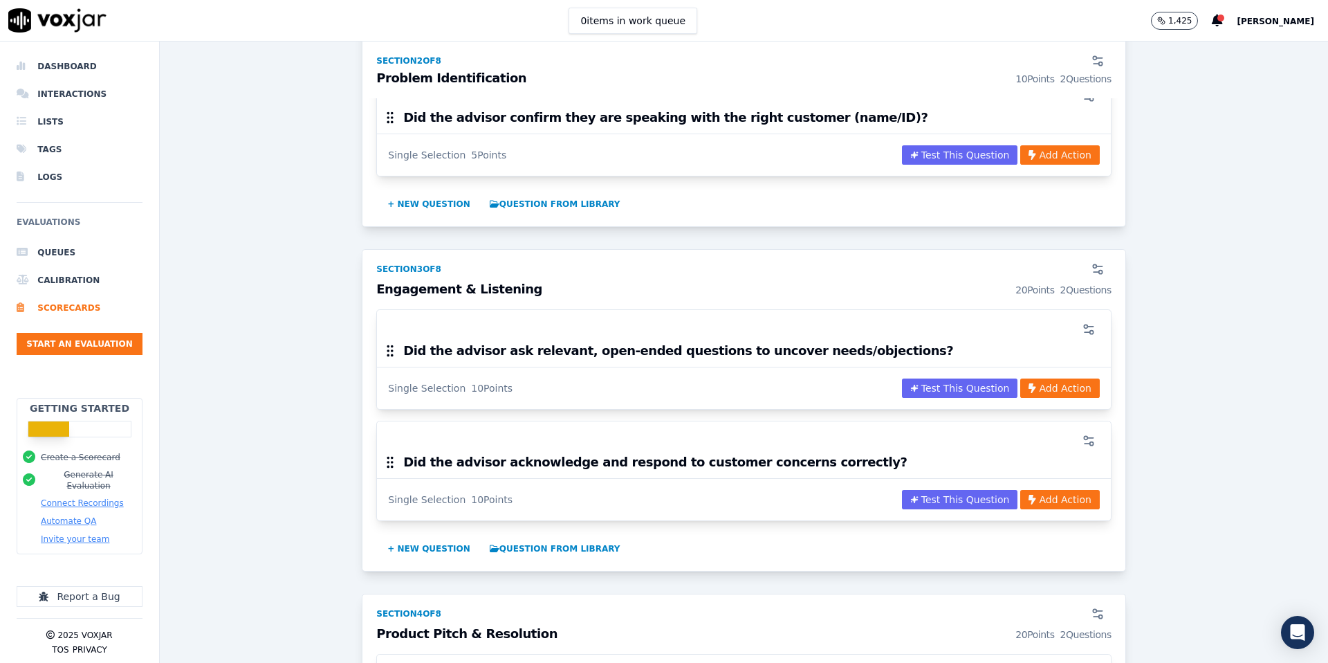
scroll to position [709, 0]
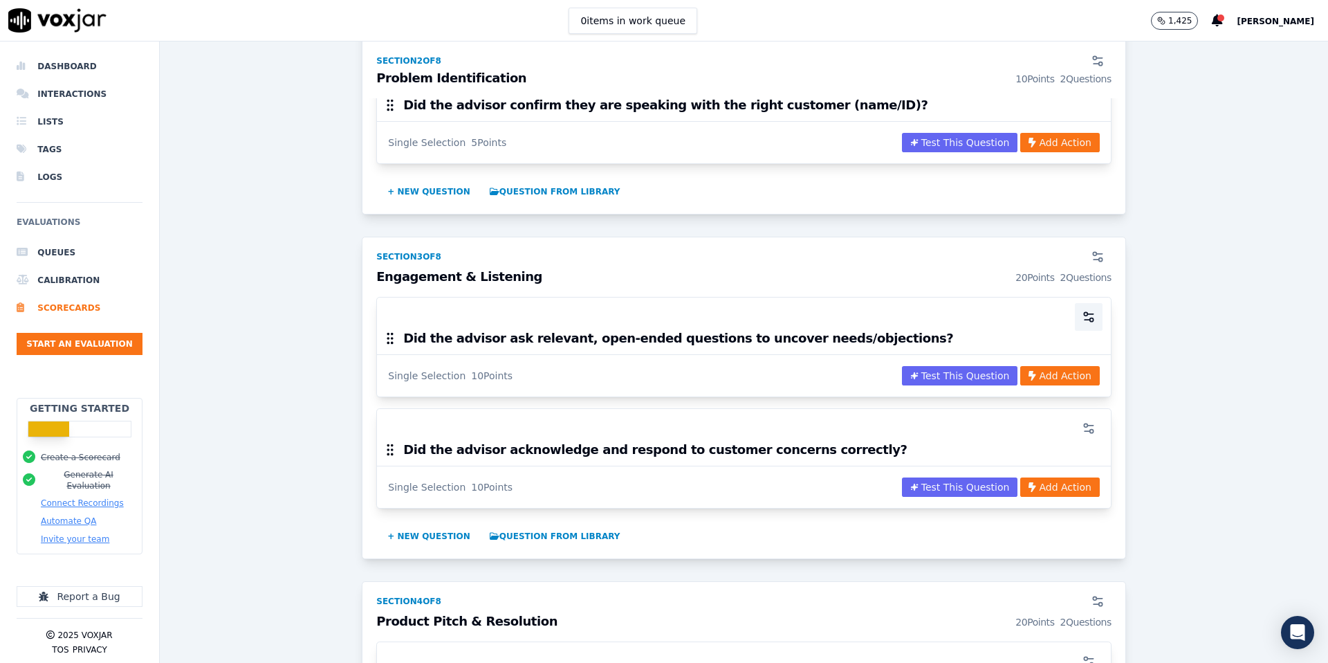
click at [1094, 318] on icon "button" at bounding box center [1089, 317] width 14 height 14
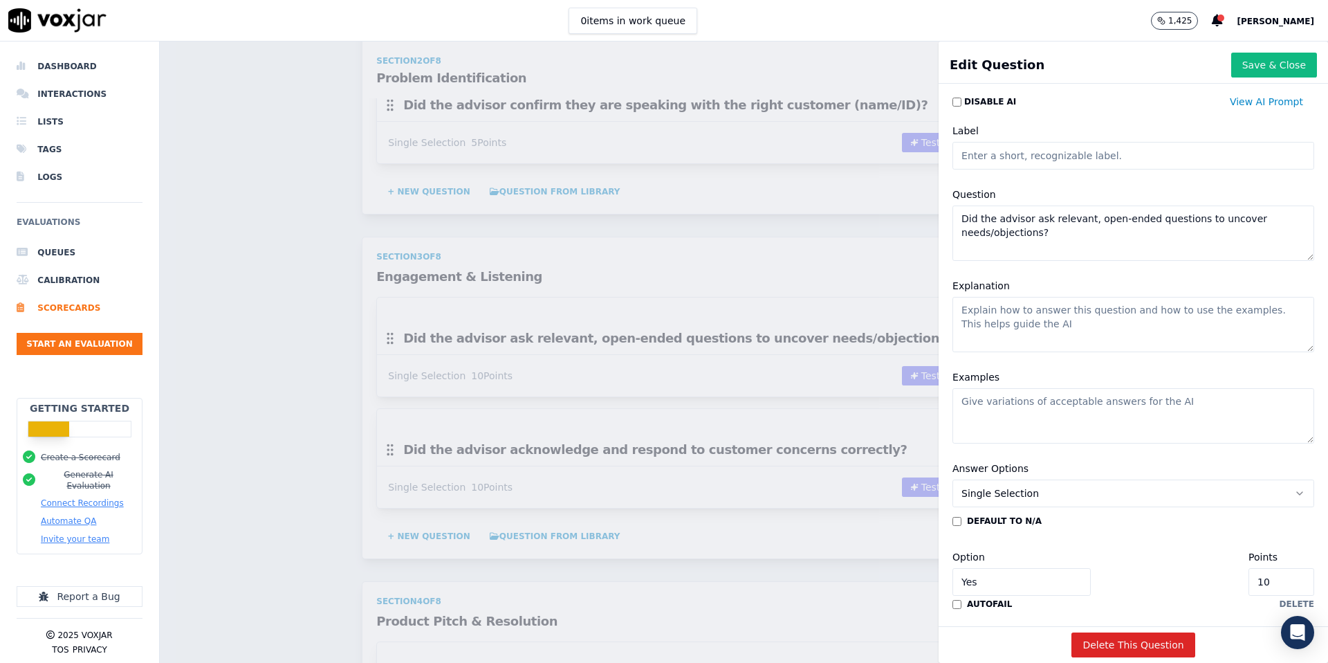
click at [1287, 582] on input "10" at bounding box center [1282, 582] width 66 height 28
type input "1"
type input "5"
click at [1260, 64] on button "Save & Close" at bounding box center [1274, 65] width 86 height 25
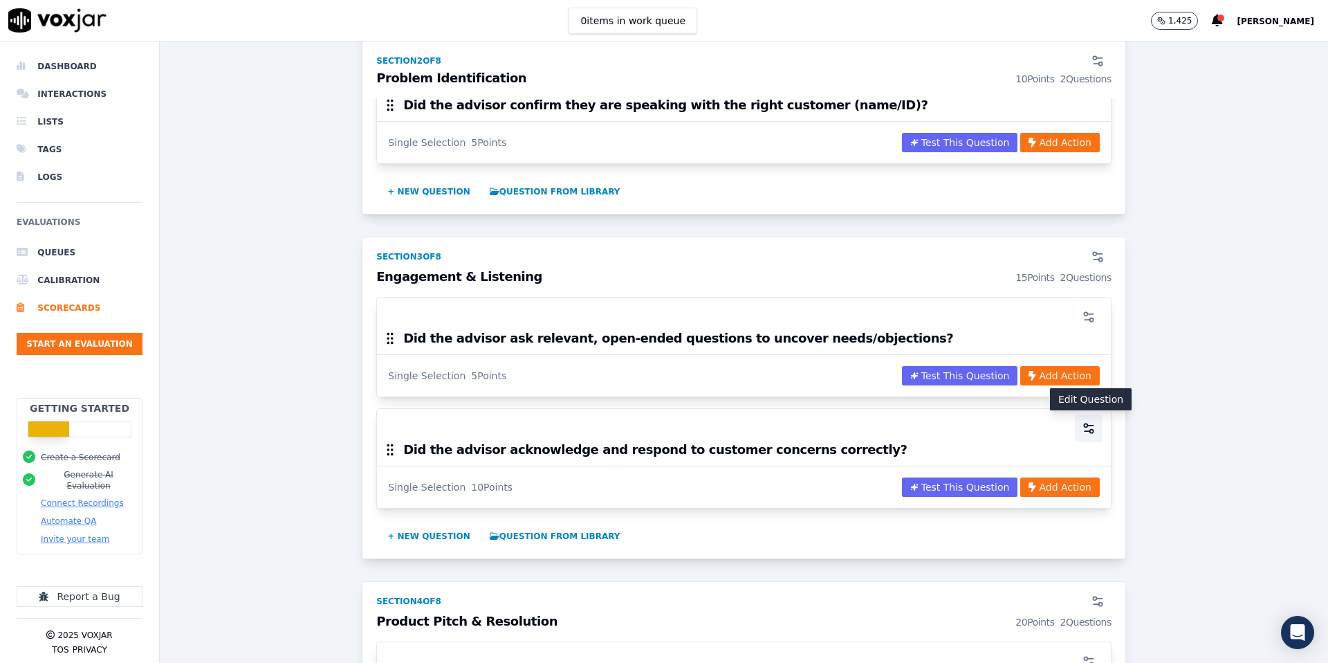
click at [1085, 431] on icon "button" at bounding box center [1088, 431] width 6 height 0
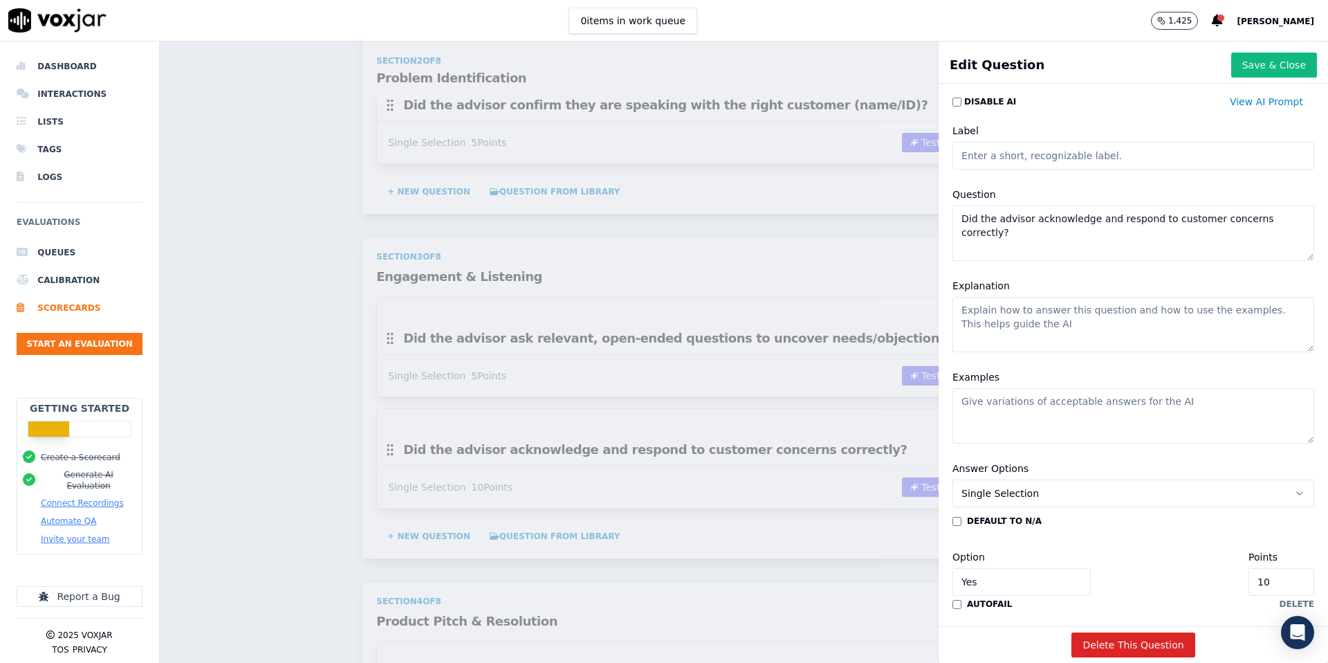
click at [1285, 580] on input "10" at bounding box center [1282, 582] width 66 height 28
type input "1"
type input "5"
click at [1264, 57] on button "Save & Close" at bounding box center [1274, 65] width 86 height 25
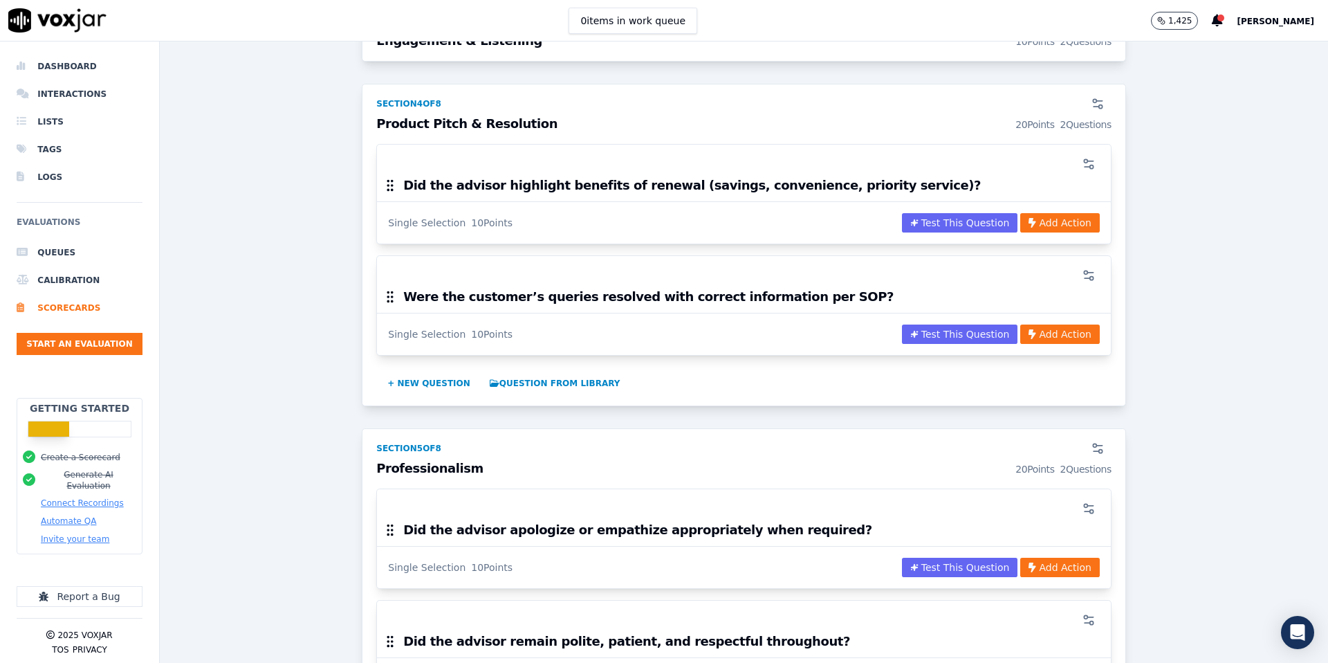
scroll to position [1211, 0]
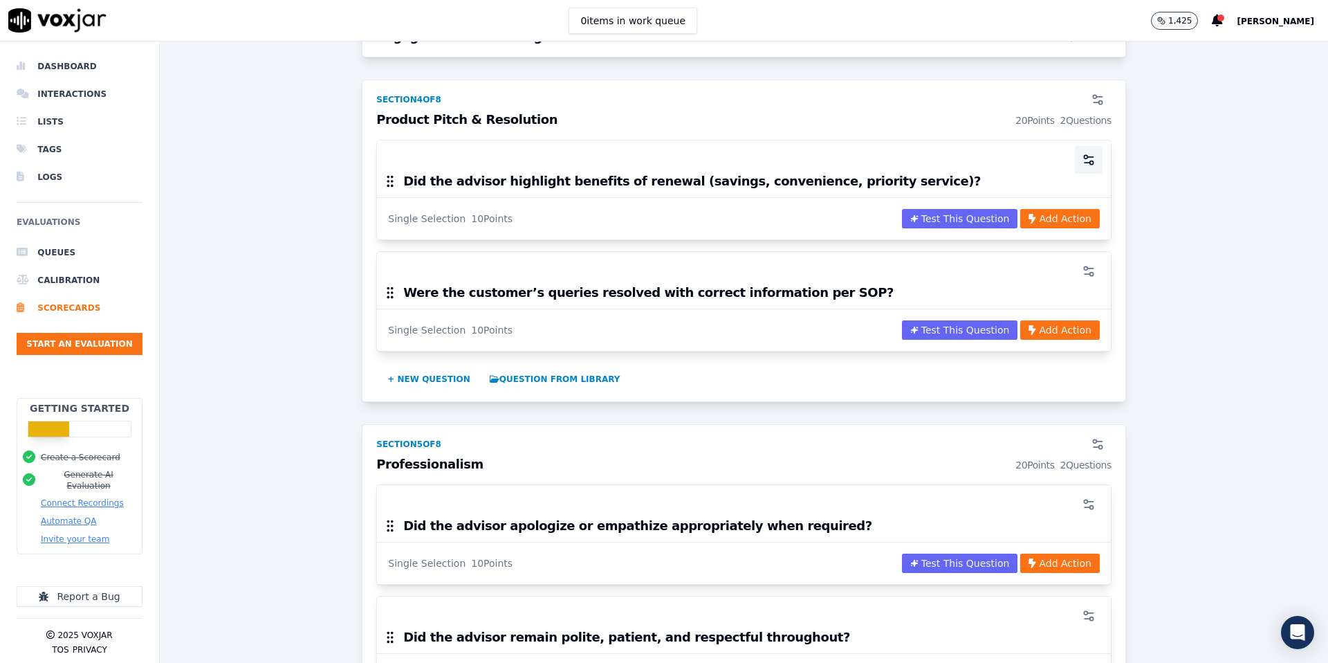
click at [1088, 163] on icon "button" at bounding box center [1088, 163] width 6 height 0
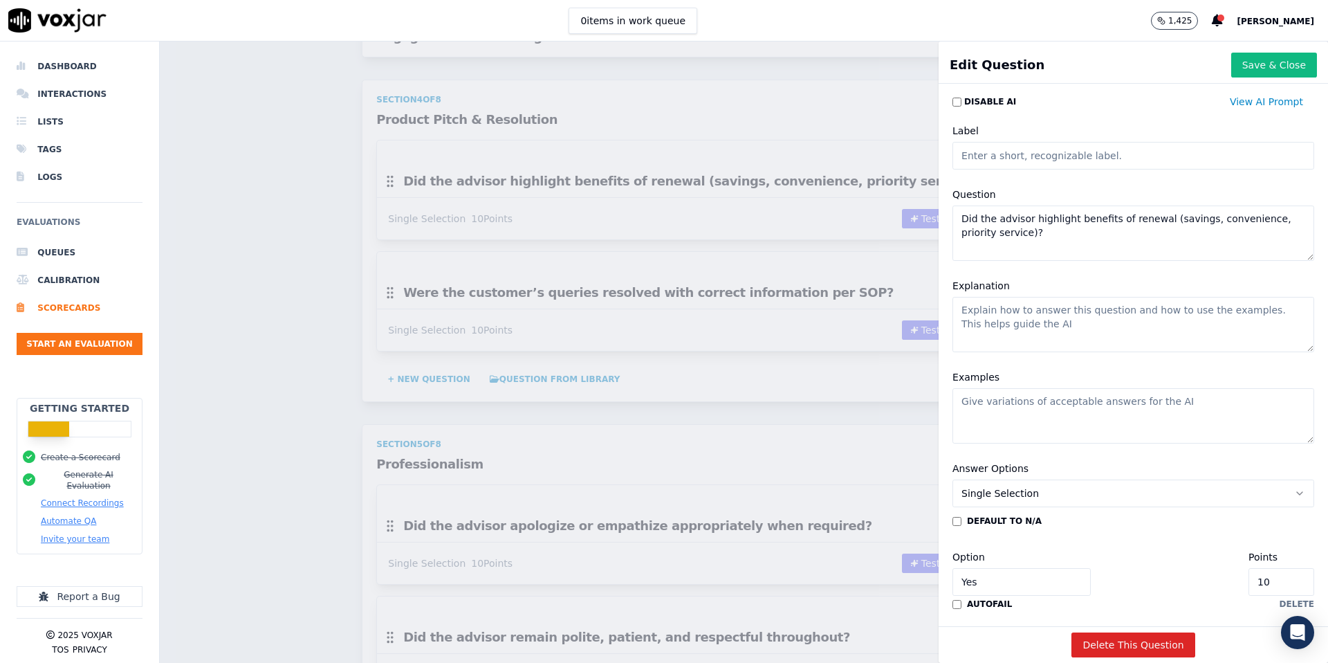
click at [1284, 585] on input "10" at bounding box center [1282, 582] width 66 height 28
type input "1"
type input "5"
click at [1247, 71] on button "Save & Close" at bounding box center [1274, 65] width 86 height 25
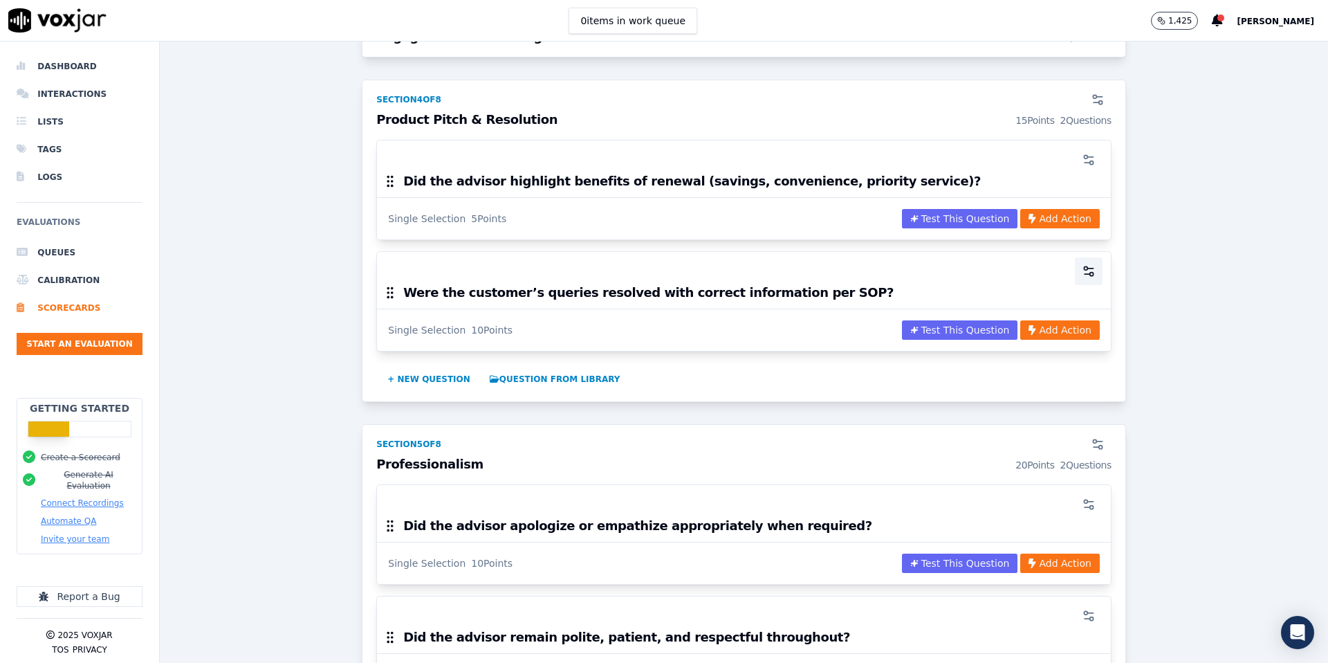
click at [1091, 275] on circle "button" at bounding box center [1091, 274] width 3 height 3
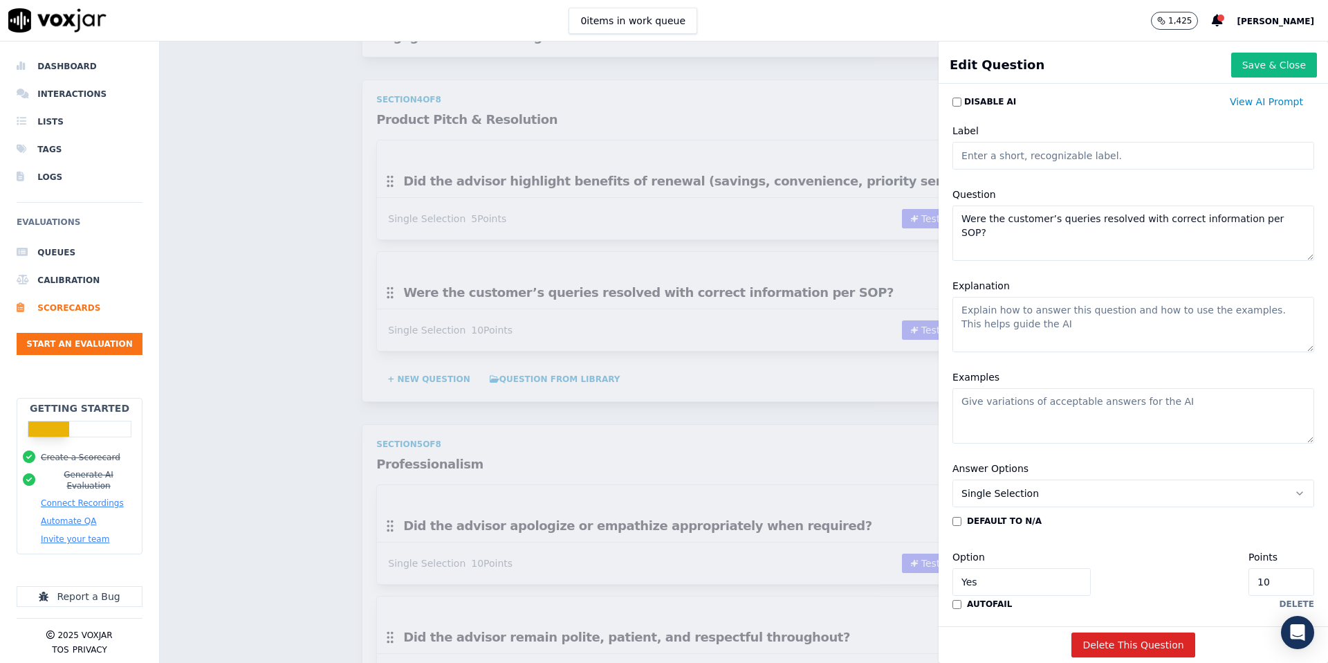
click at [1287, 587] on input "10" at bounding box center [1282, 582] width 66 height 28
type input "1"
type input "5"
click at [1262, 60] on button "Save & Close" at bounding box center [1274, 65] width 86 height 25
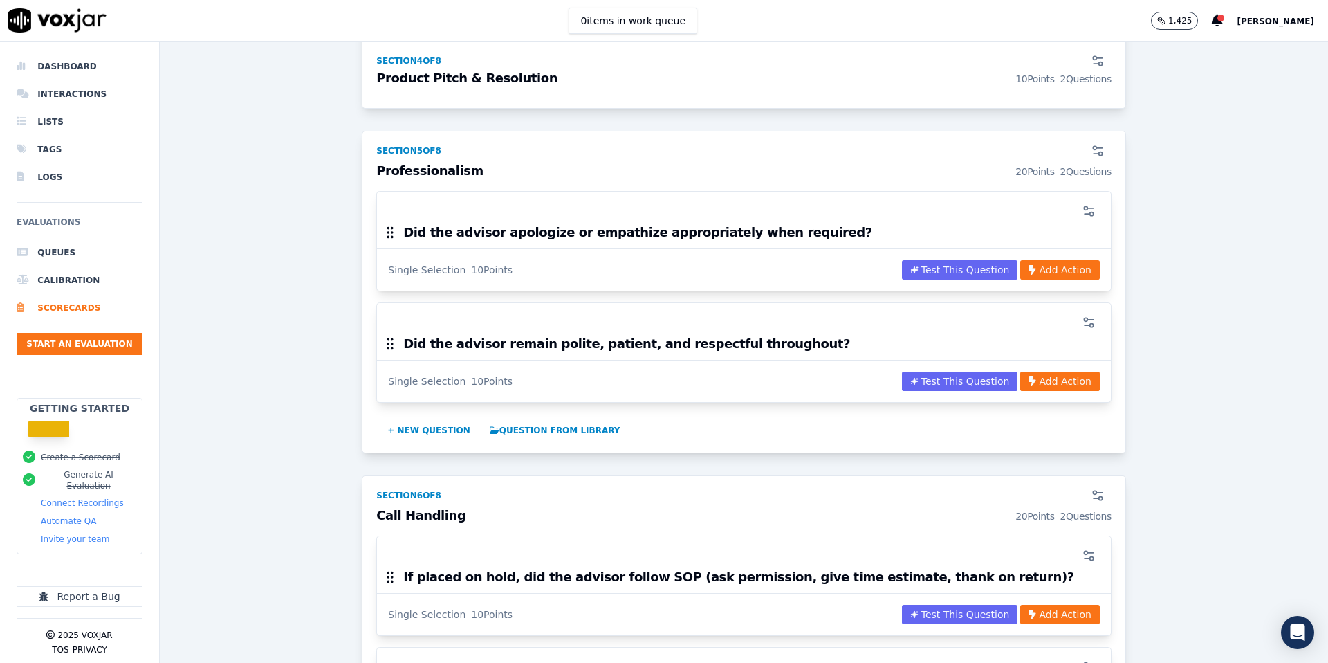
scroll to position [1506, 0]
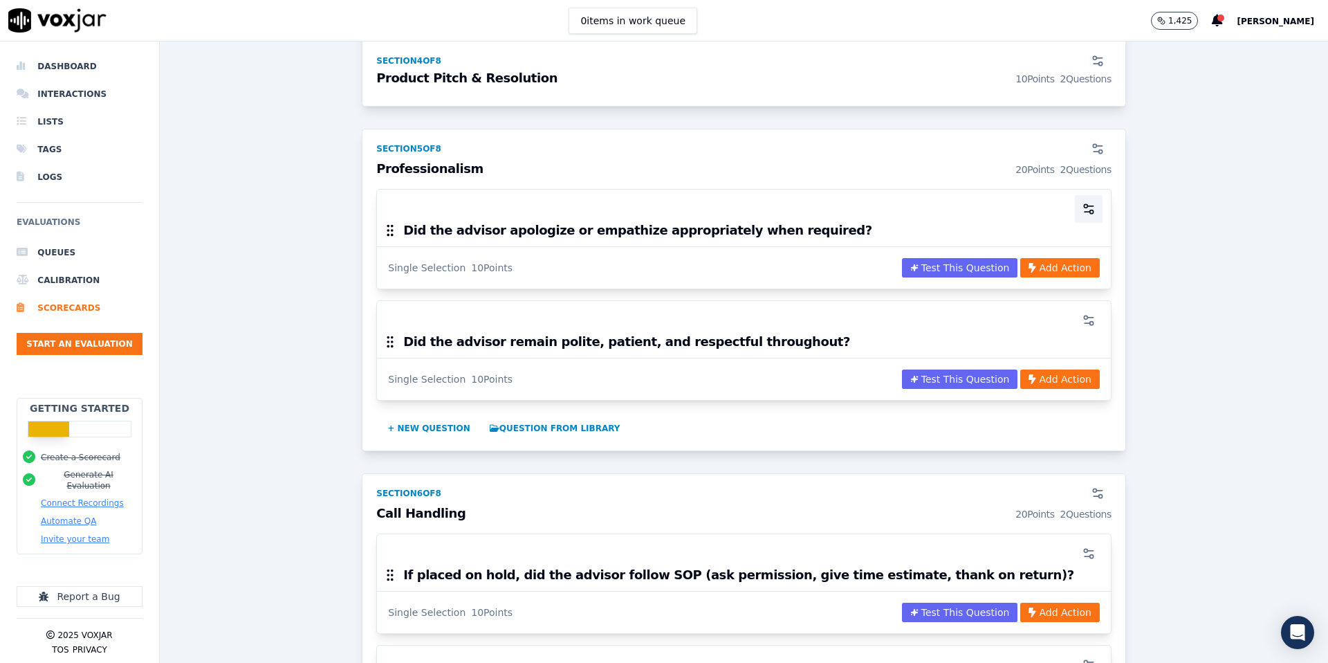
click at [1088, 212] on icon "button" at bounding box center [1088, 212] width 6 height 0
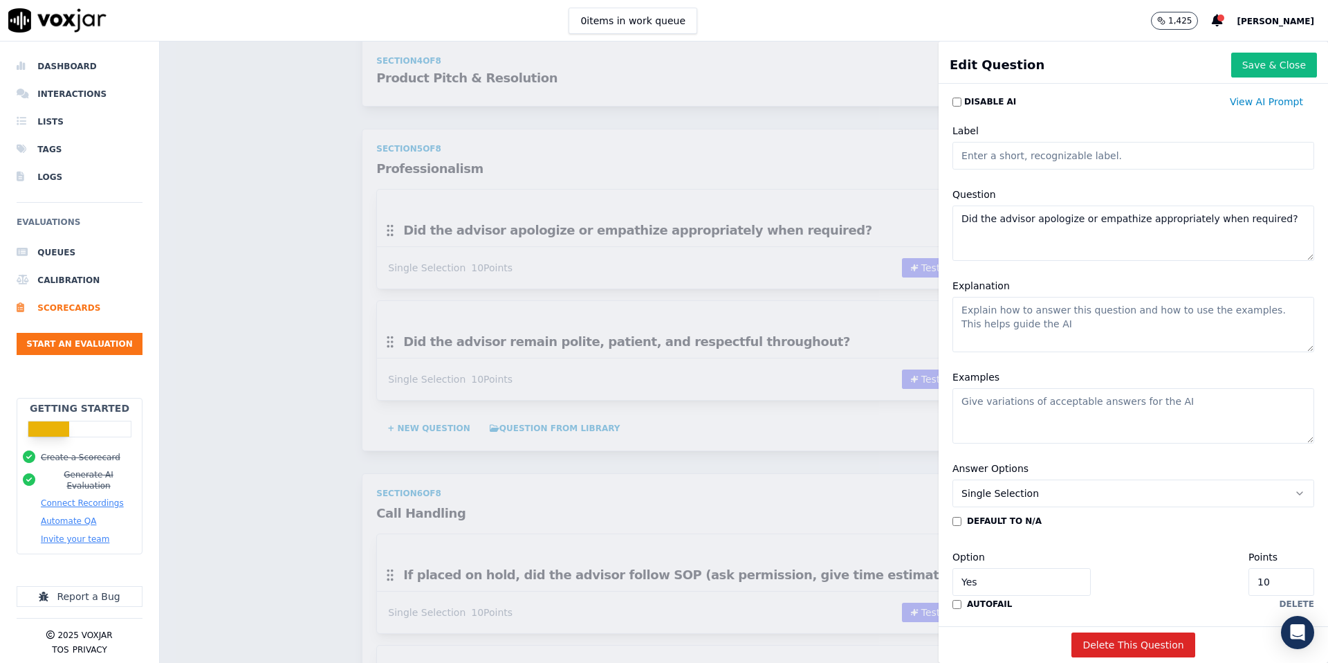
click at [1288, 585] on input "10" at bounding box center [1282, 582] width 66 height 28
type input "1"
type input "5"
click at [1272, 70] on button "Save & Close" at bounding box center [1274, 65] width 86 height 25
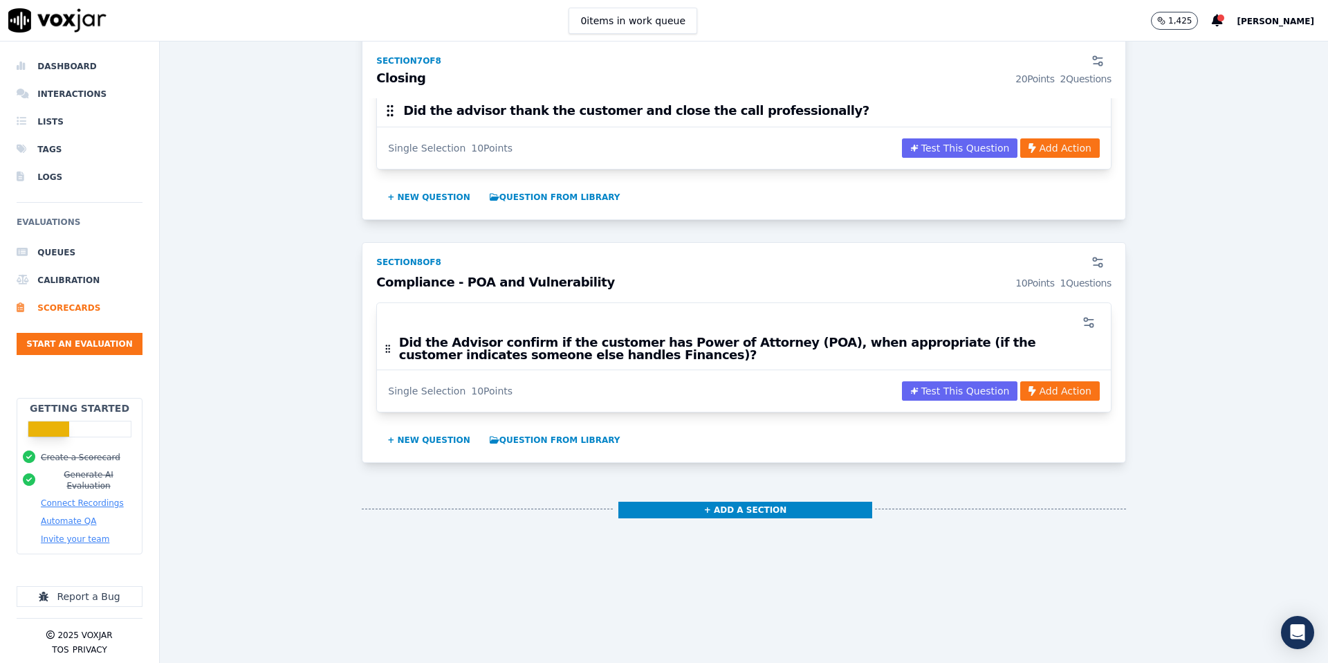
scroll to position [2432, 0]
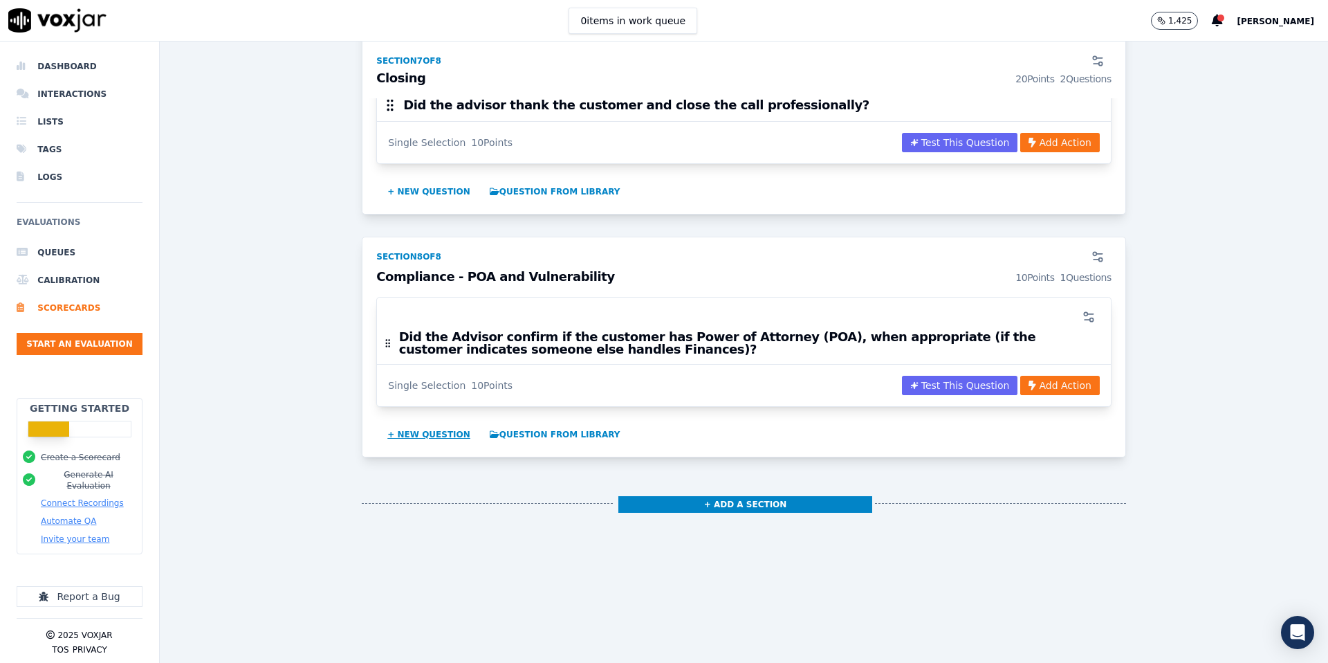
click at [434, 437] on button "+ New question" at bounding box center [429, 434] width 94 height 22
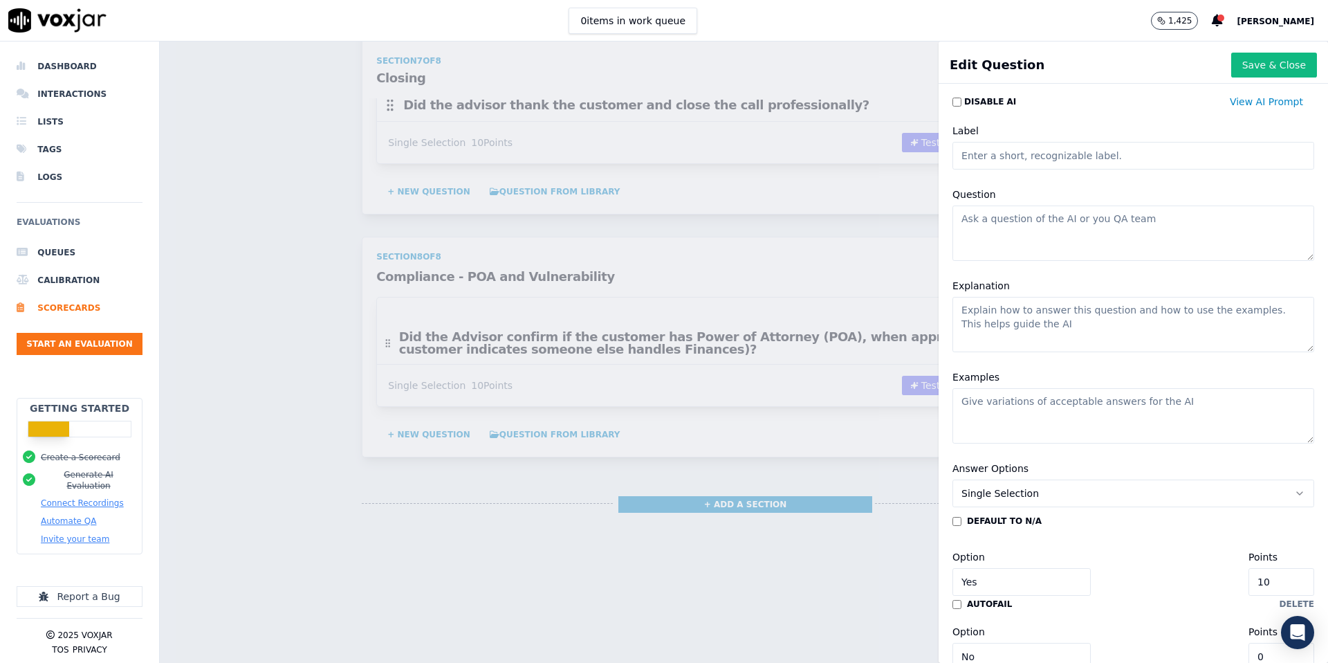
click at [1018, 203] on div "Question" at bounding box center [1133, 223] width 378 height 91
click at [1006, 226] on textarea "Question" at bounding box center [1134, 232] width 362 height 55
paste textarea "Did the advisor remain alert to signs of vulnerability (e.g., confusion, memory…"
type textarea "Did the advisor remain alert to signs of vulnerability (e.g., confusion, memory…"
click at [1285, 576] on input "10" at bounding box center [1282, 582] width 66 height 28
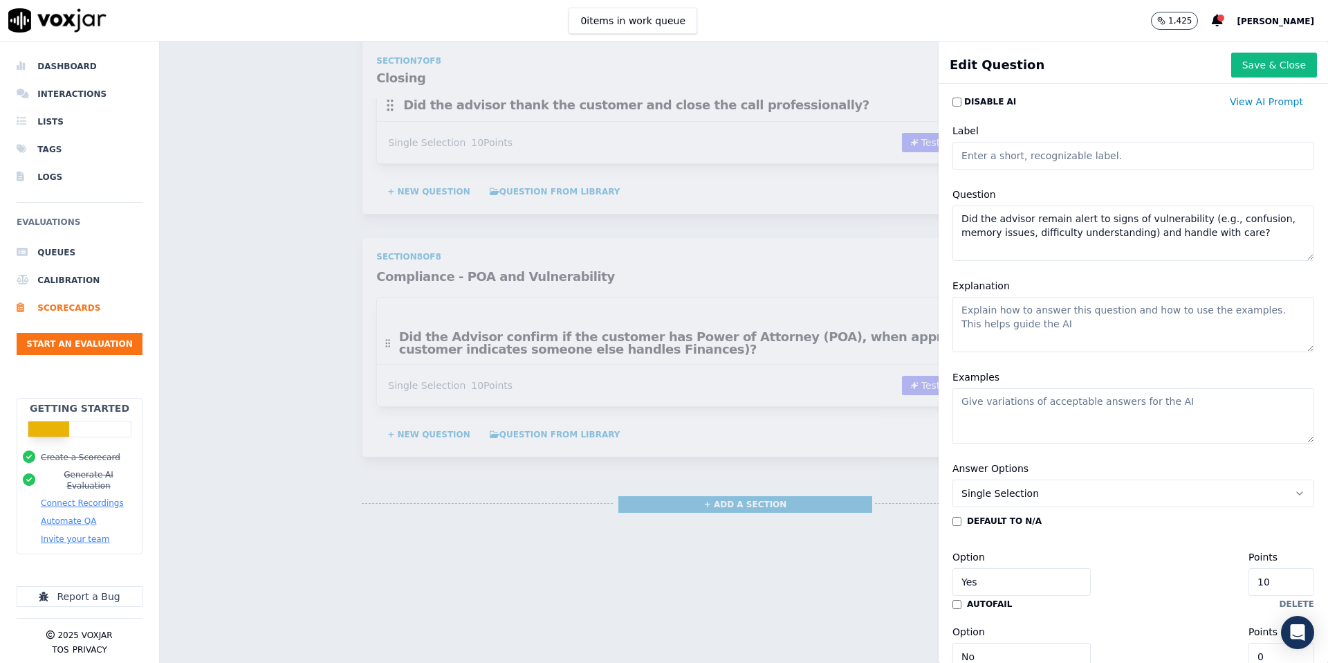
type input "1"
type input "5"
click at [1251, 67] on button "Save & Close" at bounding box center [1274, 65] width 86 height 25
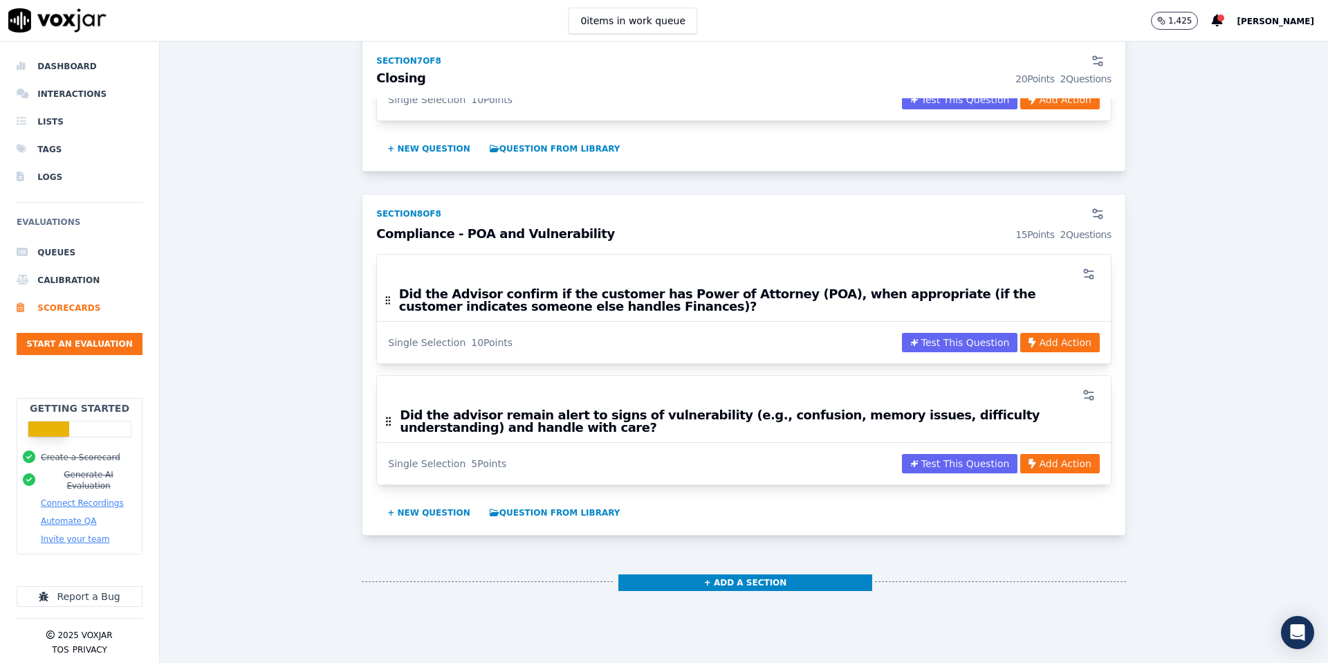
scroll to position [2553, 0]
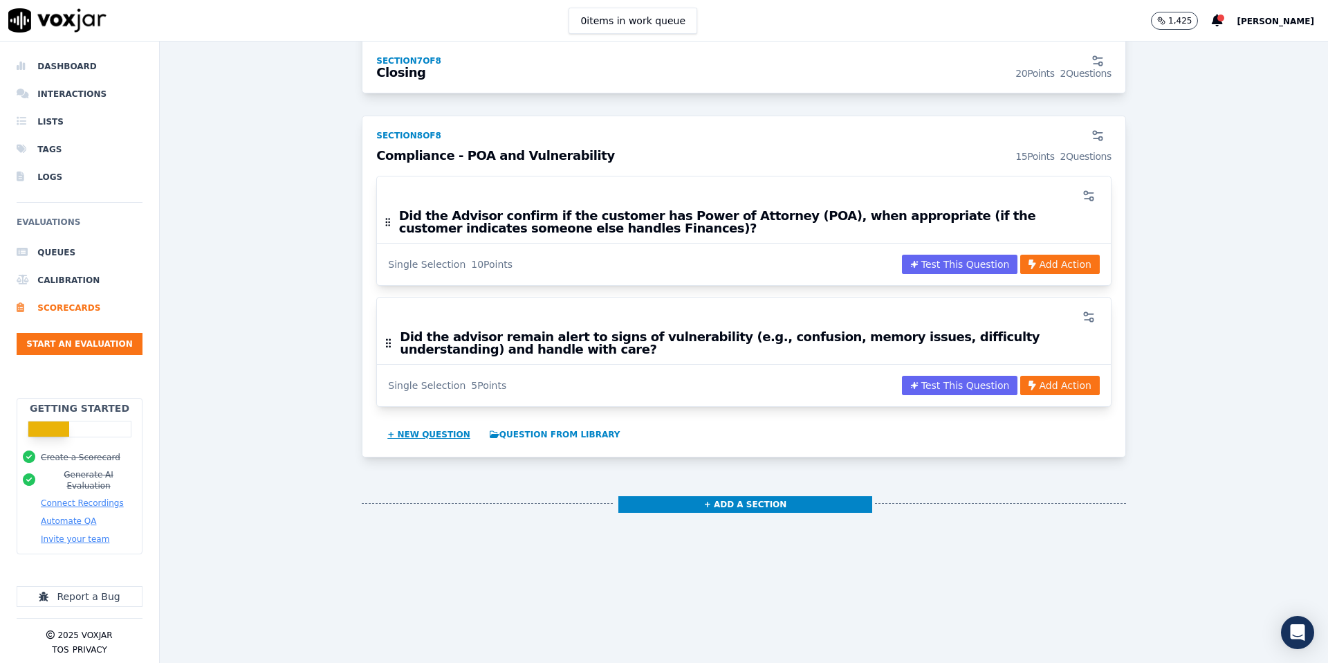
click at [434, 438] on button "+ New question" at bounding box center [429, 434] width 94 height 22
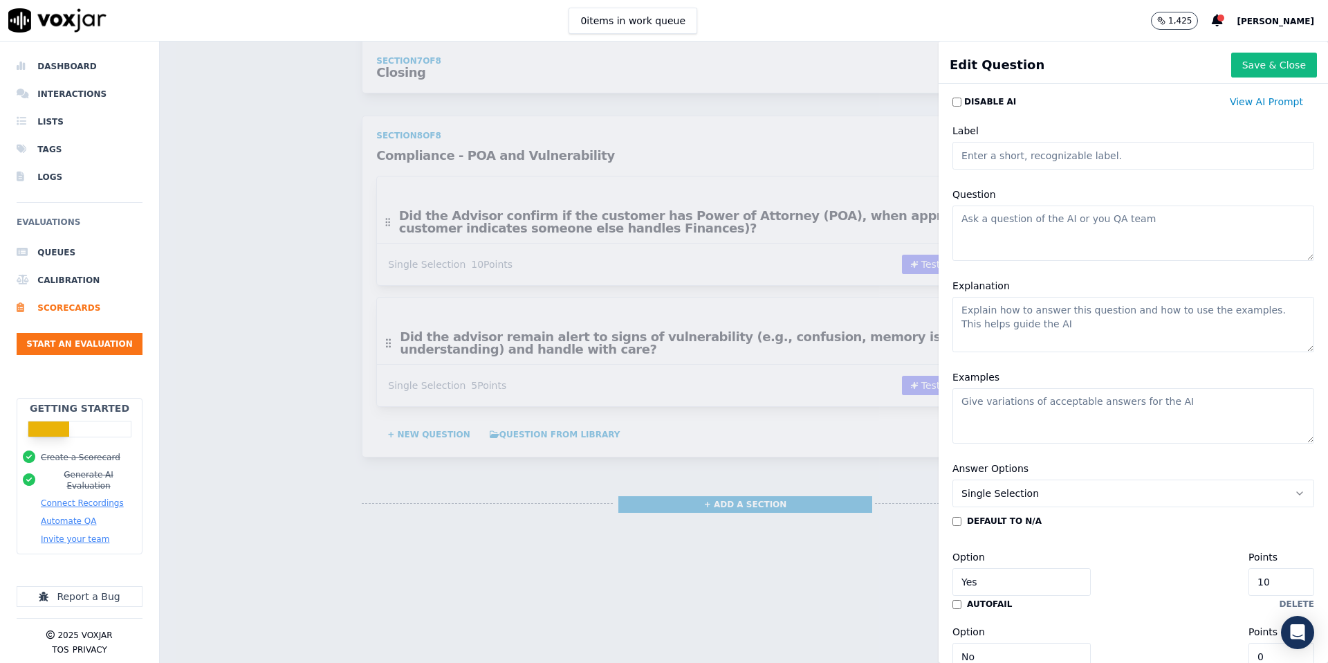
click at [1011, 230] on textarea "Question" at bounding box center [1134, 232] width 362 height 55
paste textarea "Did the advisor follow SOP to pause/stop sales discussion and escalate to a sup…"
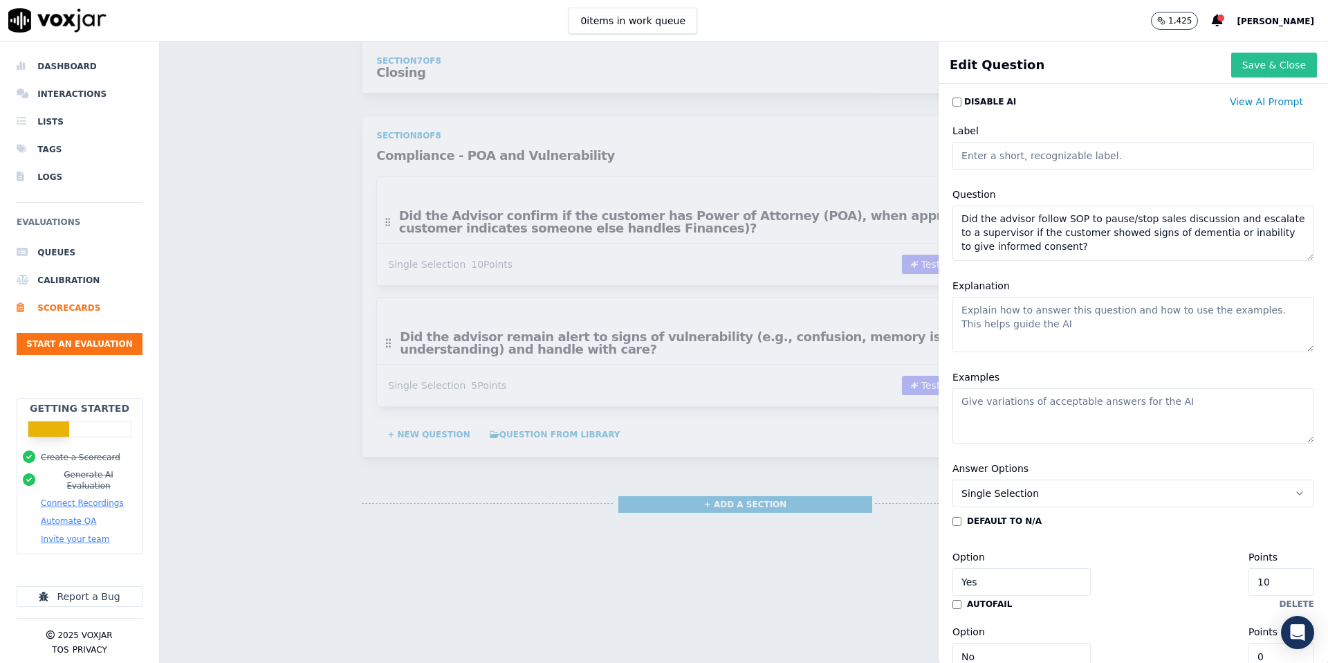
type textarea "Did the advisor follow SOP to pause/stop sales discussion and escalate to a sup…"
click at [1273, 66] on button "Save & Close" at bounding box center [1274, 65] width 86 height 25
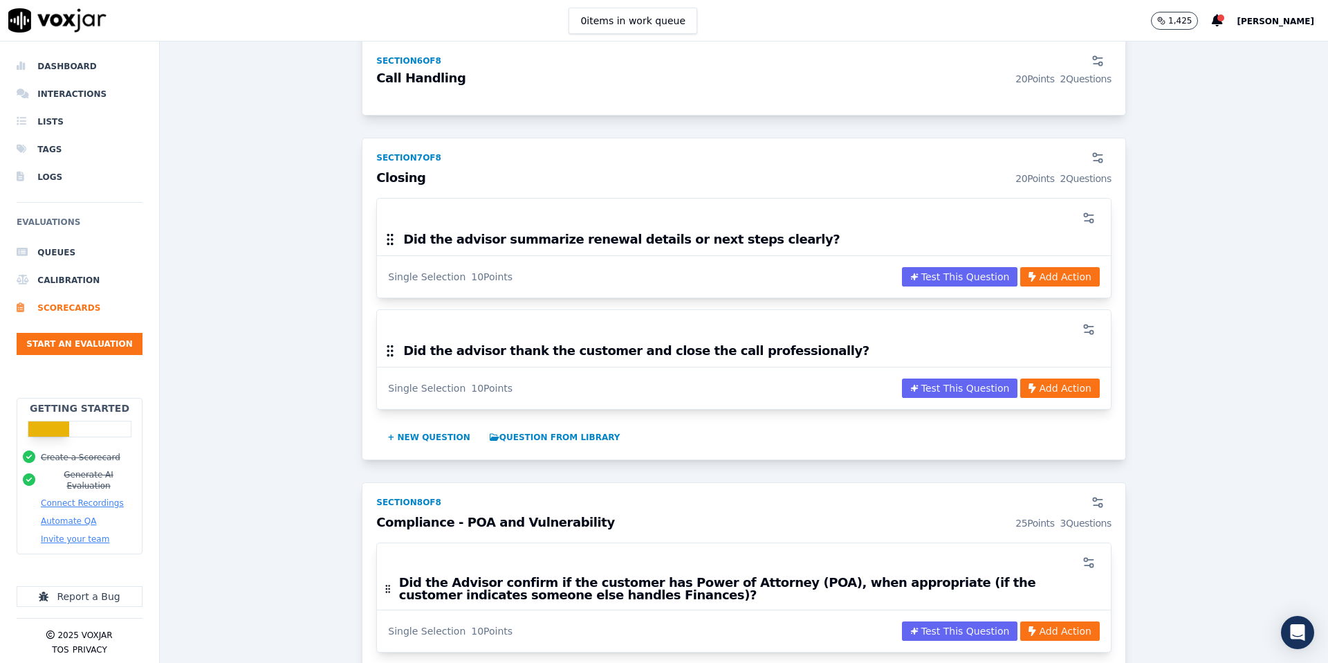
scroll to position [2177, 0]
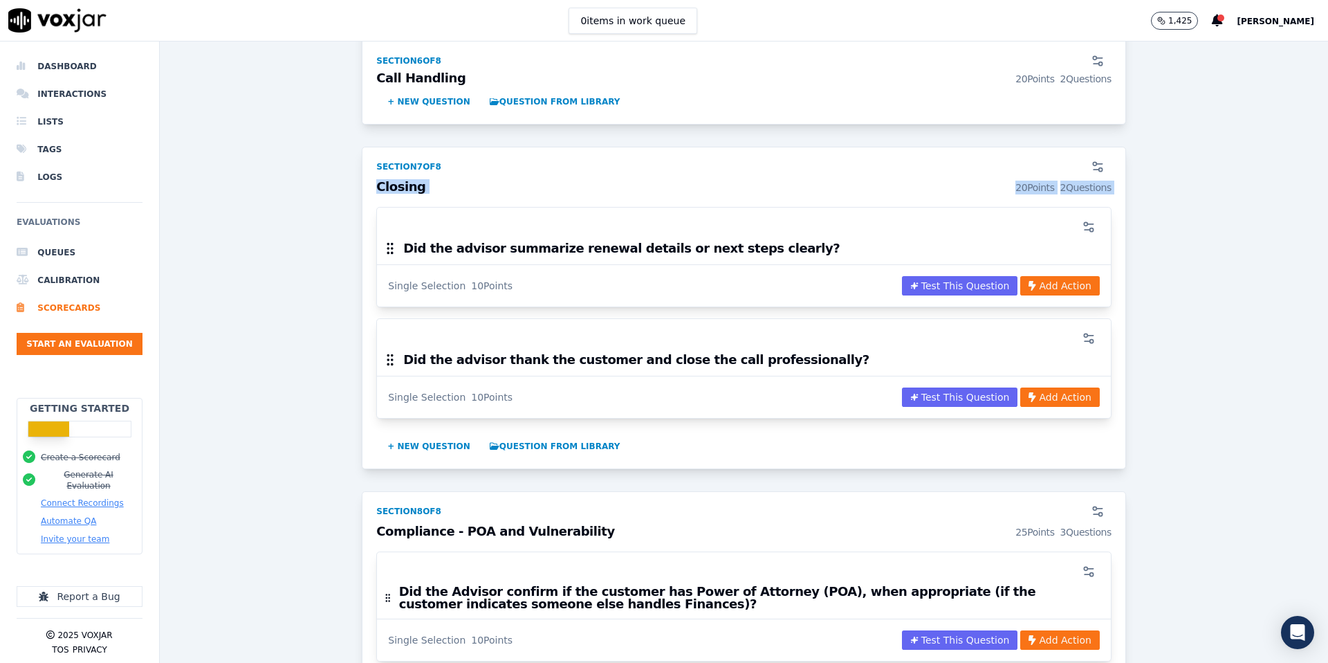
drag, startPoint x: 619, startPoint y: 161, endPoint x: 549, endPoint y: 204, distance: 82.0
click at [645, 253] on div "Section 7 of 8 Closing 20 Points 2 Questions Did the advisor summarize renewal …" at bounding box center [744, 308] width 764 height 322
click at [528, 195] on div "Closing 20 Points 2 Questions" at bounding box center [744, 194] width 752 height 26
click at [389, 166] on div "Section 7 of 8" at bounding box center [408, 166] width 65 height 11
click at [534, 161] on div "Section 7 of 8" at bounding box center [744, 163] width 752 height 33
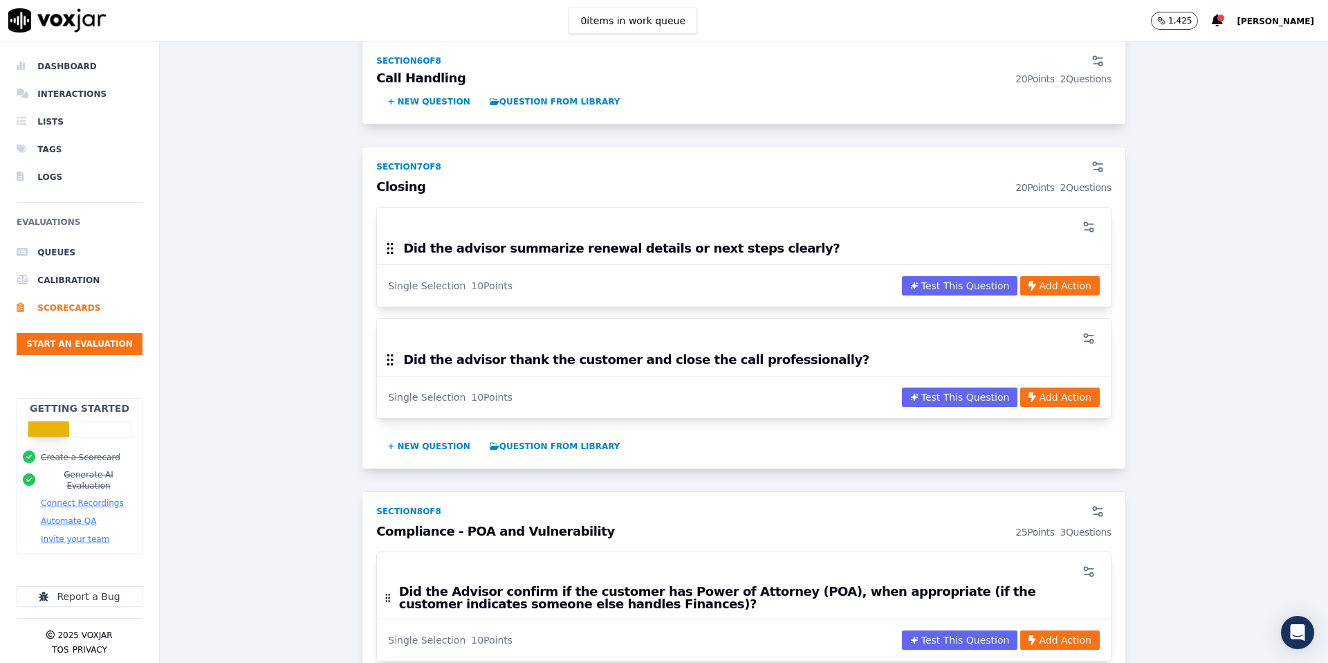
click at [534, 161] on div "Section 7 of 8" at bounding box center [744, 163] width 752 height 33
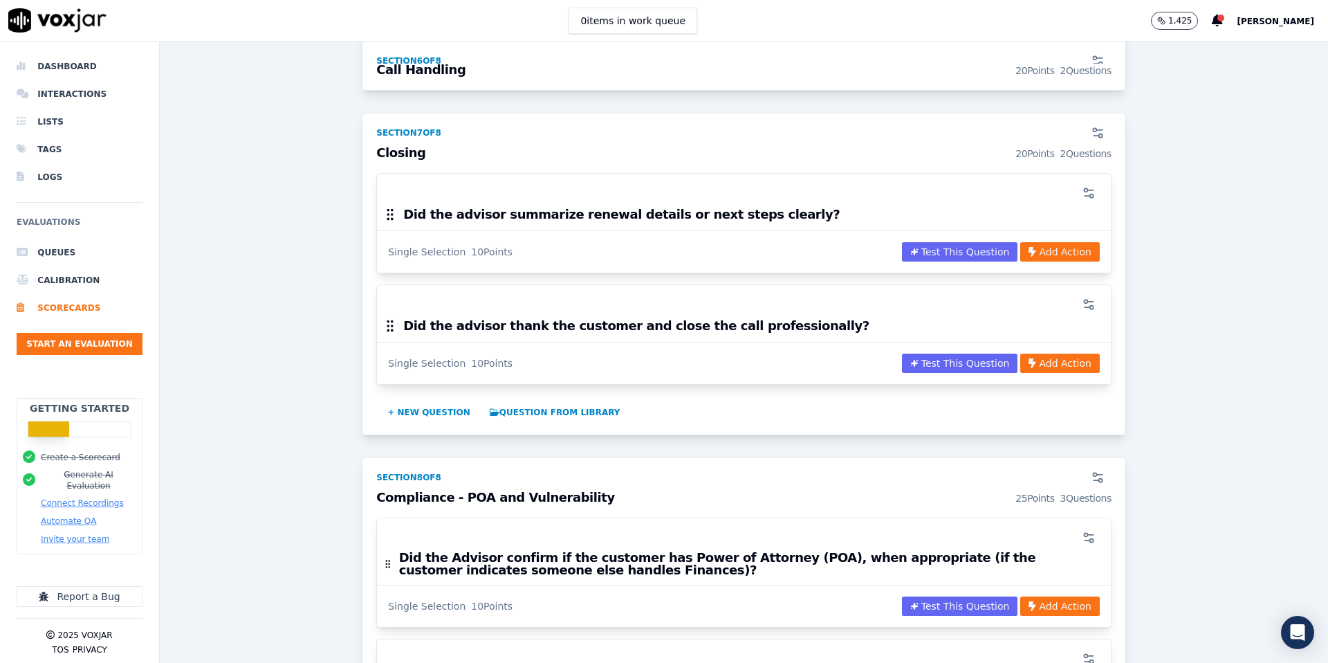
scroll to position [2199, 0]
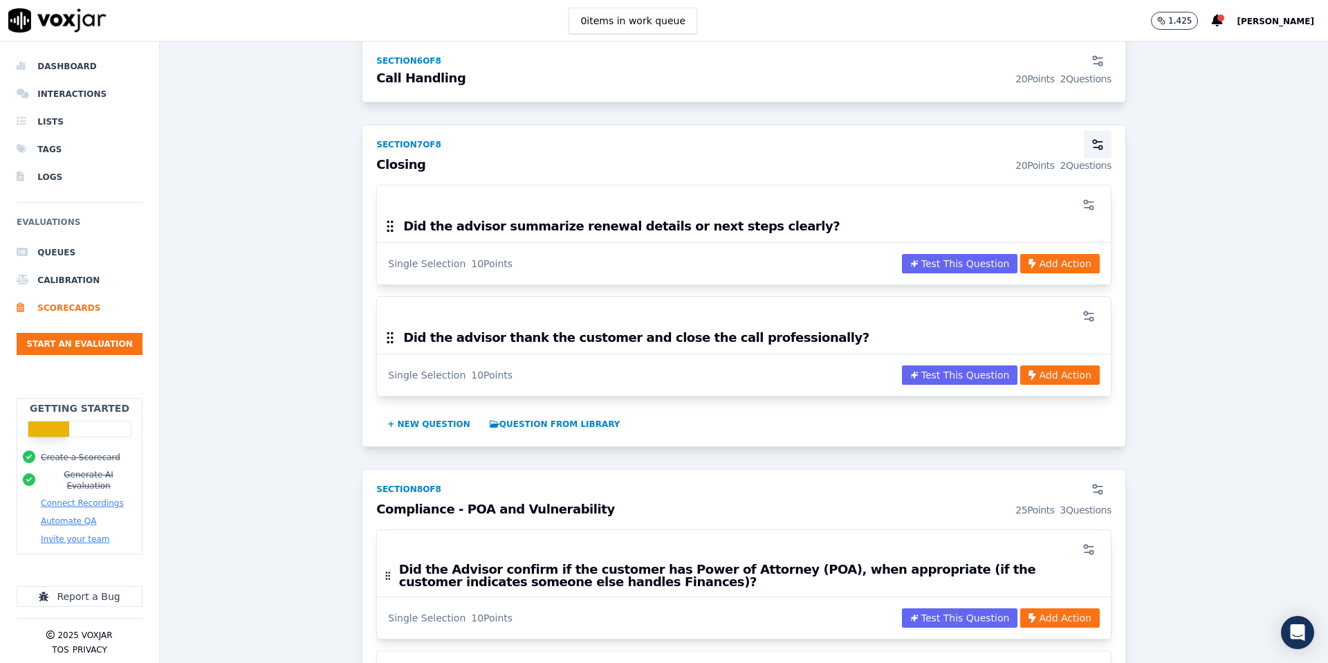
click at [1105, 146] on button "button" at bounding box center [1098, 145] width 28 height 28
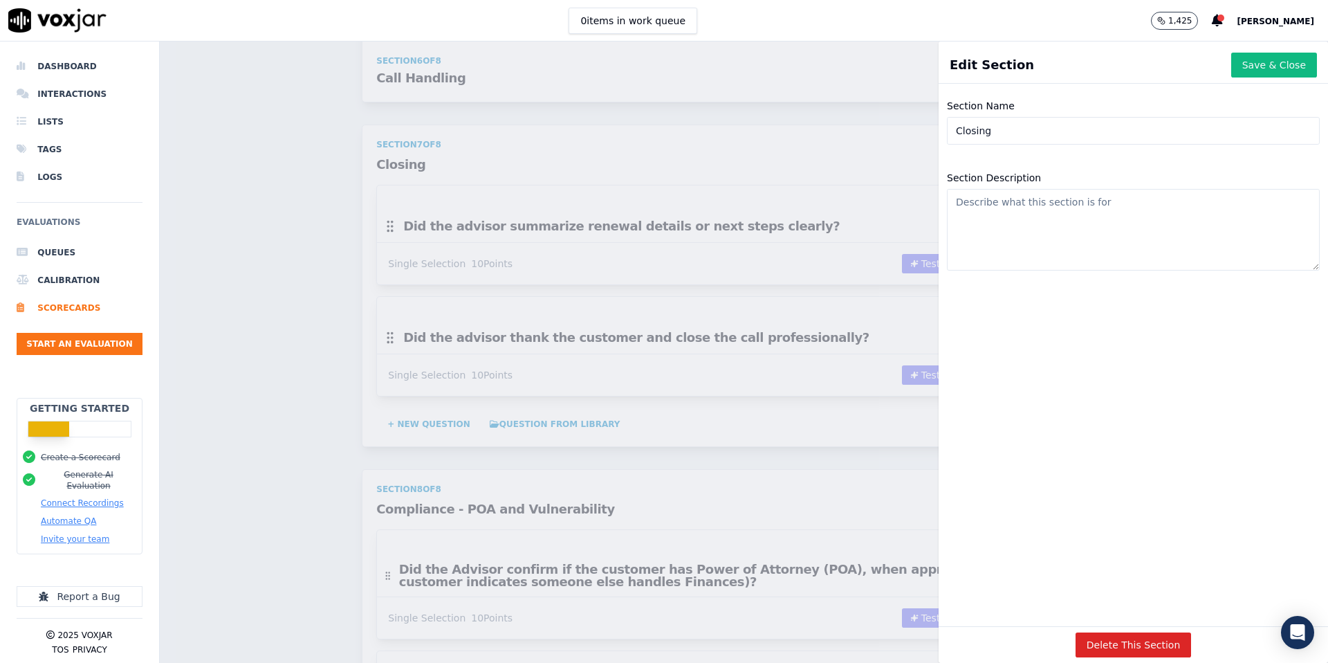
click at [990, 69] on h1 "Edit Section" at bounding box center [992, 64] width 84 height 19
click at [1281, 65] on button "Save & Close" at bounding box center [1274, 65] width 86 height 25
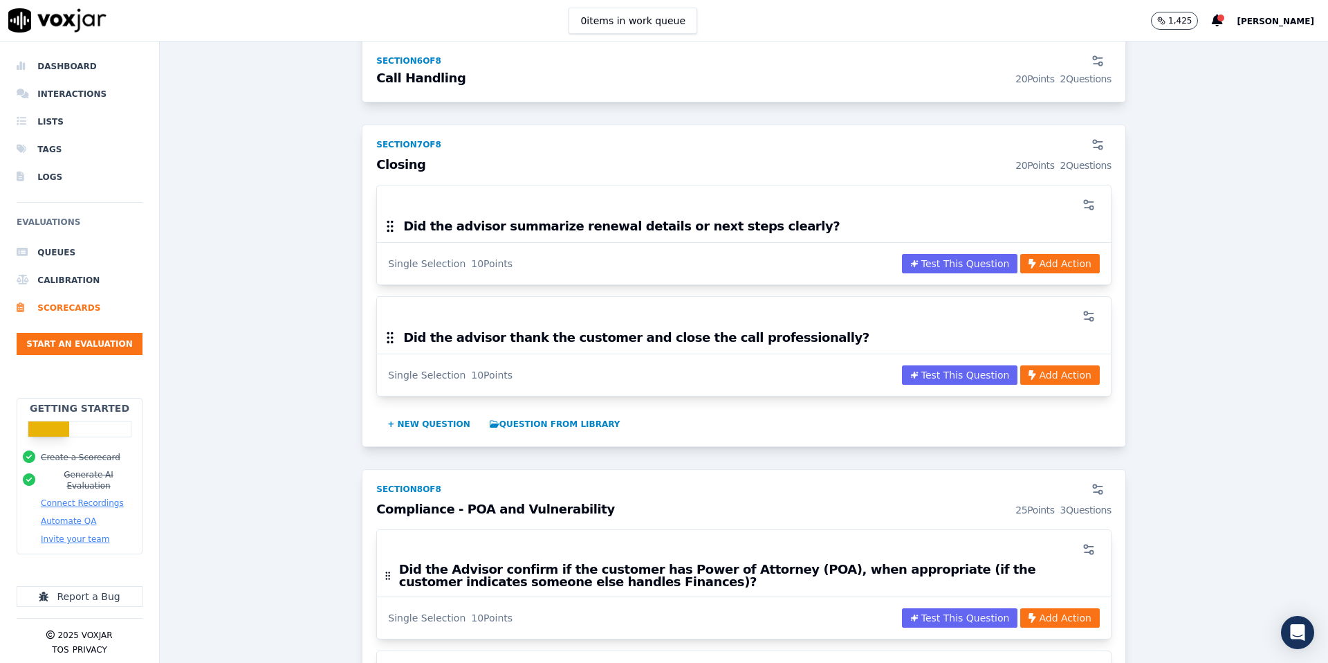
click at [439, 145] on div "Section 7 of 8" at bounding box center [408, 144] width 65 height 11
click at [448, 145] on div "Section 7 of 8" at bounding box center [744, 141] width 752 height 33
click at [388, 164] on h3 "Closing 20 Points 2 Questions" at bounding box center [743, 165] width 735 height 14
click at [1036, 160] on div "20 Points" at bounding box center [1035, 165] width 39 height 14
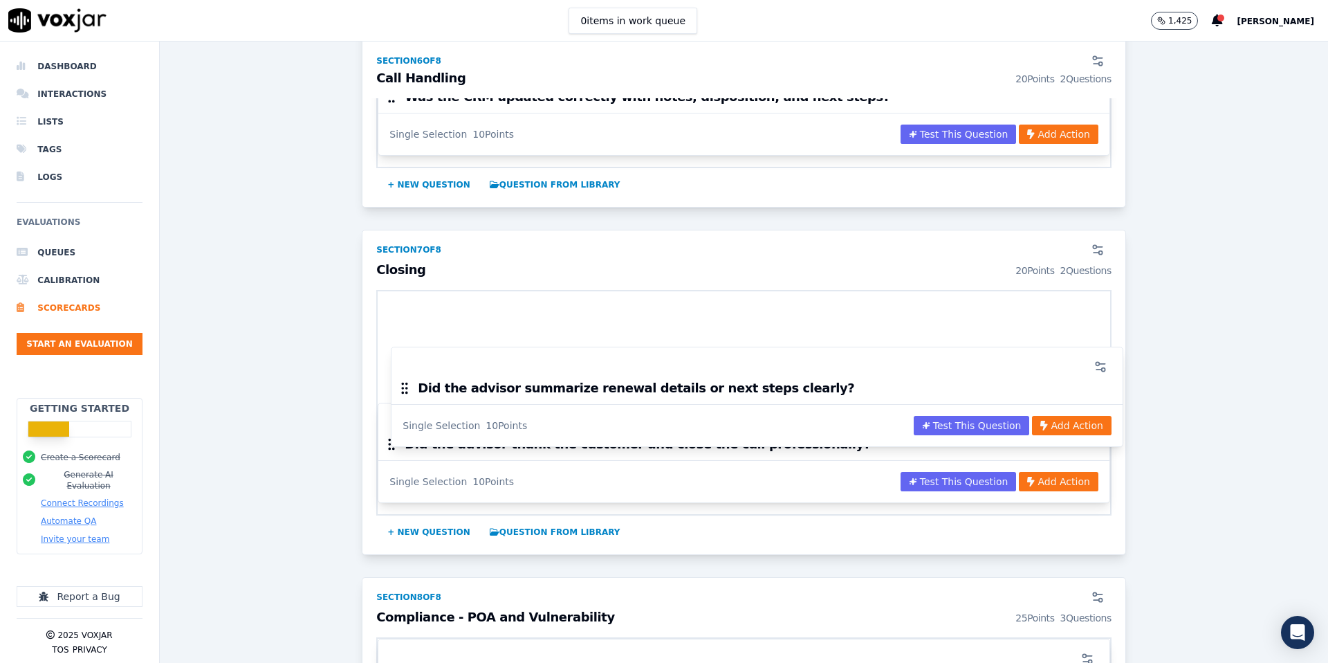
drag, startPoint x: 389, startPoint y: 223, endPoint x: 403, endPoint y: 384, distance: 161.1
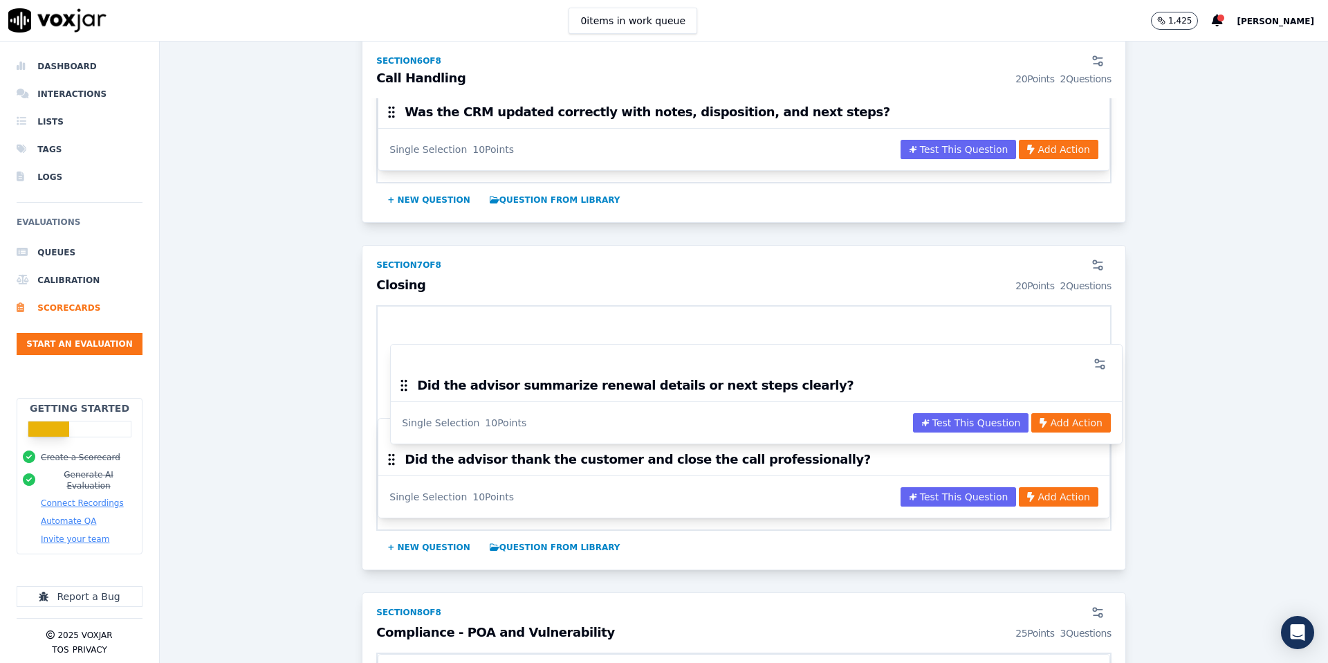
scroll to position [2111, 0]
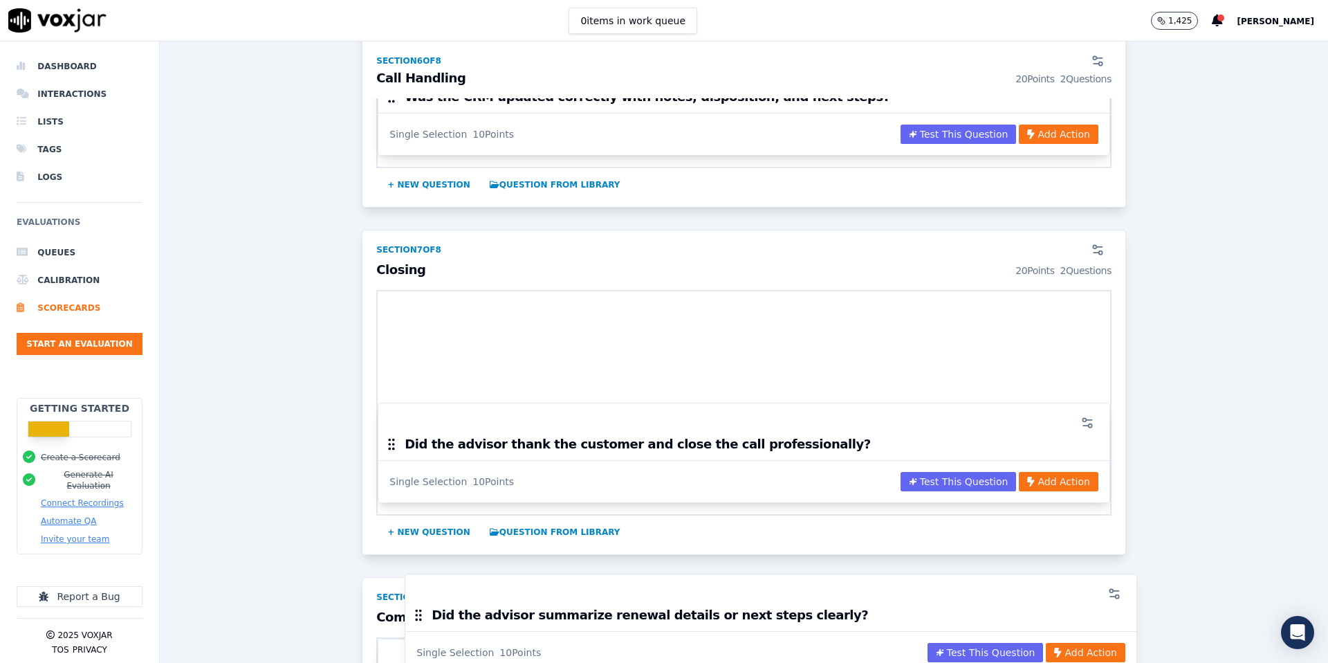
drag, startPoint x: 388, startPoint y: 329, endPoint x: 416, endPoint y: 614, distance: 287.1
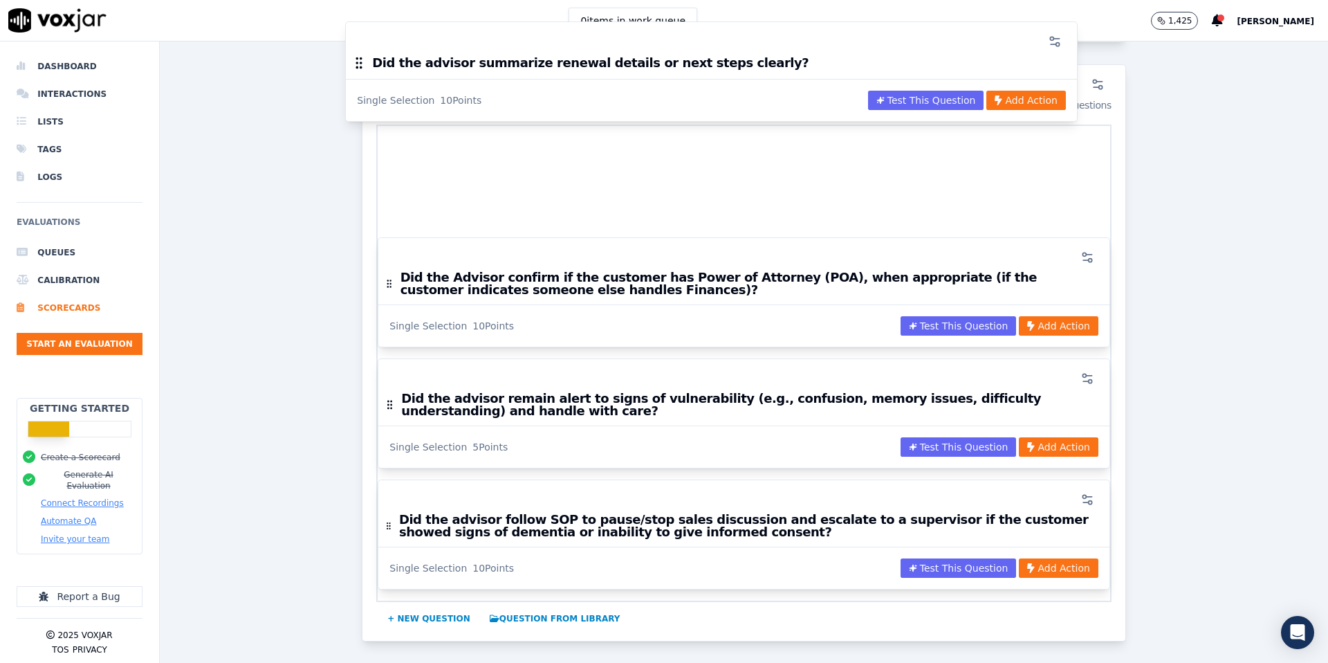
scroll to position [2594, 0]
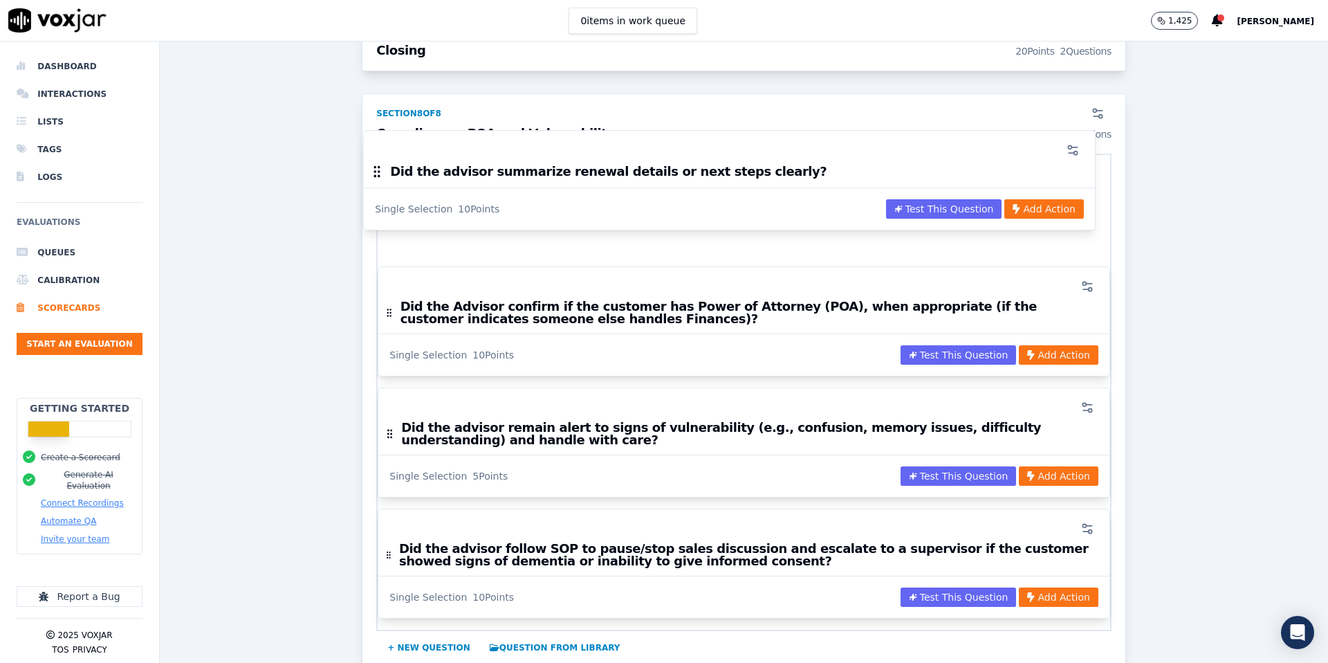
drag, startPoint x: 389, startPoint y: 324, endPoint x: 376, endPoint y: 167, distance: 158.3
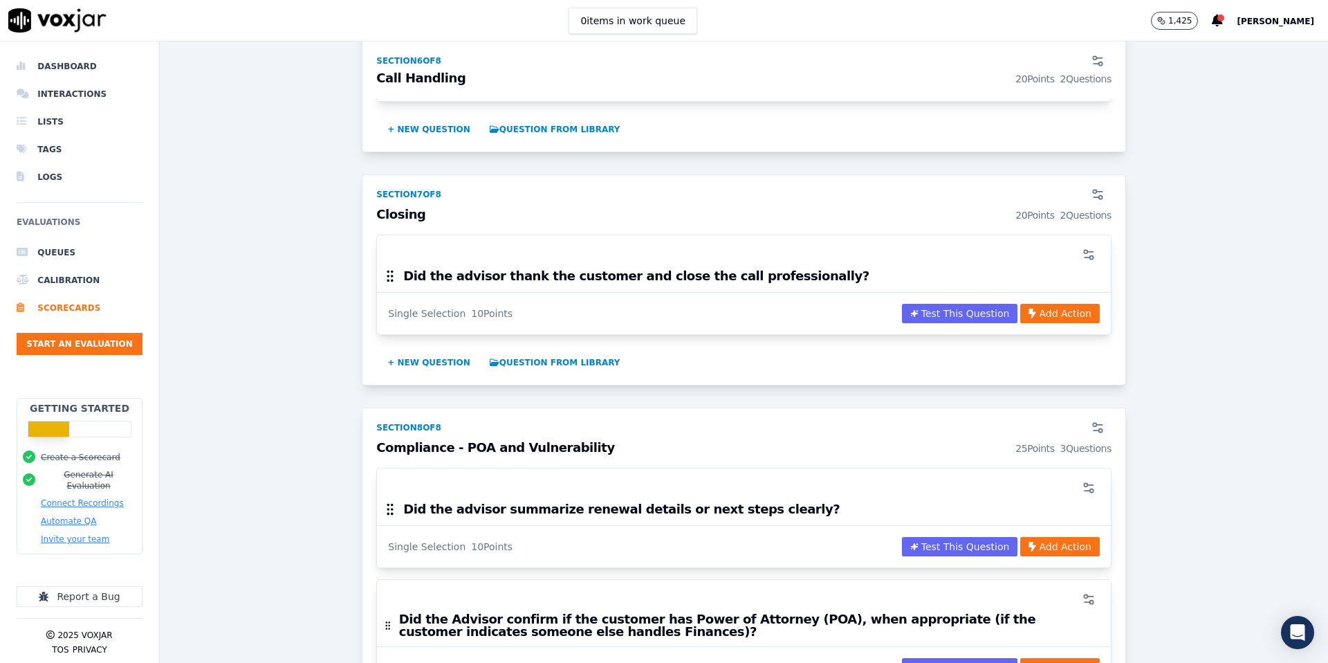
scroll to position [2165, 0]
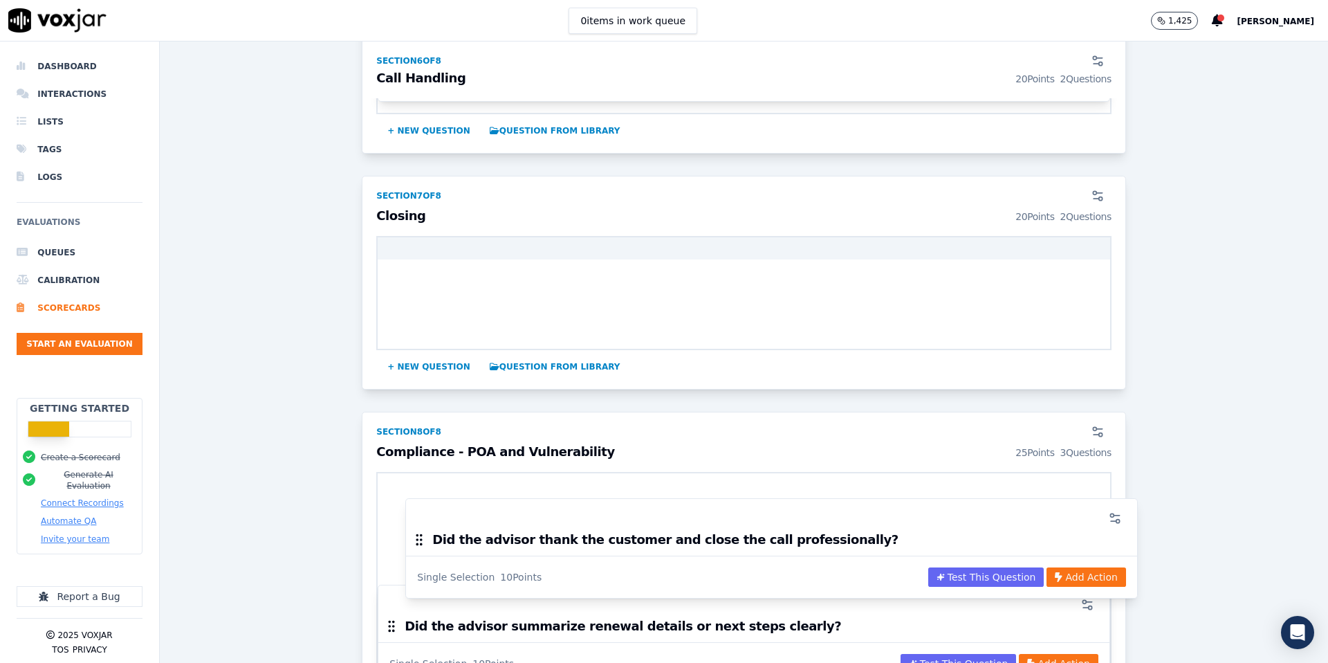
drag, startPoint x: 387, startPoint y: 271, endPoint x: 416, endPoint y: 535, distance: 265.9
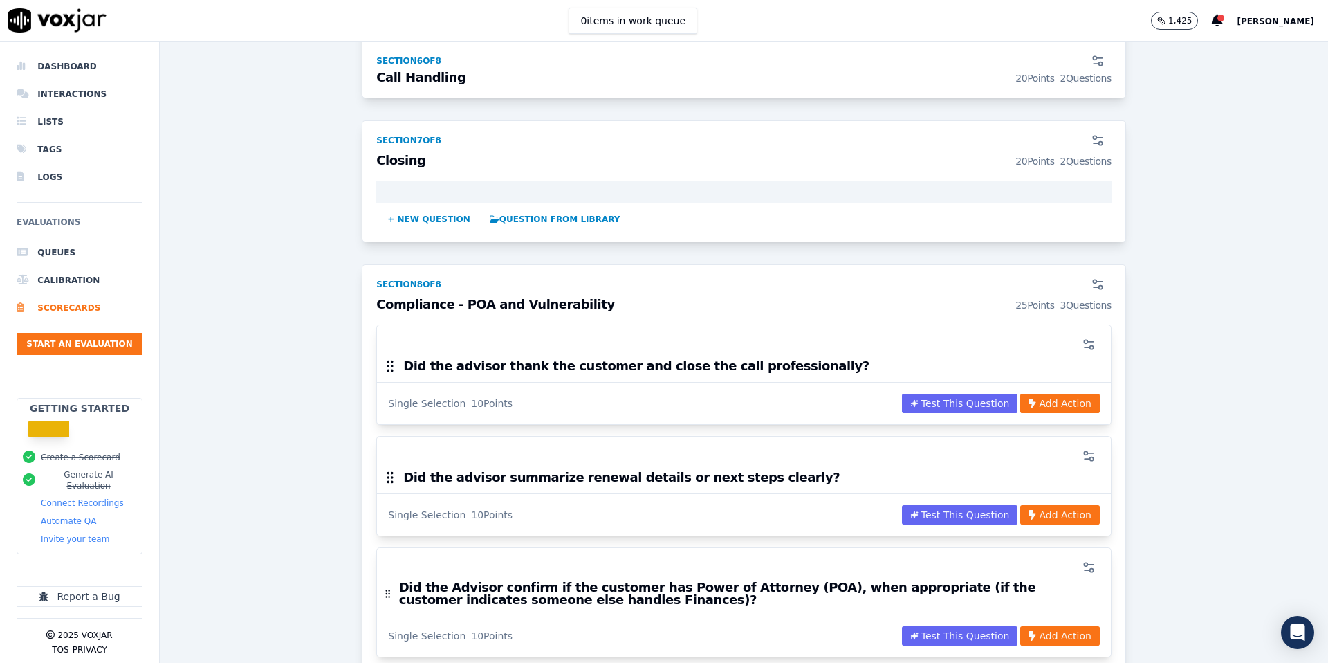
scroll to position [2219, 0]
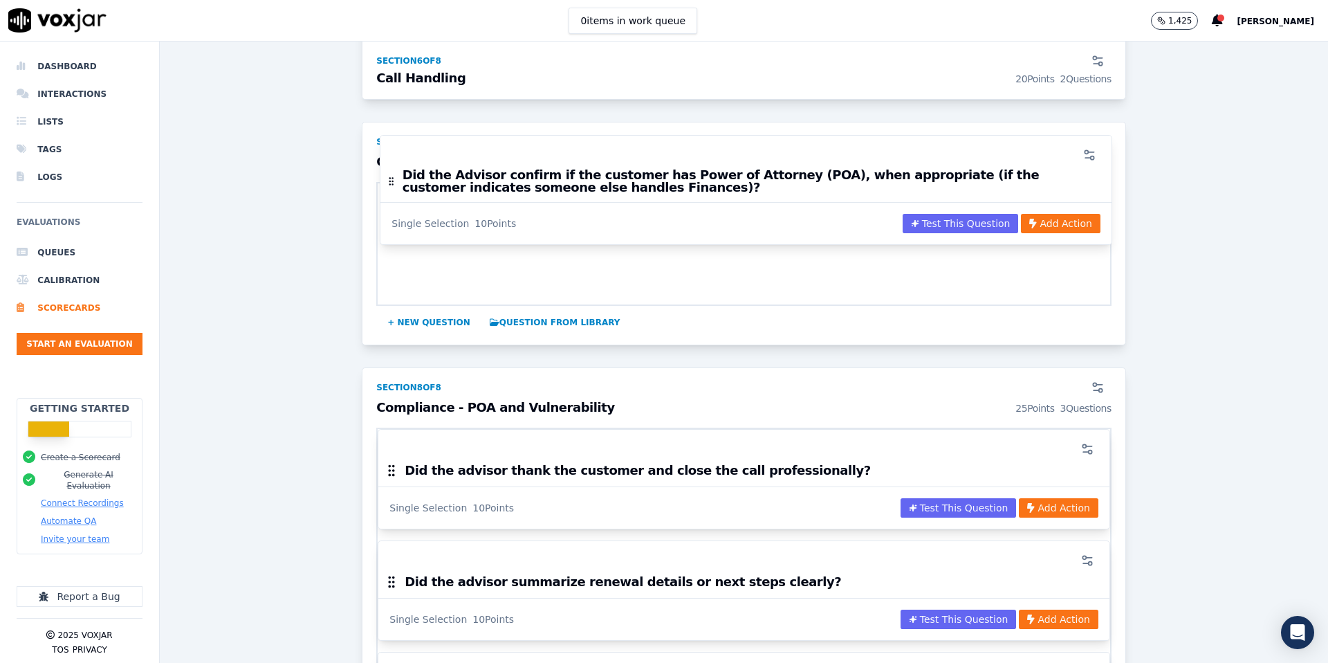
drag, startPoint x: 389, startPoint y: 592, endPoint x: 394, endPoint y: 177, distance: 415.1
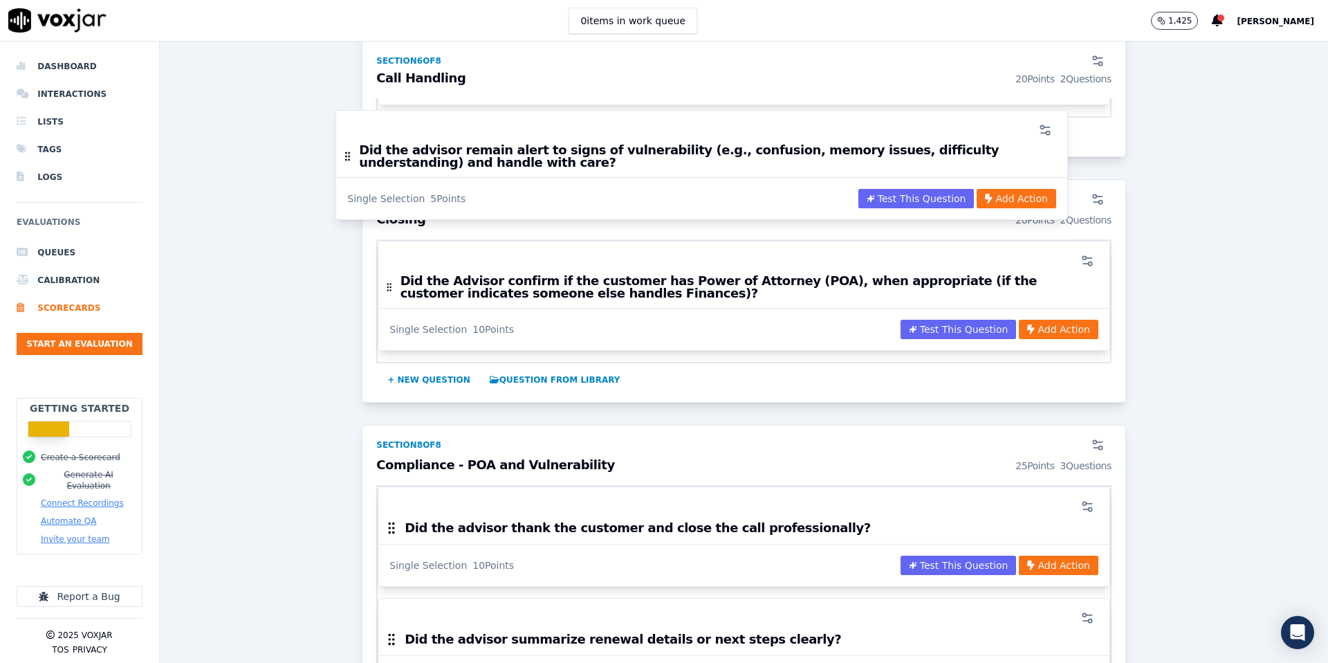
scroll to position [2134, 0]
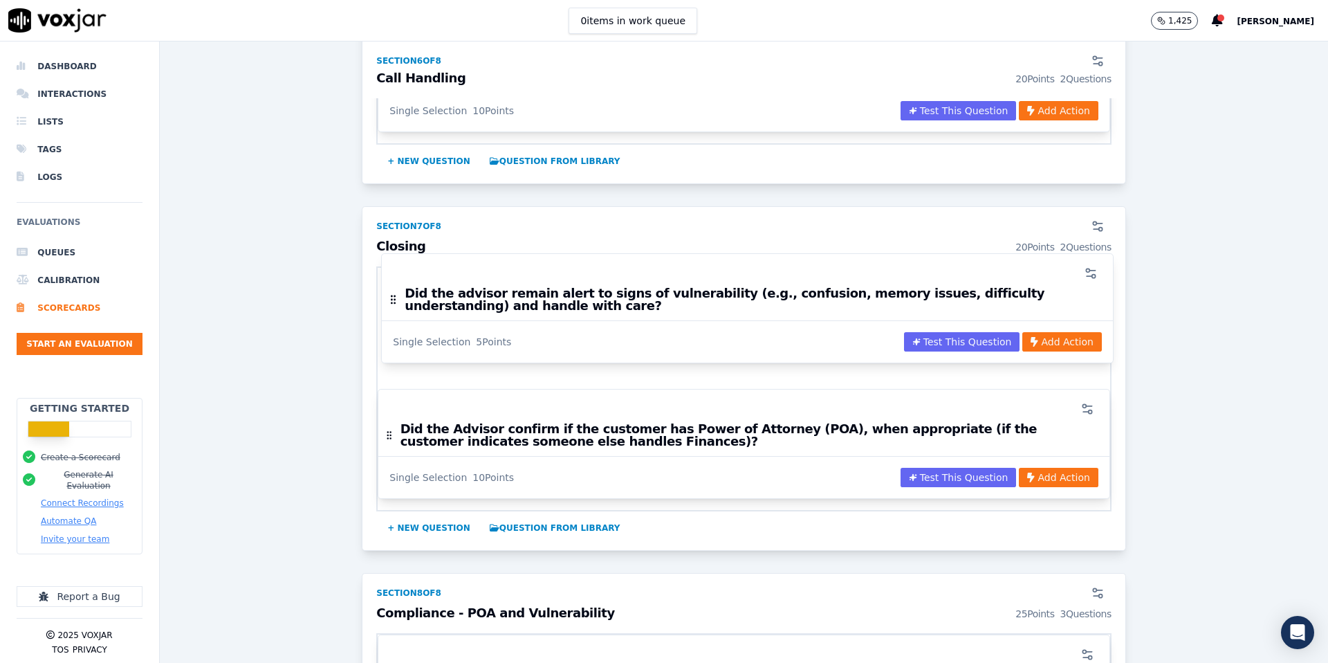
drag, startPoint x: 389, startPoint y: 508, endPoint x: 394, endPoint y: 300, distance: 207.6
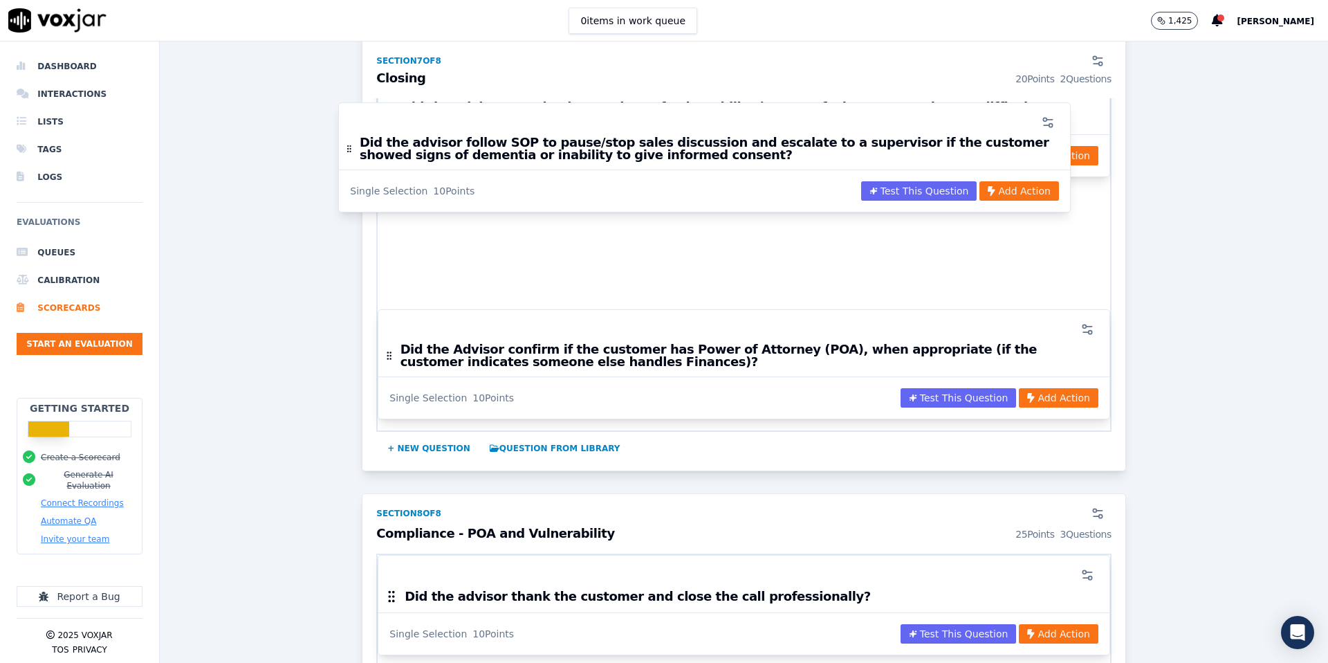
scroll to position [2325, 0]
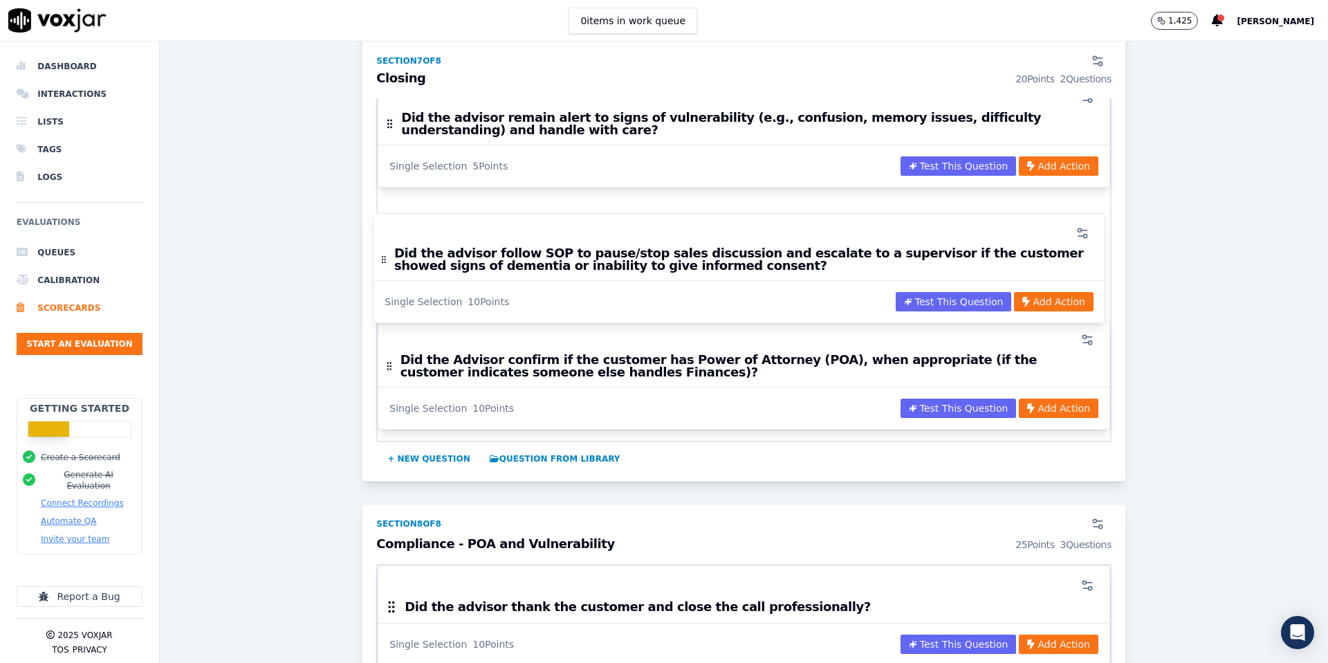
drag, startPoint x: 388, startPoint y: 425, endPoint x: 385, endPoint y: 259, distance: 166.8
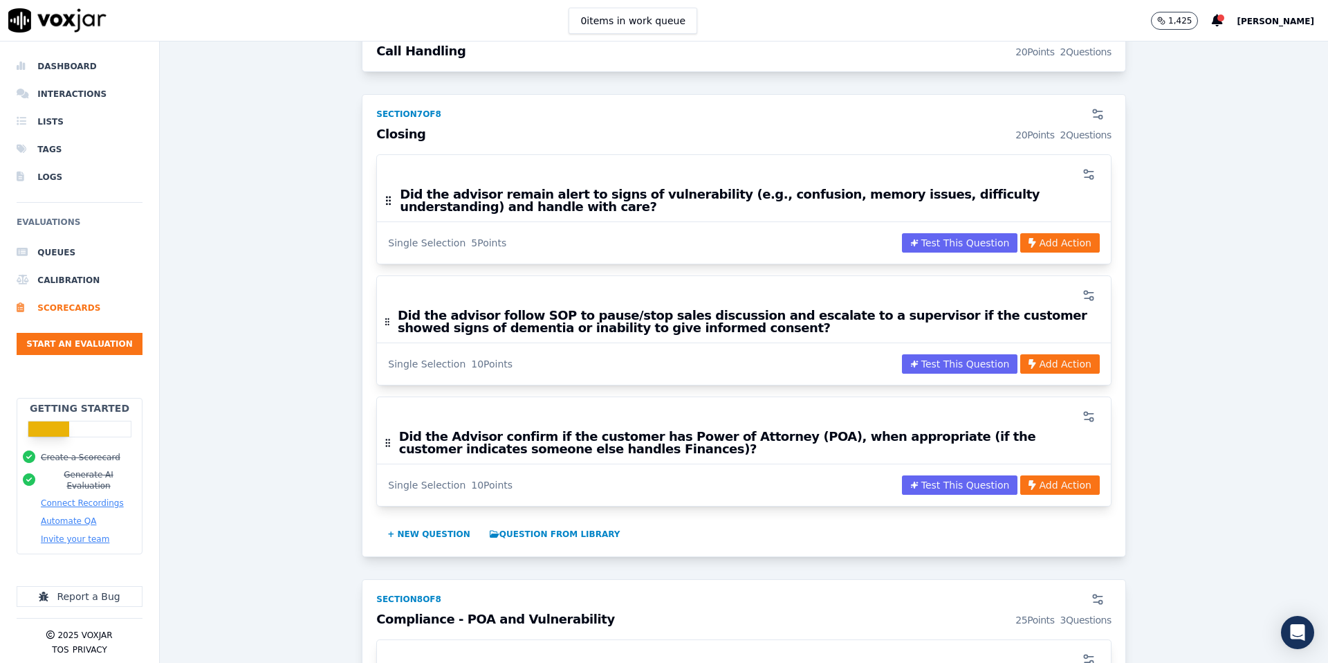
scroll to position [2199, 0]
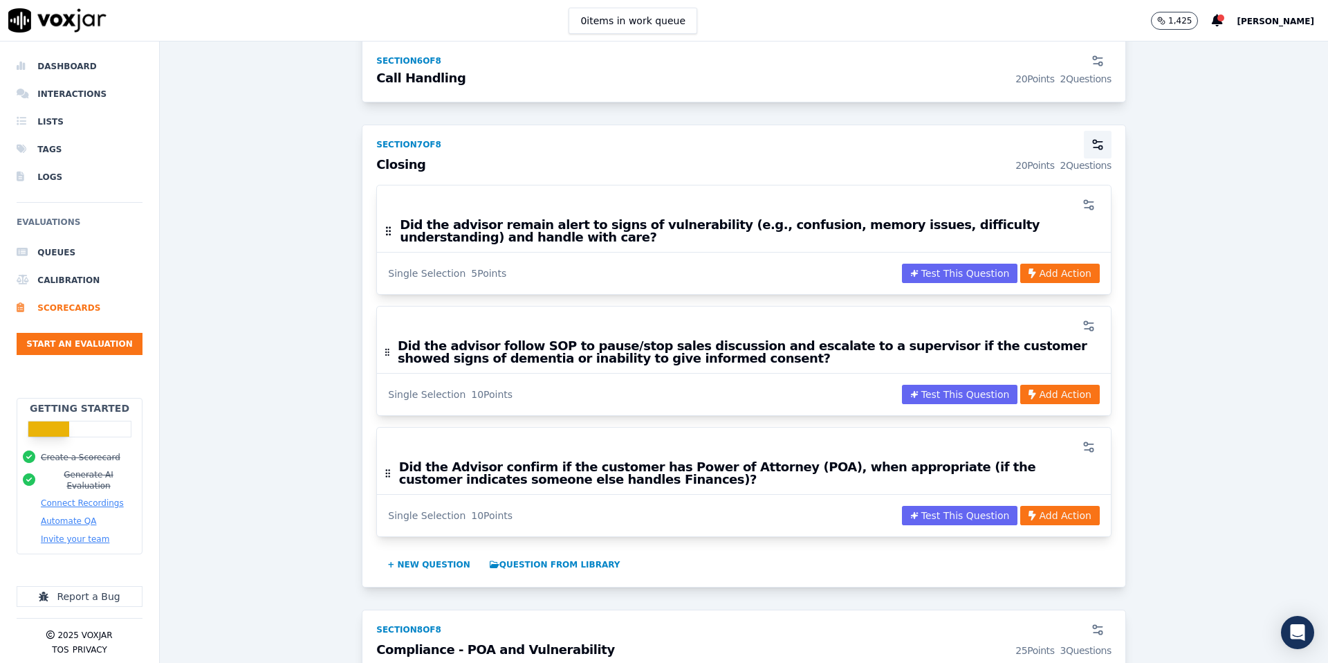
click at [1095, 143] on icon "button" at bounding box center [1098, 145] width 14 height 14
click at [478, 333] on div "Scorecards Scorecard Editor New Outbound Sales ACTIVE A scorecard to review out…" at bounding box center [744, 352] width 1168 height 621
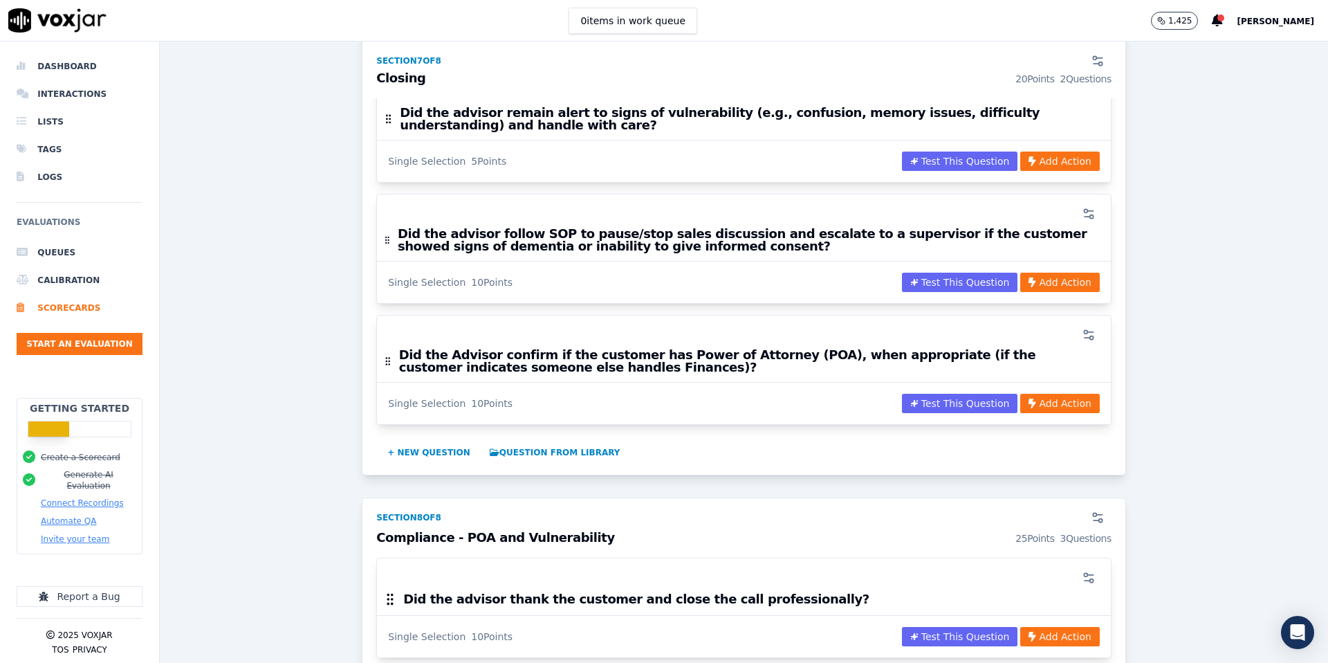
scroll to position [2674, 0]
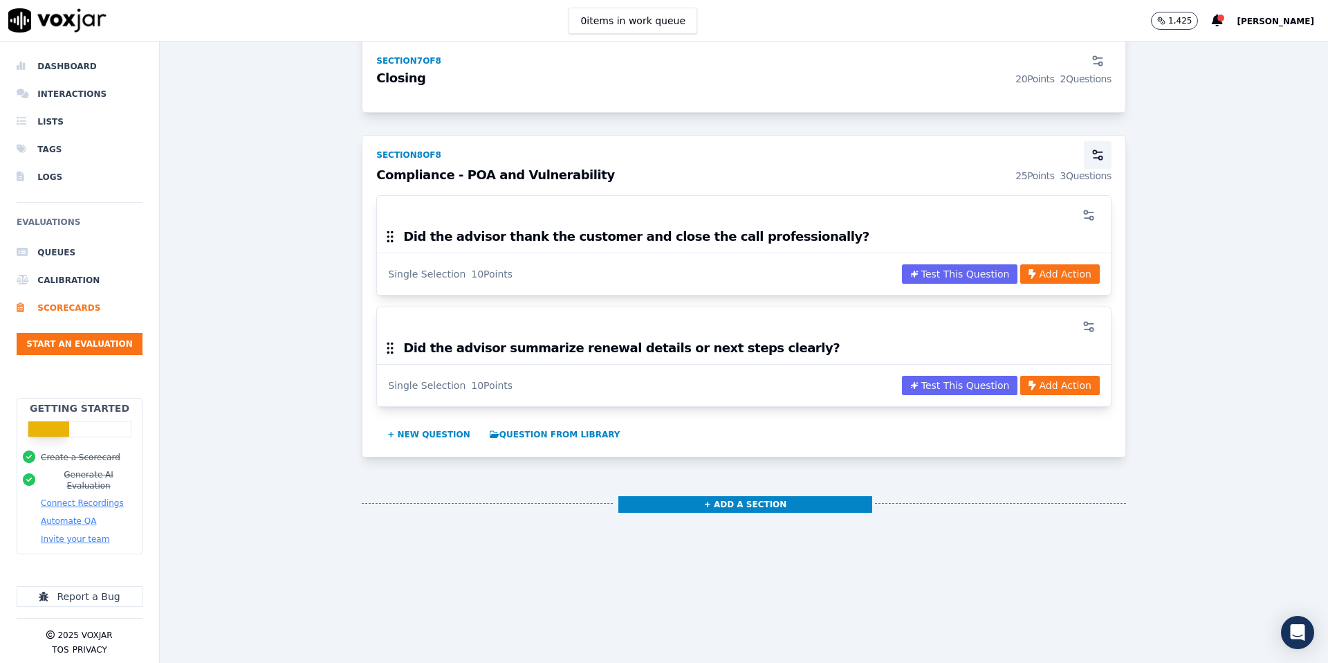
click at [1097, 158] on icon "button" at bounding box center [1097, 158] width 6 height 0
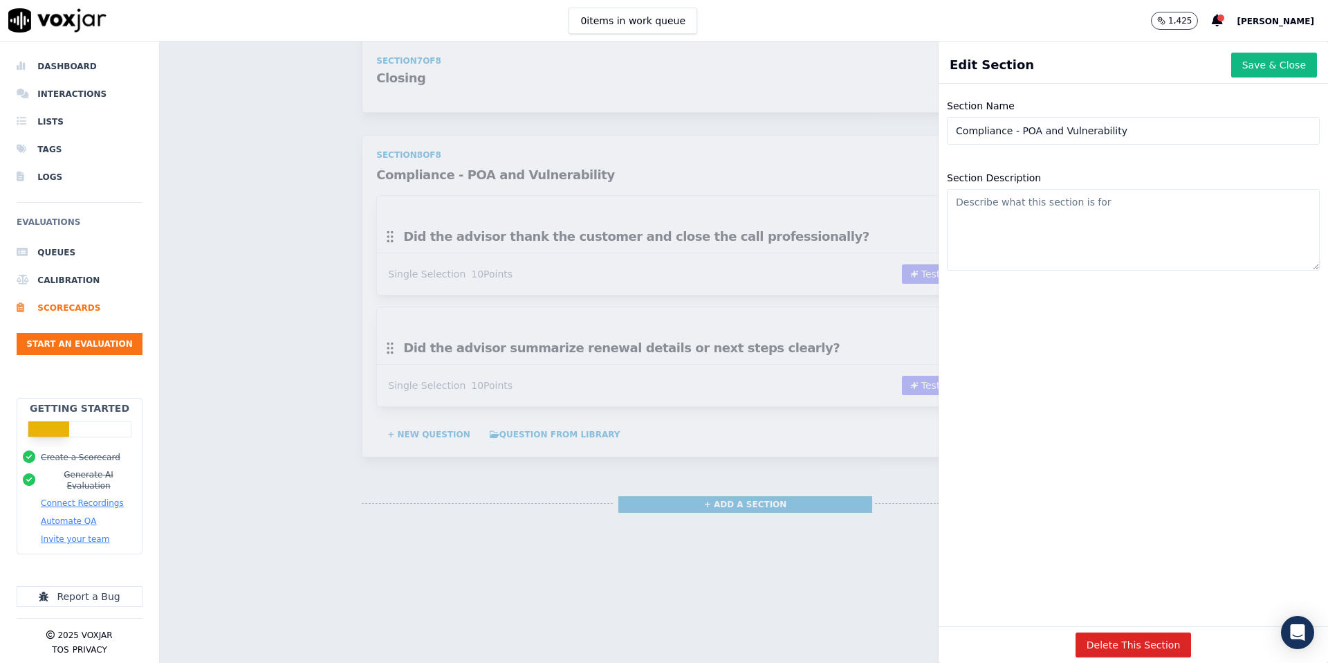
click at [1135, 134] on input "Compliance - POA and Vulnerability" at bounding box center [1133, 131] width 373 height 28
type input "Closing"
click at [1276, 59] on button "Save & Close" at bounding box center [1274, 65] width 86 height 25
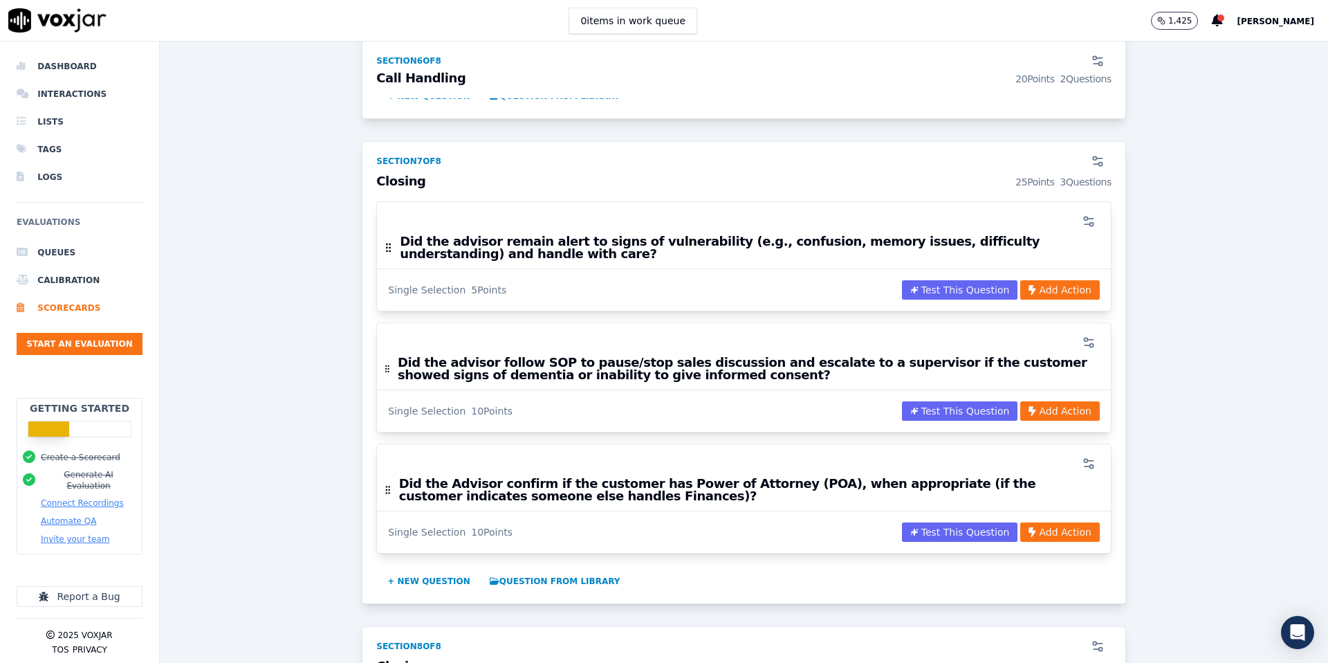
scroll to position [2181, 0]
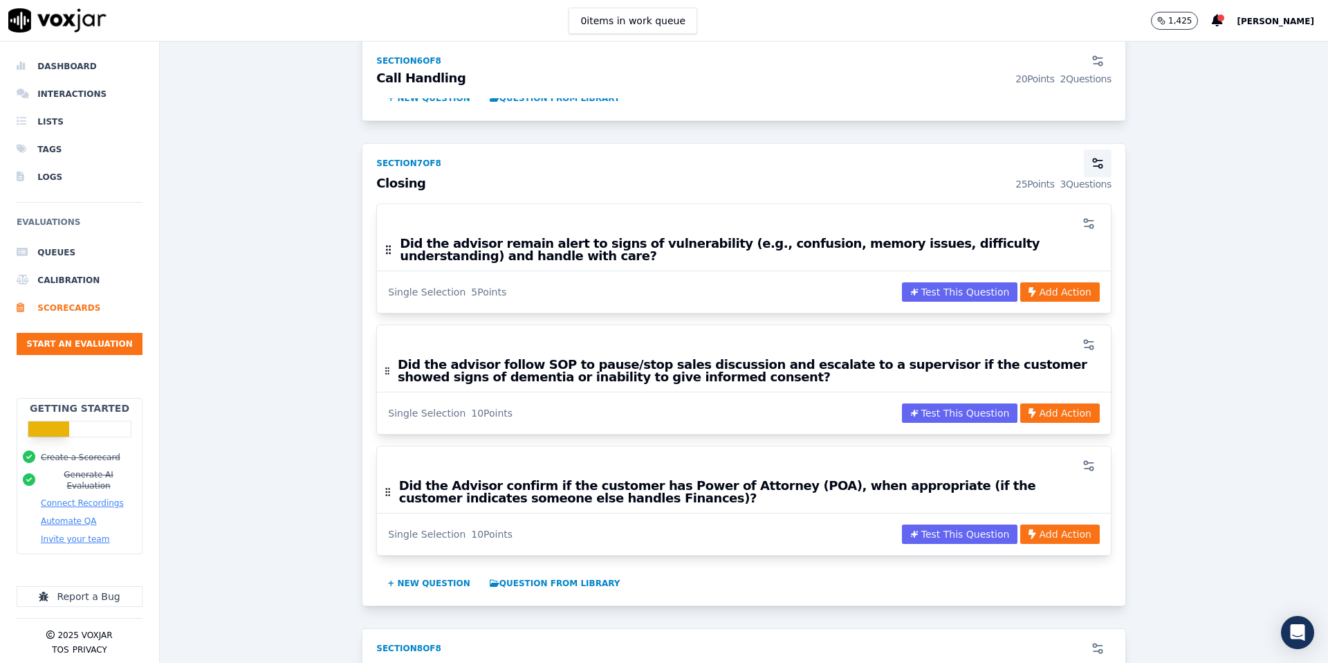
click at [1101, 165] on circle "button" at bounding box center [1100, 166] width 3 height 3
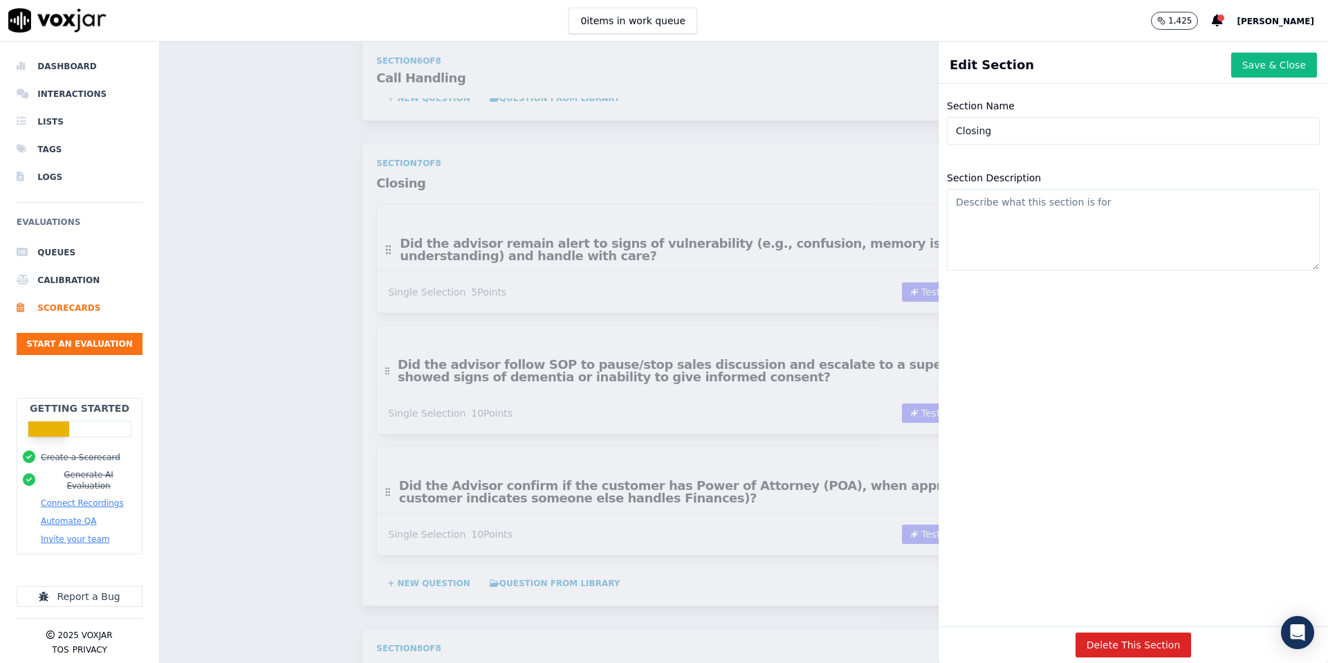
click at [1033, 126] on input "Closing" at bounding box center [1133, 131] width 373 height 28
paste input "Compliance - POA and Vulnerability"
type input "Compliance - POA and Vulnerability"
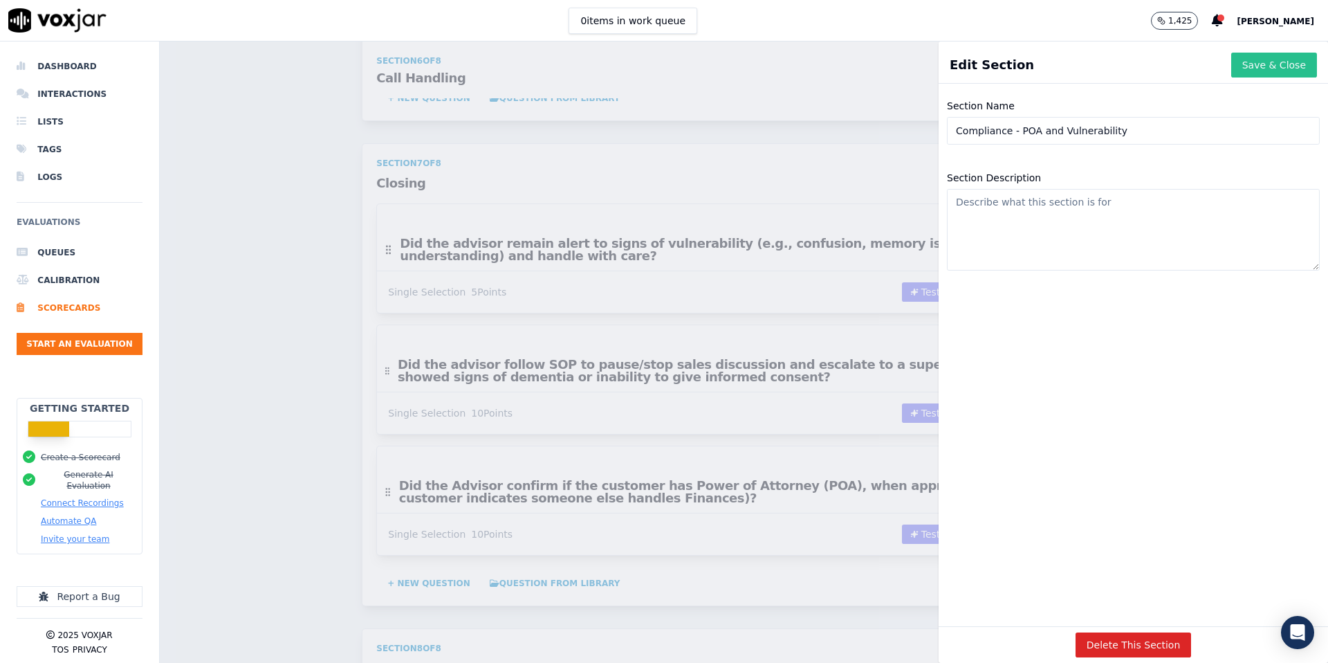
click at [1265, 68] on button "Save & Close" at bounding box center [1274, 65] width 86 height 25
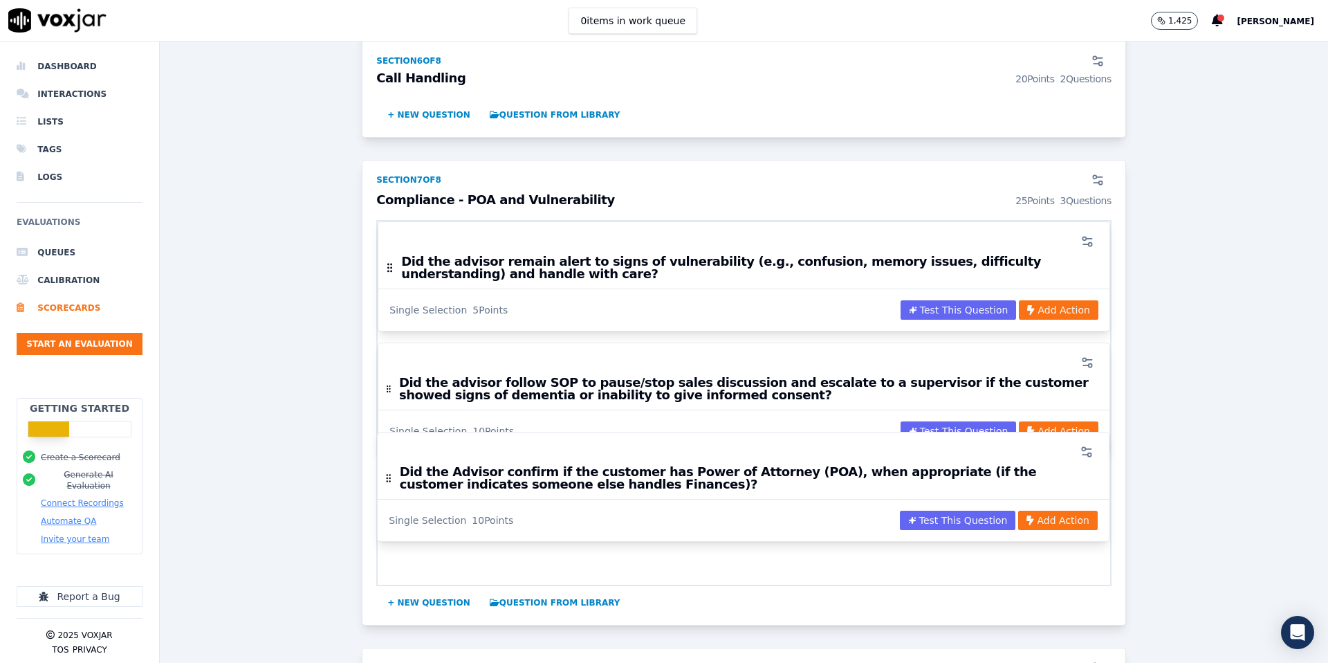
scroll to position [2196, 0]
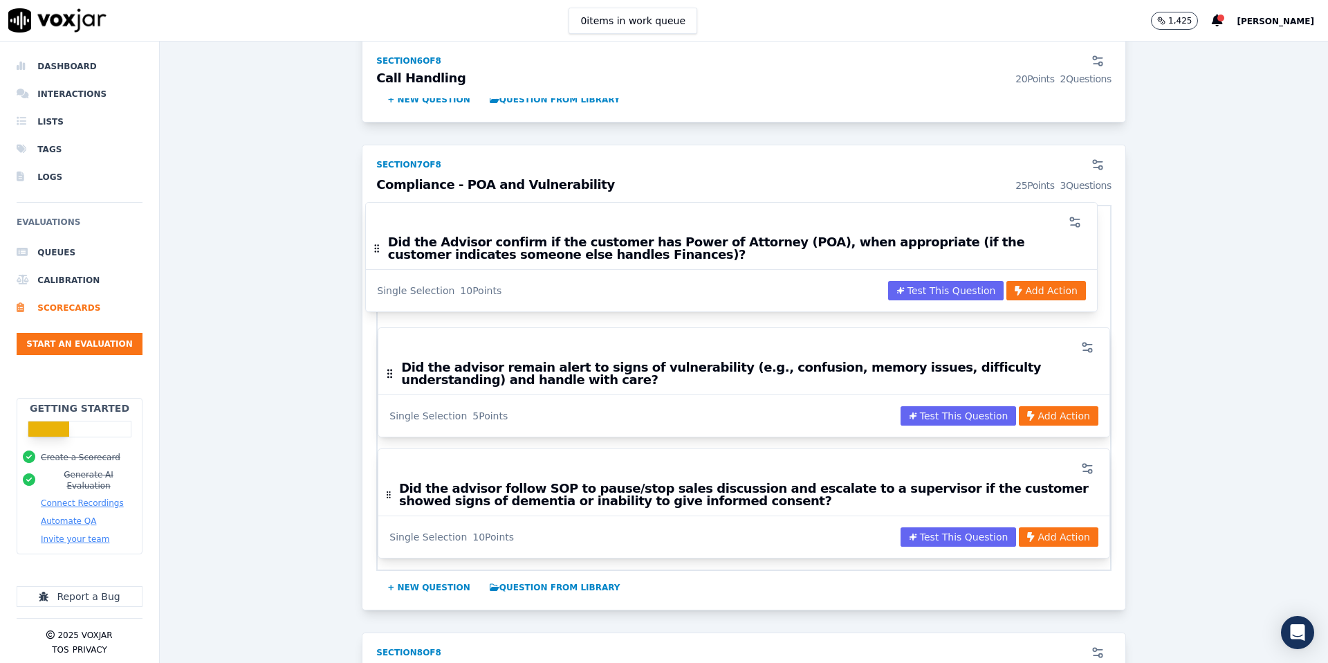
drag, startPoint x: 389, startPoint y: 489, endPoint x: 378, endPoint y: 246, distance: 243.1
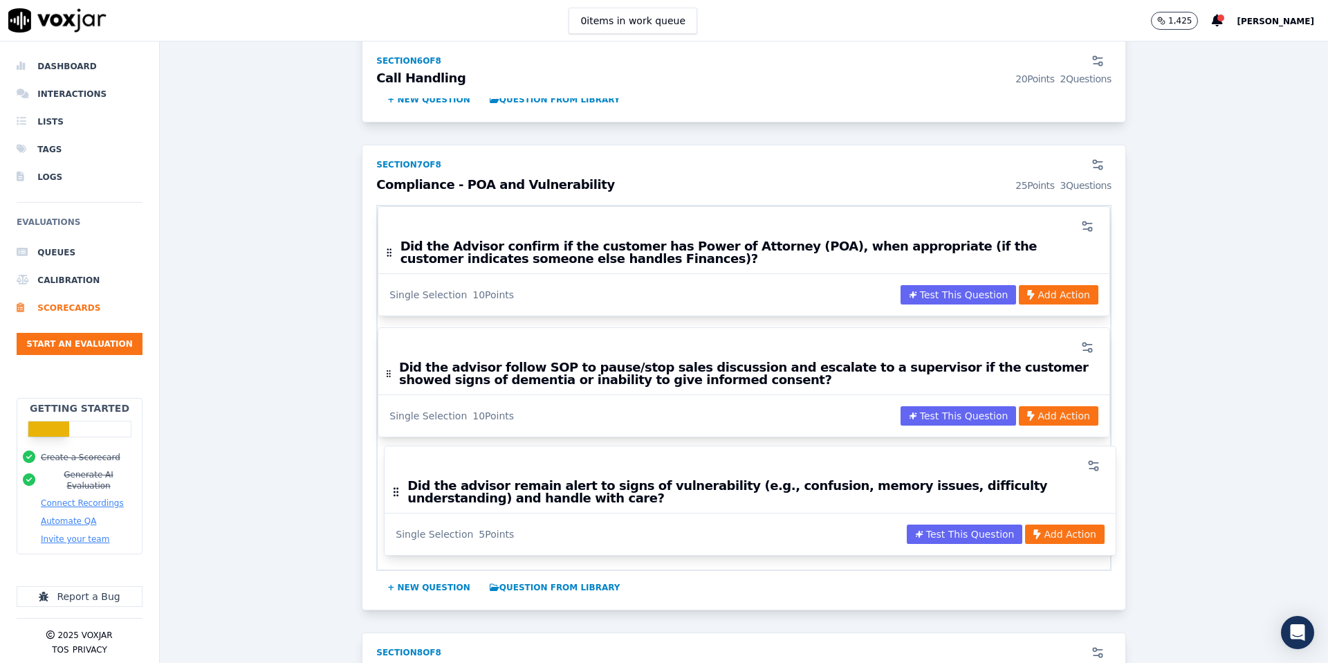
drag, startPoint x: 389, startPoint y: 370, endPoint x: 398, endPoint y: 489, distance: 119.3
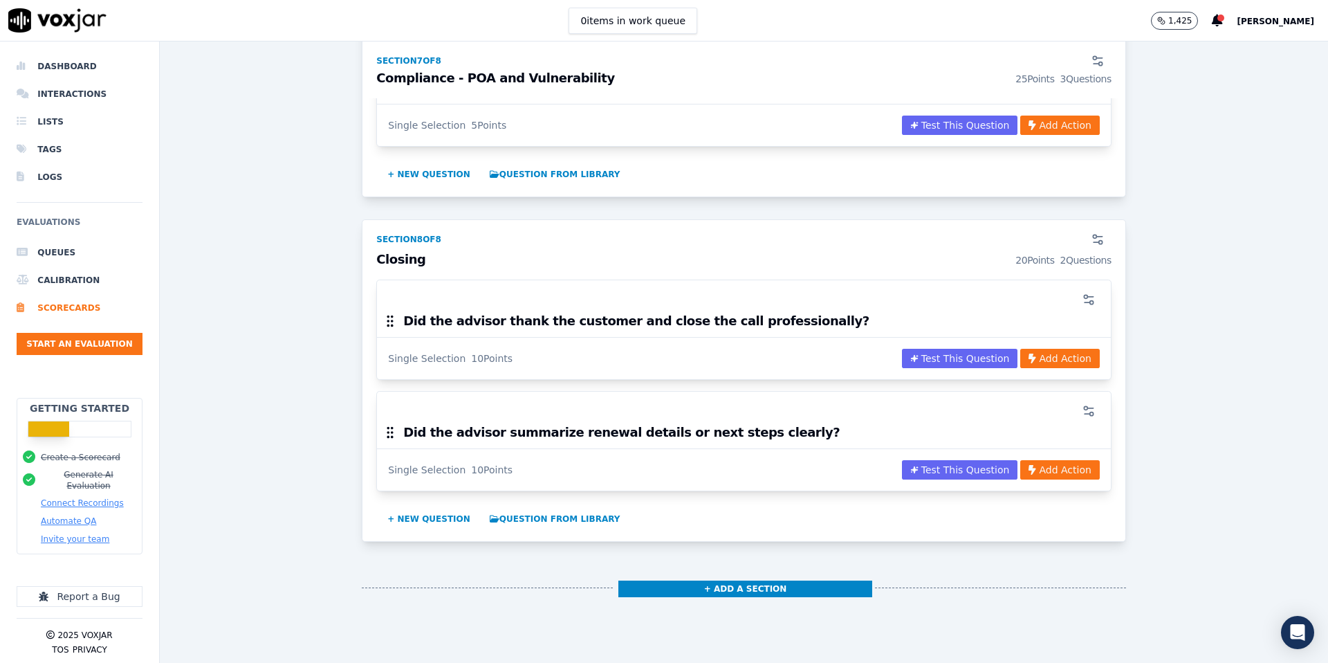
scroll to position [2674, 0]
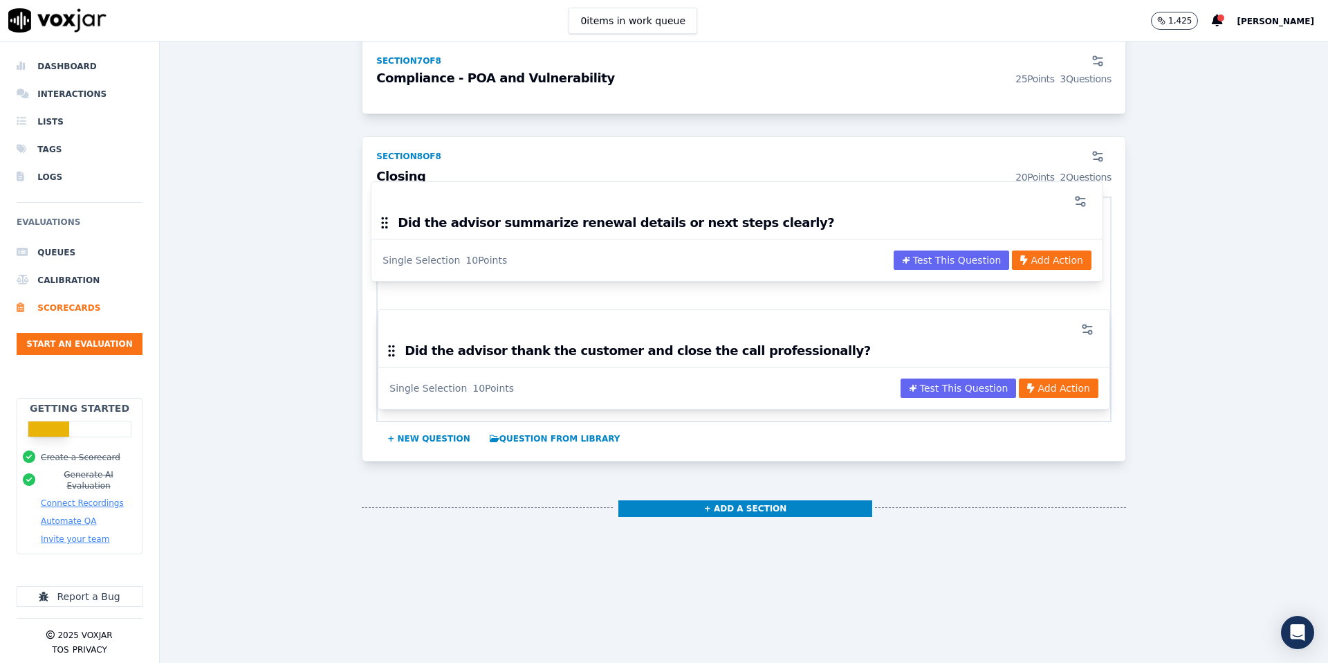
drag, startPoint x: 391, startPoint y: 347, endPoint x: 385, endPoint y: 223, distance: 124.7
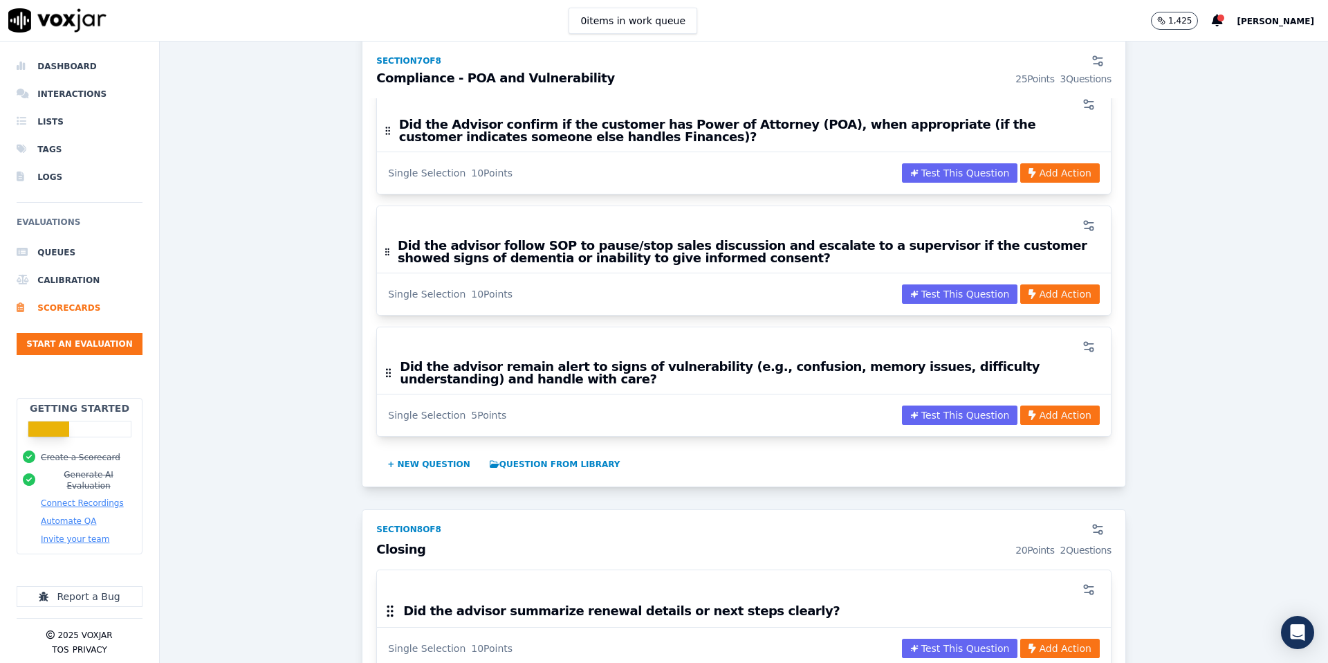
scroll to position [2299, 0]
click at [1090, 219] on icon "button" at bounding box center [1089, 226] width 14 height 14
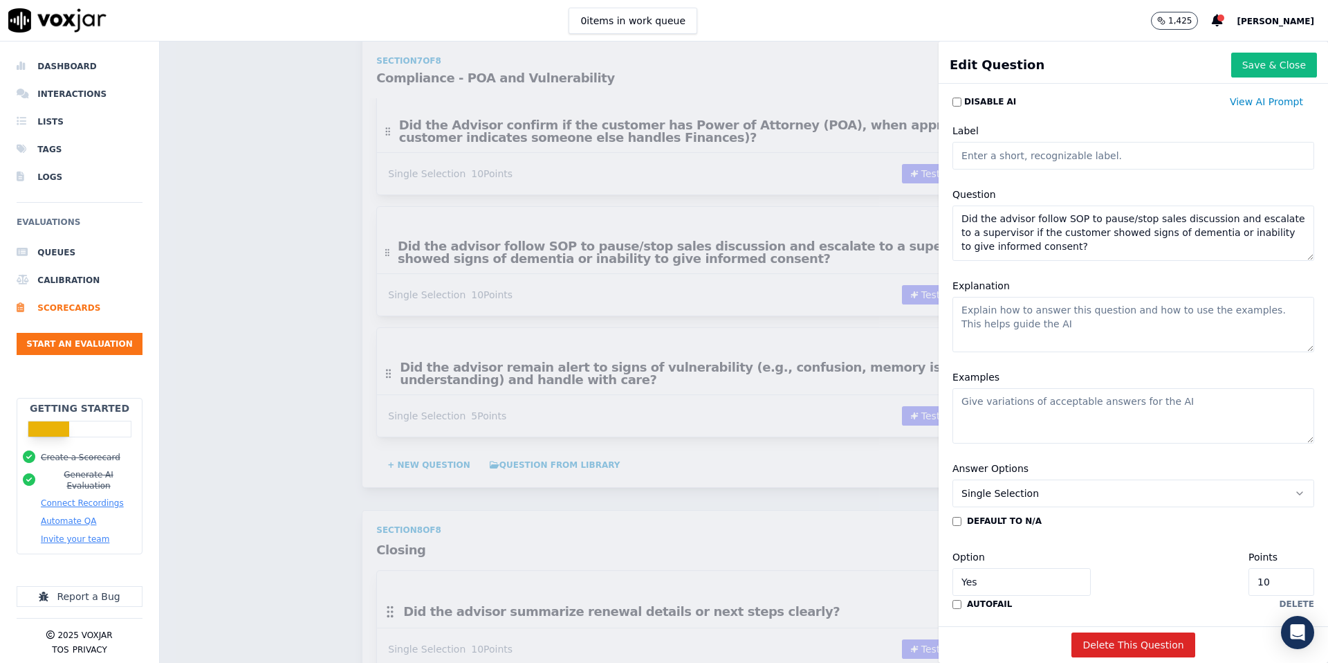
click at [1285, 583] on input "10" at bounding box center [1282, 582] width 66 height 28
type input "1"
type input "5"
click at [1254, 66] on button "Save & Close" at bounding box center [1274, 65] width 86 height 25
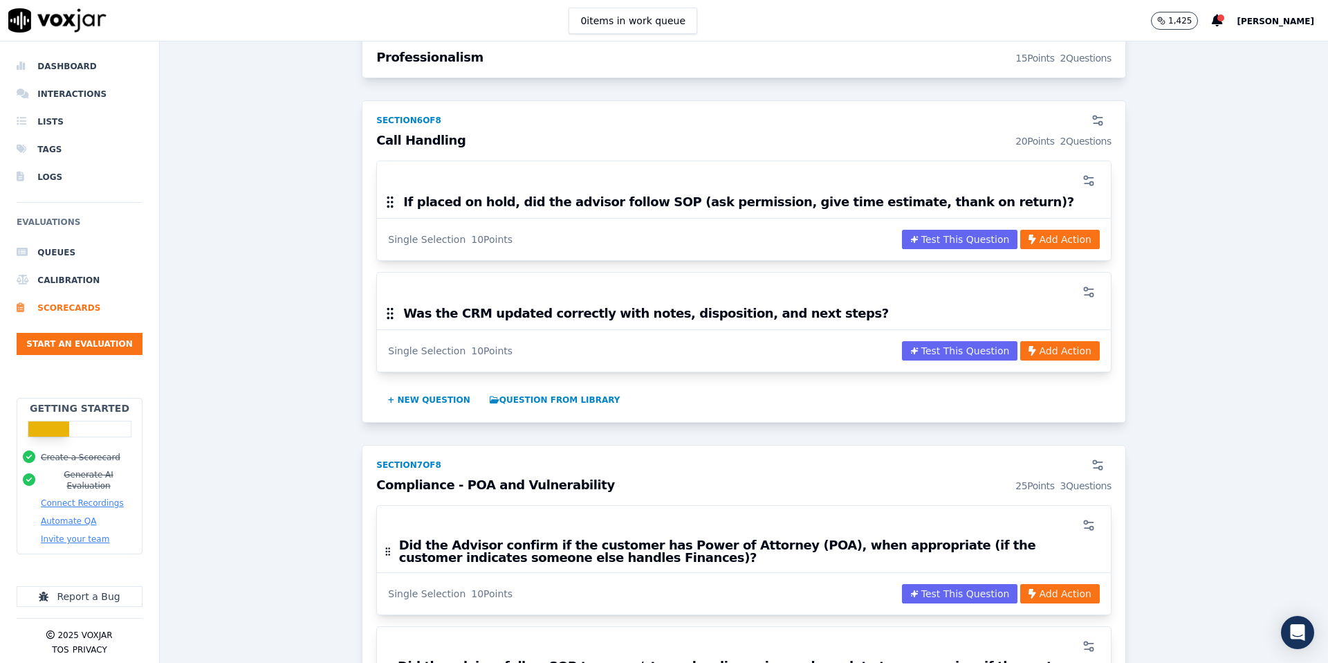
scroll to position [1868, 0]
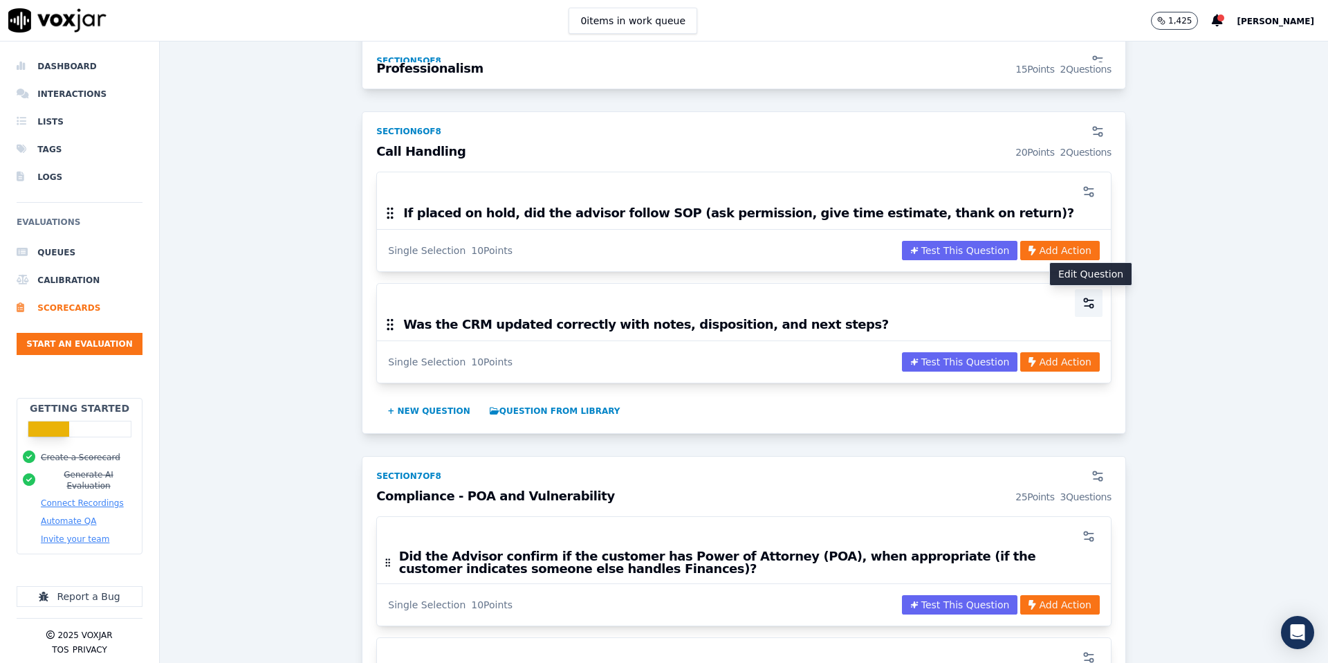
click at [1090, 302] on icon "button" at bounding box center [1089, 303] width 14 height 14
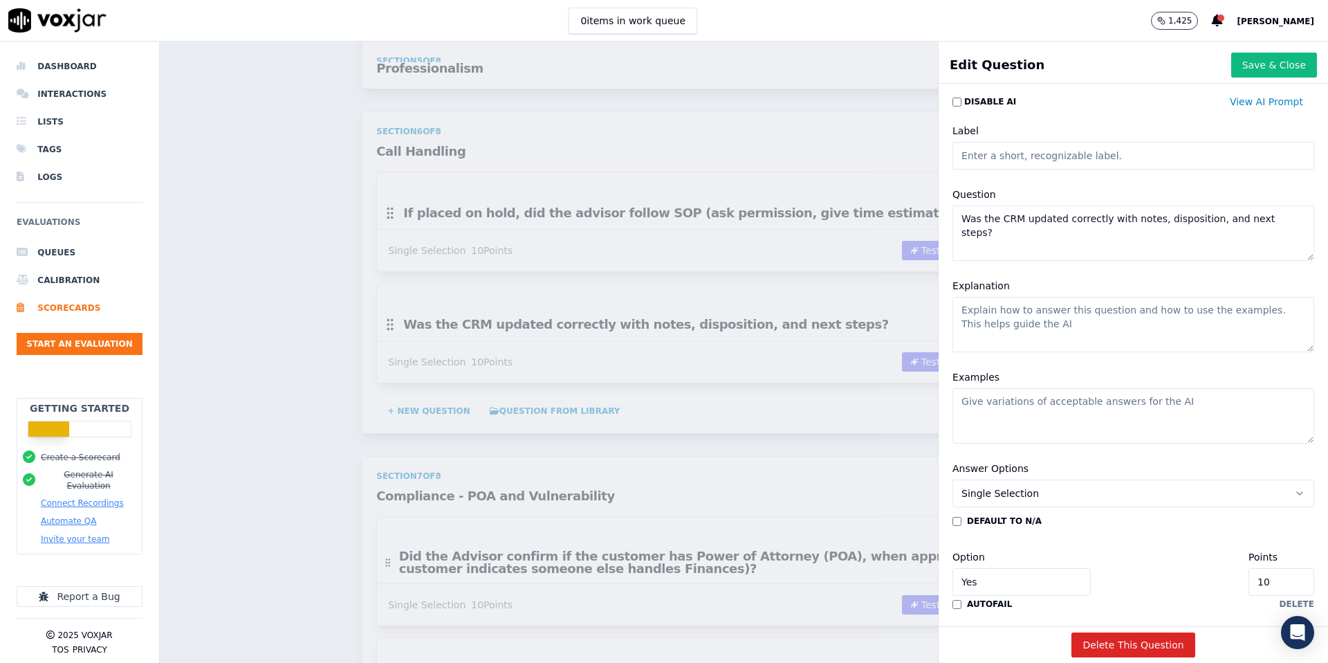
click at [1283, 580] on input "10" at bounding box center [1282, 582] width 66 height 28
type input "1"
type input "5"
click at [1252, 68] on button "Save & Close" at bounding box center [1274, 65] width 86 height 25
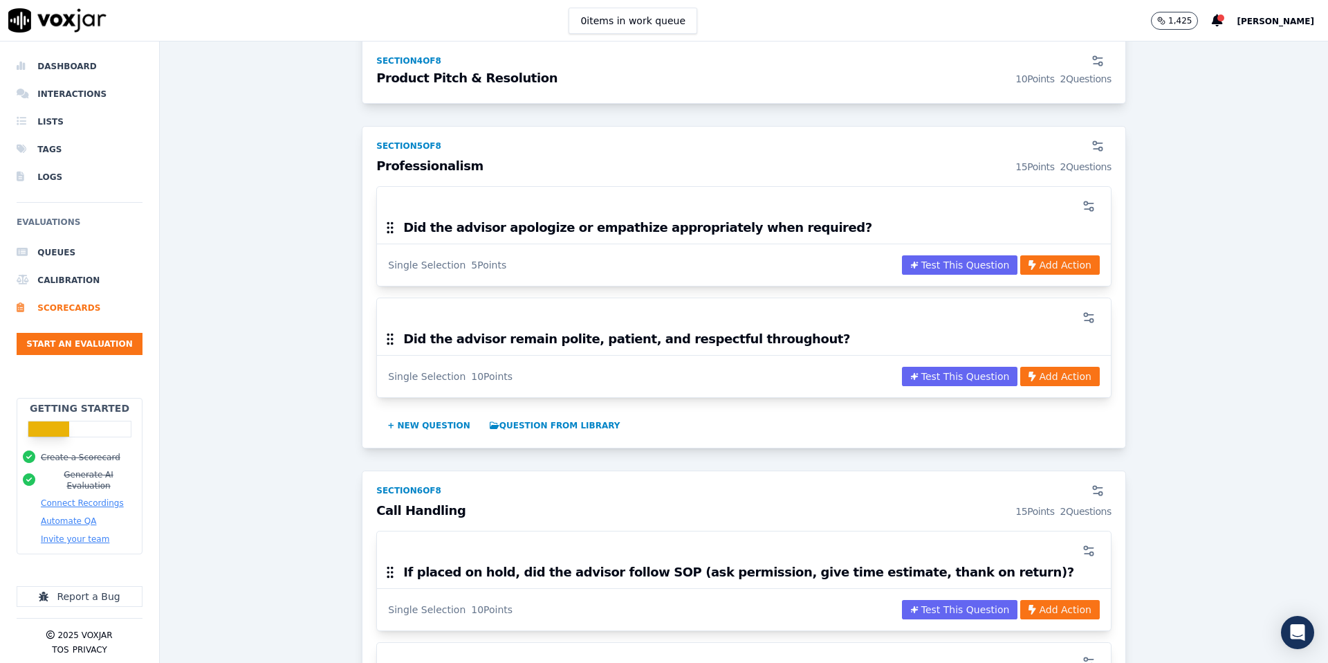
scroll to position [1515, 0]
